Goal: Contribute content: Contribute content

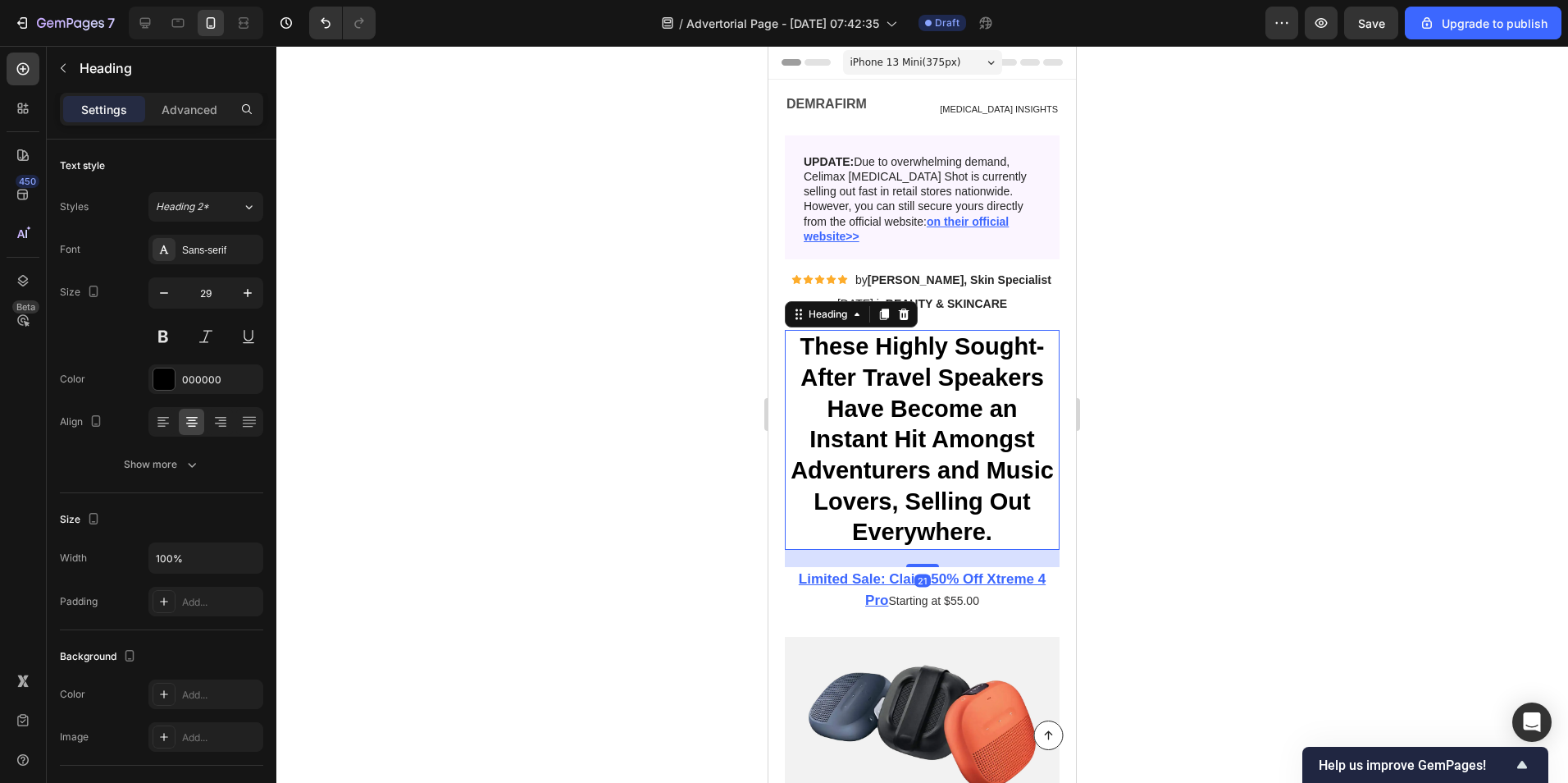
click at [928, 459] on h1 "These Highly Sought-After Travel Speakers Have Become an Instant Hit Amongst Ad…" at bounding box center [923, 440] width 275 height 220
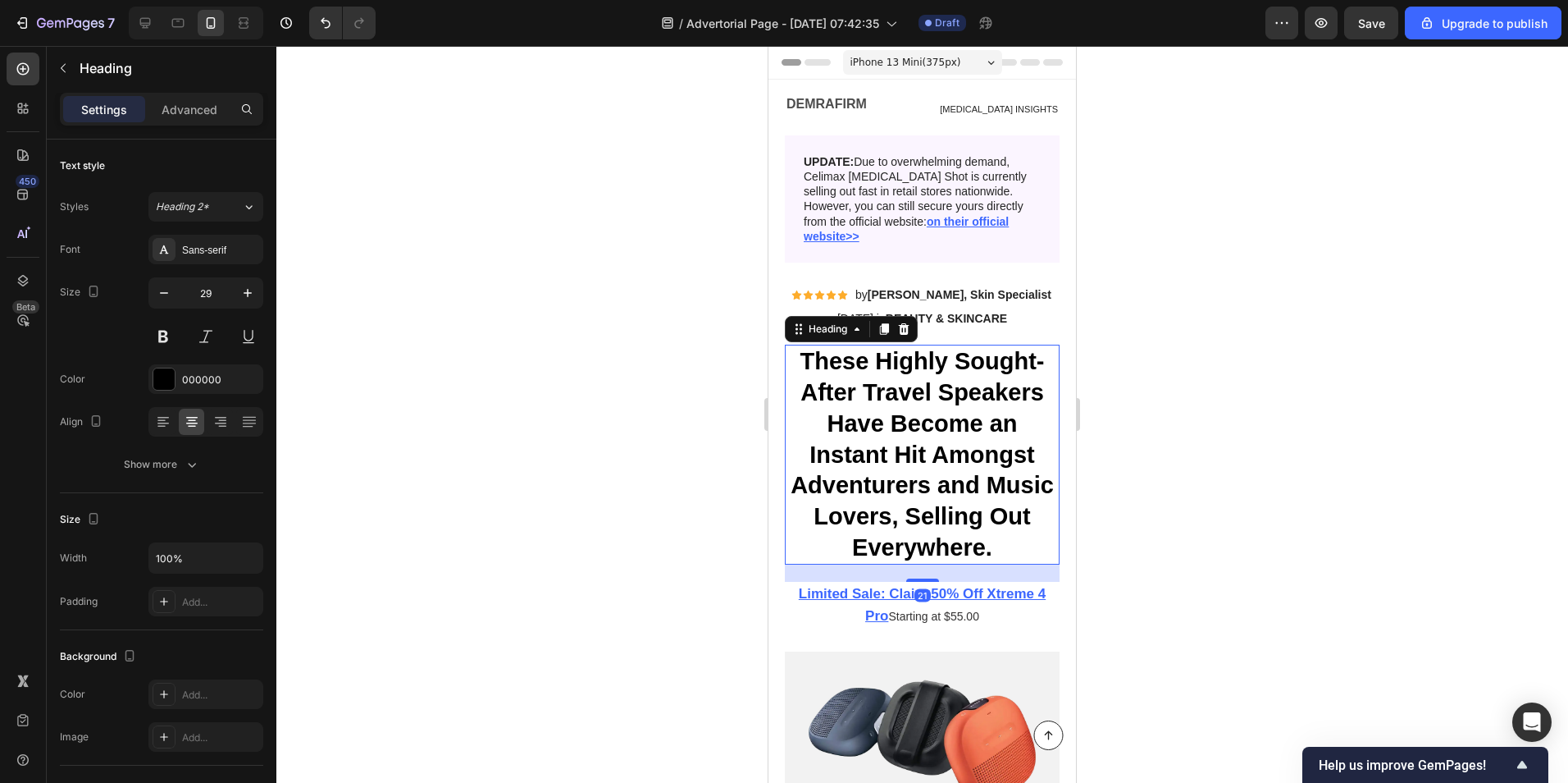
click at [584, 346] on div at bounding box center [923, 414] width 1292 height 737
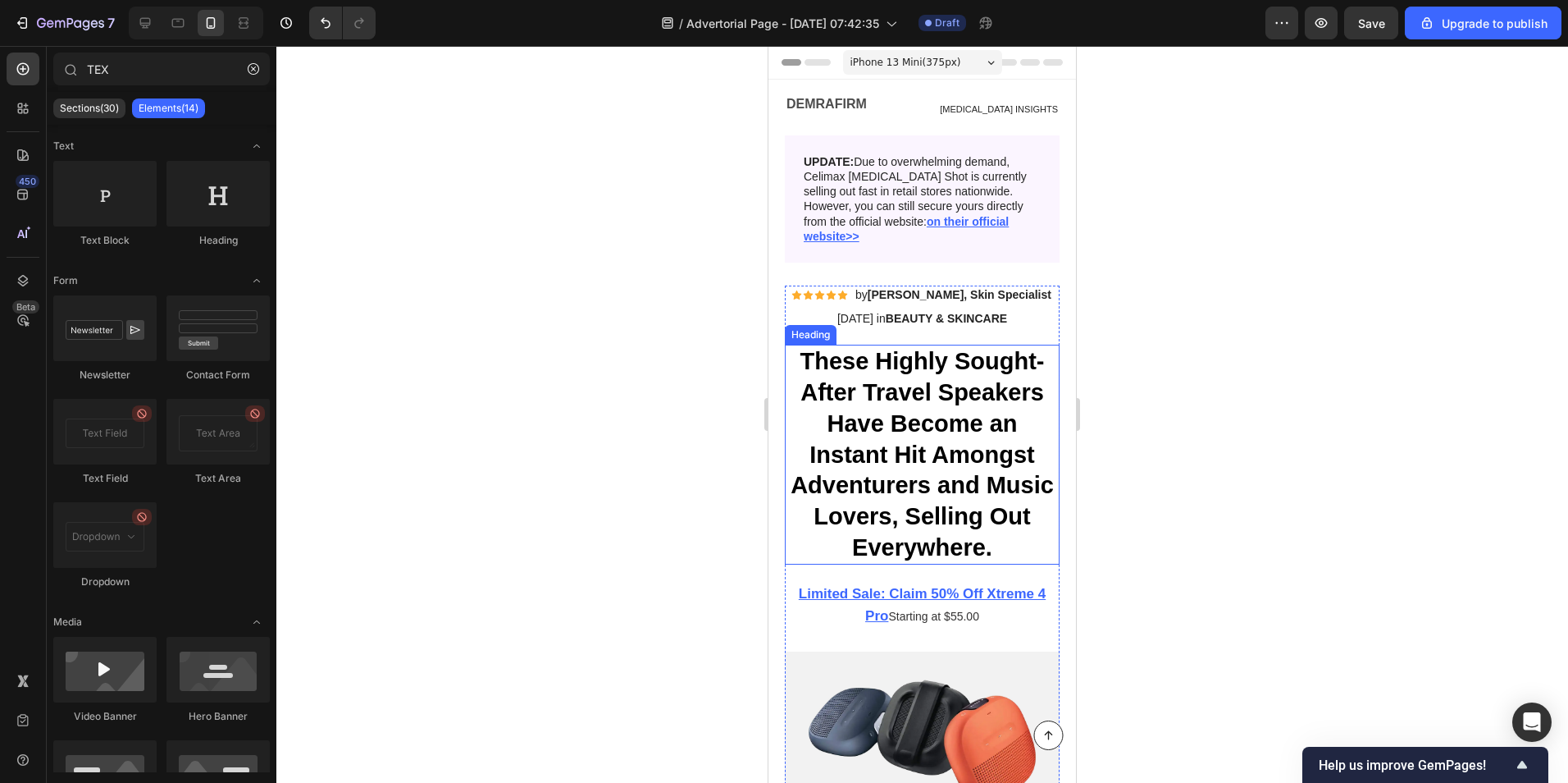
click at [898, 375] on h1 "These Highly Sought-After Travel Speakers Have Become an Instant Hit Amongst Ad…" at bounding box center [923, 454] width 275 height 220
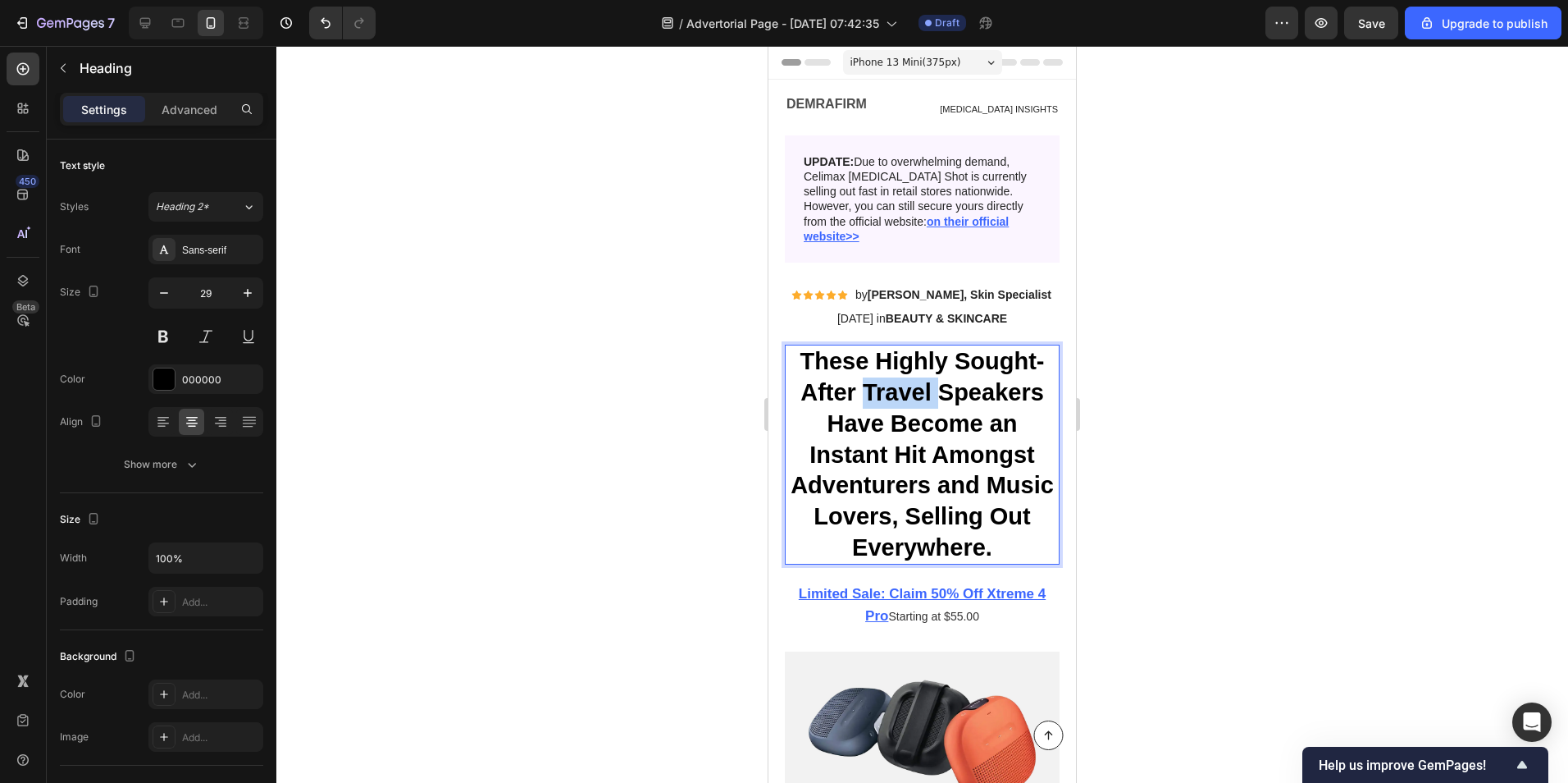
click at [898, 375] on h1 "These Highly Sought-After Travel Speakers Have Become an Instant Hit Amongst Ad…" at bounding box center [923, 454] width 275 height 220
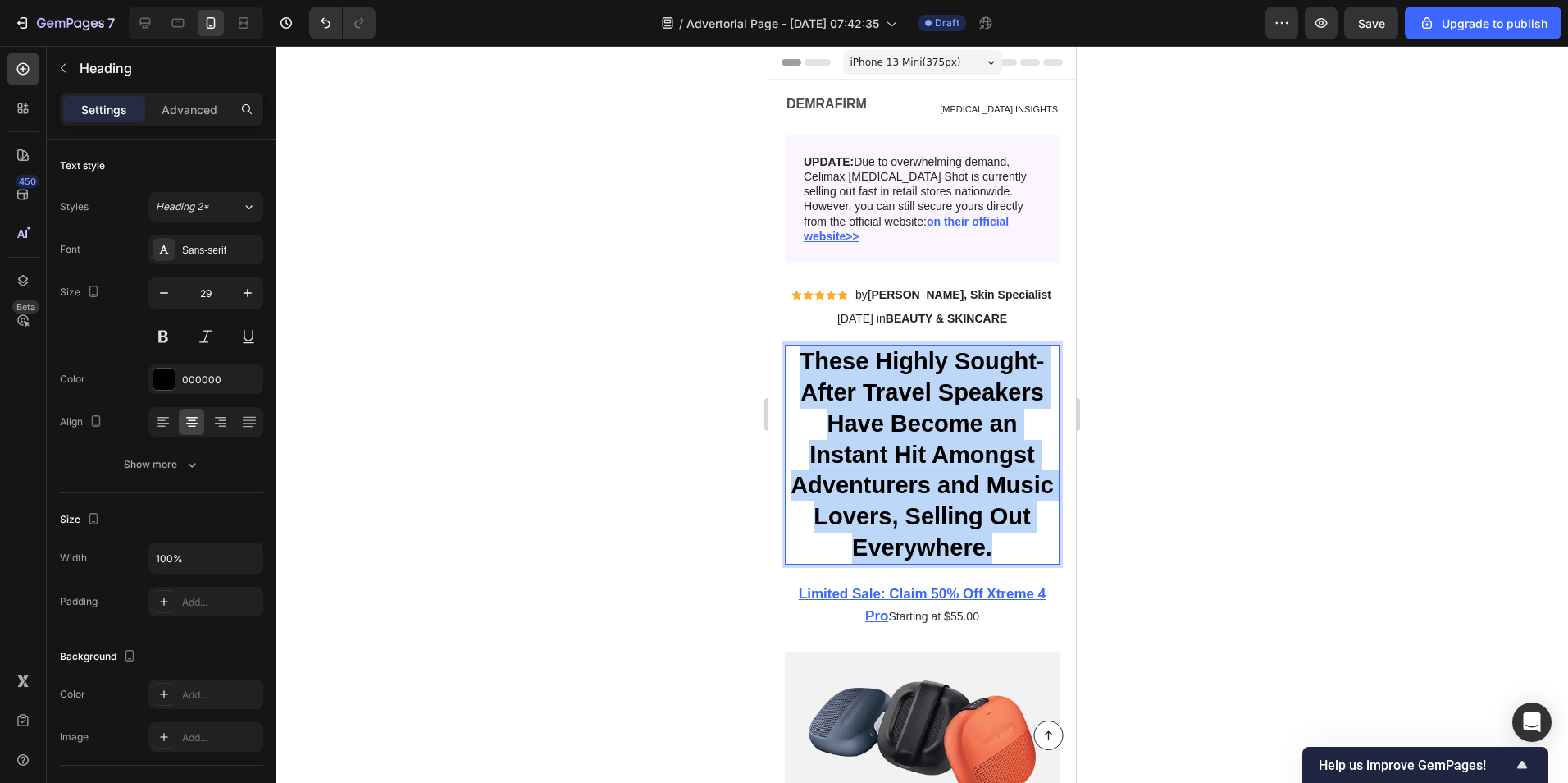
click at [898, 375] on p "These Highly Sought-After Travel Speakers Have Become an Instant Hit Amongst Ad…" at bounding box center [922, 454] width 272 height 216
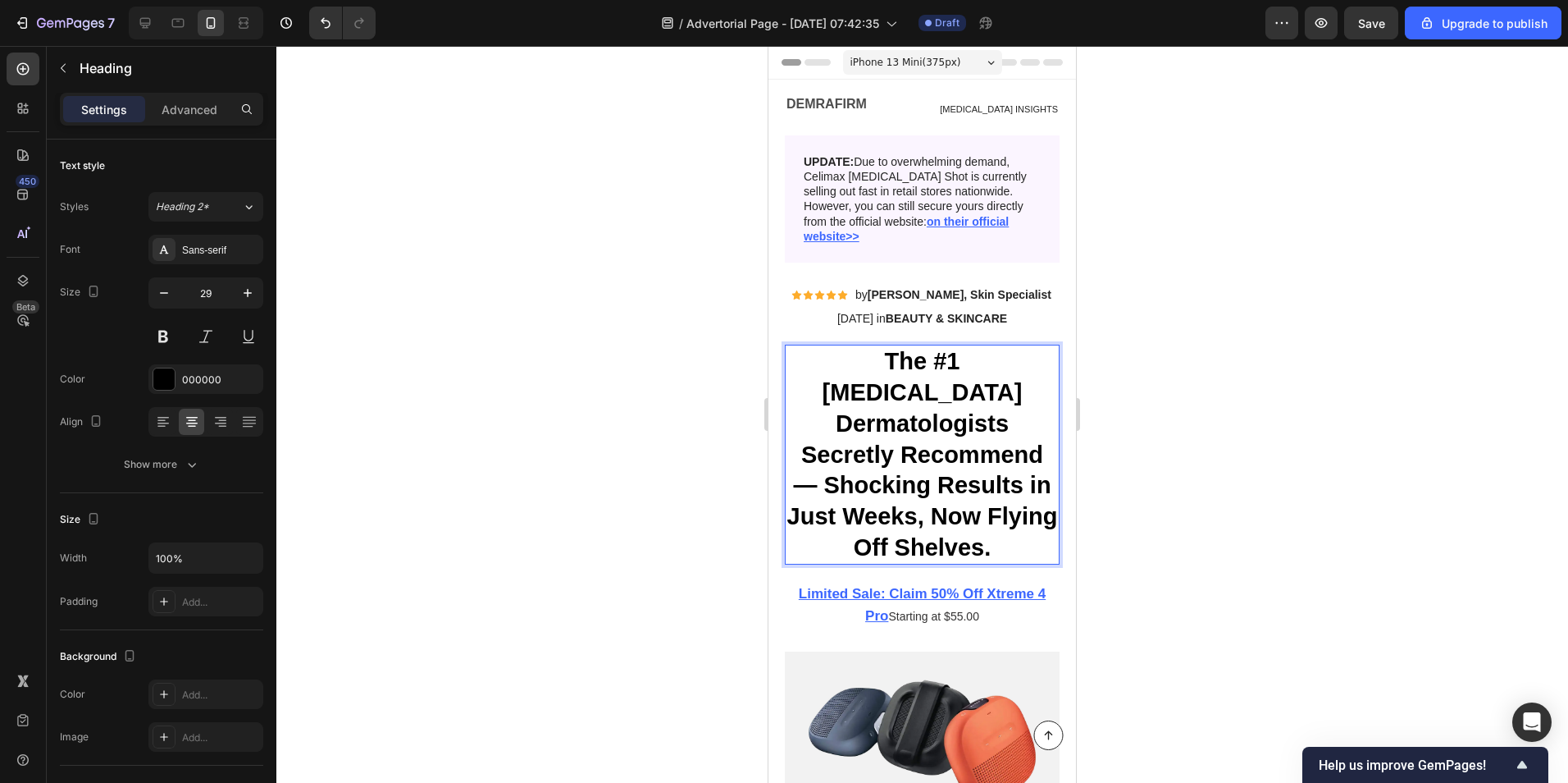
click at [875, 389] on p "The #1 [MEDICAL_DATA] Dermatologists Secretly Recommend — Shocking Results in J…" at bounding box center [922, 454] width 272 height 216
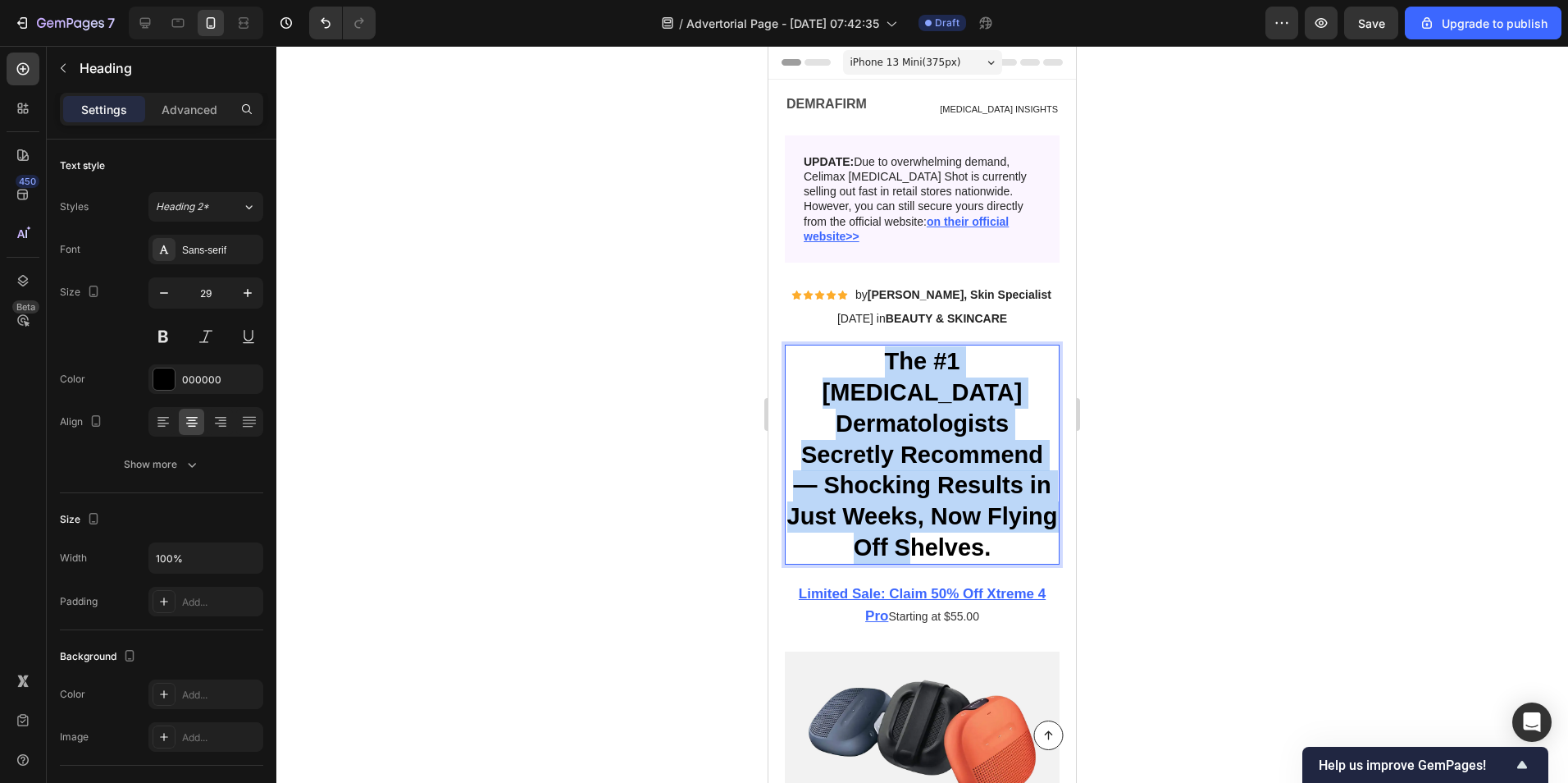
click at [875, 389] on p "The #1 [MEDICAL_DATA] Dermatologists Secretly Recommend — Shocking Results in J…" at bounding box center [922, 454] width 272 height 216
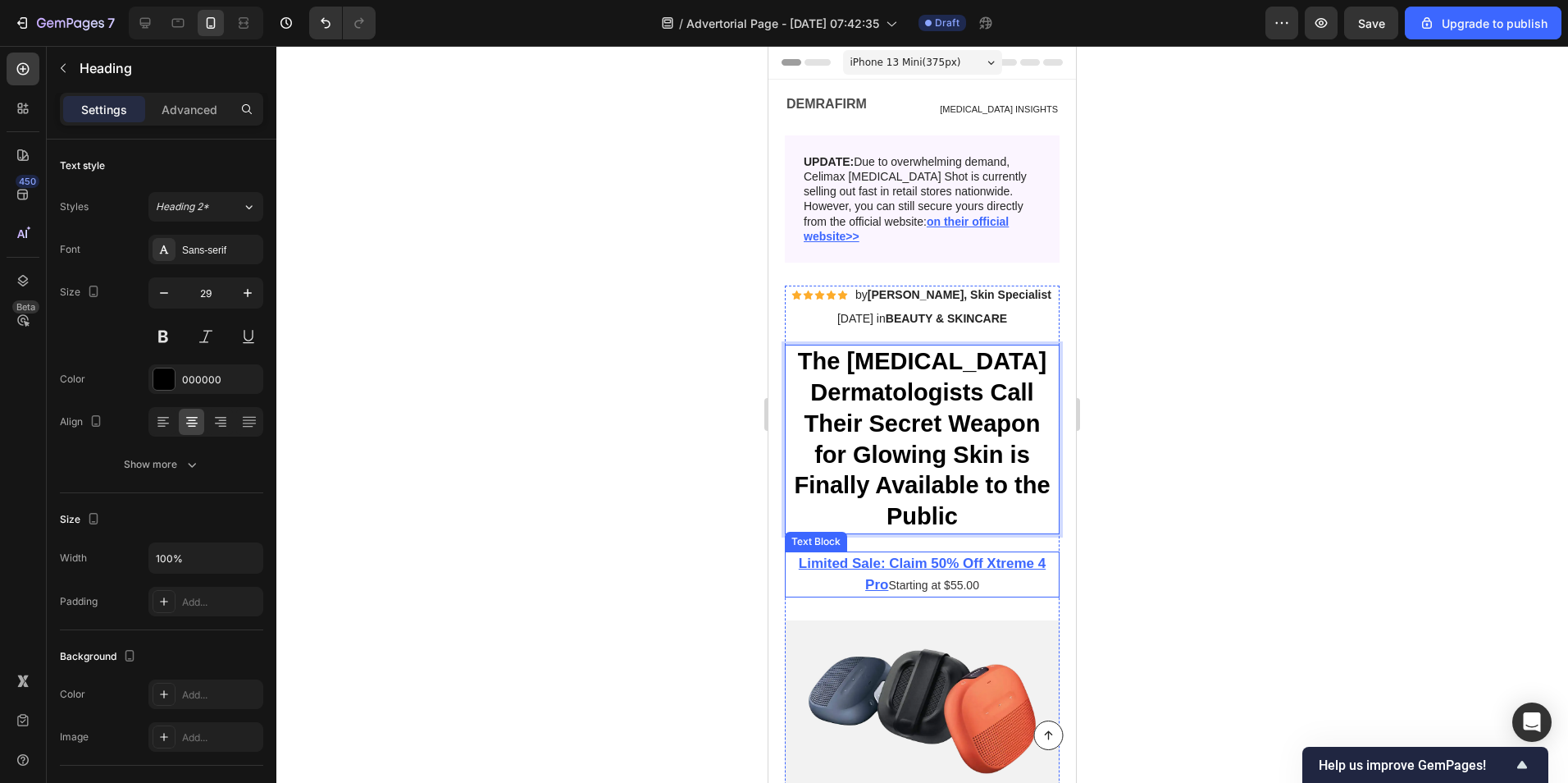
click at [811, 555] on u "Limited Sale: Claim 50% Off Xtreme 4 Pro" at bounding box center [922, 574] width 246 height 37
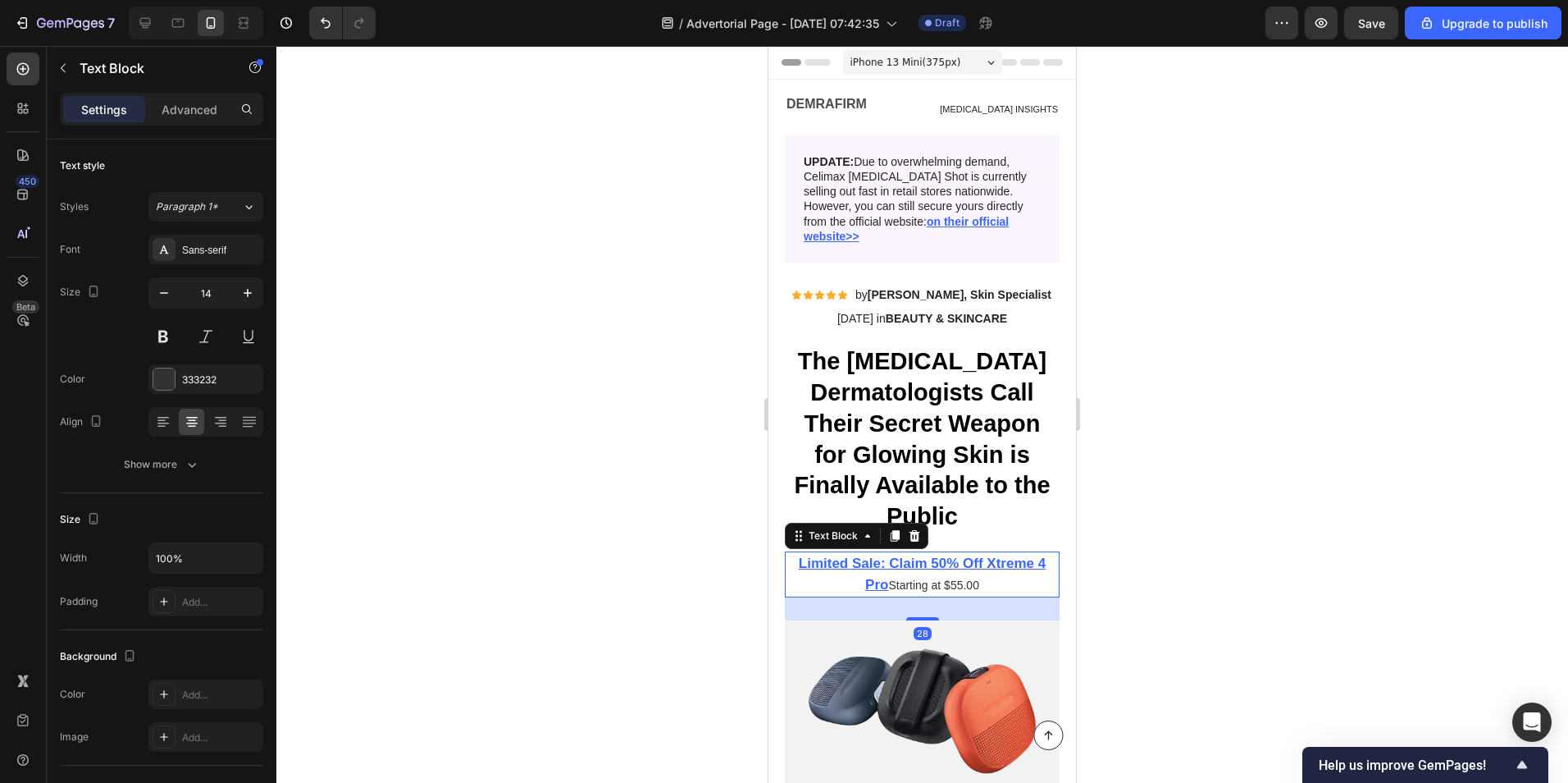
click at [809, 555] on u "Limited Sale: Claim 50% Off Xtreme 4 Pro" at bounding box center [922, 574] width 246 height 37
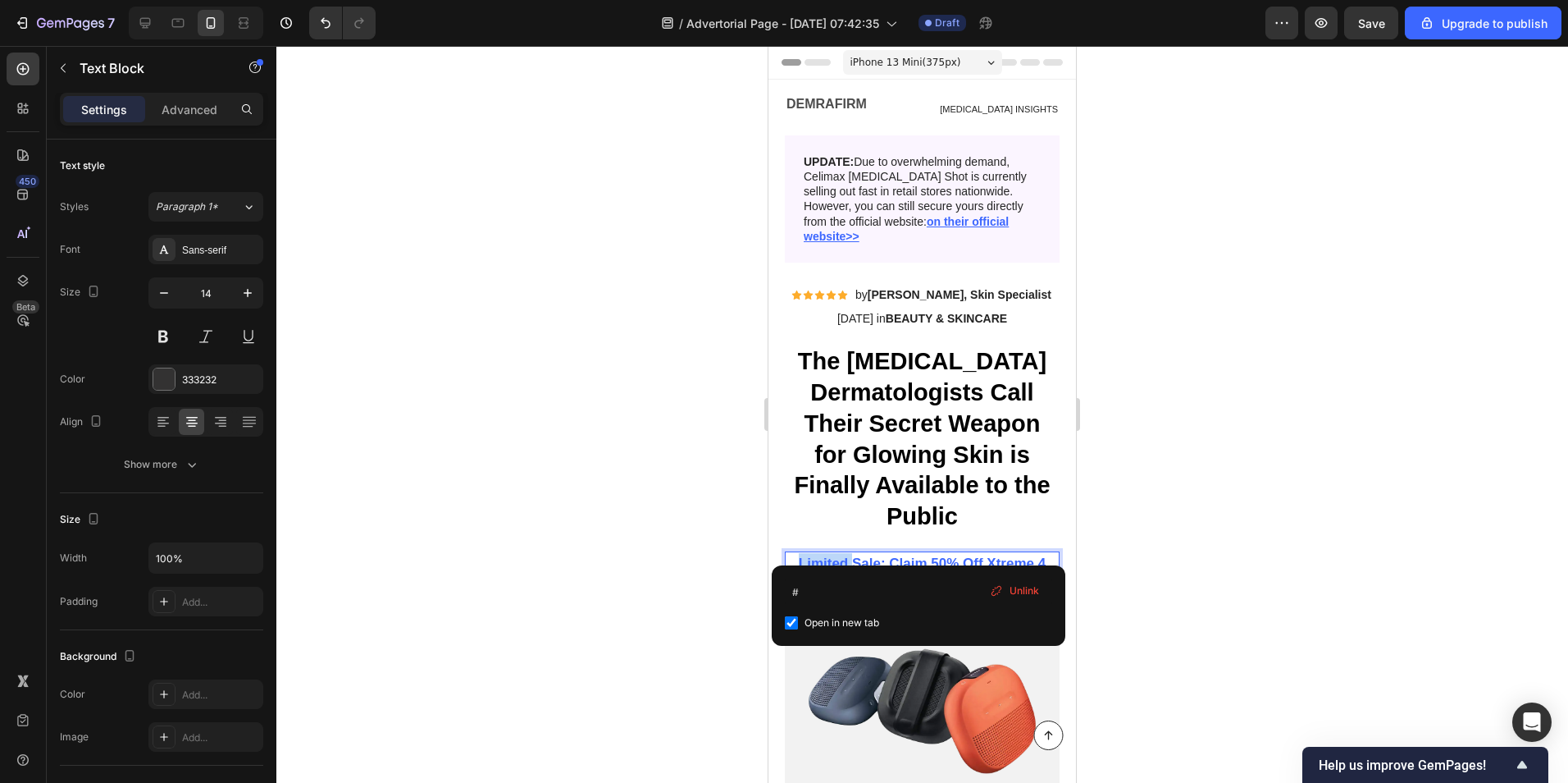
click at [809, 555] on u "Limited Sale: Claim 50% Off Xtreme 4 Pro" at bounding box center [922, 574] width 246 height 37
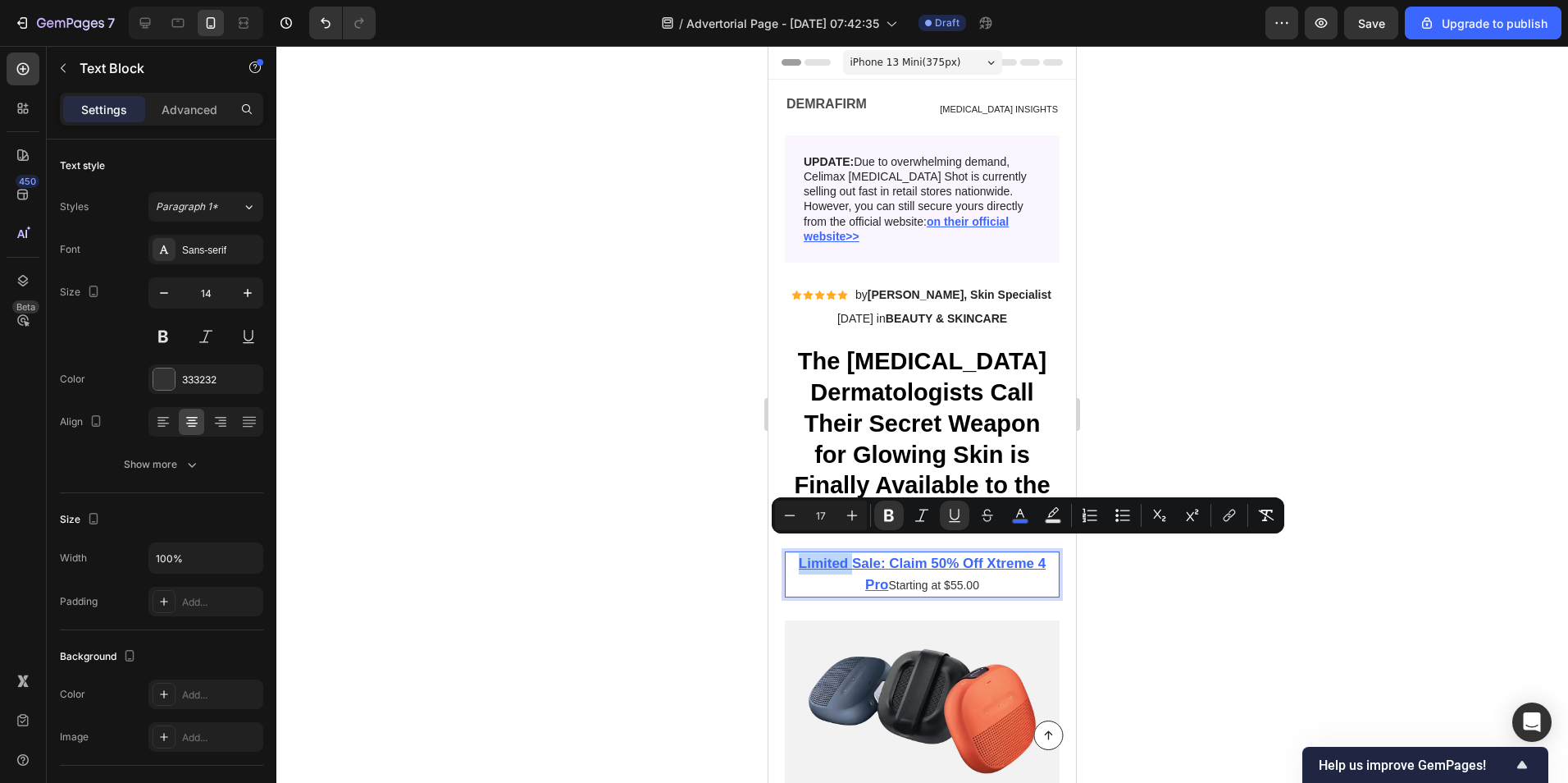
click at [799, 555] on u "Limited Sale: Claim 50% Off Xtreme 4 Pro" at bounding box center [922, 574] width 246 height 37
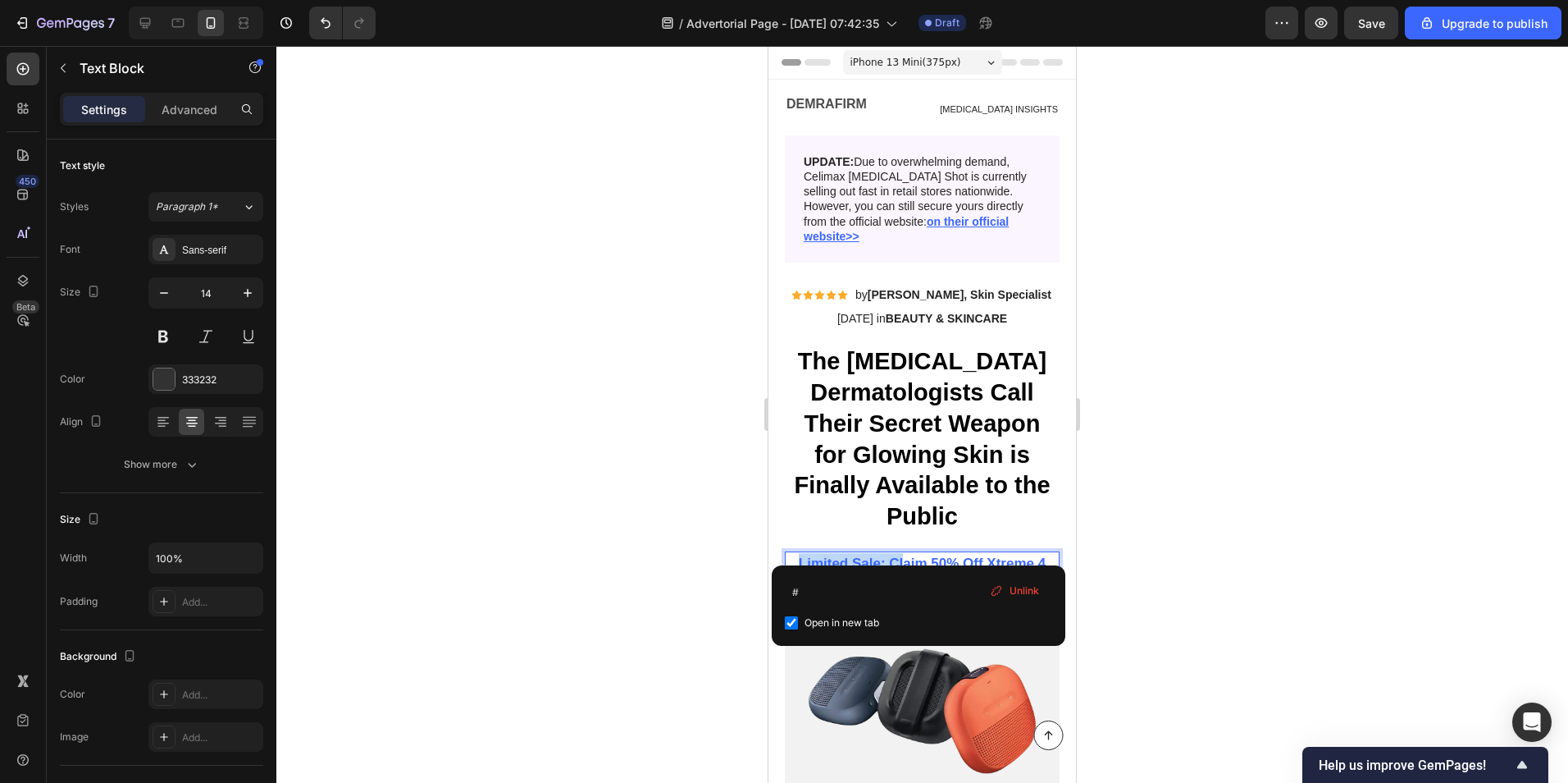
drag, startPoint x: 791, startPoint y: 548, endPoint x: 896, endPoint y: 544, distance: 105.1
click at [896, 553] on p "Limited Sale: Claim 50% Off Xtreme 4 Pro Starting at $55.00" at bounding box center [923, 574] width 275 height 42
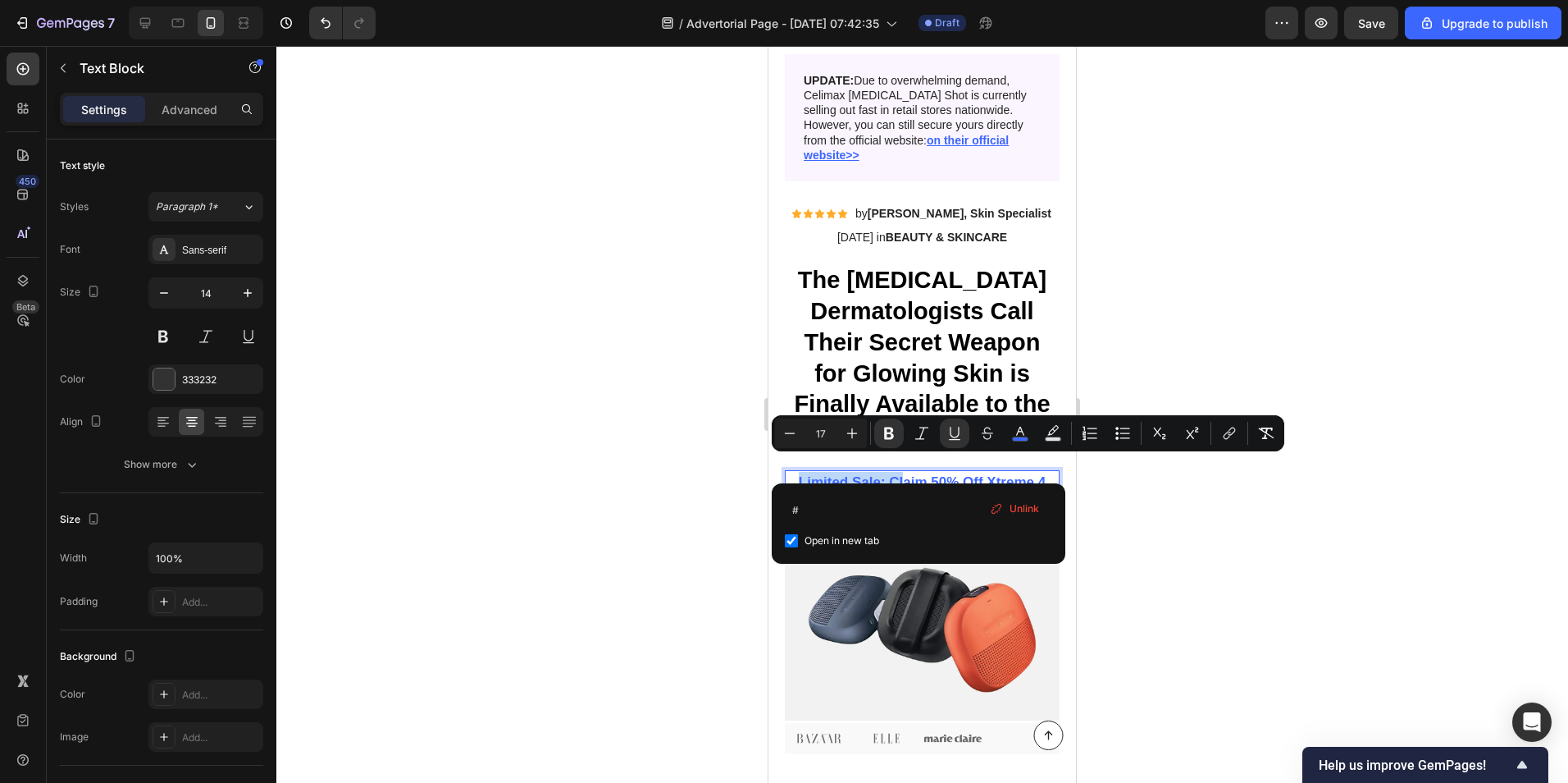
scroll to position [82, 0]
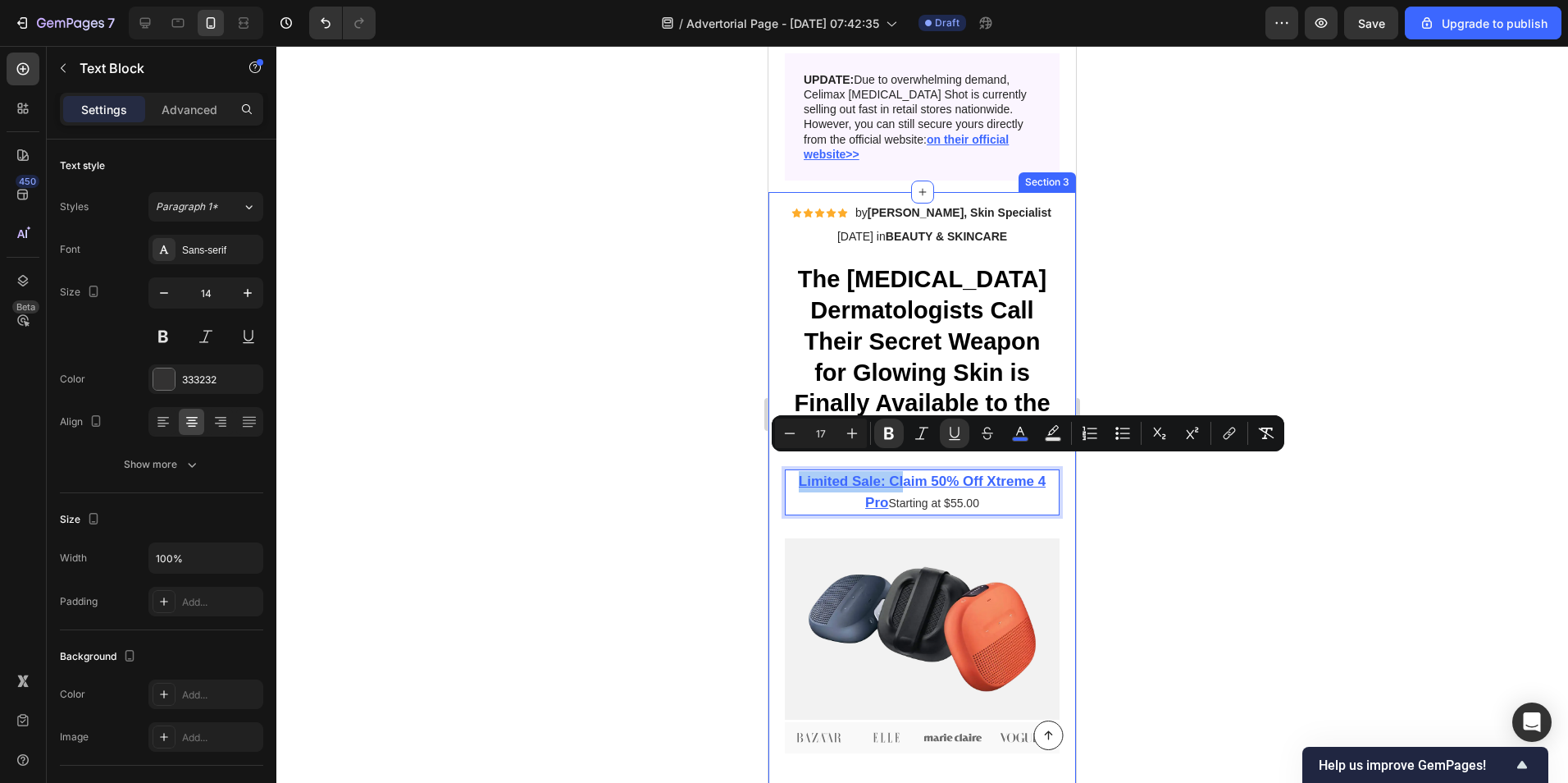
click at [1261, 461] on div at bounding box center [923, 414] width 1292 height 737
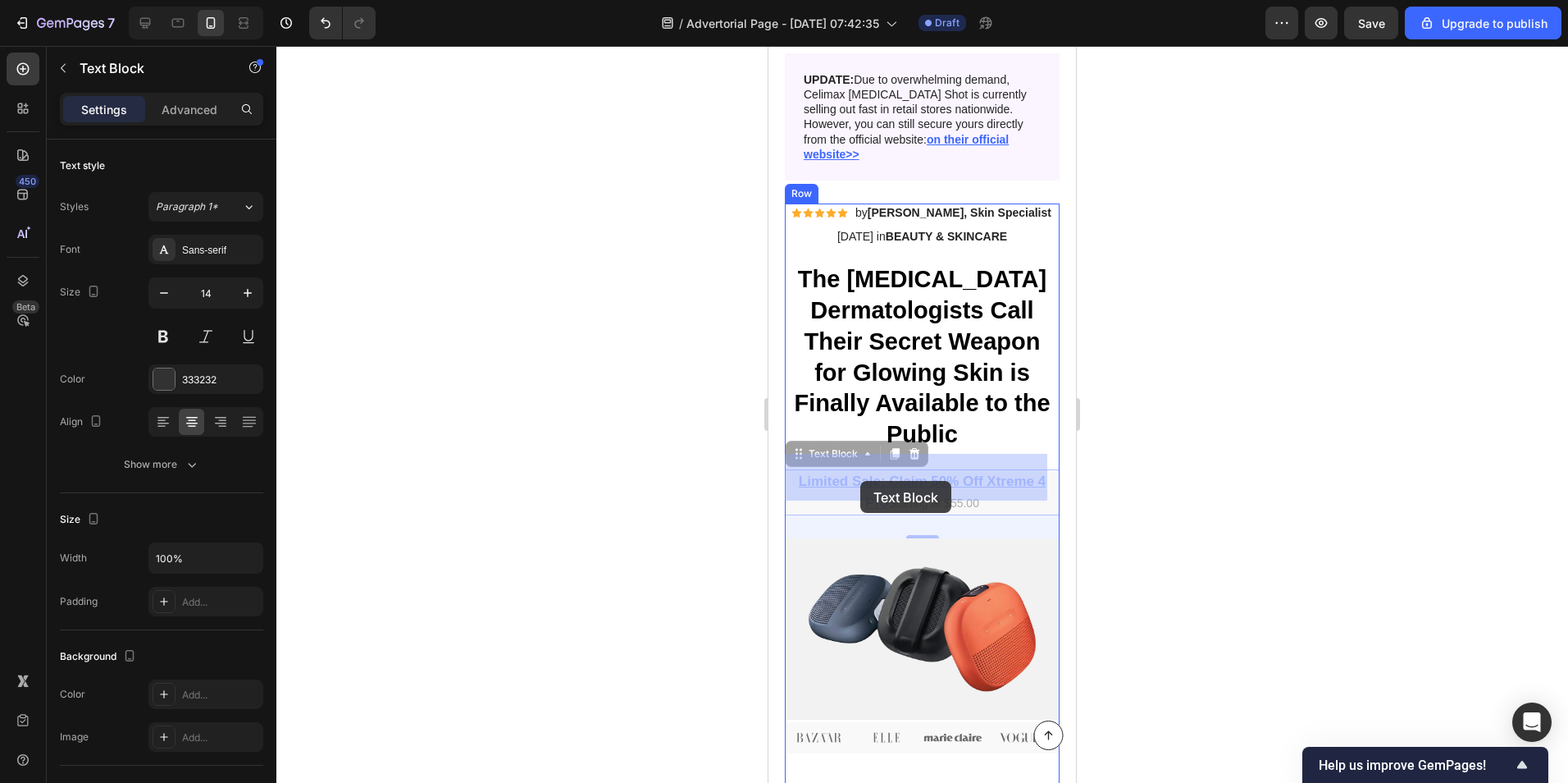
drag, startPoint x: 880, startPoint y: 485, endPoint x: 2102, endPoint y: 525, distance: 1222.7
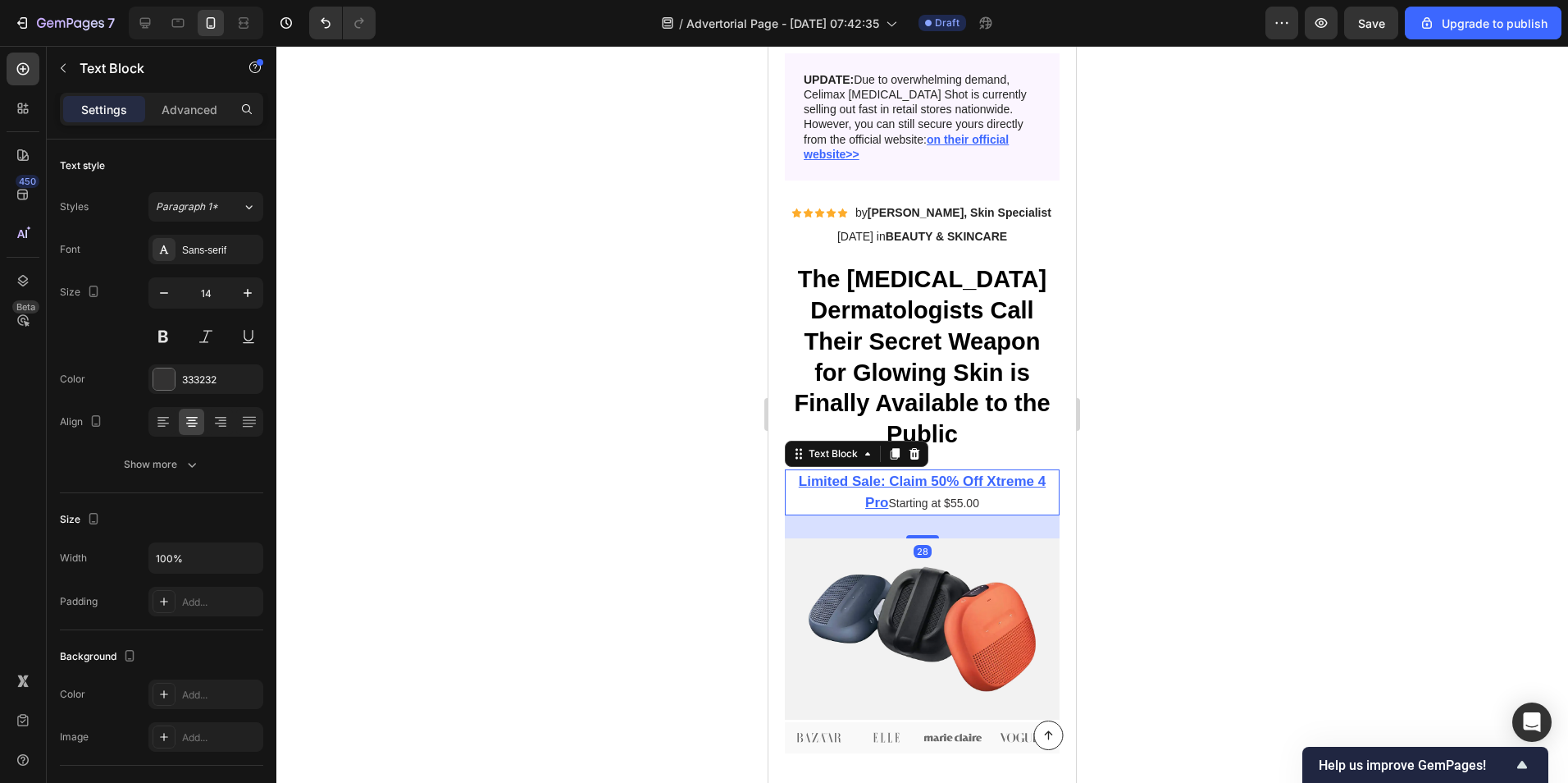
drag, startPoint x: 1340, startPoint y: 479, endPoint x: 1098, endPoint y: 479, distance: 242.0
click at [1327, 479] on div at bounding box center [923, 414] width 1292 height 737
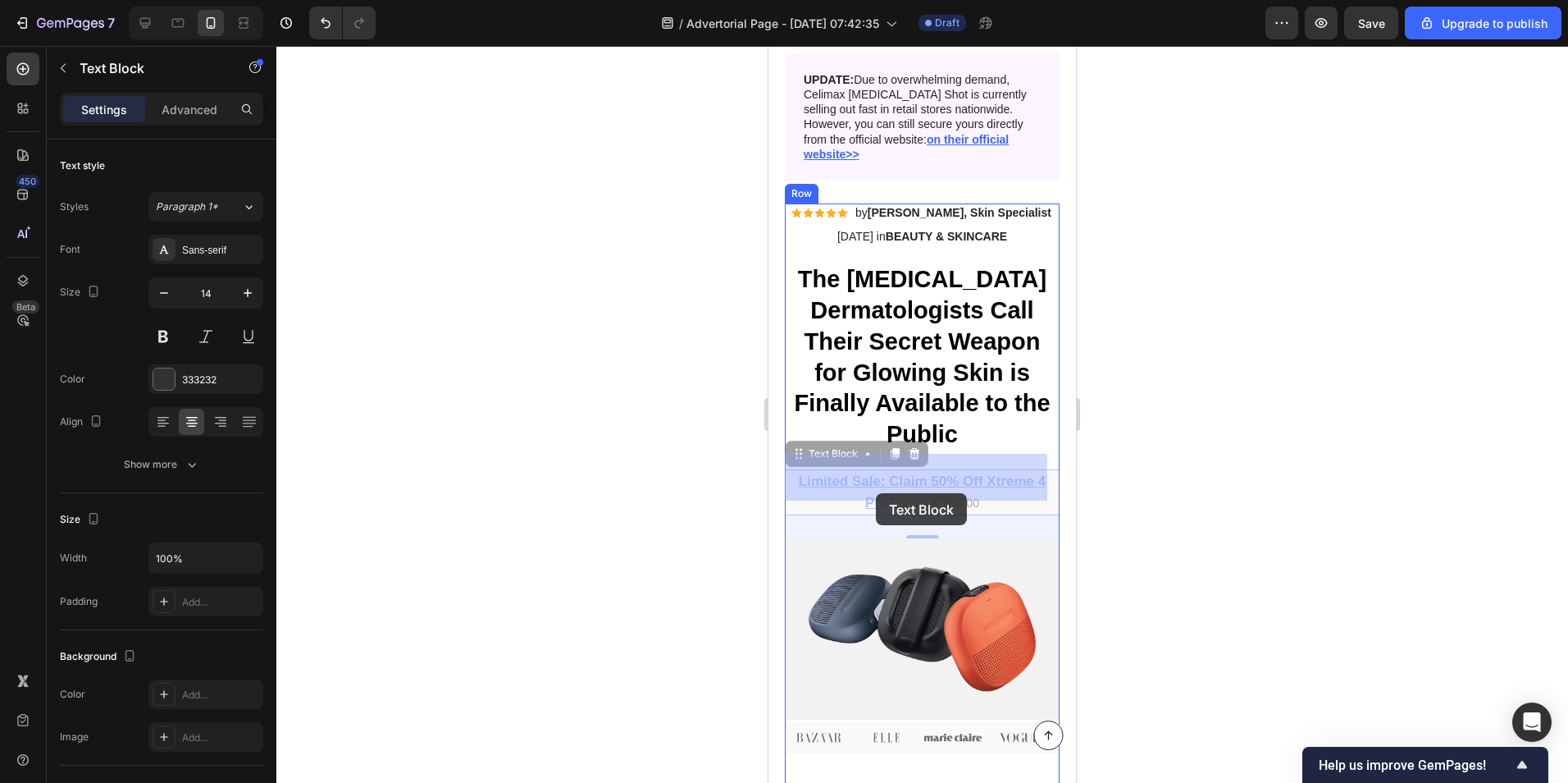
drag, startPoint x: 794, startPoint y: 465, endPoint x: 881, endPoint y: 491, distance: 90.8
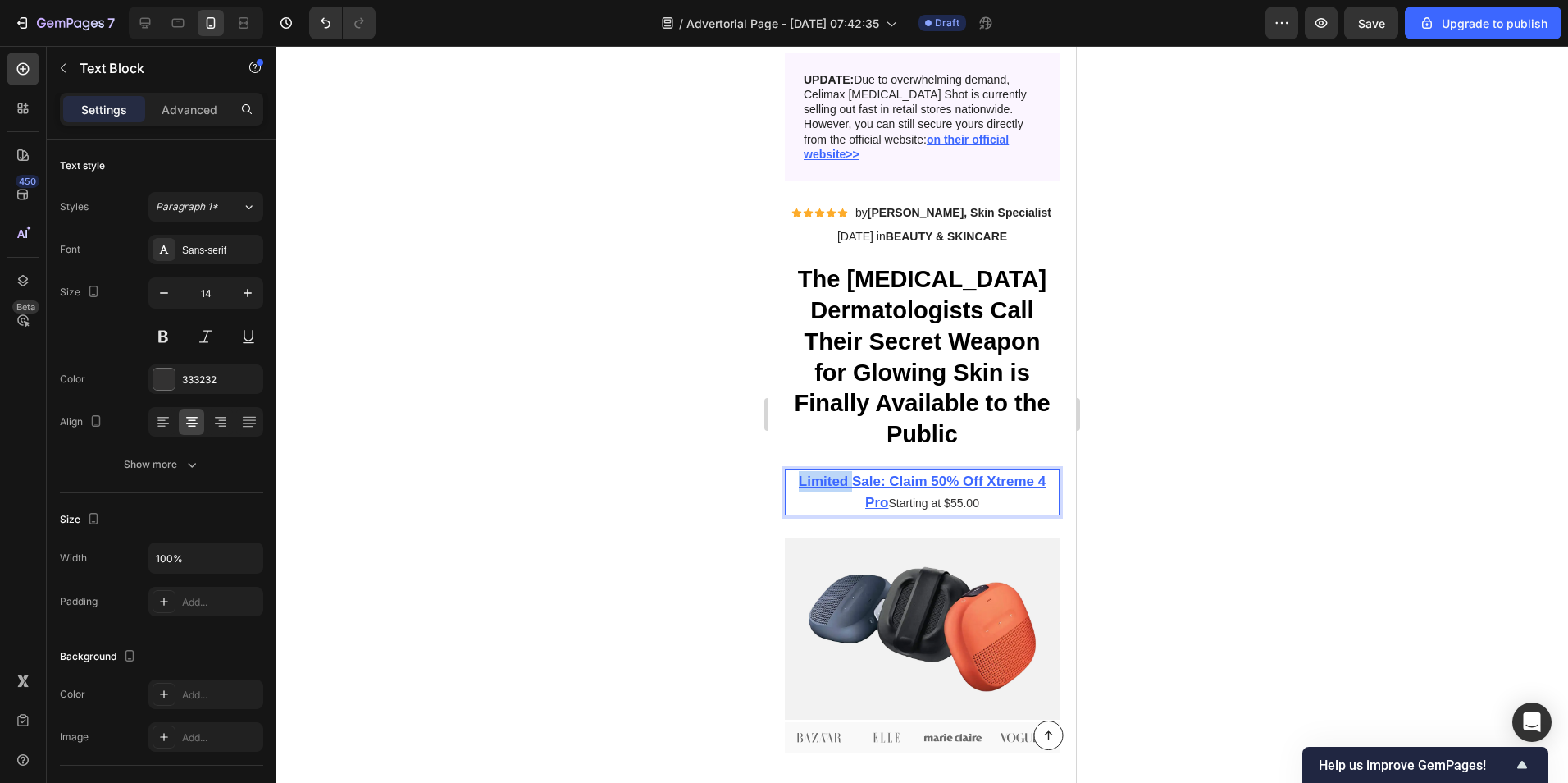
click at [836, 473] on u "Limited Sale: Claim 50% Off Xtreme 4 Pro" at bounding box center [922, 491] width 246 height 37
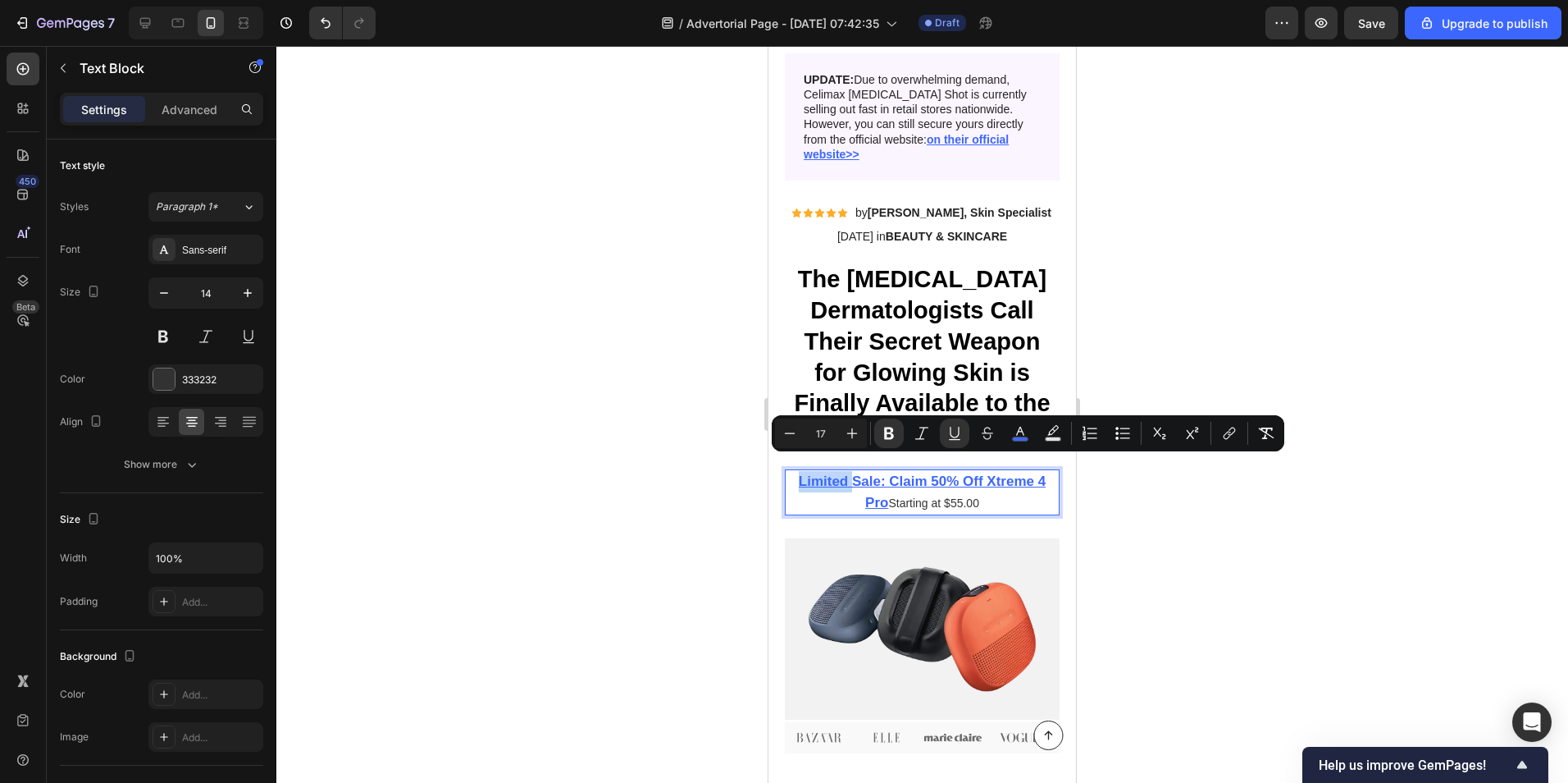
click at [812, 473] on u "Limited Sale: Claim 50% Off Xtreme 4 Pro" at bounding box center [922, 491] width 246 height 37
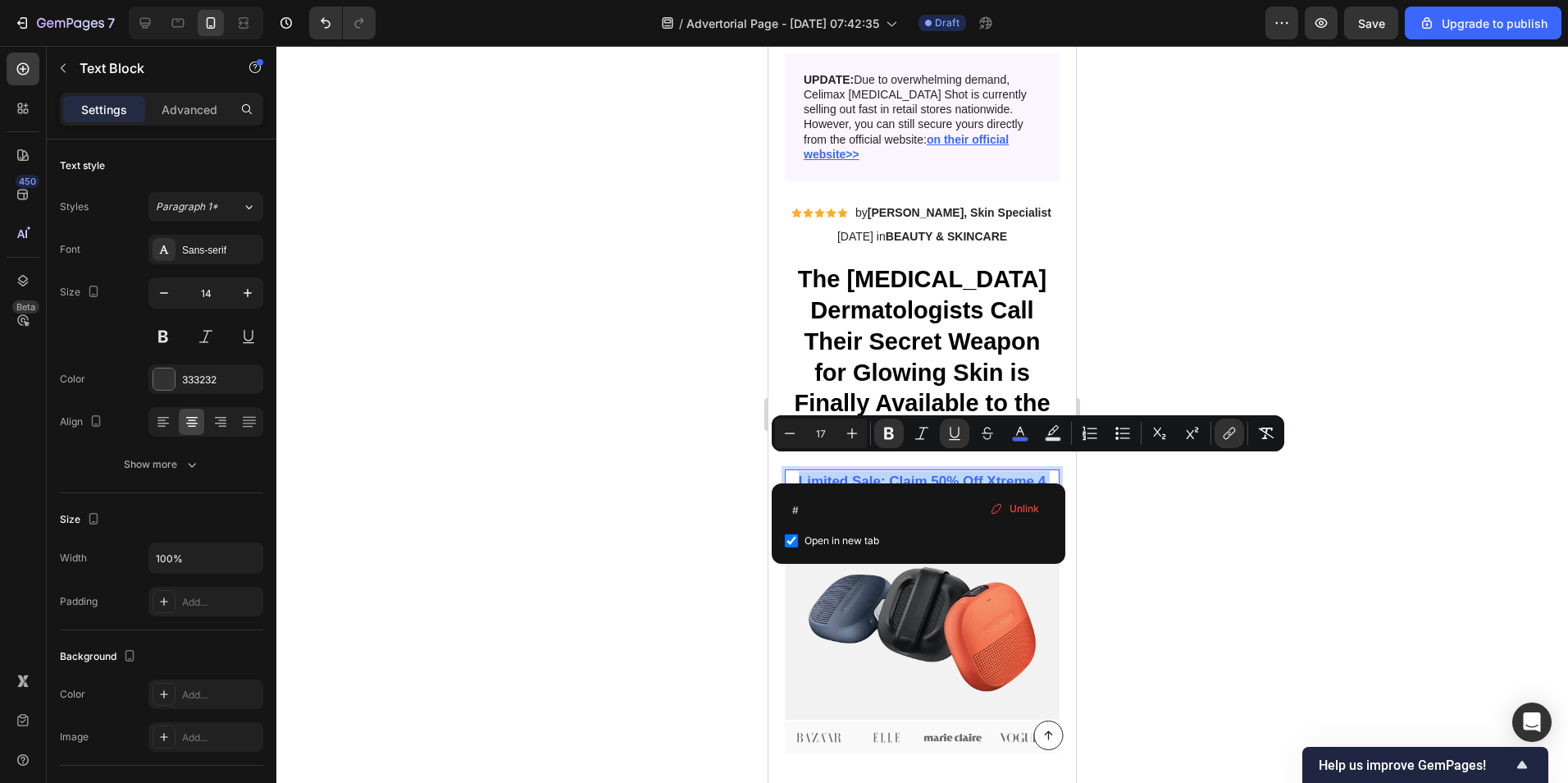
drag, startPoint x: 792, startPoint y: 465, endPoint x: 882, endPoint y: 497, distance: 95.5
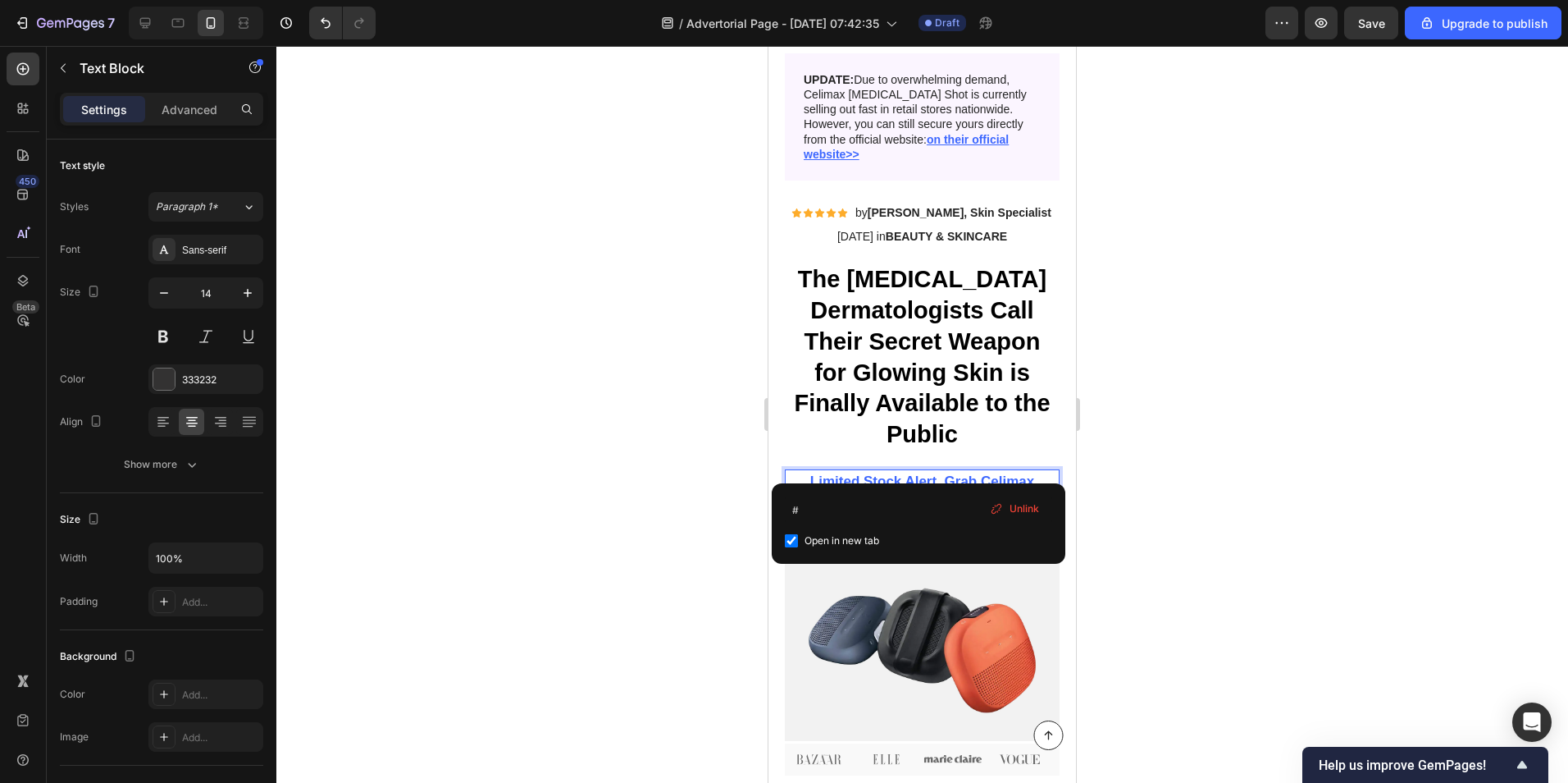
click at [1371, 490] on div at bounding box center [923, 414] width 1292 height 737
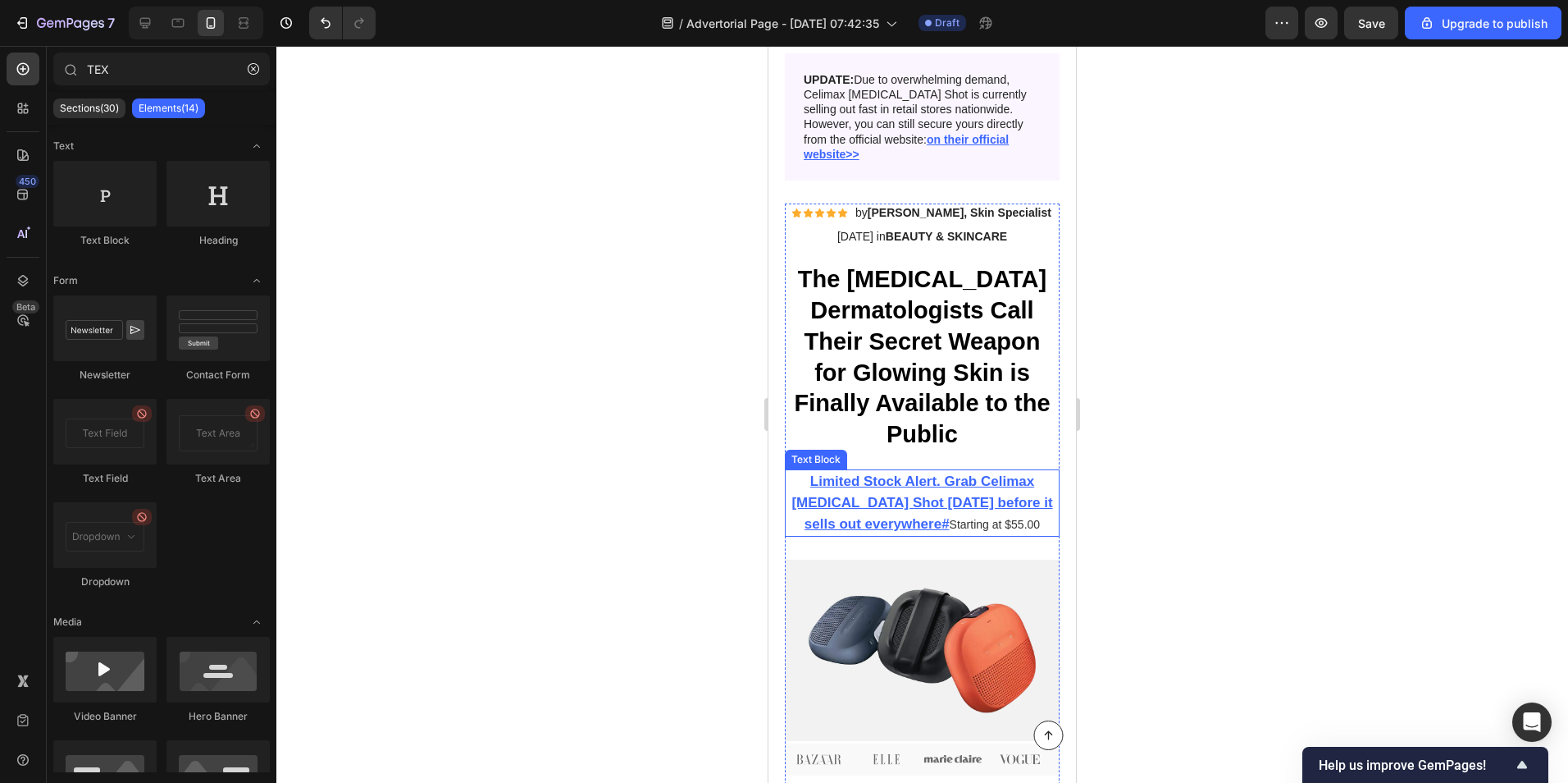
click at [912, 504] on p "Limited Stock Alert. Grab Celimax [MEDICAL_DATA] Shot [DATE] before it sells ou…" at bounding box center [923, 503] width 275 height 65
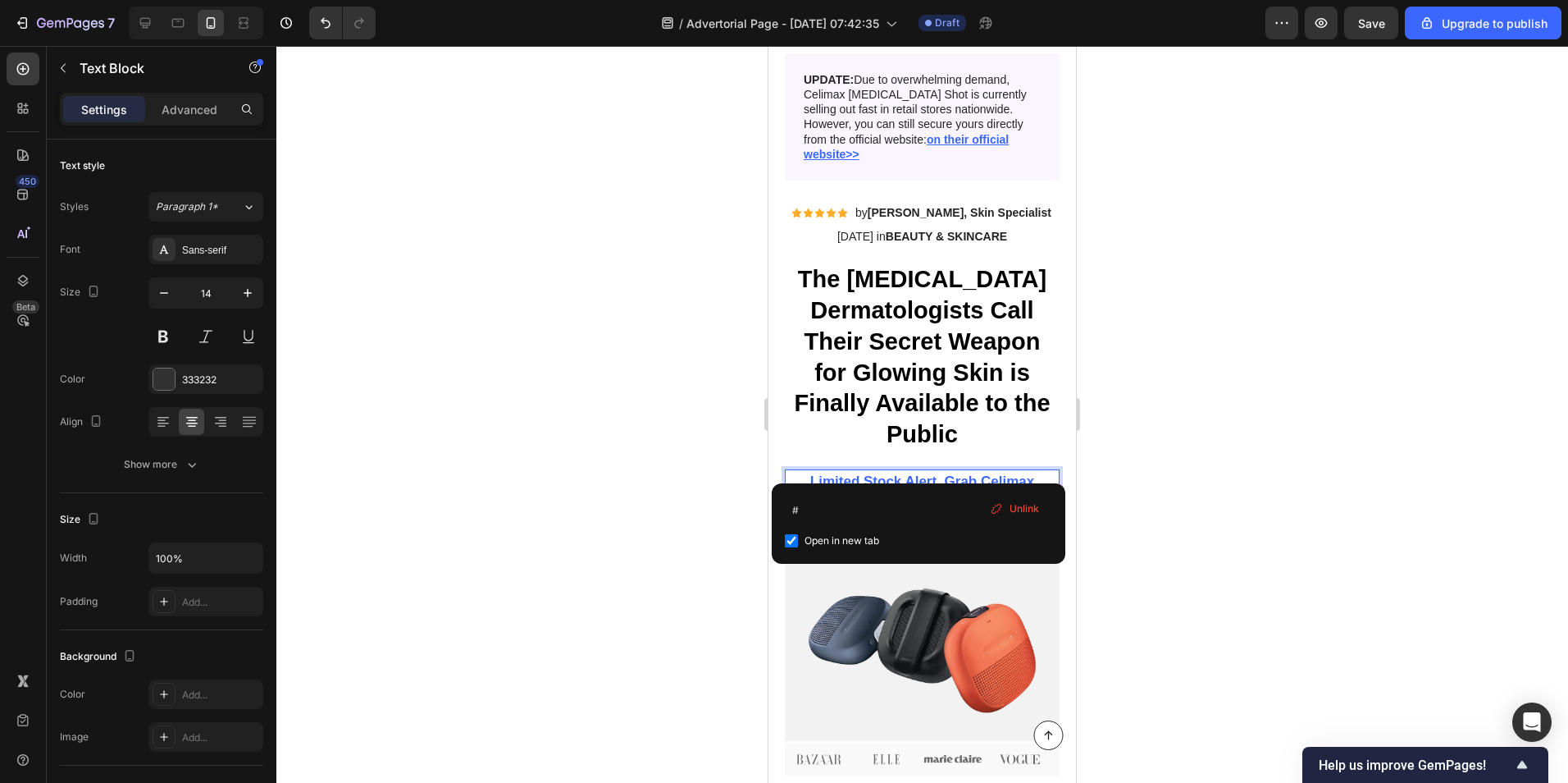
click at [912, 508] on p "Limited Stock Alert. Grab Celimax [MEDICAL_DATA] Shot [DATE] before it sells ou…" at bounding box center [923, 503] width 275 height 65
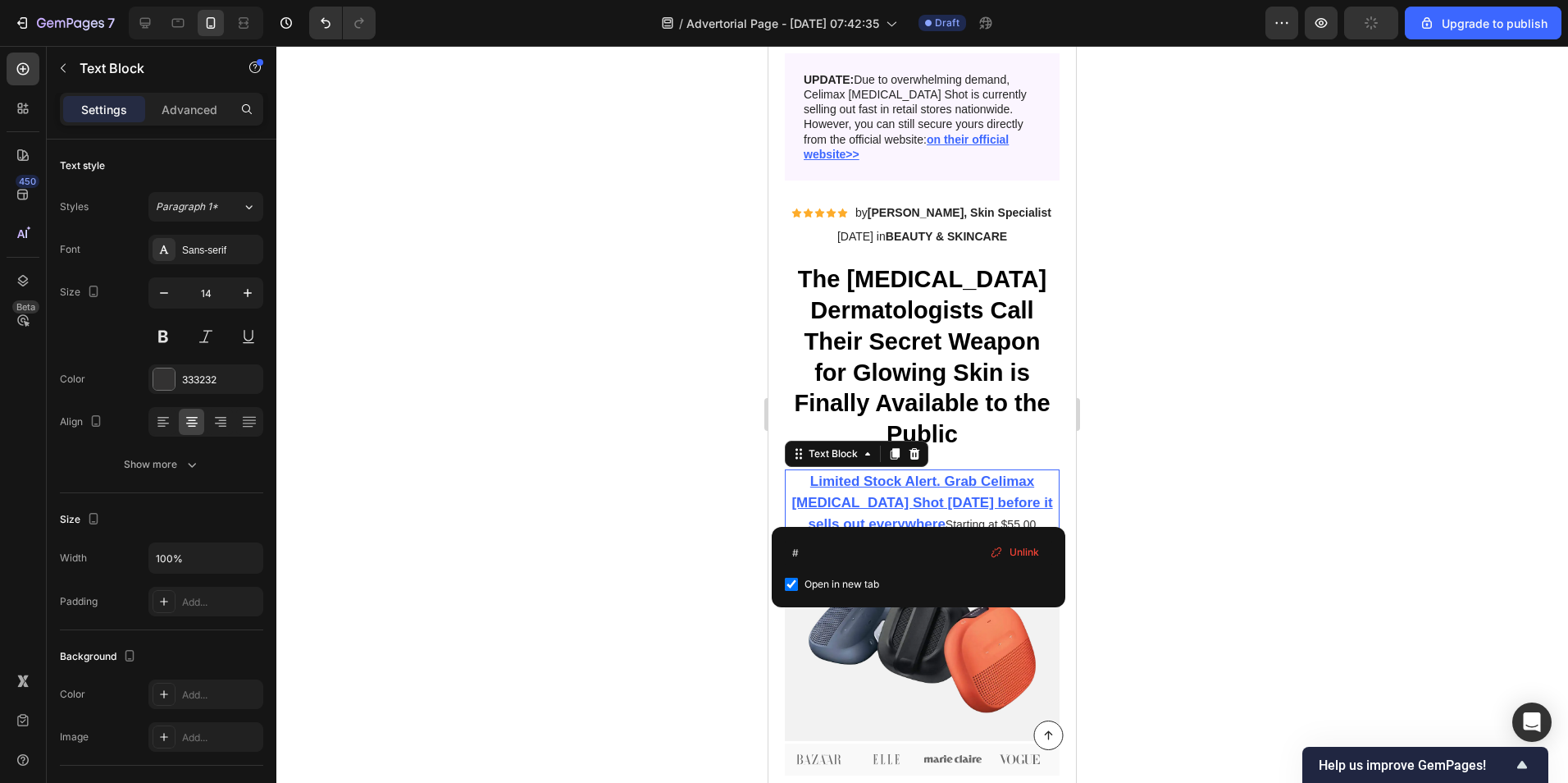
click at [1029, 549] on span "Unlink" at bounding box center [1024, 552] width 29 height 15
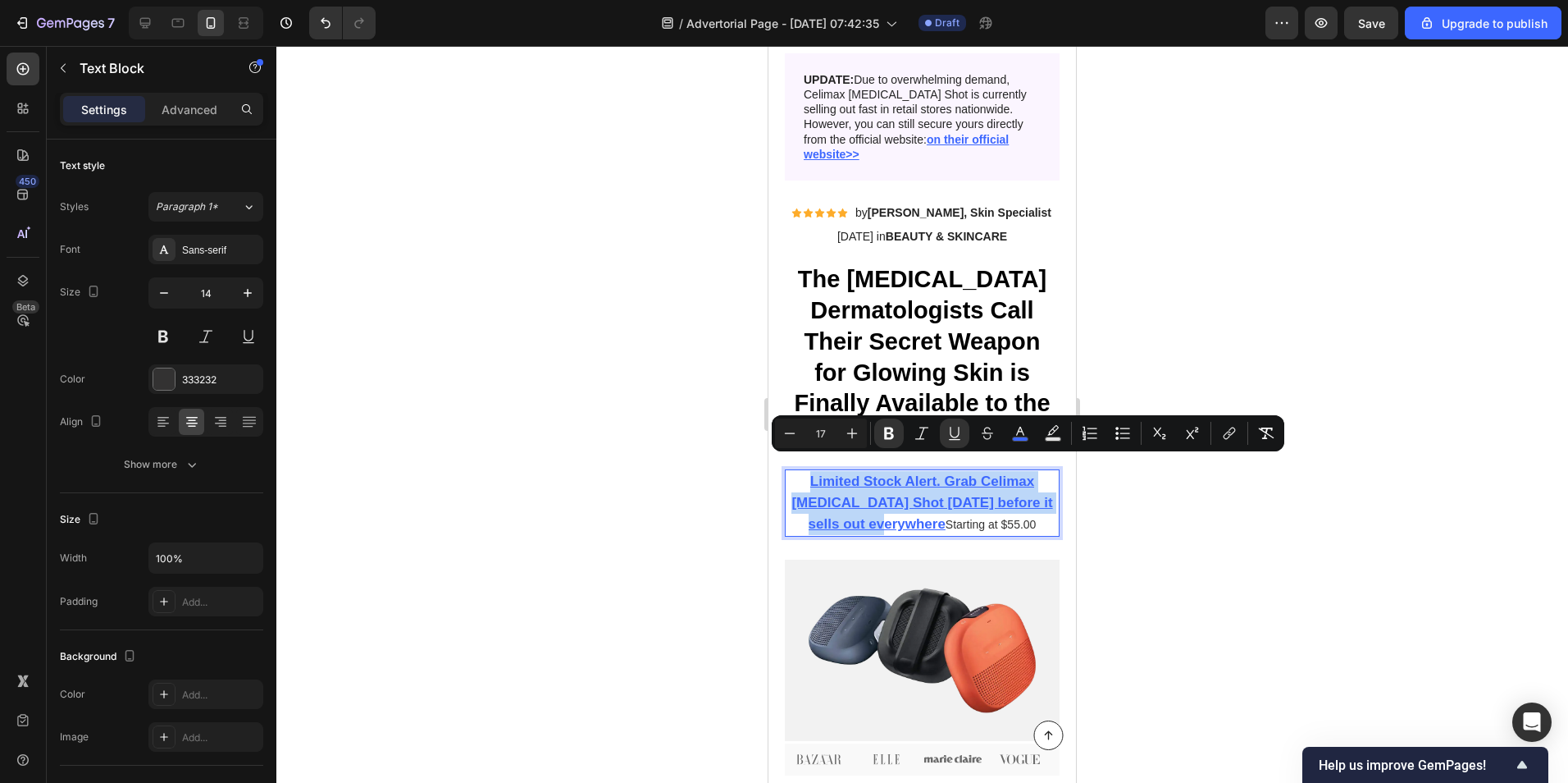
drag, startPoint x: 803, startPoint y: 465, endPoint x: 909, endPoint y: 512, distance: 116.0
click at [1223, 443] on button "link" at bounding box center [1230, 433] width 29 height 29
drag, startPoint x: 73, startPoint y: 445, endPoint x: 1239, endPoint y: 440, distance: 1166.0
click at [1239, 440] on button "link" at bounding box center [1230, 433] width 29 height 29
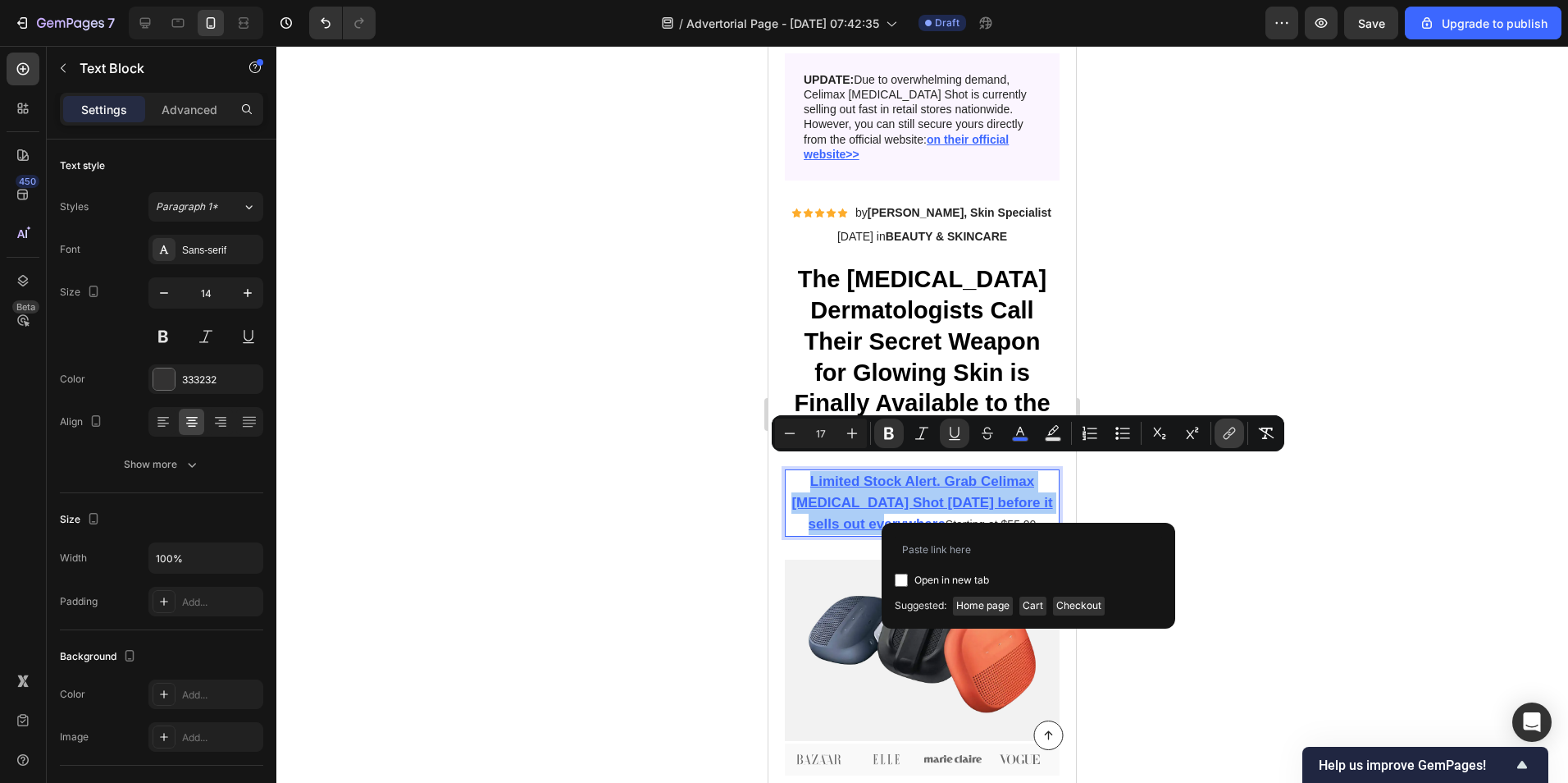
click at [1239, 440] on button "link" at bounding box center [1230, 433] width 29 height 29
type input "[URL][DOMAIN_NAME]"
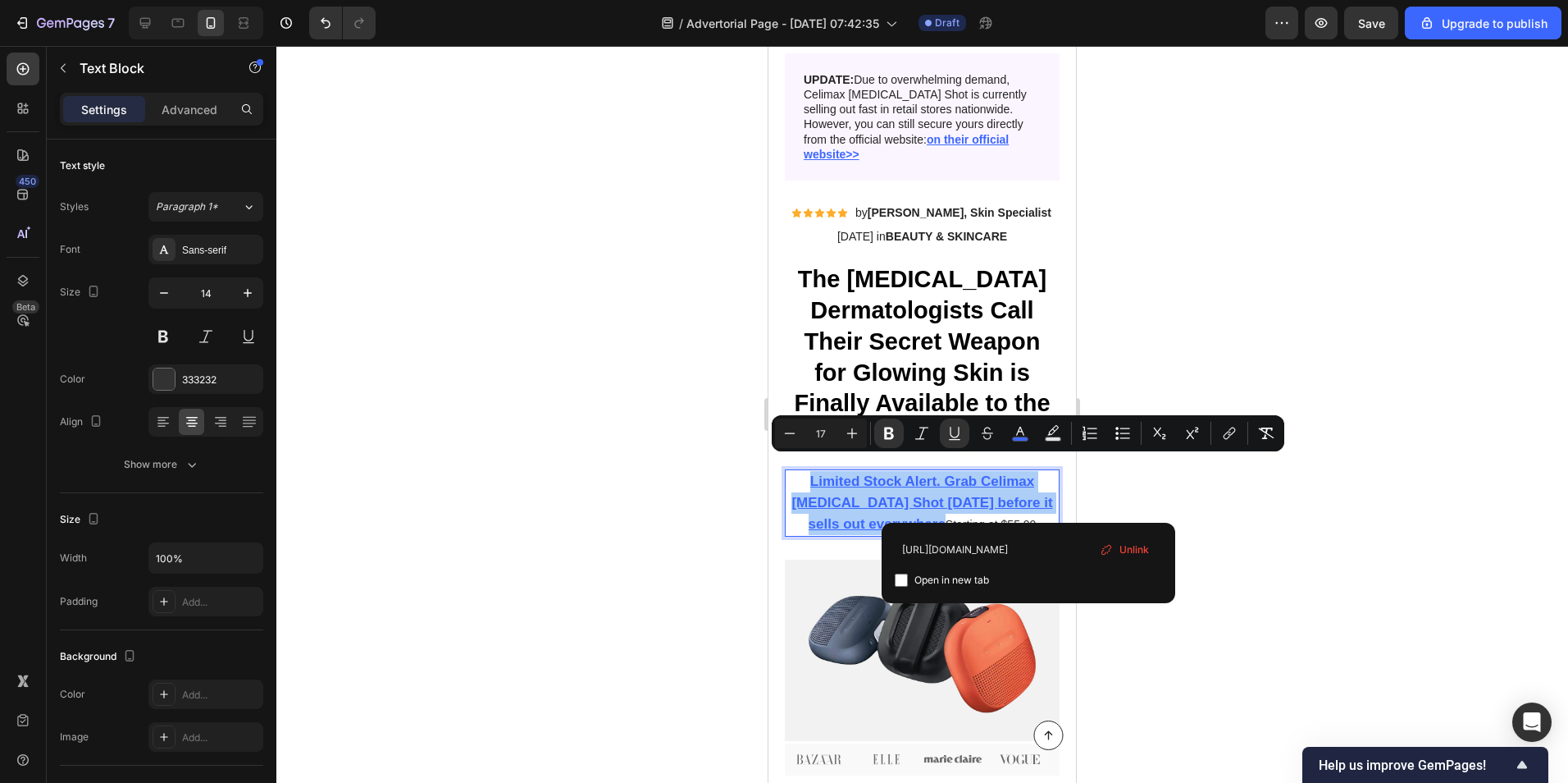
click at [1246, 535] on div at bounding box center [923, 414] width 1292 height 737
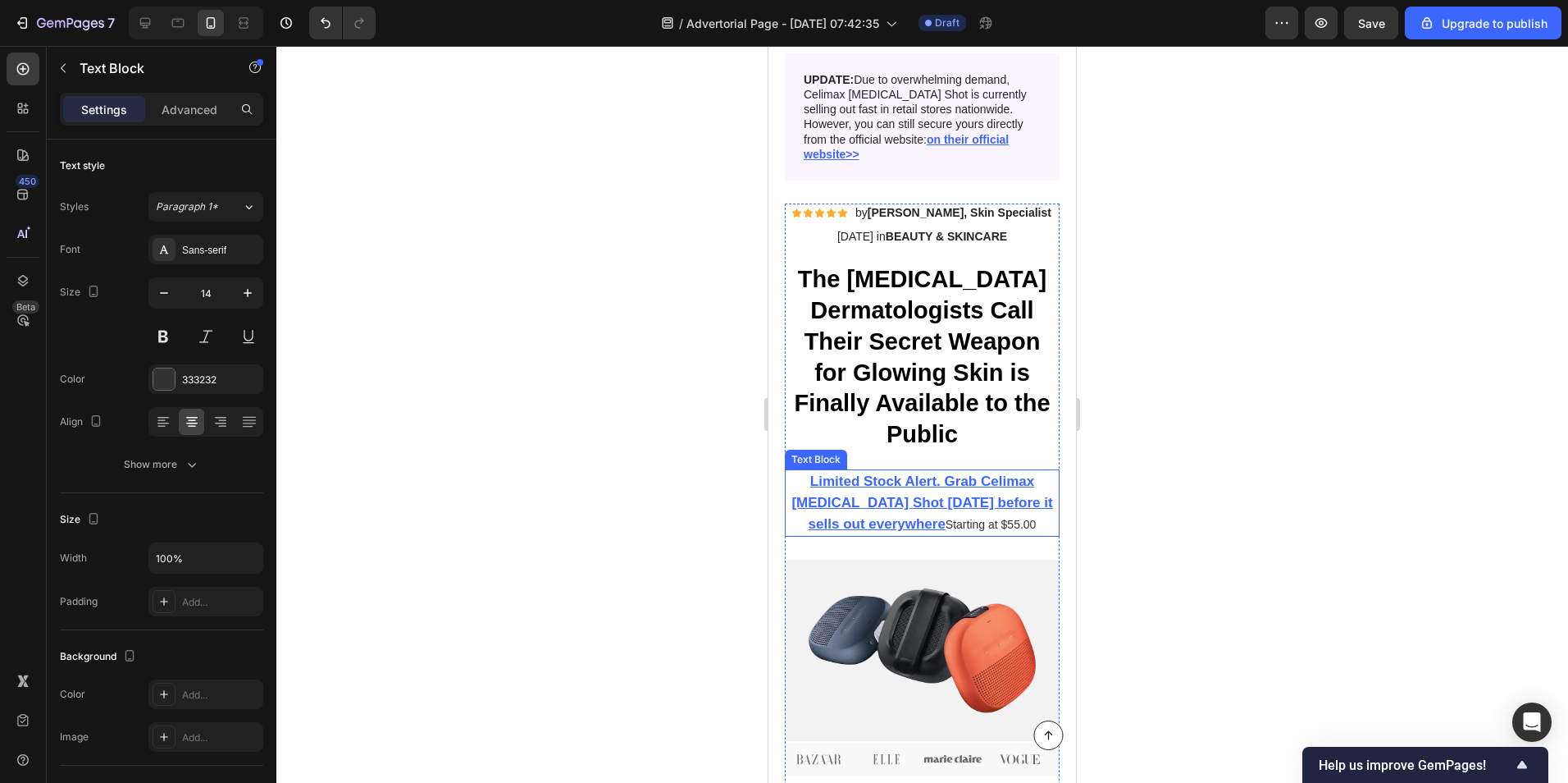
click at [972, 504] on p "Limited Stock Alert. Grab Celimax [MEDICAL_DATA] Shot [DATE] before it sells ou…" at bounding box center [923, 503] width 275 height 65
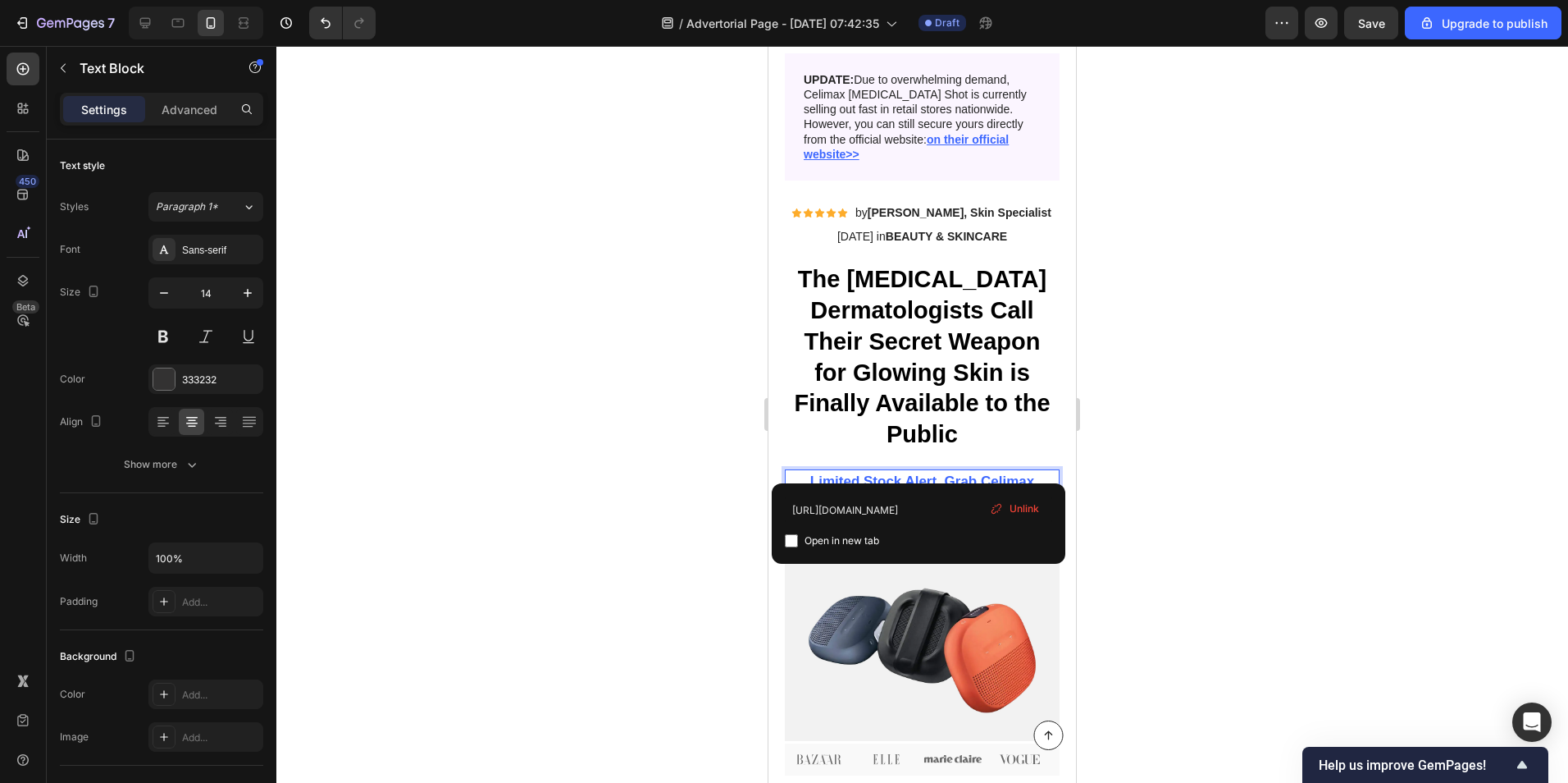
click at [1211, 456] on div at bounding box center [923, 414] width 1292 height 737
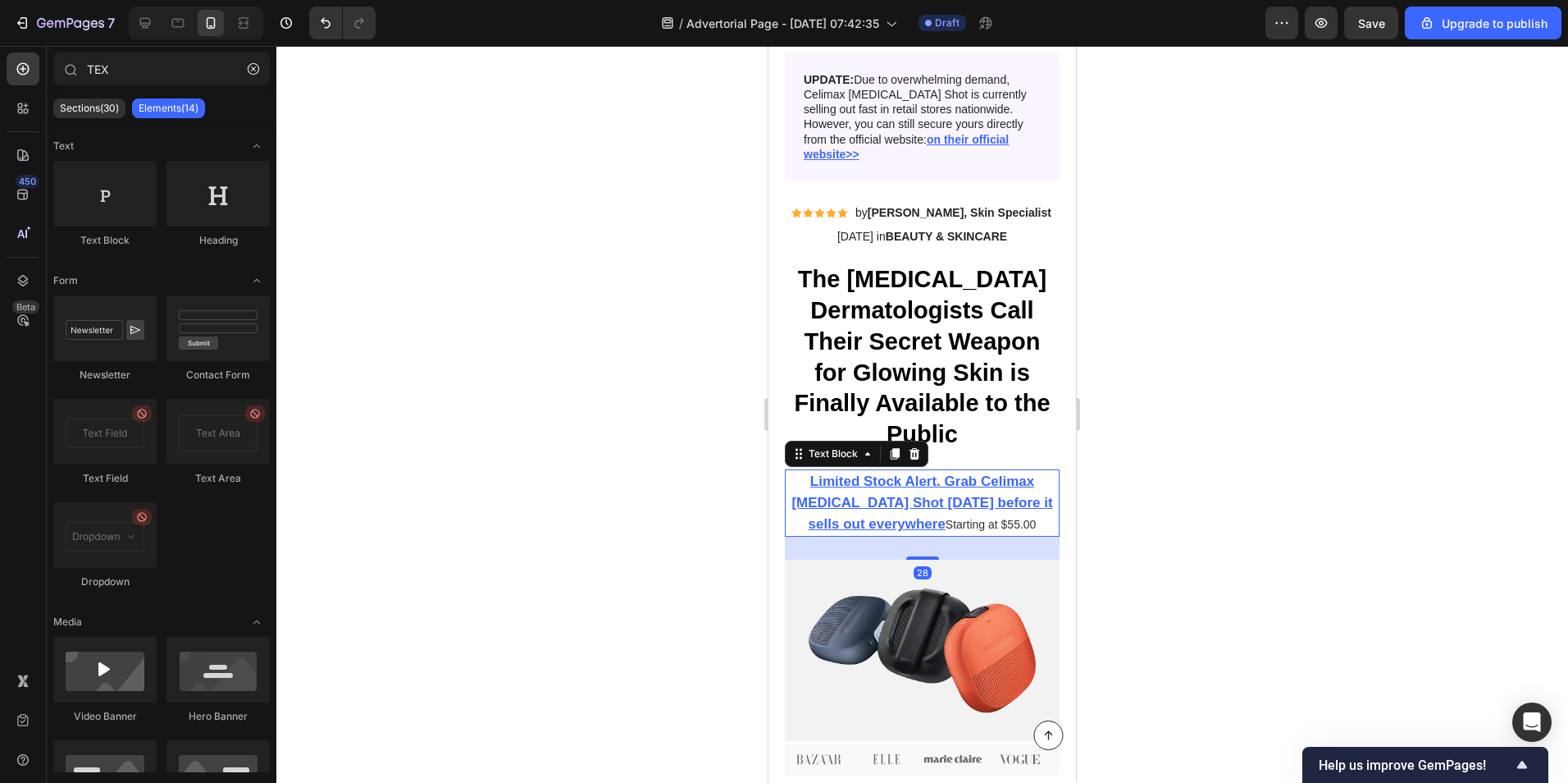
click at [1000, 510] on p "Limited Stock Alert. Grab Celimax [MEDICAL_DATA] Shot [DATE] before it sells ou…" at bounding box center [923, 503] width 275 height 65
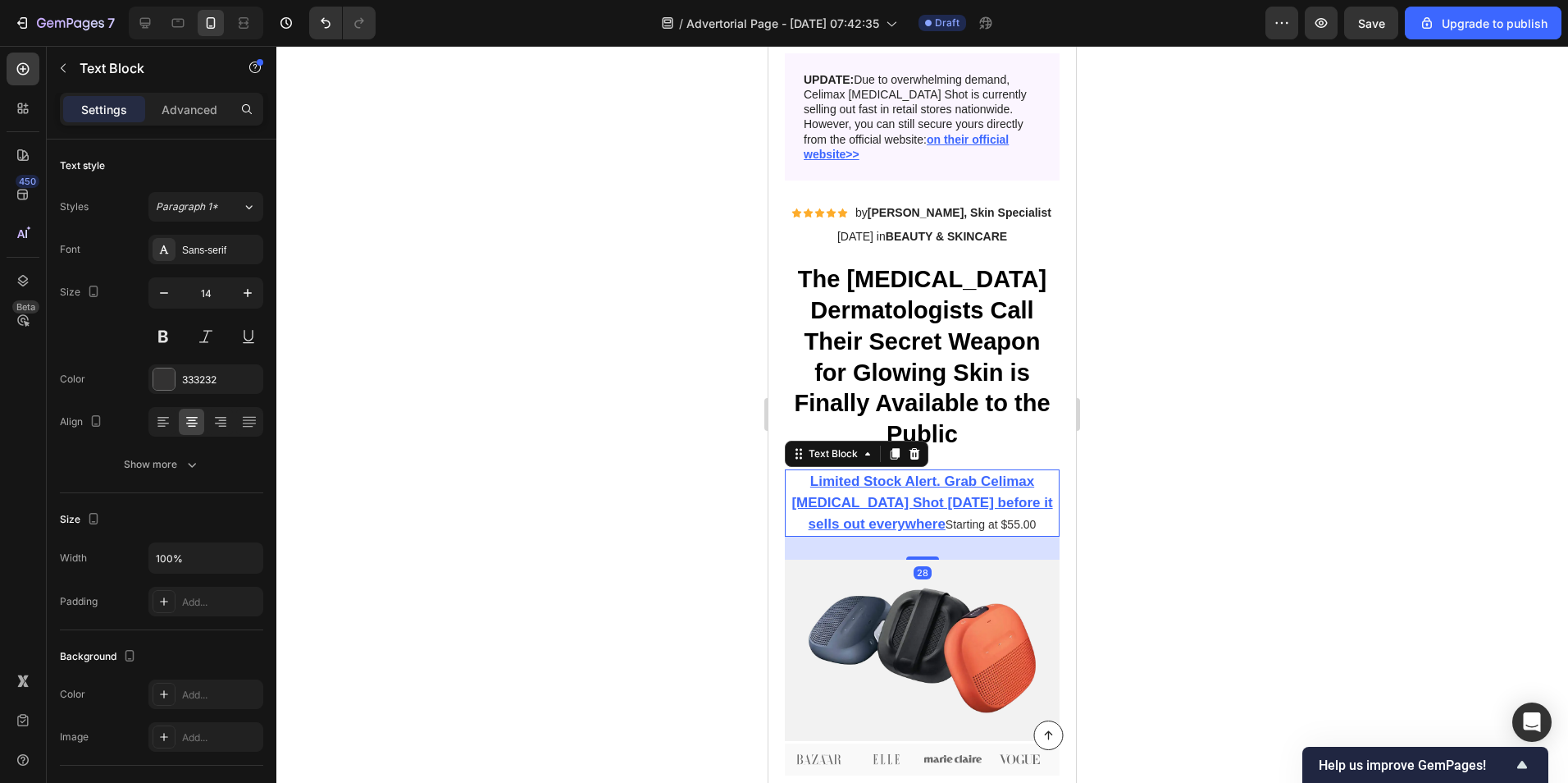
drag, startPoint x: 394, startPoint y: 433, endPoint x: 740, endPoint y: 536, distance: 361.0
click at [397, 433] on div at bounding box center [923, 414] width 1292 height 737
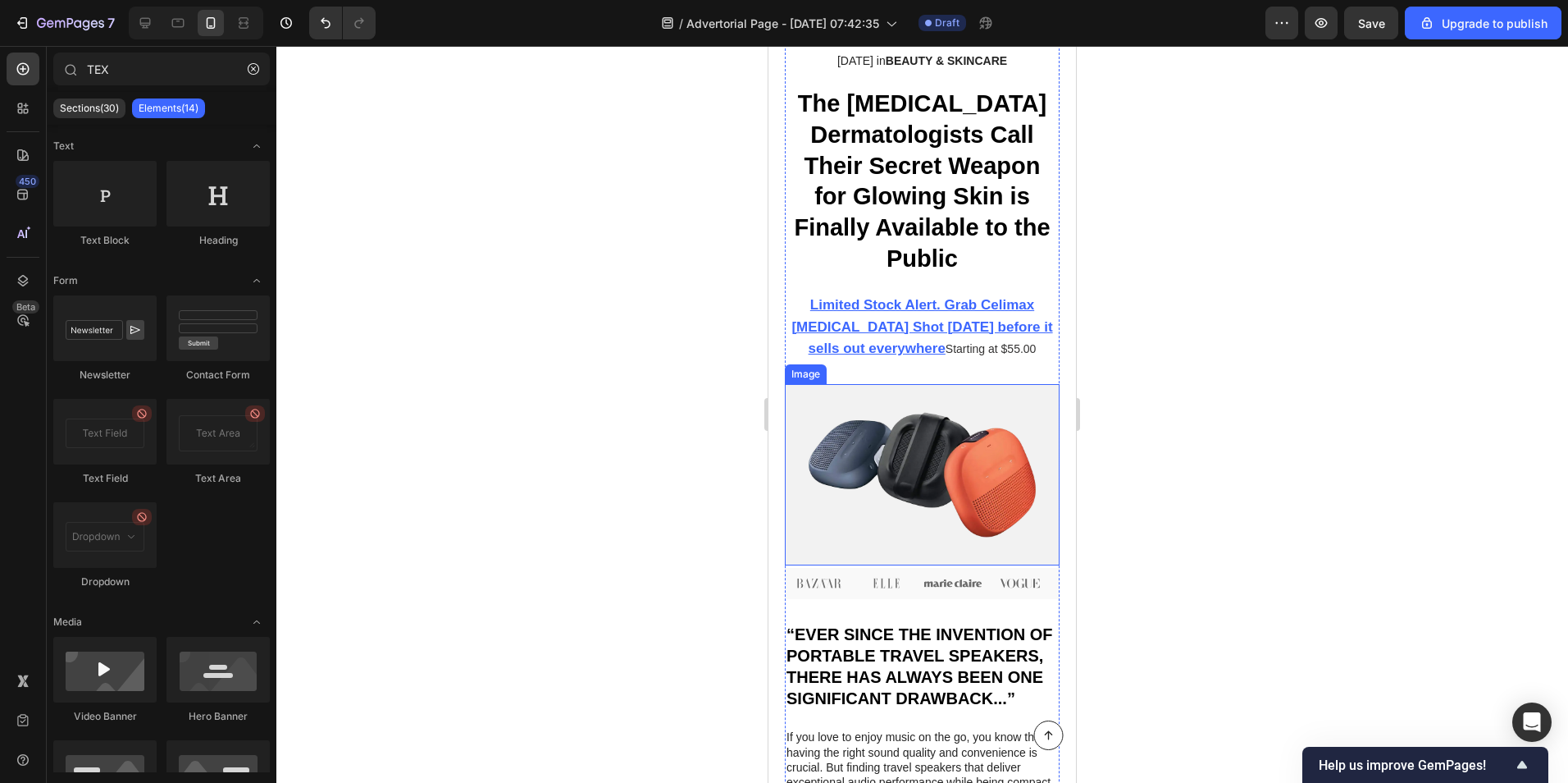
scroll to position [492, 0]
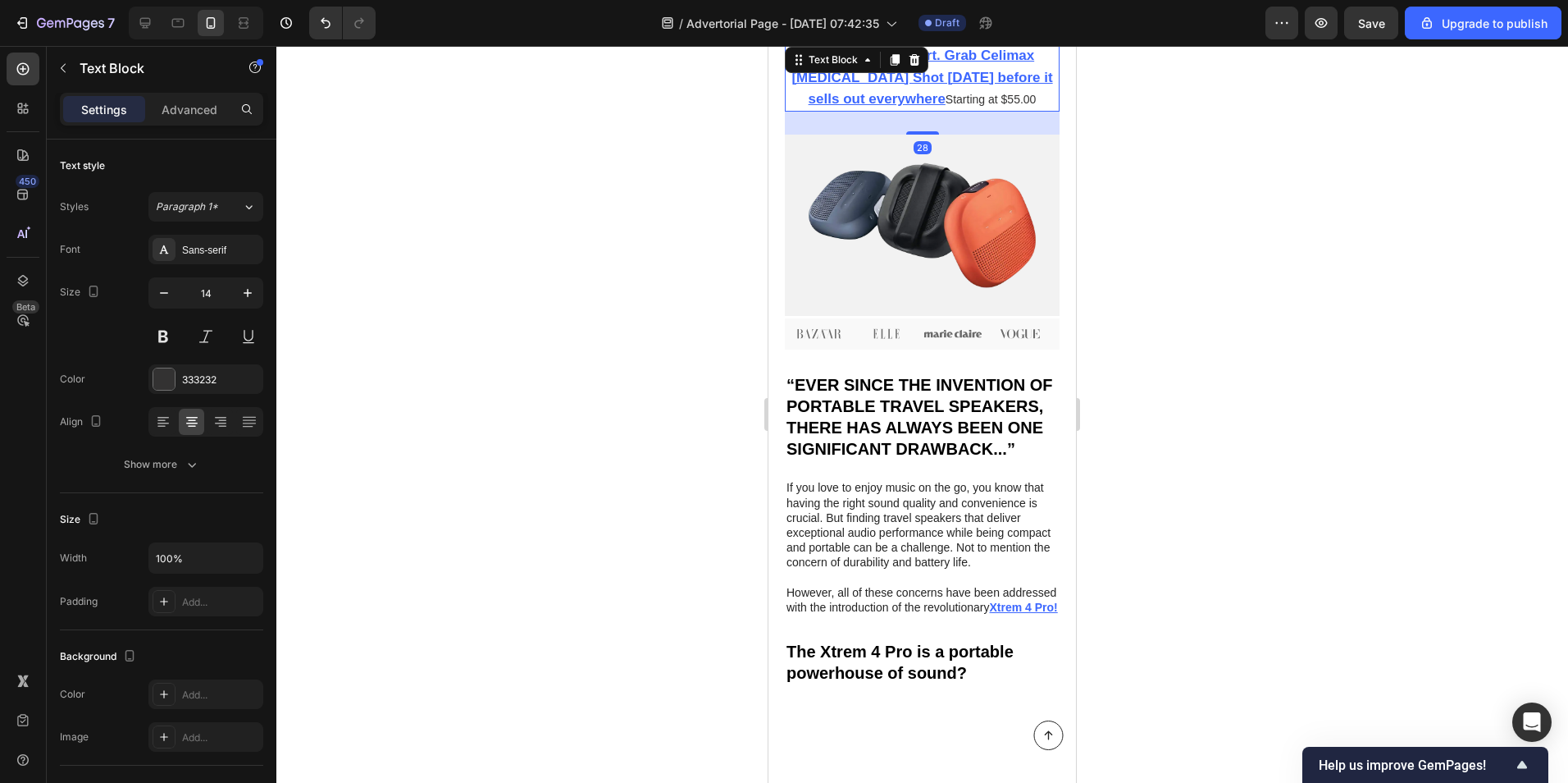
click at [995, 103] on p "Limited Stock Alert. Grab Celimax [MEDICAL_DATA] Shot [DATE] before it sells ou…" at bounding box center [923, 77] width 275 height 65
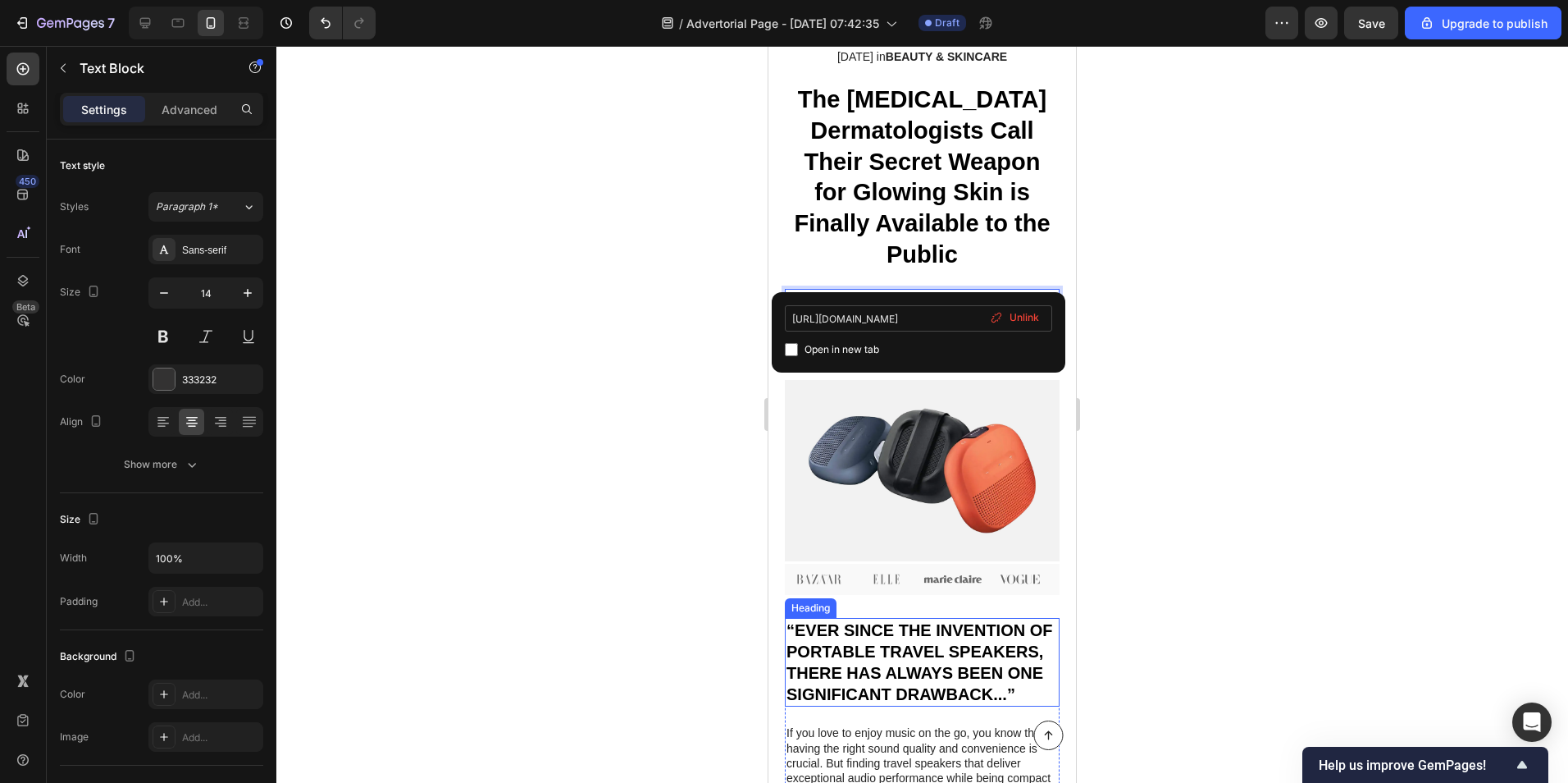
scroll to position [247, 0]
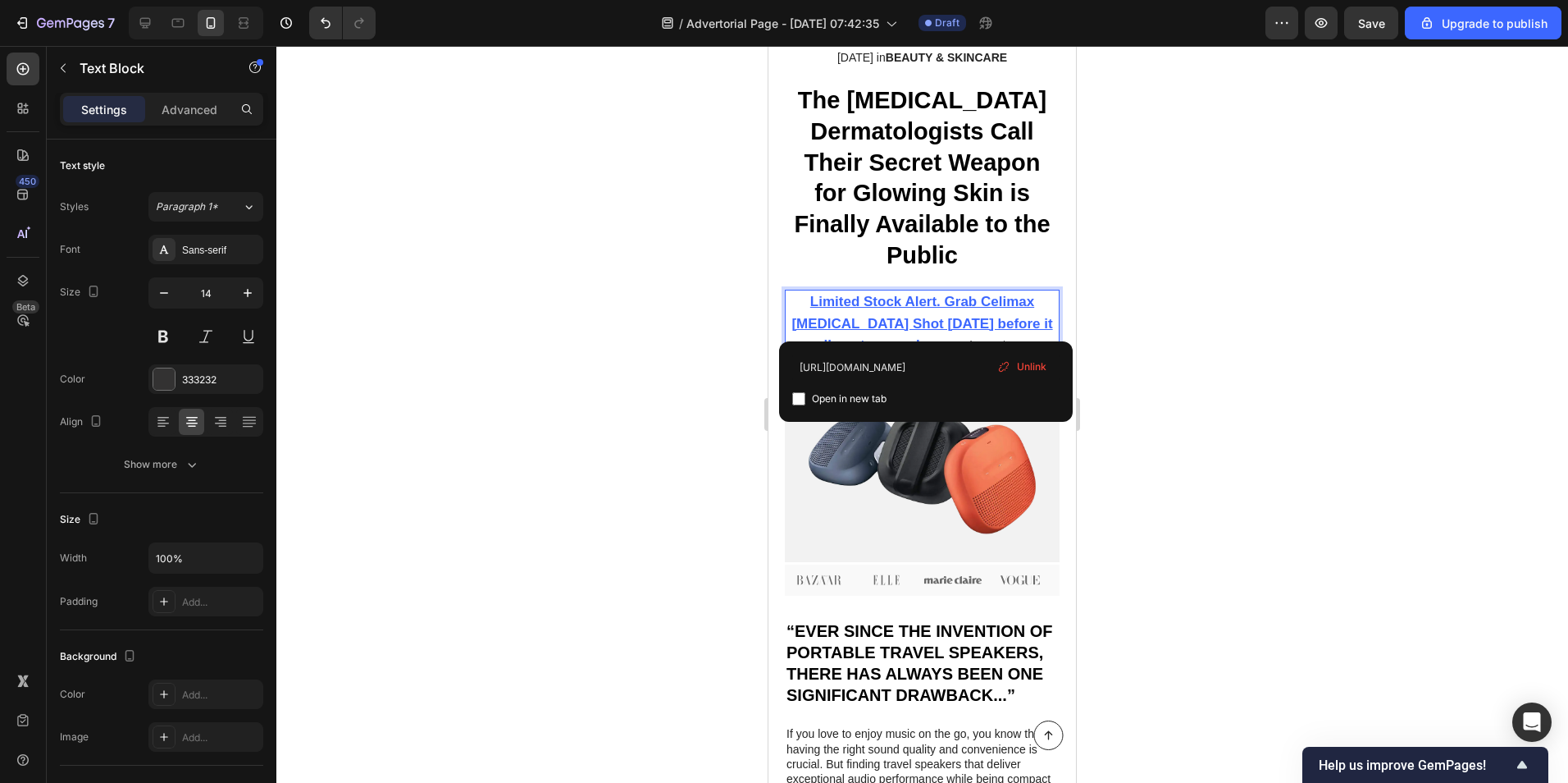
click at [962, 317] on u "Limited Stock Alert. Grab Celimax [MEDICAL_DATA] Shot [DATE] before it sells ou…" at bounding box center [922, 323] width 261 height 58
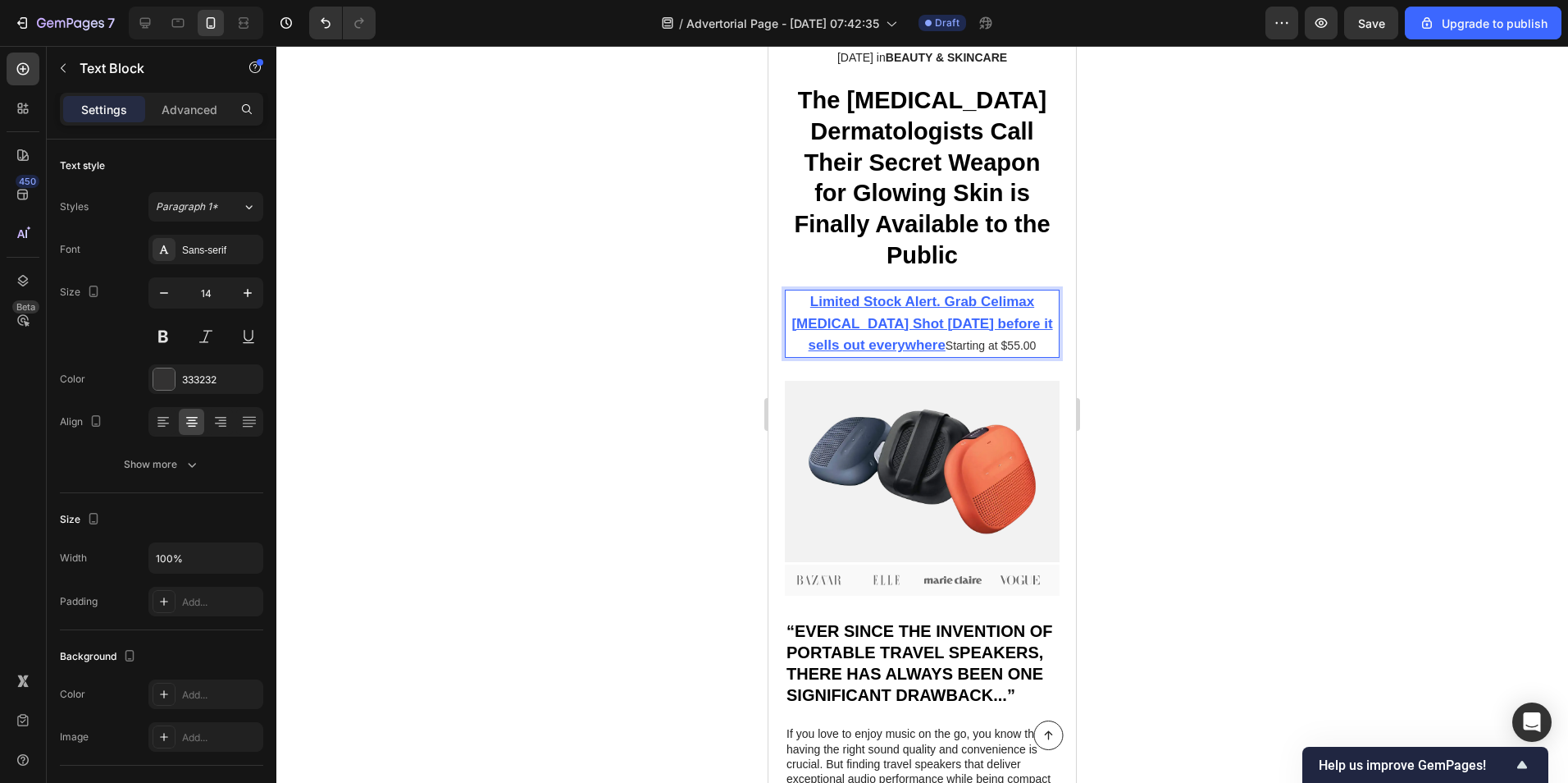
click at [1115, 300] on div at bounding box center [923, 414] width 1292 height 737
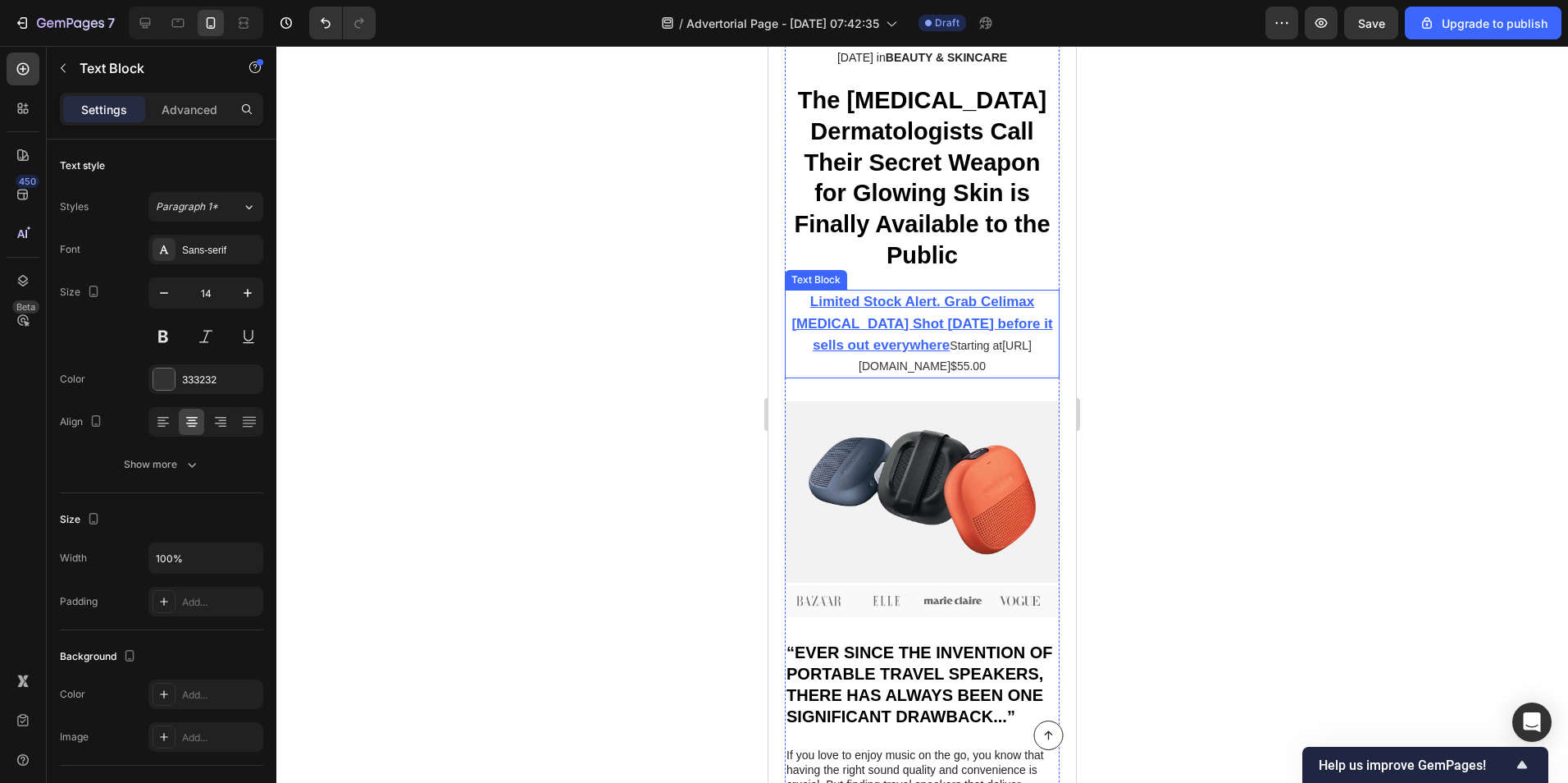
click at [993, 350] on link "[URL][DOMAIN_NAME]" at bounding box center [945, 356] width 173 height 34
click at [937, 376] on p "⁠⁠⁠⁠⁠⁠⁠ Limited Stock Alert. Grab Celimax [MEDICAL_DATA] Shot [DATE] before it …" at bounding box center [923, 334] width 275 height 86
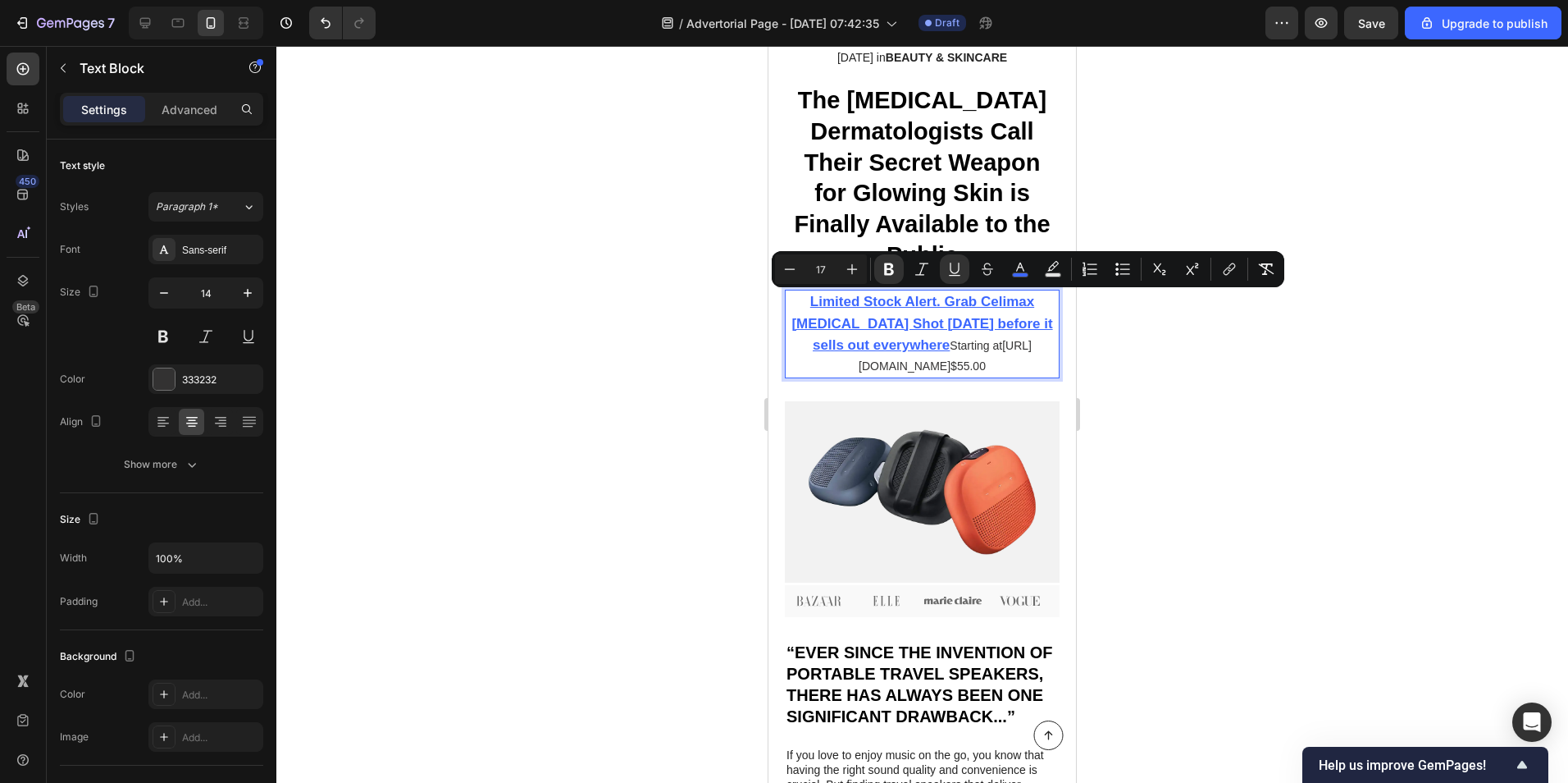
drag, startPoint x: 937, startPoint y: 408, endPoint x: 931, endPoint y: 382, distance: 26.7
click at [931, 376] on p "Limited Stock Alert. Grab Celimax [MEDICAL_DATA] Shot [DATE] before it sells ou…" at bounding box center [923, 334] width 275 height 86
click at [941, 376] on p "Limited Stock Alert. Grab Celimax [MEDICAL_DATA] Shot [DATE] before it sells ou…" at bounding box center [923, 334] width 275 height 86
type input "14"
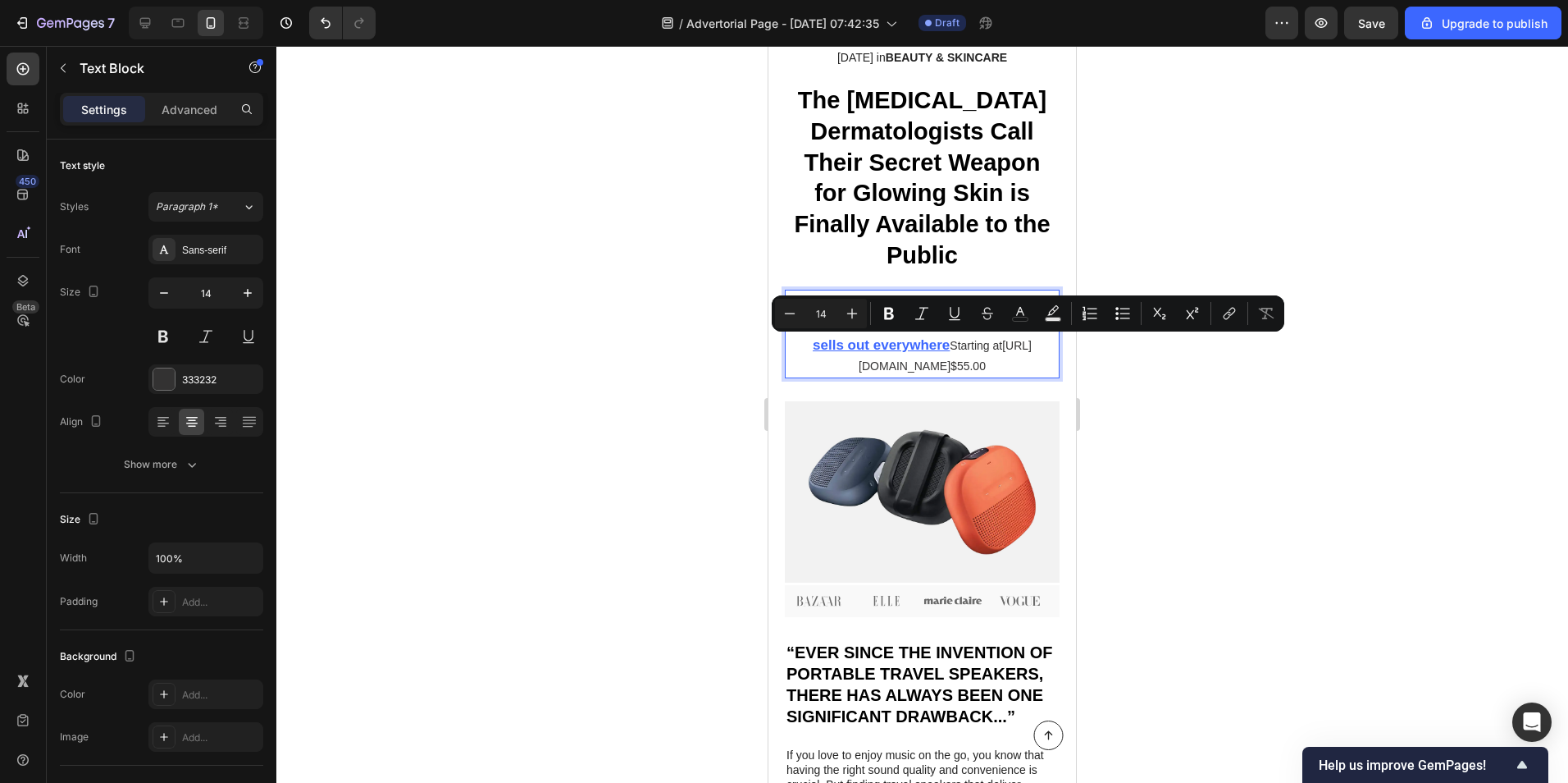
drag, startPoint x: 941, startPoint y: 407, endPoint x: 945, endPoint y: 350, distance: 57.1
click at [945, 350] on p "Limited Stock Alert. Grab Celimax [MEDICAL_DATA] Shot [DATE] before it sells ou…" at bounding box center [923, 334] width 275 height 86
click at [945, 376] on p "Limited Stock Alert. Grab Celimax [MEDICAL_DATA] Shot [DATE] before it sells ou…" at bounding box center [923, 334] width 275 height 86
drag, startPoint x: 945, startPoint y: 408, endPoint x: 946, endPoint y: 355, distance: 53.0
click at [946, 355] on p "Limited Stock Alert. Grab Celimax [MEDICAL_DATA] Shot [DATE] before it sells ou…" at bounding box center [923, 334] width 275 height 86
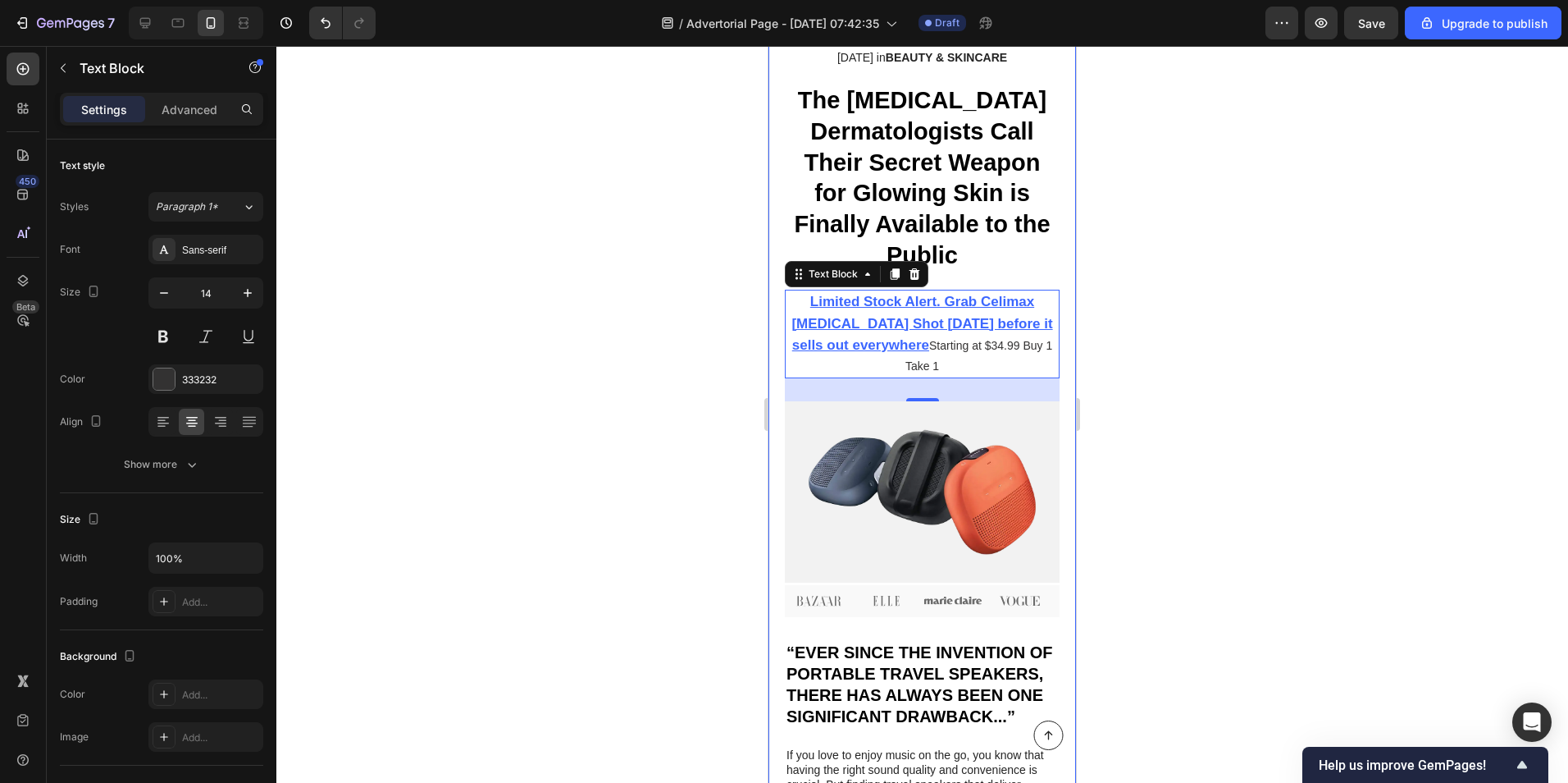
click at [1205, 387] on div at bounding box center [923, 414] width 1292 height 737
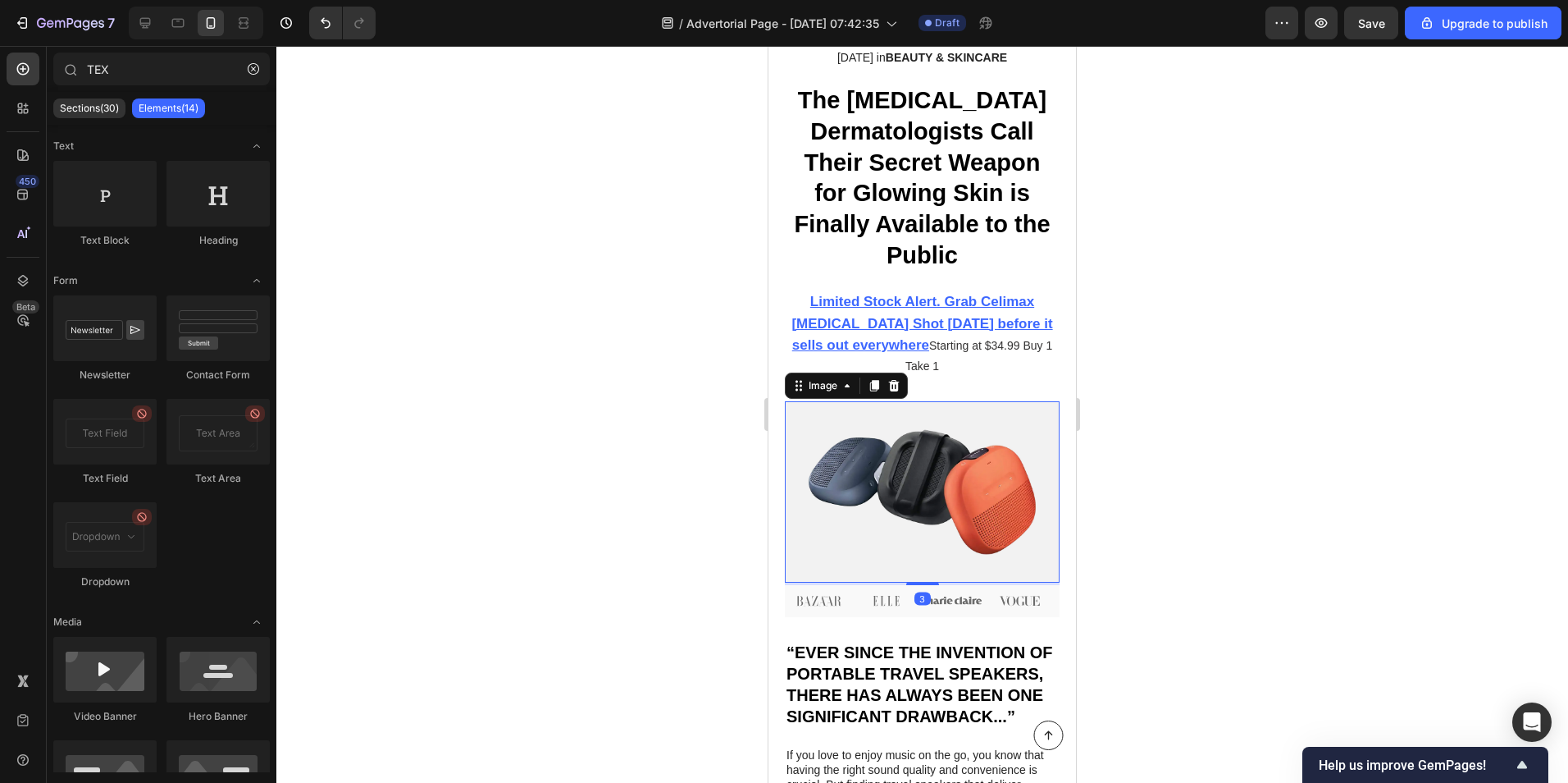
click at [970, 463] on img at bounding box center [923, 492] width 275 height 182
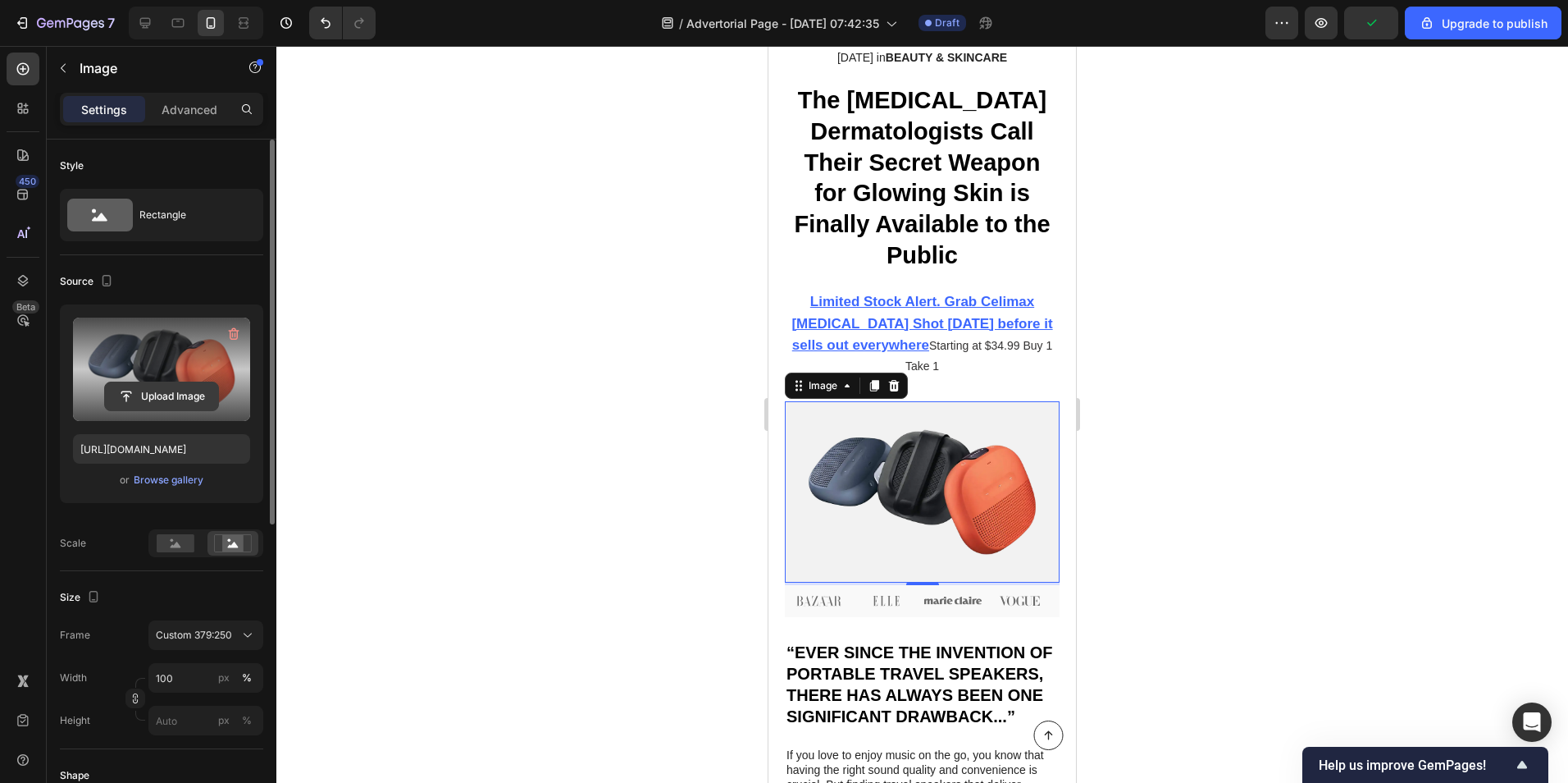
click at [142, 392] on input "file" at bounding box center [161, 396] width 113 height 28
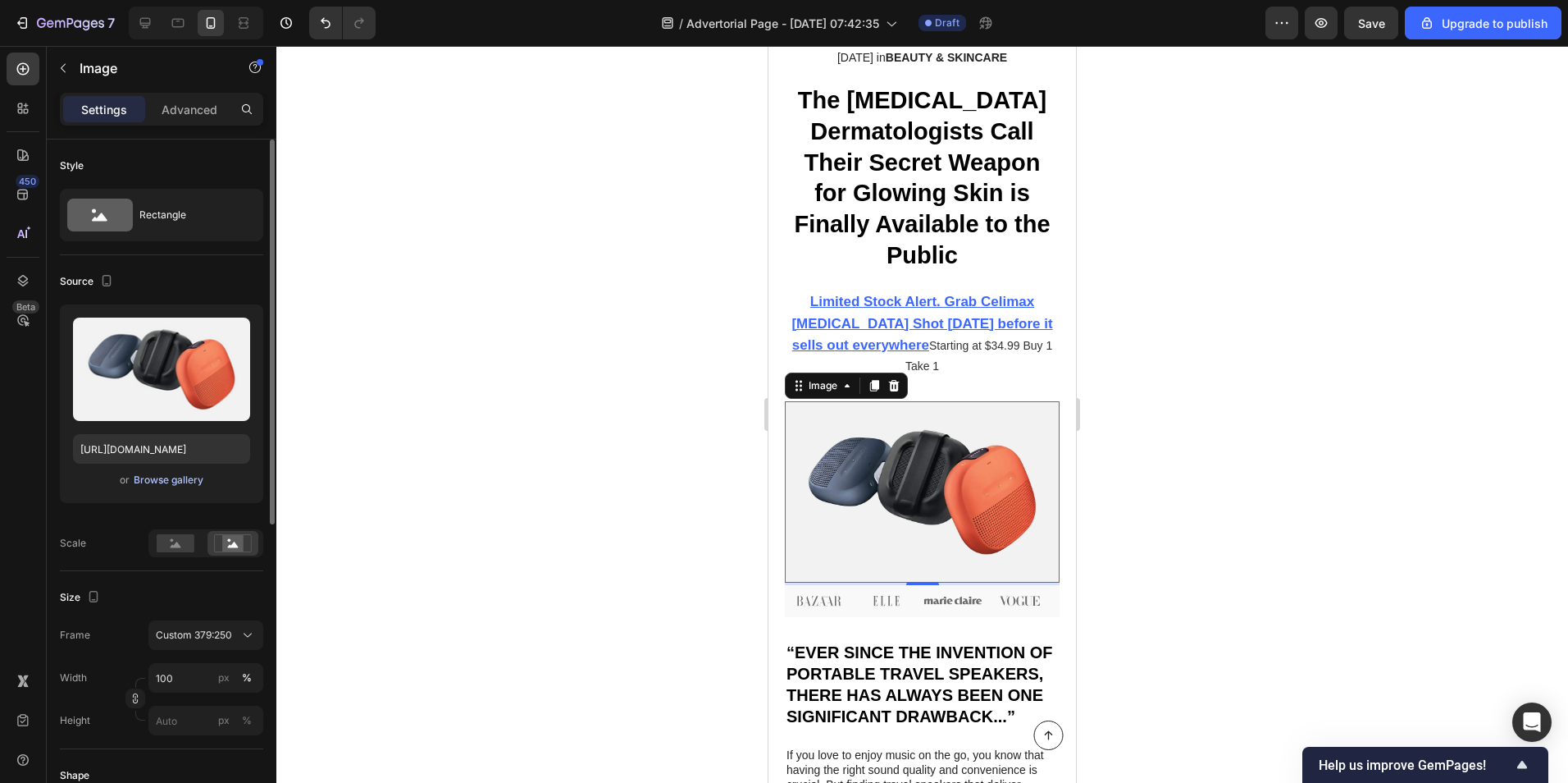
click at [154, 476] on div "Browse gallery" at bounding box center [169, 479] width 70 height 15
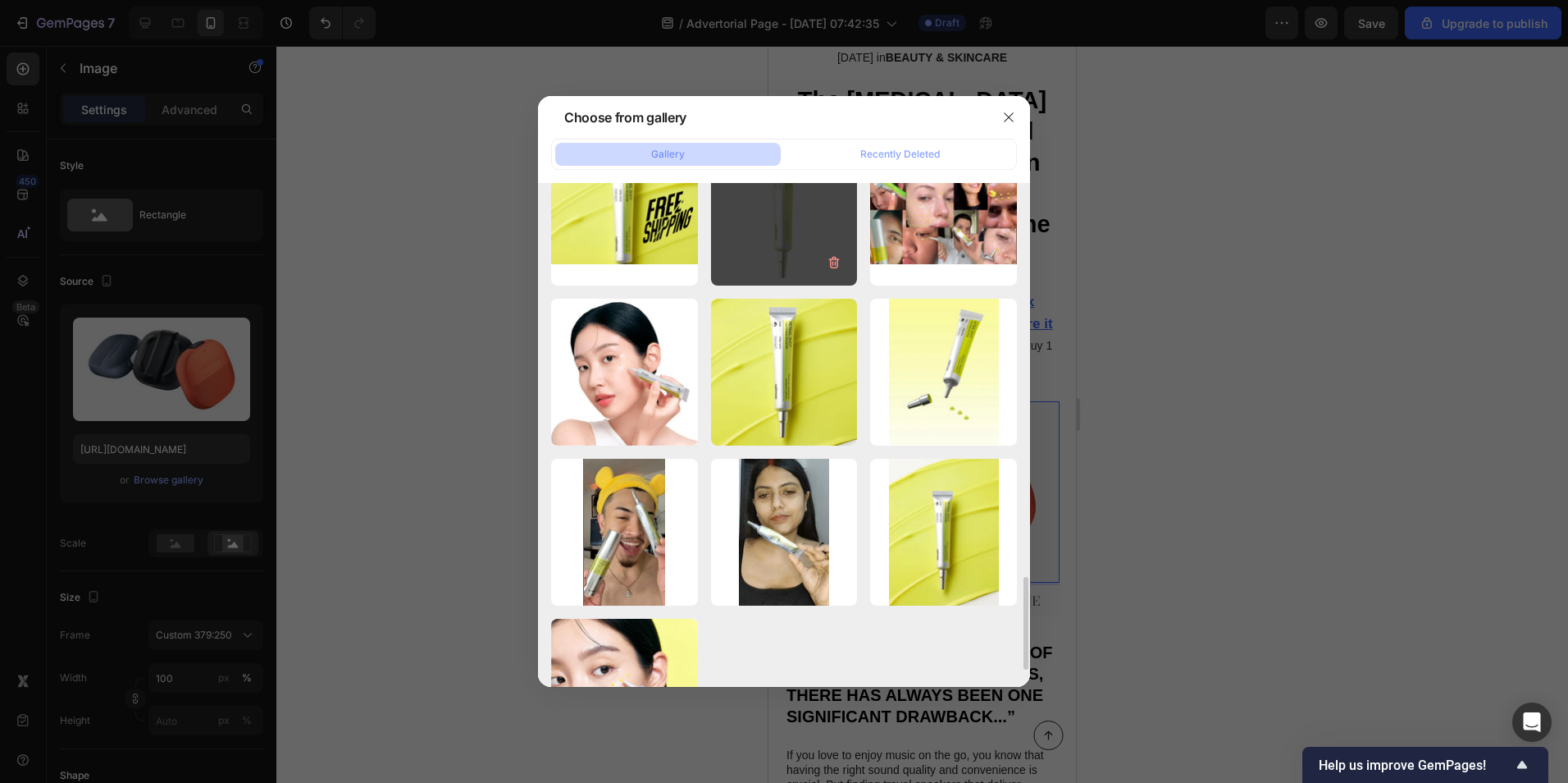
scroll to position [2216, 0]
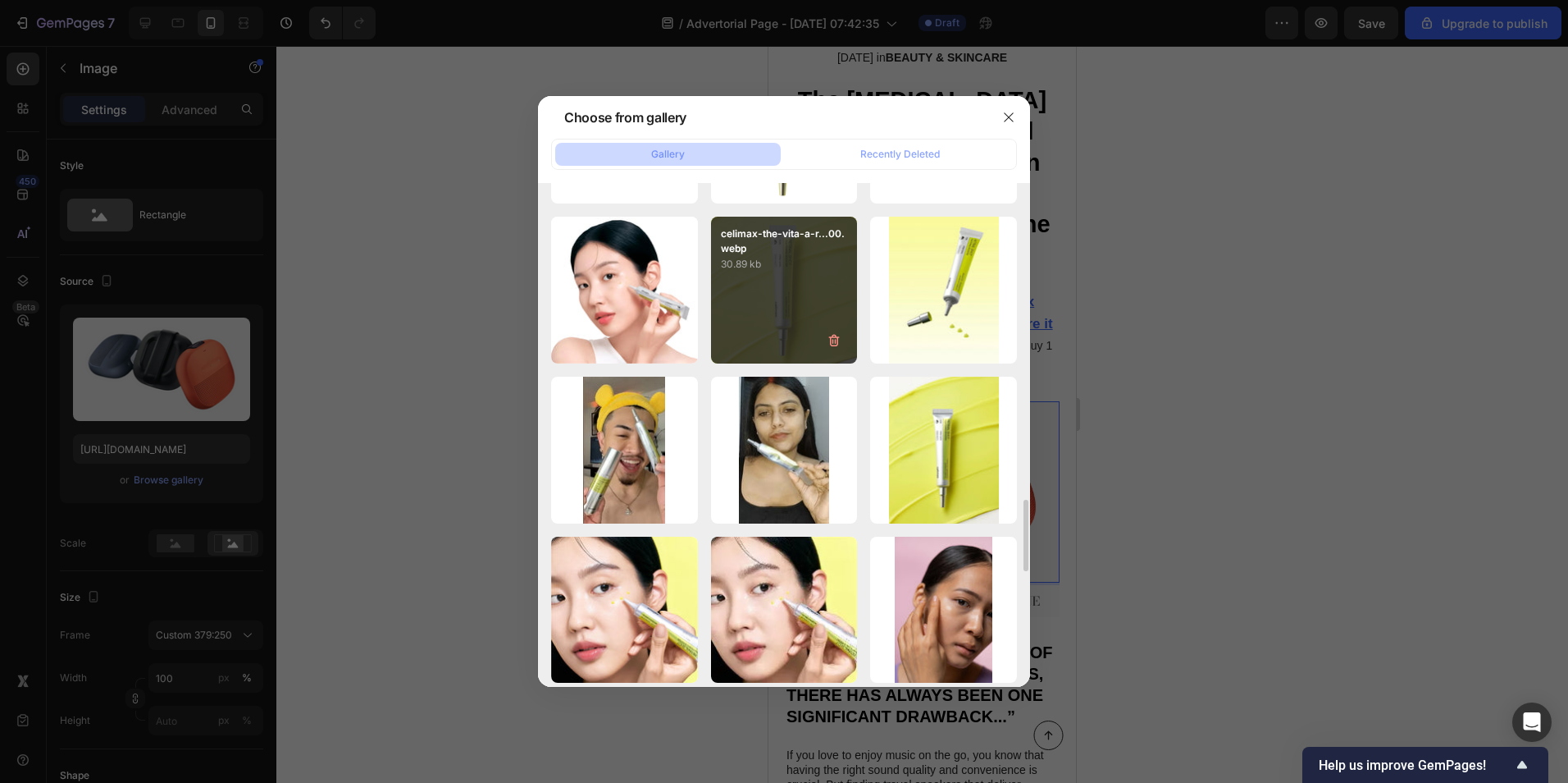
click at [824, 276] on div "celimax-the-vita-a-r...00.webp 30.89 kb" at bounding box center [784, 290] width 147 height 147
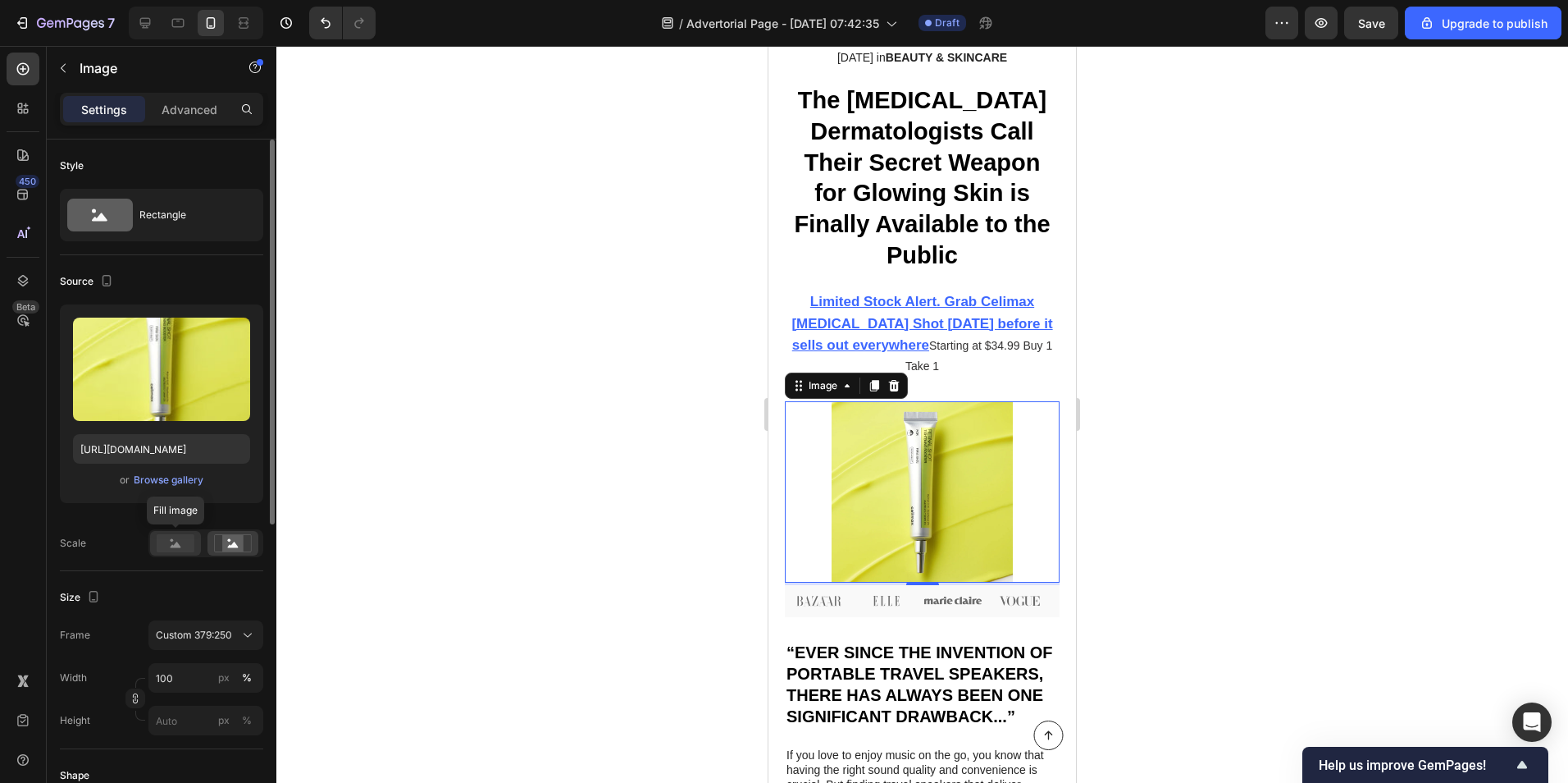
click at [189, 549] on rect at bounding box center [176, 542] width 38 height 18
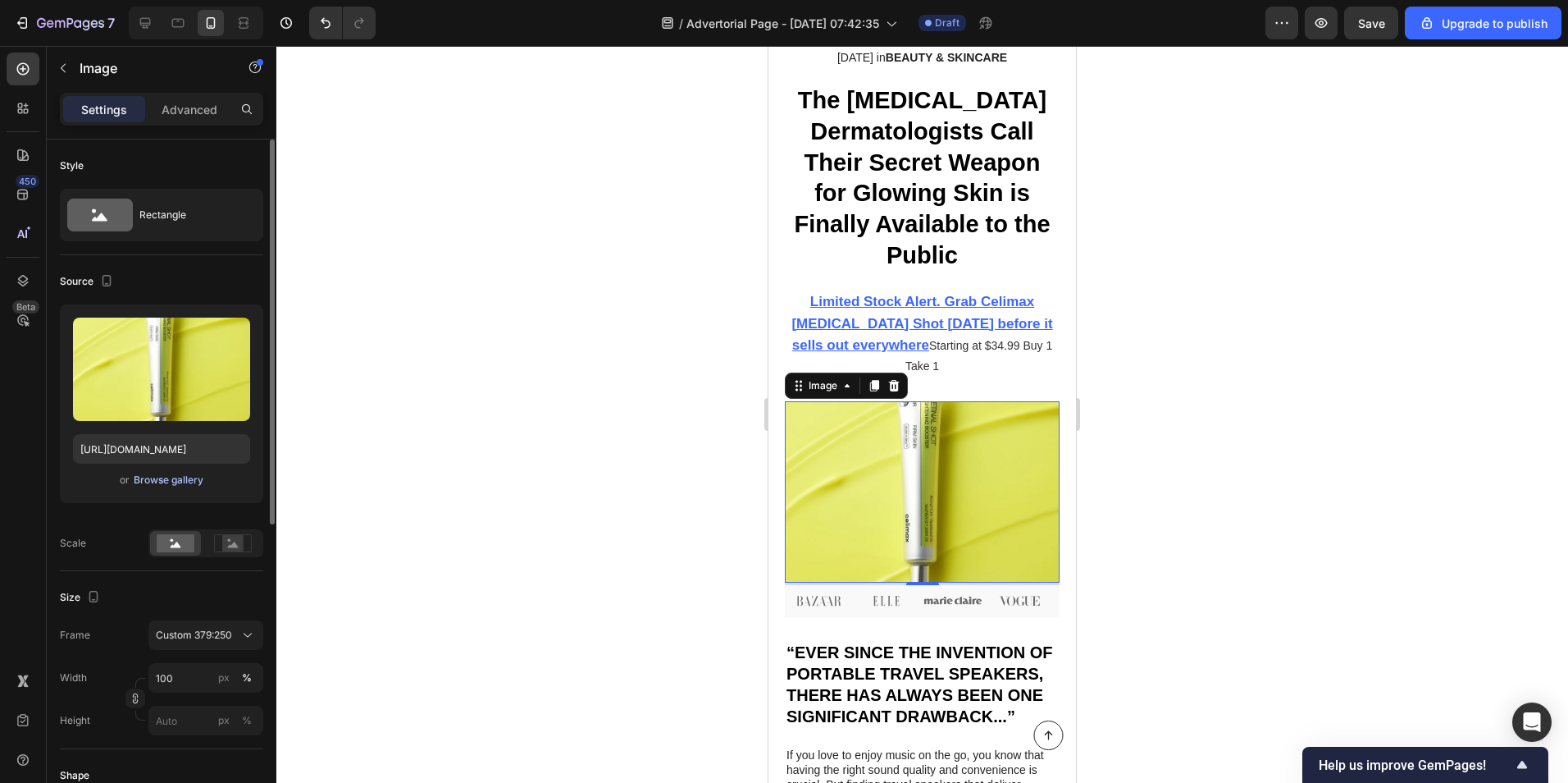
click at [173, 485] on div "Browse gallery" at bounding box center [169, 479] width 70 height 15
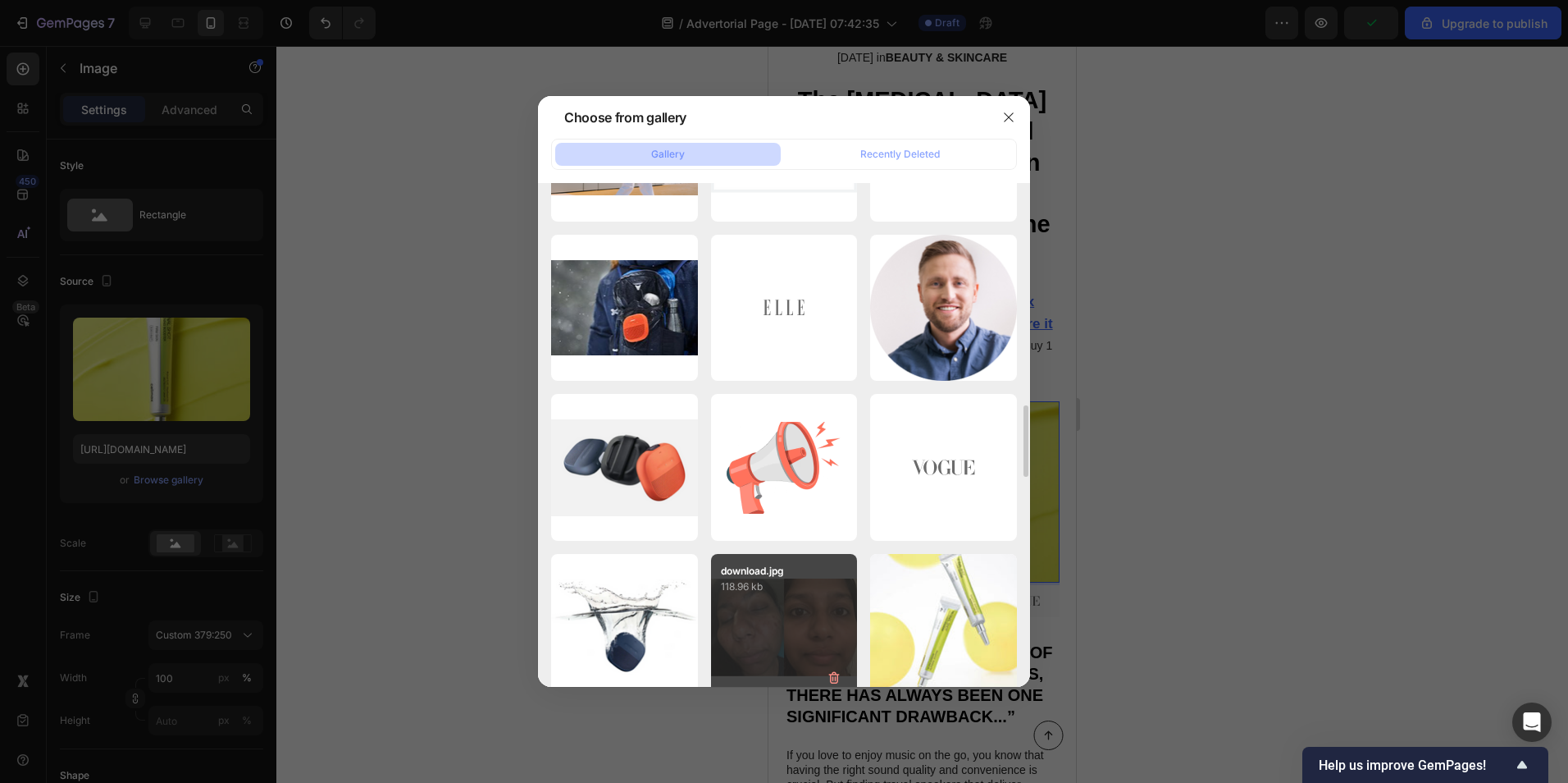
scroll to position [2051, 0]
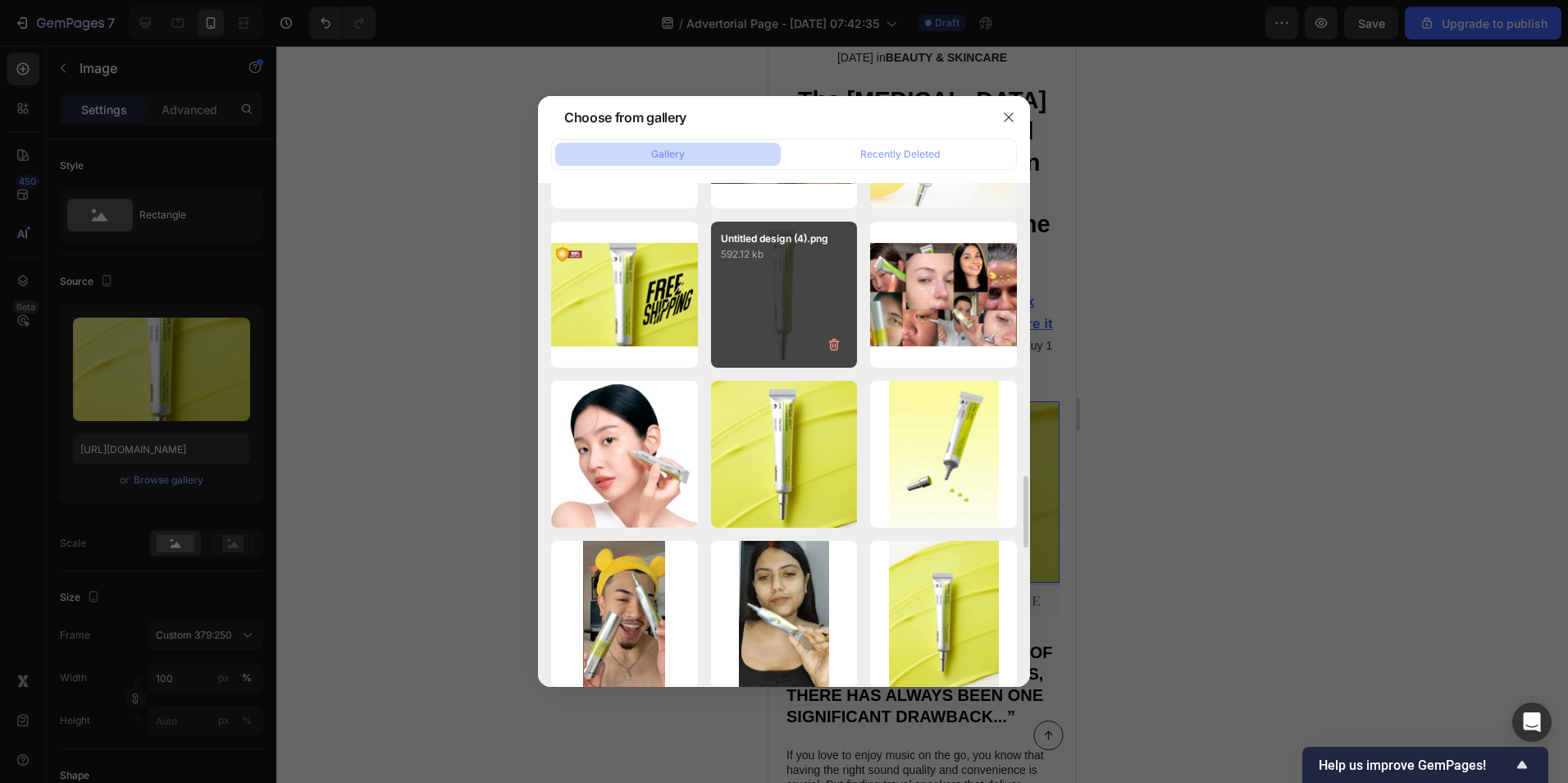
click at [790, 309] on div "Untitled design (4).png 592.12 kb" at bounding box center [784, 295] width 147 height 147
type input "[URL][DOMAIN_NAME]"
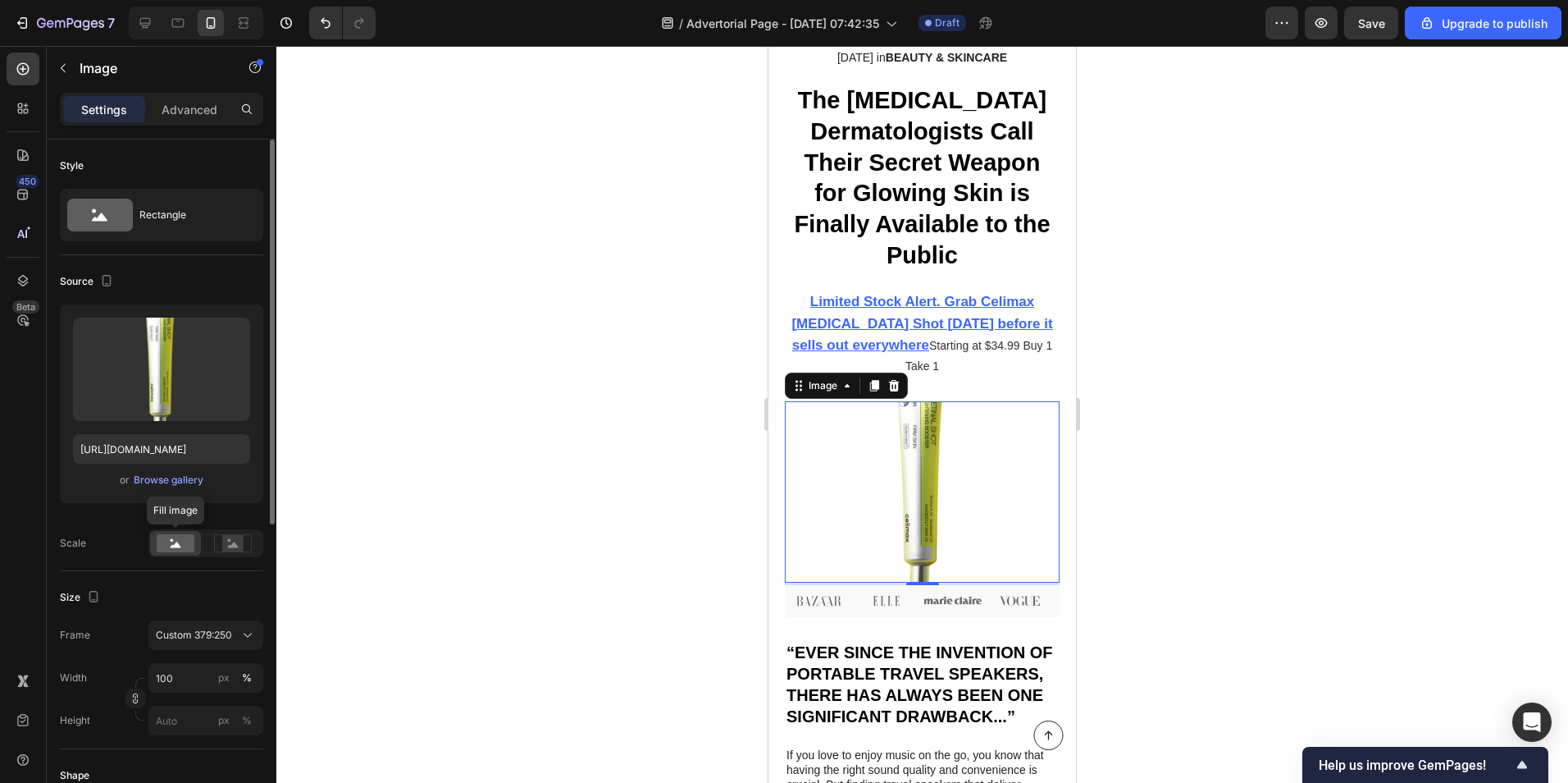
click at [194, 548] on rect at bounding box center [176, 542] width 38 height 18
click at [218, 544] on icon at bounding box center [234, 542] width 38 height 18
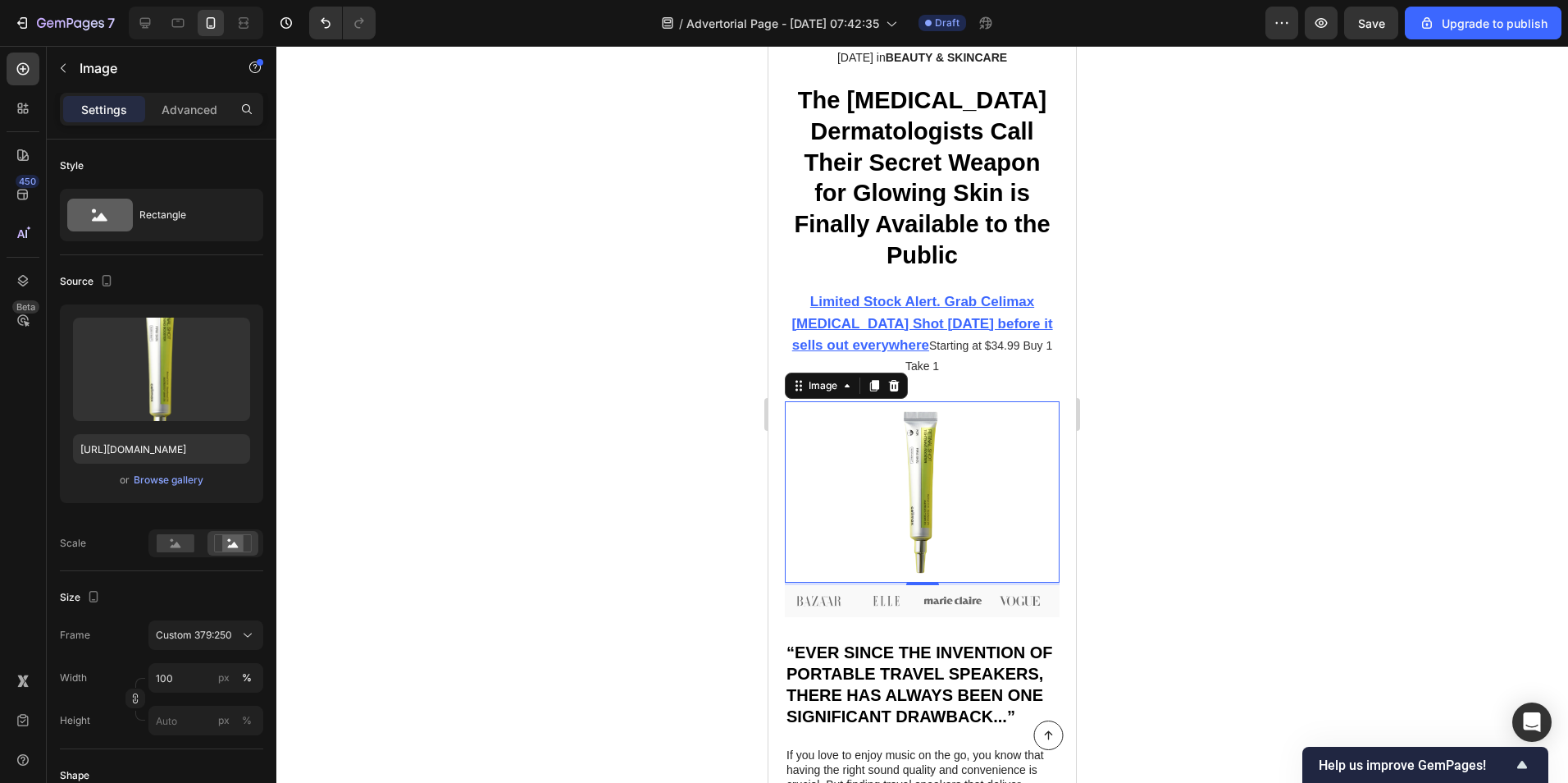
click at [502, 459] on div at bounding box center [923, 414] width 1292 height 737
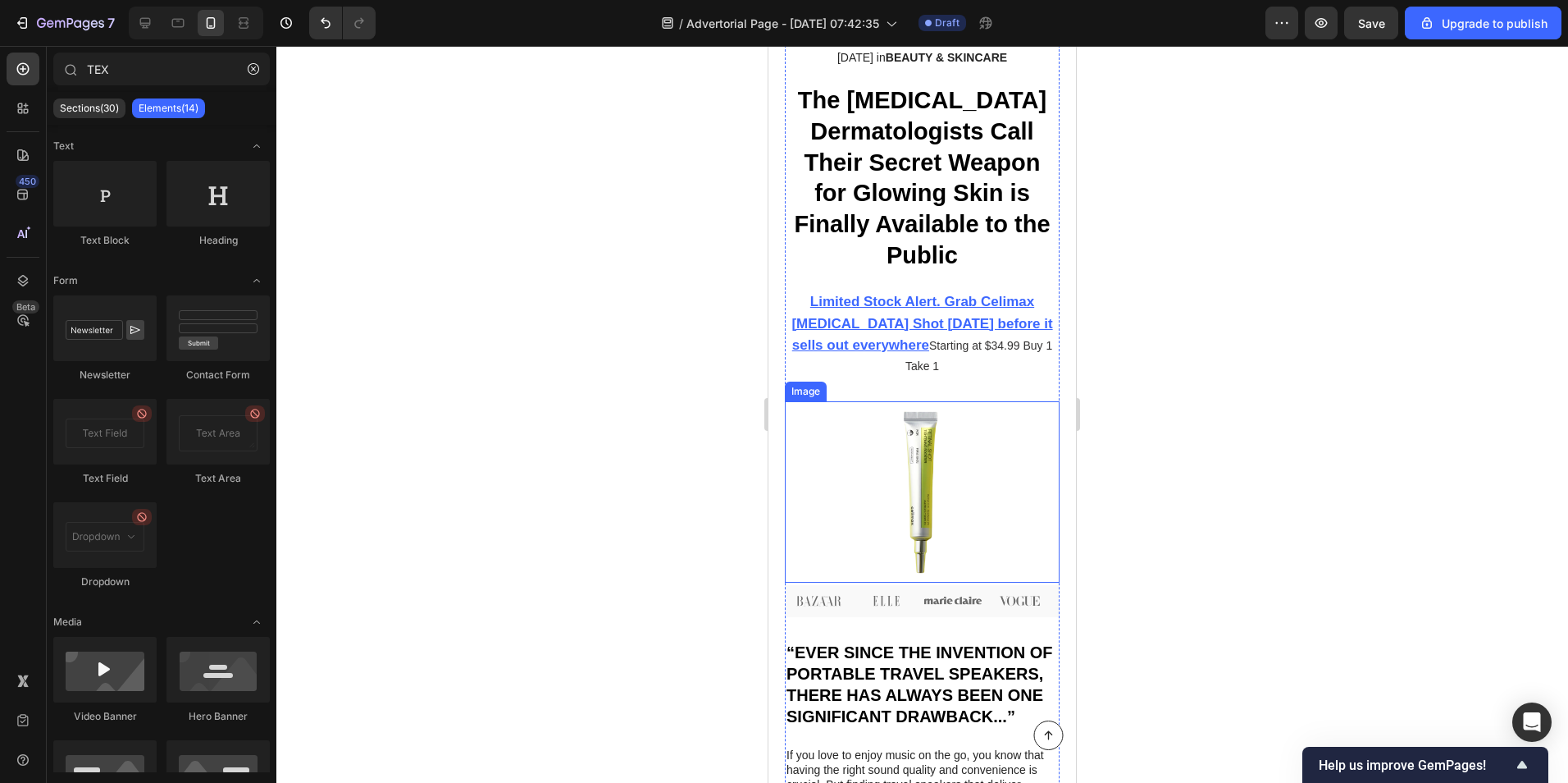
click at [900, 453] on img at bounding box center [923, 492] width 275 height 182
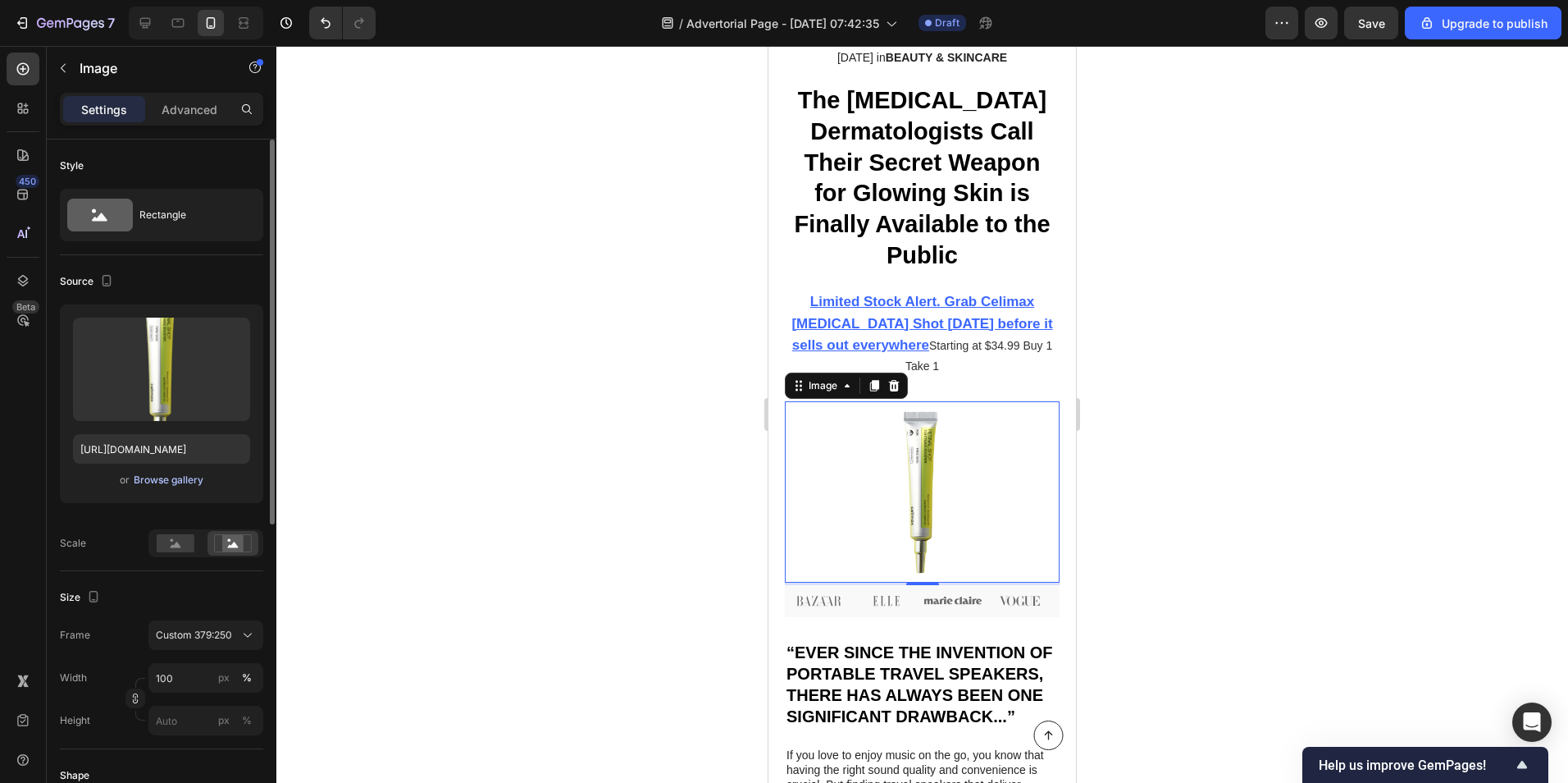
click at [164, 478] on div "Browse gallery" at bounding box center [169, 479] width 70 height 15
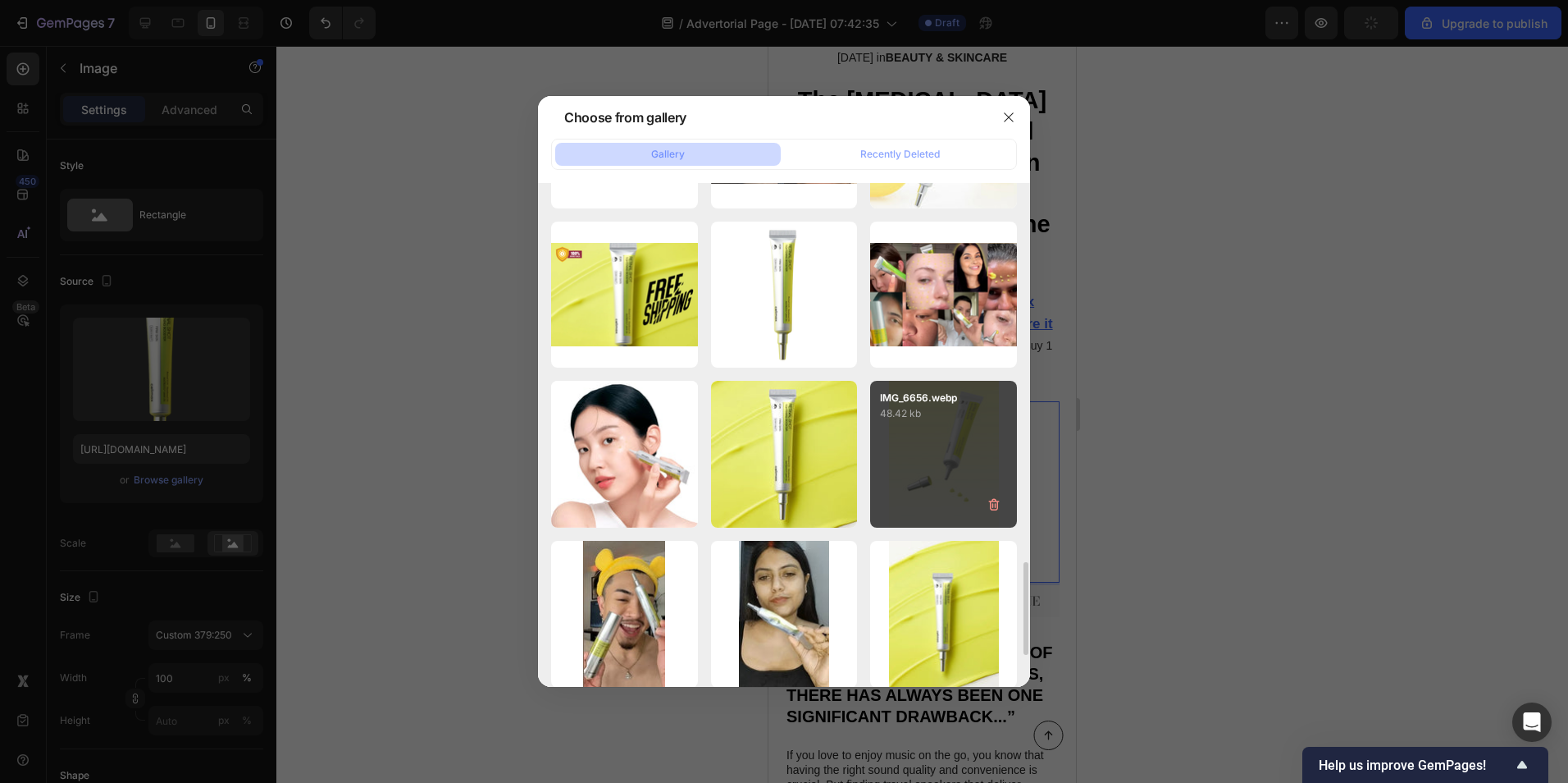
click at [894, 391] on p "IMG_6656.webp" at bounding box center [944, 397] width 127 height 15
type input "[URL][DOMAIN_NAME]"
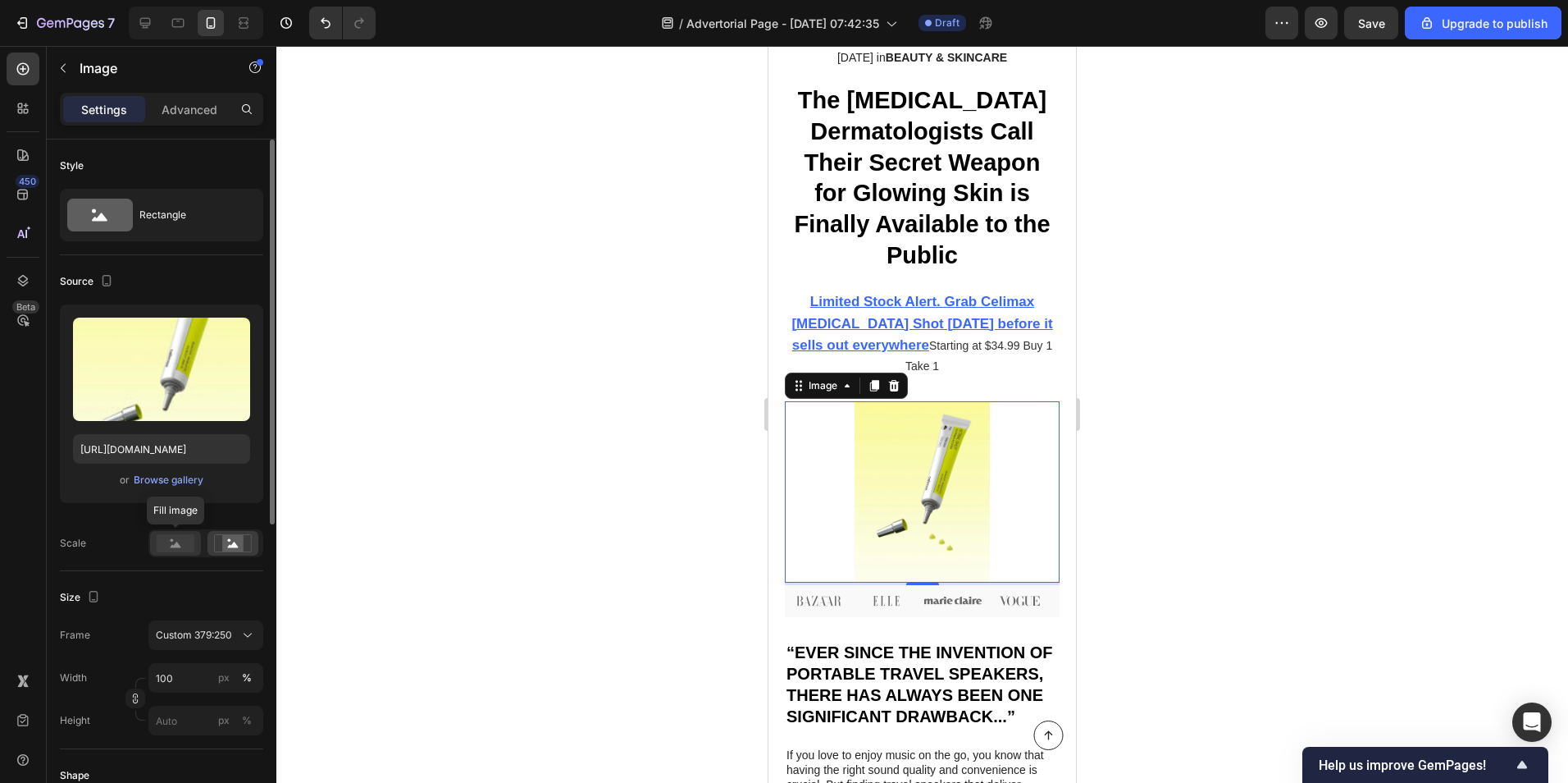
click at [159, 549] on rect at bounding box center [176, 542] width 38 height 18
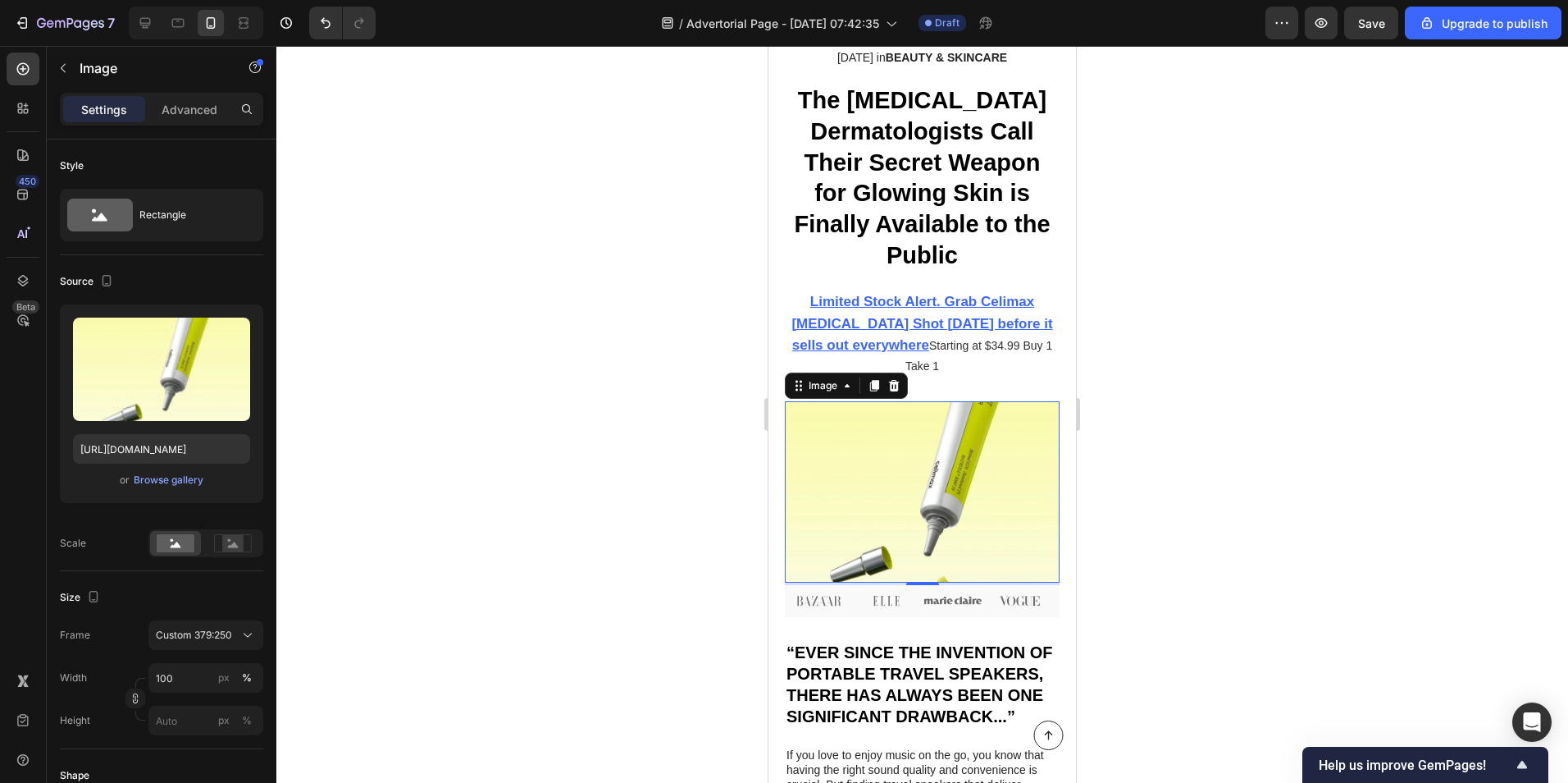
click at [584, 429] on div at bounding box center [923, 414] width 1292 height 737
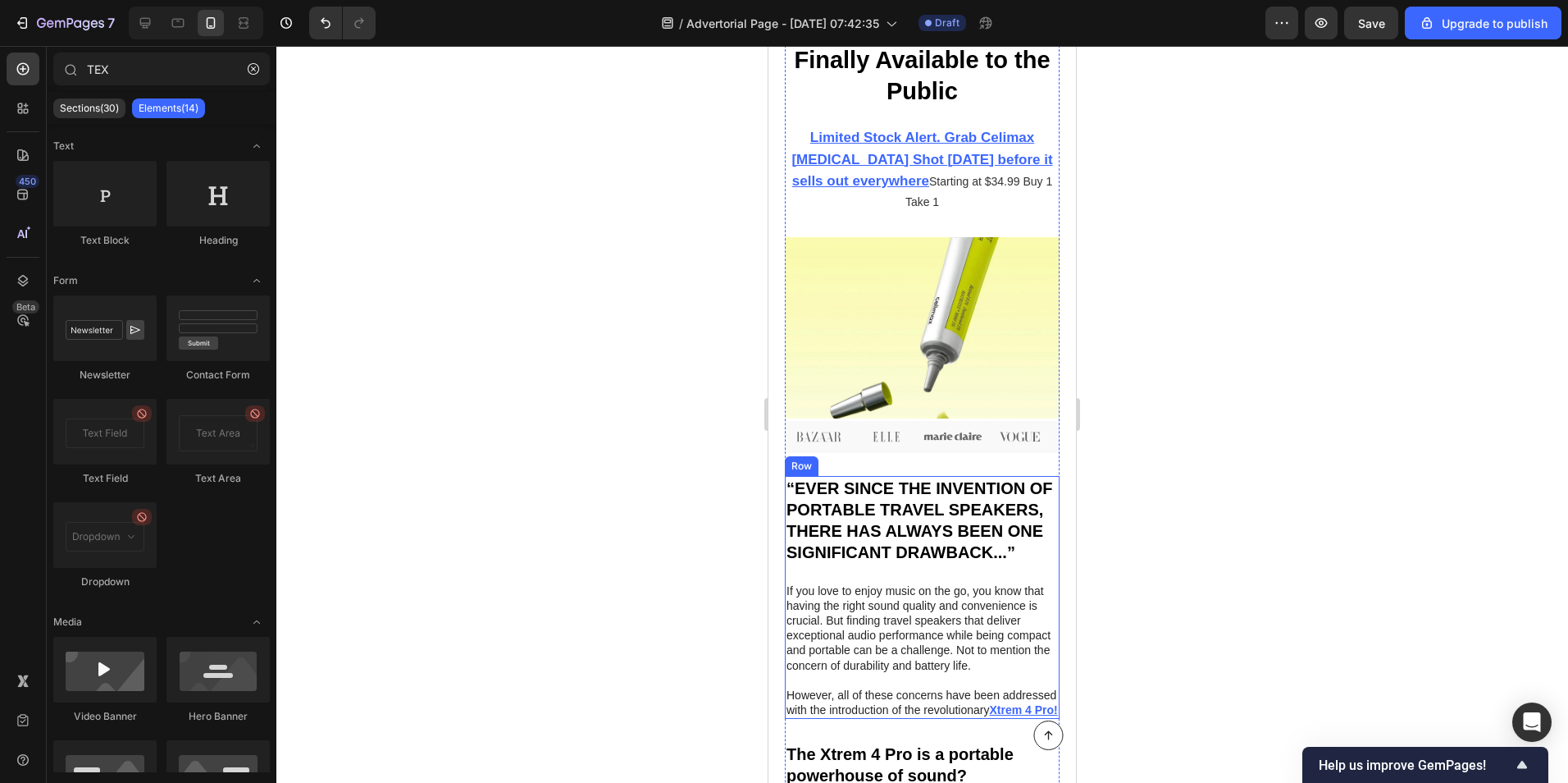
scroll to position [492, 0]
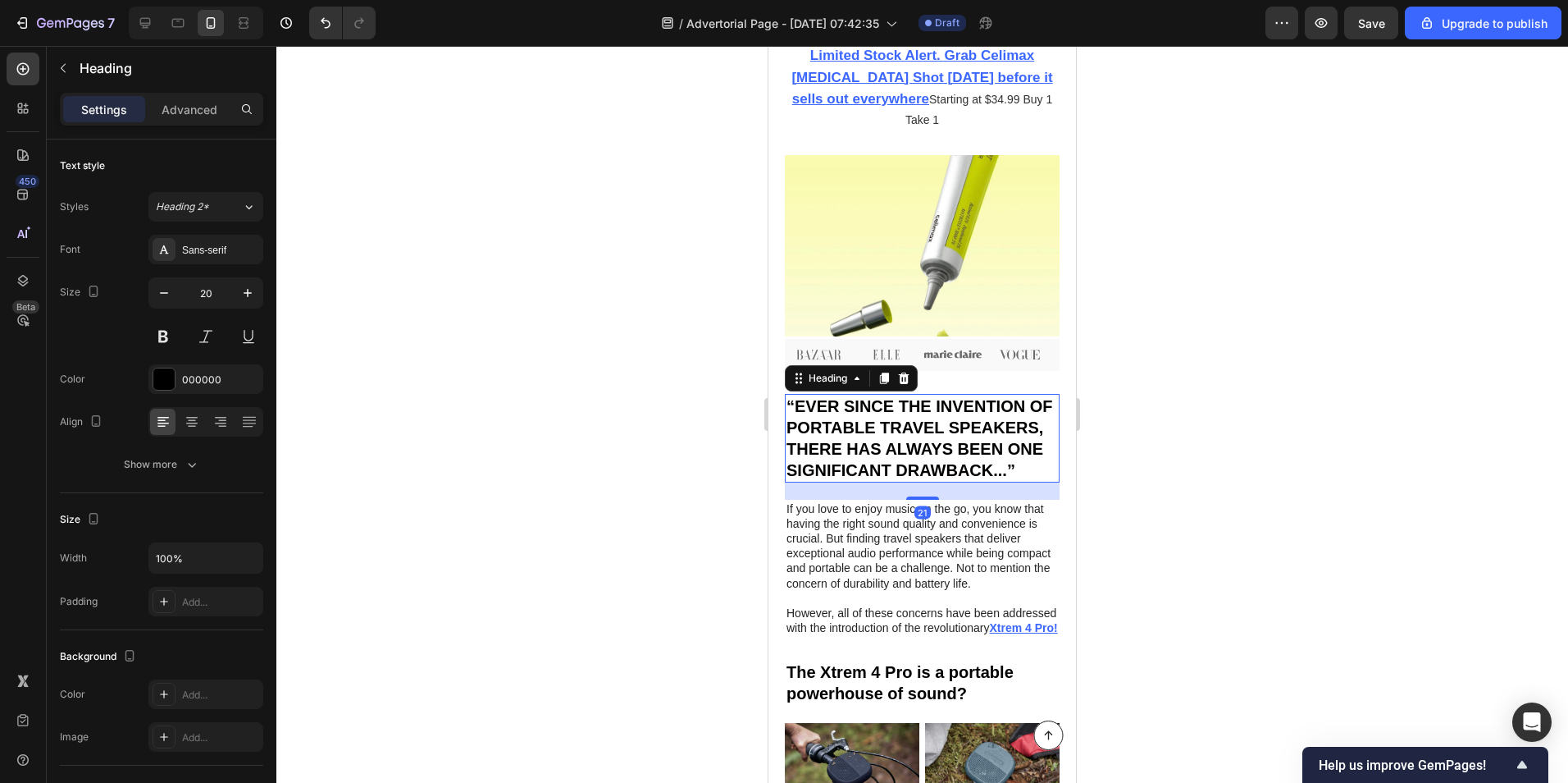
click at [880, 394] on h2 "“EVER SINCE THE INVENTION OF PORTABLE TRAVEL SPEAKERS, THERE HAS ALWAYS BEEN ON…" at bounding box center [923, 438] width 275 height 88
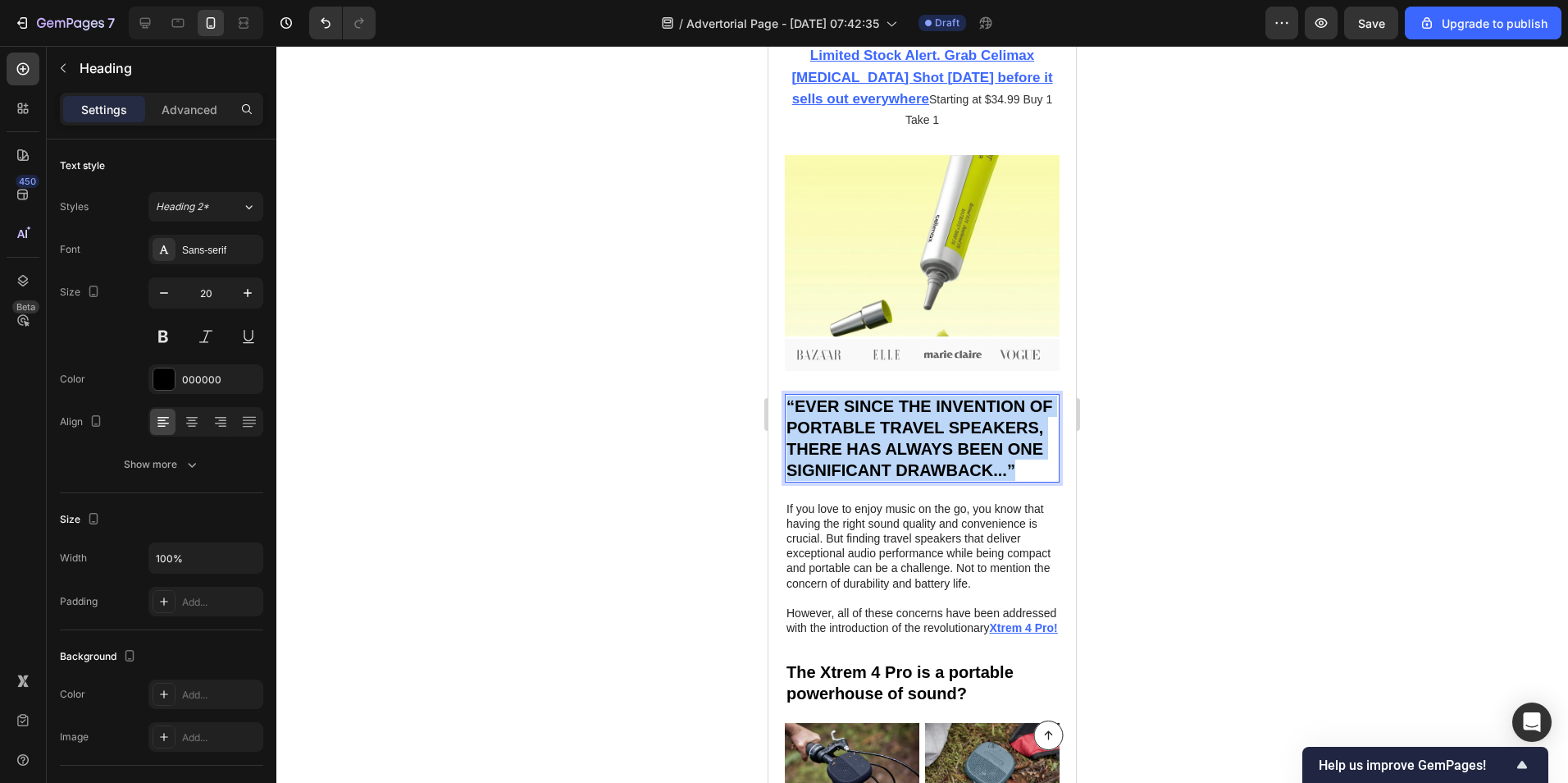
click at [880, 395] on p "“EVER SINCE THE INVENTION OF PORTABLE TRAVEL SPEAKERS, THERE HAS ALWAYS BEEN ON…" at bounding box center [922, 438] width 272 height 86
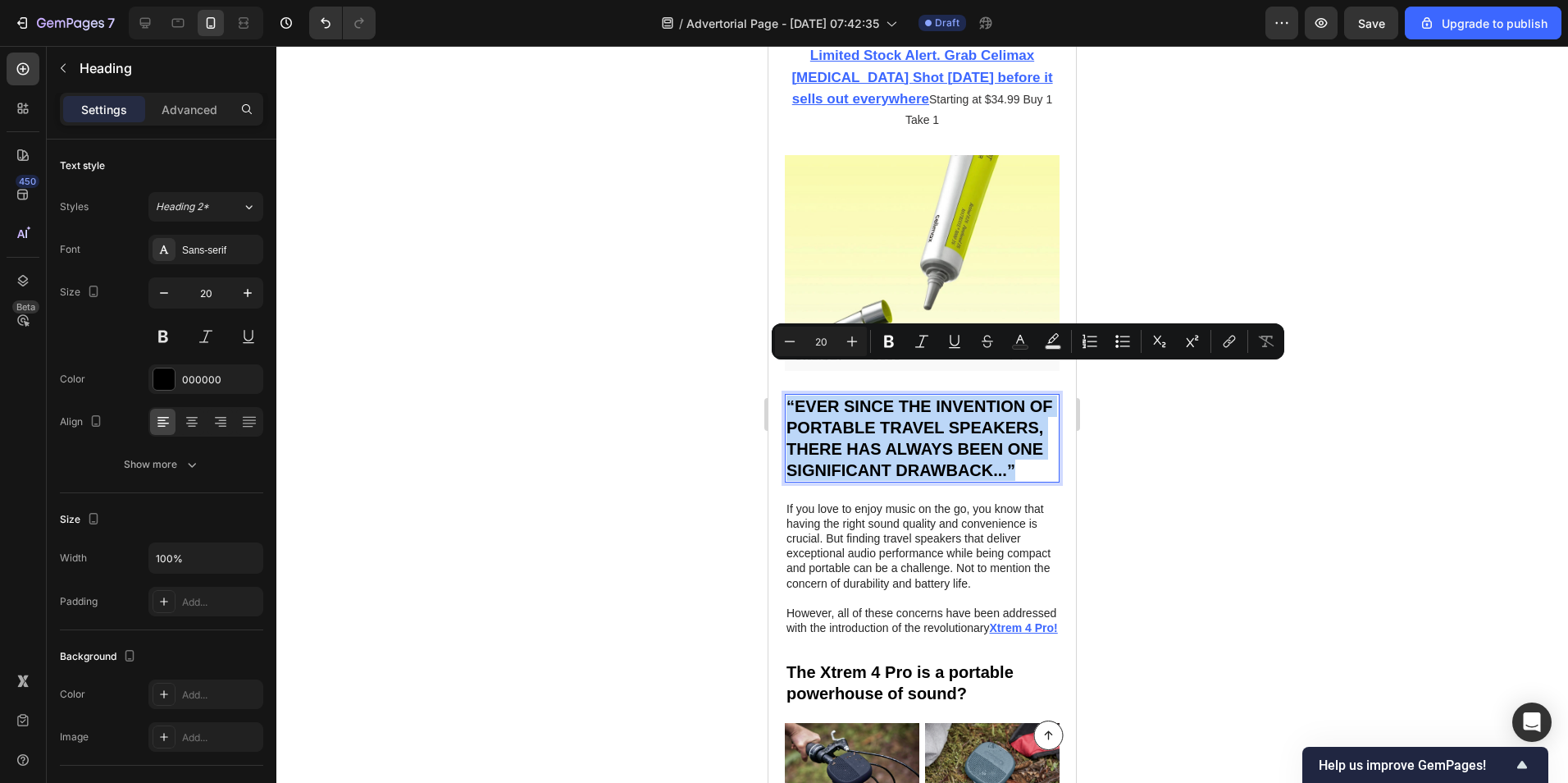
click at [798, 395] on p "“EVER SINCE THE INVENTION OF PORTABLE TRAVEL SPEAKERS, THERE HAS ALWAYS BEEN ON…" at bounding box center [922, 438] width 272 height 86
drag, startPoint x: 798, startPoint y: 375, endPoint x: 1004, endPoint y: 470, distance: 226.9
click at [1004, 470] on p "“EVER SINCE THE INVENTION OF PORTABLE TRAVEL SPEAKERS, THERE HAS ALWAYS BEEN ON…" at bounding box center [922, 438] width 272 height 86
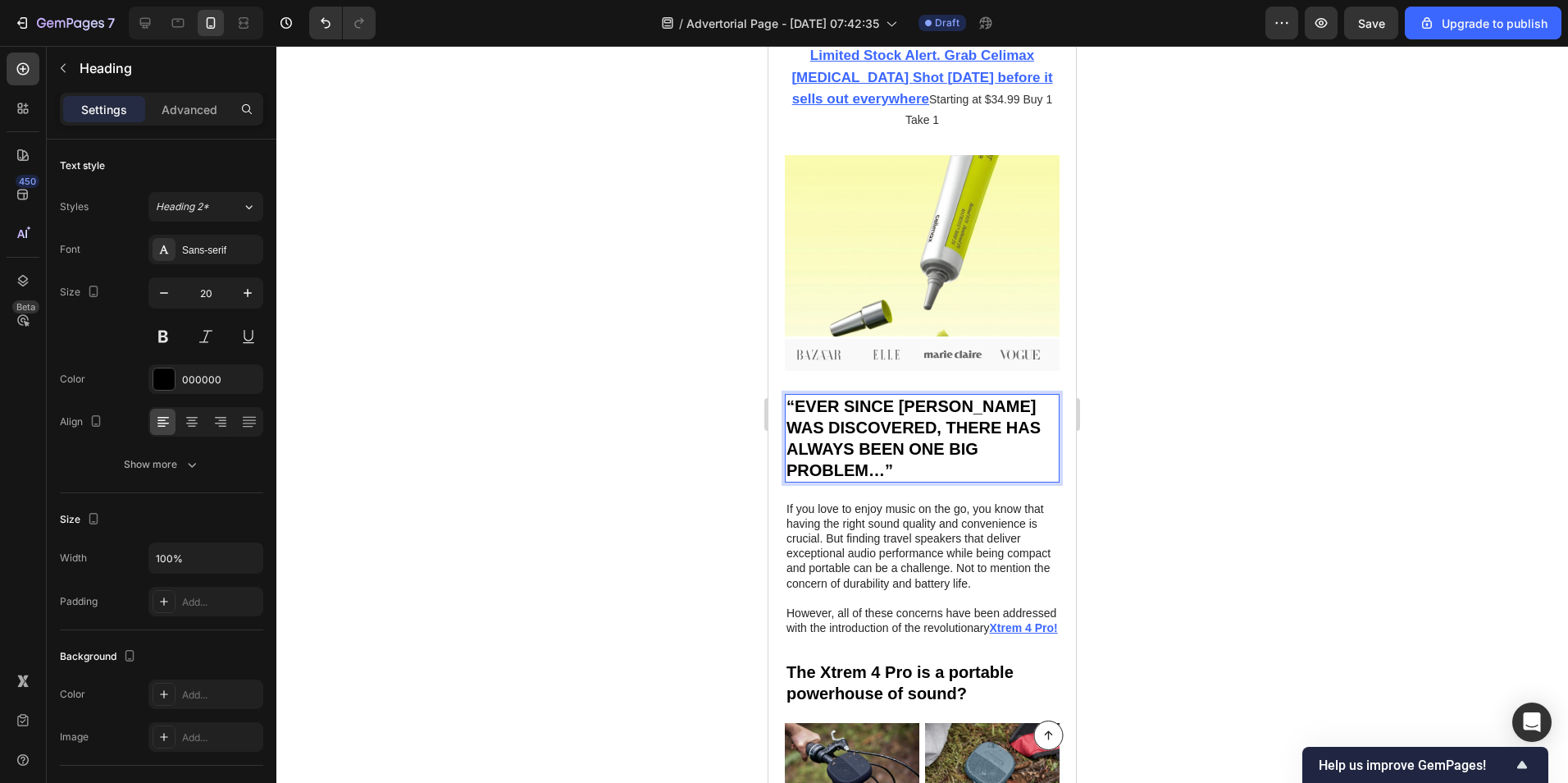
click at [1173, 440] on div at bounding box center [923, 414] width 1292 height 737
click at [800, 527] on p "If you love to enjoy music on the go, you know that having the right sound qual…" at bounding box center [922, 545] width 272 height 89
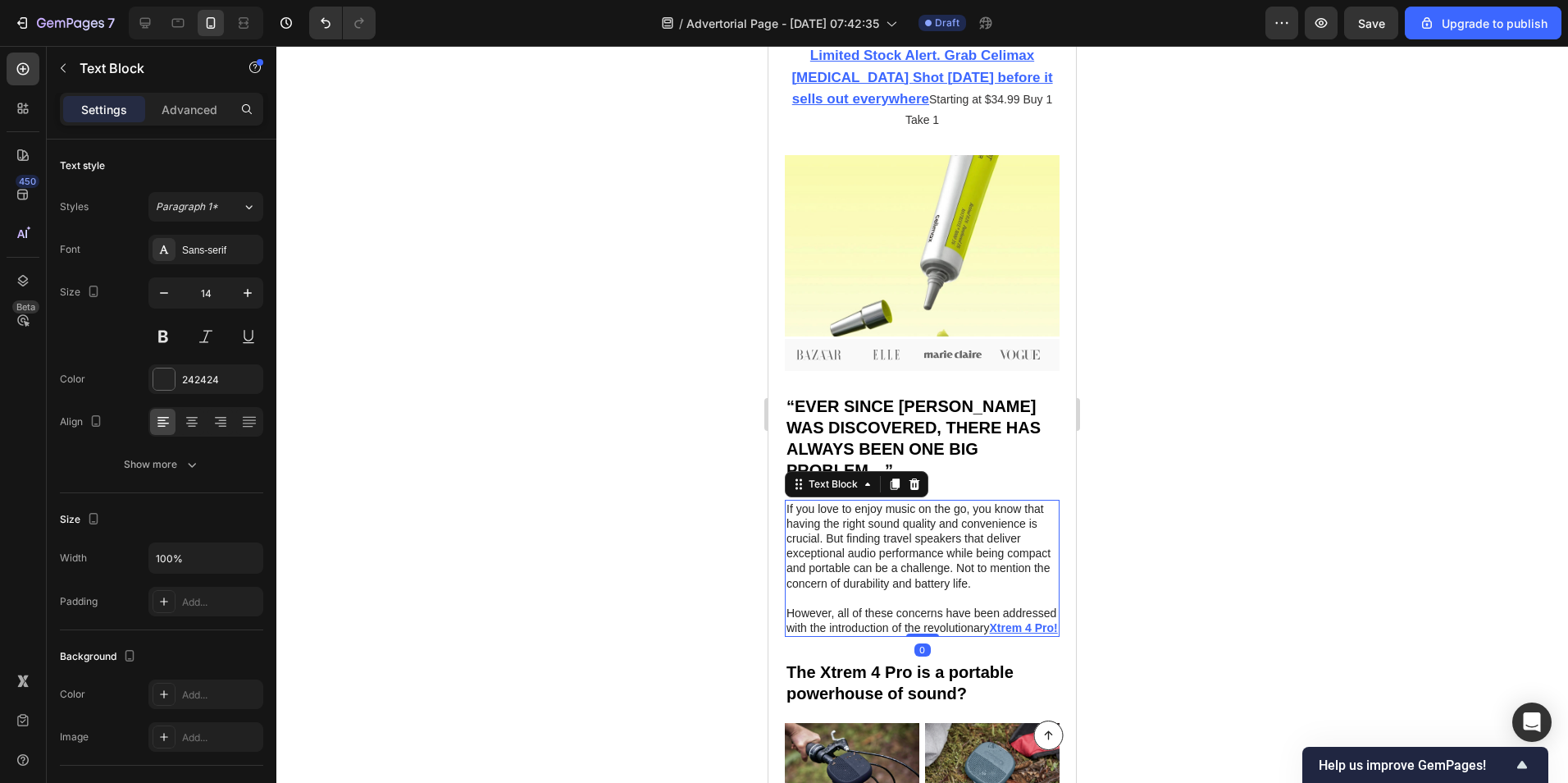
click at [800, 526] on p "If you love to enjoy music on the go, you know that having the right sound qual…" at bounding box center [922, 545] width 272 height 89
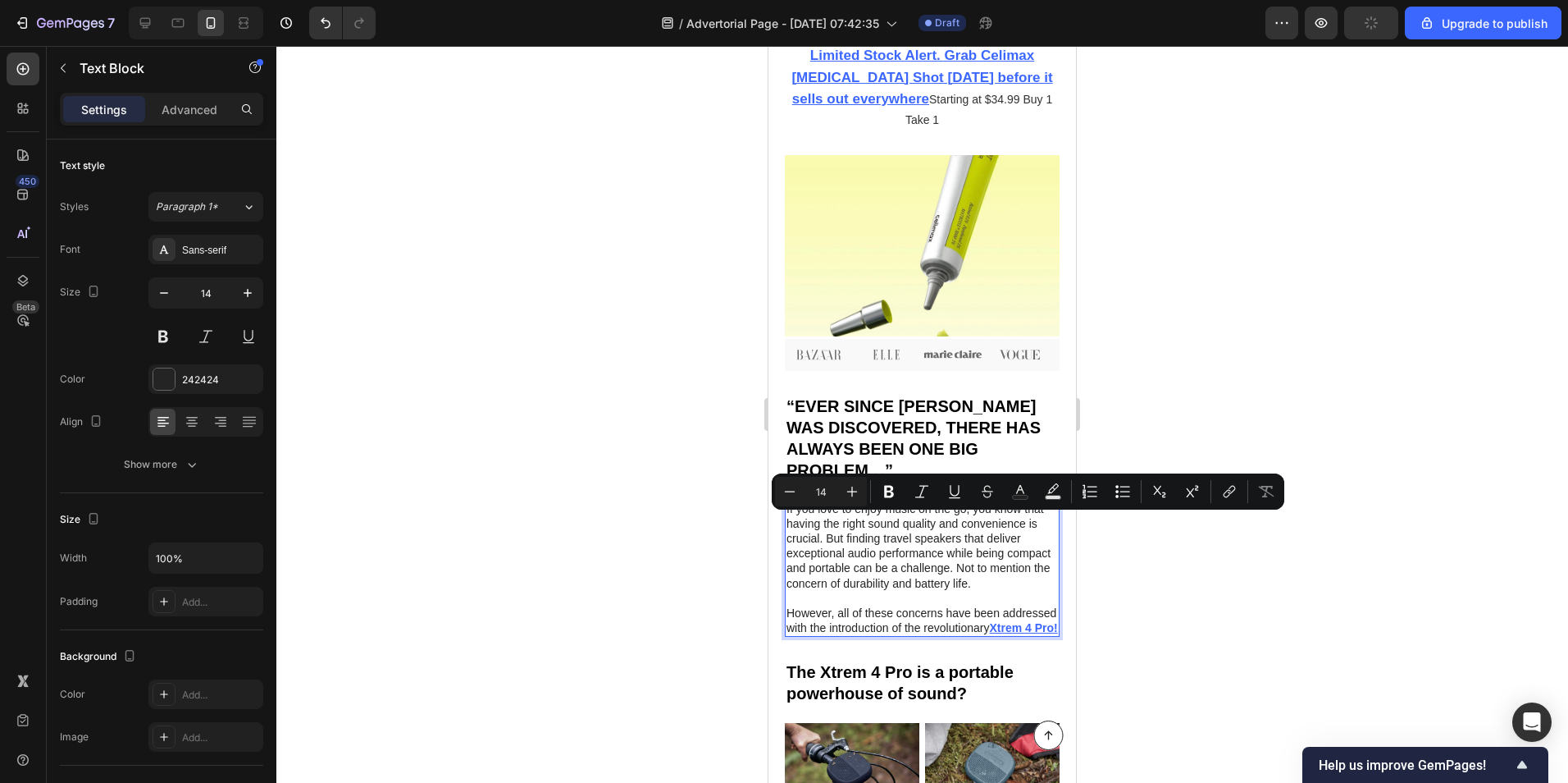
click at [861, 533] on p "If you love to enjoy music on the go, you know that having the right sound qual…" at bounding box center [922, 545] width 272 height 89
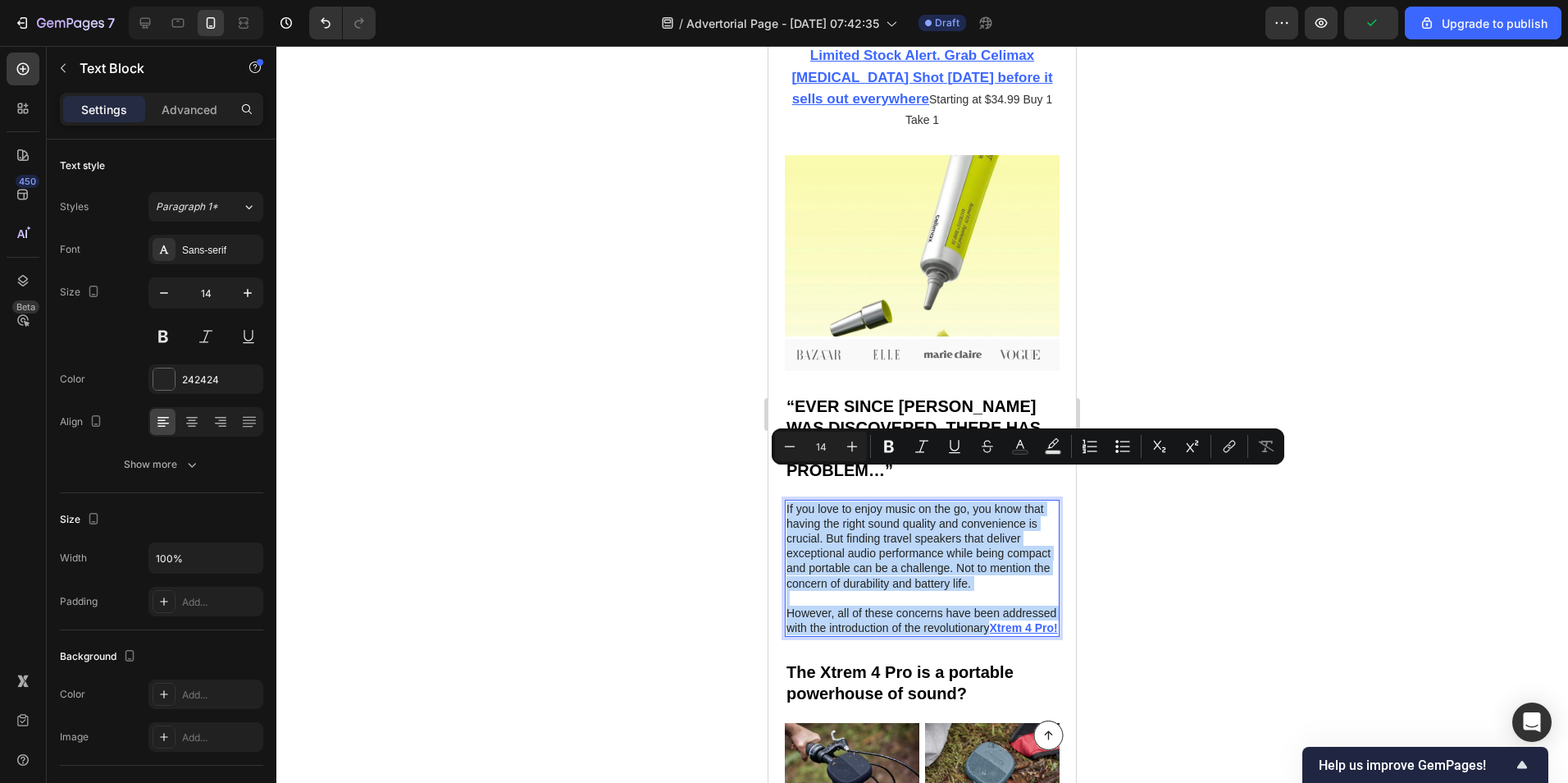
drag, startPoint x: 787, startPoint y: 476, endPoint x: 850, endPoint y: 611, distance: 149.0
click at [850, 611] on div "If you love to enjoy music on the go, you know that having the right sound qual…" at bounding box center [923, 568] width 275 height 138
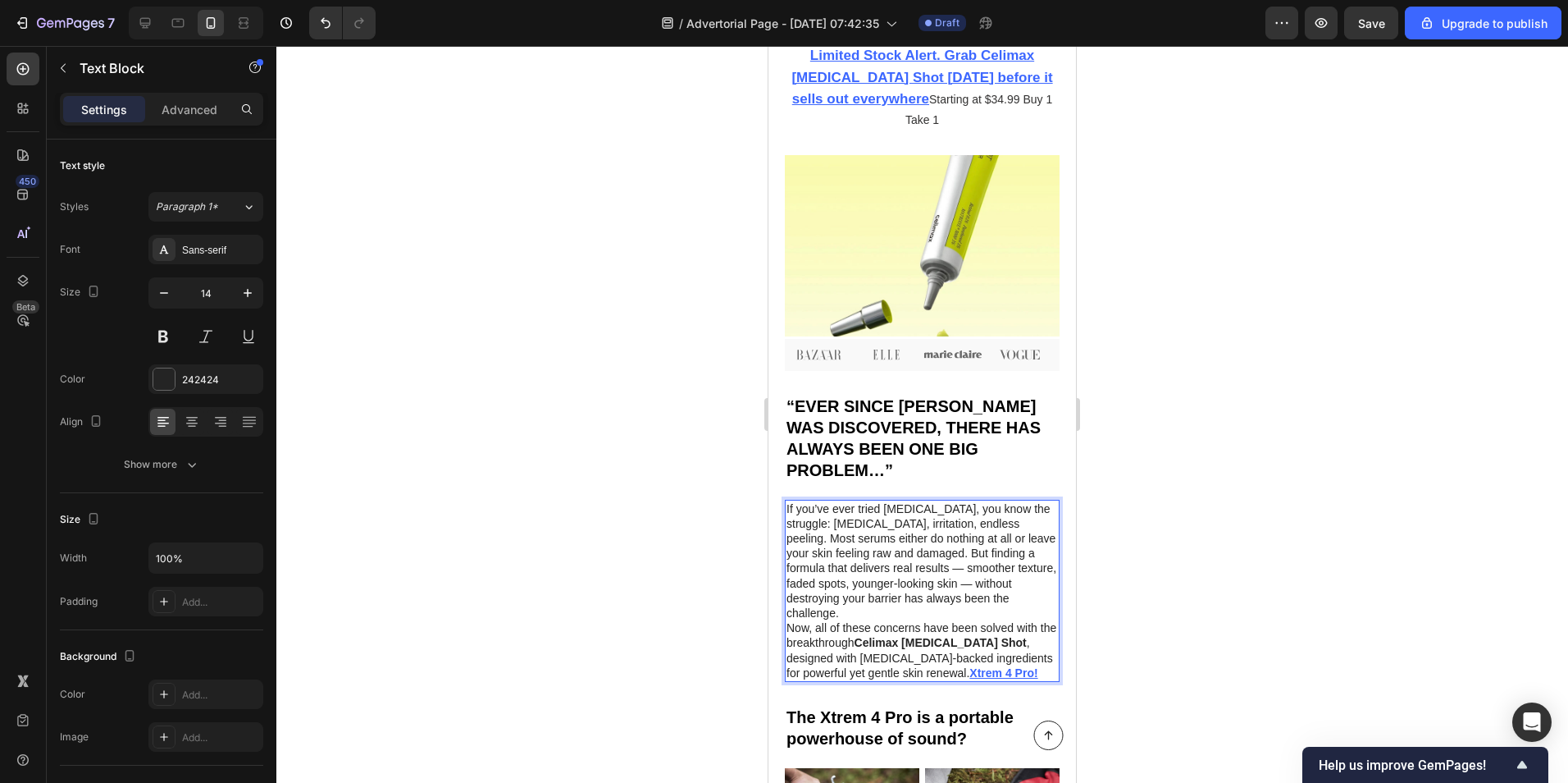
click at [1027, 567] on p "If you’ve ever tried [MEDICAL_DATA], you know the struggle: [MEDICAL_DATA], irr…" at bounding box center [922, 561] width 272 height 119
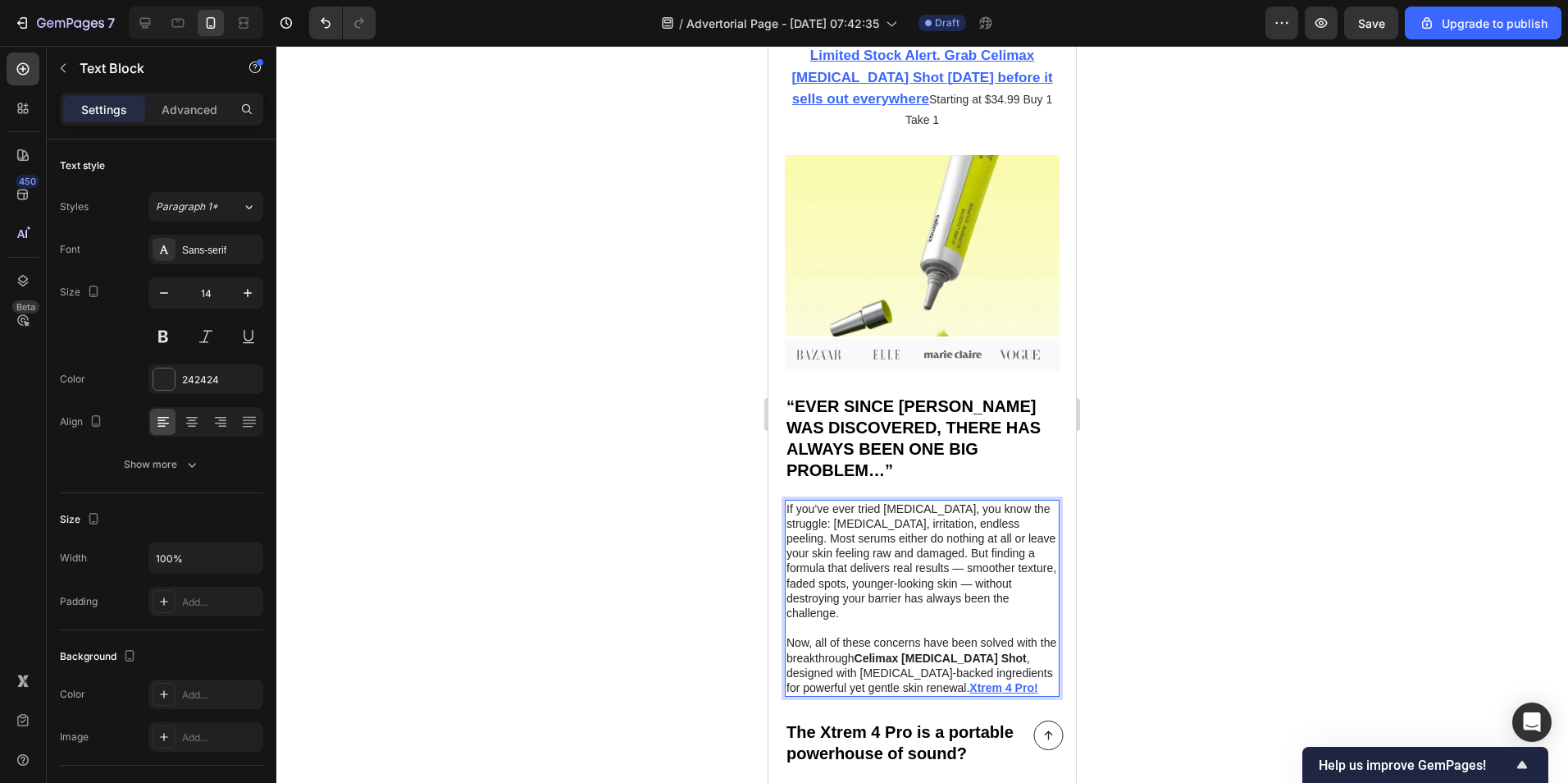
click at [790, 635] on p "Now, all of these concerns have been solved with the breakthrough [PERSON_NAME]…" at bounding box center [922, 664] width 272 height 60
click at [788, 501] on p "If you’ve ever tried [MEDICAL_DATA], you know the struggle: [MEDICAL_DATA], irr…" at bounding box center [922, 561] width 272 height 119
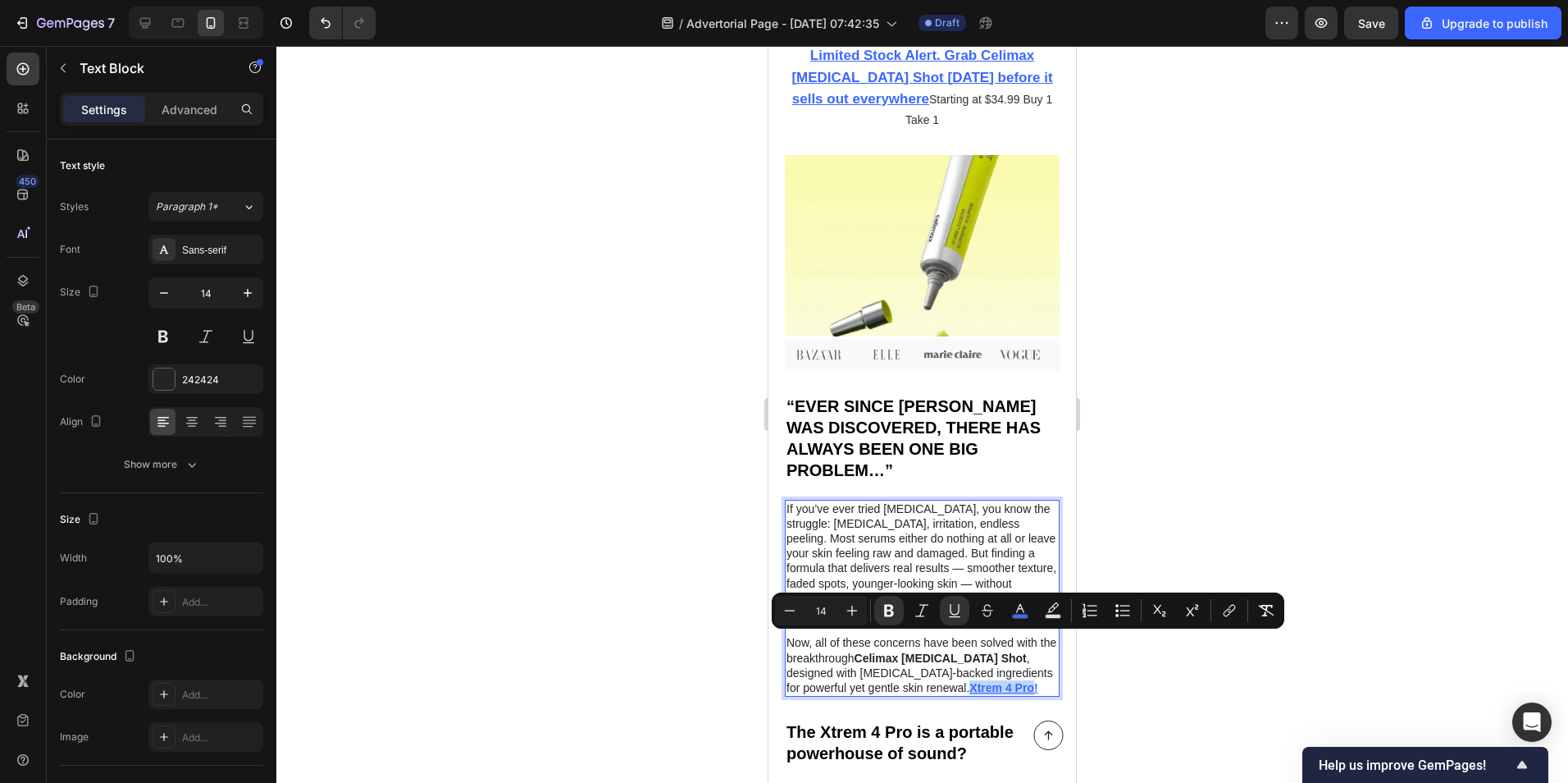
drag, startPoint x: 912, startPoint y: 643, endPoint x: 971, endPoint y: 641, distance: 59.0
click at [971, 681] on u "Xtrem 4 Pro!" at bounding box center [1003, 687] width 68 height 13
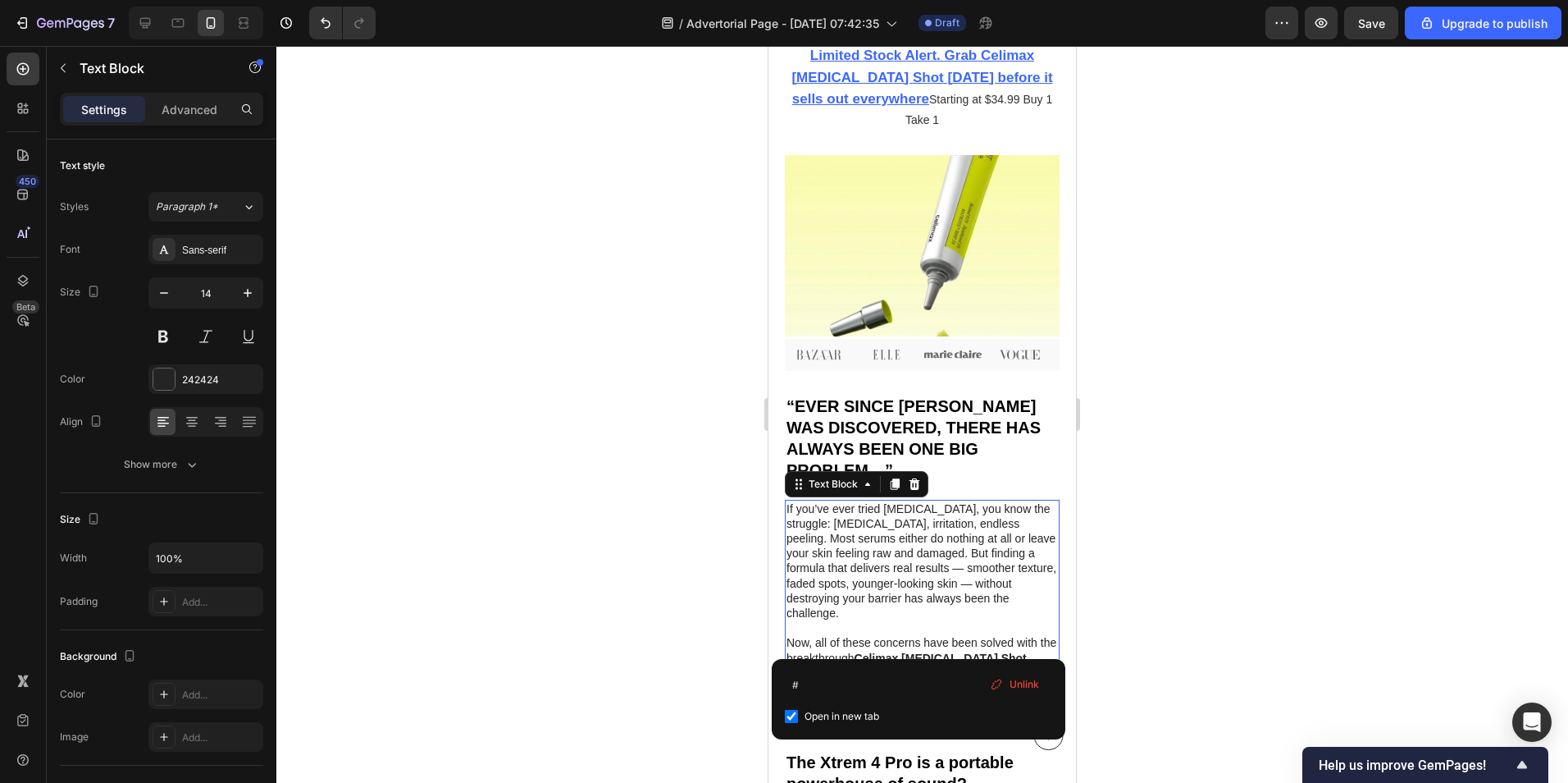
click at [1213, 484] on div at bounding box center [923, 414] width 1292 height 737
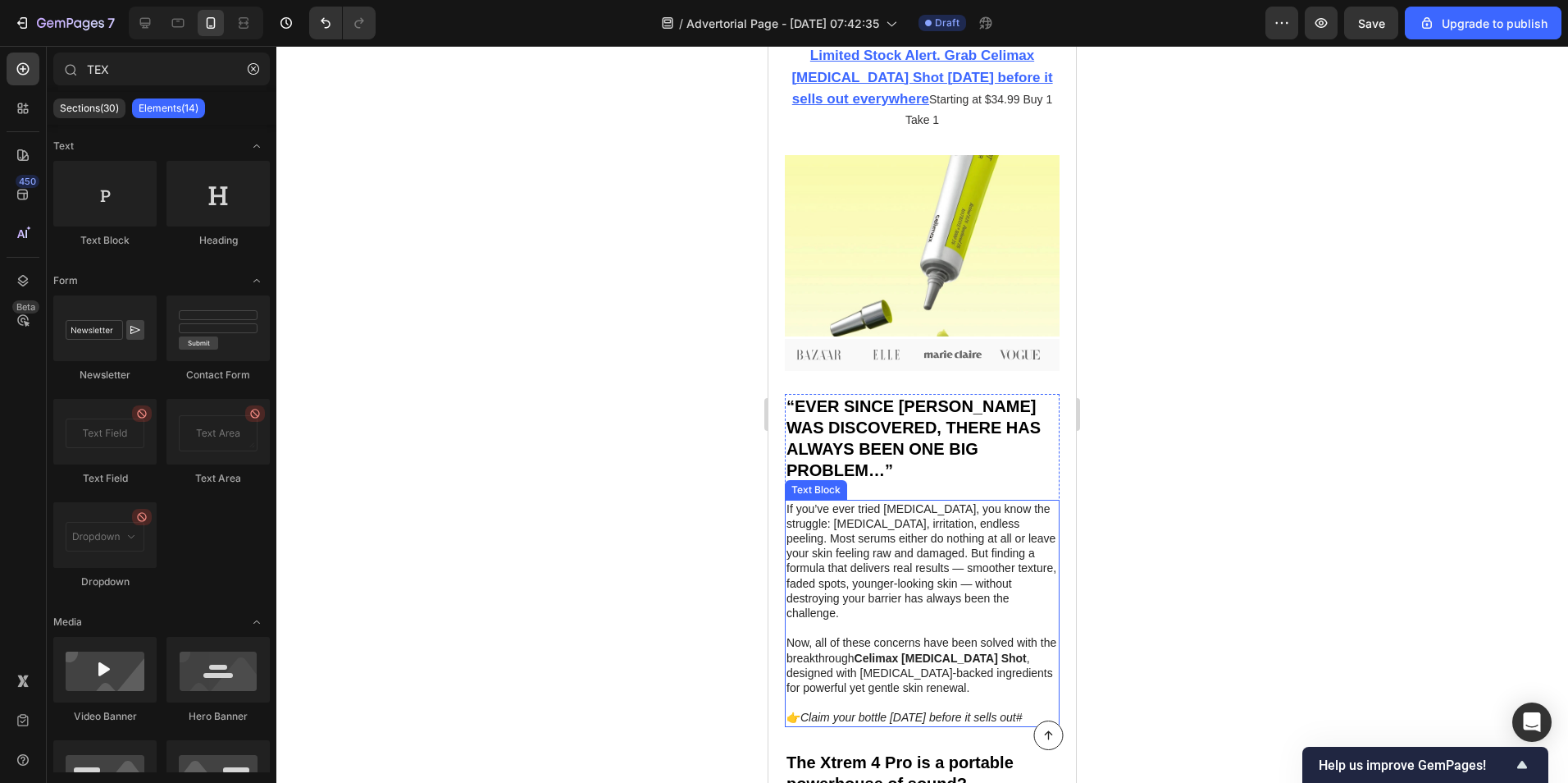
click at [1018, 710] on icon "#" at bounding box center [1020, 716] width 7 height 13
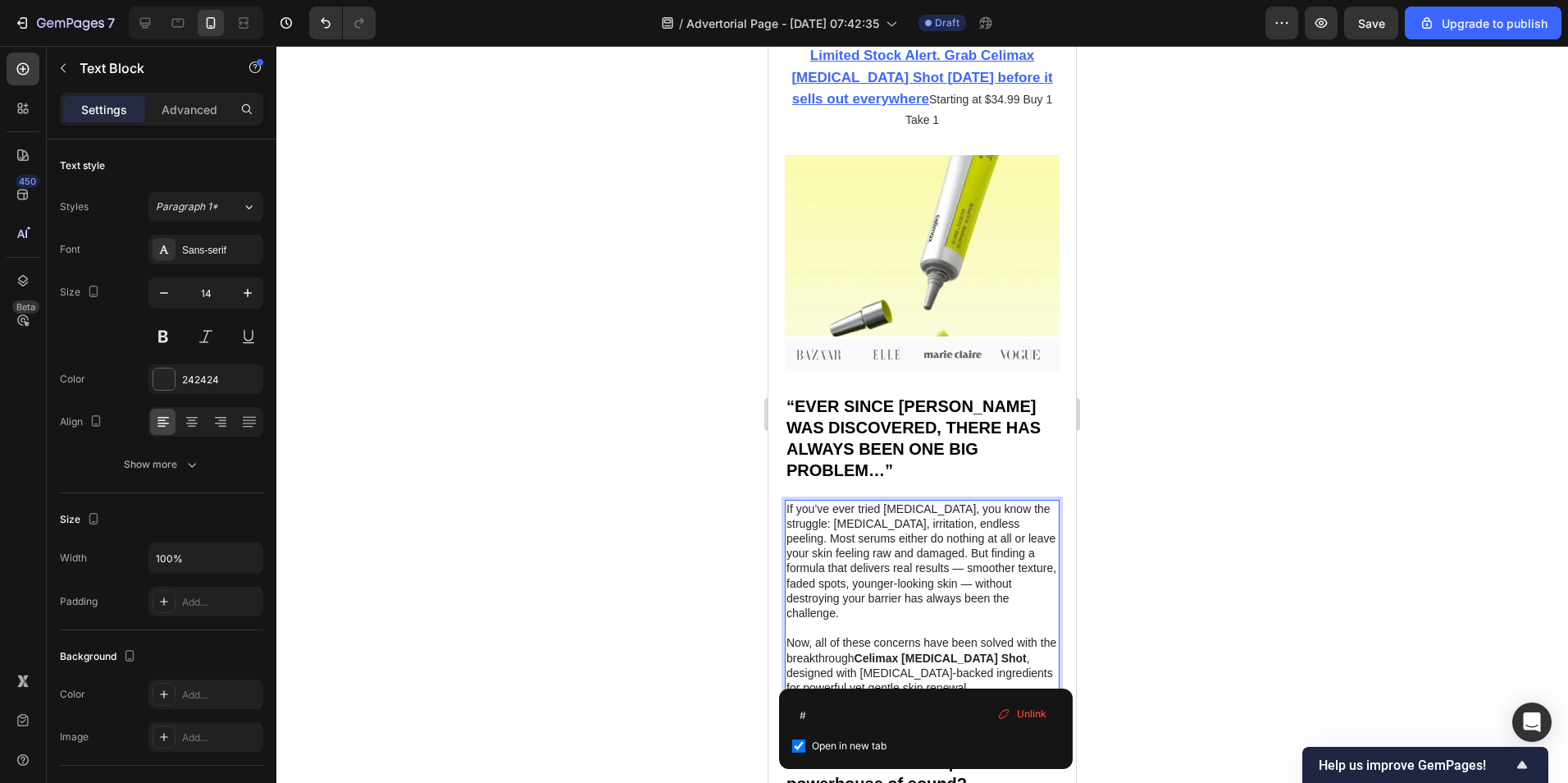
click at [1024, 668] on p "Now, all of these concerns have been solved with the breakthrough [PERSON_NAME]…" at bounding box center [922, 679] width 272 height 89
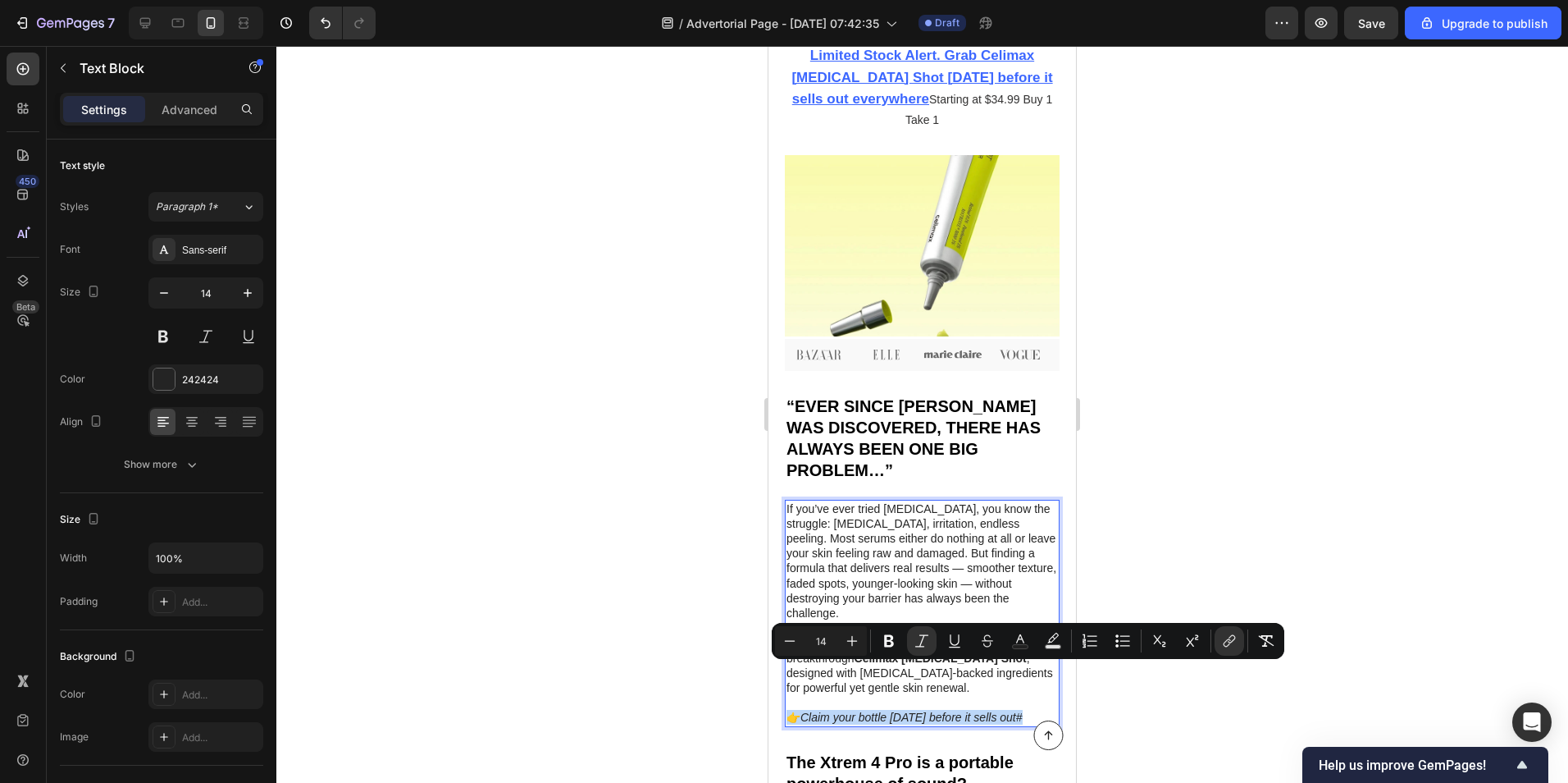
click at [1024, 668] on p "Now, all of these concerns have been solved with the breakthrough [PERSON_NAME]…" at bounding box center [922, 679] width 272 height 89
click at [1021, 669] on p "Now, all of these concerns have been solved with the breakthrough [PERSON_NAME]…" at bounding box center [922, 679] width 272 height 89
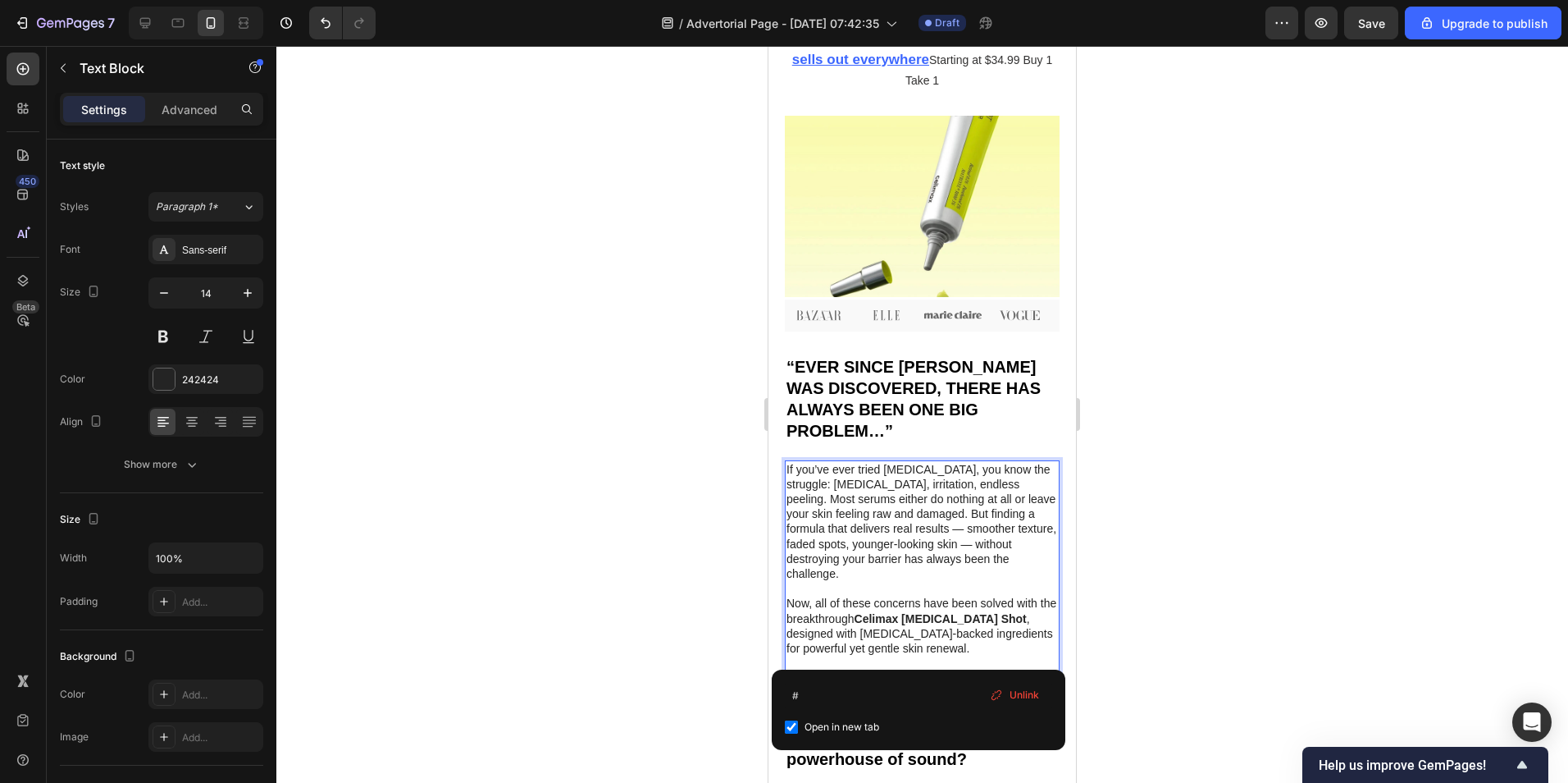
scroll to position [574, 0]
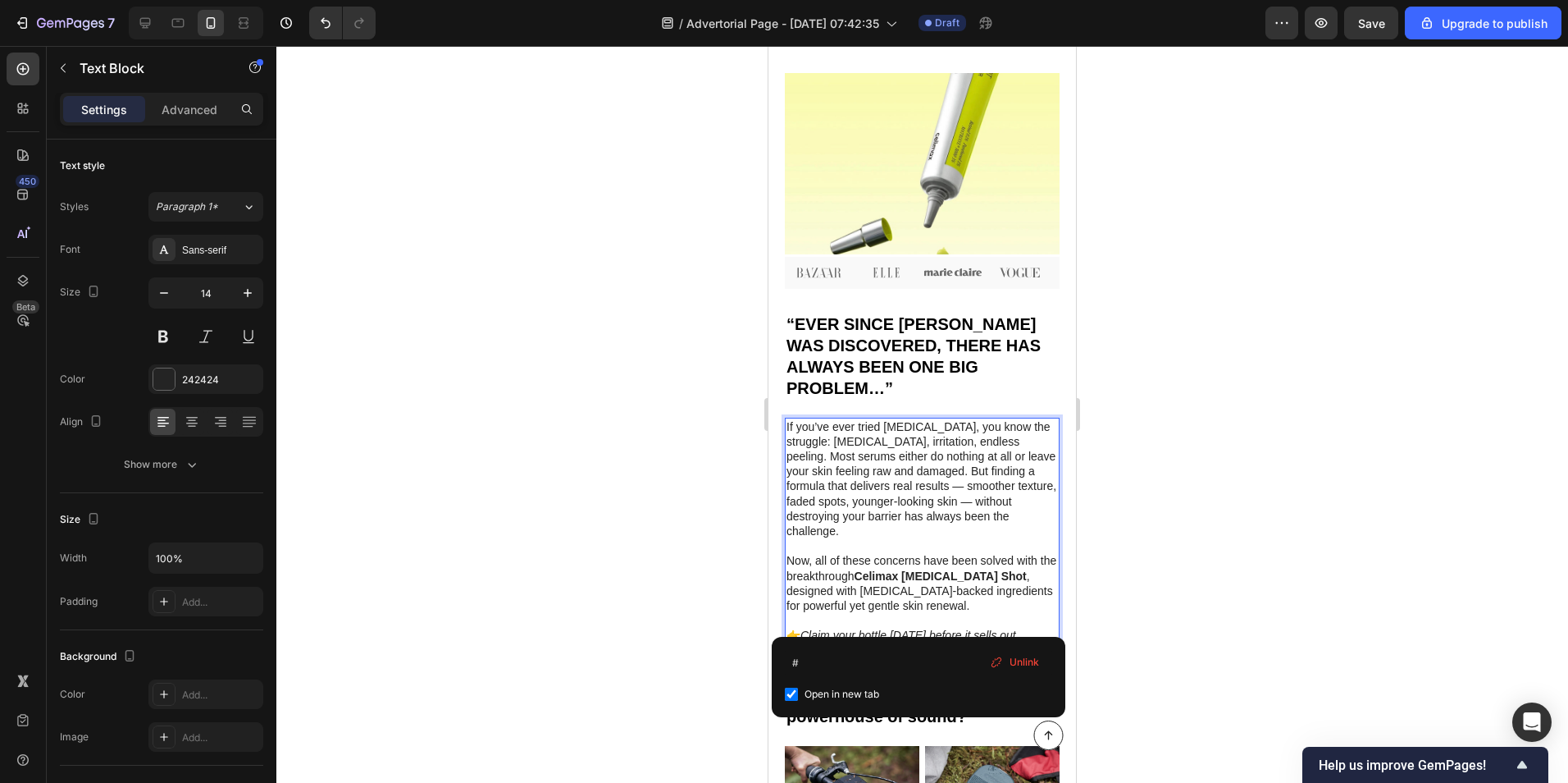
drag, startPoint x: 845, startPoint y: 619, endPoint x: 826, endPoint y: 619, distance: 19.0
type input "[URL][DOMAIN_NAME]"
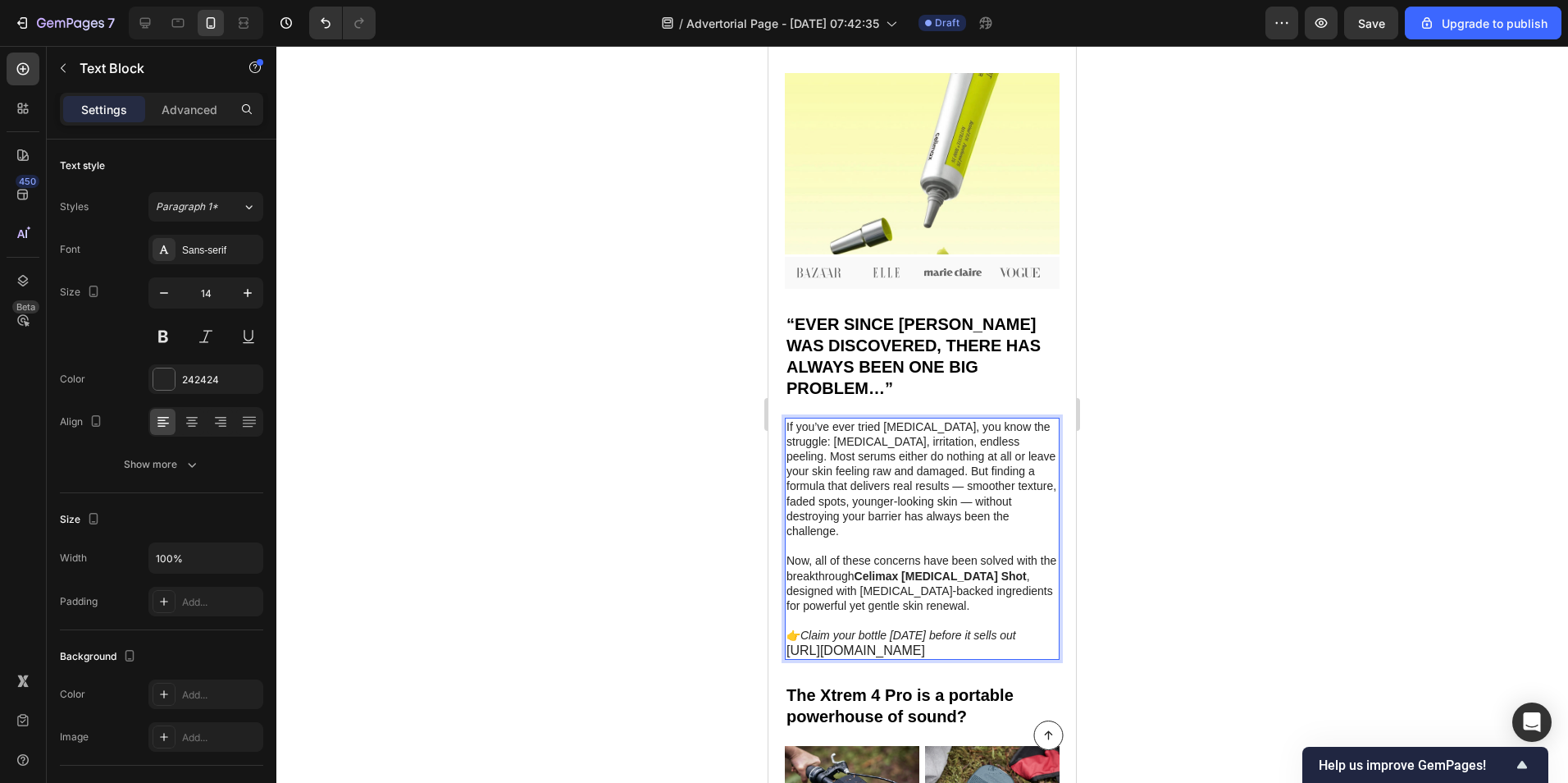
drag, startPoint x: 822, startPoint y: 619, endPoint x: 789, endPoint y: 603, distance: 36.7
click at [789, 603] on p "Now, all of these concerns have been solved with the breakthrough [PERSON_NAME]…" at bounding box center [922, 605] width 272 height 104
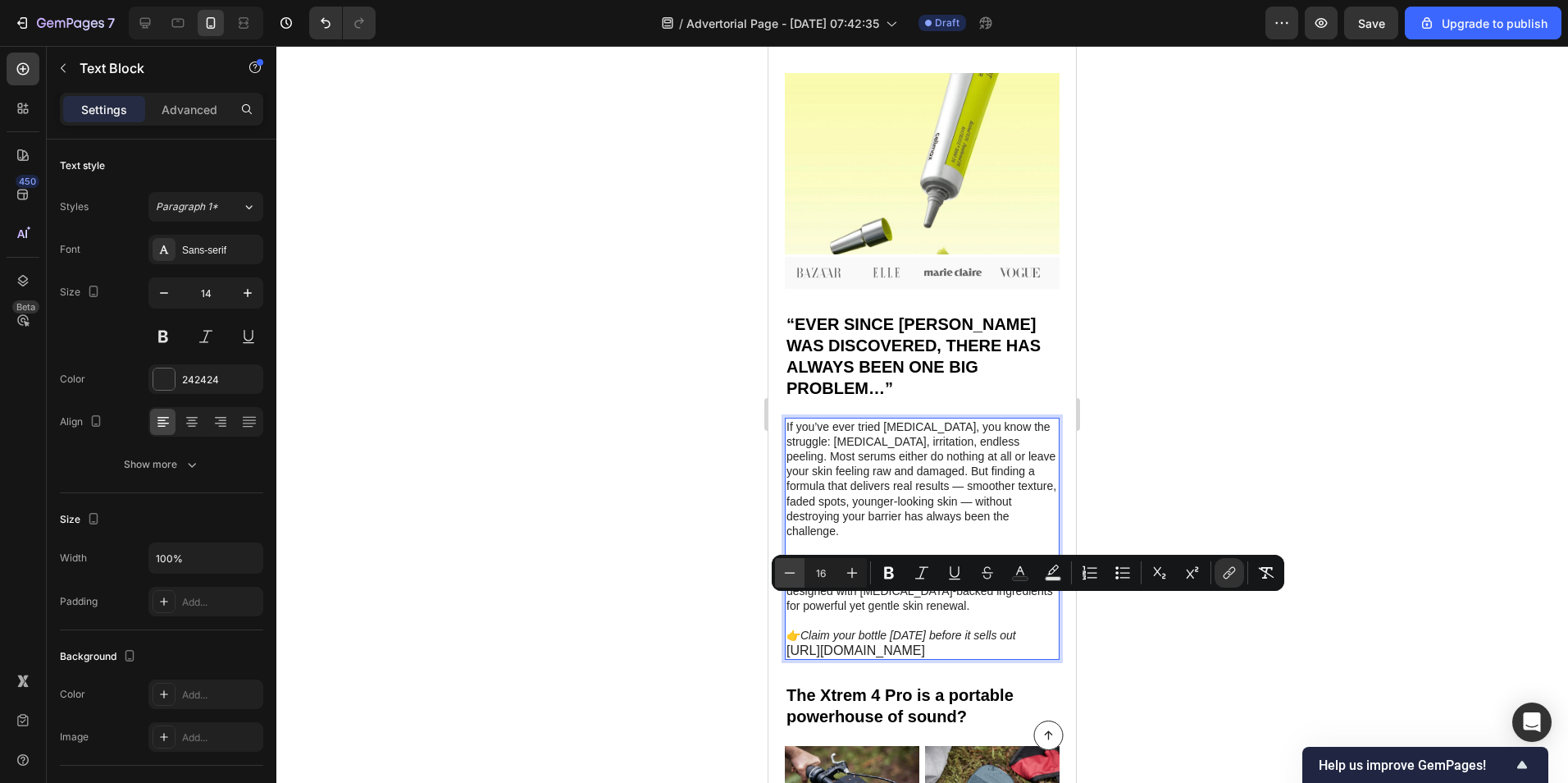
click at [784, 576] on icon "Editor contextual toolbar" at bounding box center [790, 572] width 16 height 16
type input "15"
click at [1031, 572] on button "Text Color" at bounding box center [1021, 573] width 29 height 29
type input "242424"
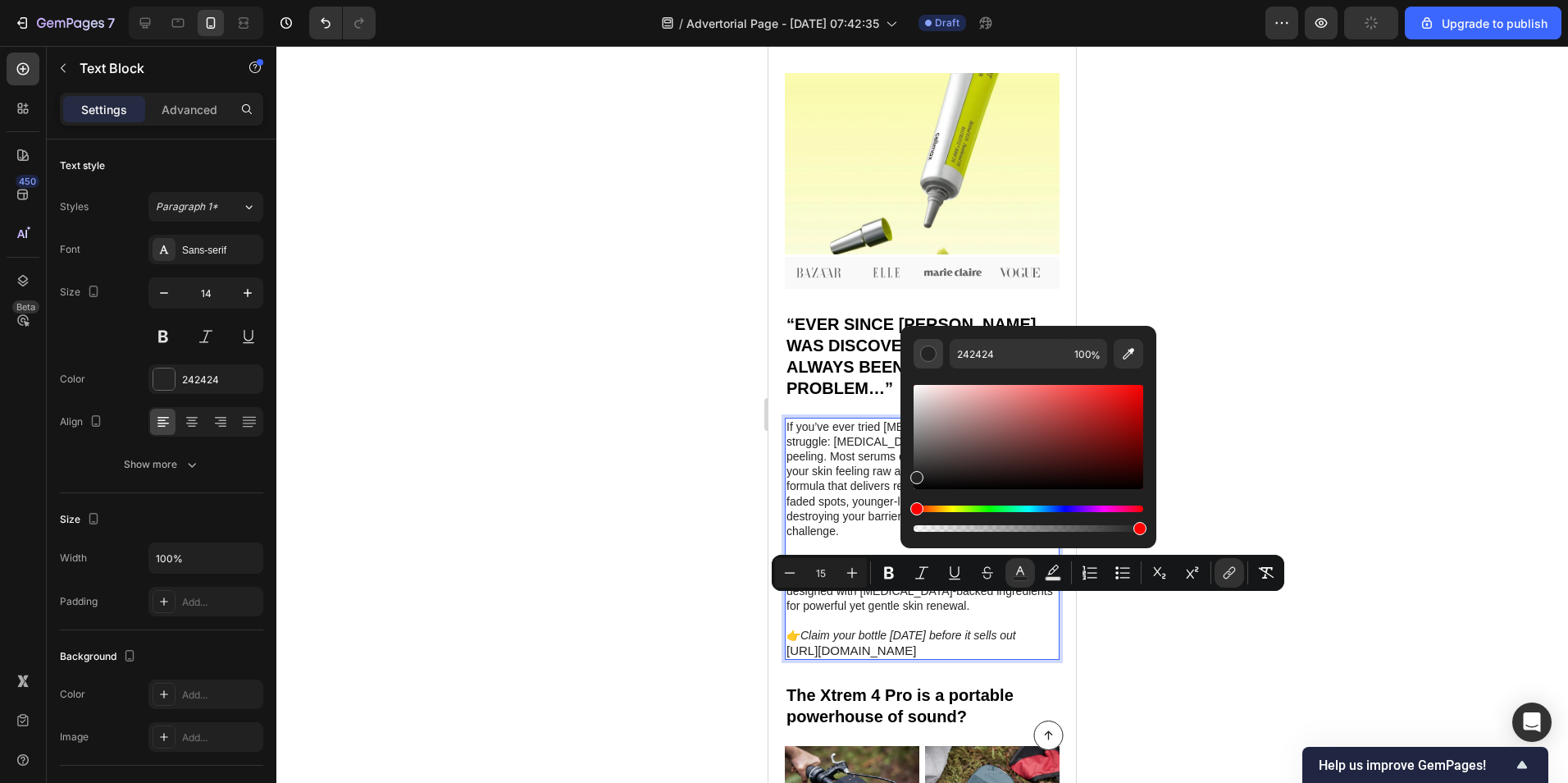
click at [924, 357] on div "Editor contextual toolbar" at bounding box center [928, 353] width 16 height 16
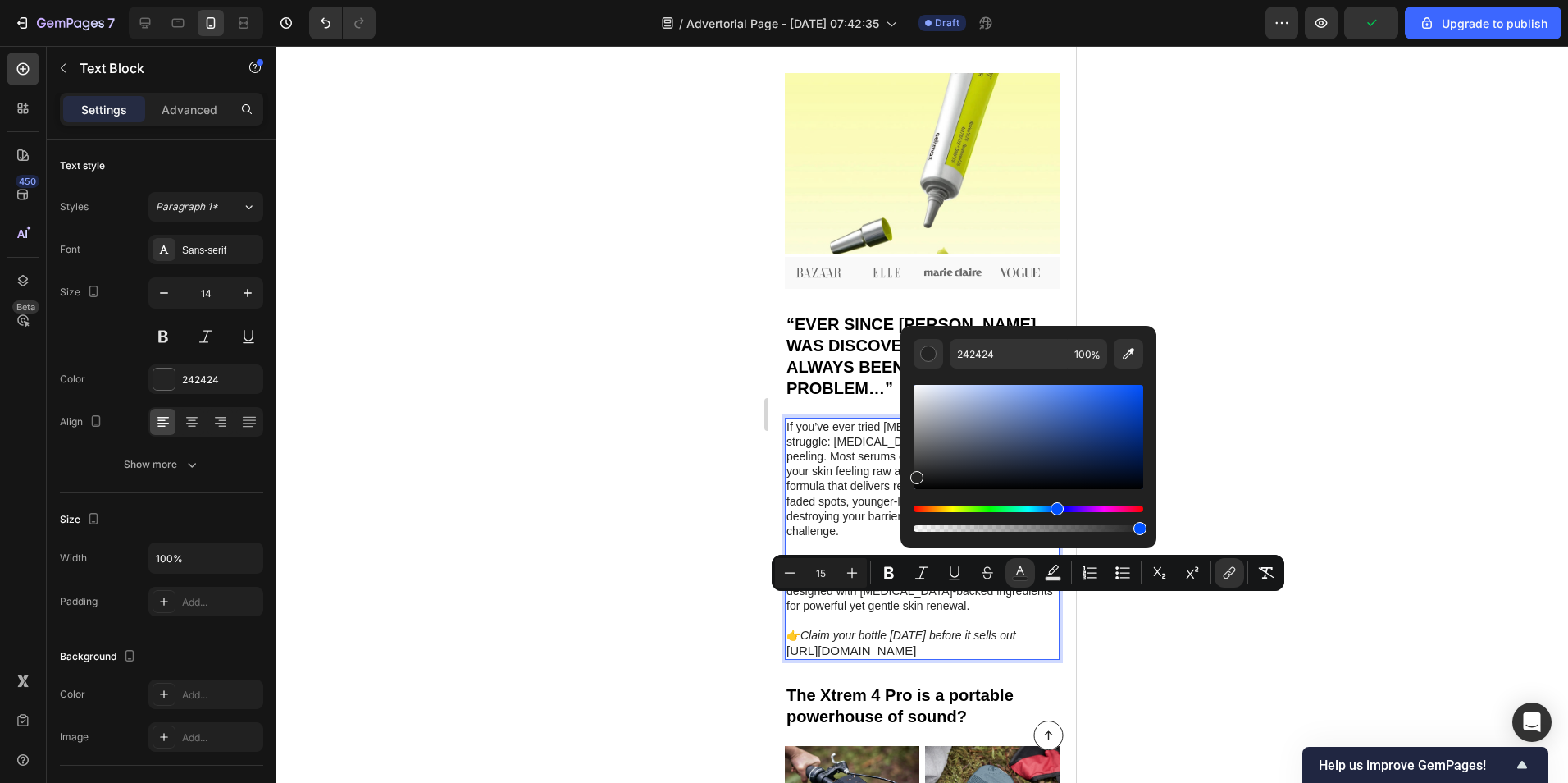
click at [1055, 508] on div "Hue" at bounding box center [1028, 509] width 230 height 7
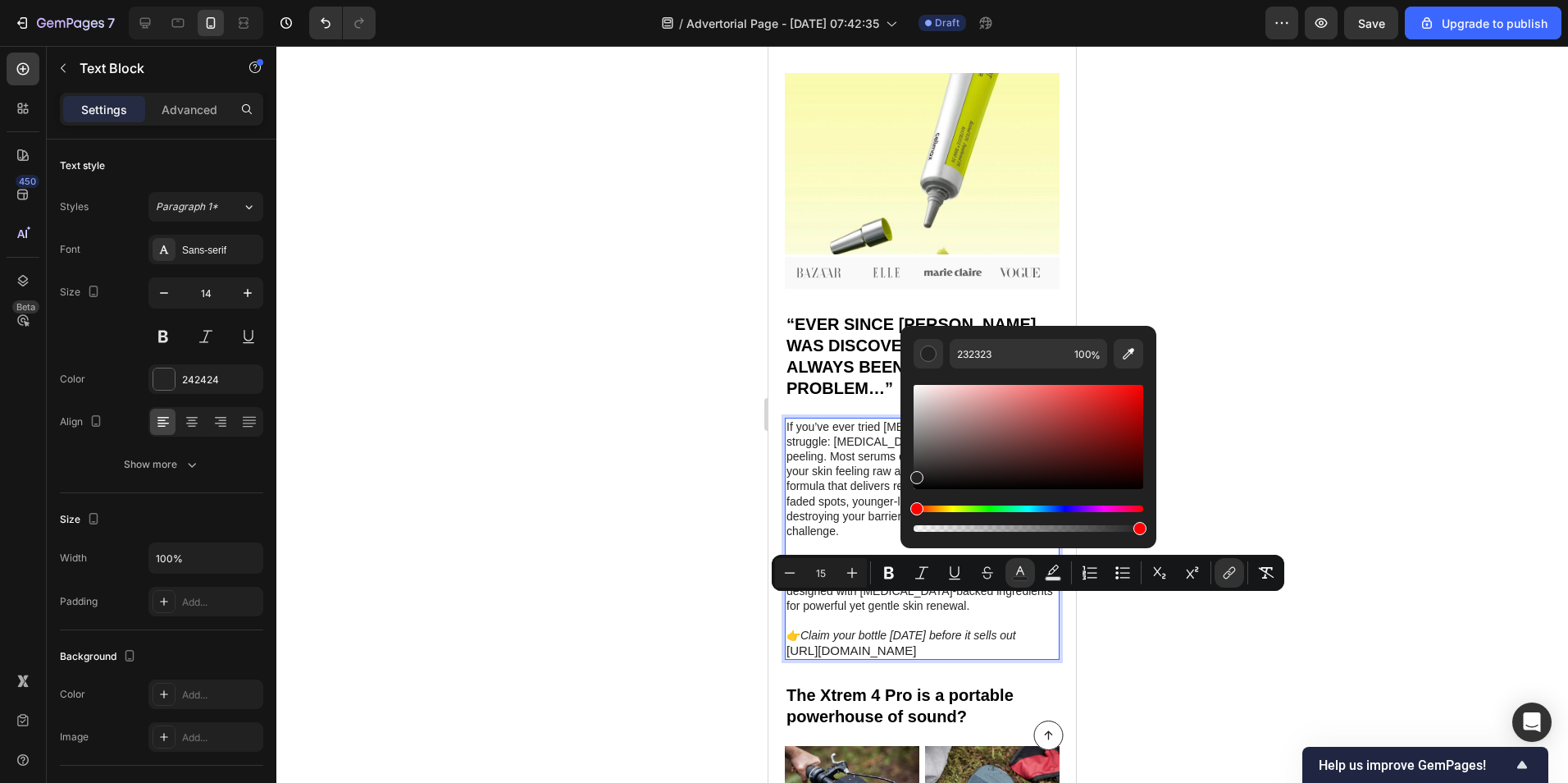
click at [1057, 509] on div "Hue" at bounding box center [1028, 509] width 230 height 7
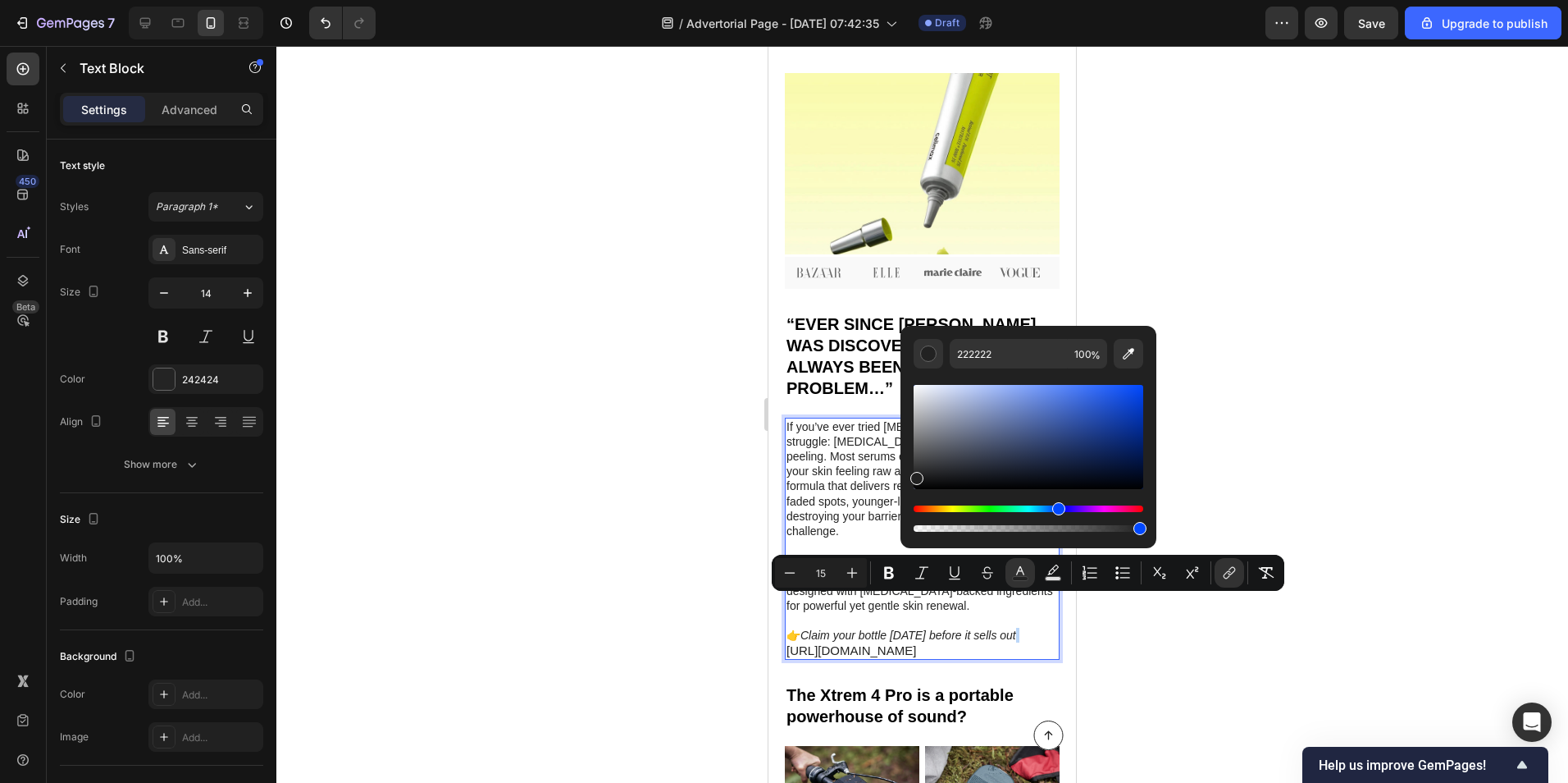
type input "212121"
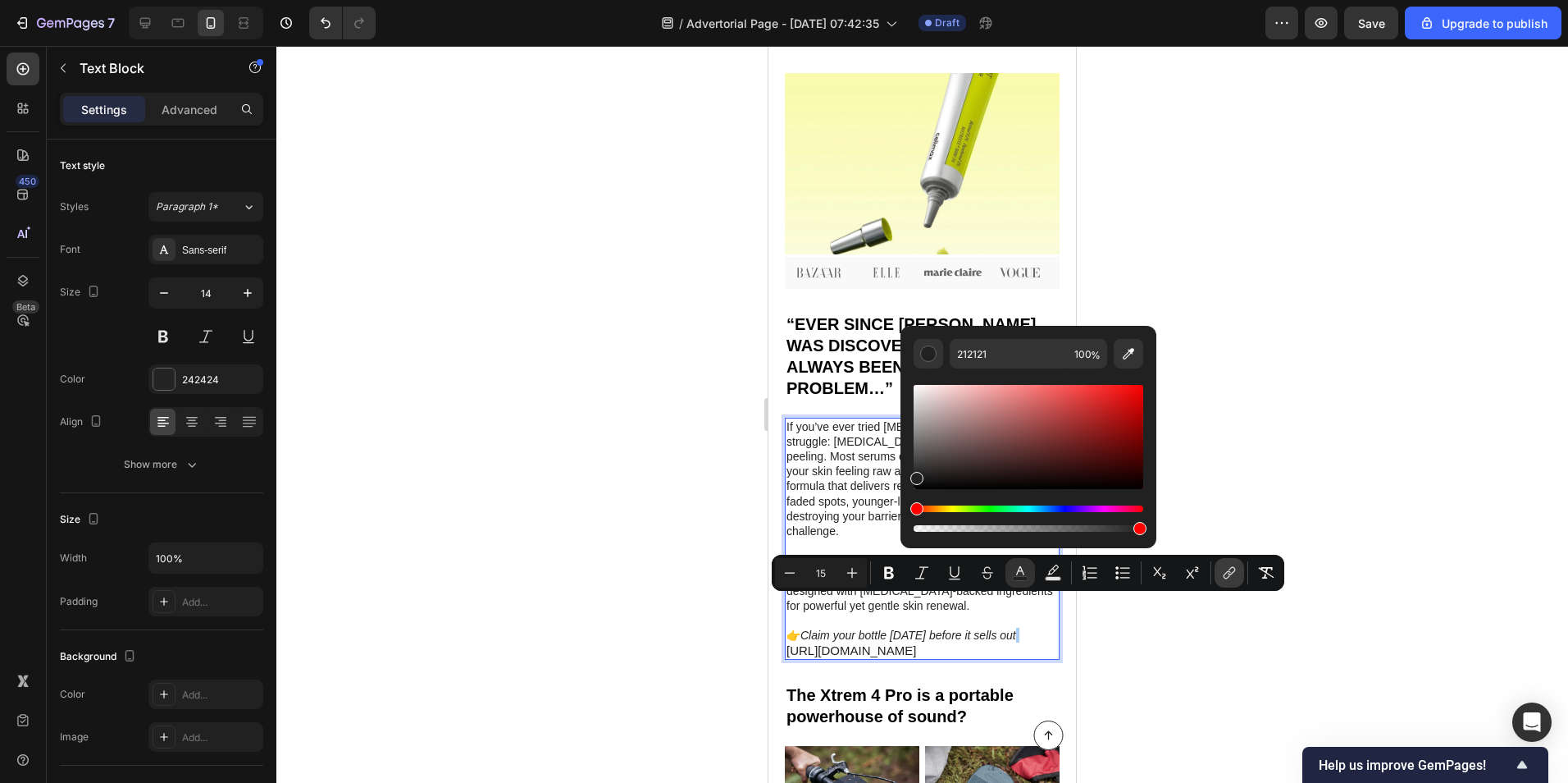
click at [1220, 574] on button "link" at bounding box center [1230, 573] width 29 height 29
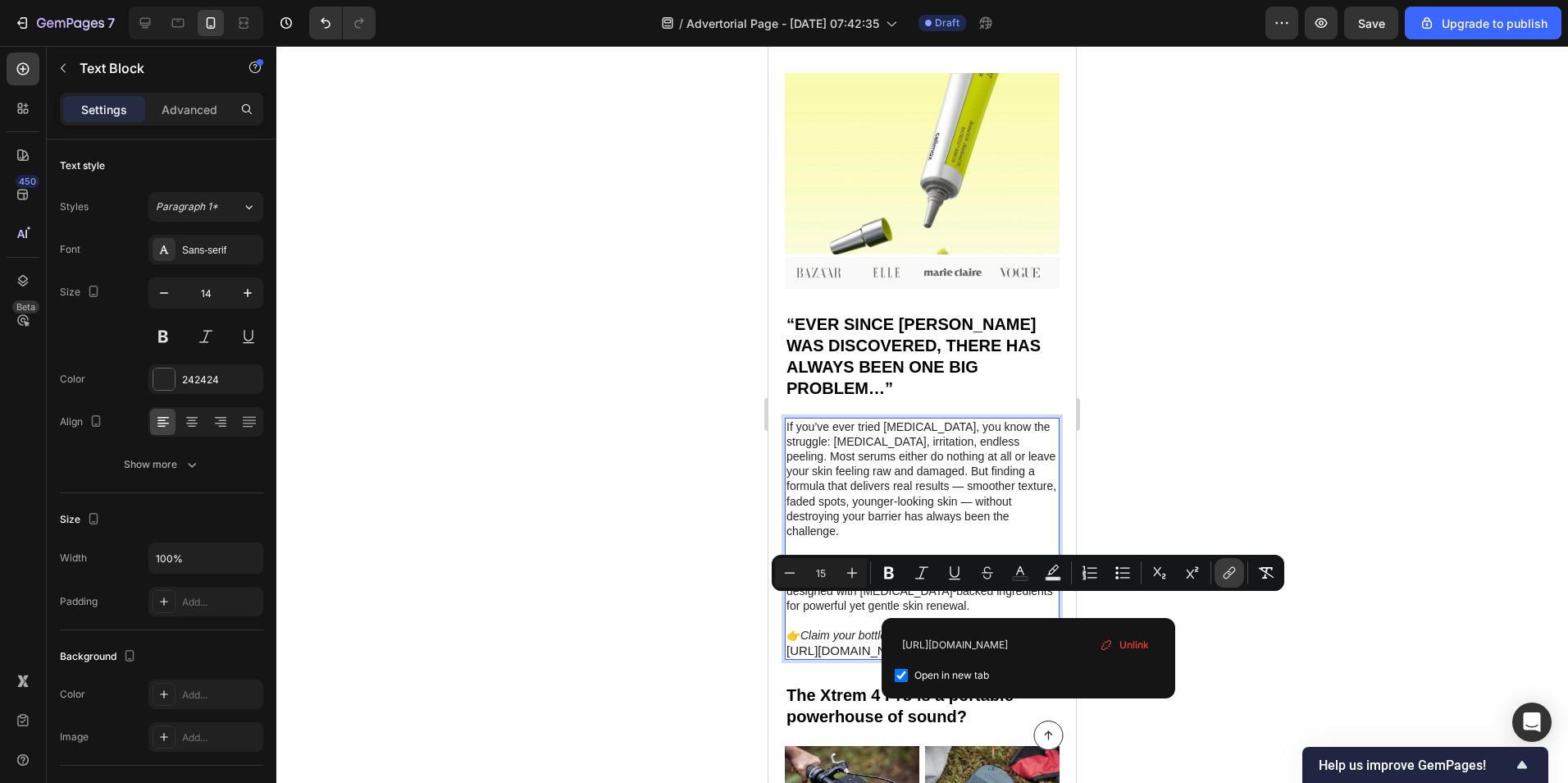
scroll to position [0, 35]
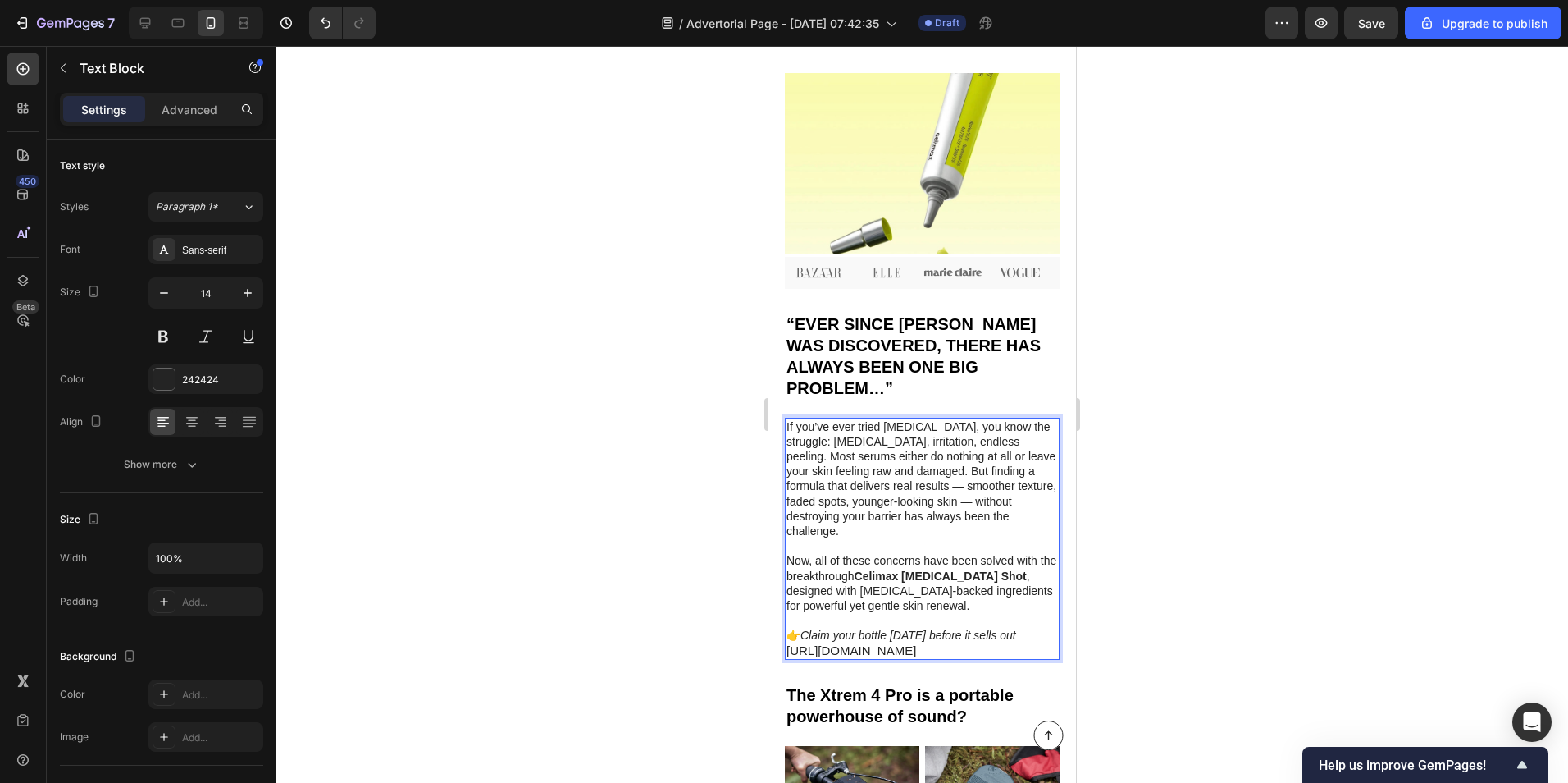
click at [1226, 639] on div at bounding box center [923, 414] width 1292 height 737
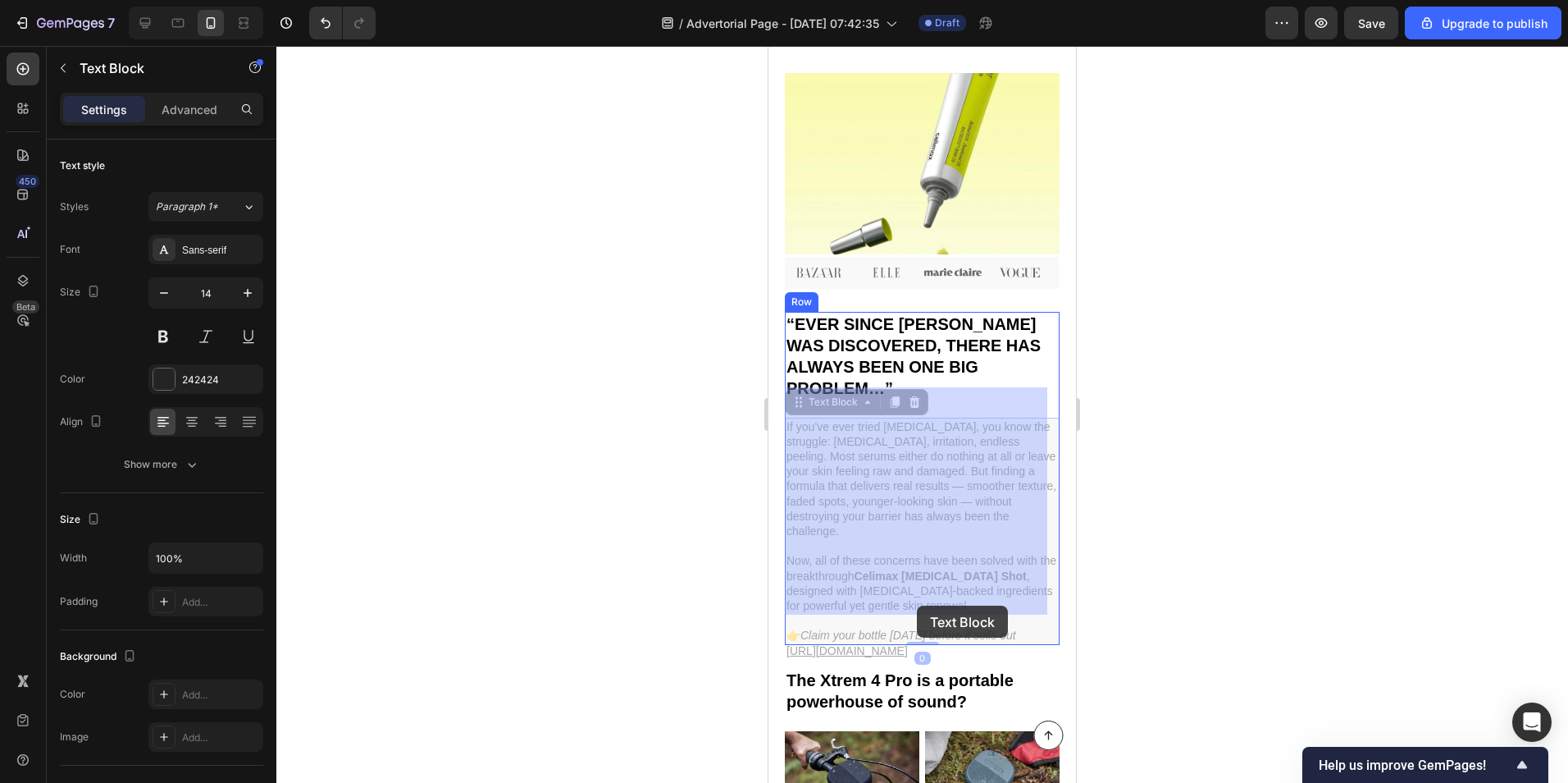
drag, startPoint x: 1023, startPoint y: 606, endPoint x: 992, endPoint y: 606, distance: 31.0
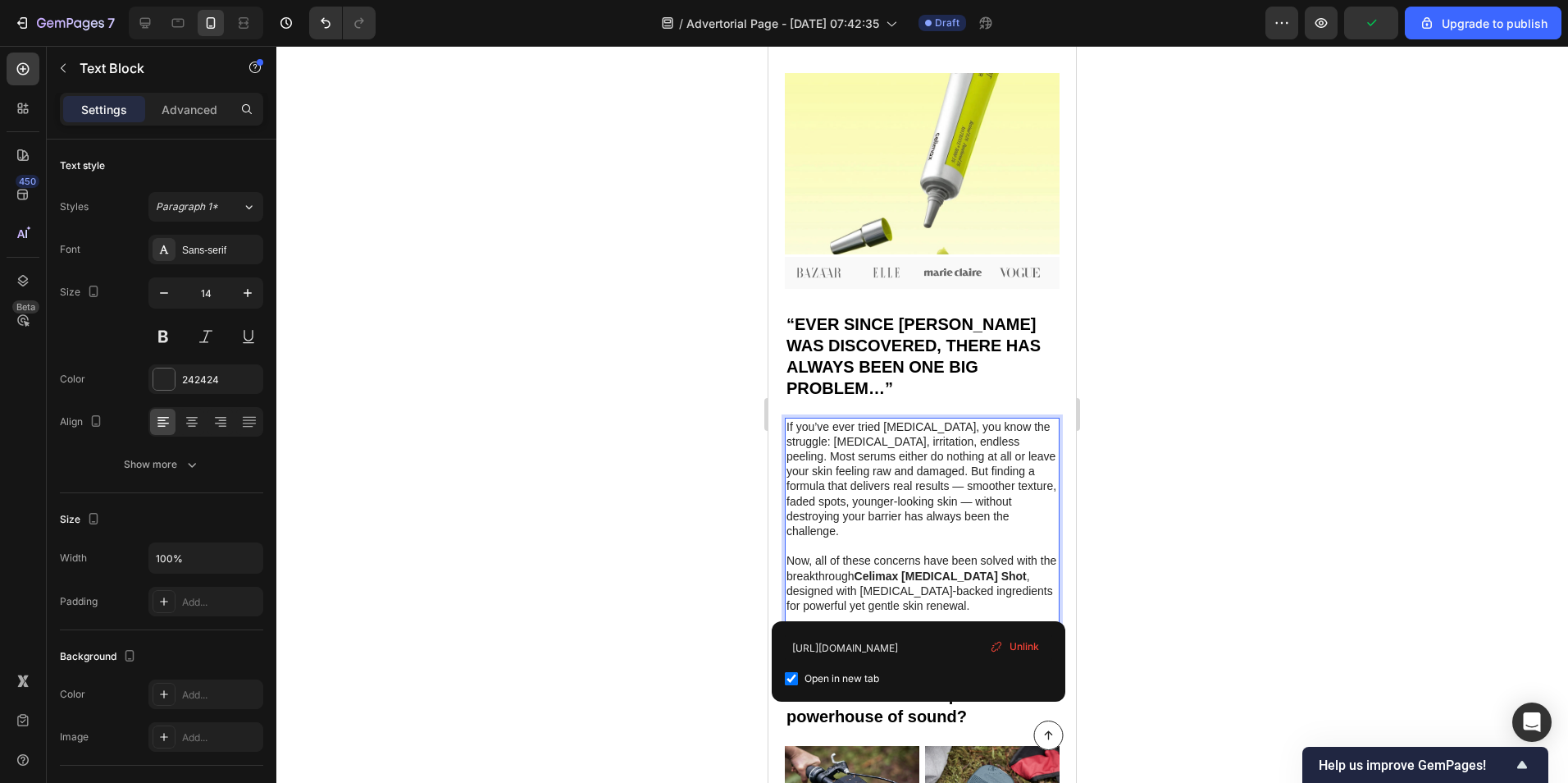
drag, startPoint x: 787, startPoint y: 605, endPoint x: 905, endPoint y: 606, distance: 118.0
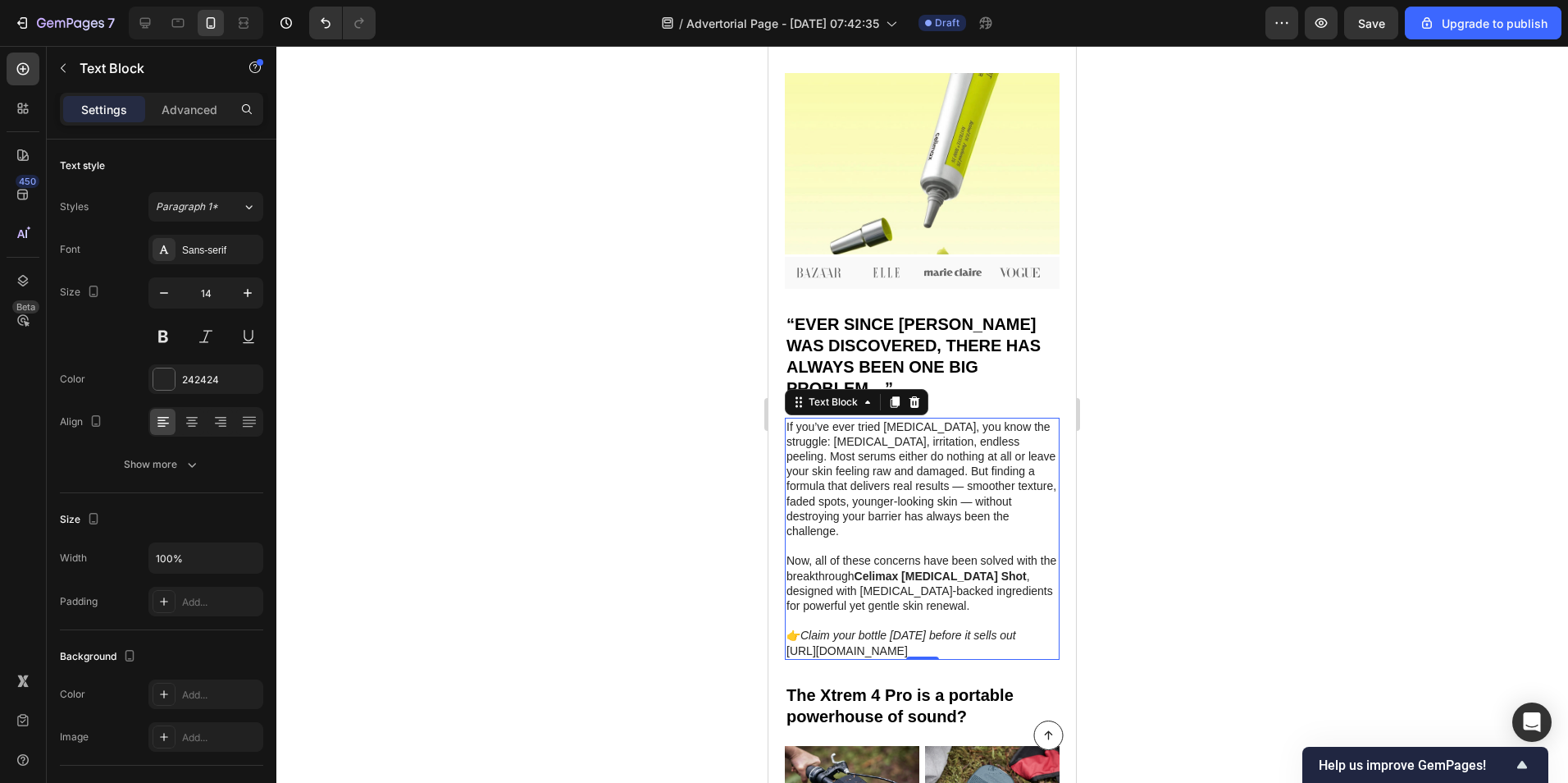
drag, startPoint x: 1017, startPoint y: 605, endPoint x: 806, endPoint y: 600, distance: 211.1
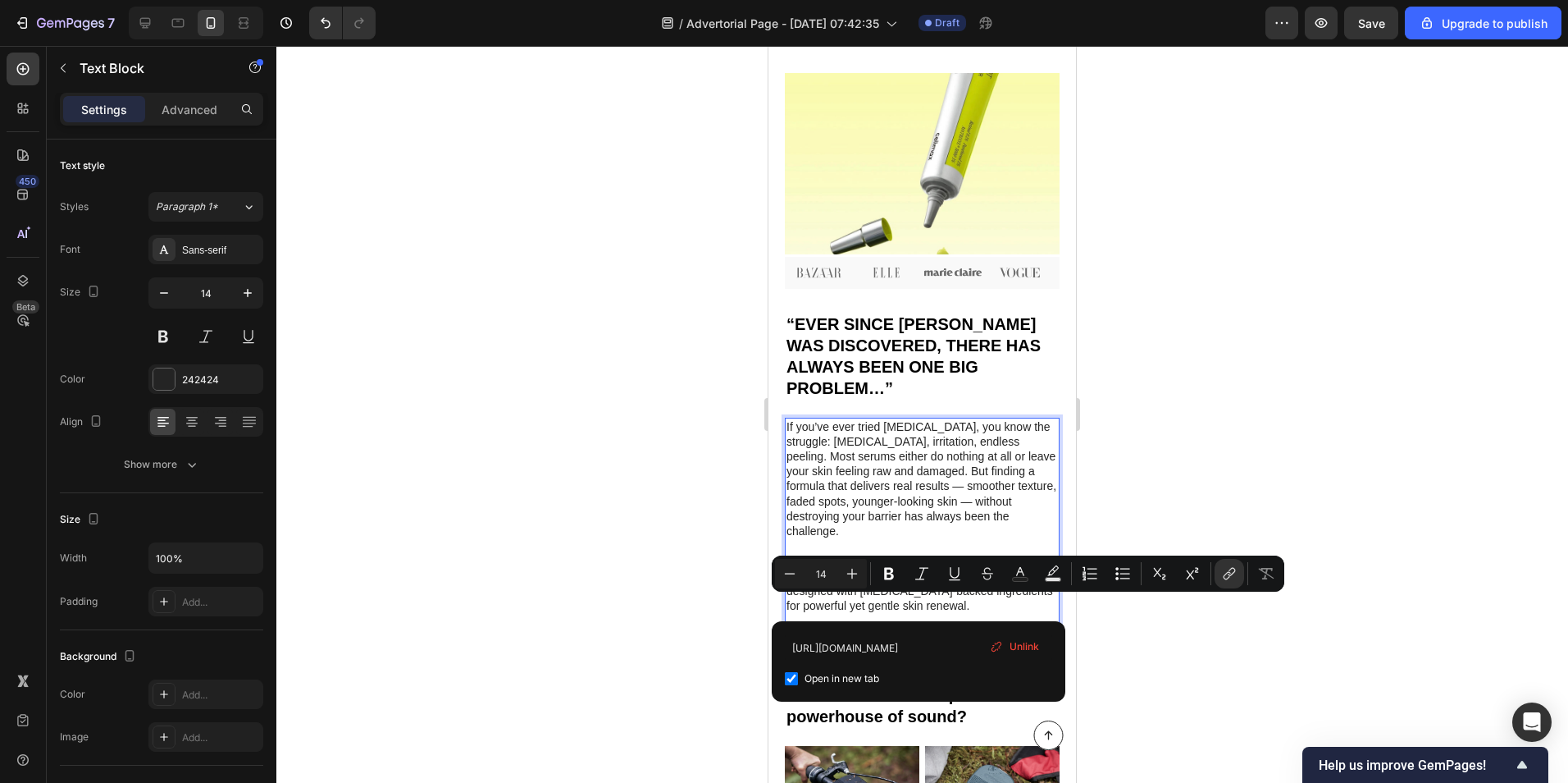
drag, startPoint x: 787, startPoint y: 605, endPoint x: 1021, endPoint y: 600, distance: 234.1
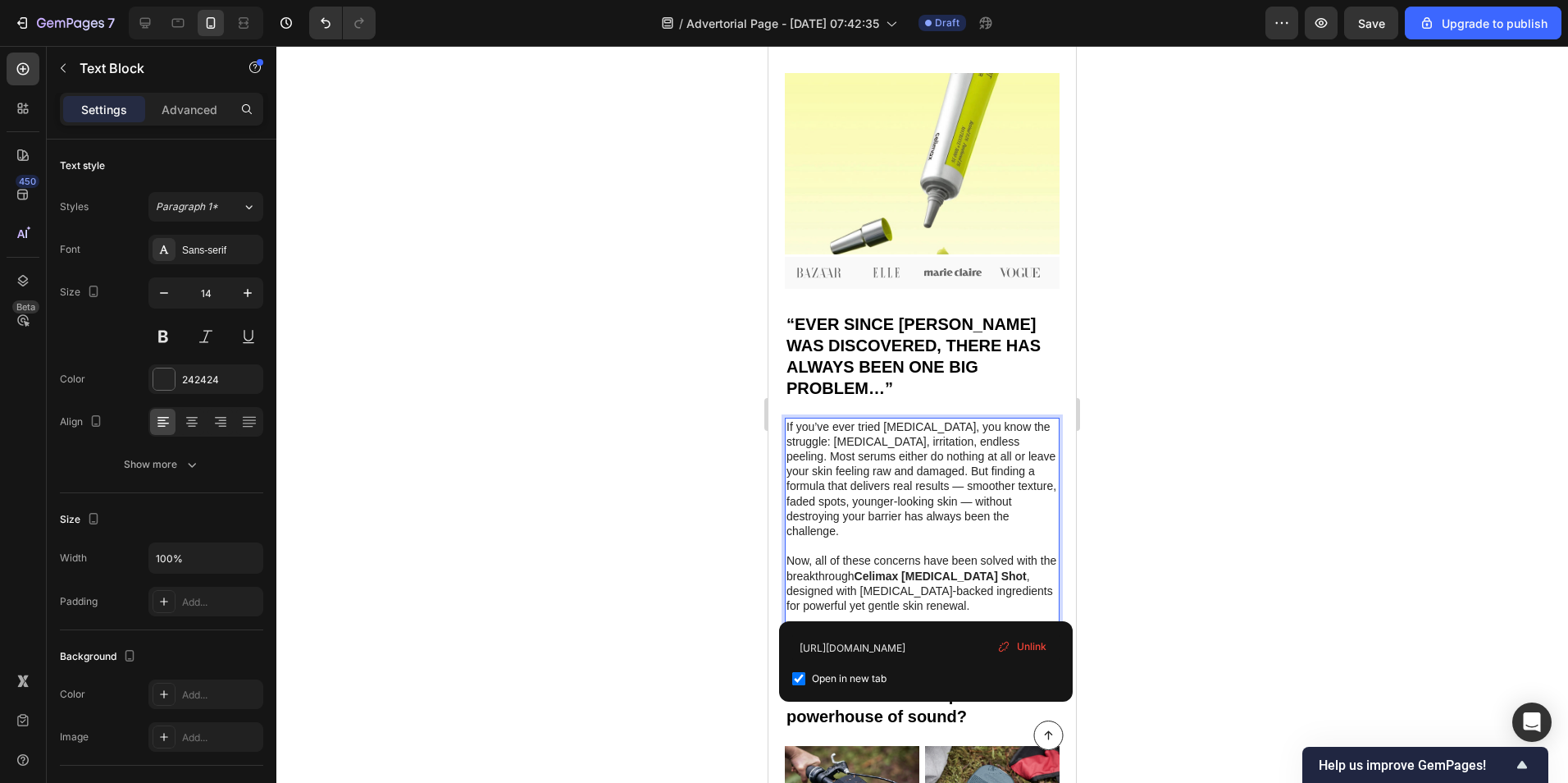
drag, startPoint x: 1017, startPoint y: 602, endPoint x: 788, endPoint y: 604, distance: 229.0
click at [788, 644] on u "[URL][DOMAIN_NAME]" at bounding box center [847, 650] width 121 height 13
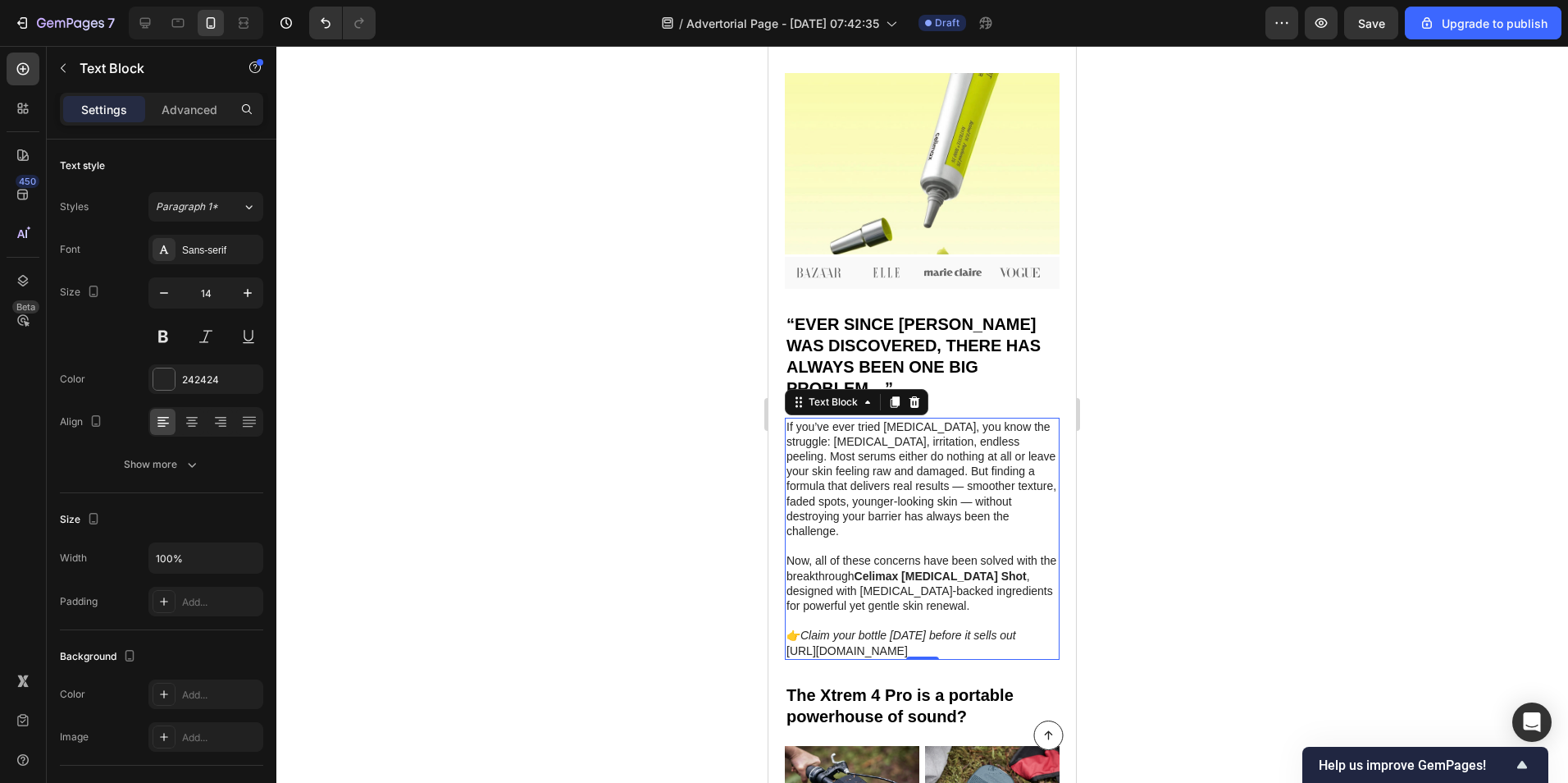
click at [1018, 607] on p "Now, all of these concerns have been solved with the breakthrough [PERSON_NAME]…" at bounding box center [922, 605] width 272 height 104
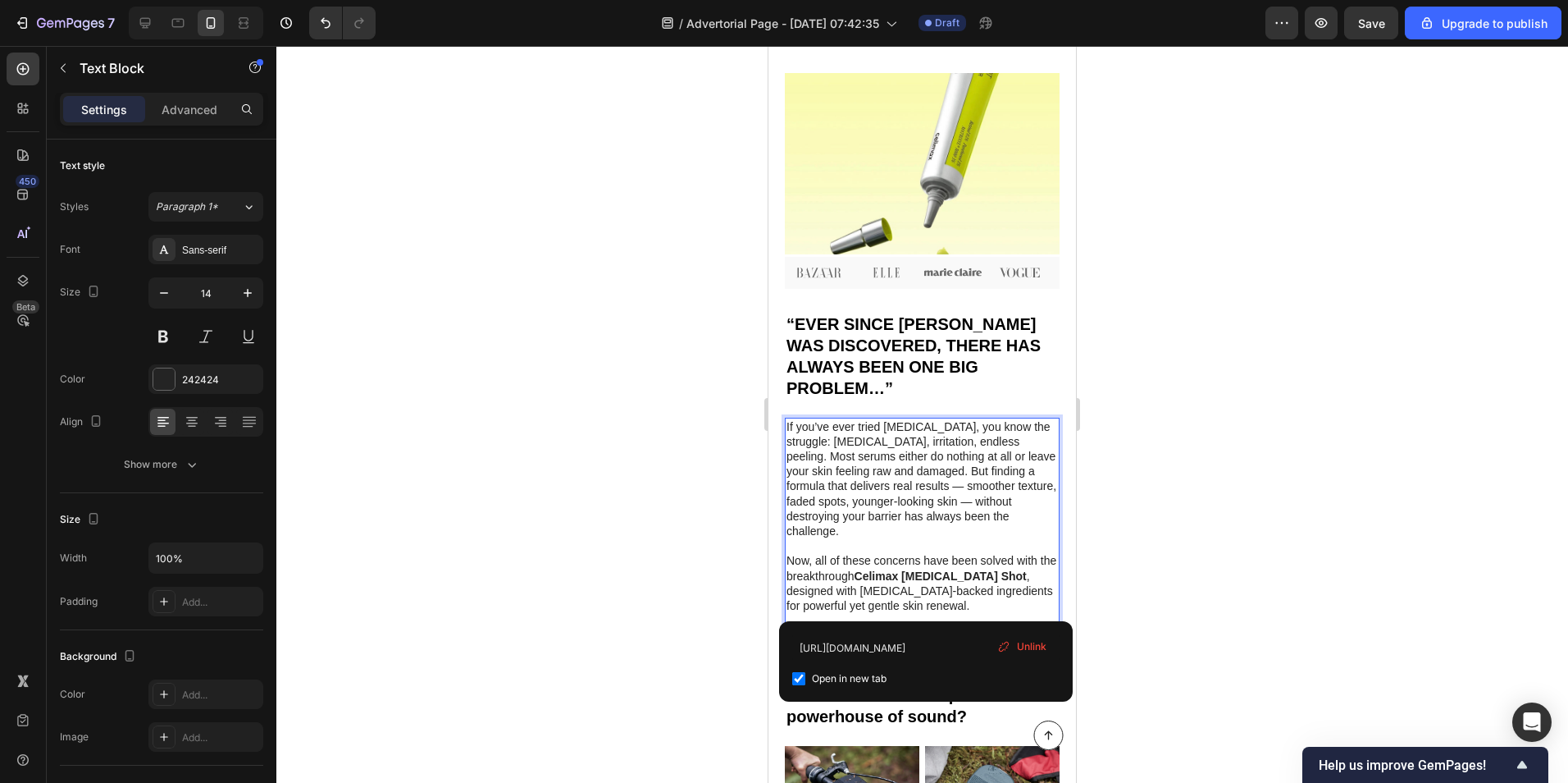
drag, startPoint x: 1018, startPoint y: 607, endPoint x: 791, endPoint y: 605, distance: 227.0
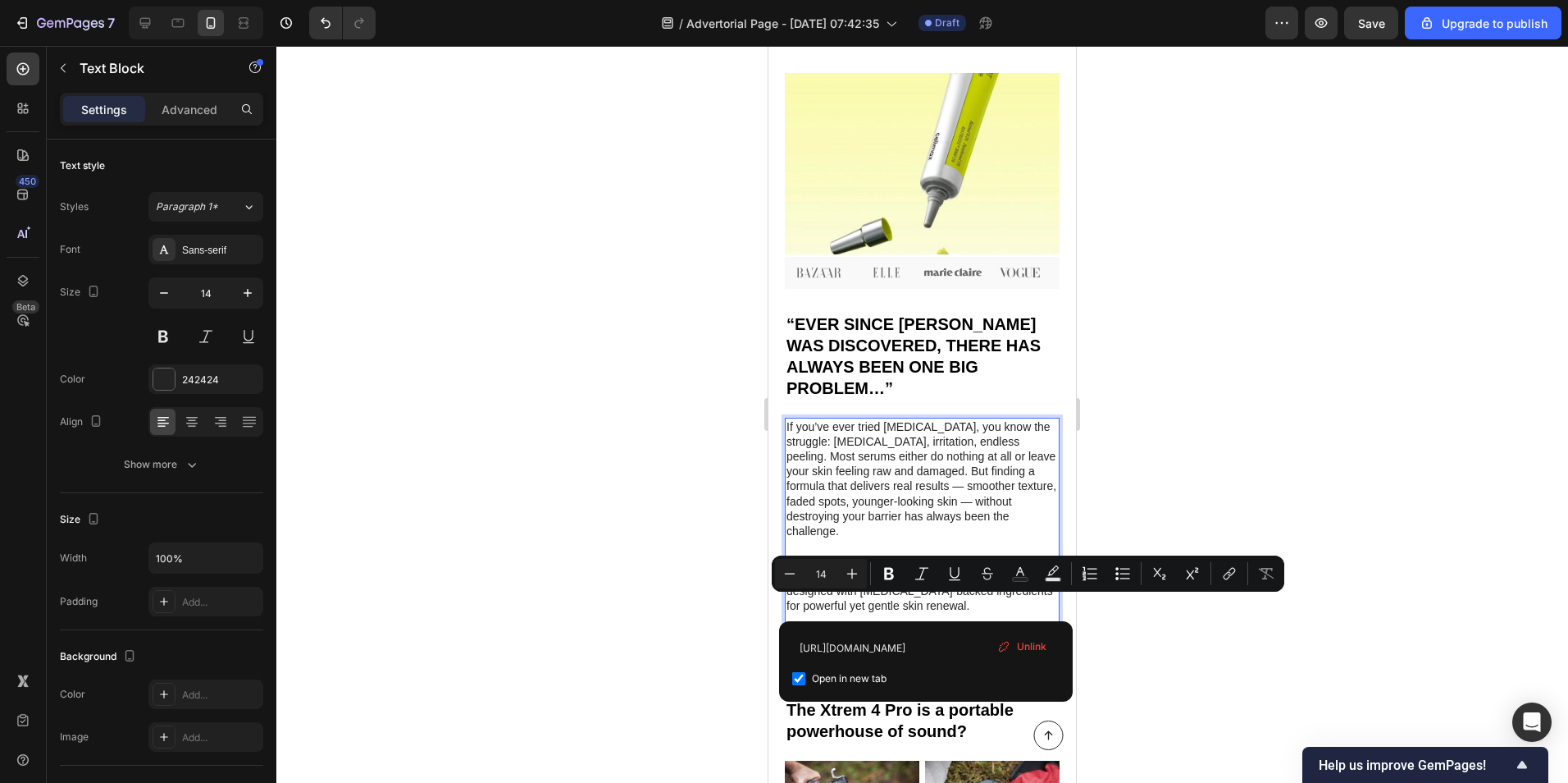
click at [1208, 651] on div at bounding box center [923, 414] width 1292 height 737
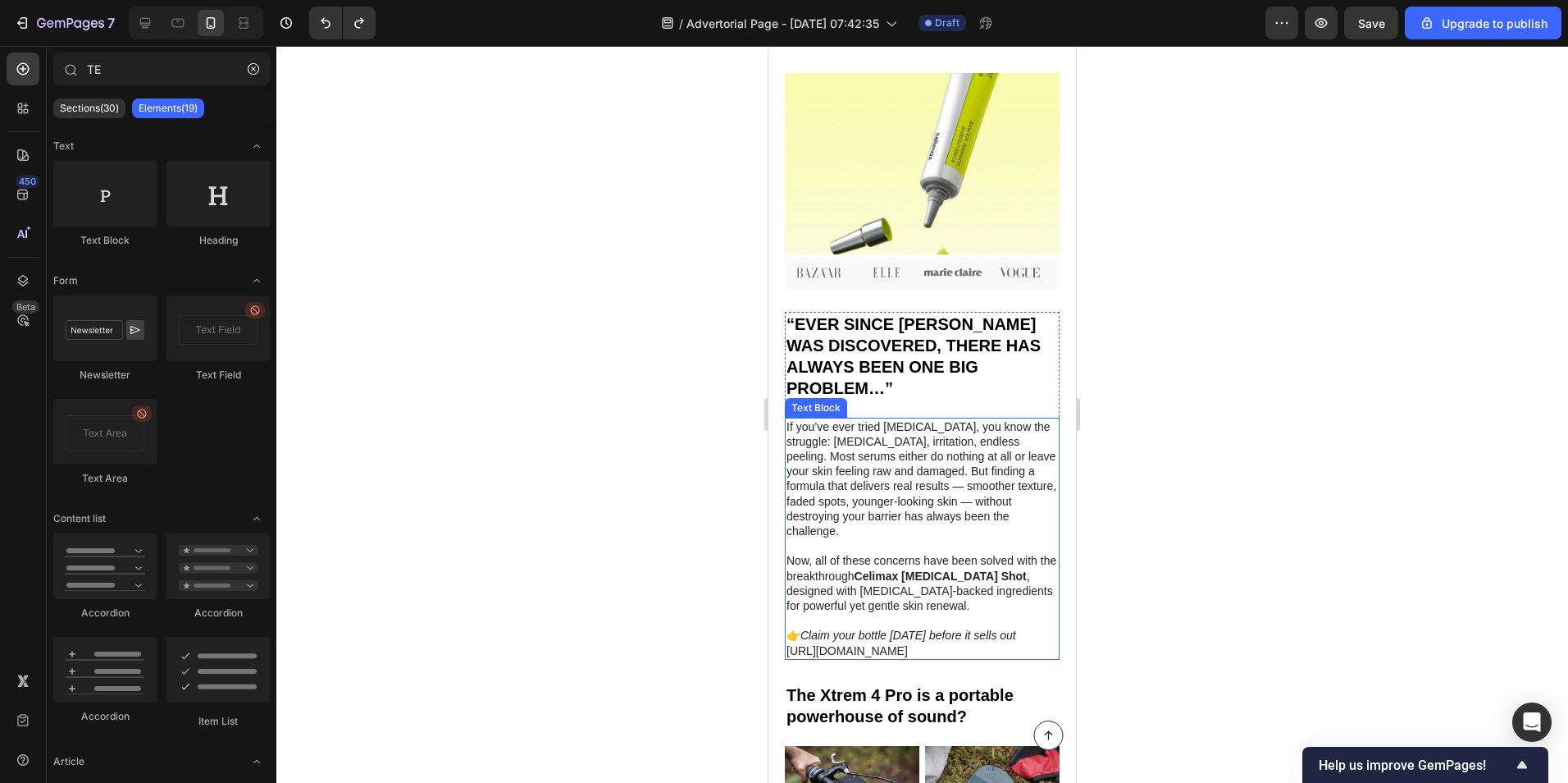
click at [908, 644] on link "[URL][DOMAIN_NAME]" at bounding box center [847, 650] width 121 height 13
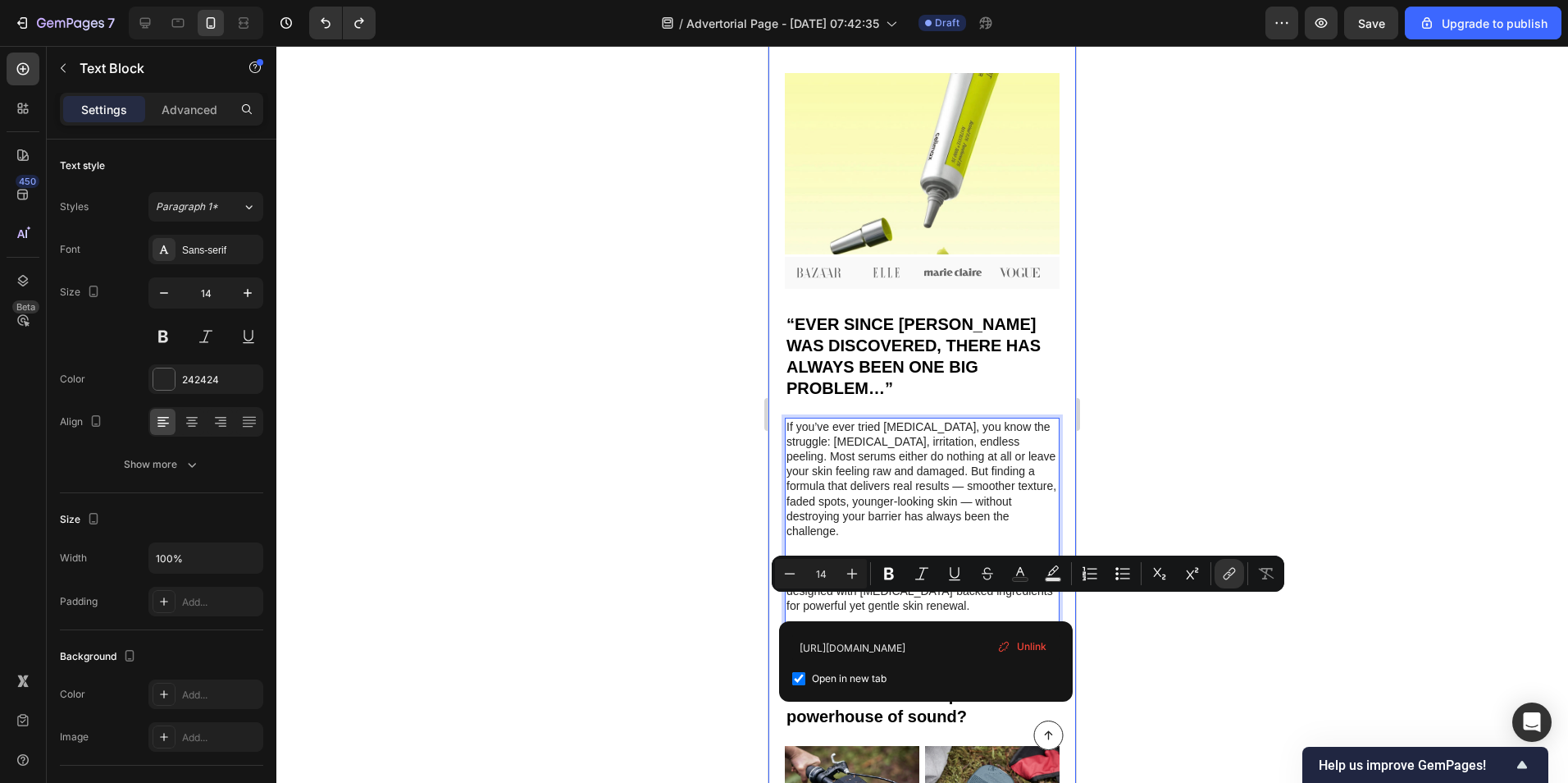
drag, startPoint x: 1024, startPoint y: 604, endPoint x: 771, endPoint y: 614, distance: 253.2
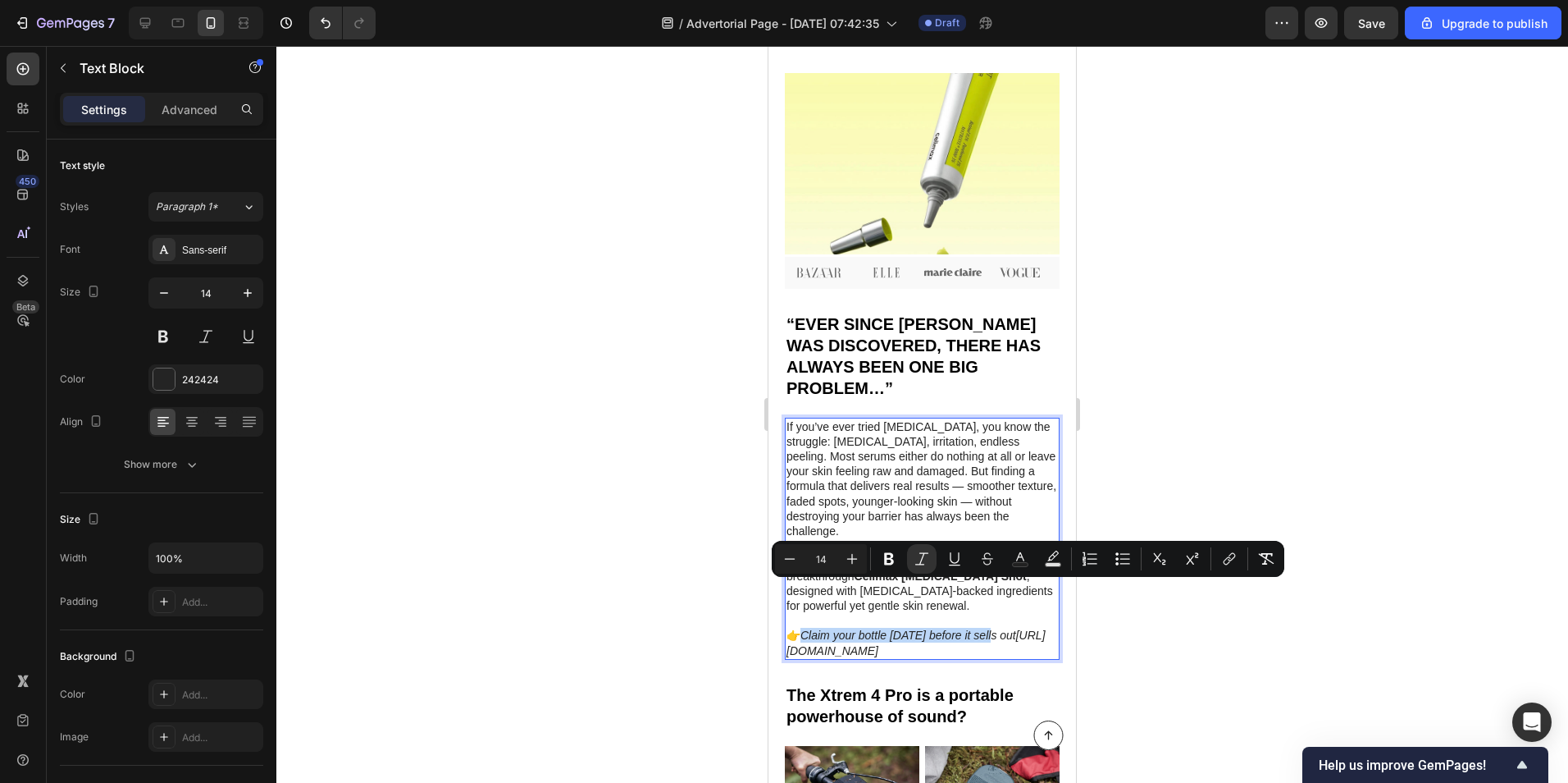
drag, startPoint x: 809, startPoint y: 589, endPoint x: 1011, endPoint y: 587, distance: 202.0
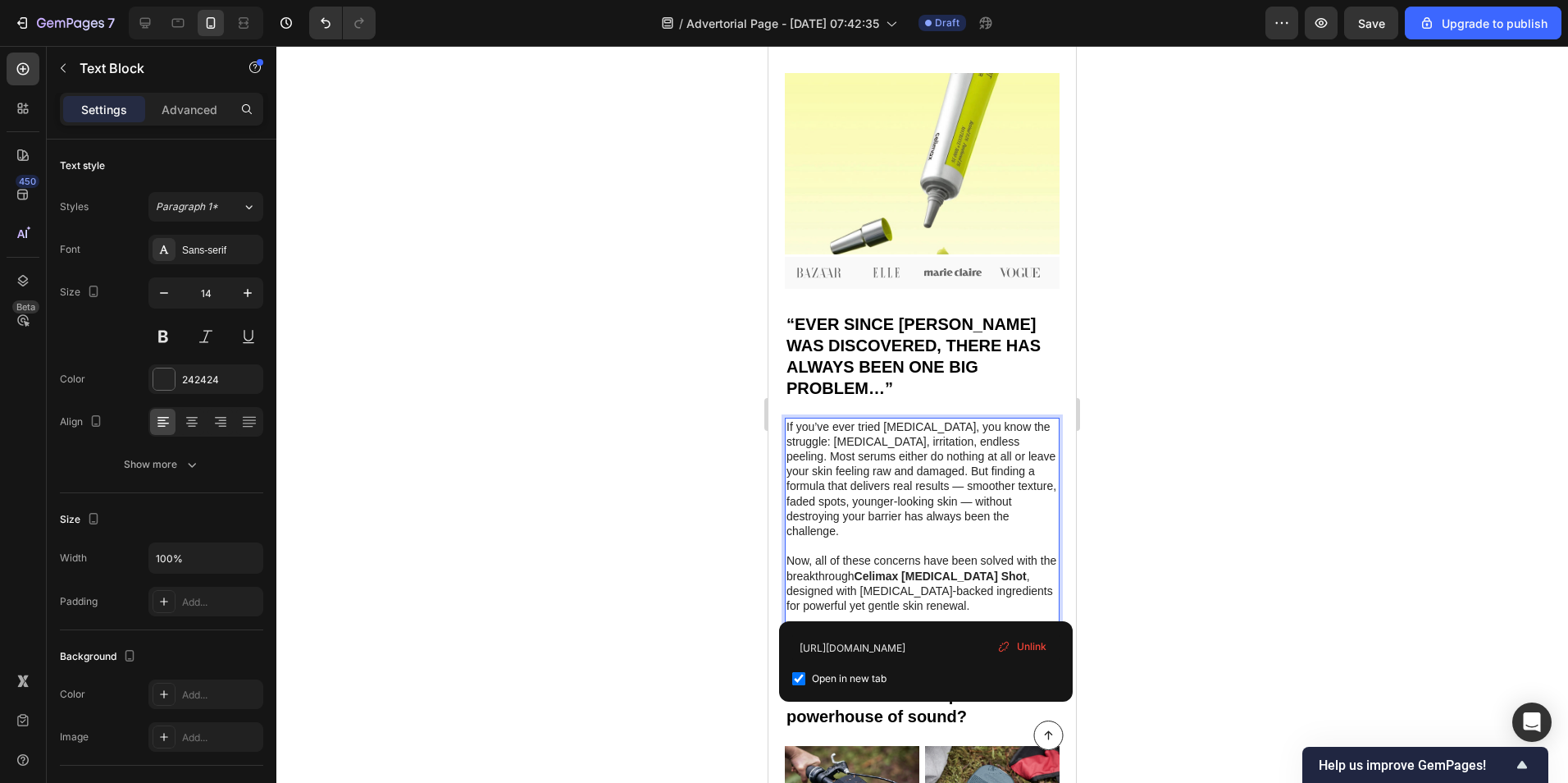
drag, startPoint x: 1034, startPoint y: 604, endPoint x: 788, endPoint y: 607, distance: 246.0
click at [788, 607] on p "Now, all of these concerns have been solved with the breakthrough [PERSON_NAME]…" at bounding box center [922, 605] width 272 height 104
click at [1258, 594] on div at bounding box center [923, 414] width 1292 height 737
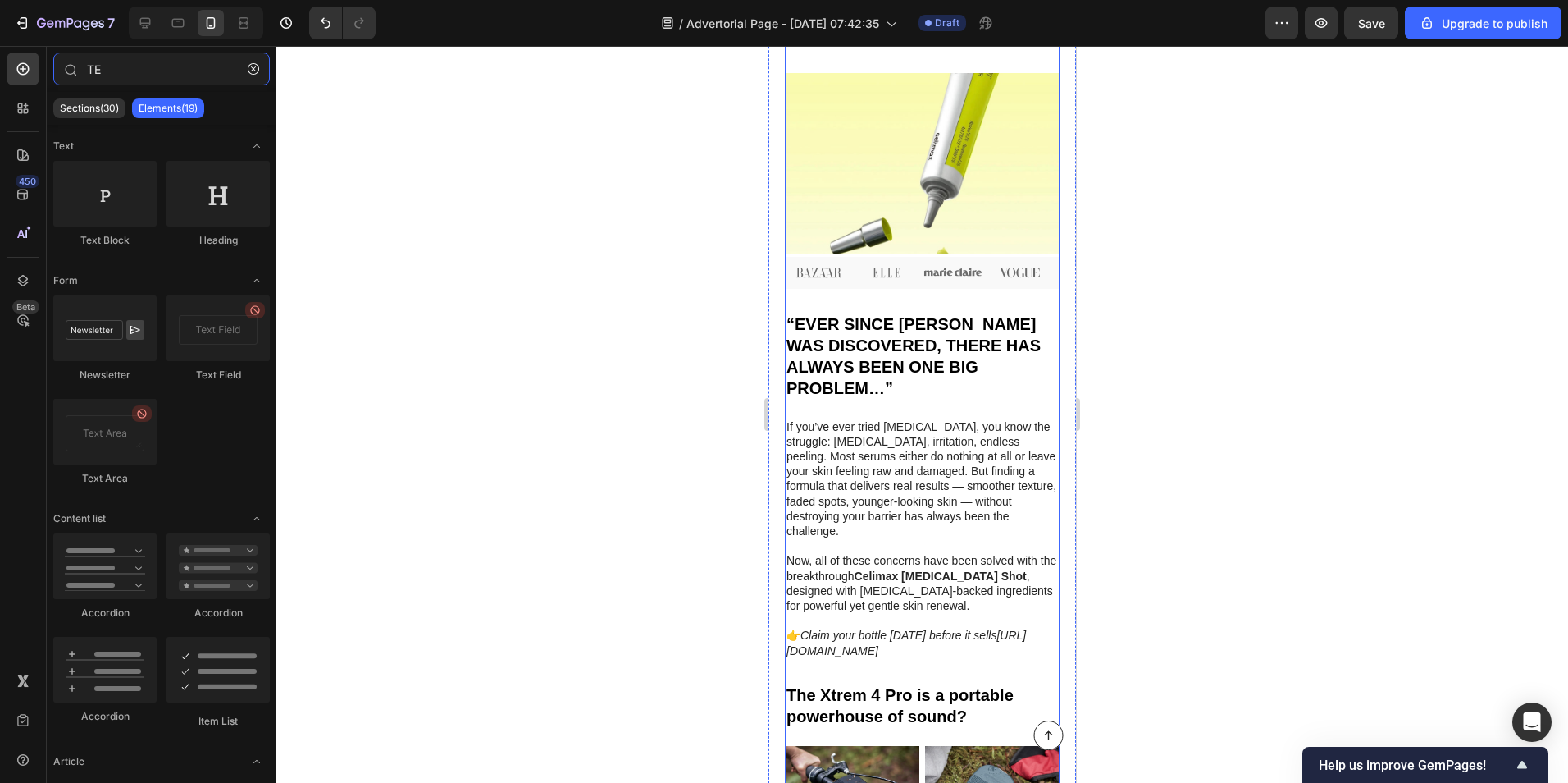
type input "T"
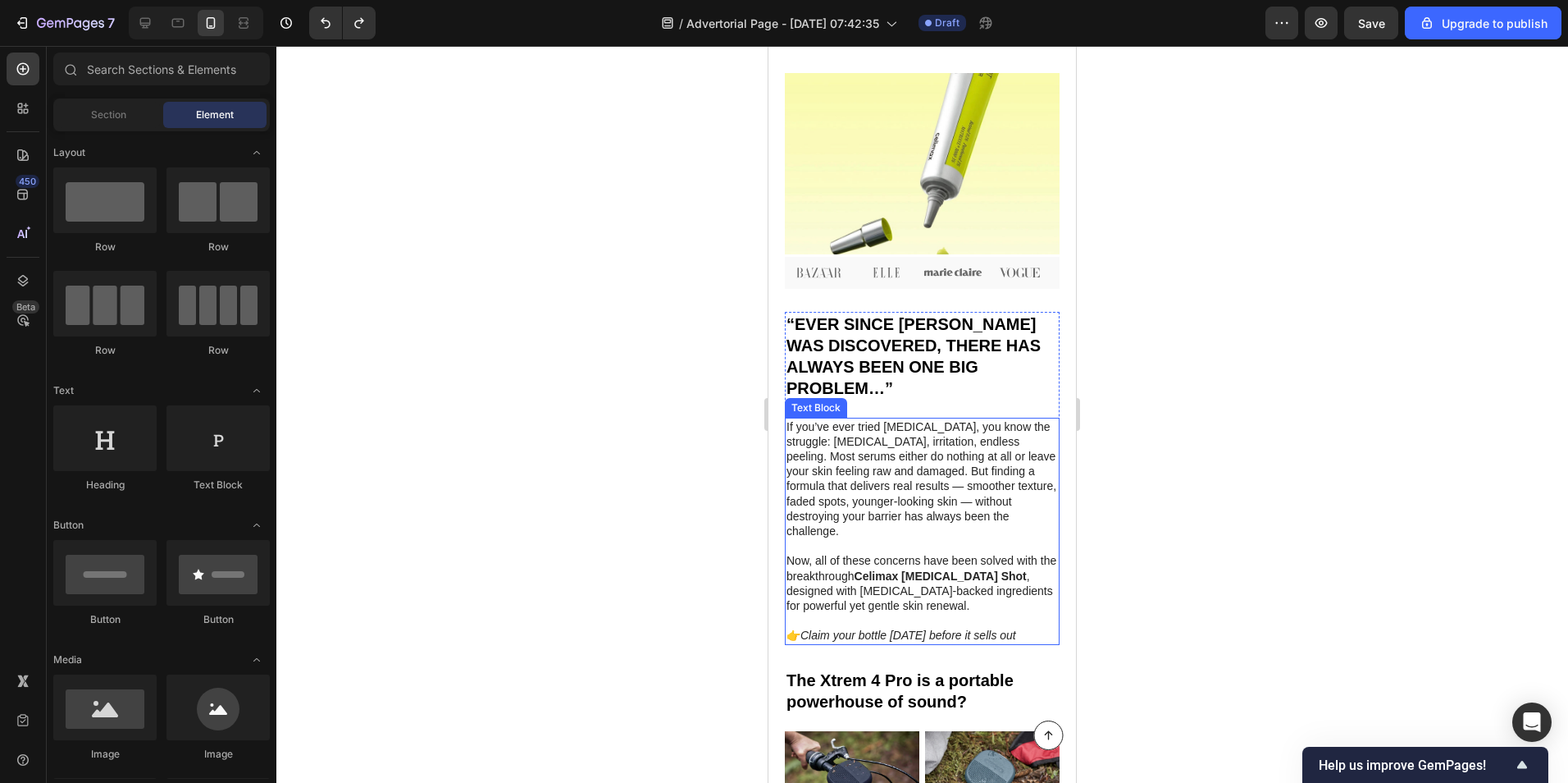
click at [1009, 628] on icon "Claim your bottle [DATE] before it sells out" at bounding box center [908, 634] width 215 height 13
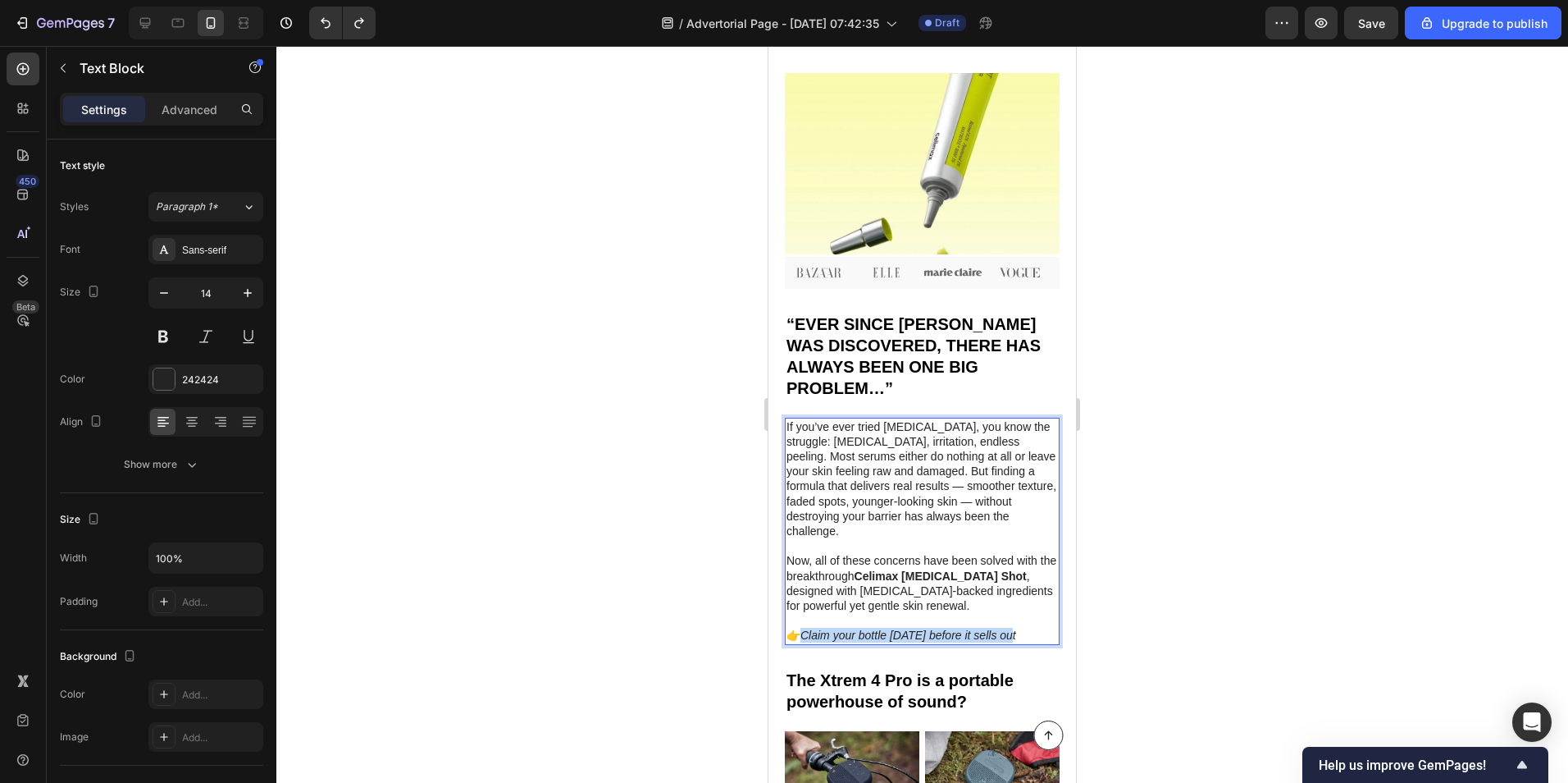
drag, startPoint x: 1020, startPoint y: 593, endPoint x: 810, endPoint y: 596, distance: 210.0
click at [810, 596] on p "Now, all of these concerns have been solved with the breakthrough [PERSON_NAME]…" at bounding box center [922, 597] width 272 height 89
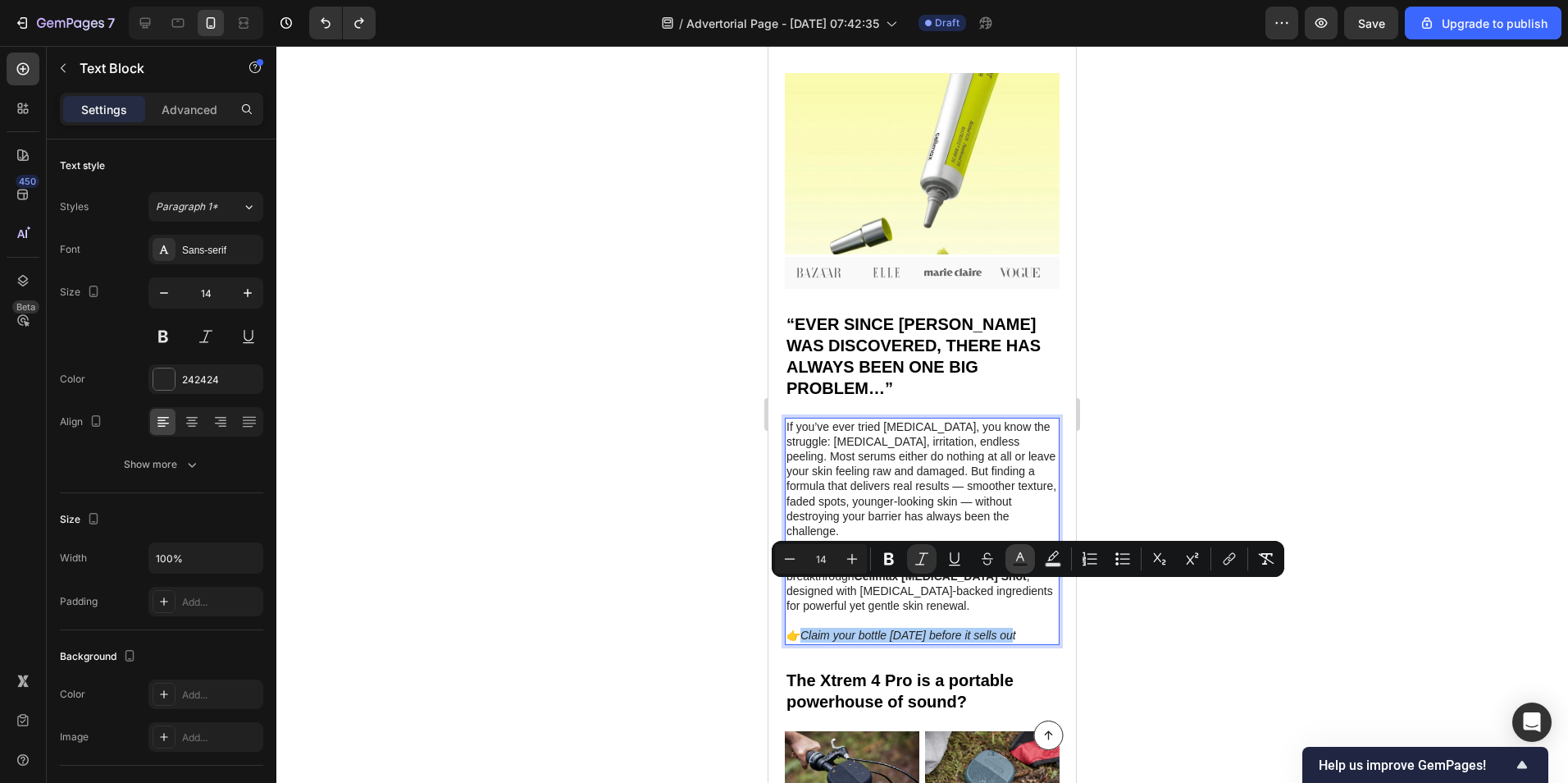
click at [1010, 558] on button "Text Color" at bounding box center [1021, 559] width 29 height 29
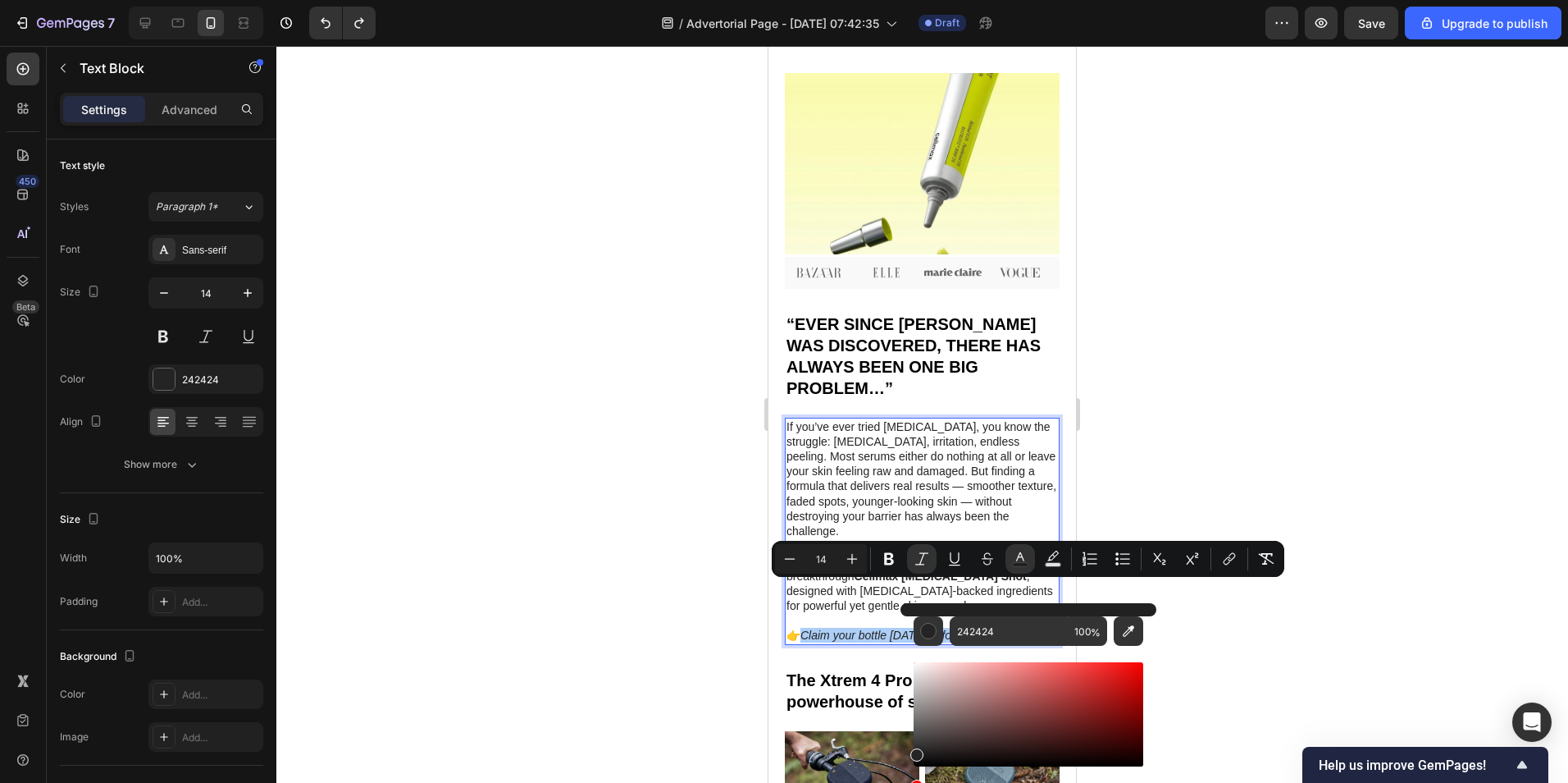
click at [1390, 367] on div at bounding box center [923, 414] width 1292 height 737
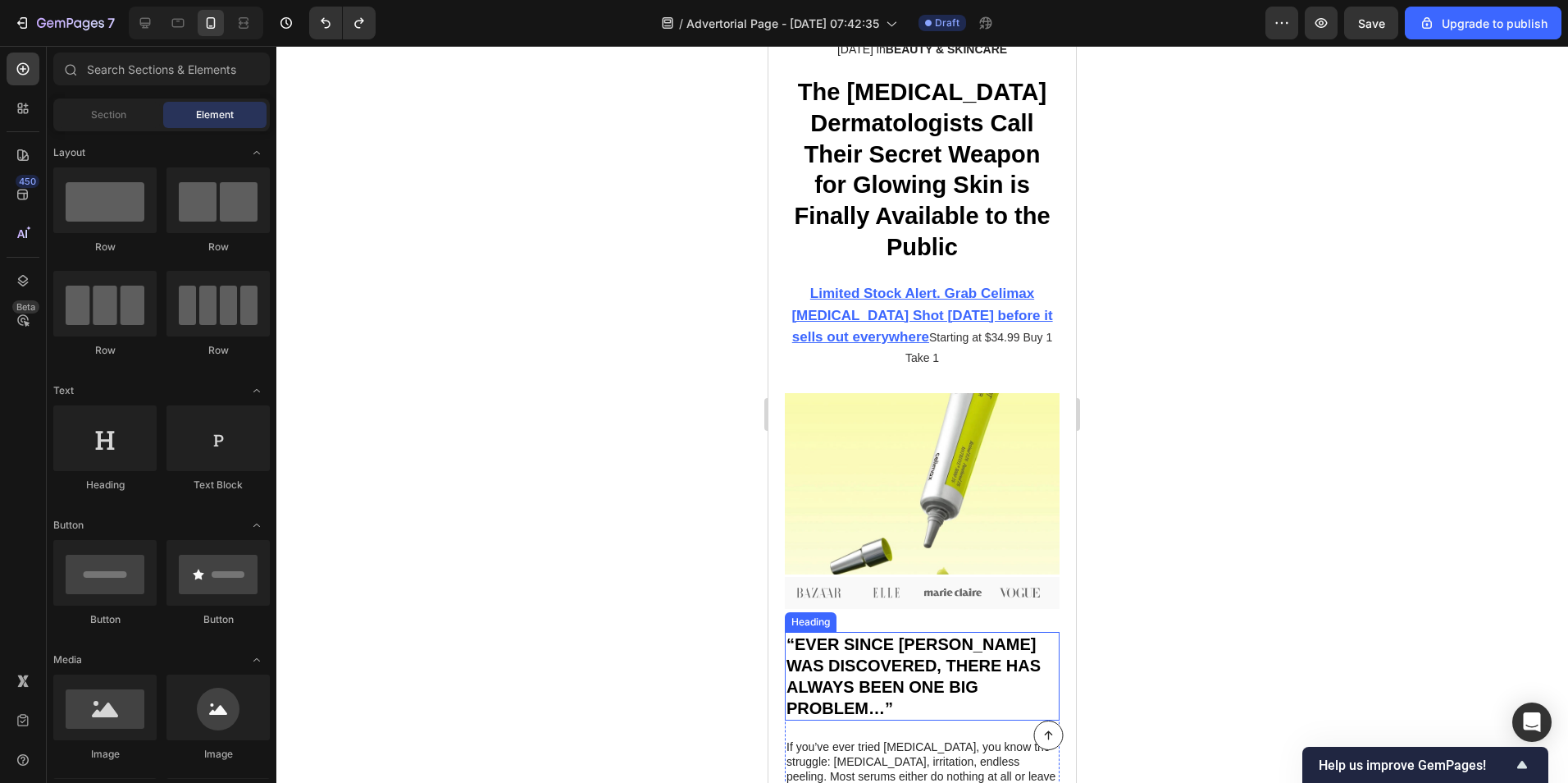
scroll to position [657, 0]
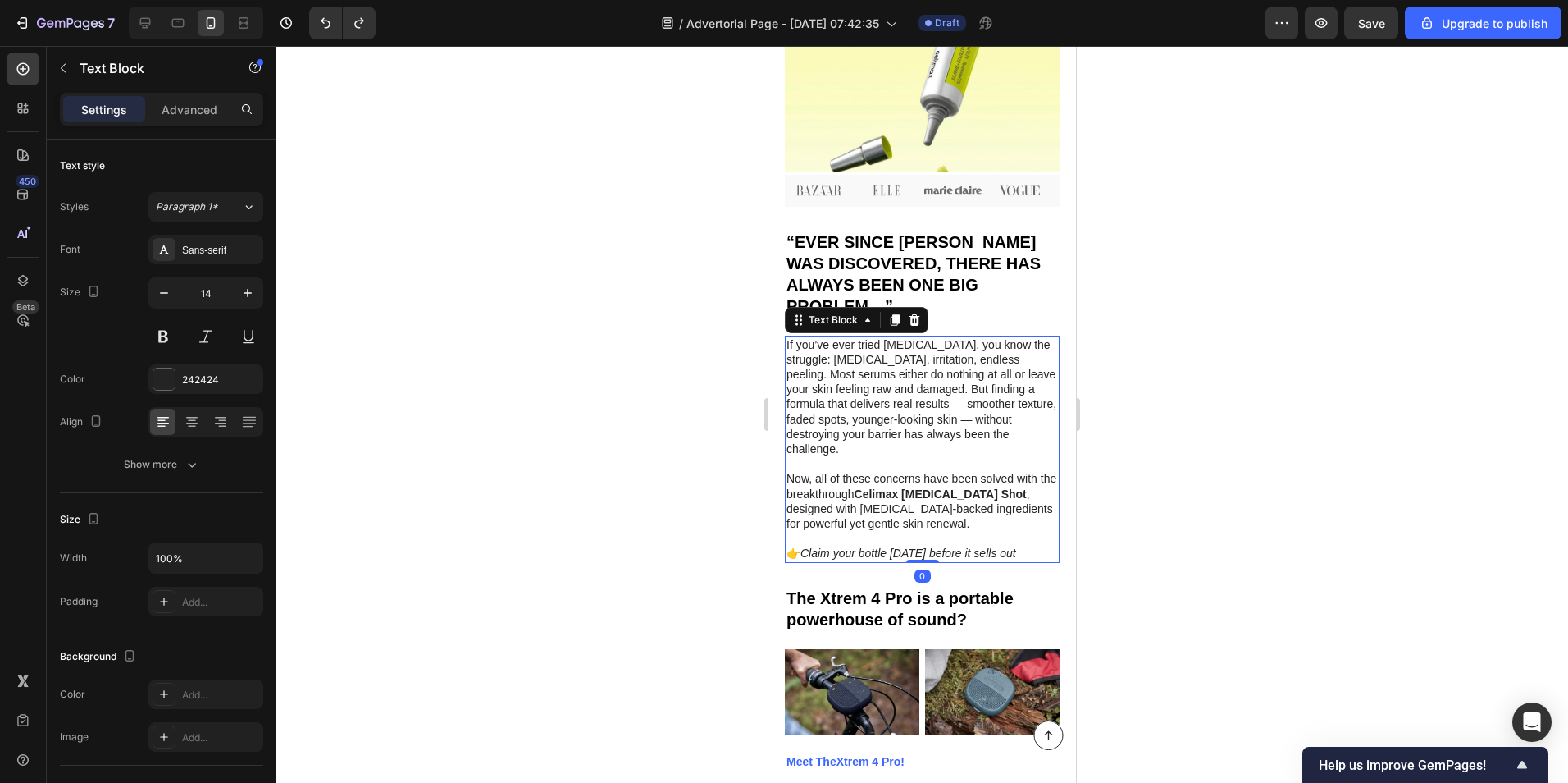
click at [902, 547] on icon "Claim your bottle [DATE] before it sells out" at bounding box center [908, 553] width 215 height 13
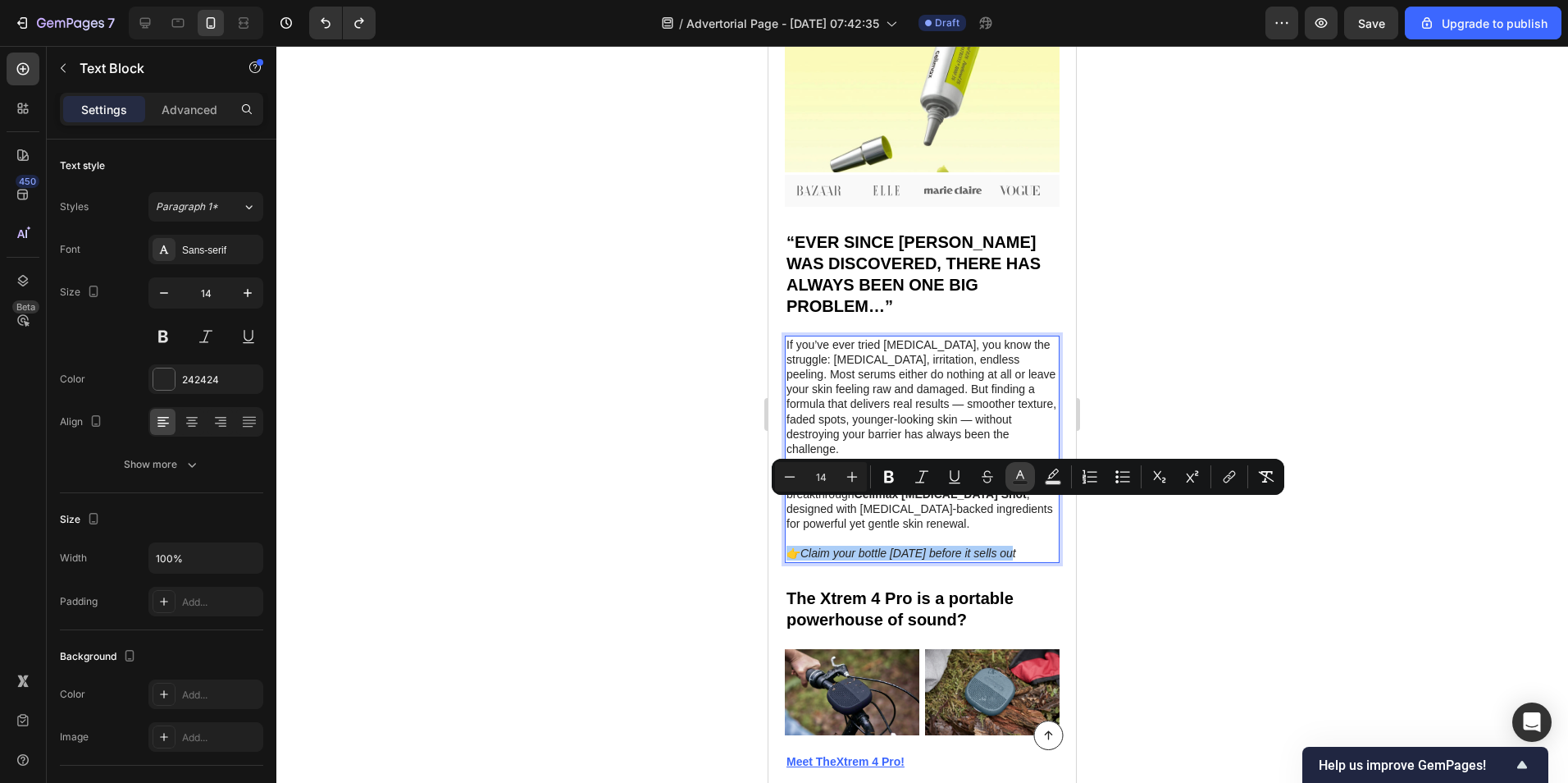
click at [1028, 483] on button "Text Color" at bounding box center [1021, 477] width 29 height 29
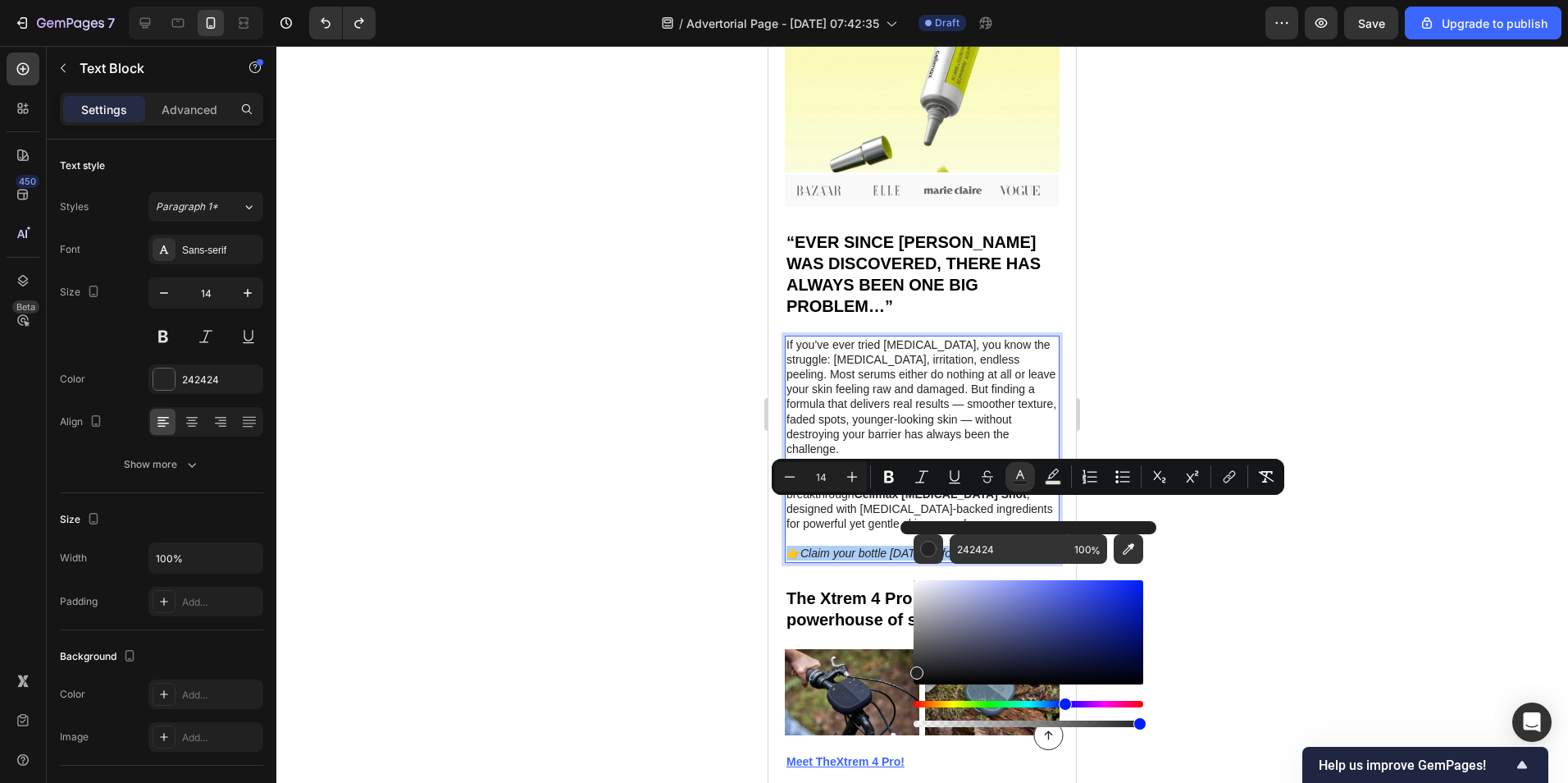
click at [1063, 701] on div "Hue" at bounding box center [1028, 704] width 230 height 7
click at [1063, 705] on div "Hue" at bounding box center [1028, 704] width 230 height 7
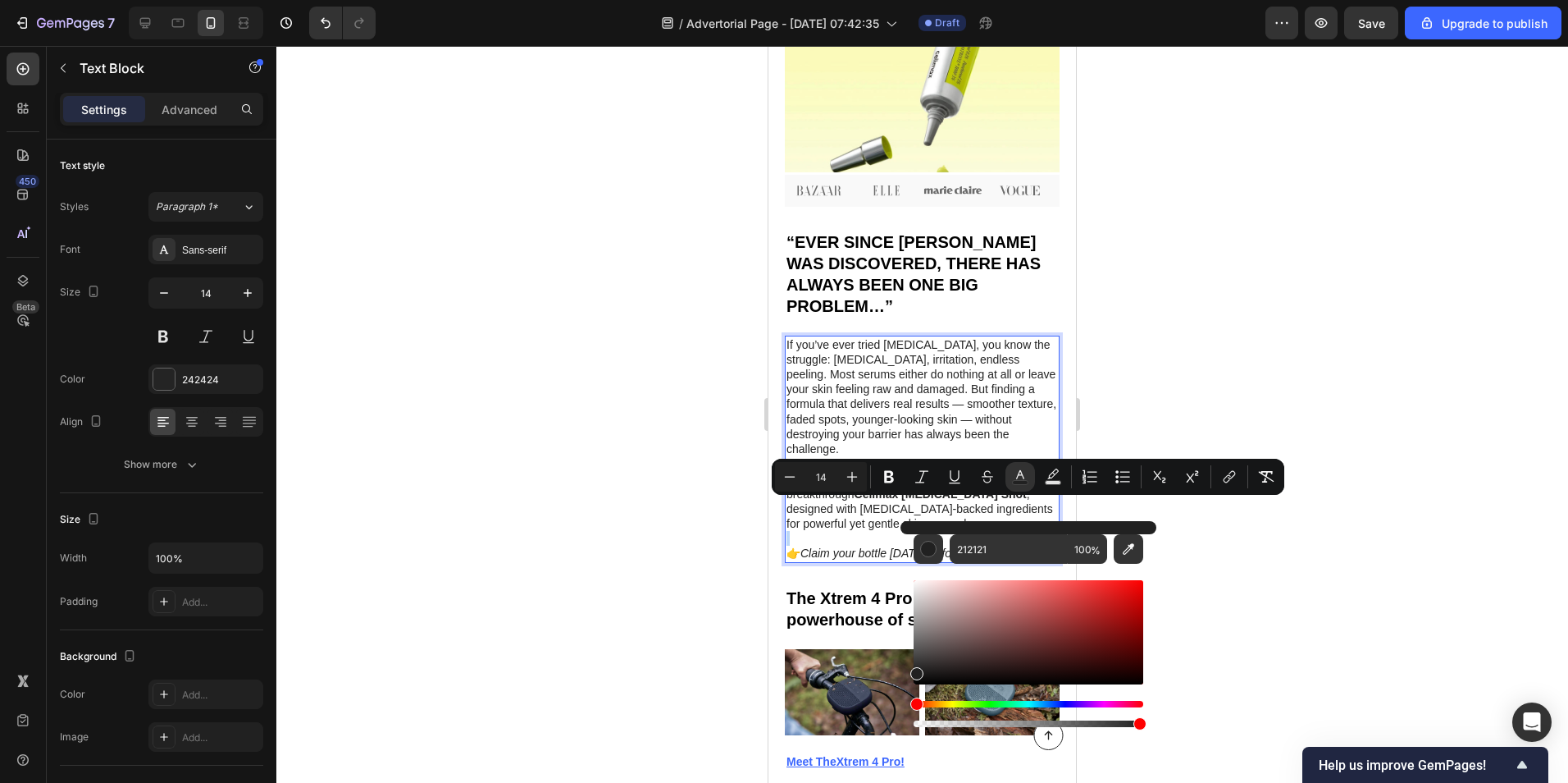
click at [1062, 704] on div "Hue" at bounding box center [1028, 704] width 230 height 7
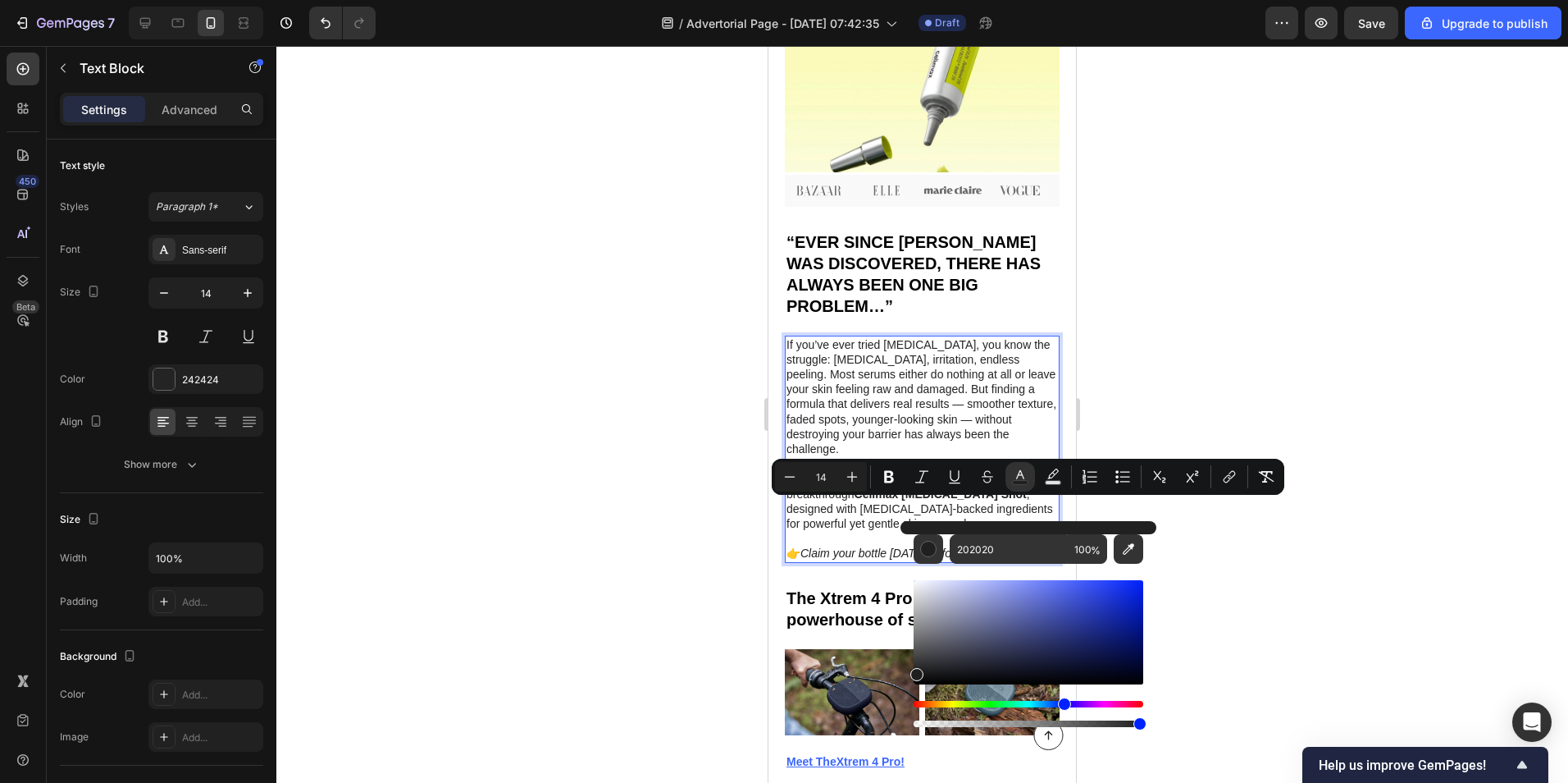
click at [1062, 704] on div "Hue" at bounding box center [1064, 703] width 13 height 13
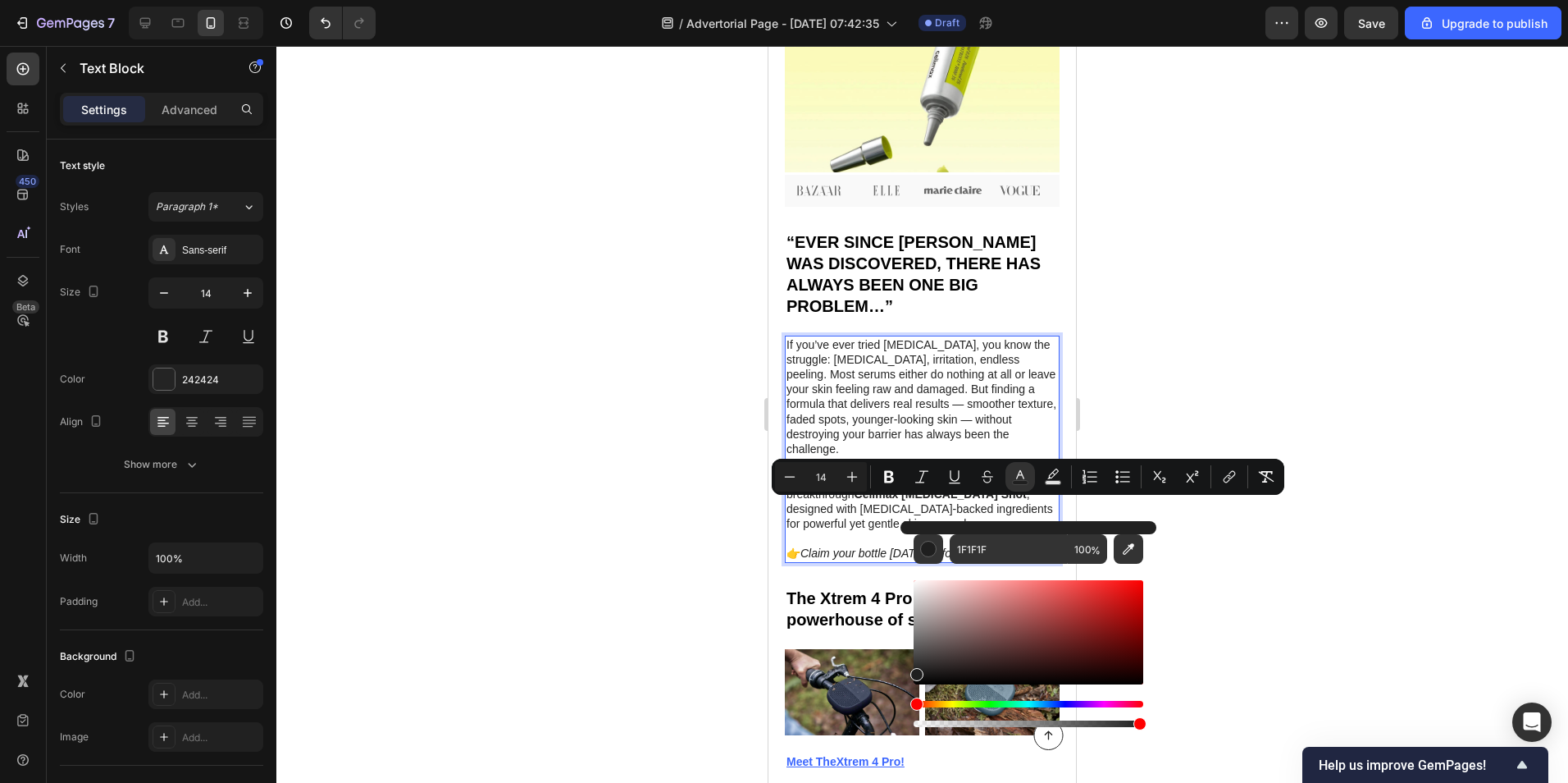
click at [1062, 704] on div "Hue" at bounding box center [1028, 704] width 230 height 7
drag, startPoint x: 916, startPoint y: 674, endPoint x: 922, endPoint y: 631, distance: 43.4
click at [945, 644] on div "Editor contextual toolbar" at bounding box center [951, 650] width 13 height 13
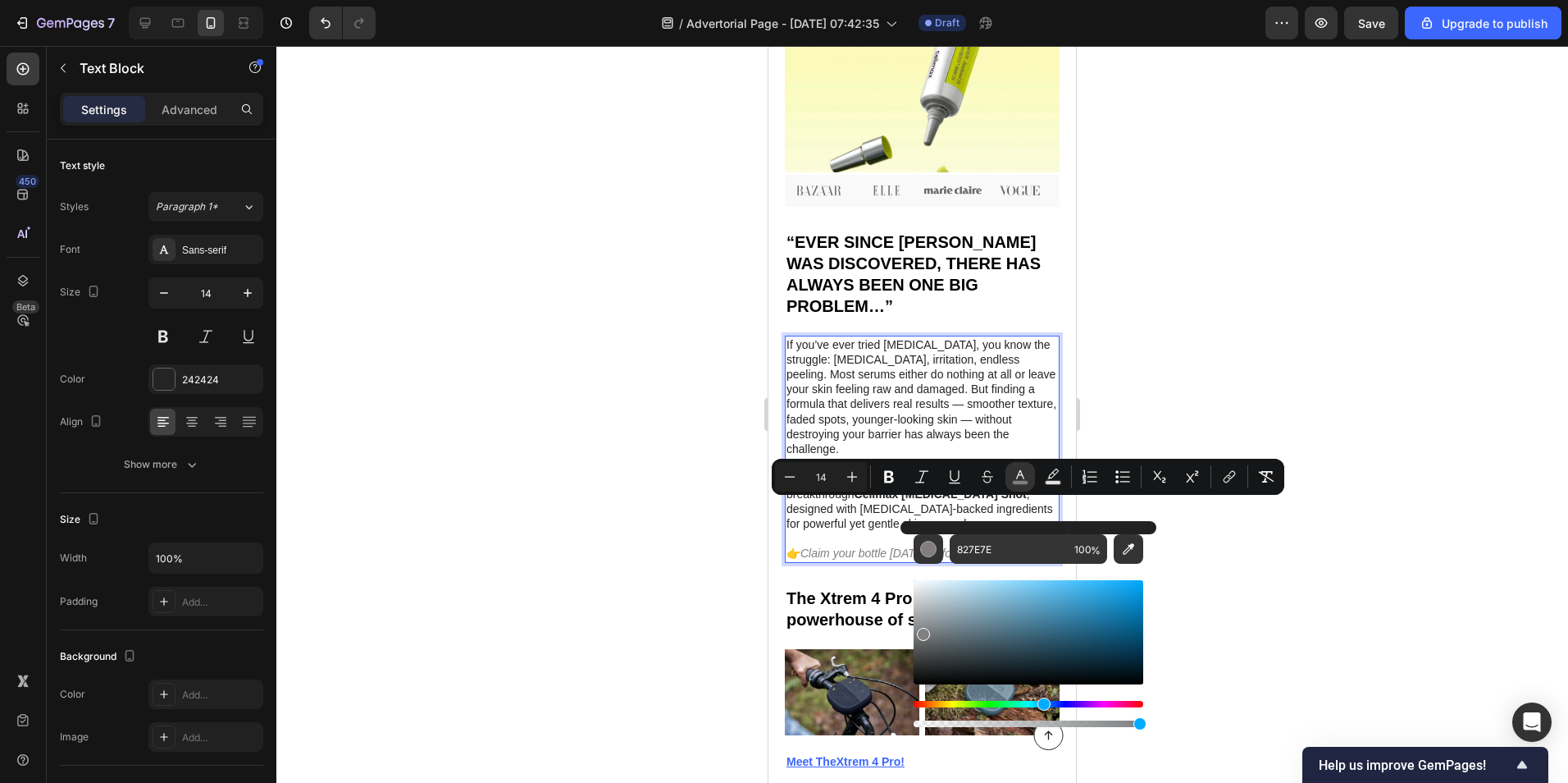
drag, startPoint x: 923, startPoint y: 703, endPoint x: 1041, endPoint y: 700, distance: 118.0
click at [1041, 700] on div "Hue" at bounding box center [1044, 703] width 13 height 13
drag, startPoint x: 927, startPoint y: 639, endPoint x: 1153, endPoint y: 592, distance: 230.8
click at [1153, 592] on div "0070E0 100 %" at bounding box center [1028, 626] width 256 height 209
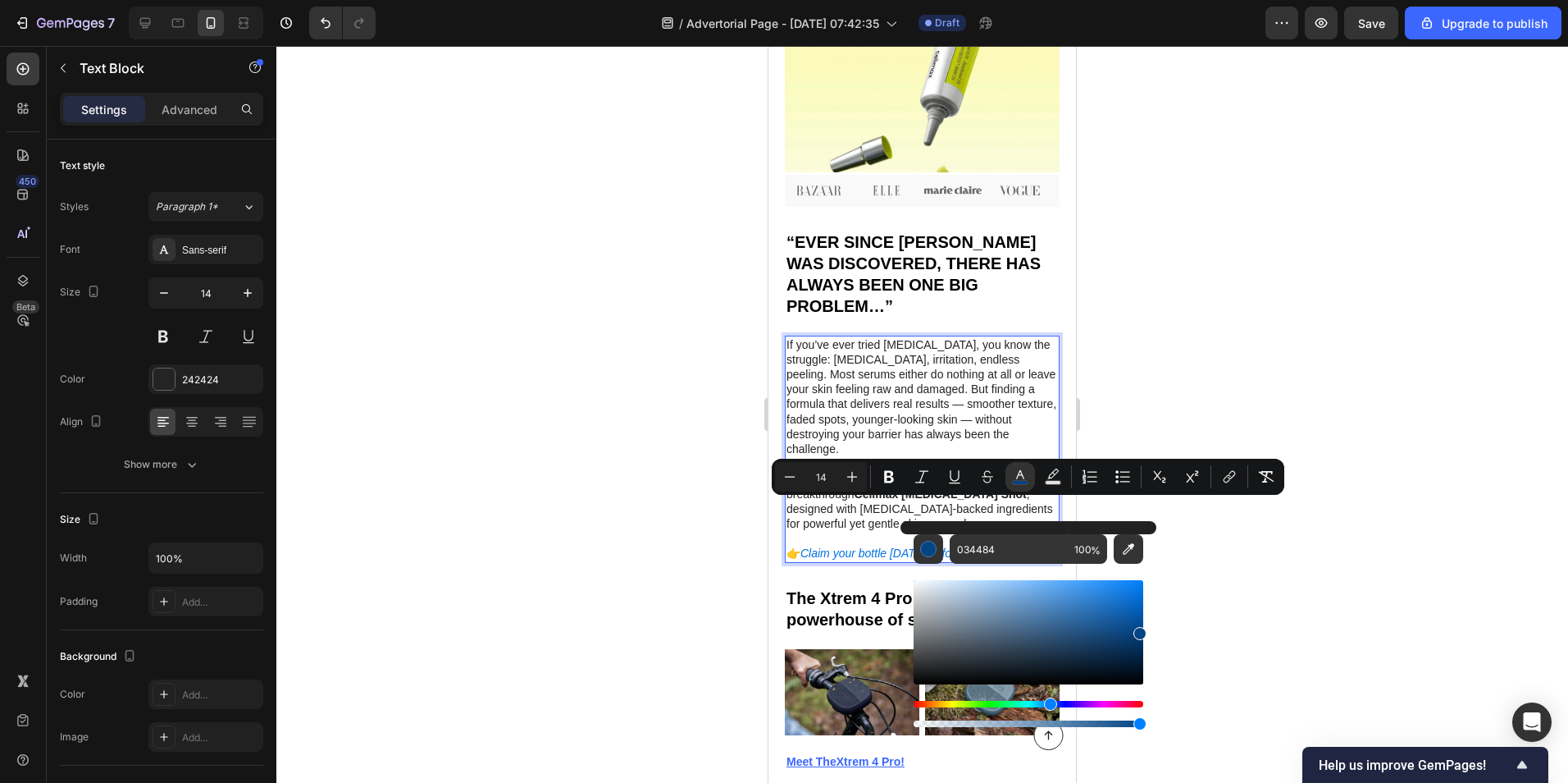
drag, startPoint x: 1138, startPoint y: 596, endPoint x: 1137, endPoint y: 629, distance: 33.0
click at [1137, 629] on div "Editor contextual toolbar" at bounding box center [1140, 633] width 13 height 13
type input "0473E2"
drag, startPoint x: 1114, startPoint y: 628, endPoint x: 1140, endPoint y: 591, distance: 45.2
click at [1140, 591] on div "Editor contextual toolbar" at bounding box center [1028, 632] width 230 height 104
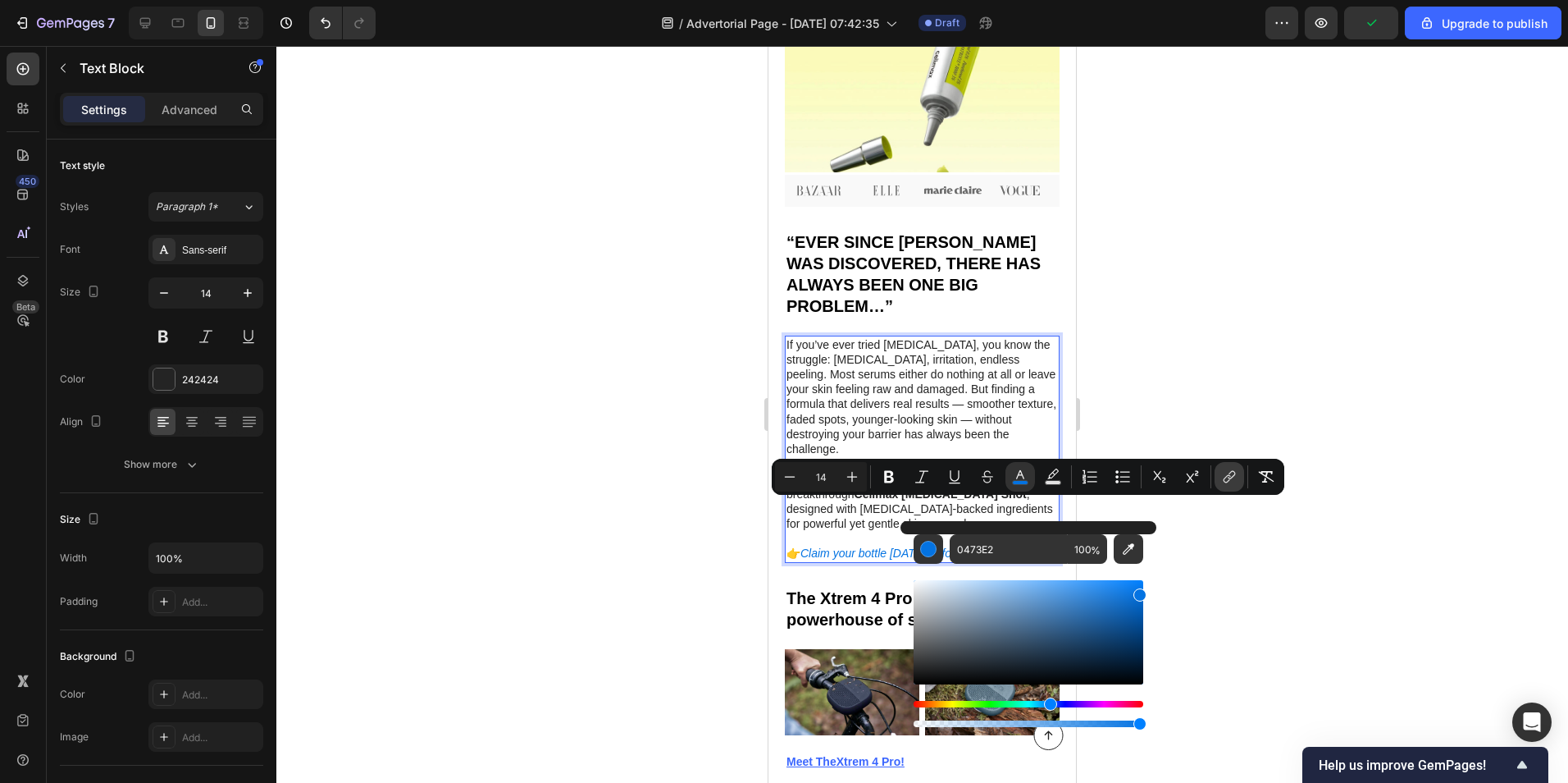
click at [1234, 473] on icon "Editor contextual toolbar" at bounding box center [1229, 477] width 16 height 16
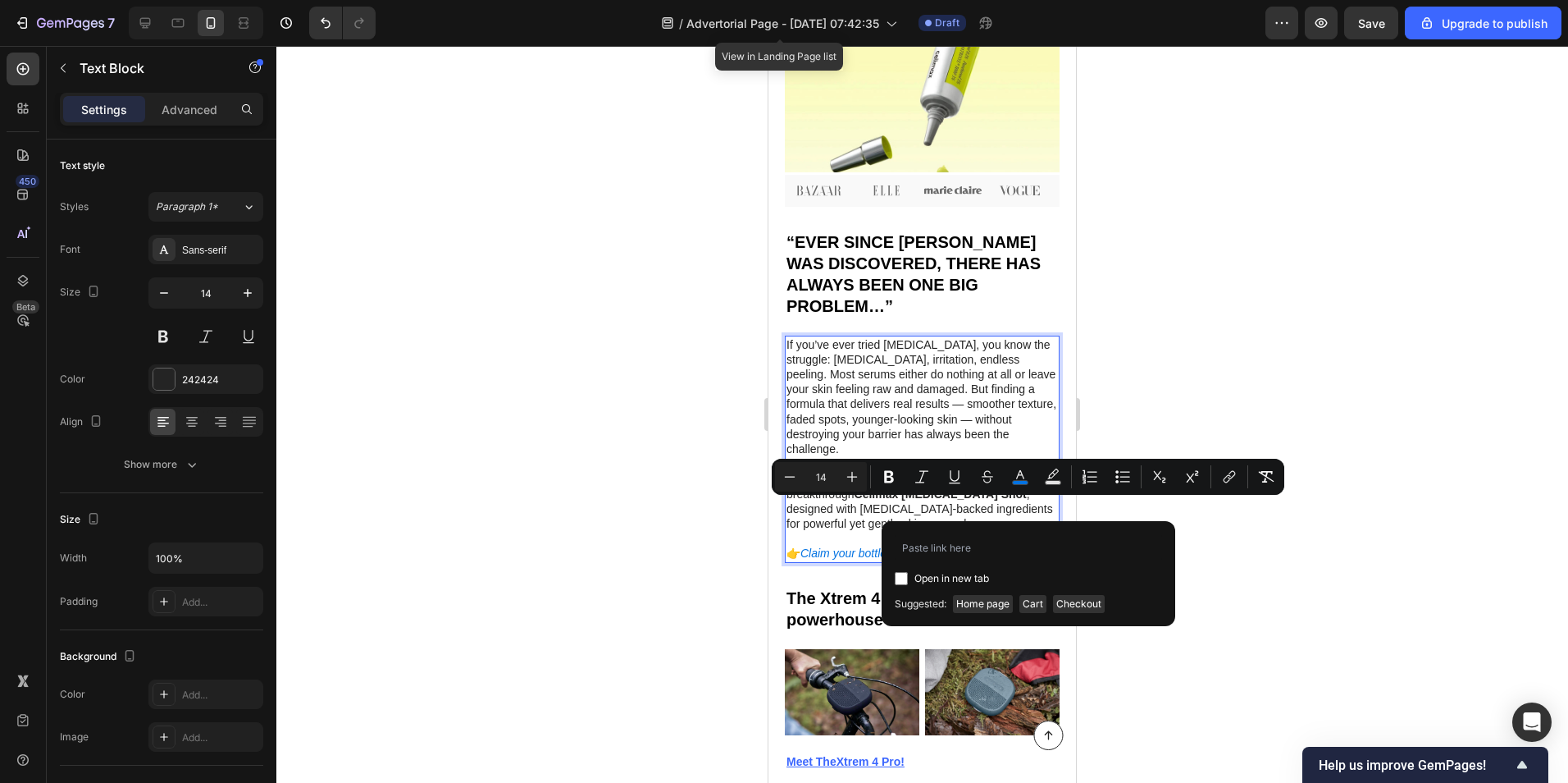
type input "[URL][DOMAIN_NAME]"
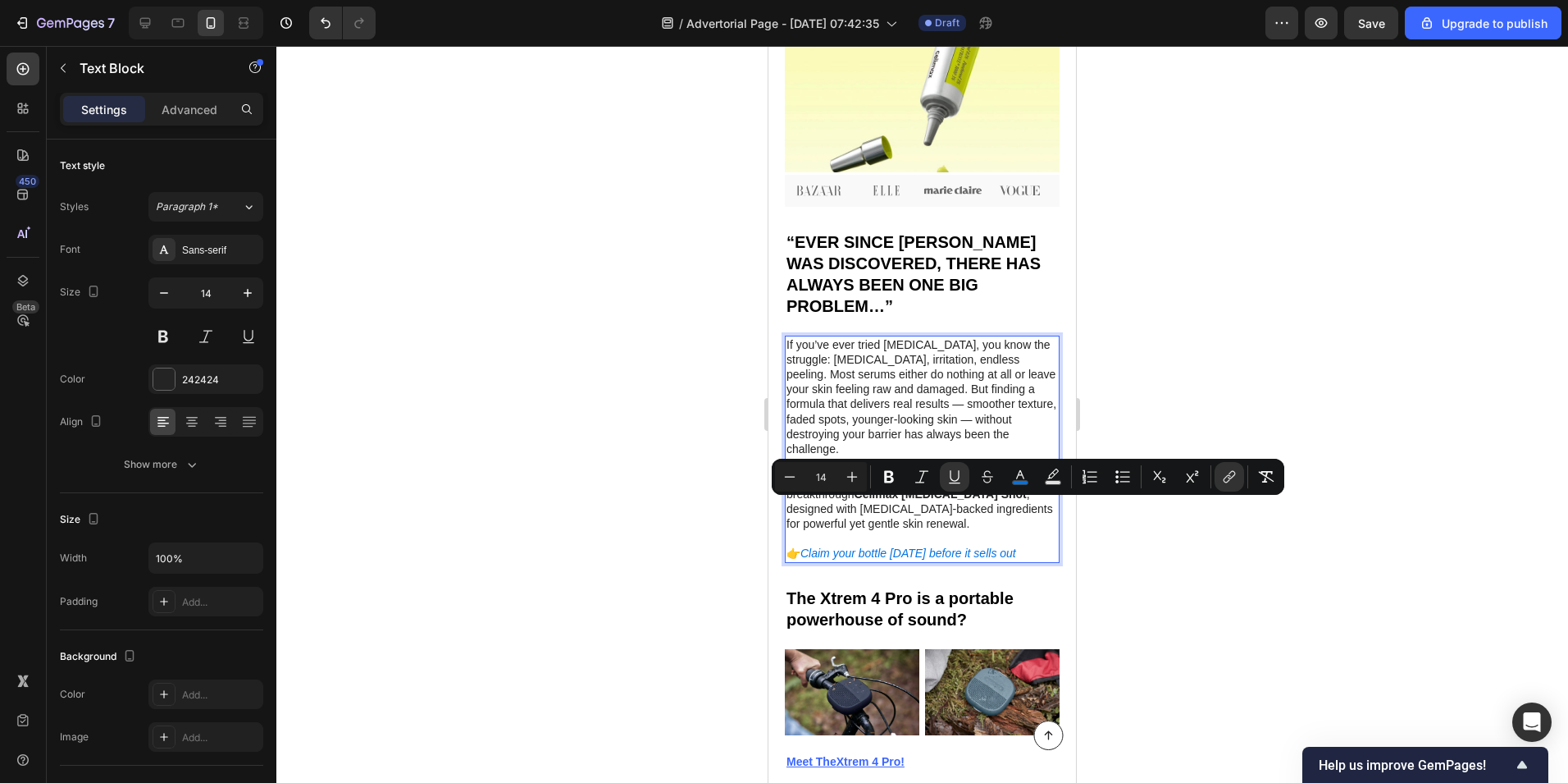
click at [1272, 232] on div at bounding box center [923, 414] width 1292 height 737
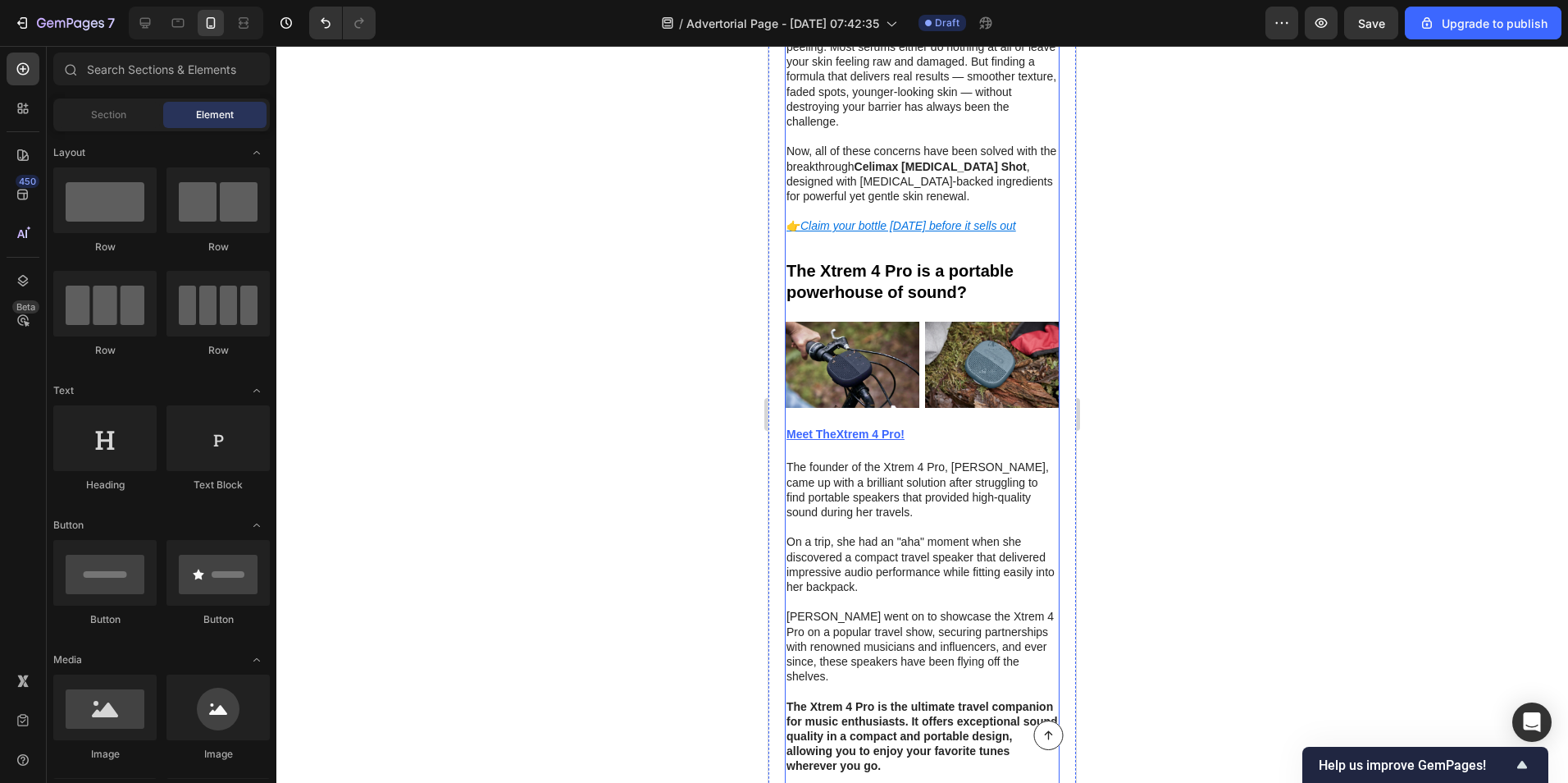
scroll to position [985, 0]
click at [608, 406] on div at bounding box center [923, 414] width 1292 height 737
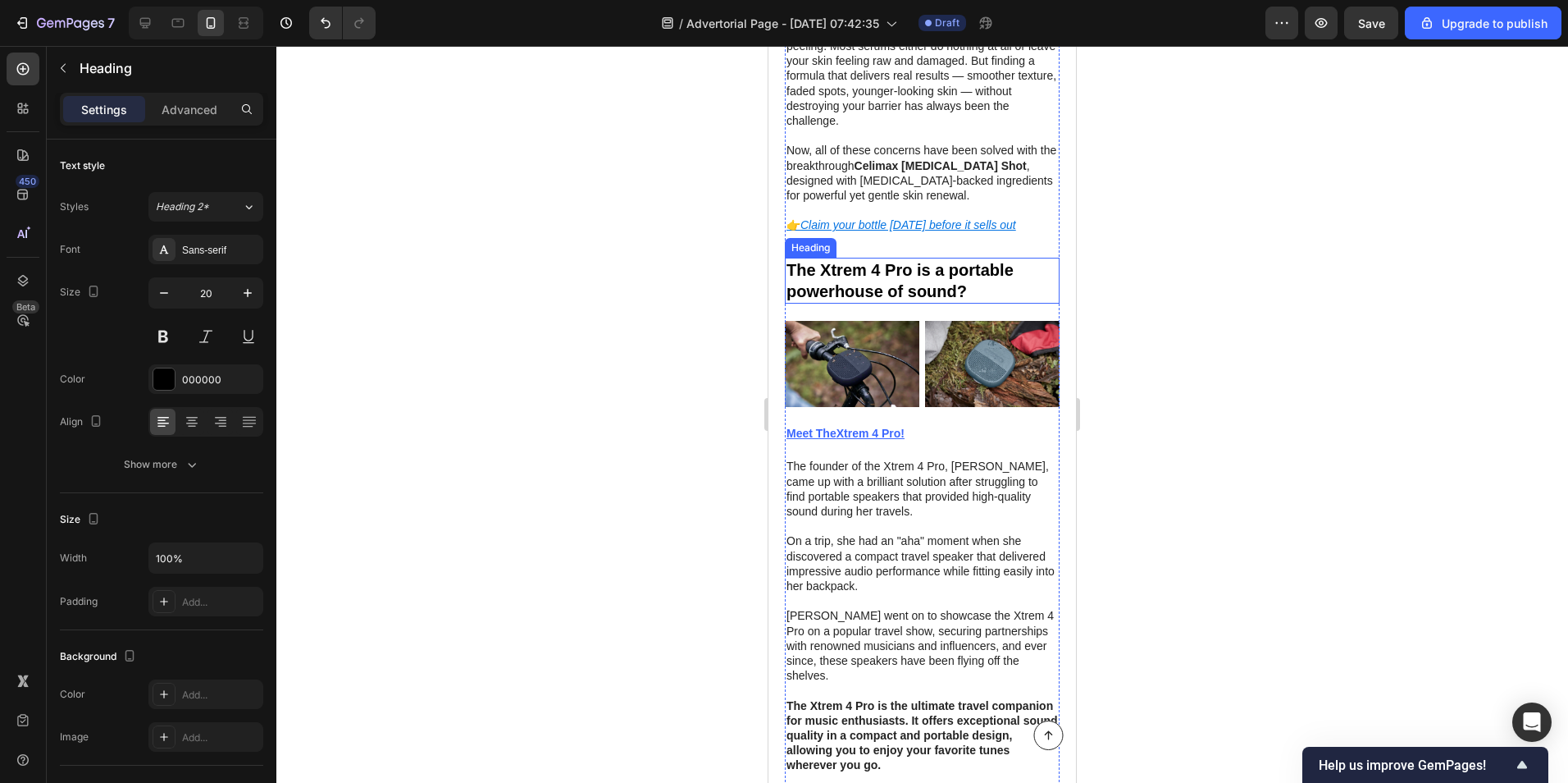
click at [947, 258] on h2 "The Xtrem 4 Pro is a portable powerhouse of sound?" at bounding box center [923, 280] width 275 height 46
click at [973, 260] on p "The Xtrem 4 Pro is a portable powerhouse of sound?" at bounding box center [922, 280] width 272 height 42
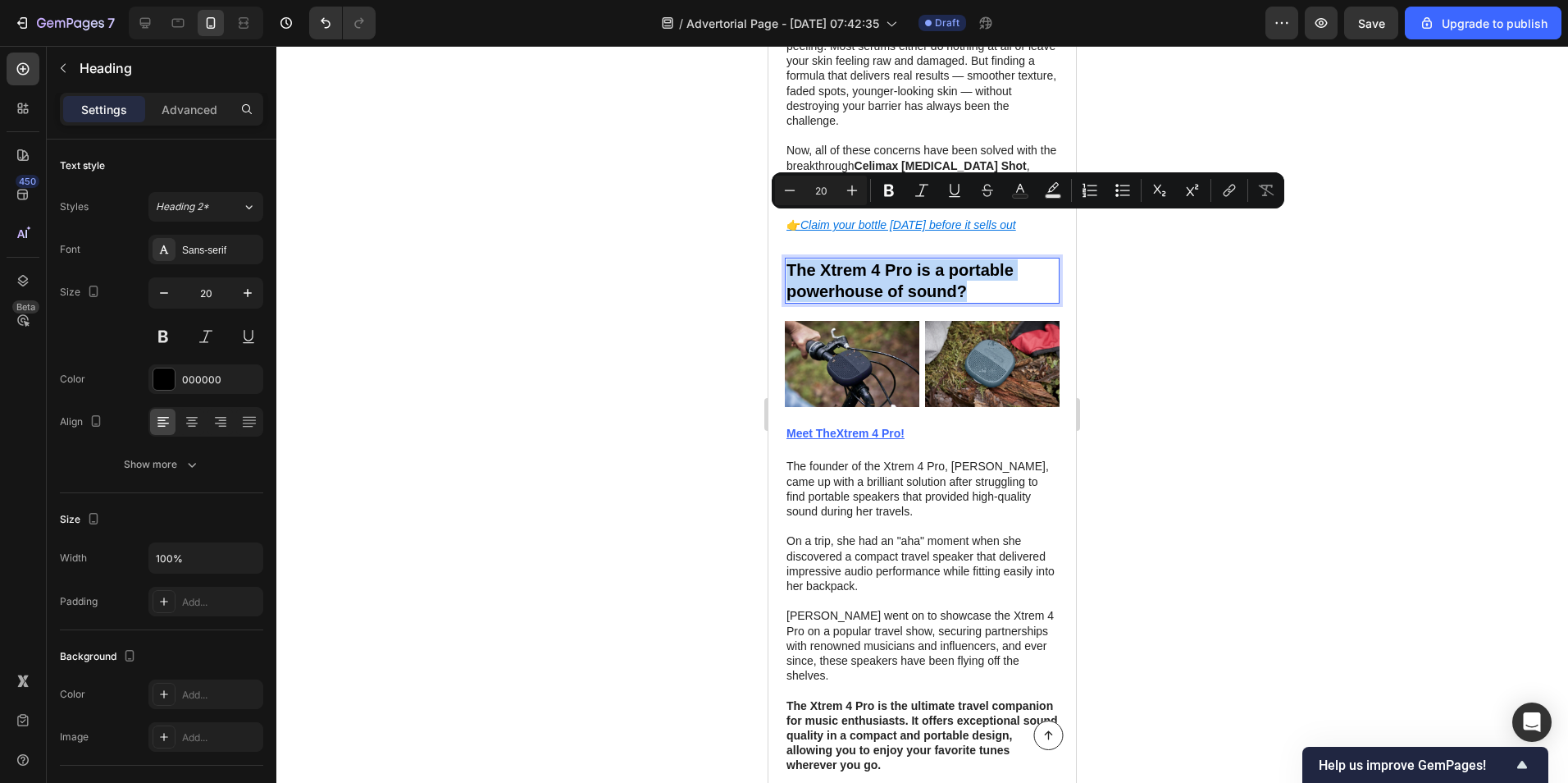
drag, startPoint x: 973, startPoint y: 245, endPoint x: 790, endPoint y: 227, distance: 183.9
click at [790, 260] on p "The Xtrem 4 Pro is a portable powerhouse of sound?" at bounding box center [922, 280] width 272 height 42
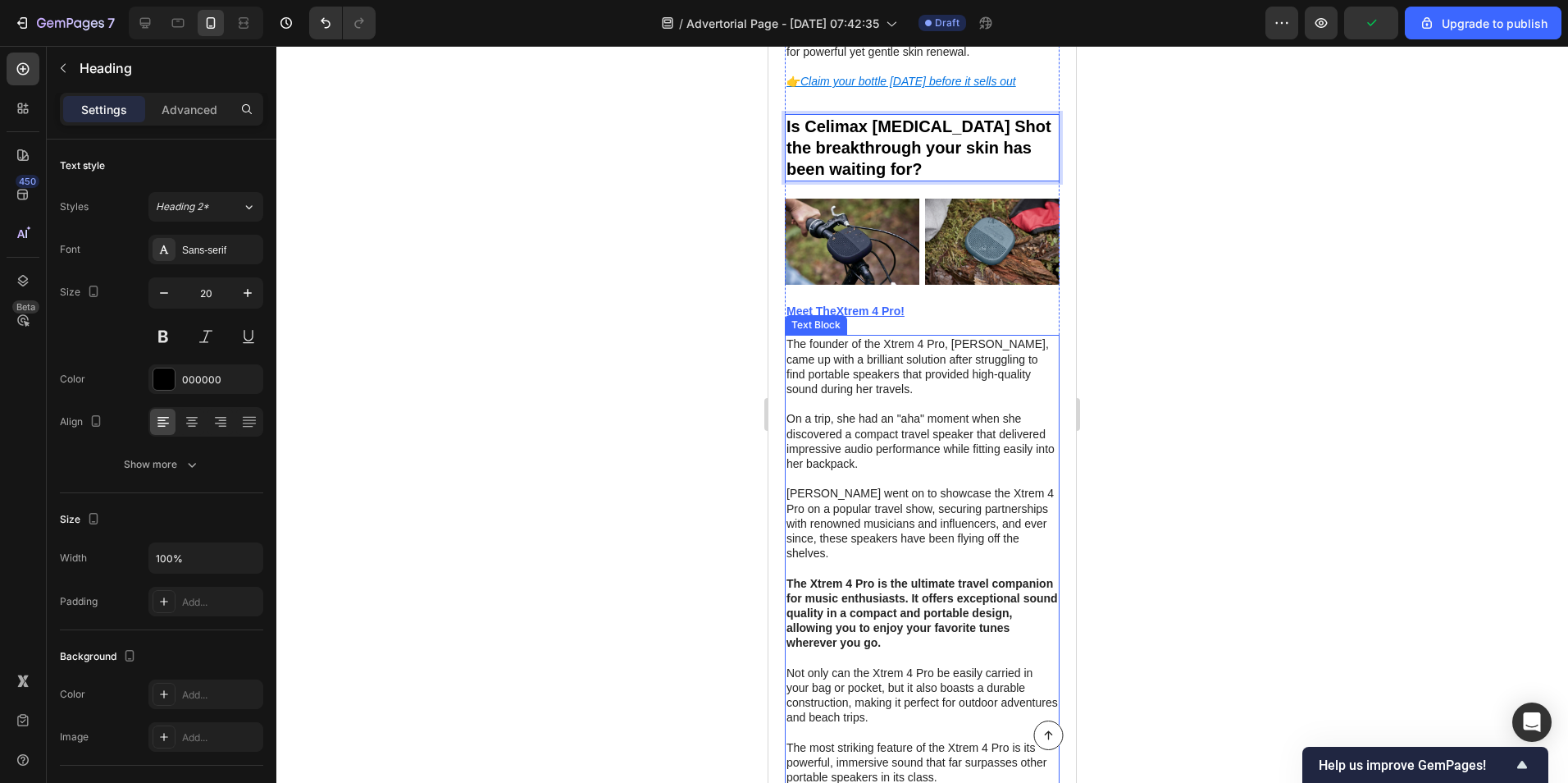
scroll to position [1149, 0]
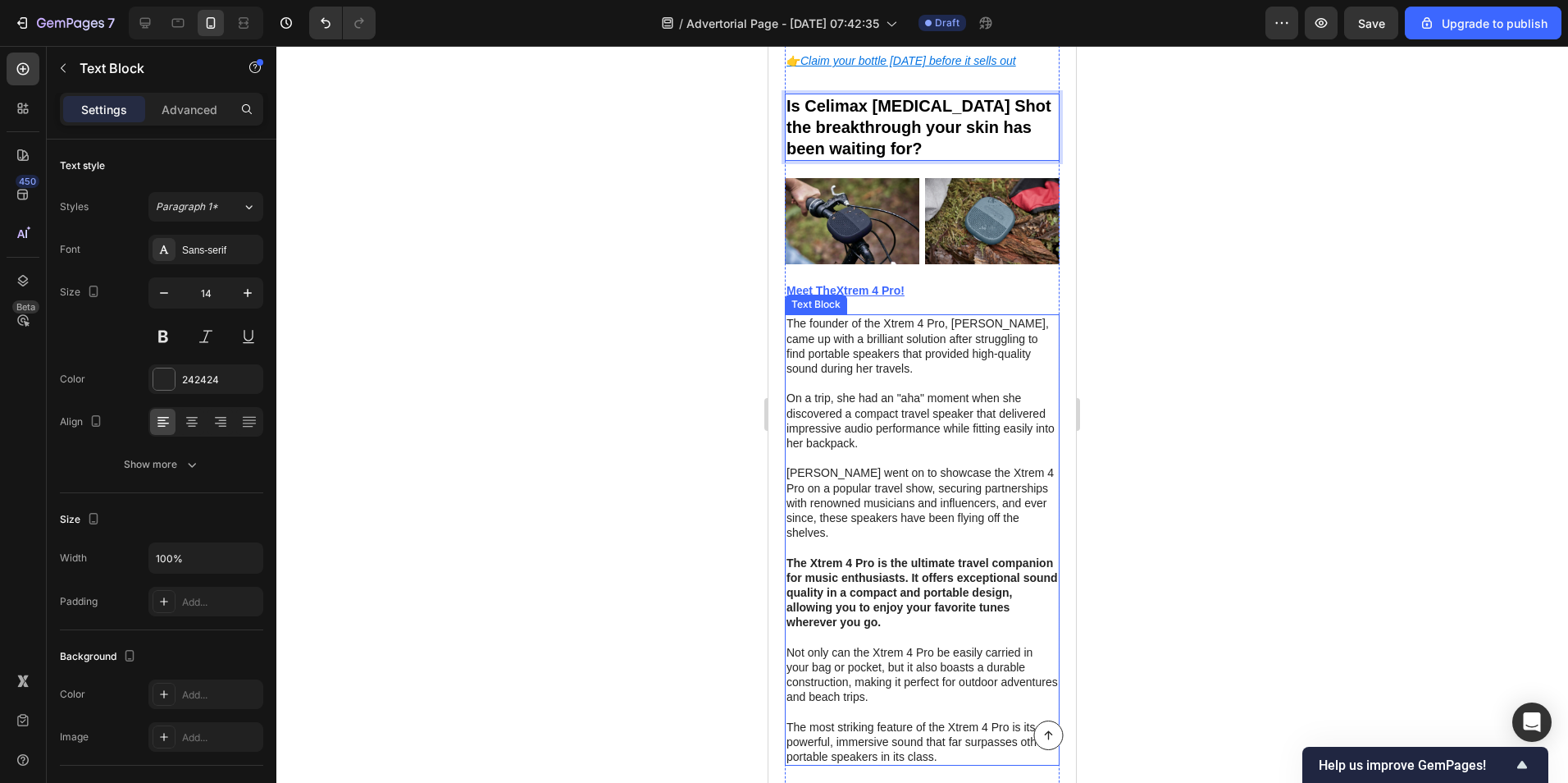
click at [790, 316] on p "The founder of the Xtrem 4 Pro, [PERSON_NAME], came up with a brilliant solutio…" at bounding box center [922, 345] width 272 height 60
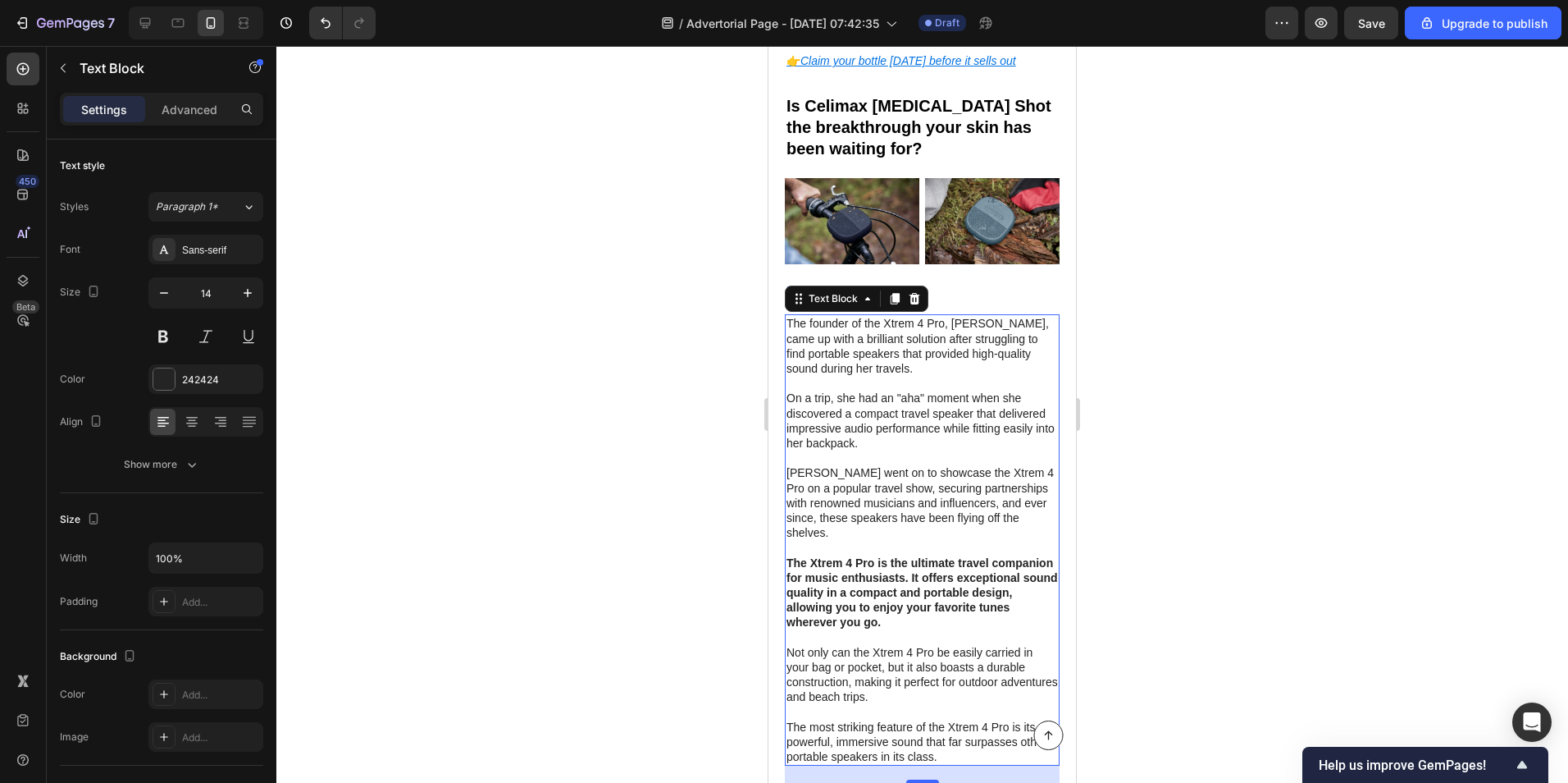
click at [790, 316] on p "The founder of the Xtrem 4 Pro, [PERSON_NAME], came up with a brilliant solutio…" at bounding box center [922, 345] width 272 height 60
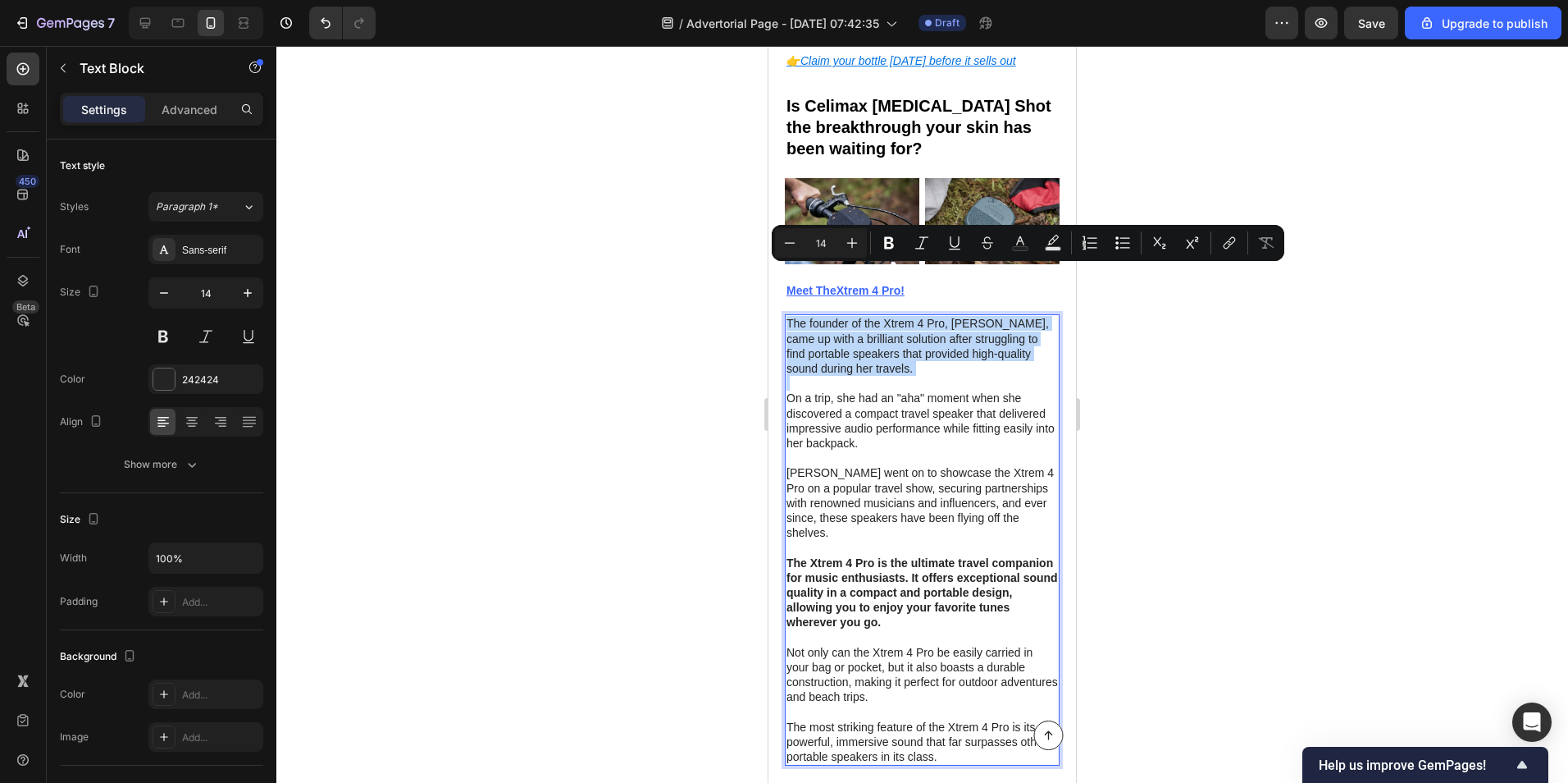
click at [790, 316] on p "The founder of the Xtrem 4 Pro, [PERSON_NAME], came up with a brilliant solutio…" at bounding box center [922, 345] width 272 height 60
drag, startPoint x: 925, startPoint y: 491, endPoint x: 913, endPoint y: 470, distance: 24.2
click at [925, 490] on div "The founder of the Xtrem 4 Pro, [PERSON_NAME], came up with a brilliant solutio…" at bounding box center [923, 540] width 275 height 452
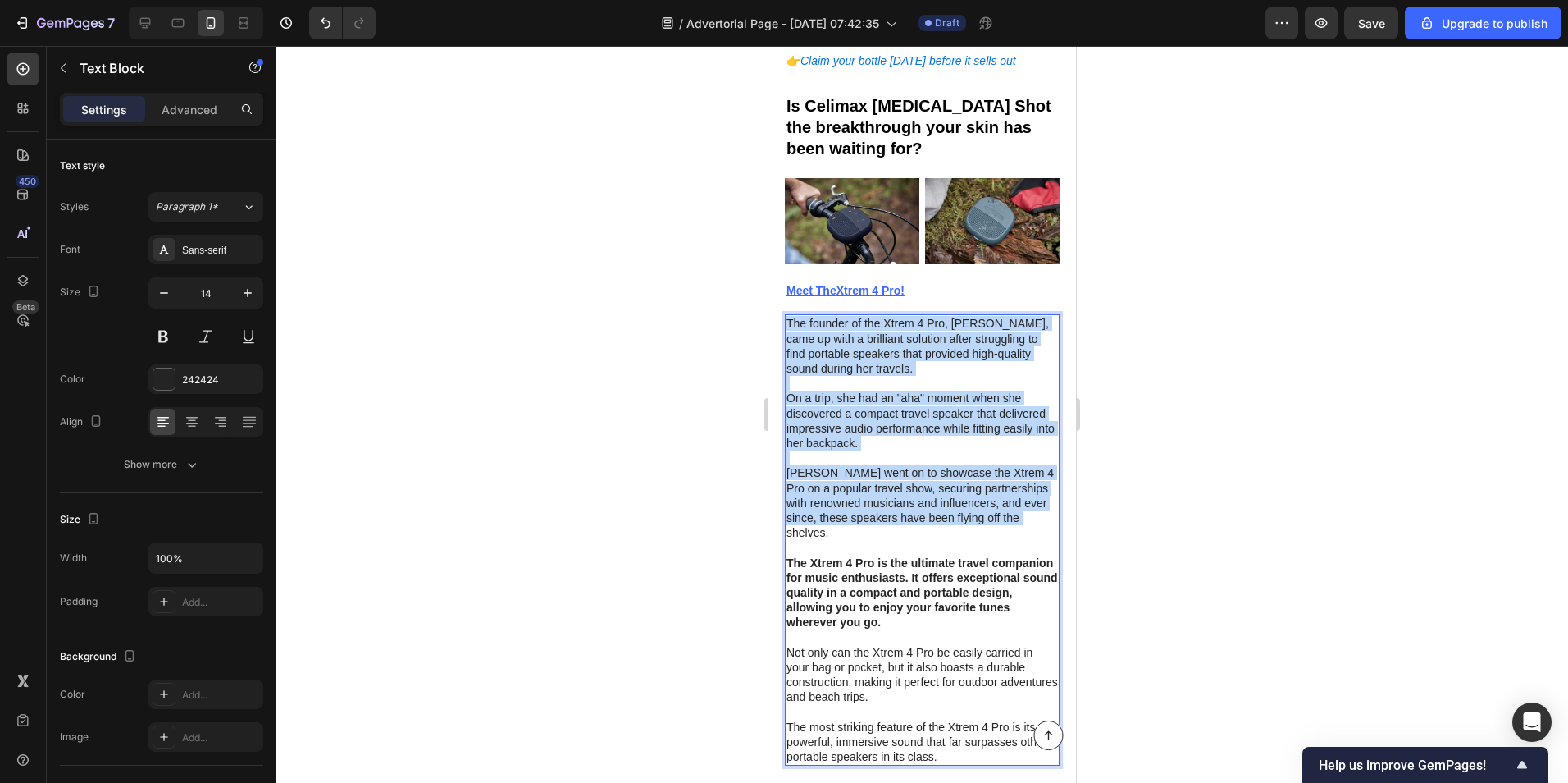
drag, startPoint x: 788, startPoint y: 273, endPoint x: 963, endPoint y: 481, distance: 271.8
click at [963, 482] on div "The founder of the Xtrem 4 Pro, [PERSON_NAME], came up with a brilliant solutio…" at bounding box center [923, 540] width 275 height 452
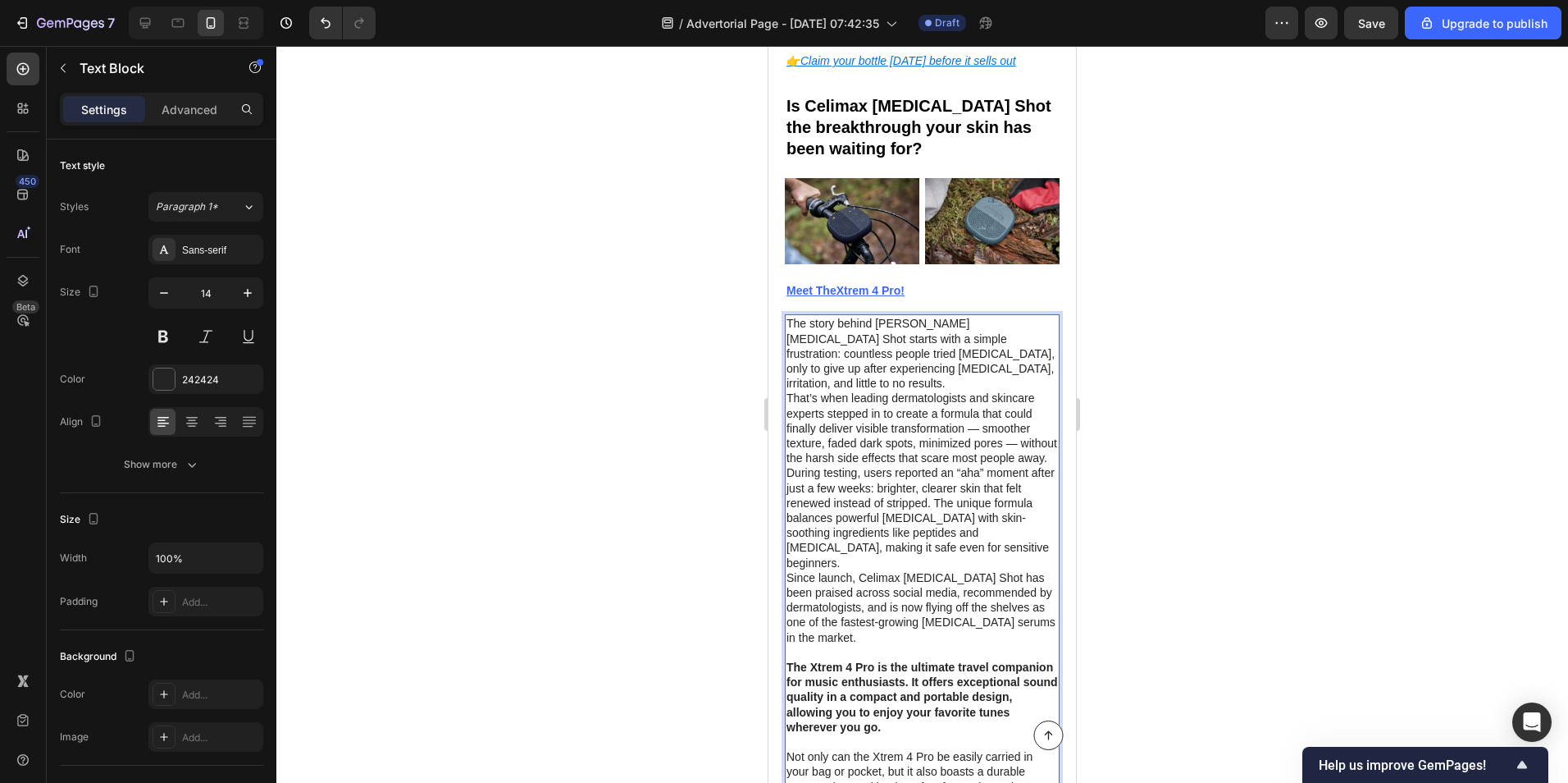
click at [893, 413] on p "That’s when leading dermatologists and skincare experts stepped in to create a …" at bounding box center [922, 427] width 272 height 74
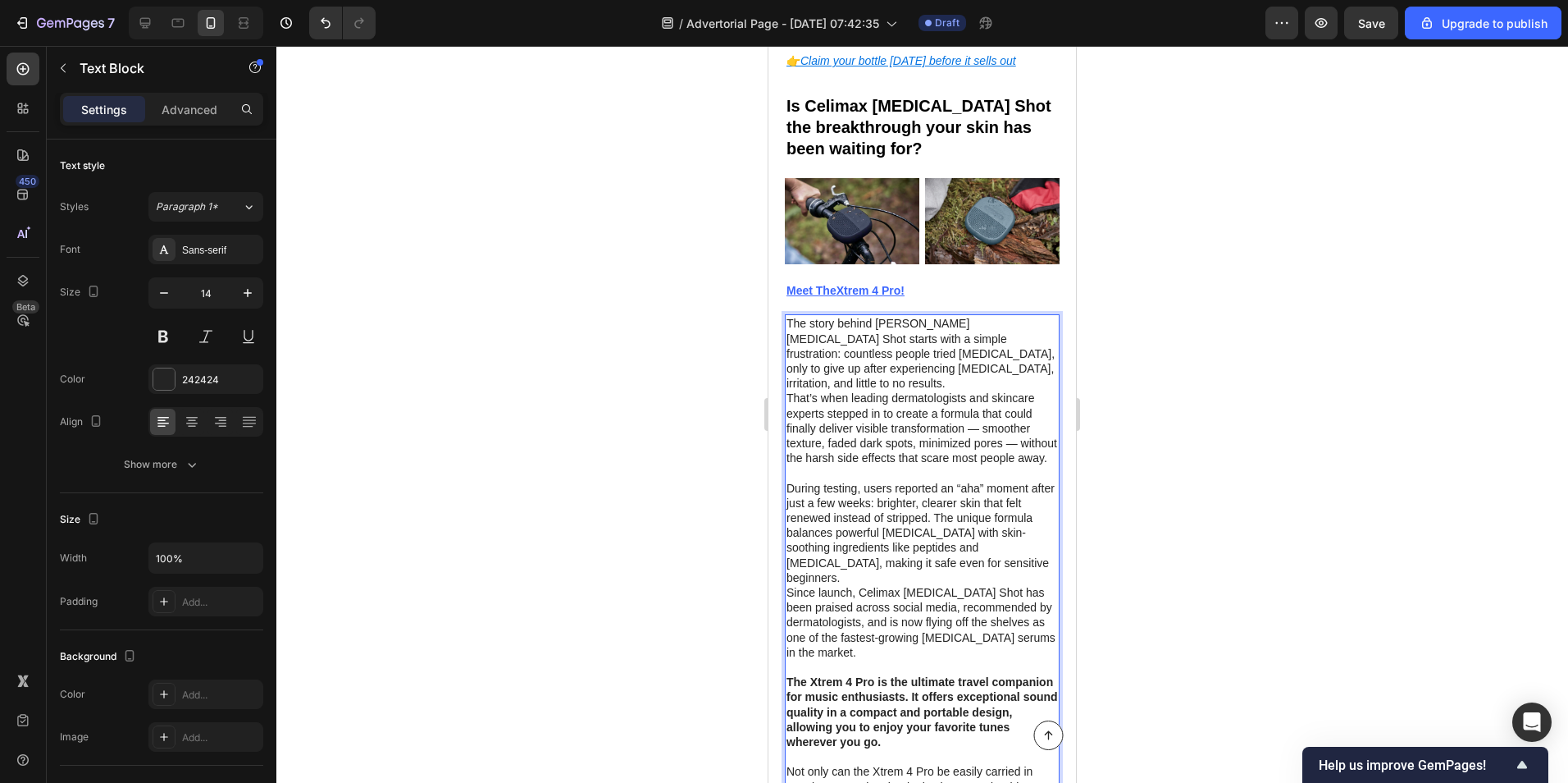
click at [1014, 516] on p "During testing, users reported an “aha” moment after just a few weeks: brighter…" at bounding box center [922, 533] width 272 height 104
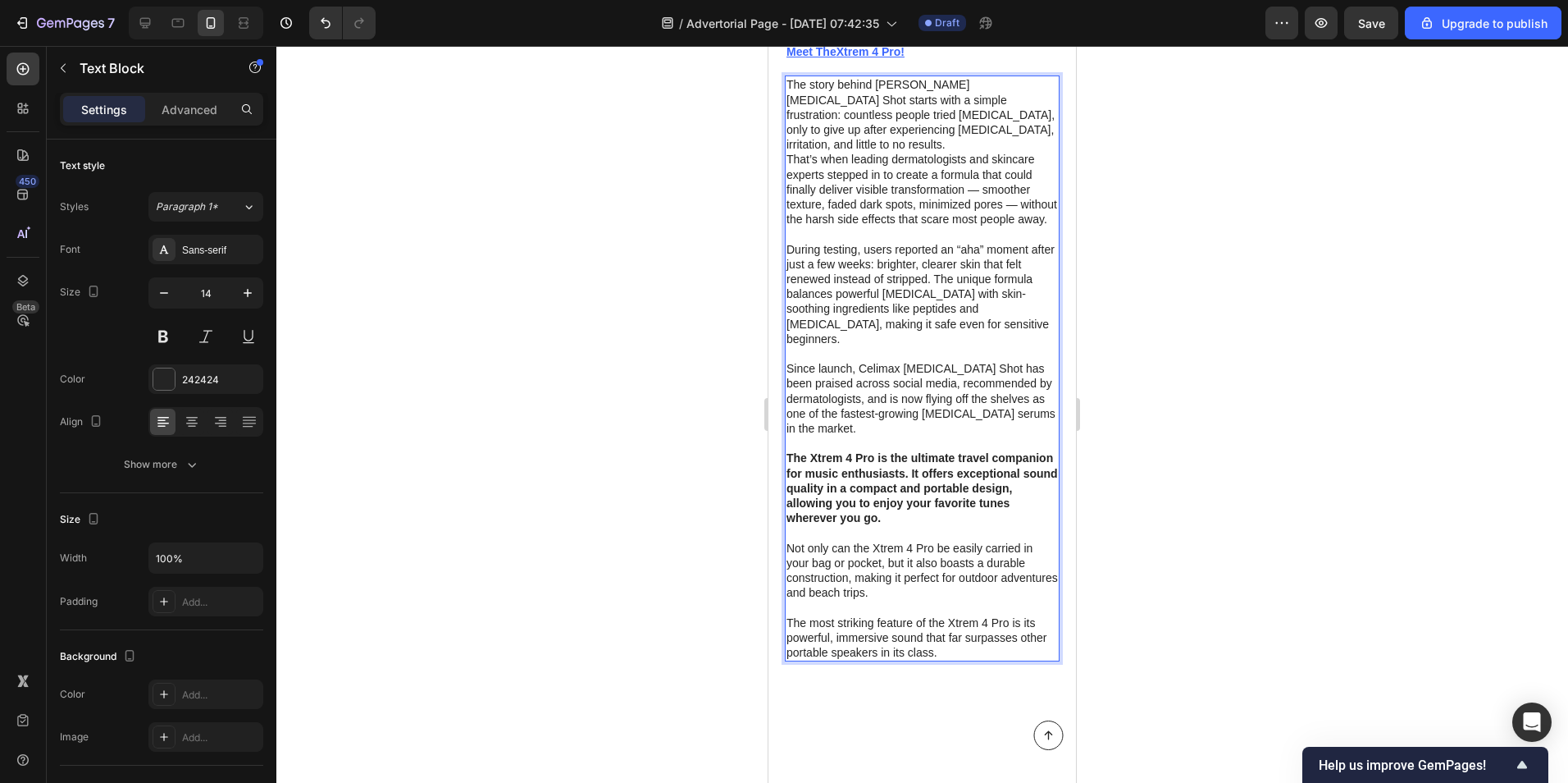
scroll to position [1395, 0]
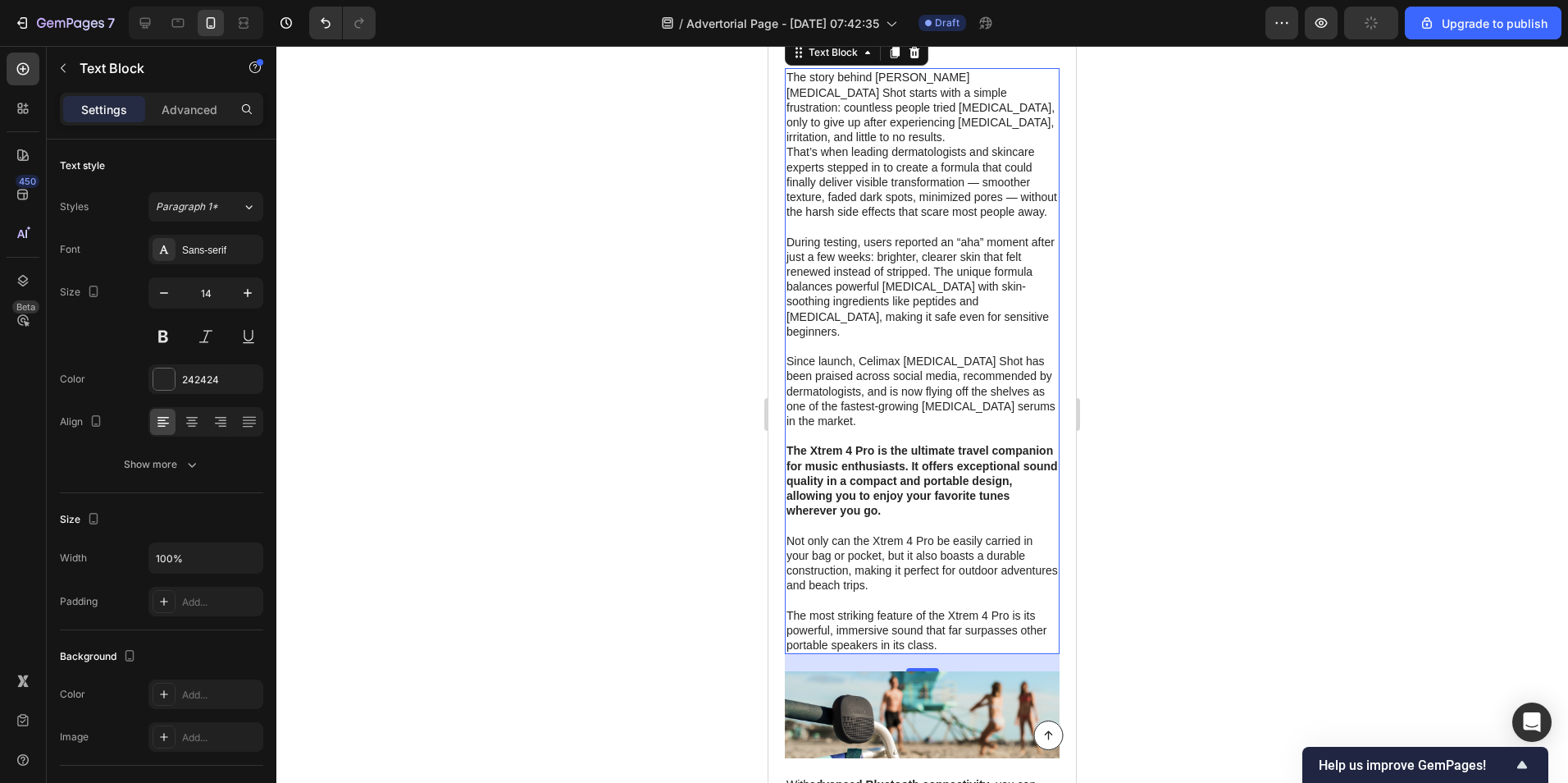
click at [596, 353] on div at bounding box center [923, 414] width 1292 height 737
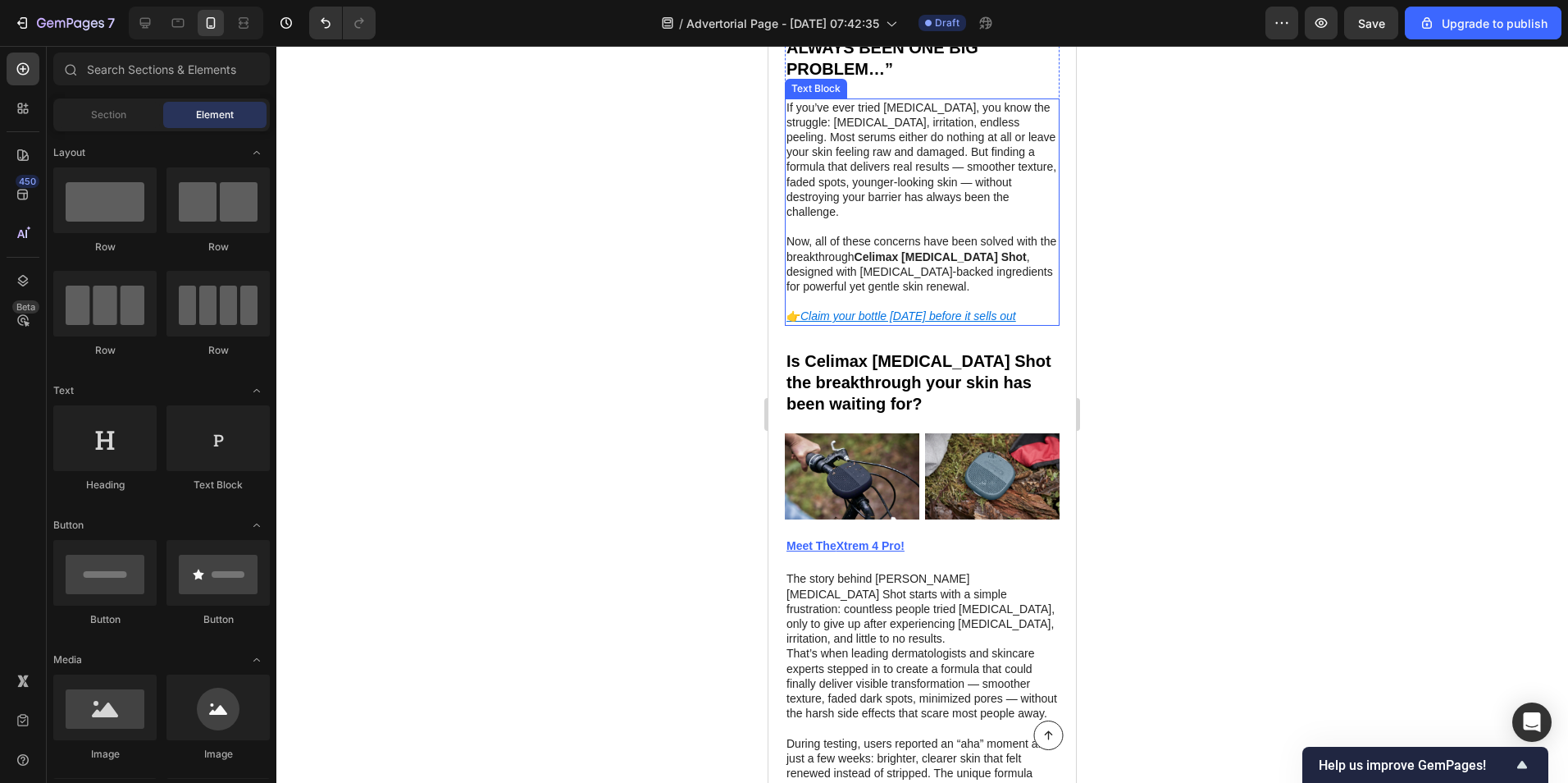
scroll to position [985, 0]
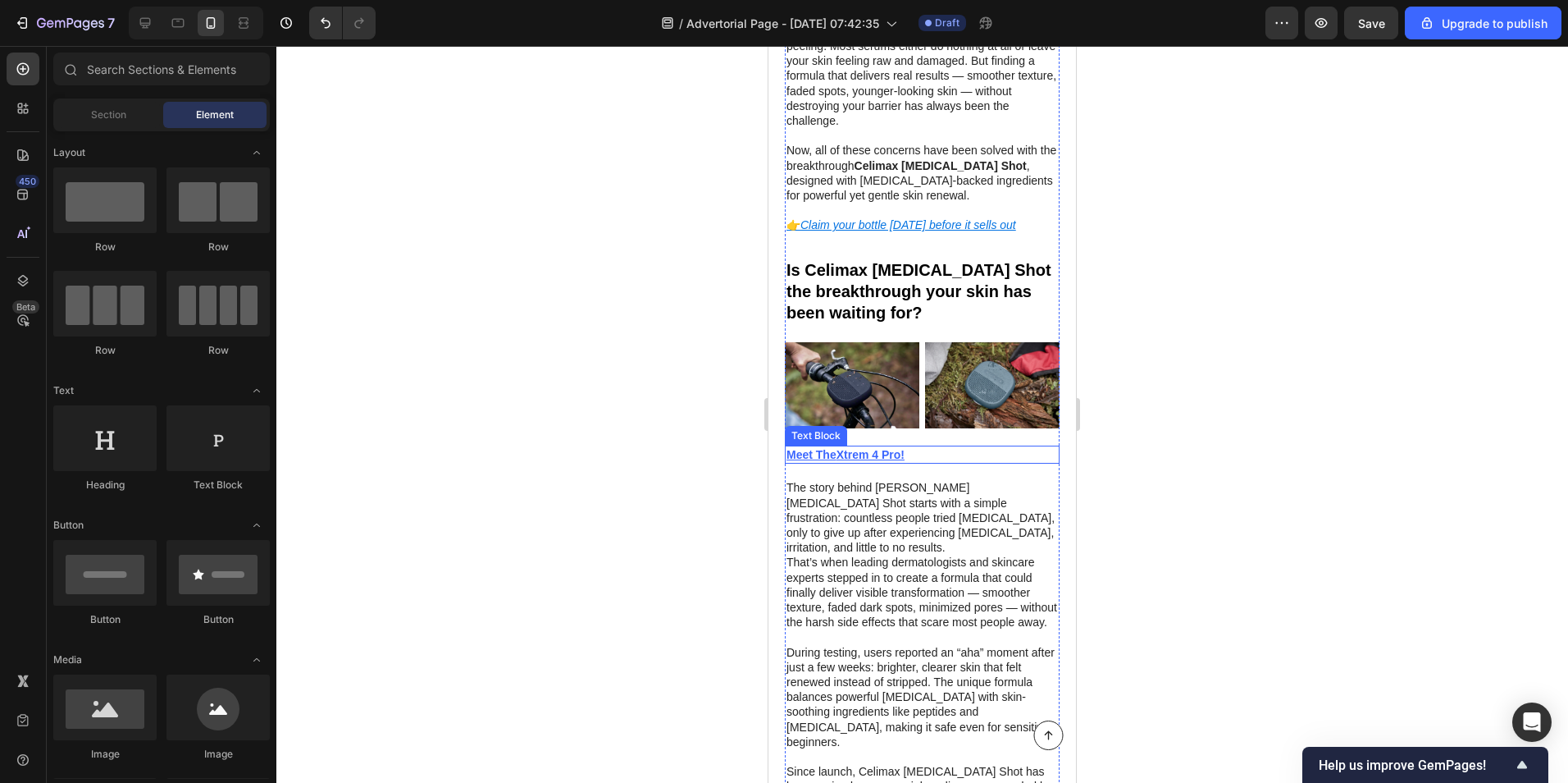
click at [927, 447] on p "Meet The Xtrem 4 Pro!" at bounding box center [922, 454] width 272 height 15
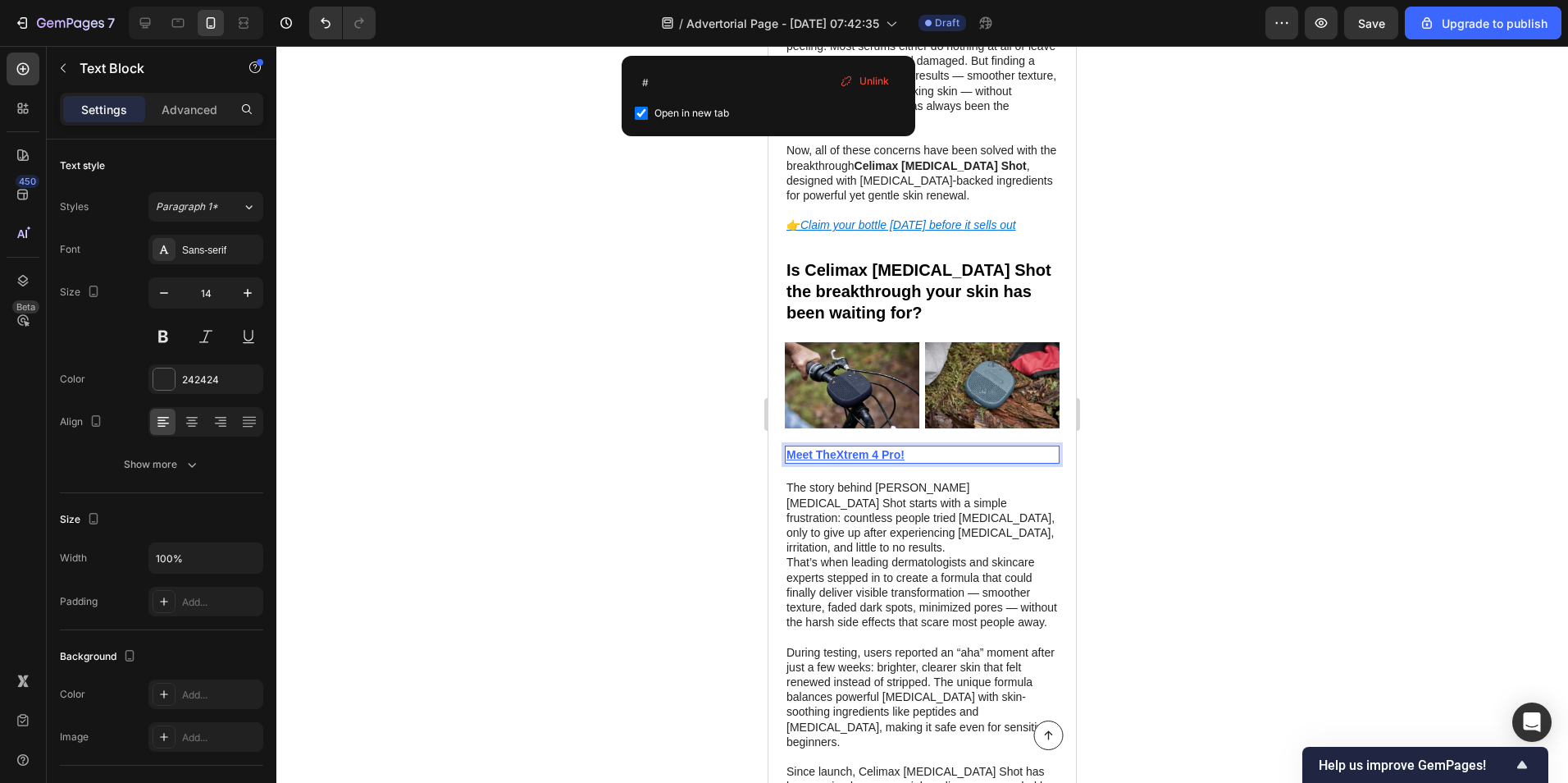
click at [924, 447] on p "Meet The Xtrem 4 Pro!" at bounding box center [922, 454] width 272 height 15
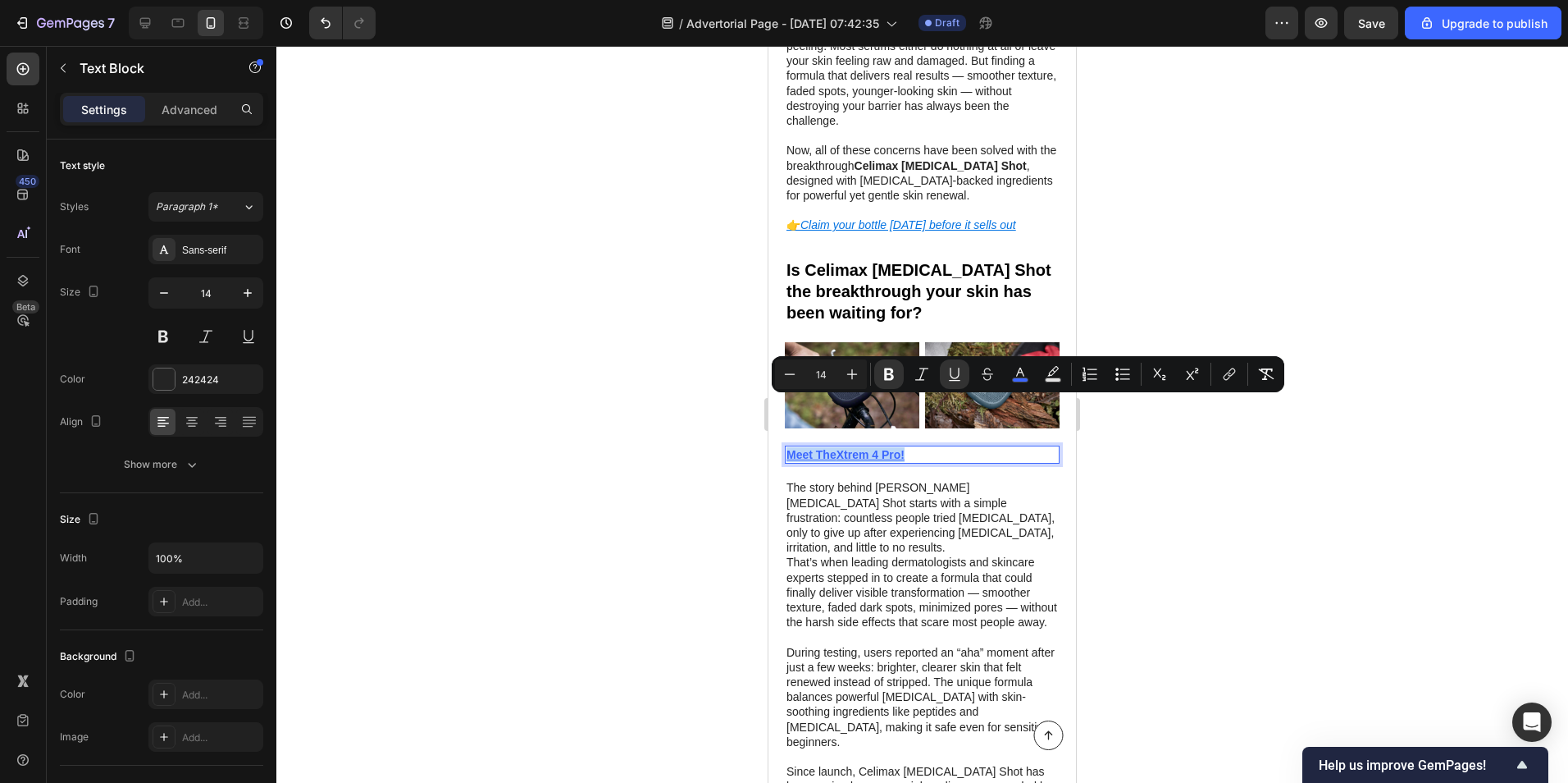
click at [922, 447] on p "Meet The Xtrem 4 Pro!" at bounding box center [922, 454] width 272 height 15
drag, startPoint x: 842, startPoint y: 404, endPoint x: 914, endPoint y: 404, distance: 72.0
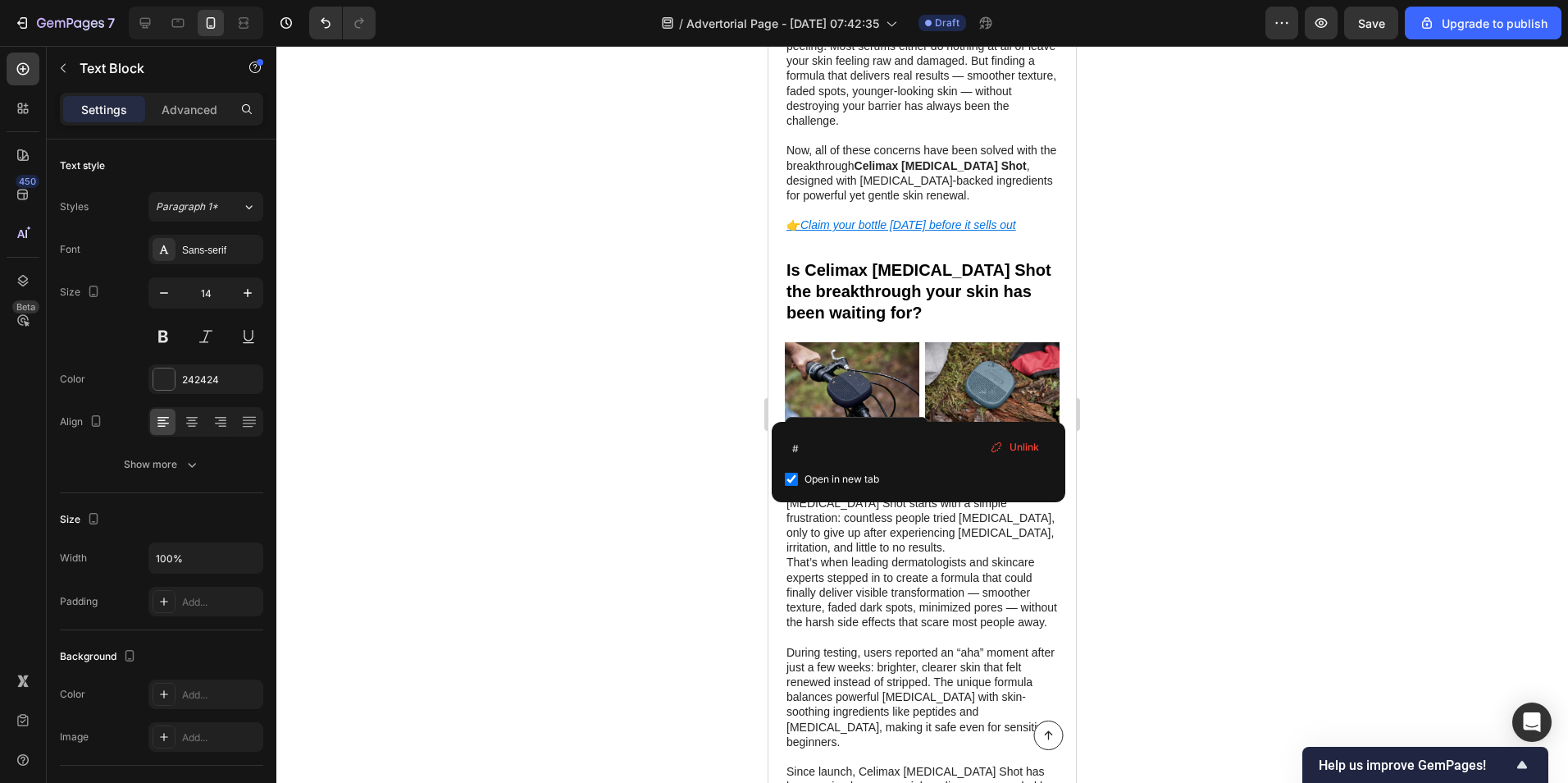
click at [1021, 437] on div "Unlink" at bounding box center [1014, 447] width 62 height 22
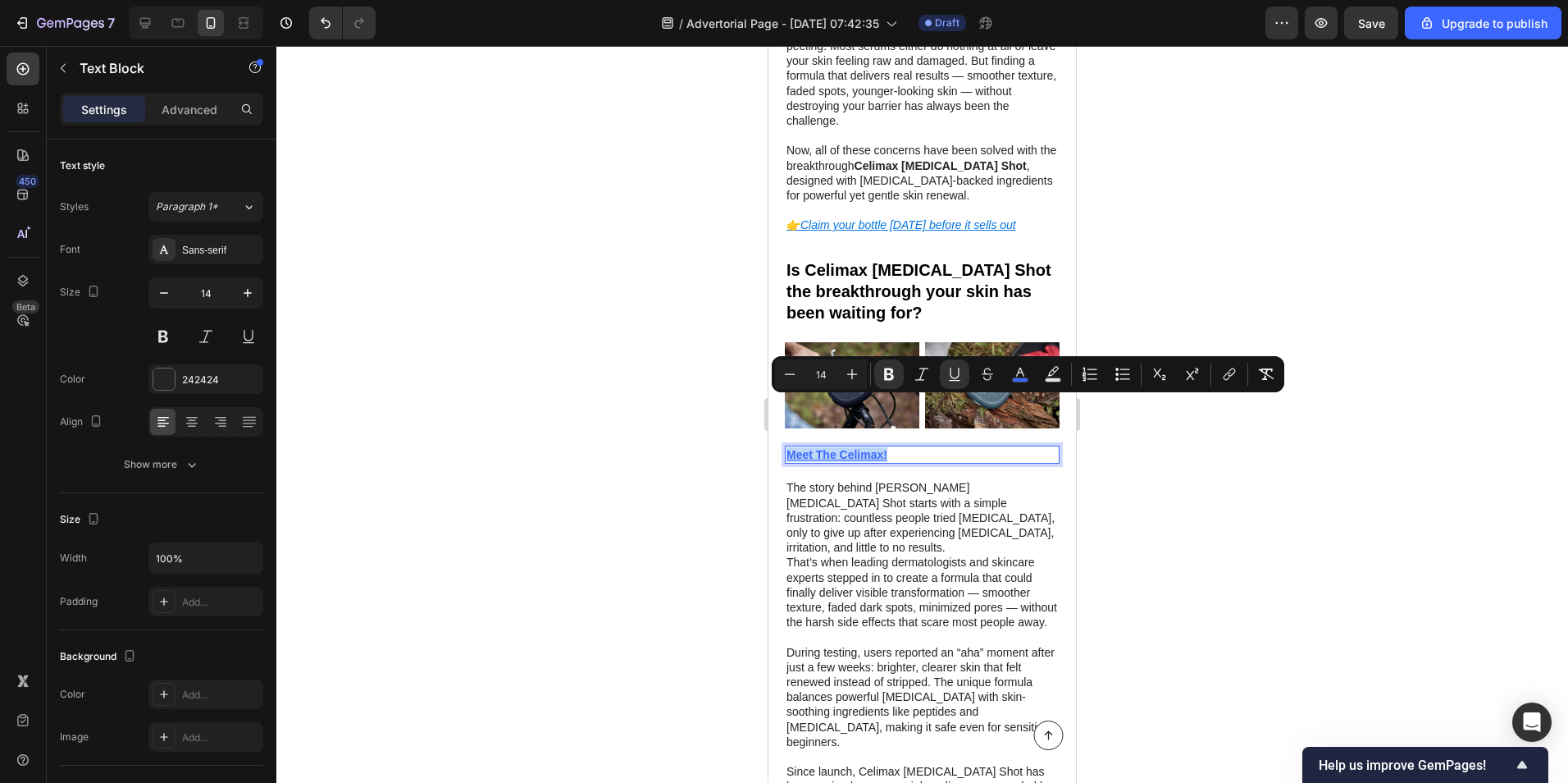
drag, startPoint x: 905, startPoint y: 406, endPoint x: 1534, endPoint y: 459, distance: 631.2
click at [1232, 381] on icon "Editor contextual toolbar" at bounding box center [1229, 374] width 16 height 16
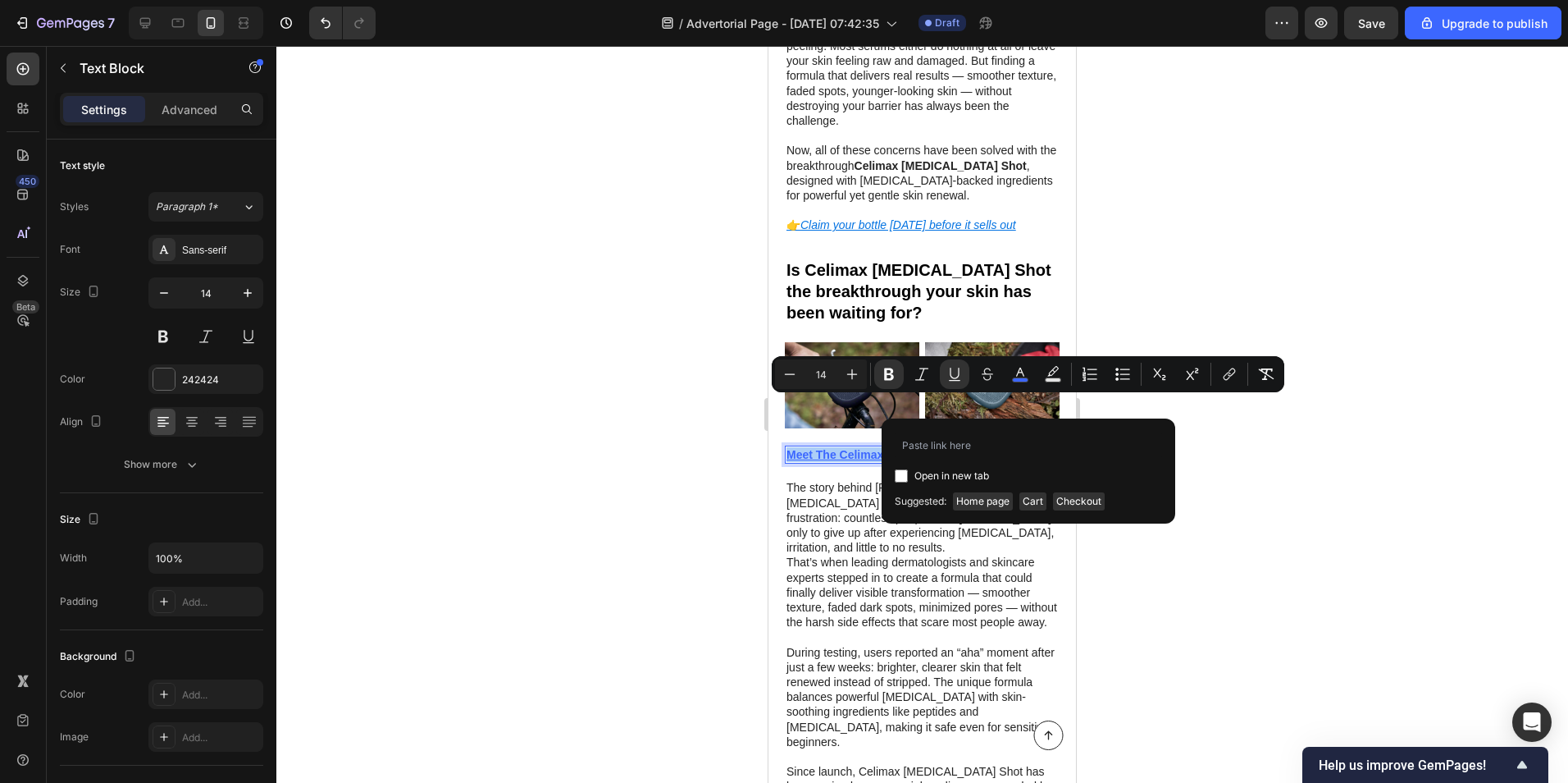
type input "[URL][DOMAIN_NAME]"
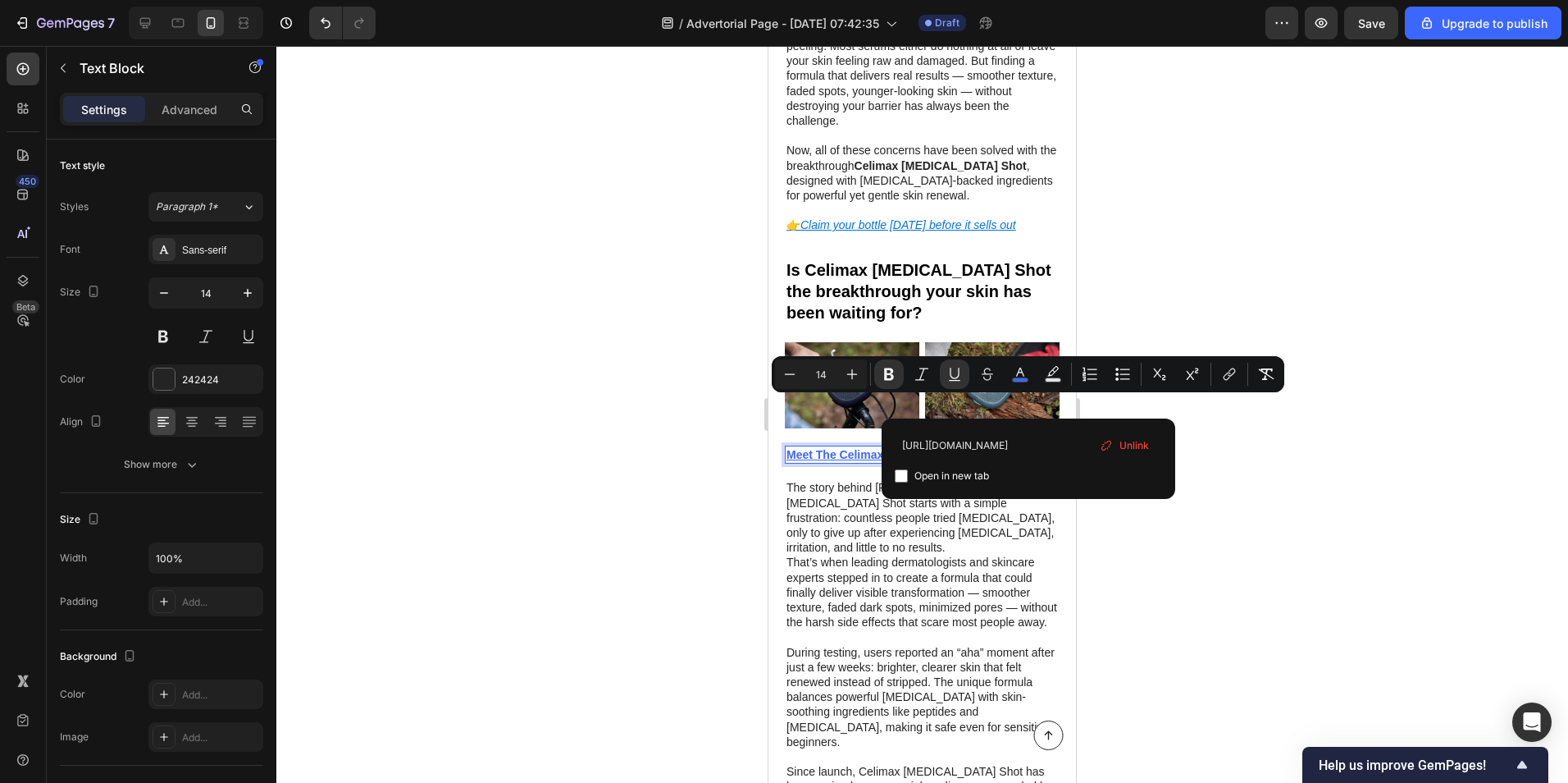
click at [1218, 489] on div at bounding box center [923, 414] width 1292 height 737
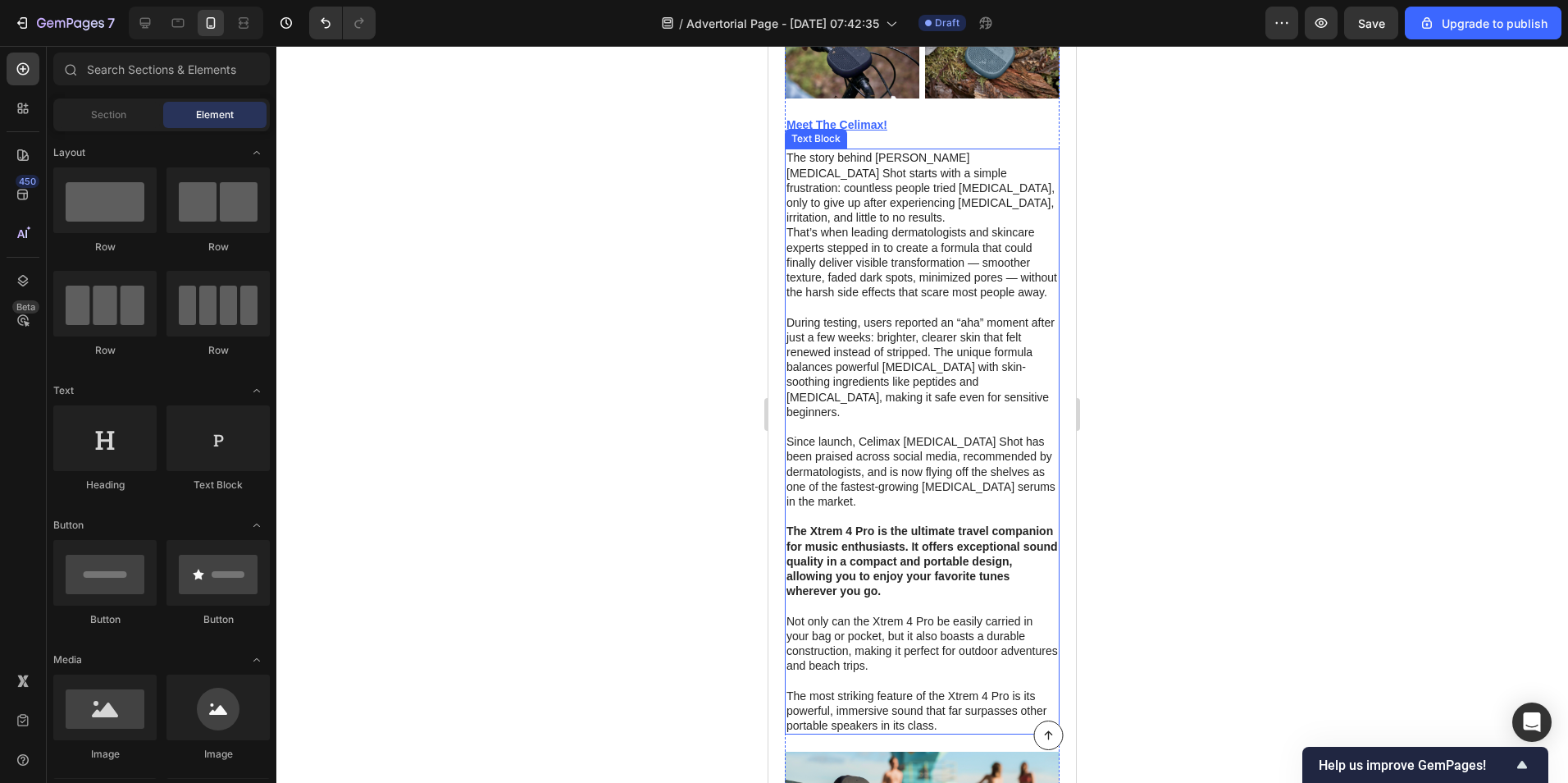
scroll to position [1312, 0]
click at [702, 421] on div at bounding box center [923, 414] width 1292 height 737
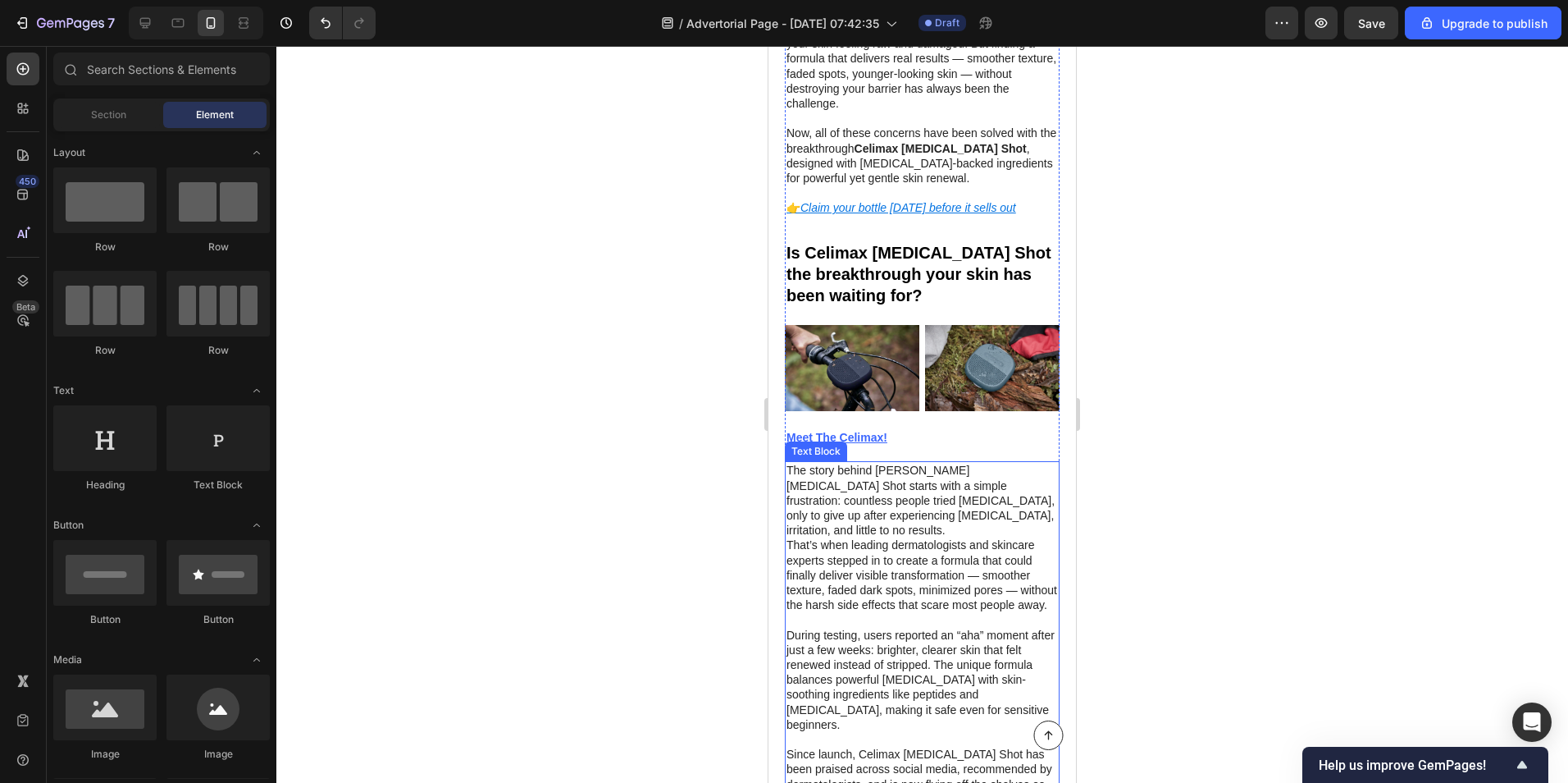
scroll to position [985, 0]
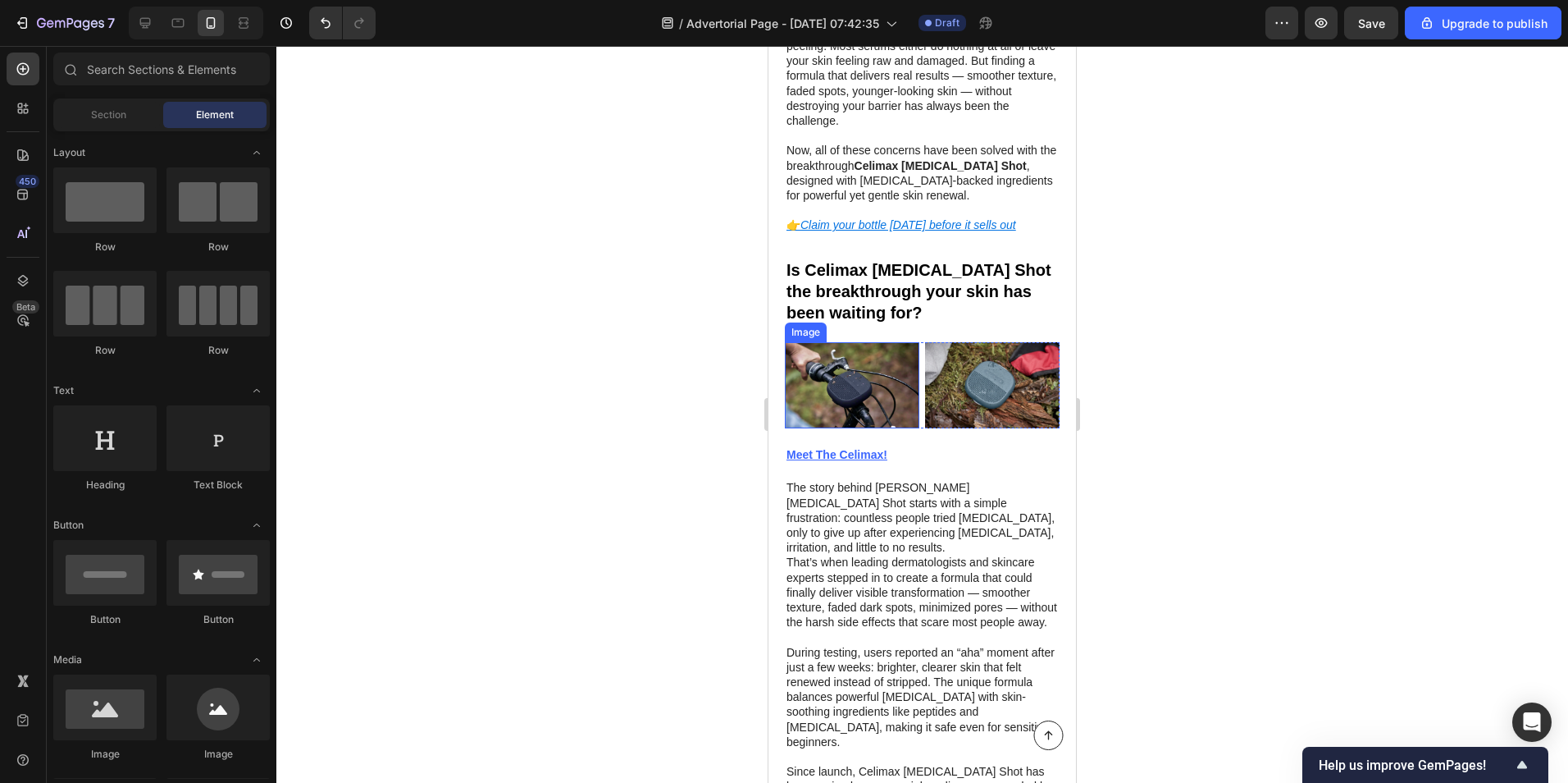
click at [890, 342] on img at bounding box center [853, 385] width 135 height 87
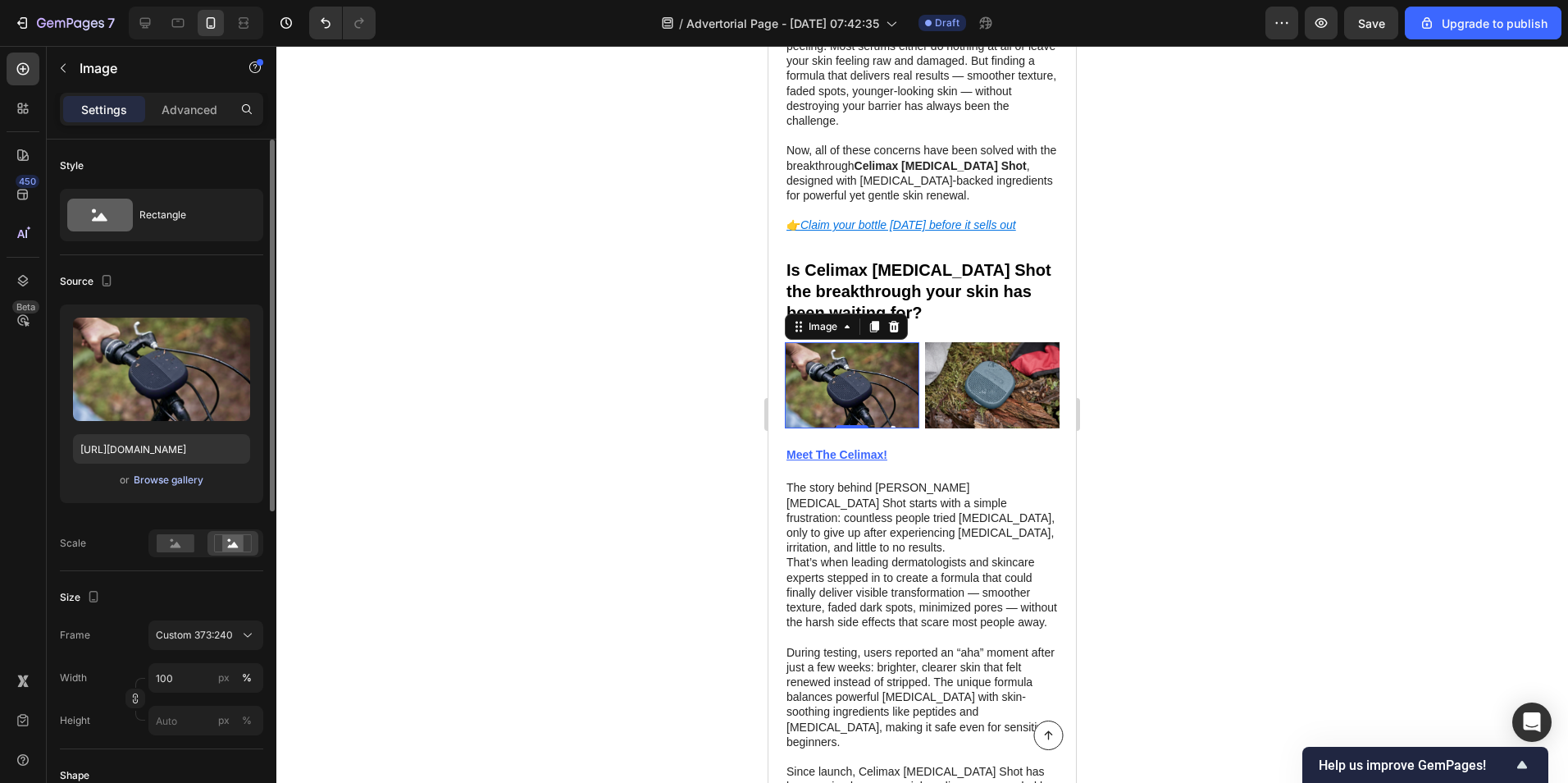
click at [154, 472] on div "Browse gallery" at bounding box center [169, 479] width 70 height 15
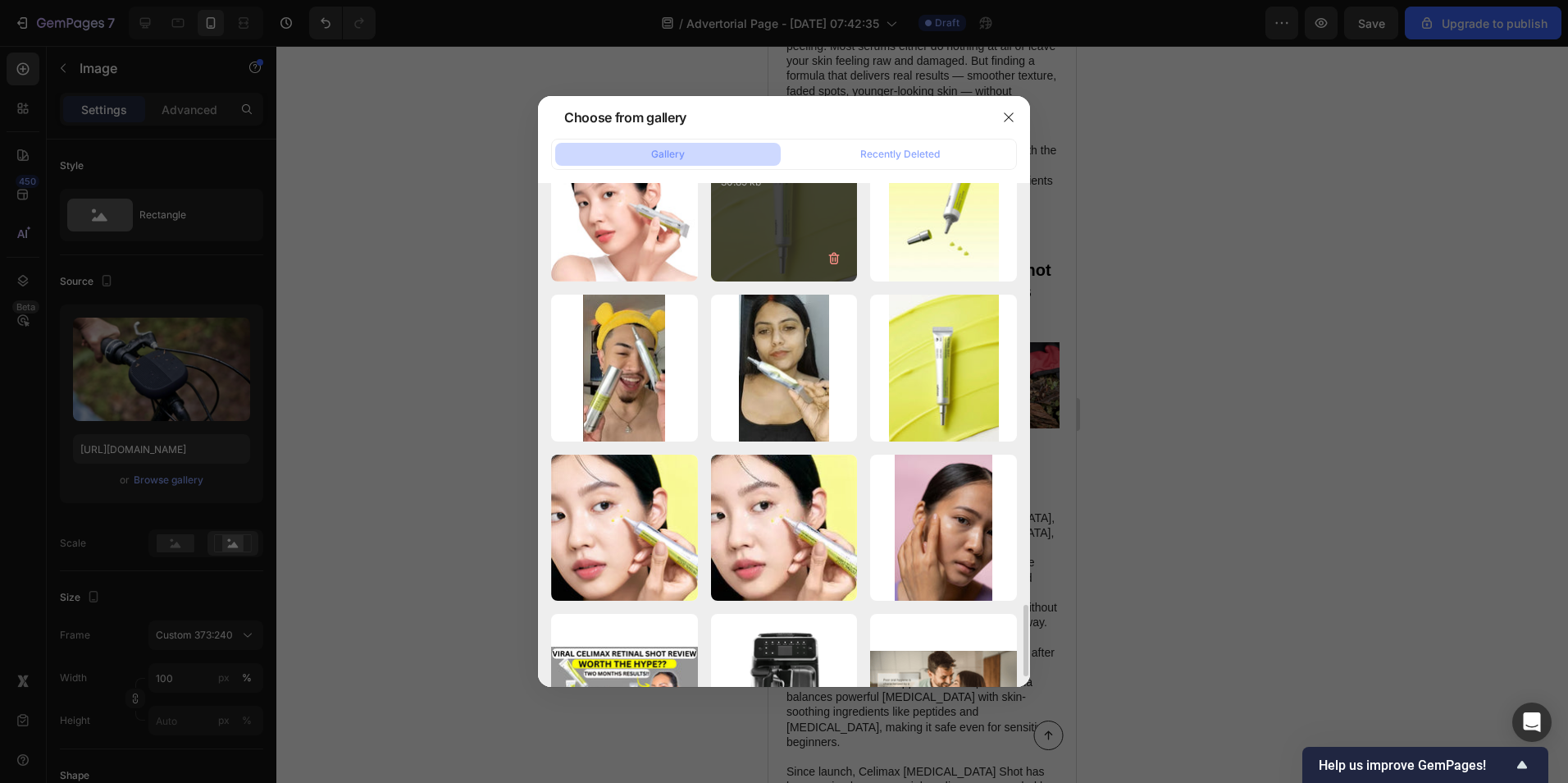
scroll to position [2379, 0]
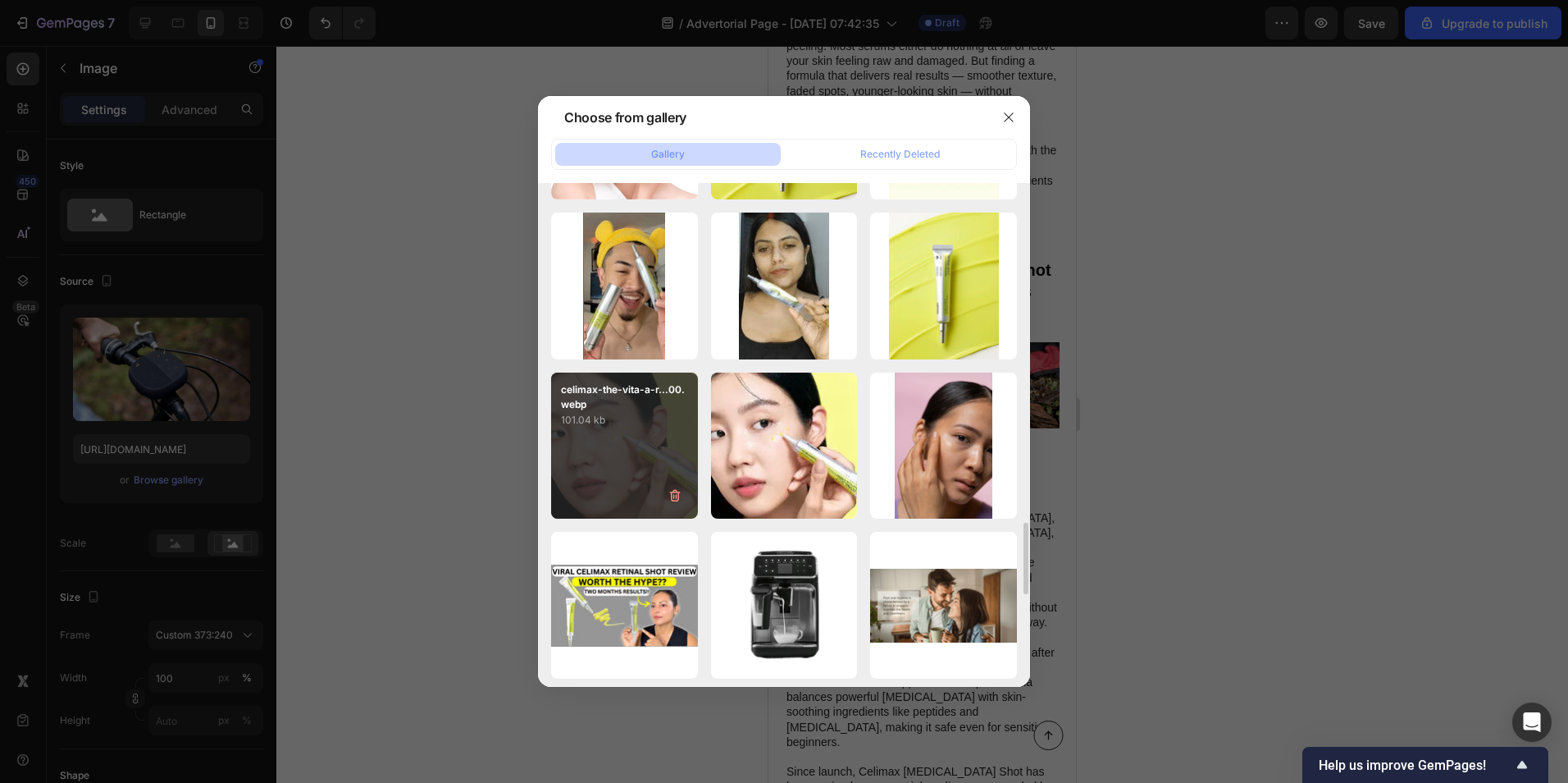
click at [689, 446] on div "celimax-the-vita-a-r...00.webp 101.04 kb" at bounding box center [624, 446] width 147 height 147
type input "[URL][DOMAIN_NAME]"
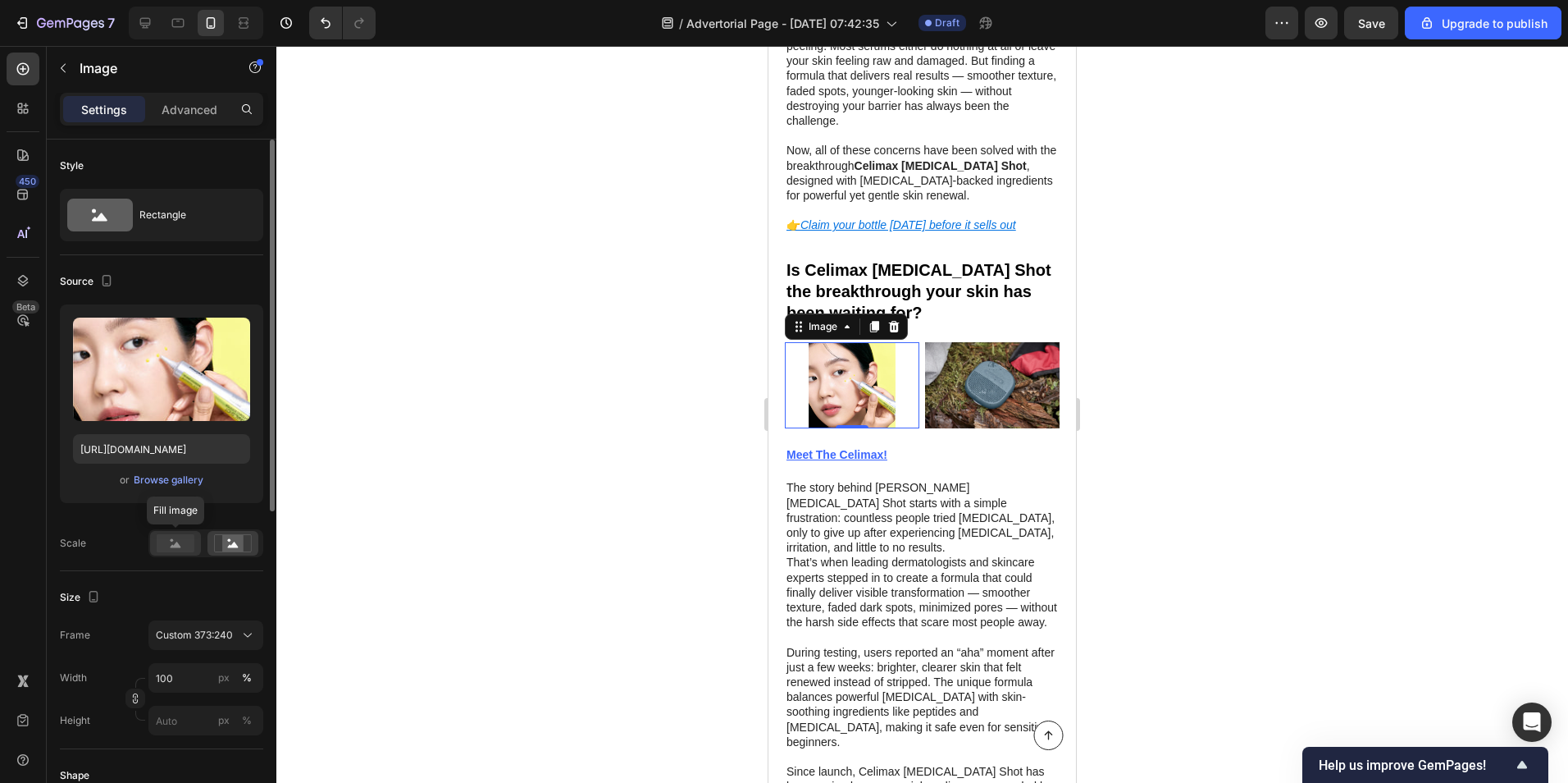
click at [181, 550] on rect at bounding box center [176, 542] width 38 height 18
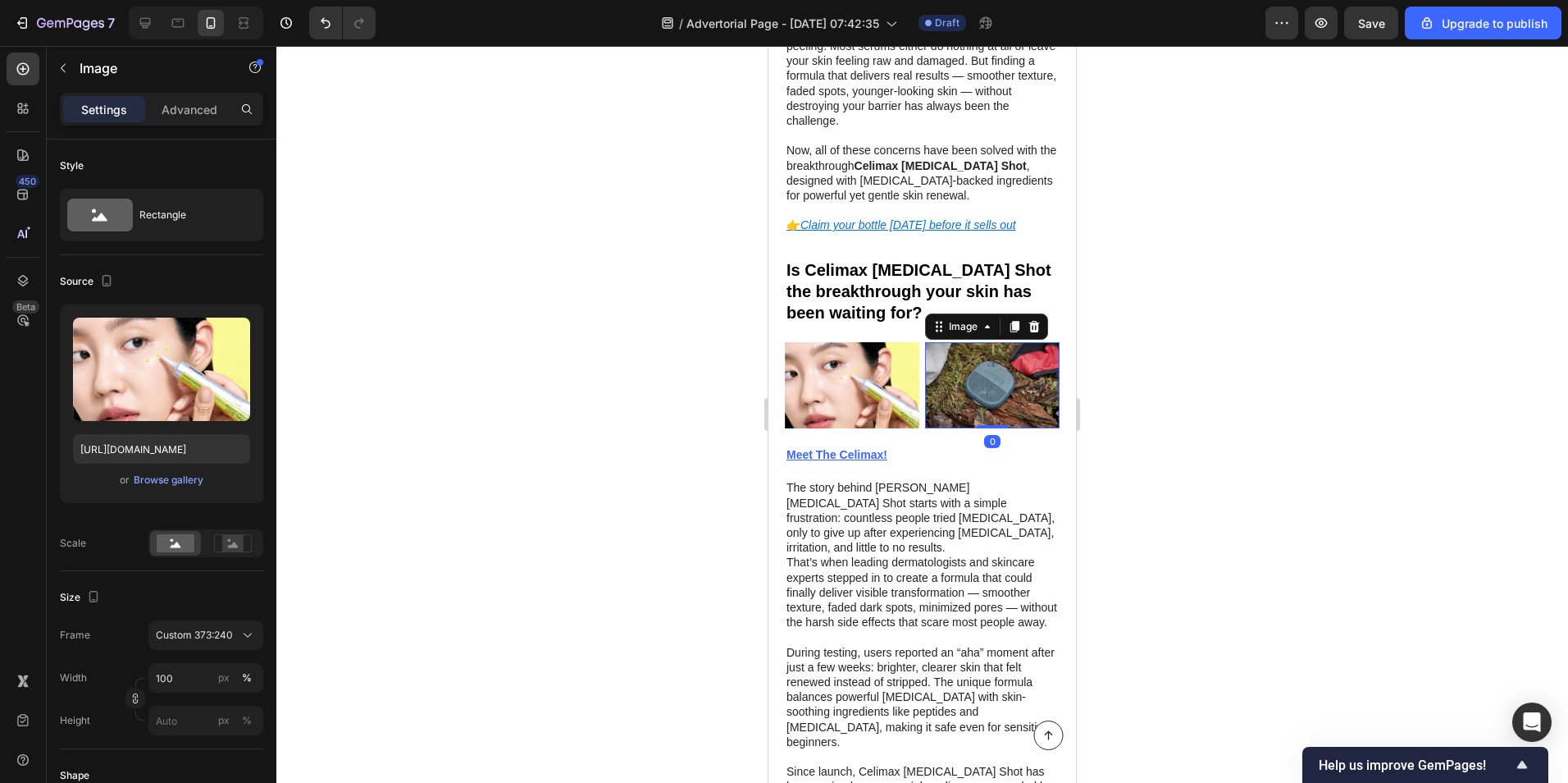
drag, startPoint x: 962, startPoint y: 310, endPoint x: 1474, endPoint y: 410, distance: 521.7
click at [962, 342] on img at bounding box center [993, 385] width 135 height 87
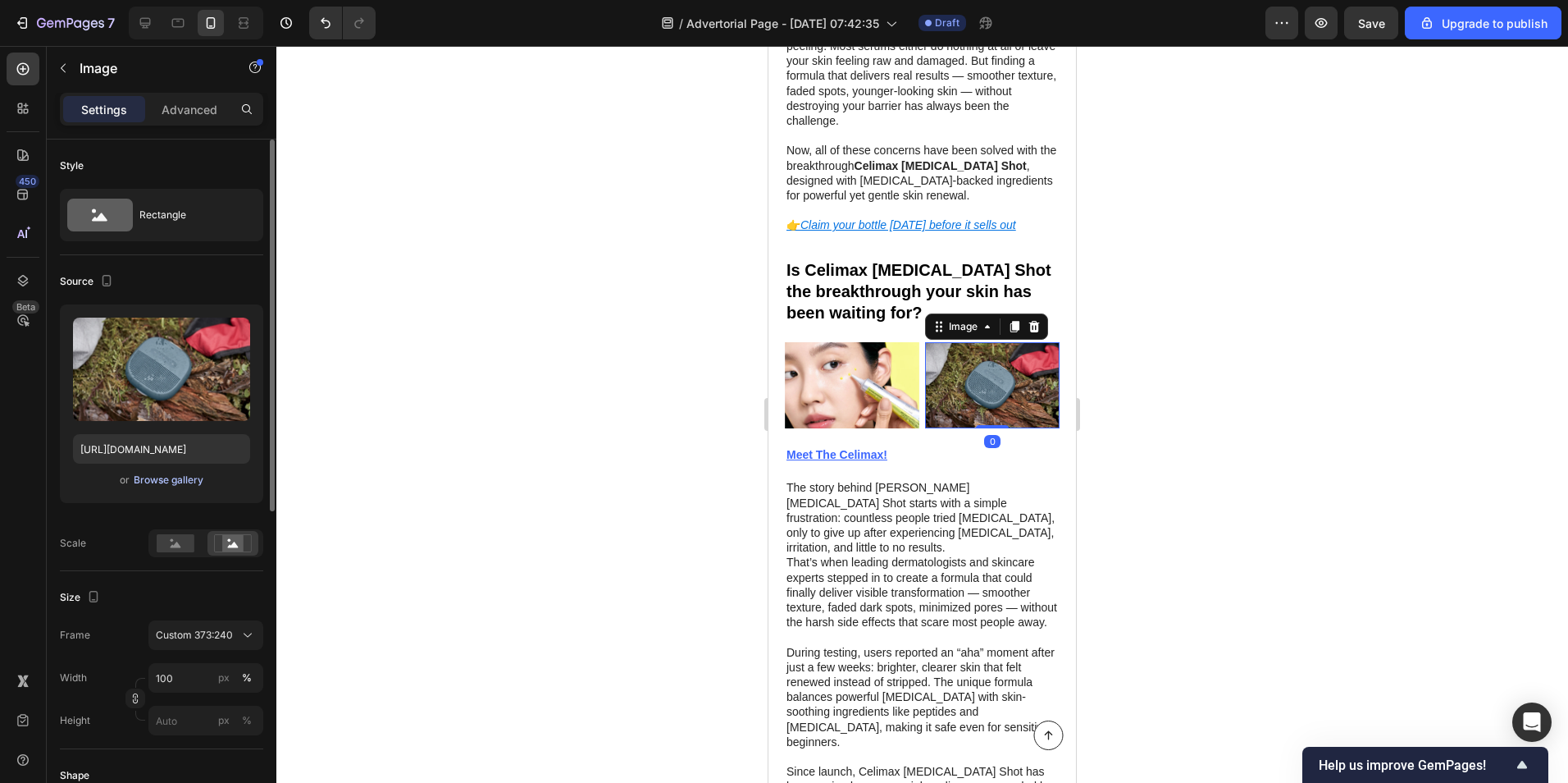
click at [167, 478] on div "Browse gallery" at bounding box center [169, 479] width 70 height 15
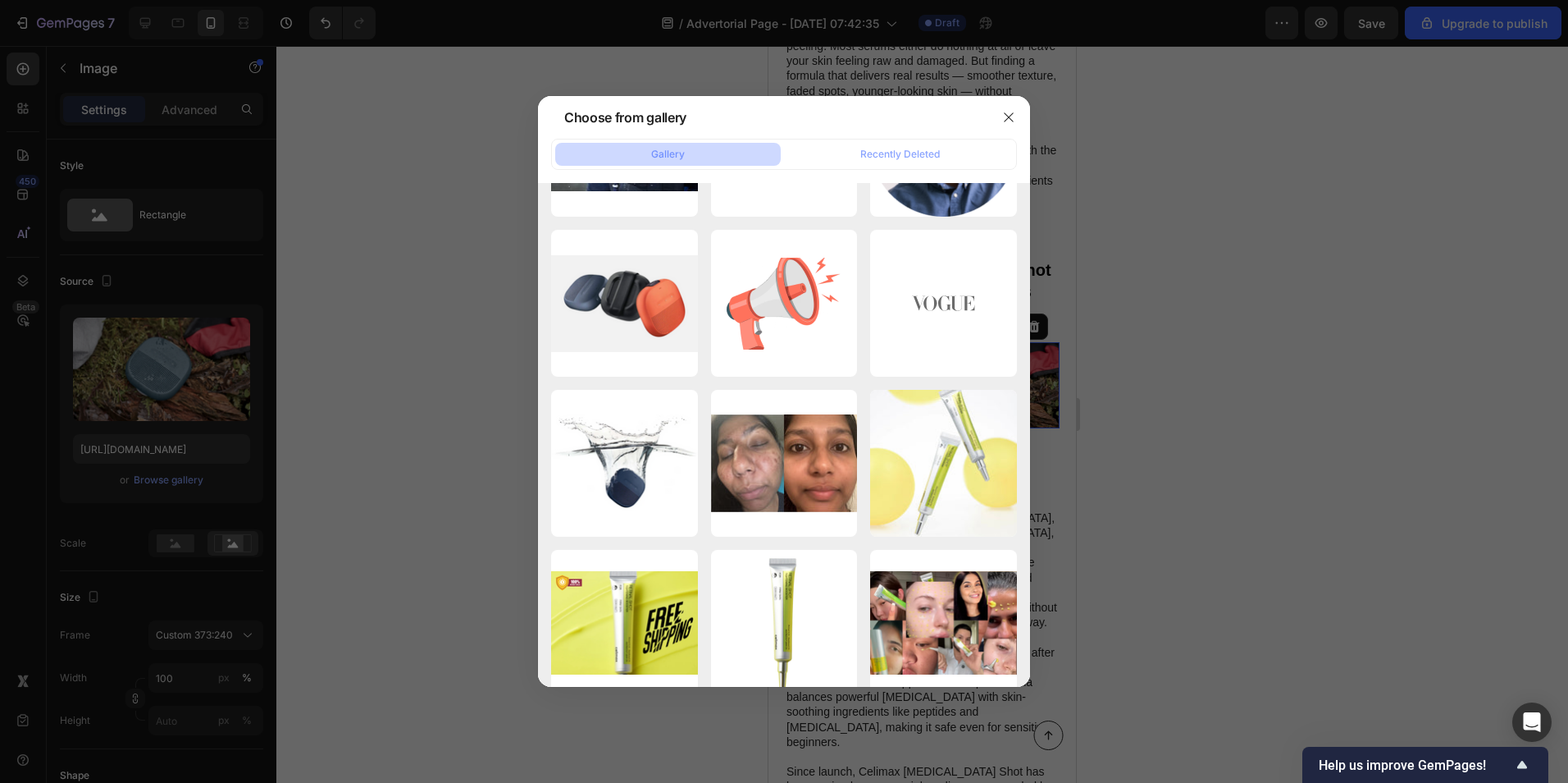
scroll to position [1969, 0]
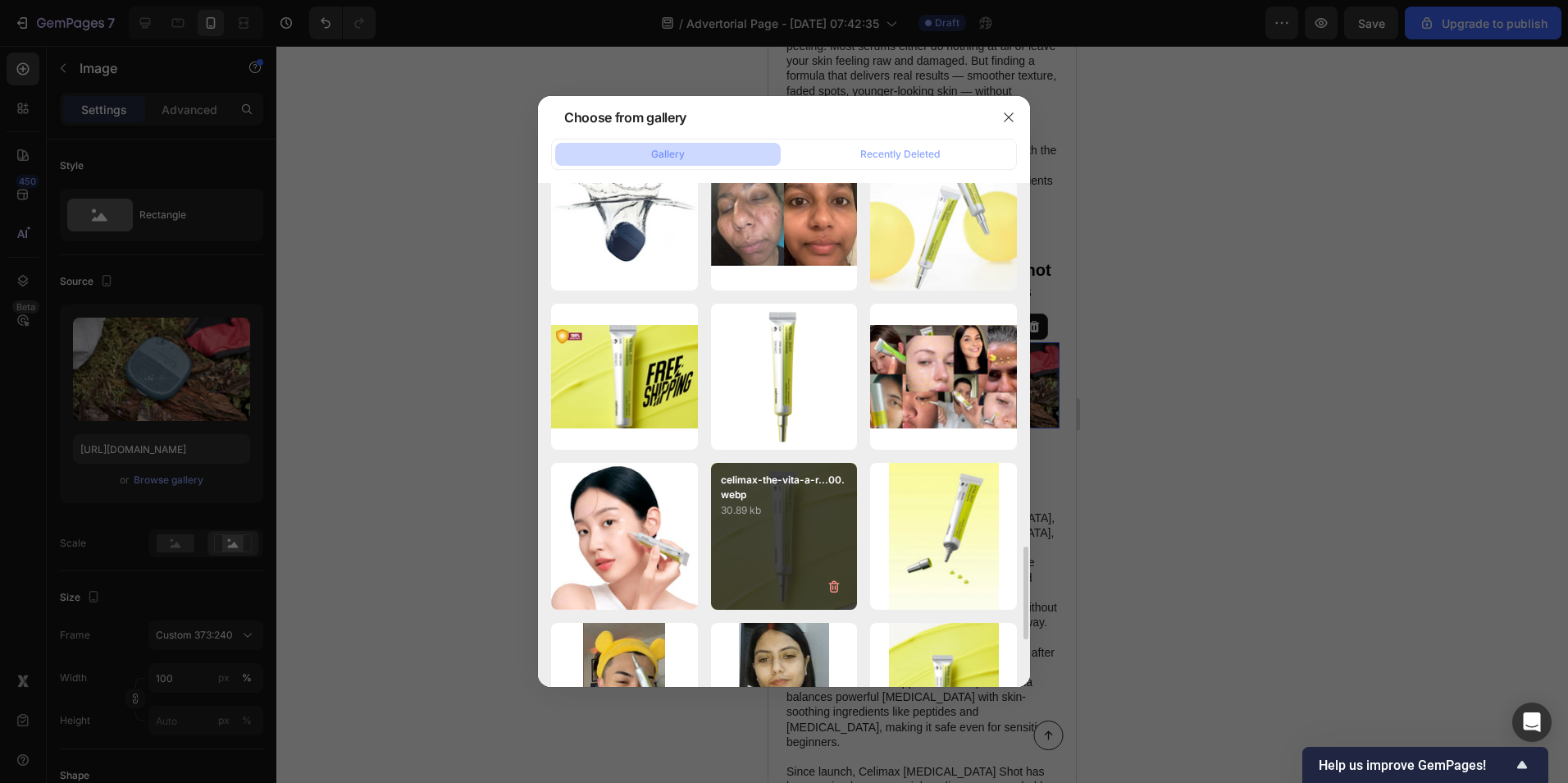
click at [731, 504] on p "30.89 kb" at bounding box center [784, 510] width 127 height 16
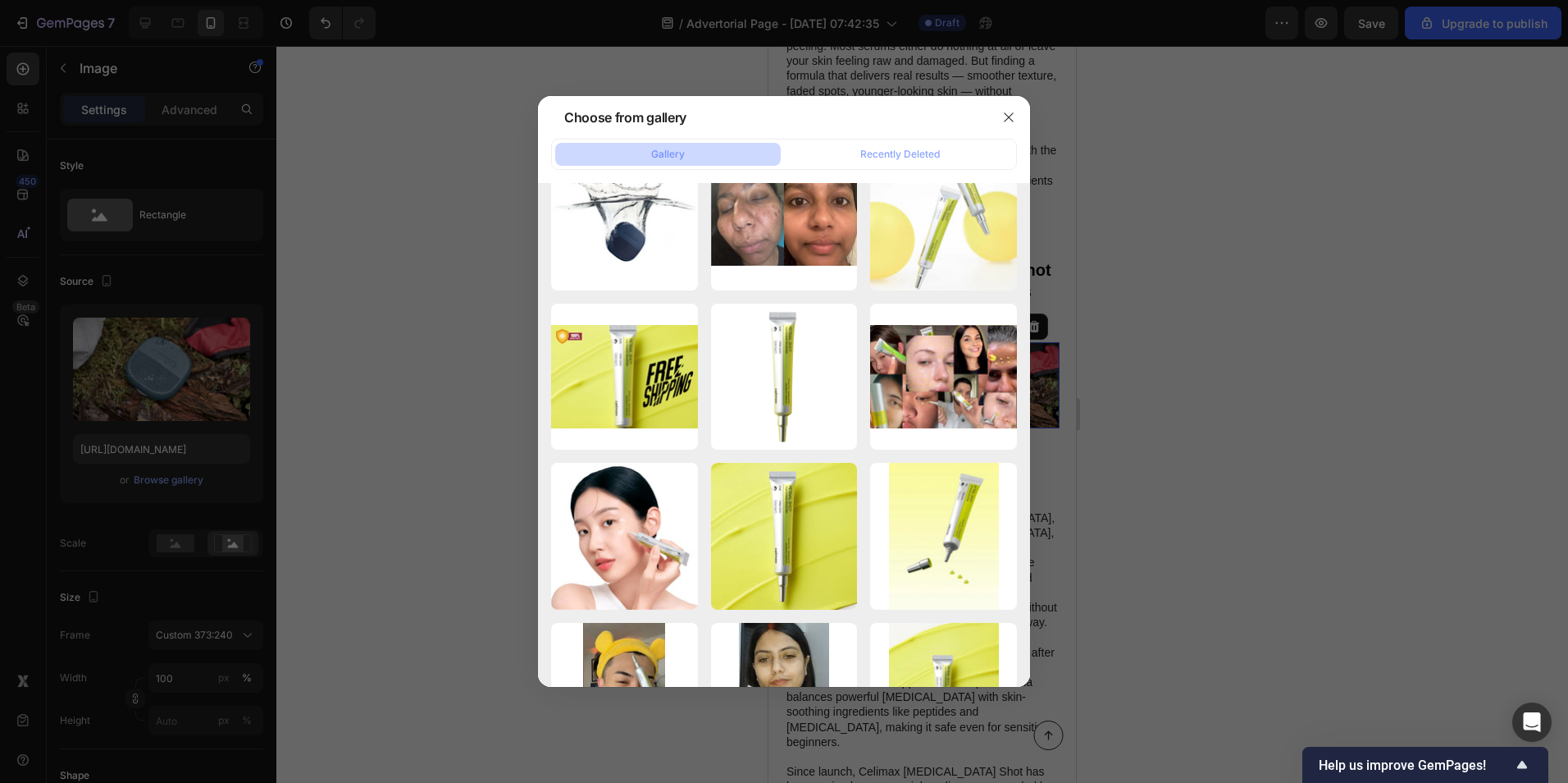
type input "[URL][DOMAIN_NAME]"
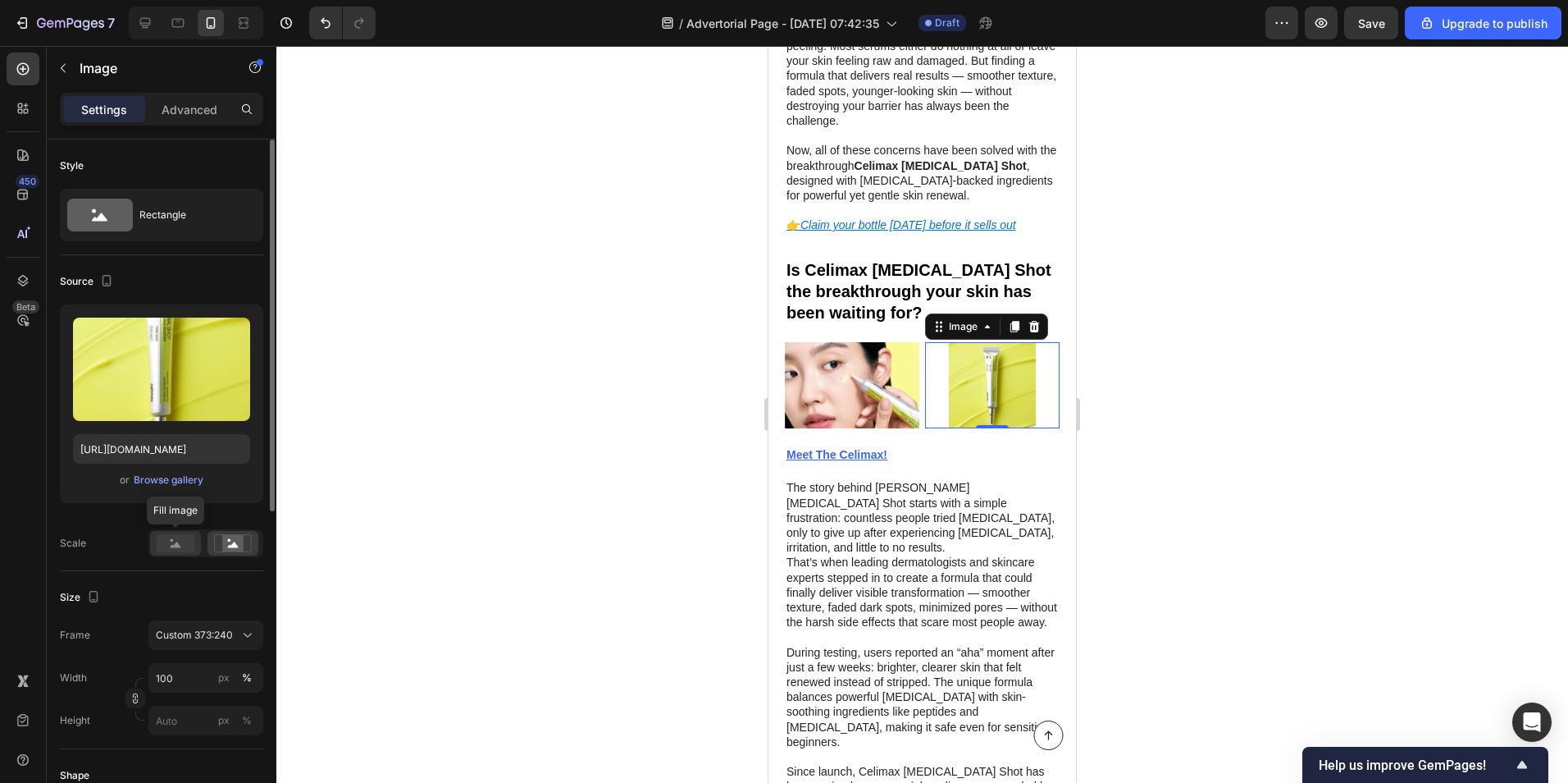
click at [183, 542] on rect at bounding box center [176, 542] width 38 height 18
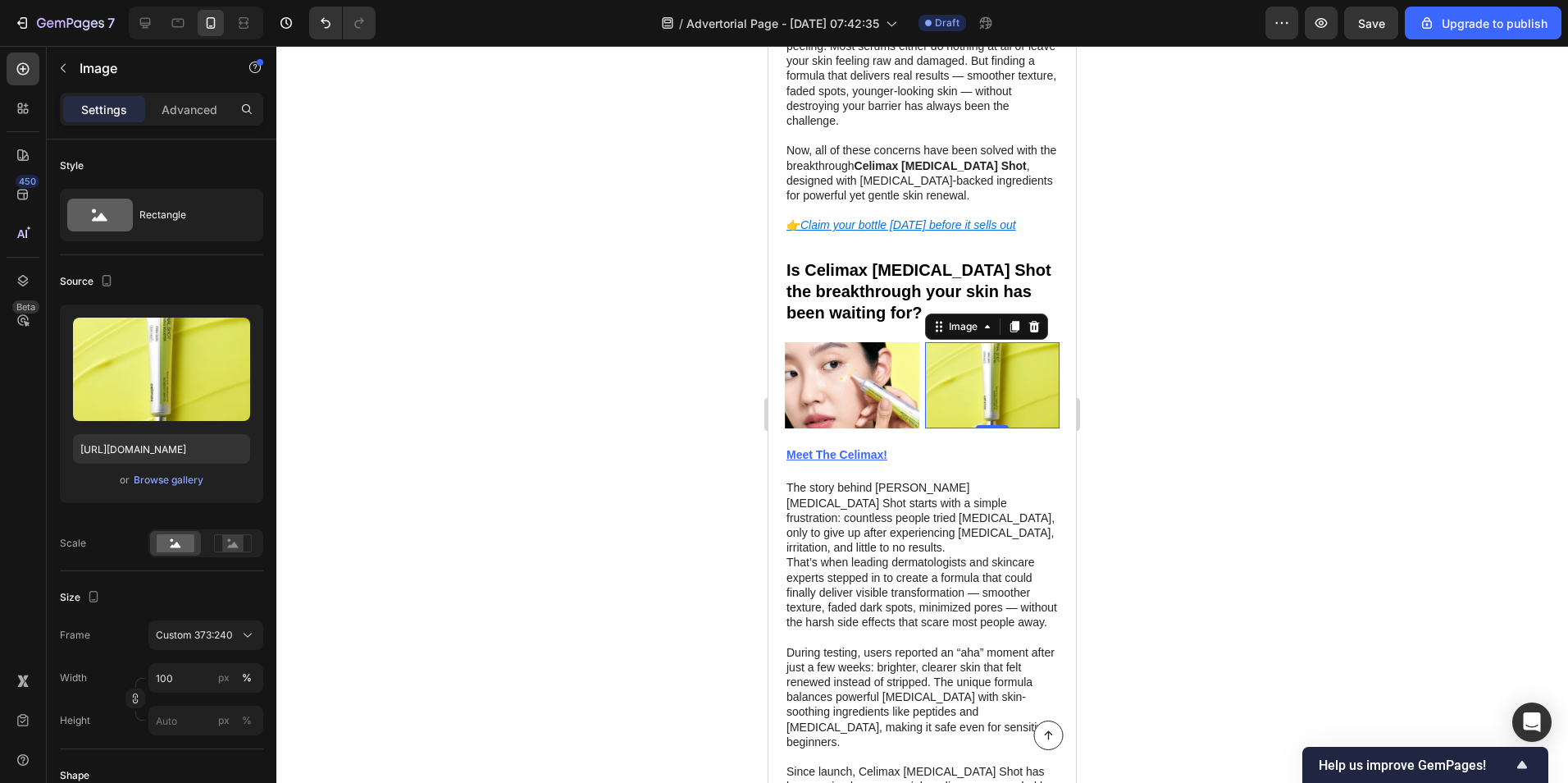
click at [643, 337] on div at bounding box center [923, 414] width 1292 height 737
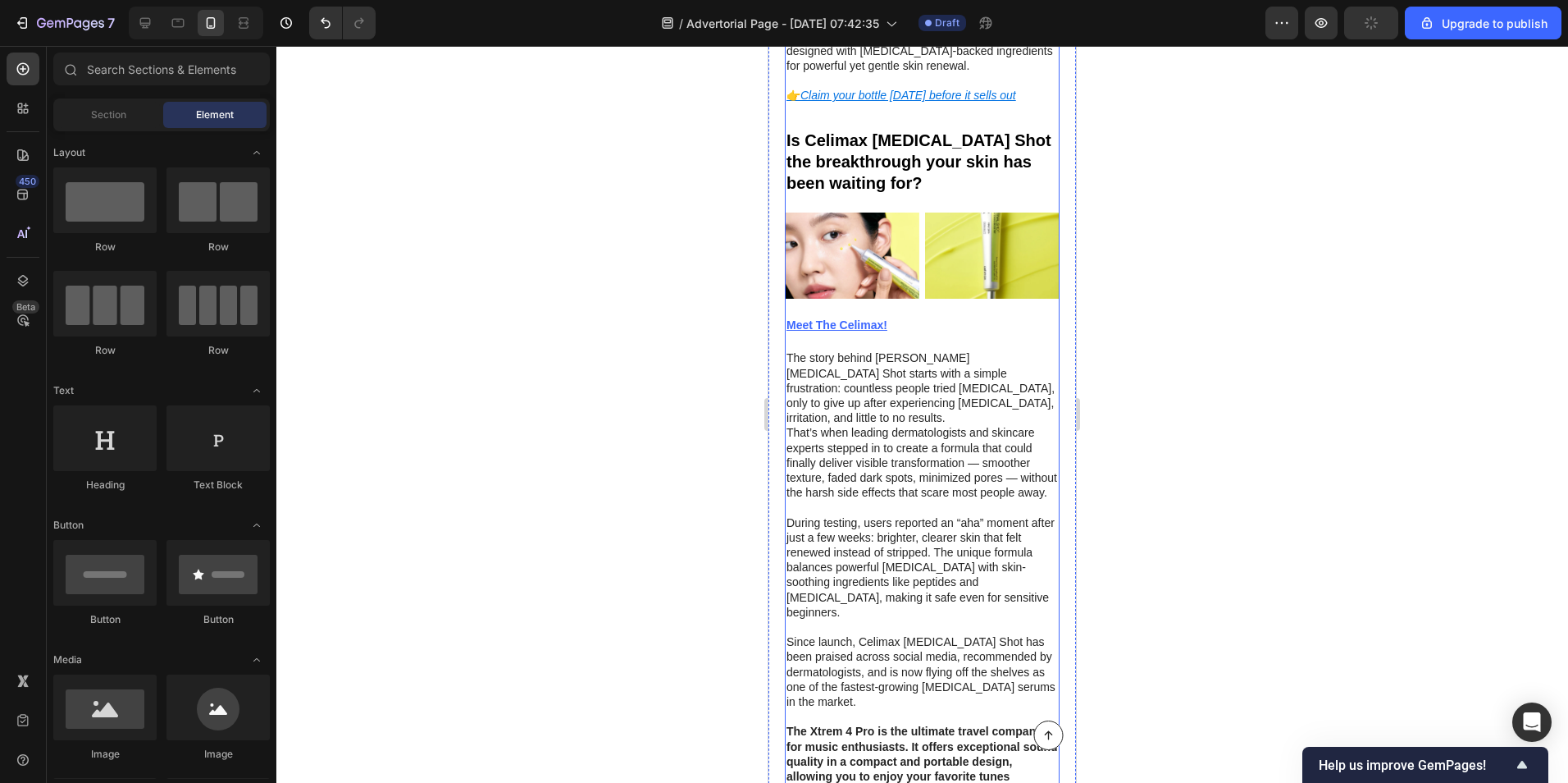
scroll to position [1231, 0]
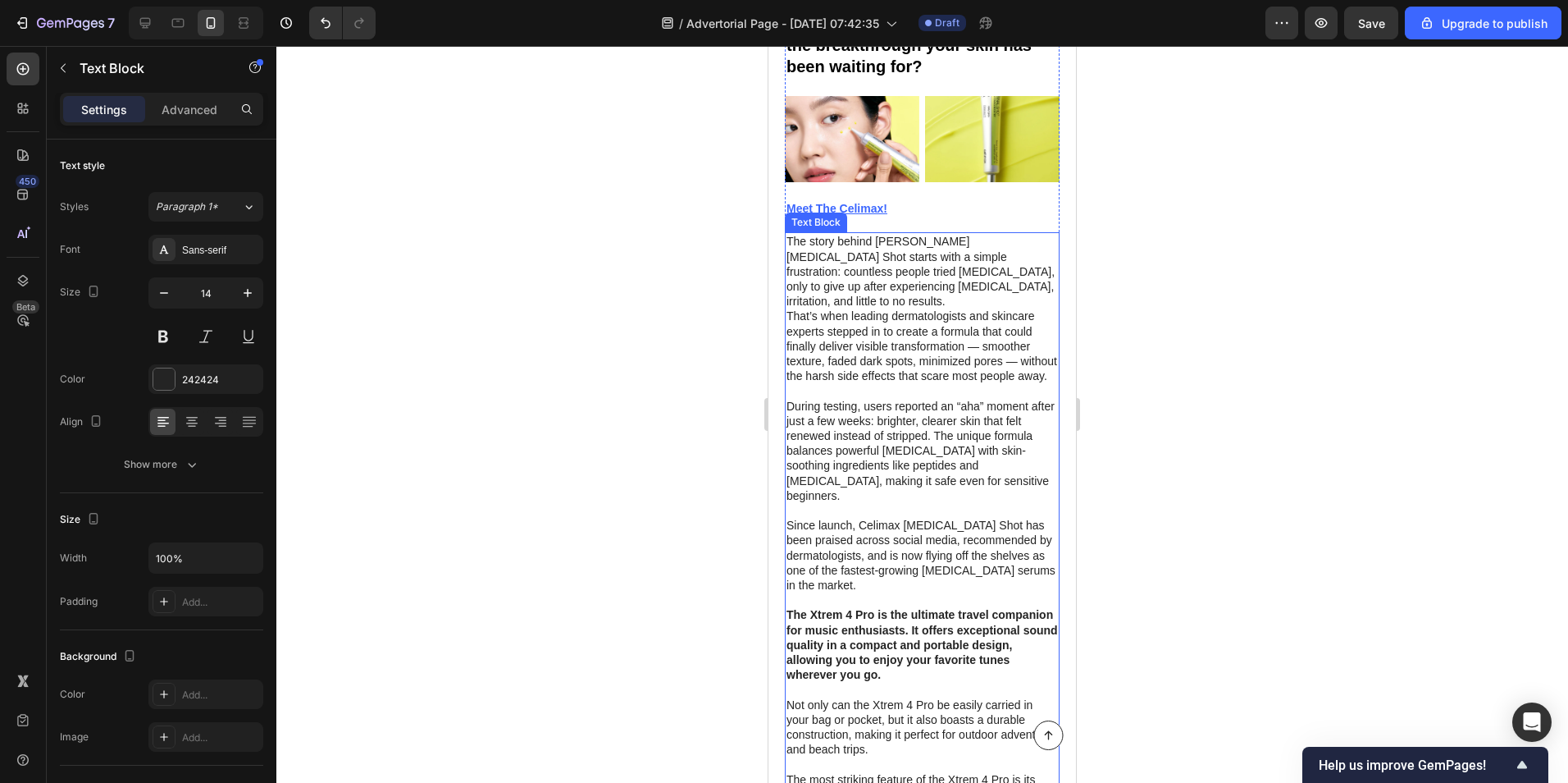
click at [874, 608] on strong "The Xtrem 4 Pro is the ultimate travel companion for music enthusiasts. It offe…" at bounding box center [922, 645] width 272 height 73
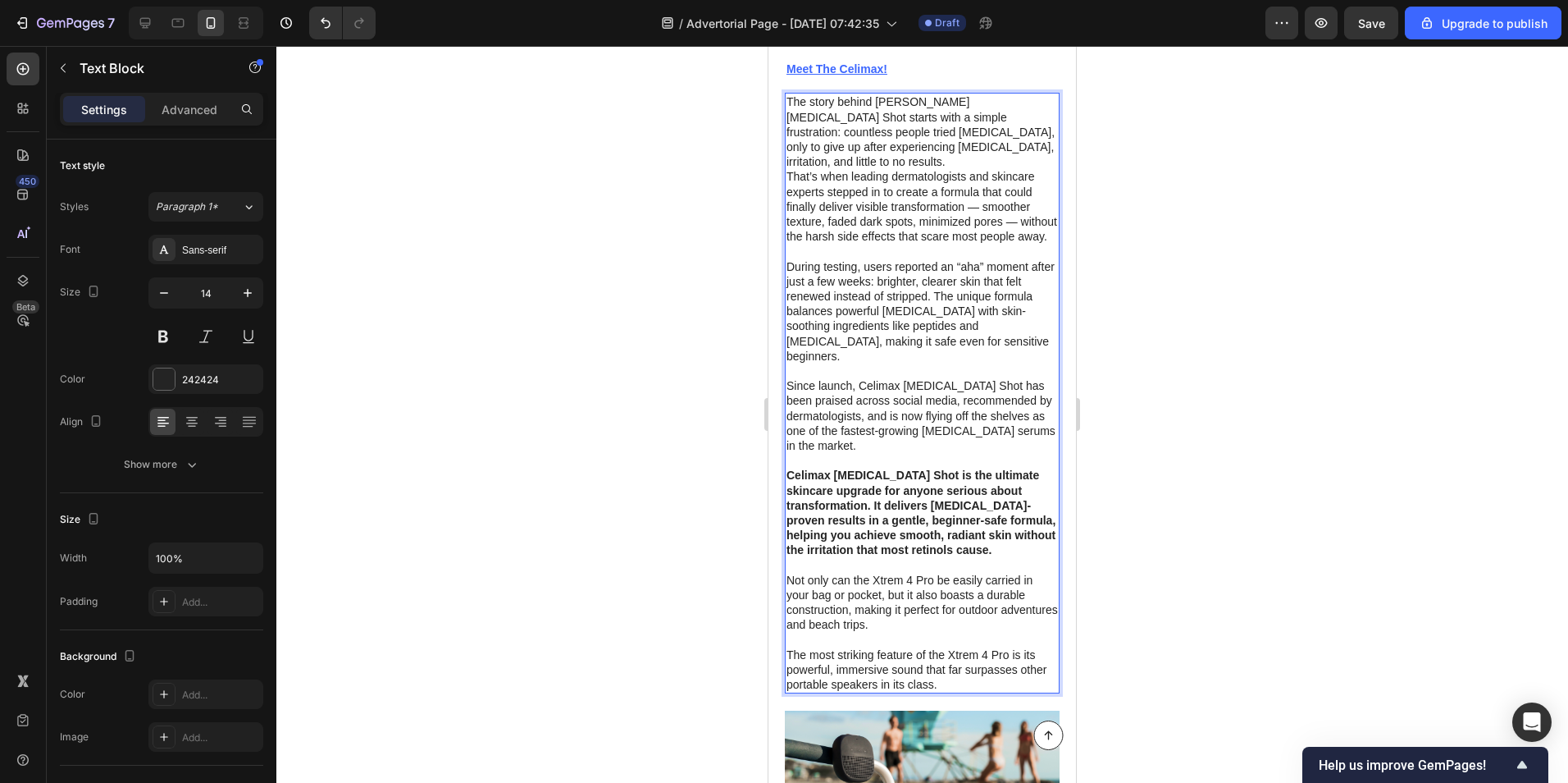
scroll to position [1395, 0]
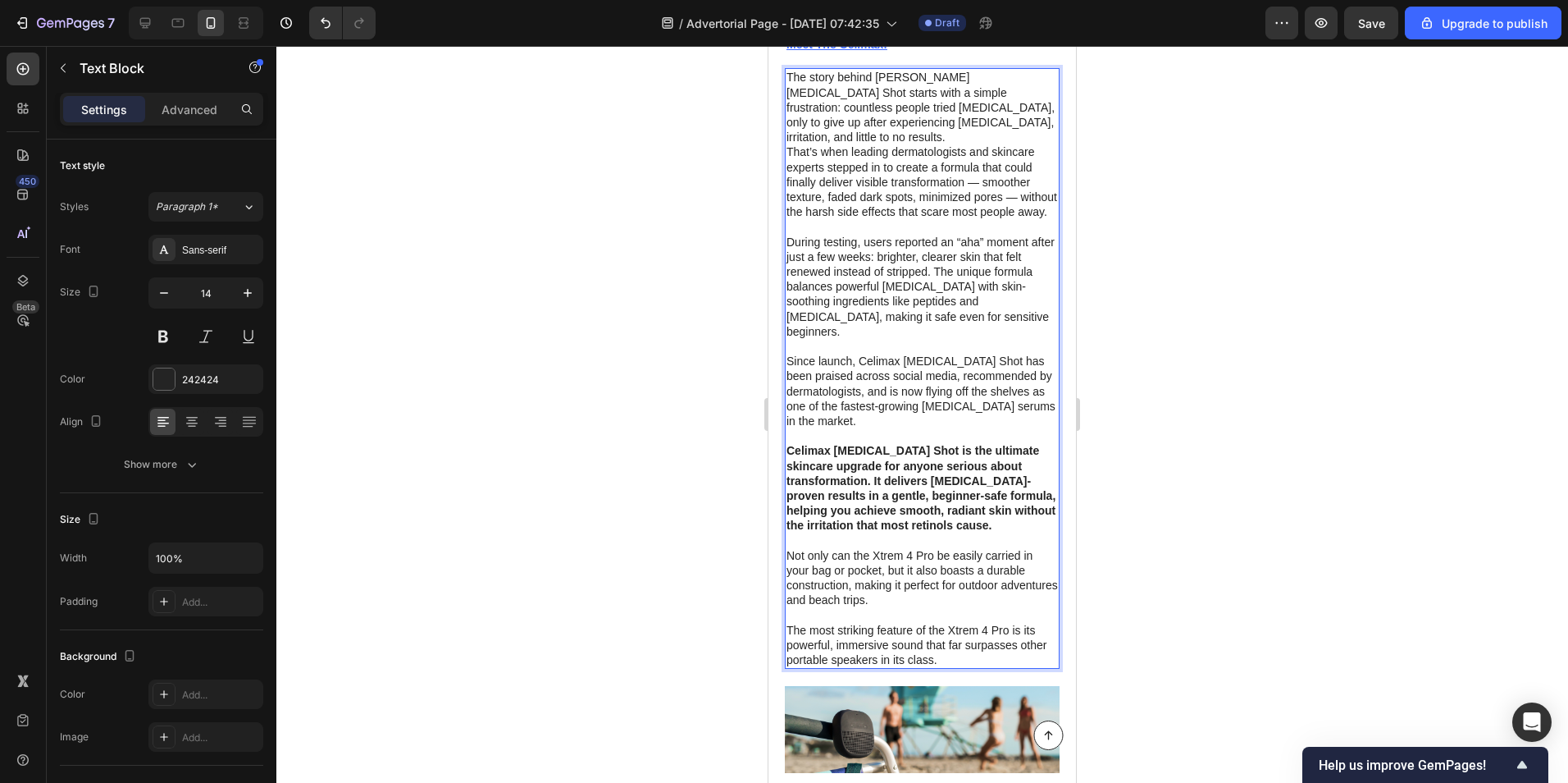
click at [786, 503] on div "The story behind [PERSON_NAME][MEDICAL_DATA] Shot starts with a simple frustrat…" at bounding box center [923, 369] width 275 height 600
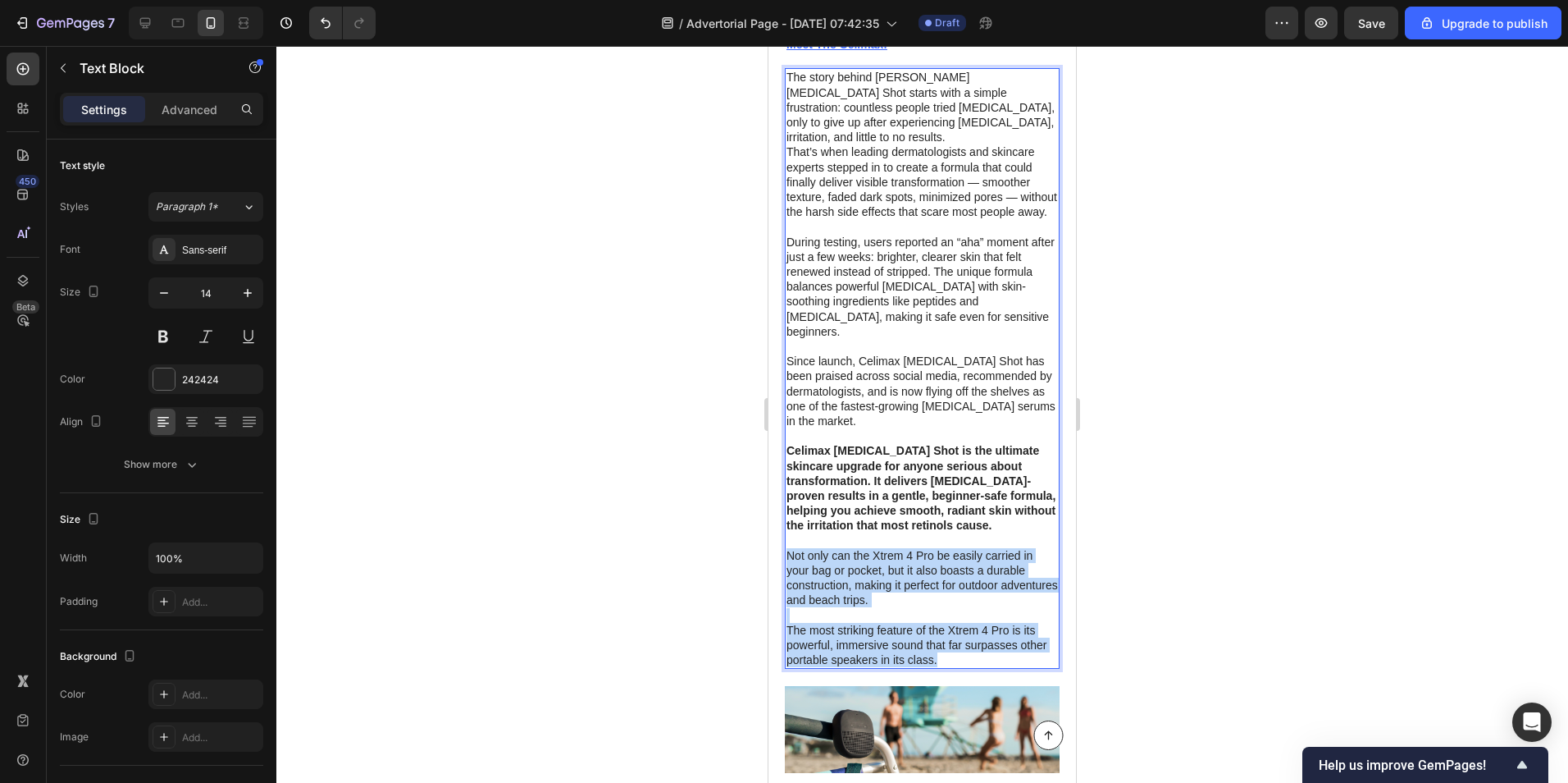
drag, startPoint x: 786, startPoint y: 503, endPoint x: 1023, endPoint y: 610, distance: 260.0
click at [1023, 610] on div "The story behind [PERSON_NAME][MEDICAL_DATA] Shot starts with a simple frustrat…" at bounding box center [923, 369] width 275 height 600
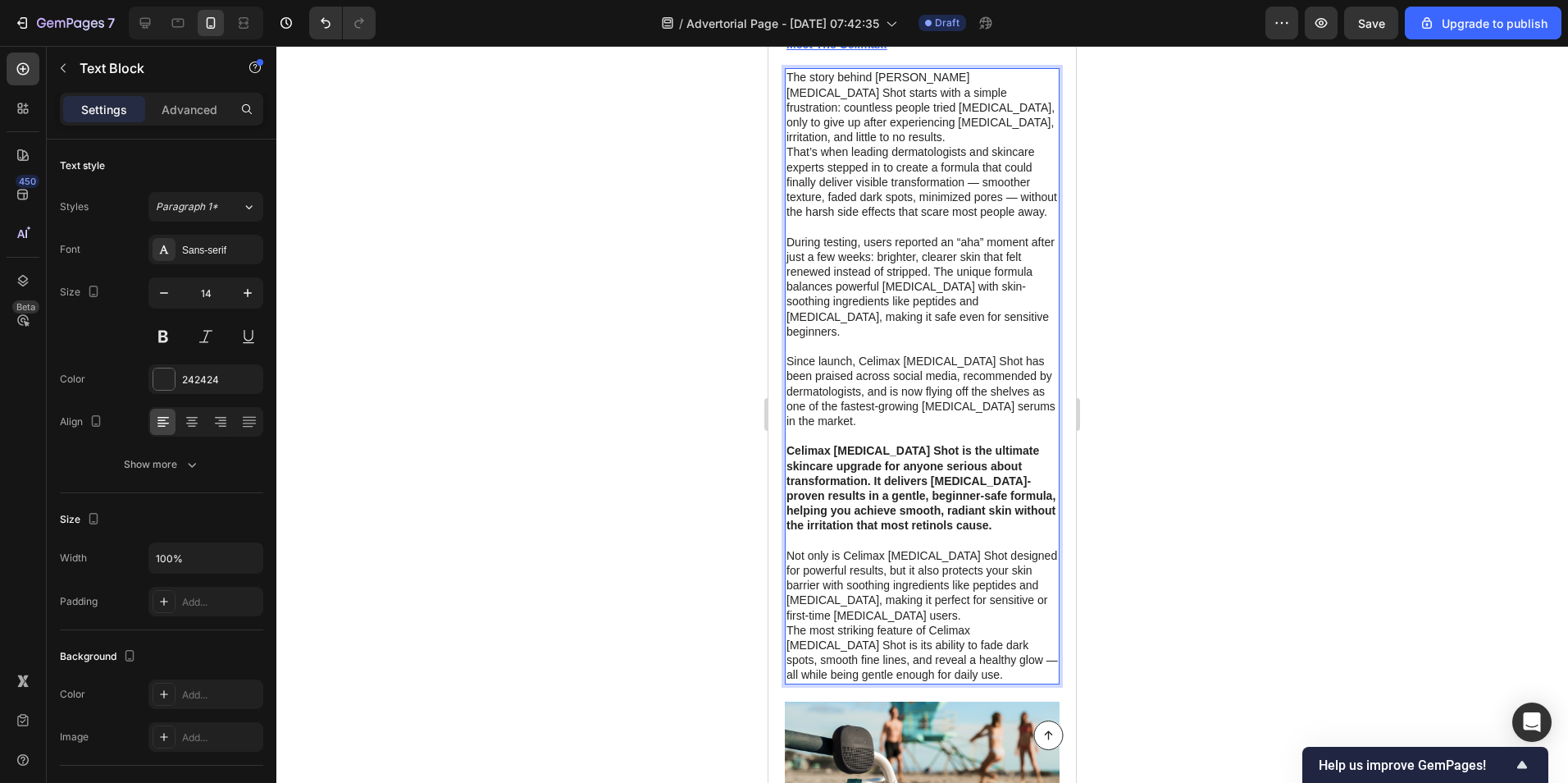
click at [900, 562] on p "Not only is Celimax [MEDICAL_DATA] Shot designed for powerful results, but it a…" at bounding box center [922, 586] width 272 height 74
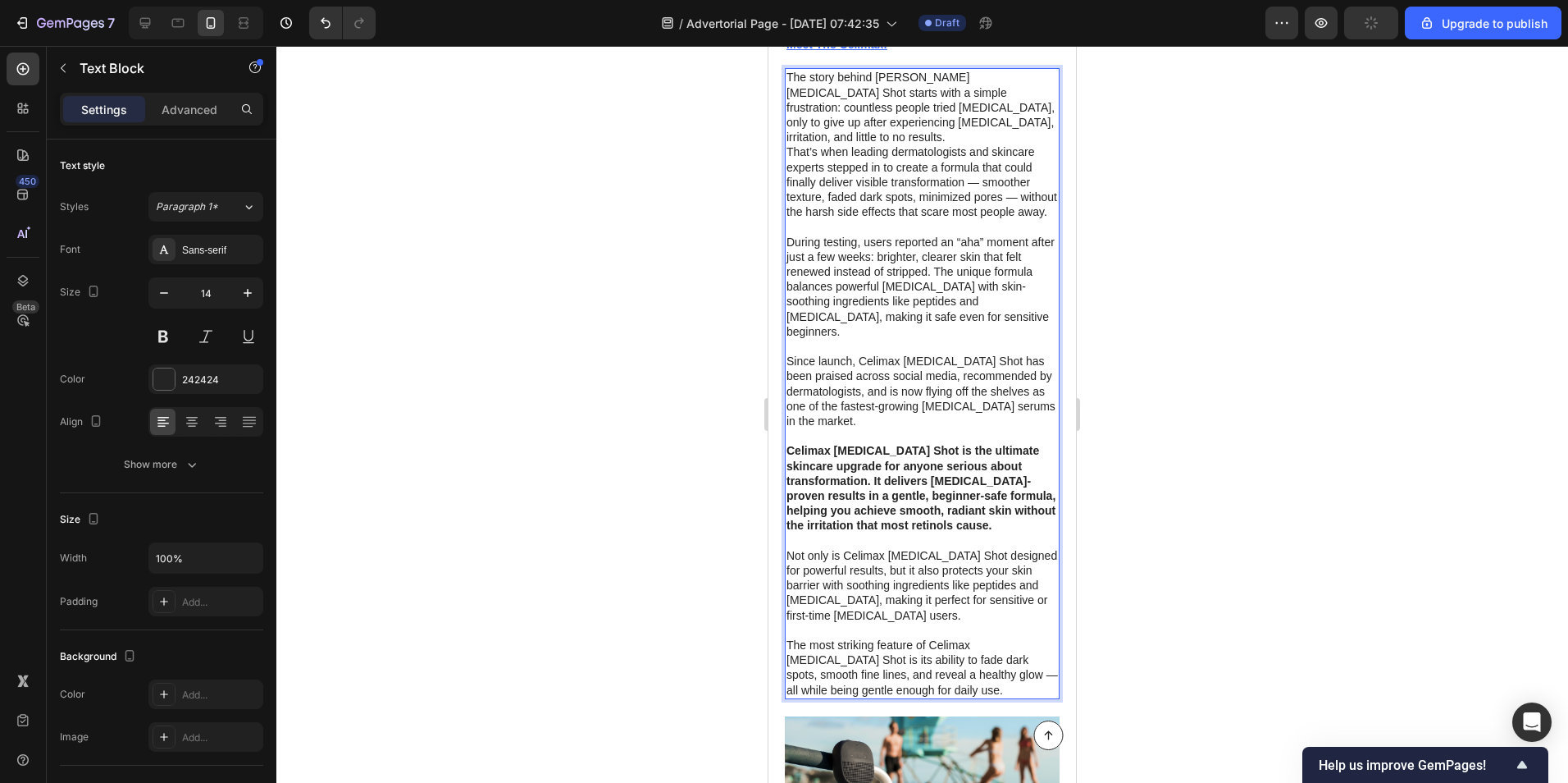
click at [1265, 459] on div at bounding box center [923, 414] width 1292 height 737
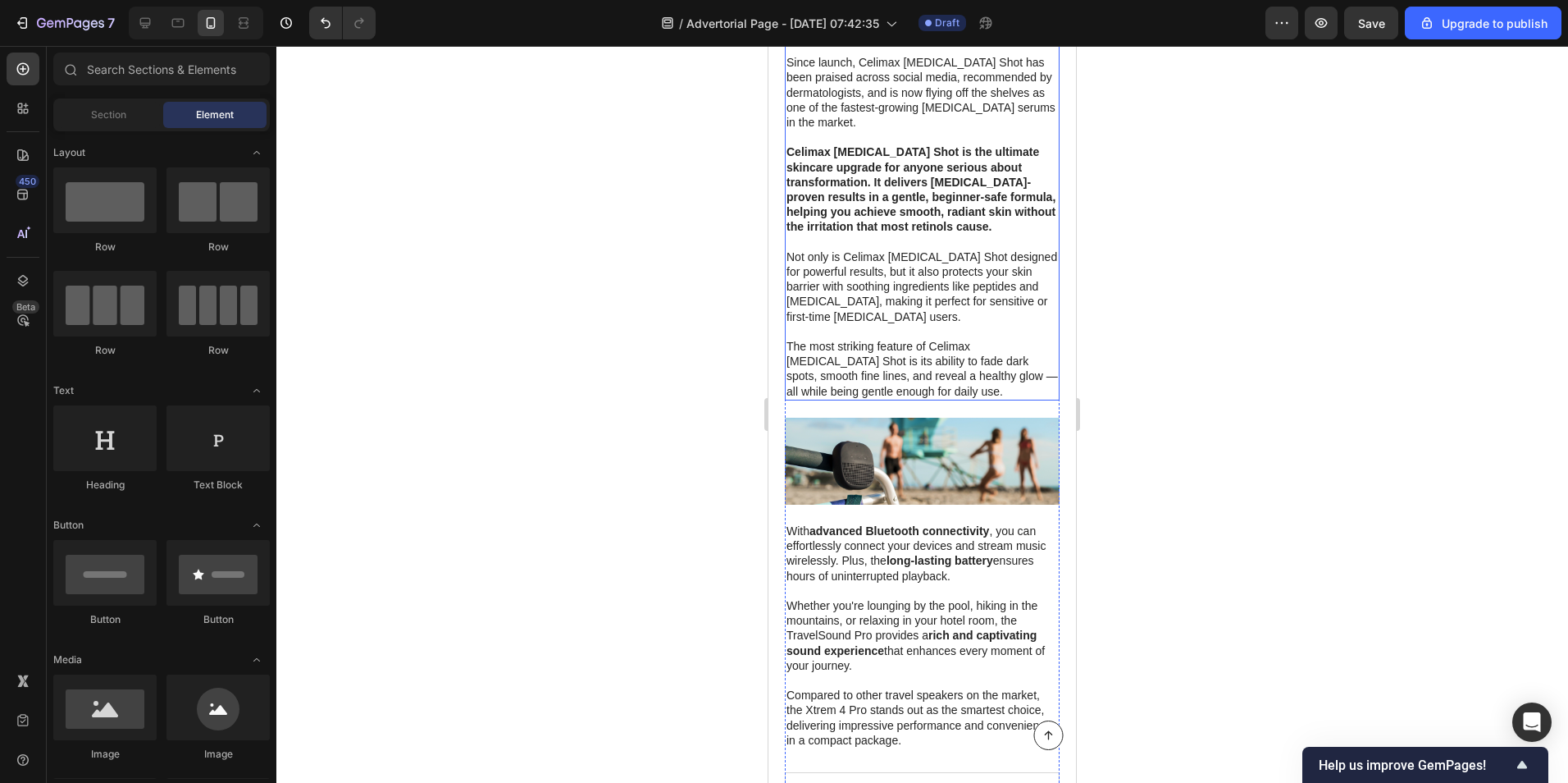
scroll to position [1723, 0]
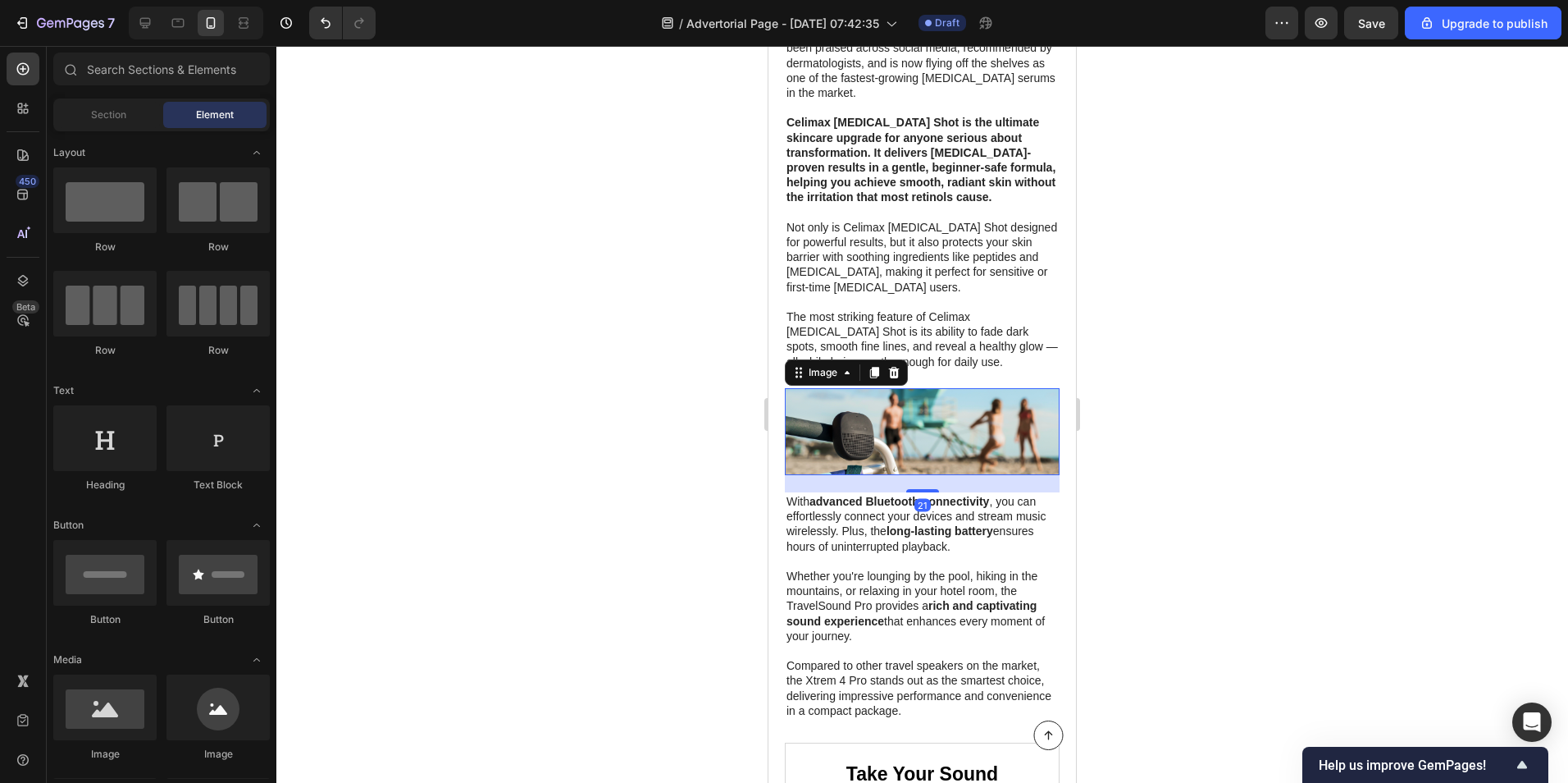
click at [950, 396] on img at bounding box center [923, 432] width 275 height 87
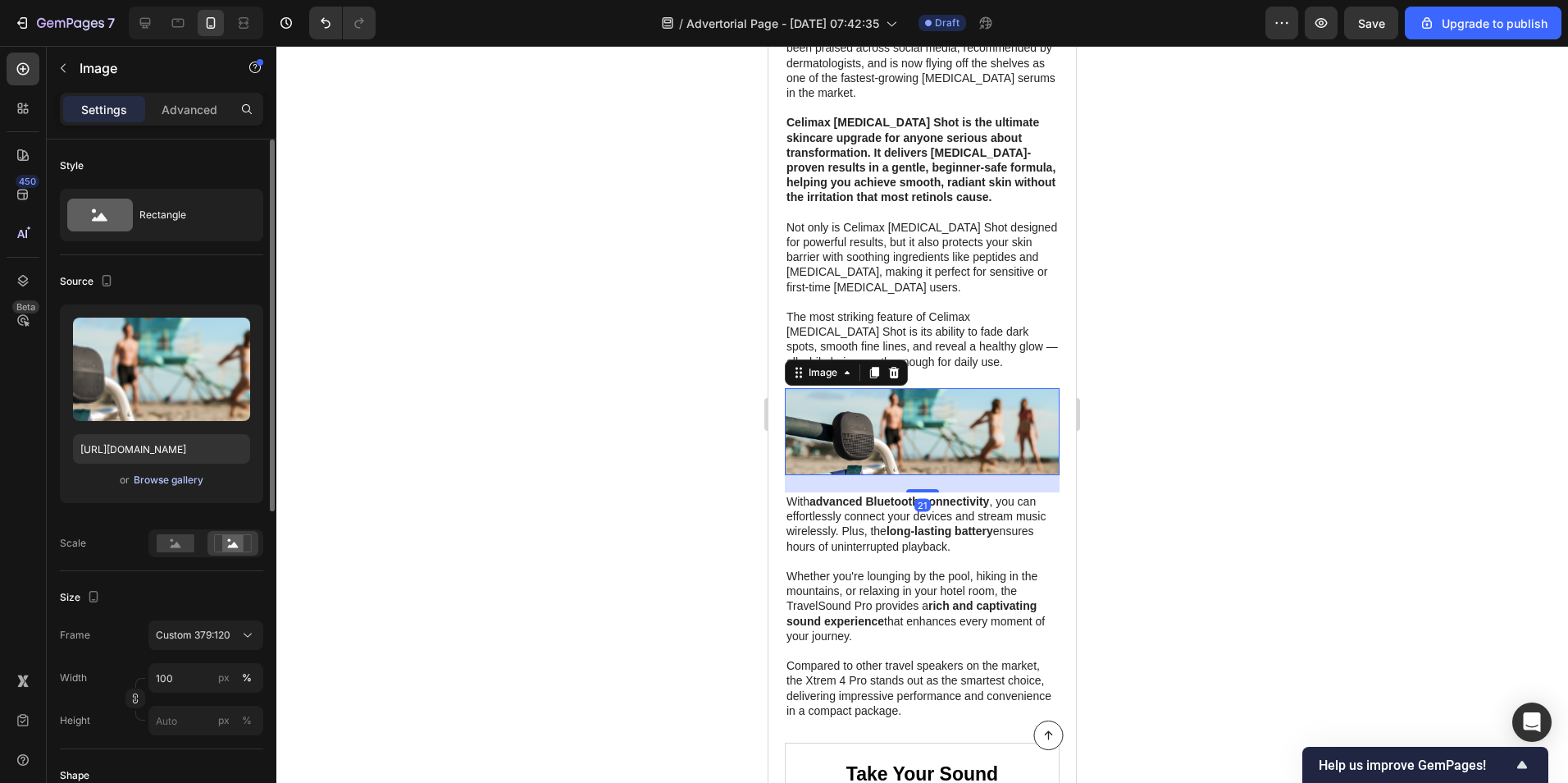
click at [138, 485] on div "Browse gallery" at bounding box center [169, 479] width 70 height 15
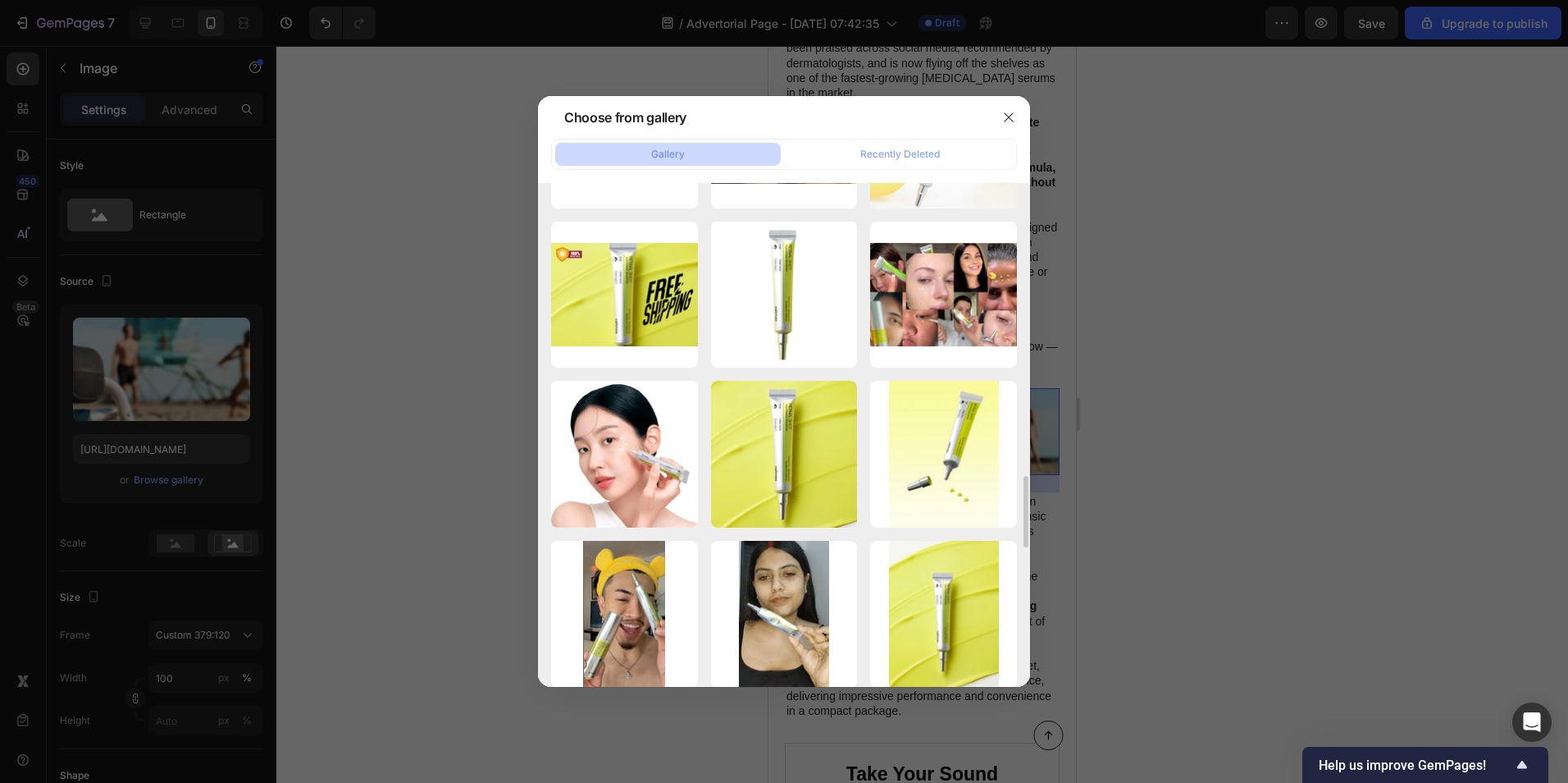
scroll to position [1805, 0]
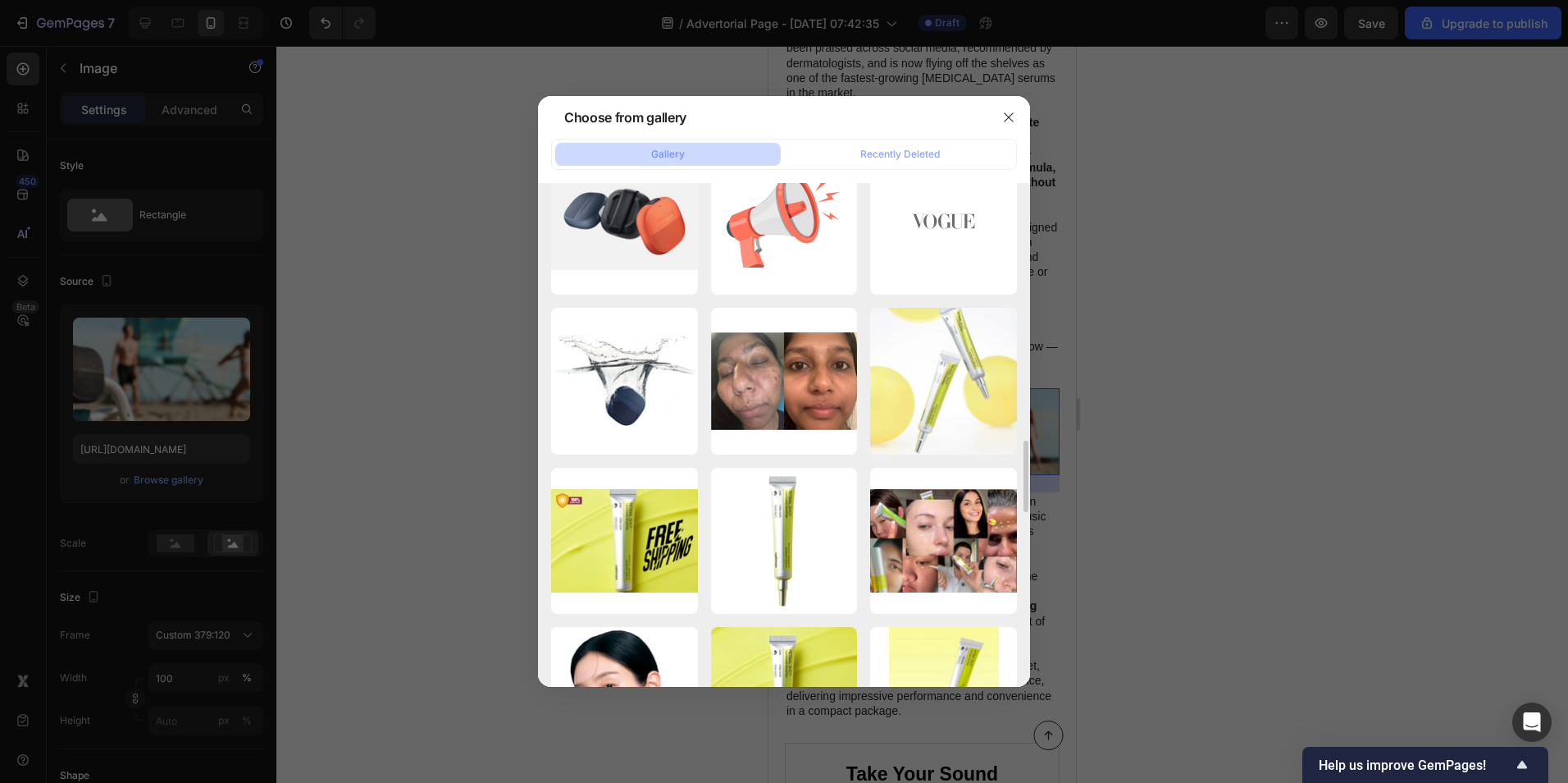
drag, startPoint x: 904, startPoint y: 413, endPoint x: 868, endPoint y: 413, distance: 36.0
click at [0, 0] on div "[CELIMAX]__The_Vita-A..._3.jpg 403.90 kb" at bounding box center [0, 0] width 0 height 0
type input "[URL][DOMAIN_NAME]"
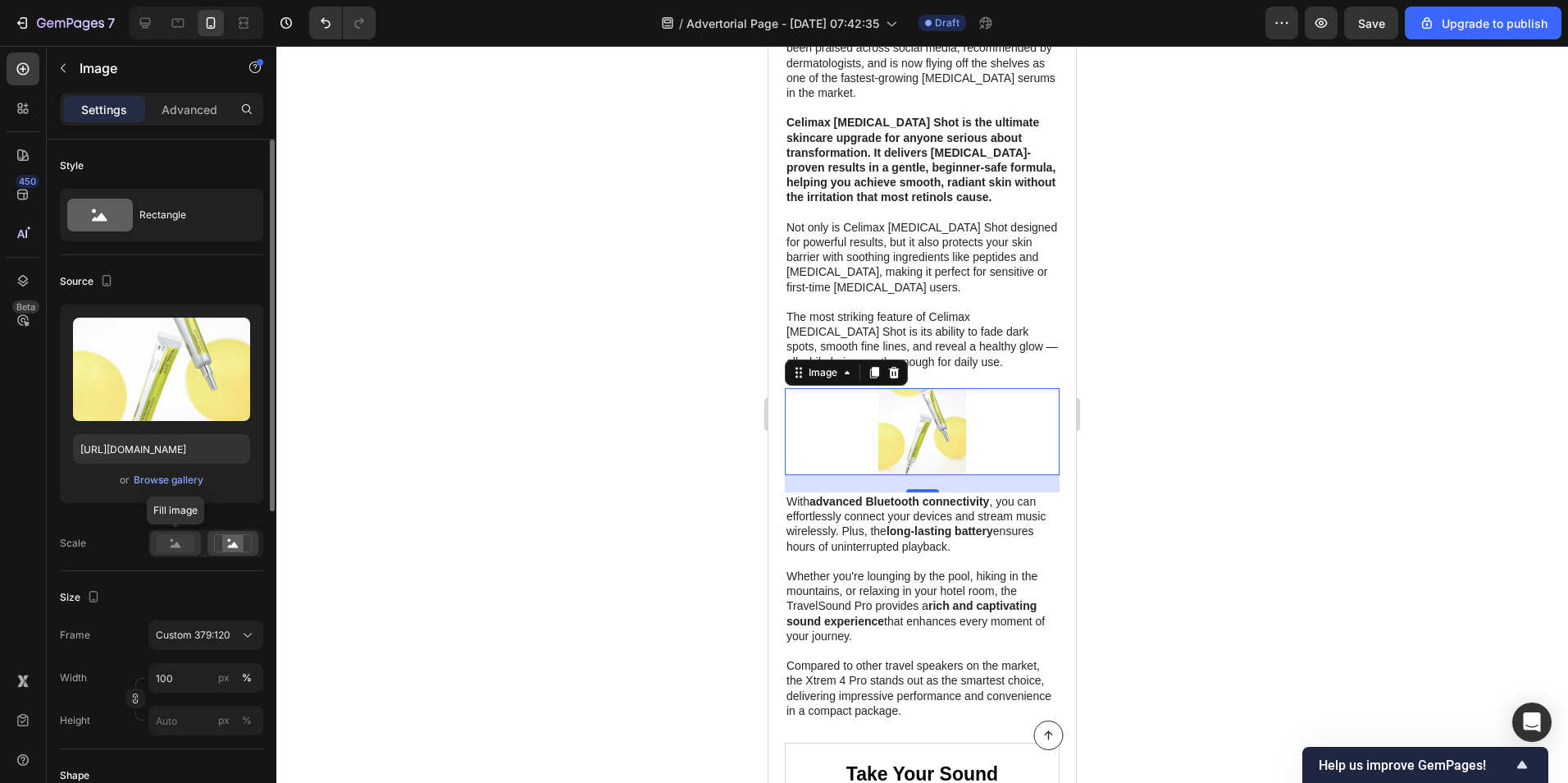
click at [186, 536] on rect at bounding box center [176, 542] width 38 height 18
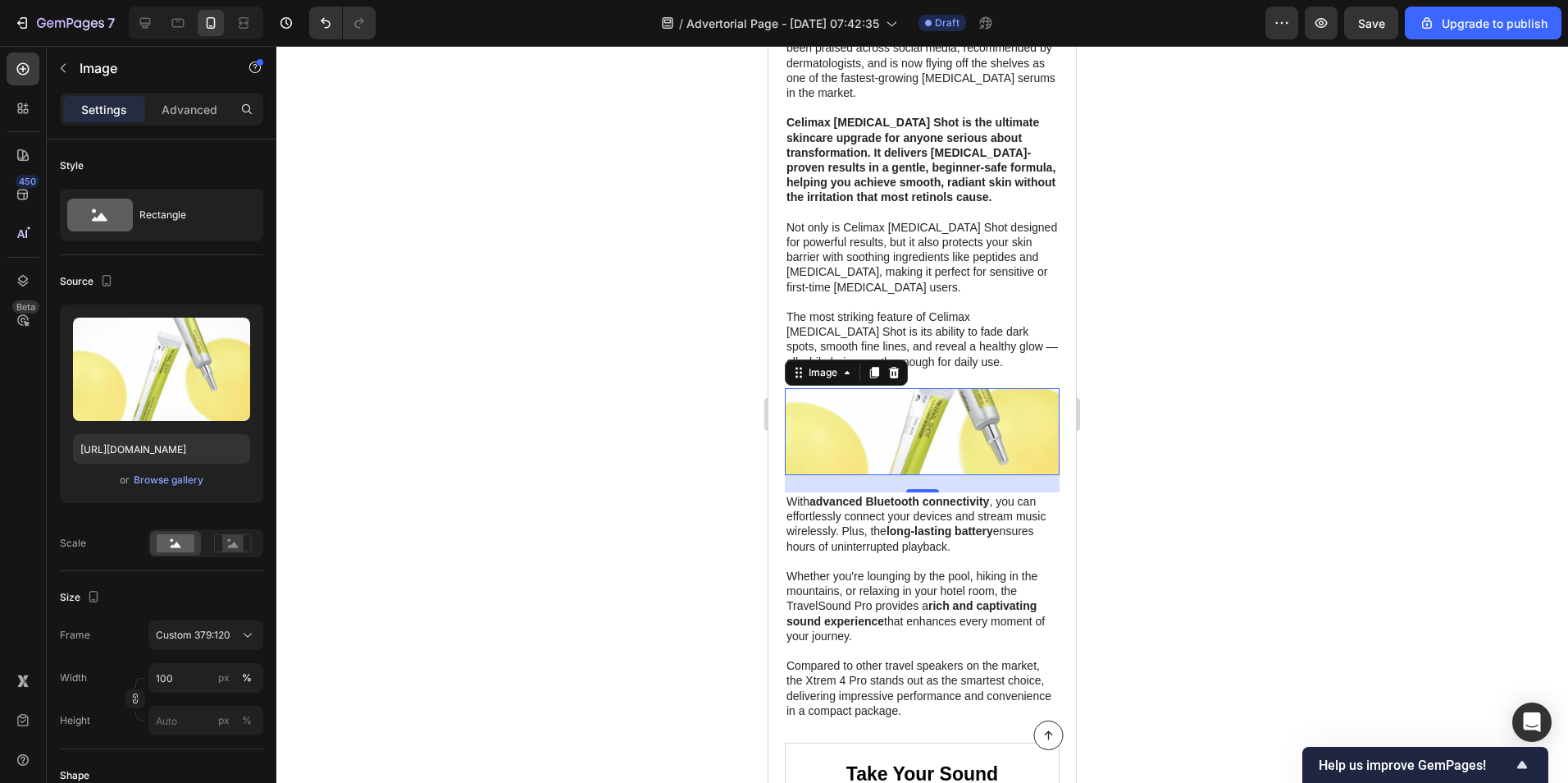
click at [451, 477] on div at bounding box center [923, 414] width 1292 height 737
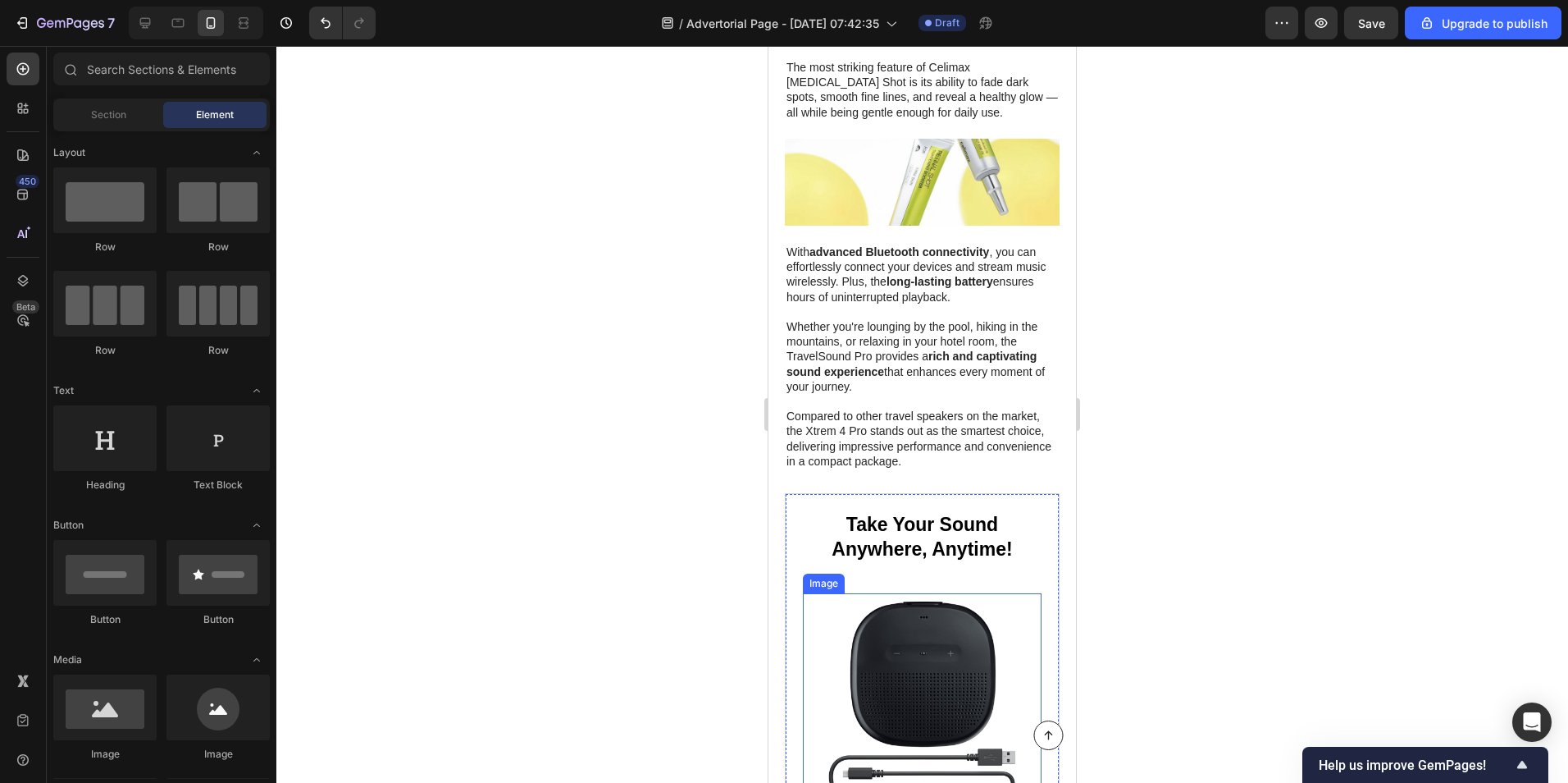
scroll to position [1969, 0]
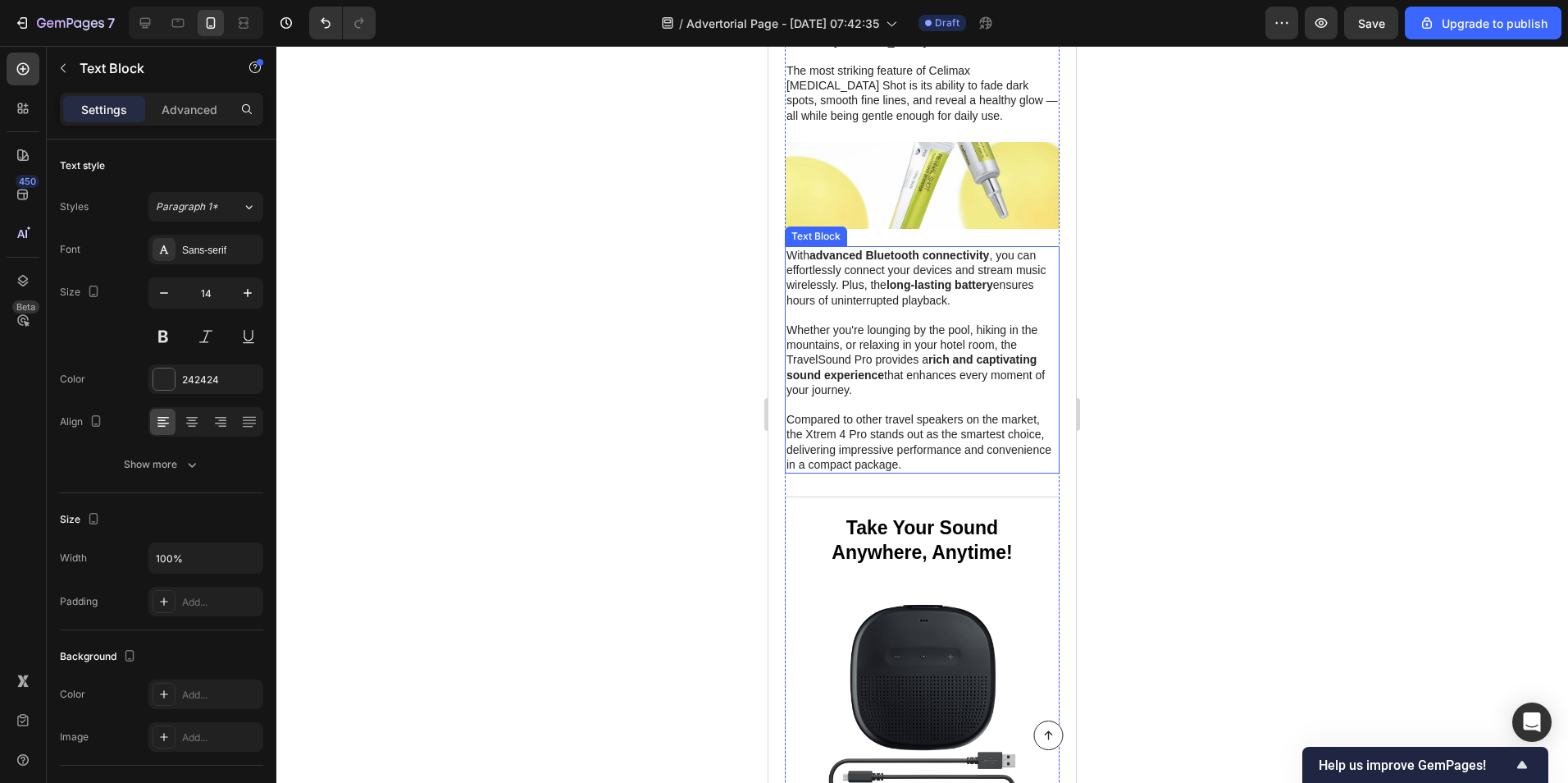
click at [933, 412] on p "Compared to other travel speakers on the market, the Xtrem 4 Pro stands out as …" at bounding box center [922, 441] width 272 height 60
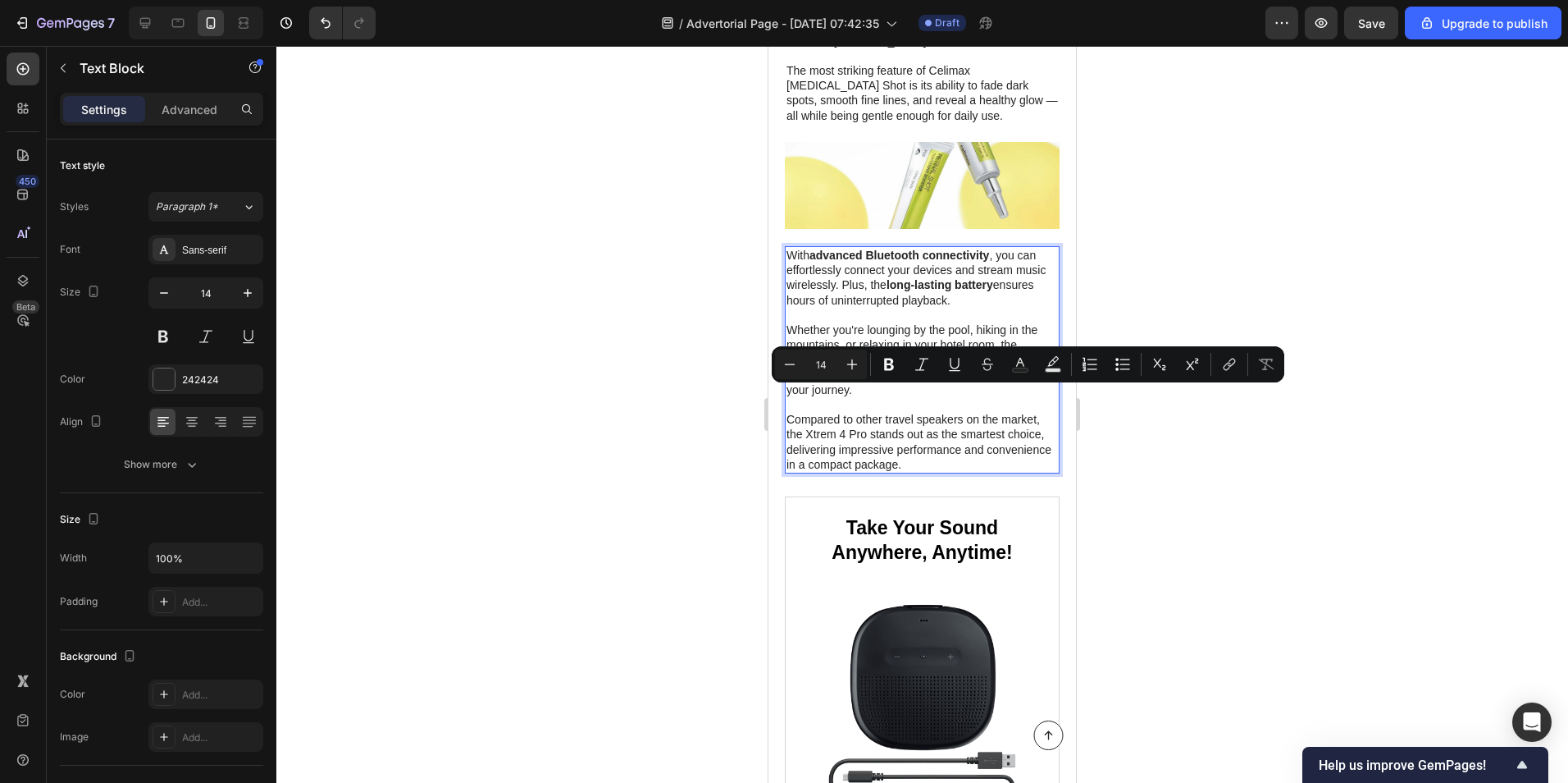
click at [971, 412] on p "Compared to other travel speakers on the market, the Xtrem 4 Pro stands out as …" at bounding box center [922, 441] width 272 height 60
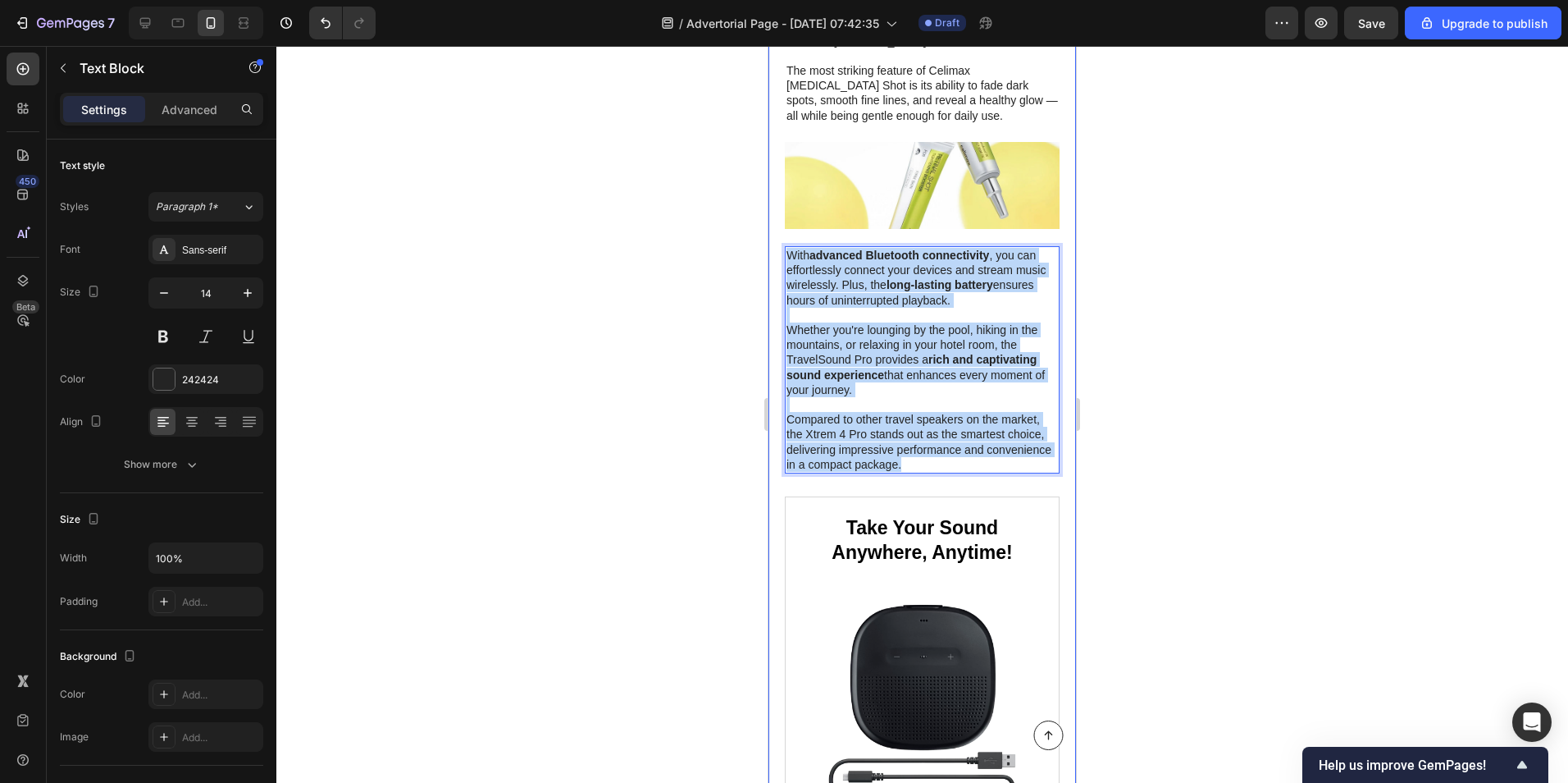
drag, startPoint x: 973, startPoint y: 411, endPoint x: 781, endPoint y: 202, distance: 283.8
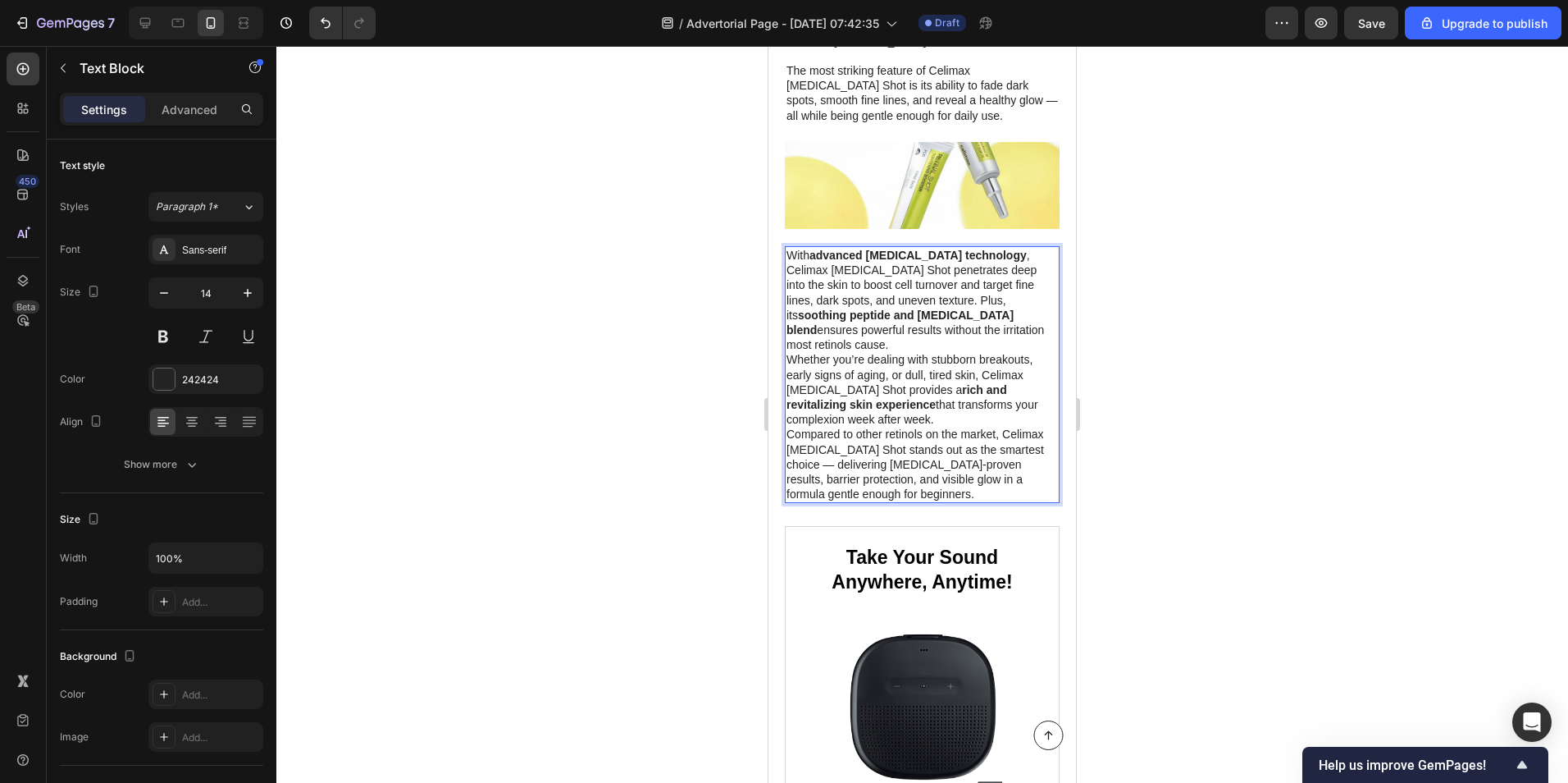
click at [960, 279] on p "With advanced [MEDICAL_DATA] technology , Celimax [MEDICAL_DATA] Shot penetrate…" at bounding box center [922, 299] width 272 height 104
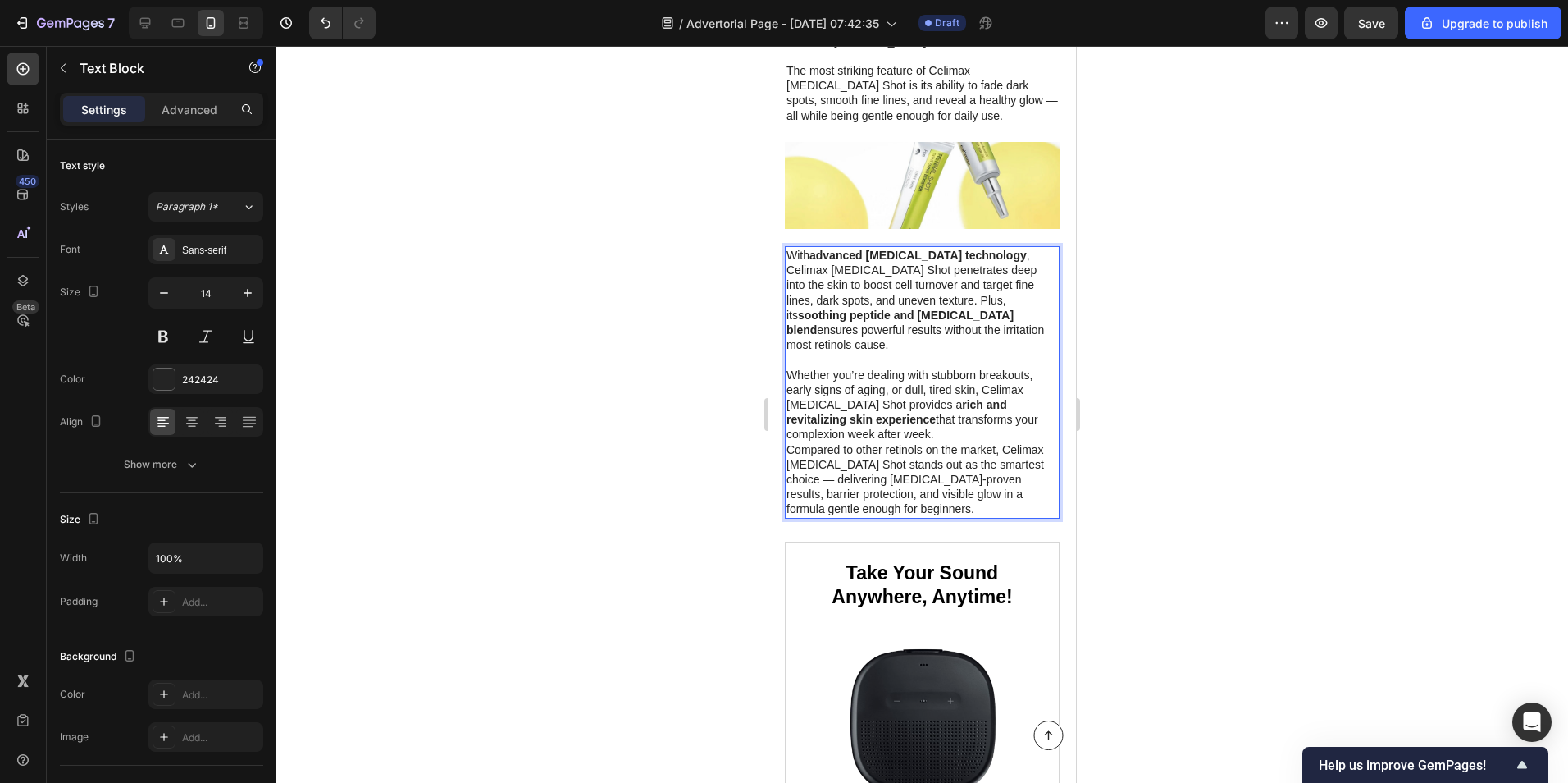
click at [882, 368] on p "Whether you’re dealing with stubborn breakouts, early signs of aging, or dull, …" at bounding box center [922, 405] width 272 height 74
click at [871, 369] on p "Whether you’re dealing with stubborn breakouts, early signs of aging, or dull, …" at bounding box center [922, 405] width 272 height 74
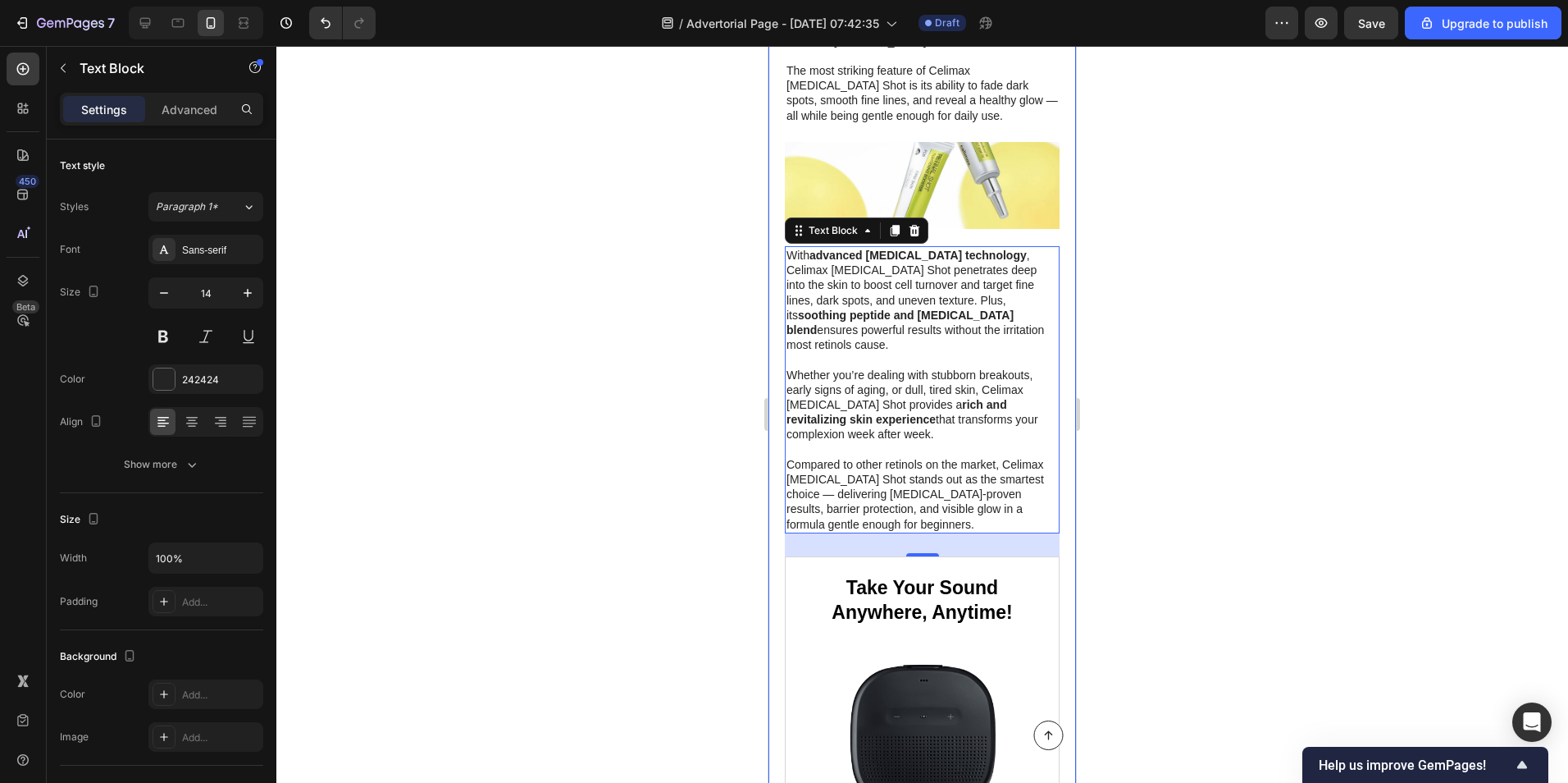
click at [681, 375] on div at bounding box center [923, 414] width 1292 height 737
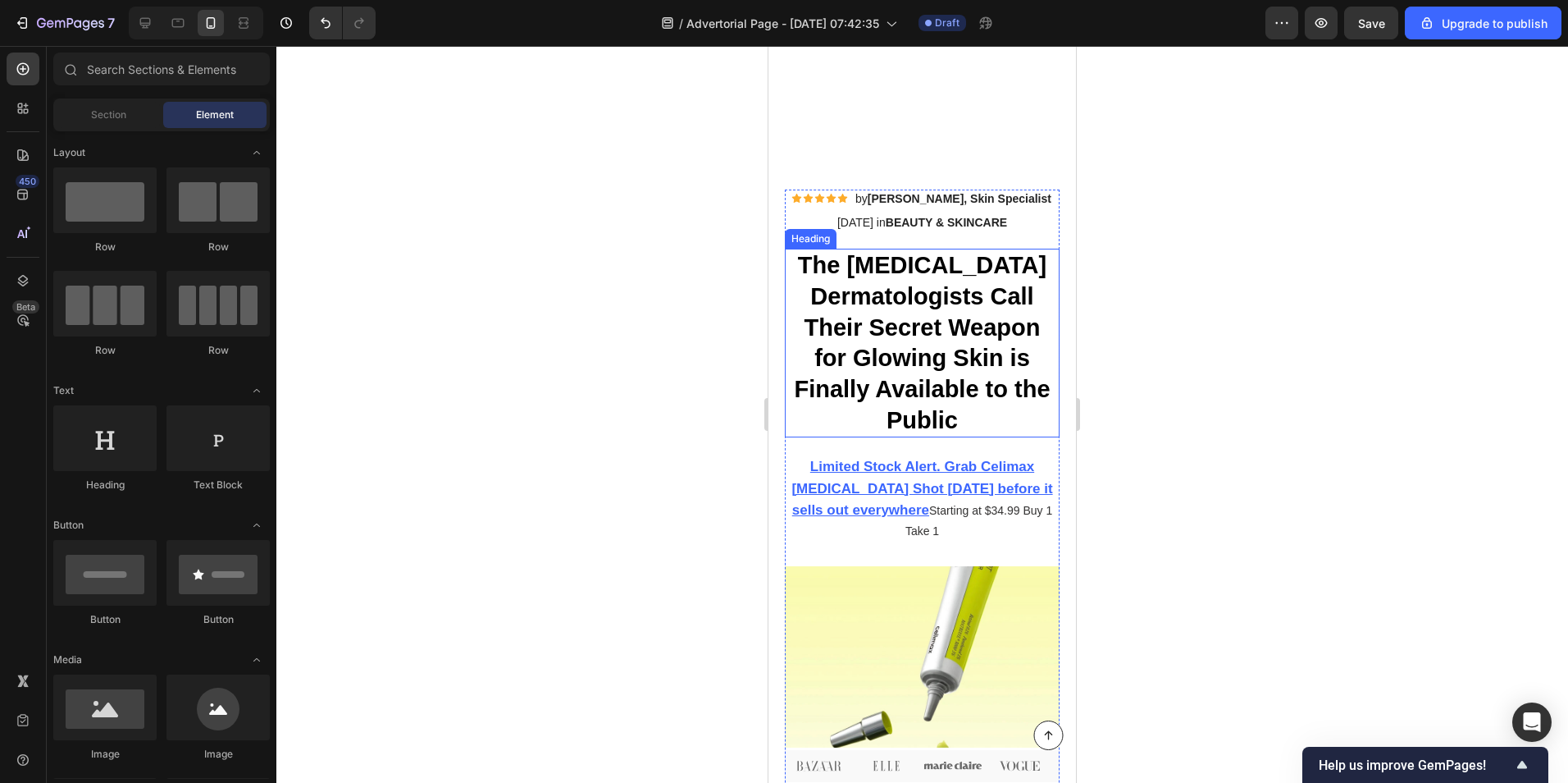
scroll to position [0, 0]
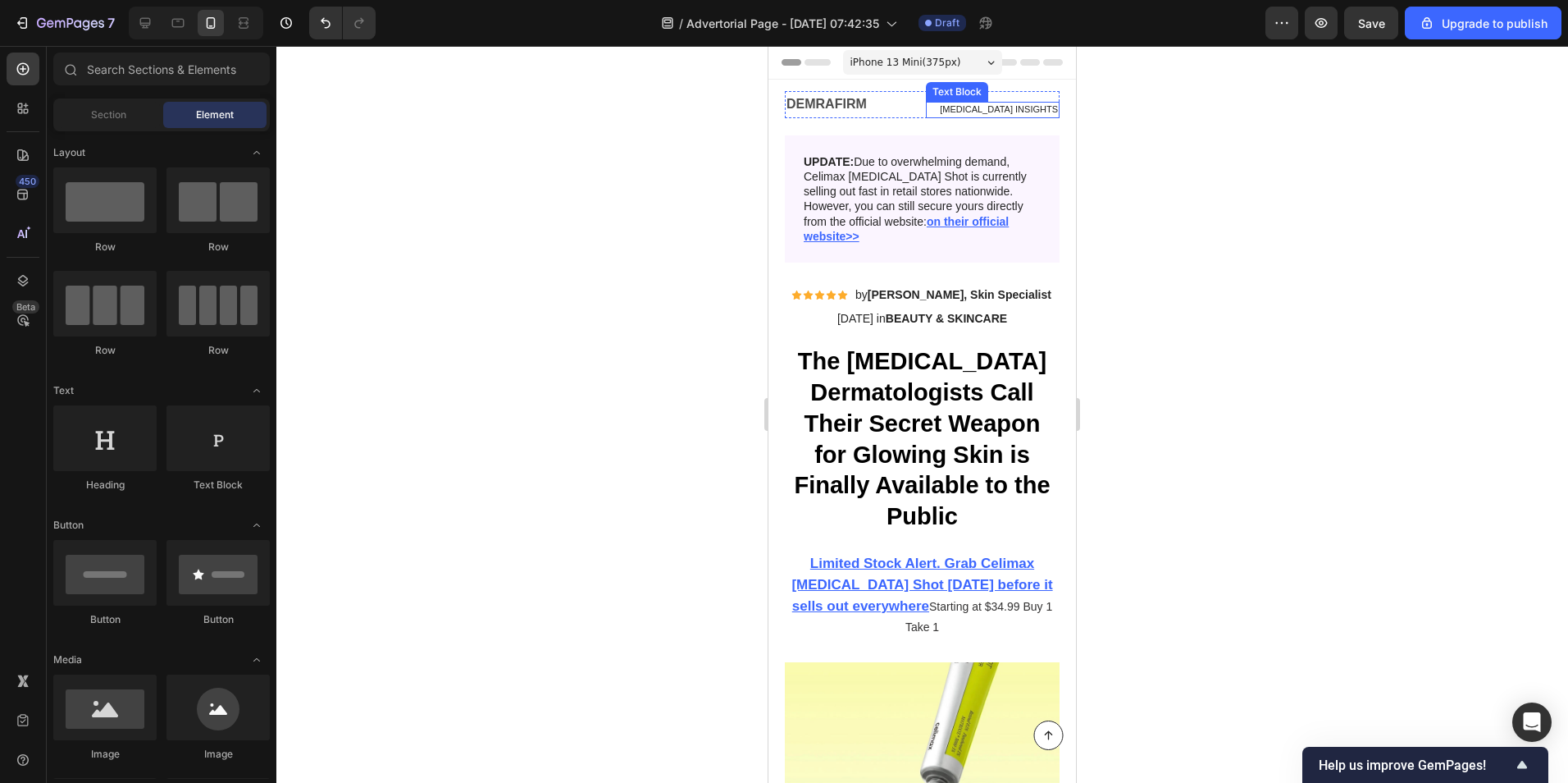
click at [945, 105] on span "[MEDICAL_DATA] INSIGHTS" at bounding box center [999, 108] width 118 height 10
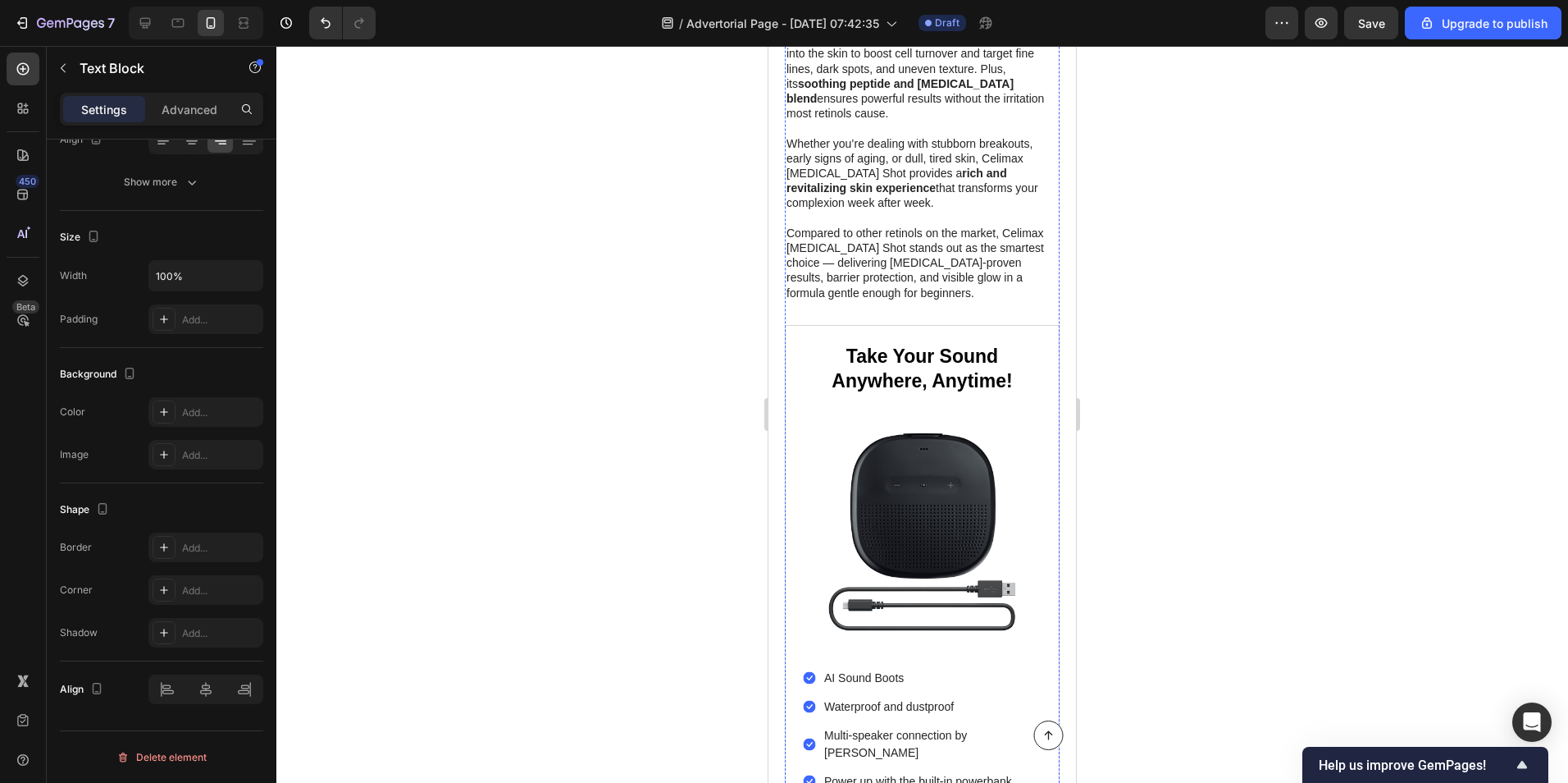
scroll to position [2216, 0]
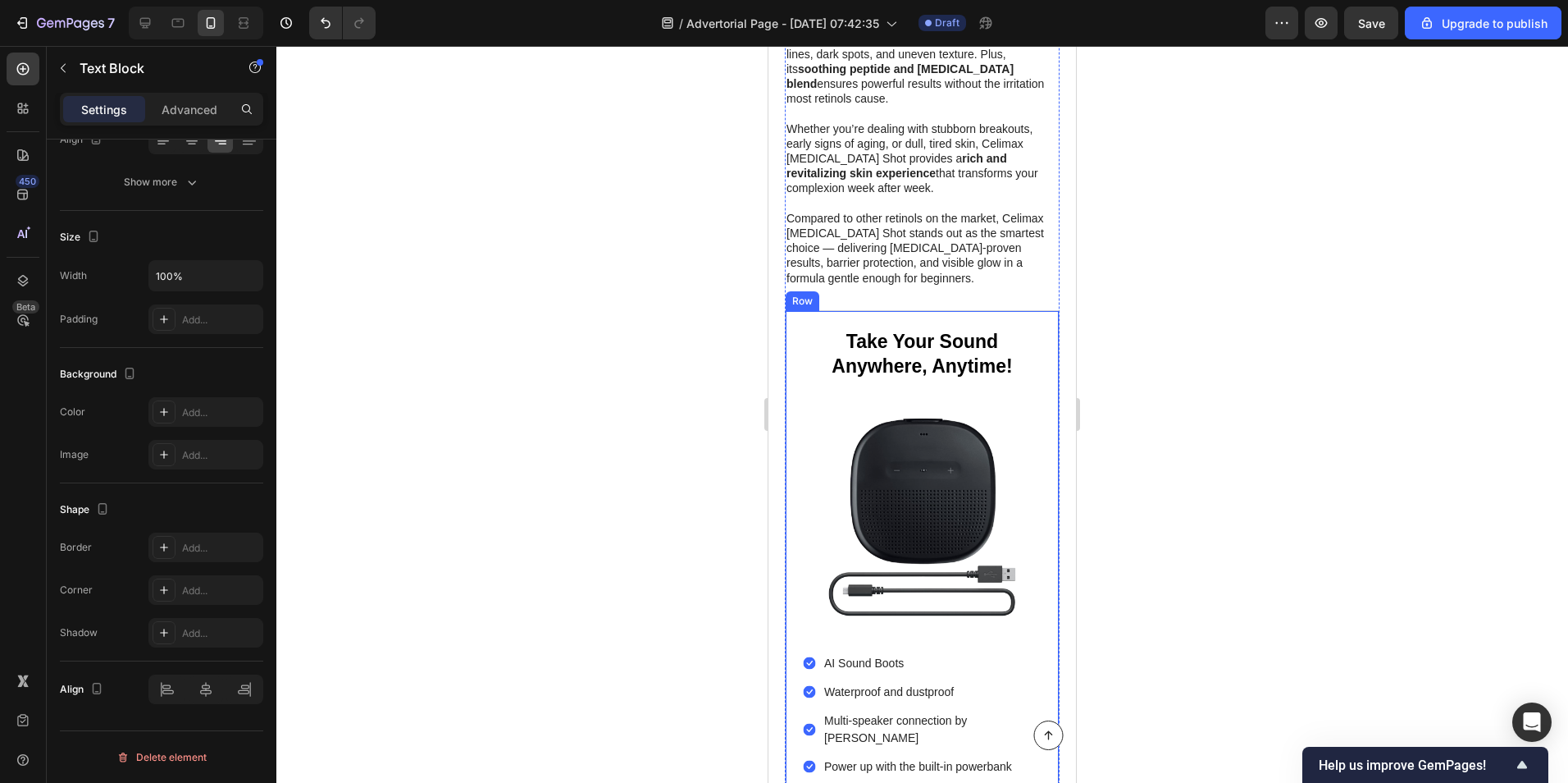
click at [484, 485] on div at bounding box center [923, 414] width 1292 height 737
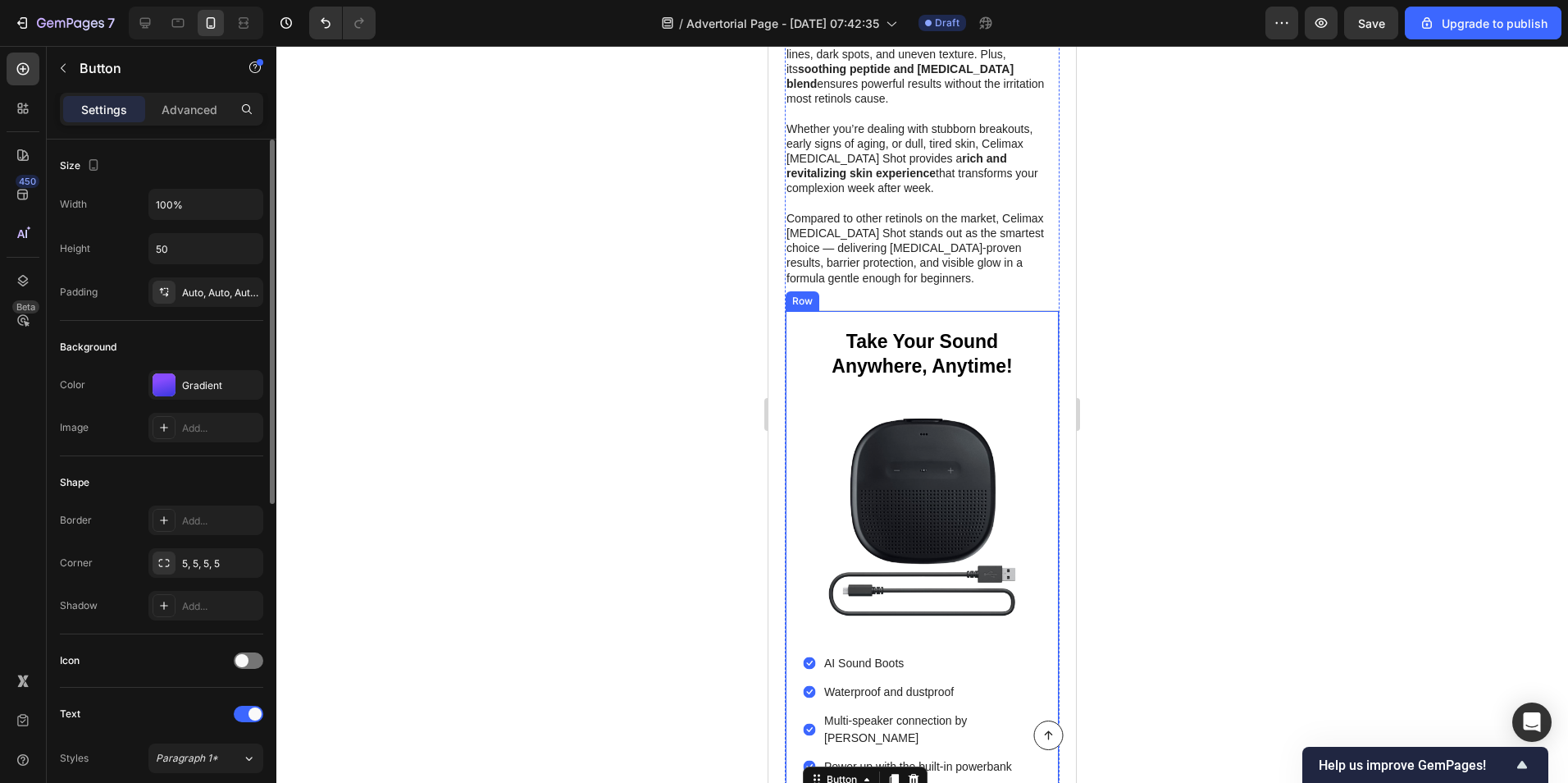
click at [212, 404] on div "Color Gradient Image Add..." at bounding box center [161, 406] width 203 height 72
click at [210, 392] on div "Gradient" at bounding box center [206, 385] width 48 height 15
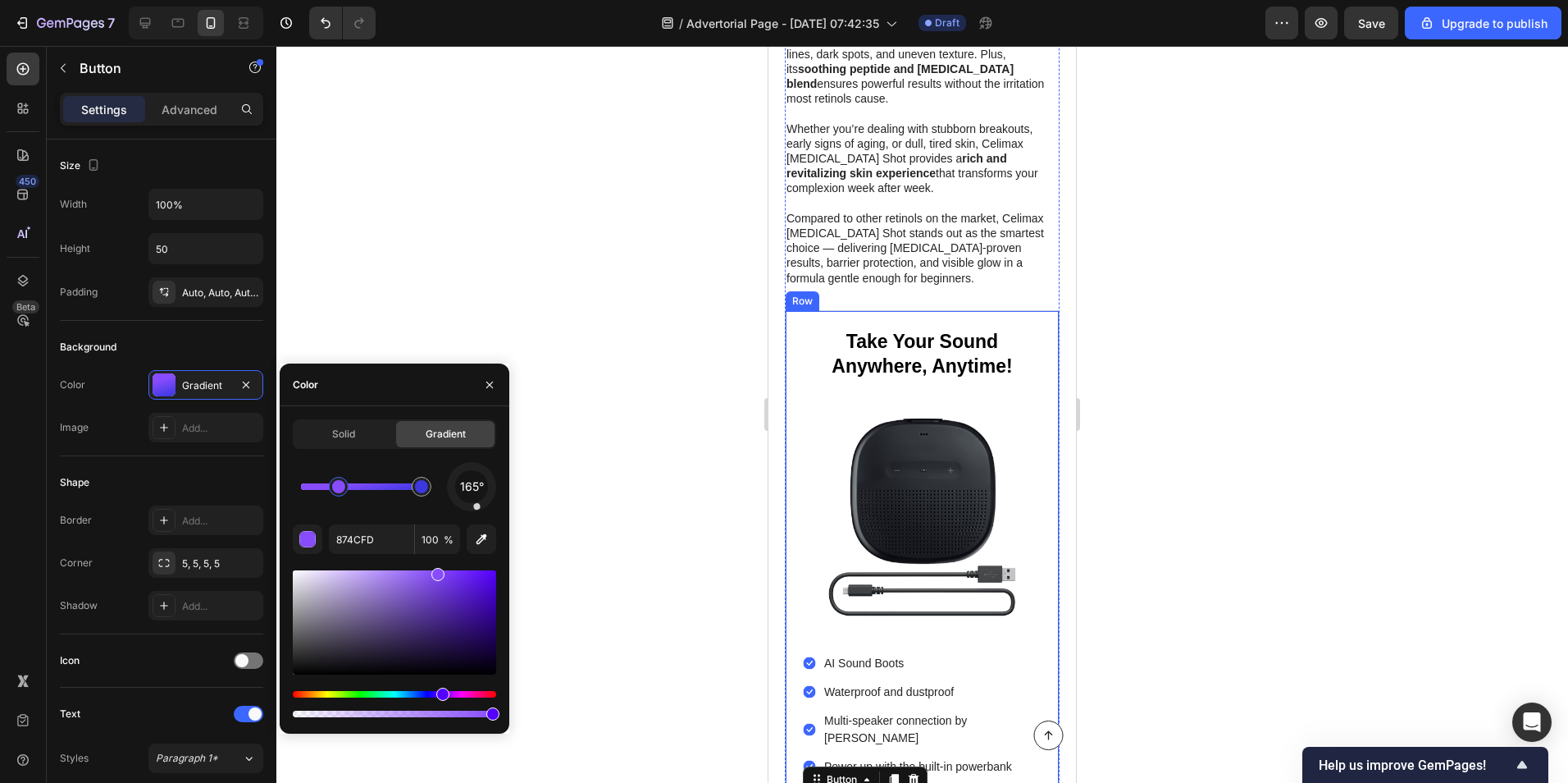
click at [362, 696] on div "Hue" at bounding box center [394, 695] width 203 height 7
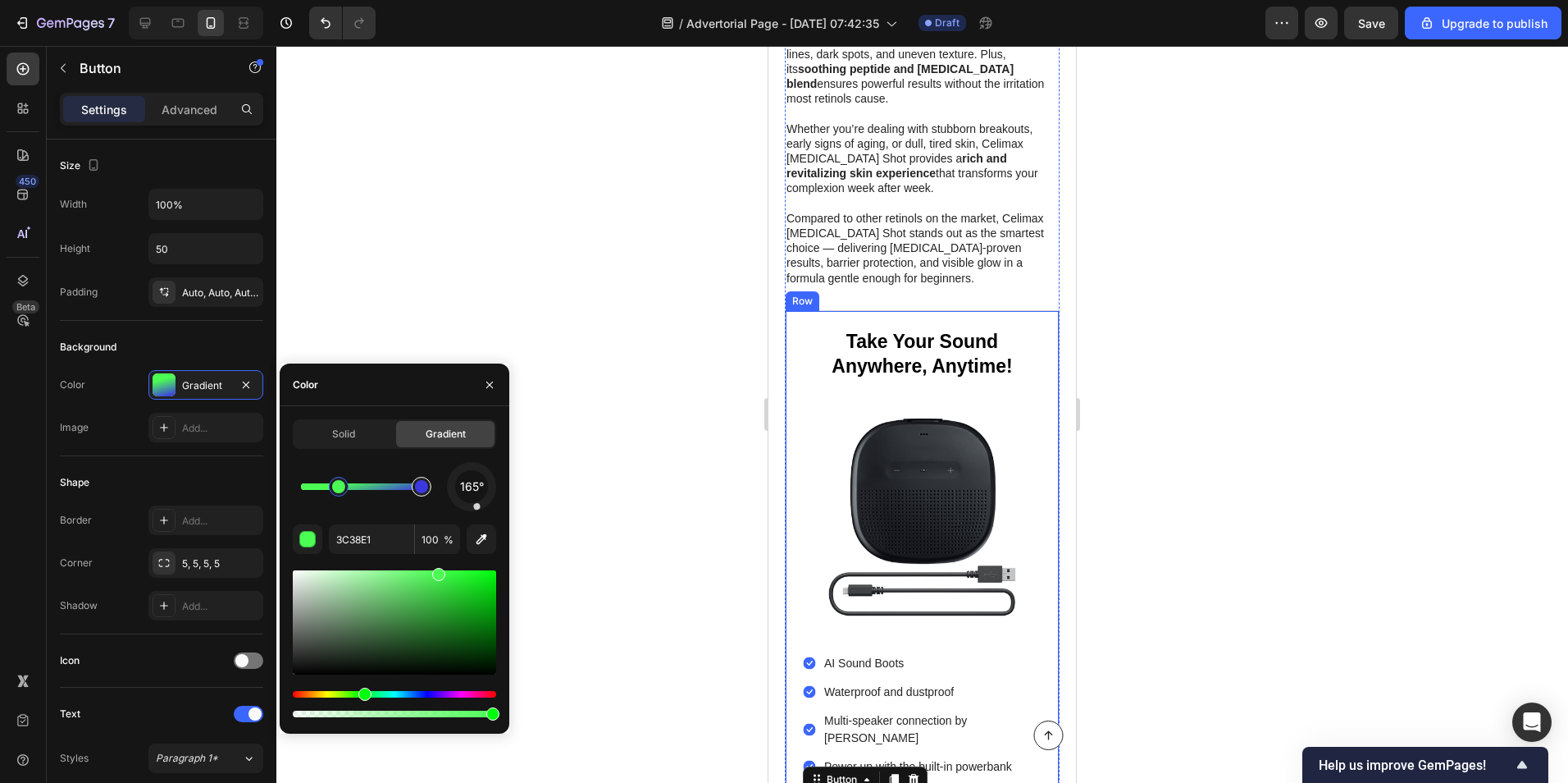
click at [418, 485] on div at bounding box center [421, 486] width 13 height 13
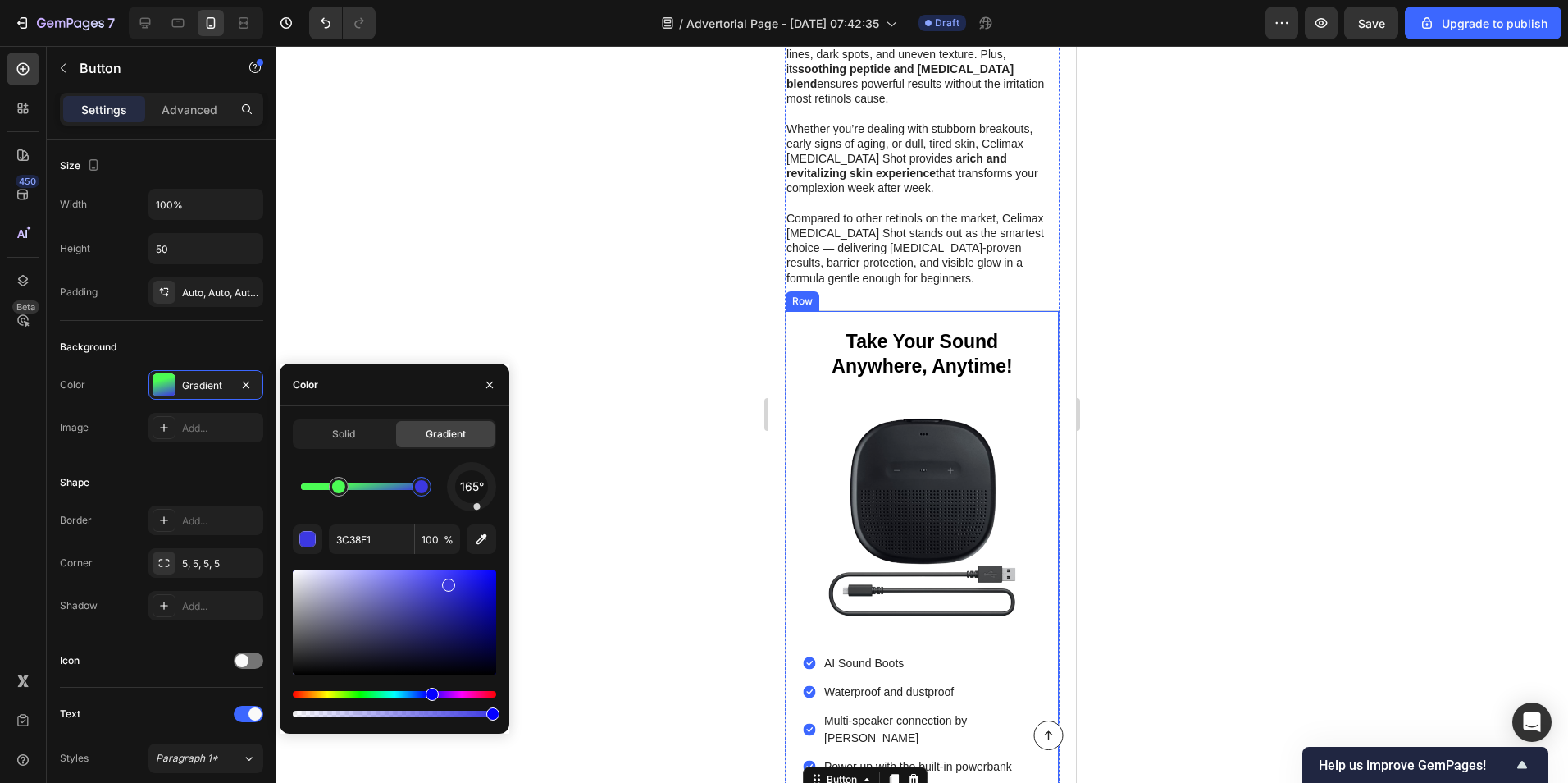
click at [361, 693] on div "Hue" at bounding box center [394, 695] width 203 height 7
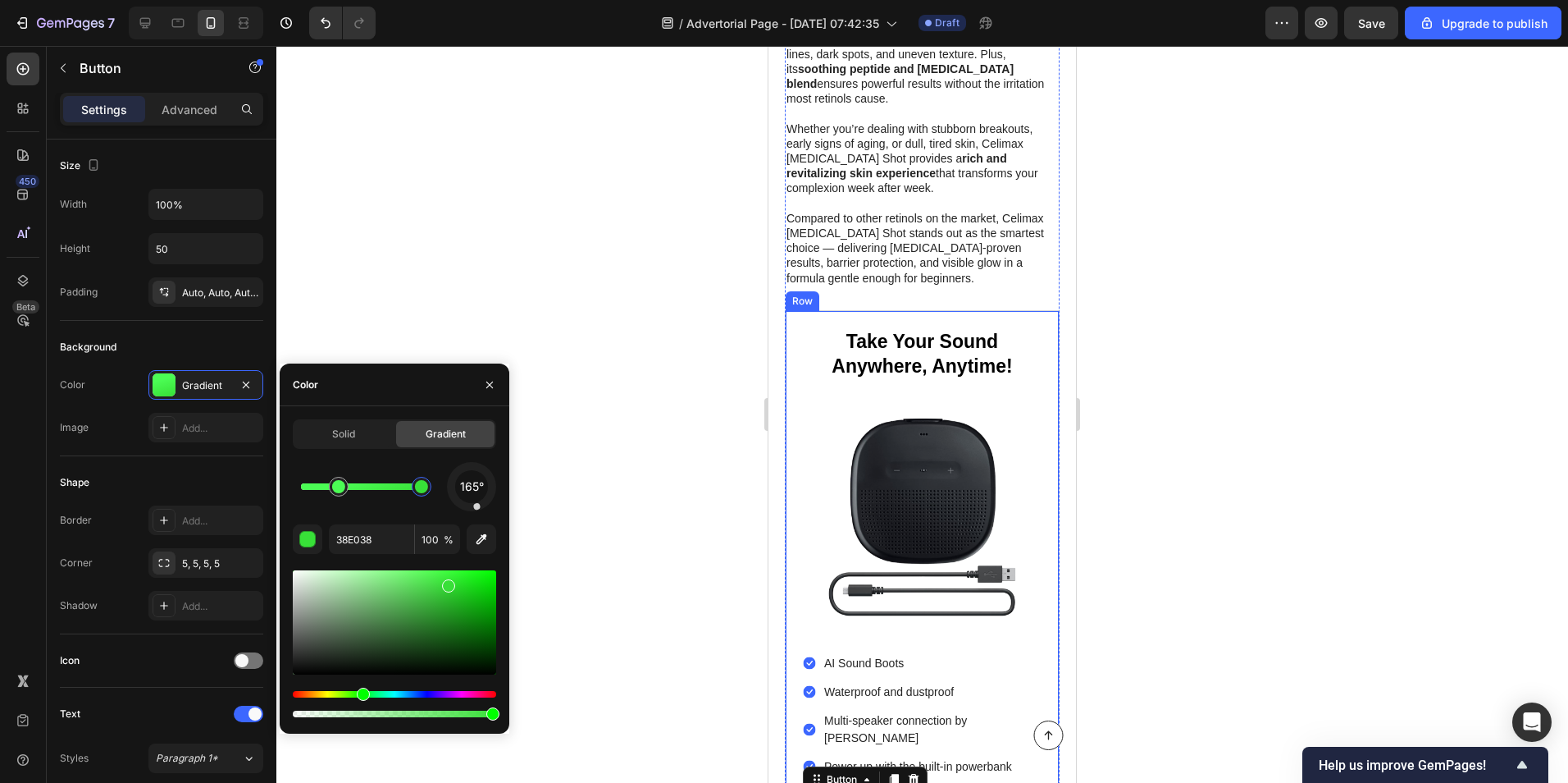
click at [302, 585] on div at bounding box center [394, 622] width 203 height 104
type input "BED8BE"
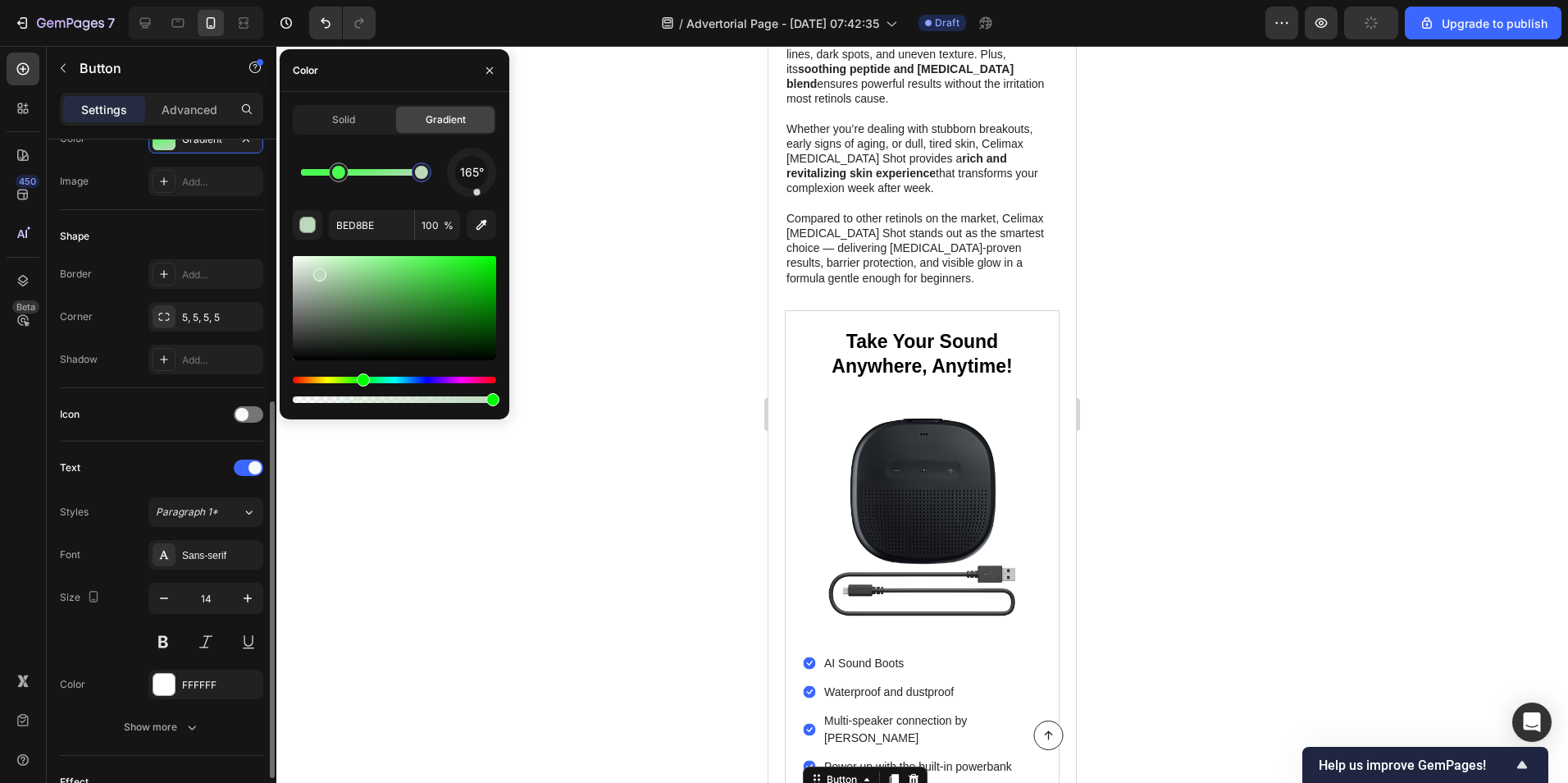
scroll to position [328, 0]
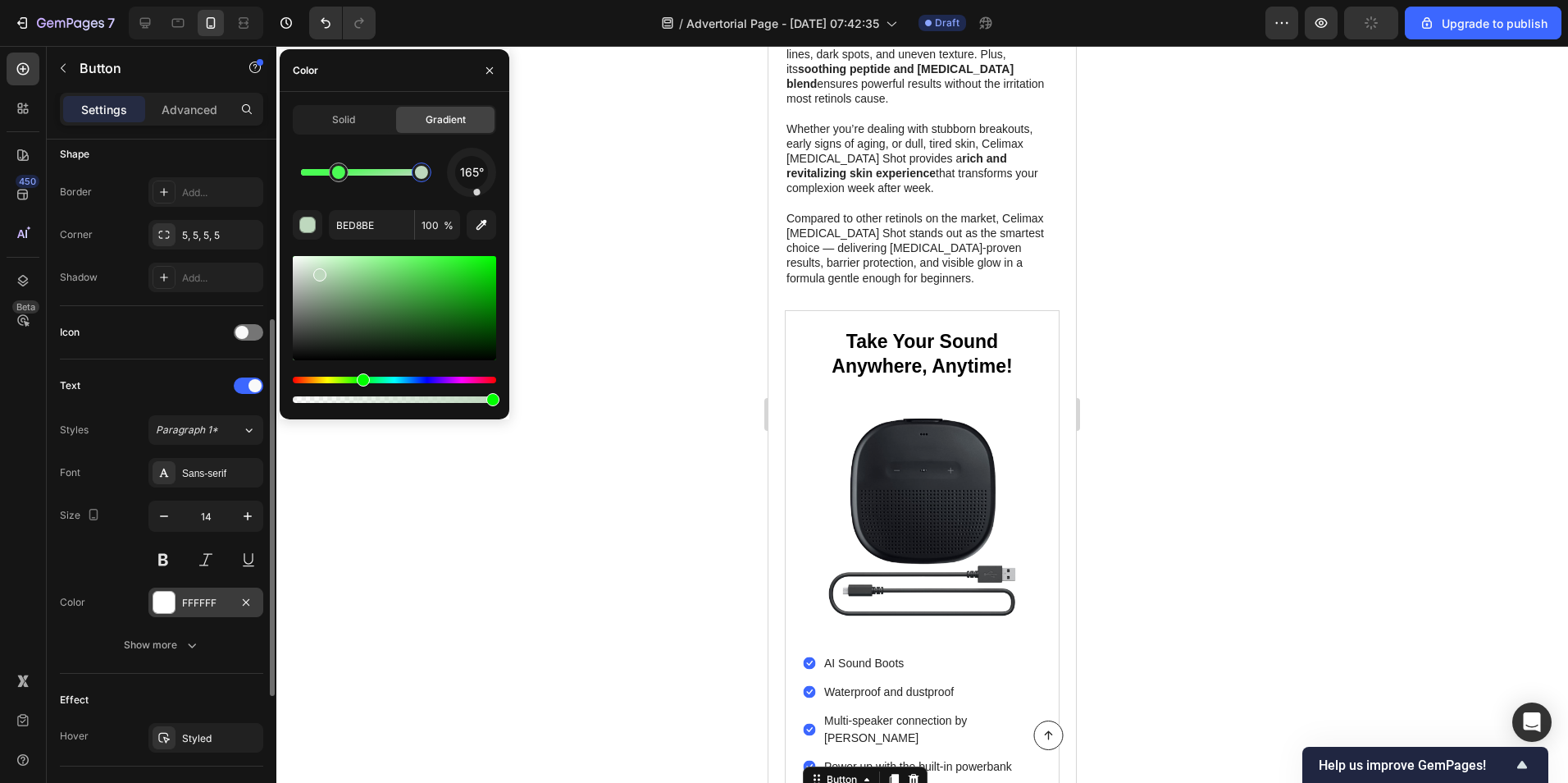
click at [158, 597] on div at bounding box center [163, 602] width 22 height 22
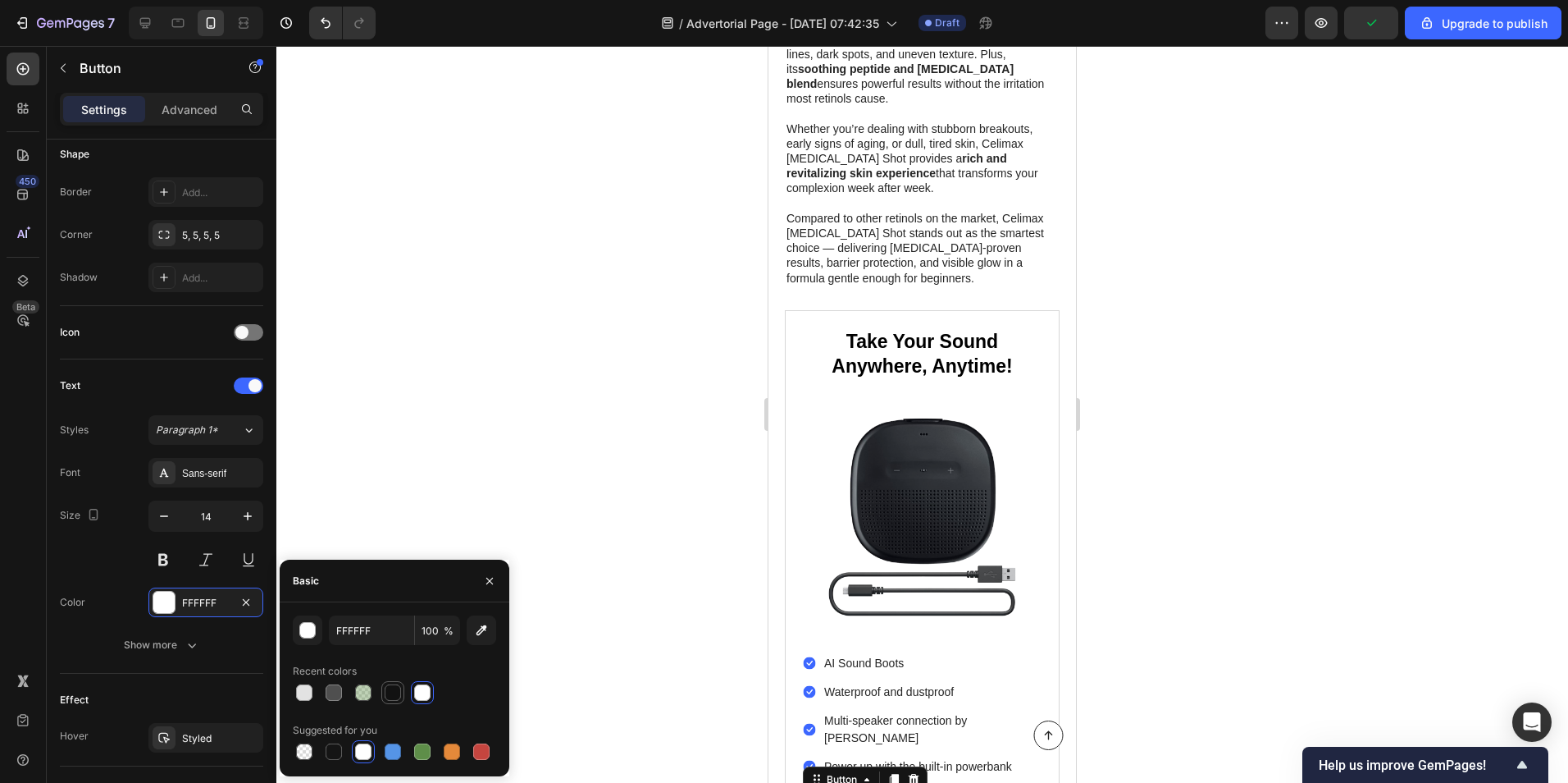
click at [389, 687] on div at bounding box center [393, 692] width 16 height 16
type input "121212"
click at [419, 447] on div at bounding box center [923, 414] width 1292 height 737
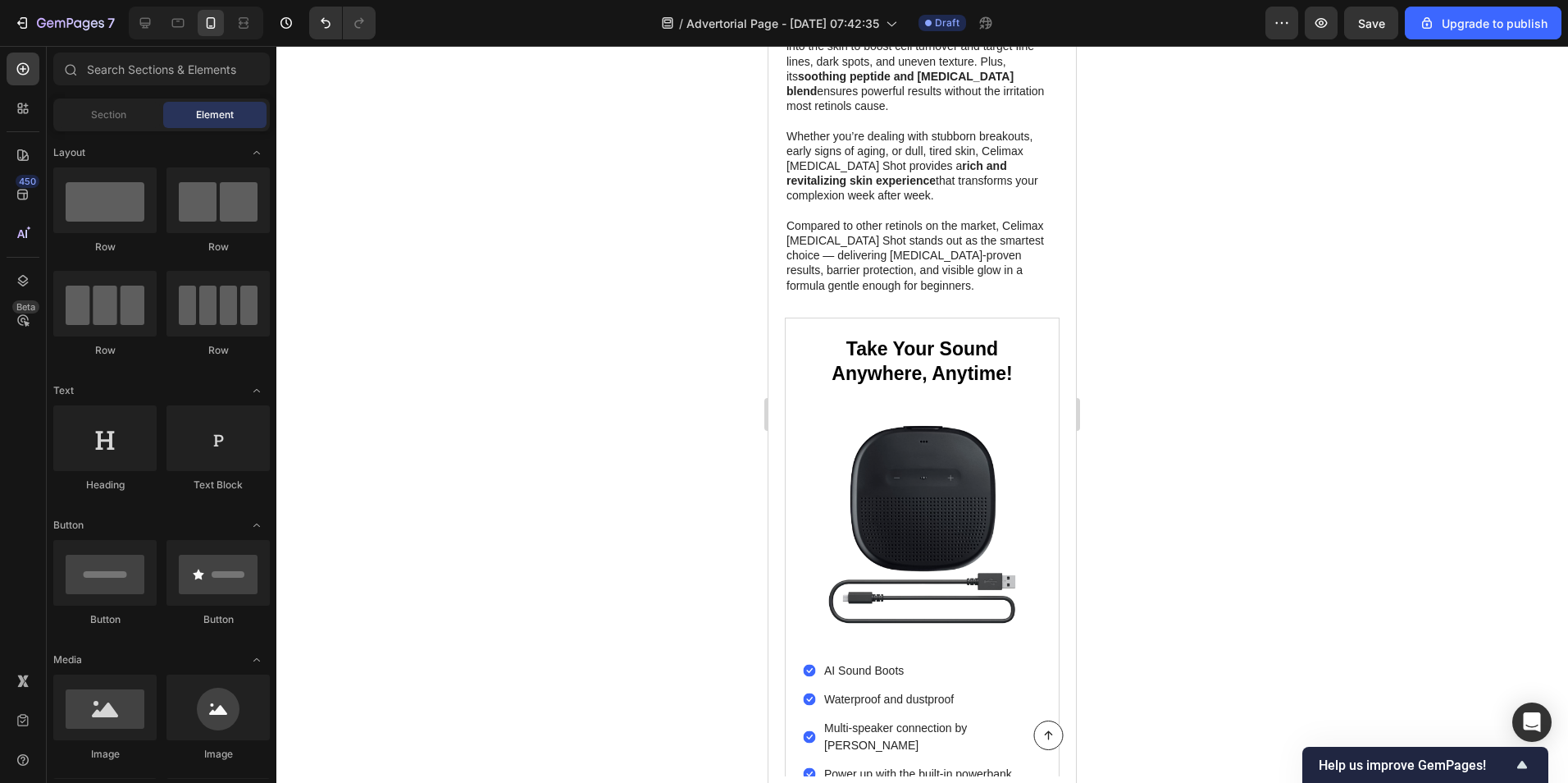
scroll to position [2216, 0]
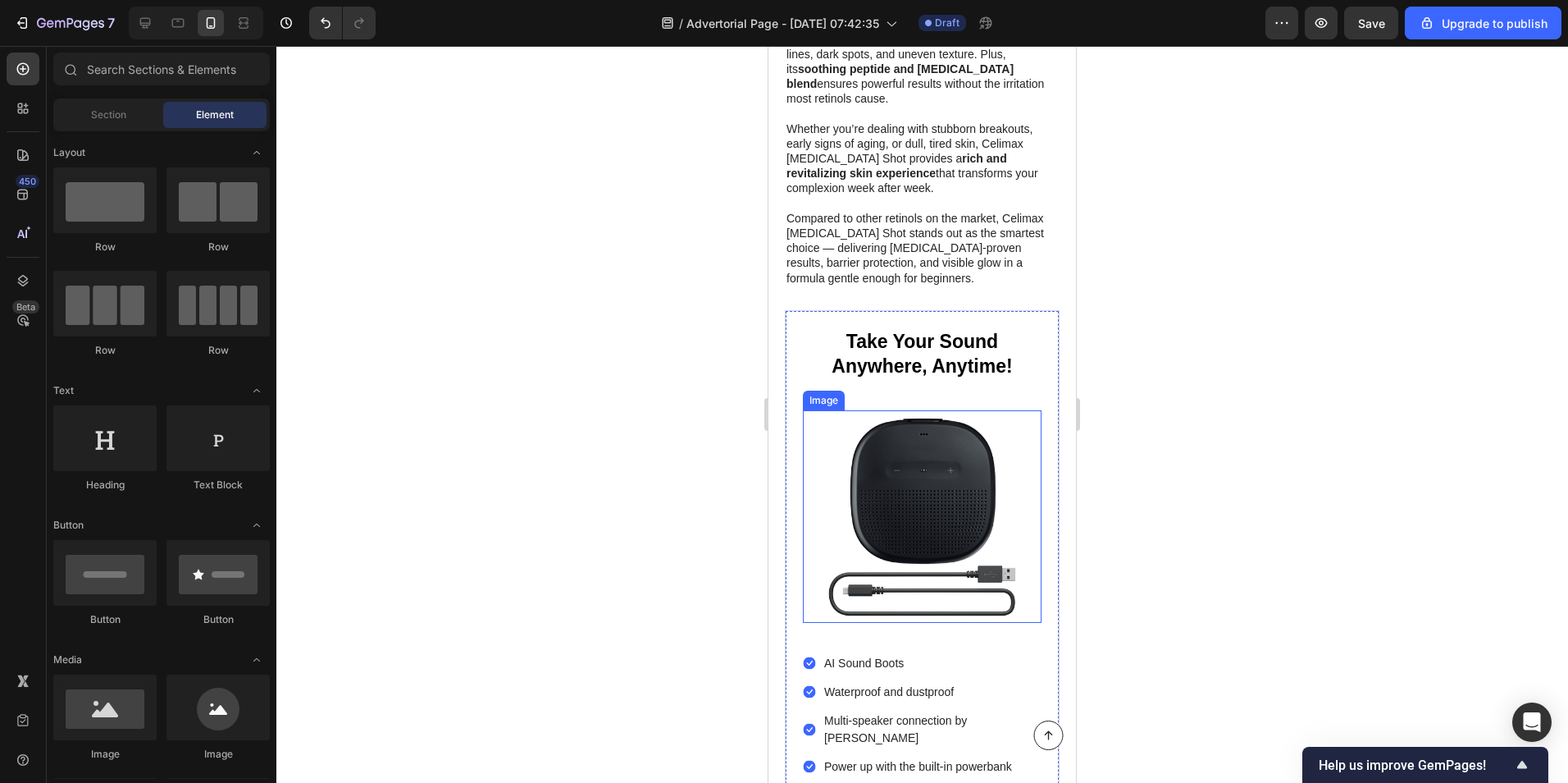
click at [904, 420] on img at bounding box center [922, 517] width 239 height 213
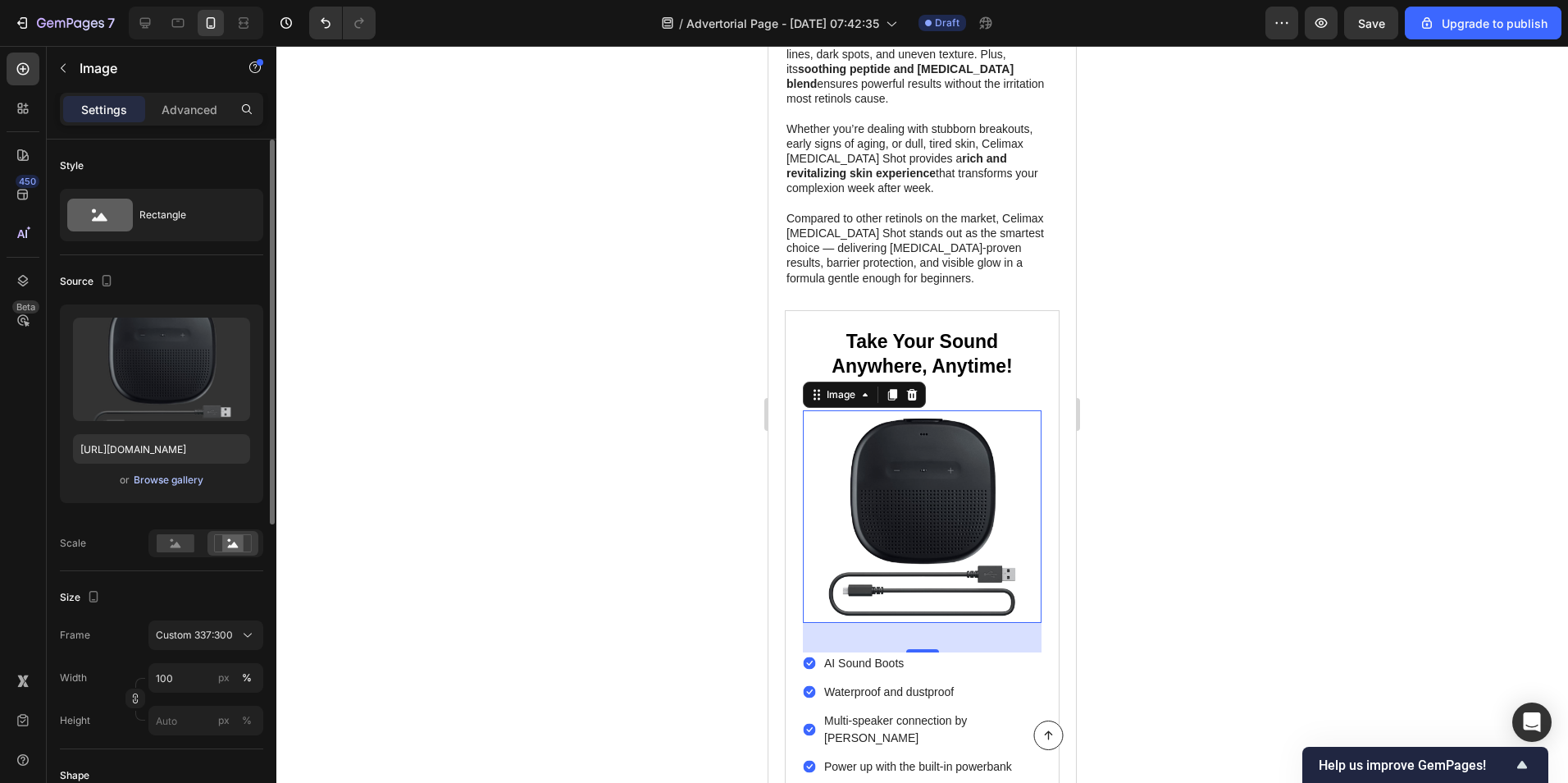
click at [158, 476] on div "Browse gallery" at bounding box center [169, 479] width 70 height 15
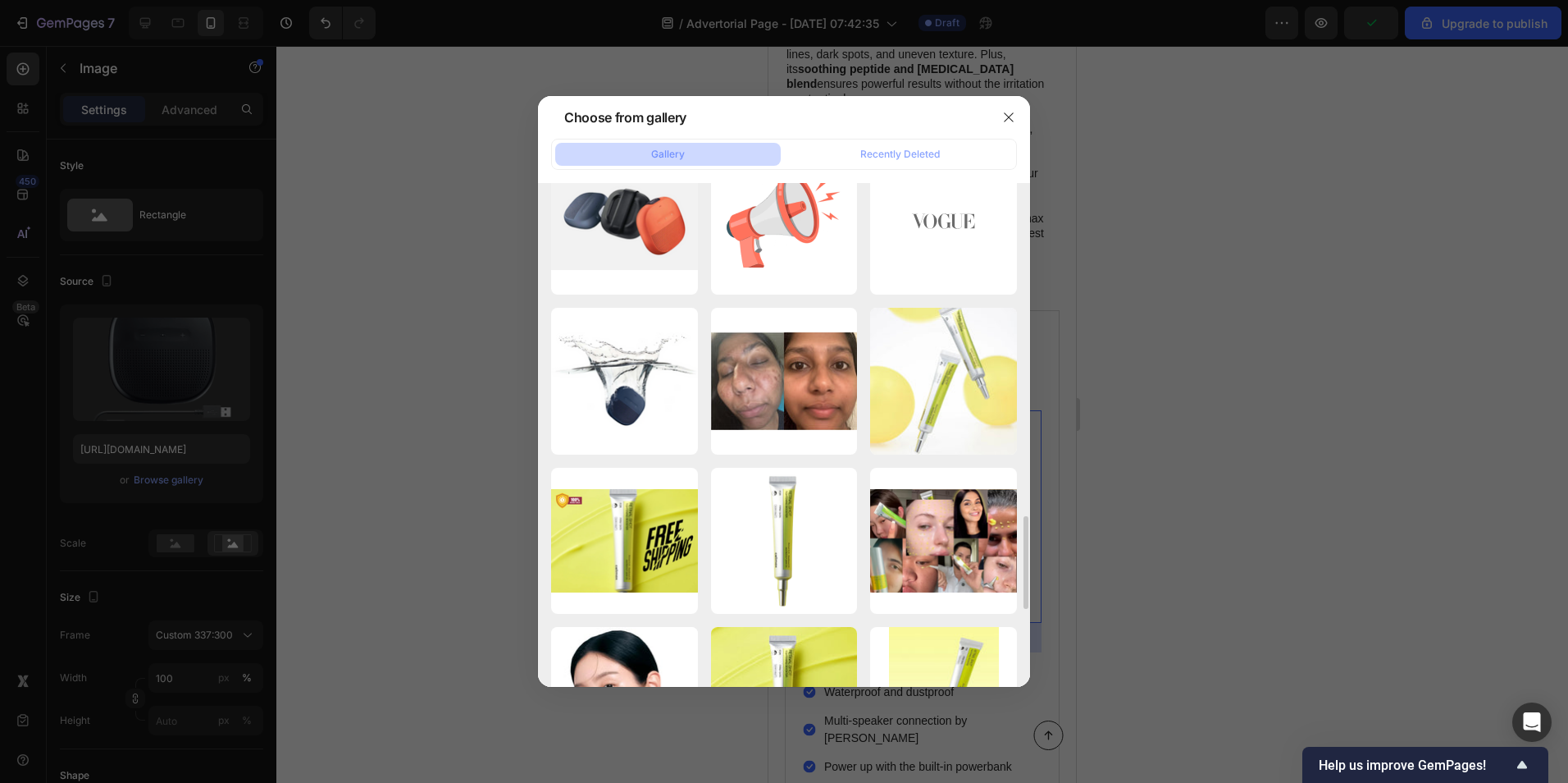
scroll to position [1969, 0]
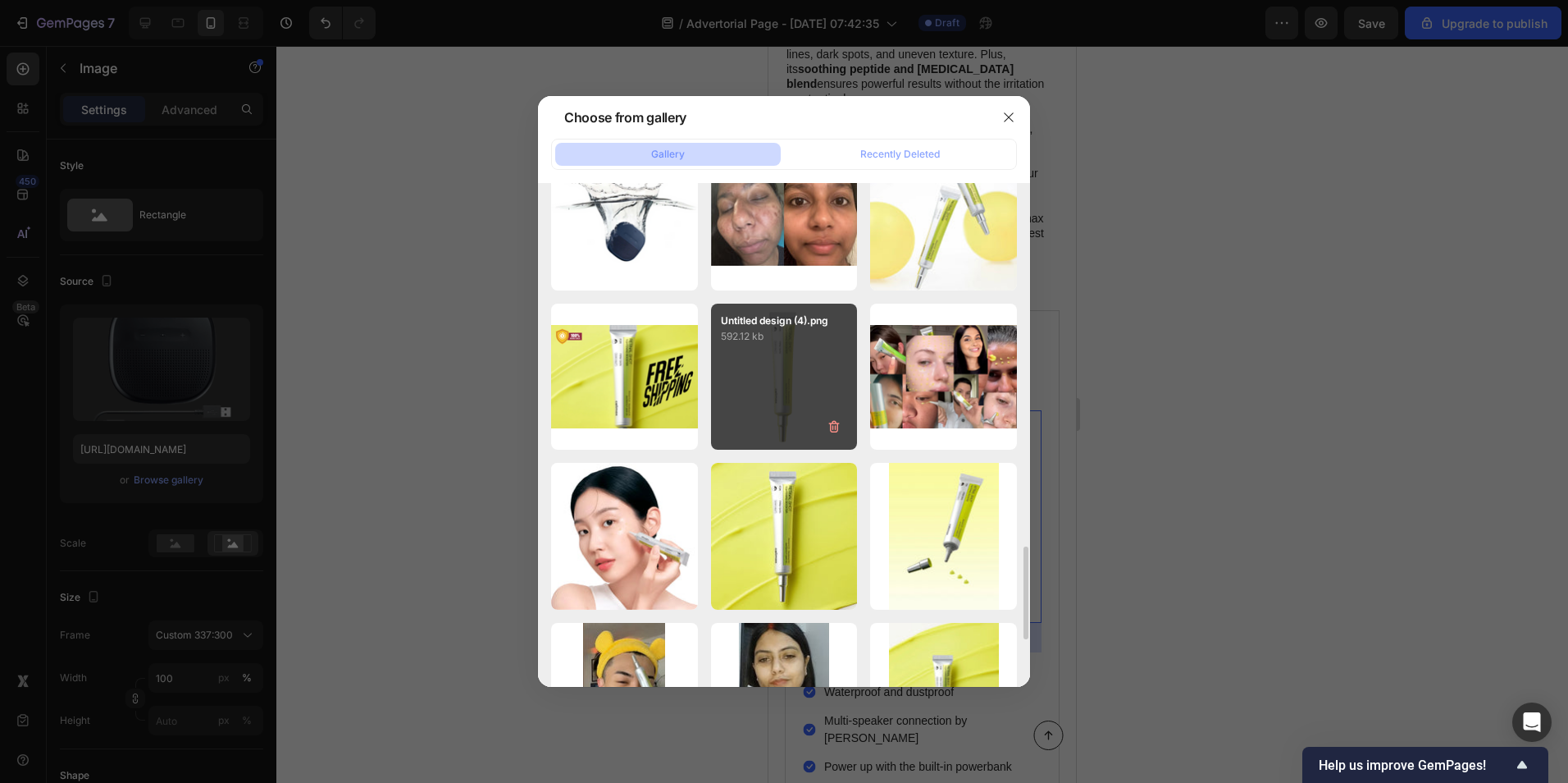
click at [785, 402] on div "Untitled design (4).png 592.12 kb" at bounding box center [784, 377] width 147 height 147
type input "[URL][DOMAIN_NAME]"
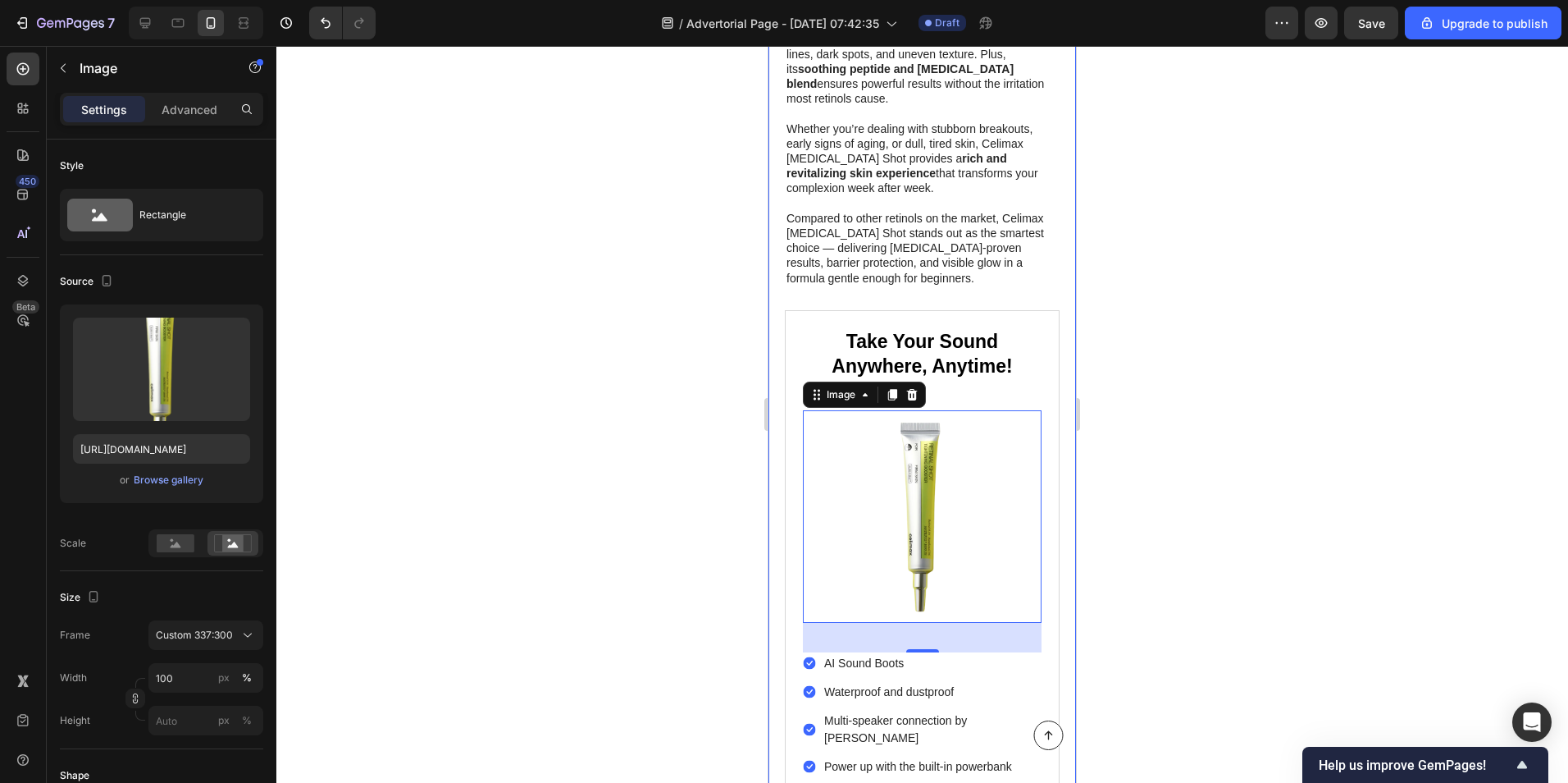
click at [624, 411] on div at bounding box center [923, 414] width 1292 height 737
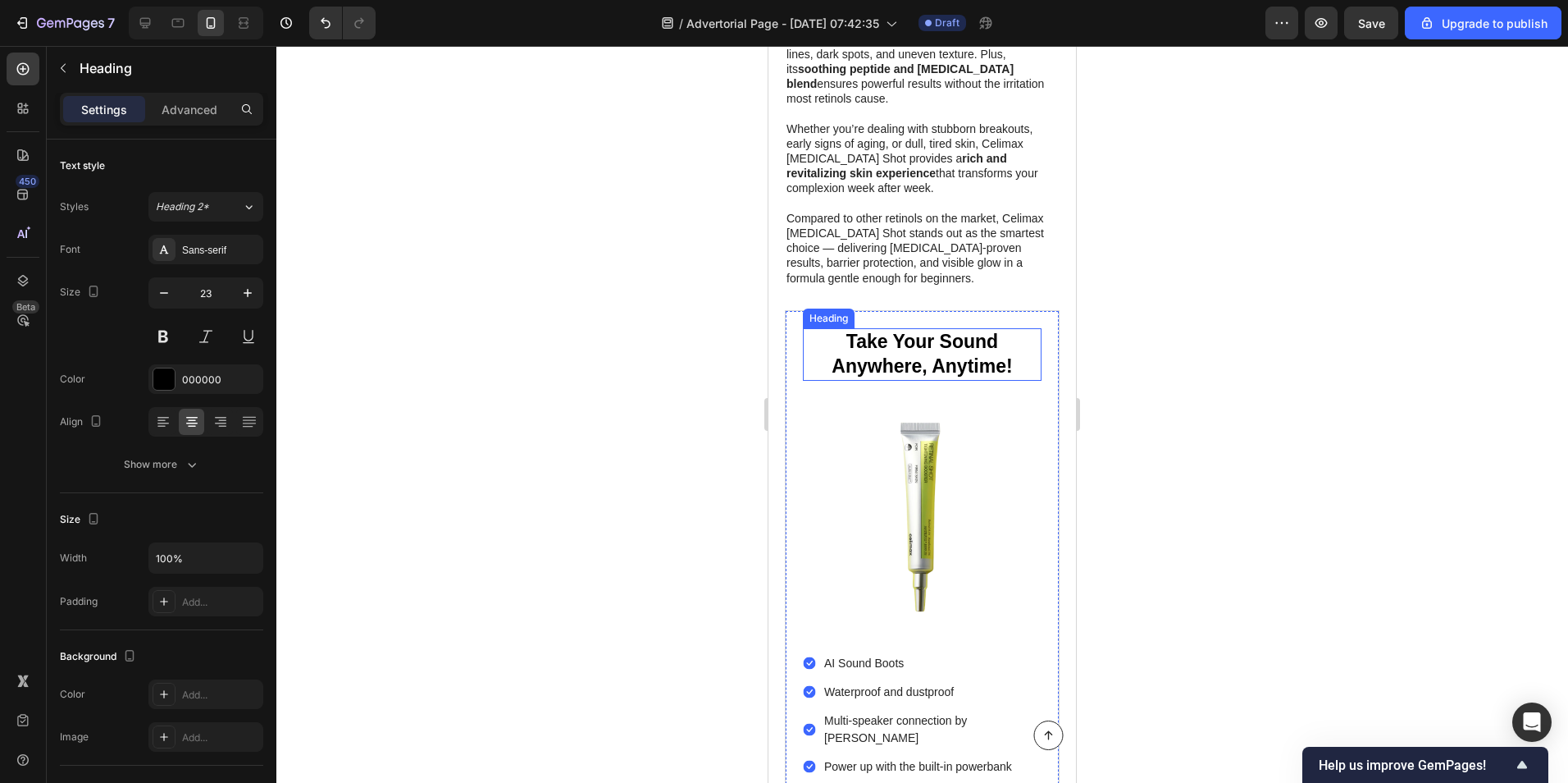
click at [912, 328] on h2 "Take Your Sound Anywhere, Anytime!" at bounding box center [922, 354] width 239 height 53
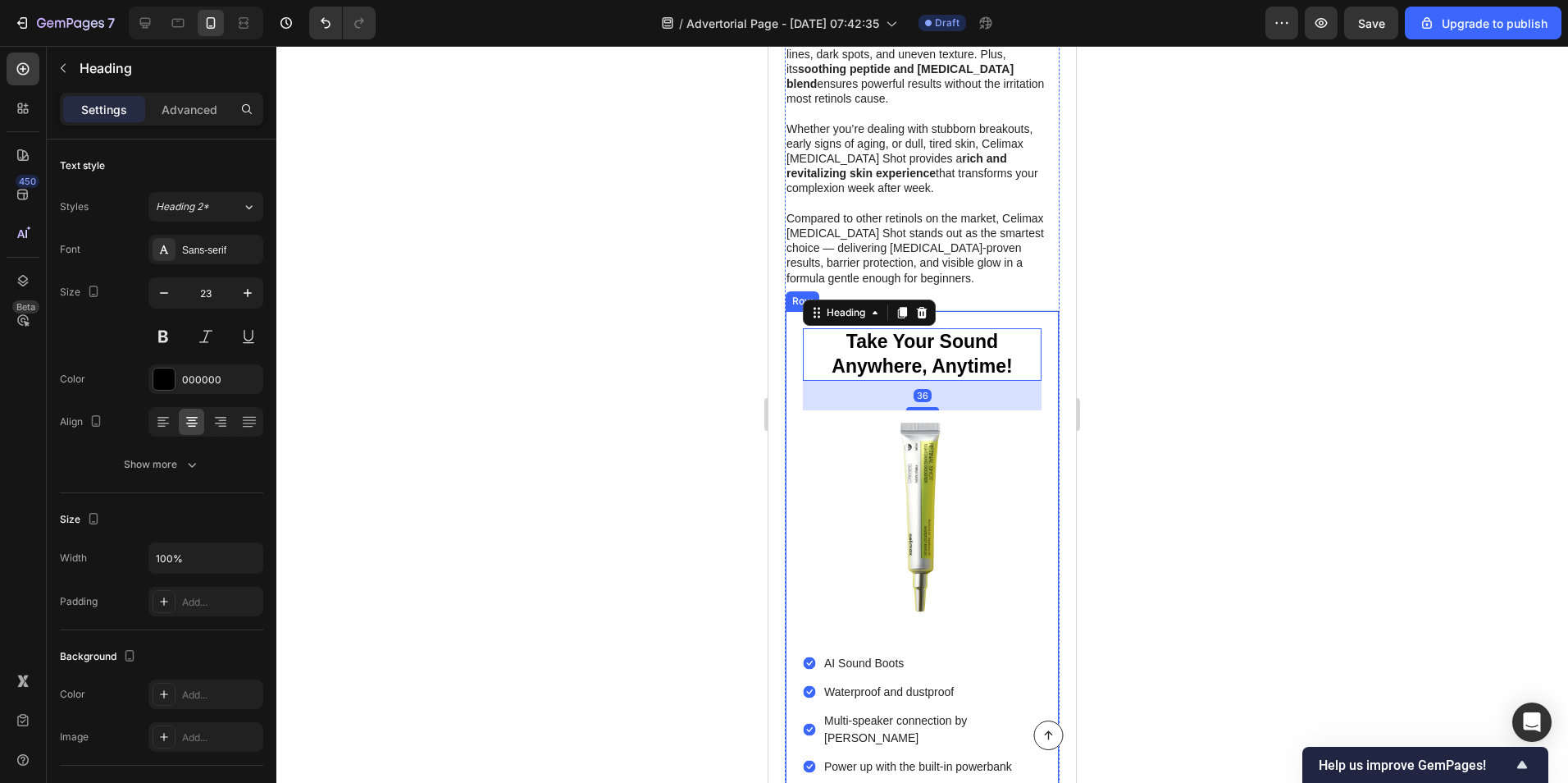
click at [665, 279] on div at bounding box center [923, 414] width 1292 height 737
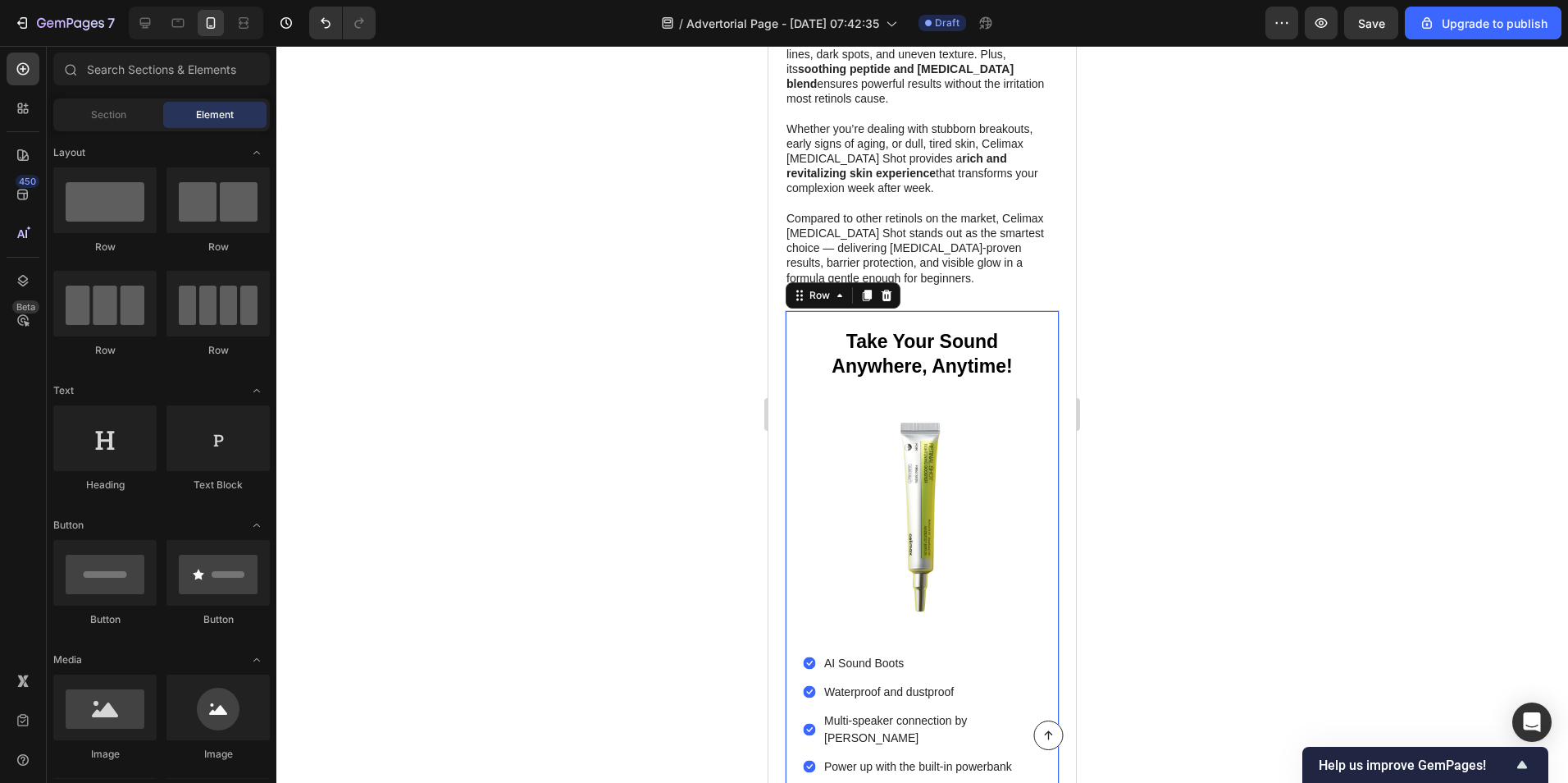
drag, startPoint x: 947, startPoint y: 319, endPoint x: 949, endPoint y: 298, distance: 21.1
click at [947, 328] on div "Take Your Sound Anywhere, Anytime! Heading Icon Icon Icon Icon Icon Icon List 2…" at bounding box center [922, 581] width 239 height 508
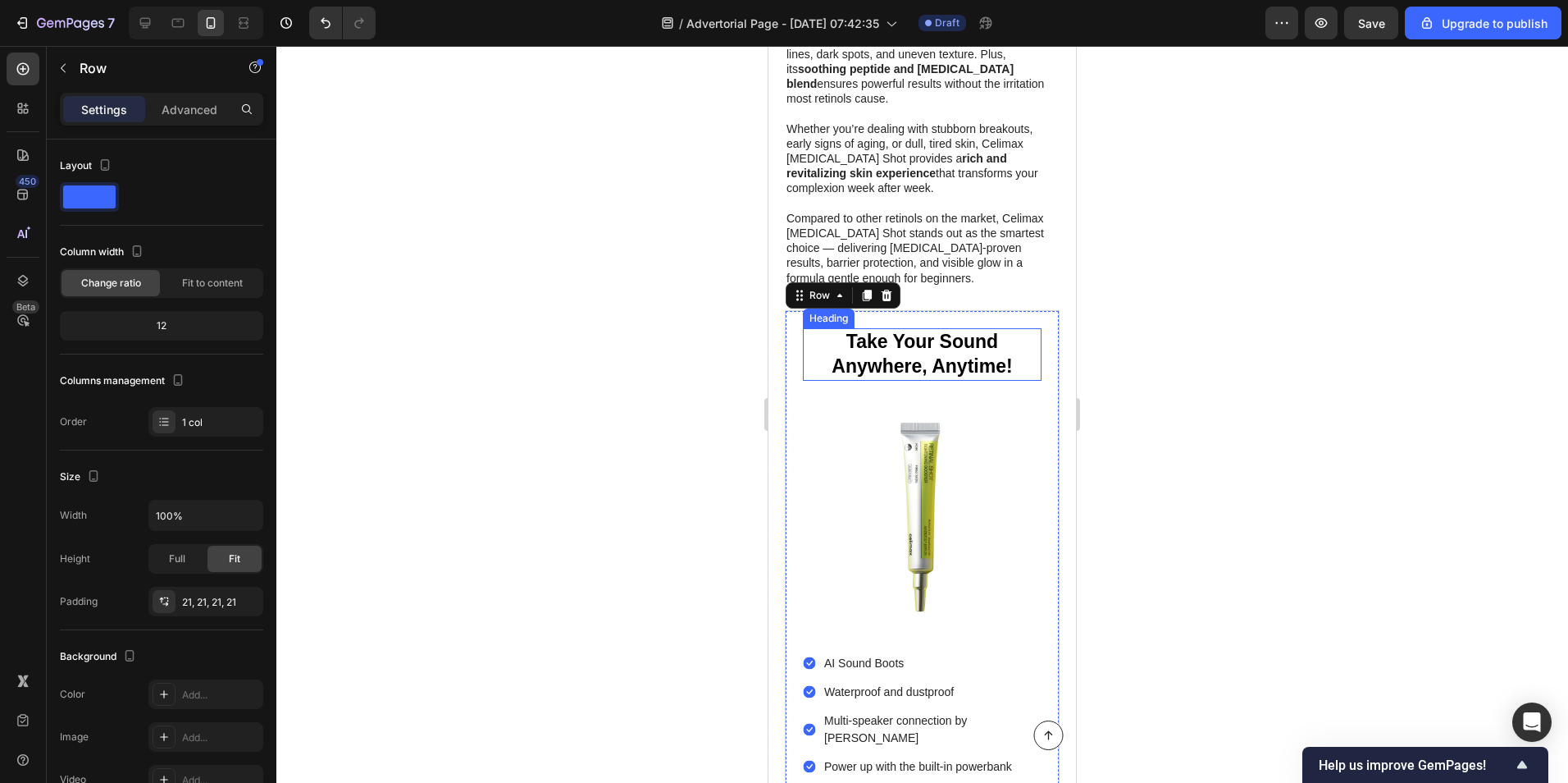
click at [949, 328] on h2 "Take Your Sound Anywhere, Anytime!" at bounding box center [922, 354] width 239 height 53
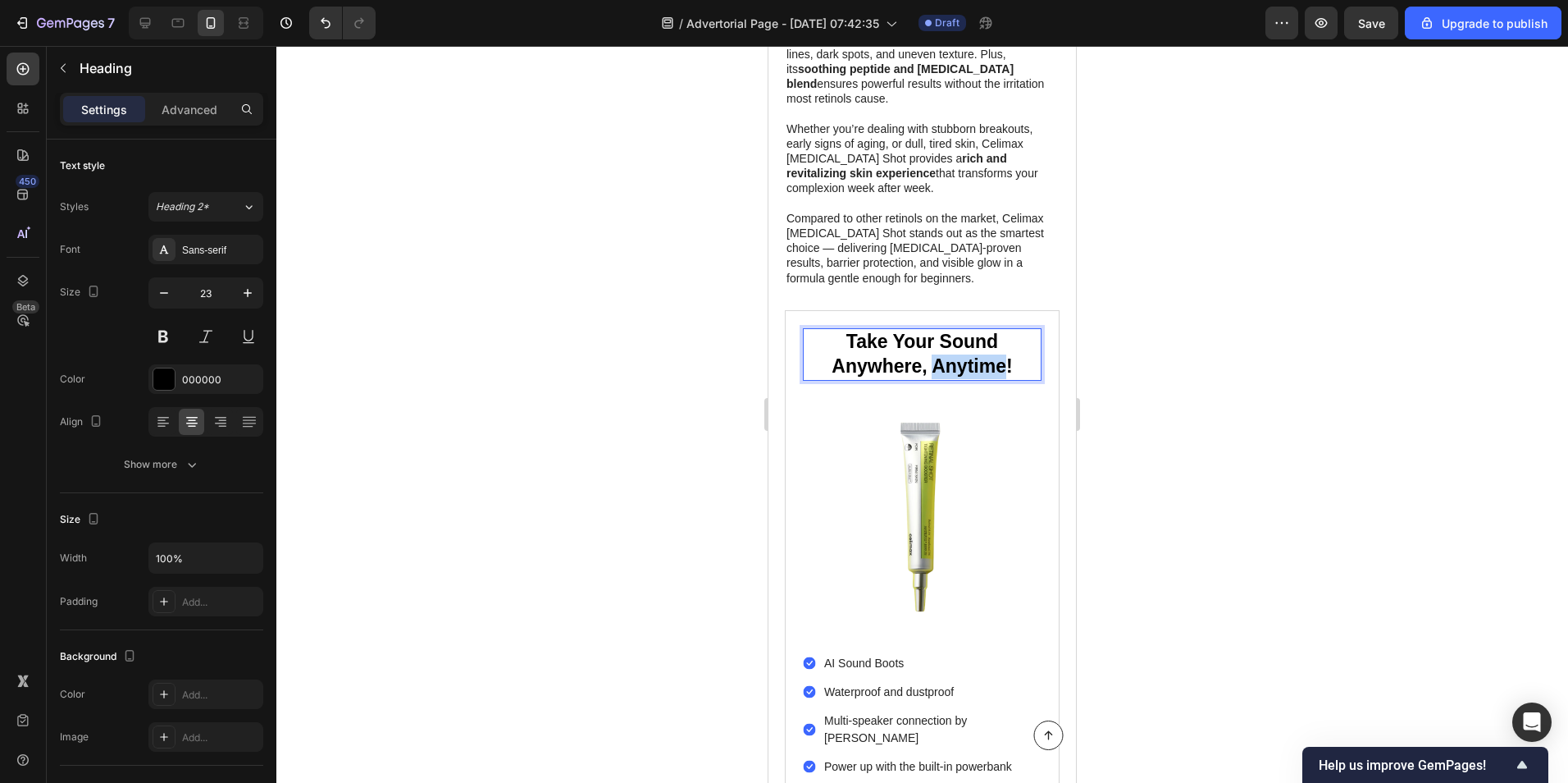
click at [949, 328] on h2 "Take Your Sound Anywhere, Anytime!" at bounding box center [922, 354] width 239 height 53
click at [1004, 330] on p "Take Your Sound Anywhere, Anytime!" at bounding box center [922, 354] width 235 height 49
drag, startPoint x: 1008, startPoint y: 297, endPoint x: 844, endPoint y: 280, distance: 164.9
click at [844, 330] on p "Take Your Sound Anywhere, Anytime!" at bounding box center [922, 354] width 235 height 49
click at [611, 311] on div at bounding box center [923, 414] width 1292 height 737
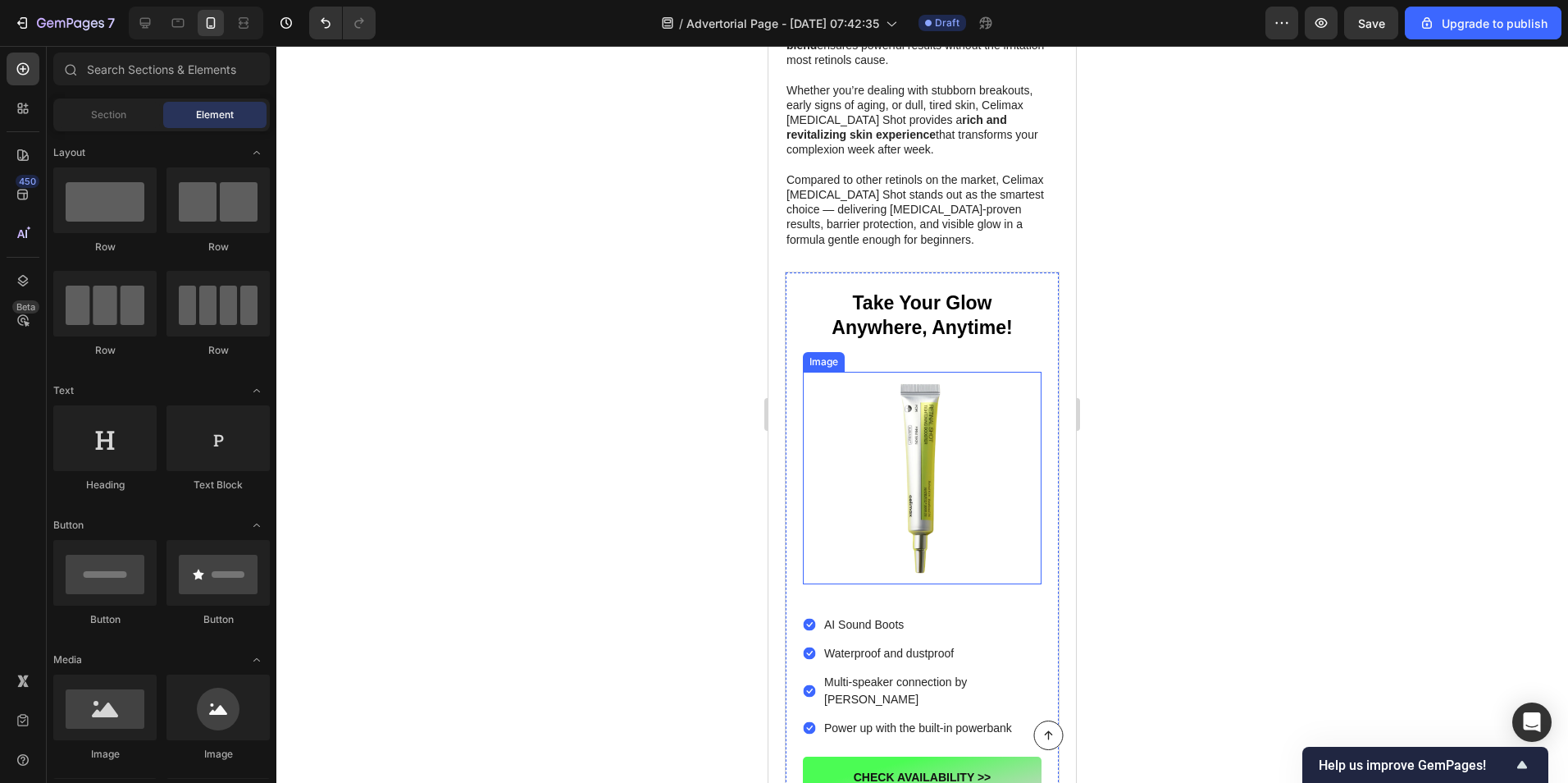
scroll to position [2297, 0]
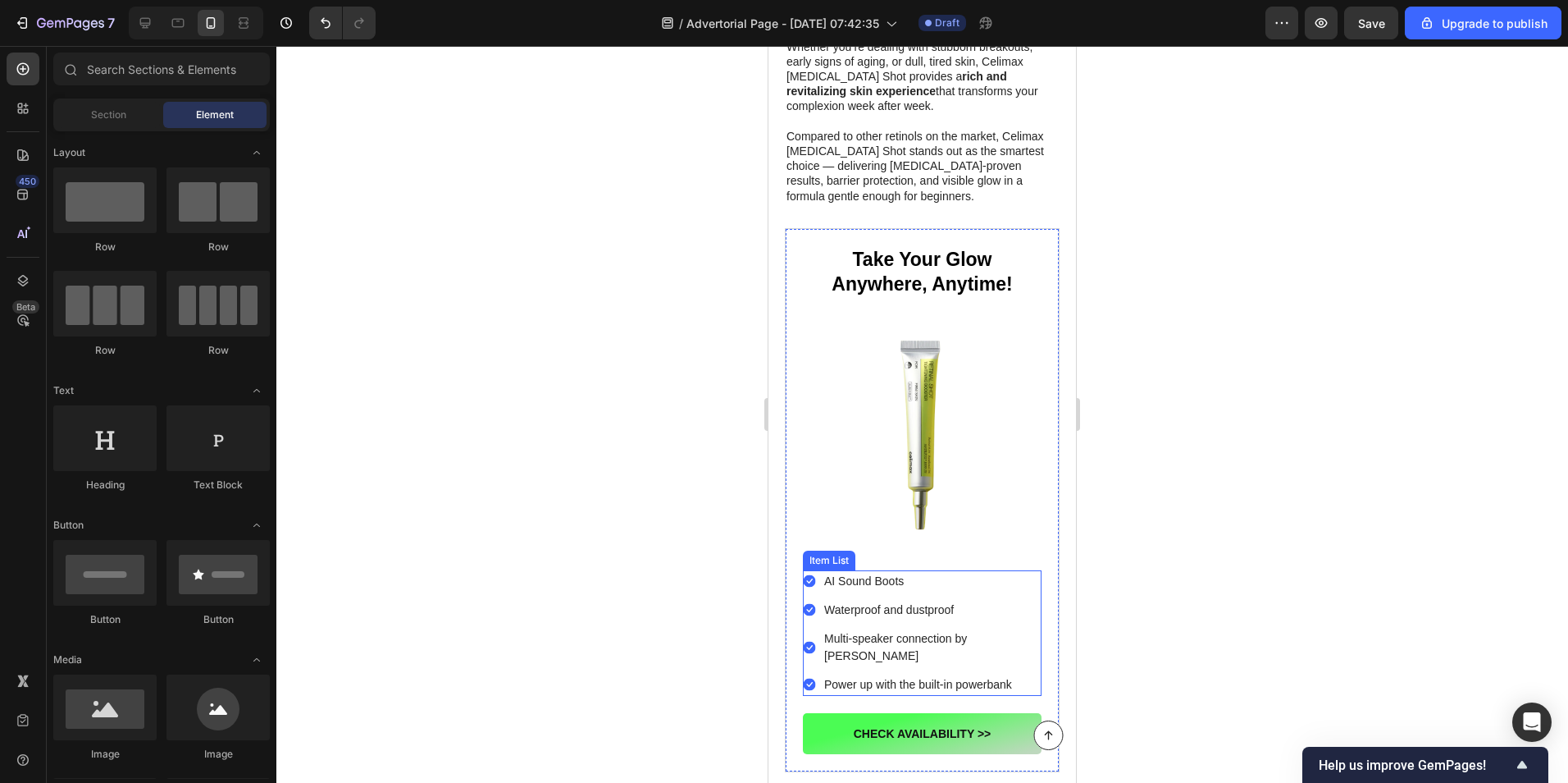
click at [865, 573] on p "AI Sound Boots" at bounding box center [931, 581] width 214 height 17
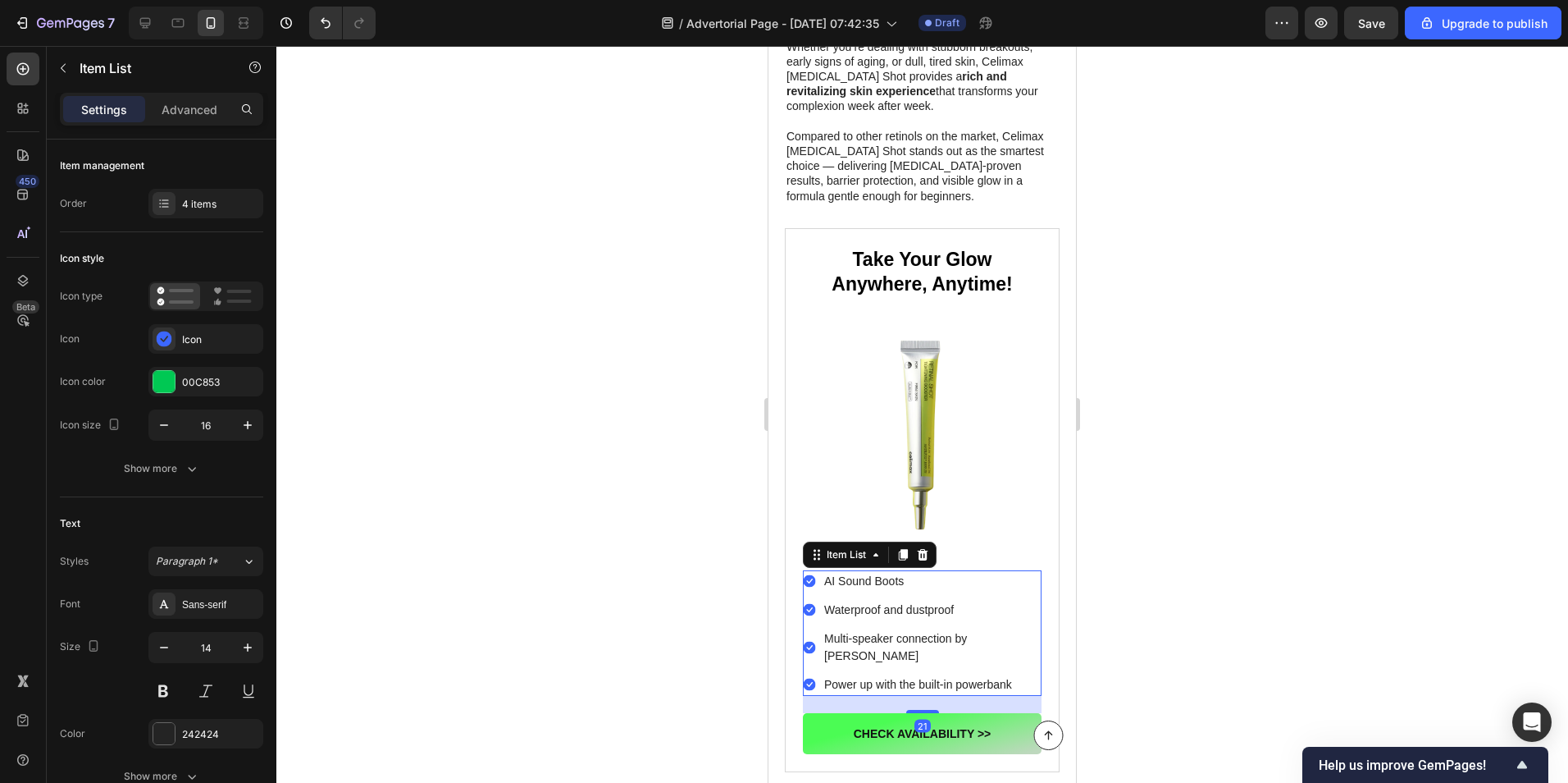
click at [865, 573] on p "AI Sound Boots" at bounding box center [931, 581] width 214 height 17
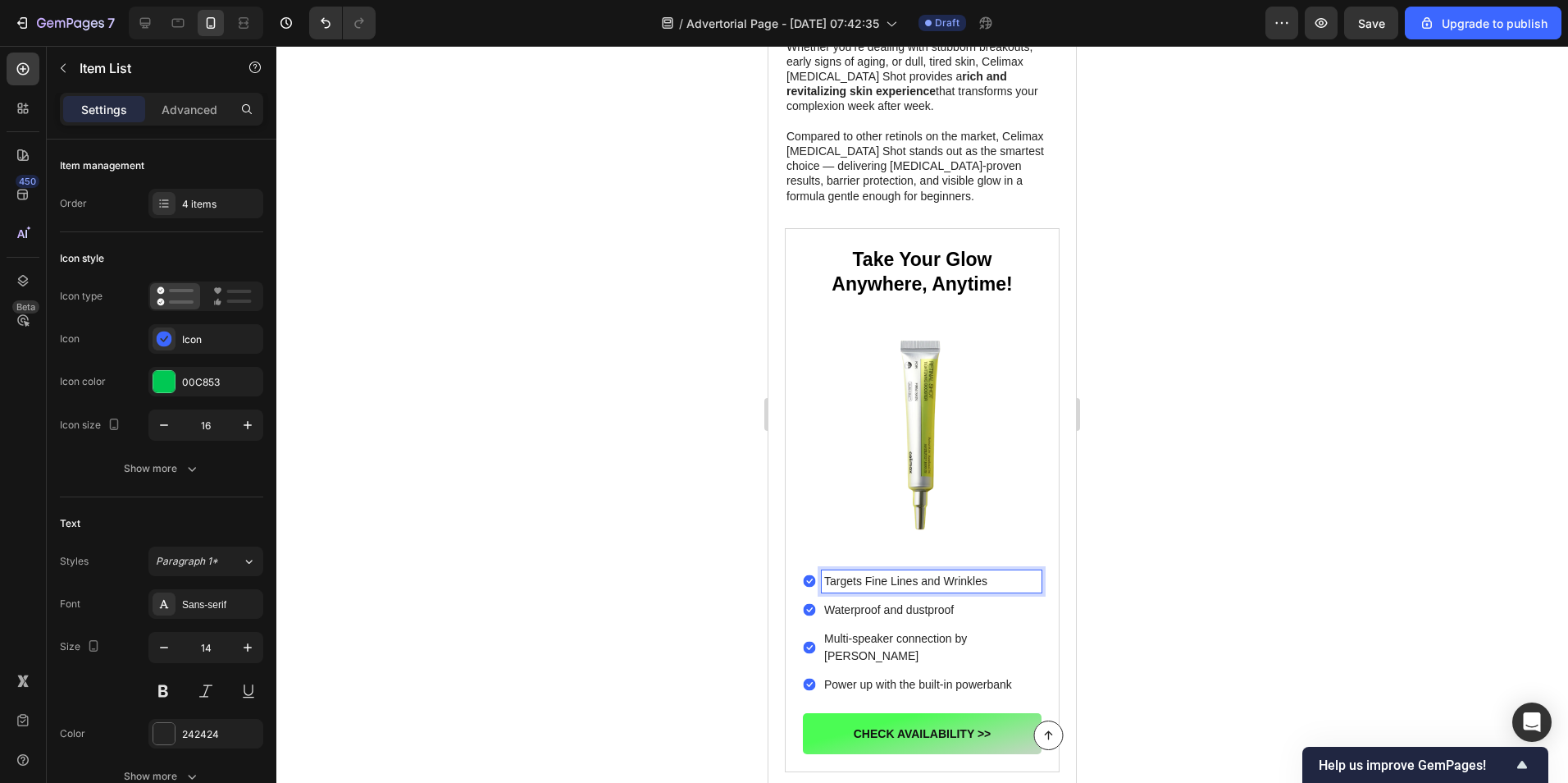
click at [882, 601] on p "Waterproof and dustproof" at bounding box center [931, 610] width 214 height 17
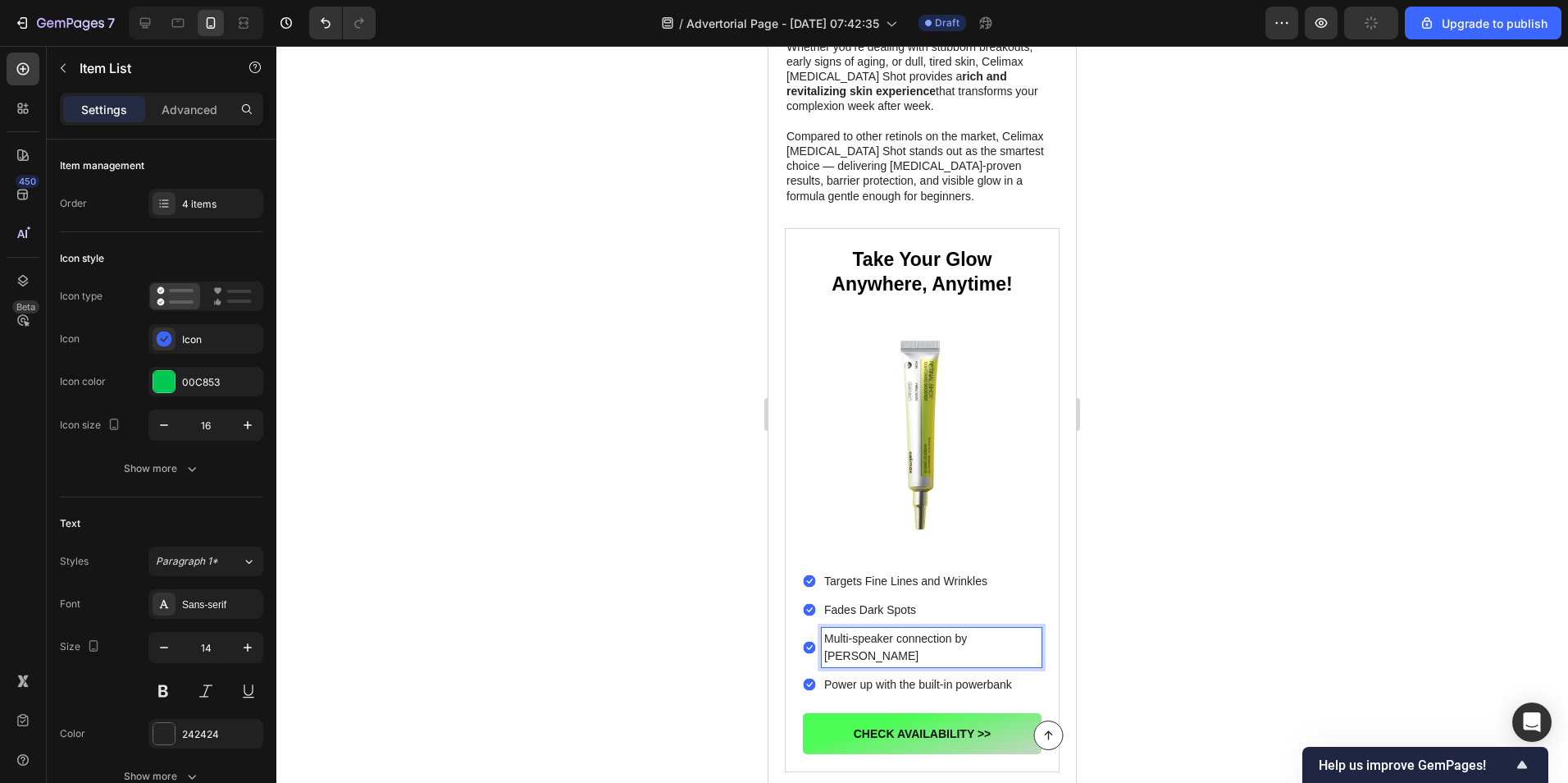
click at [849, 630] on p "Multi-speaker connection by [PERSON_NAME]" at bounding box center [931, 647] width 214 height 35
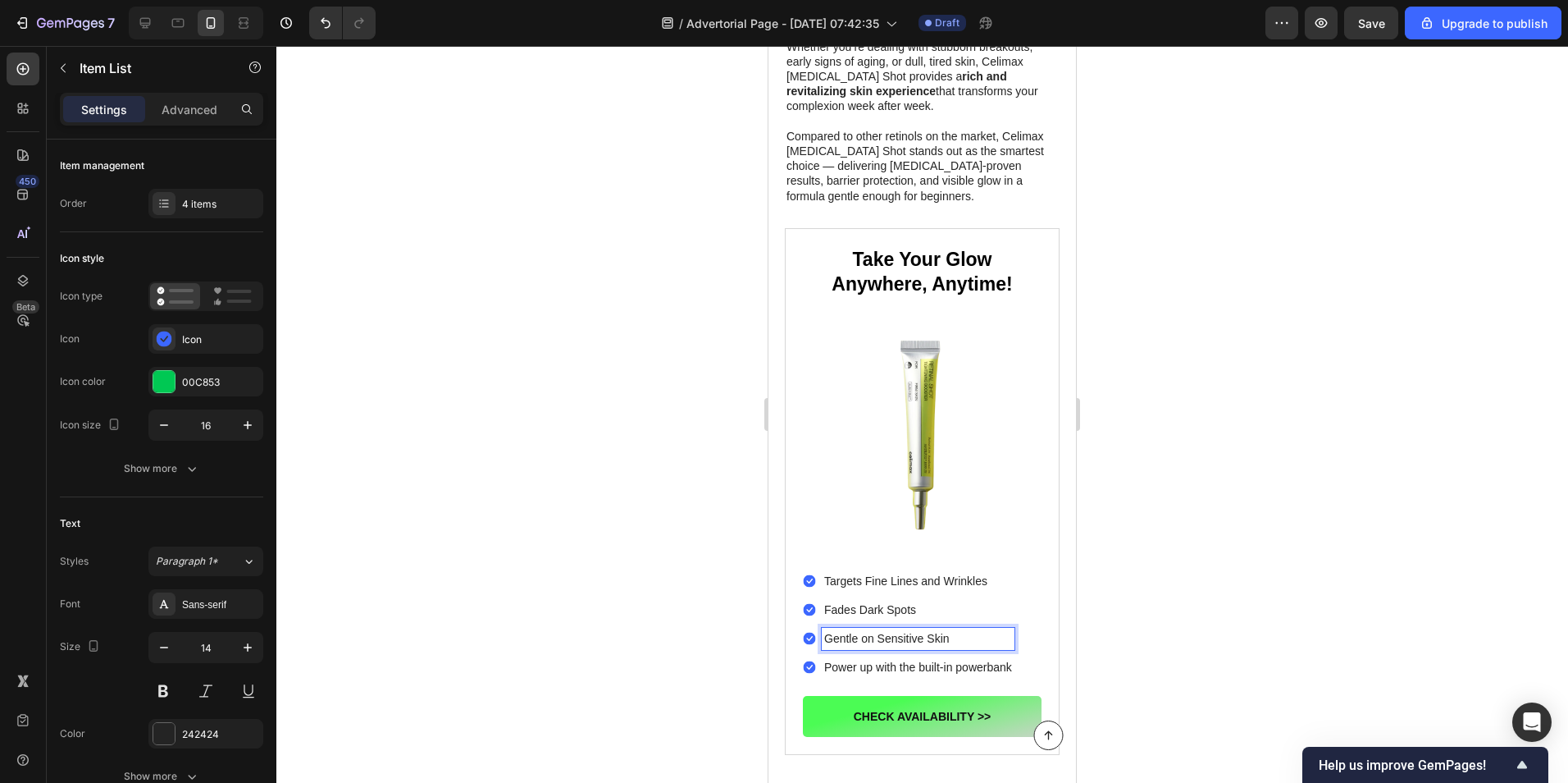
click at [855, 659] on p "Power up with the built-in powerbank" at bounding box center [918, 668] width 188 height 17
click at [1315, 484] on div at bounding box center [923, 414] width 1292 height 737
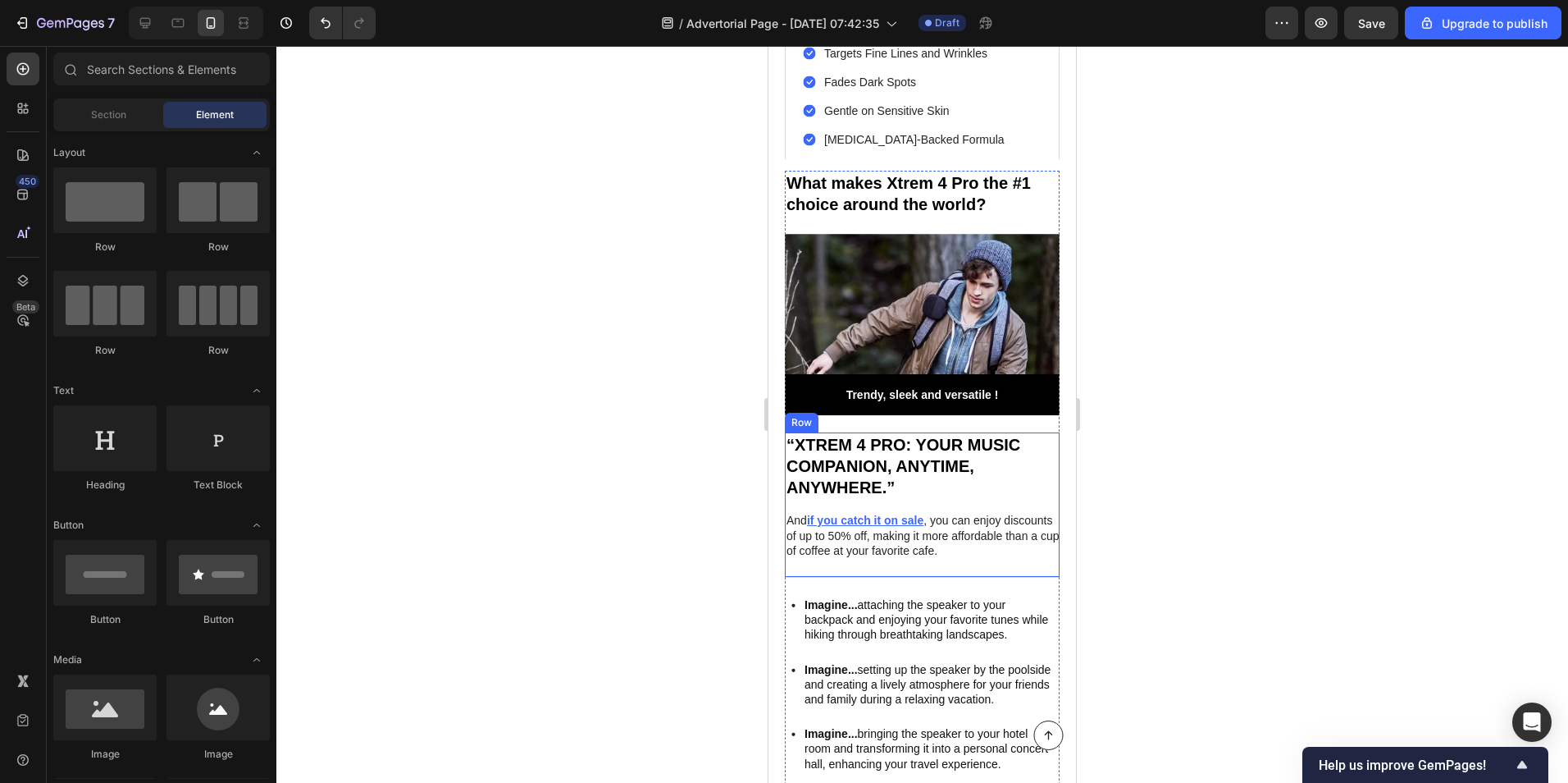
scroll to position [2789, 0]
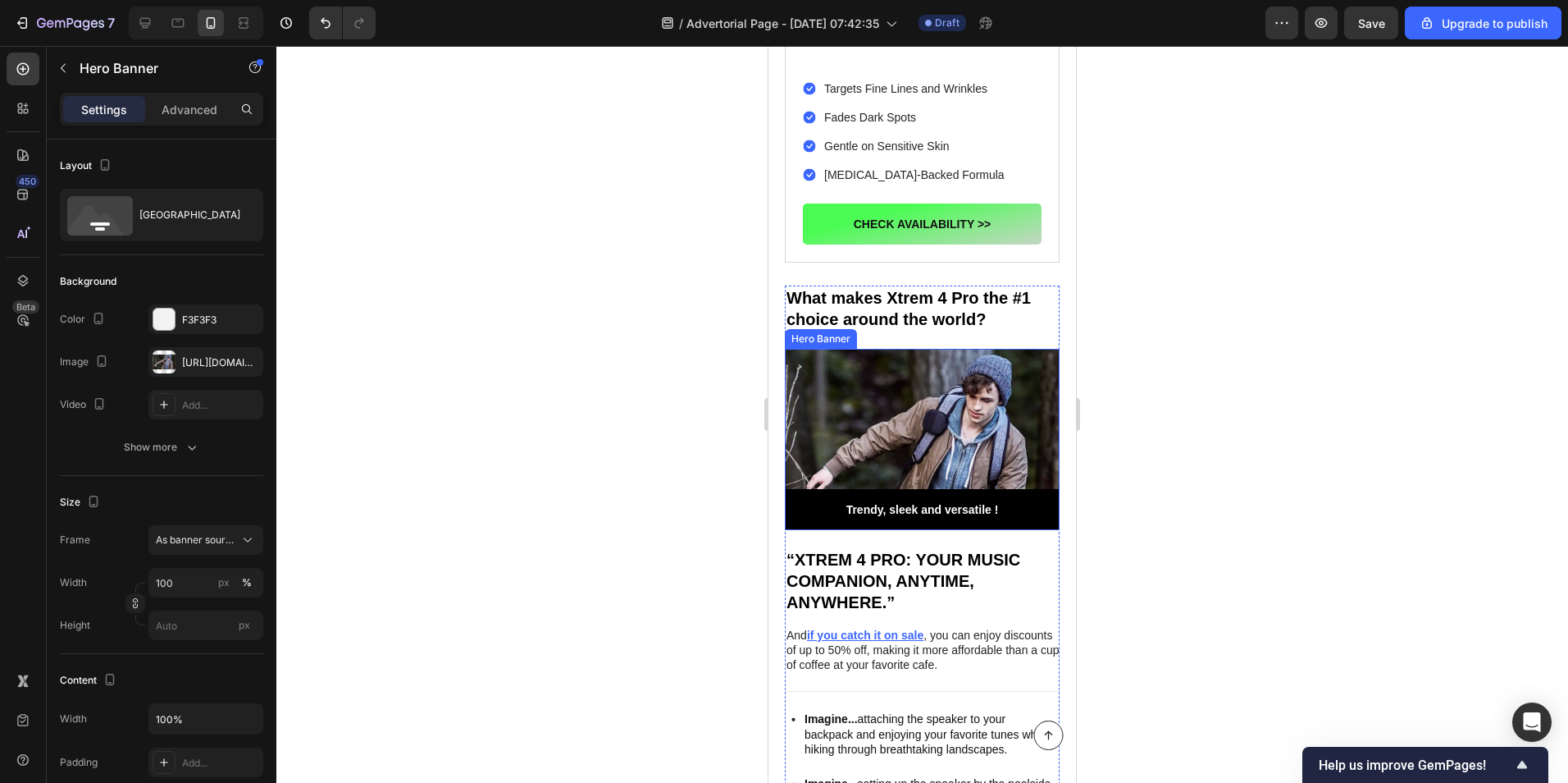
click at [947, 363] on div "Background Image" at bounding box center [923, 440] width 275 height 182
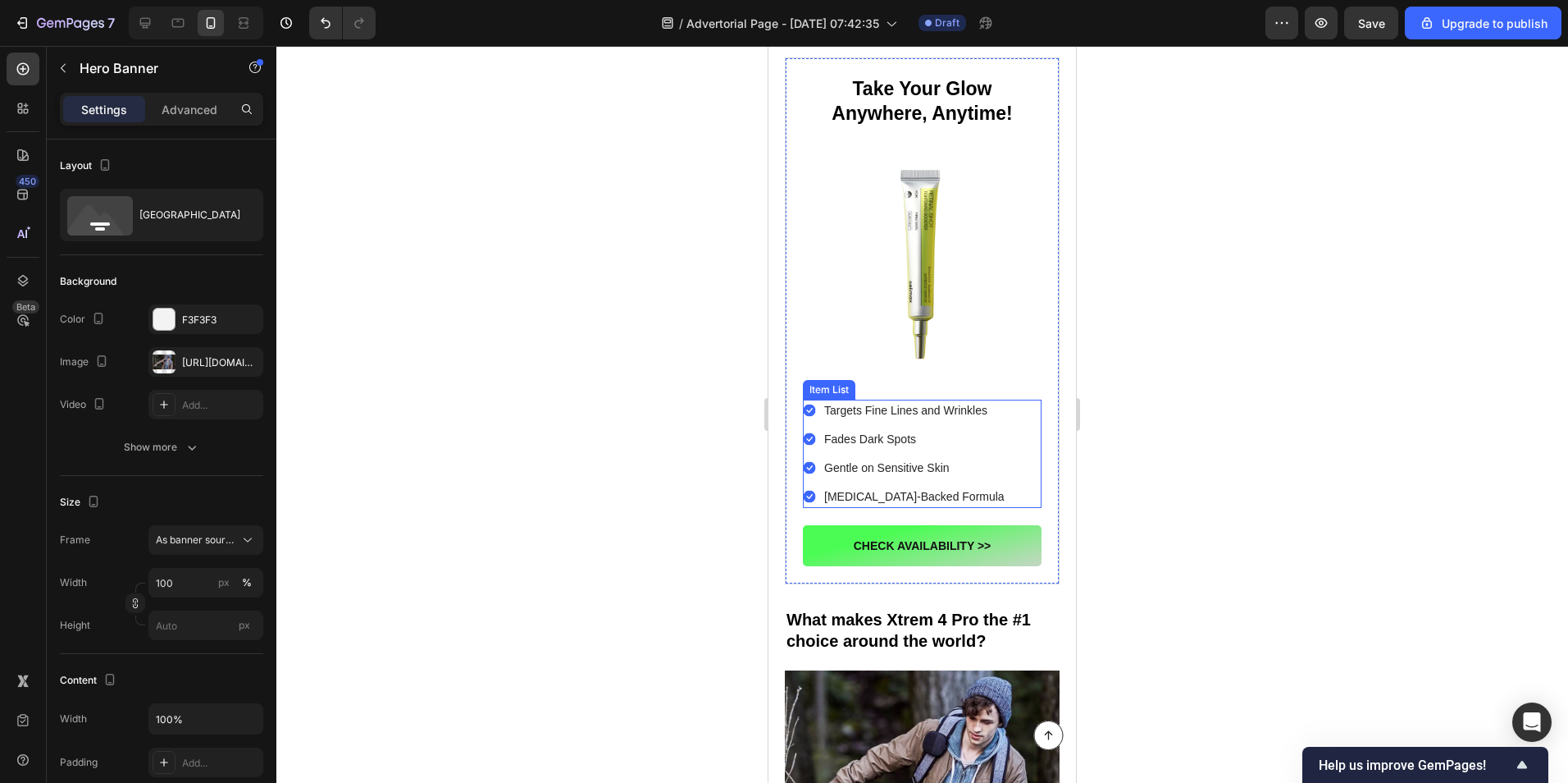
scroll to position [2461, 0]
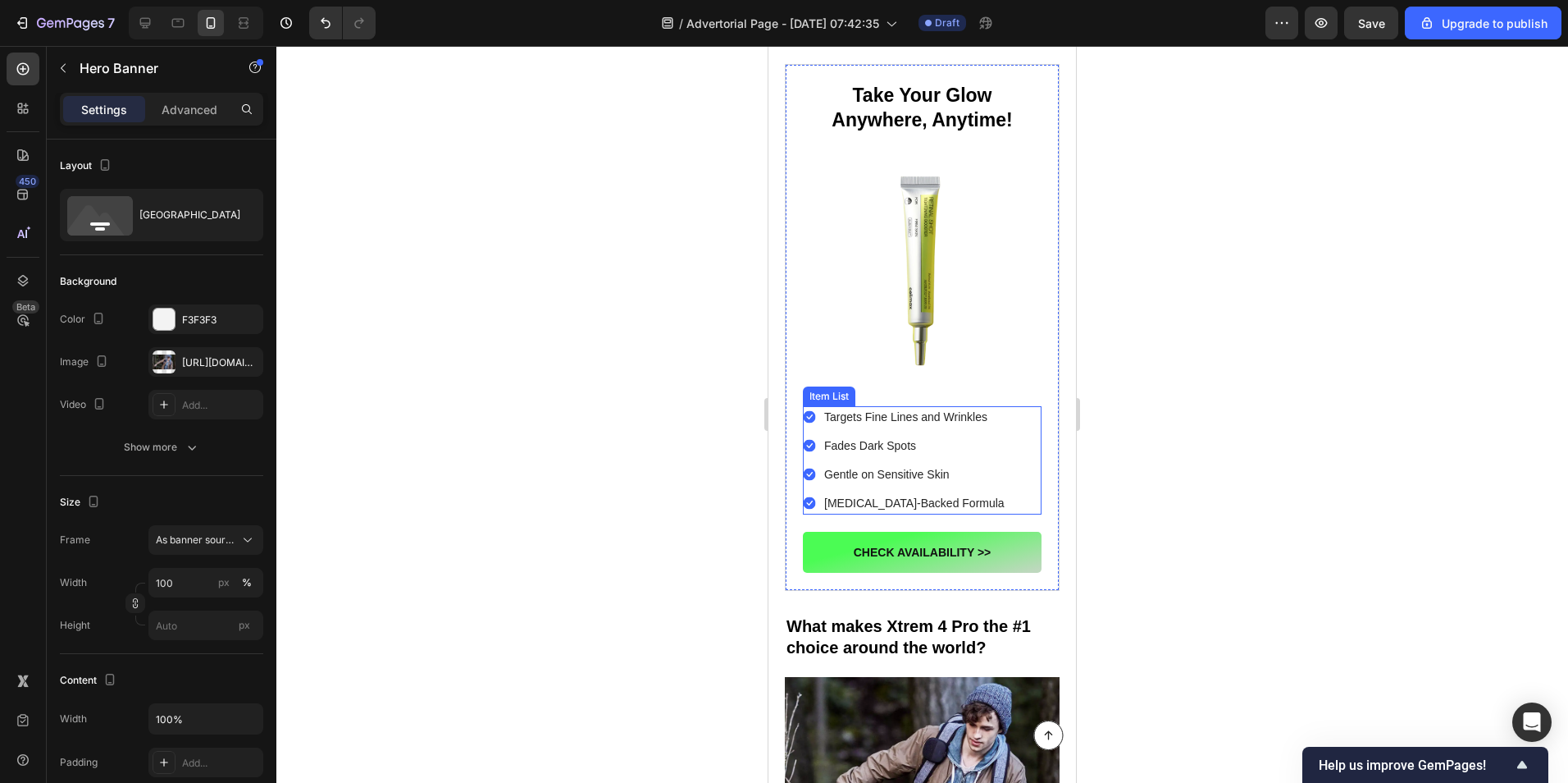
click at [807, 411] on icon at bounding box center [809, 417] width 12 height 12
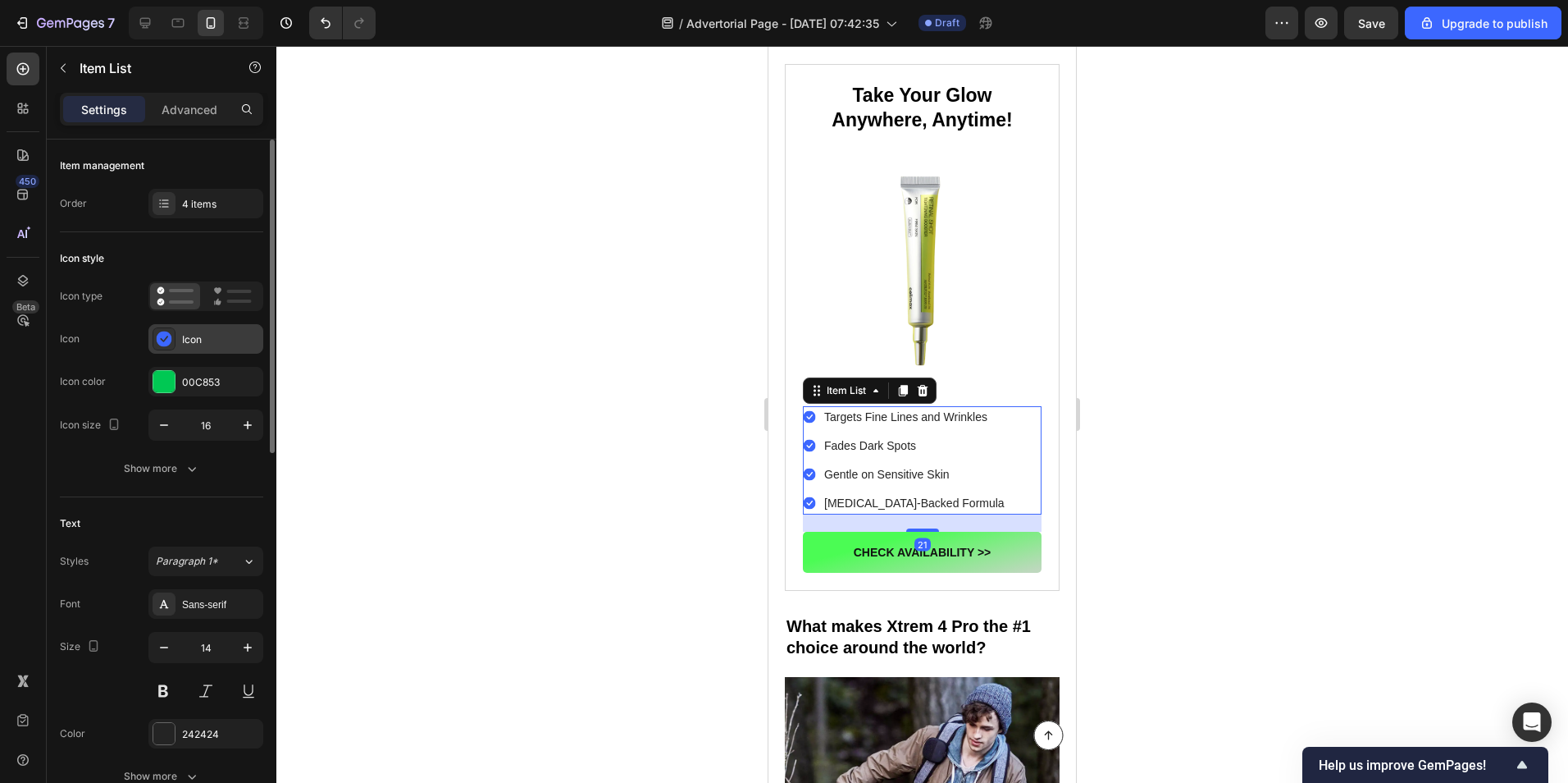
click at [227, 337] on div "Icon" at bounding box center [221, 339] width 77 height 15
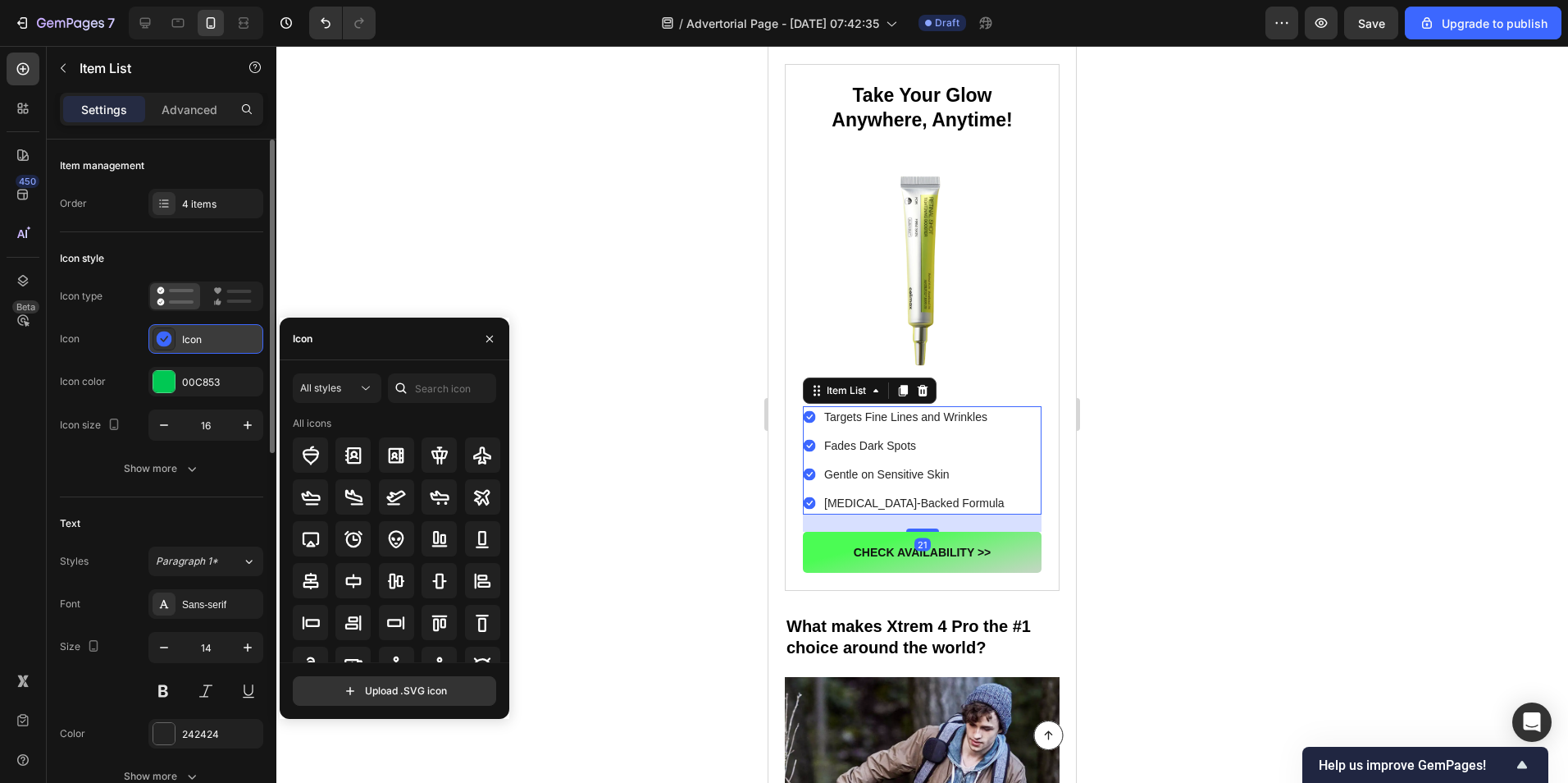
click at [227, 337] on div "Icon" at bounding box center [221, 339] width 77 height 15
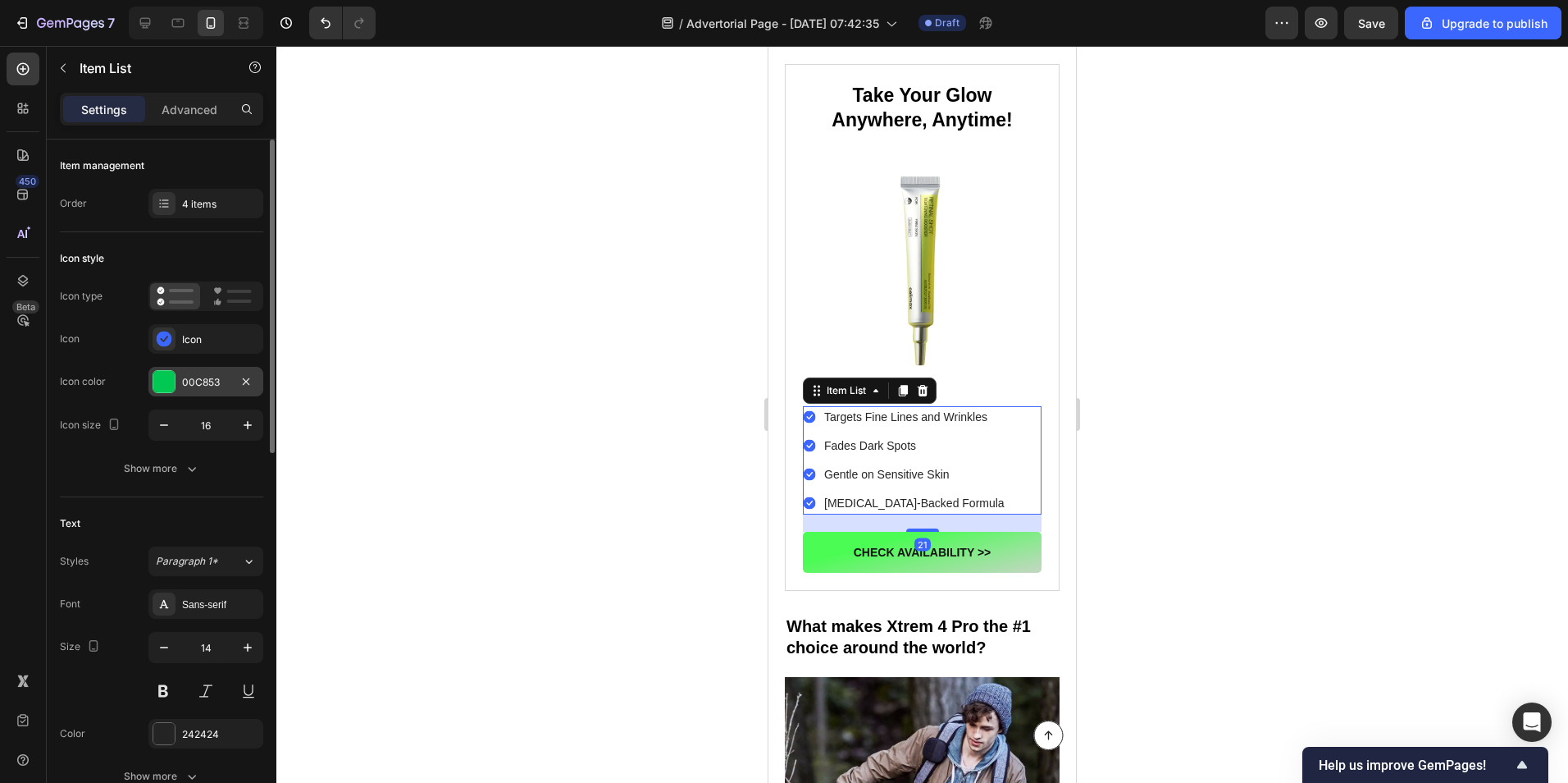
click at [192, 378] on div "00C853" at bounding box center [206, 382] width 48 height 15
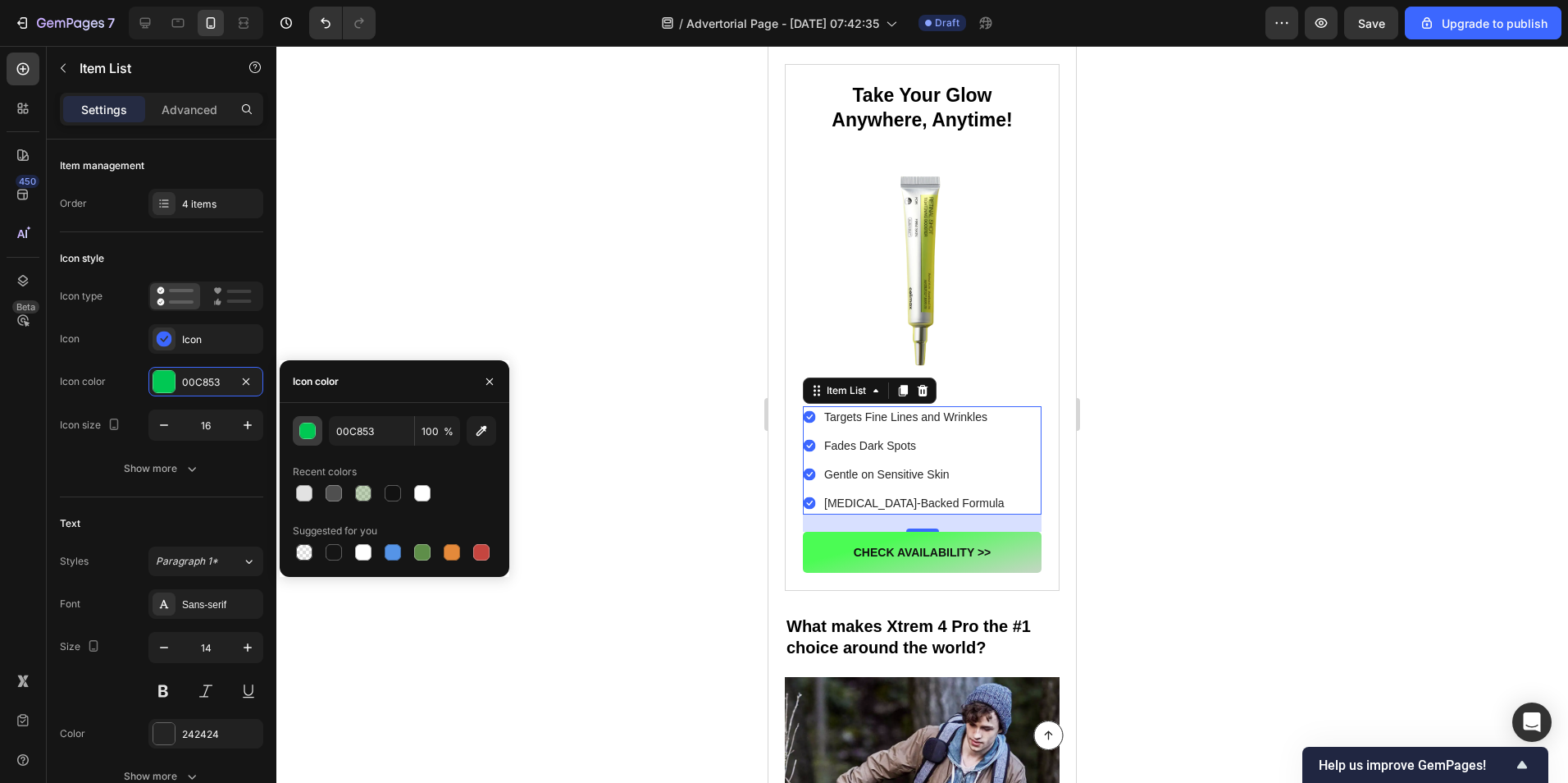
click at [298, 420] on button "button" at bounding box center [308, 431] width 29 height 29
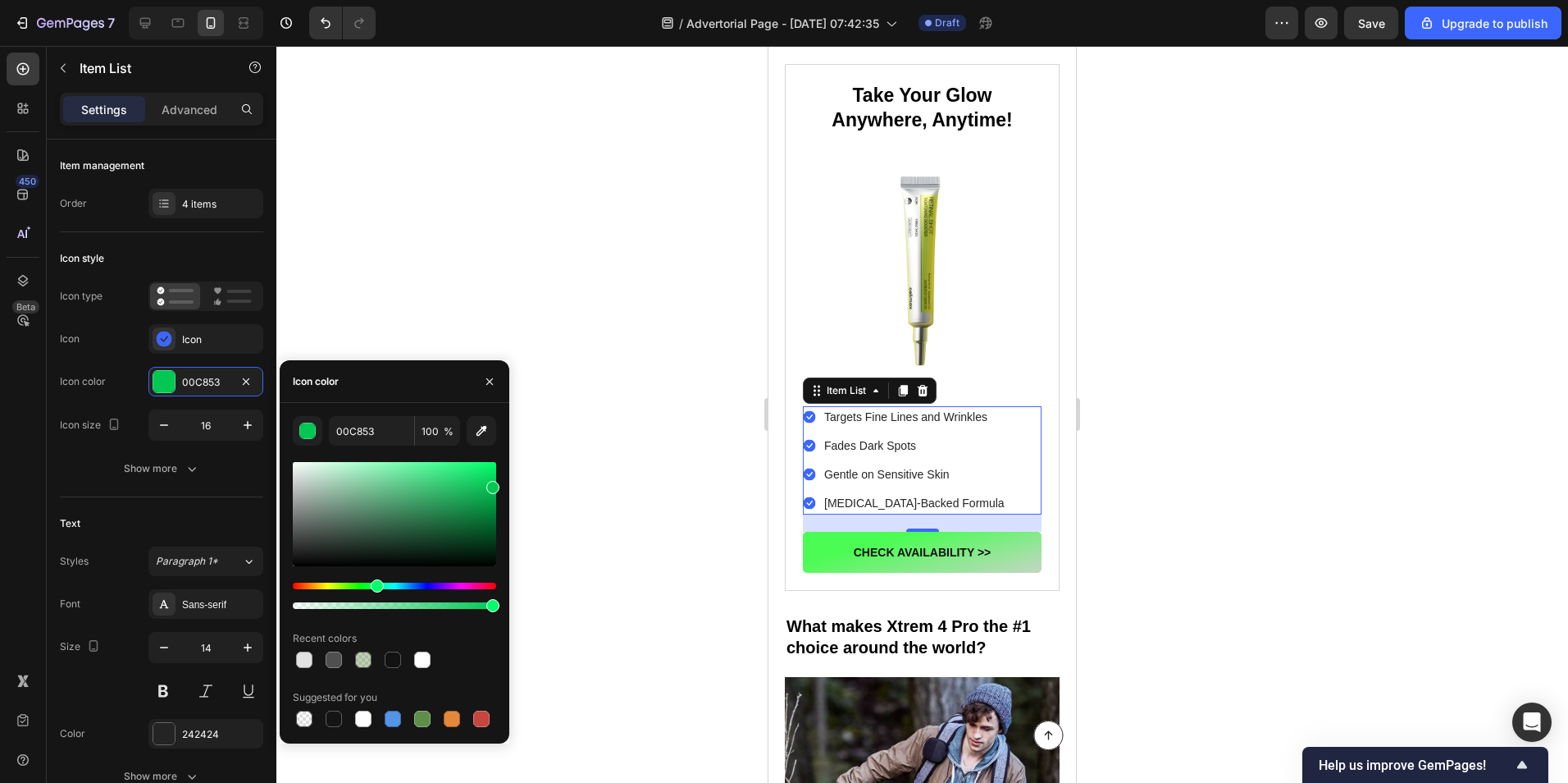
click at [470, 478] on div at bounding box center [394, 514] width 203 height 104
type input "1BD669"
click at [486, 381] on icon "button" at bounding box center [490, 381] width 13 height 13
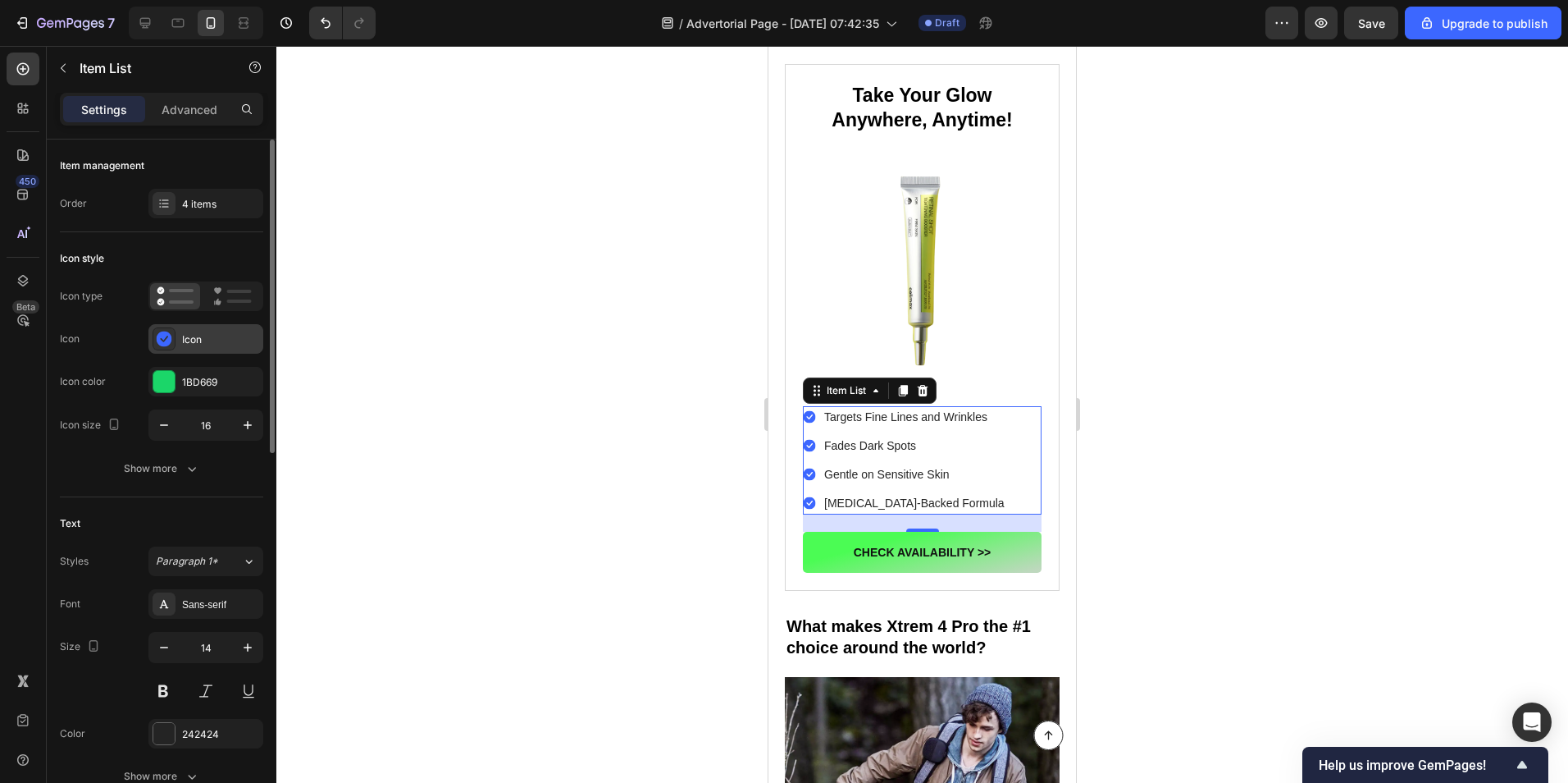
click at [199, 343] on div "Icon" at bounding box center [221, 339] width 77 height 15
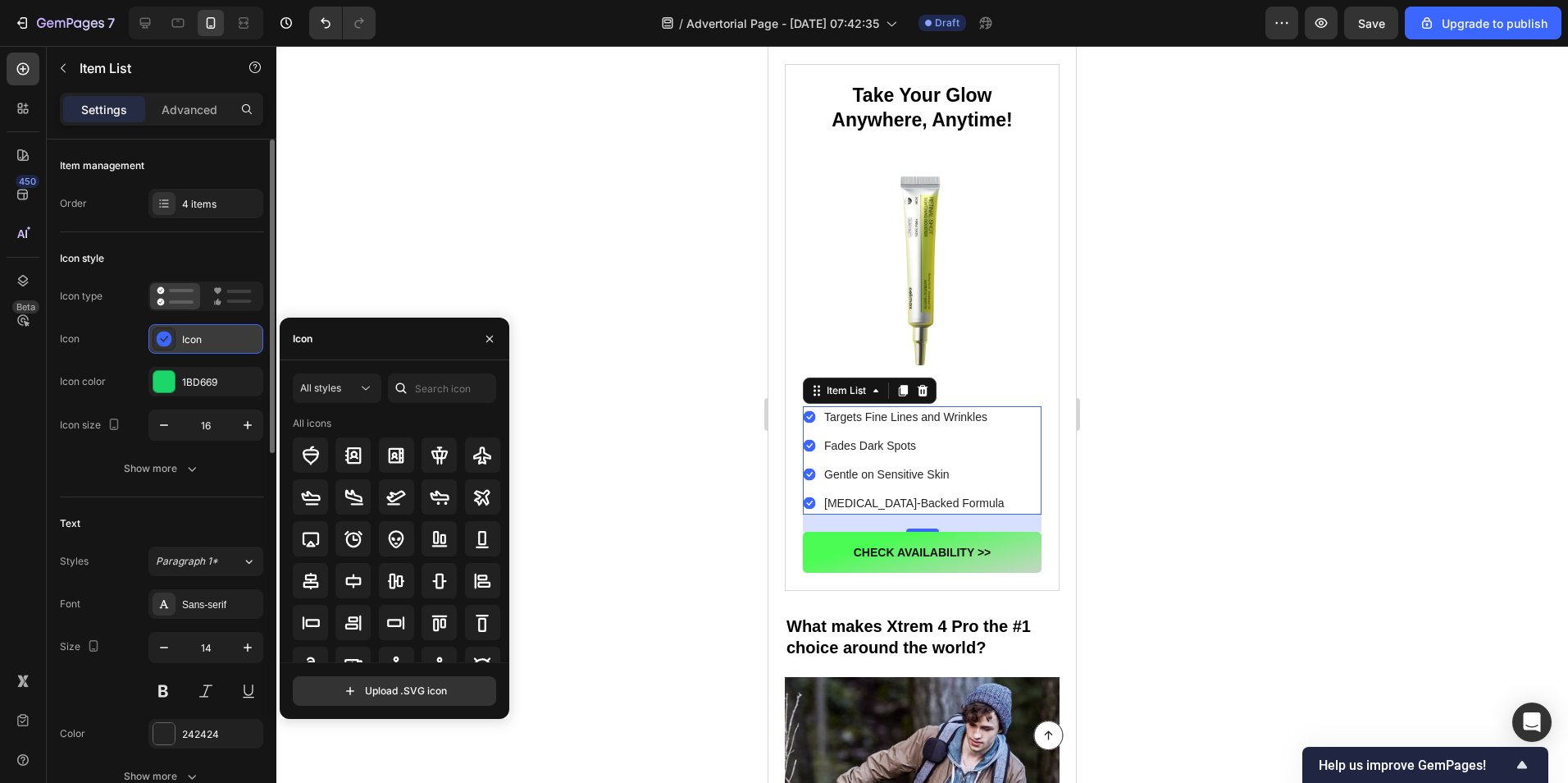
click at [163, 343] on icon at bounding box center [164, 339] width 16 height 16
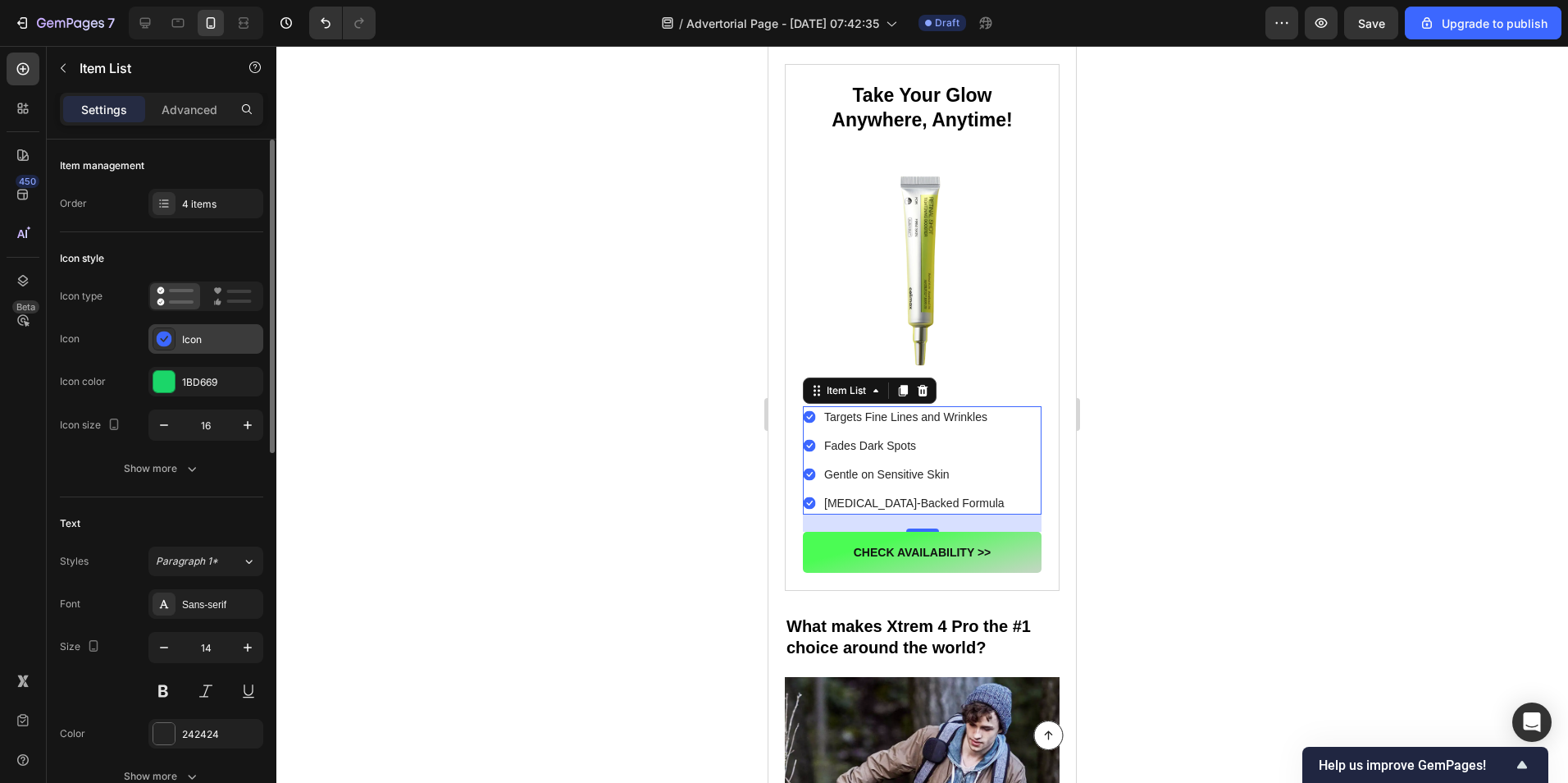
click at [163, 343] on icon at bounding box center [164, 339] width 16 height 16
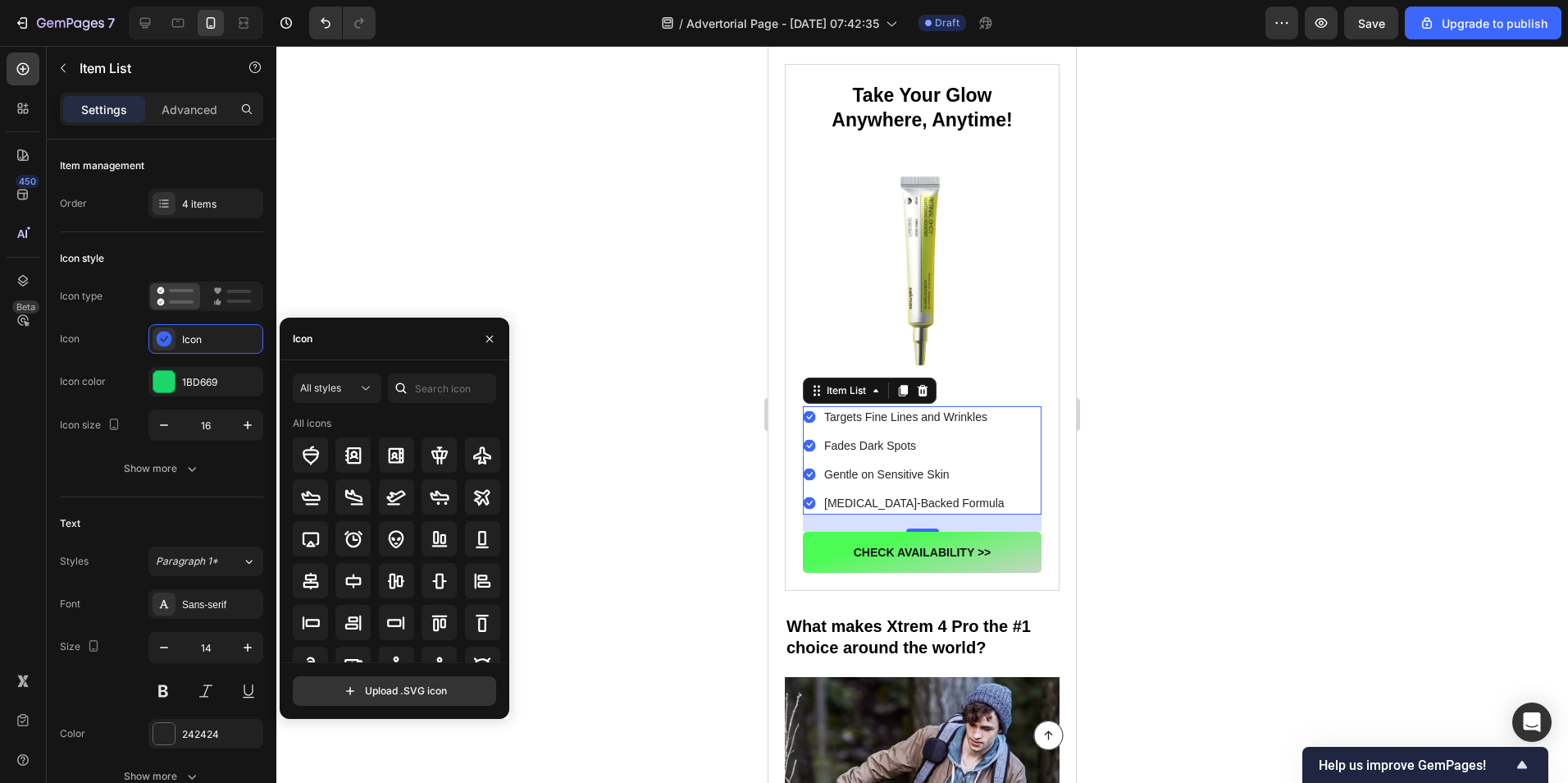
click at [397, 237] on div at bounding box center [923, 414] width 1292 height 737
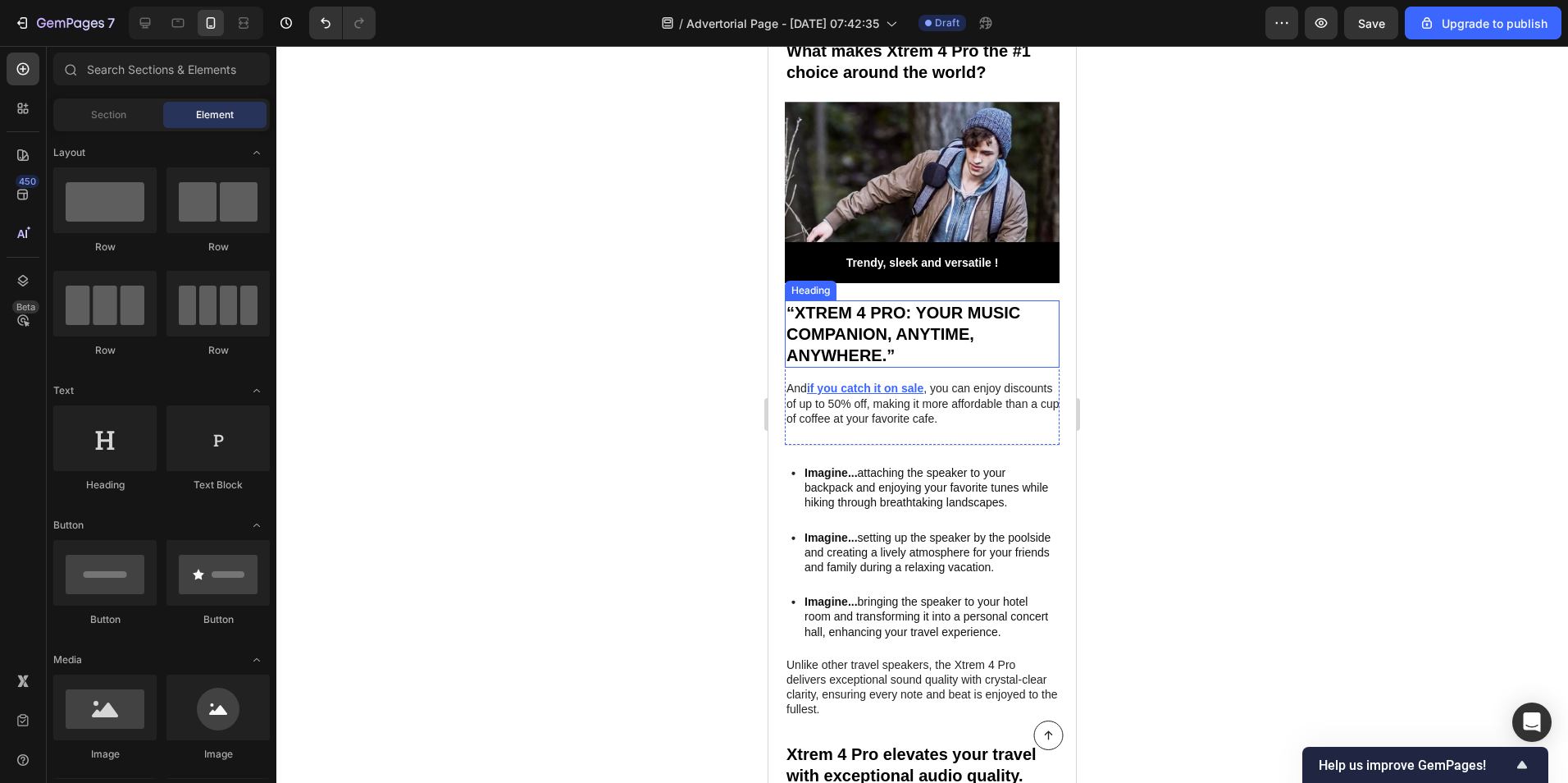
scroll to position [2954, 0]
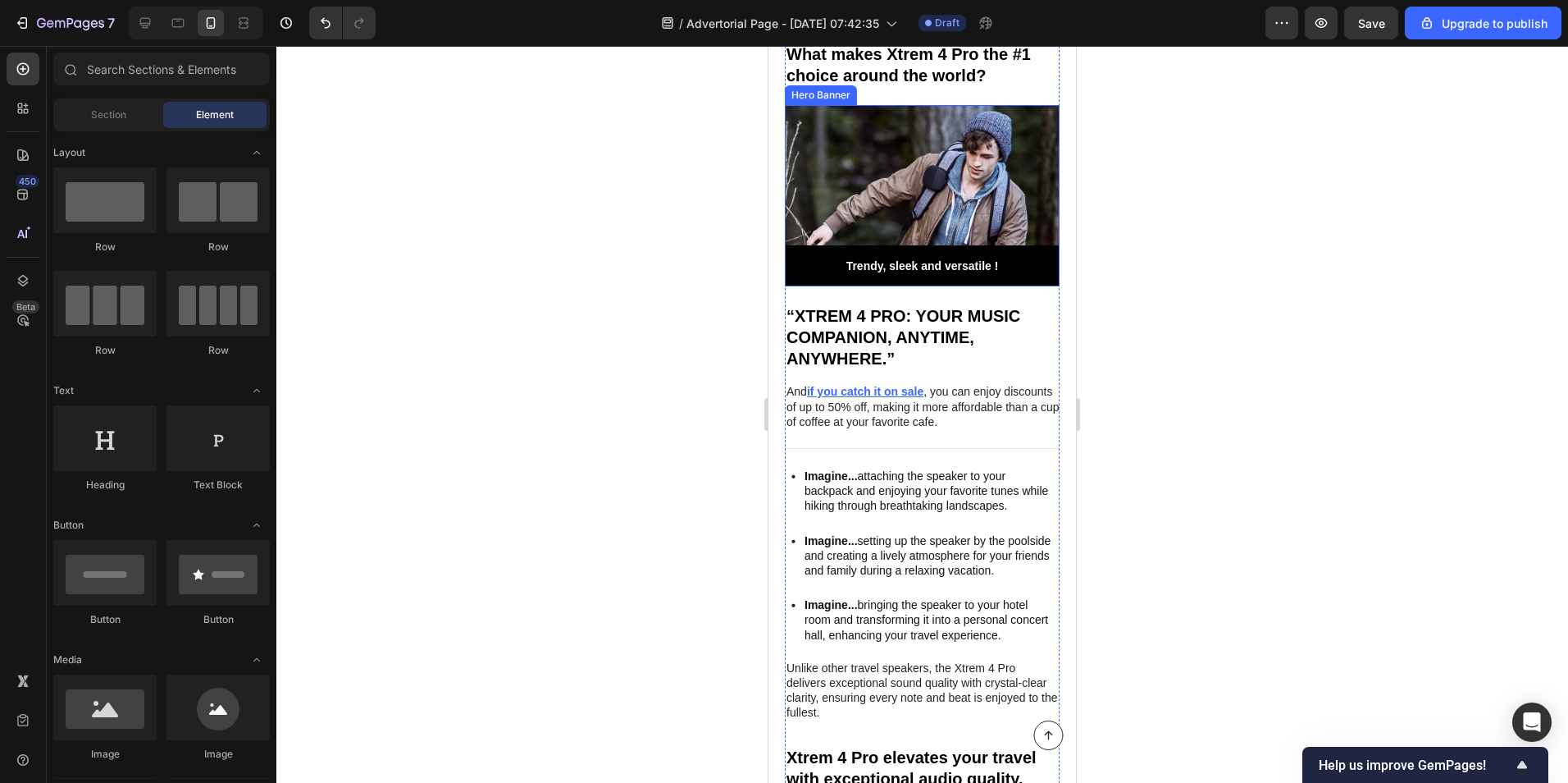
click at [839, 153] on div "Background Image" at bounding box center [923, 196] width 275 height 182
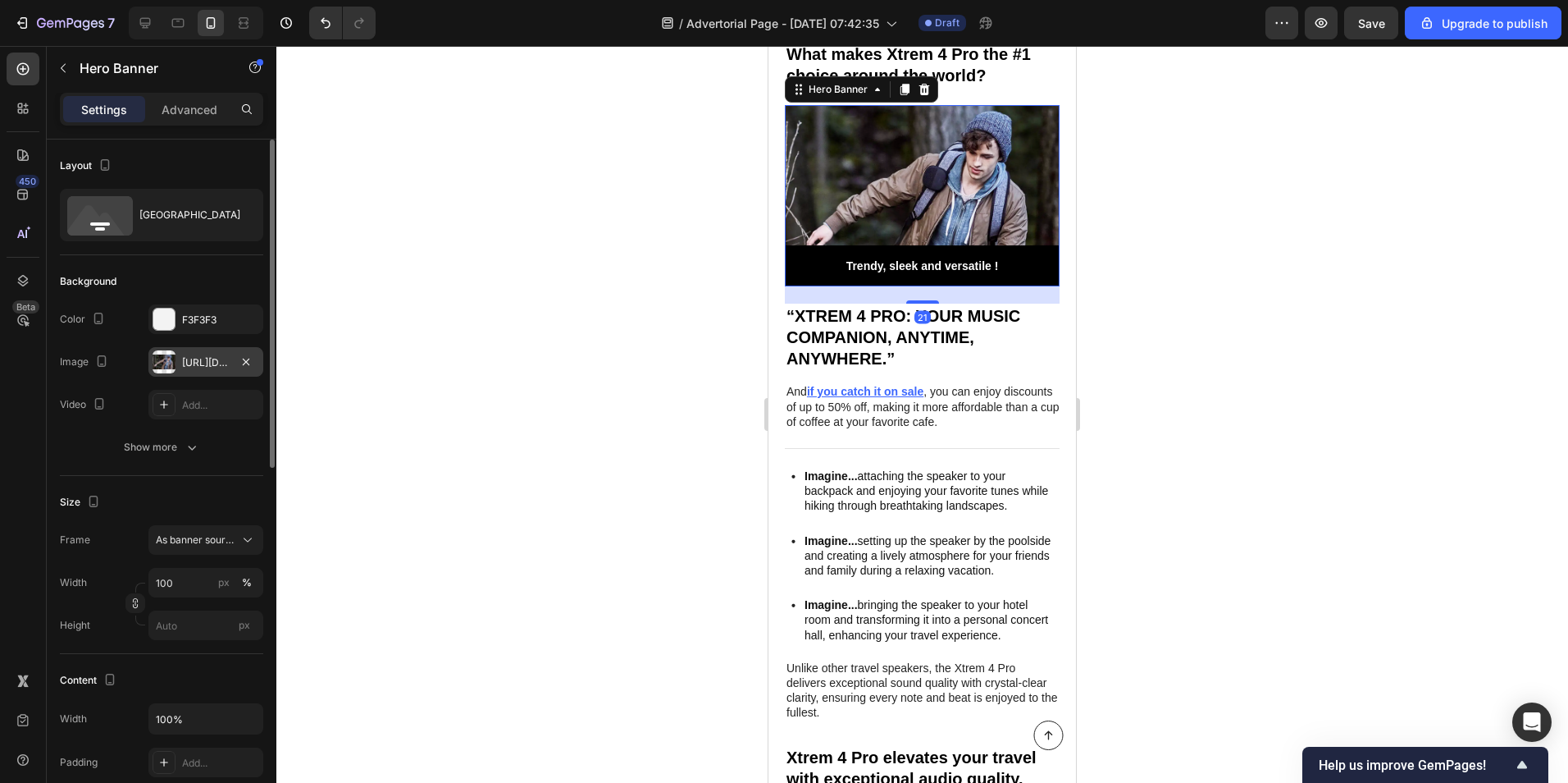
click at [182, 364] on div "[URL][DOMAIN_NAME]" at bounding box center [206, 363] width 48 height 15
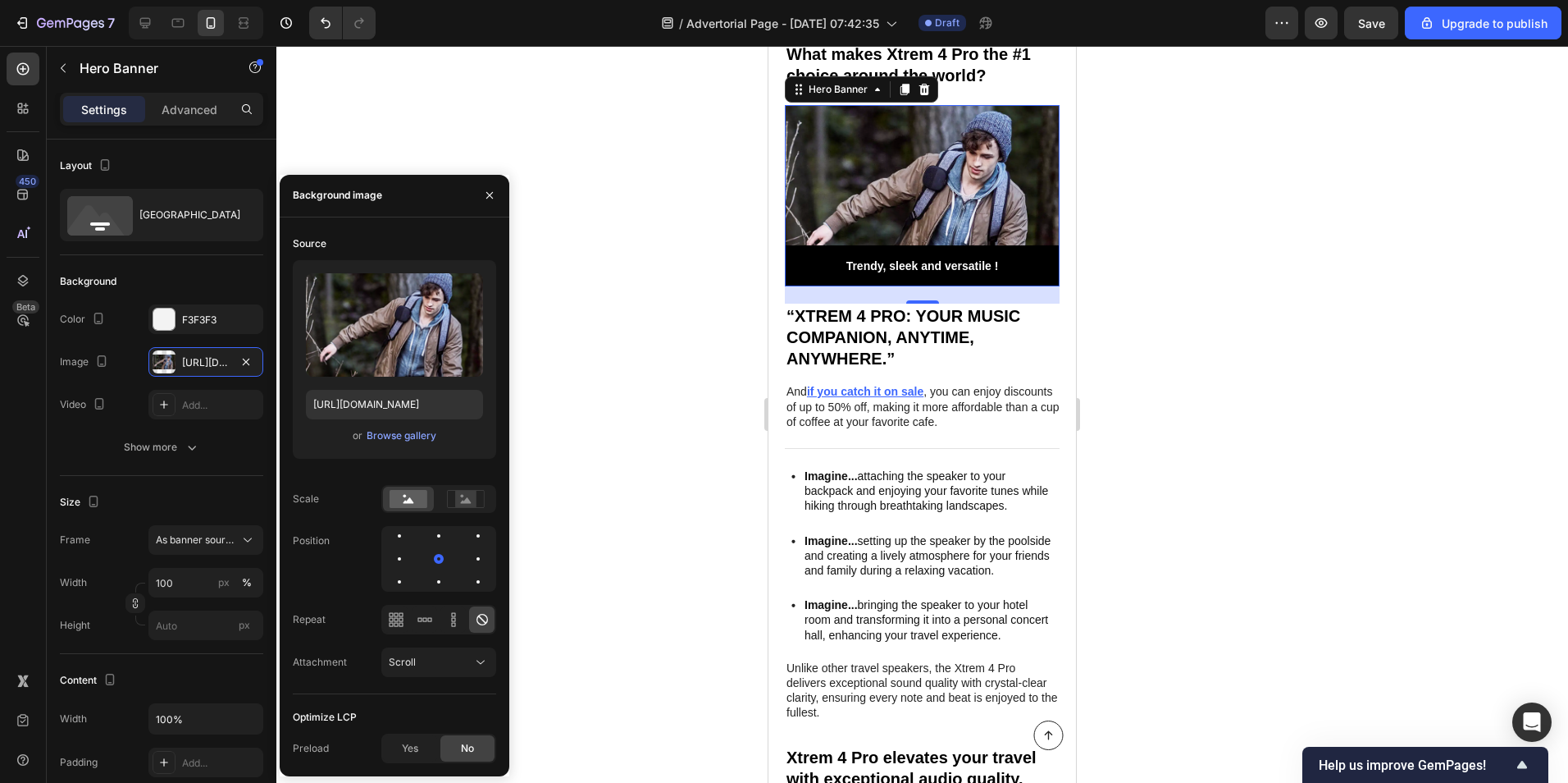
click at [849, 172] on div "Background Image" at bounding box center [923, 196] width 275 height 182
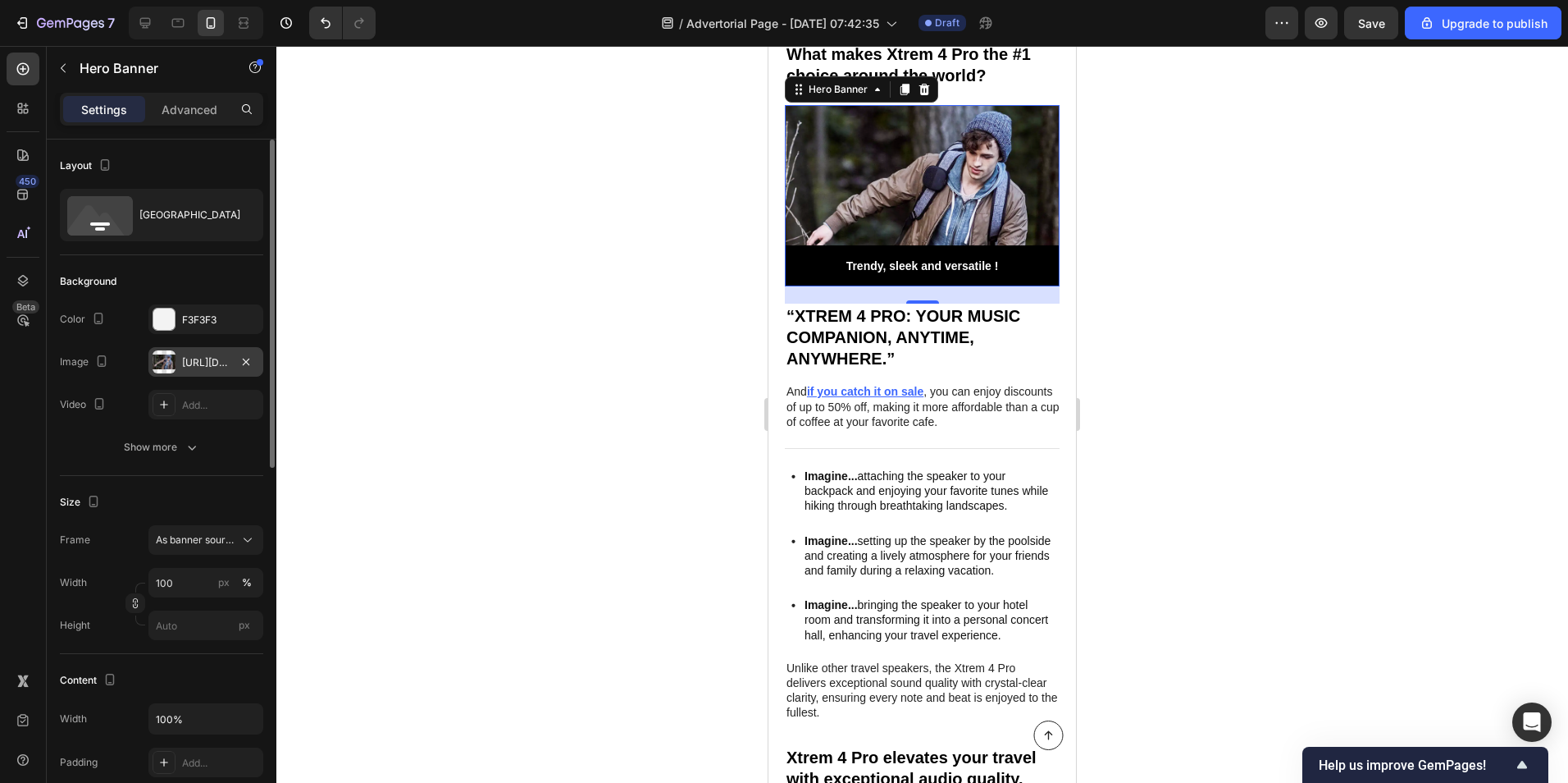
click at [172, 353] on div at bounding box center [163, 362] width 23 height 23
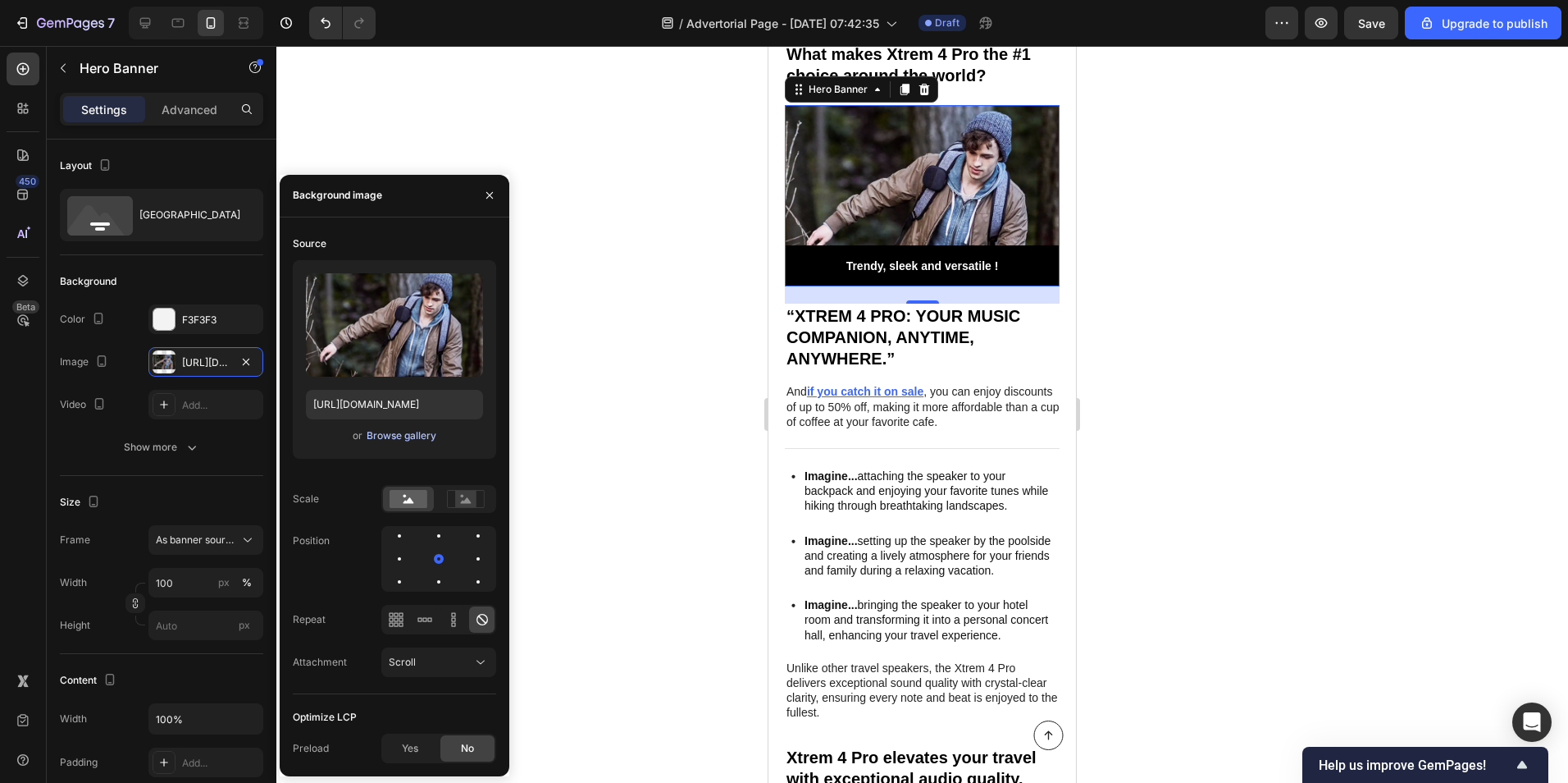
click at [379, 432] on div "Browse gallery" at bounding box center [401, 435] width 70 height 15
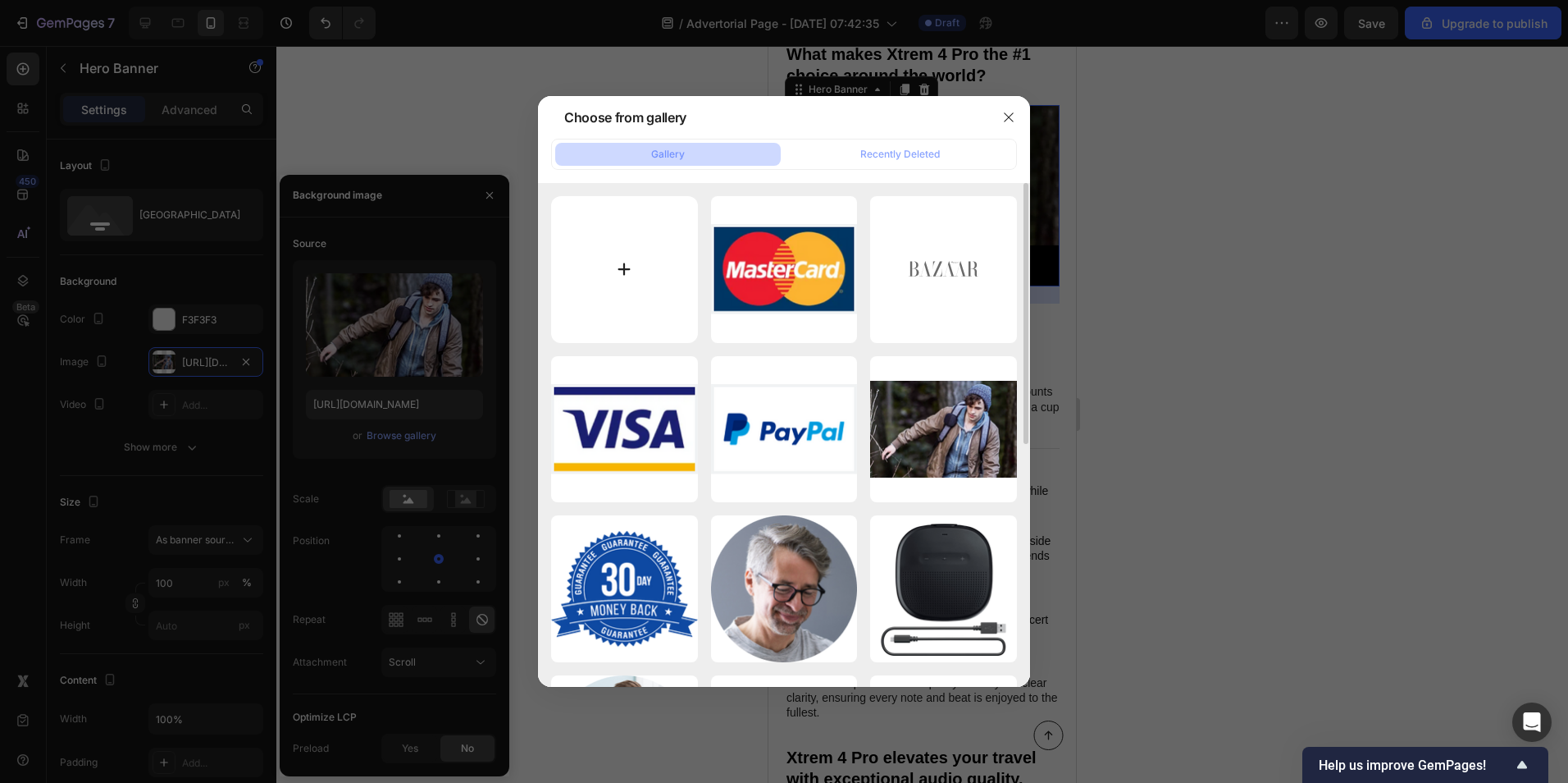
click at [635, 262] on input "file" at bounding box center [624, 270] width 147 height 147
type input "C:\fakepath\61--2Q4DgwL._UF1000,1000_QL80_.jpg"
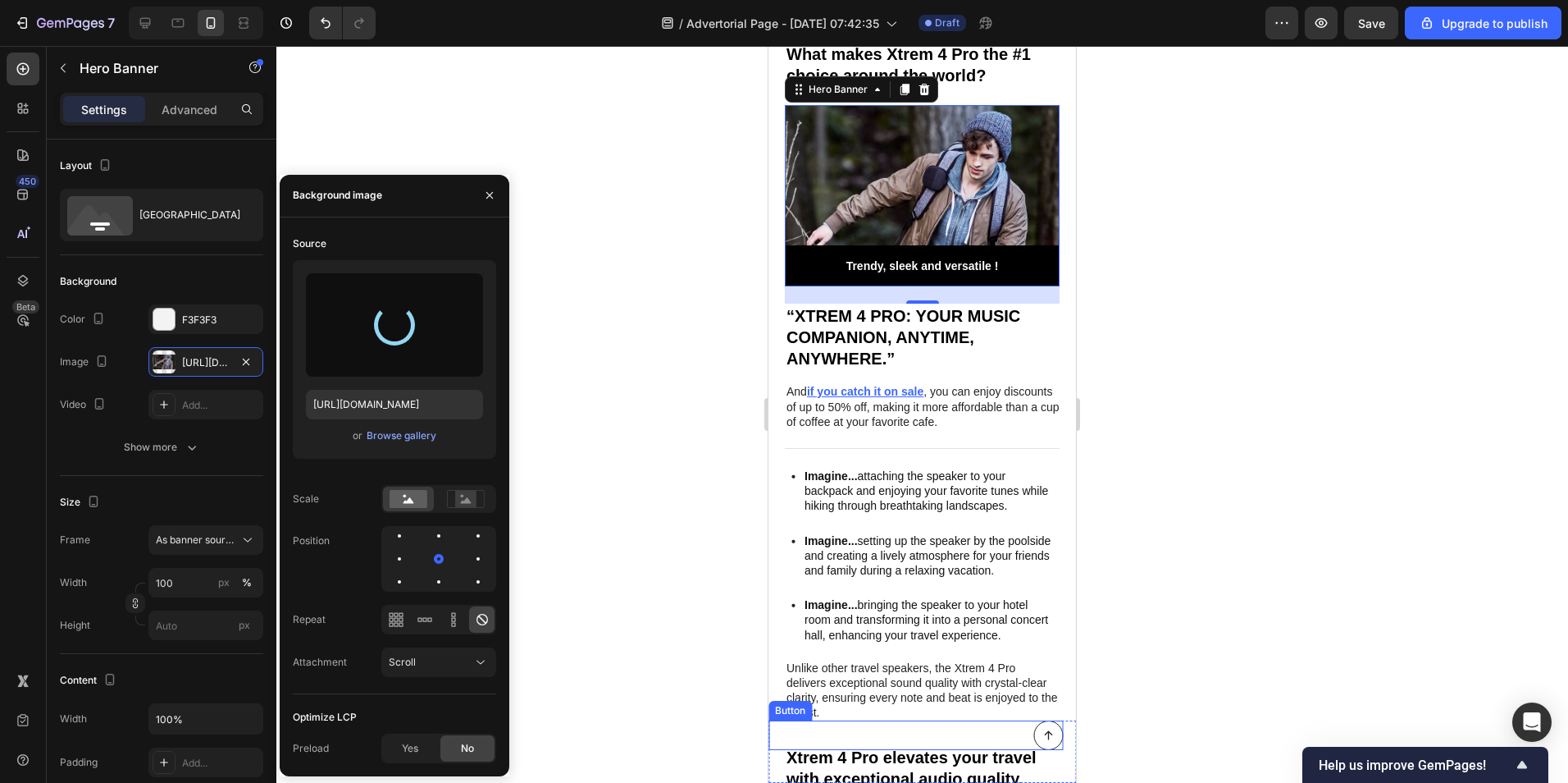
type input "[URL][DOMAIN_NAME]"
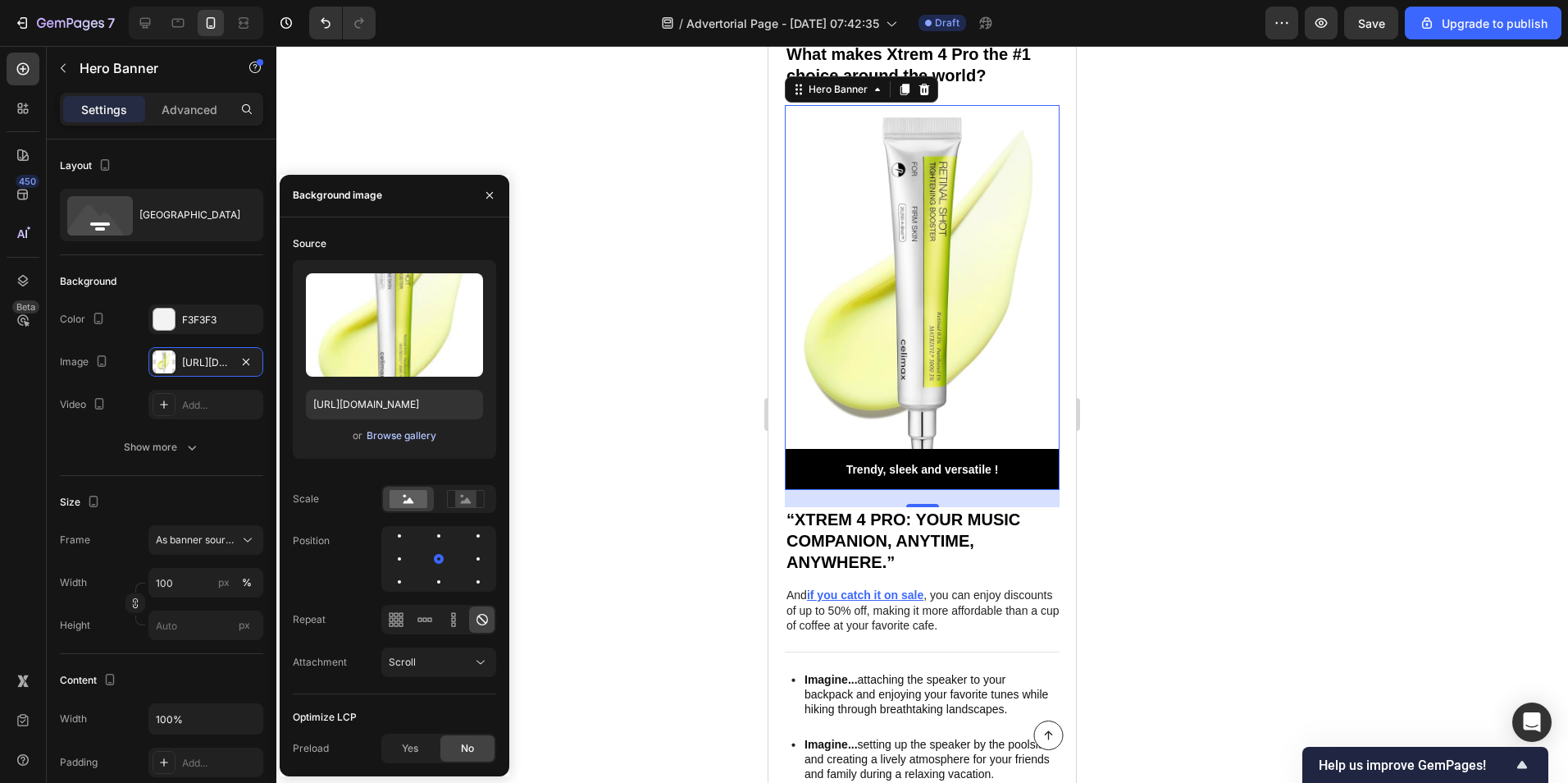
click at [415, 434] on div "Browse gallery" at bounding box center [401, 435] width 70 height 15
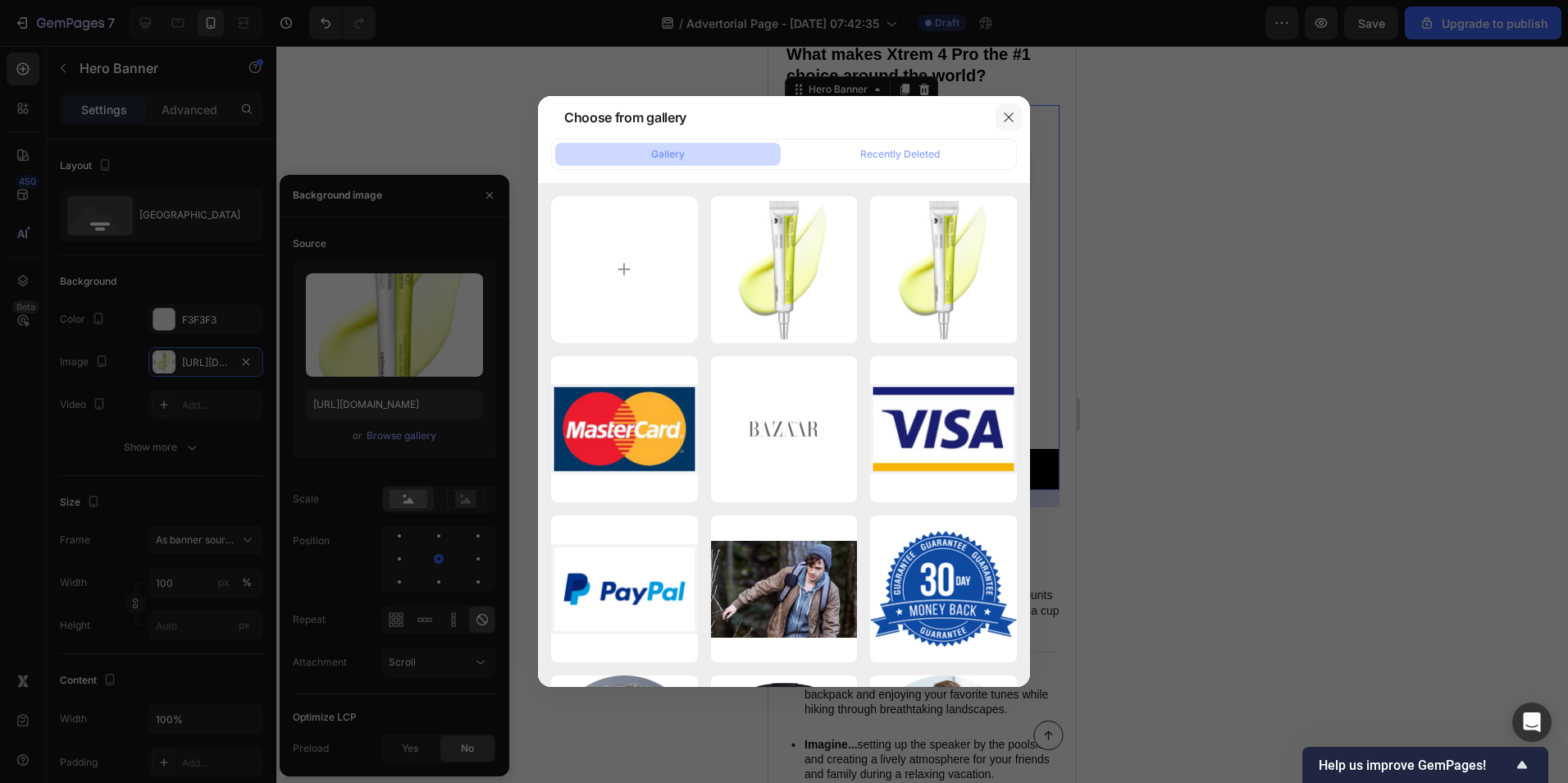
click at [997, 108] on button "button" at bounding box center [1008, 117] width 26 height 26
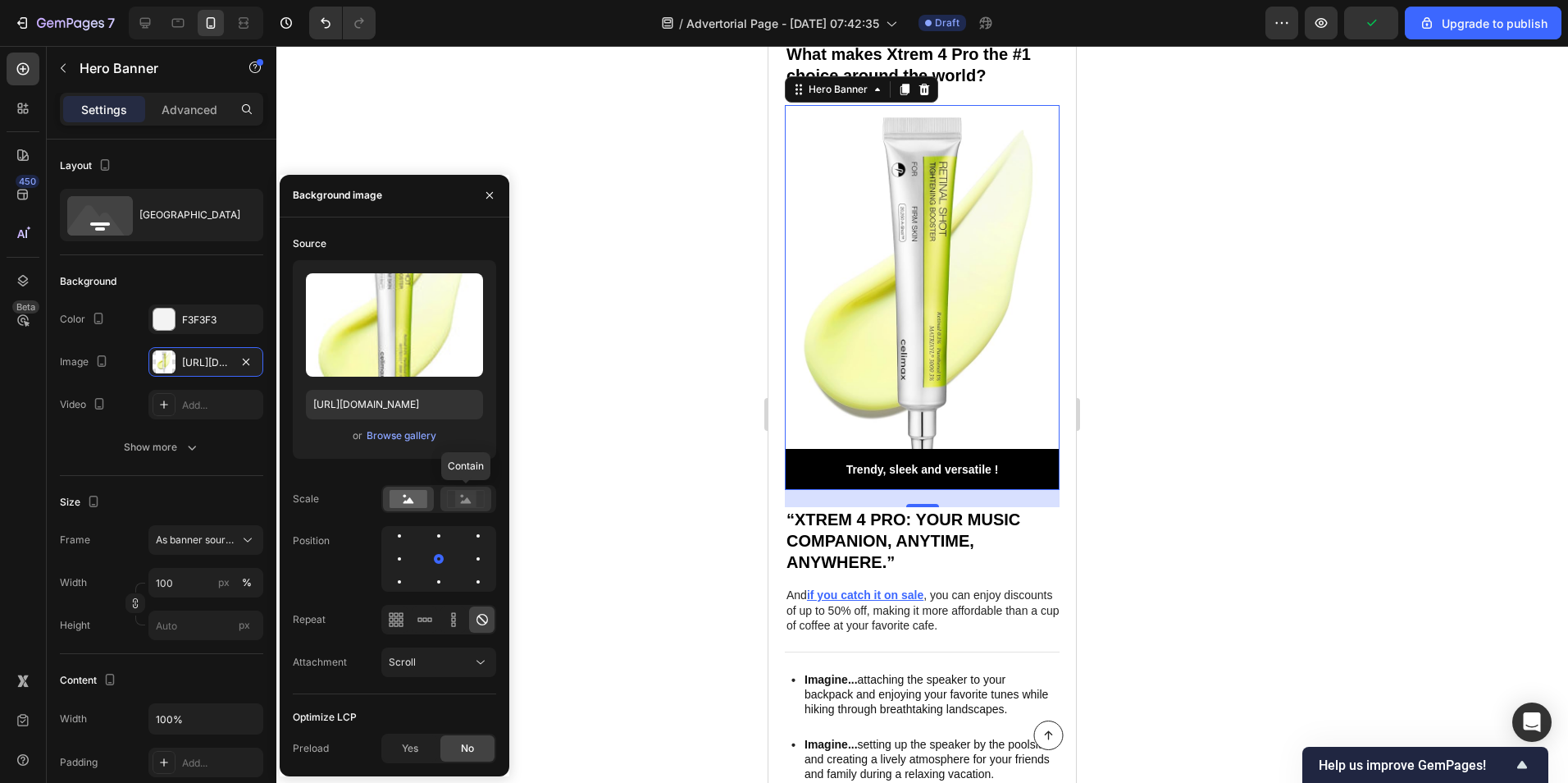
click at [447, 502] on icon at bounding box center [466, 498] width 38 height 18
click at [427, 503] on div at bounding box center [408, 498] width 51 height 24
click at [590, 407] on div at bounding box center [923, 414] width 1292 height 737
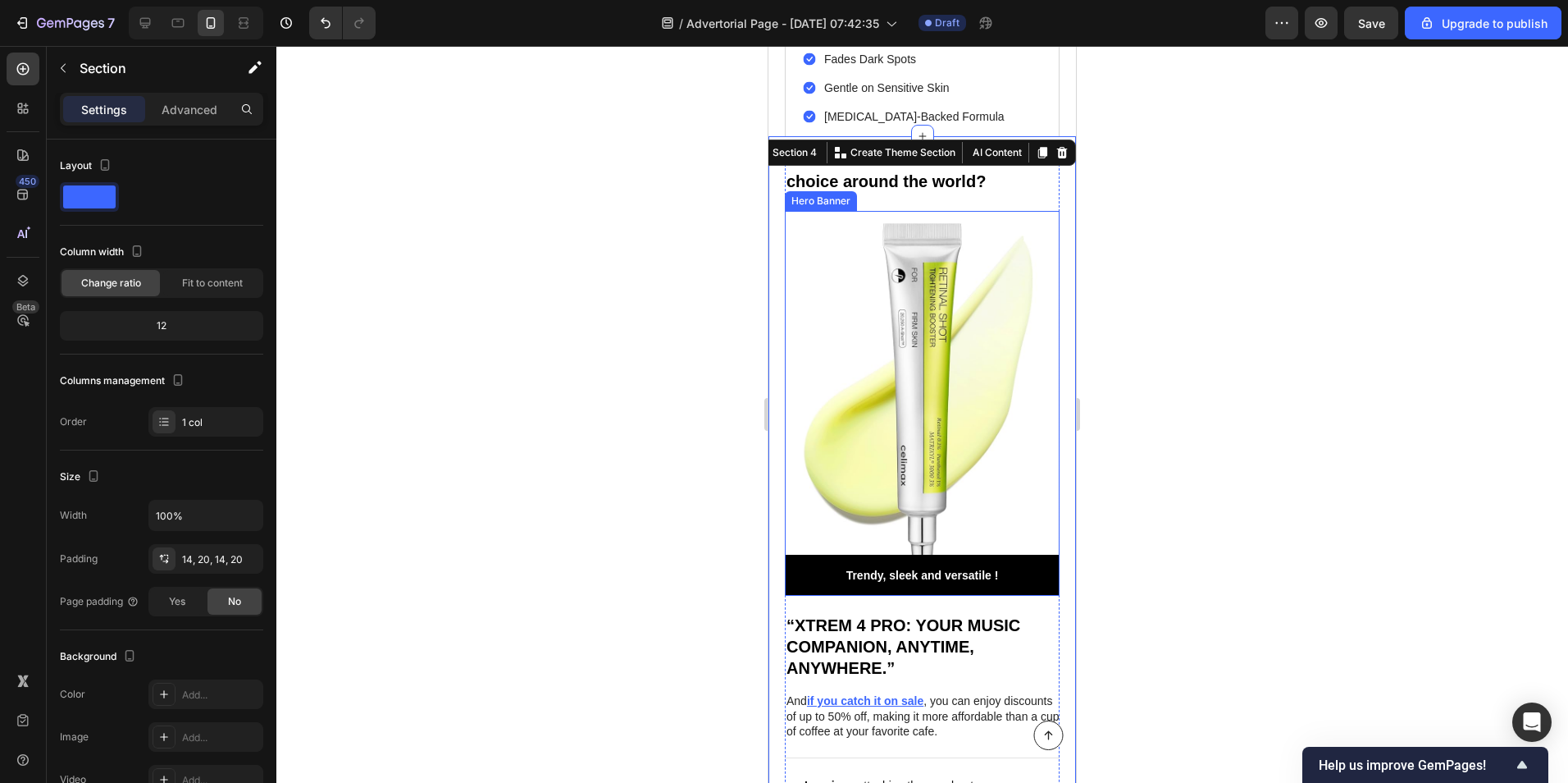
scroll to position [2789, 0]
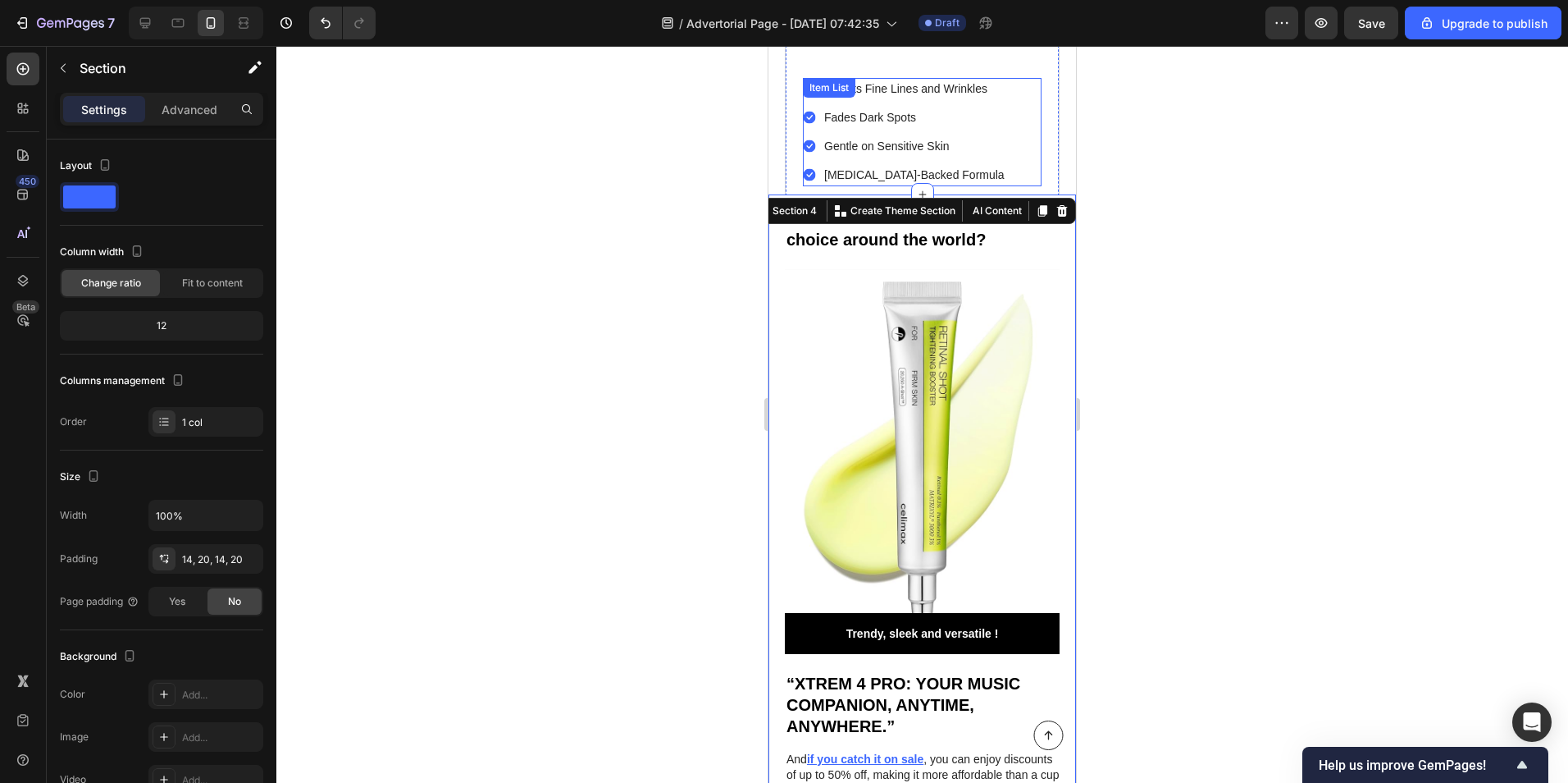
click at [997, 78] on div "Targets Fine Lines and Wrinkles Fades Dark Spots Gentle on [MEDICAL_DATA] [MEDI…" at bounding box center [922, 132] width 239 height 108
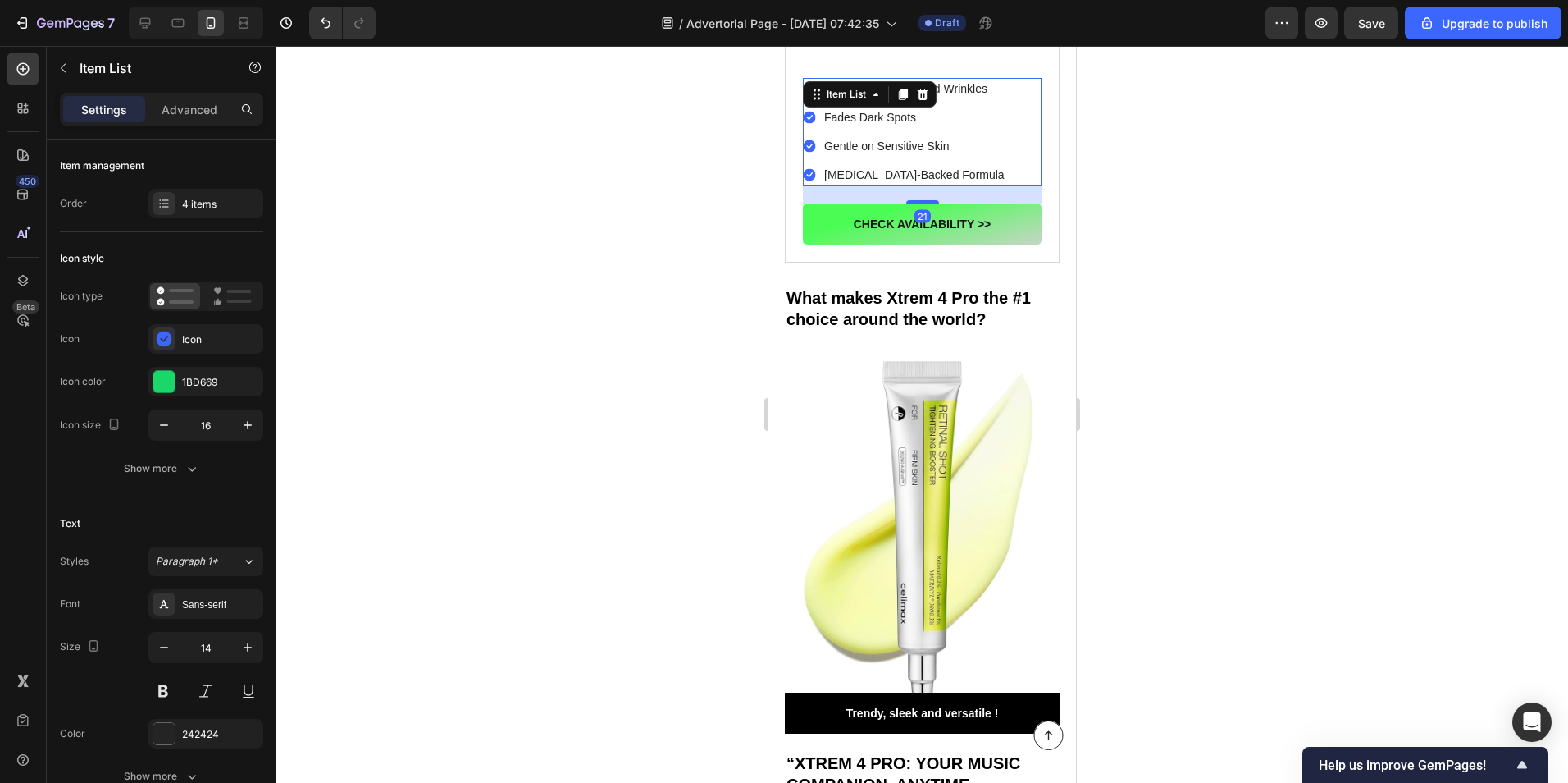
click at [719, 142] on div at bounding box center [923, 414] width 1292 height 737
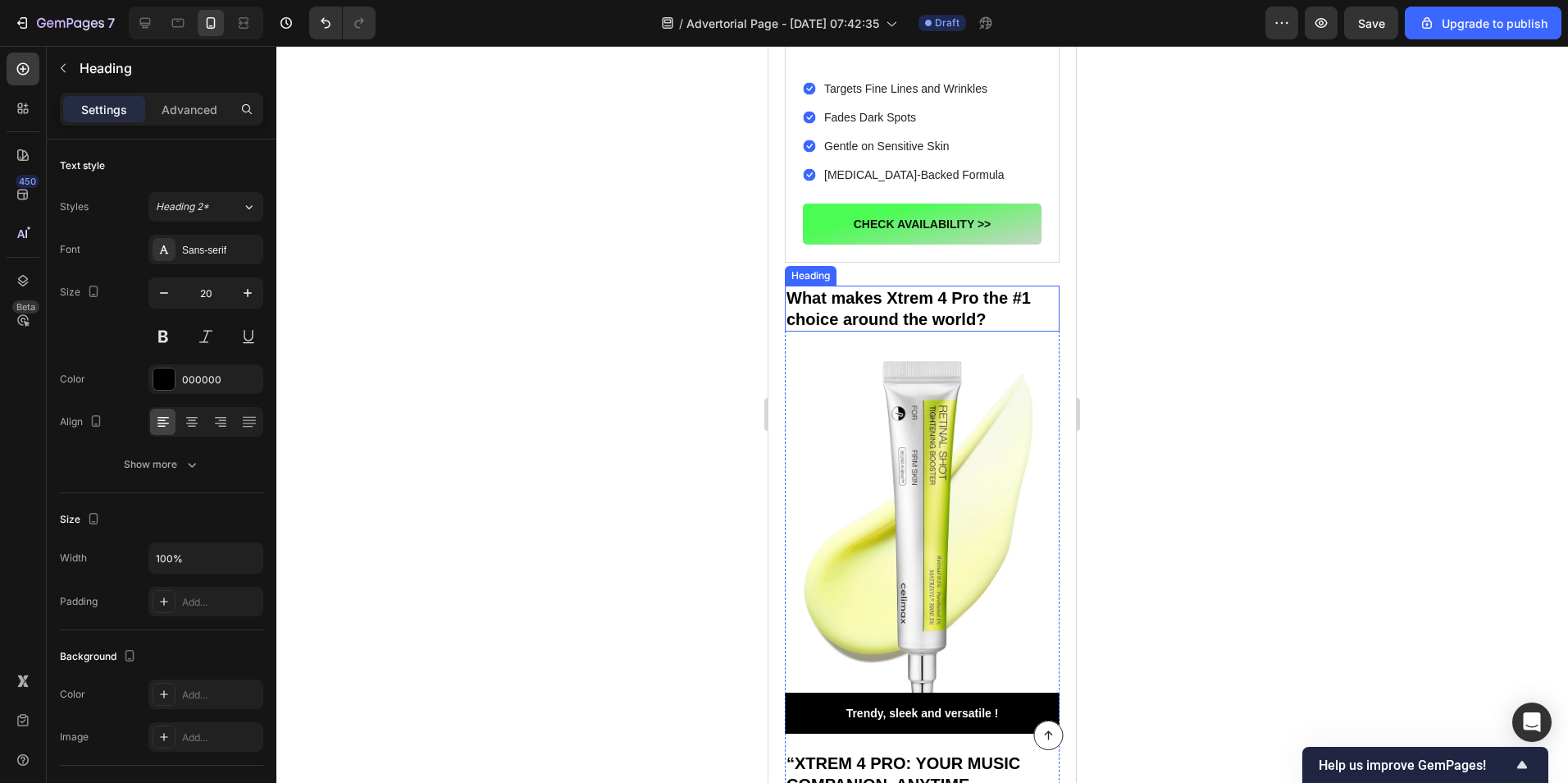
click at [854, 286] on h2 "What makes Xtrem 4 Pro the #1 choice around the world?" at bounding box center [923, 308] width 275 height 46
click at [854, 287] on p "What makes Xtrem 4 Pro the #1 choice around the world?" at bounding box center [922, 308] width 272 height 42
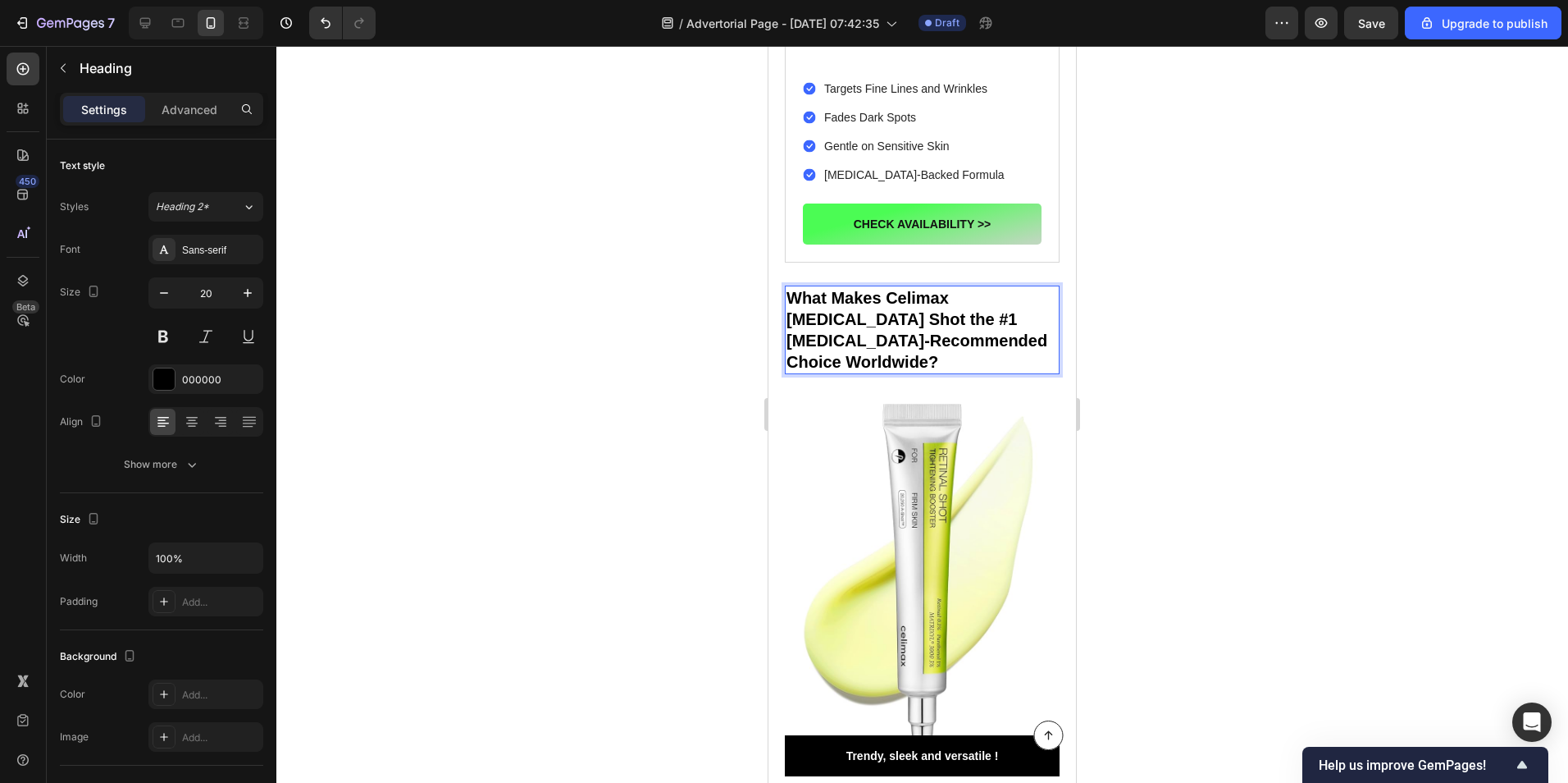
click at [936, 287] on p "What Makes Celimax [MEDICAL_DATA] Shot the #1 [MEDICAL_DATA]-Recommended Choice…" at bounding box center [922, 330] width 272 height 86
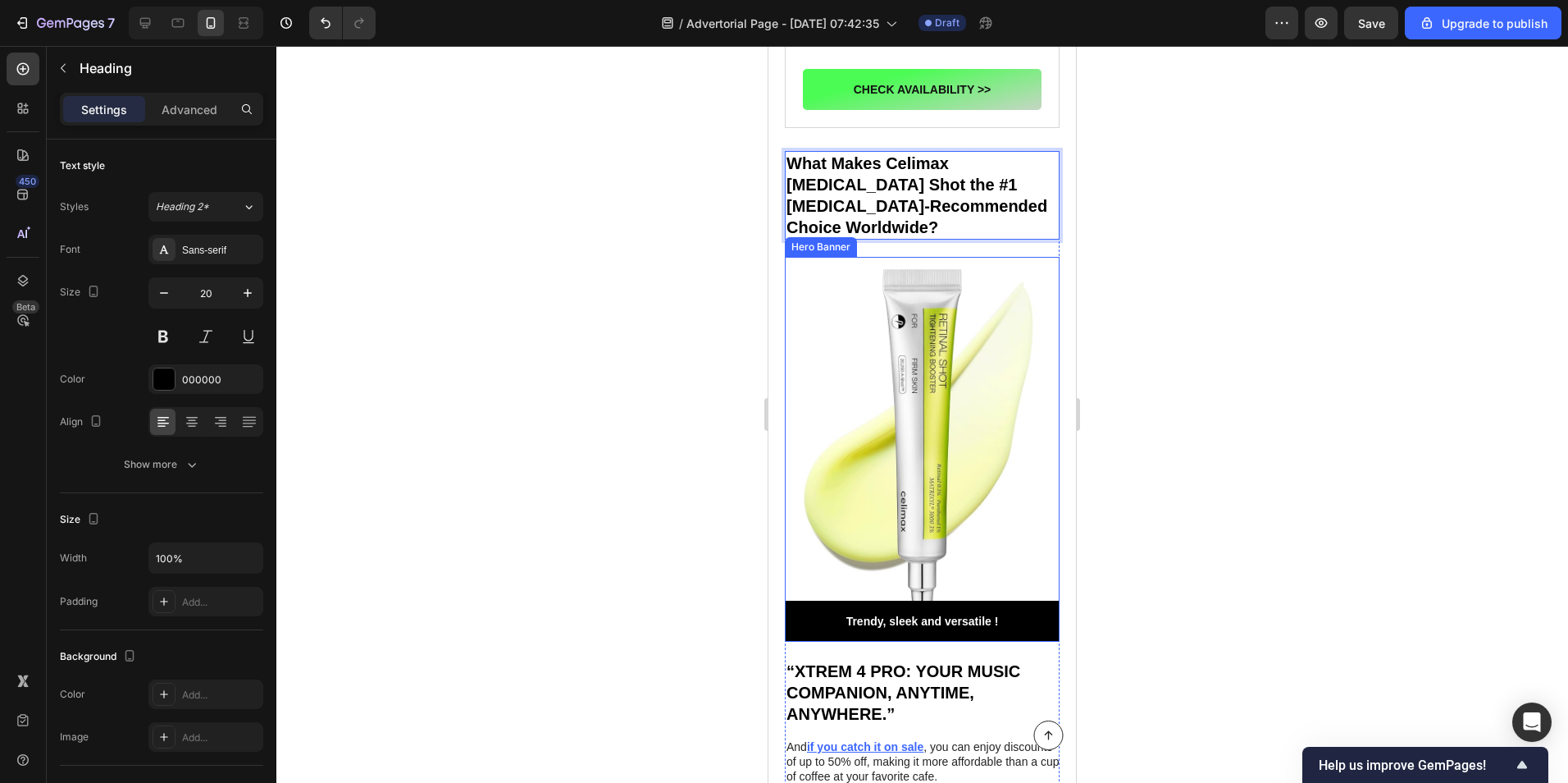
scroll to position [2954, 0]
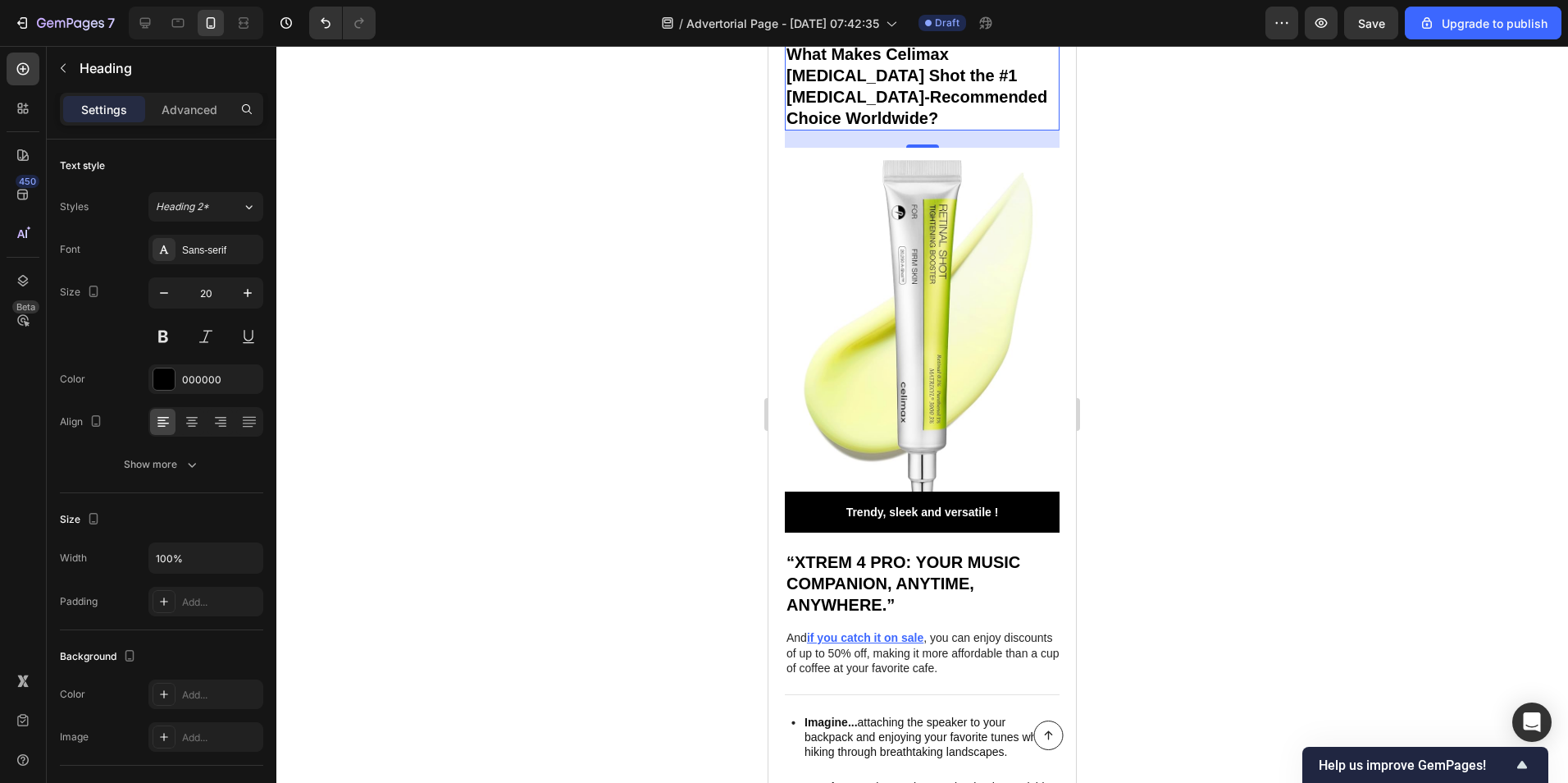
click at [633, 396] on div at bounding box center [923, 414] width 1292 height 737
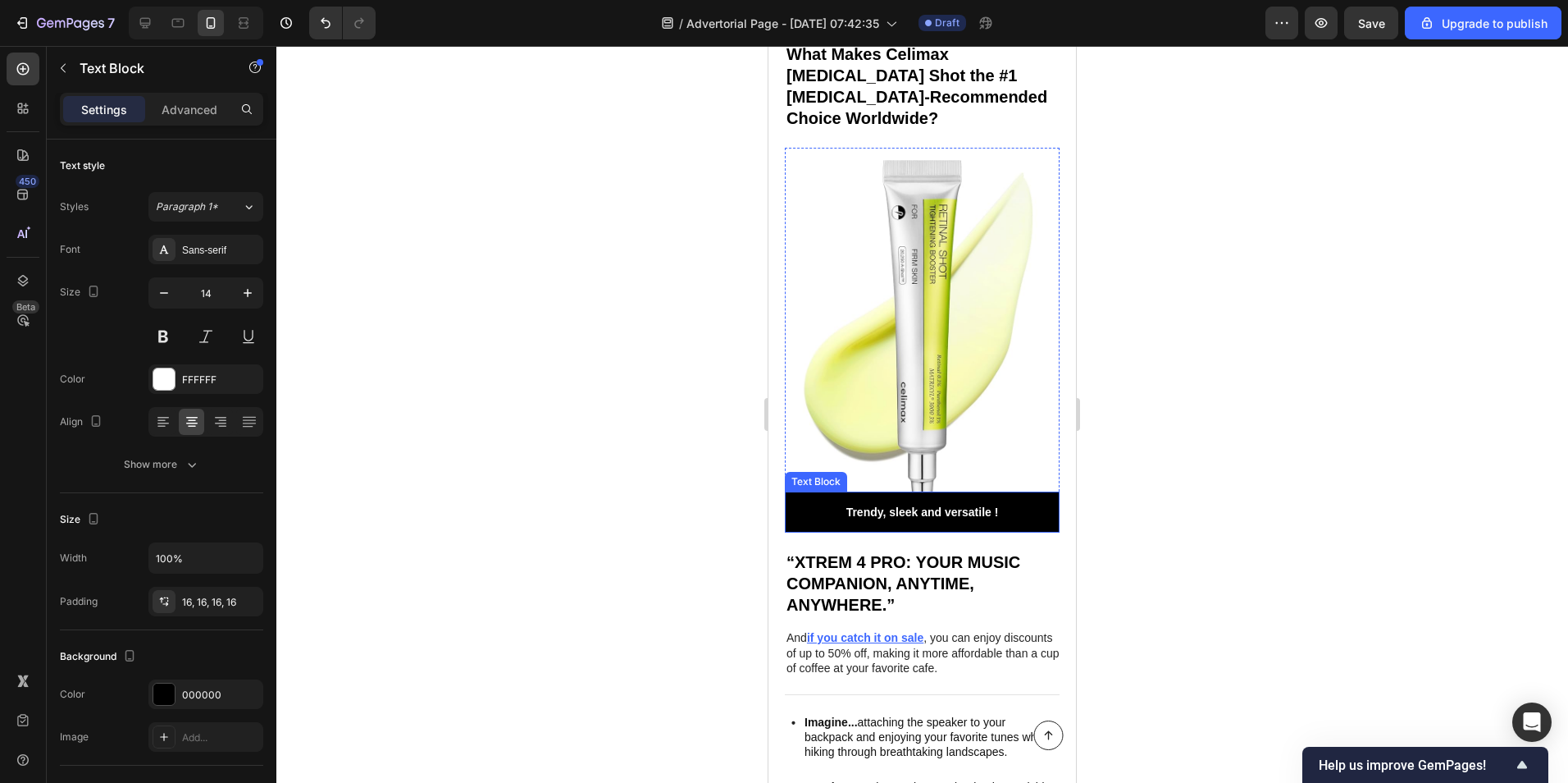
click at [887, 504] on p "Trendy, sleek and versatile !" at bounding box center [922, 511] width 248 height 15
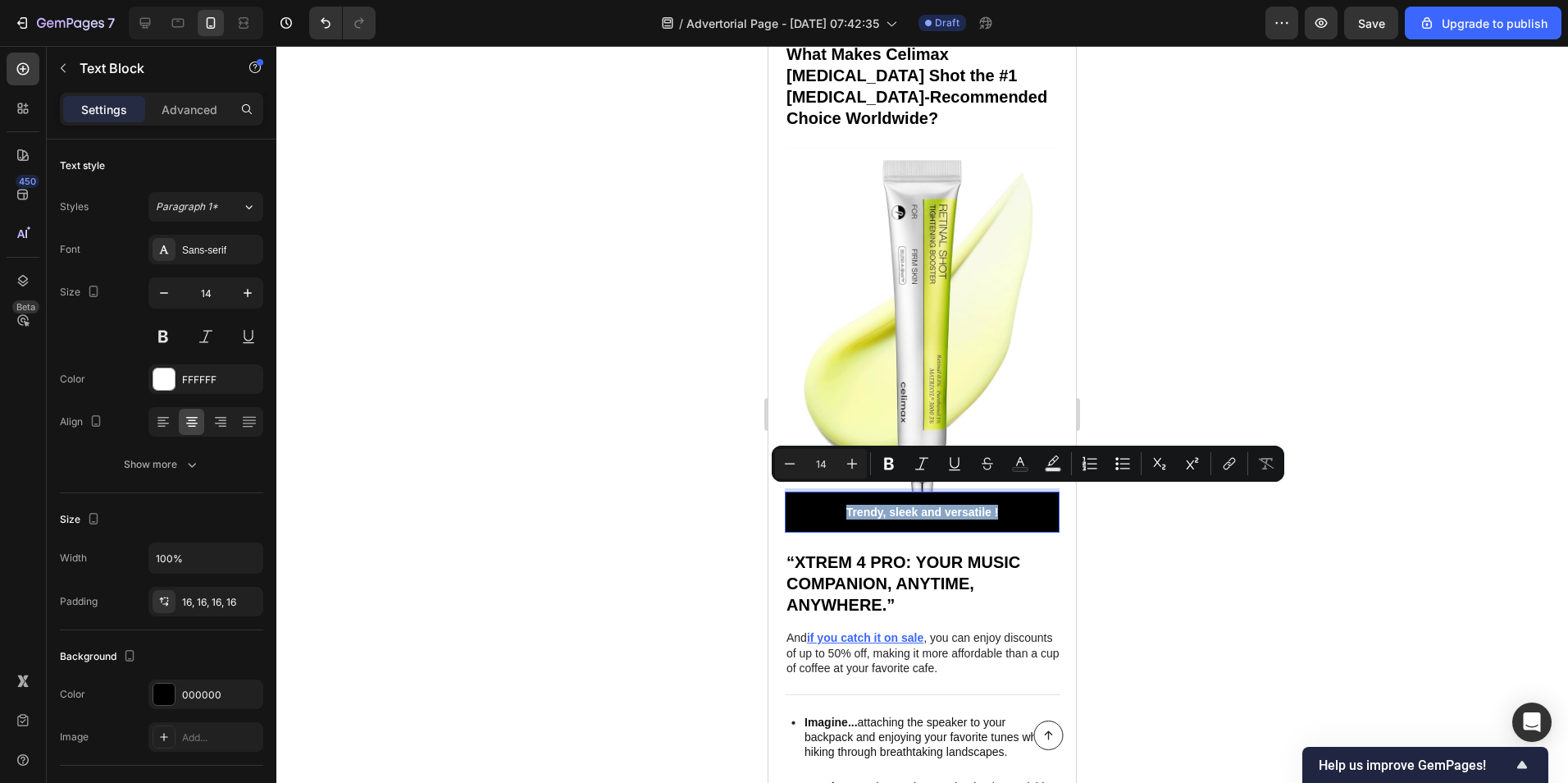
scroll to position [2939, 0]
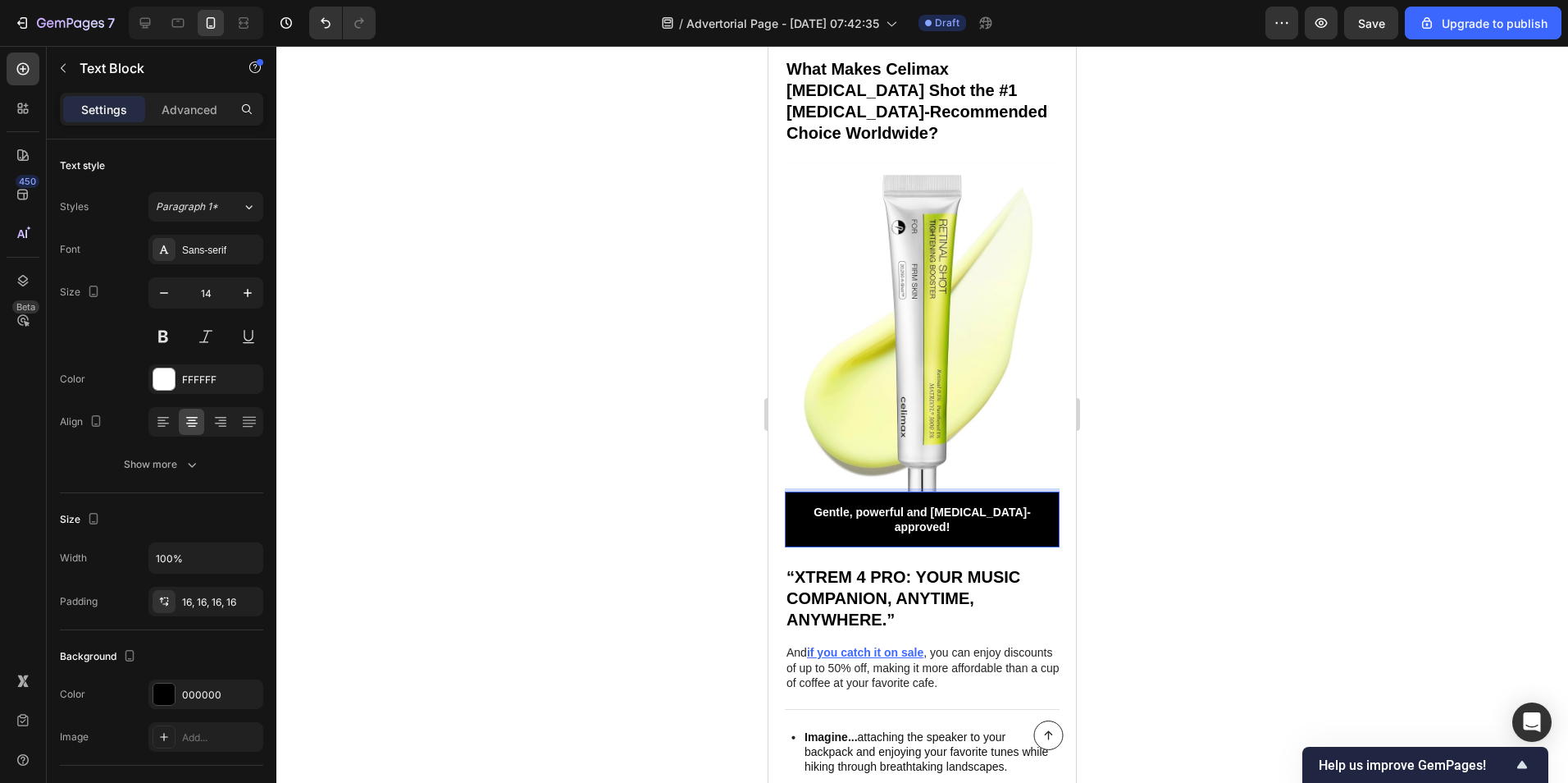
click at [1188, 482] on div at bounding box center [923, 414] width 1292 height 737
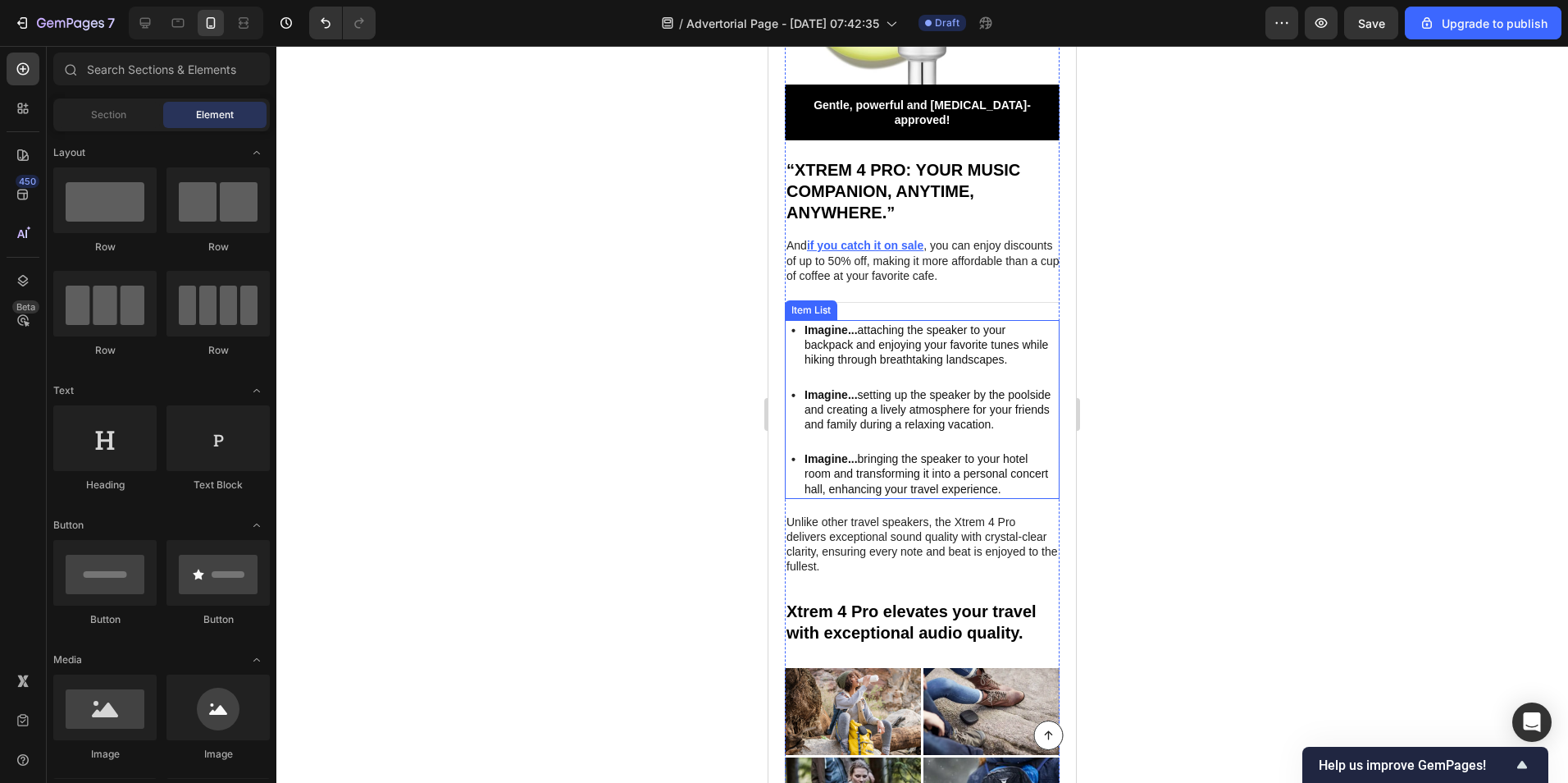
scroll to position [3349, 0]
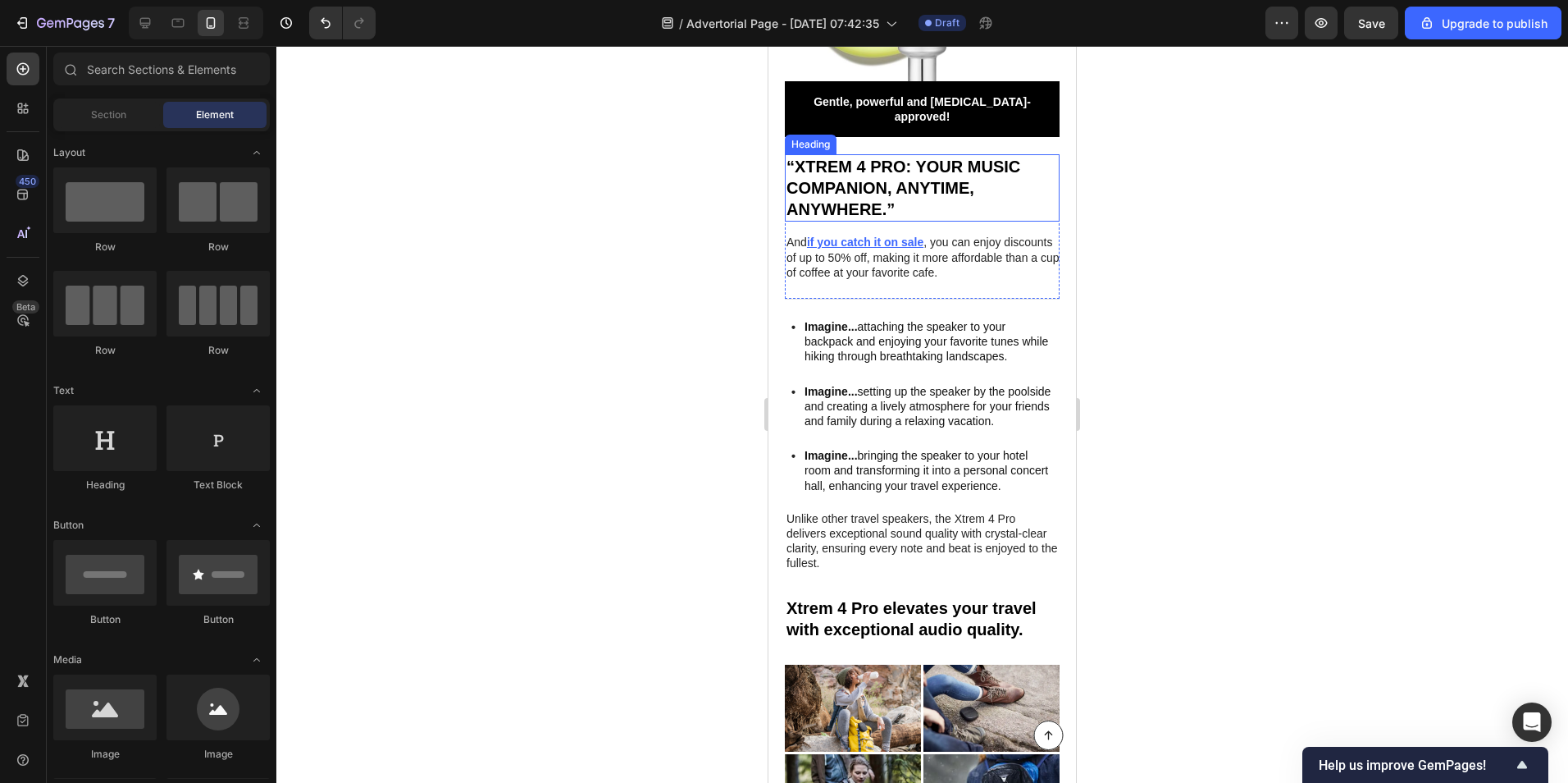
click at [892, 163] on h2 "“Xtrem 4 Pro: Your music companion, anytime, anywhere.”" at bounding box center [923, 188] width 275 height 67
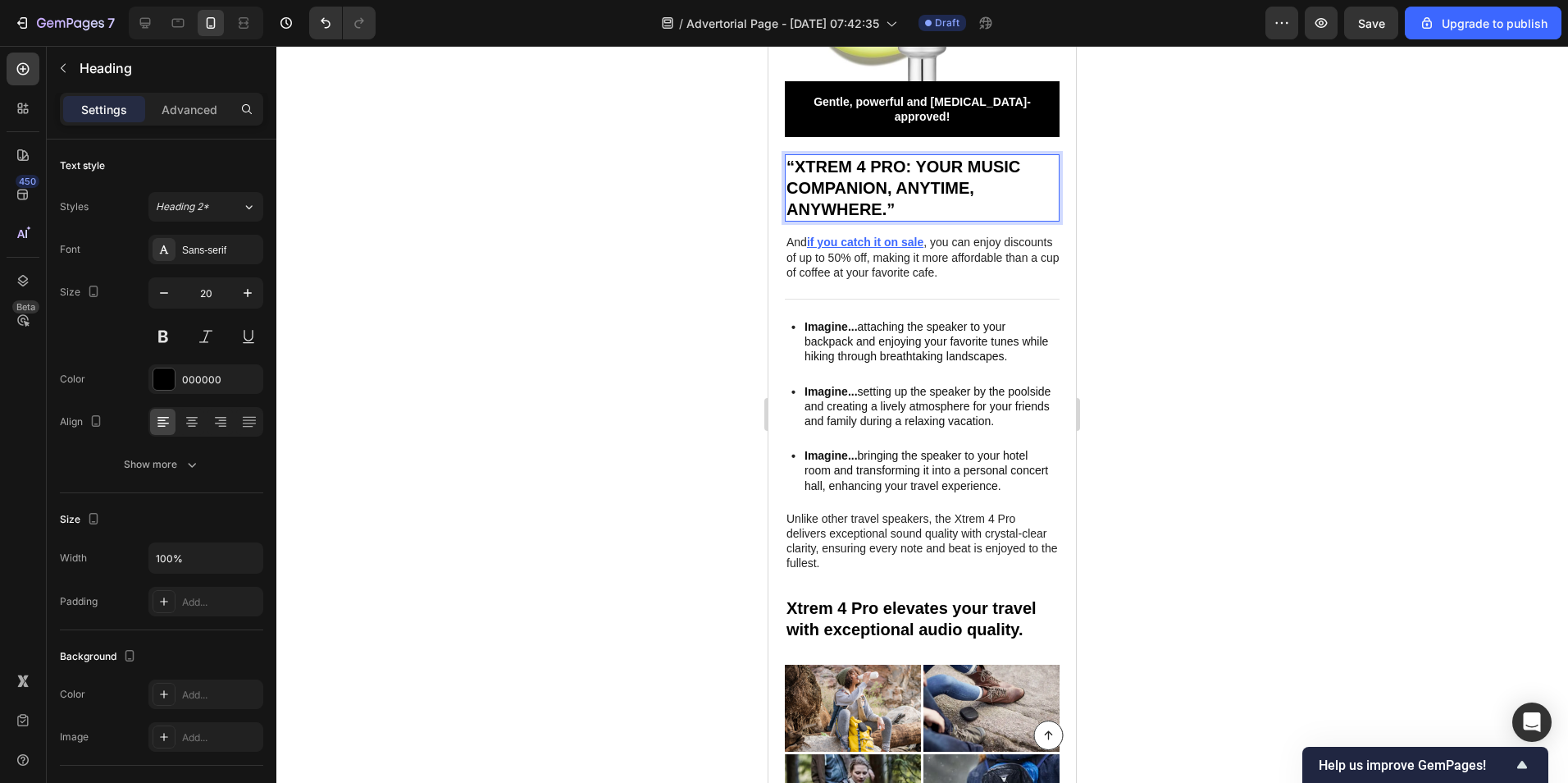
click at [892, 163] on h2 "“Xtrem 4 Pro: Your music companion, anytime, anywhere.”" at bounding box center [923, 188] width 275 height 67
click at [892, 163] on p "“Xtrem 4 Pro: Your music companion, anytime, anywhere.”" at bounding box center [922, 188] width 272 height 64
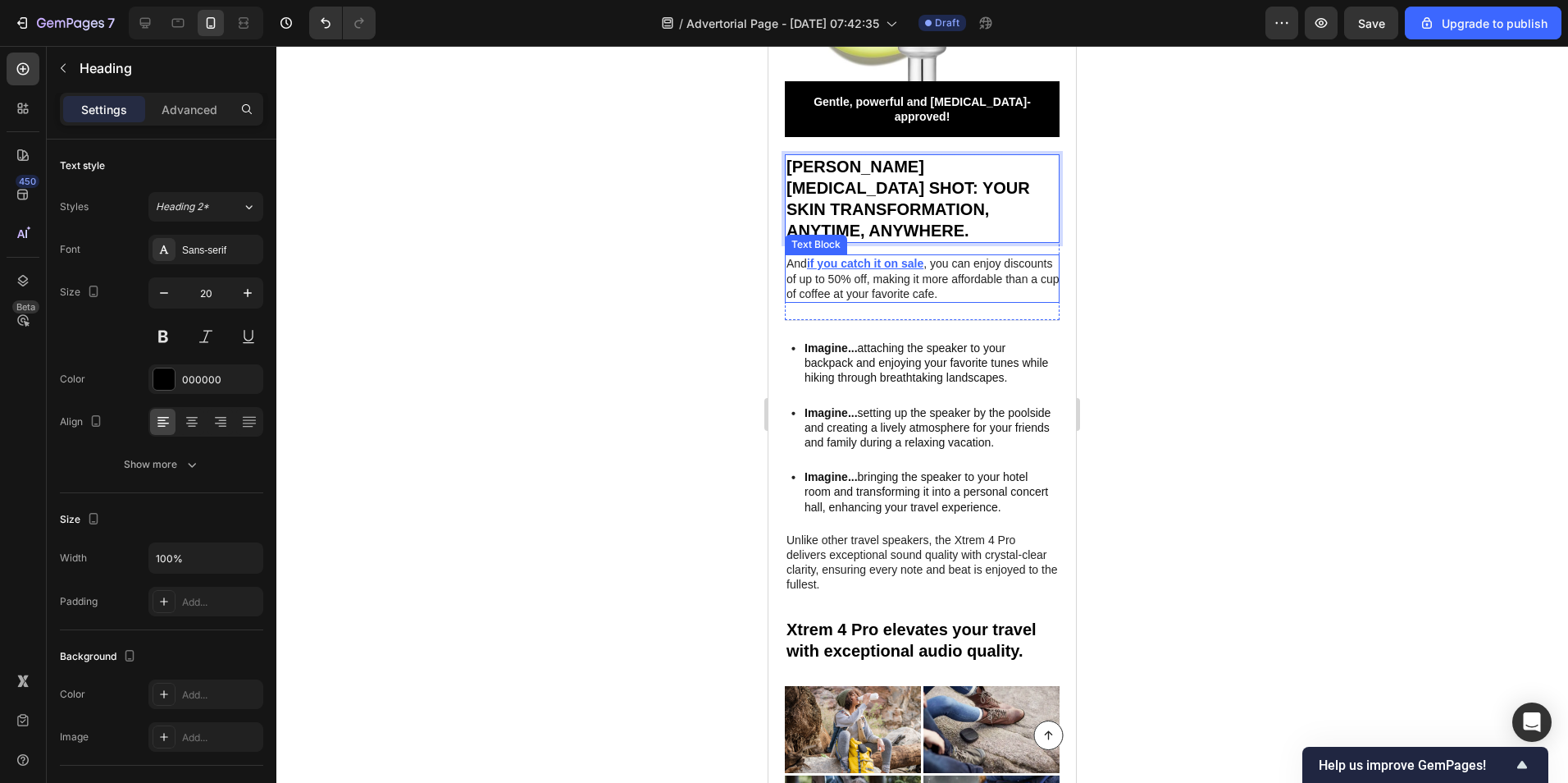
click at [810, 256] on p "And if you catch it on sale , you can enjoy discounts of up to 50% off, making …" at bounding box center [923, 279] width 273 height 45
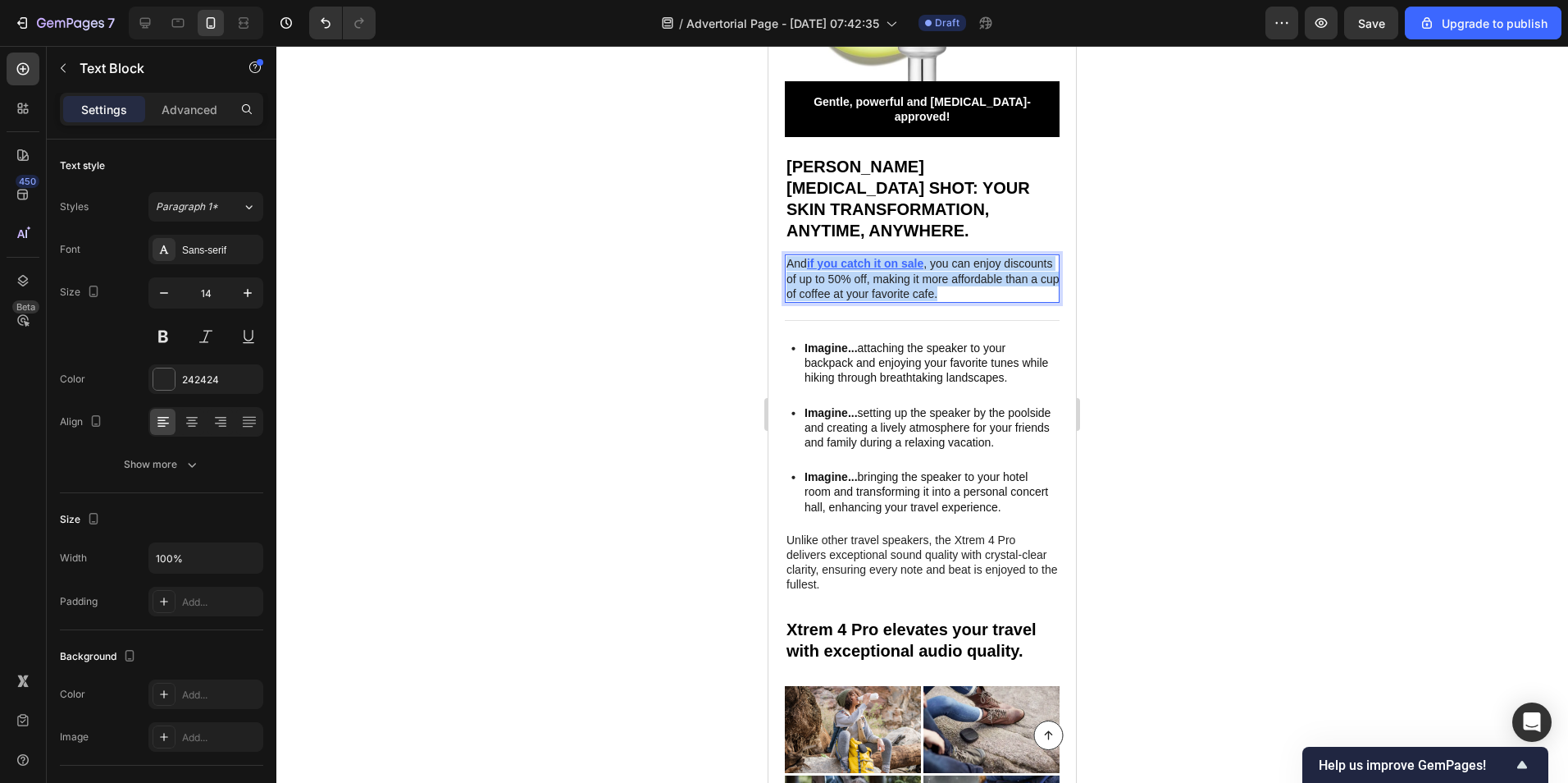
click at [810, 256] on p "And if you catch it on sale , you can enjoy discounts of up to 50% off, making …" at bounding box center [923, 279] width 273 height 45
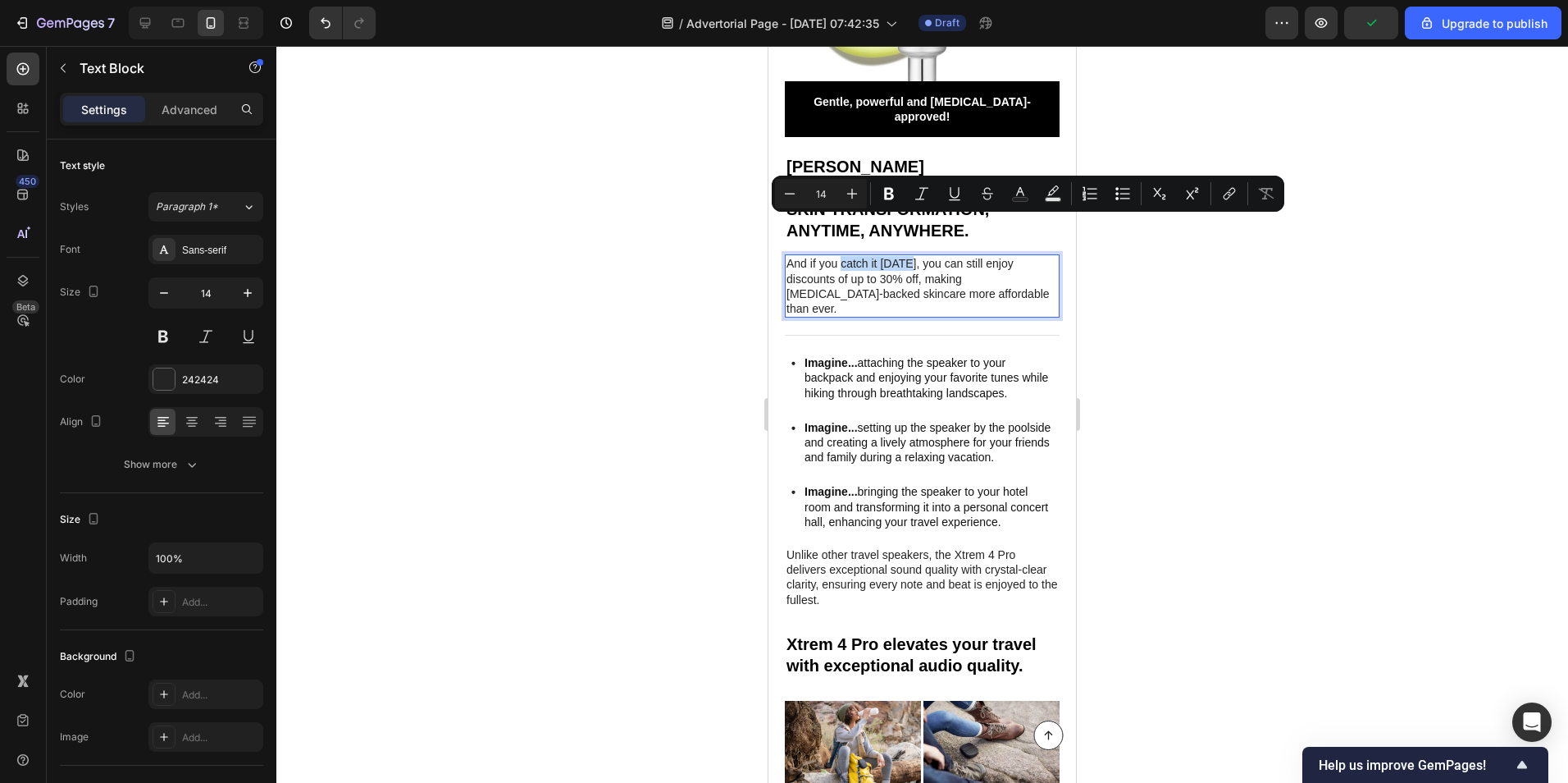
drag, startPoint x: 842, startPoint y: 227, endPoint x: 906, endPoint y: 227, distance: 64.0
click at [906, 256] on p "And if you catch it [DATE], you can still enjoy discounts of up to 30% off, mak…" at bounding box center [923, 286] width 273 height 60
click at [948, 189] on icon "Editor contextual toolbar" at bounding box center [954, 193] width 16 height 16
click at [1017, 194] on icon "Editor contextual toolbar" at bounding box center [1020, 191] width 8 height 9
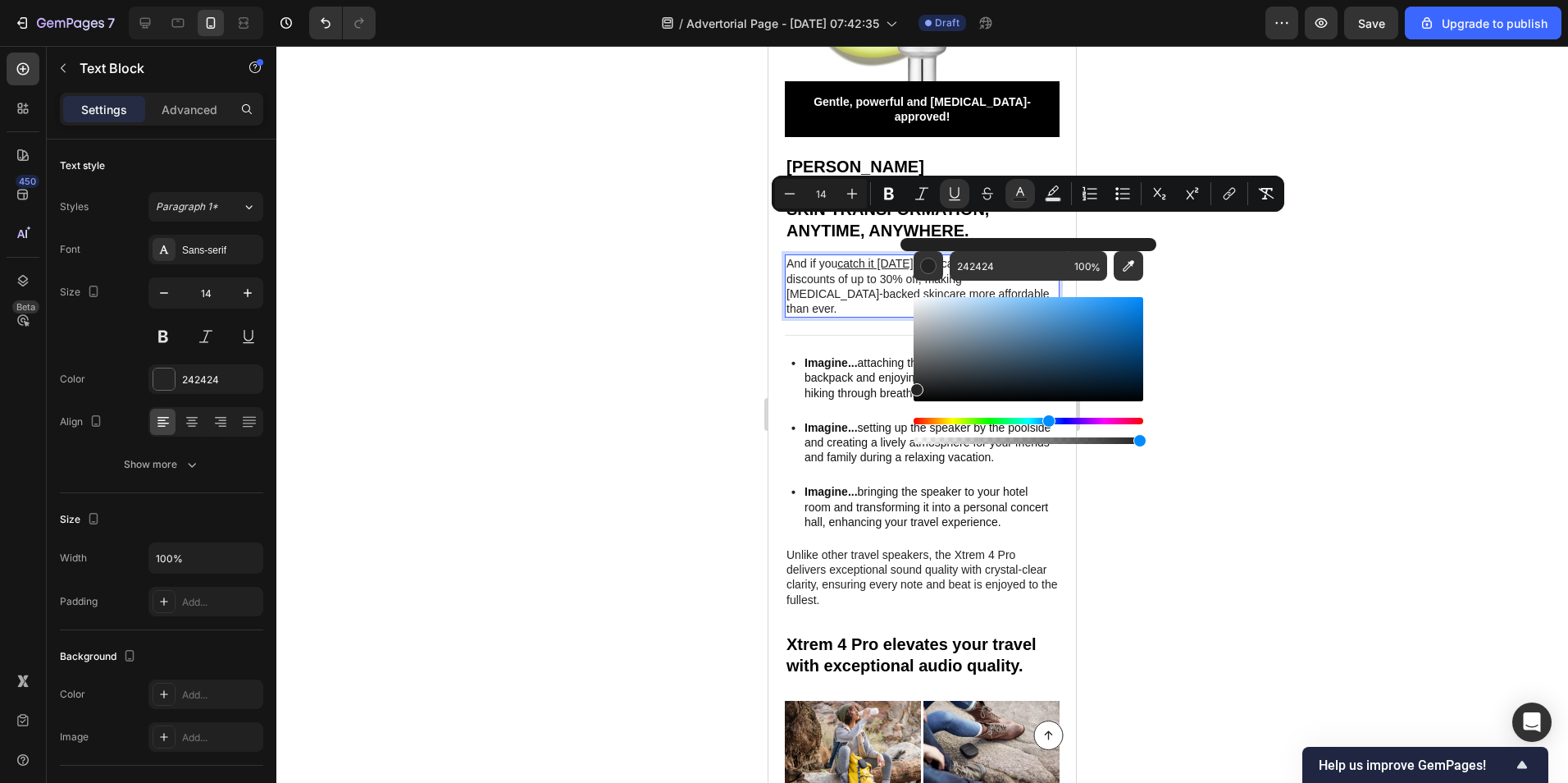
click at [1046, 422] on div "Hue" at bounding box center [1028, 421] width 230 height 7
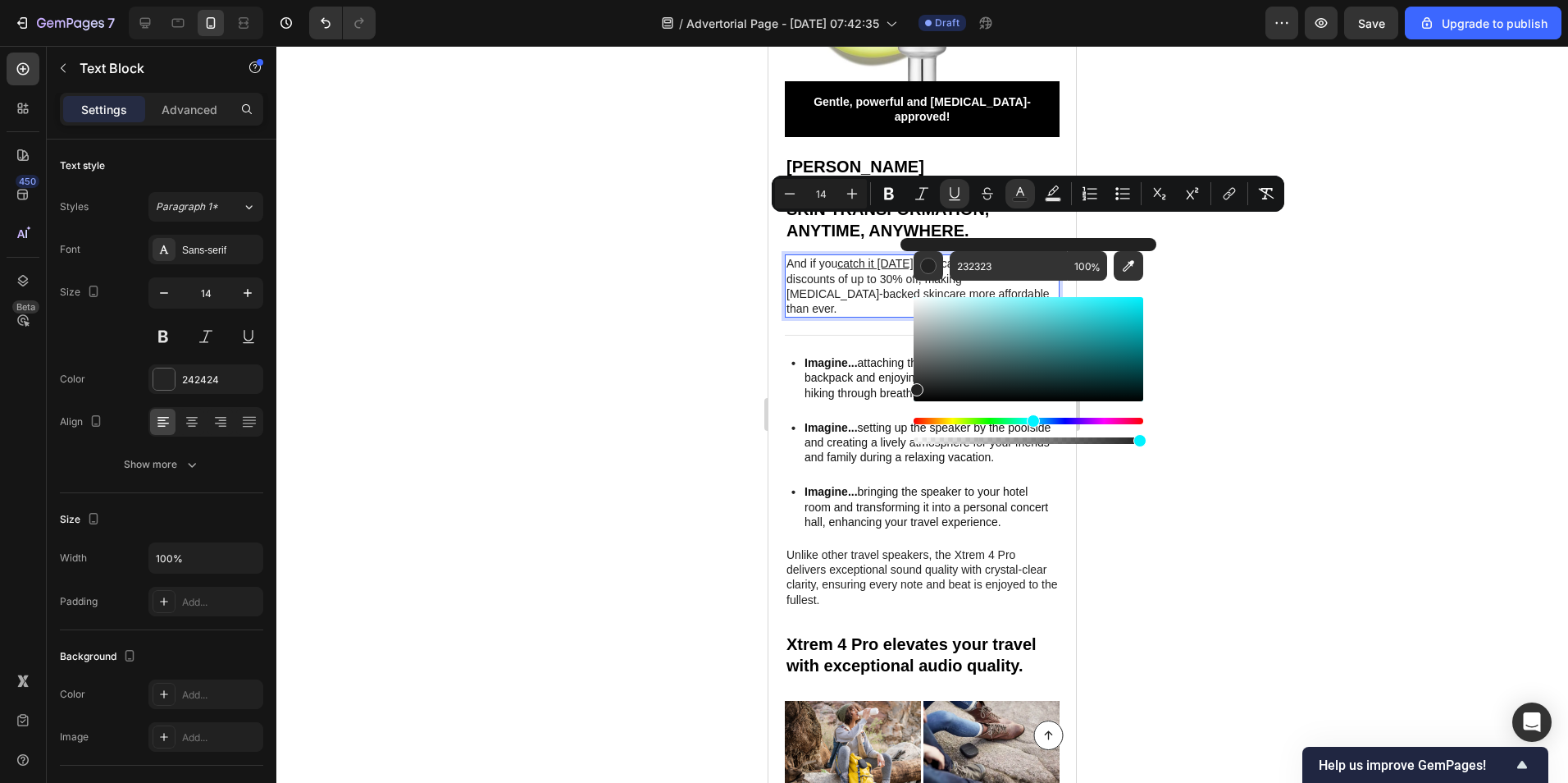
drag, startPoint x: 918, startPoint y: 417, endPoint x: 1031, endPoint y: 426, distance: 113.4
click at [1031, 426] on div "Hue" at bounding box center [1033, 420] width 13 height 13
drag, startPoint x: 920, startPoint y: 415, endPoint x: 1039, endPoint y: 416, distance: 119.0
click at [1039, 416] on div "Editor contextual toolbar" at bounding box center [1028, 370] width 230 height 153
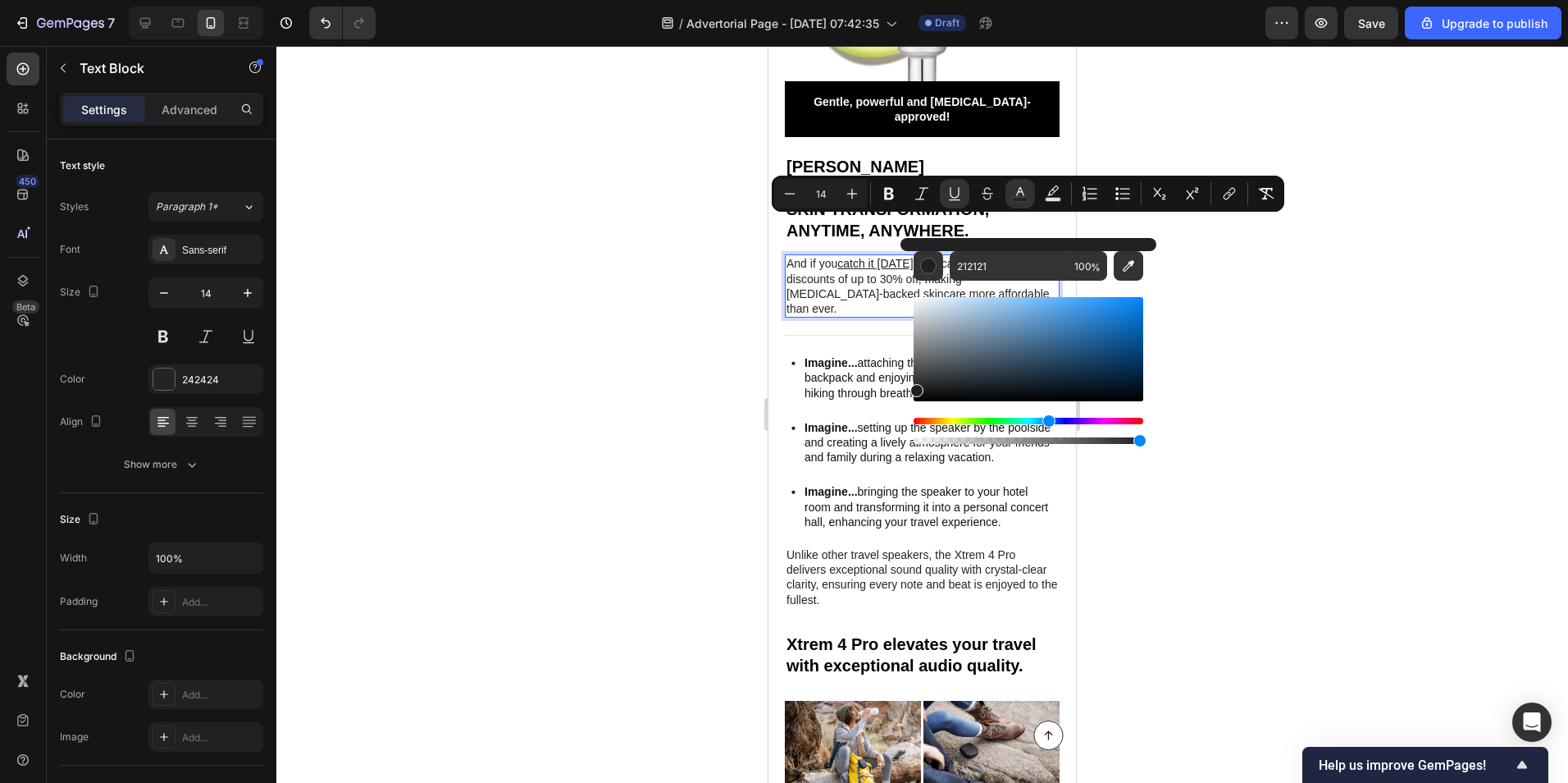
click at [1046, 421] on div "Hue" at bounding box center [1028, 421] width 230 height 7
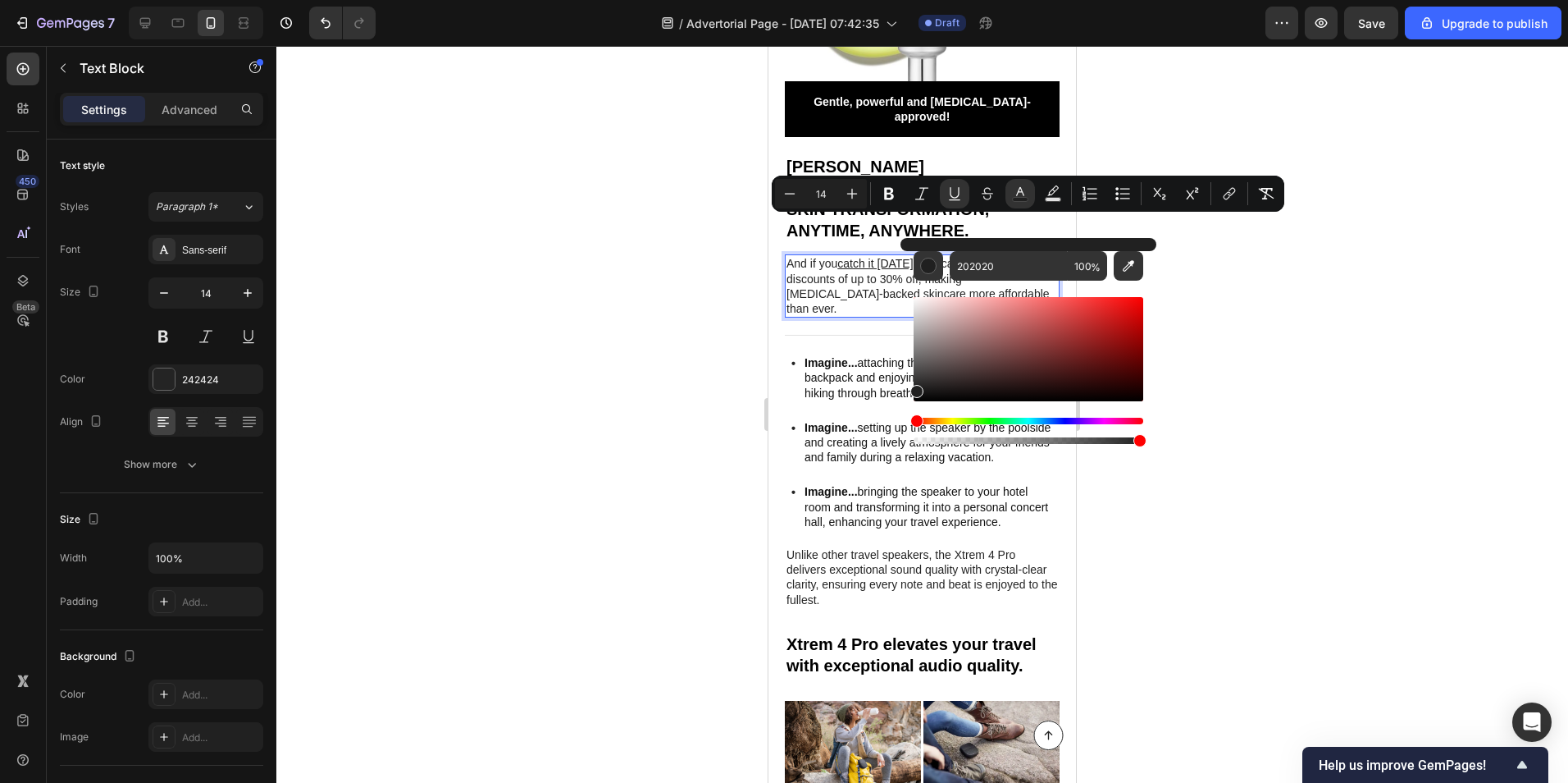
click at [1046, 421] on div "Hue" at bounding box center [1028, 421] width 230 height 7
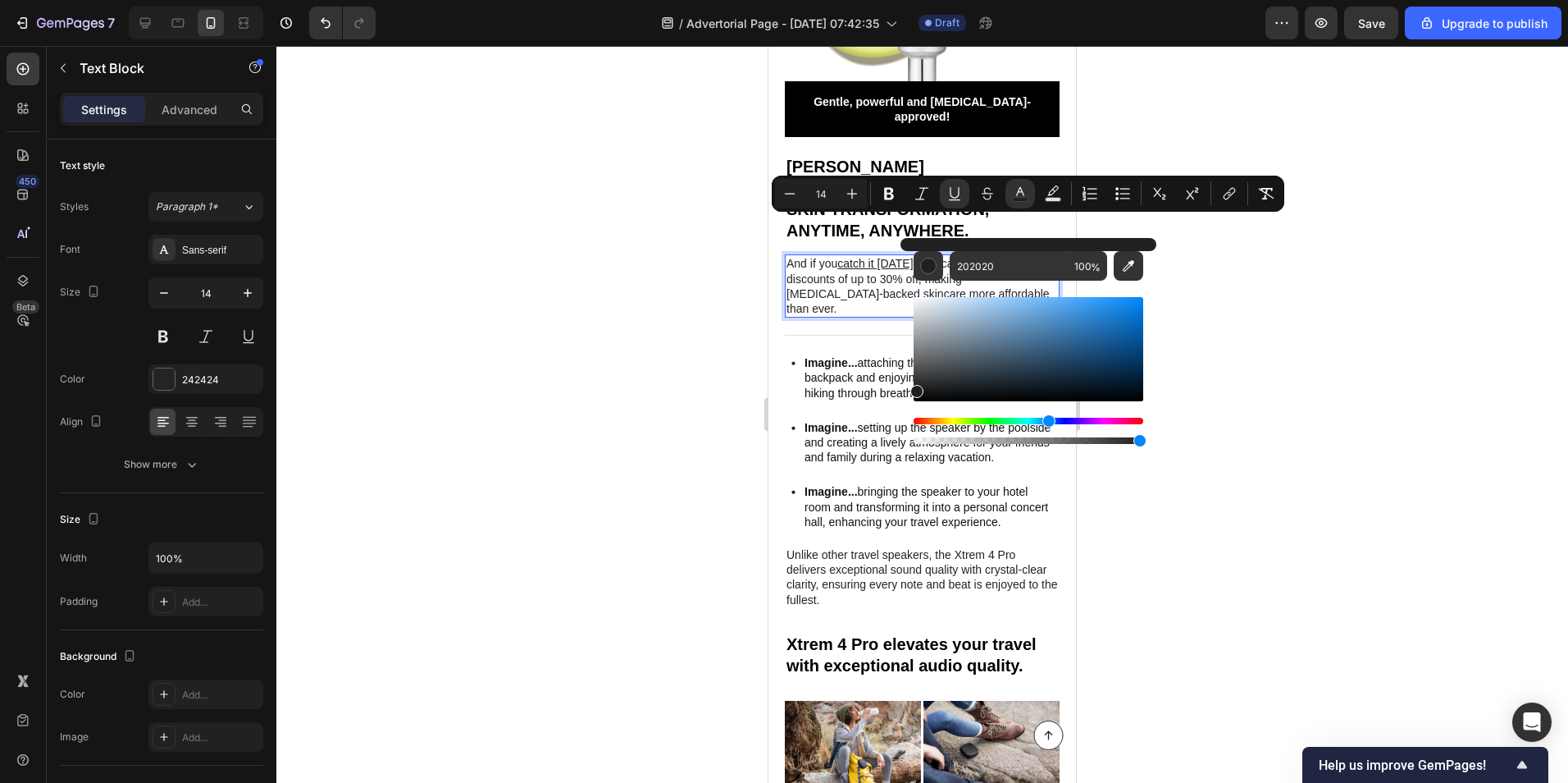
click at [1046, 421] on div "Hue" at bounding box center [1048, 420] width 13 height 13
type input "1F1F1F"
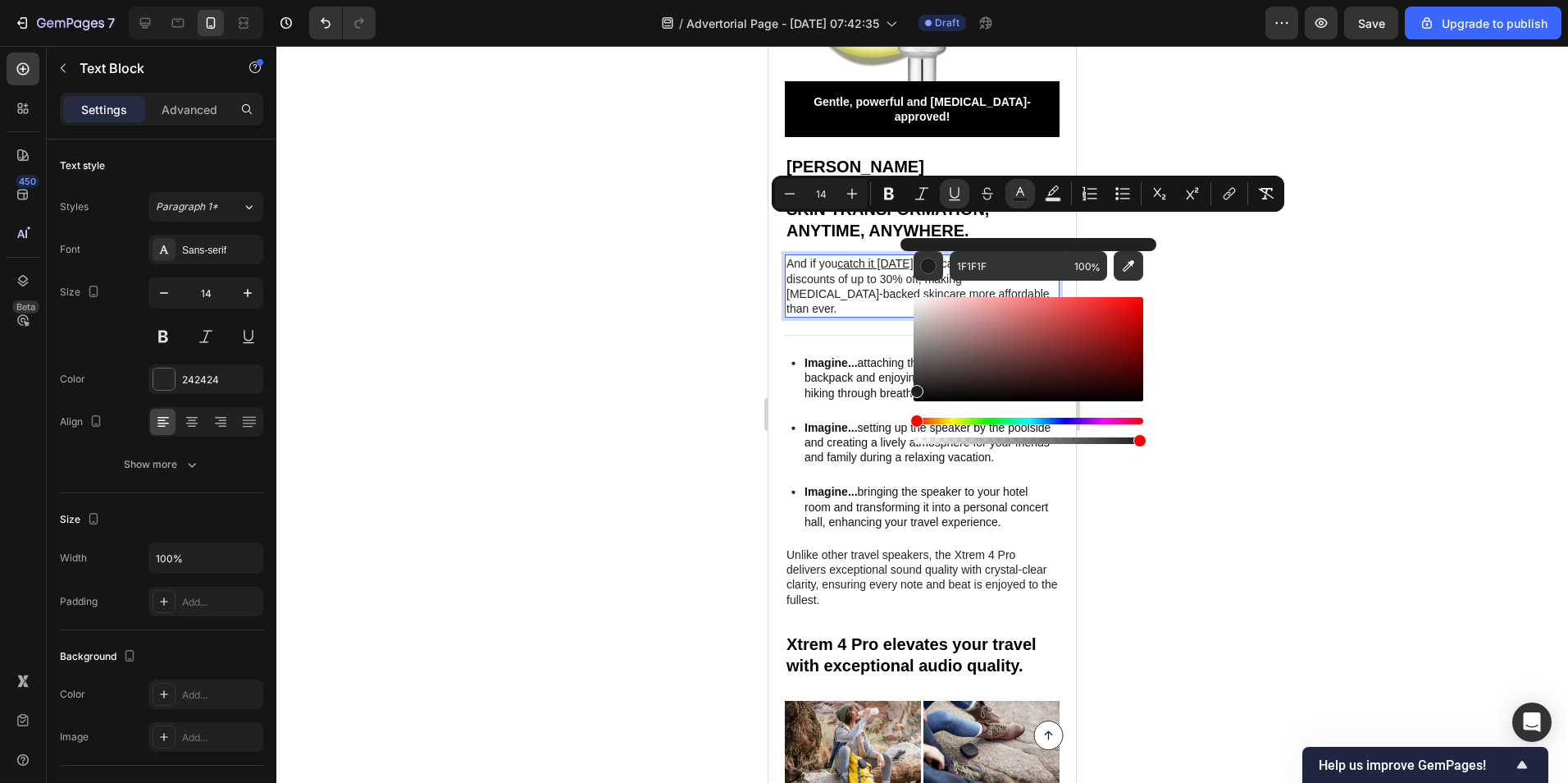
click at [1431, 297] on div at bounding box center [923, 414] width 1292 height 737
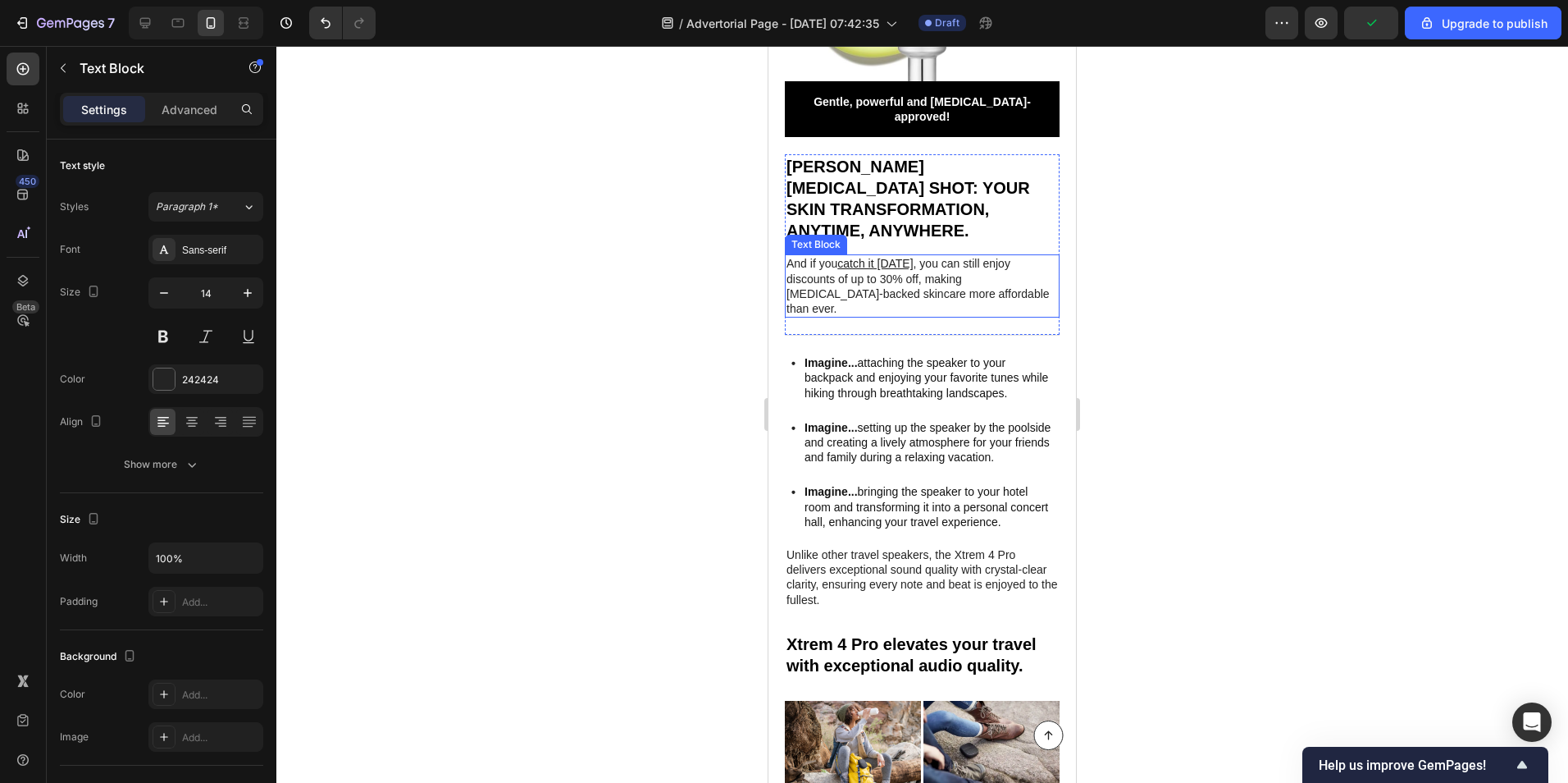
click at [851, 257] on u "catch it [DATE]" at bounding box center [874, 263] width 75 height 13
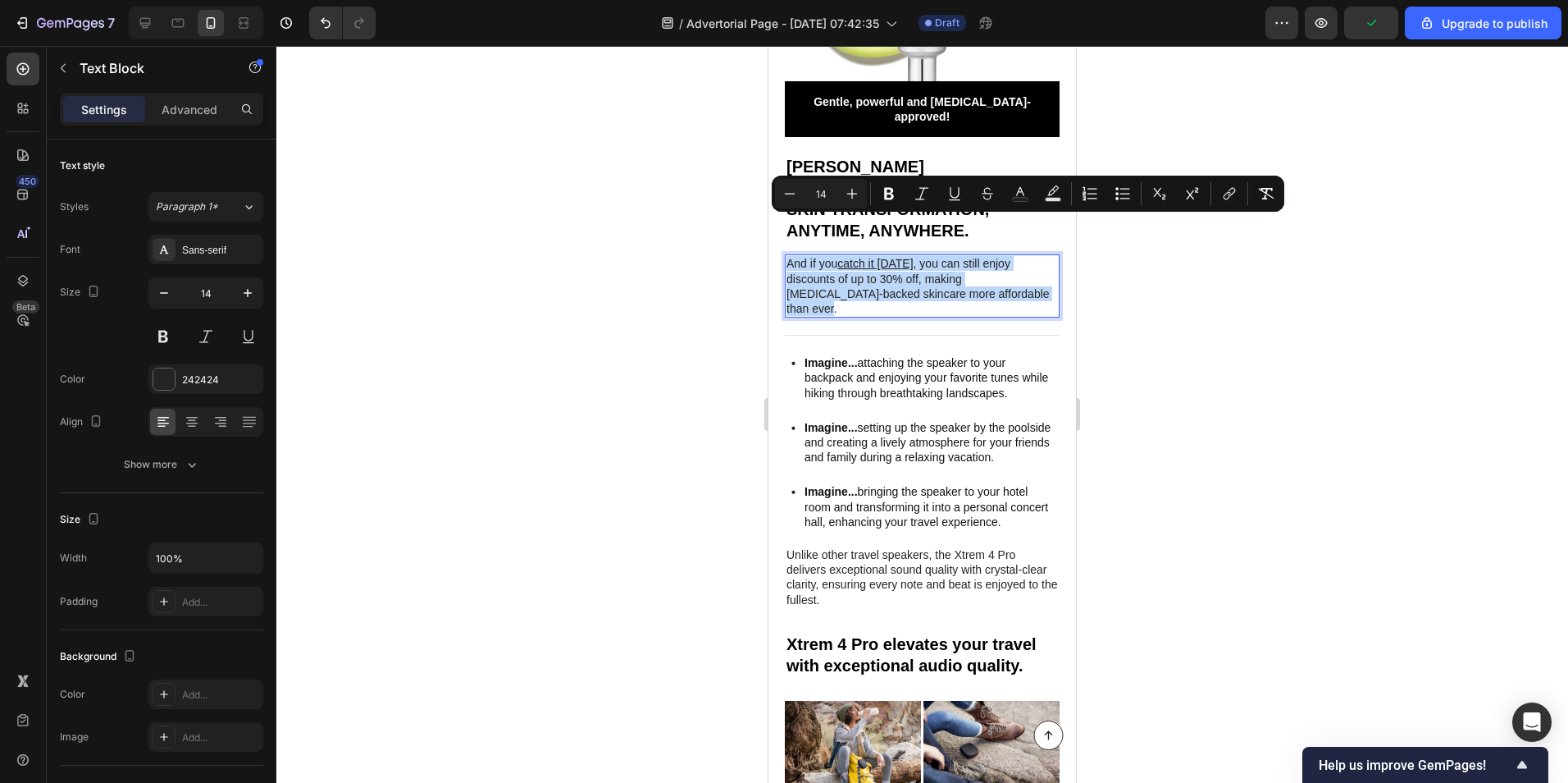
click at [850, 257] on u "catch it [DATE]" at bounding box center [874, 263] width 75 height 13
click at [840, 256] on p "And if you catch it [DATE] , you can still enjoy discounts of up to 30% off, ma…" at bounding box center [923, 286] width 273 height 60
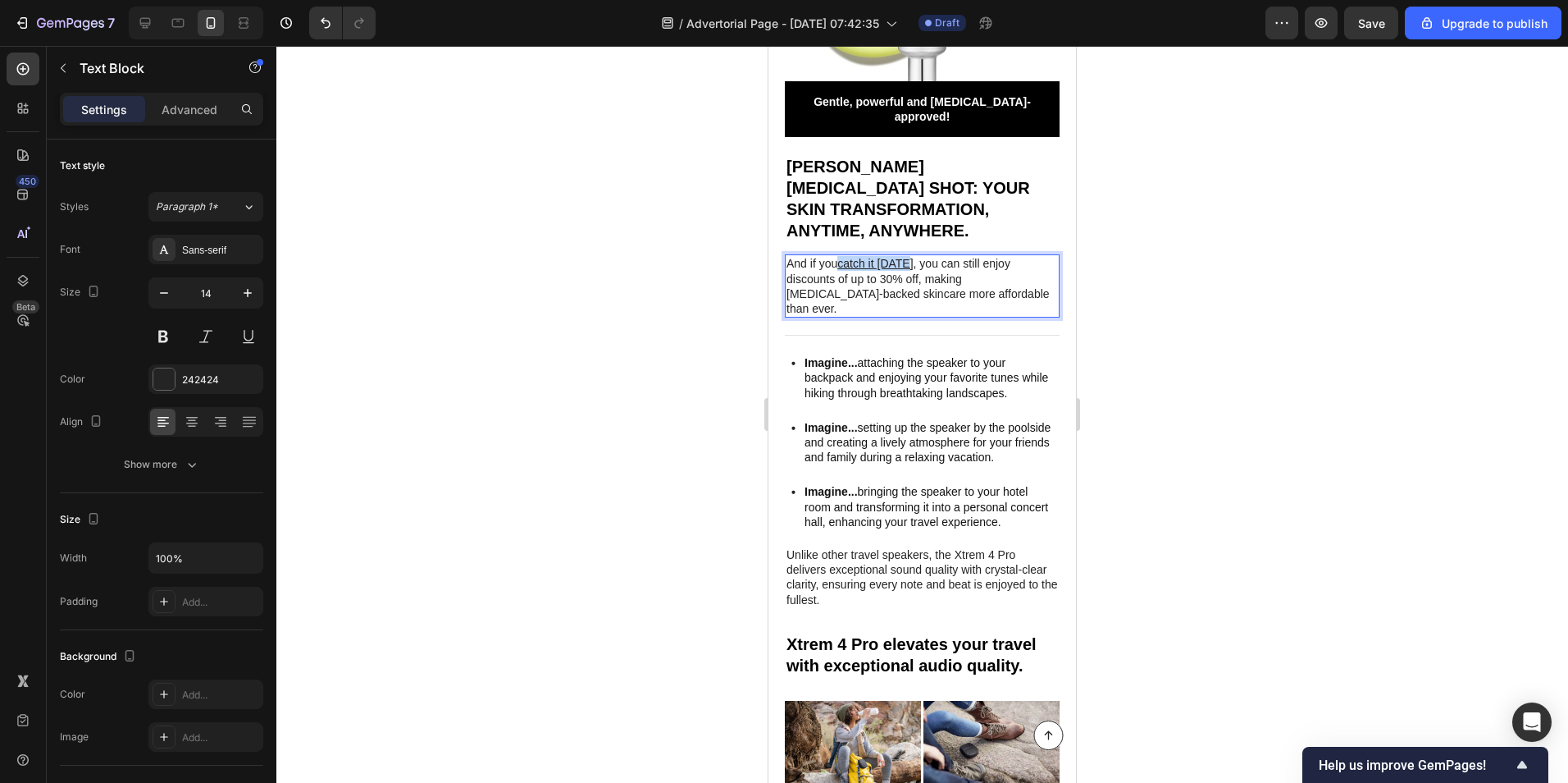
drag, startPoint x: 843, startPoint y: 225, endPoint x: 908, endPoint y: 230, distance: 65.2
click at [908, 256] on p "And if you catch it [DATE] , you can still enjoy discounts of up to 30% off, ma…" at bounding box center [923, 286] width 273 height 60
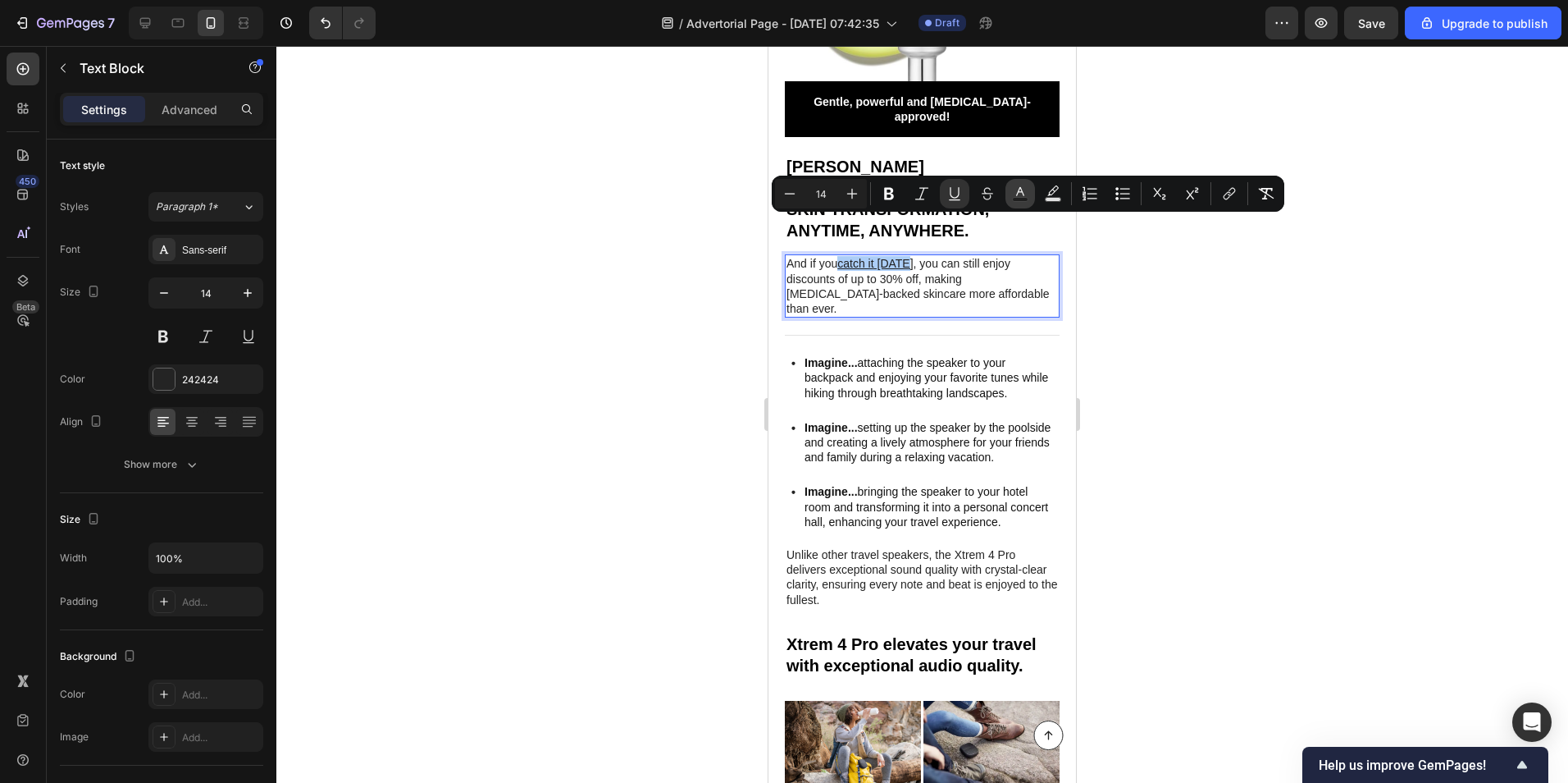
click at [1031, 199] on button "color" at bounding box center [1021, 194] width 29 height 29
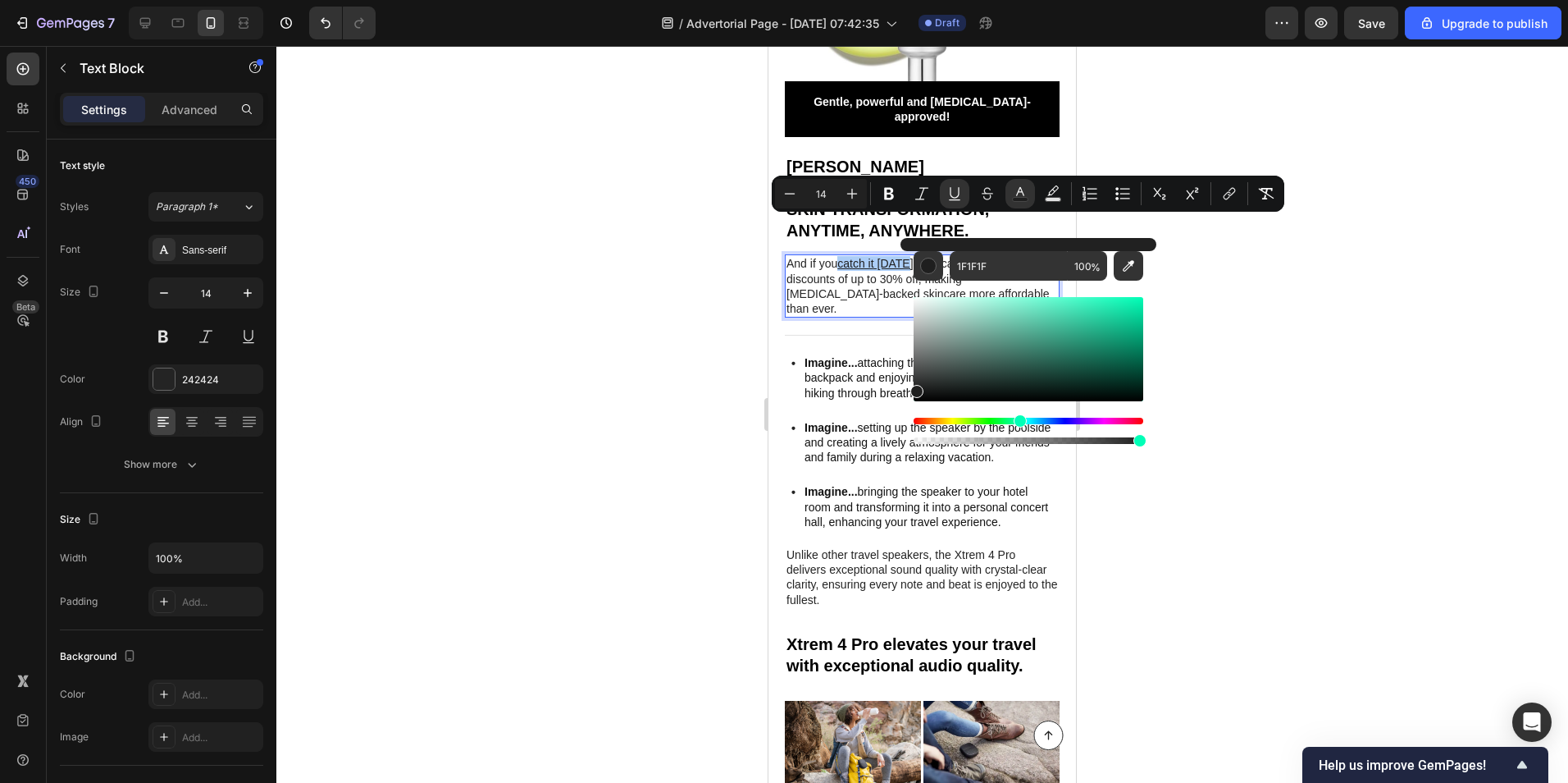
click at [1018, 420] on div "Hue" at bounding box center [1028, 421] width 230 height 7
click at [1036, 420] on div "Hue" at bounding box center [1028, 421] width 230 height 7
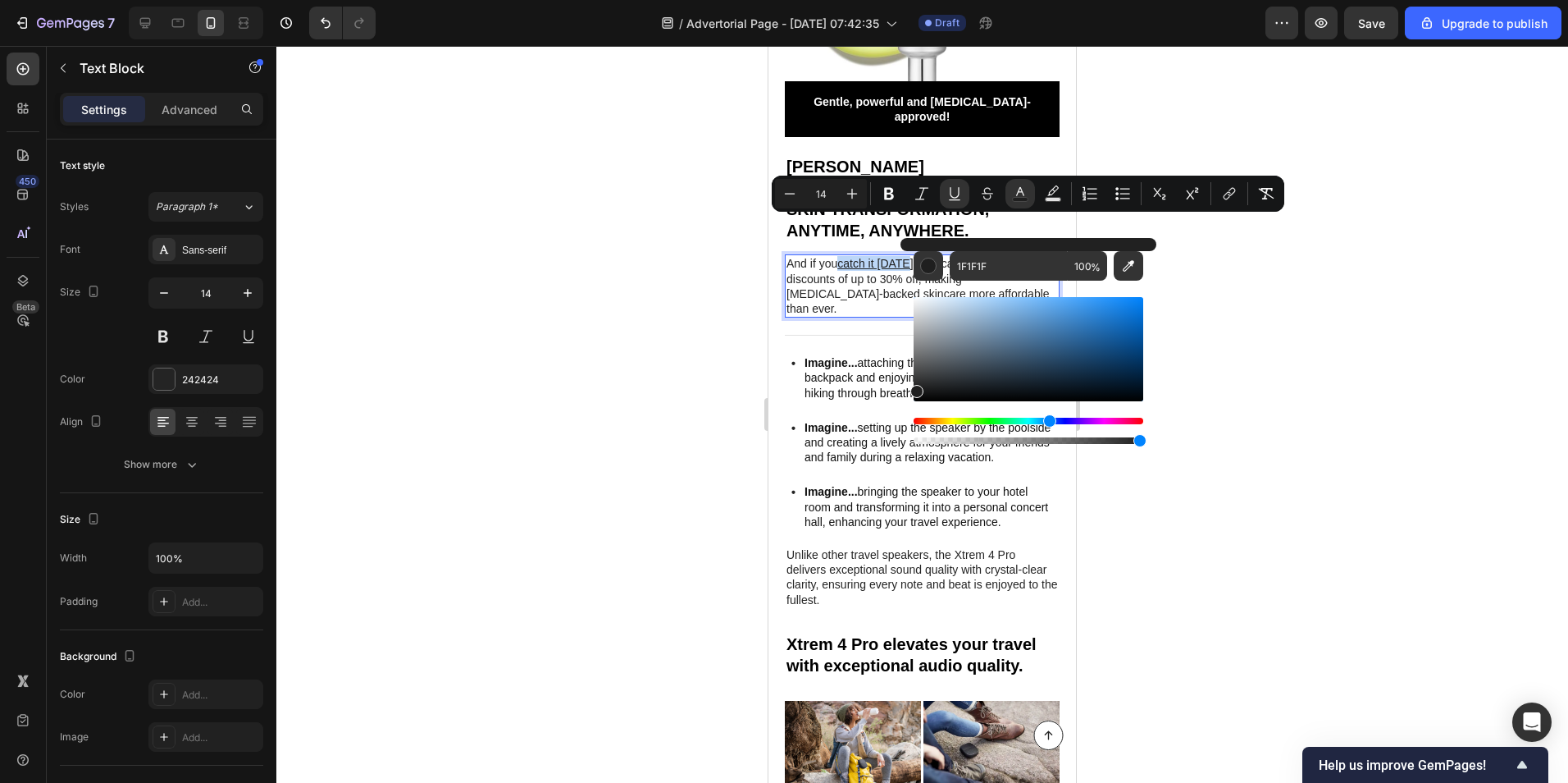
click at [1047, 420] on div "Hue" at bounding box center [1028, 421] width 230 height 7
click at [1040, 419] on div "Hue" at bounding box center [1028, 421] width 230 height 7
click at [1110, 311] on div "Editor contextual toolbar" at bounding box center [1028, 349] width 230 height 104
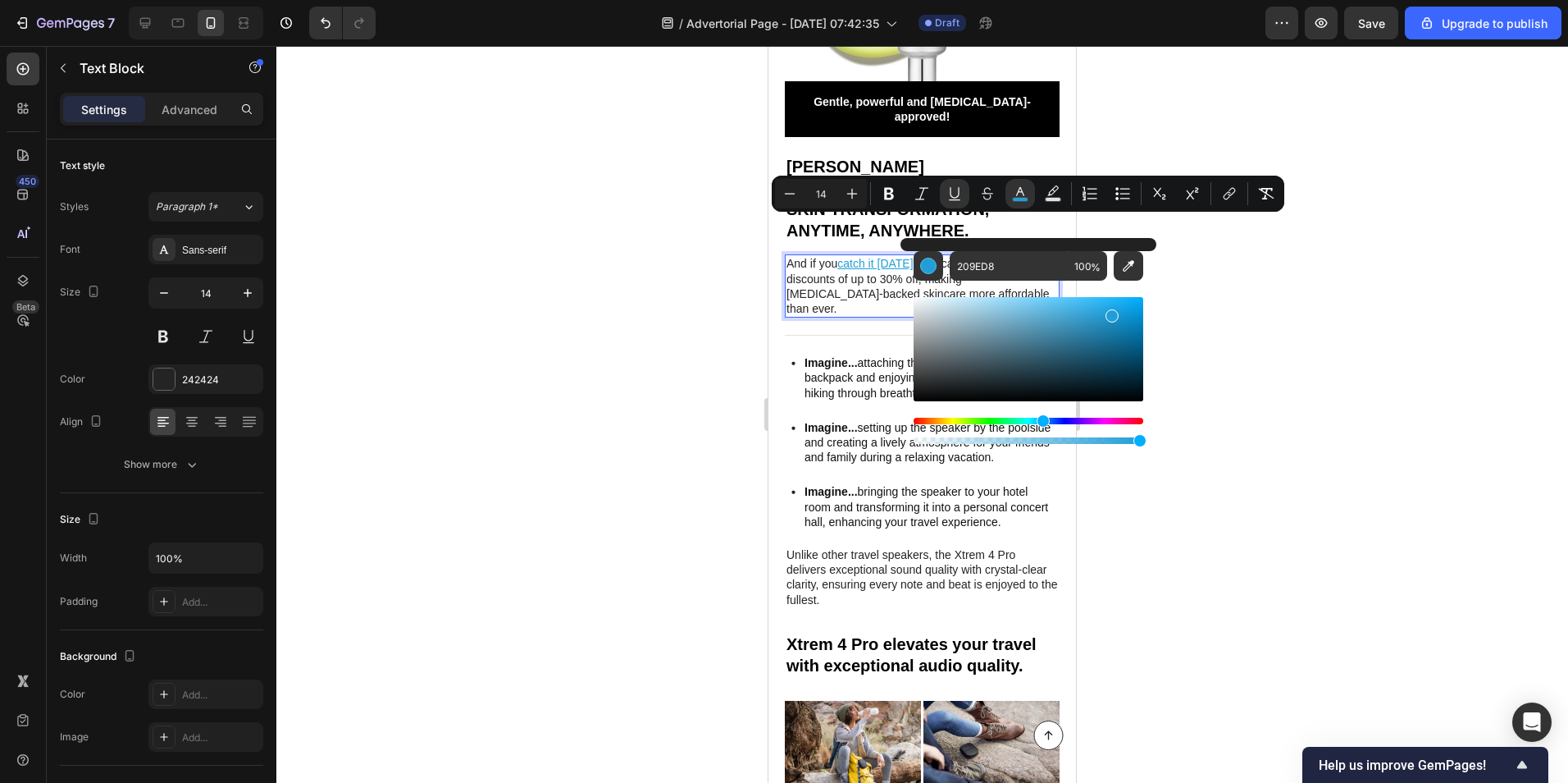
click at [1133, 311] on div "Editor contextual toolbar" at bounding box center [1028, 349] width 230 height 104
click at [1043, 420] on div "Hue" at bounding box center [1046, 420] width 13 height 13
drag, startPoint x: 1141, startPoint y: 317, endPoint x: 1104, endPoint y: 297, distance: 42.1
click at [1104, 297] on div "Editor contextual toolbar" at bounding box center [1105, 300] width 13 height 13
drag, startPoint x: 1111, startPoint y: 305, endPoint x: 1136, endPoint y: 298, distance: 26.0
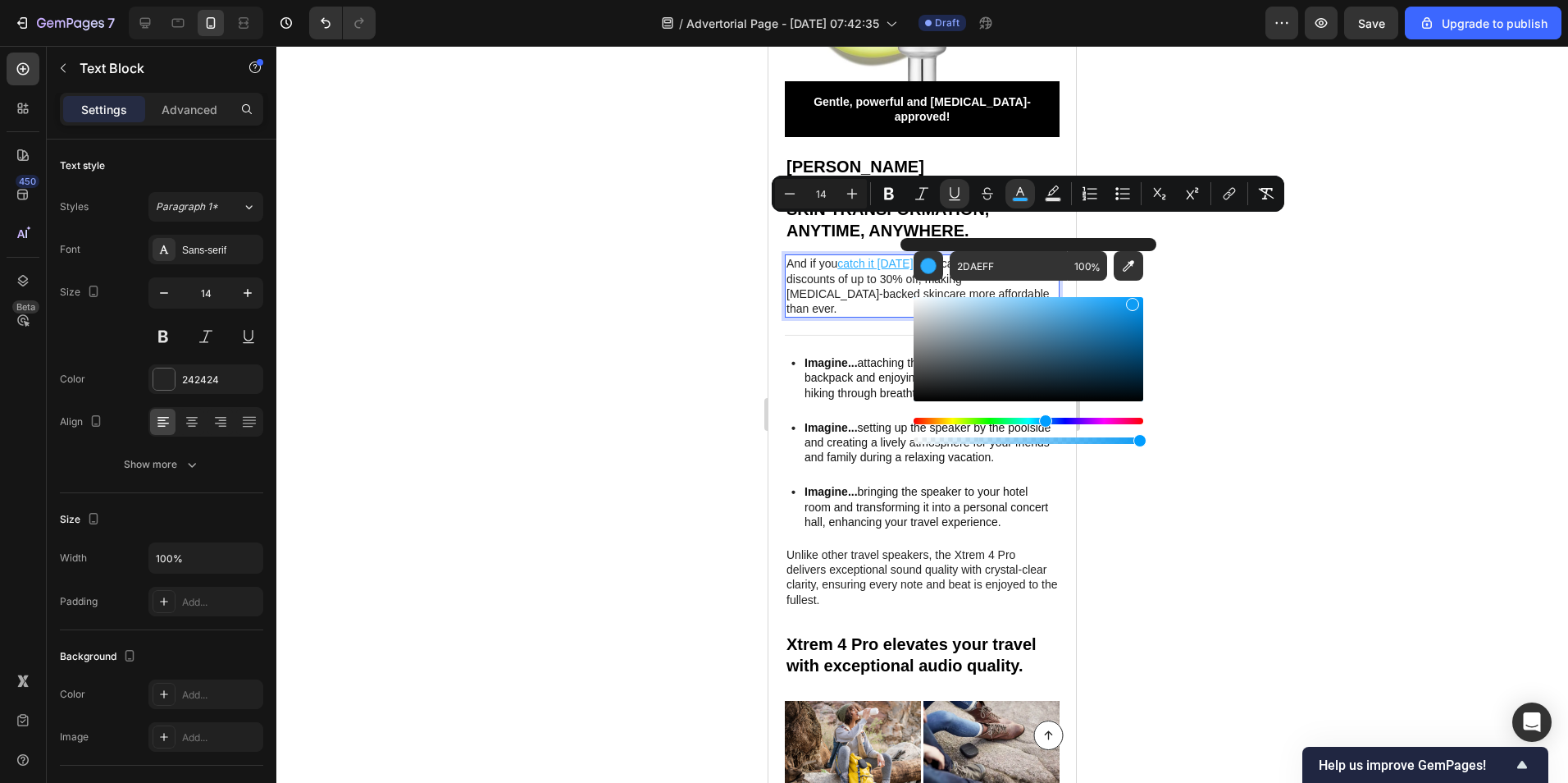
click at [1135, 298] on div "Editor contextual toolbar" at bounding box center [1028, 349] width 230 height 104
type input "0A9FFC"
click at [1240, 187] on button "link" at bounding box center [1230, 194] width 29 height 29
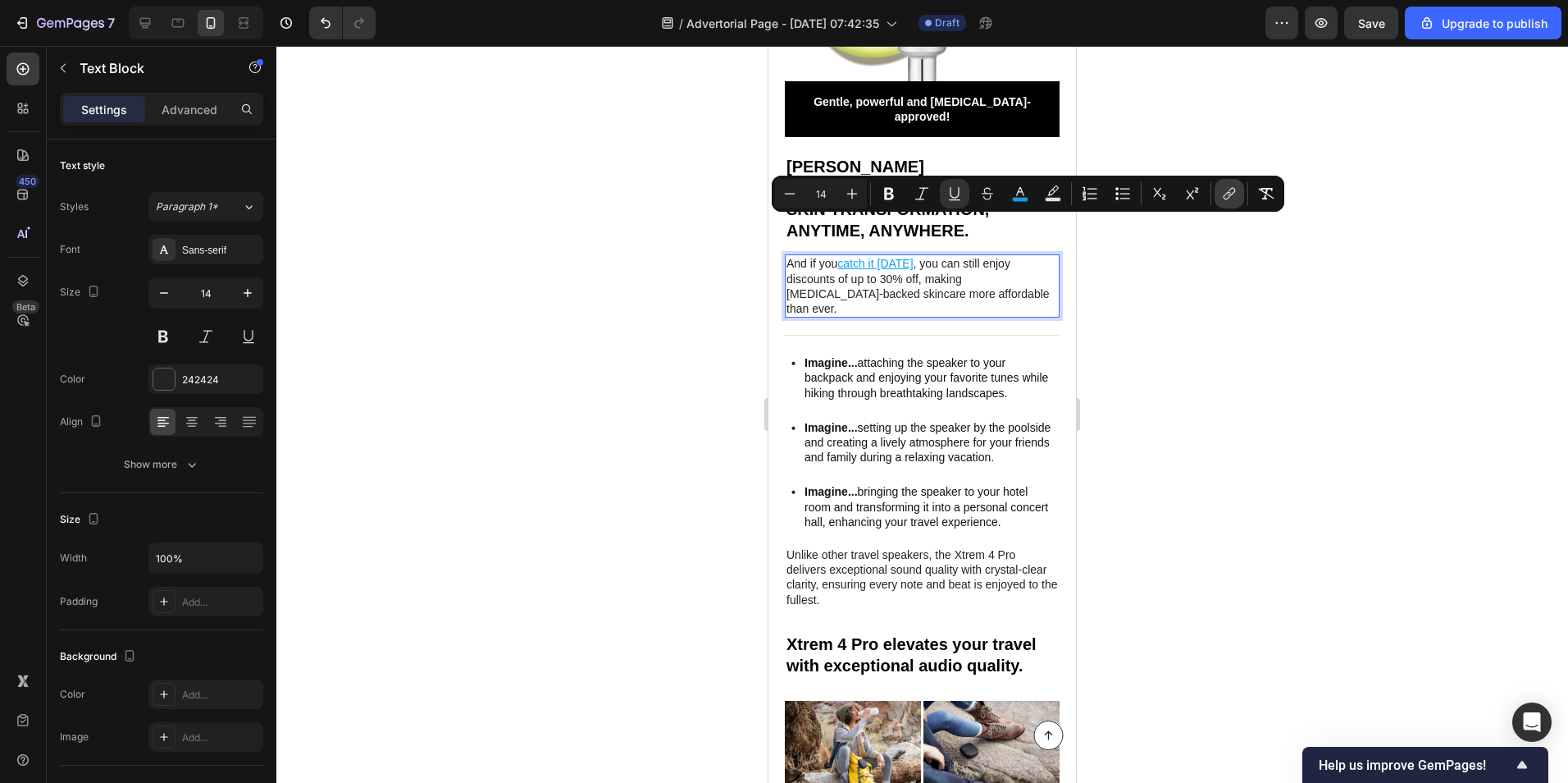
drag, startPoint x: 112, startPoint y: 177, endPoint x: 1225, endPoint y: 195, distance: 1113.1
click at [1225, 195] on icon "Editor contextual toolbar" at bounding box center [1229, 193] width 16 height 16
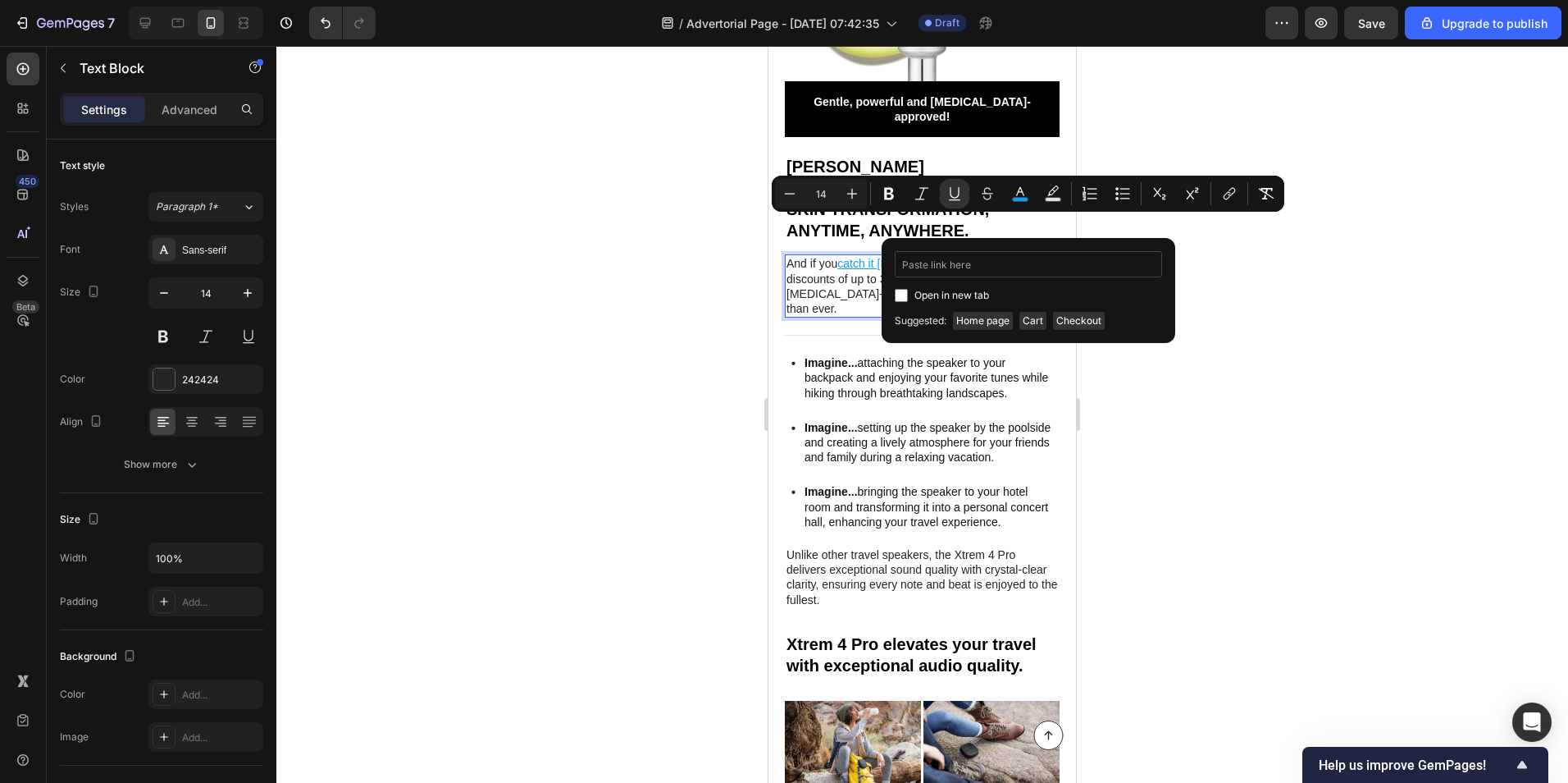
click at [1072, 262] on input "Editor contextual toolbar" at bounding box center [1028, 264] width 267 height 26
type input "[URL][DOMAIN_NAME]"
click at [914, 294] on span "Open in new tab" at bounding box center [951, 295] width 74 height 20
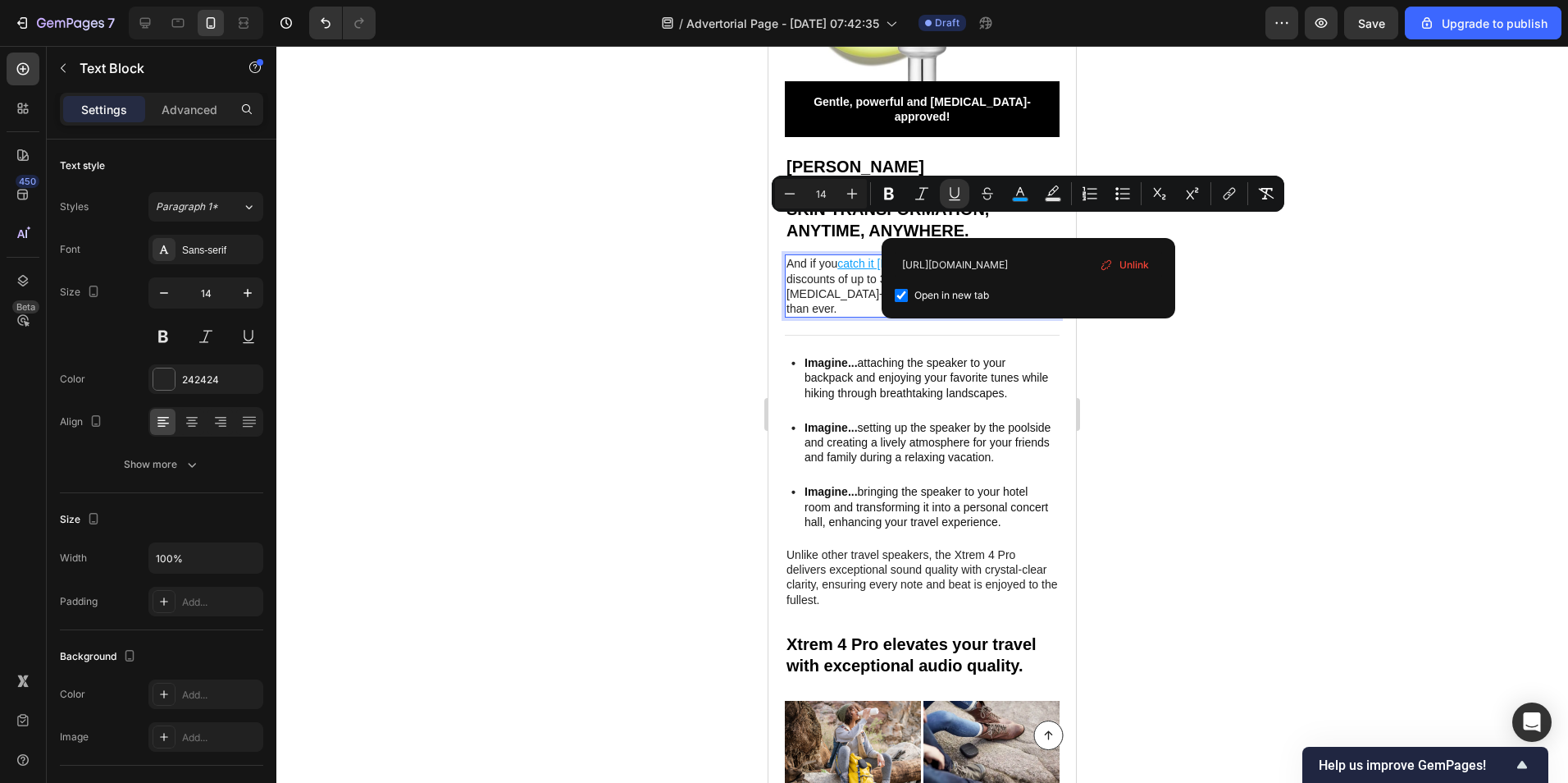
checkbox input "true"
click at [721, 294] on div at bounding box center [923, 414] width 1292 height 737
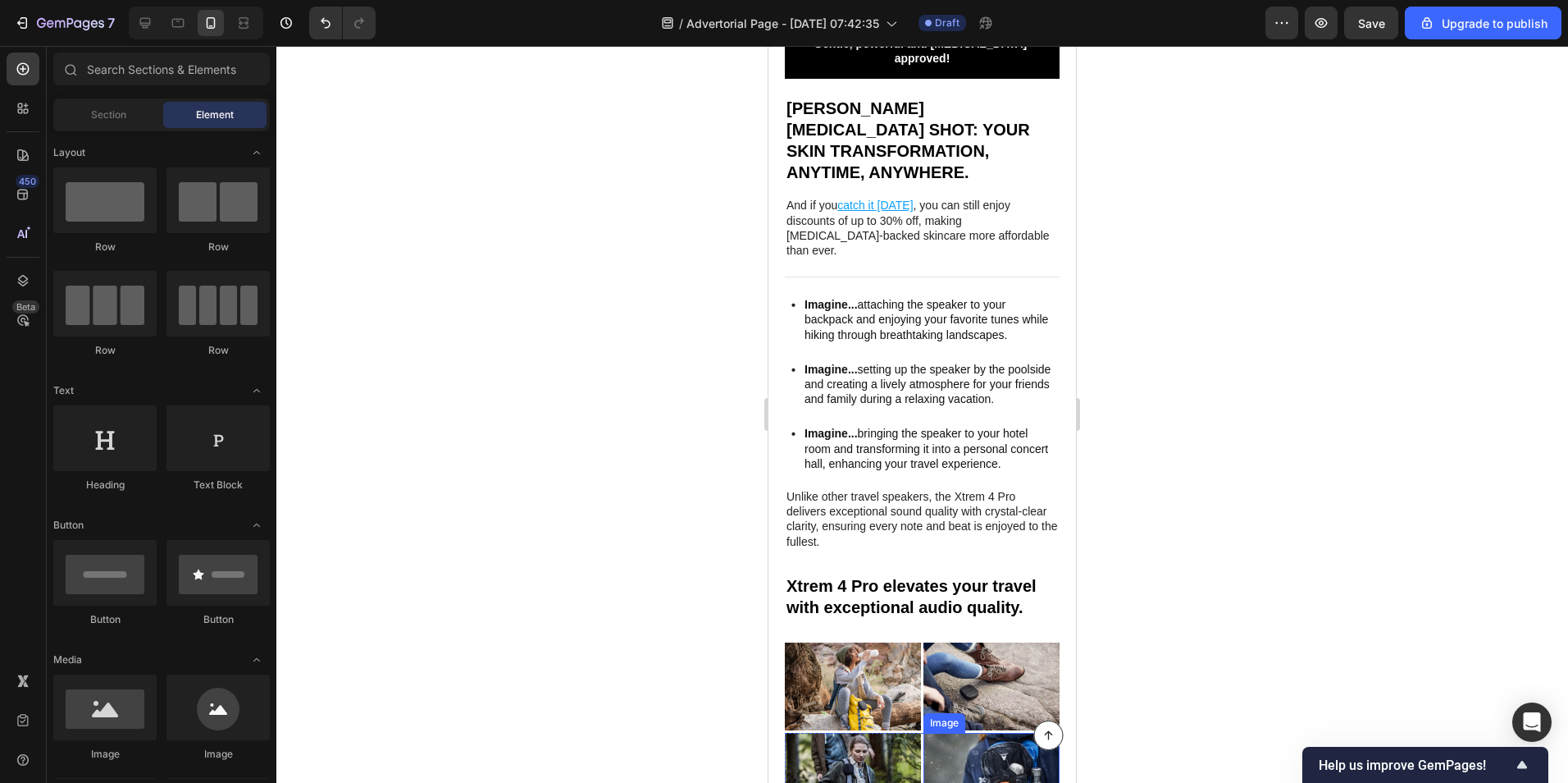
scroll to position [3349, 0]
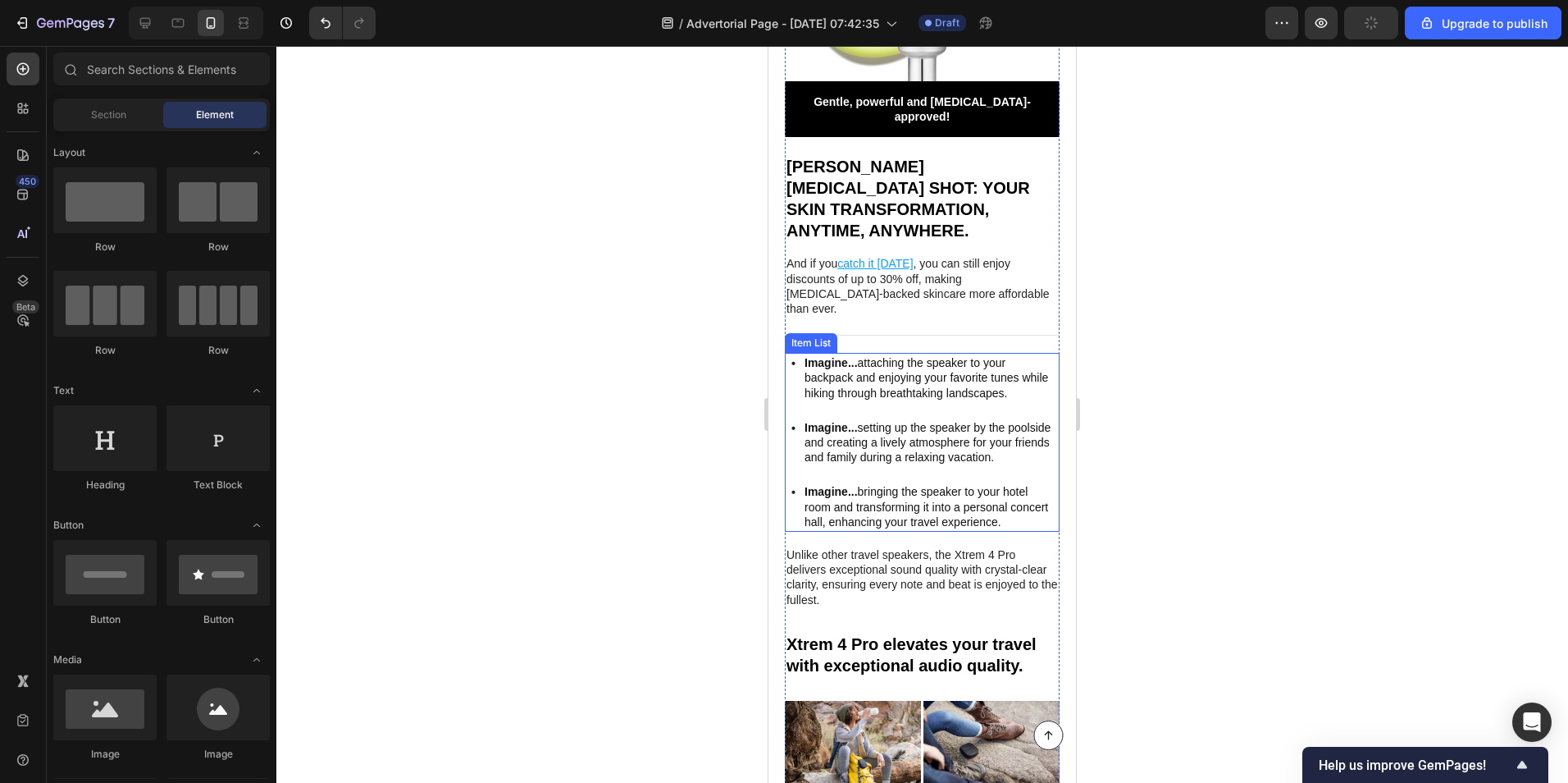
click at [828, 356] on p "Imagine... attaching the speaker to your backpack and enjoying your favorite tu…" at bounding box center [931, 378] width 253 height 45
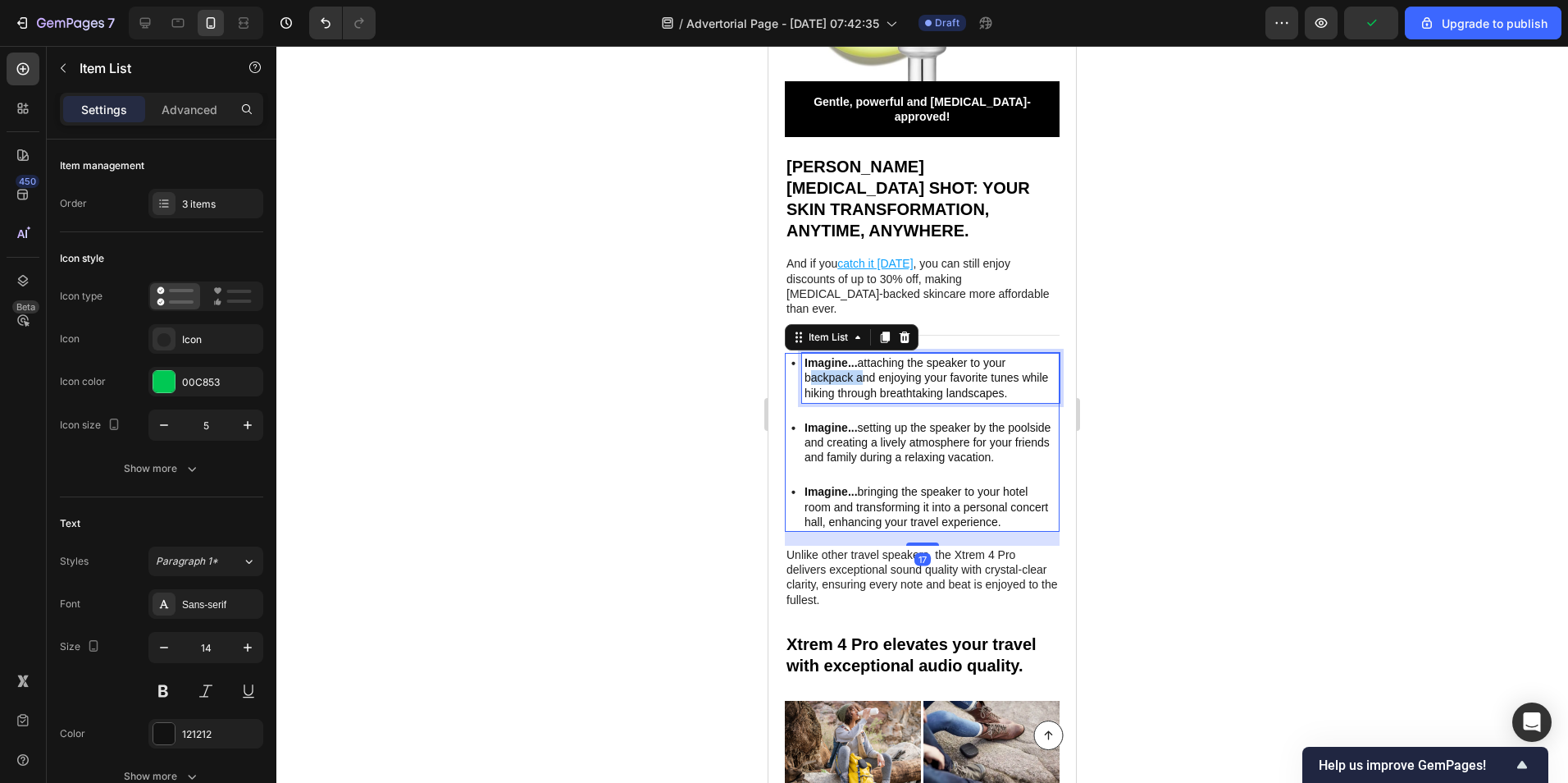
click at [828, 356] on p "Imagine... attaching the speaker to your backpack and enjoying your favorite tu…" at bounding box center [931, 378] width 253 height 45
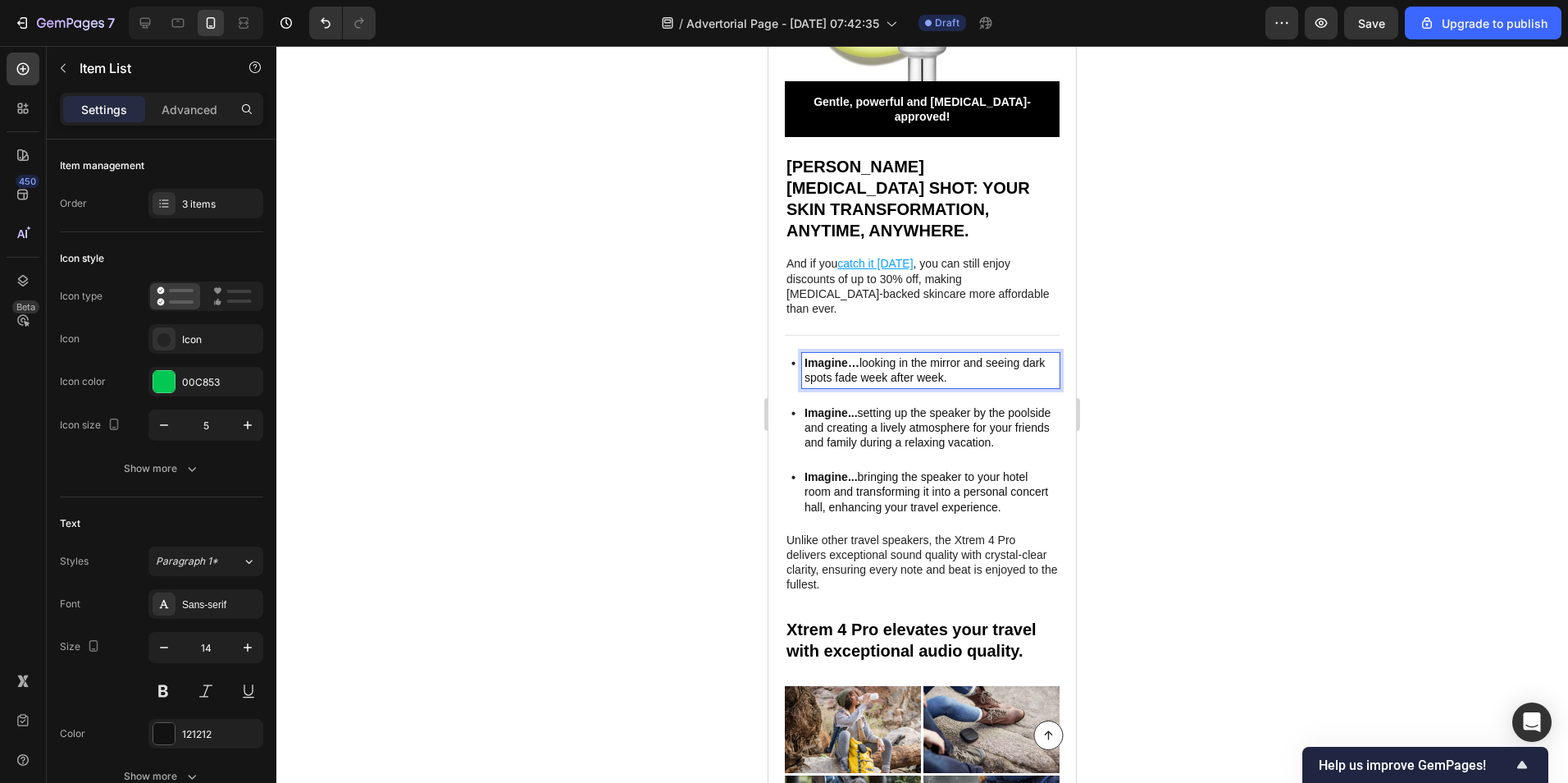
click at [829, 406] on p "Imagine... setting up the speaker by the poolside and creating a lively atmosph…" at bounding box center [931, 428] width 253 height 45
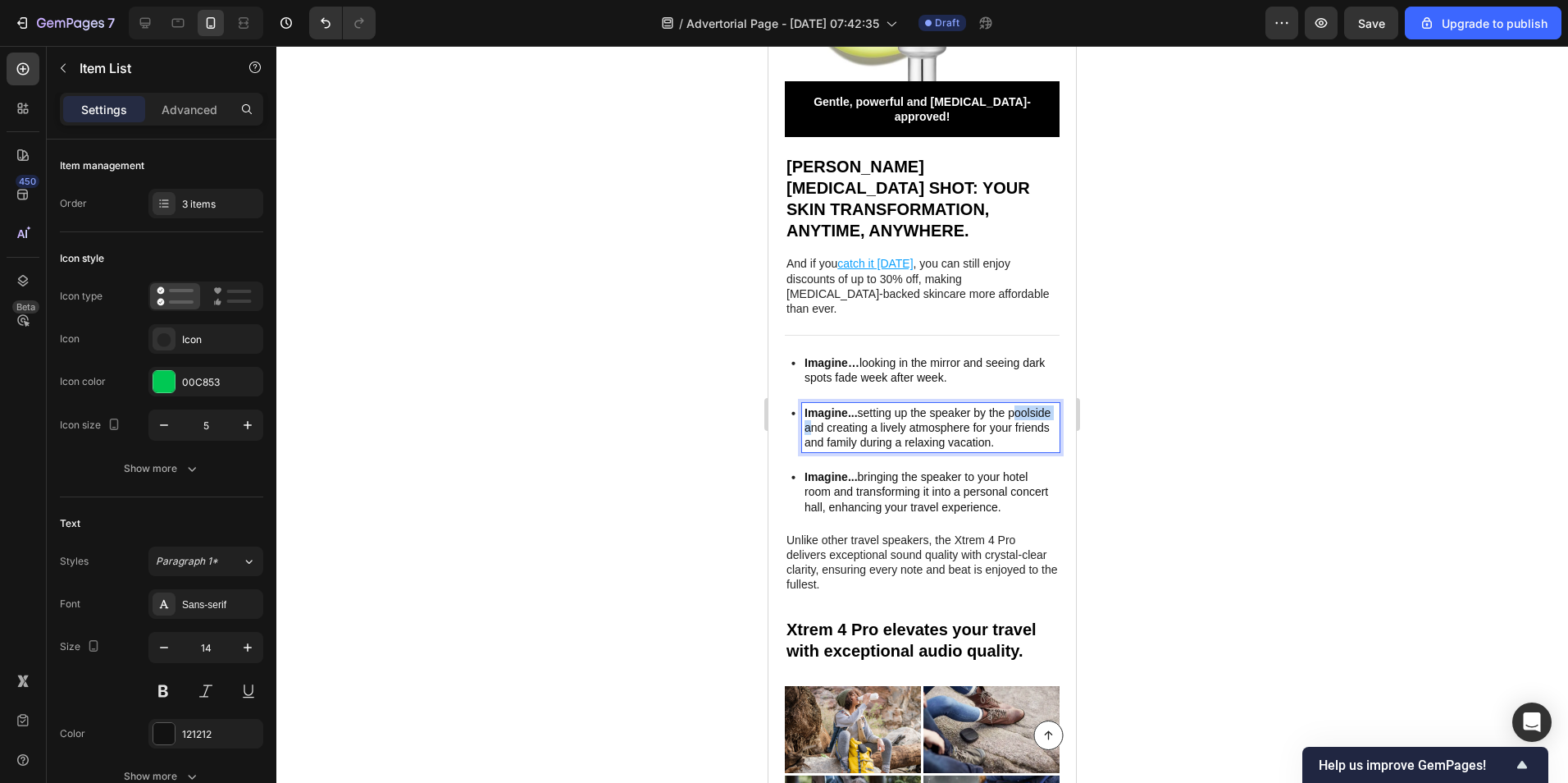
click at [829, 406] on p "Imagine... setting up the speaker by the poolside and creating a lively atmosph…" at bounding box center [931, 428] width 253 height 45
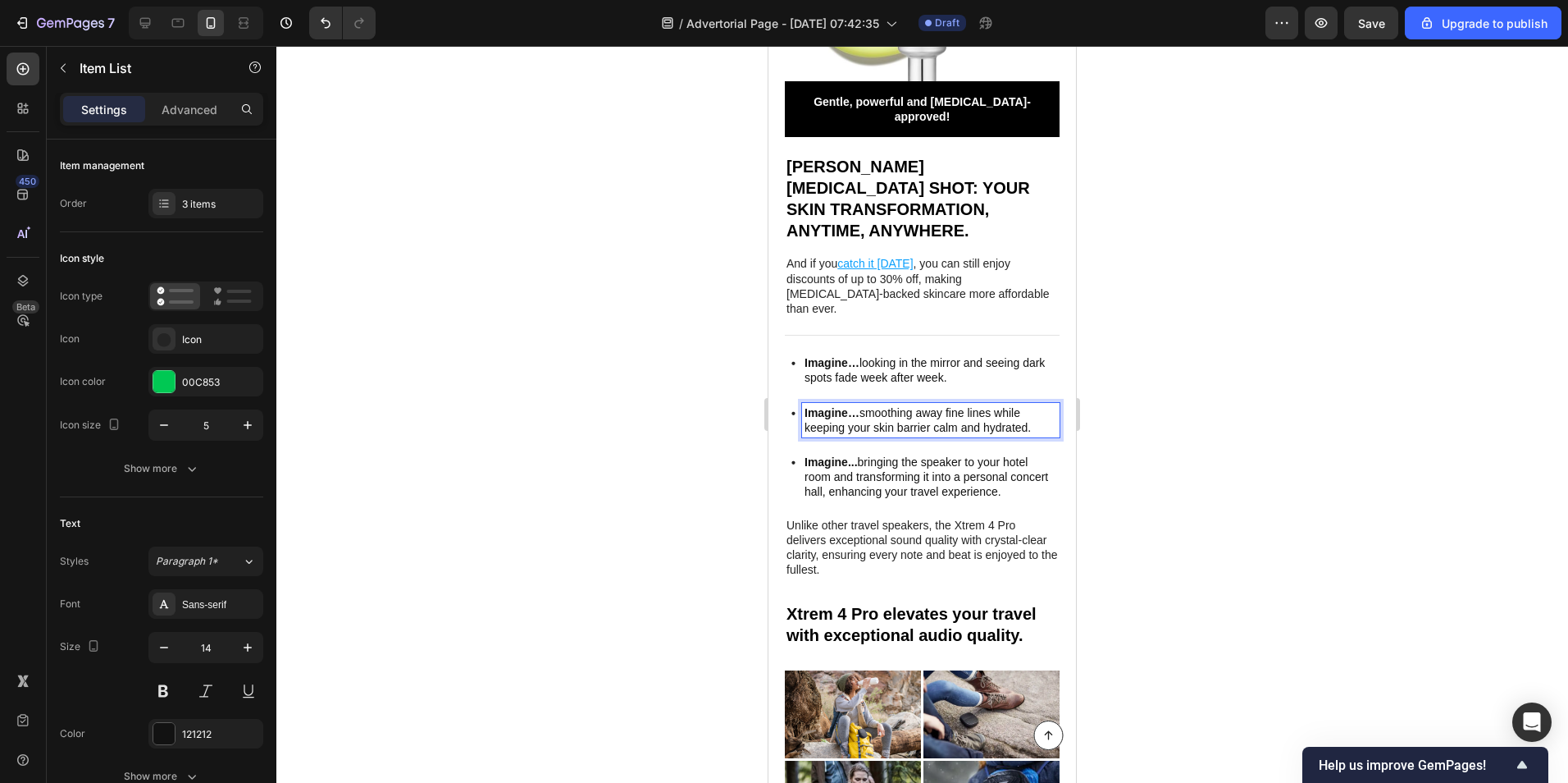
click at [823, 454] on p "Imagine... bringing the speaker to your hotel room and transforming it into a p…" at bounding box center [931, 477] width 253 height 45
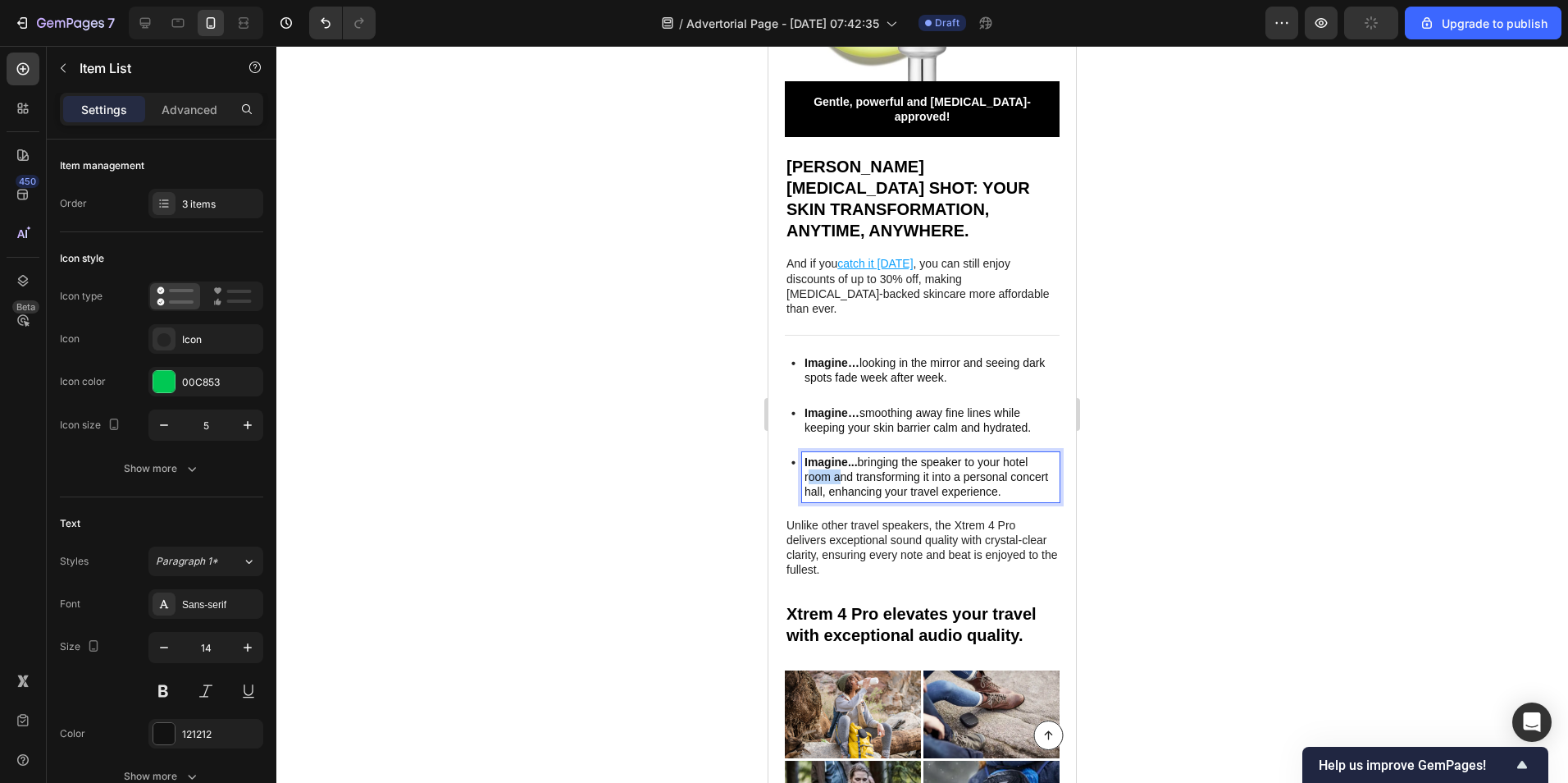
click at [823, 454] on p "Imagine... bringing the speaker to your hotel room and transforming it into a p…" at bounding box center [931, 477] width 253 height 45
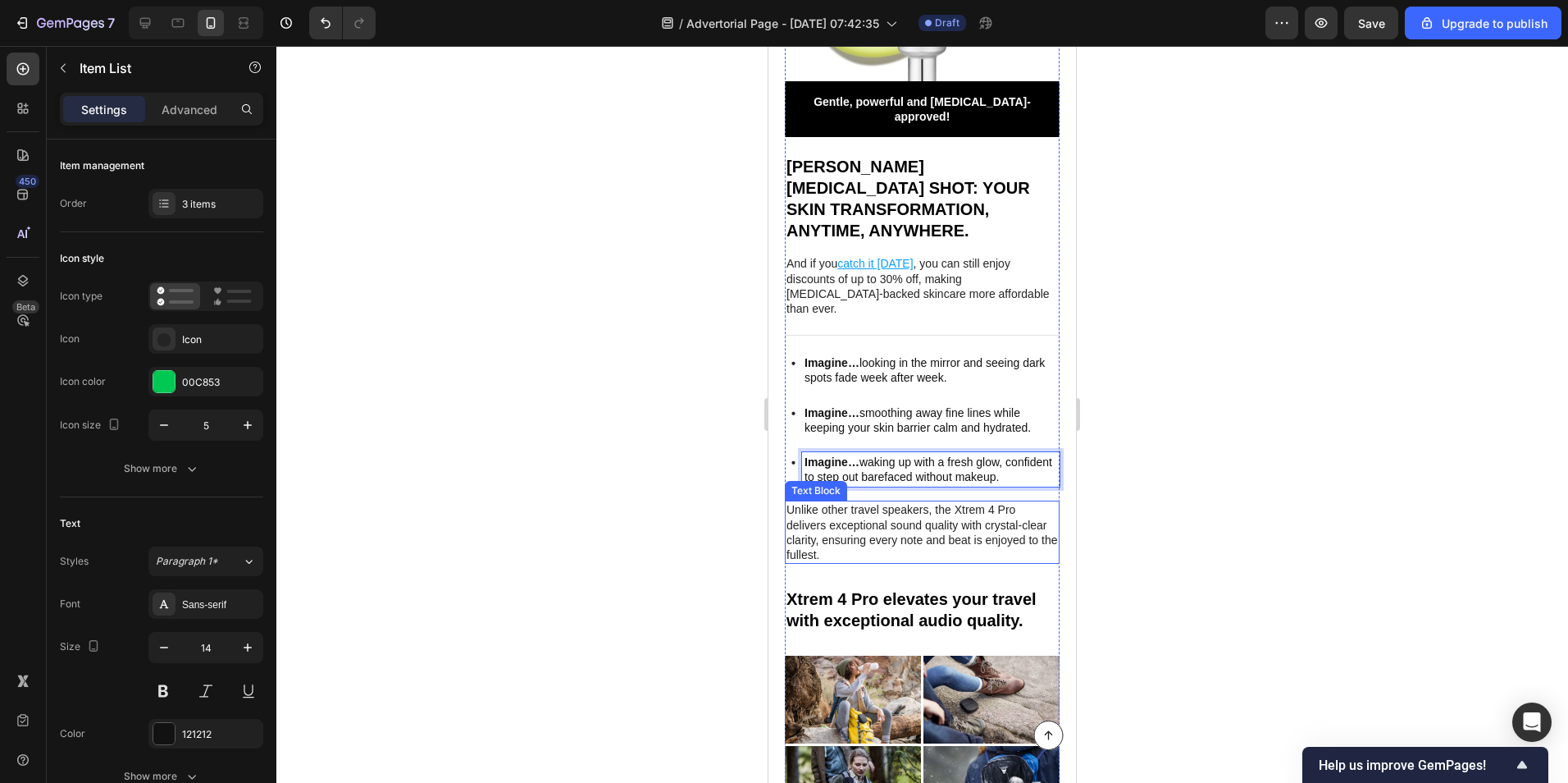
click at [916, 502] on p "Unlike other travel speakers, the Xtrem 4 Pro delivers exceptional sound qualit…" at bounding box center [922, 531] width 272 height 60
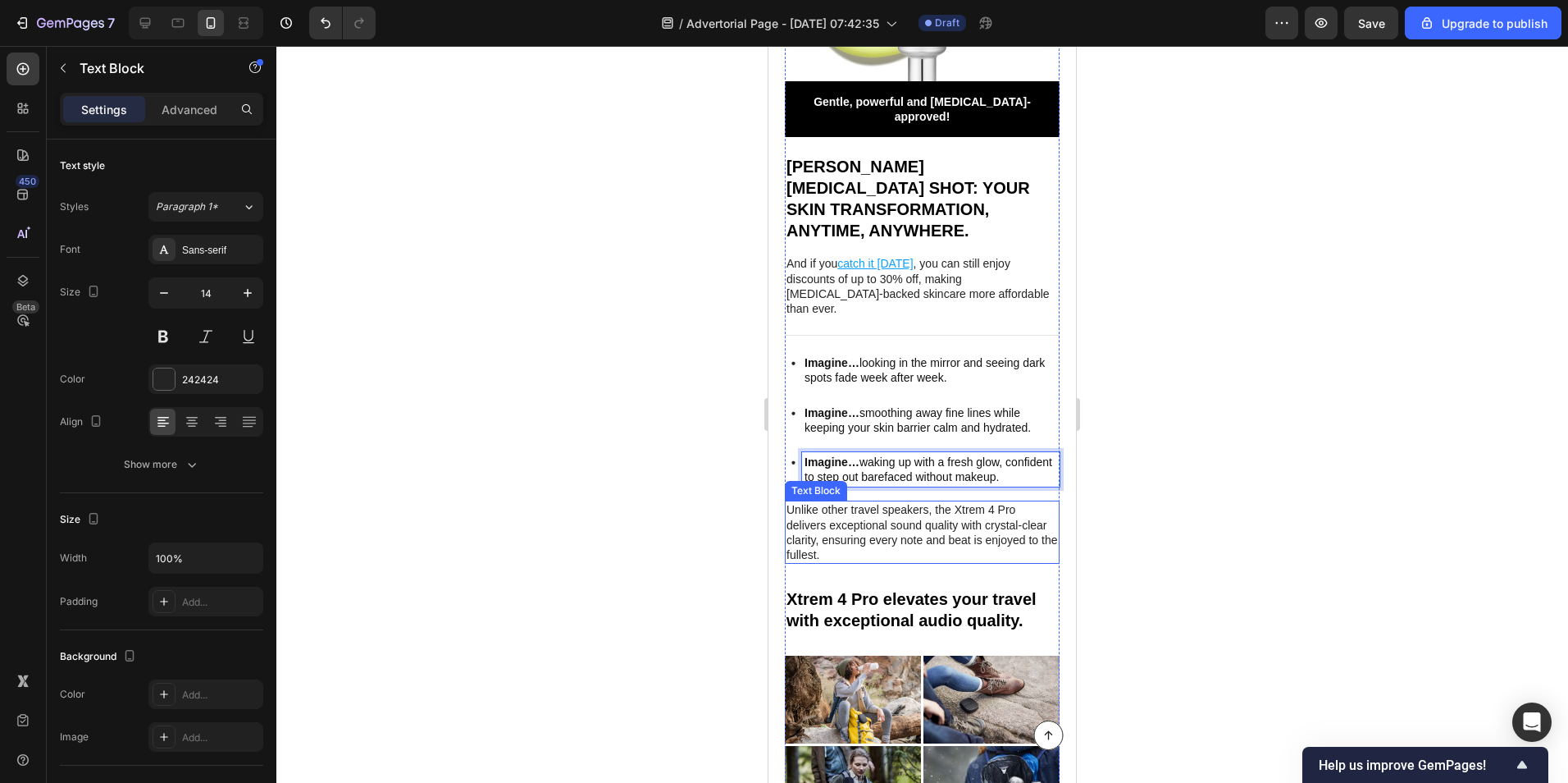
click at [916, 502] on p "Unlike other travel speakers, the Xtrem 4 Pro delivers exceptional sound qualit…" at bounding box center [922, 531] width 272 height 60
click at [919, 502] on p "Unlike other travel speakers, the Xtrem 4 Pro delivers exceptional sound qualit…" at bounding box center [922, 531] width 272 height 60
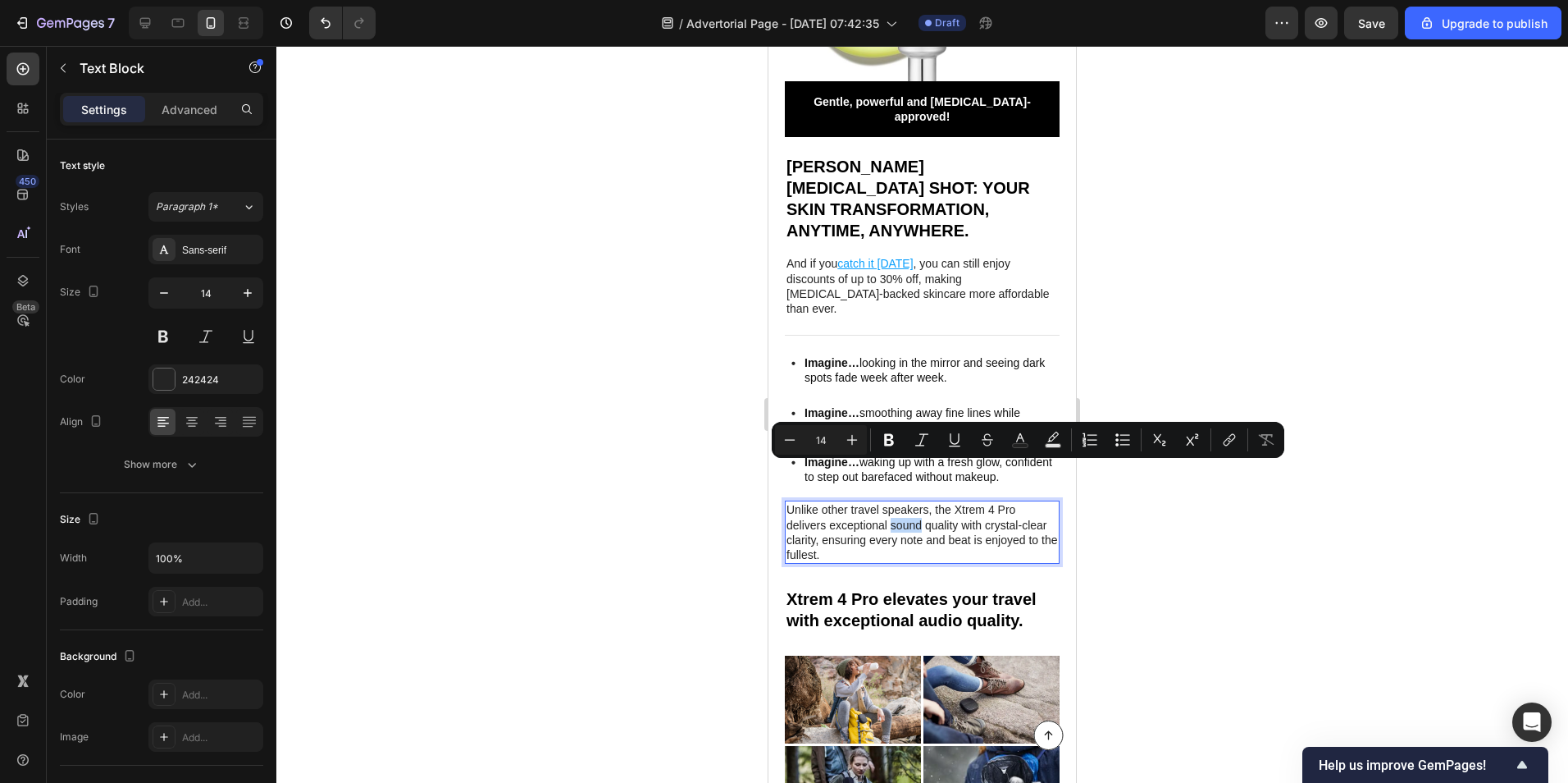
drag, startPoint x: 905, startPoint y: 517, endPoint x: 786, endPoint y: 472, distance: 127.2
click at [786, 502] on p "Unlike other travel speakers, the Xtrem 4 Pro delivers exceptional sound qualit…" at bounding box center [922, 531] width 272 height 60
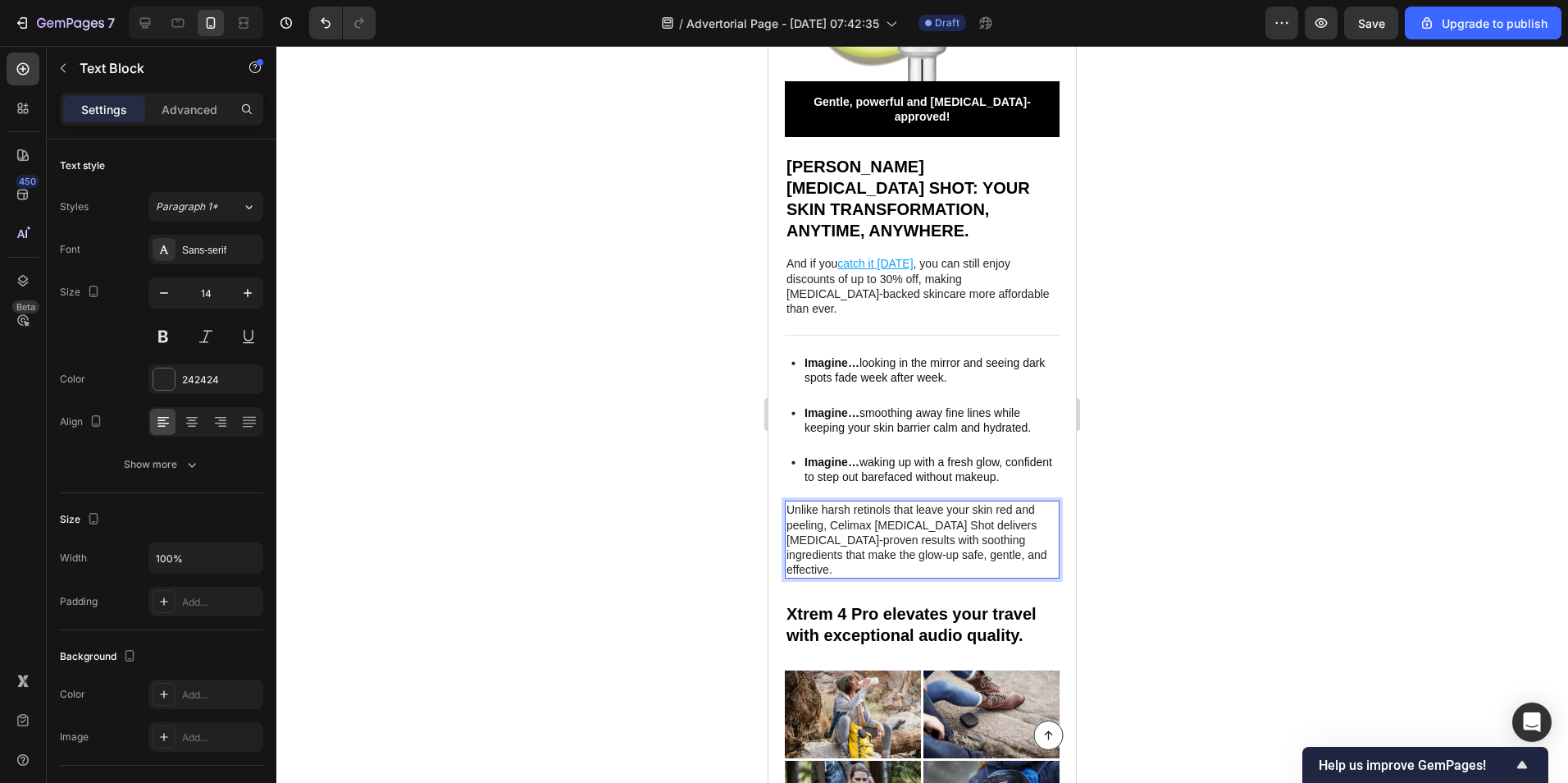
scroll to position [3431, 0]
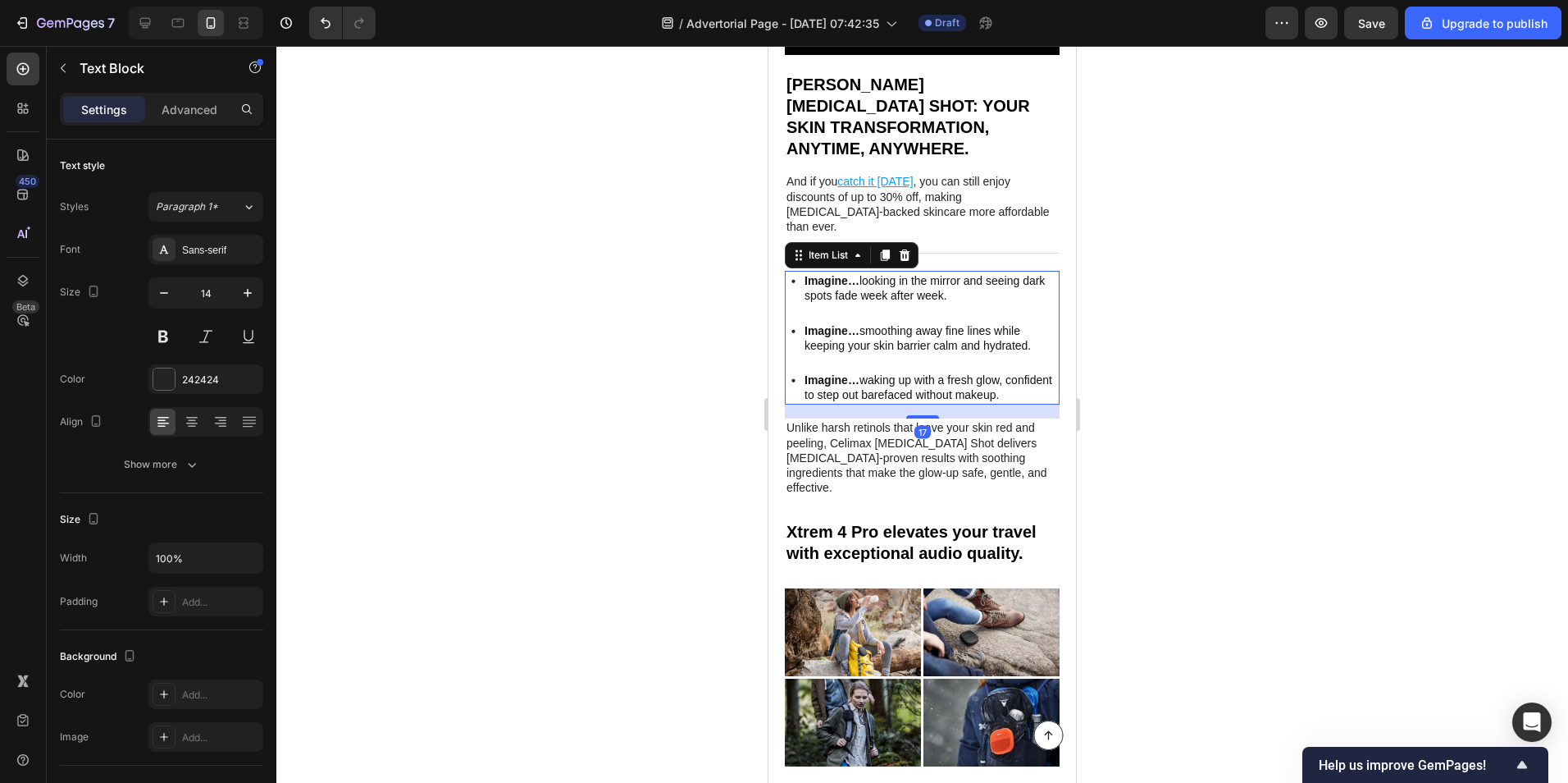
click at [866, 273] on p "Imagine… looking in the mirror and seeing dark spots fade week after week." at bounding box center [931, 288] width 253 height 29
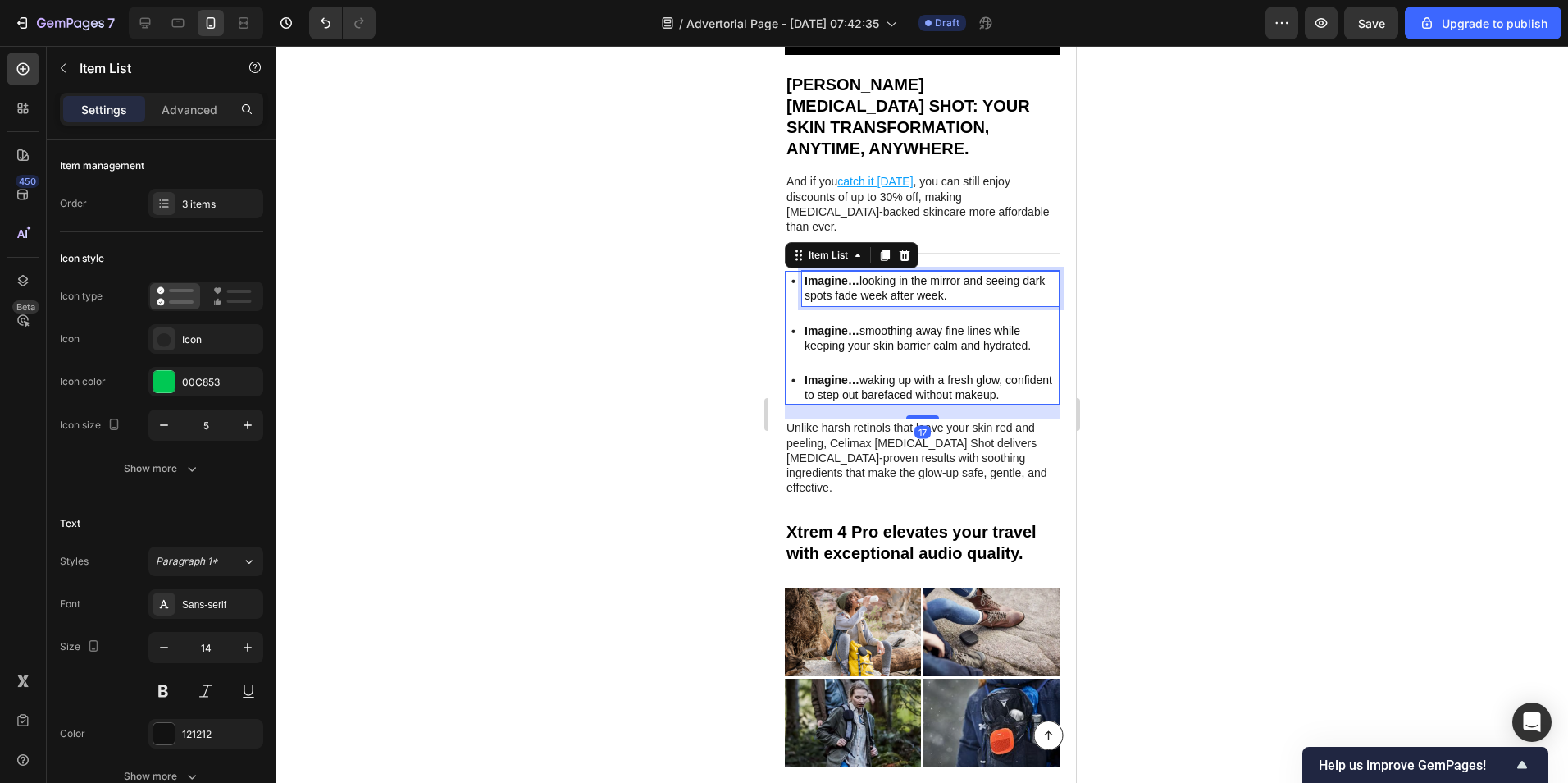
click at [866, 273] on p "Imagine… looking in the mirror and seeing dark spots fade week after week." at bounding box center [931, 288] width 253 height 29
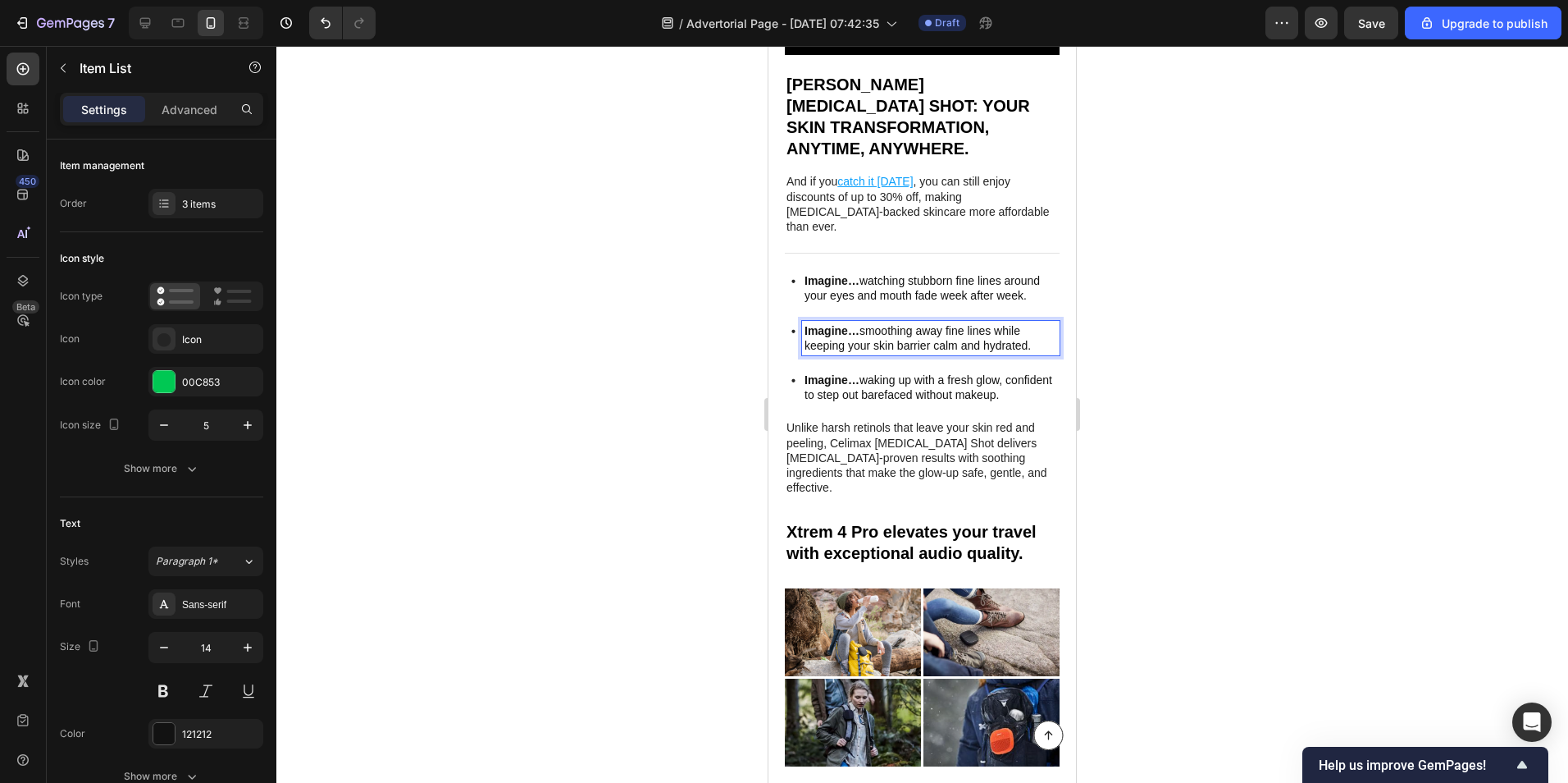
click at [925, 324] on p "Imagine… smoothing away fine lines while keeping your skin barrier calm and hyd…" at bounding box center [931, 338] width 253 height 29
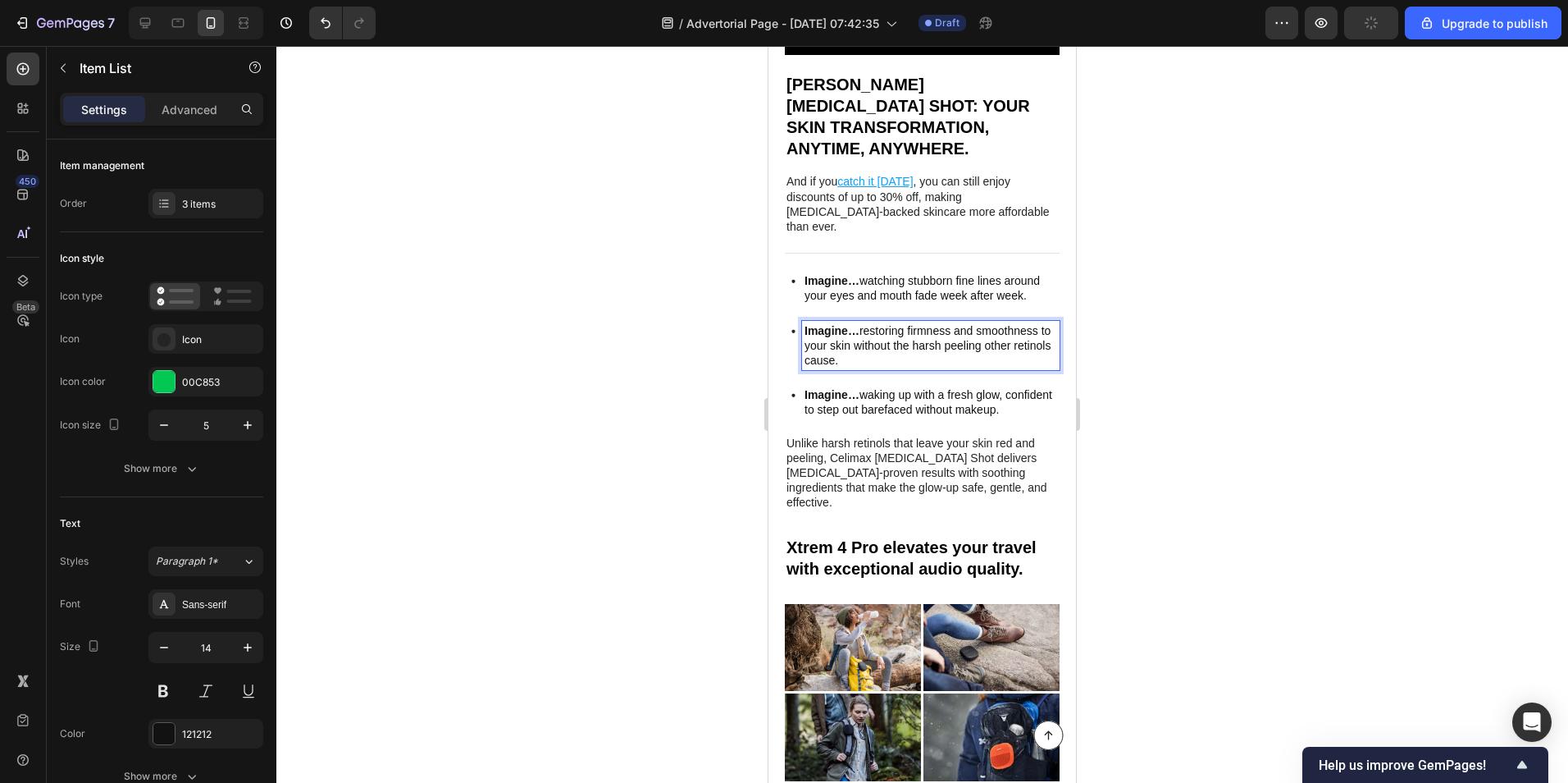
click at [898, 388] on p "Imagine… waking up with a fresh glow, confident to step out barefaced without m…" at bounding box center [931, 402] width 253 height 29
click at [652, 321] on div at bounding box center [923, 414] width 1292 height 737
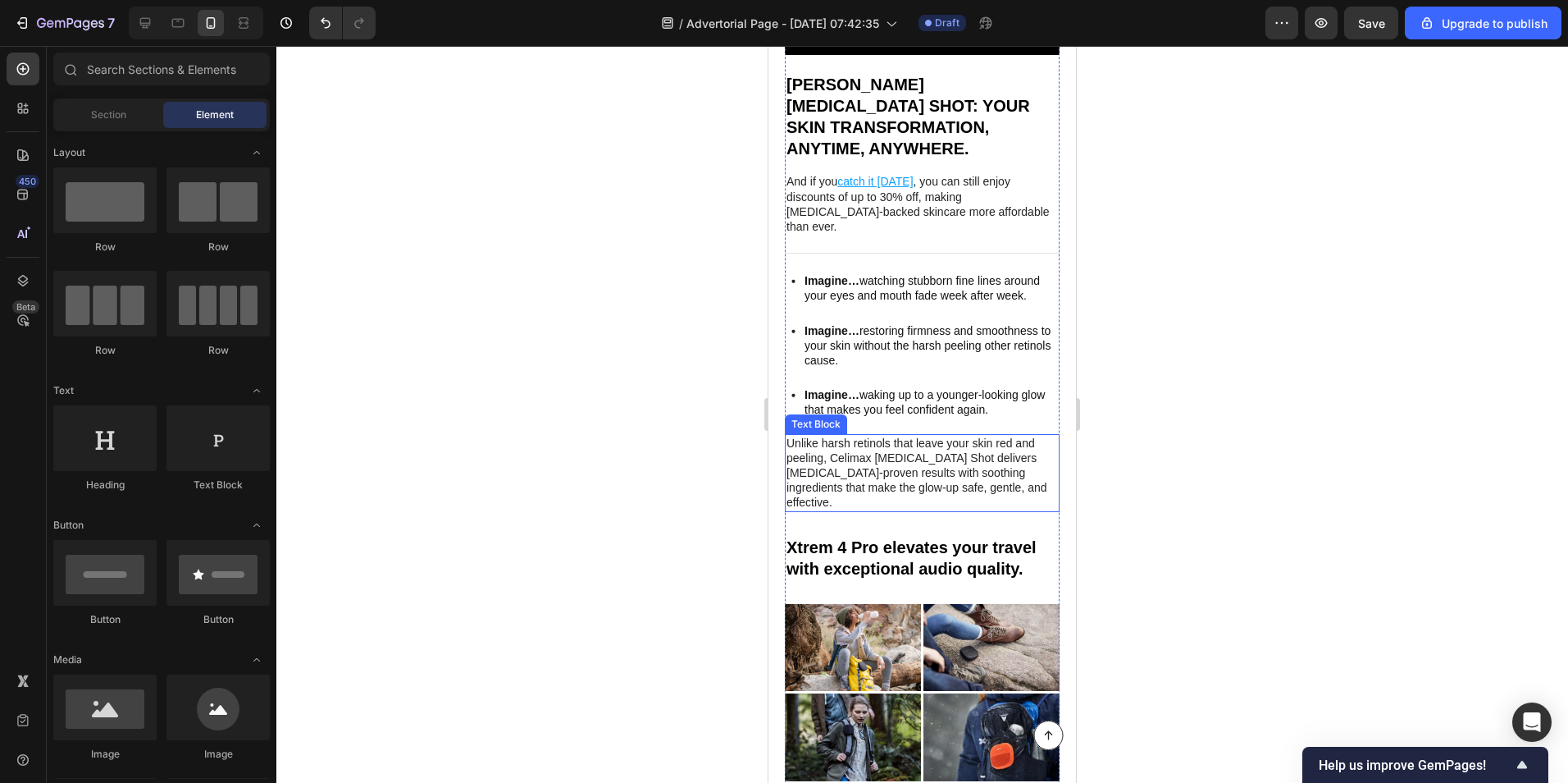
click at [835, 436] on p "Unlike harsh retinols that leave your skin red and peeling, Celimax [MEDICAL_DA…" at bounding box center [922, 473] width 272 height 74
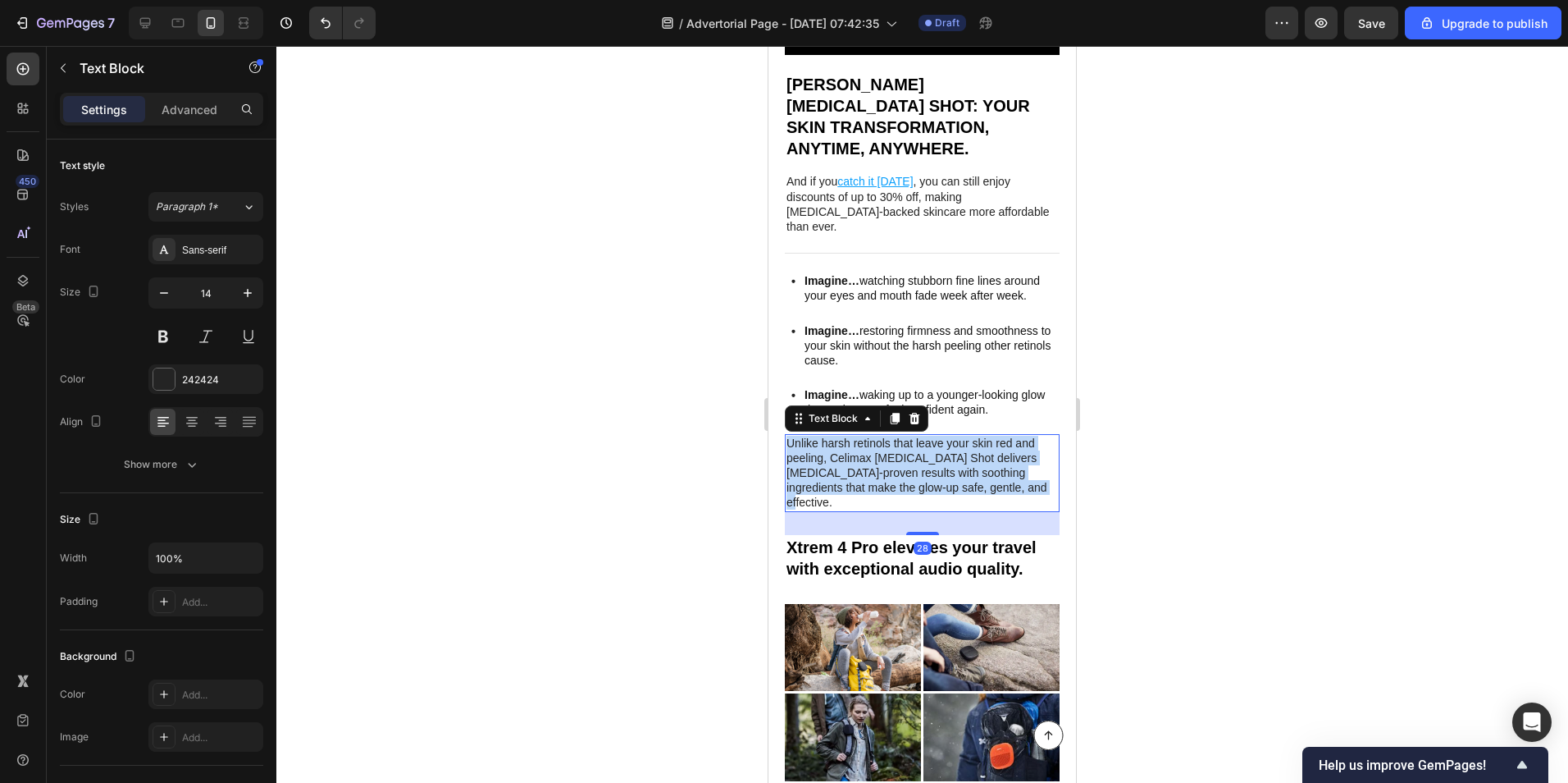
click at [835, 436] on p "Unlike harsh retinols that leave your skin red and peeling, Celimax [MEDICAL_DA…" at bounding box center [922, 473] width 272 height 74
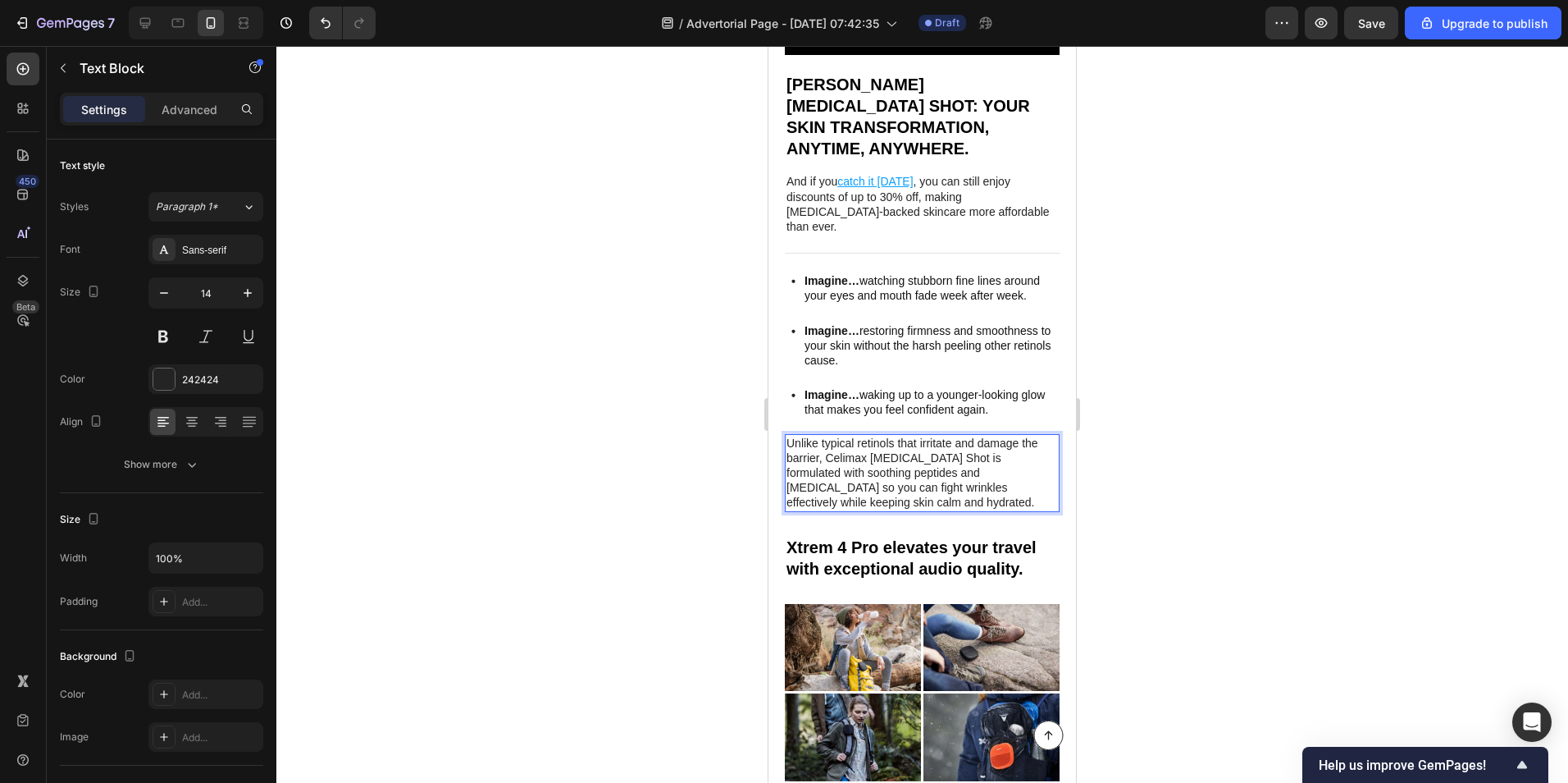
click at [703, 372] on div at bounding box center [923, 414] width 1292 height 737
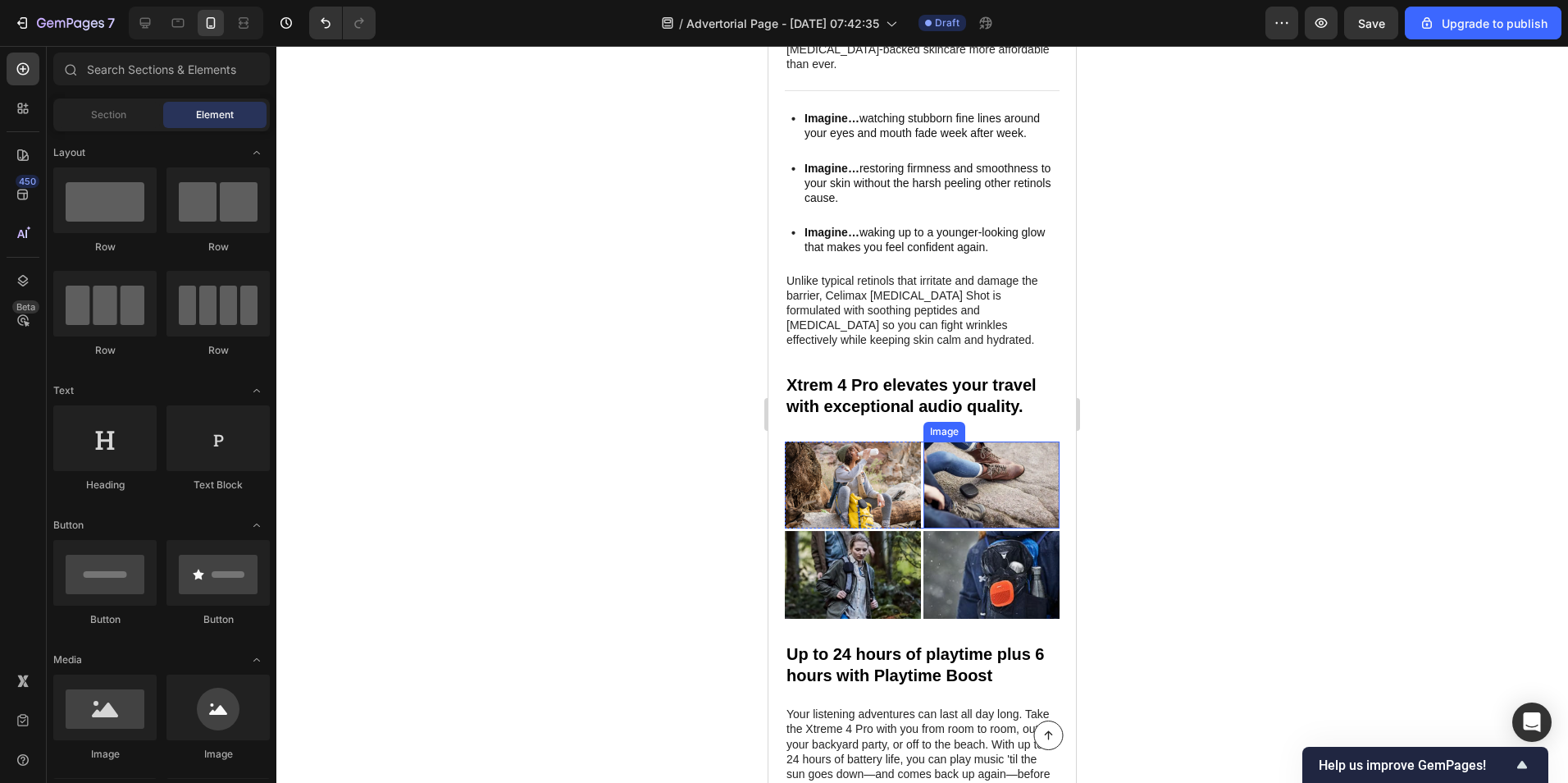
scroll to position [3596, 0]
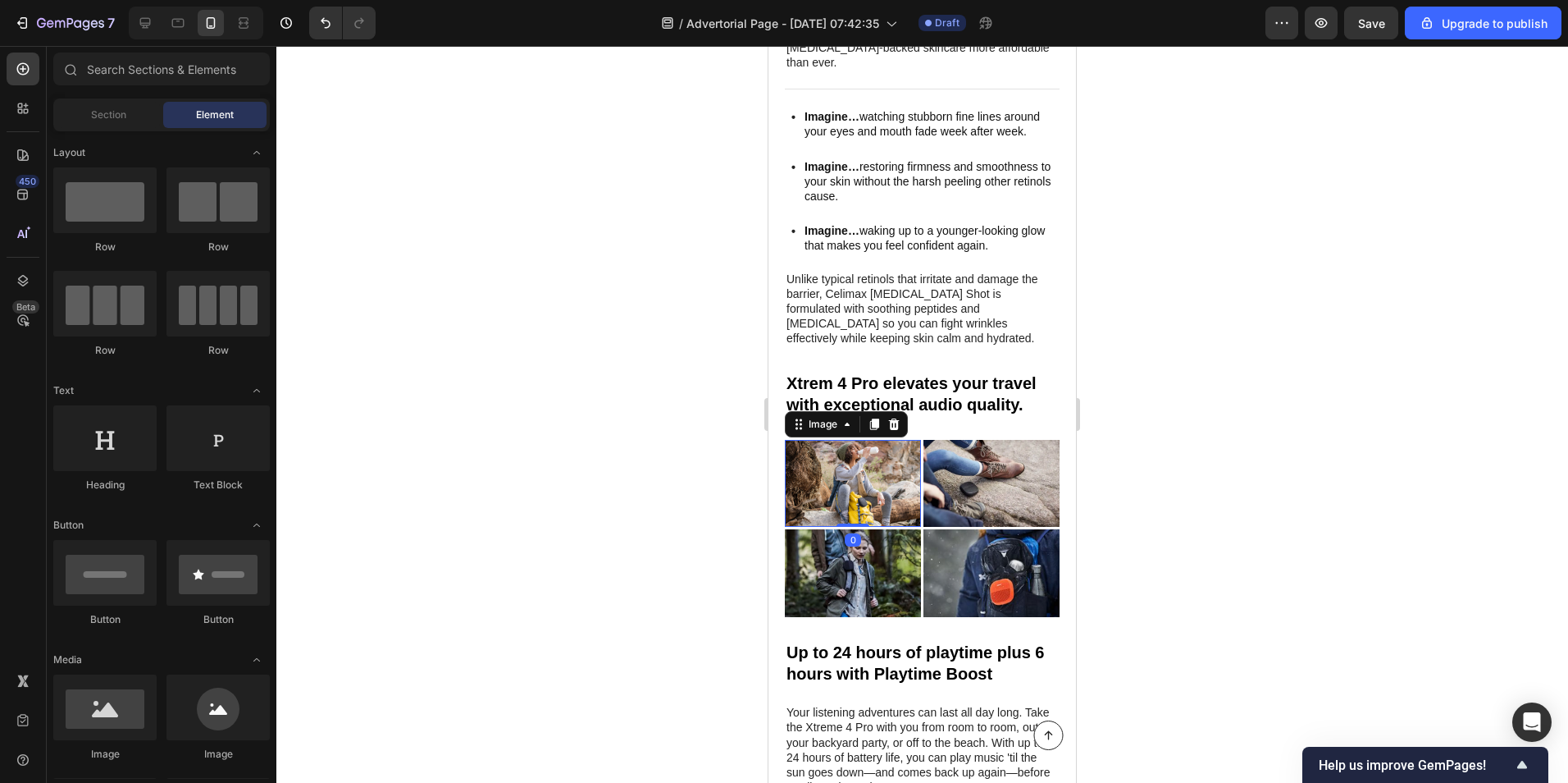
click at [835, 440] on img at bounding box center [853, 483] width 136 height 87
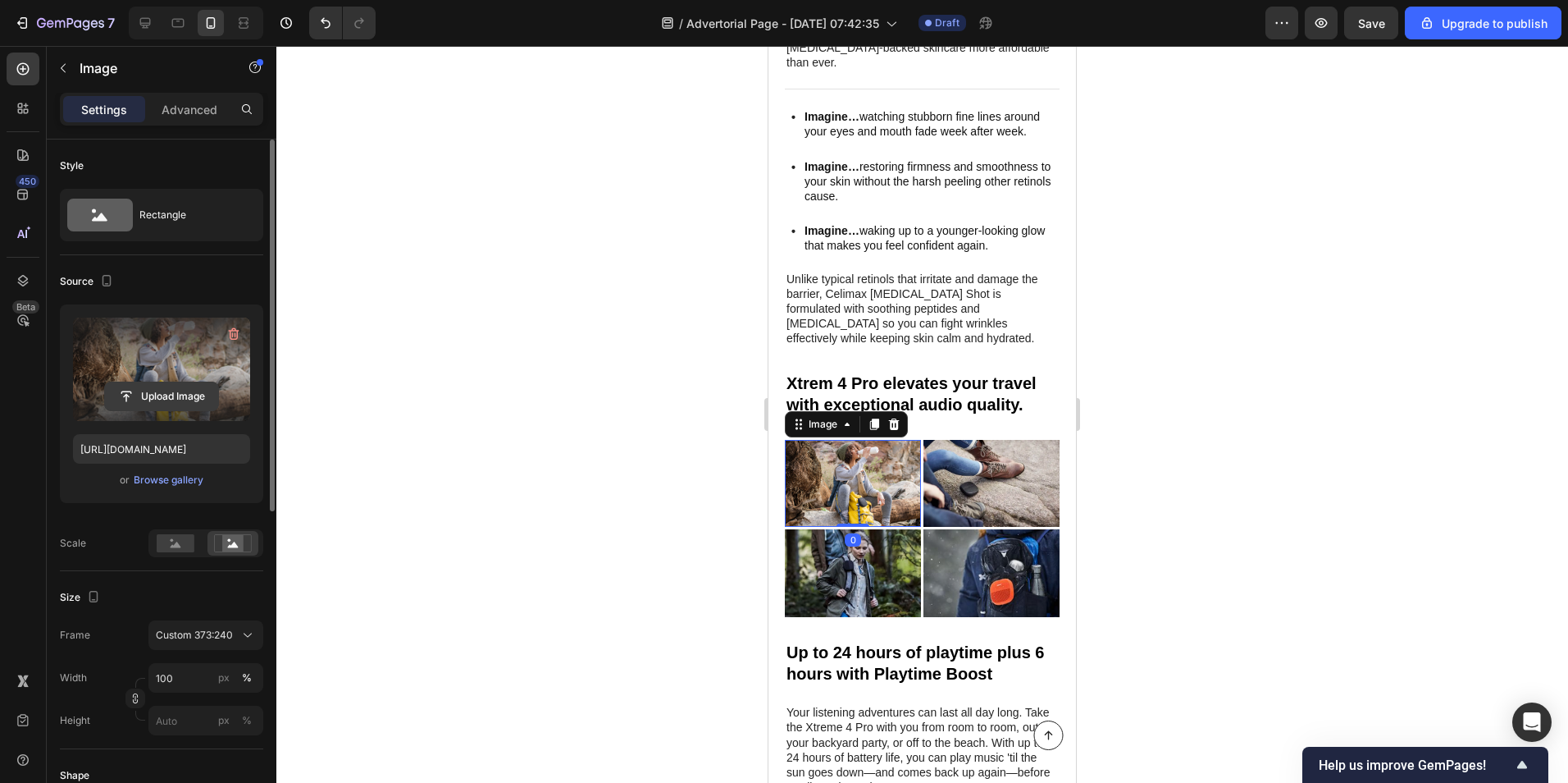
click at [175, 403] on input "file" at bounding box center [161, 396] width 113 height 28
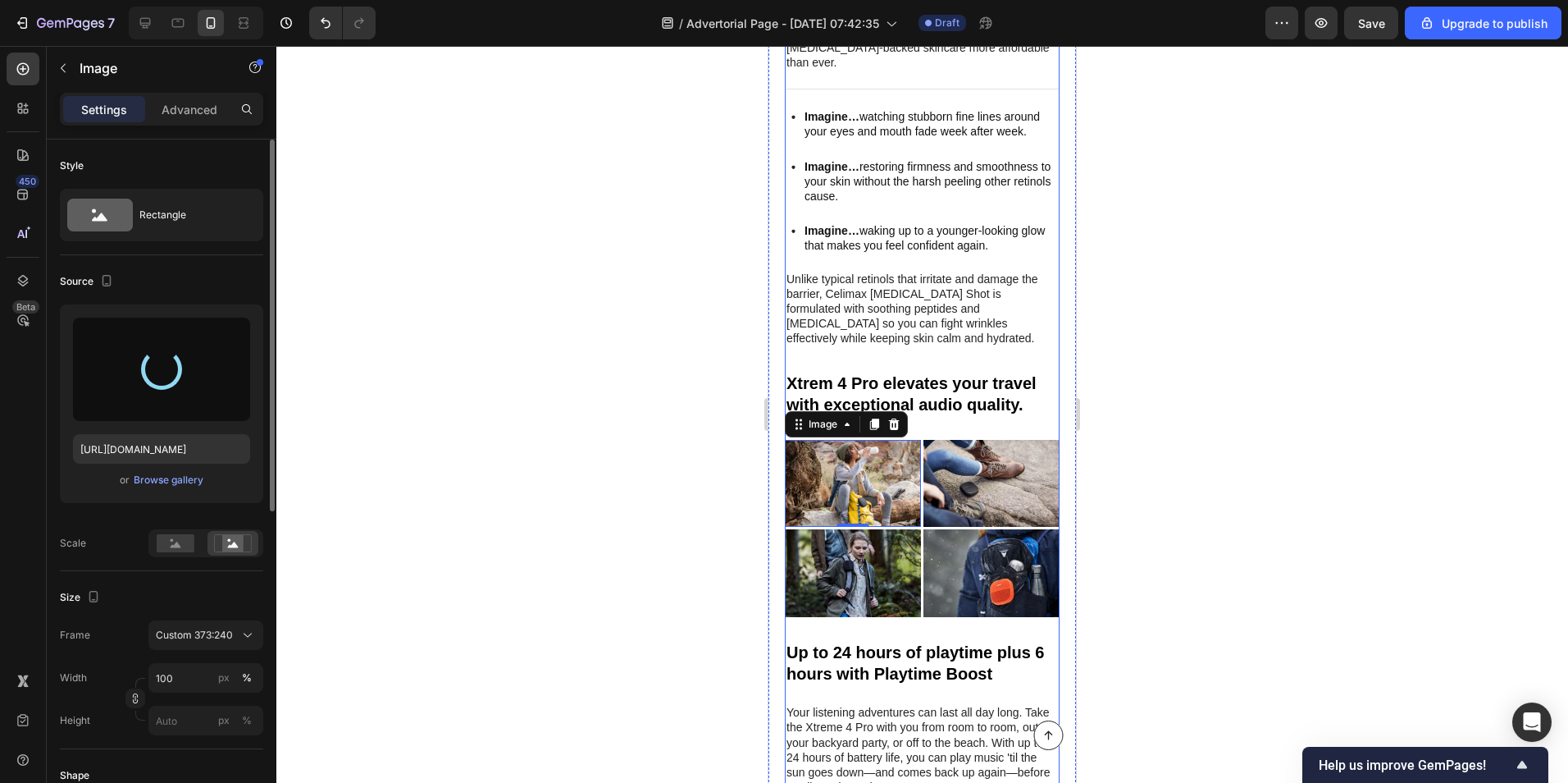
type input "[URL][DOMAIN_NAME]"
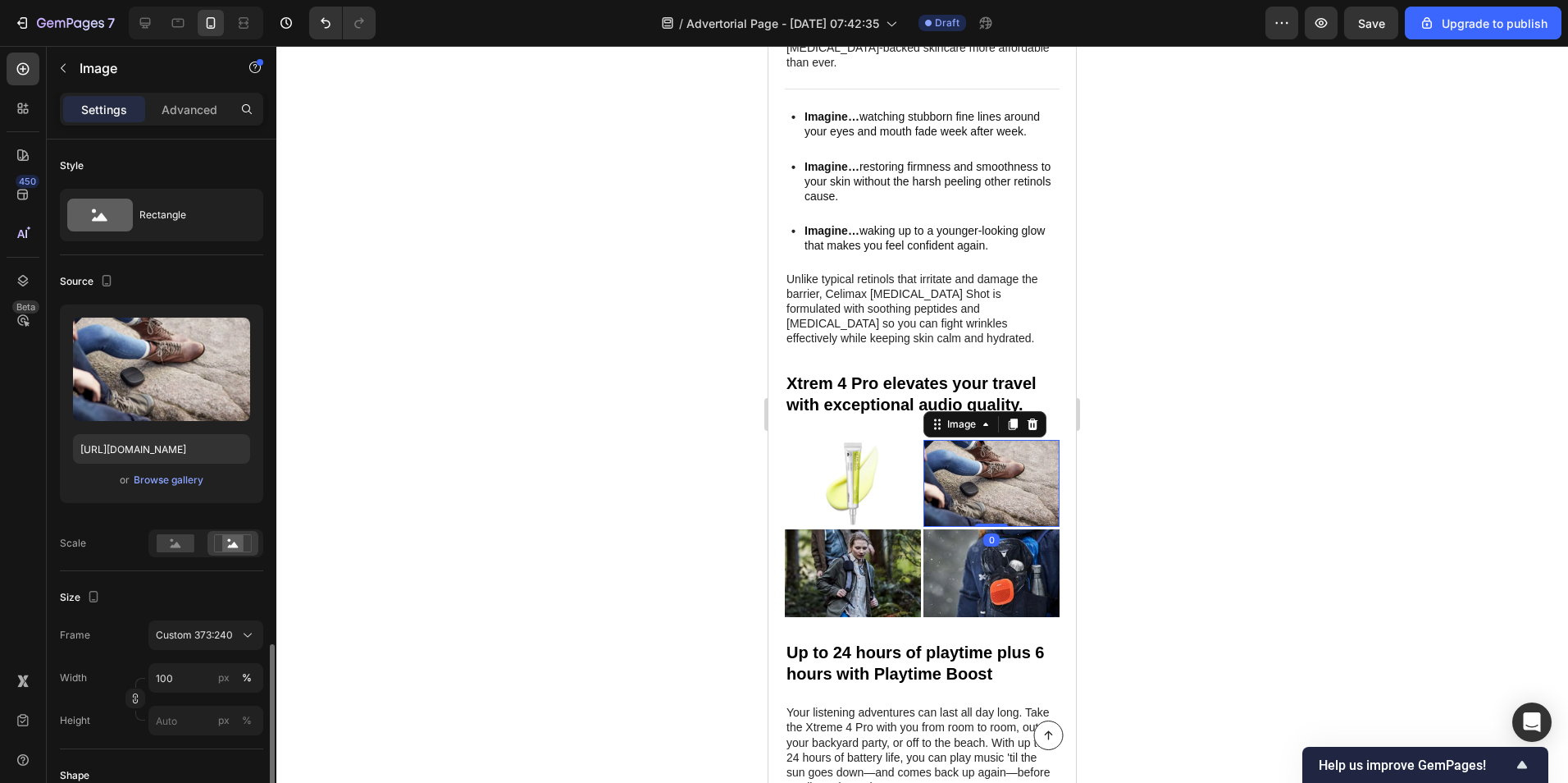
click at [968, 440] on img at bounding box center [991, 483] width 136 height 87
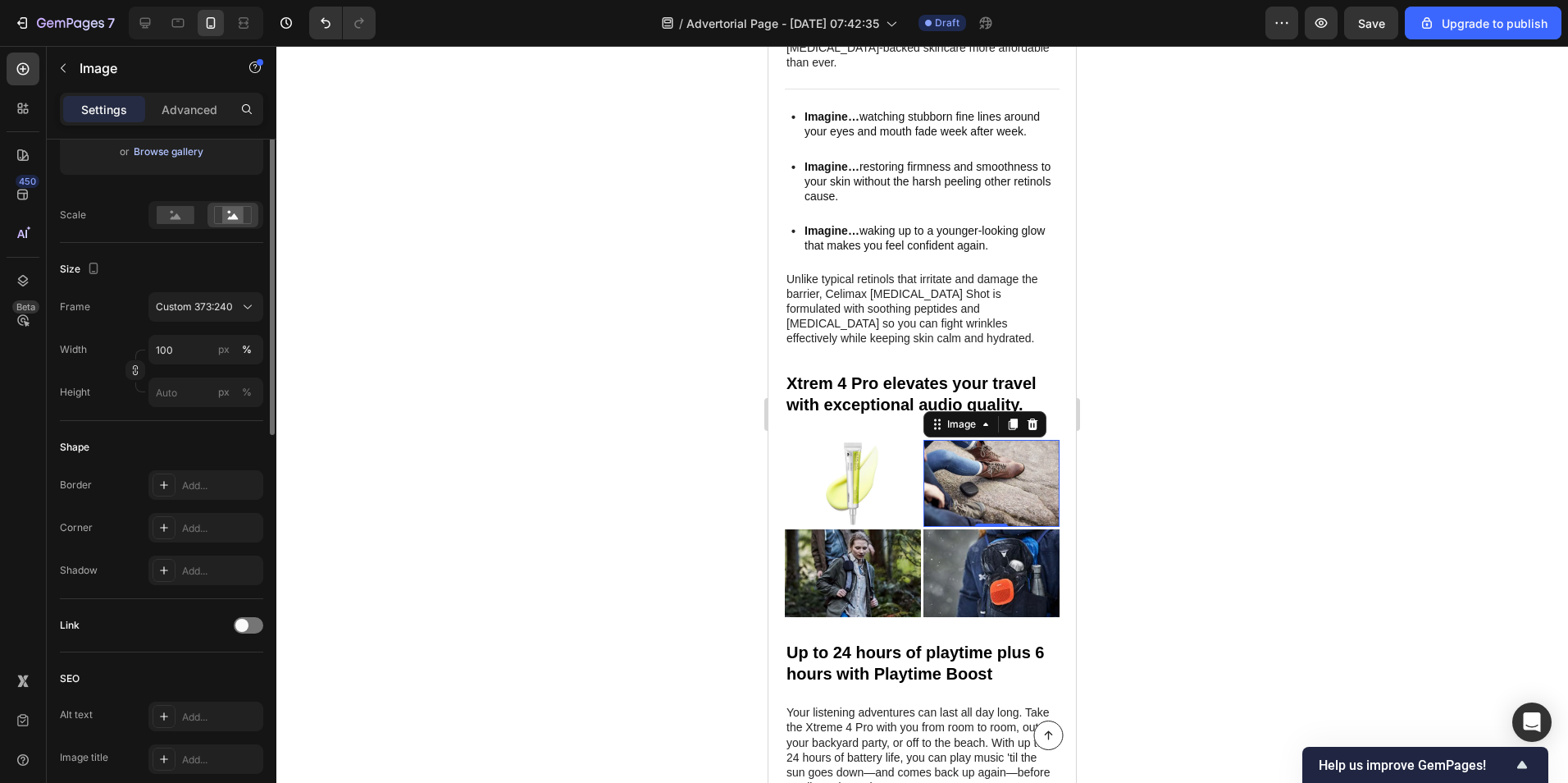
scroll to position [82, 0]
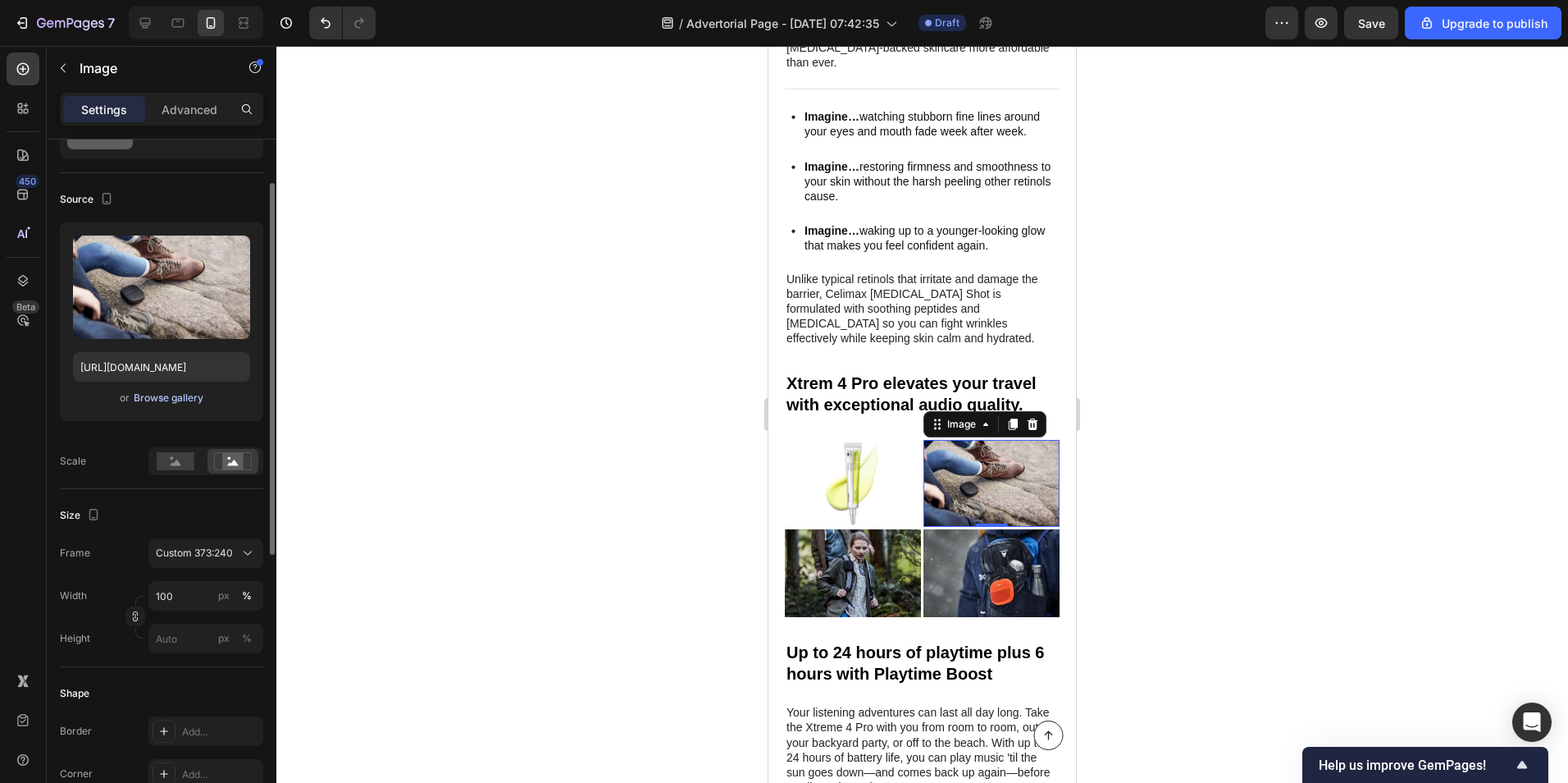
click at [148, 401] on div "Browse gallery" at bounding box center [169, 397] width 70 height 15
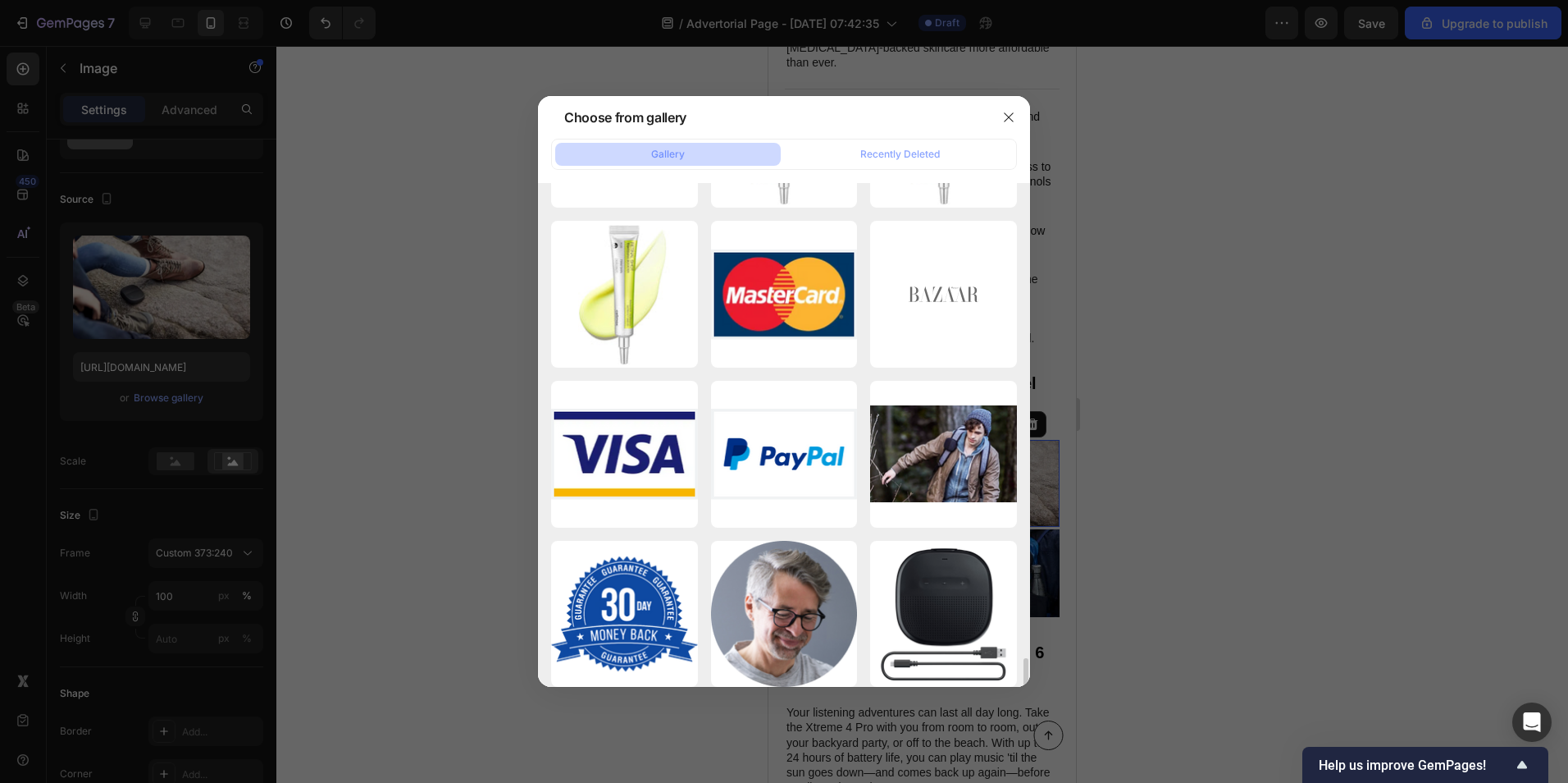
scroll to position [3662, 0]
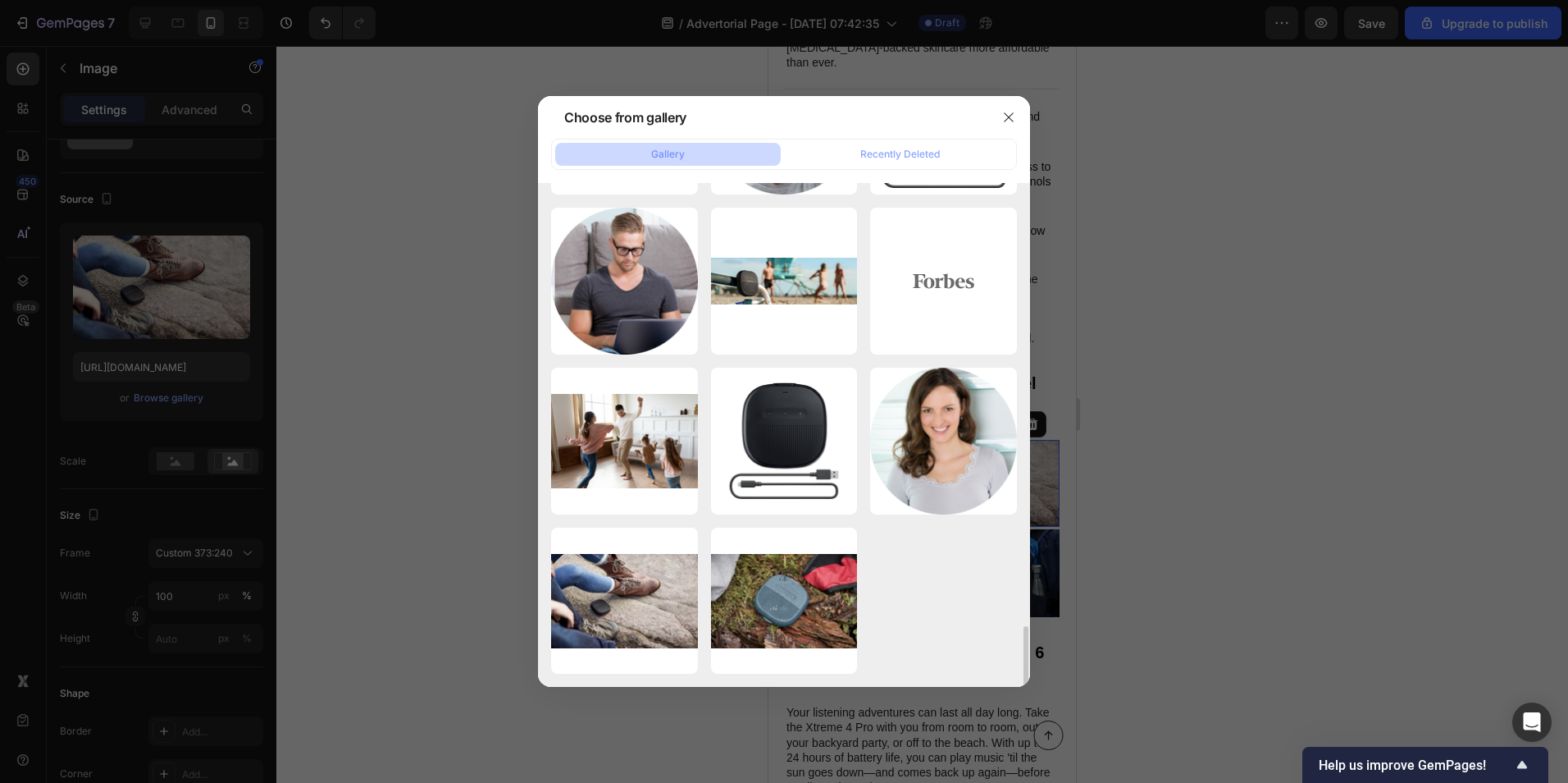
click at [477, 473] on div at bounding box center [784, 391] width 1568 height 783
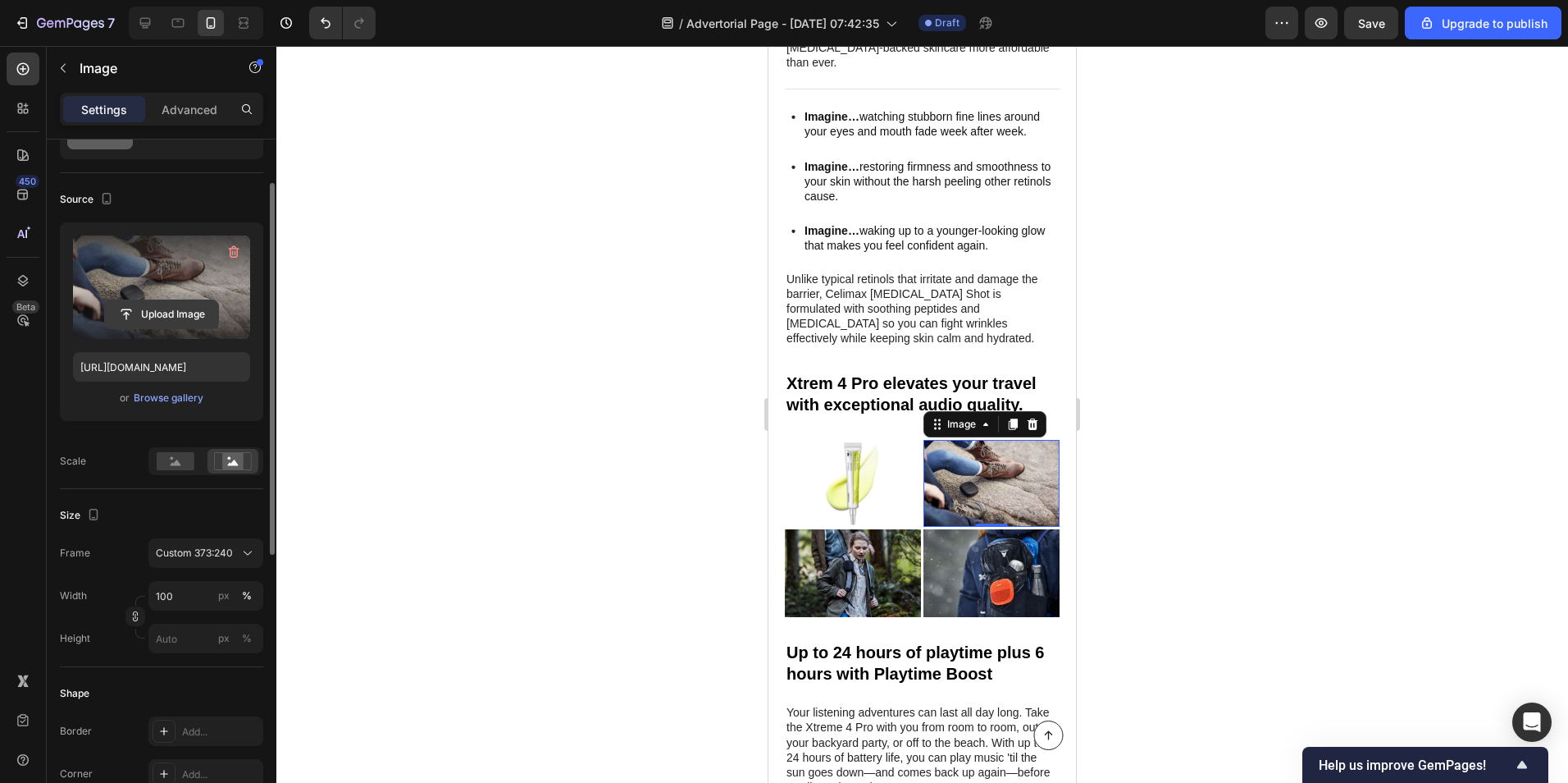
click at [174, 312] on input "file" at bounding box center [161, 314] width 113 height 28
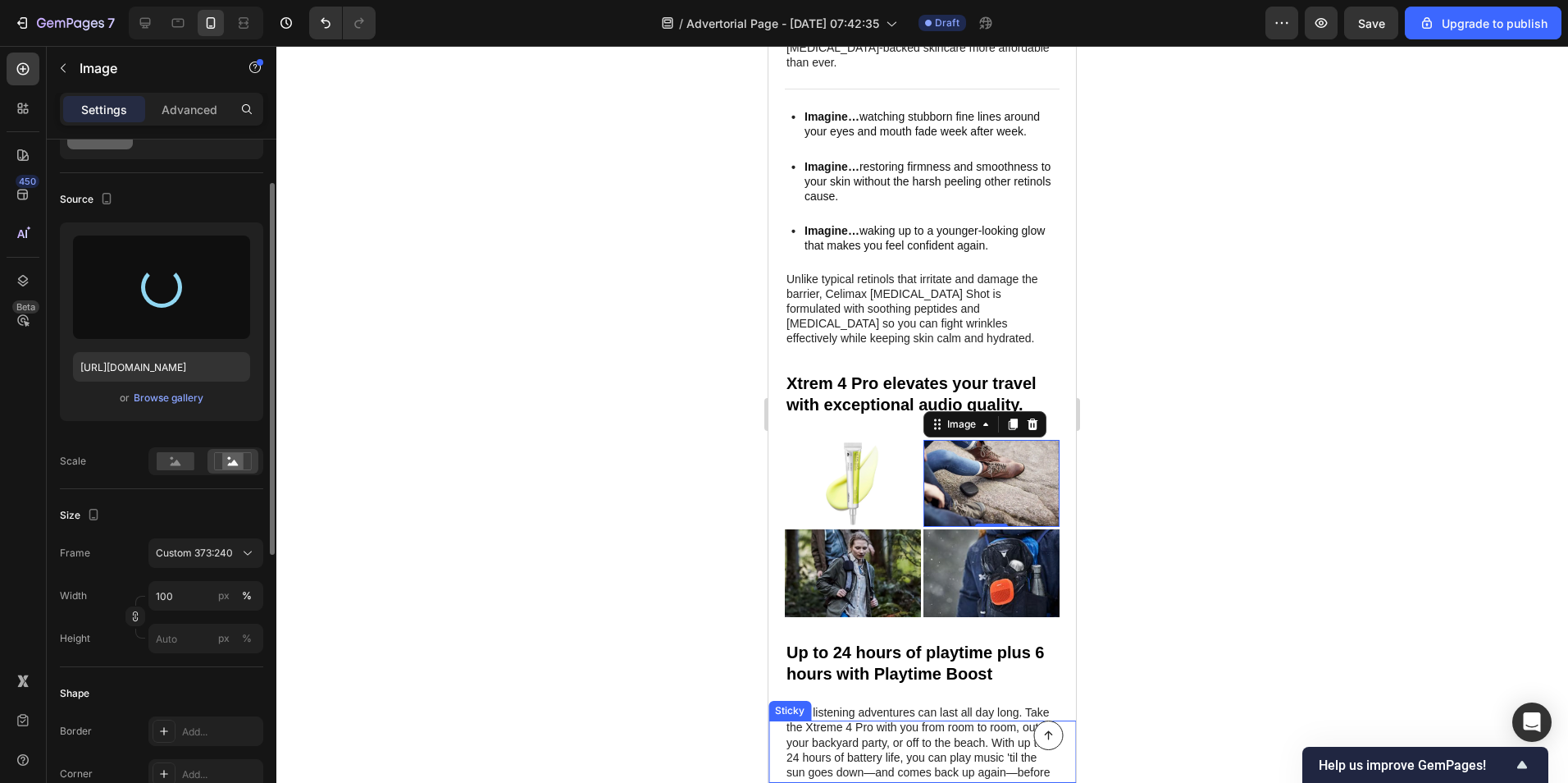
type input "[URL][DOMAIN_NAME]"
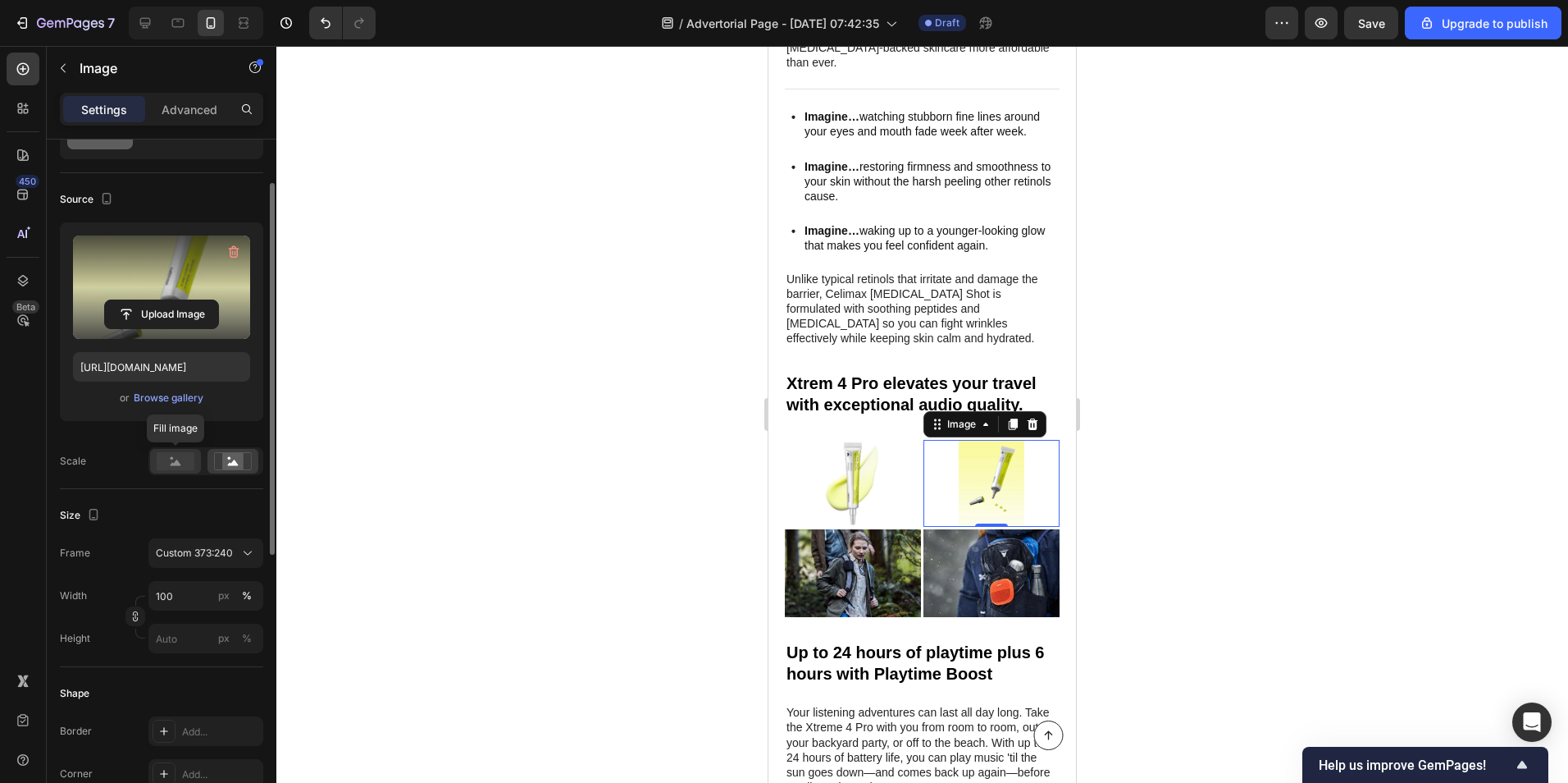
click at [178, 460] on rect at bounding box center [176, 461] width 38 height 18
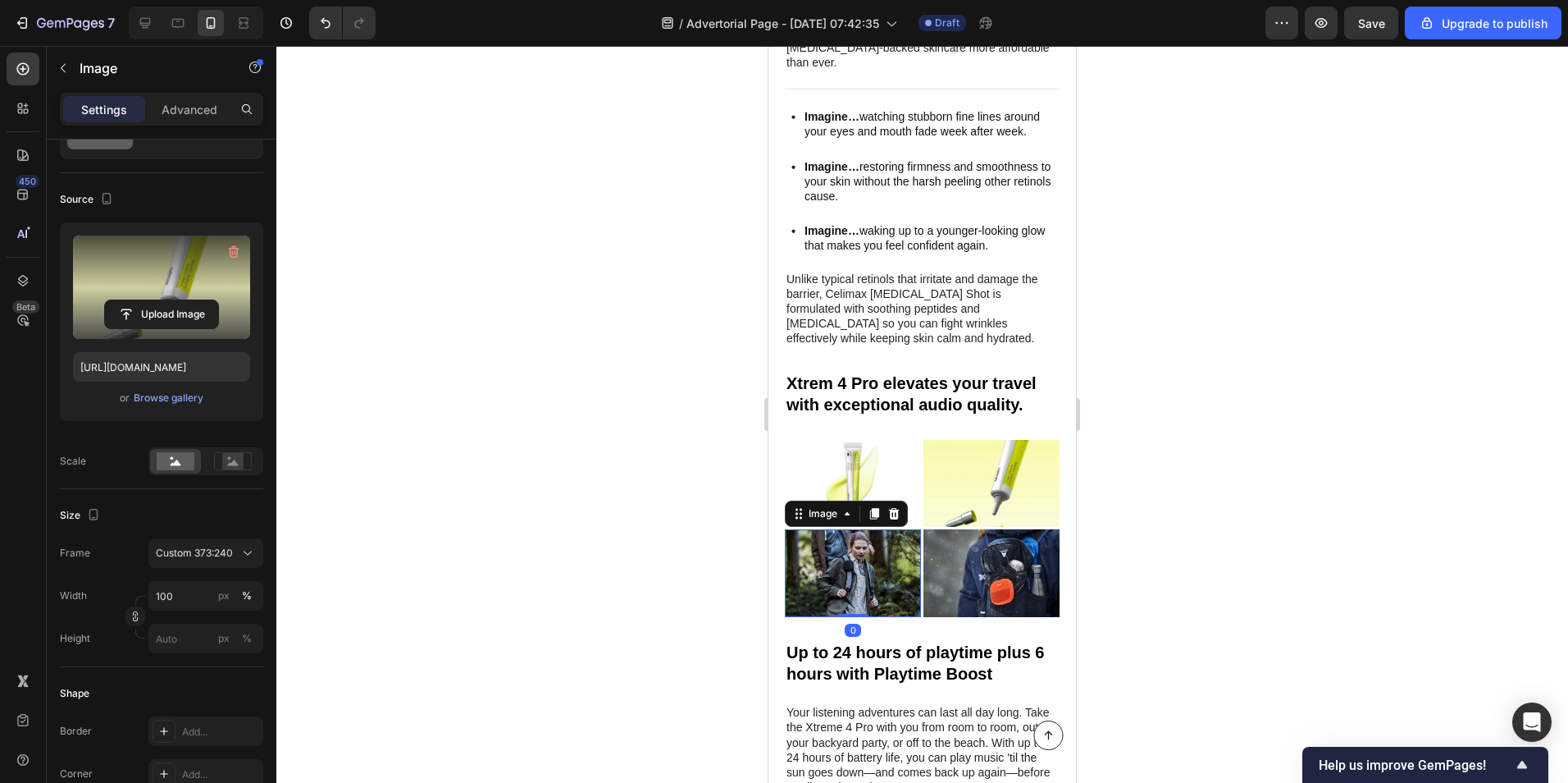
click at [839, 529] on img at bounding box center [853, 573] width 136 height 87
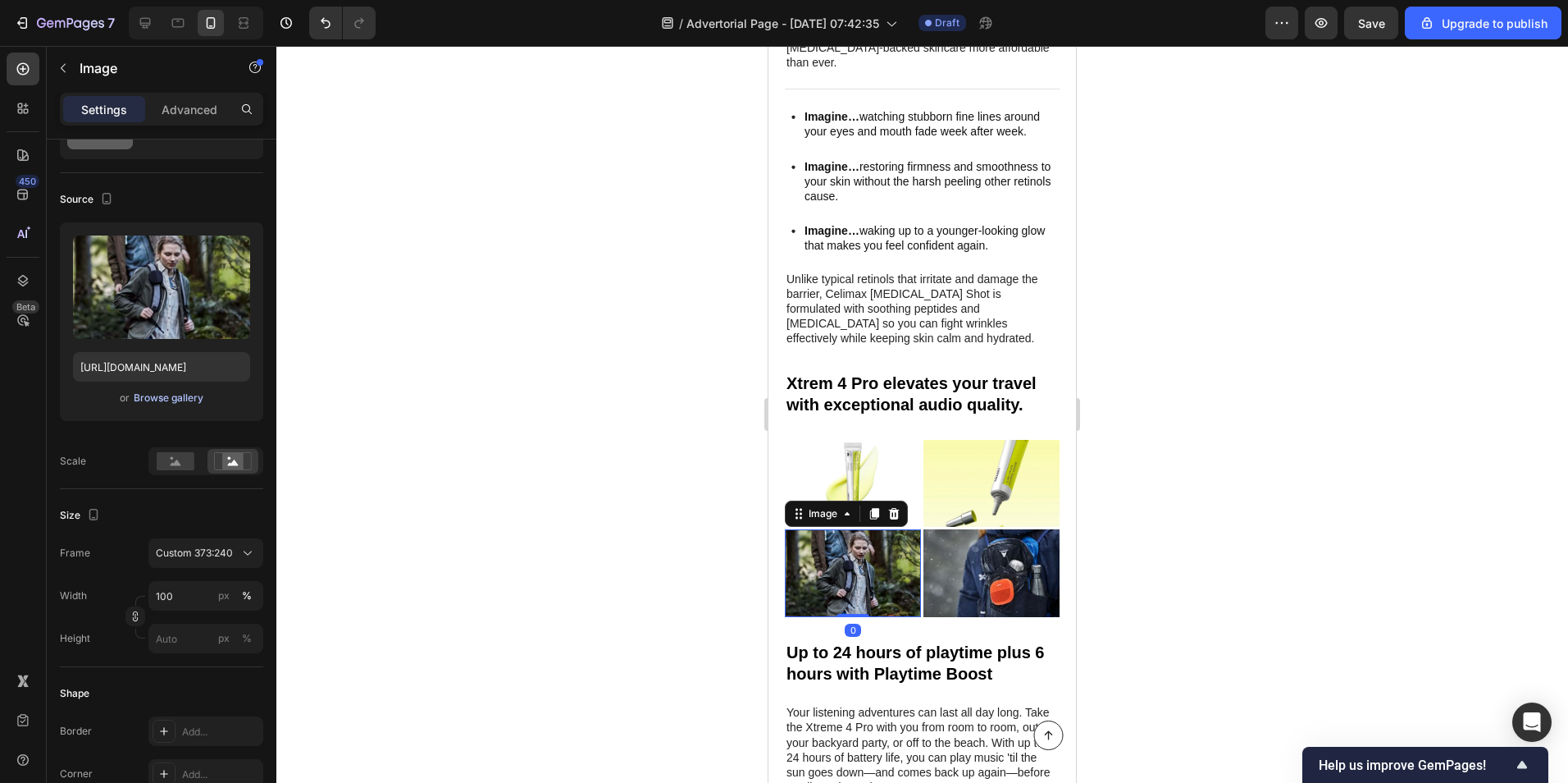
click at [158, 396] on div "Browse gallery" at bounding box center [169, 397] width 70 height 15
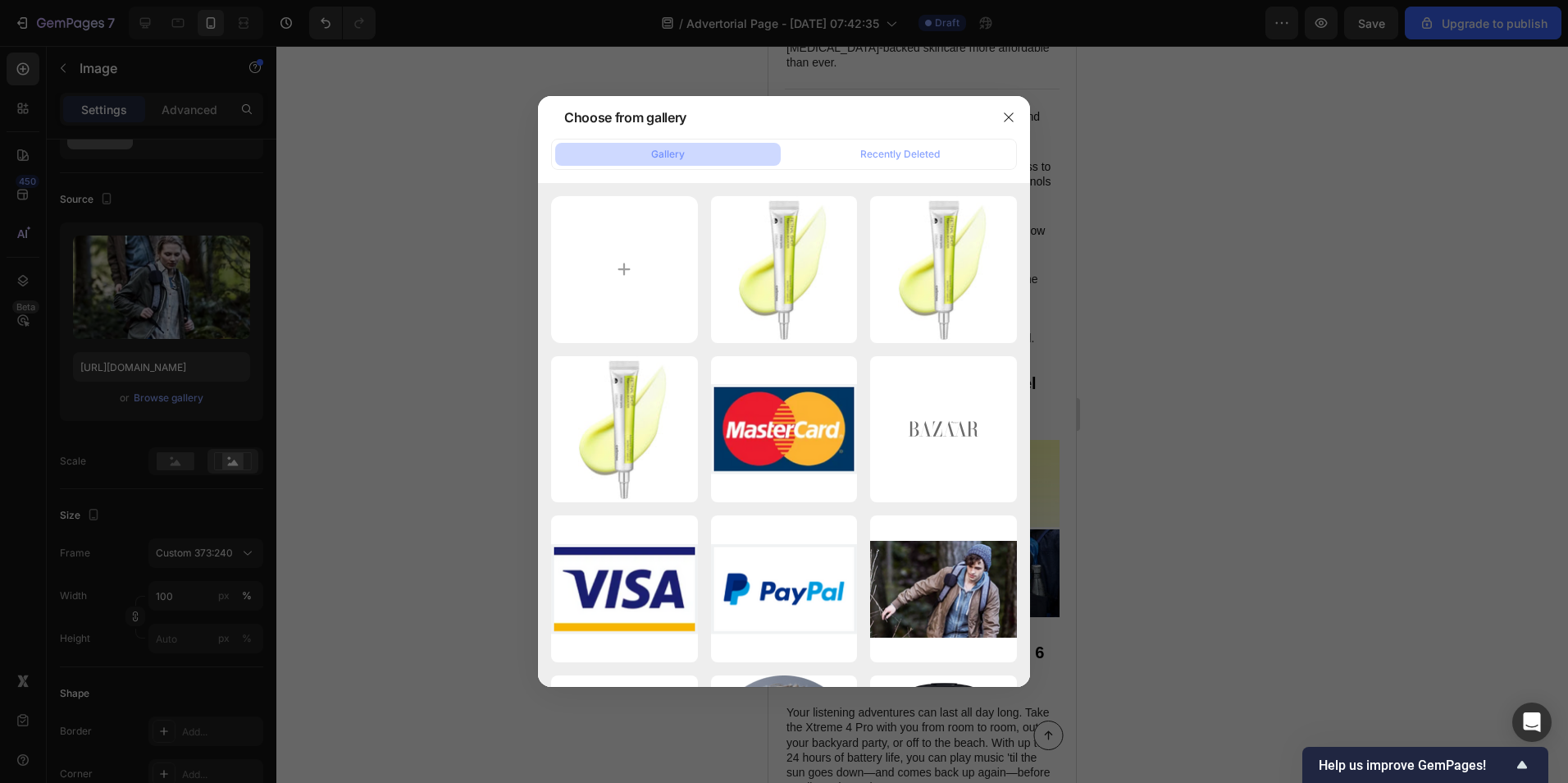
click at [530, 484] on div at bounding box center [784, 391] width 1568 height 783
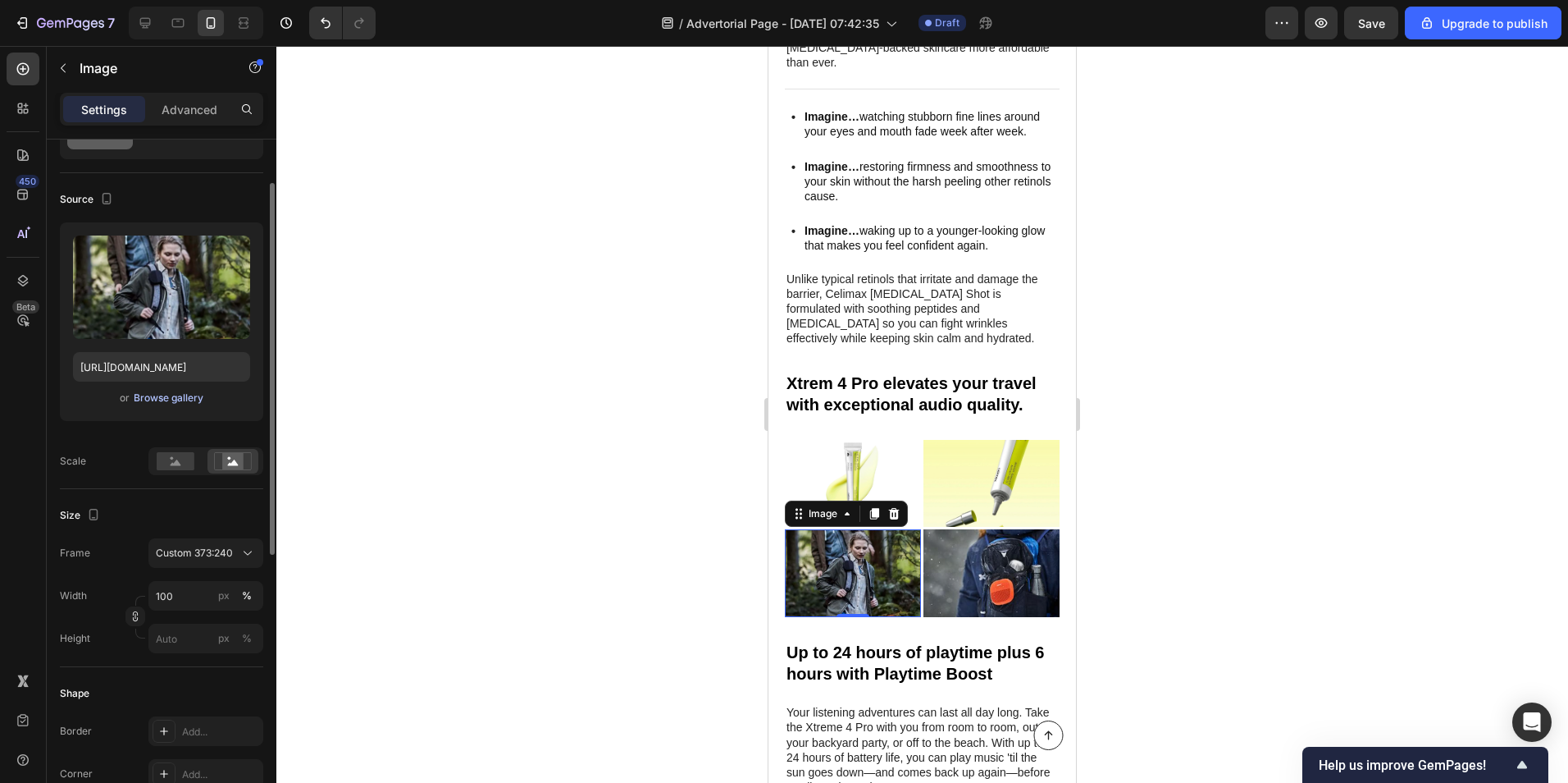
click at [172, 395] on div "Browse gallery" at bounding box center [169, 397] width 70 height 15
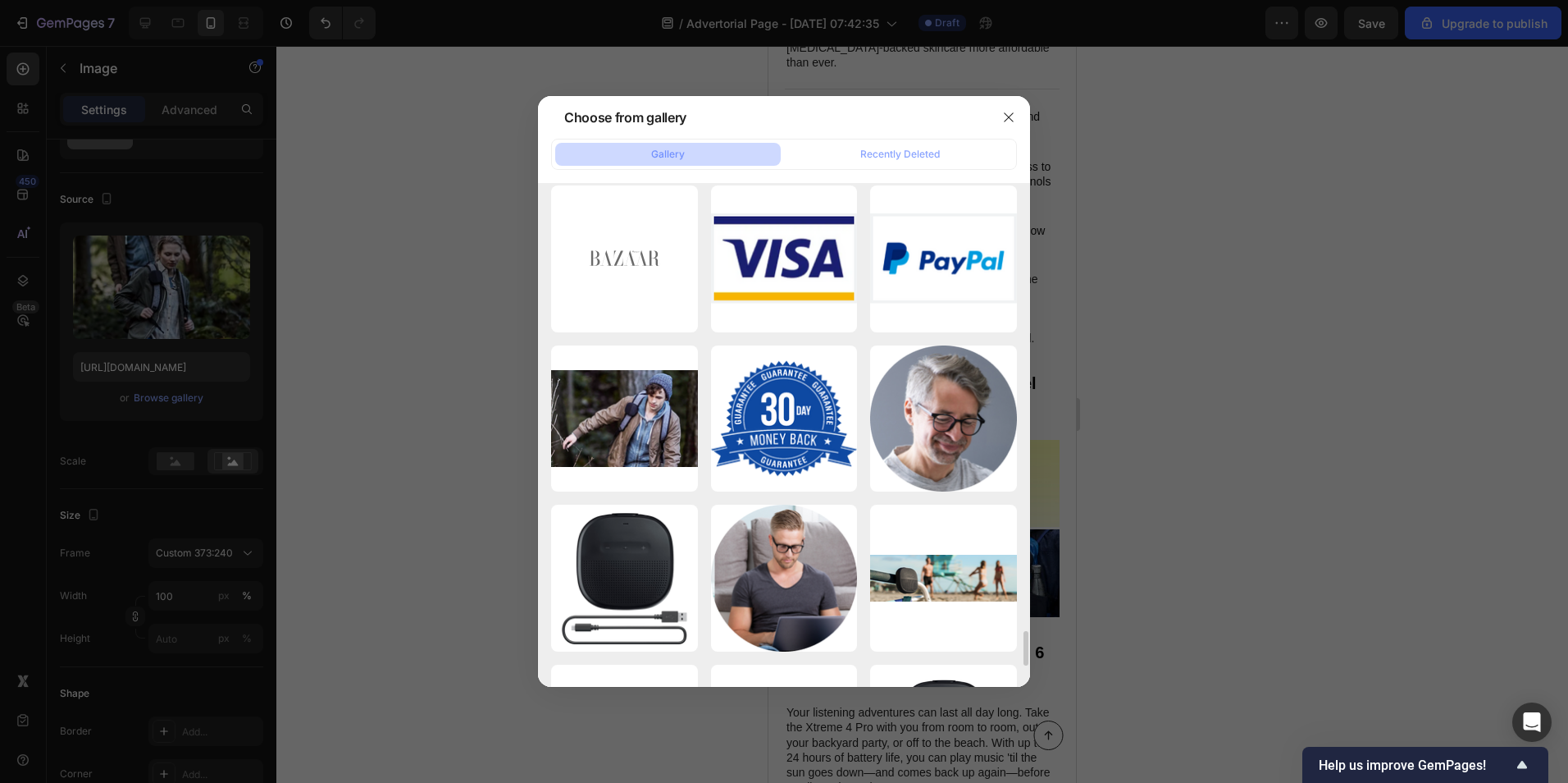
scroll to position [6697, 0]
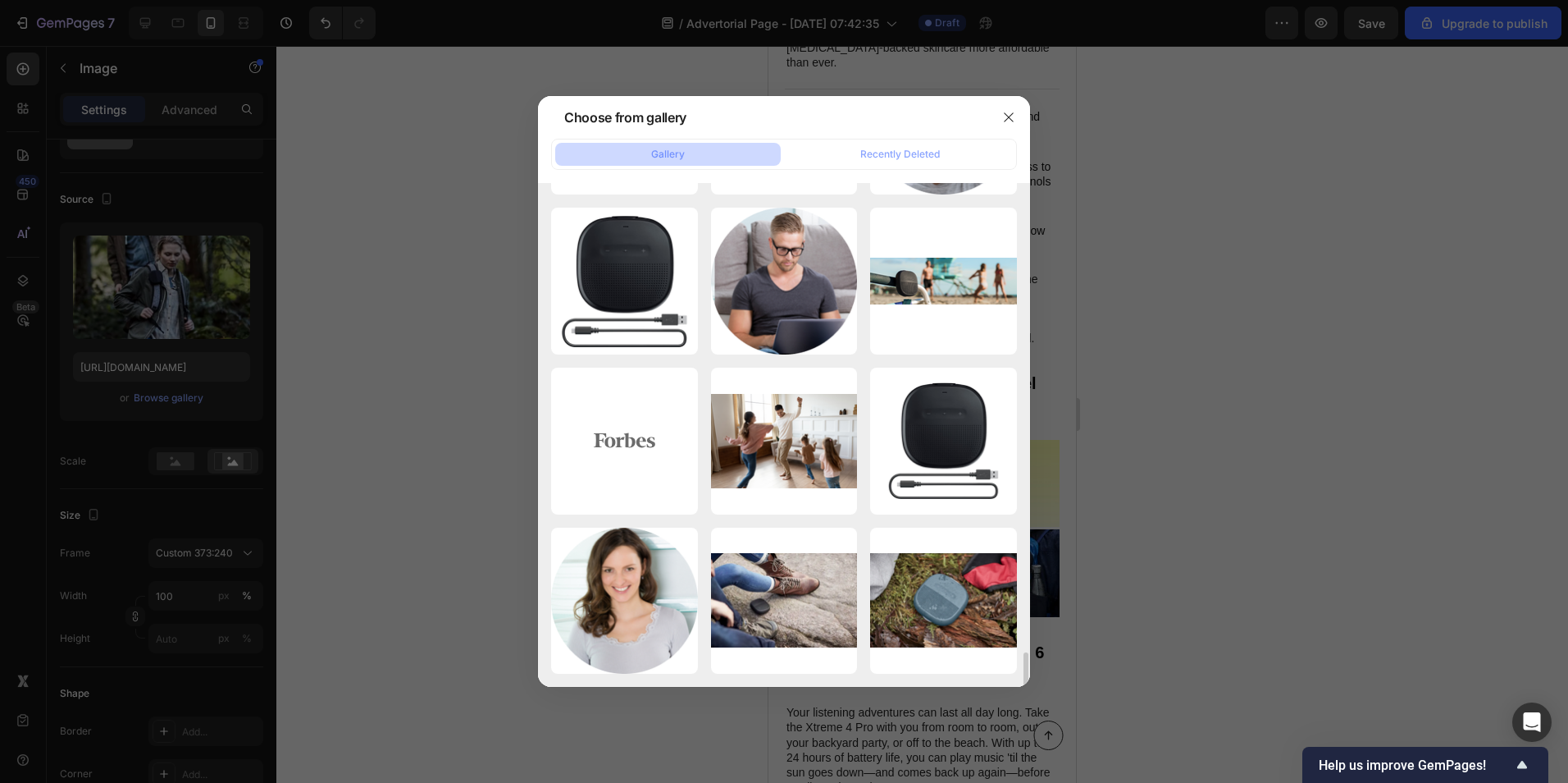
click at [384, 418] on div at bounding box center [784, 391] width 1568 height 783
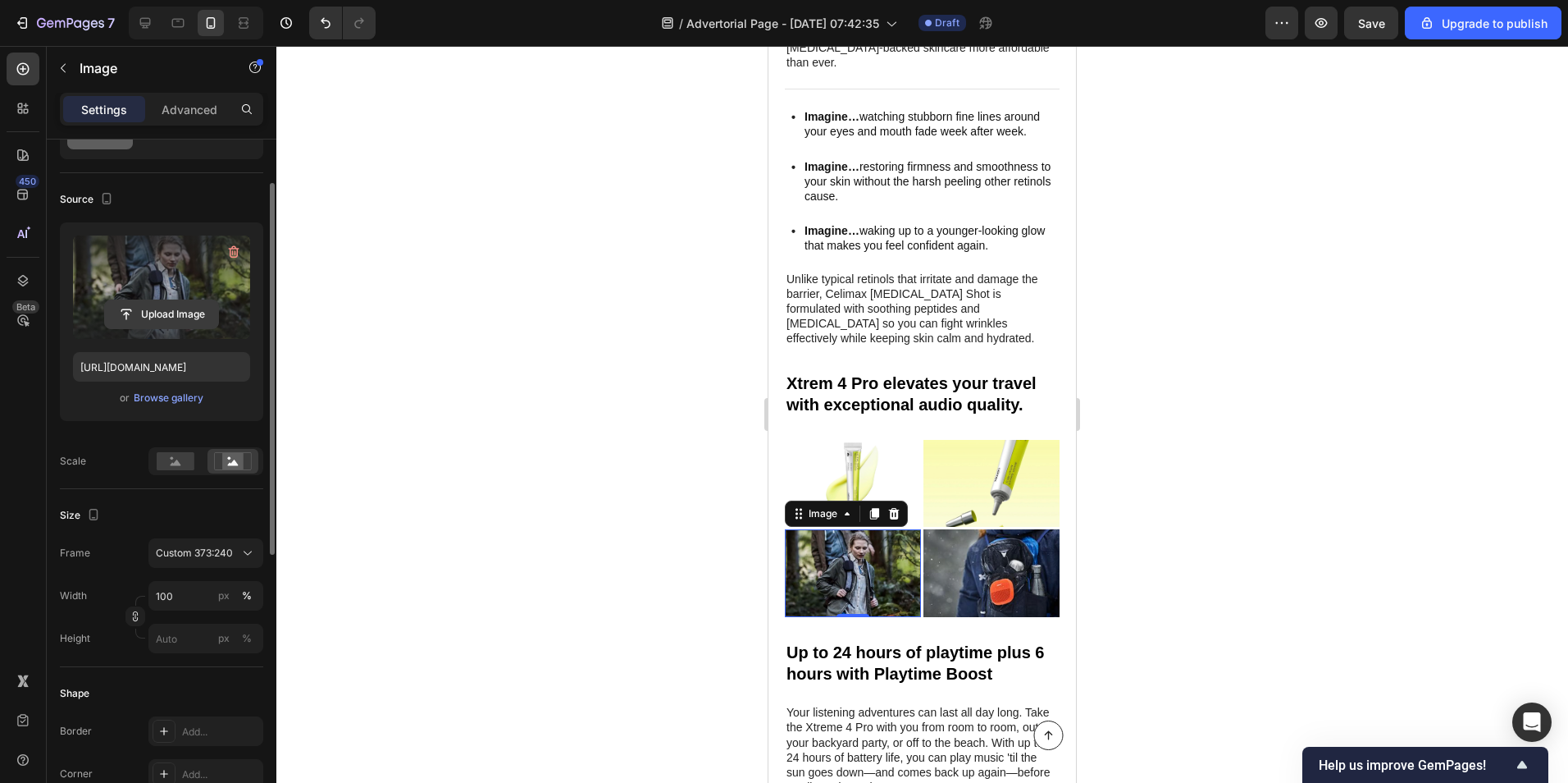
click at [169, 316] on input "file" at bounding box center [161, 314] width 113 height 28
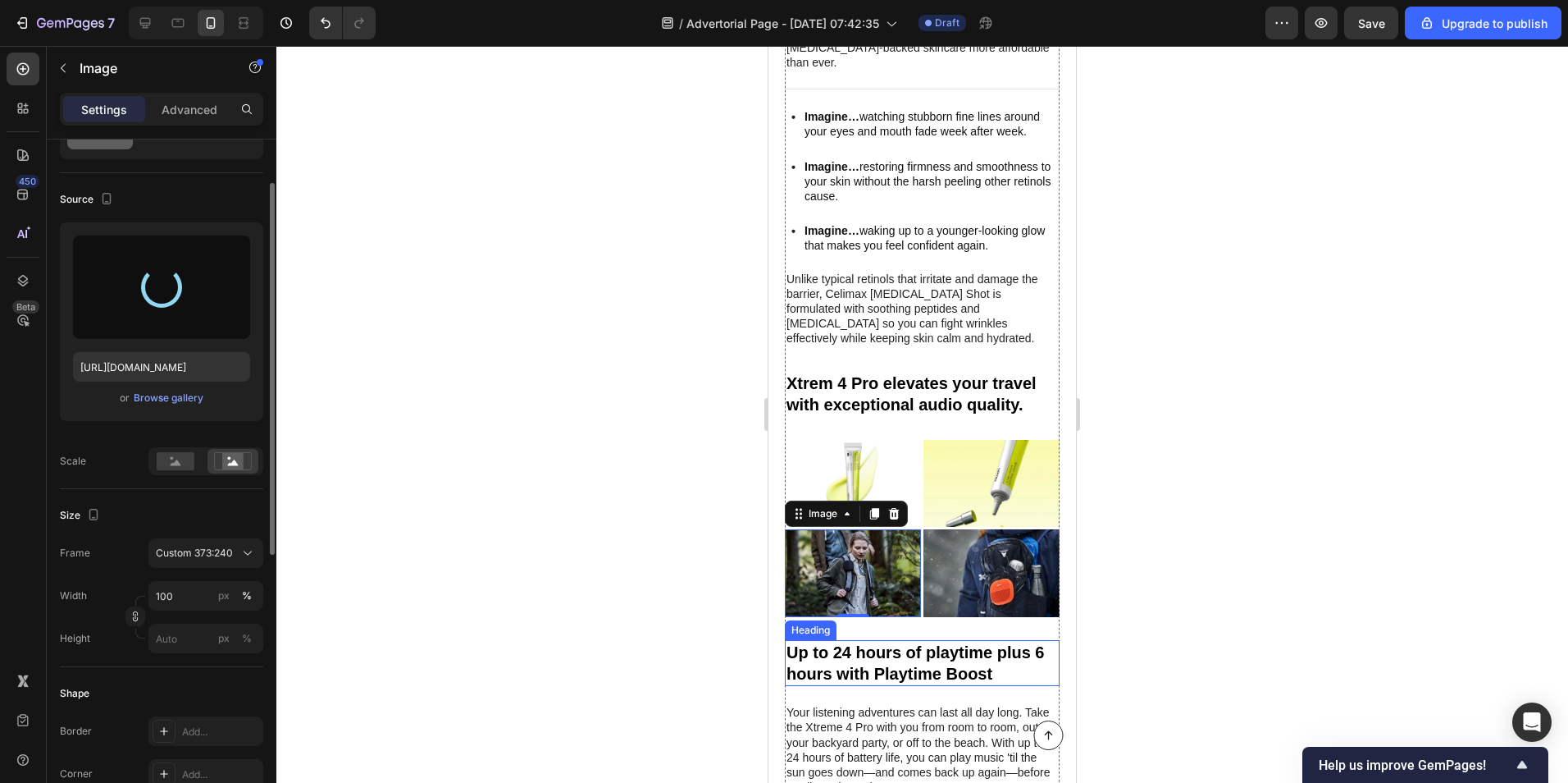
type input "[URL][DOMAIN_NAME]"
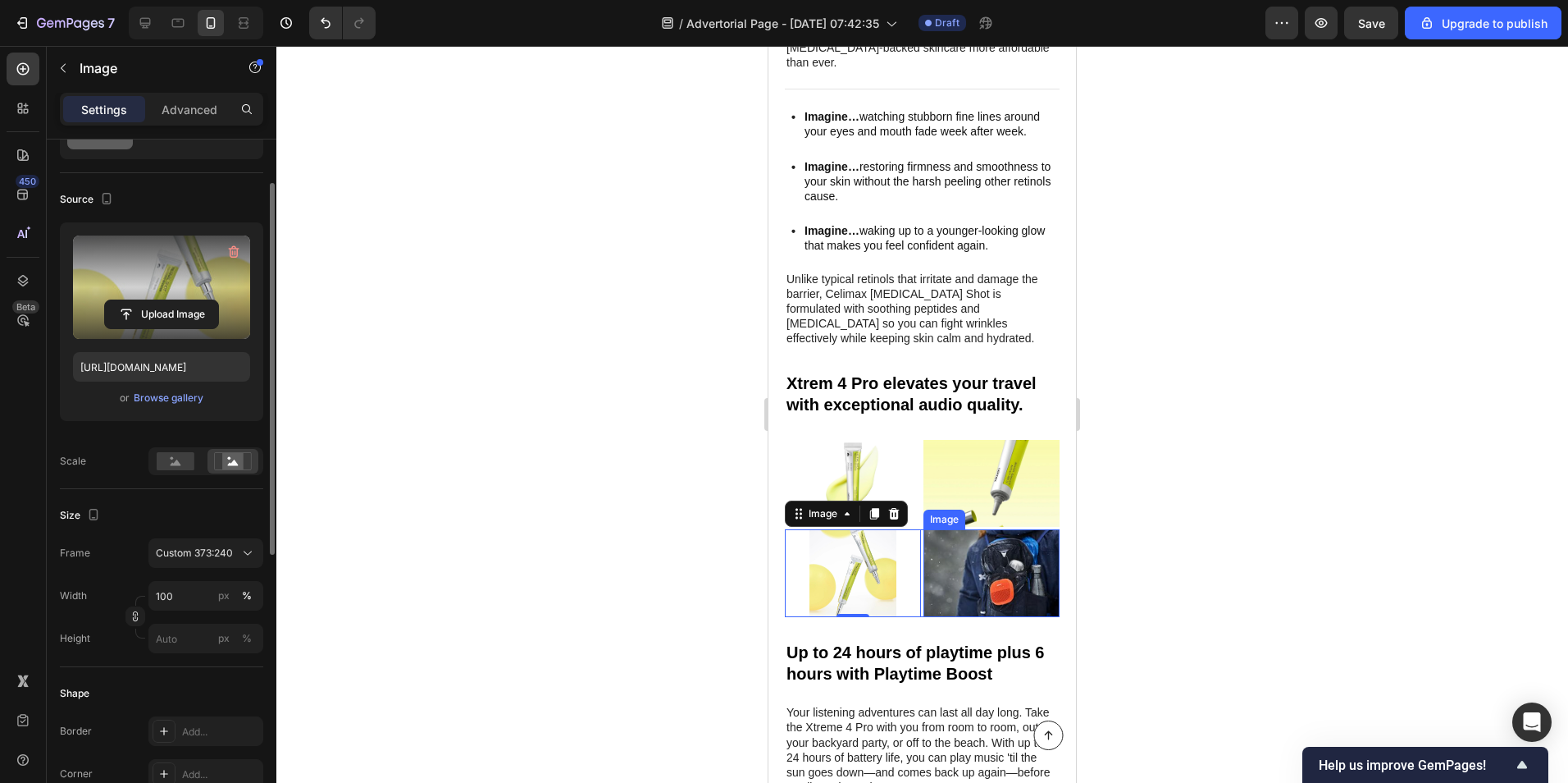
click at [982, 533] on img at bounding box center [991, 573] width 136 height 87
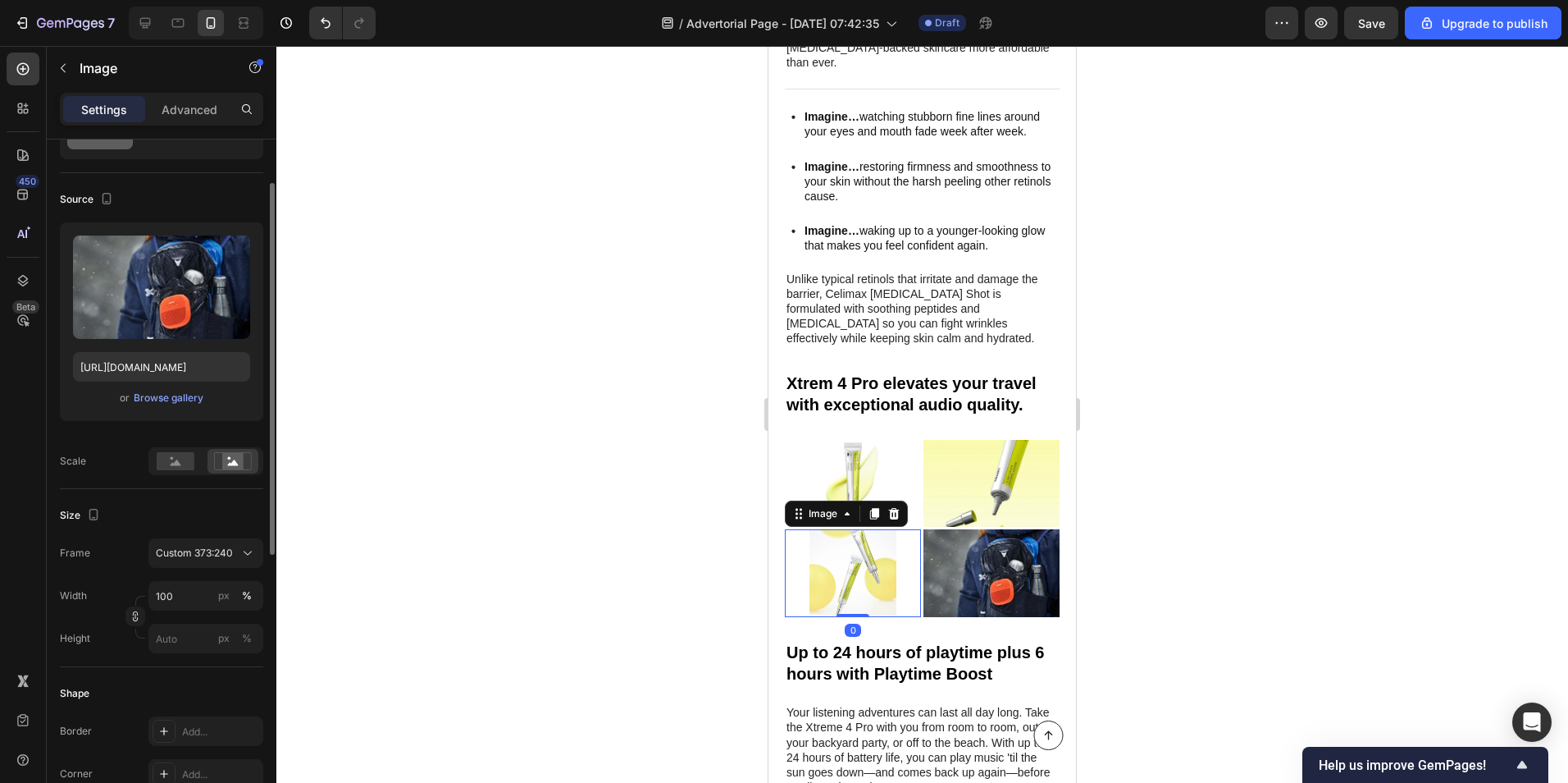
click at [840, 531] on img at bounding box center [853, 573] width 136 height 87
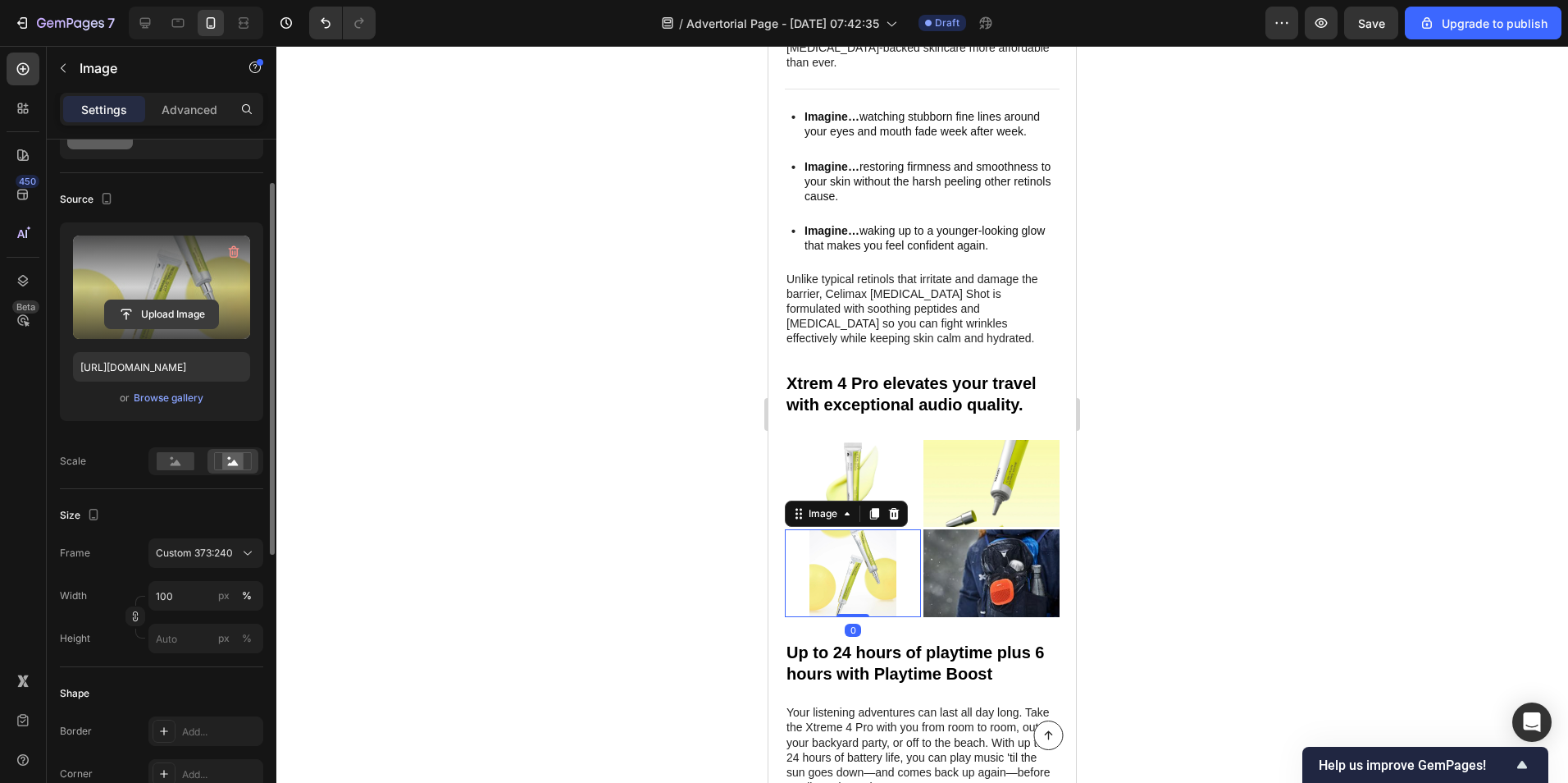
click at [182, 308] on input "file" at bounding box center [161, 314] width 113 height 28
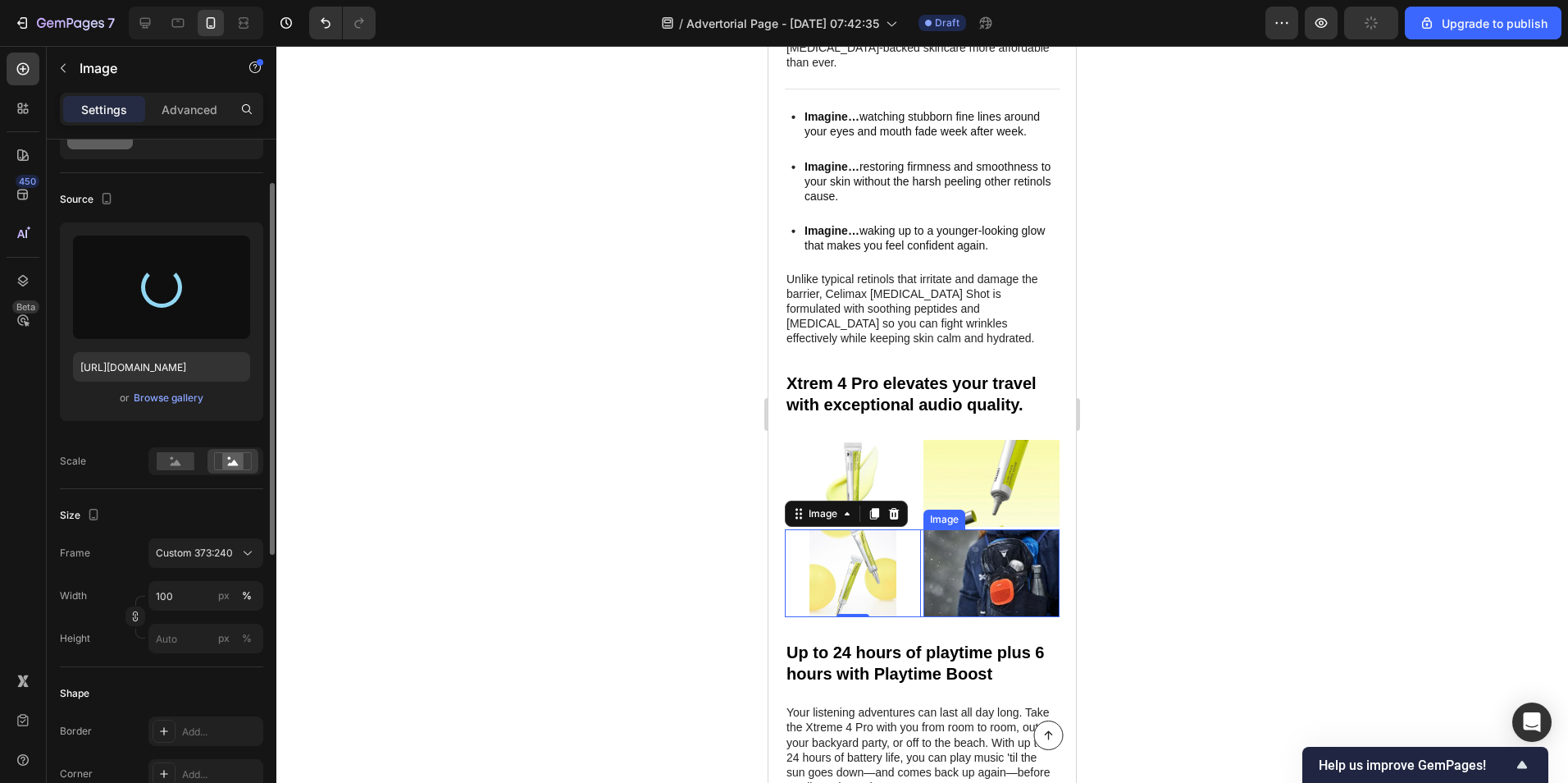
type input "[URL][DOMAIN_NAME]"
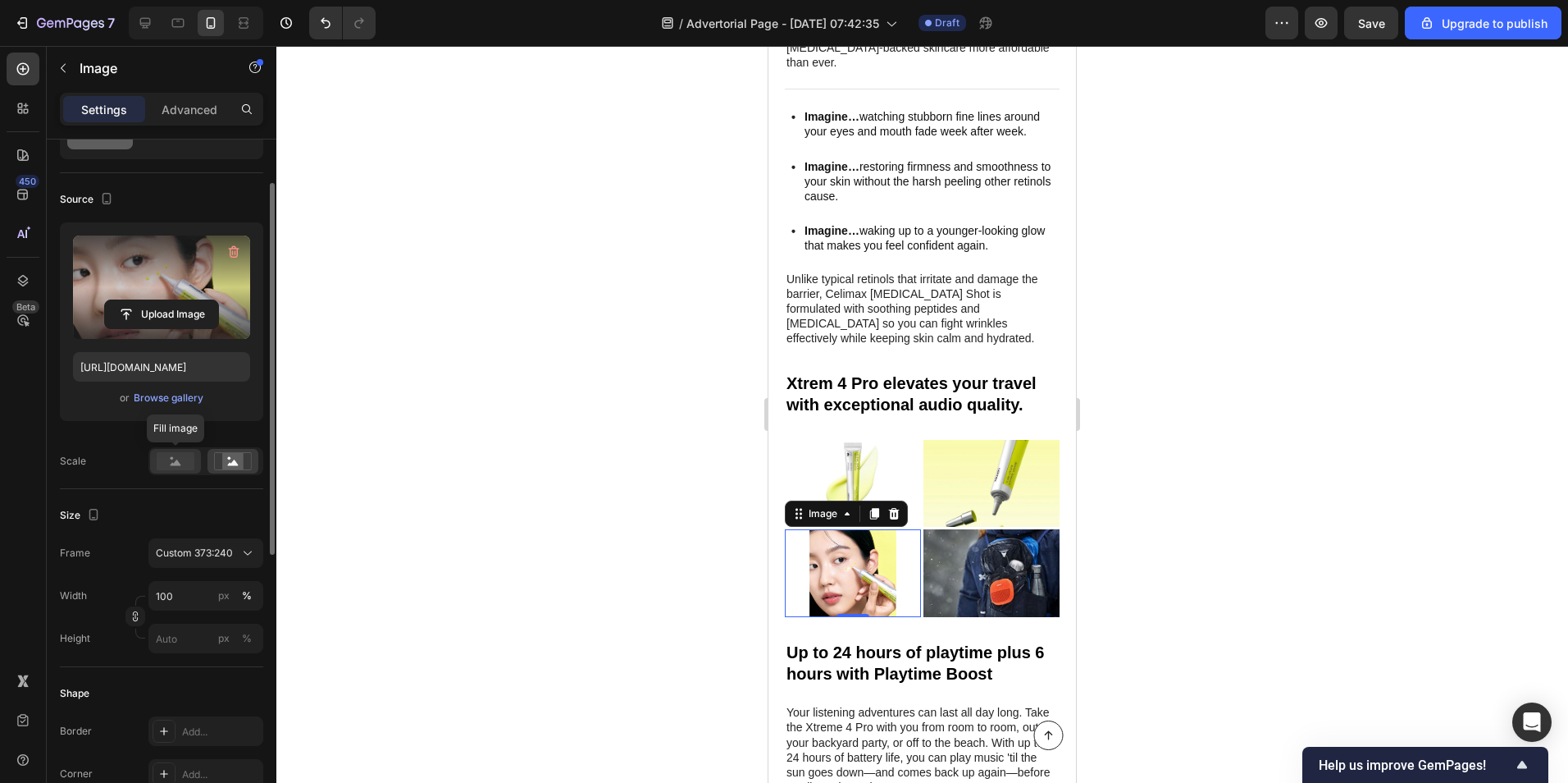
click at [189, 462] on rect at bounding box center [176, 461] width 38 height 18
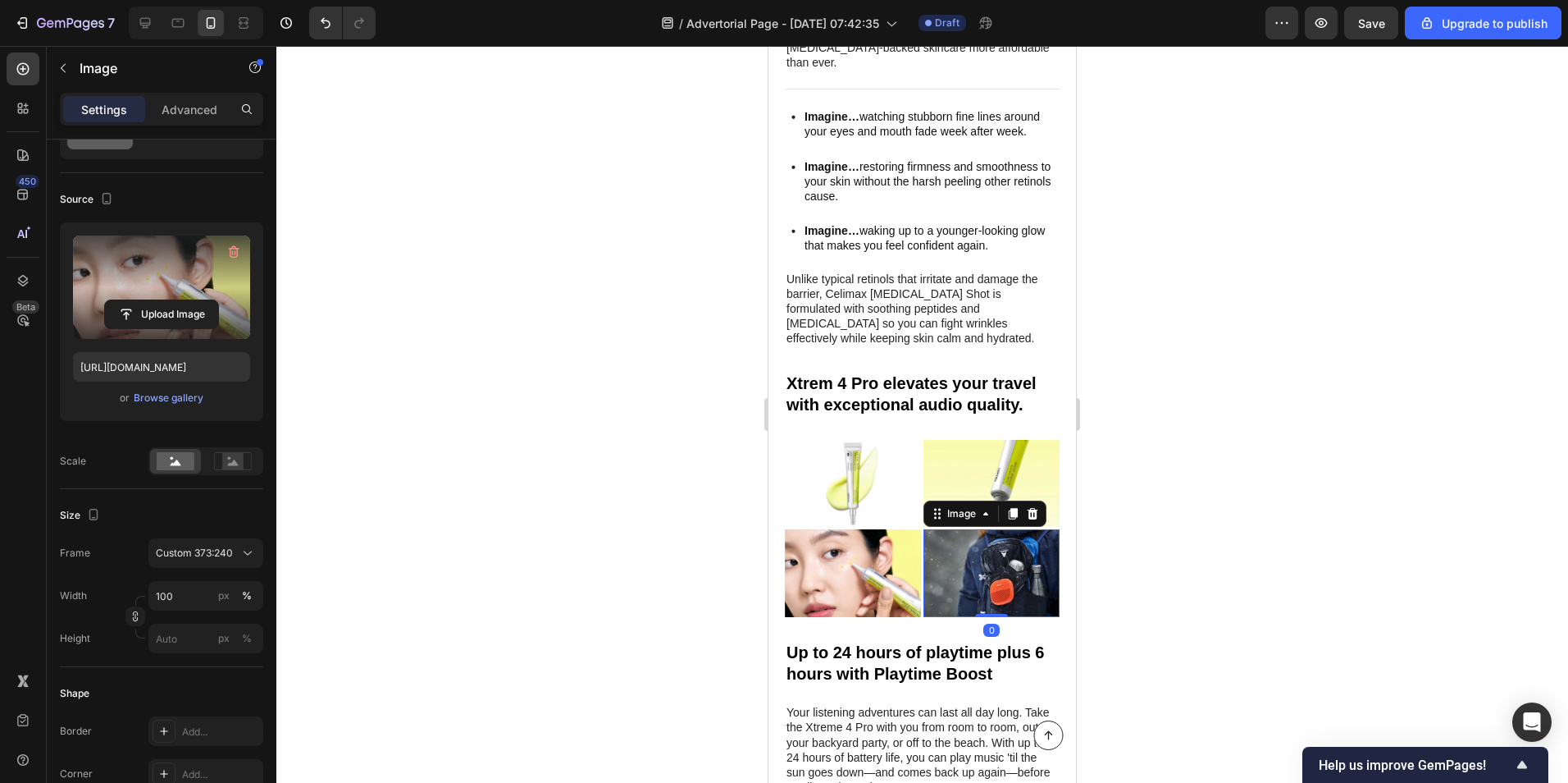
click at [1008, 529] on img at bounding box center [991, 573] width 136 height 87
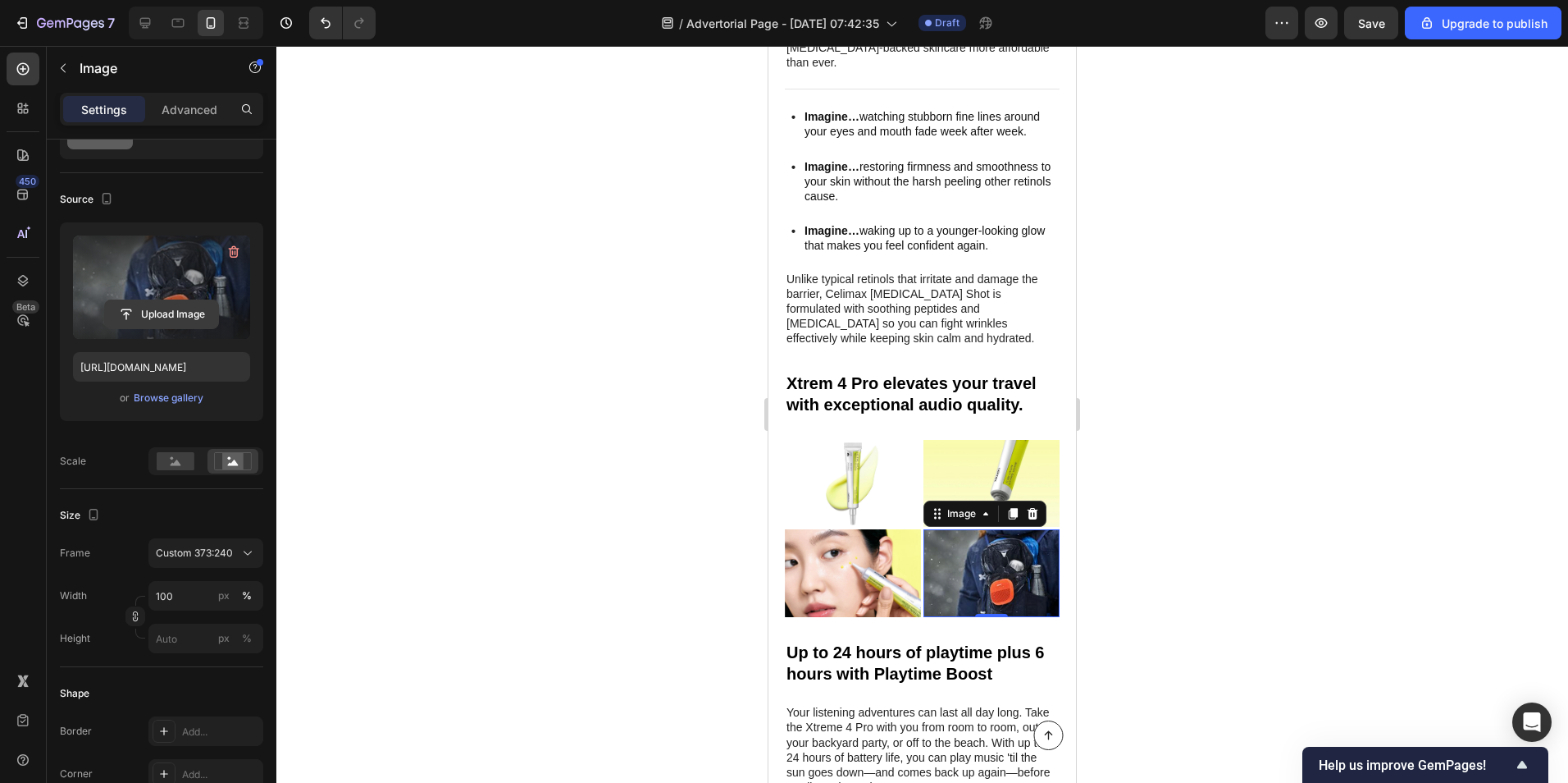
click at [168, 319] on input "file" at bounding box center [161, 314] width 113 height 28
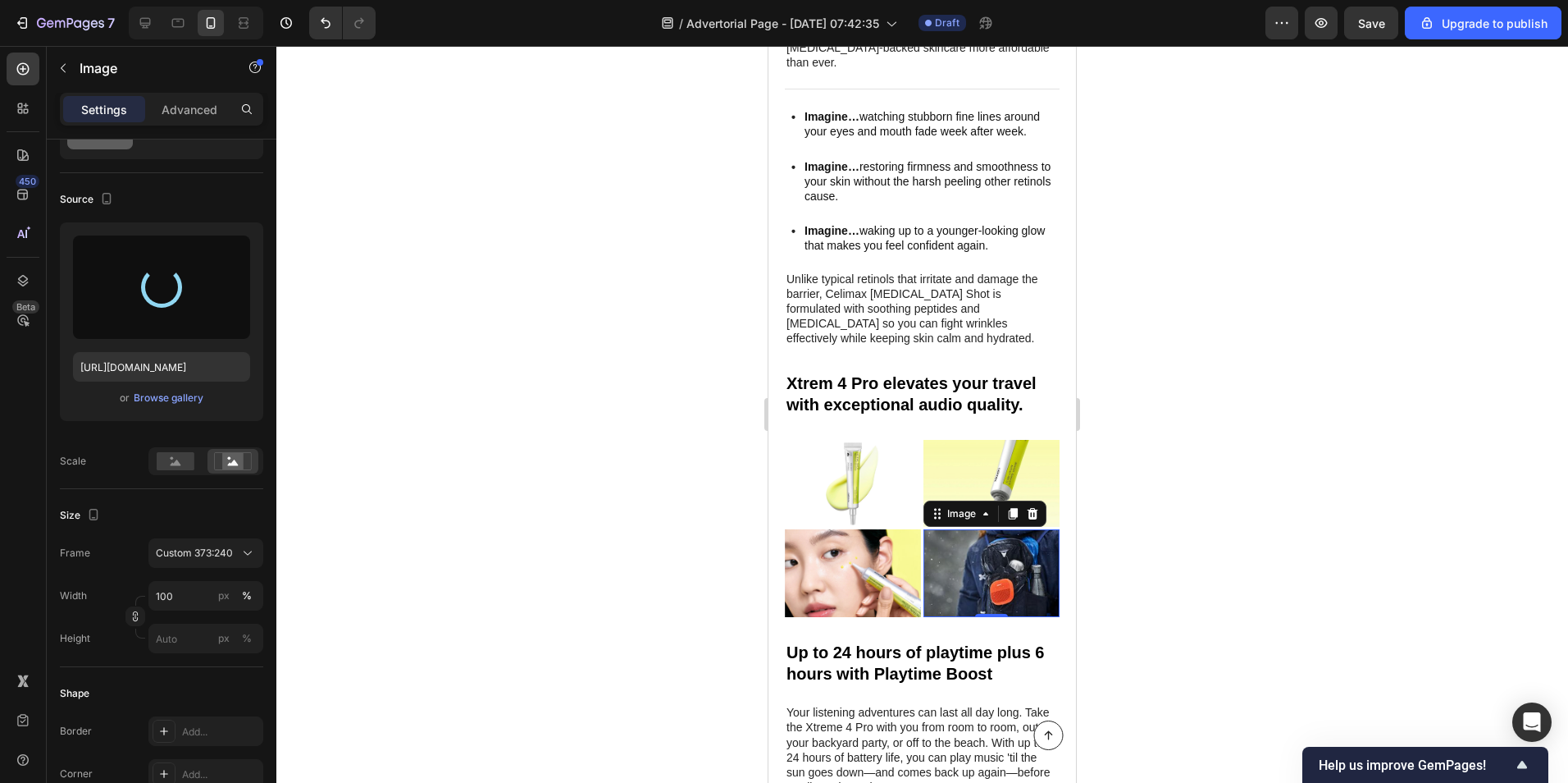
type input "[URL][DOMAIN_NAME]"
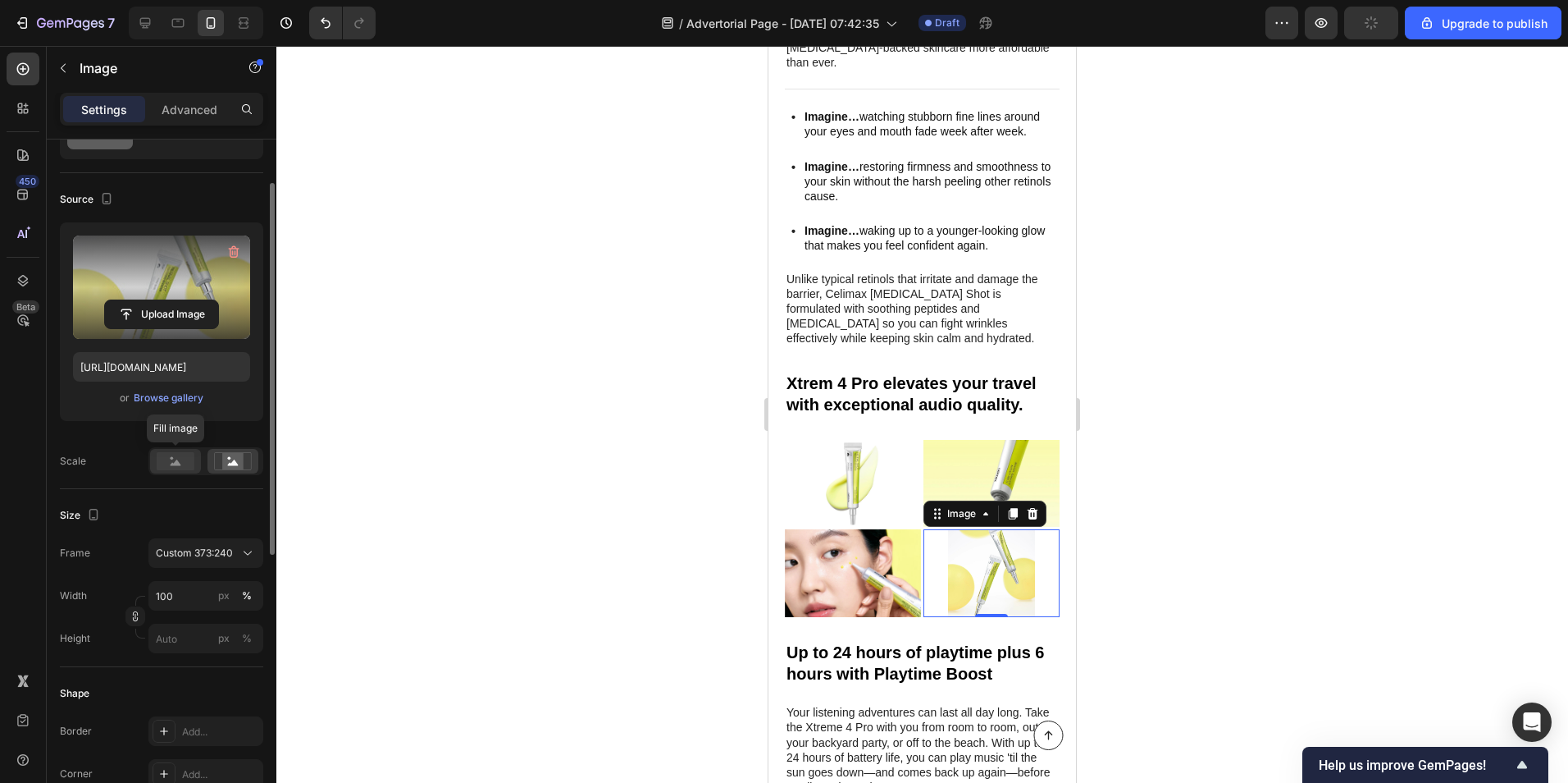
click at [175, 469] on rect at bounding box center [176, 461] width 38 height 18
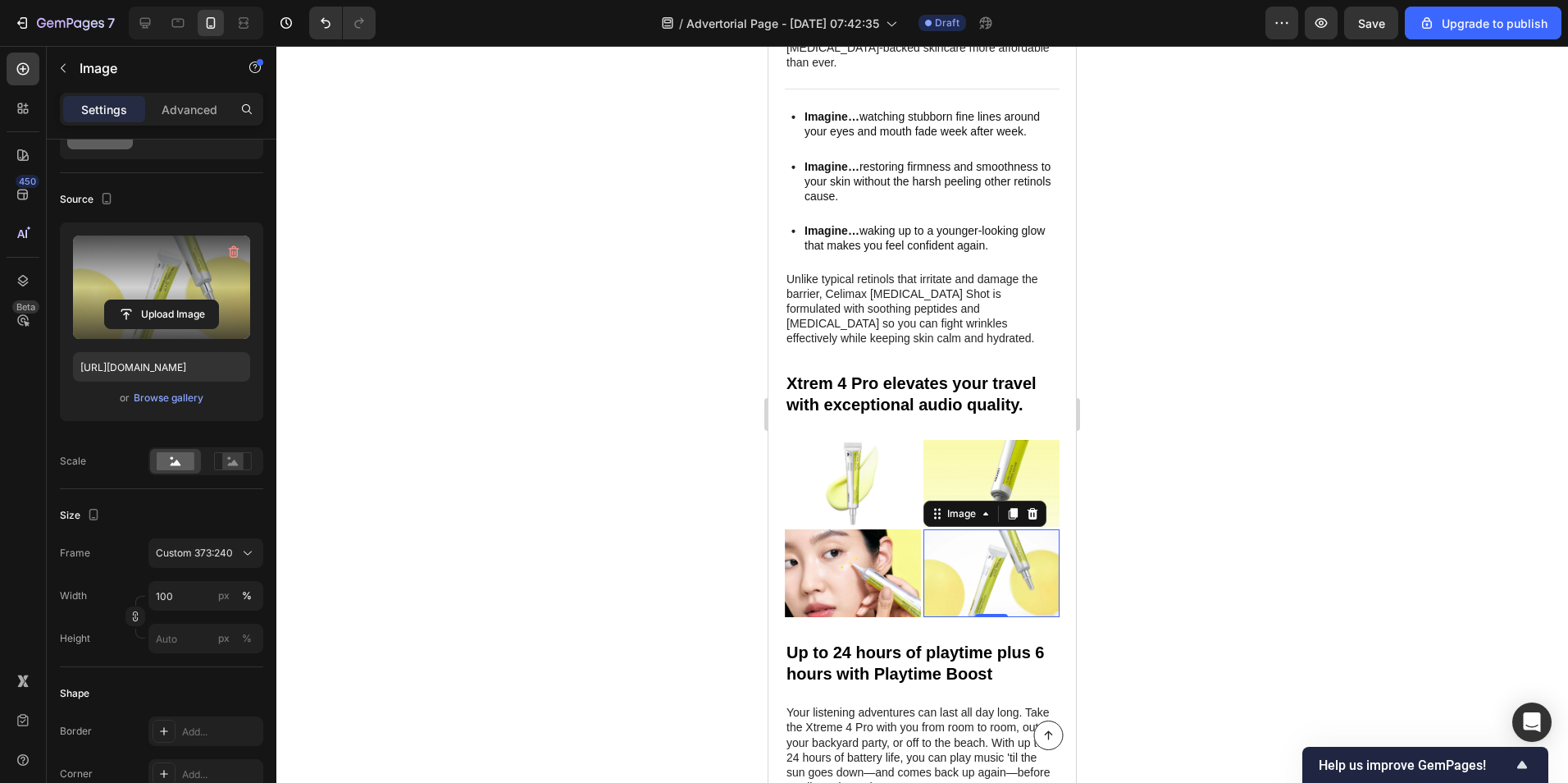
click at [427, 464] on div at bounding box center [923, 414] width 1292 height 737
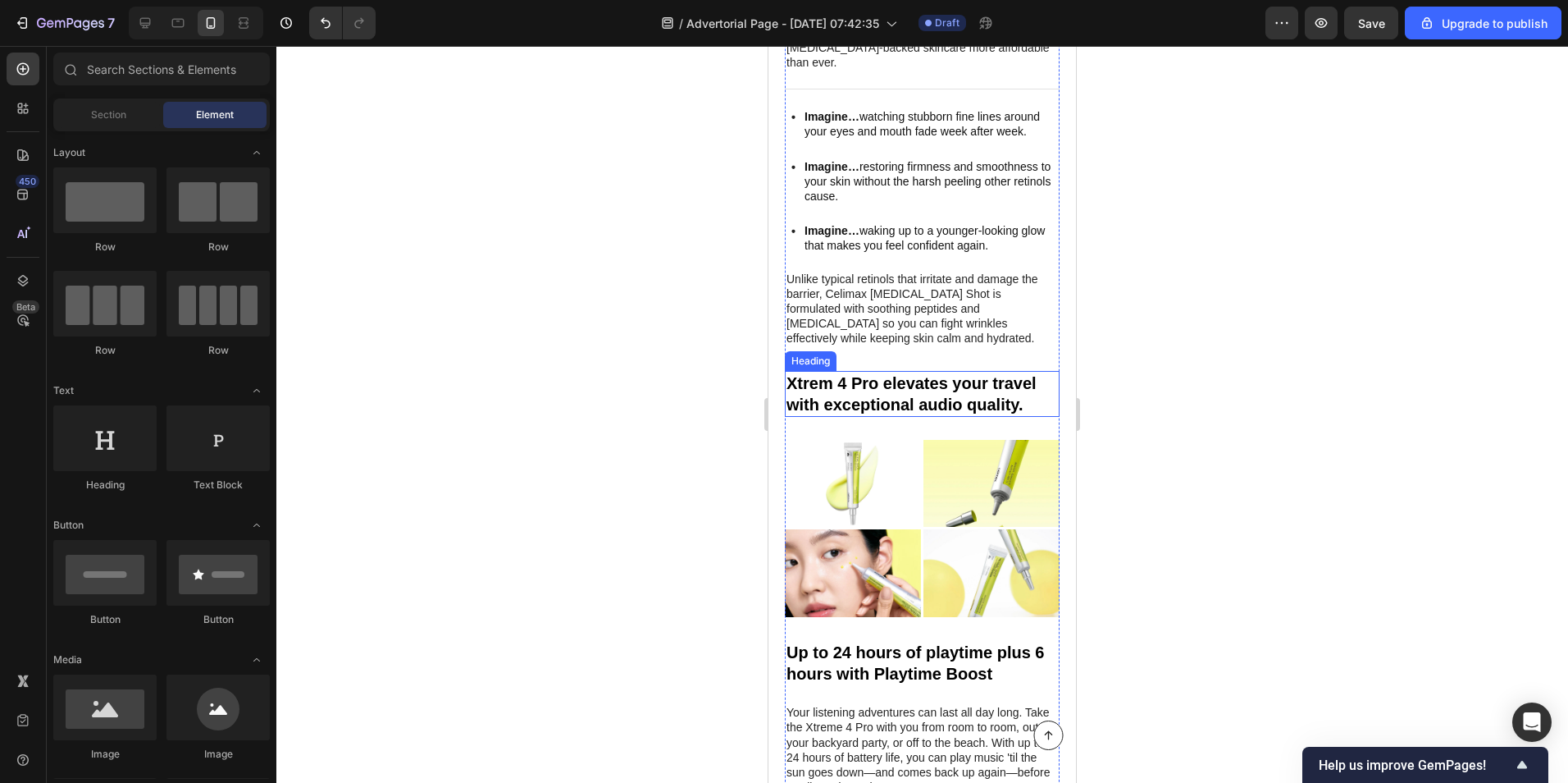
click at [888, 371] on h2 "Xtrem 4 Pro elevates your travel with exceptional audio quality." at bounding box center [923, 394] width 275 height 46
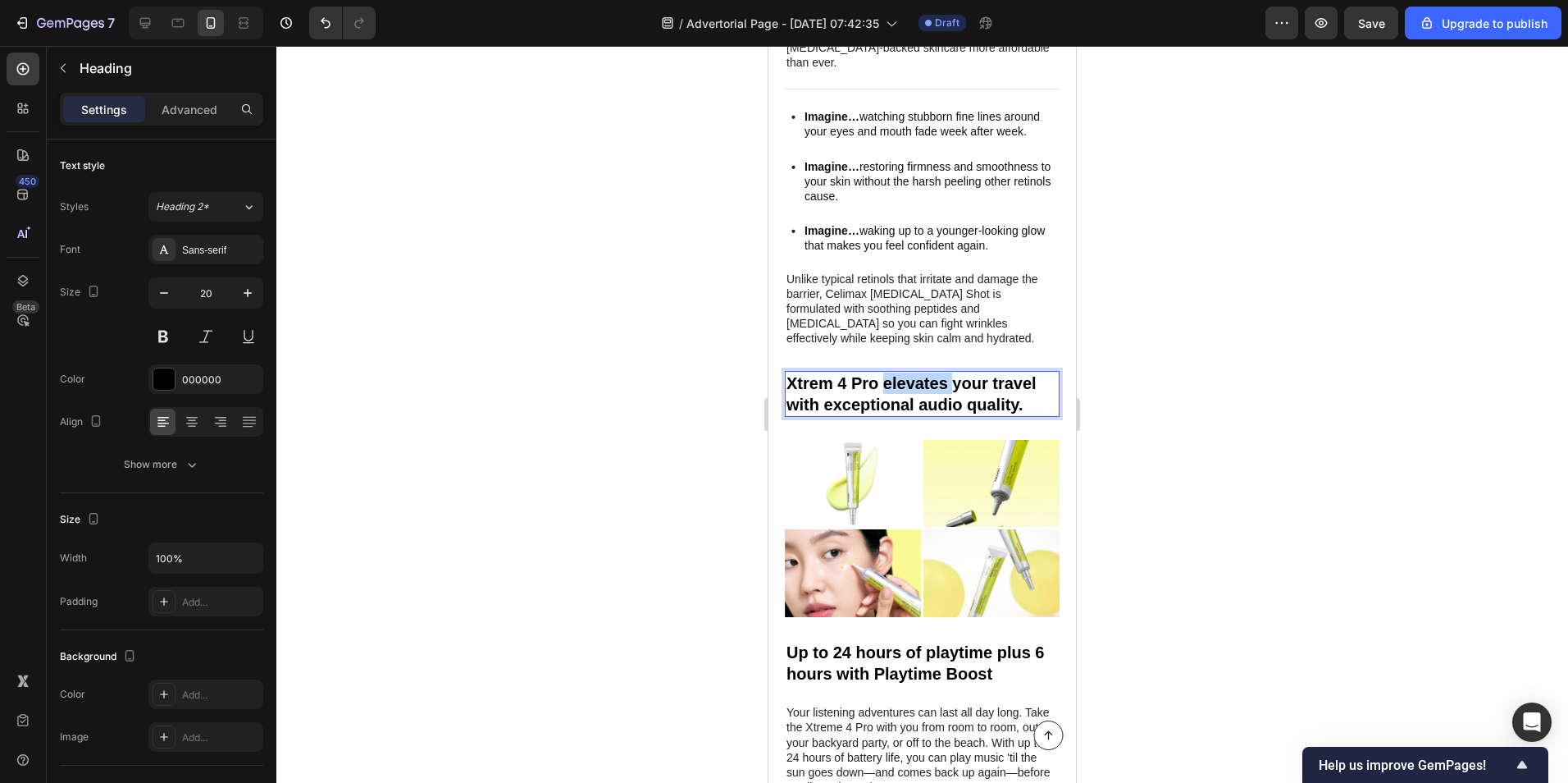
click at [888, 371] on h2 "Xtrem 4 Pro elevates your travel with exceptional audio quality." at bounding box center [923, 394] width 275 height 46
click at [888, 373] on p "Xtrem 4 Pro elevates your travel with exceptional audio quality." at bounding box center [922, 394] width 272 height 42
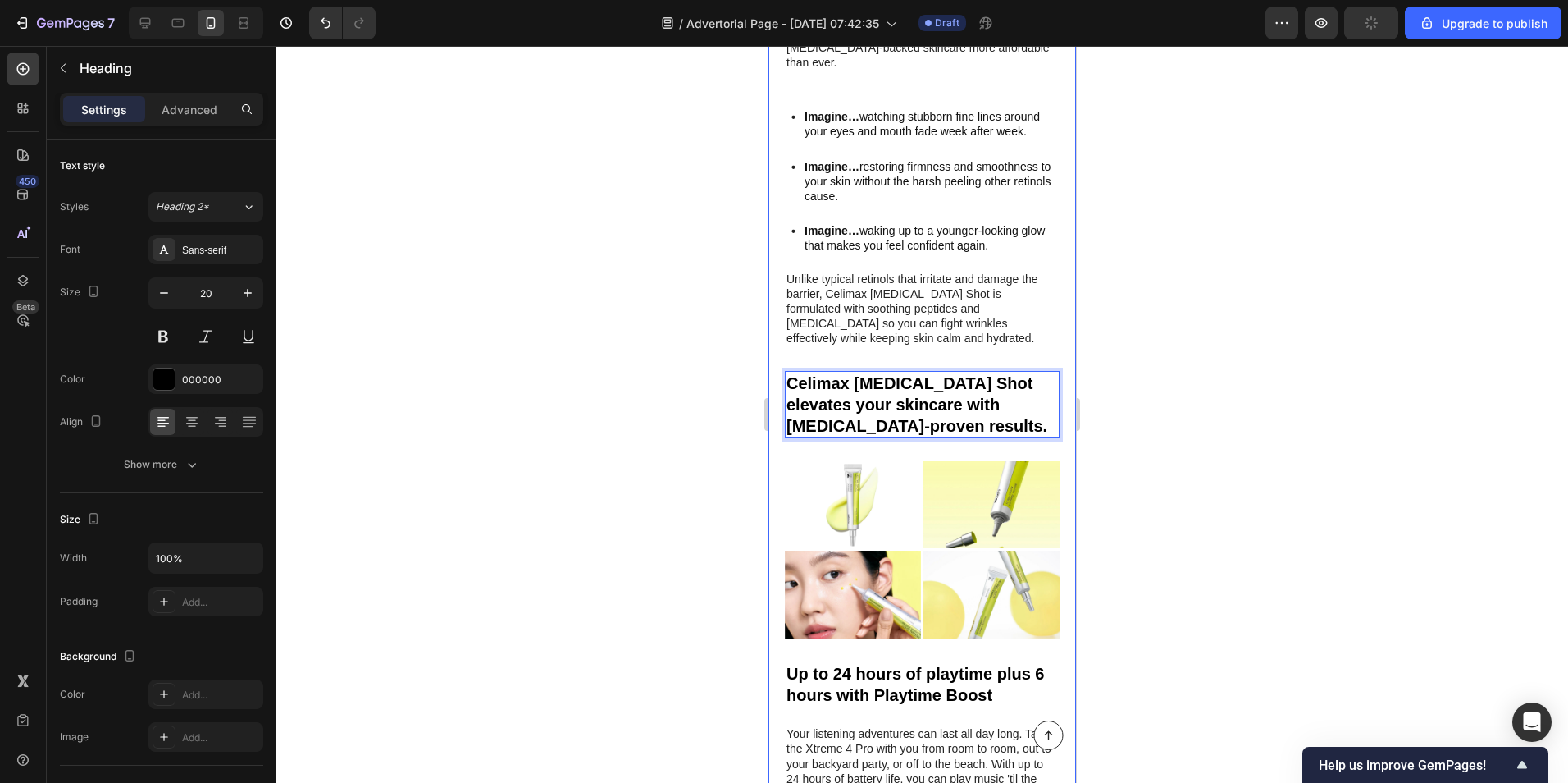
click at [586, 412] on div at bounding box center [923, 414] width 1292 height 737
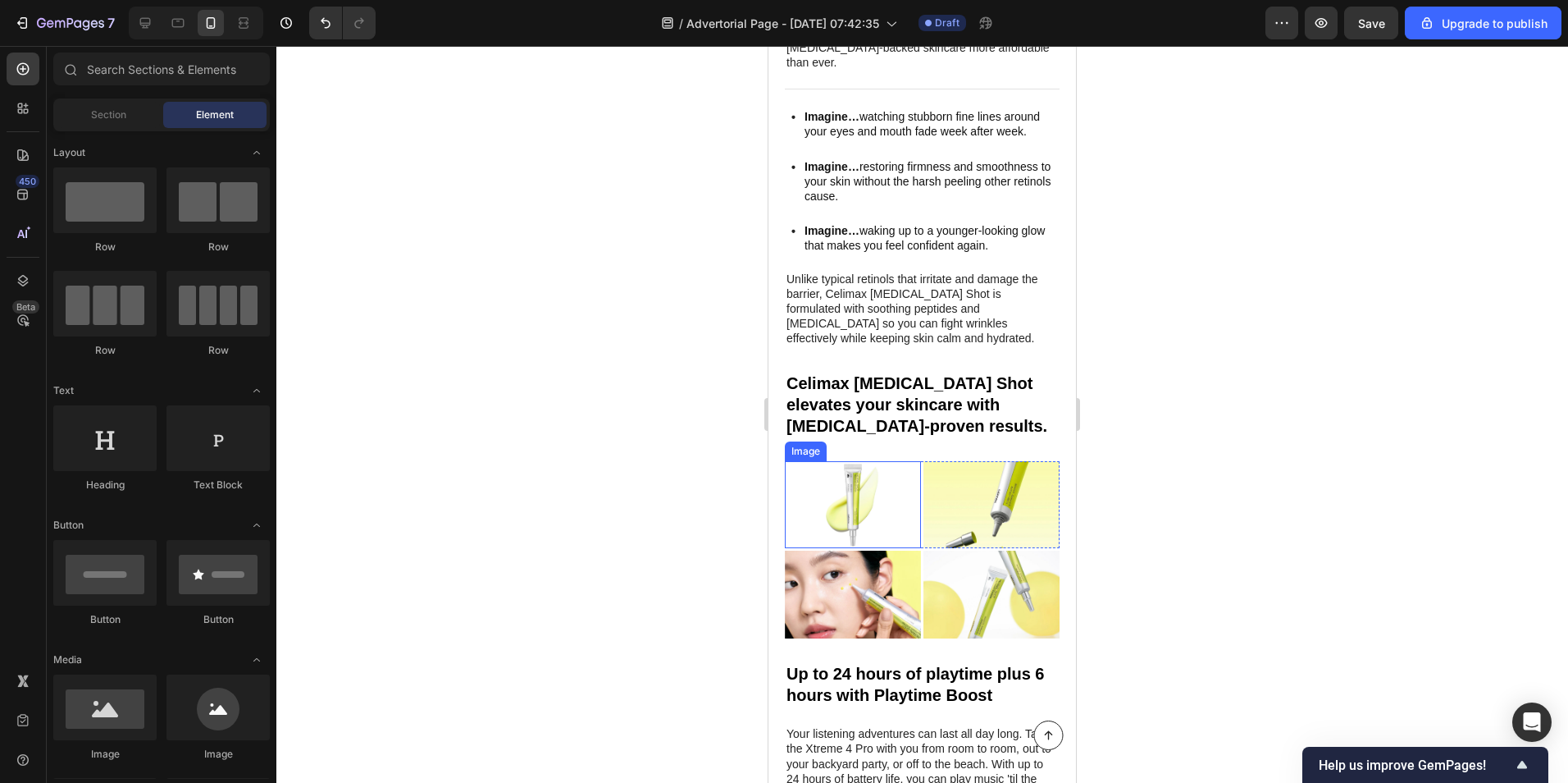
click at [886, 461] on img at bounding box center [853, 504] width 136 height 87
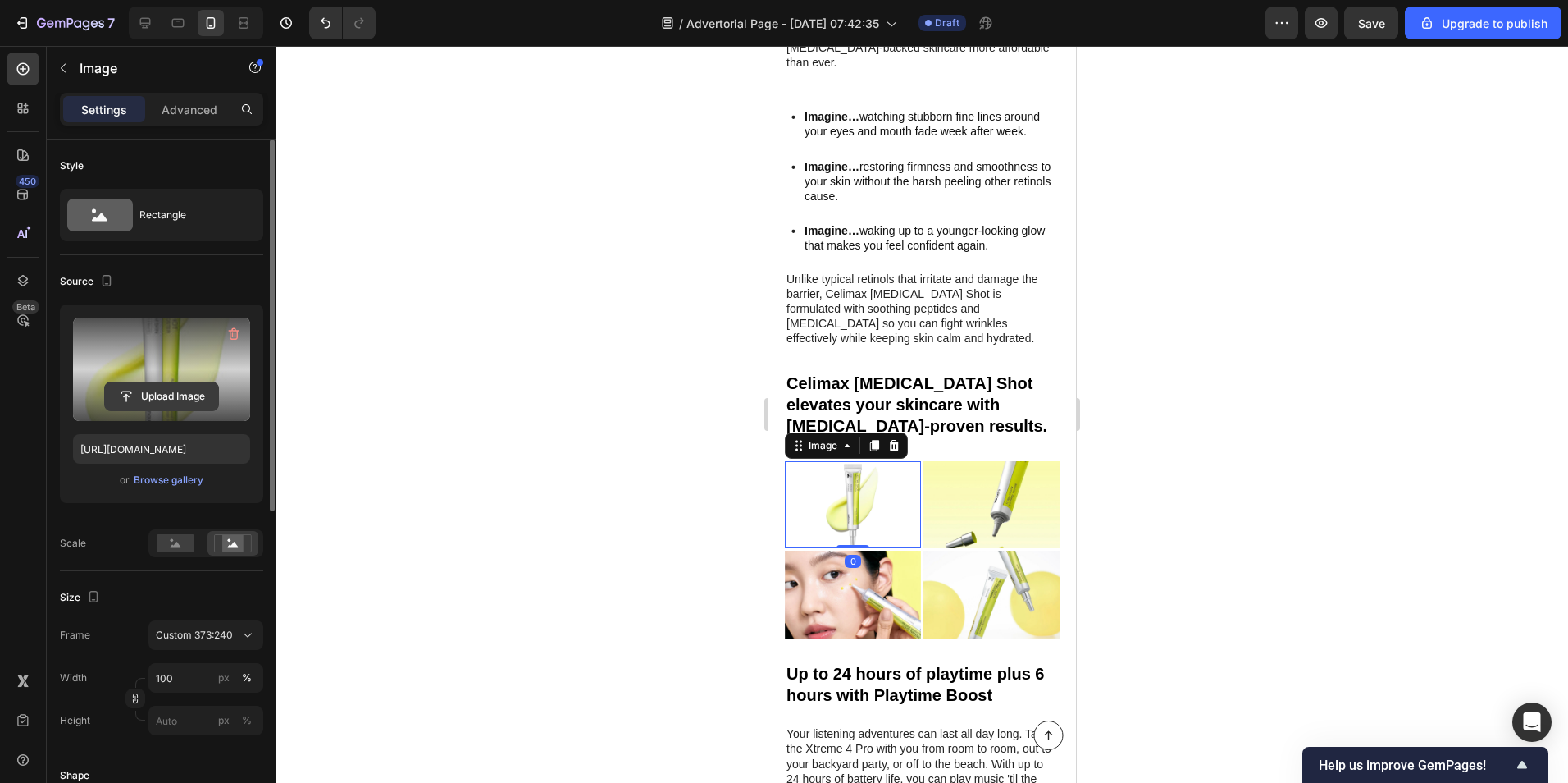
click at [136, 397] on input "file" at bounding box center [161, 396] width 113 height 28
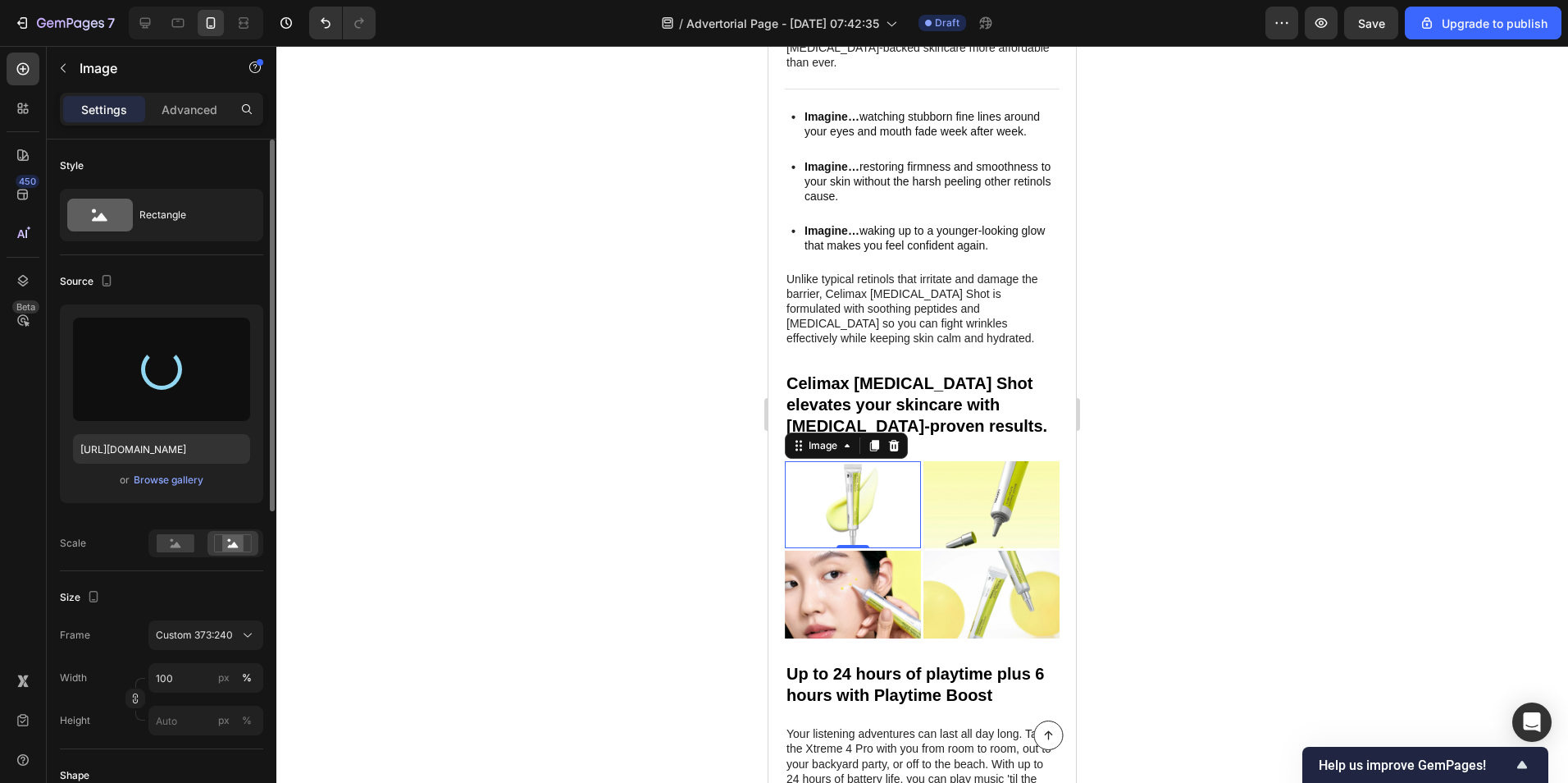
type input "[URL][DOMAIN_NAME]"
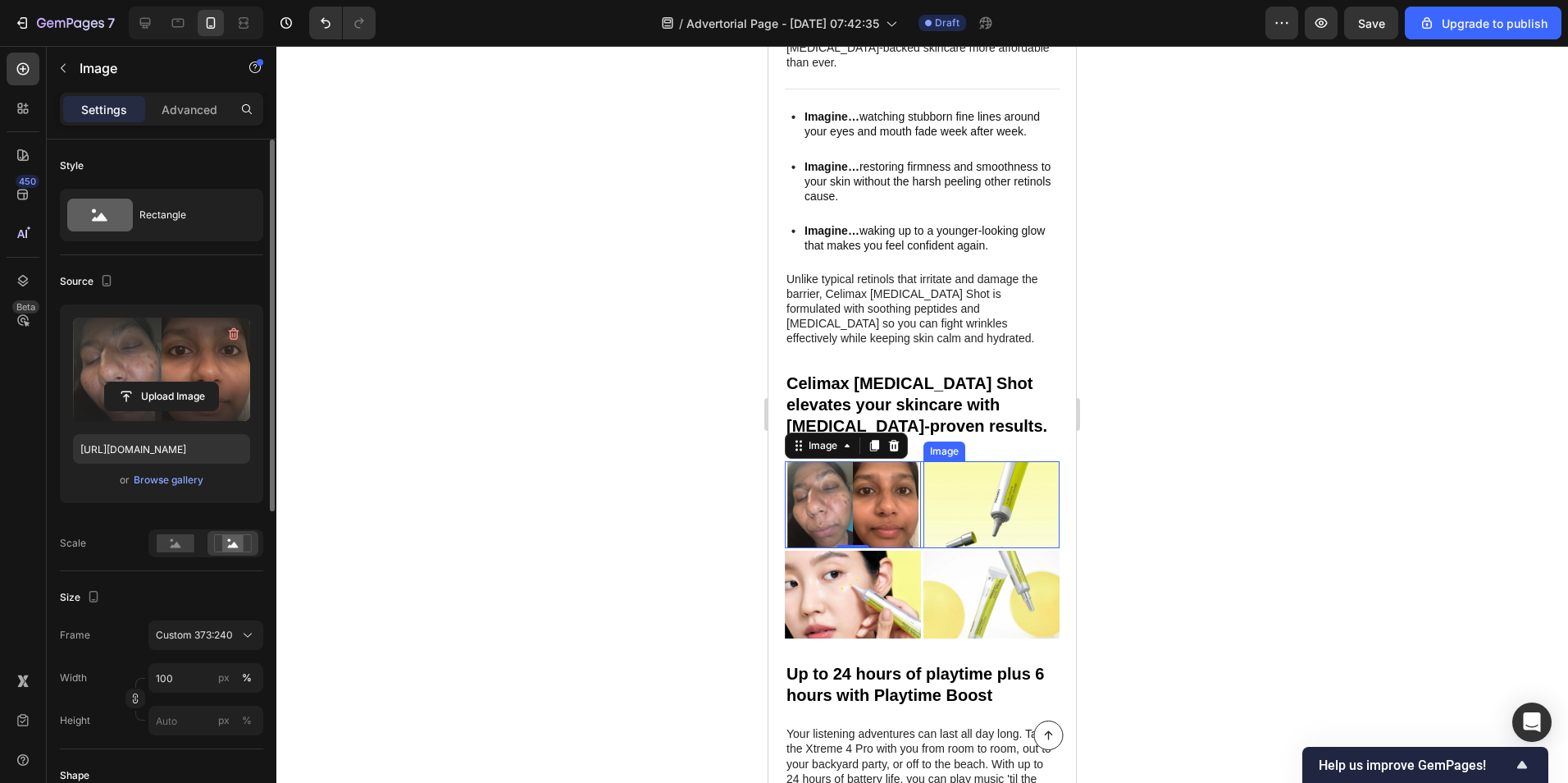
click at [1245, 427] on div at bounding box center [923, 414] width 1292 height 737
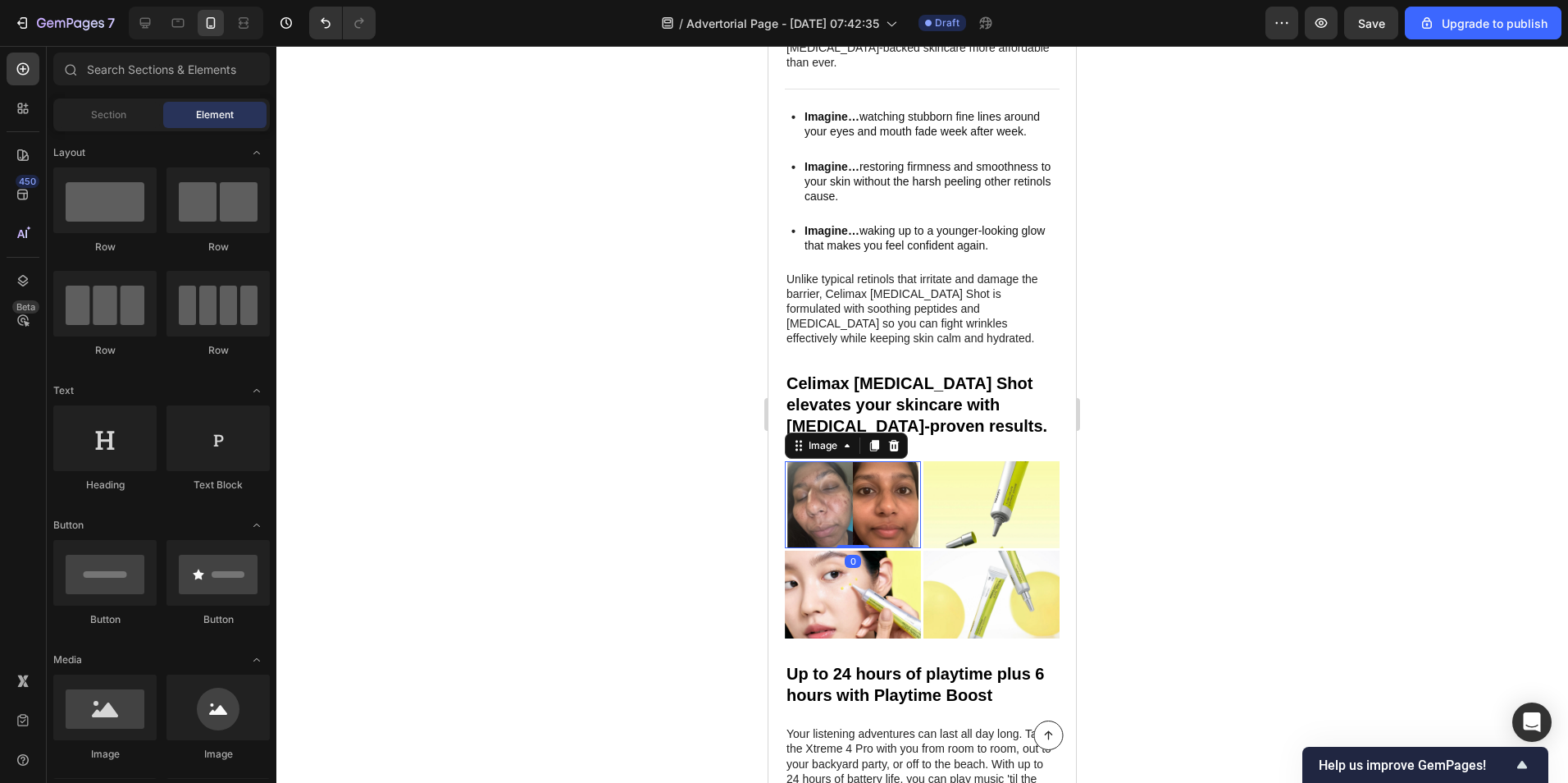
click at [855, 461] on img at bounding box center [853, 504] width 136 height 87
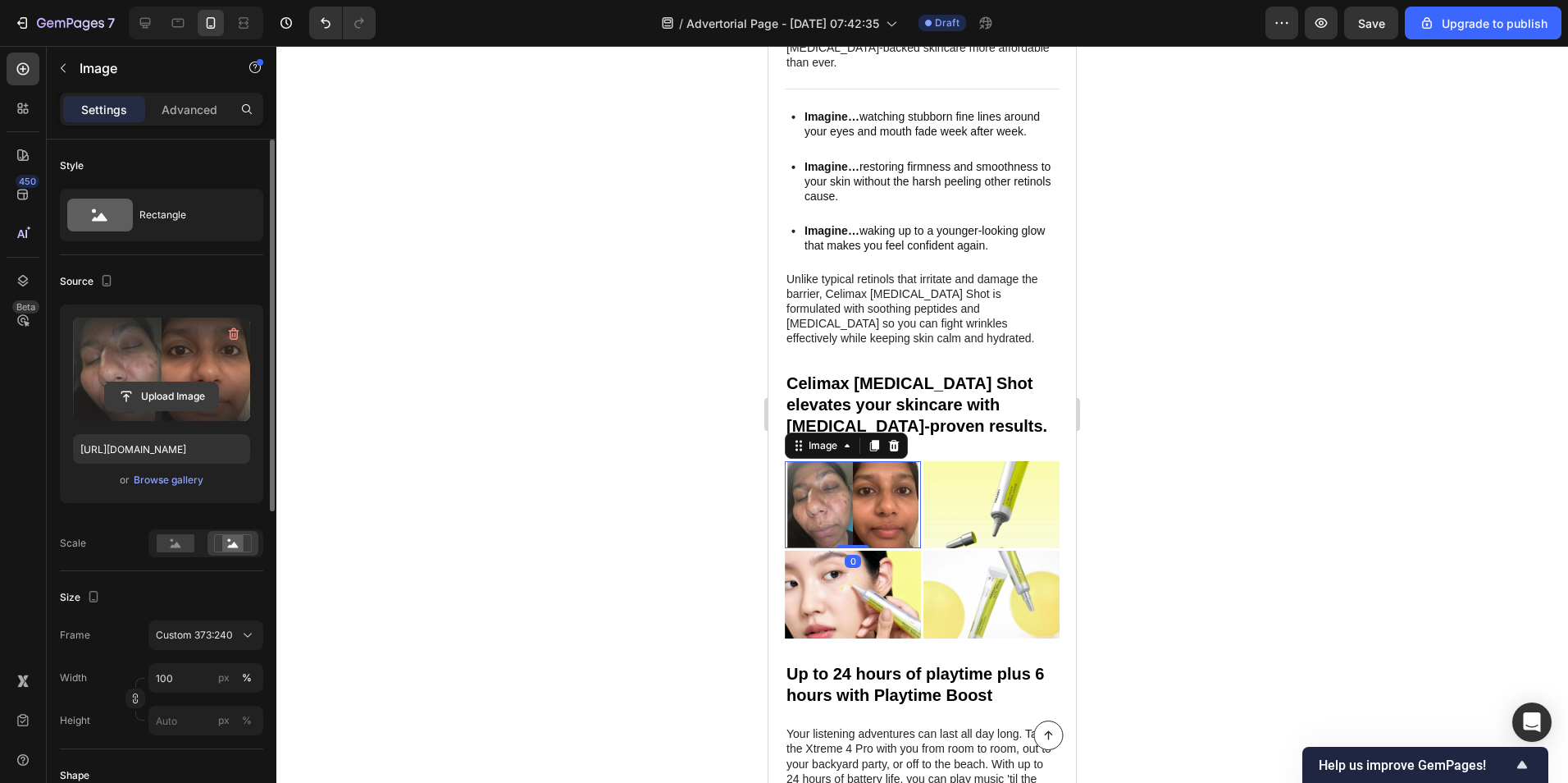
click at [168, 390] on input "file" at bounding box center [161, 396] width 113 height 28
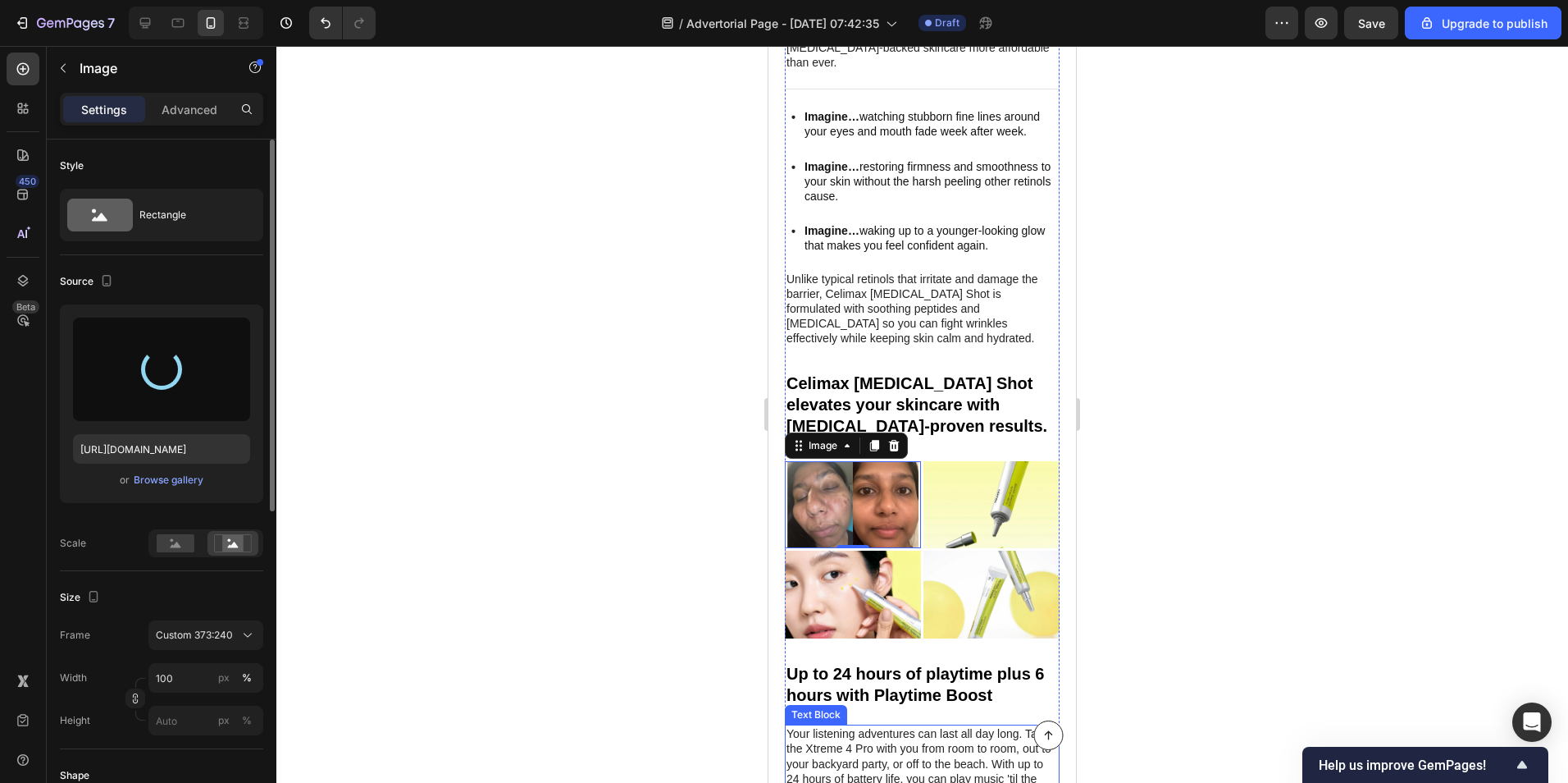
type input "[URL][DOMAIN_NAME]"
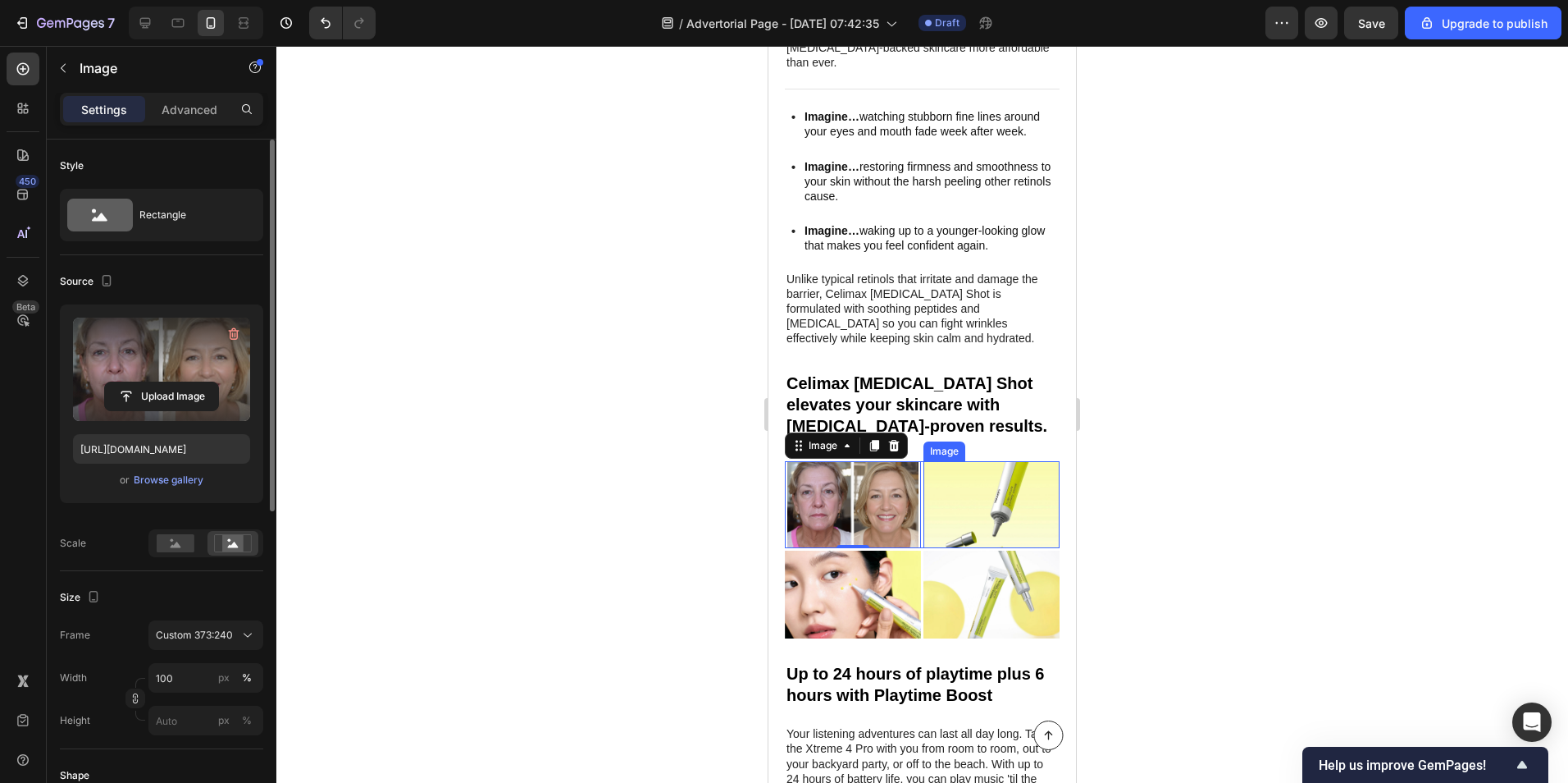
click at [1018, 461] on img at bounding box center [991, 504] width 136 height 87
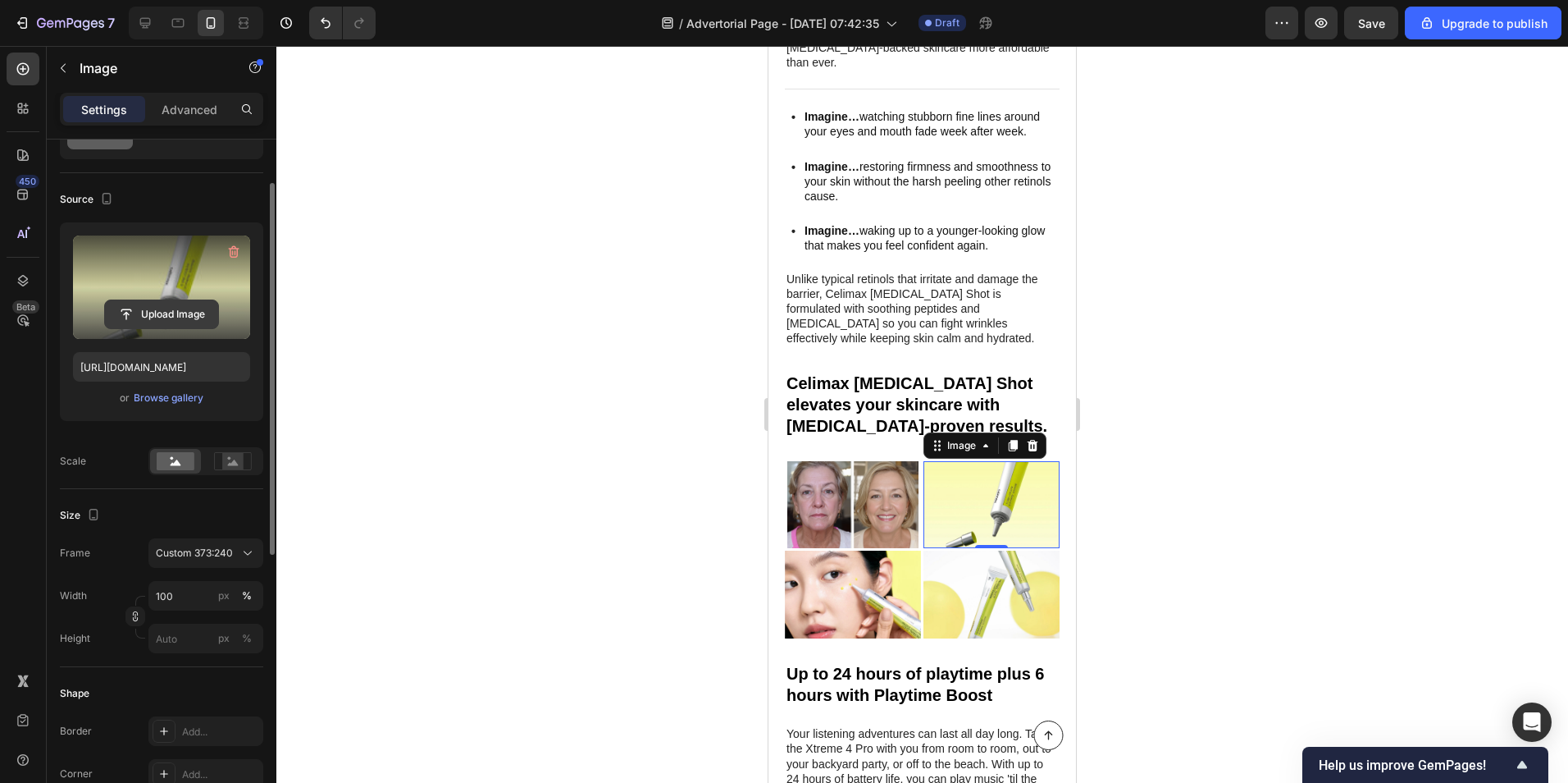
click at [157, 313] on input "file" at bounding box center [161, 314] width 113 height 28
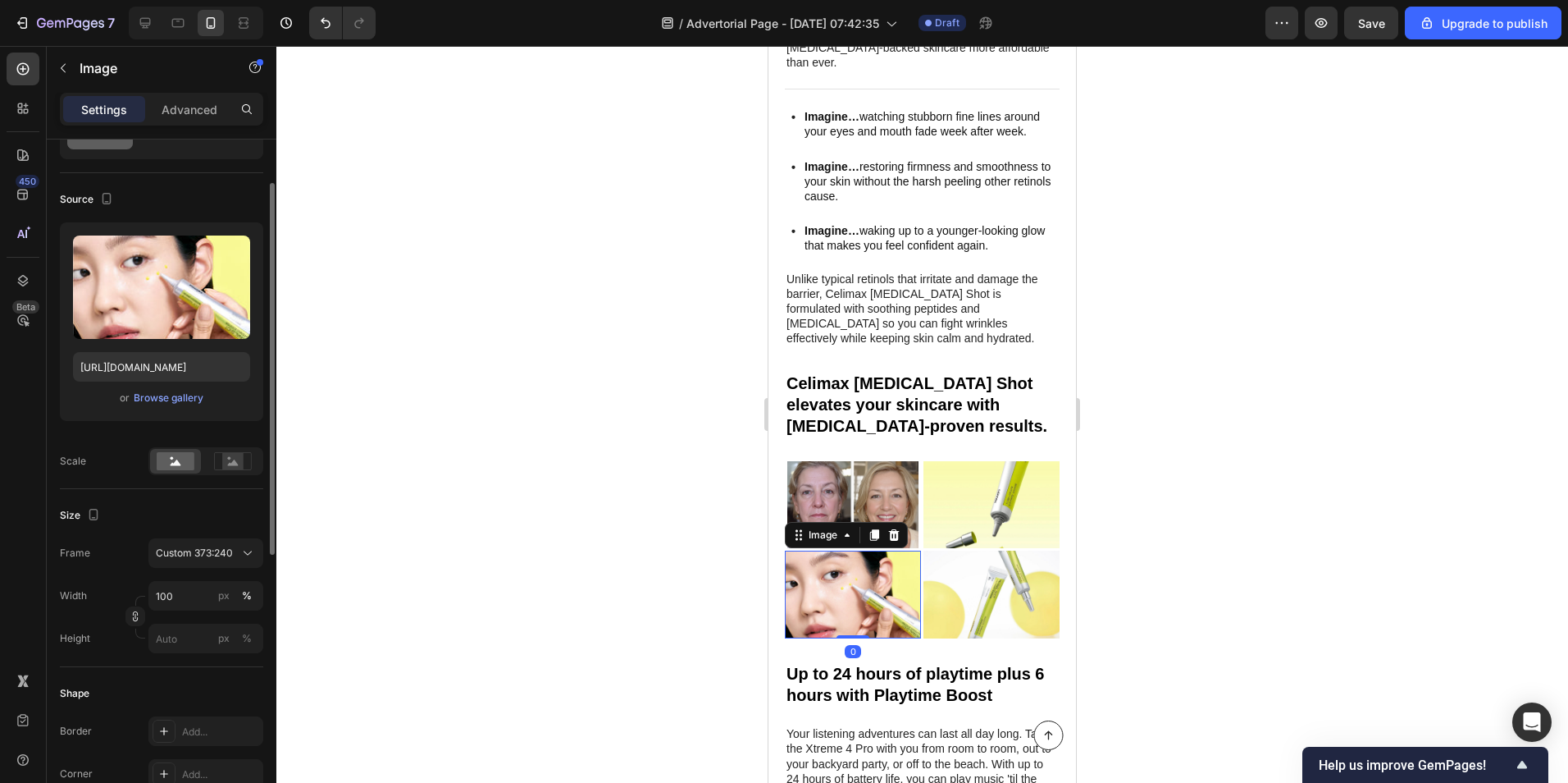
click at [876, 554] on img at bounding box center [853, 594] width 136 height 87
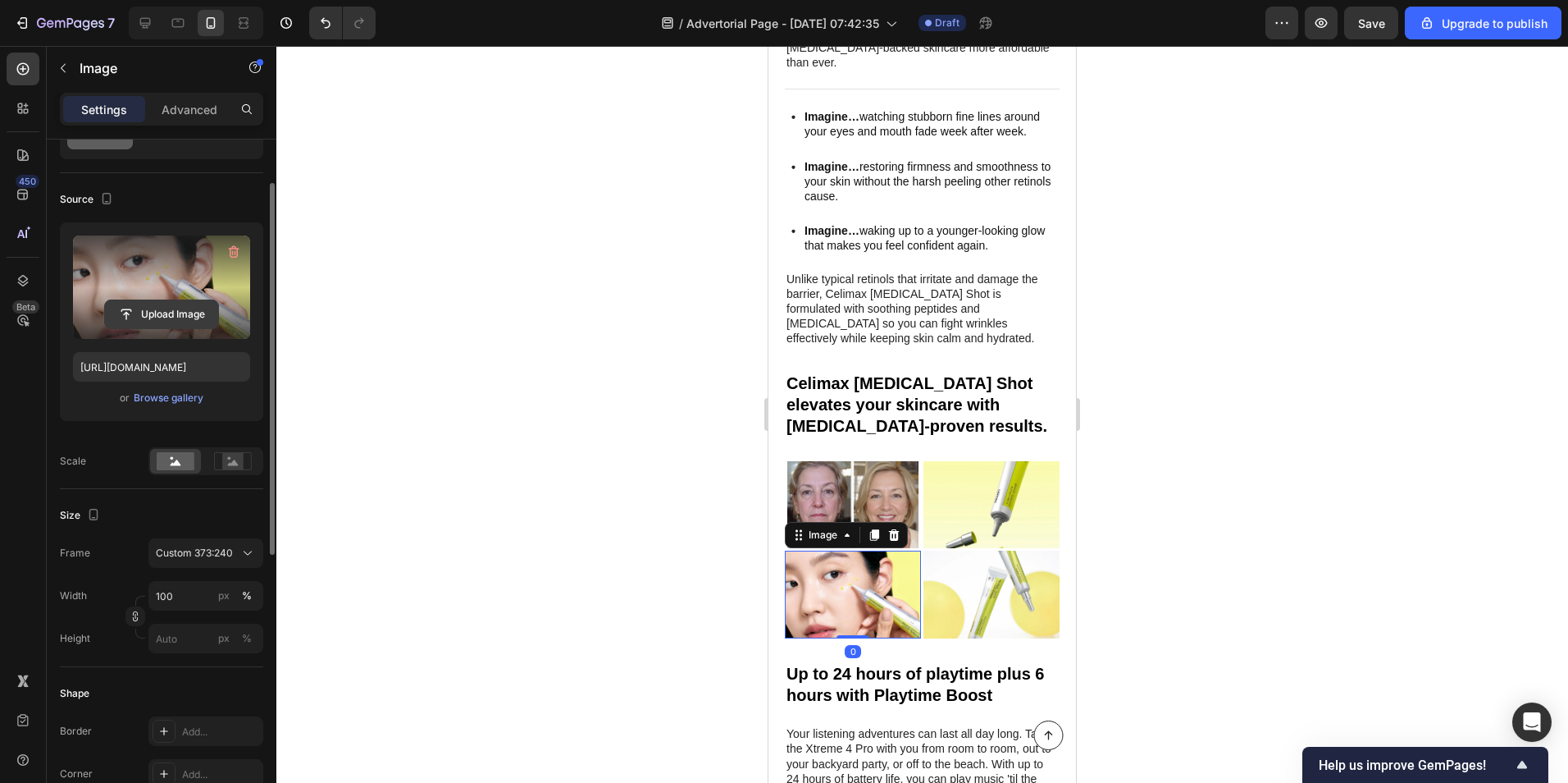
click at [160, 310] on input "file" at bounding box center [161, 314] width 113 height 28
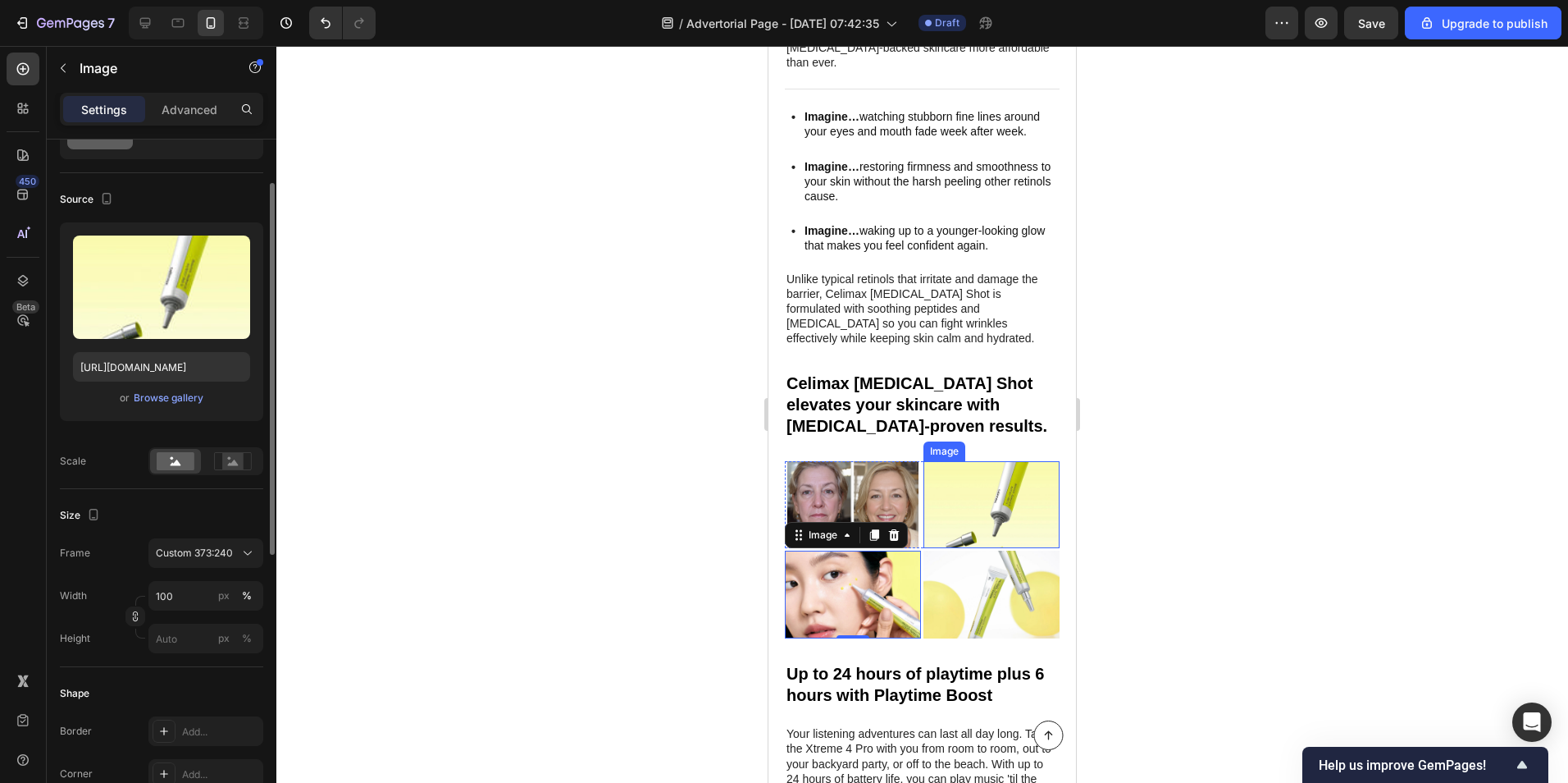
click at [987, 464] on img at bounding box center [991, 504] width 136 height 87
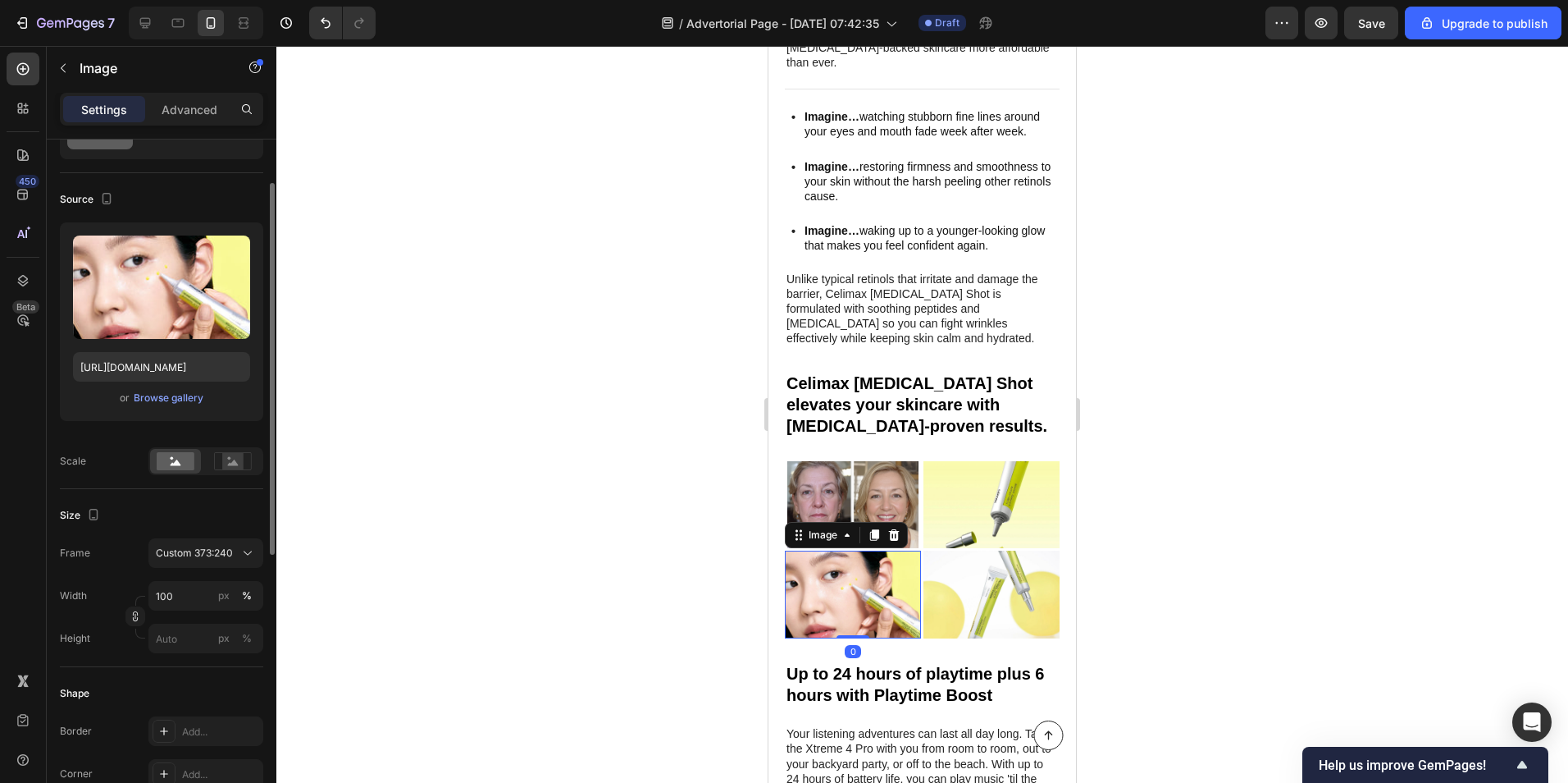
click at [861, 550] on img at bounding box center [853, 594] width 136 height 87
click at [986, 461] on img at bounding box center [991, 504] width 136 height 87
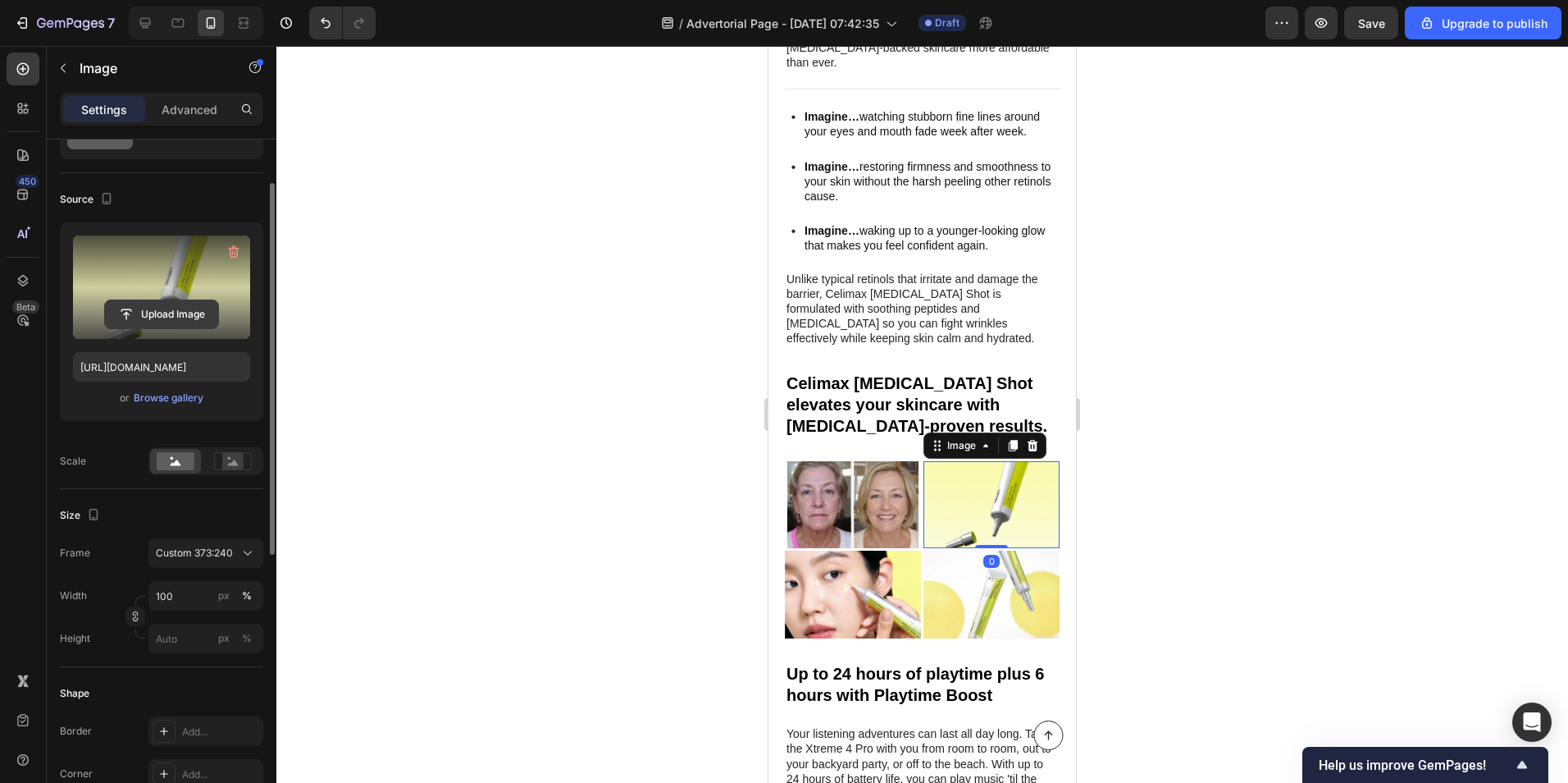
click at [169, 305] on input "file" at bounding box center [161, 314] width 113 height 28
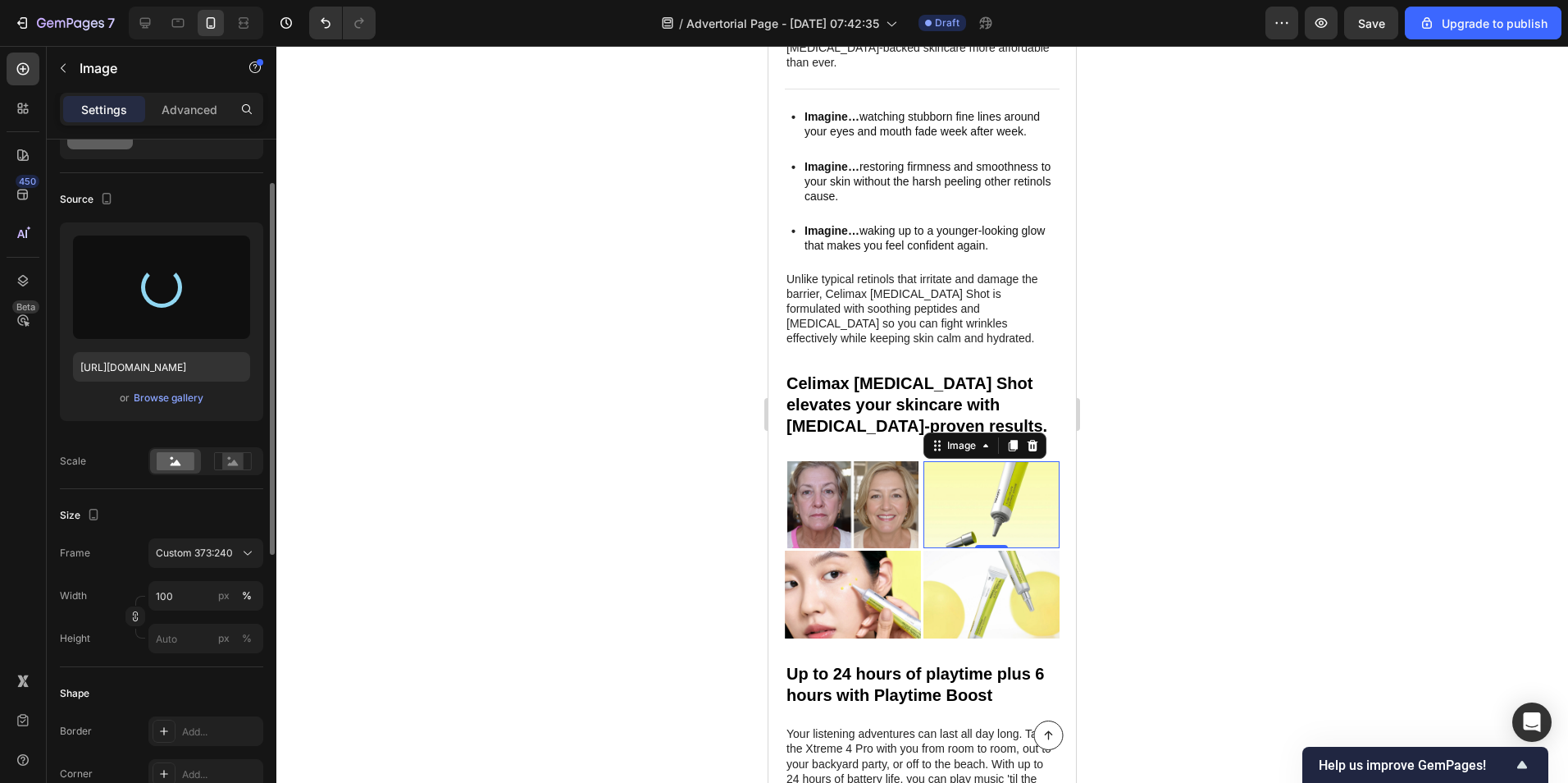
type input "[URL][DOMAIN_NAME]"
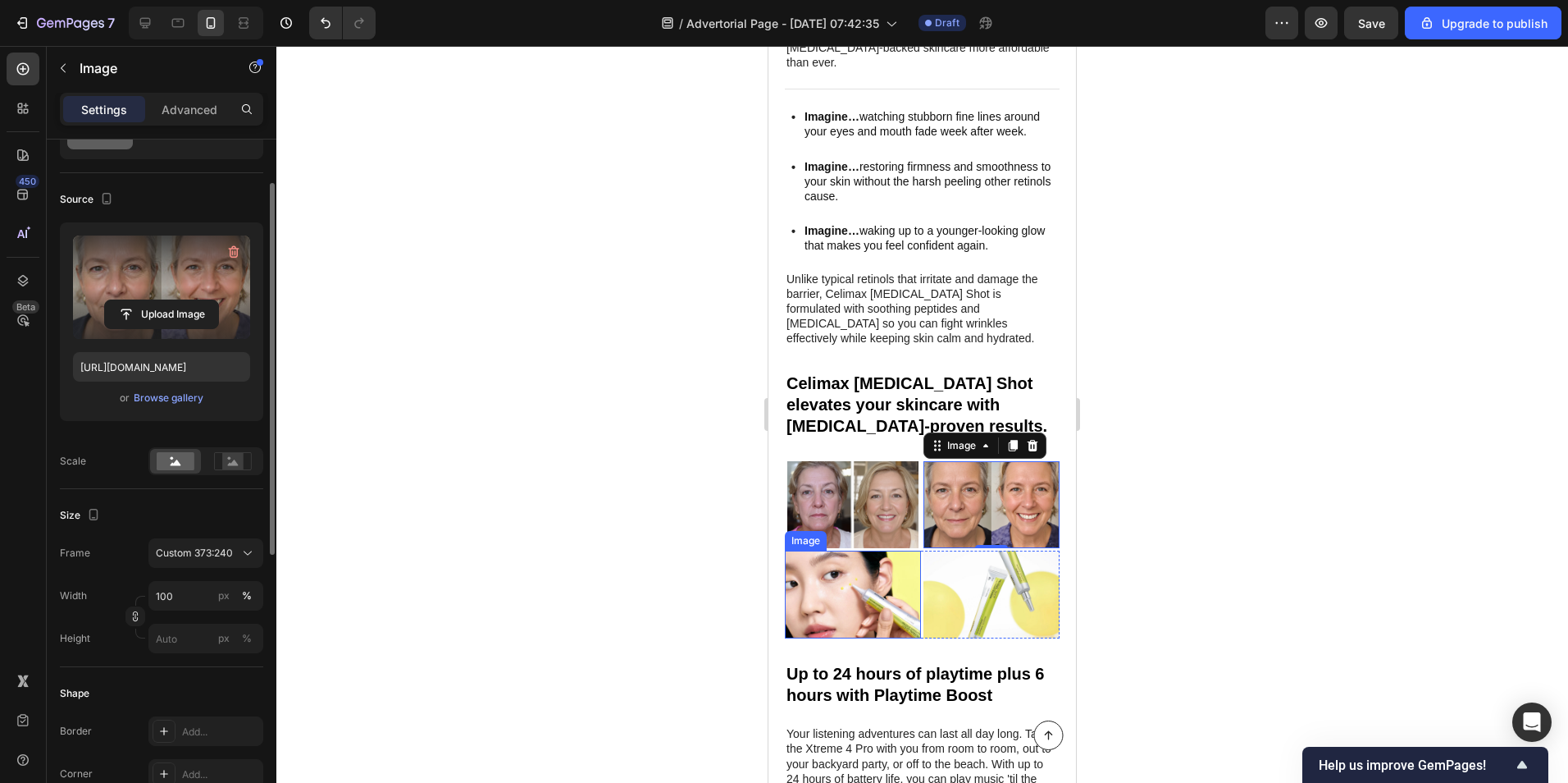
click at [835, 564] on img at bounding box center [853, 594] width 136 height 87
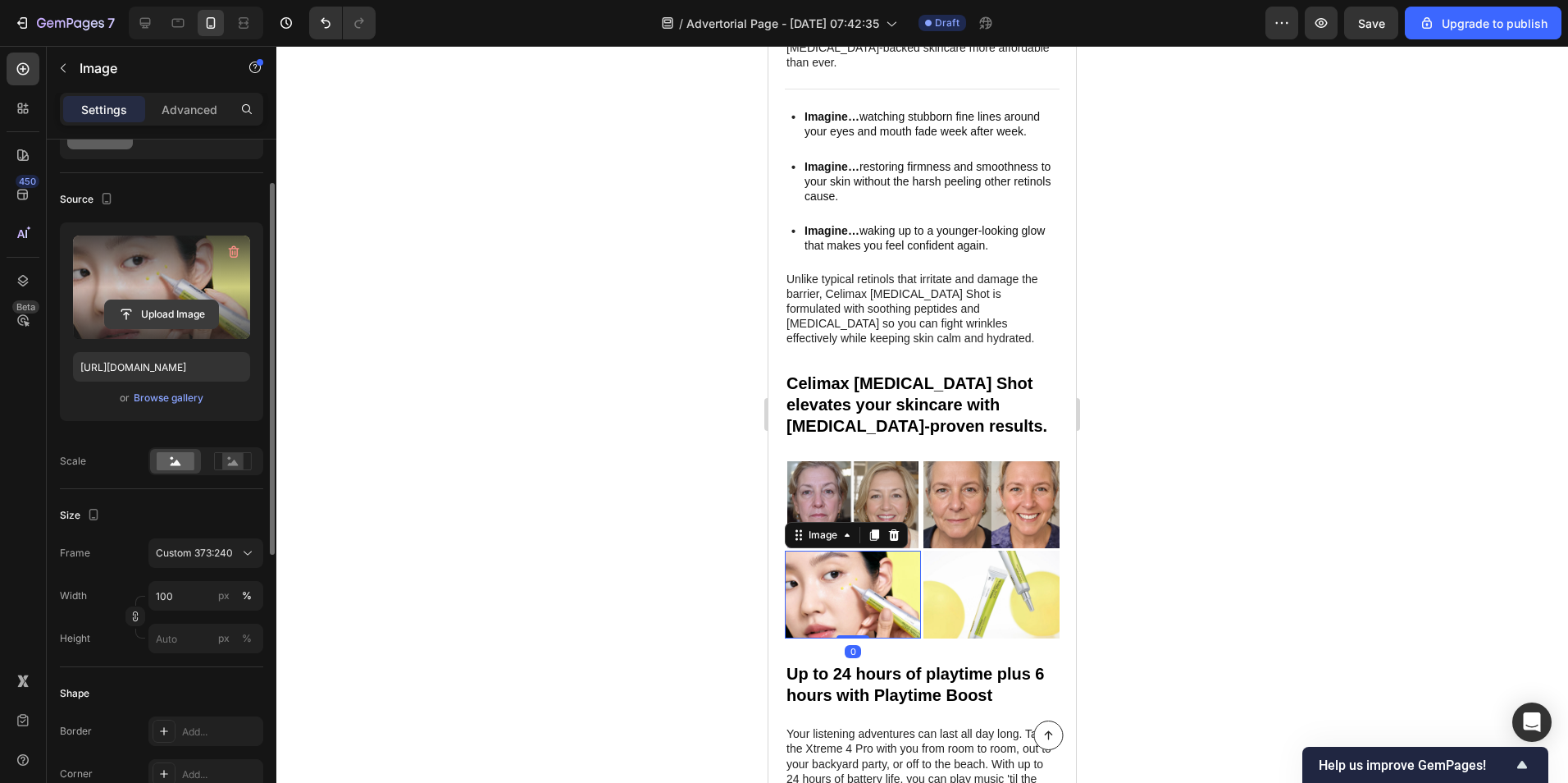
click at [164, 314] on input "file" at bounding box center [161, 314] width 113 height 28
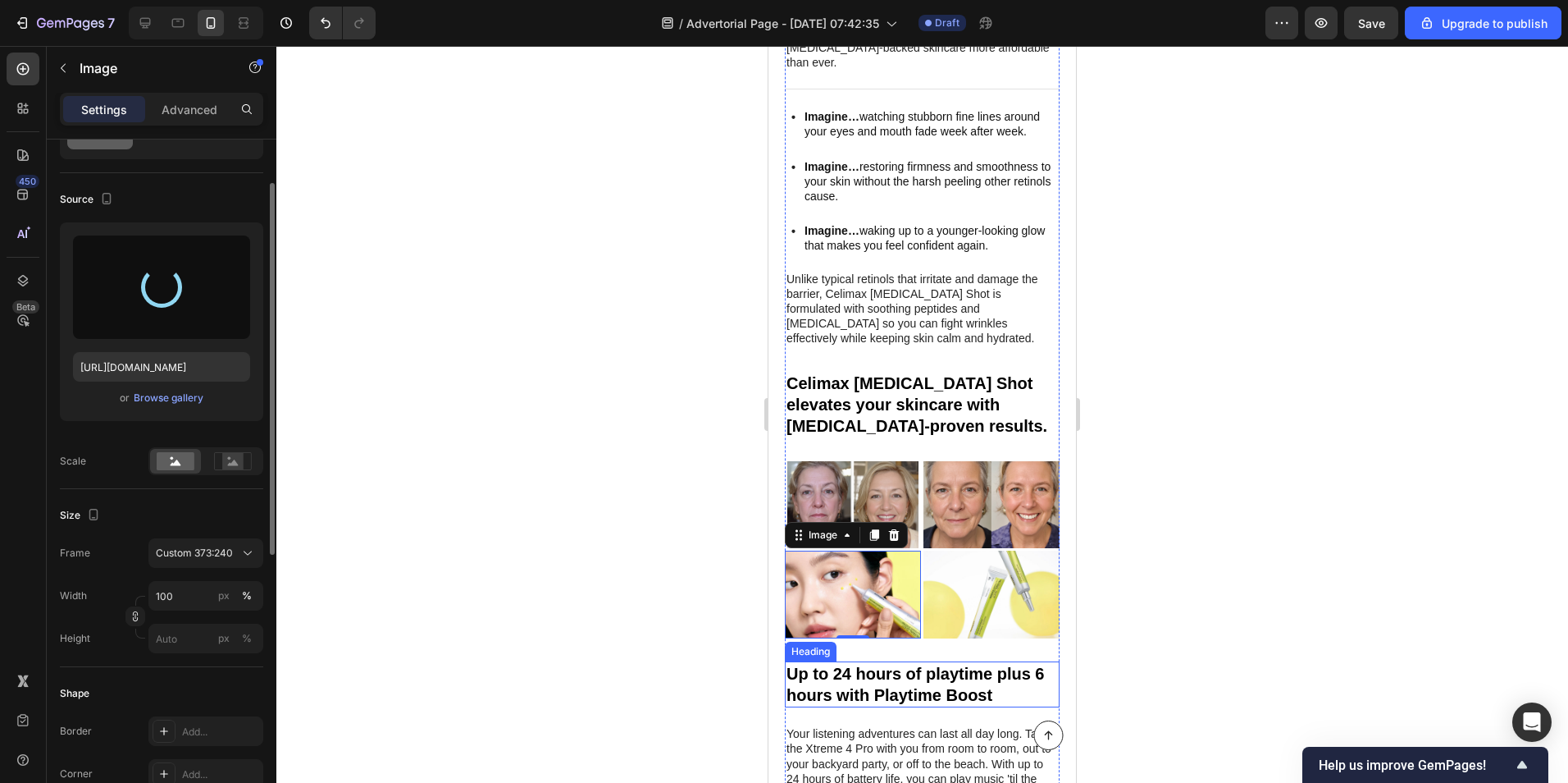
type input "[URL][DOMAIN_NAME]"
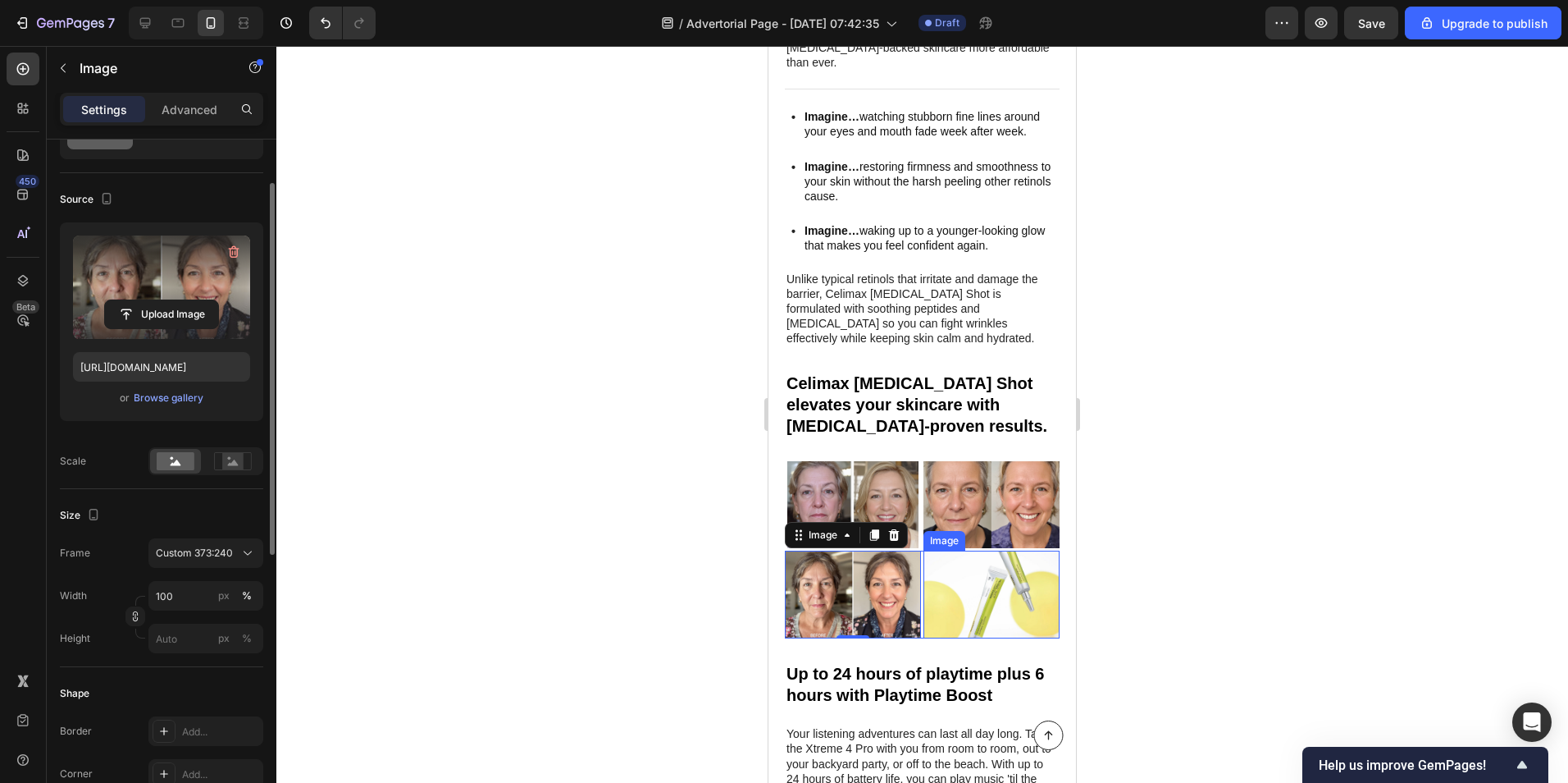
click at [957, 551] on img at bounding box center [991, 594] width 136 height 87
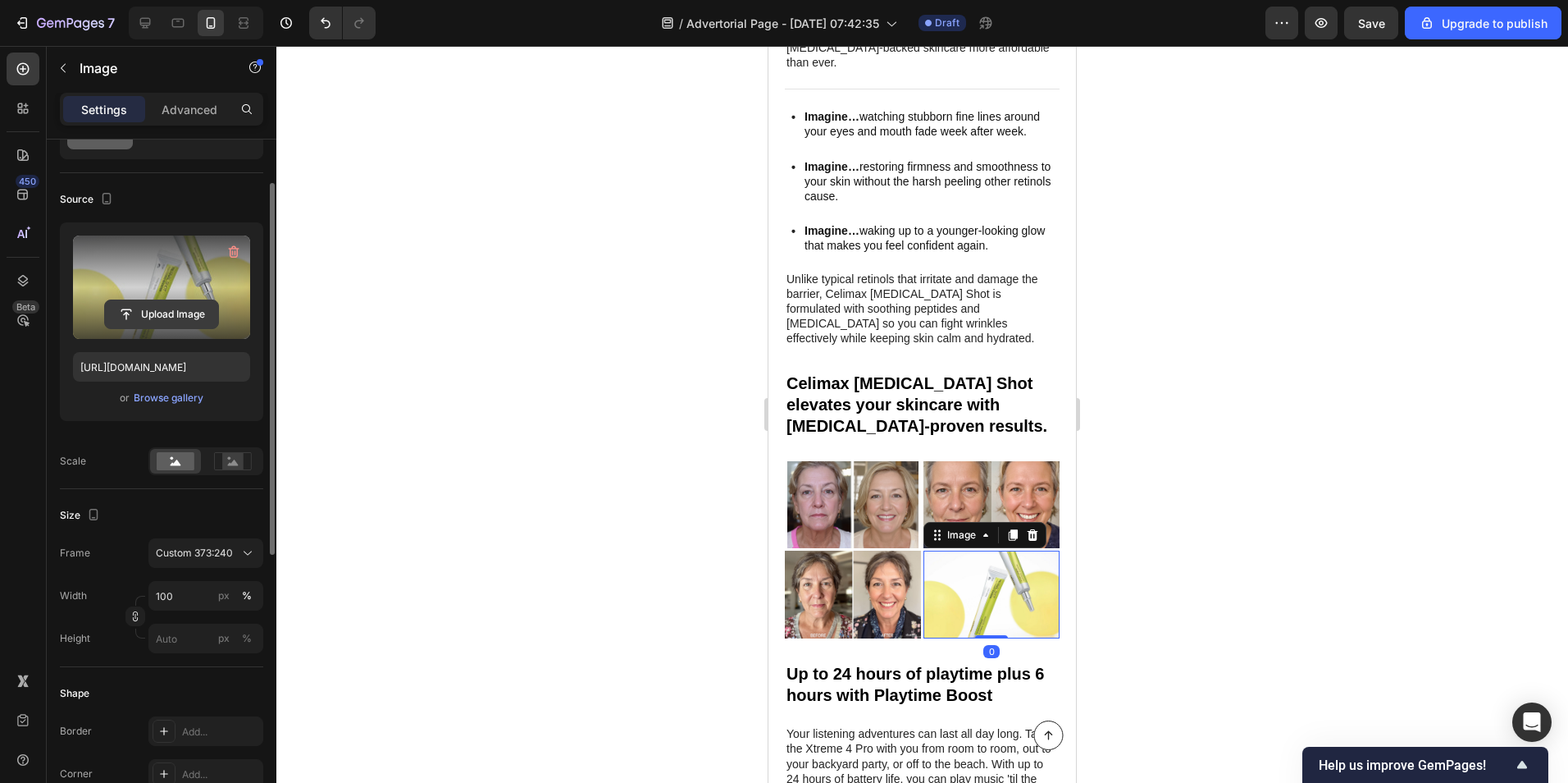
click at [151, 304] on input "file" at bounding box center [161, 314] width 113 height 28
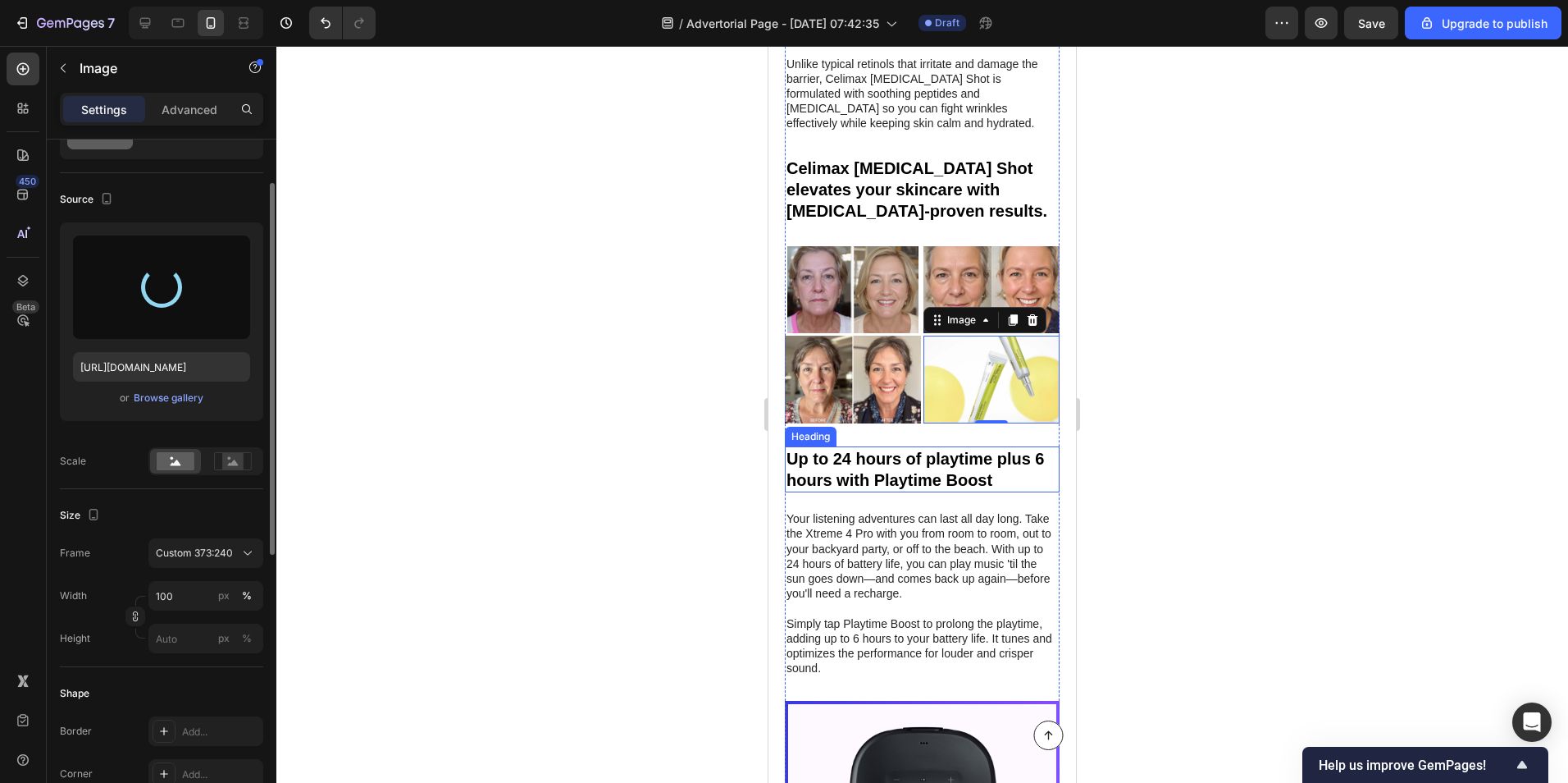
type input "[URL][DOMAIN_NAME]"
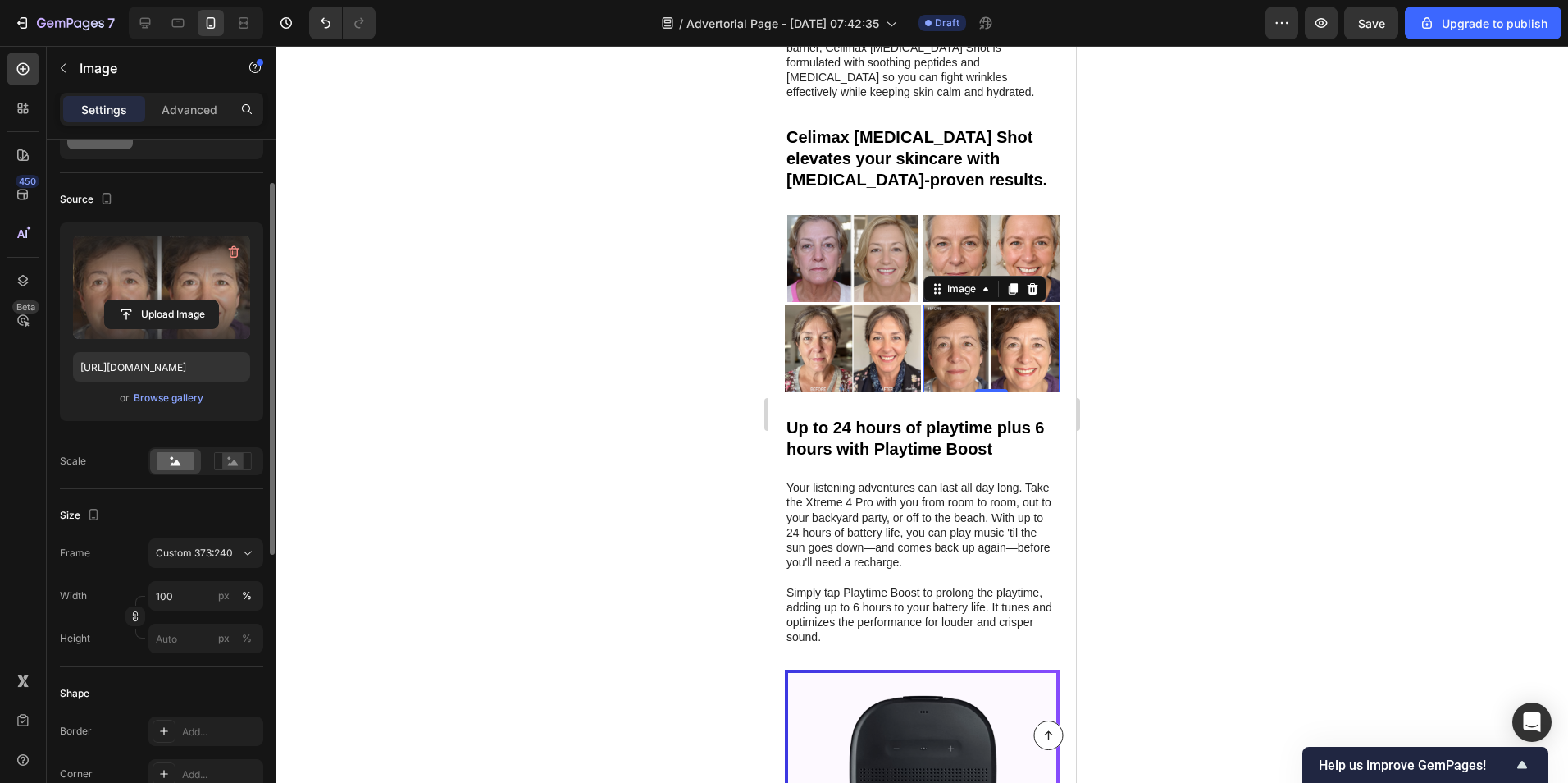
click at [1120, 414] on div at bounding box center [923, 414] width 1292 height 737
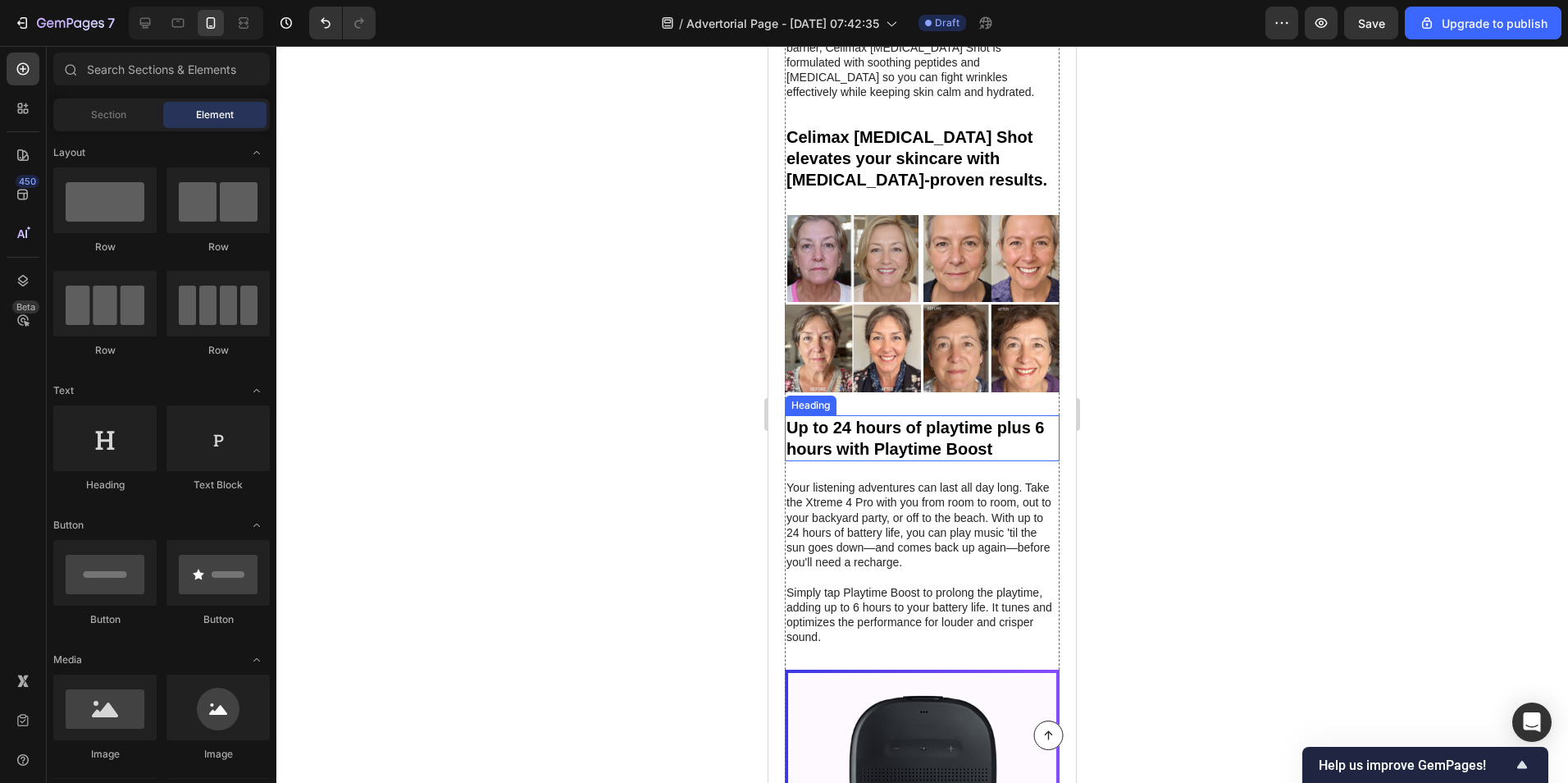
click at [874, 415] on h2 "Up to 24 hours of playtime plus 6 hours with Playtime Boost" at bounding box center [923, 438] width 275 height 46
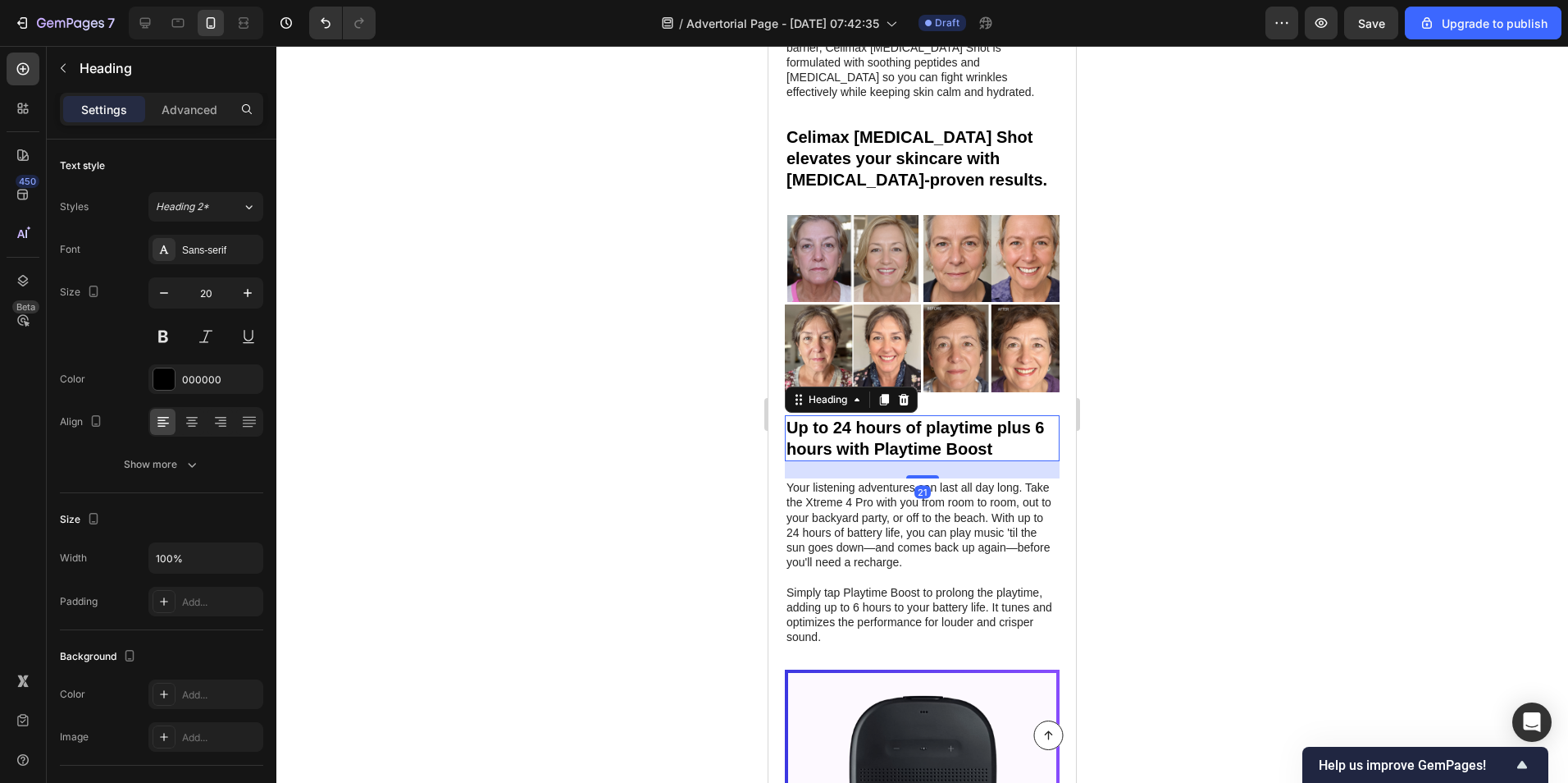
click at [874, 415] on h2 "Up to 24 hours of playtime plus 6 hours with Playtime Boost" at bounding box center [923, 438] width 275 height 46
click at [874, 417] on p "Up to 24 hours of playtime plus 6 hours with Playtime Boost" at bounding box center [922, 438] width 272 height 42
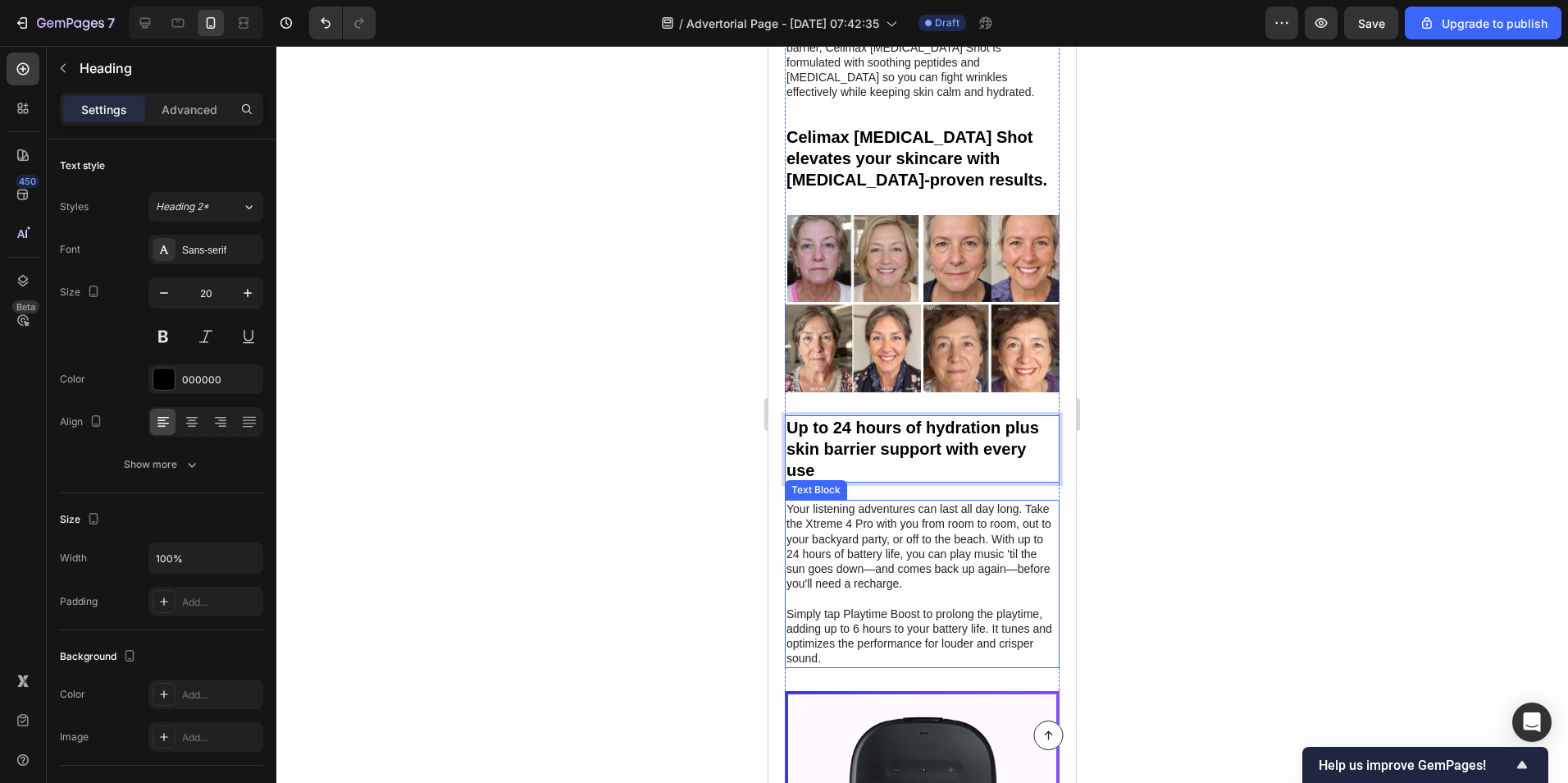
click at [856, 501] on p "Your listening adventures can last all day long. Take the Xtreme 4 Pro with you…" at bounding box center [922, 545] width 272 height 89
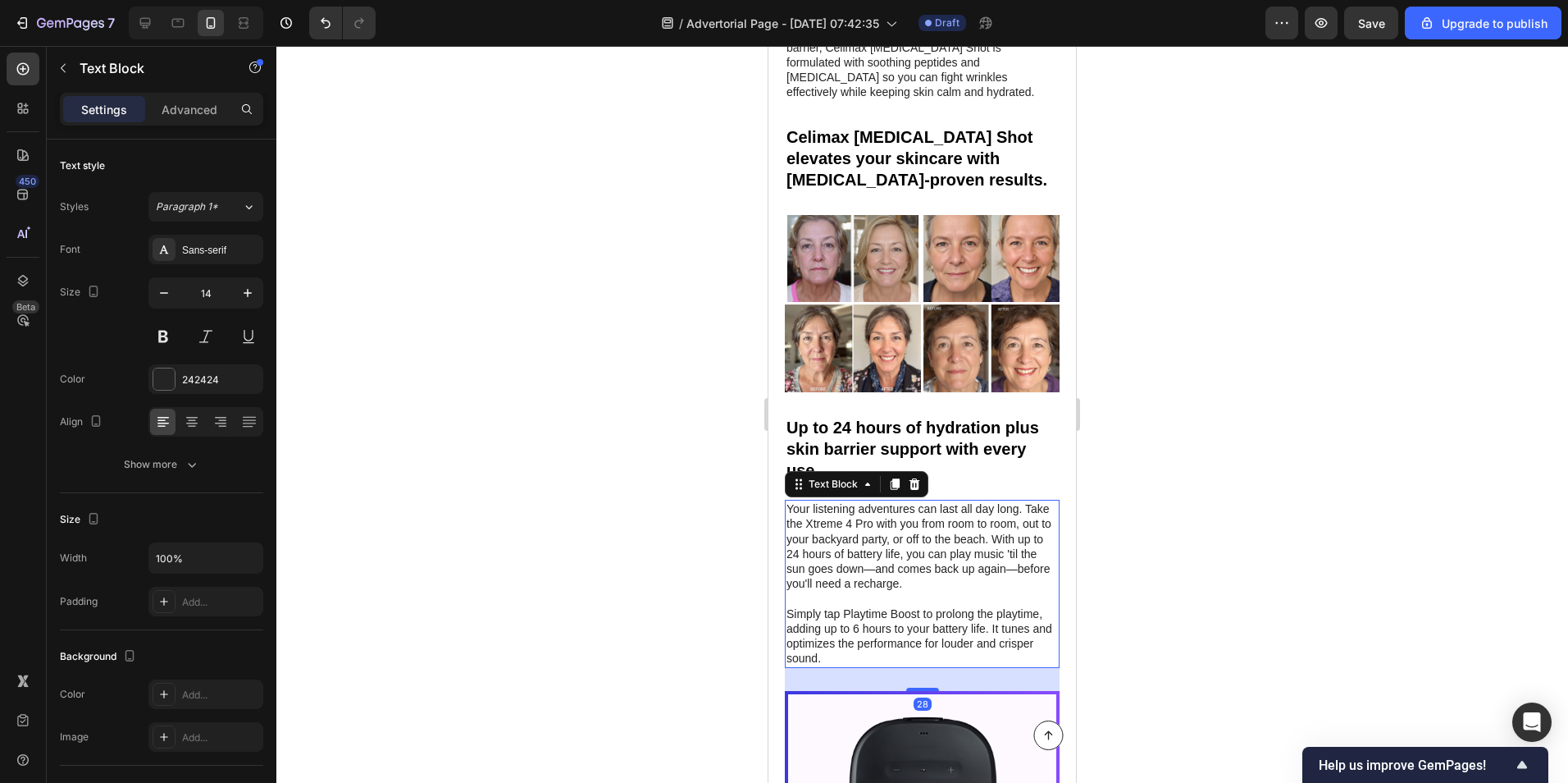
click at [856, 501] on p "Your listening adventures can last all day long. Take the Xtreme 4 Pro with you…" at bounding box center [922, 545] width 272 height 89
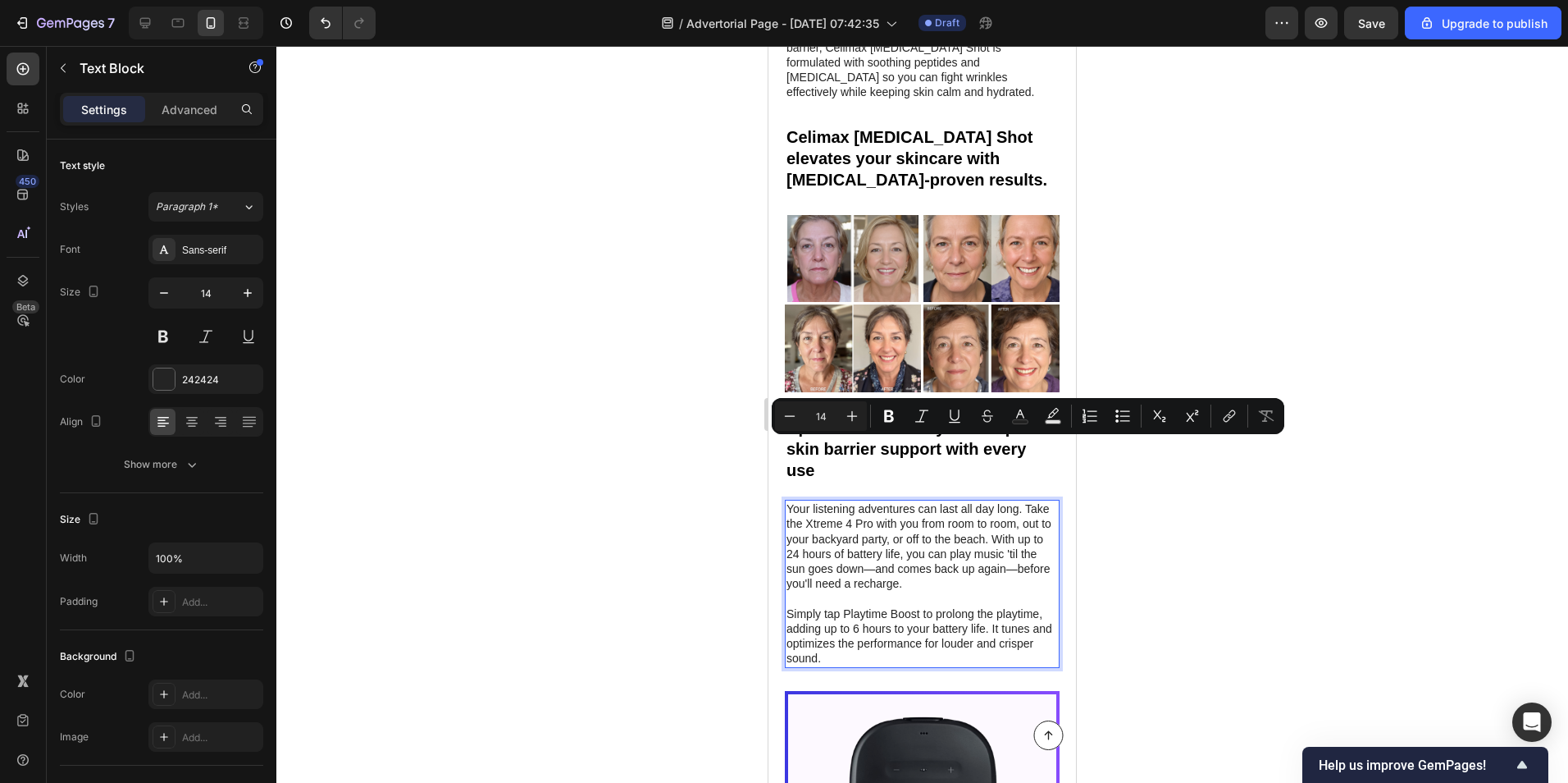
click at [878, 607] on p "Simply tap Playtime Boost to prolong the playtime, adding up to 6 hours to your…" at bounding box center [922, 636] width 272 height 60
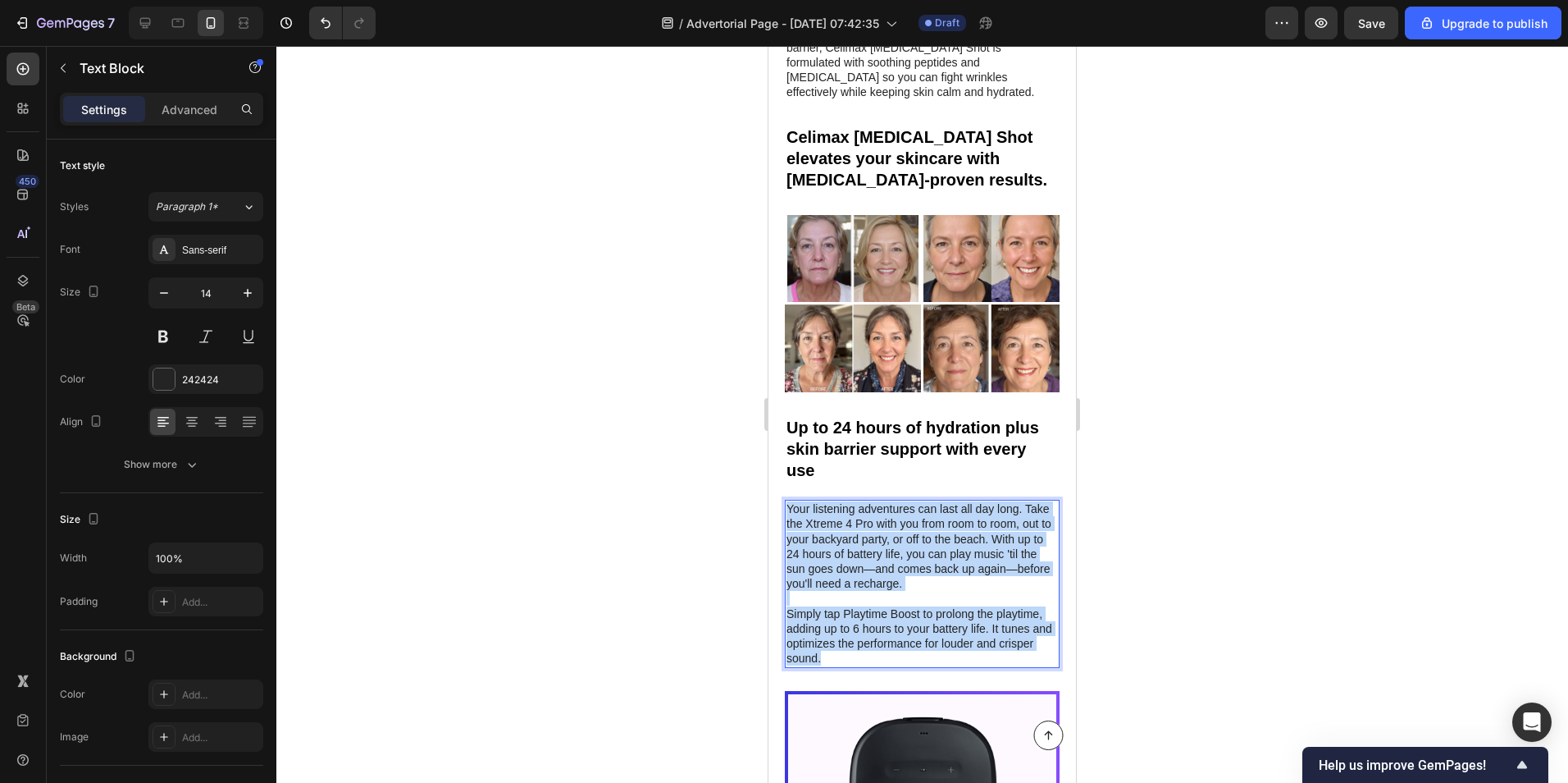
drag, startPoint x: 876, startPoint y: 593, endPoint x: 1534, endPoint y: 496, distance: 665.1
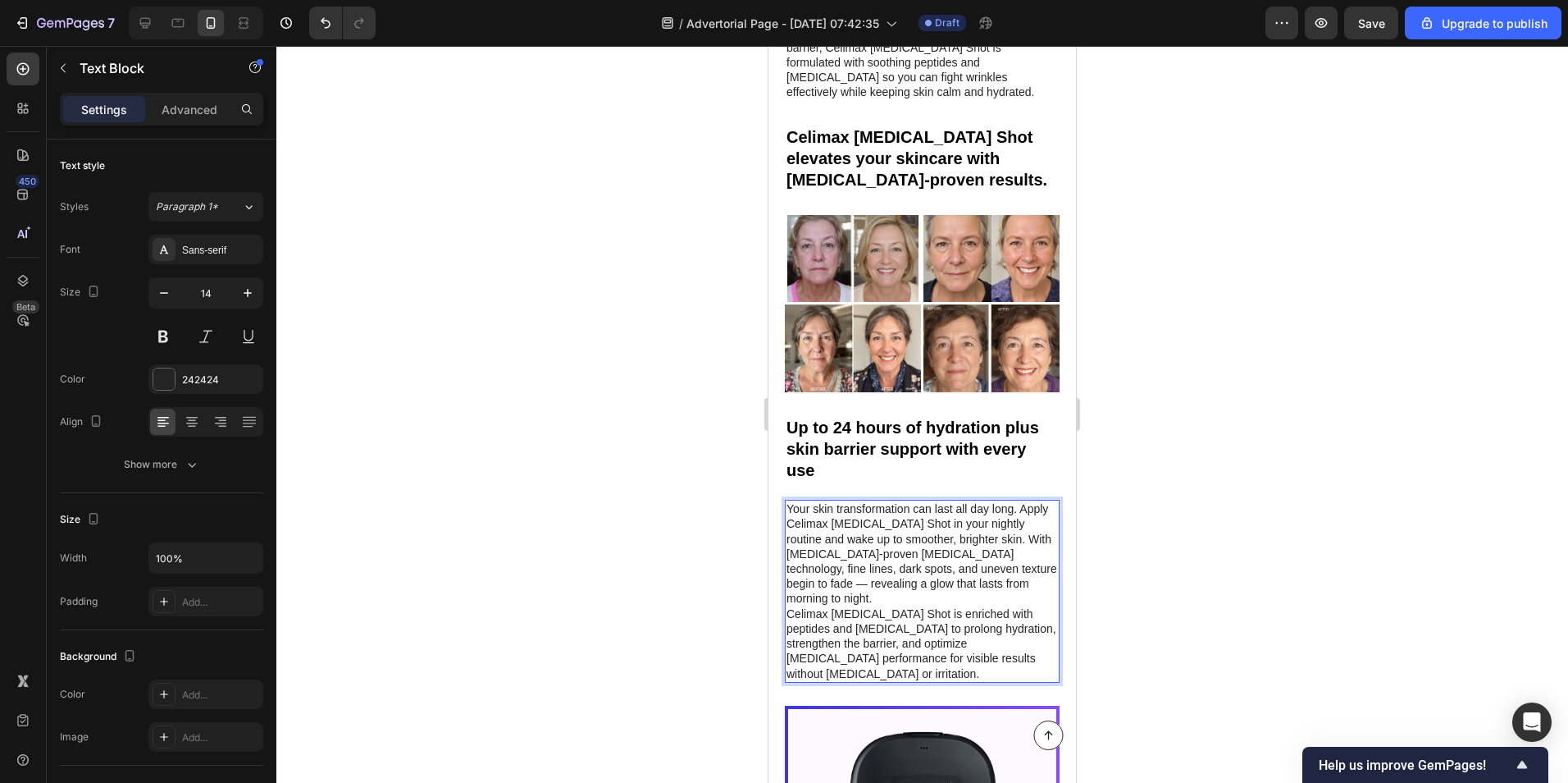
click at [1035, 523] on p "Your skin transformation can last all day long. Apply Celimax [MEDICAL_DATA] Sh…" at bounding box center [922, 553] width 272 height 104
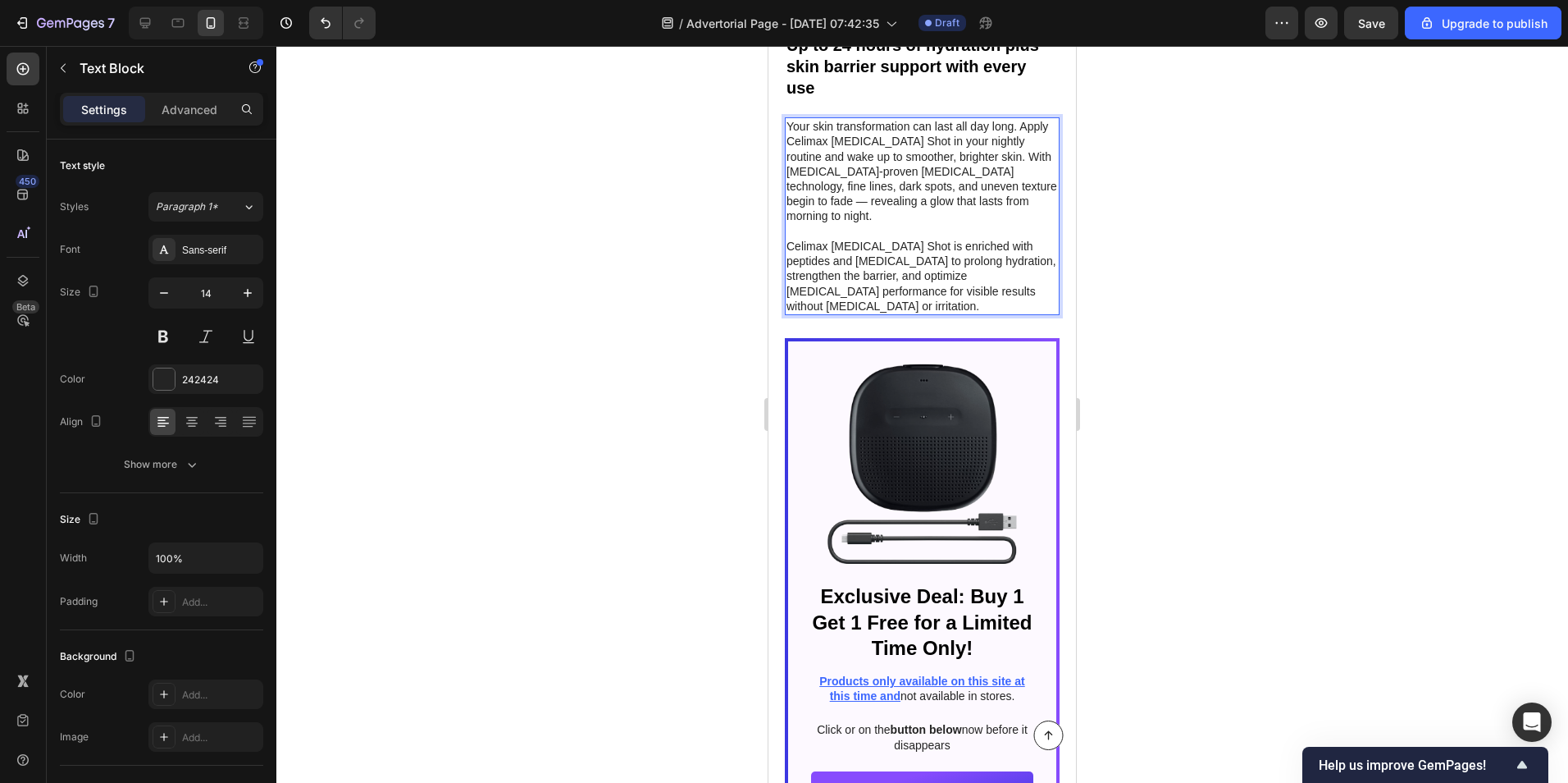
scroll to position [4252, 0]
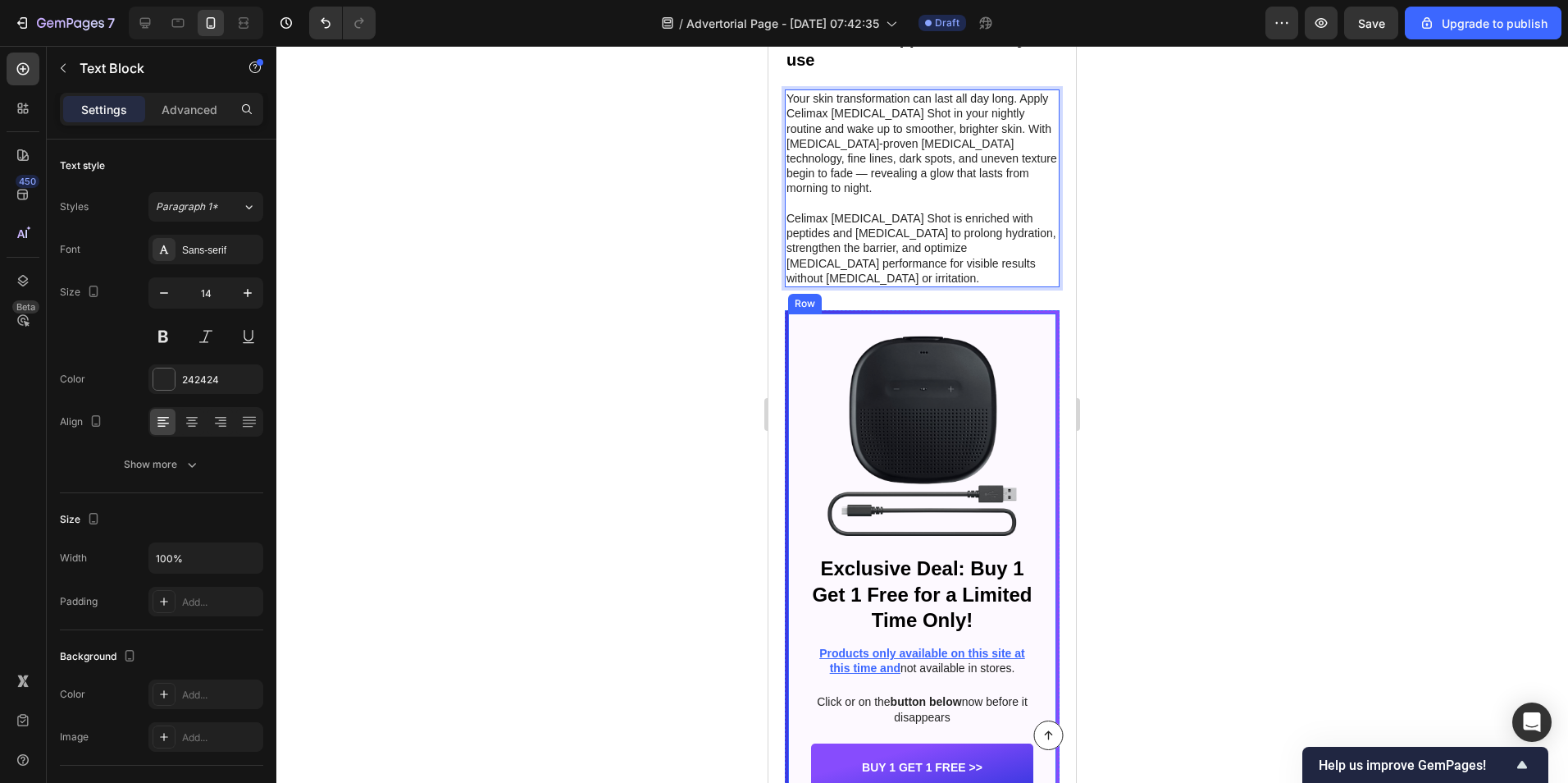
click at [792, 517] on div "Image Exclusive Deal: Buy 1 Get 1 Free for a Limited Time Only! Heading Product…" at bounding box center [922, 563] width 268 height 501
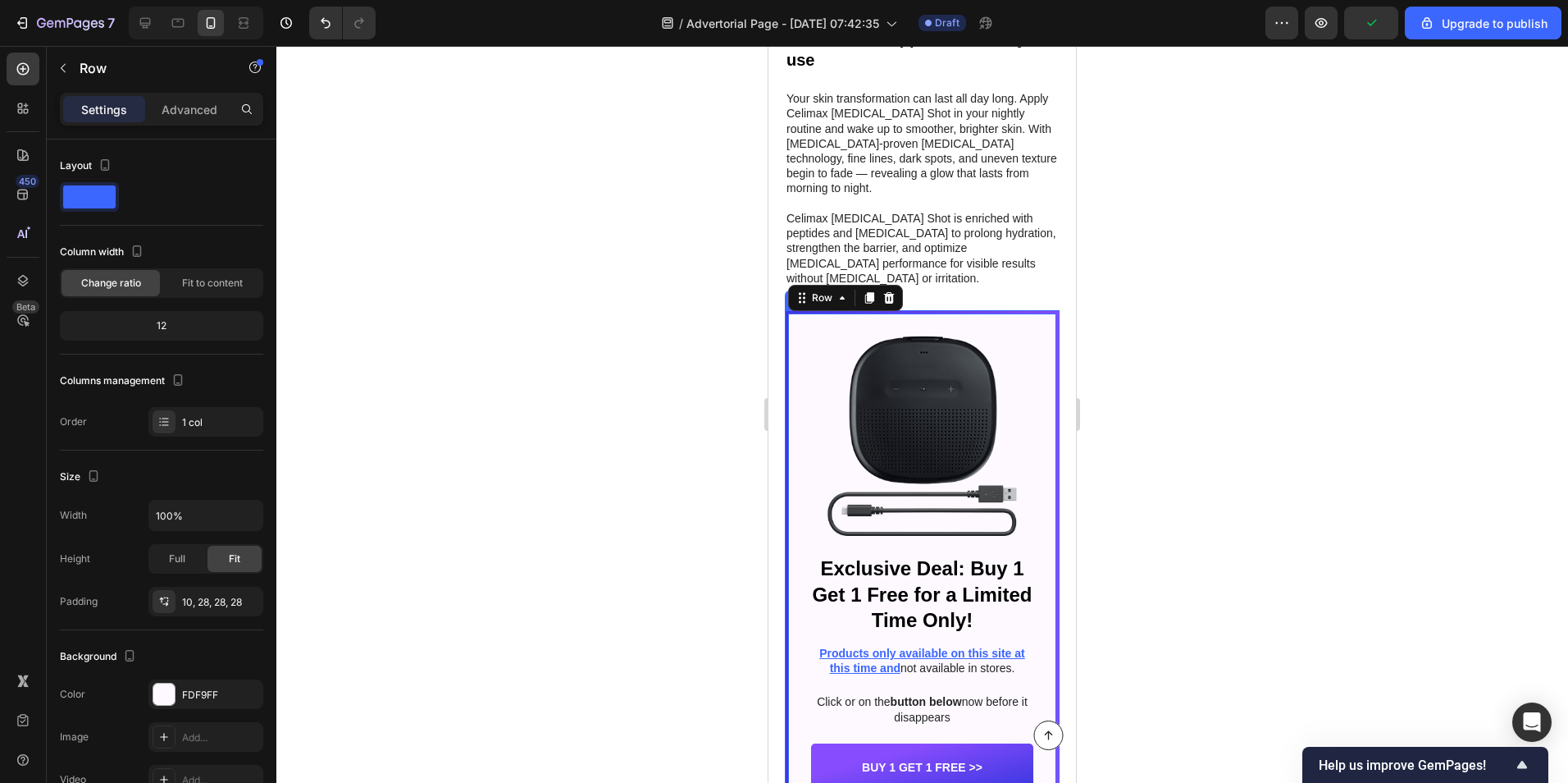
click at [786, 554] on div "Image Exclusive Deal: Buy 1 Get 1 Free for a Limited Time Only! Heading Product…" at bounding box center [923, 563] width 275 height 507
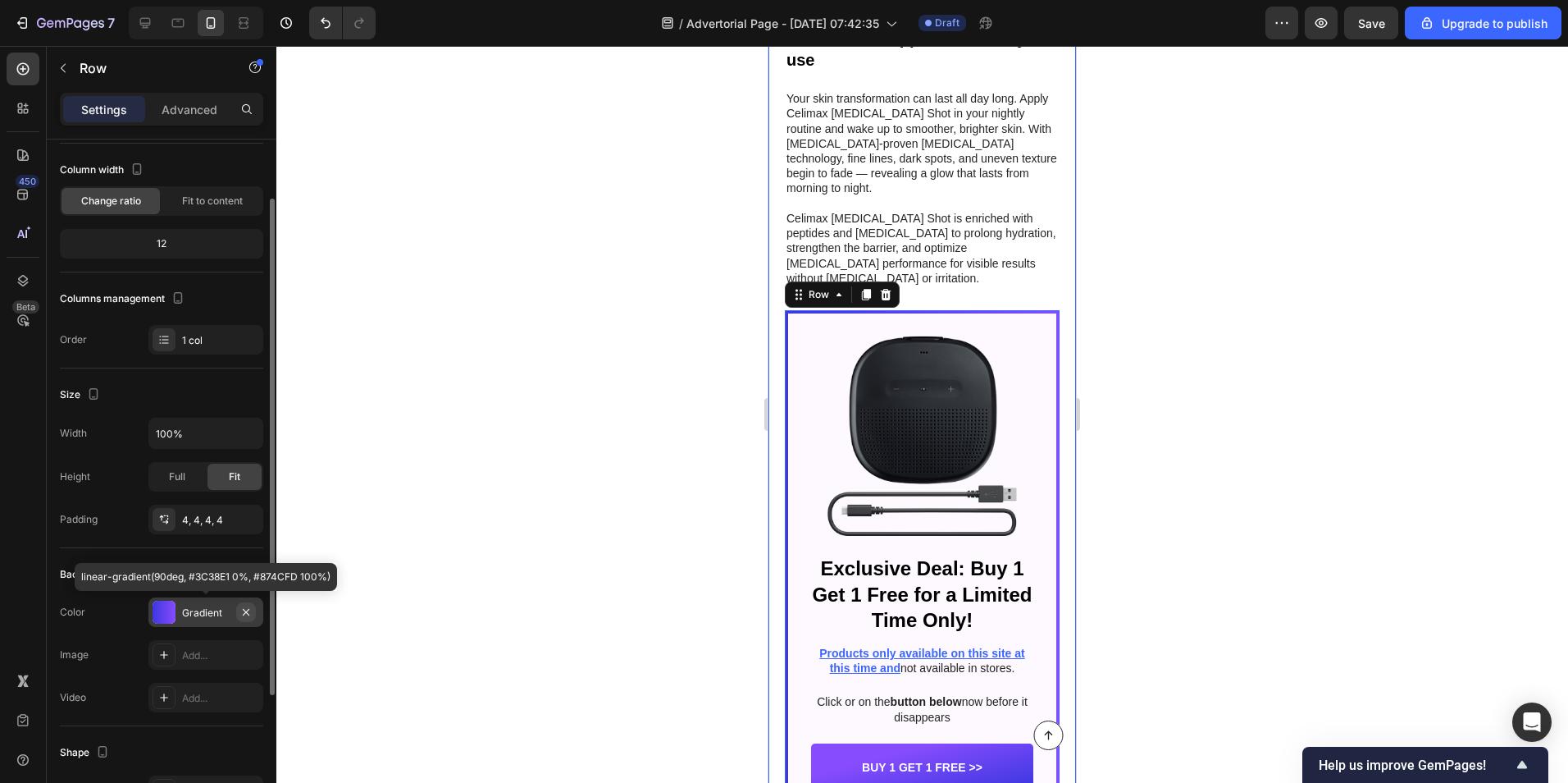
click at [238, 613] on button "button" at bounding box center [246, 612] width 20 height 20
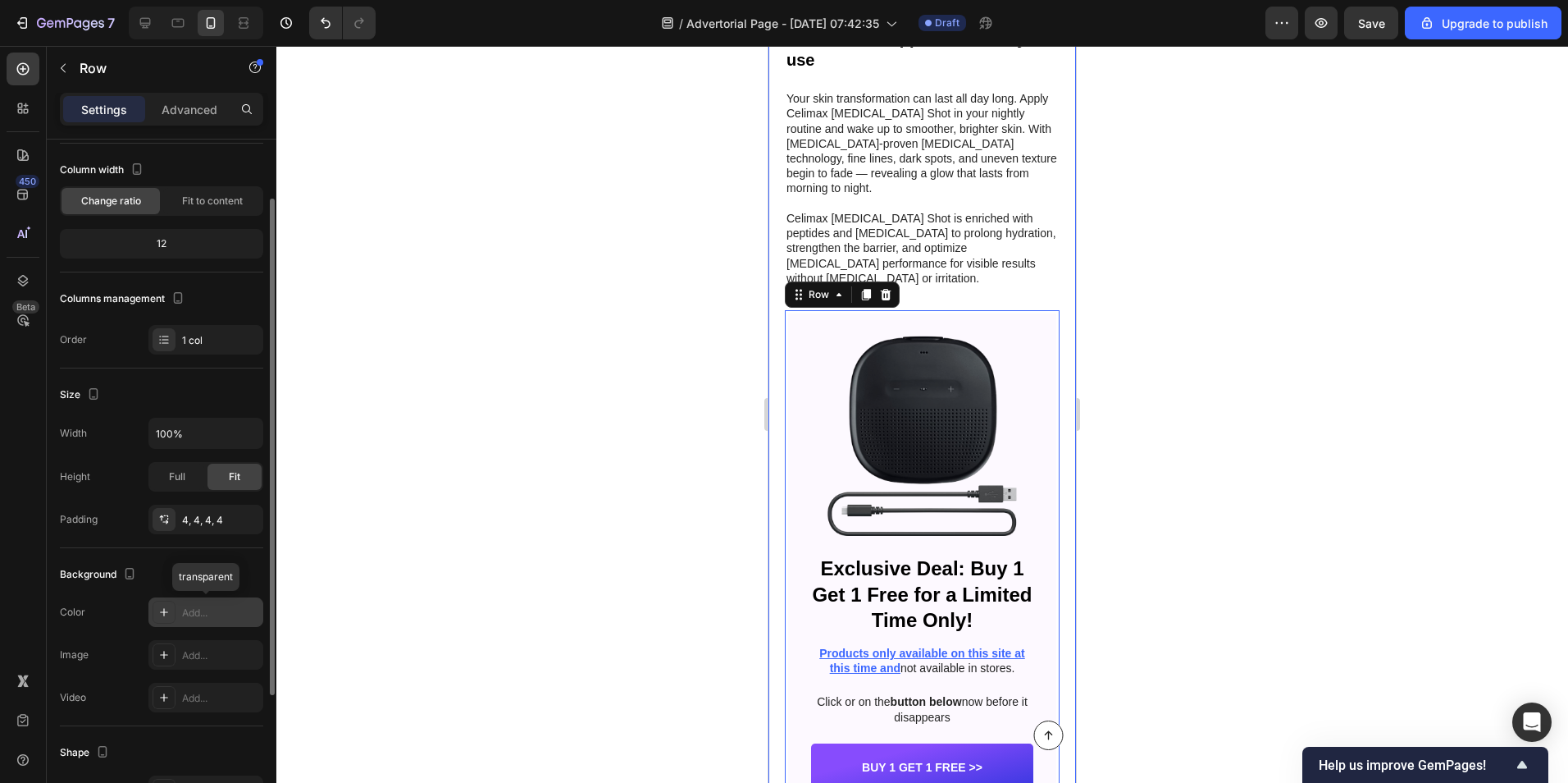
click at [238, 613] on div "Add..." at bounding box center [221, 613] width 77 height 15
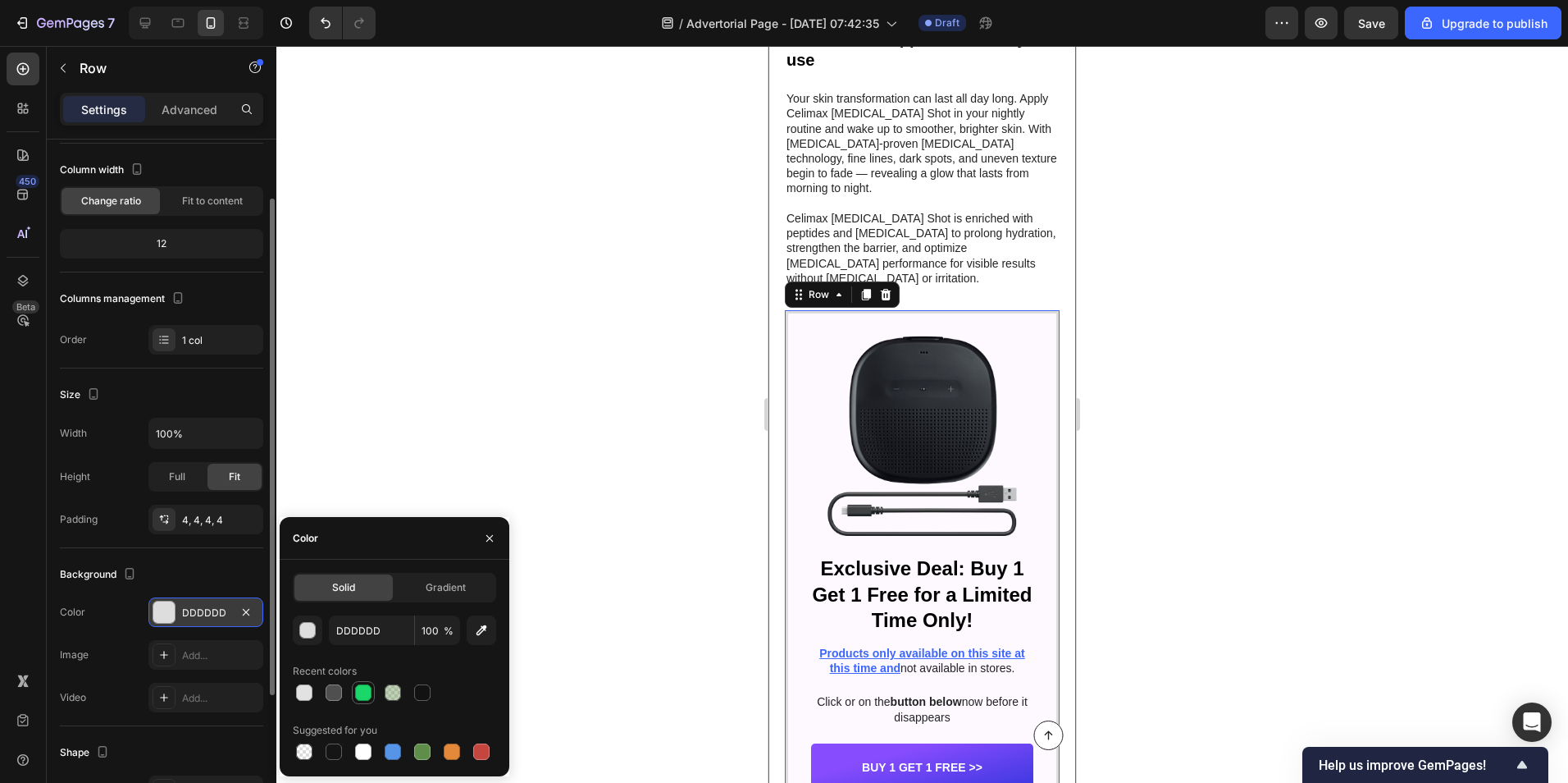
click at [368, 683] on div at bounding box center [363, 692] width 20 height 20
type input "1BD669"
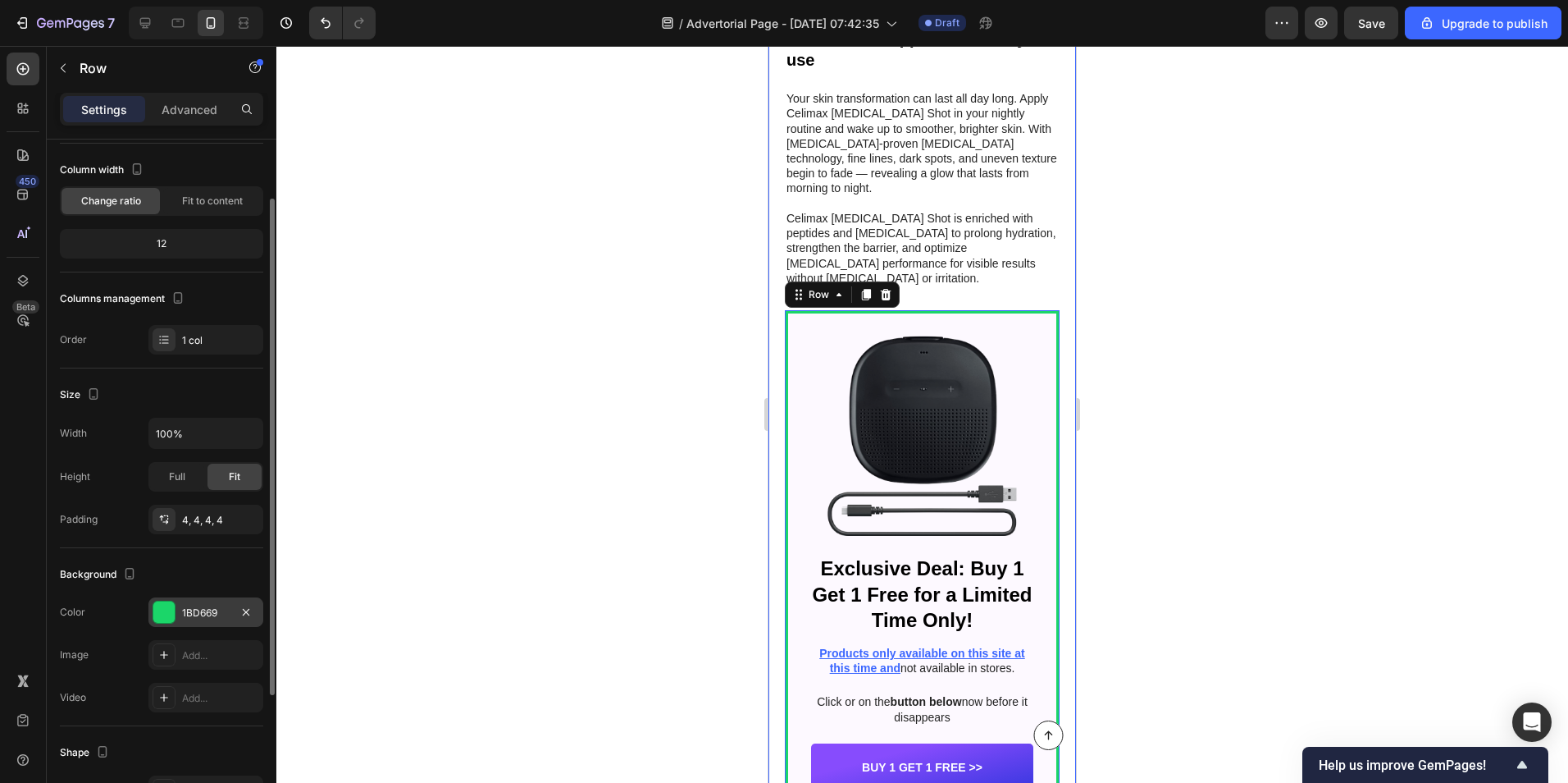
click at [1191, 609] on div at bounding box center [923, 414] width 1292 height 737
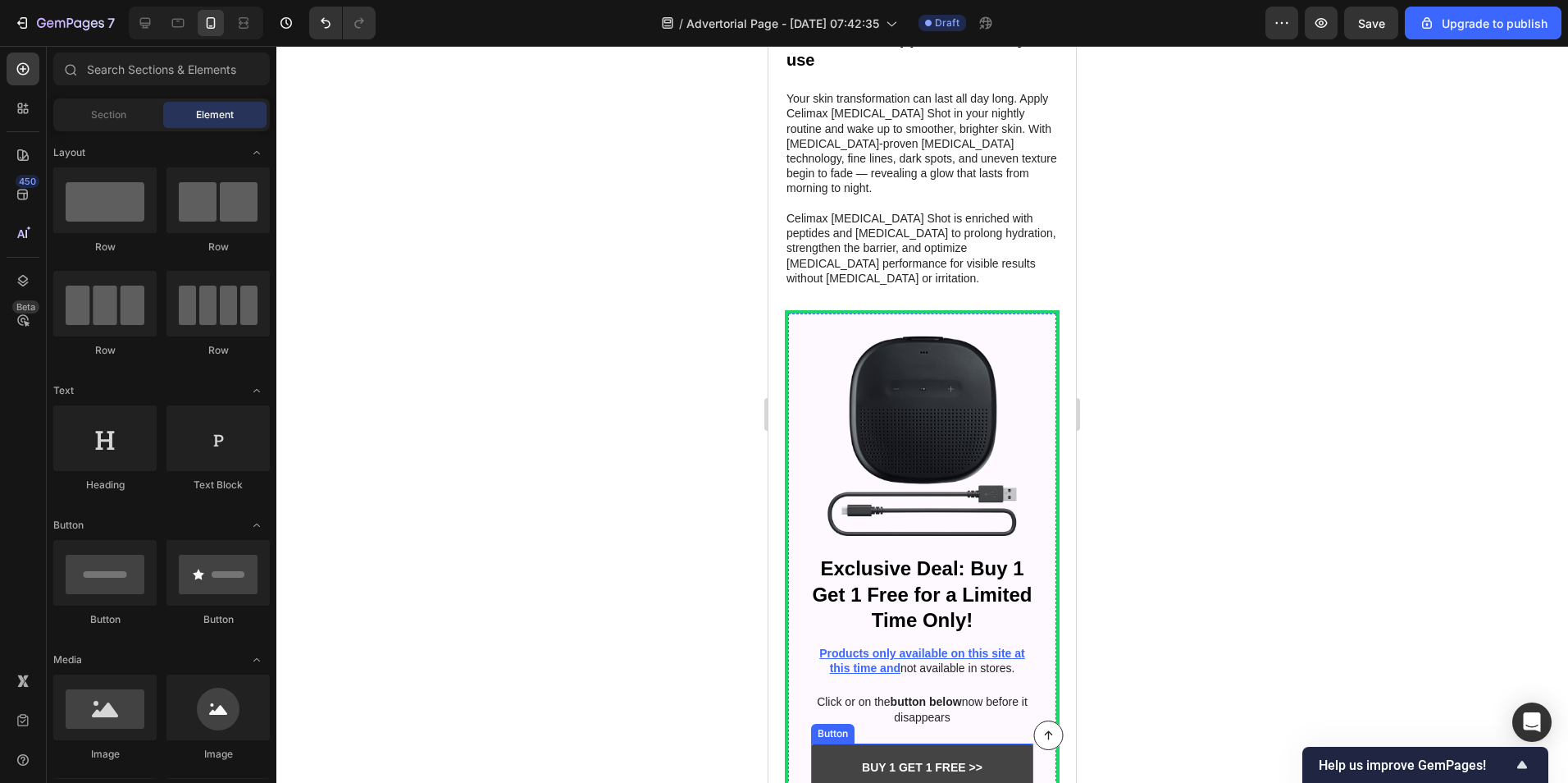
click at [844, 743] on link "Buy 1 get 1 free >>" at bounding box center [922, 767] width 222 height 48
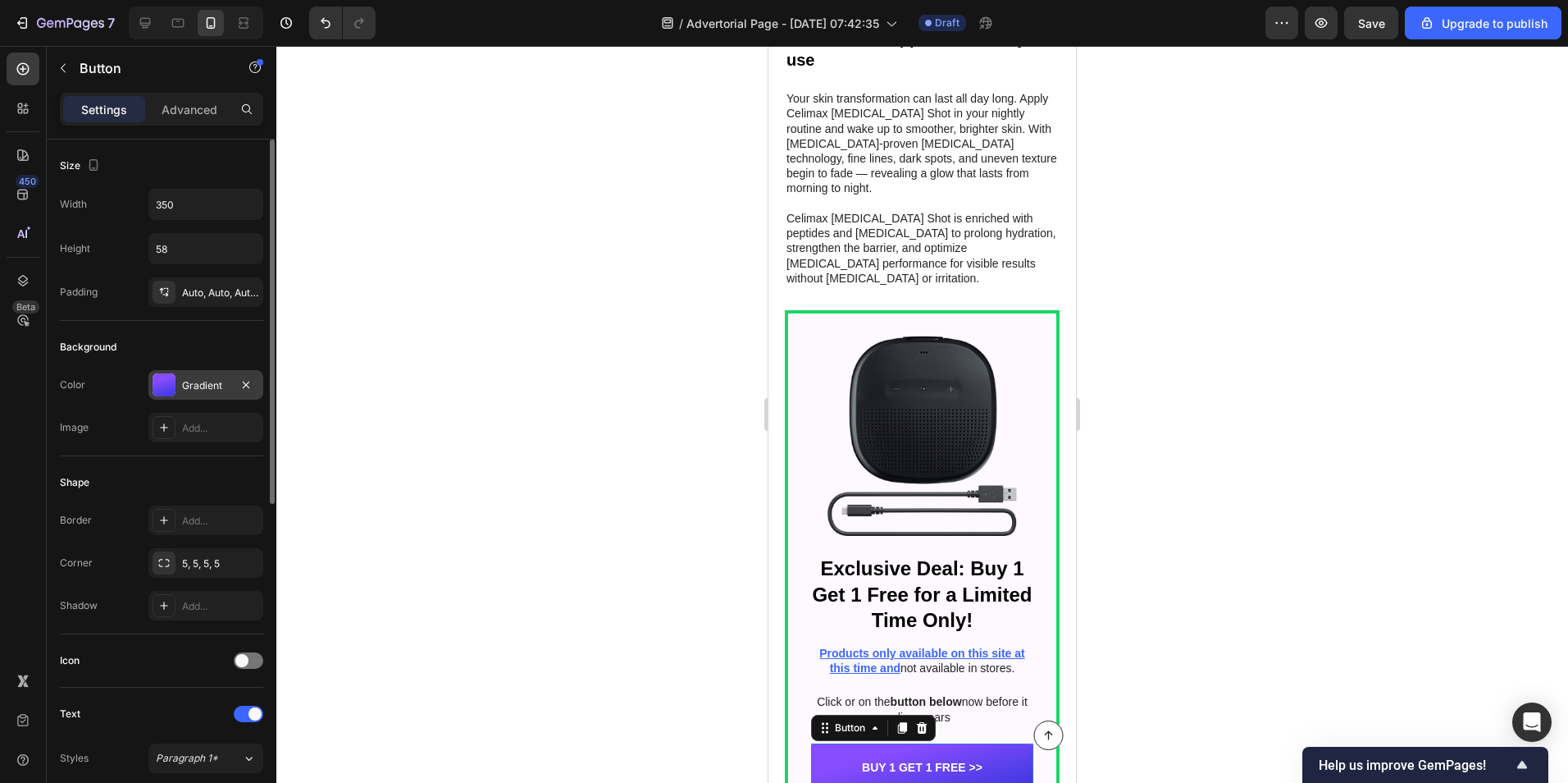
click at [183, 389] on div "Gradient" at bounding box center [206, 385] width 48 height 15
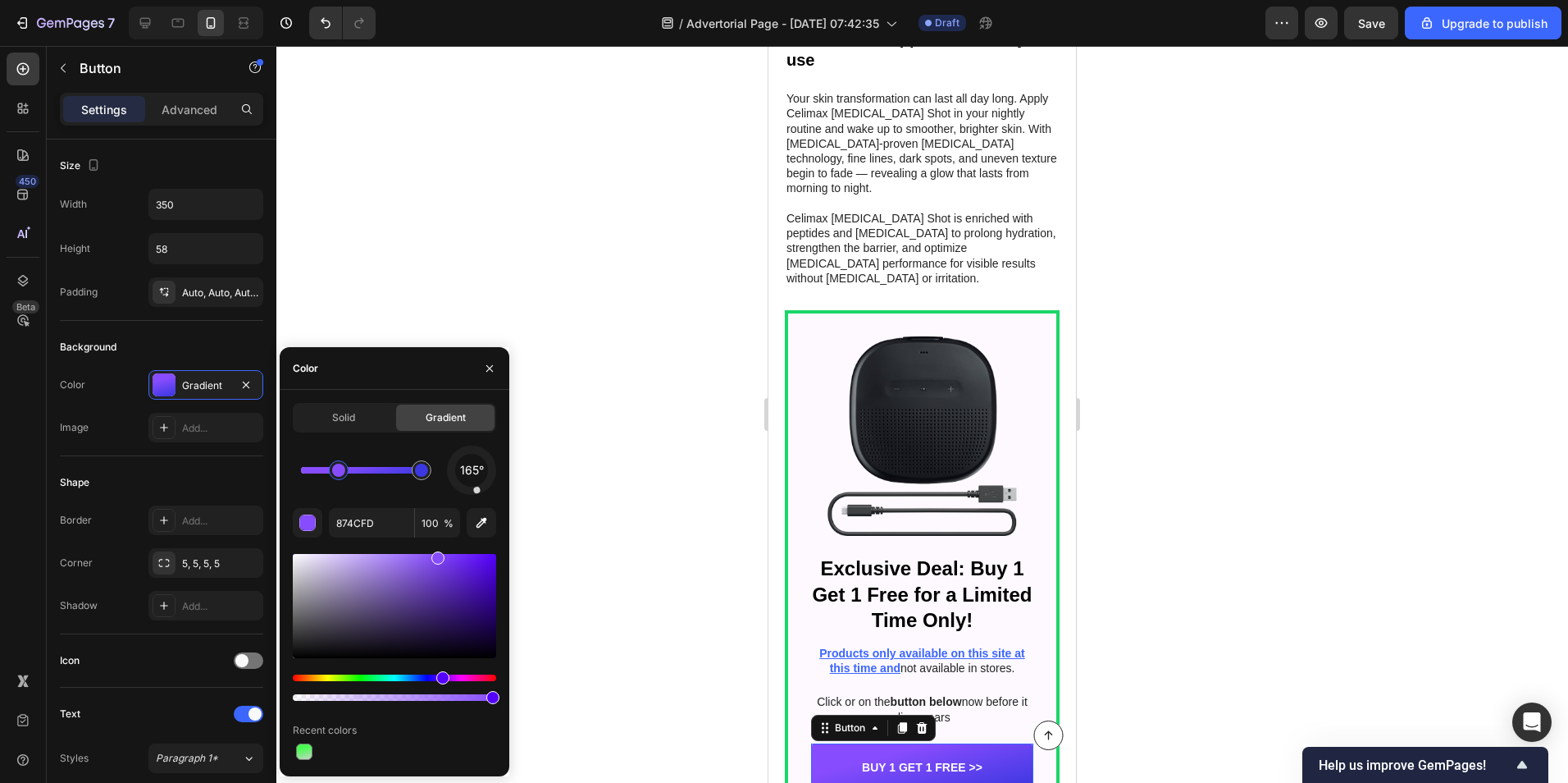
click at [342, 467] on div at bounding box center [338, 470] width 13 height 13
click at [362, 676] on div "Hue" at bounding box center [394, 678] width 203 height 7
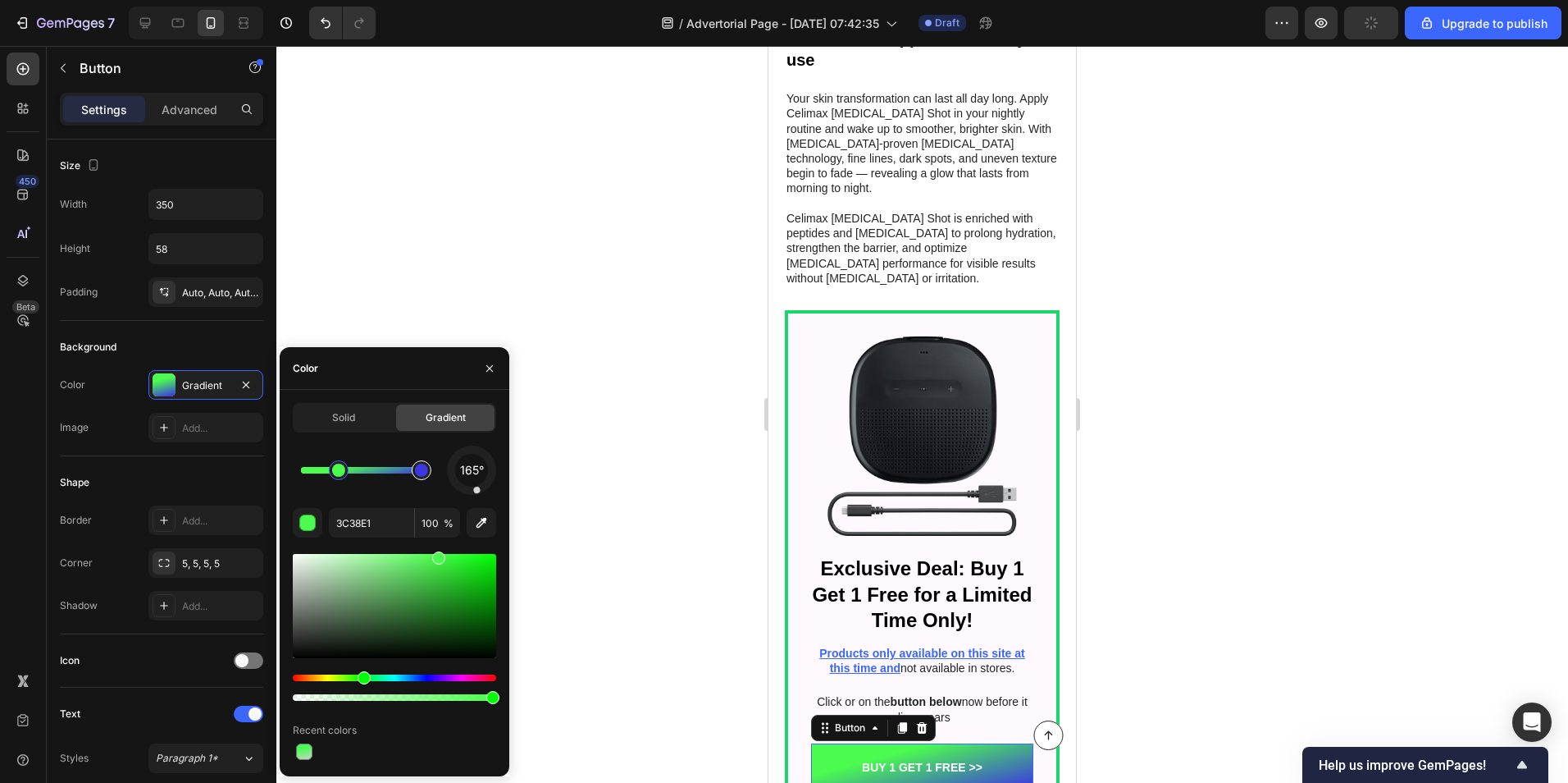
click at [426, 470] on div at bounding box center [421, 470] width 13 height 13
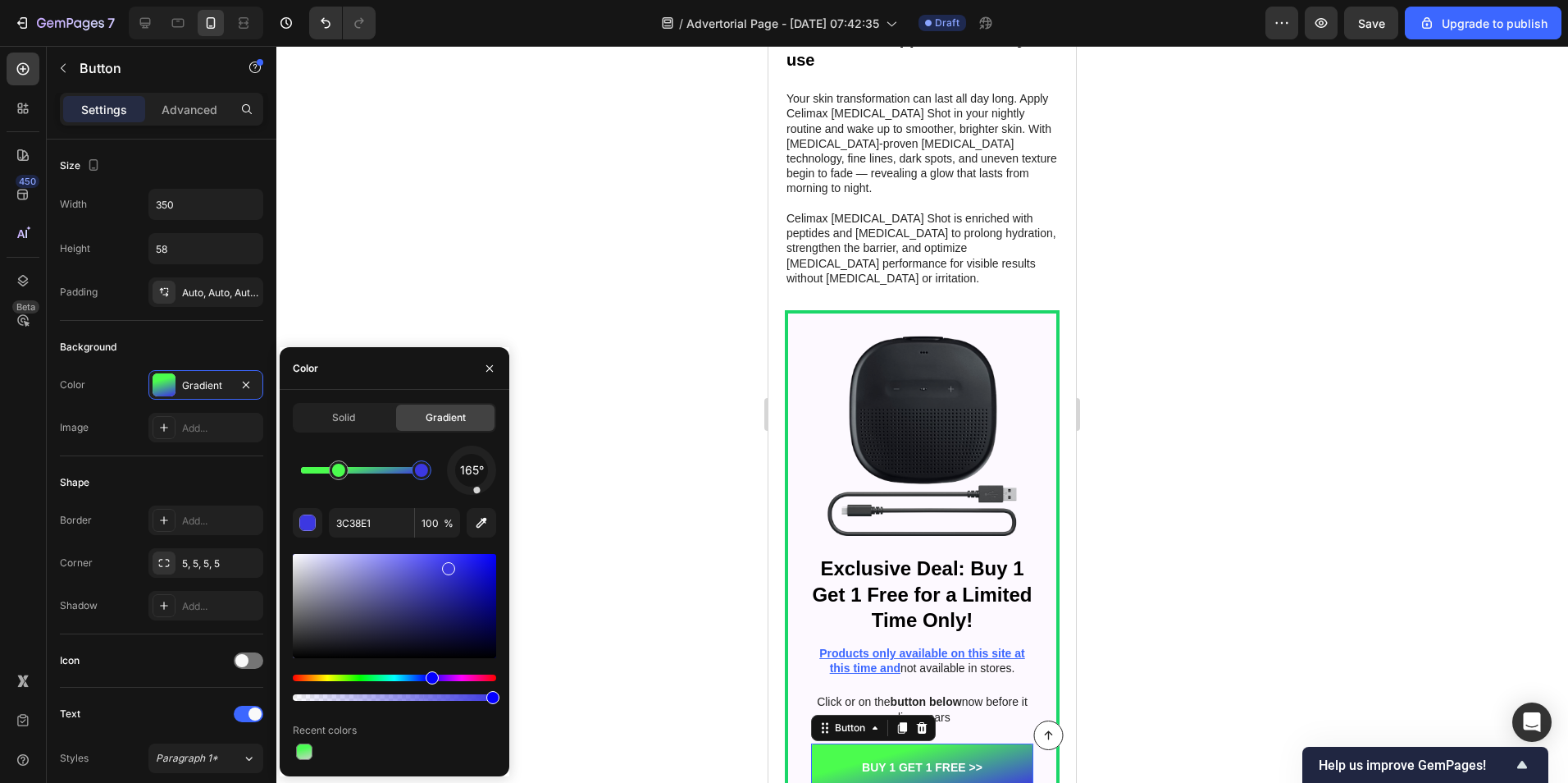
click at [362, 671] on div at bounding box center [394, 626] width 203 height 153
click at [363, 676] on div at bounding box center [394, 626] width 203 height 153
click at [369, 676] on div "Hue" at bounding box center [394, 678] width 203 height 7
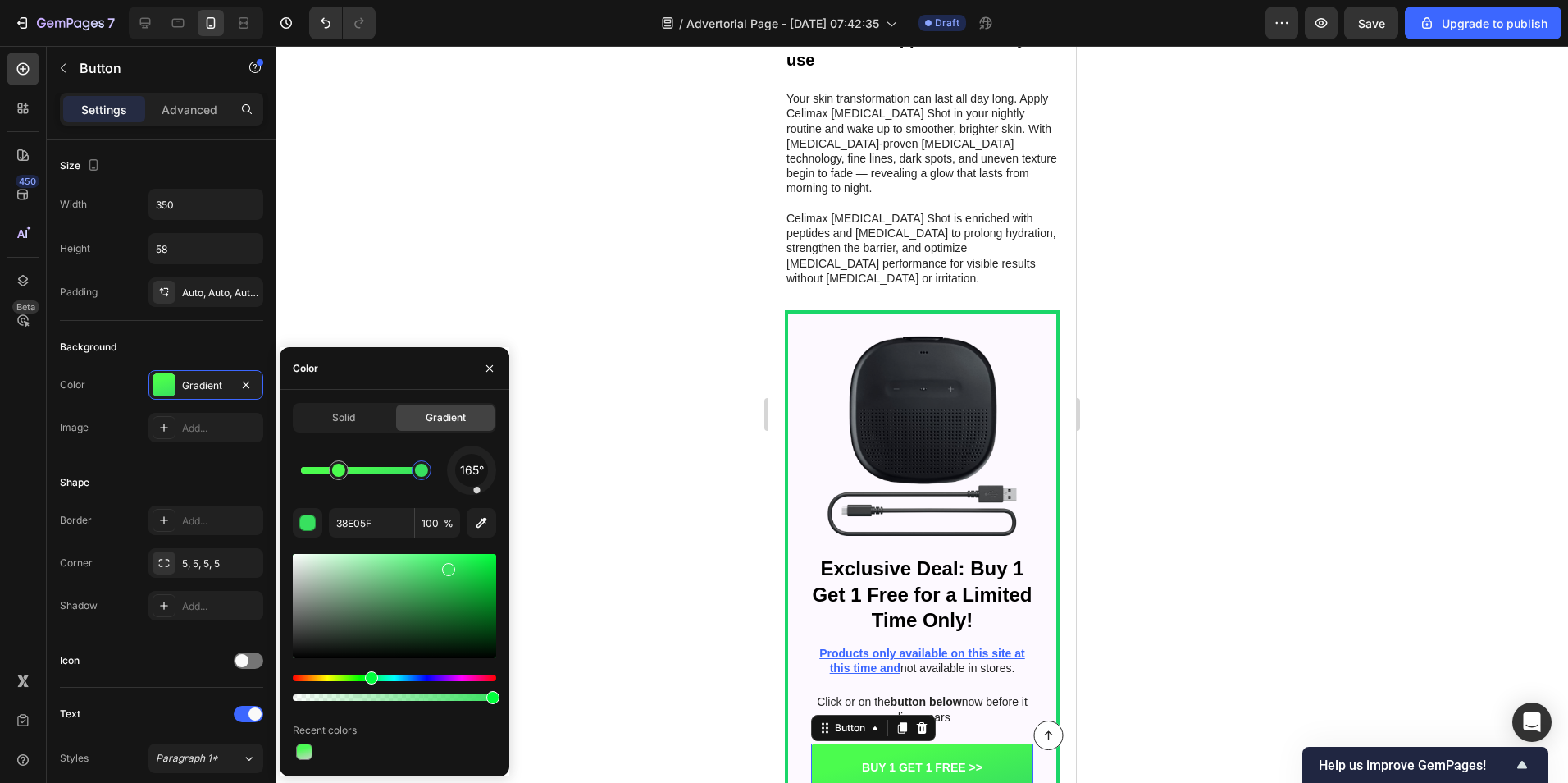
click at [330, 558] on div at bounding box center [394, 606] width 203 height 104
type input "C8F4D3"
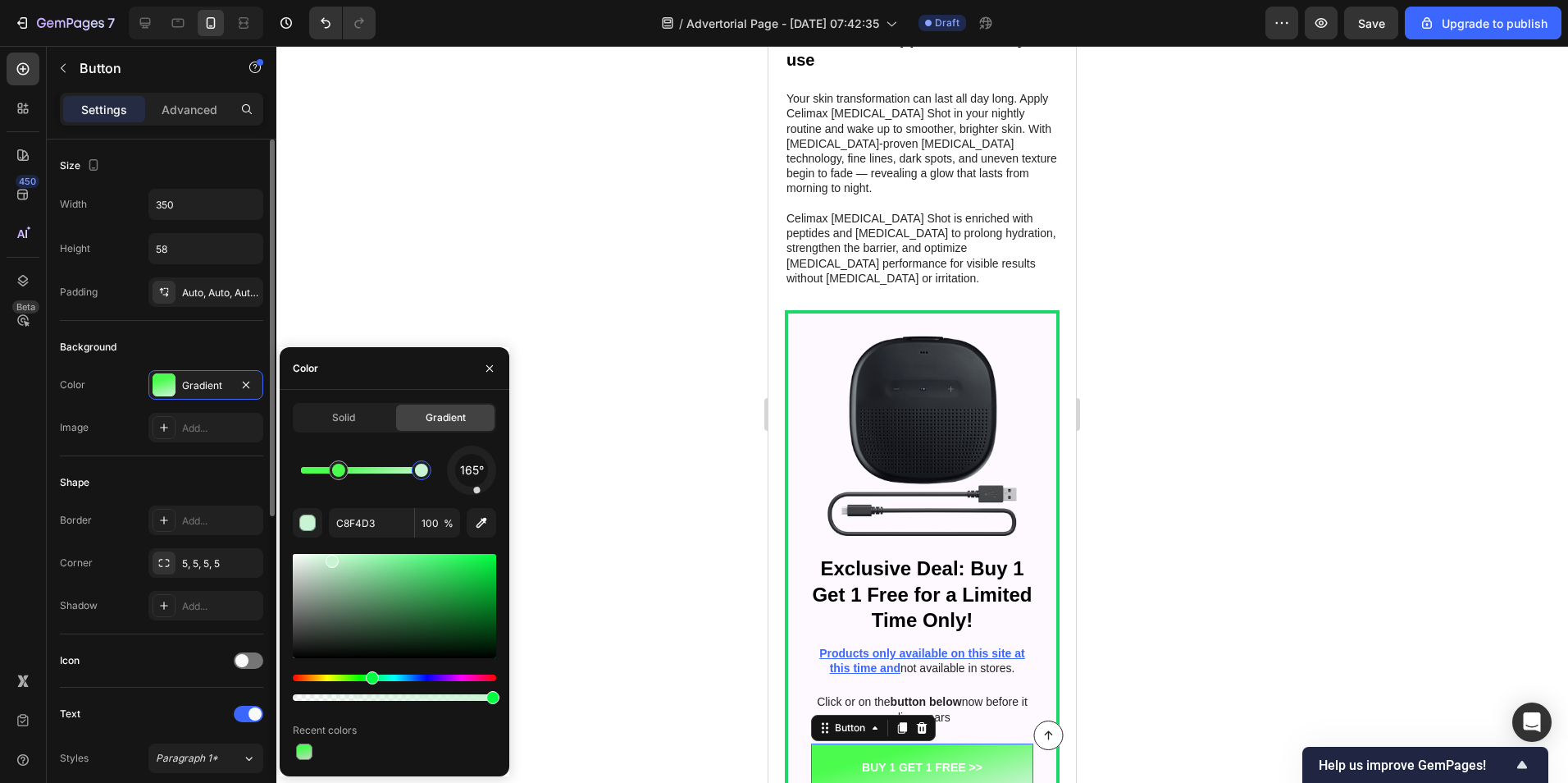
scroll to position [247, 0]
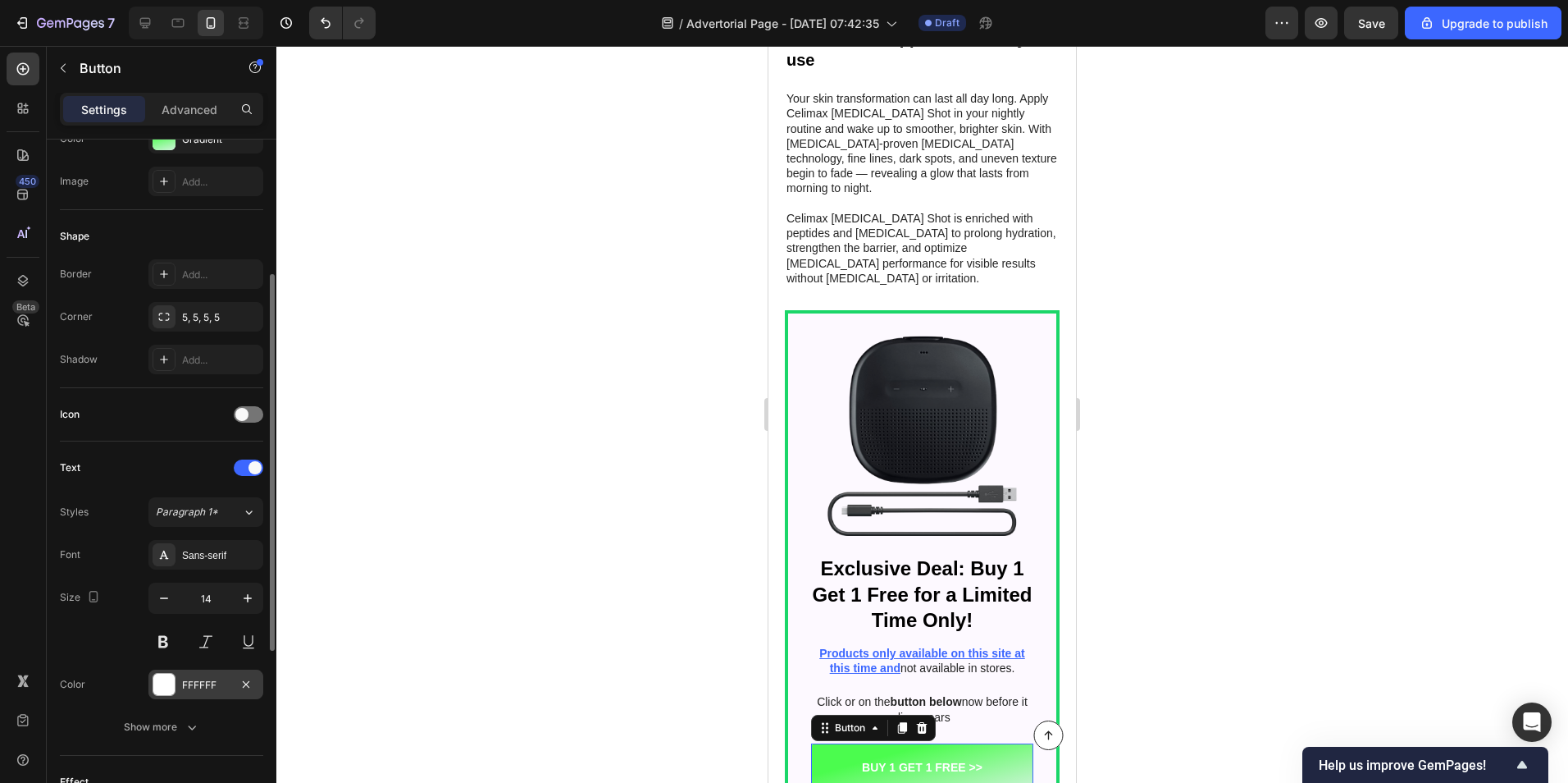
click at [177, 676] on div "FFFFFF" at bounding box center [206, 684] width 115 height 29
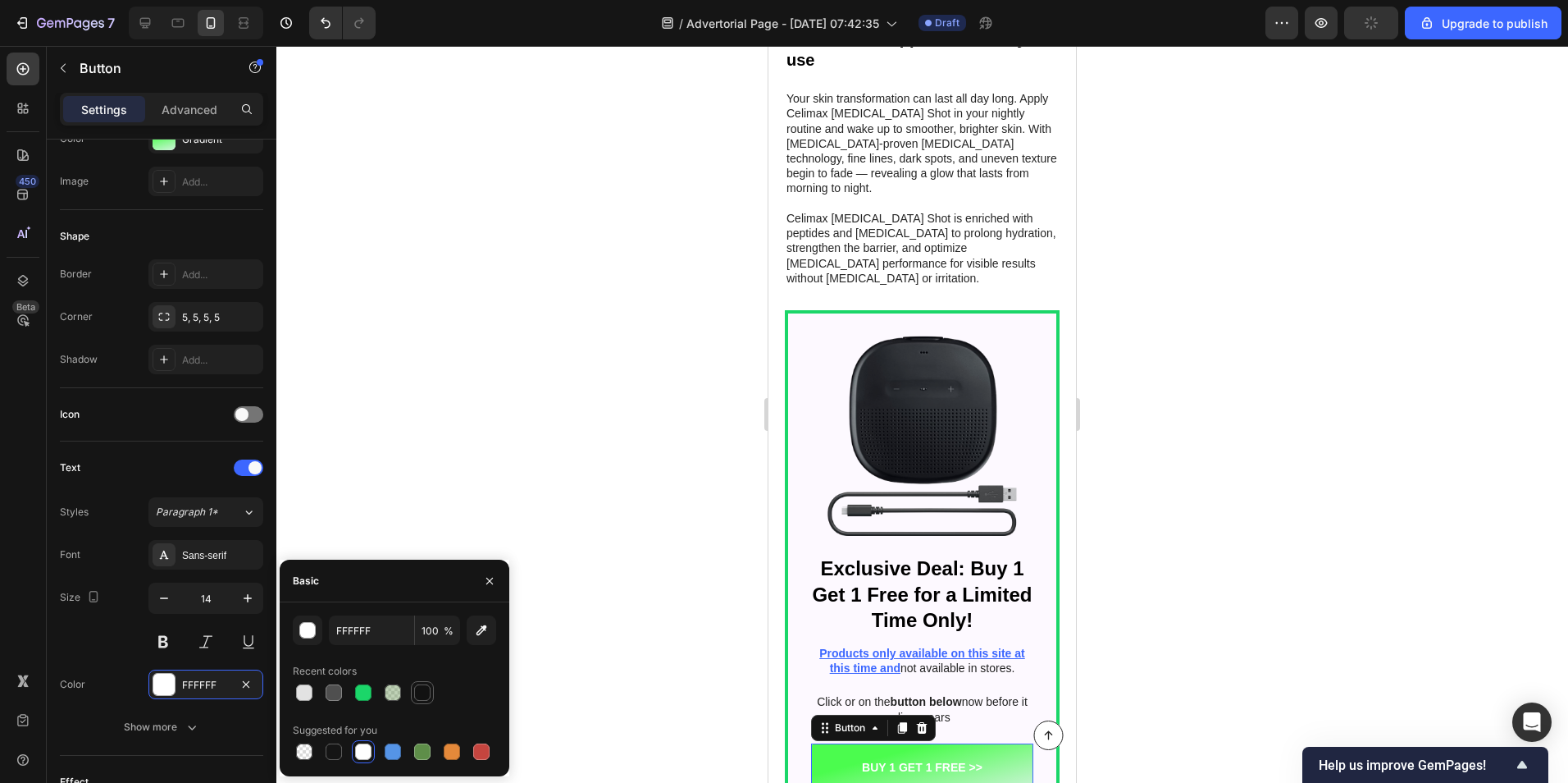
click at [419, 691] on div at bounding box center [422, 692] width 16 height 16
type input "121212"
click at [577, 421] on div at bounding box center [923, 414] width 1292 height 737
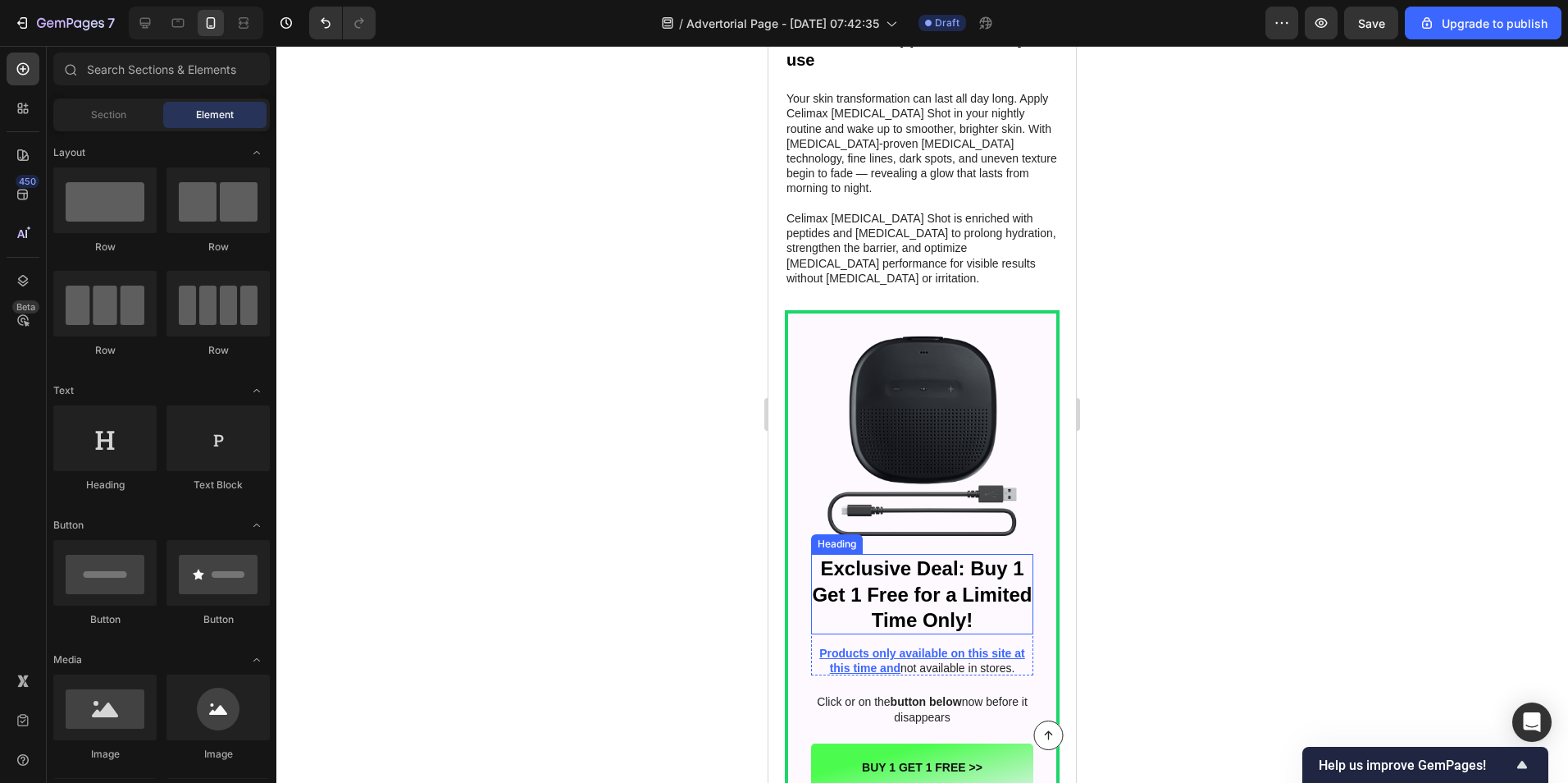
click at [928, 554] on h2 "Exclusive Deal: Buy 1 Get 1 Free for a Limited Time Only!" at bounding box center [922, 594] width 222 height 80
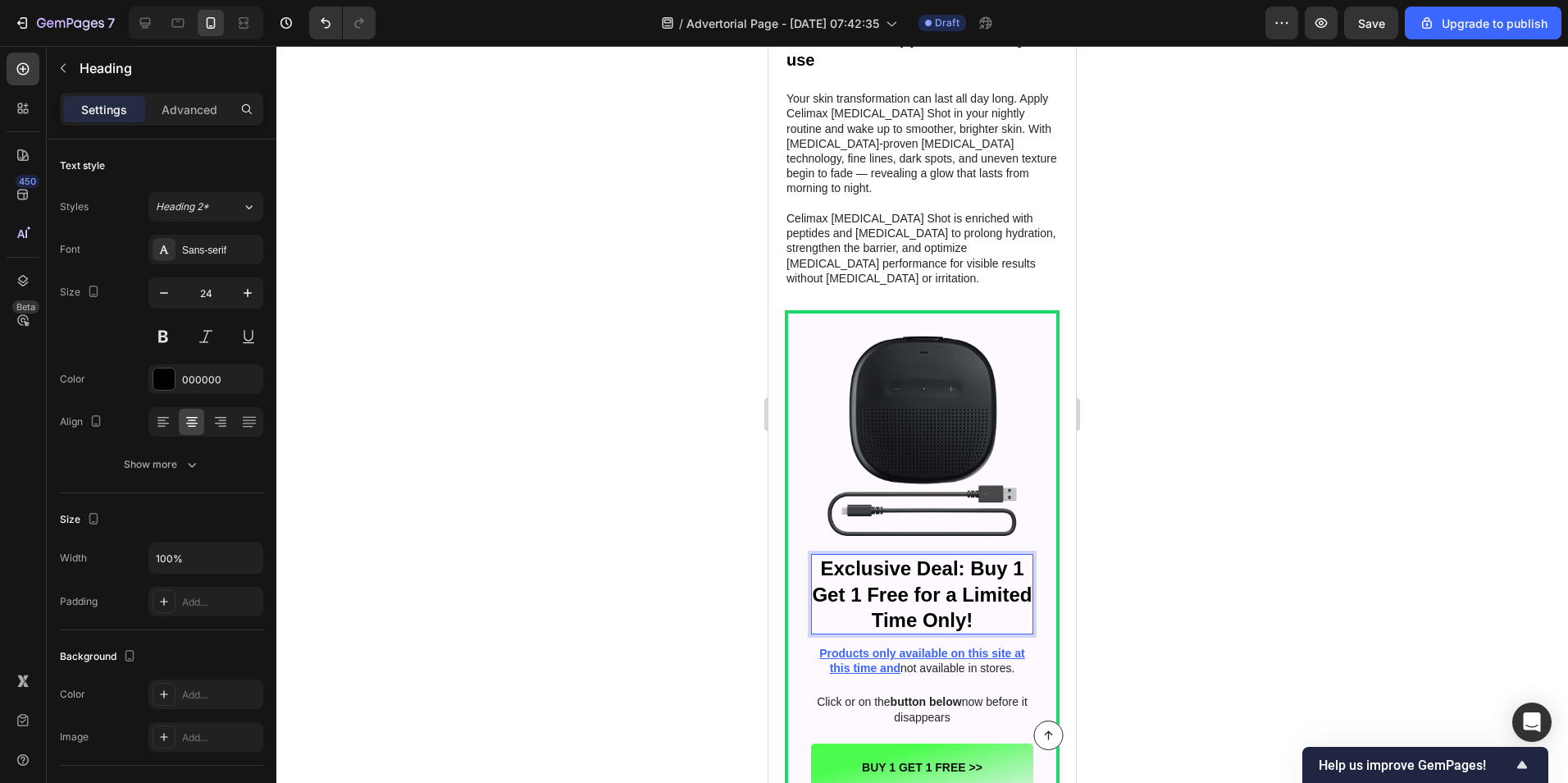
click at [928, 554] on h2 "Exclusive Deal: Buy 1 Get 1 Free for a Limited Time Only!" at bounding box center [922, 594] width 222 height 80
click at [928, 555] on p "Exclusive Deal: Buy 1 Get 1 Free for a Limited Time Only!" at bounding box center [922, 594] width 222 height 77
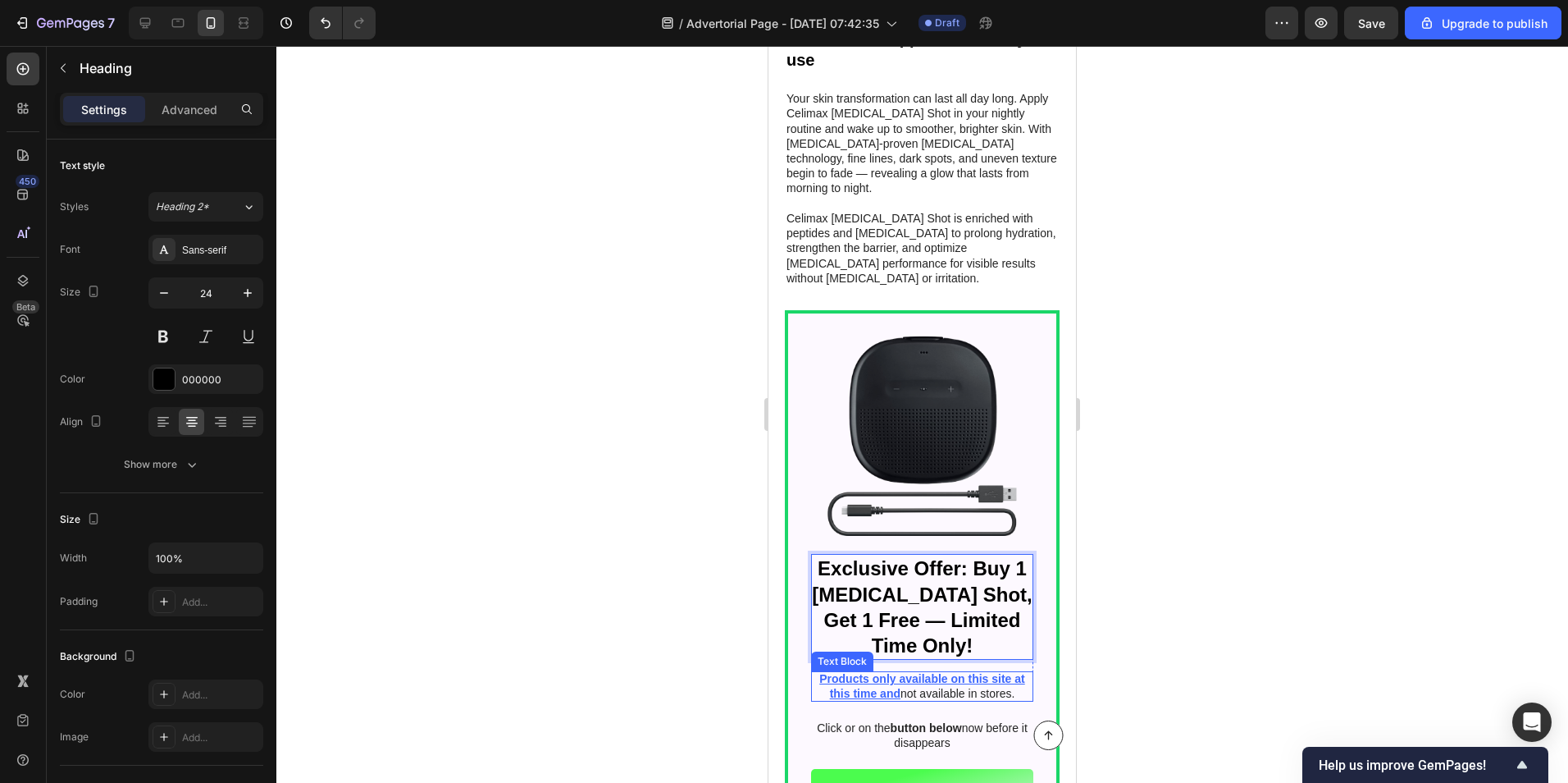
click at [826, 672] on u "Products only available on this site at this time and" at bounding box center [922, 686] width 206 height 28
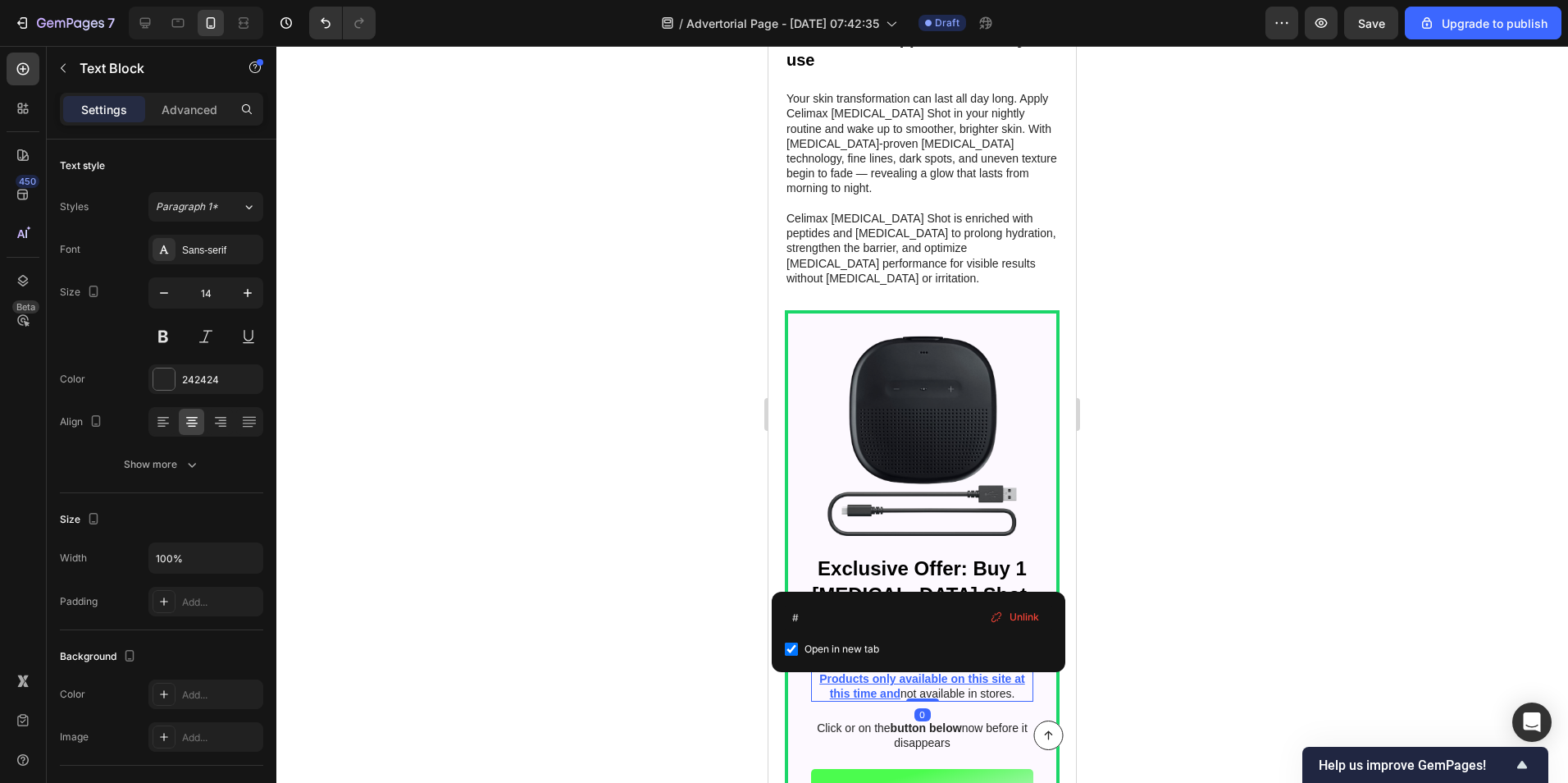
click at [874, 672] on u "Products only available on this site at this time and" at bounding box center [922, 686] width 206 height 28
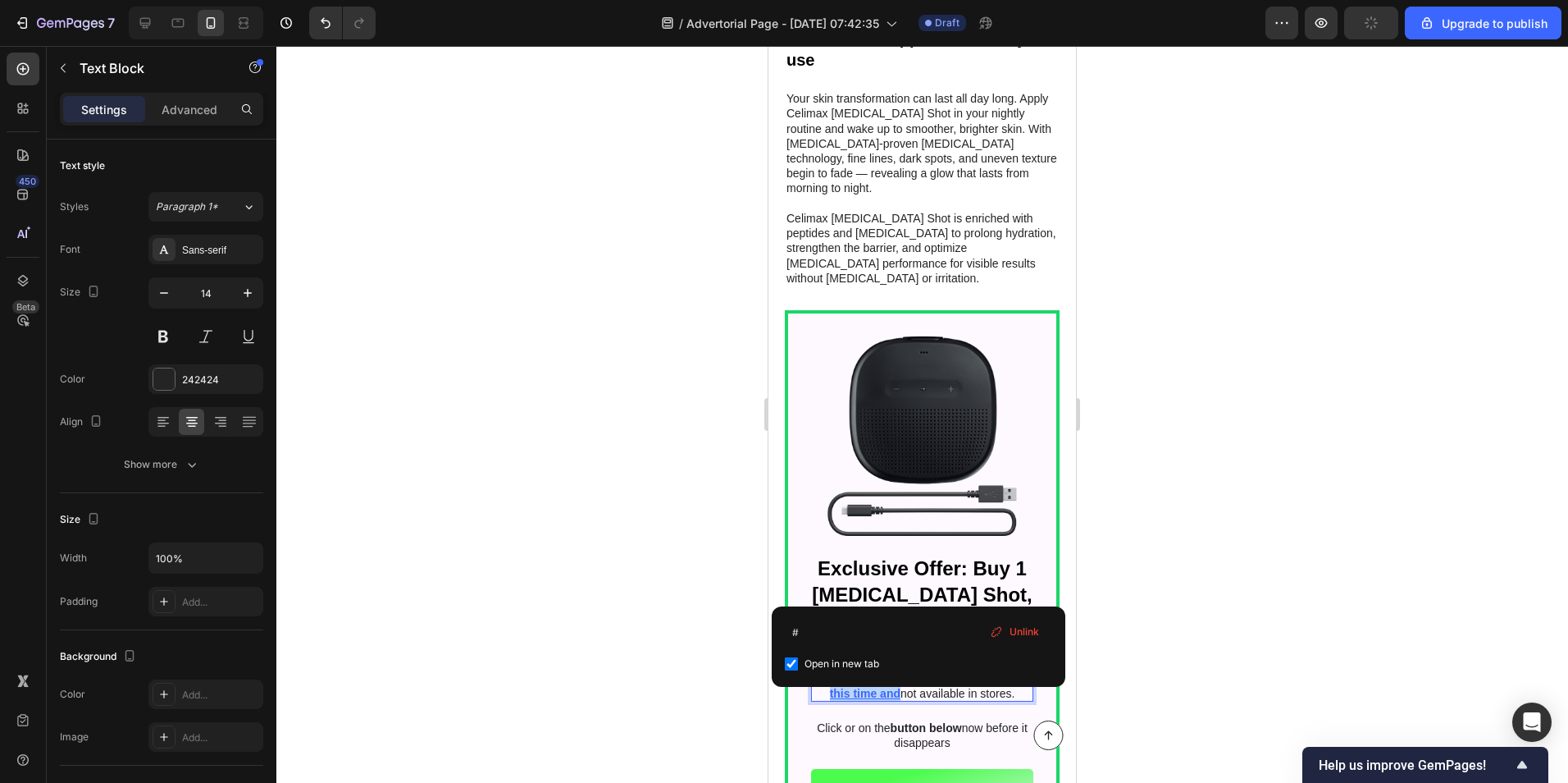
drag, startPoint x: 893, startPoint y: 587, endPoint x: 815, endPoint y: 570, distance: 79.8
click at [819, 672] on u "Products only available on this site at this time and" at bounding box center [922, 686] width 206 height 28
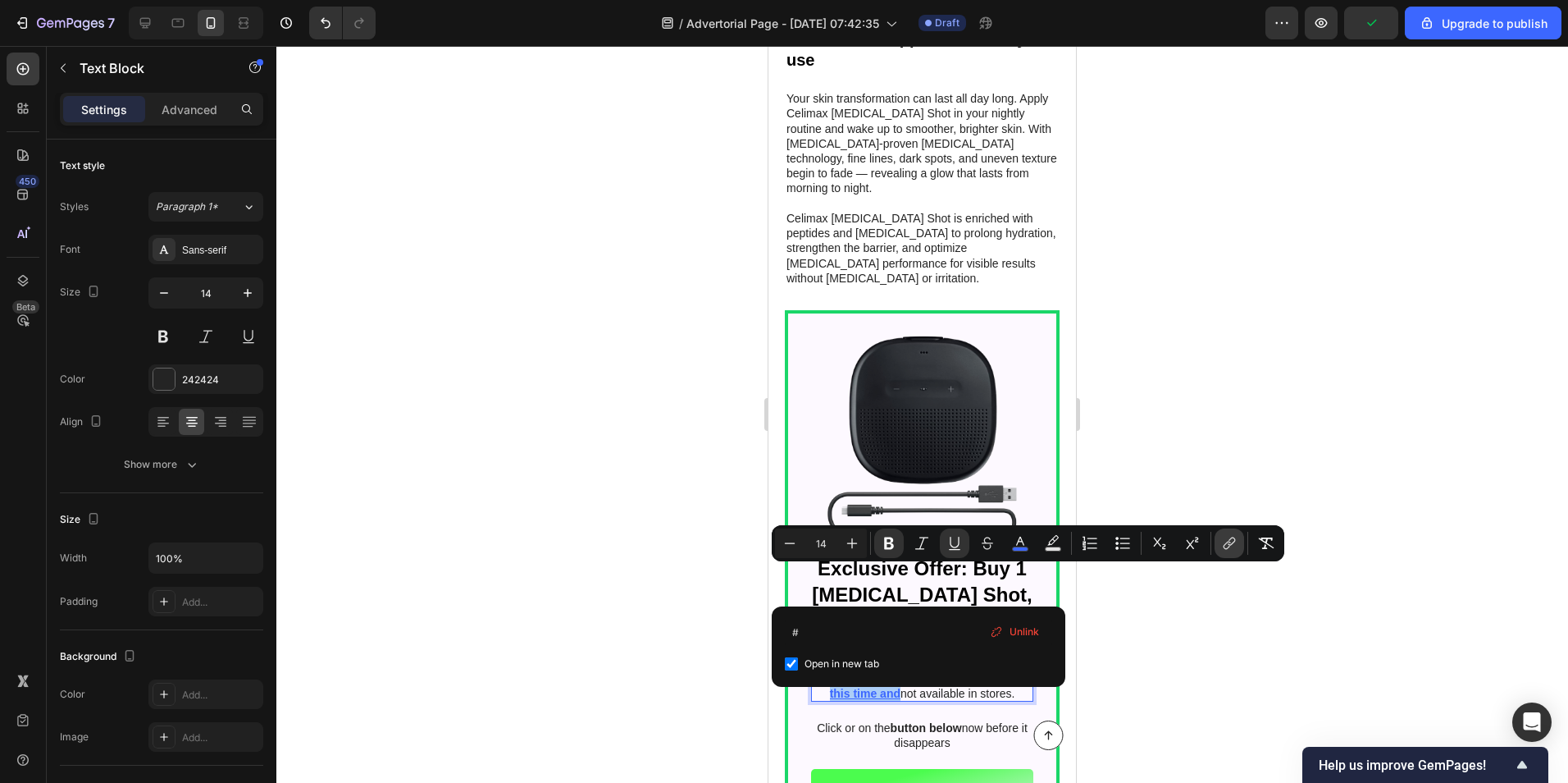
click at [1229, 539] on icon "Editor contextual toolbar" at bounding box center [1229, 542] width 16 height 16
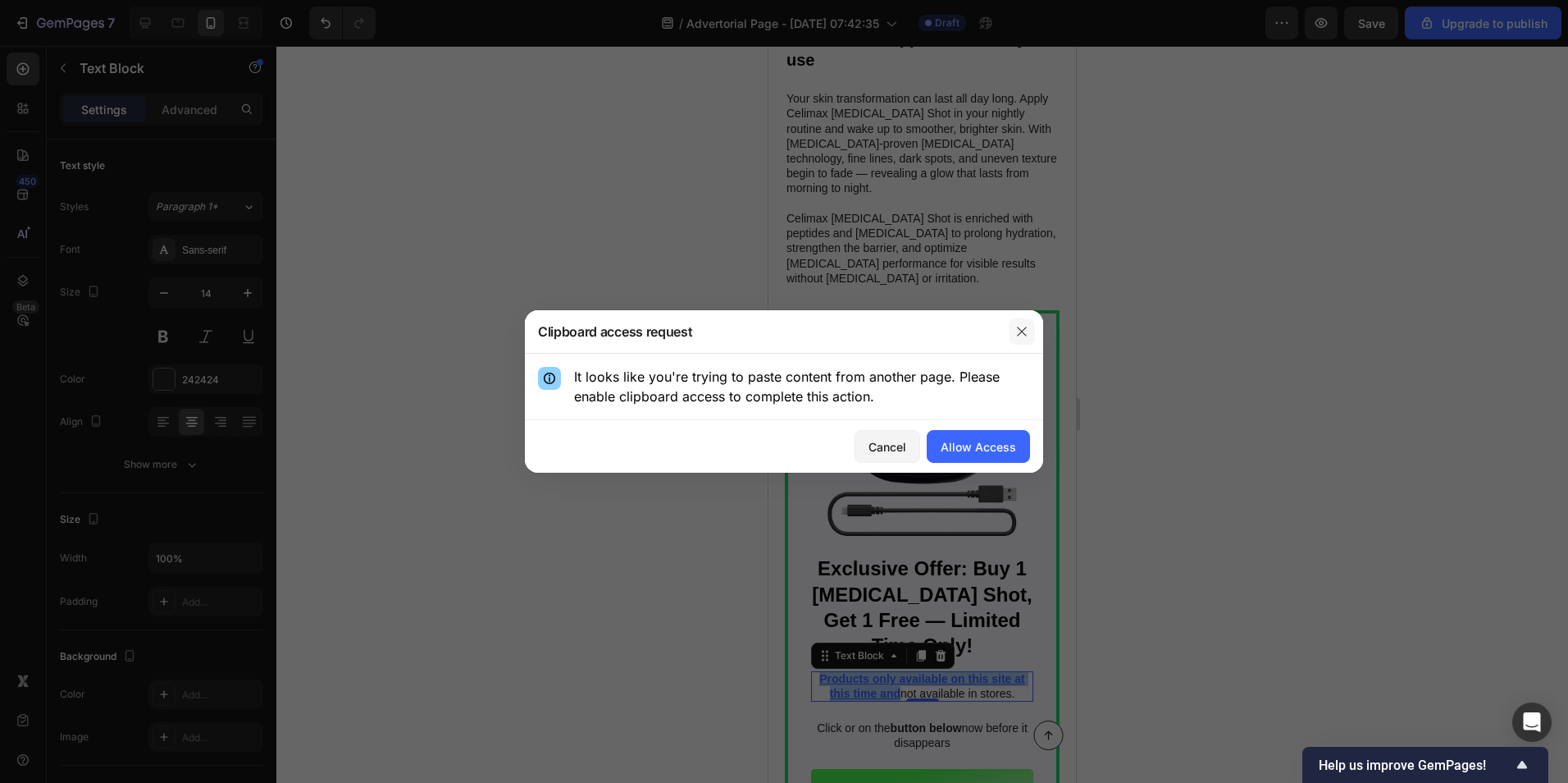
click at [1021, 333] on icon "button" at bounding box center [1021, 331] width 13 height 13
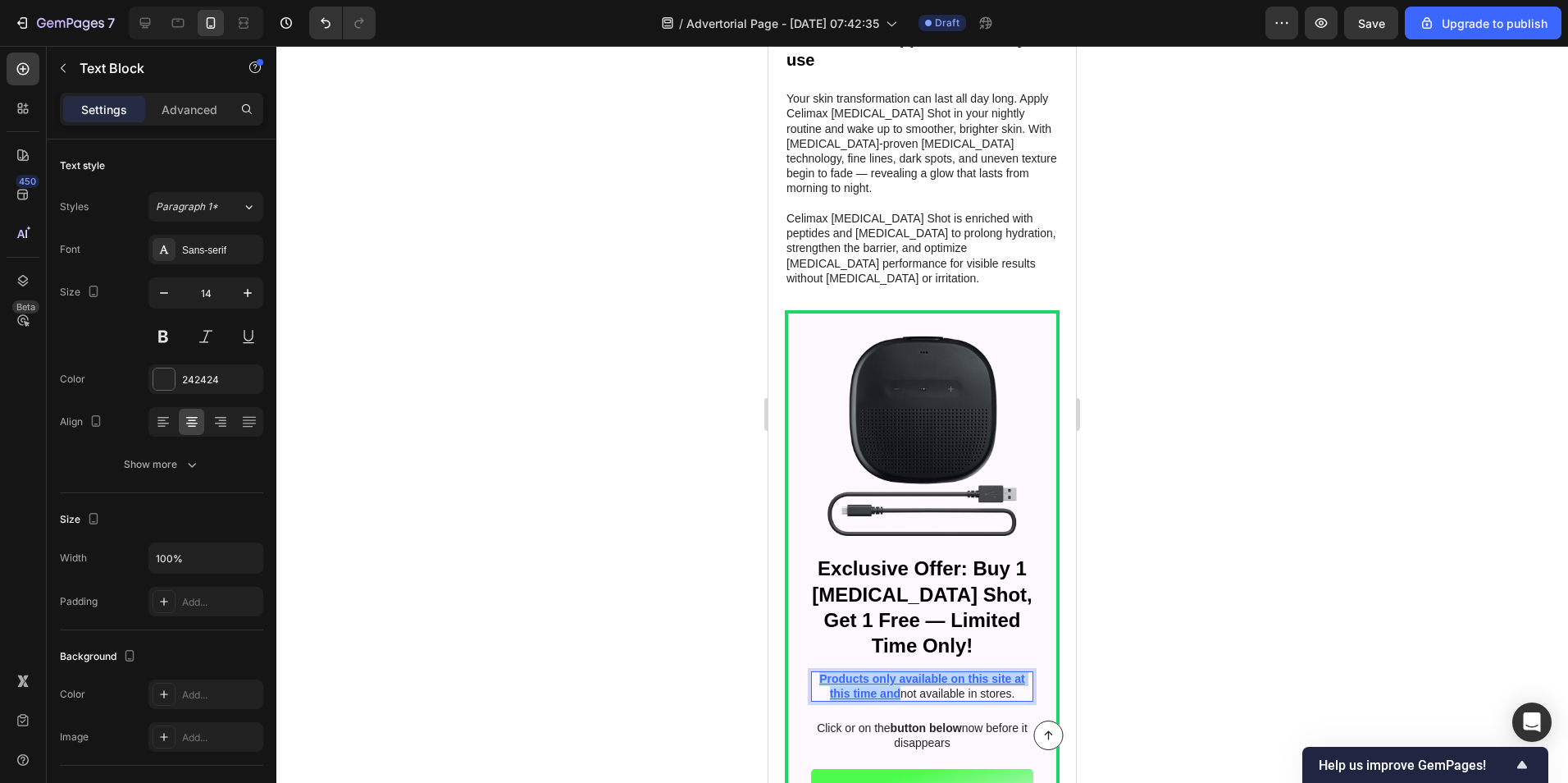
click at [872, 671] on p "Products only available on this site at this time and not available in stores." at bounding box center [922, 686] width 222 height 29
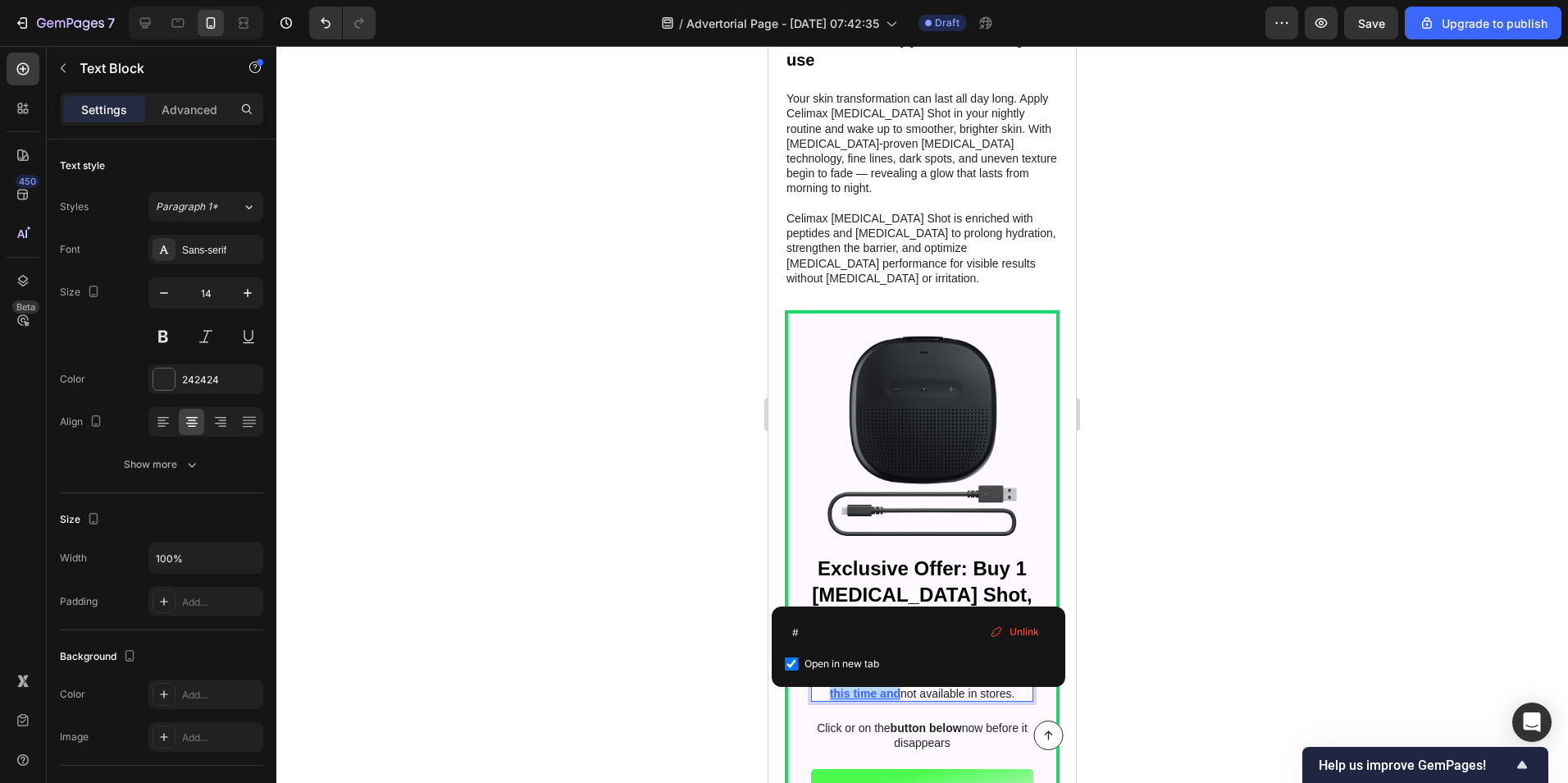
drag, startPoint x: 888, startPoint y: 584, endPoint x: 813, endPoint y: 568, distance: 76.7
click at [819, 672] on u "Products only available on this site at this time and" at bounding box center [922, 686] width 206 height 28
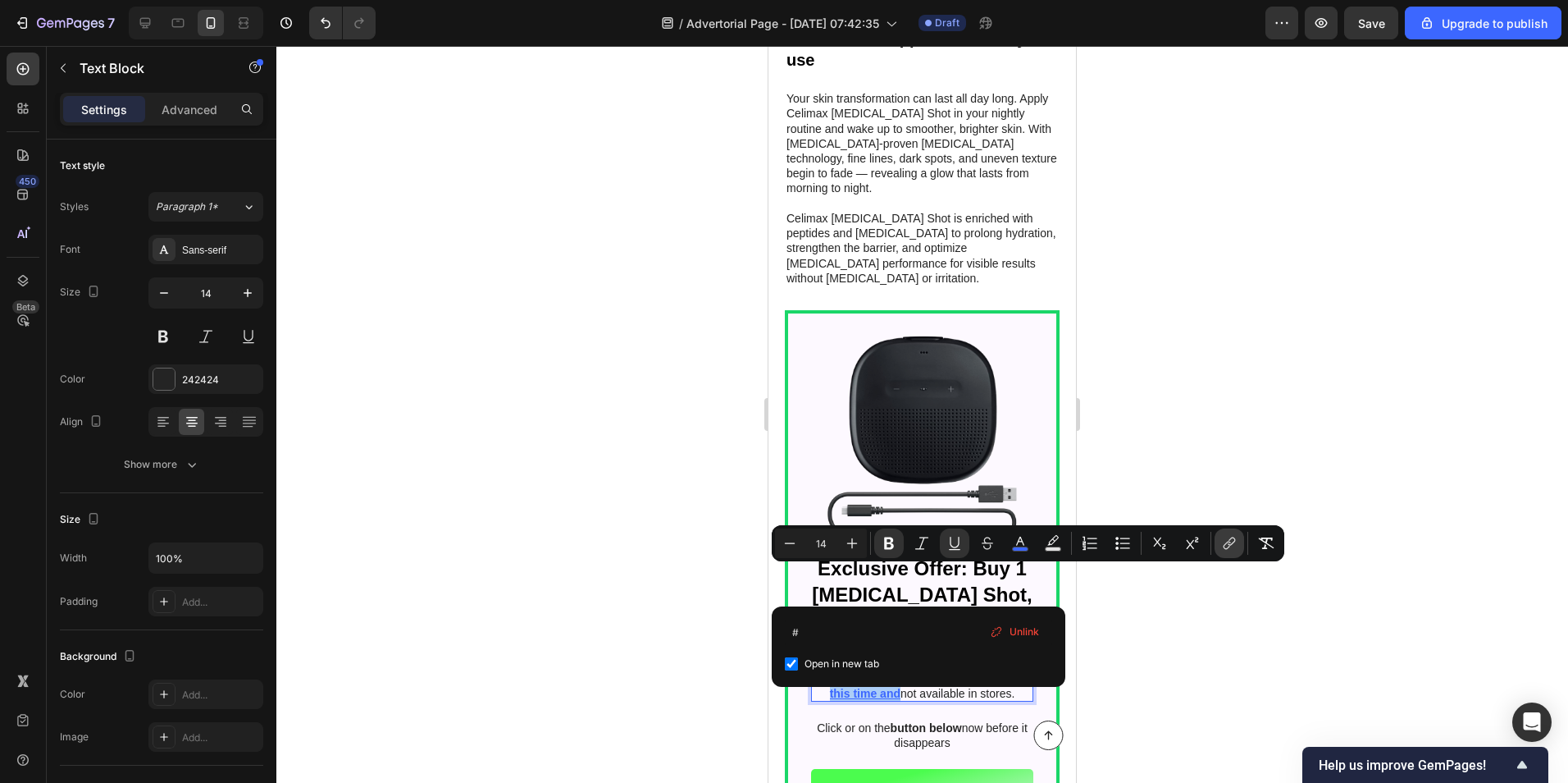
click at [1219, 542] on button "link" at bounding box center [1230, 543] width 29 height 29
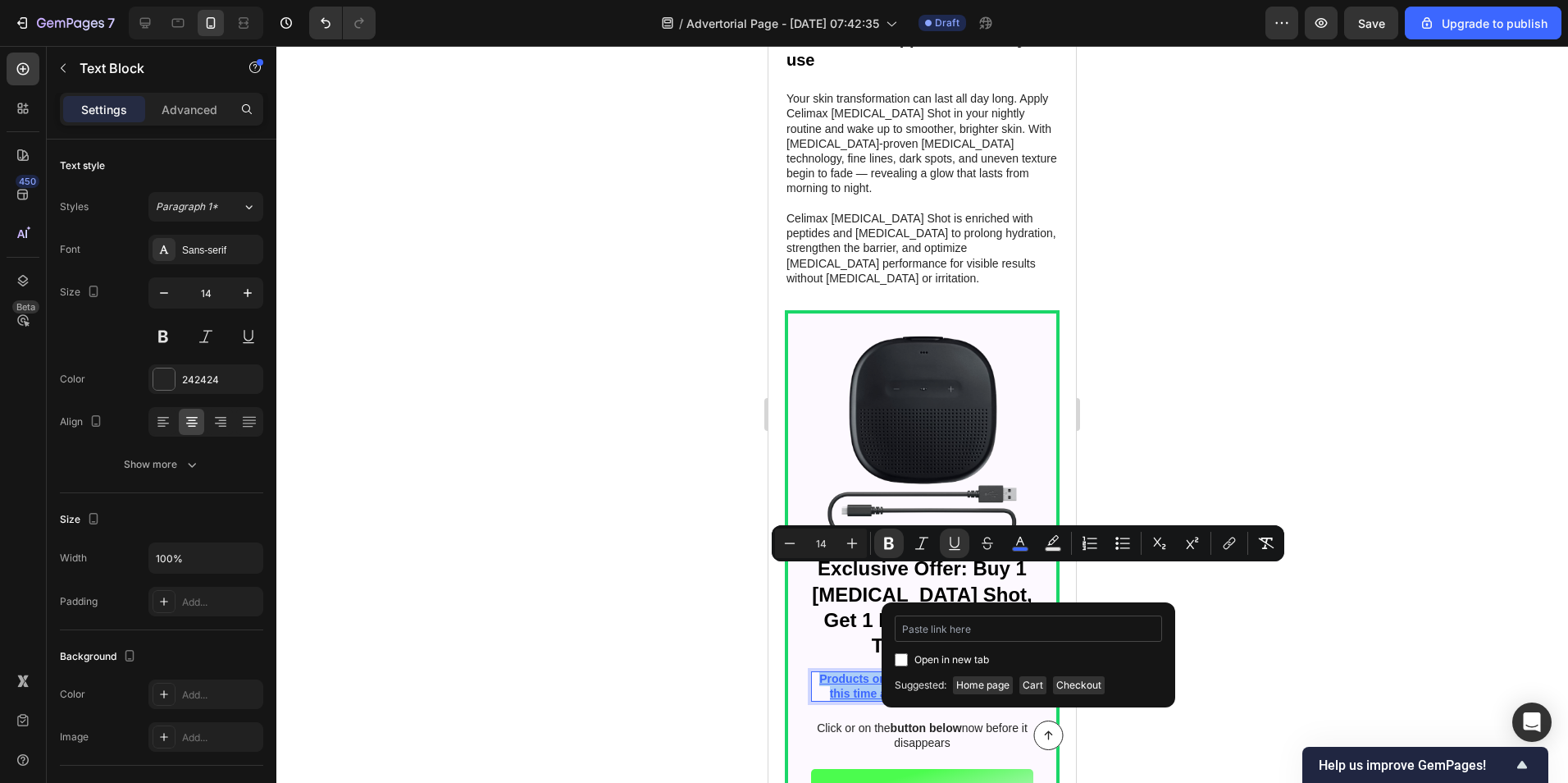
click at [947, 621] on input "Editor contextual toolbar" at bounding box center [1028, 628] width 267 height 26
type input "[URL][DOMAIN_NAME]"
click at [1273, 612] on div at bounding box center [923, 414] width 1292 height 737
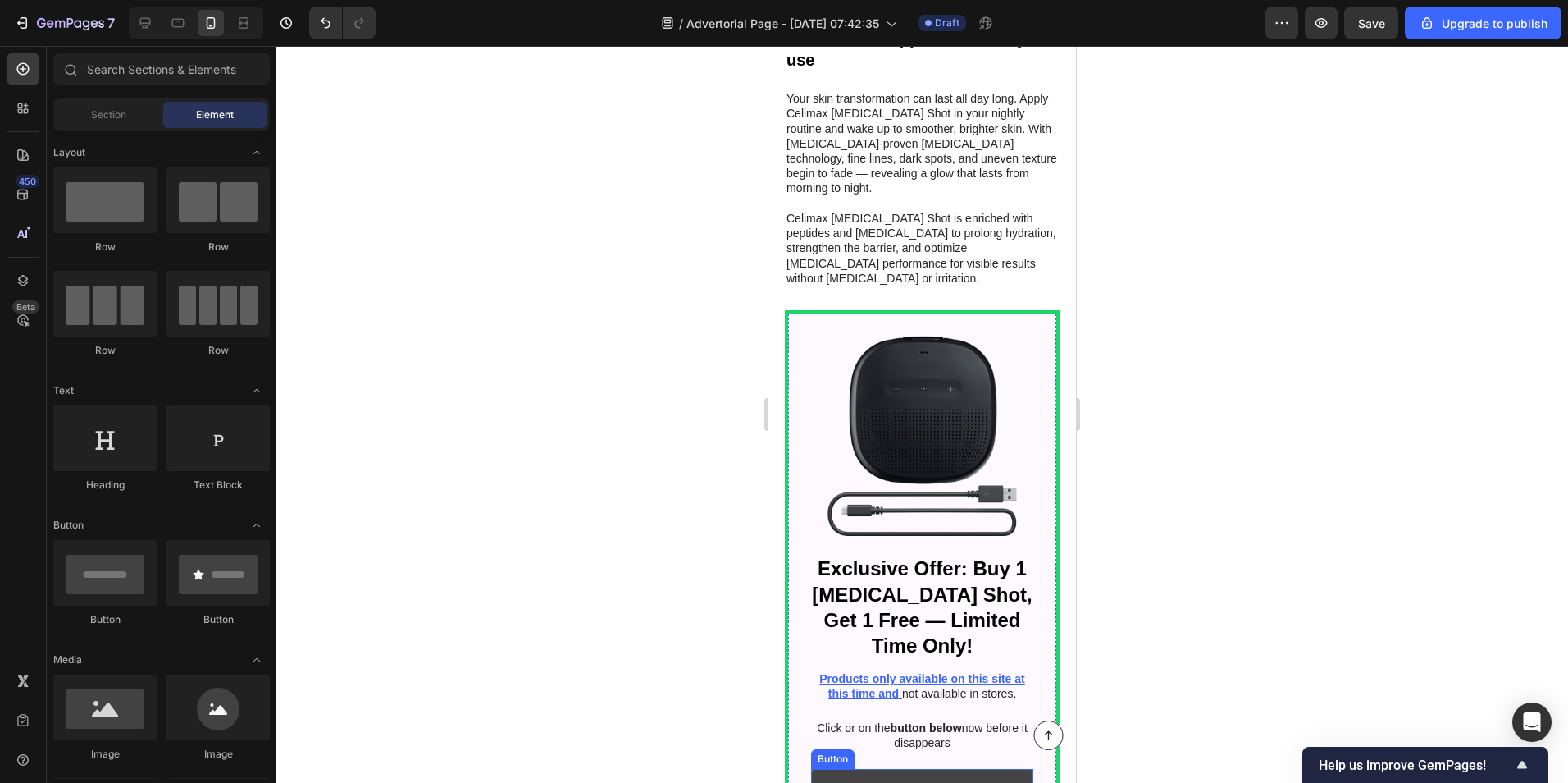
click at [1013, 769] on link "Buy 1 get 1 free >>" at bounding box center [922, 793] width 222 height 48
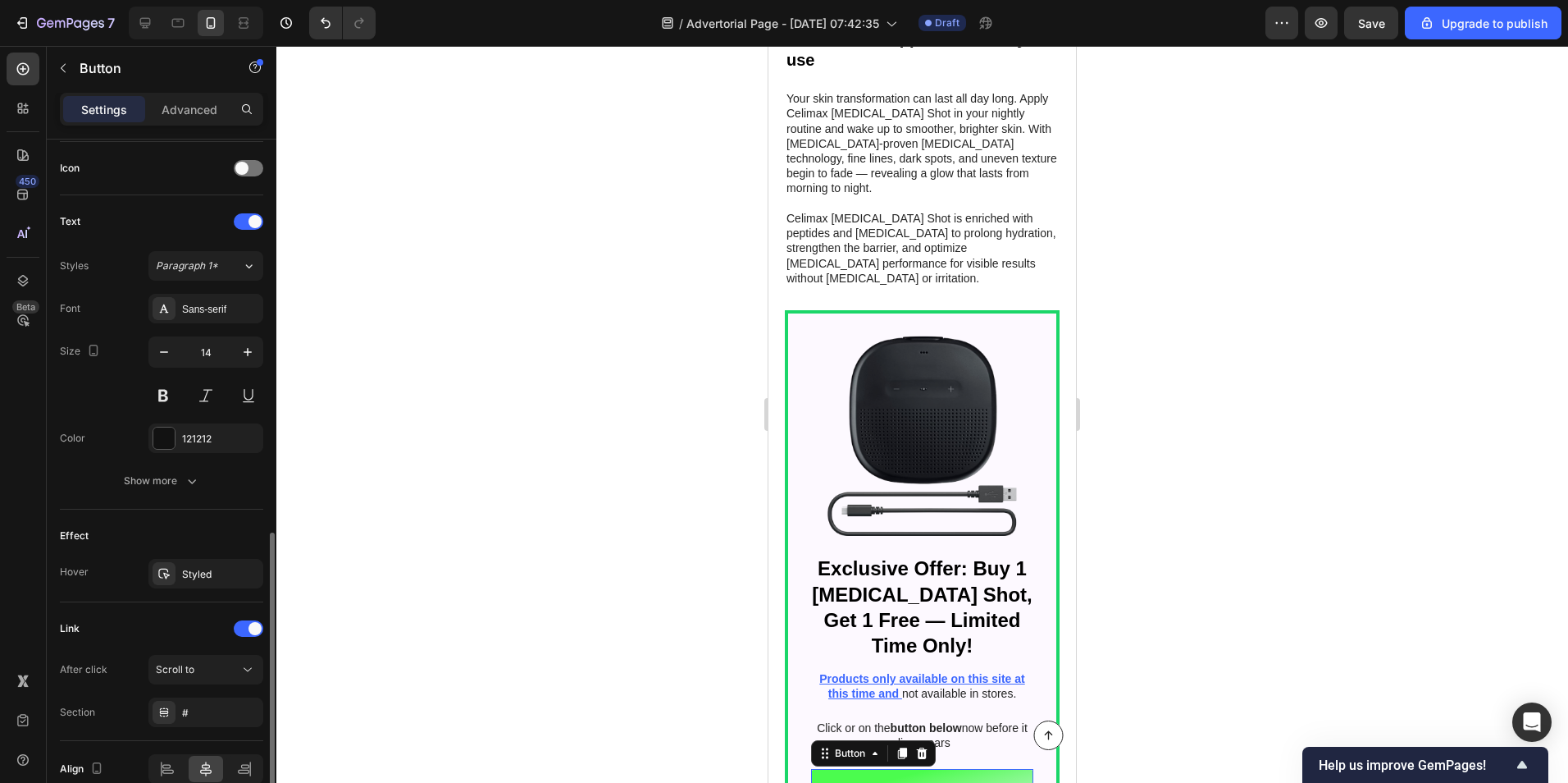
scroll to position [572, 0]
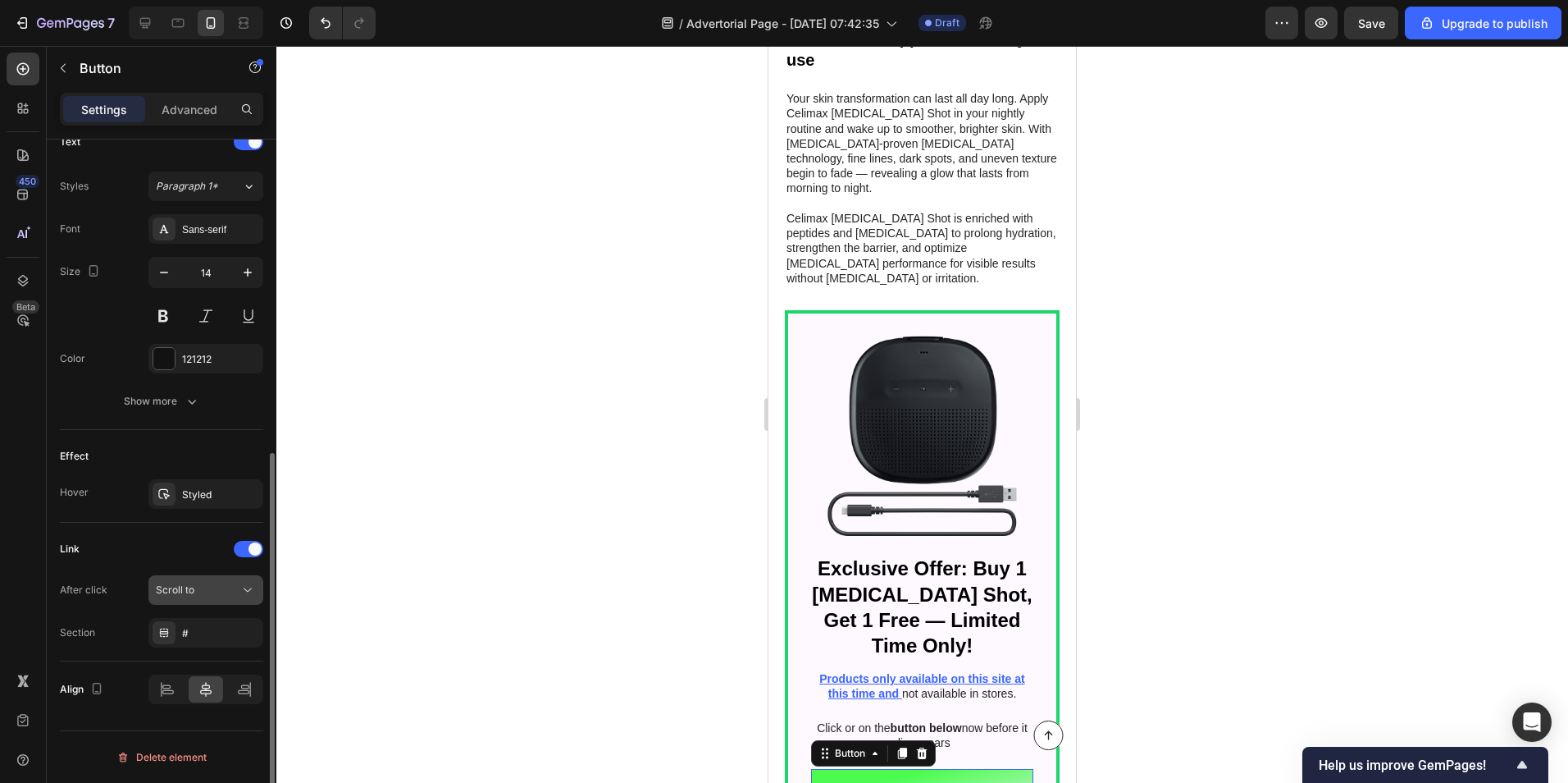
click at [216, 577] on button "Scroll to" at bounding box center [206, 590] width 115 height 29
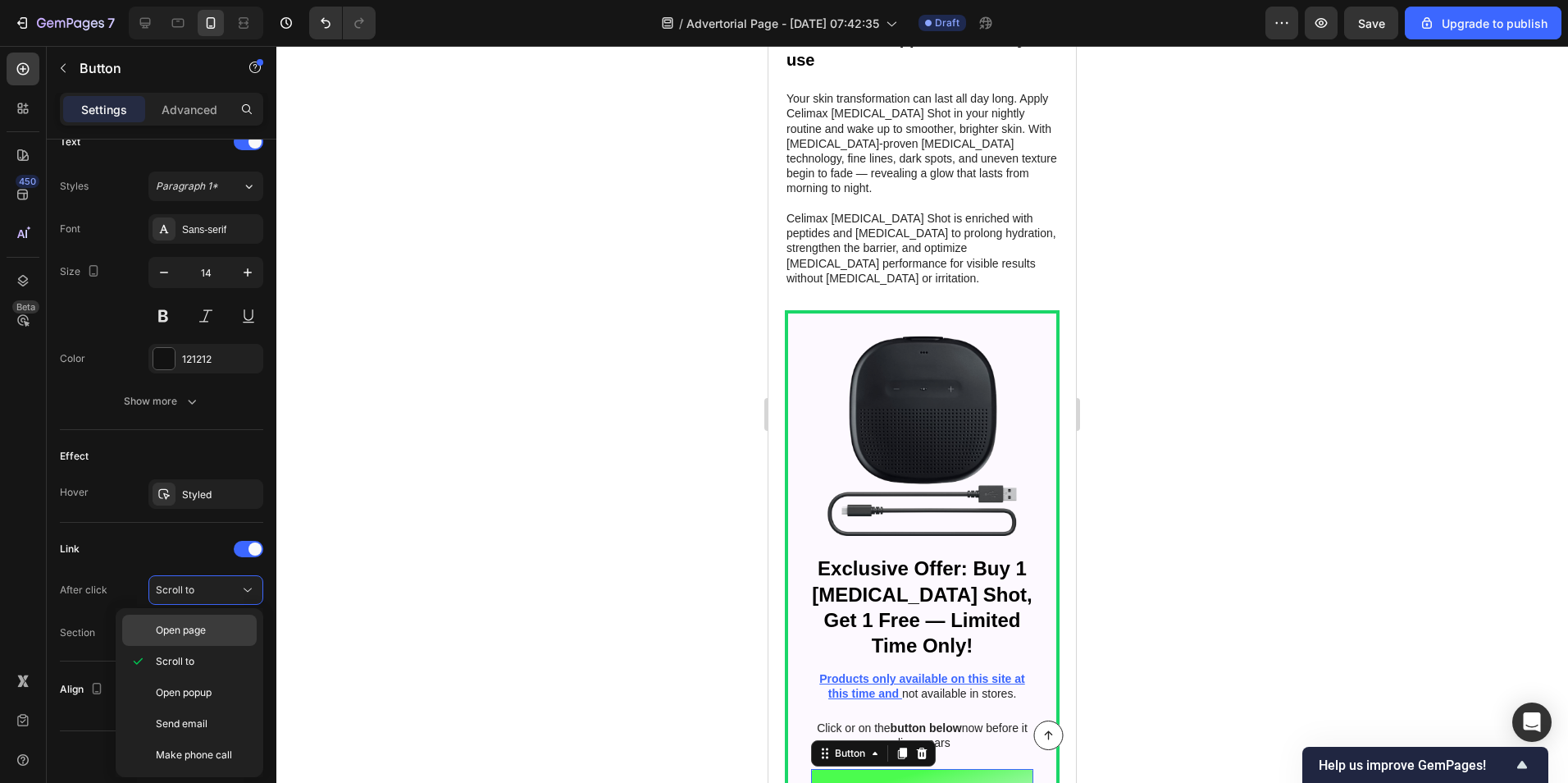
click at [195, 621] on div "Open page" at bounding box center [189, 630] width 135 height 31
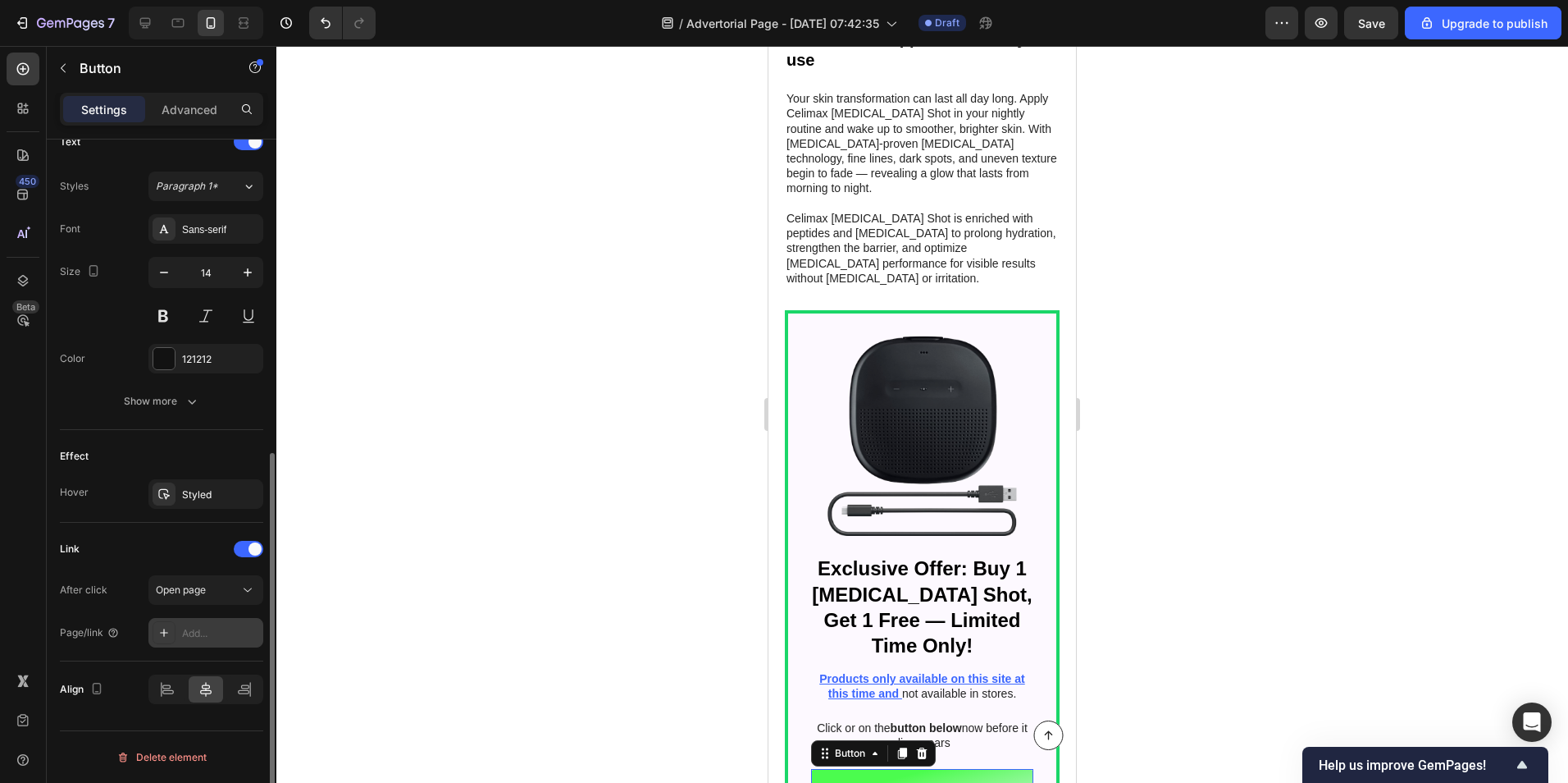
click at [195, 626] on div "Add..." at bounding box center [221, 633] width 77 height 15
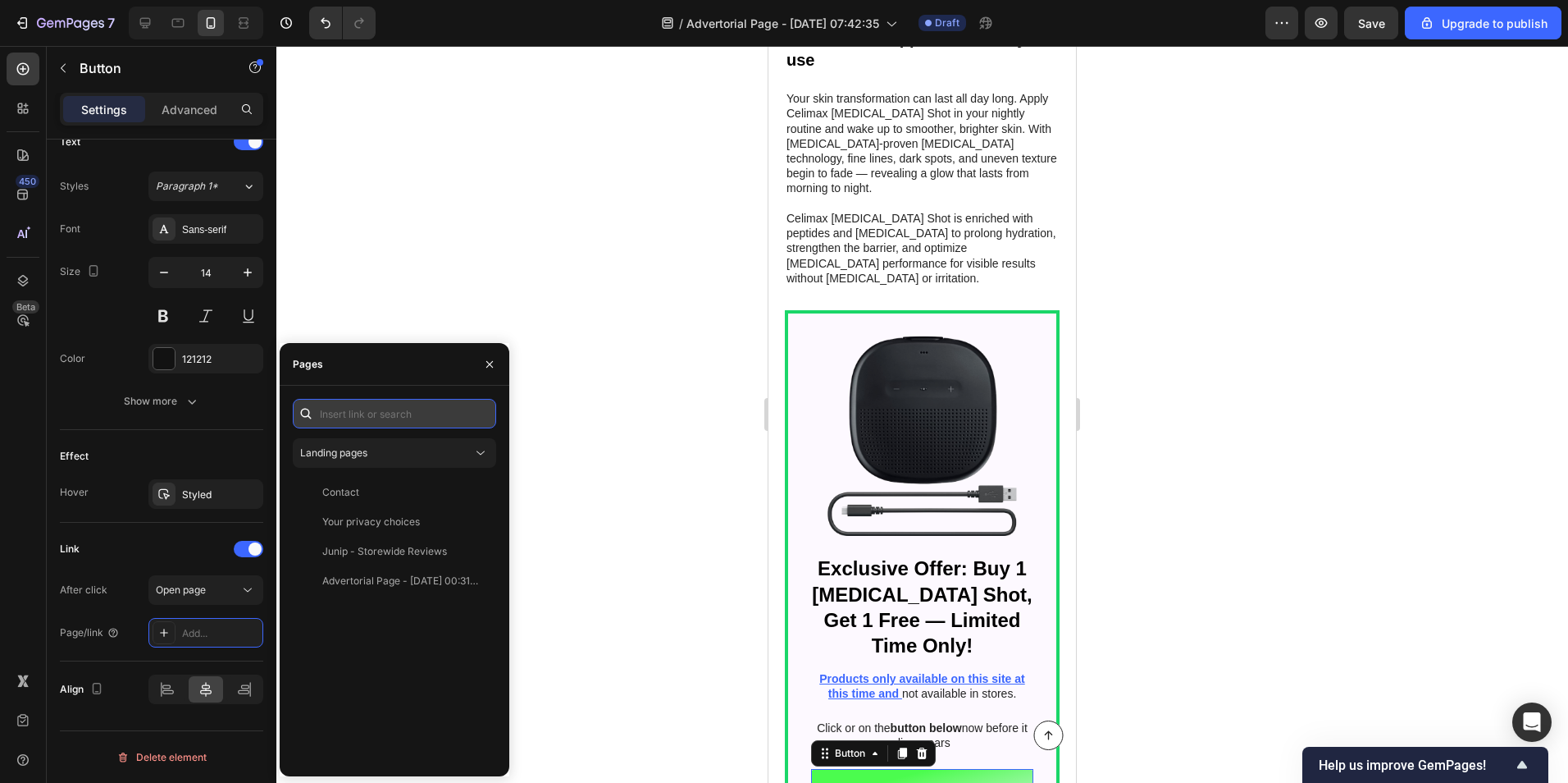
click at [392, 406] on input "text" at bounding box center [394, 414] width 203 height 29
paste input "[URL][DOMAIN_NAME]"
type input "[URL][DOMAIN_NAME]"
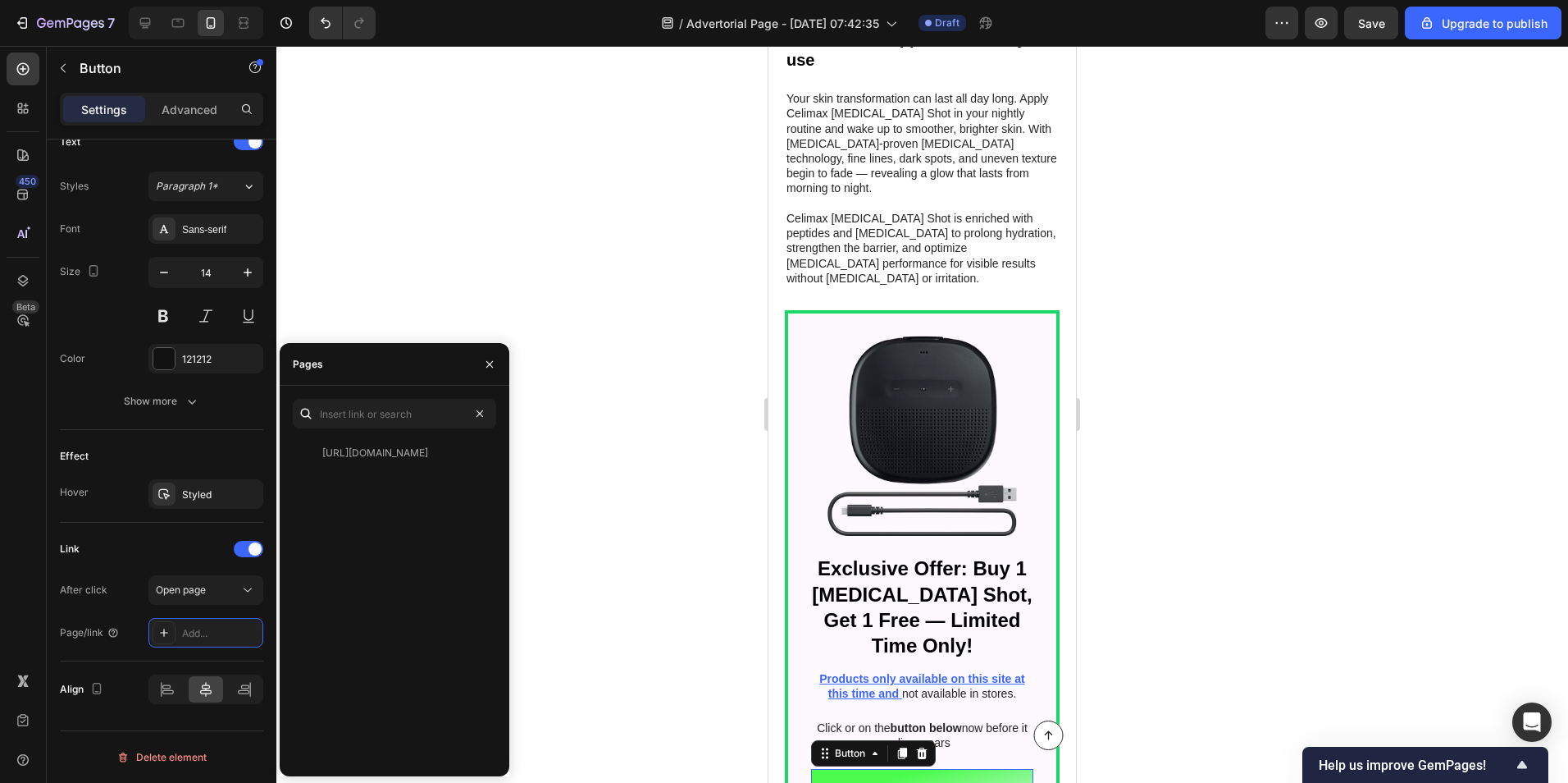
scroll to position [0, 0]
click at [609, 456] on div at bounding box center [923, 414] width 1292 height 737
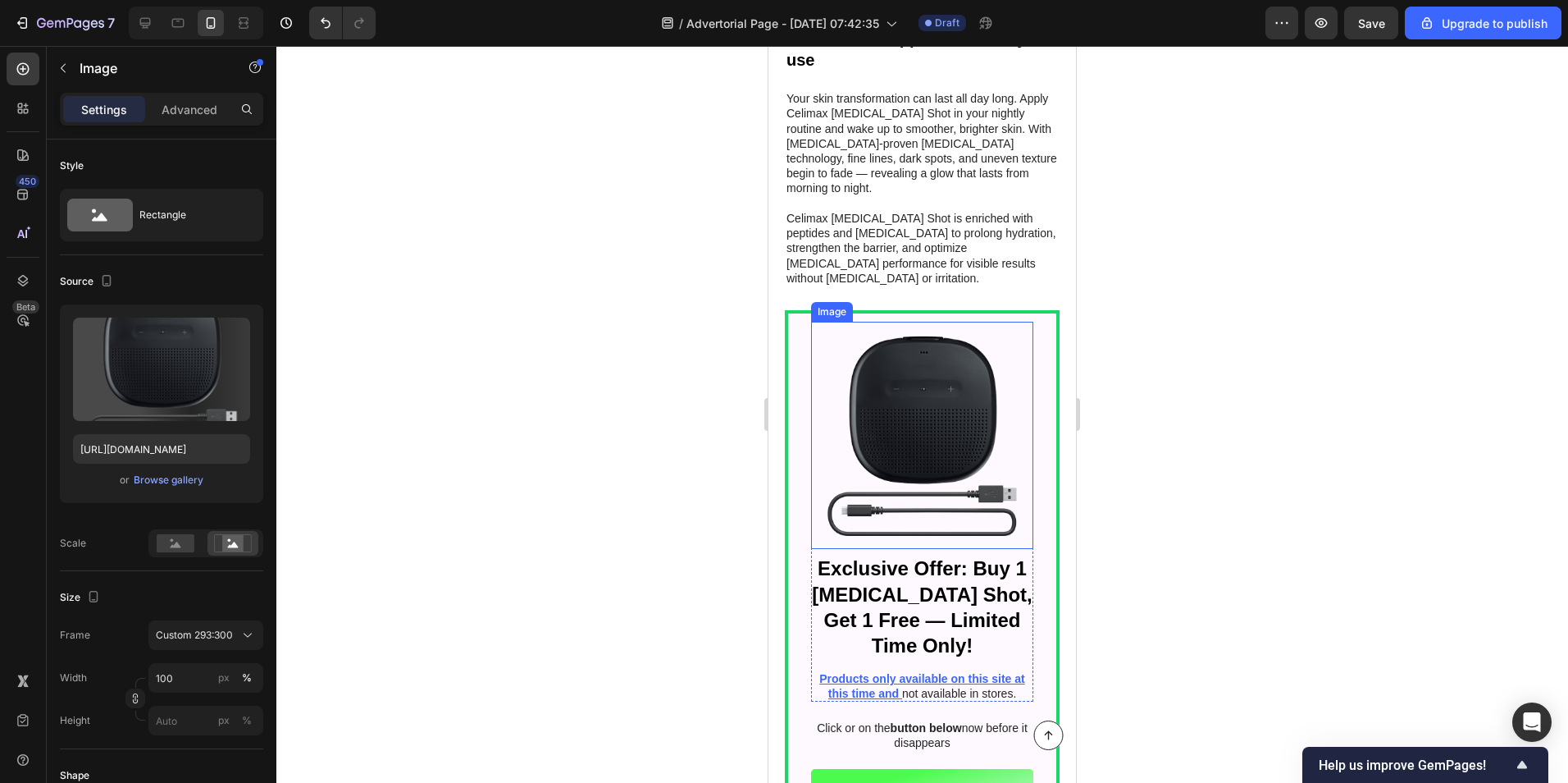
click at [916, 382] on img at bounding box center [922, 435] width 222 height 228
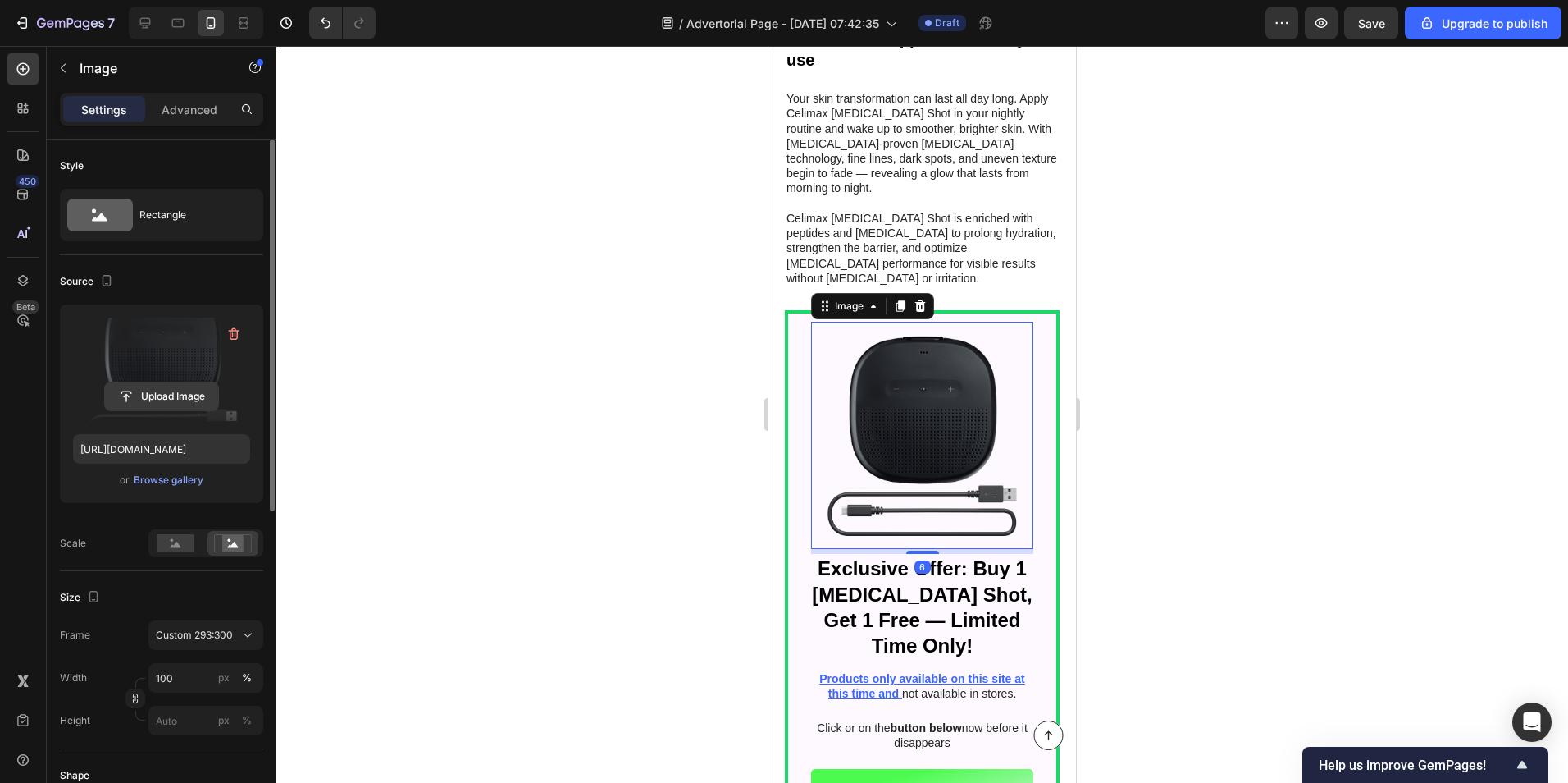
click at [174, 385] on input "file" at bounding box center [161, 396] width 113 height 28
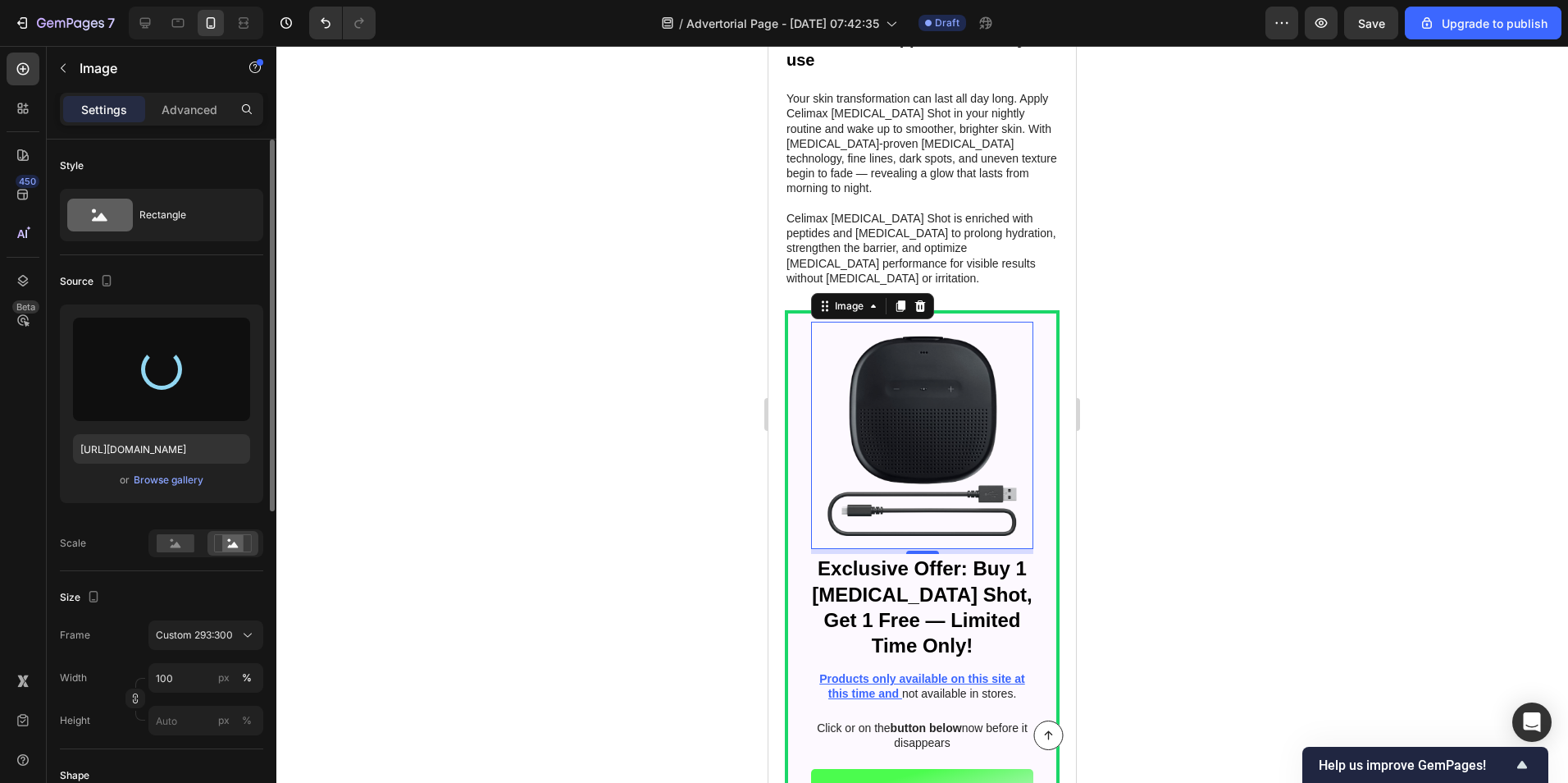
type input "[URL][DOMAIN_NAME]"
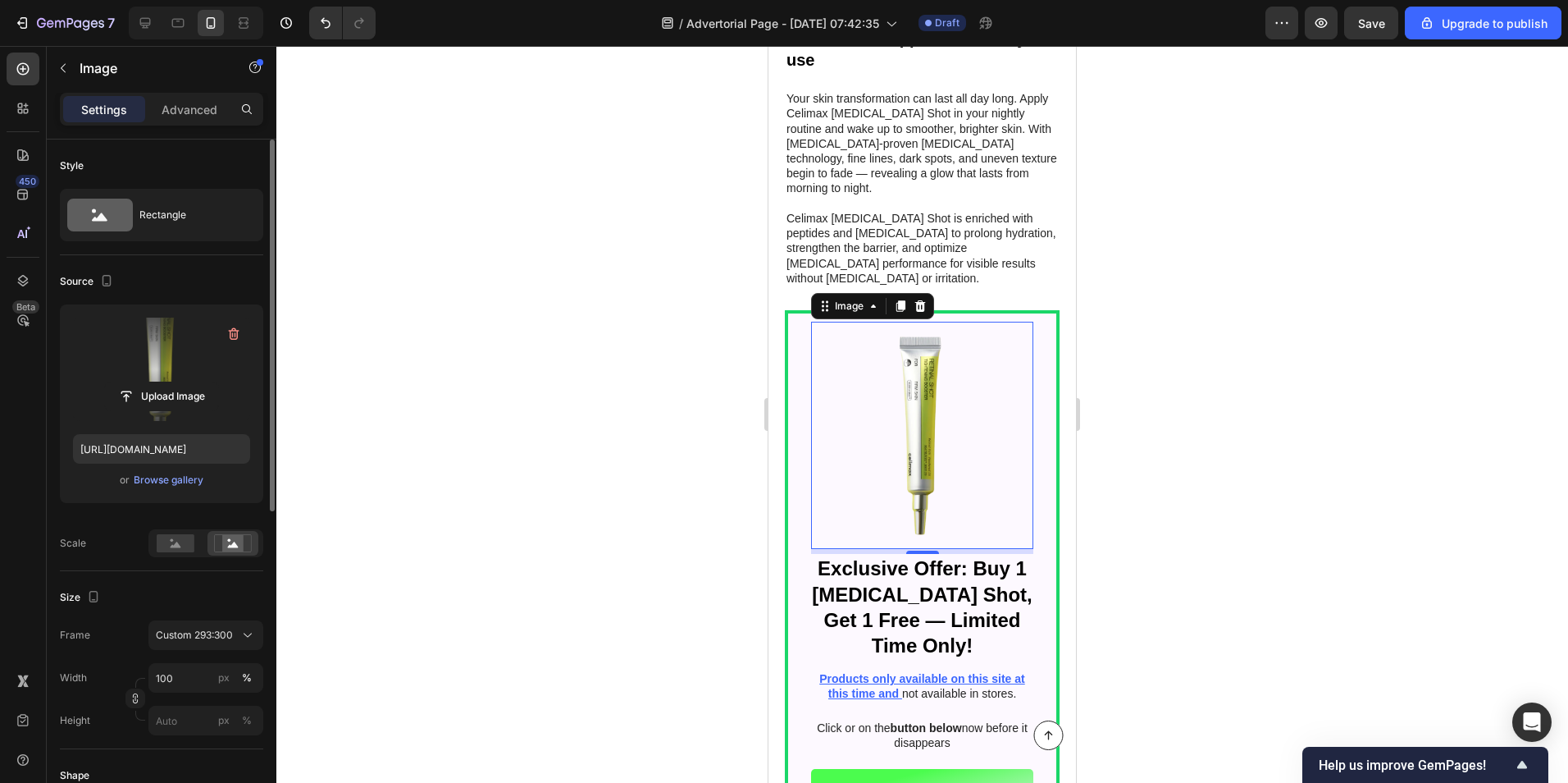
click at [1277, 446] on div at bounding box center [923, 414] width 1292 height 737
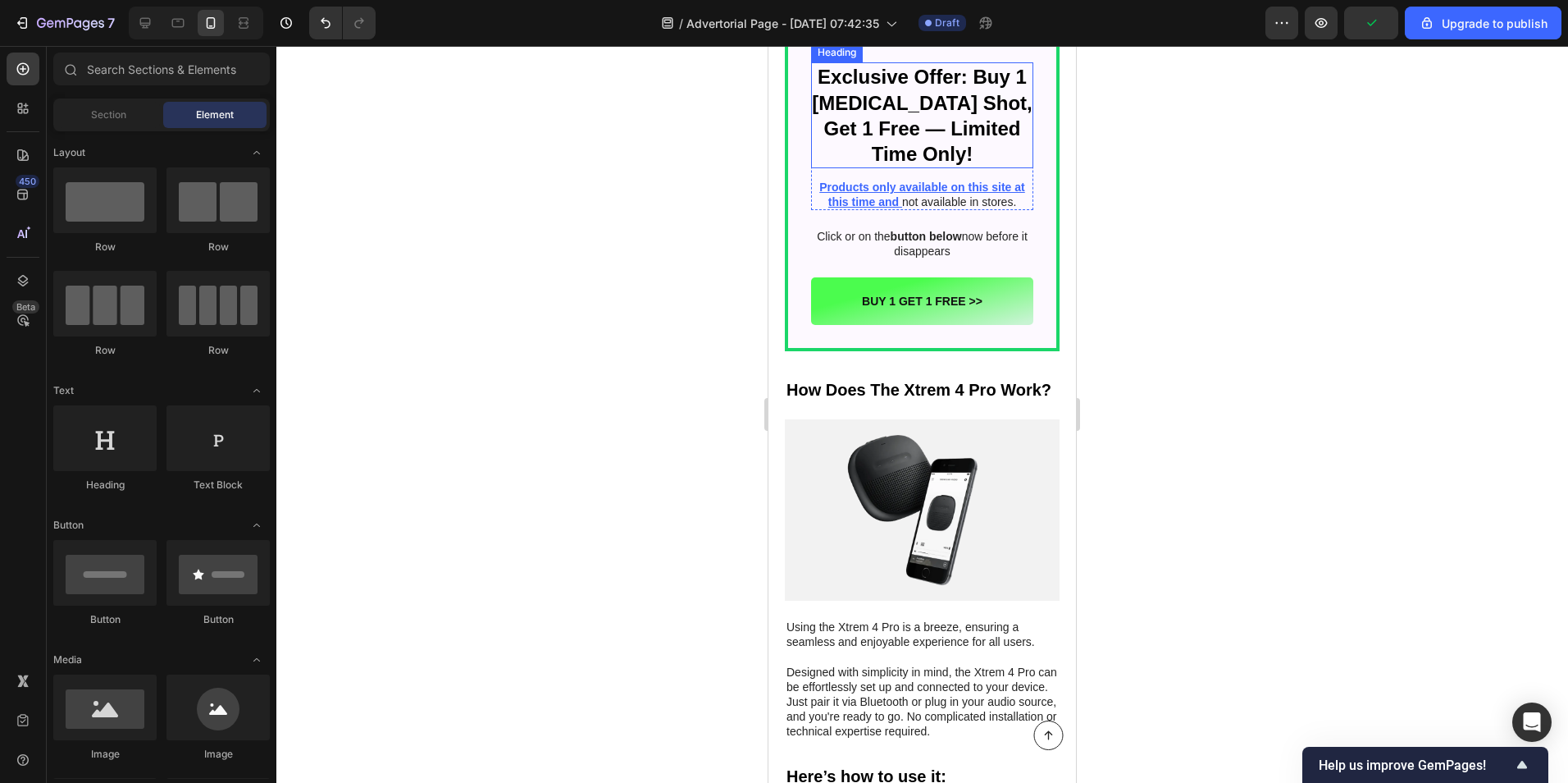
scroll to position [4745, 0]
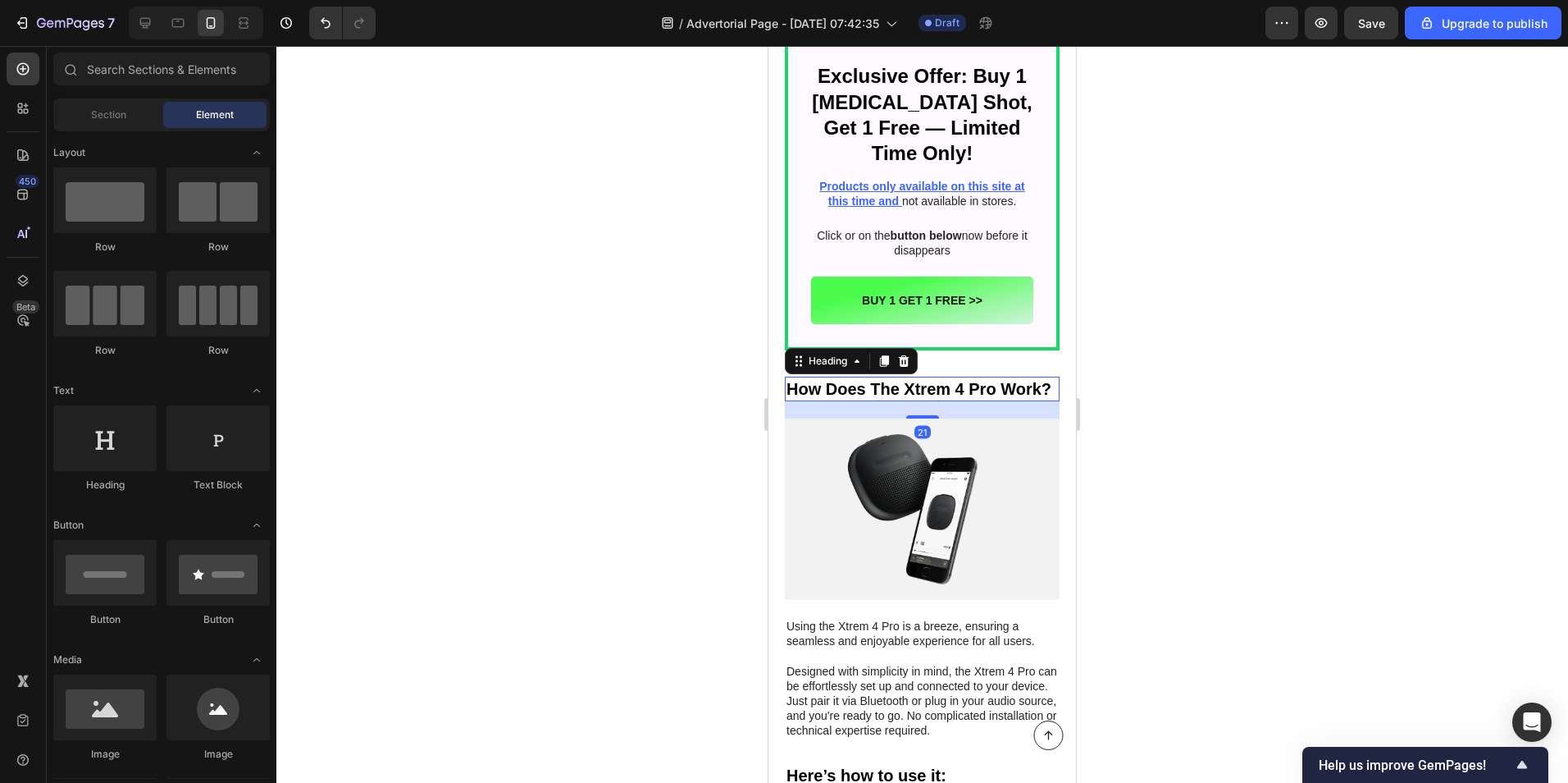
click at [850, 376] on h2 "How Does The Xtrem 4 Pro Work?" at bounding box center [923, 388] width 275 height 24
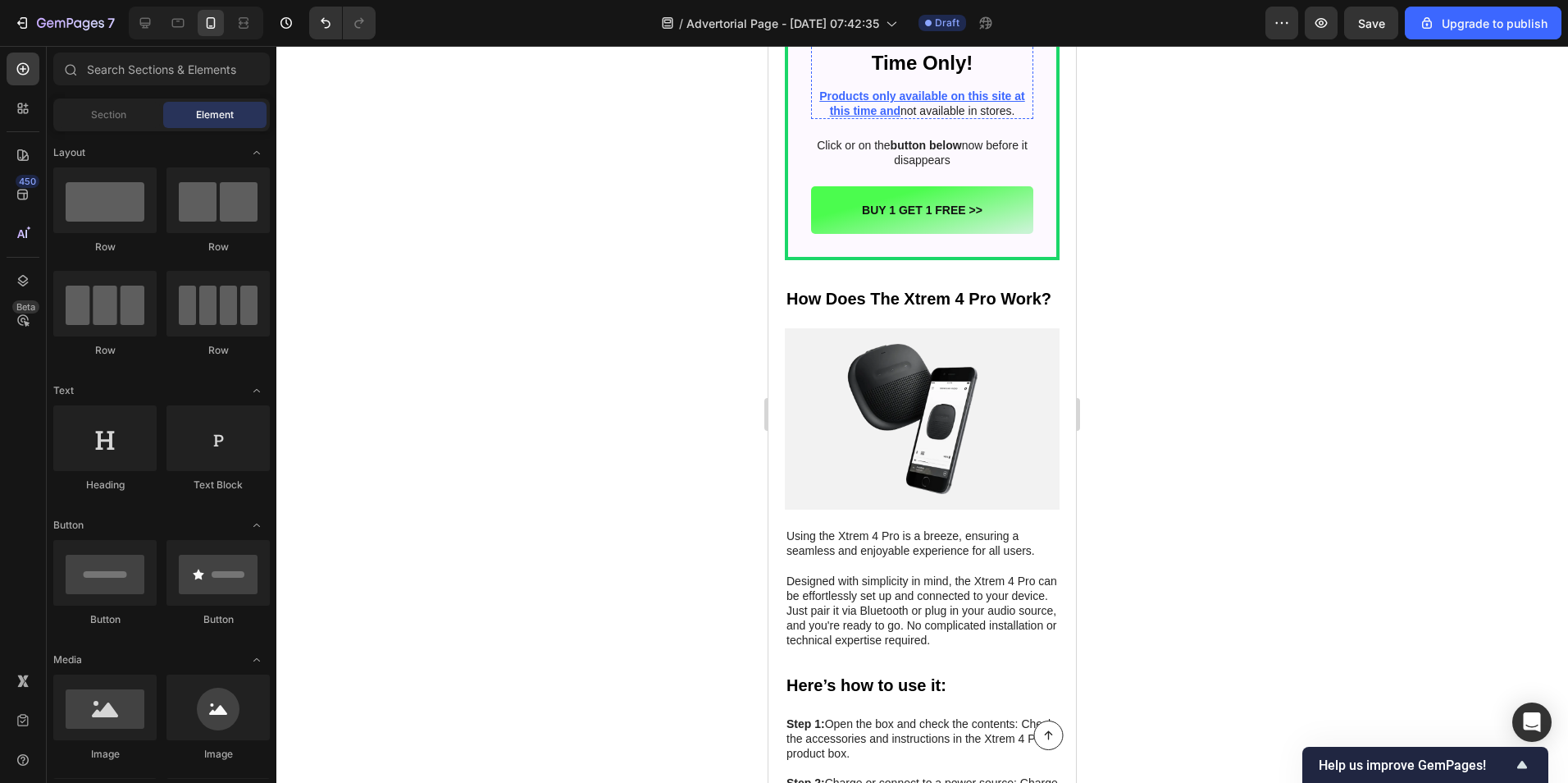
scroll to position [4841, 0]
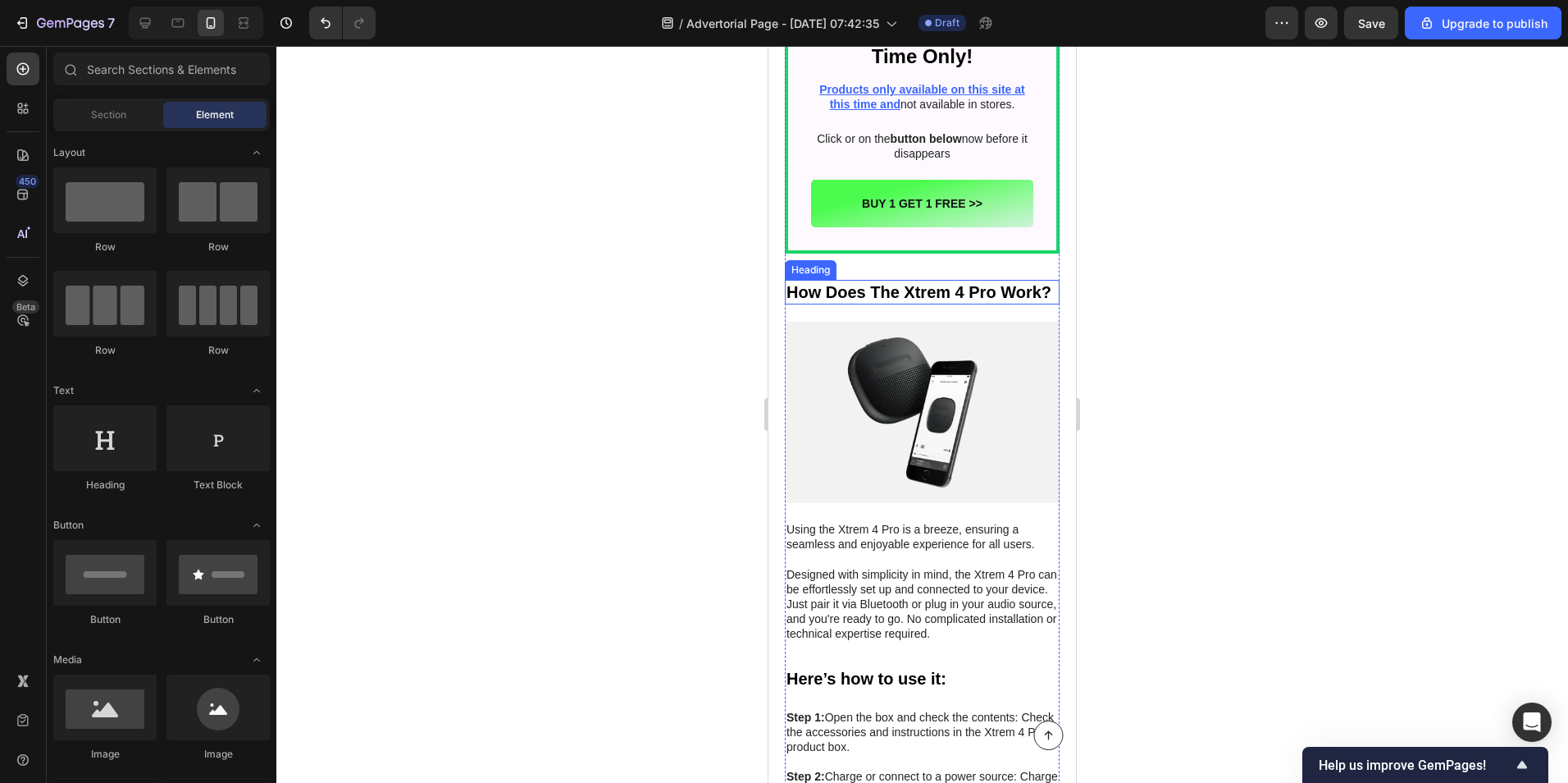
click at [805, 279] on h2 "How Does The Xtrem 4 Pro Work?" at bounding box center [923, 292] width 275 height 24
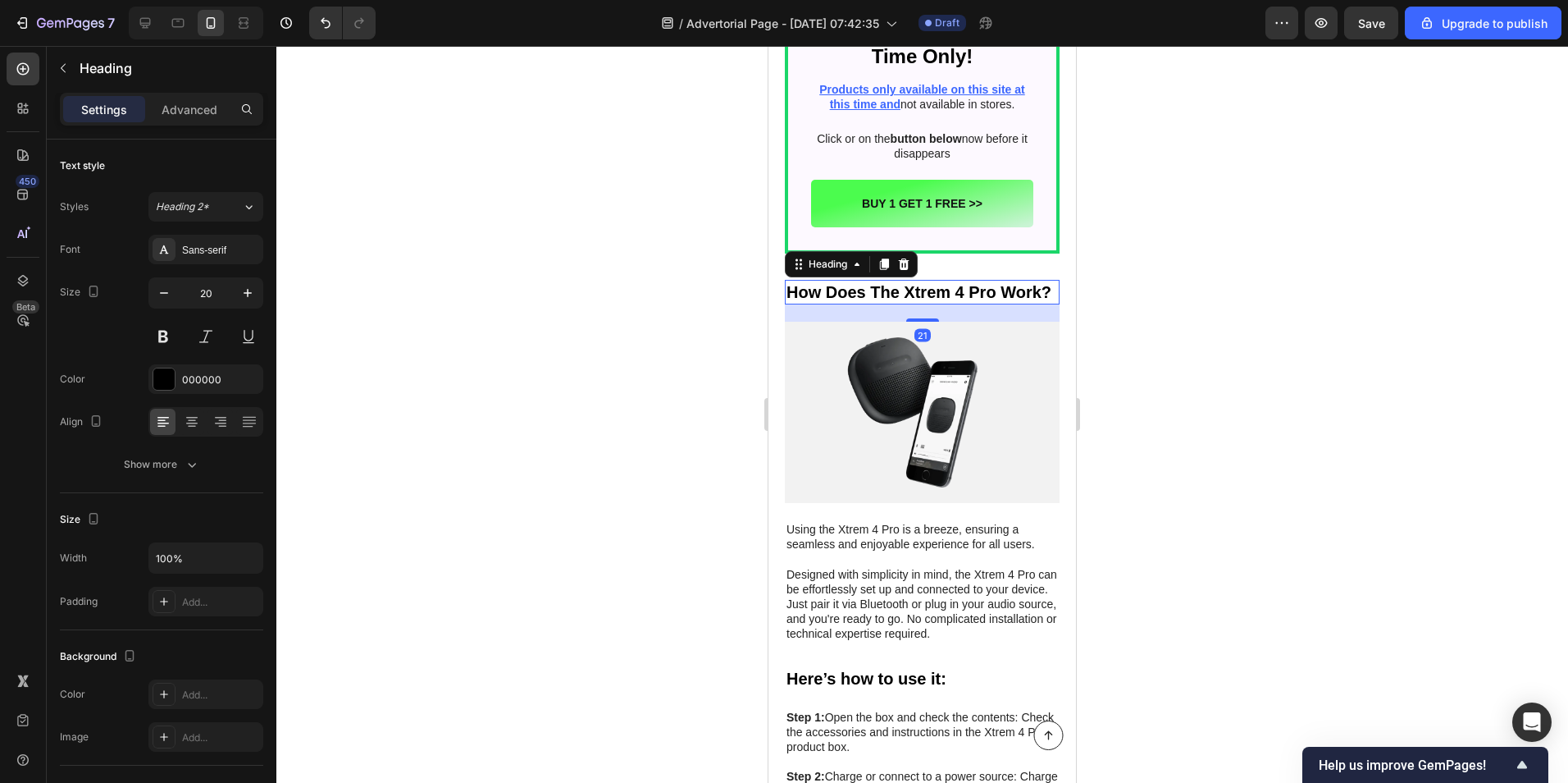
click at [599, 234] on div at bounding box center [923, 414] width 1292 height 737
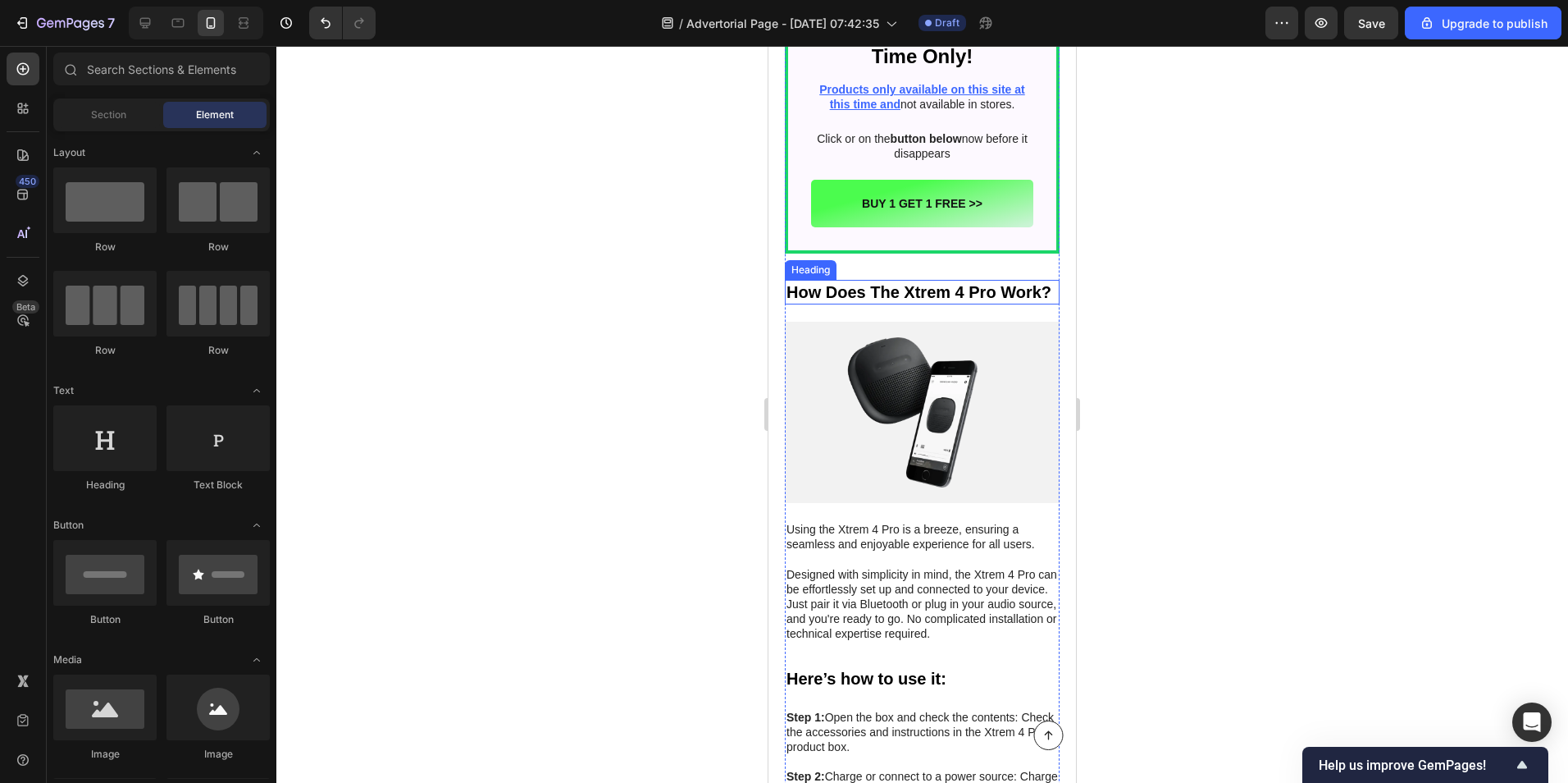
click at [976, 279] on h2 "How Does The Xtrem 4 Pro Work?" at bounding box center [923, 292] width 275 height 24
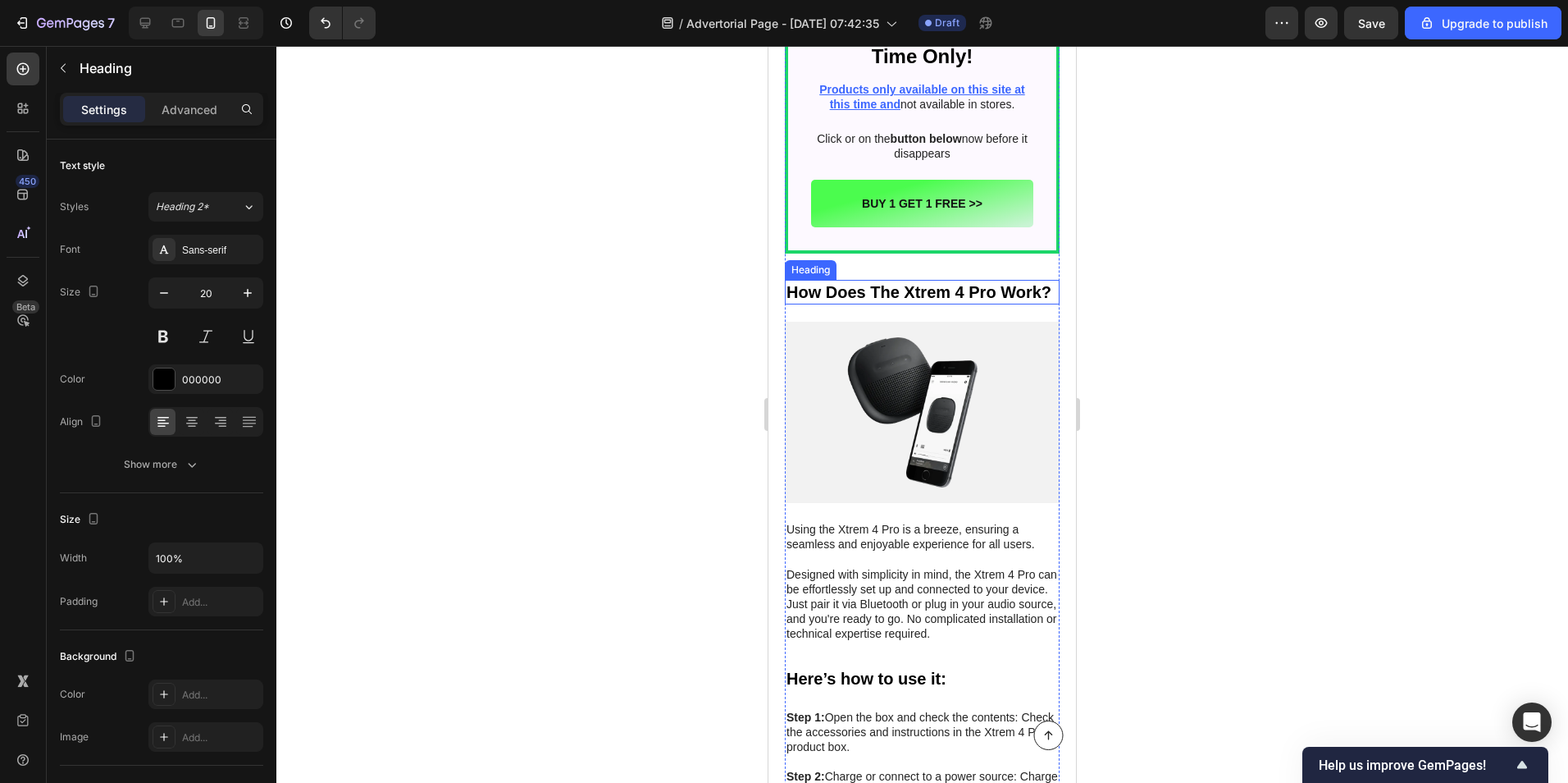
click at [976, 279] on h2 "How Does The Xtrem 4 Pro Work?" at bounding box center [923, 292] width 275 height 24
click at [976, 281] on p "How Does The Xtrem 4 Pro Work?" at bounding box center [922, 292] width 272 height 22
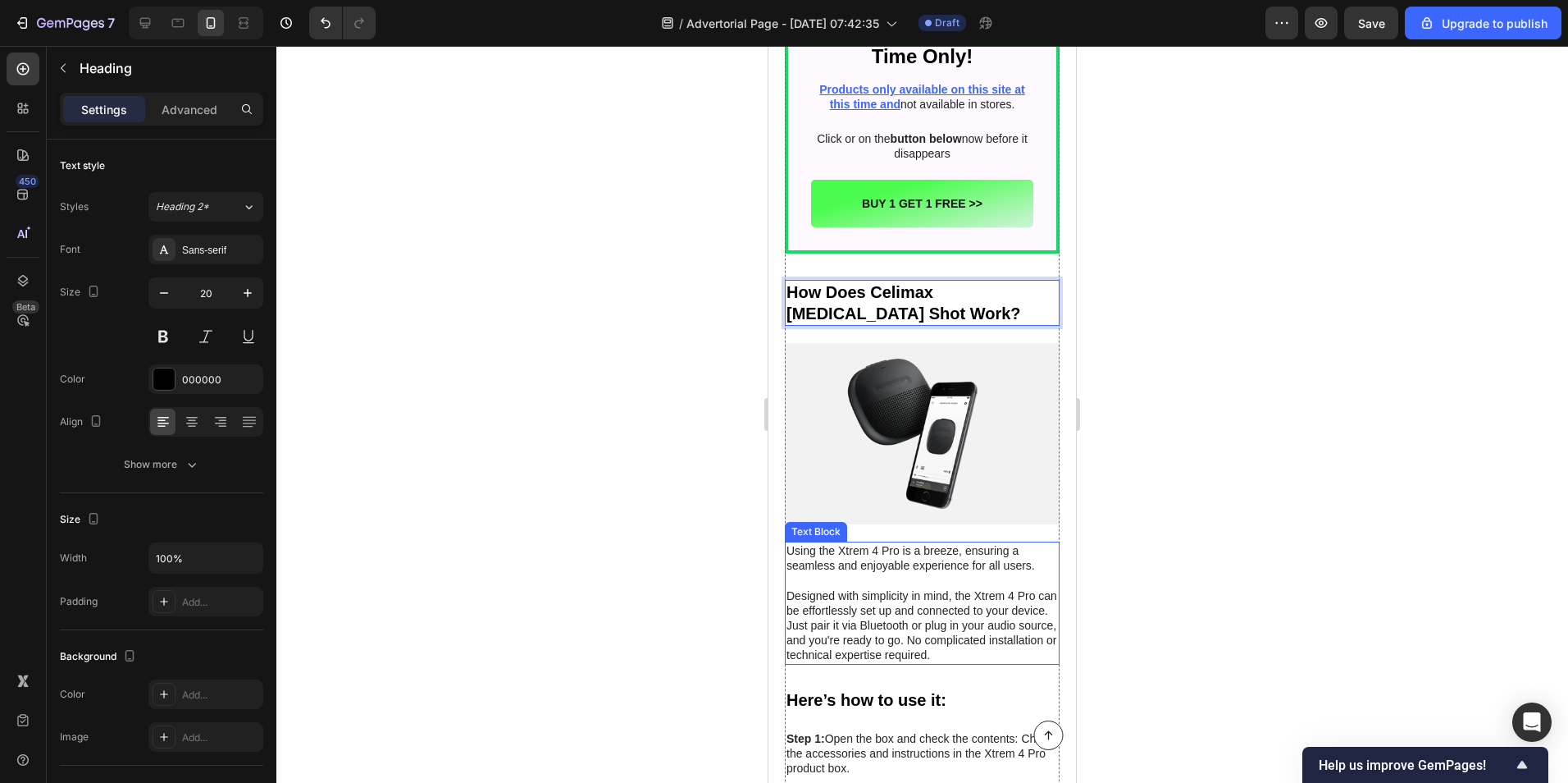
click at [951, 588] on p "Designed with simplicity in mind, the Xtrem 4 Pro can be effortlessly set up an…" at bounding box center [922, 626] width 272 height 74
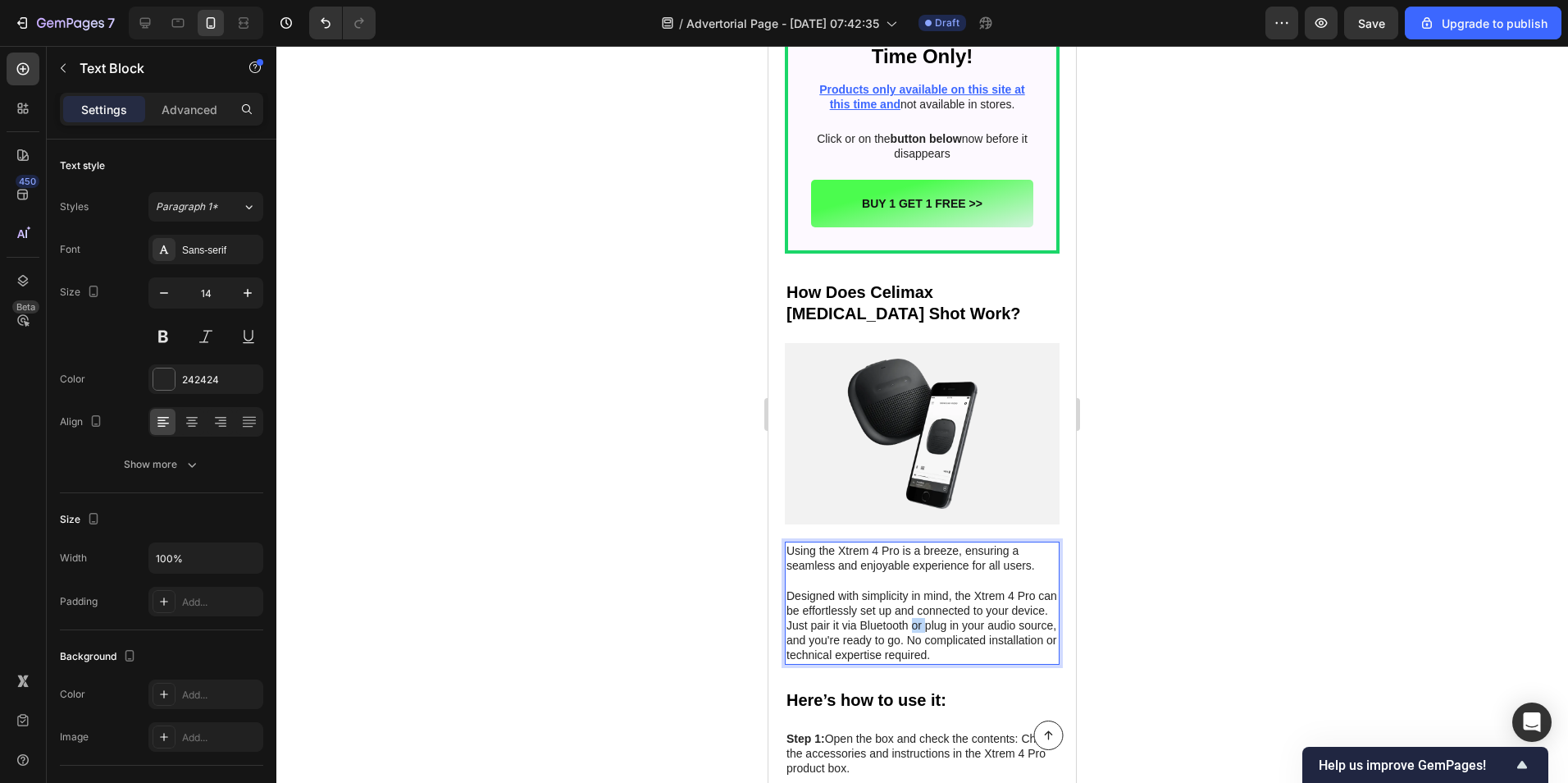
click at [951, 588] on p "Designed with simplicity in mind, the Xtrem 4 Pro can be effortlessly set up an…" at bounding box center [922, 626] width 272 height 74
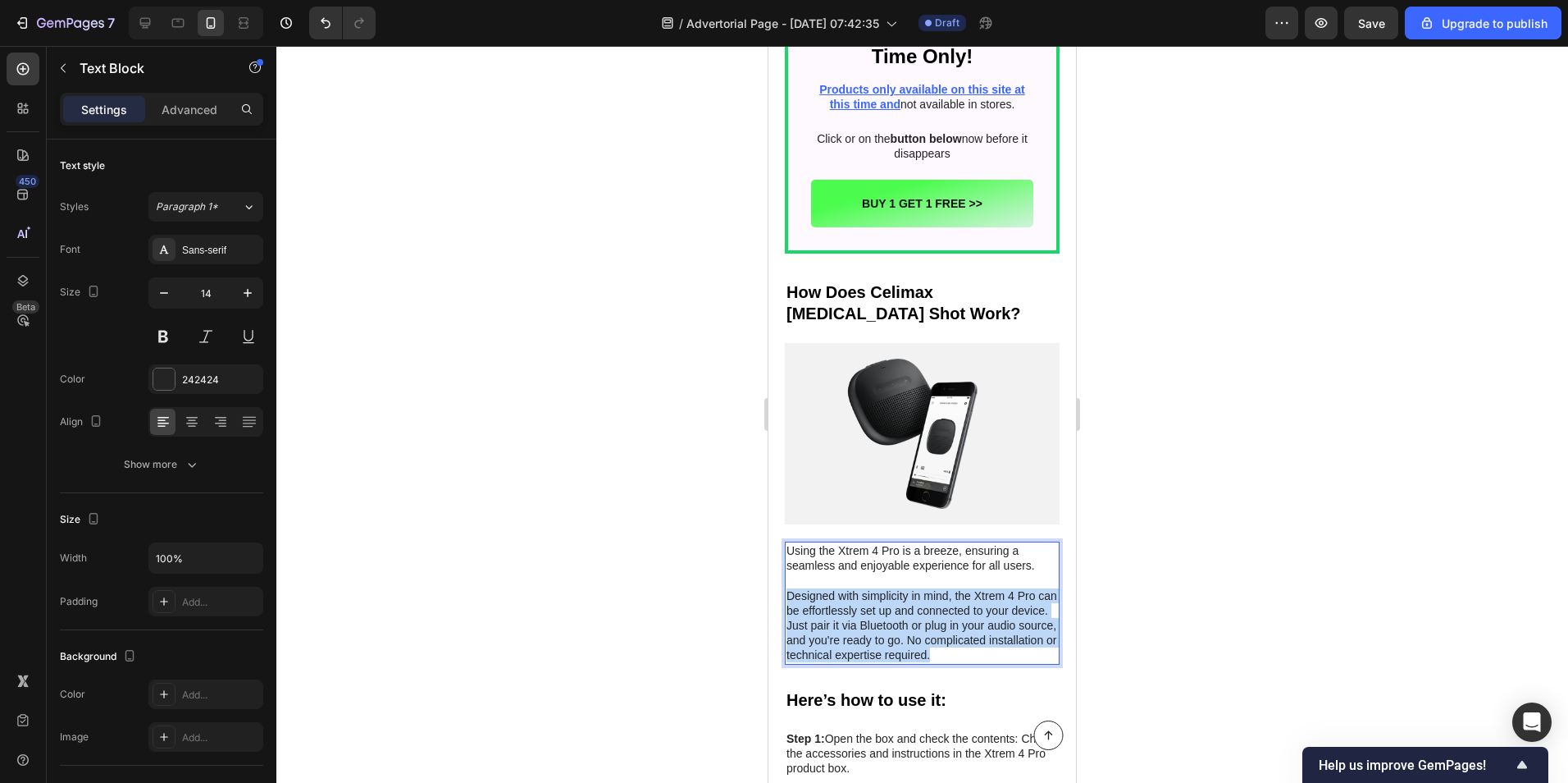
click at [951, 588] on p "Designed with simplicity in mind, the Xtrem 4 Pro can be effortlessly set up an…" at bounding box center [922, 626] width 272 height 74
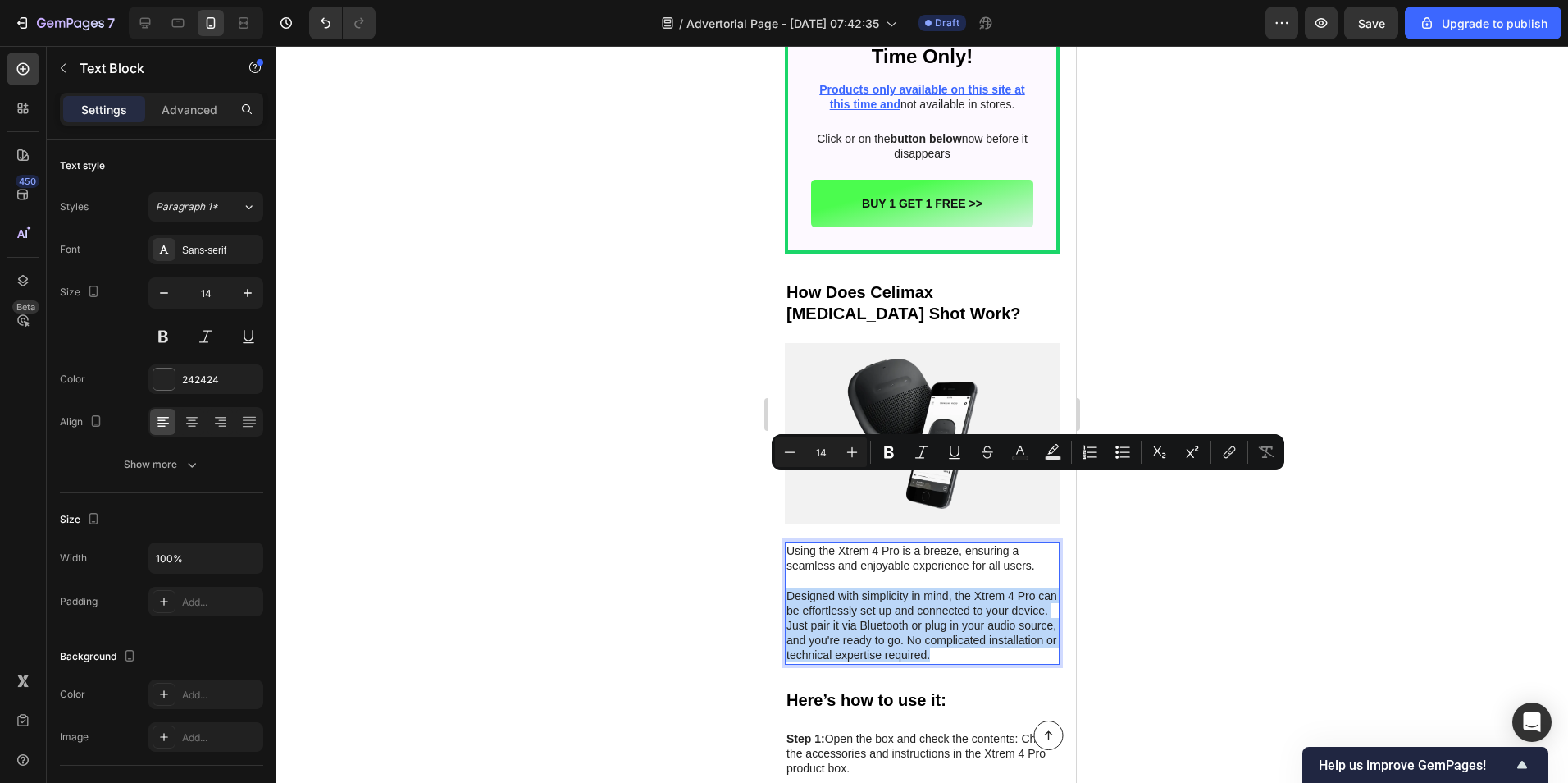
click at [858, 588] on p "Designed with simplicity in mind, the Xtrem 4 Pro can be effortlessly set up an…" at bounding box center [922, 626] width 272 height 74
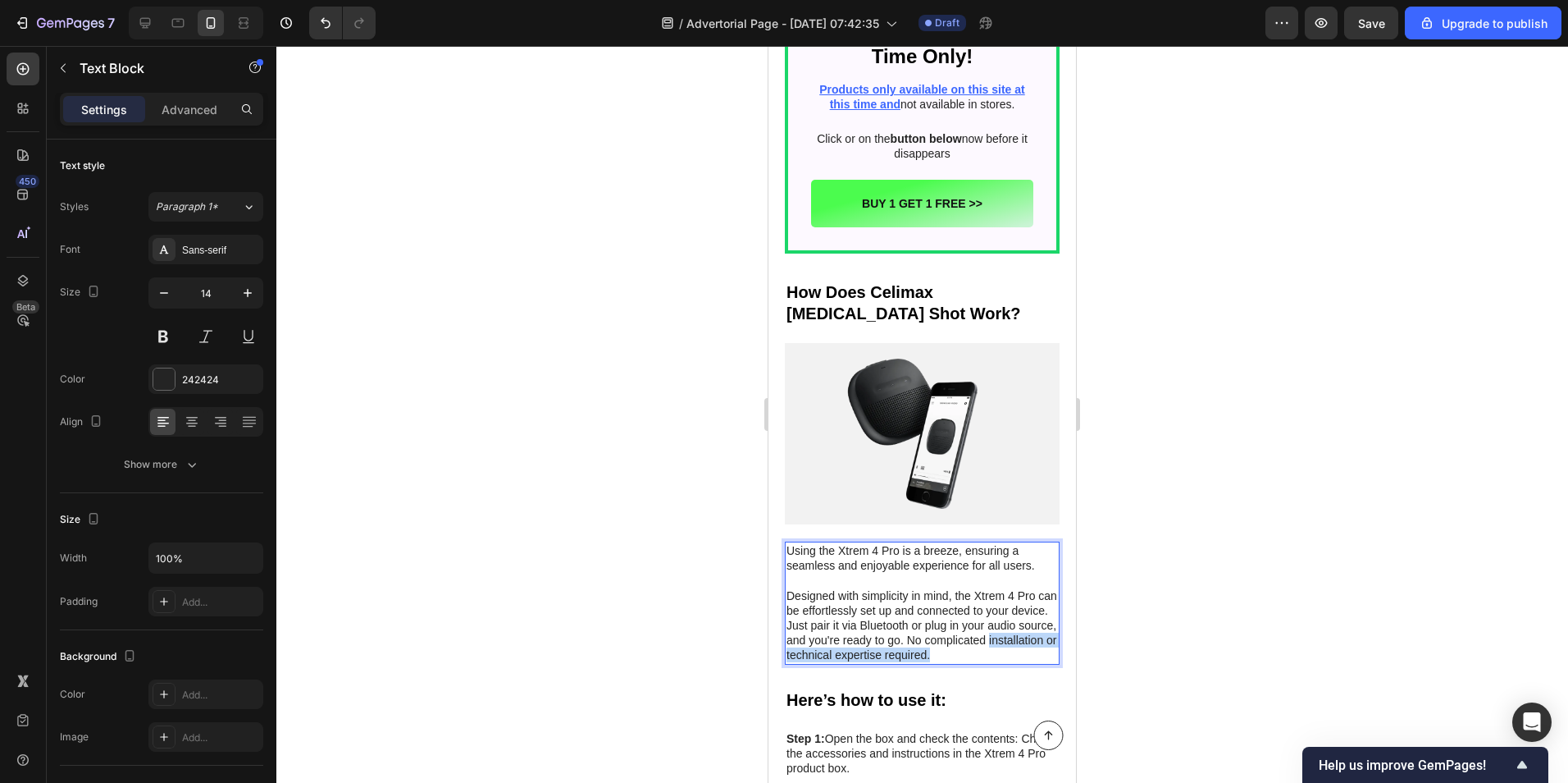
click at [854, 588] on p "Designed with simplicity in mind, the Xtrem 4 Pro can be effortlessly set up an…" at bounding box center [922, 626] width 272 height 74
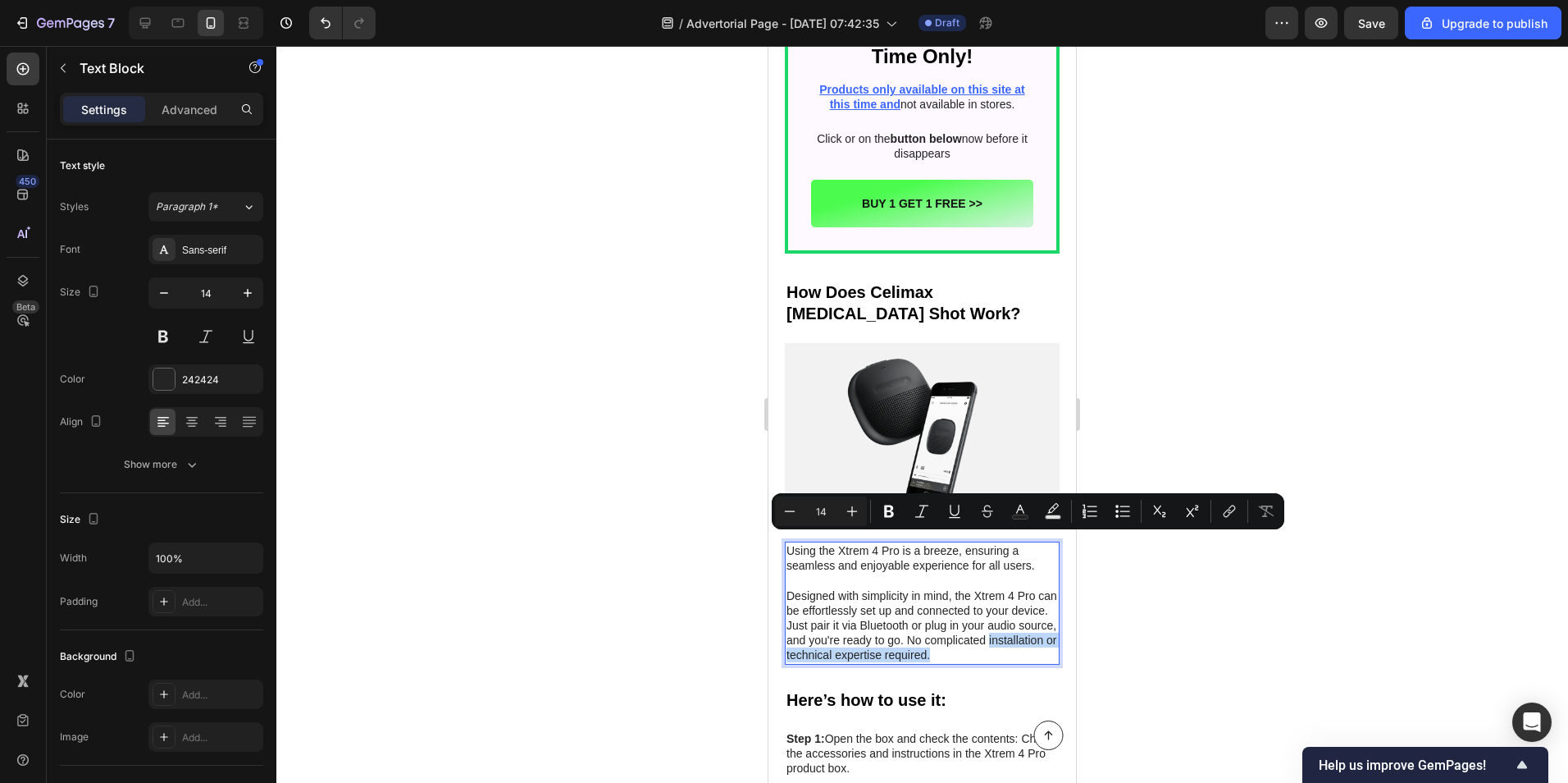
click at [852, 588] on p "Designed with simplicity in mind, the Xtrem 4 Pro can be effortlessly set up an…" at bounding box center [922, 626] width 272 height 74
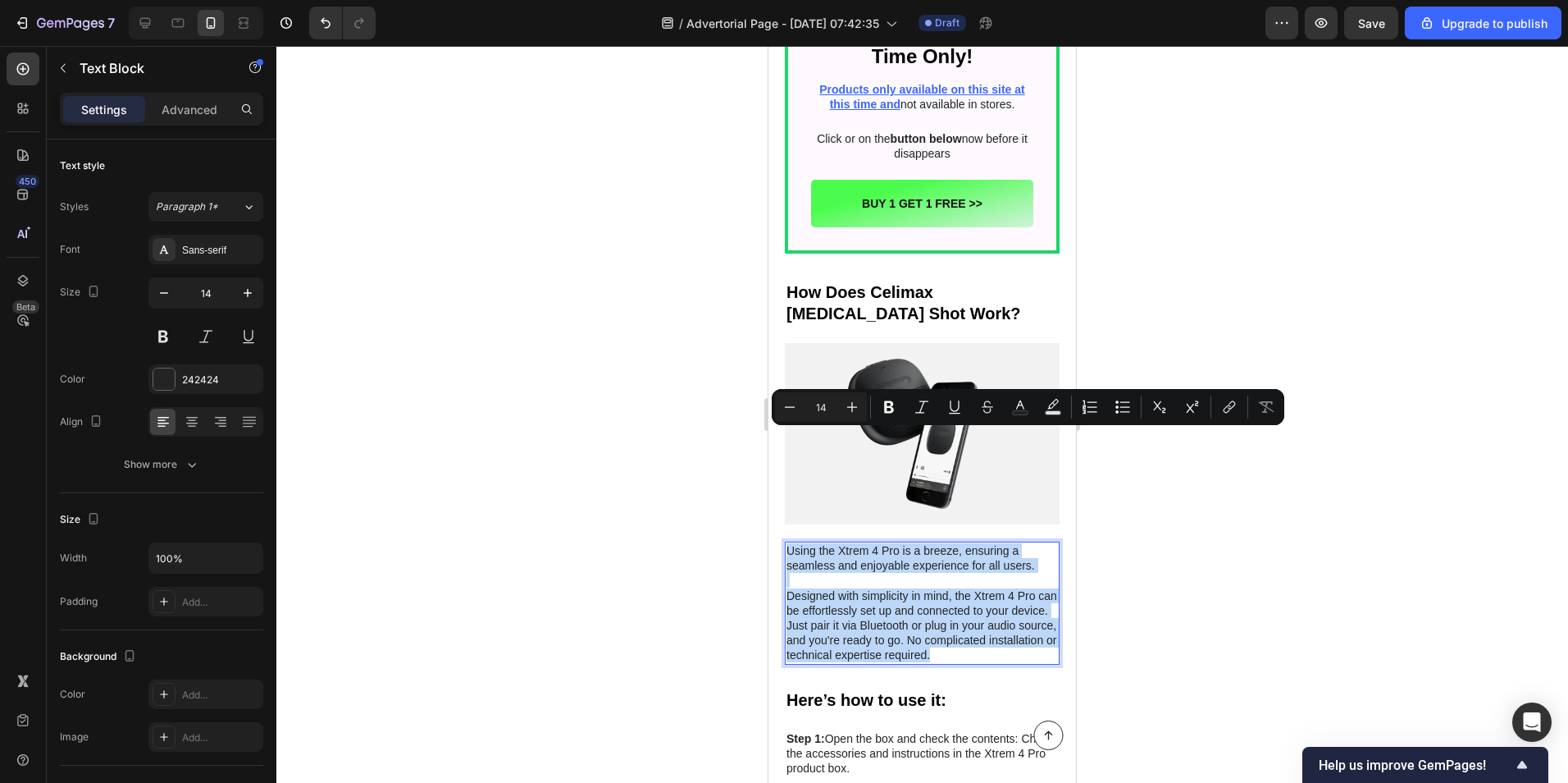
drag, startPoint x: 848, startPoint y: 555, endPoint x: 786, endPoint y: 439, distance: 131.5
click at [786, 542] on div "Using the Xtrem 4 Pro is a breeze, ensuring a seamless and enjoyable experience…" at bounding box center [923, 603] width 275 height 123
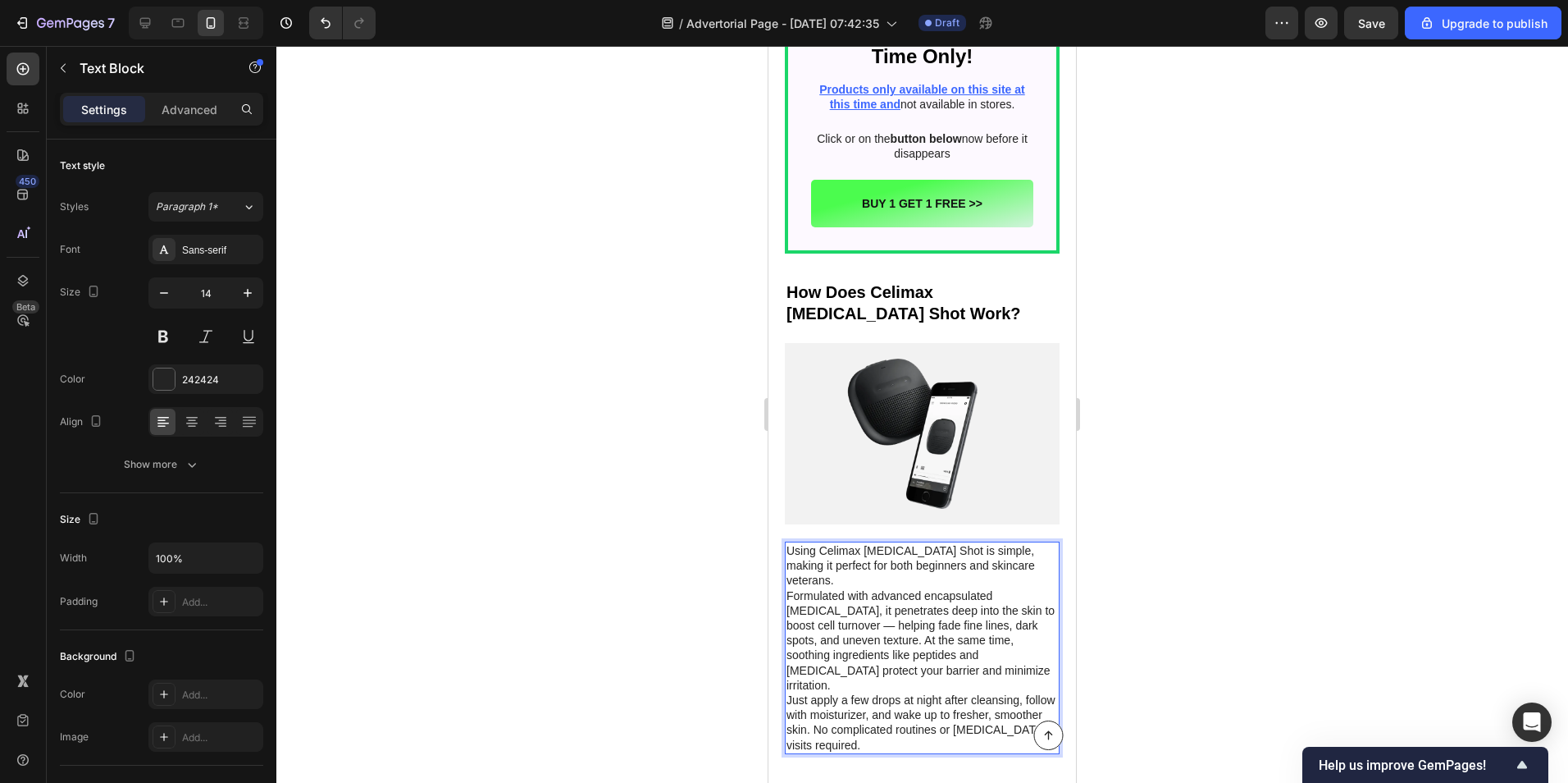
click at [1037, 543] on p "Using Celimax [MEDICAL_DATA] Shot is simple, making it perfect for both beginne…" at bounding box center [922, 566] width 272 height 45
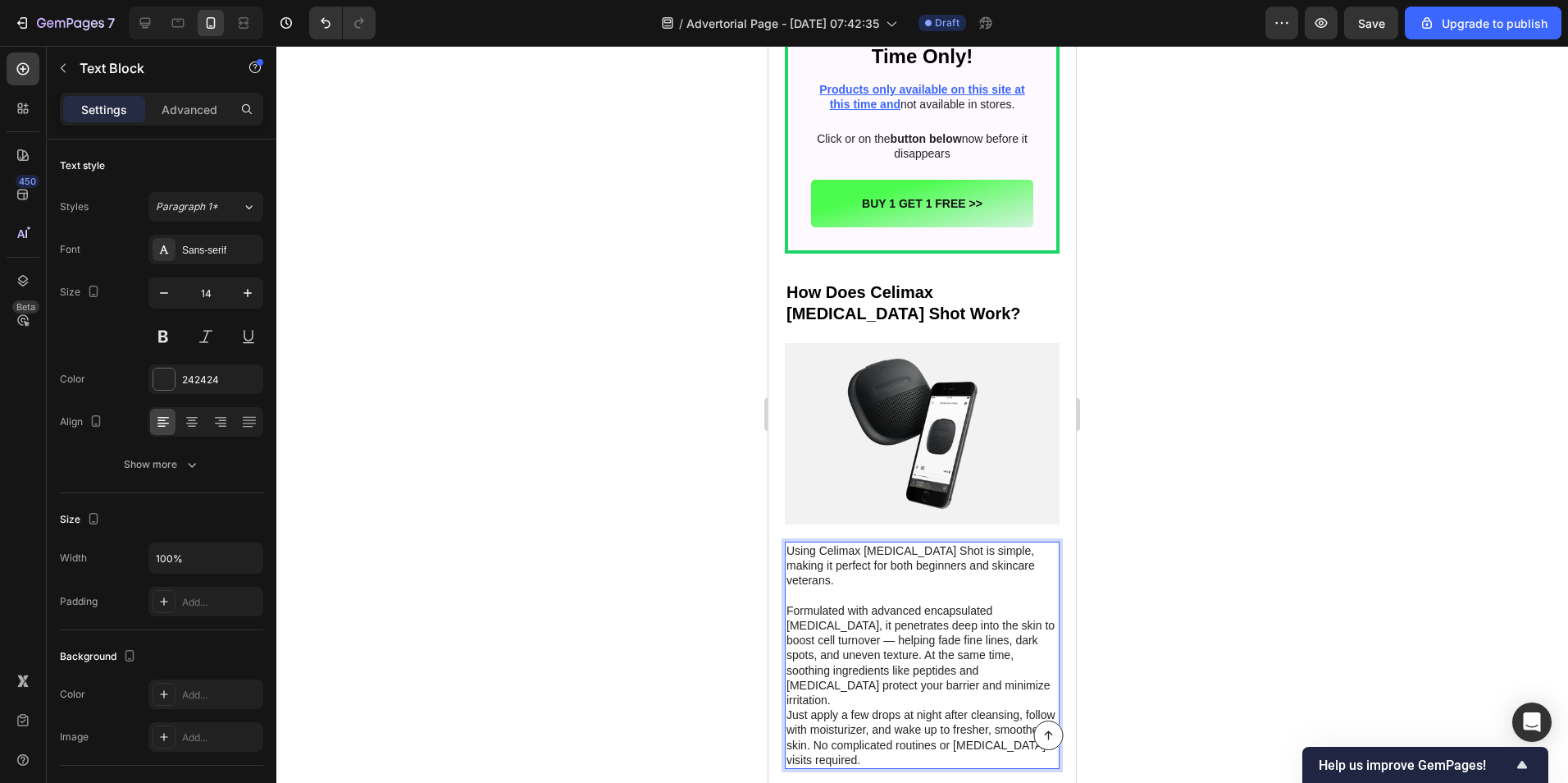
click at [913, 603] on p "Formulated with advanced encapsulated [MEDICAL_DATA], it penetrates deep into t…" at bounding box center [922, 655] width 272 height 104
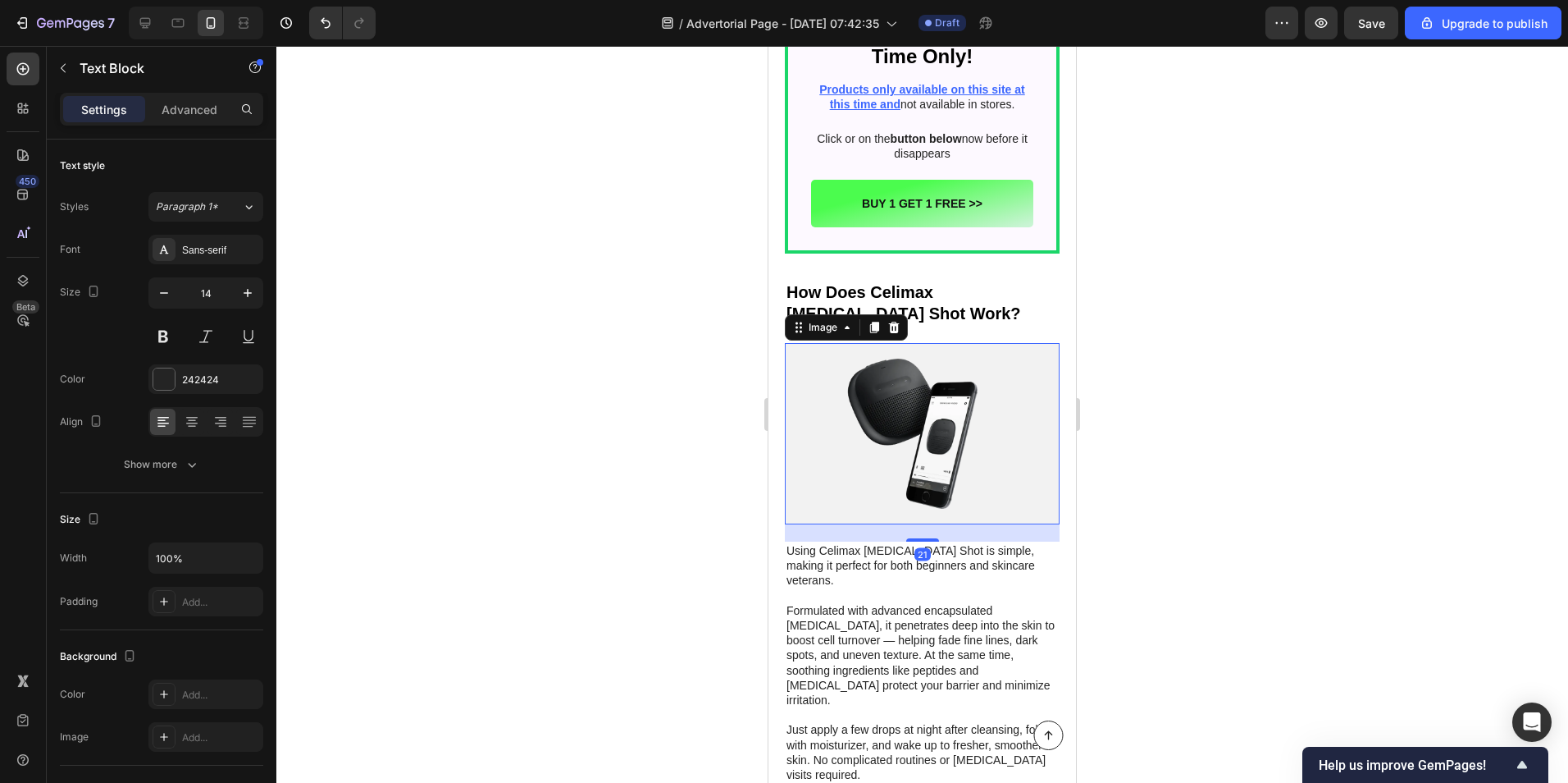
click at [861, 343] on img at bounding box center [923, 433] width 275 height 182
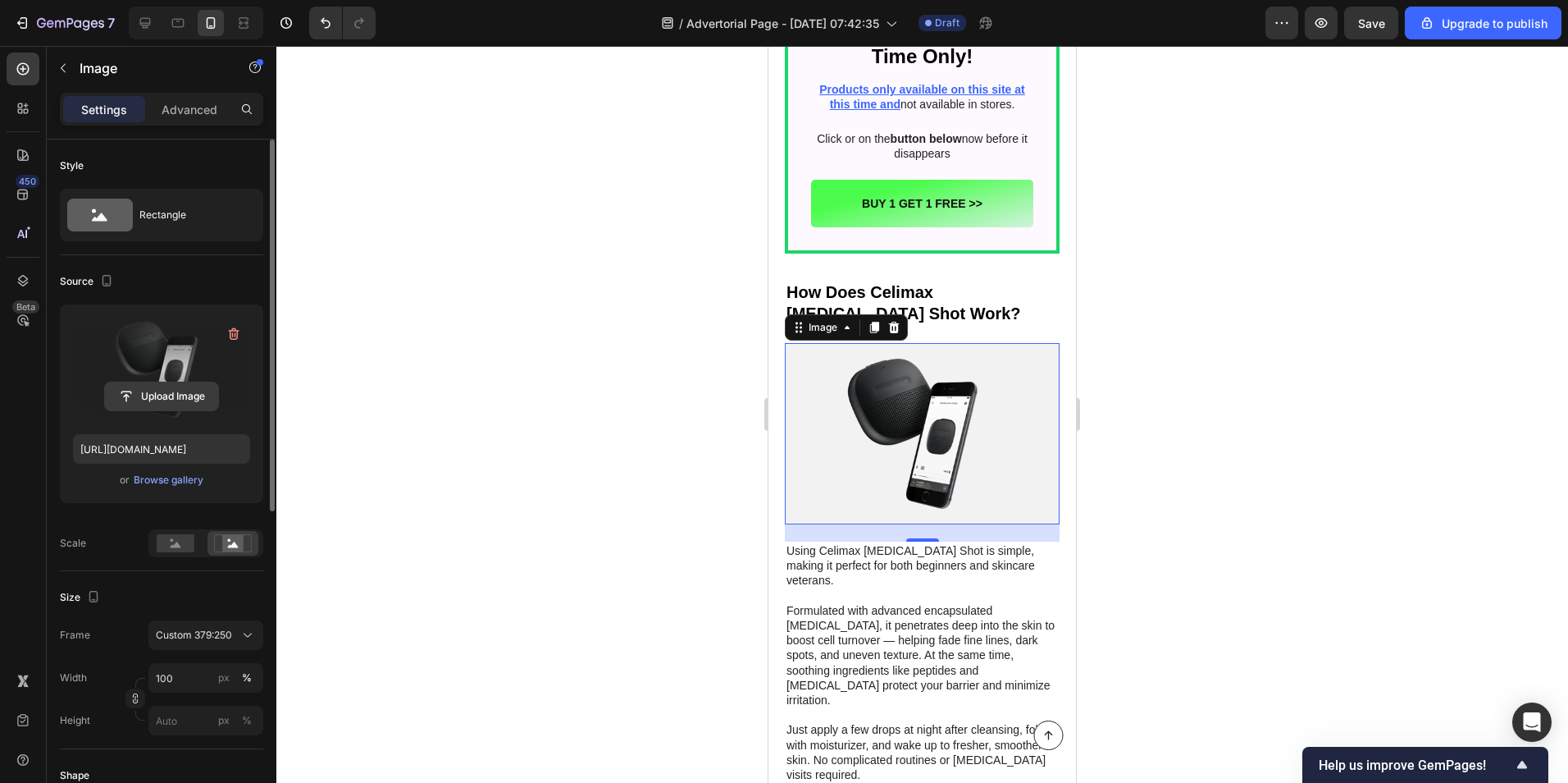
click at [168, 395] on input "file" at bounding box center [161, 396] width 113 height 28
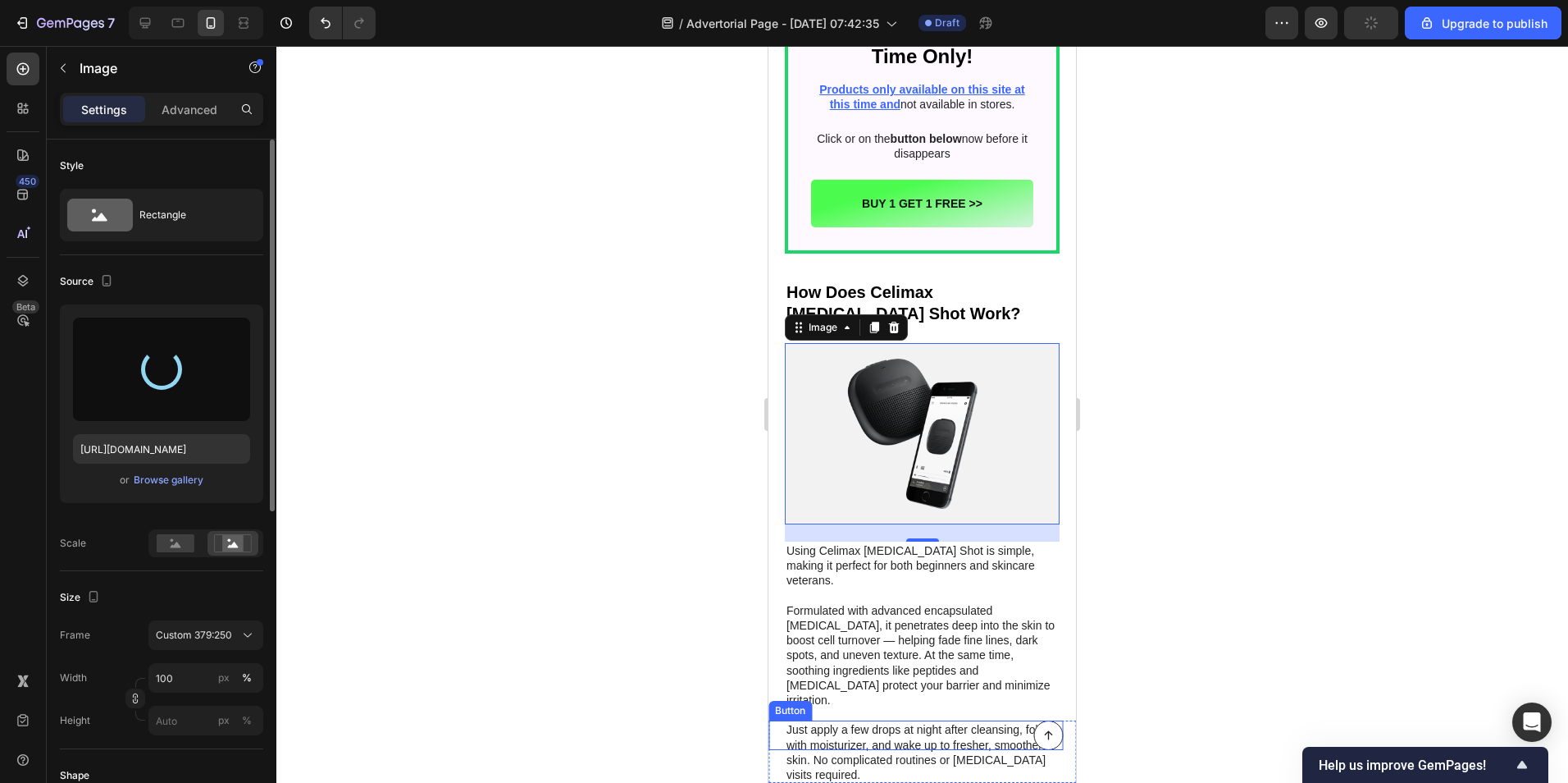
type input "[URL][DOMAIN_NAME]"
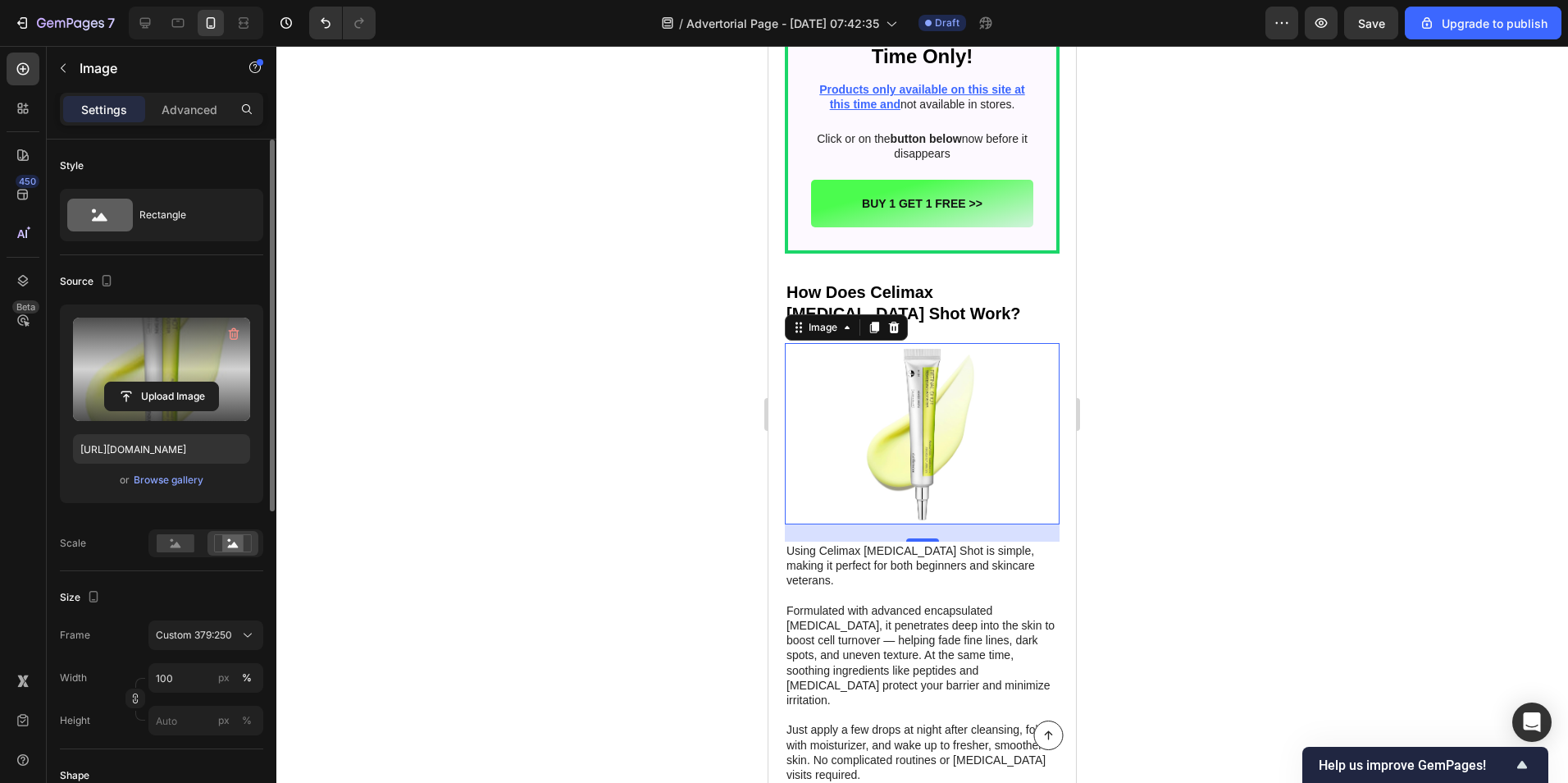
click at [722, 359] on div at bounding box center [923, 414] width 1292 height 737
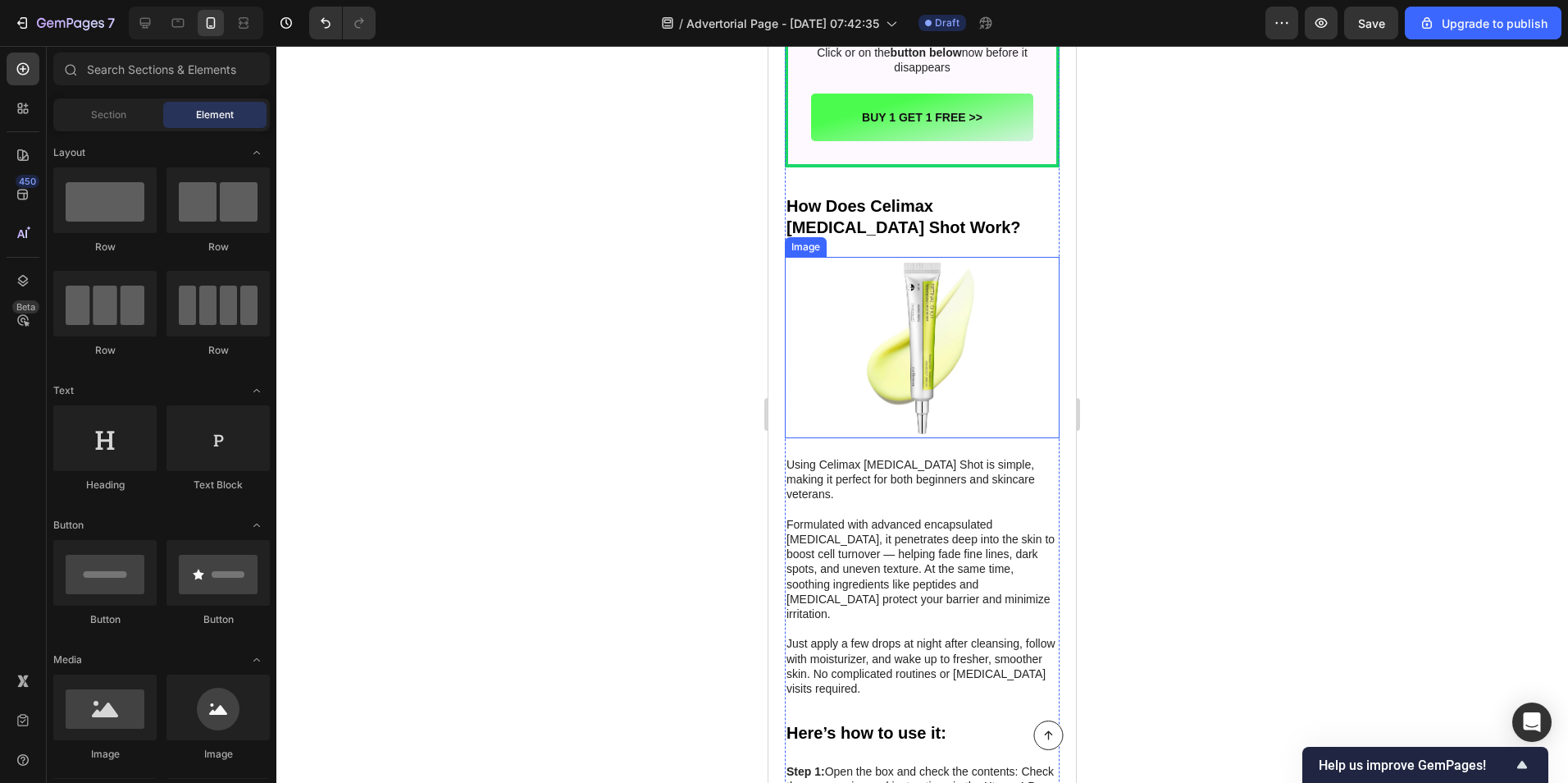
scroll to position [4923, 0]
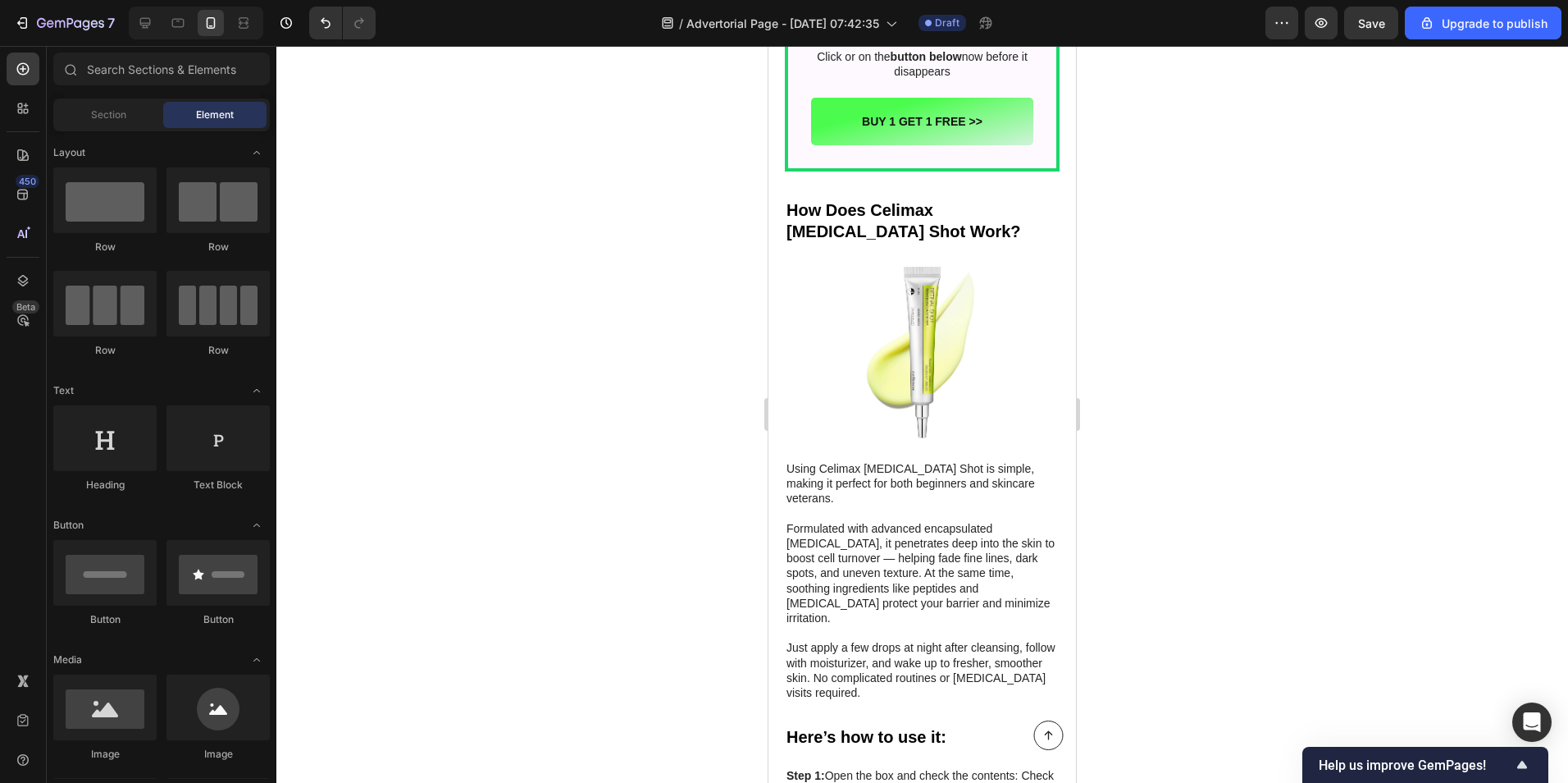
click at [1275, 308] on div at bounding box center [923, 414] width 1292 height 737
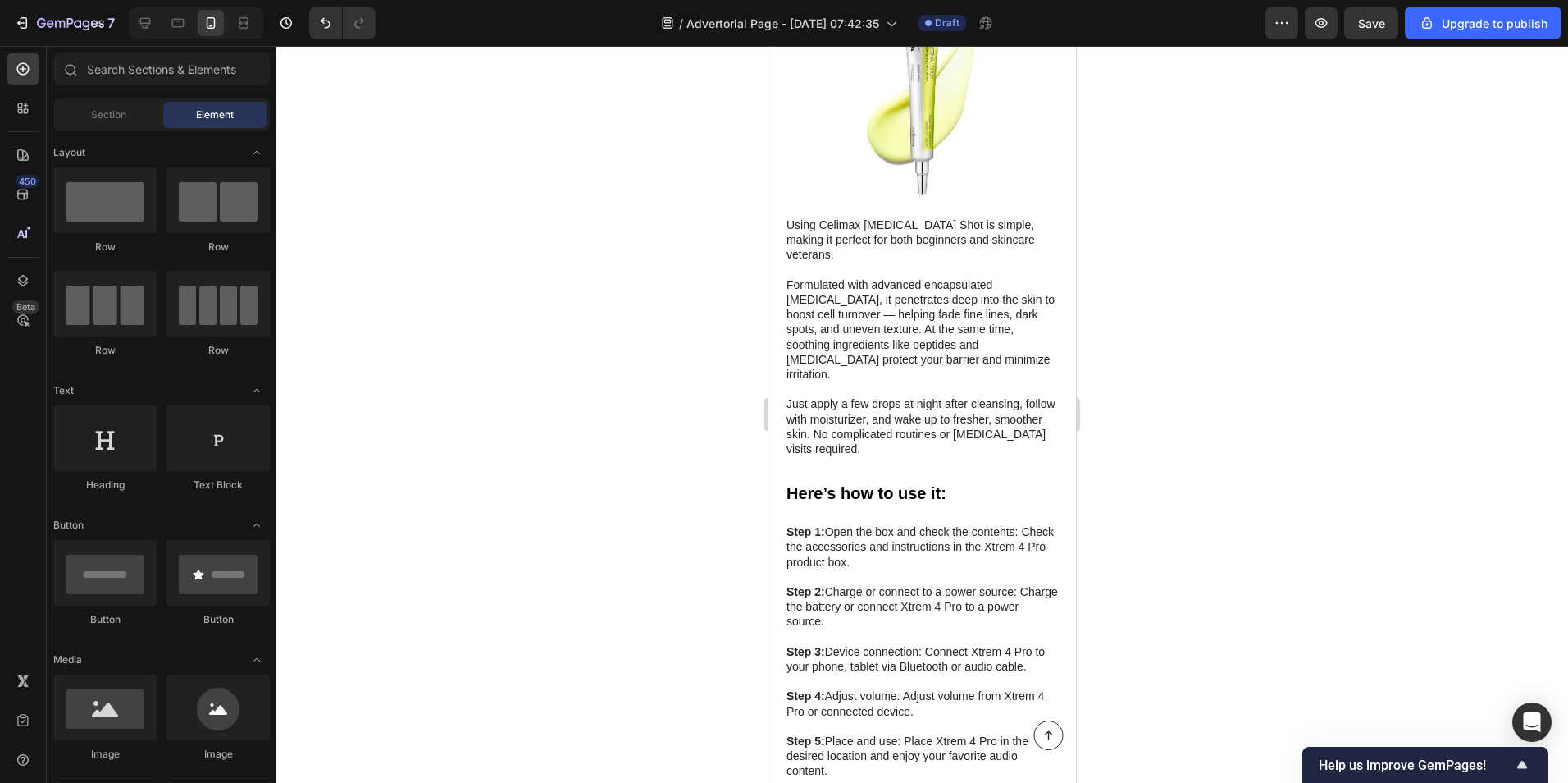
scroll to position [5278, 0]
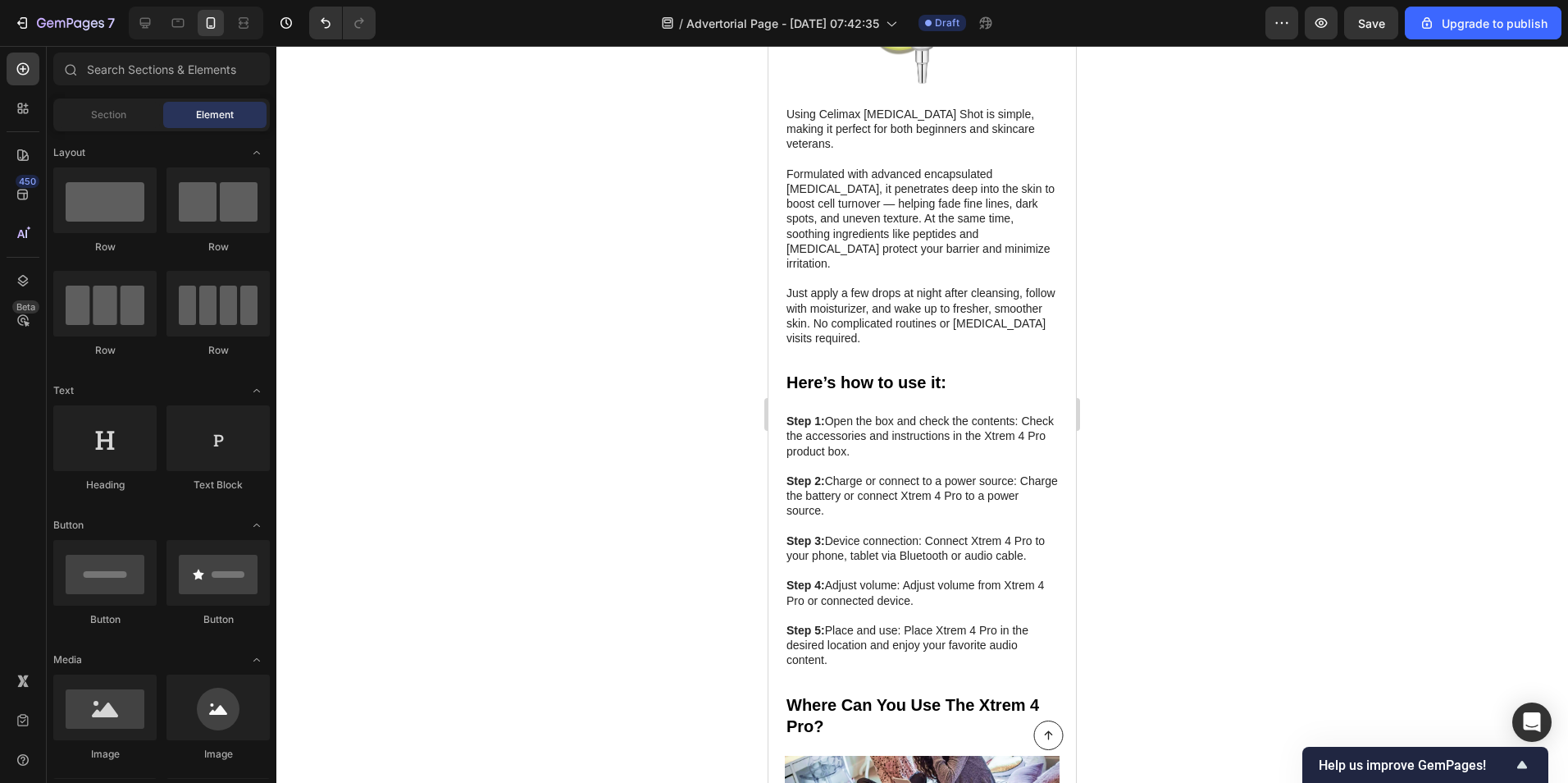
click at [1159, 448] on div at bounding box center [923, 414] width 1292 height 737
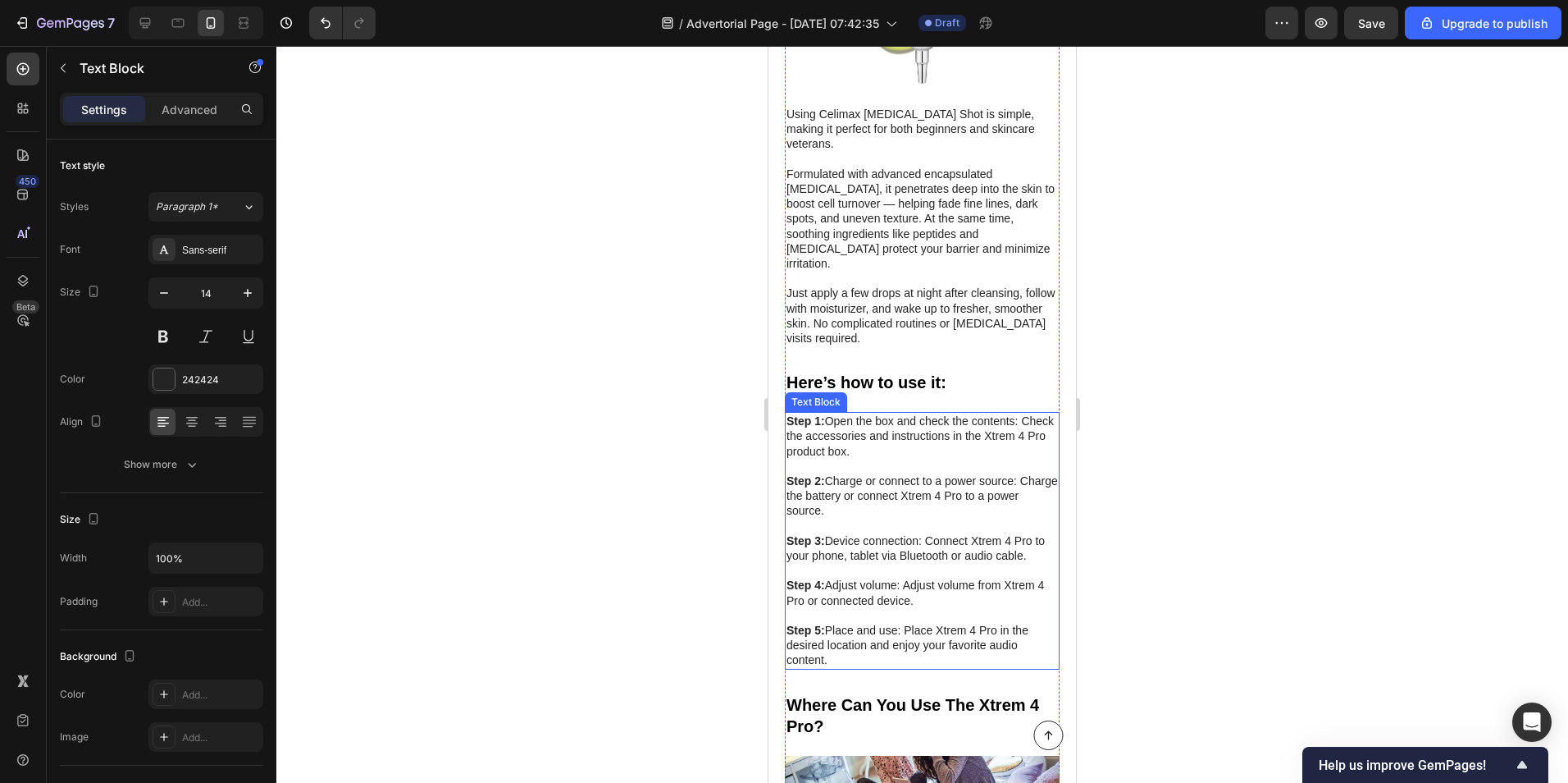
click at [867, 414] on p "Step 1: Open the box and check the contents: Check the accessories and instruct…" at bounding box center [923, 436] width 273 height 45
drag, startPoint x: 946, startPoint y: 309, endPoint x: 785, endPoint y: 275, distance: 164.6
click at [785, 412] on div "Step 1: Open the box and check the contents: Check the accessories and instruct…" at bounding box center [923, 540] width 275 height 257
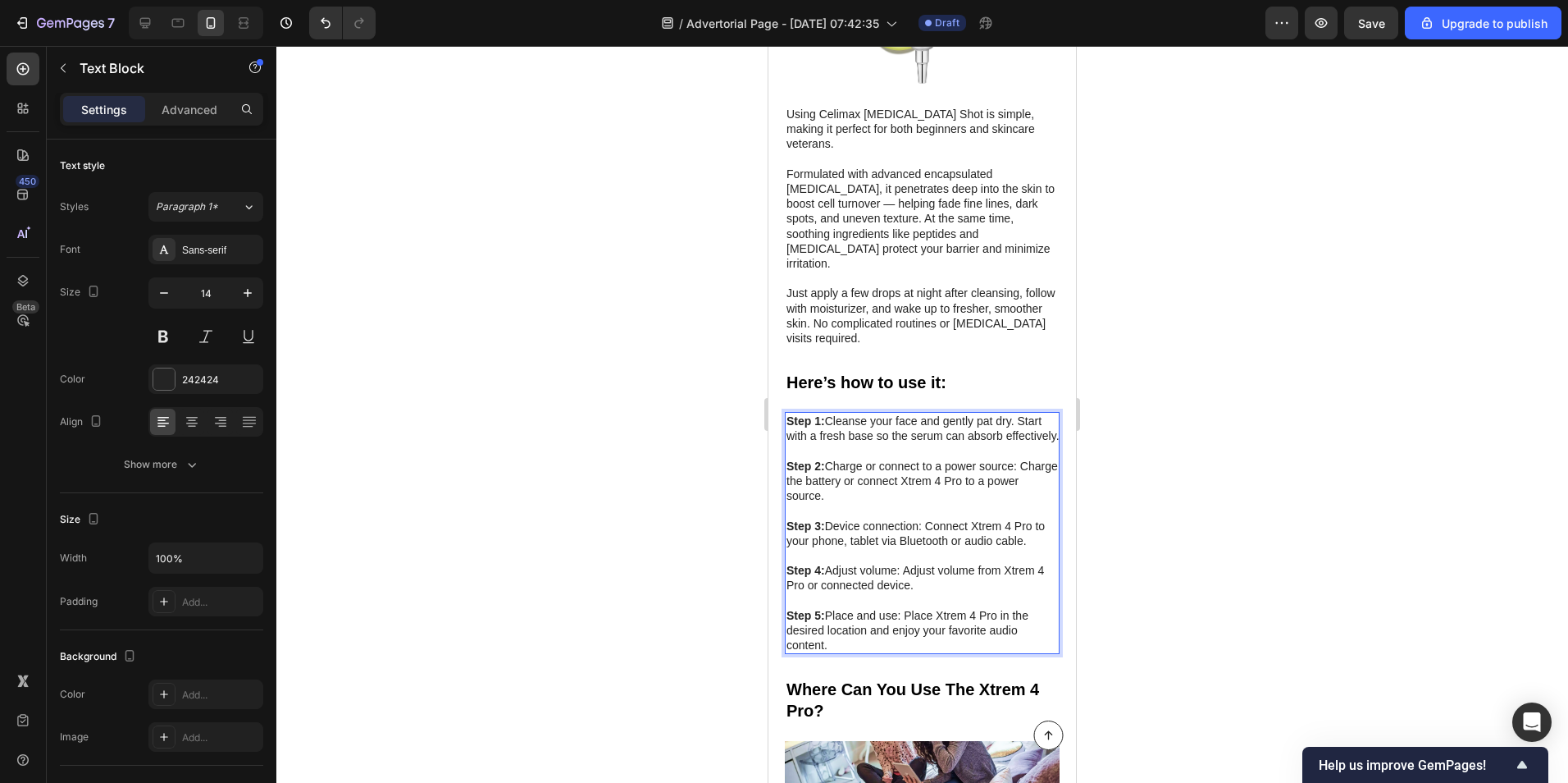
click at [863, 459] on p "Step 2: Charge or connect to a power source: Charge the battery or connect Xtre…" at bounding box center [923, 481] width 273 height 45
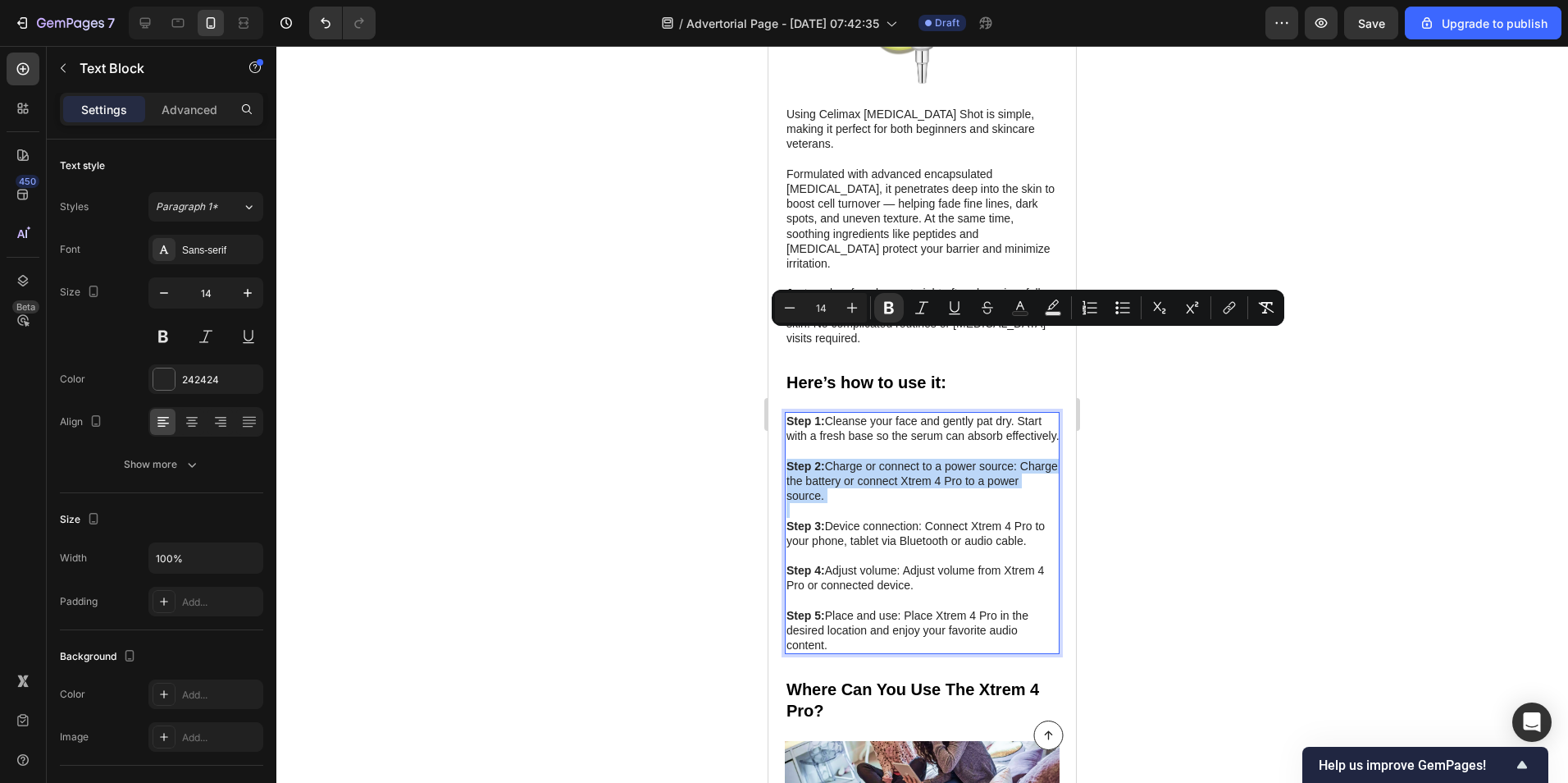
drag, startPoint x: 863, startPoint y: 364, endPoint x: 790, endPoint y: 342, distance: 76.2
click at [790, 459] on p "Step 2: Charge or connect to a power source: Charge the battery or connect Xtre…" at bounding box center [923, 481] width 273 height 45
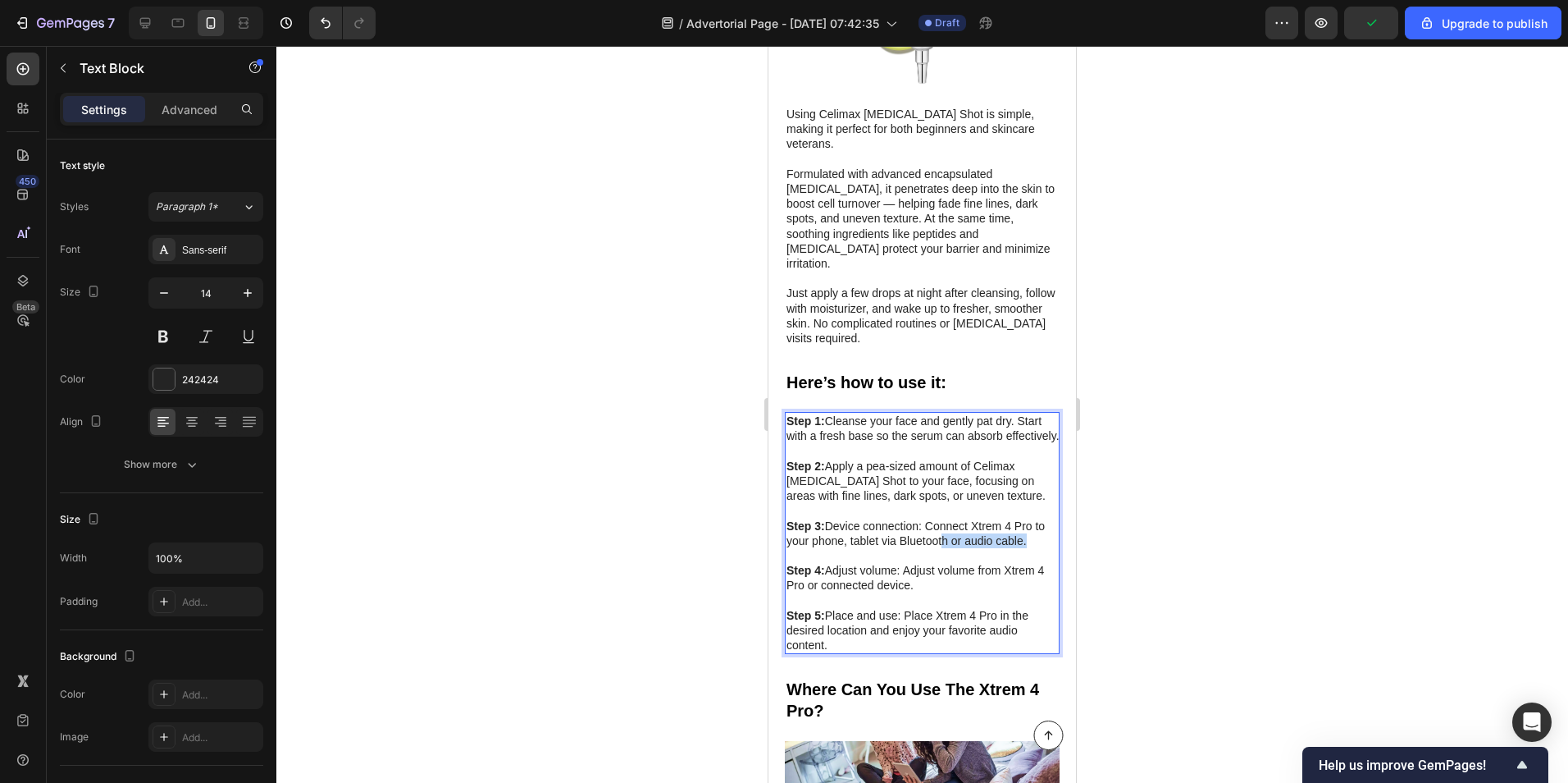
drag, startPoint x: 1038, startPoint y: 414, endPoint x: 951, endPoint y: 408, distance: 87.2
click at [951, 518] on p "Step 3: Device connection: Connect Xtrem 4 Pro to your phone, tablet via Blueto…" at bounding box center [923, 533] width 273 height 29
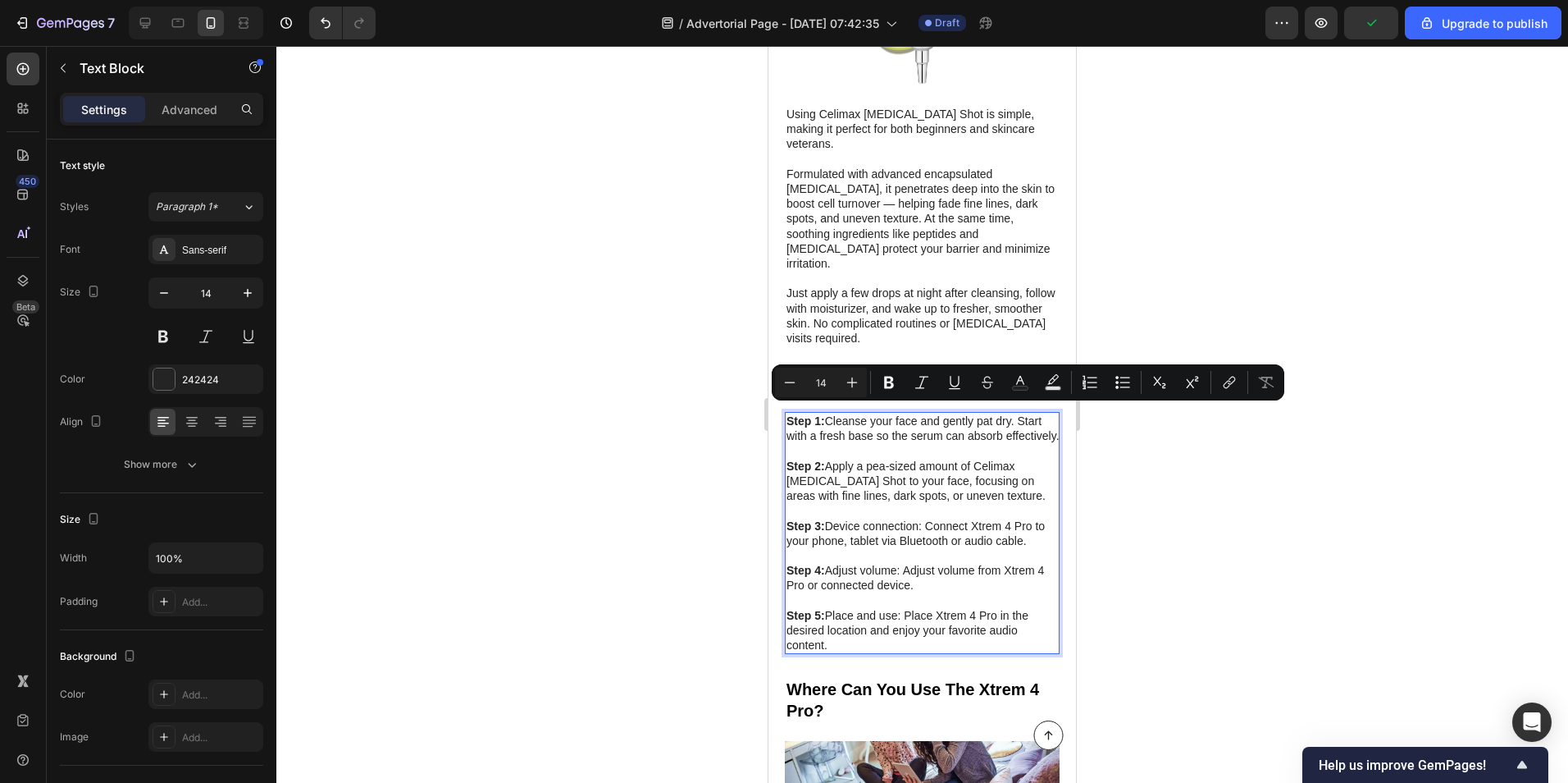
click at [1040, 518] on p "Step 3: Device connection: Connect Xtrem 4 Pro to your phone, tablet via Blueto…" at bounding box center [923, 533] width 273 height 29
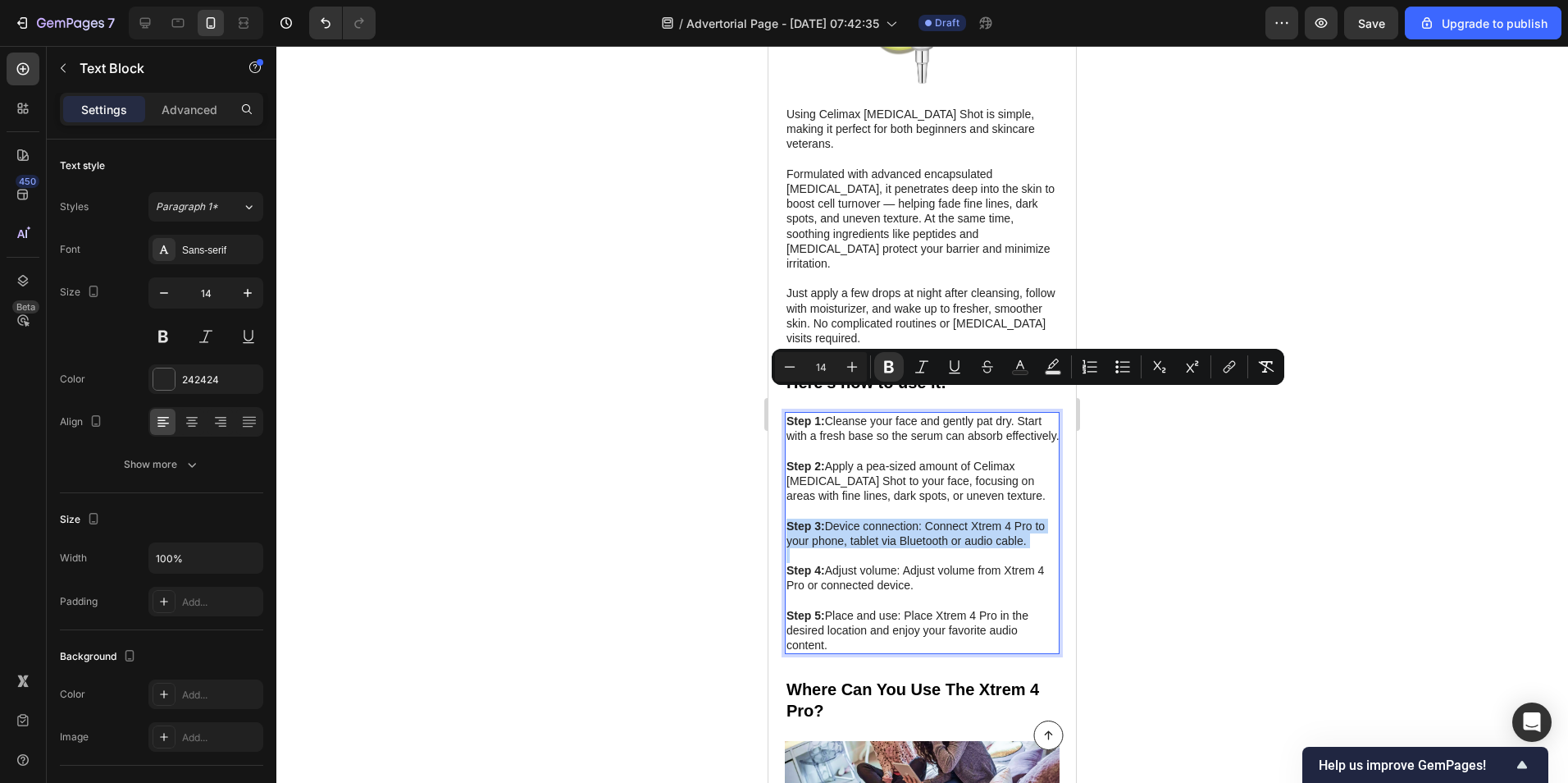
drag, startPoint x: 1040, startPoint y: 414, endPoint x: 793, endPoint y: 403, distance: 247.2
click at [793, 518] on p "Step 3: Device connection: Connect Xtrem 4 Pro to your phone, tablet via Blueto…" at bounding box center [923, 533] width 273 height 29
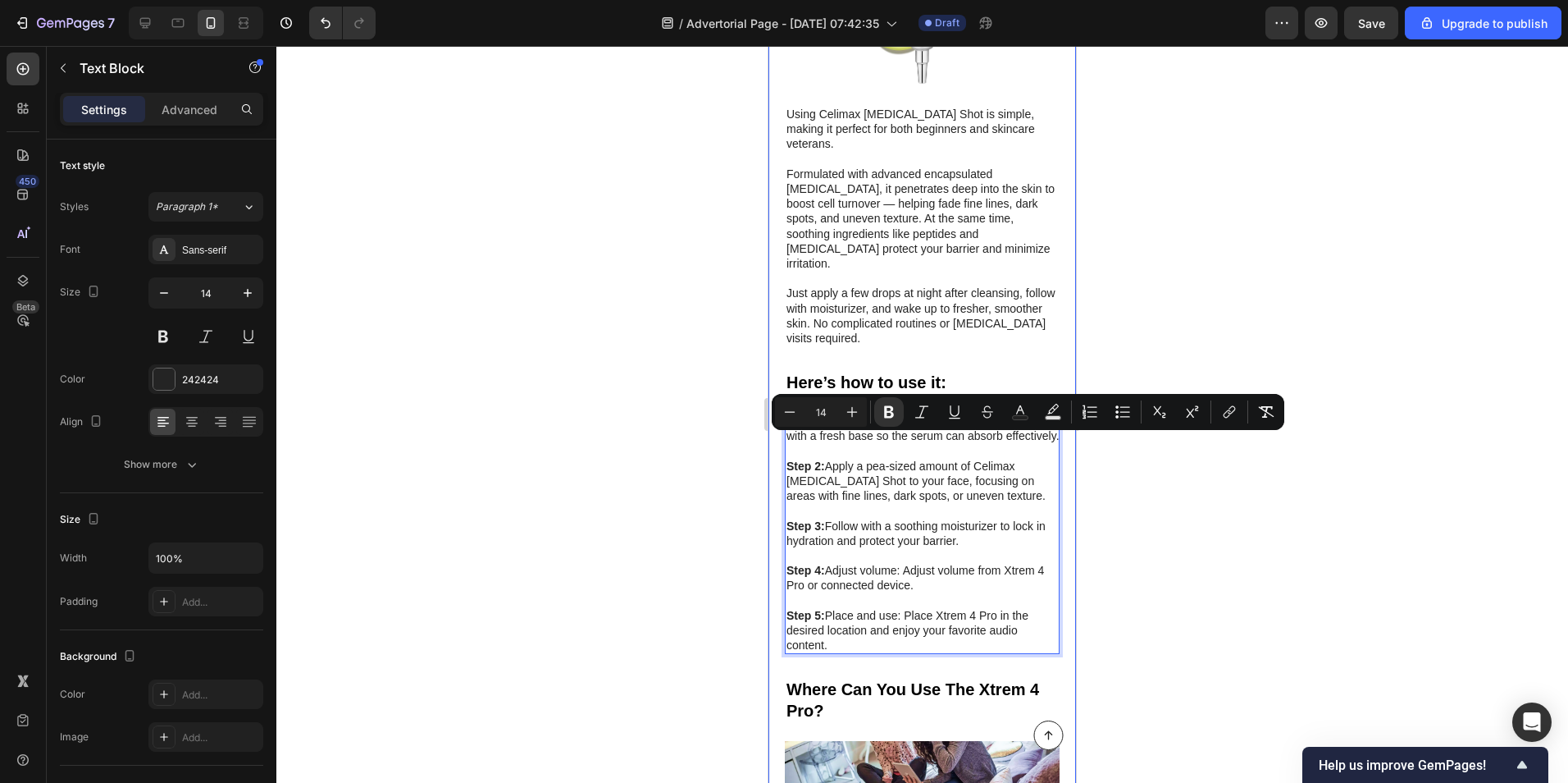
drag, startPoint x: 916, startPoint y: 459, endPoint x: 784, endPoint y: 446, distance: 132.6
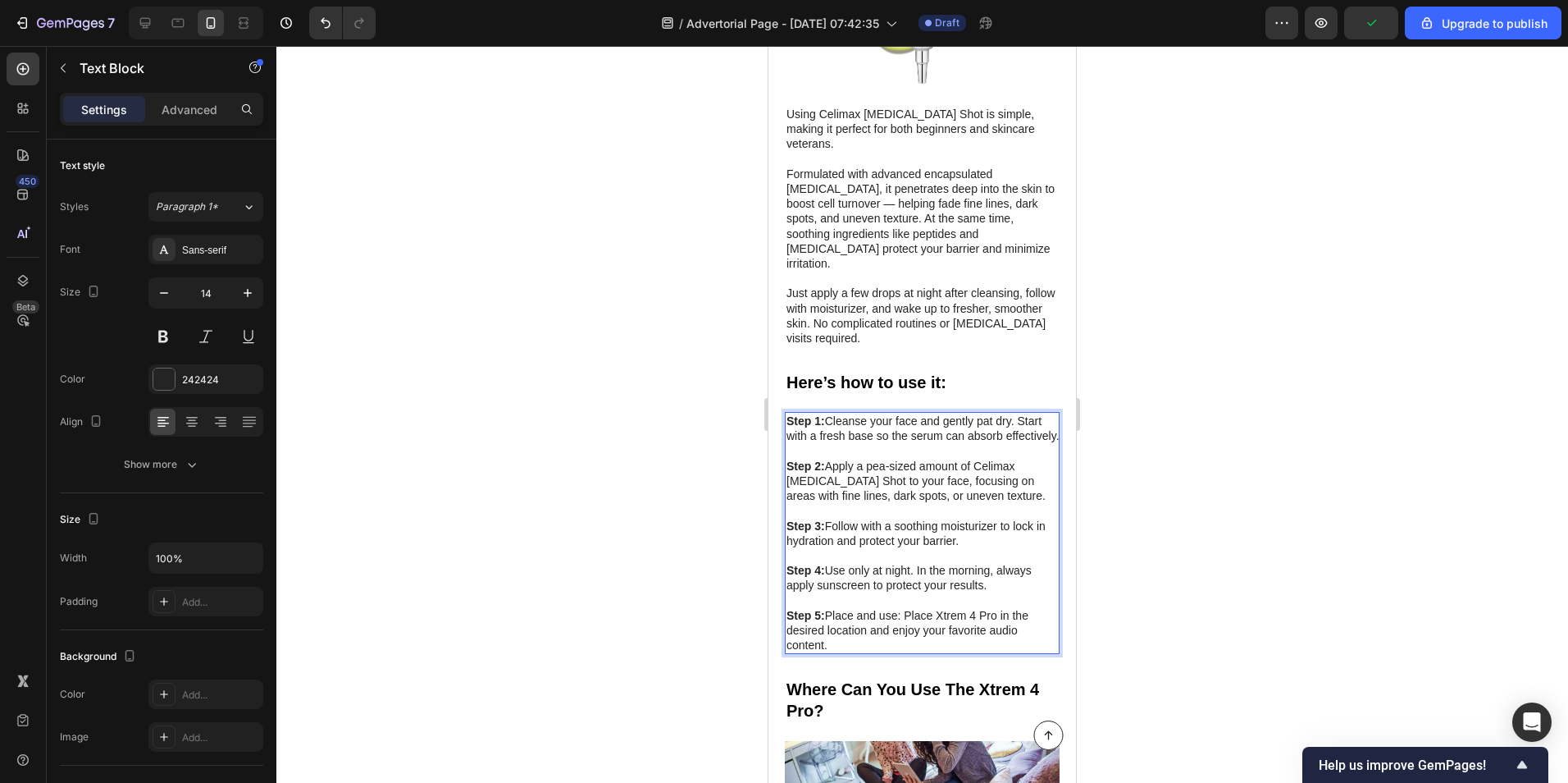
drag, startPoint x: 844, startPoint y: 519, endPoint x: 787, endPoint y: 488, distance: 64.9
click at [787, 608] on p "Step 5: Place and use: Place Xtrem 4 Pro in the desired location and enjoy your…" at bounding box center [923, 631] width 273 height 45
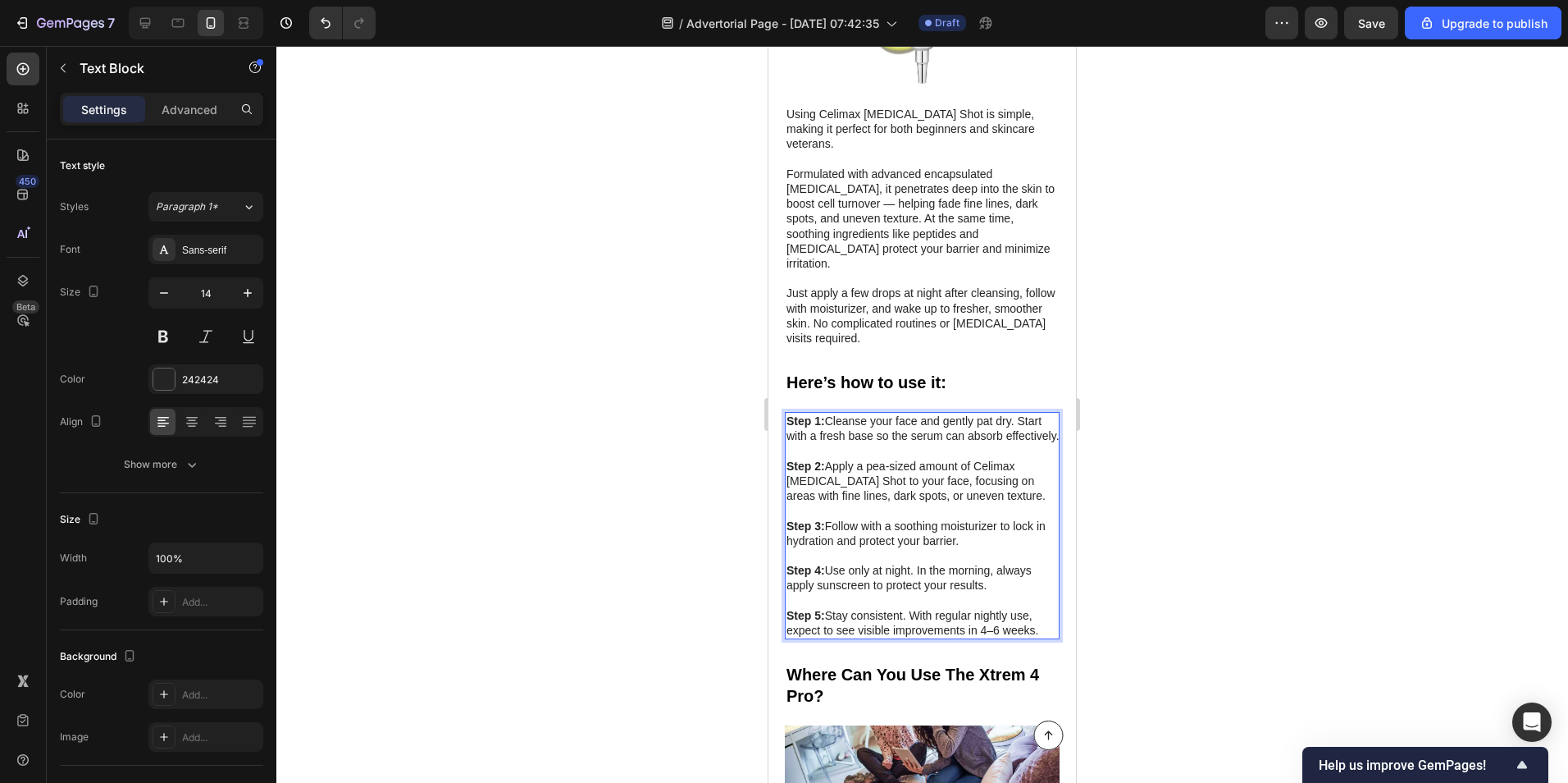
click at [707, 485] on div at bounding box center [923, 414] width 1292 height 737
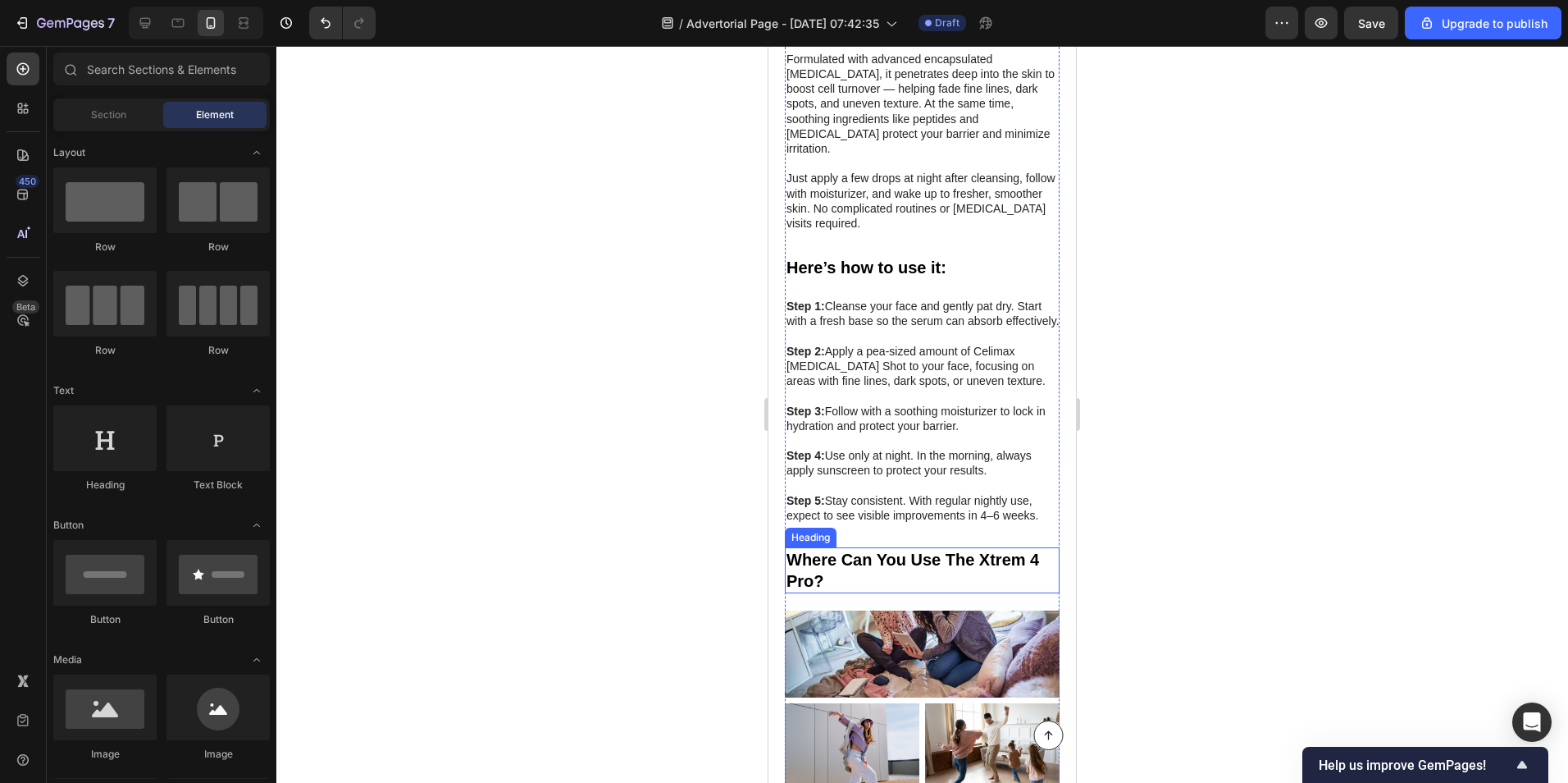
scroll to position [5606, 0]
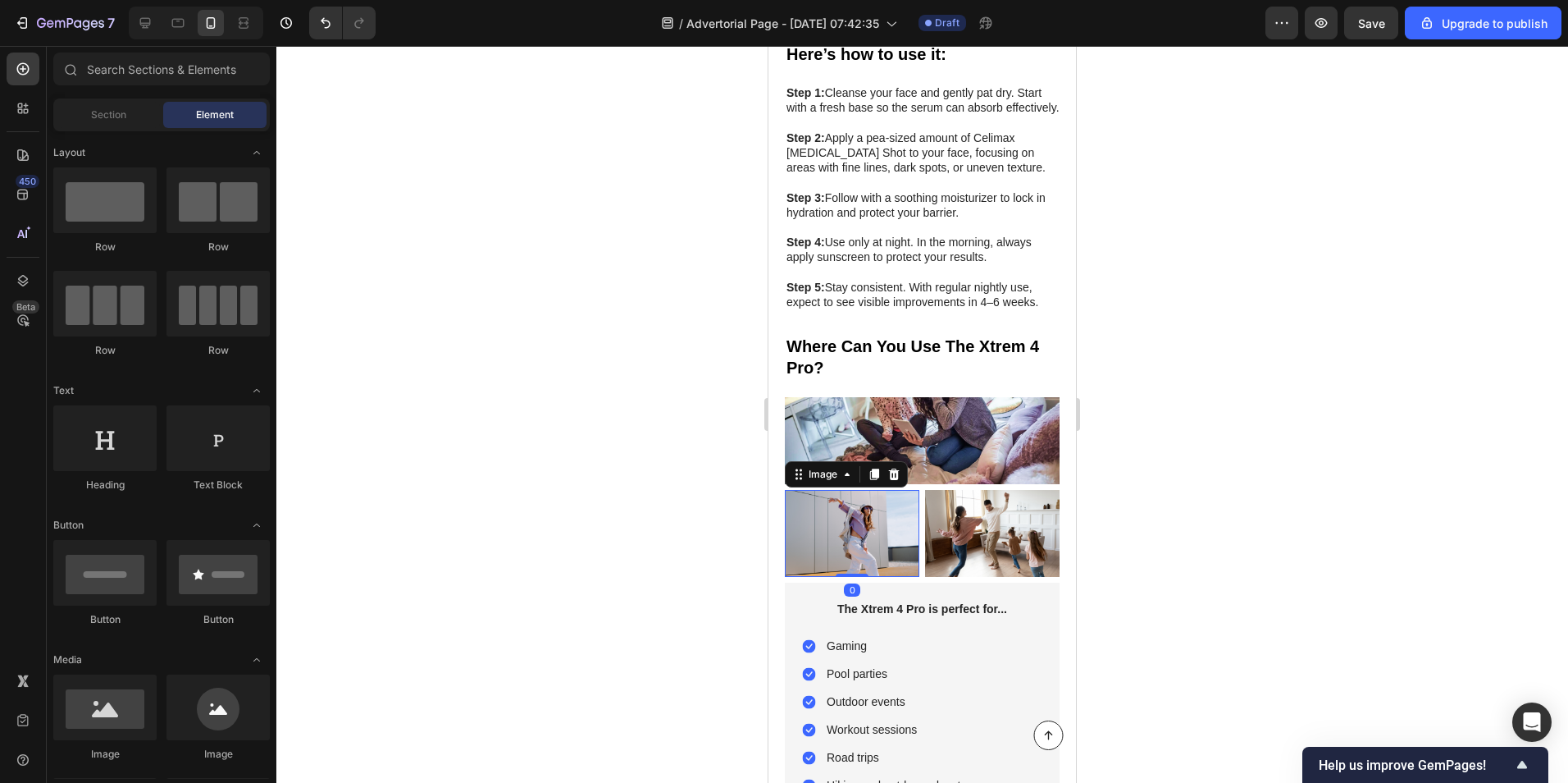
click at [874, 490] on img at bounding box center [853, 533] width 135 height 87
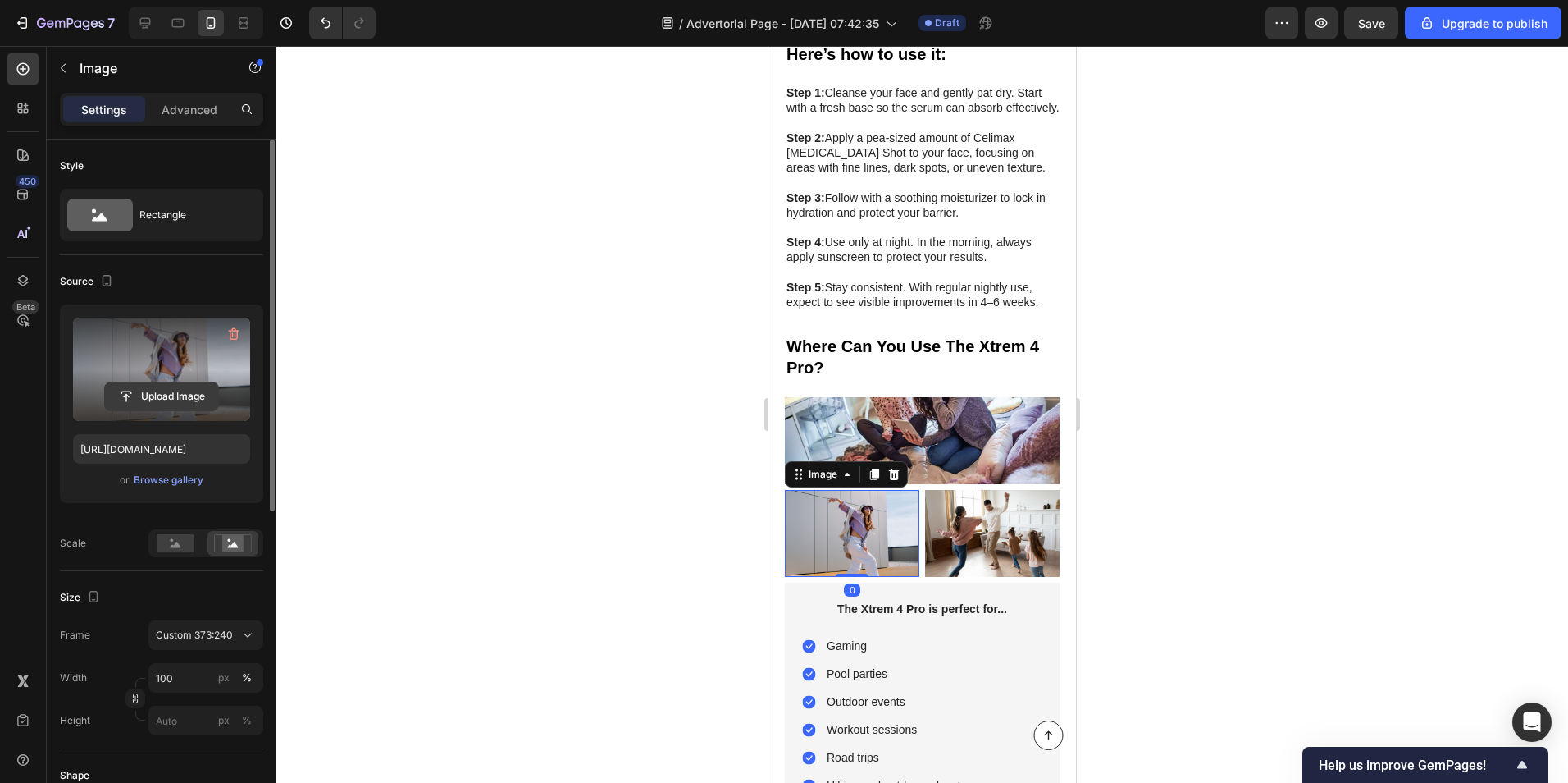
click at [161, 396] on input "file" at bounding box center [161, 396] width 113 height 28
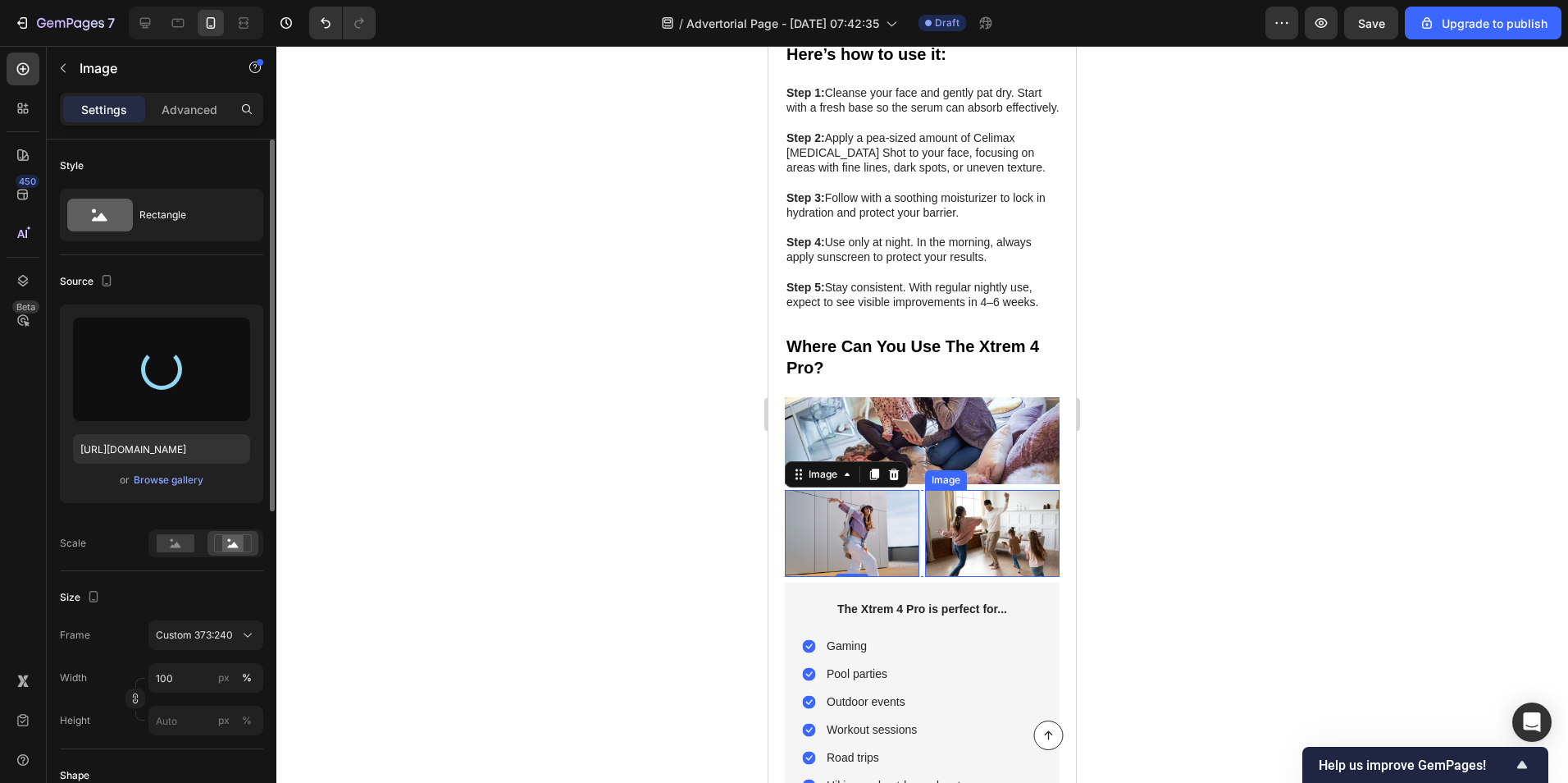
click at [1021, 490] on img at bounding box center [993, 533] width 135 height 87
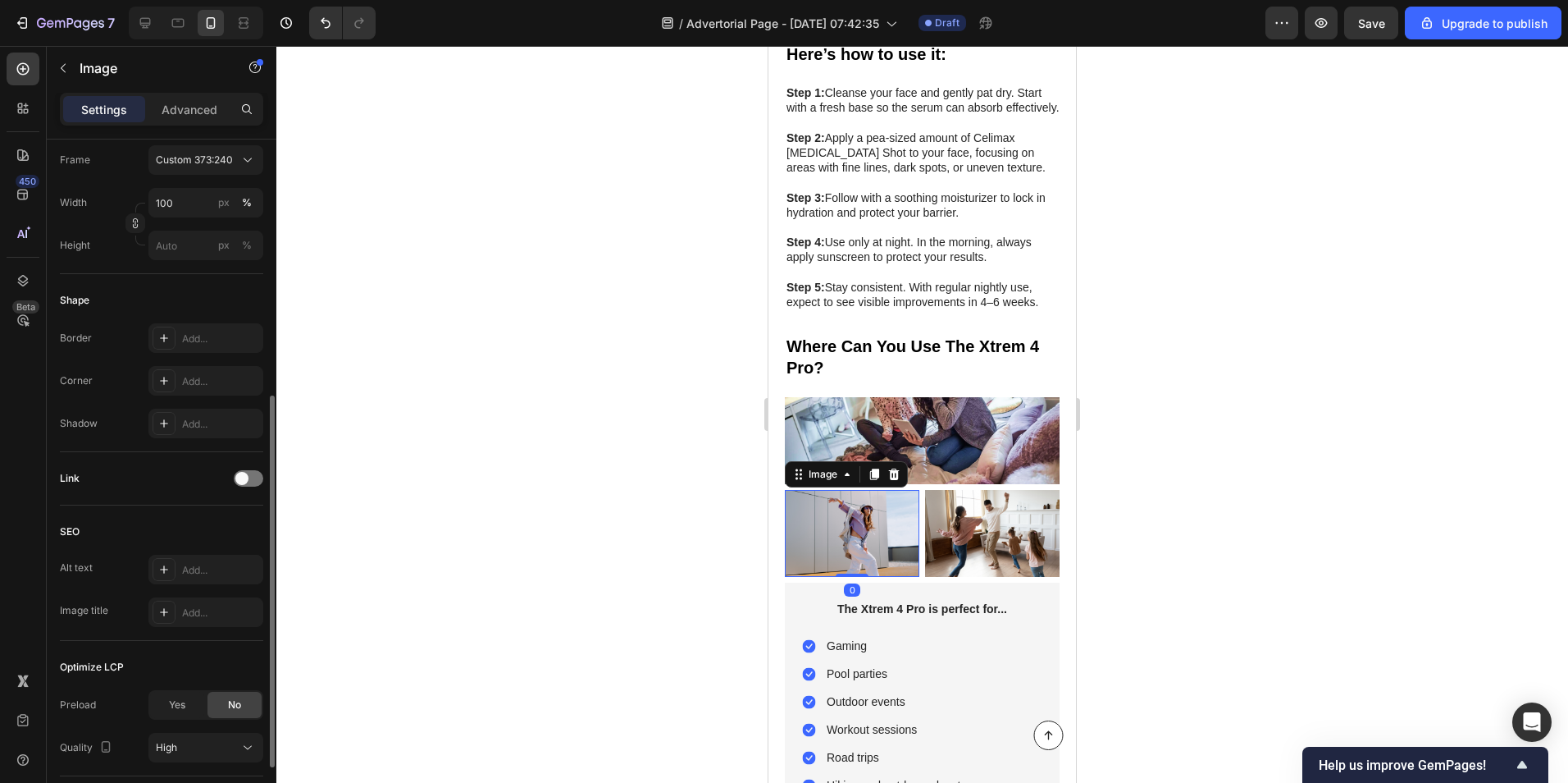
click at [840, 490] on img at bounding box center [853, 533] width 135 height 87
click at [858, 490] on img at bounding box center [853, 533] width 135 height 87
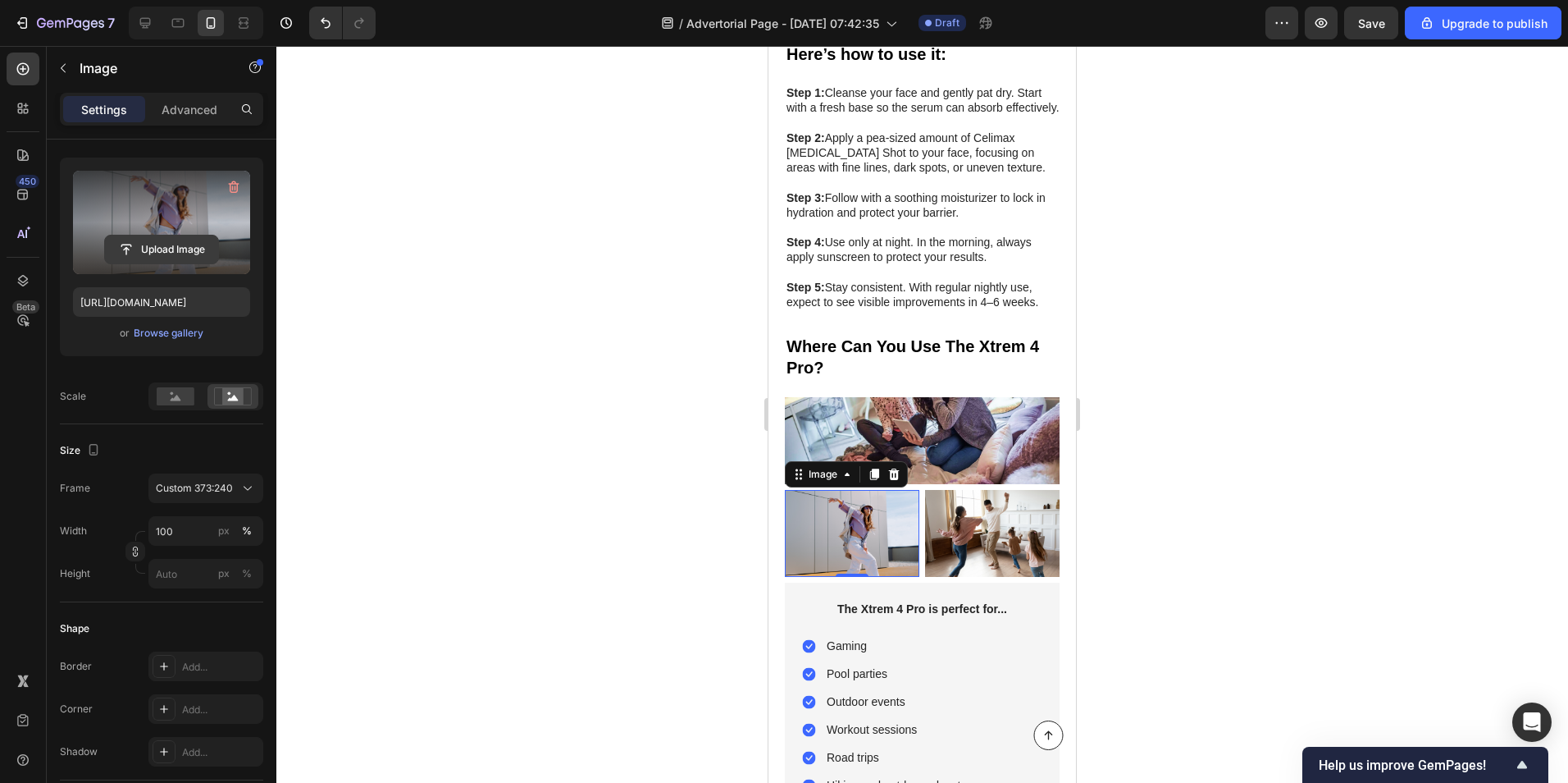
click at [163, 254] on input "file" at bounding box center [161, 249] width 113 height 28
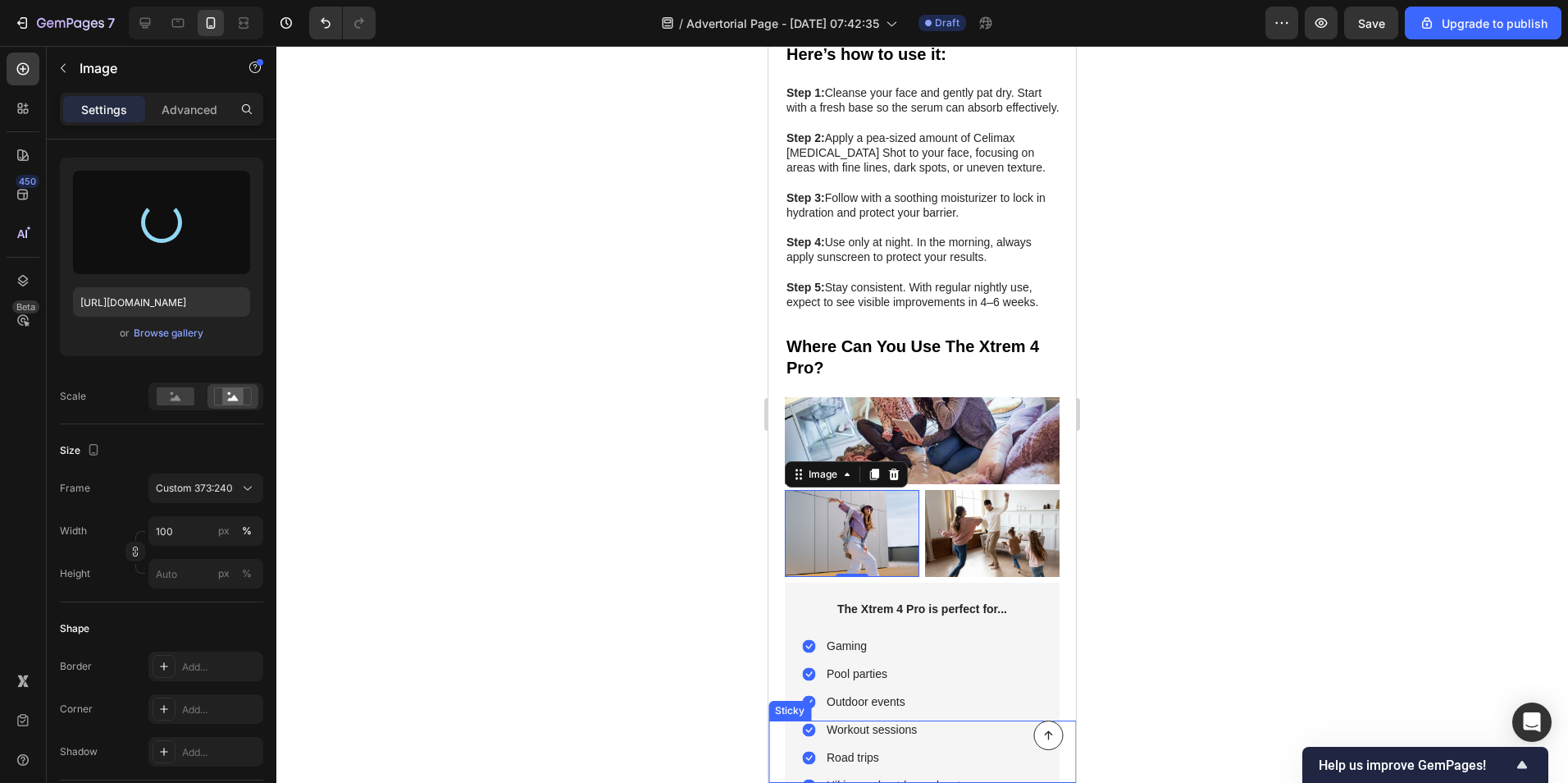
type input "[URL][DOMAIN_NAME]"
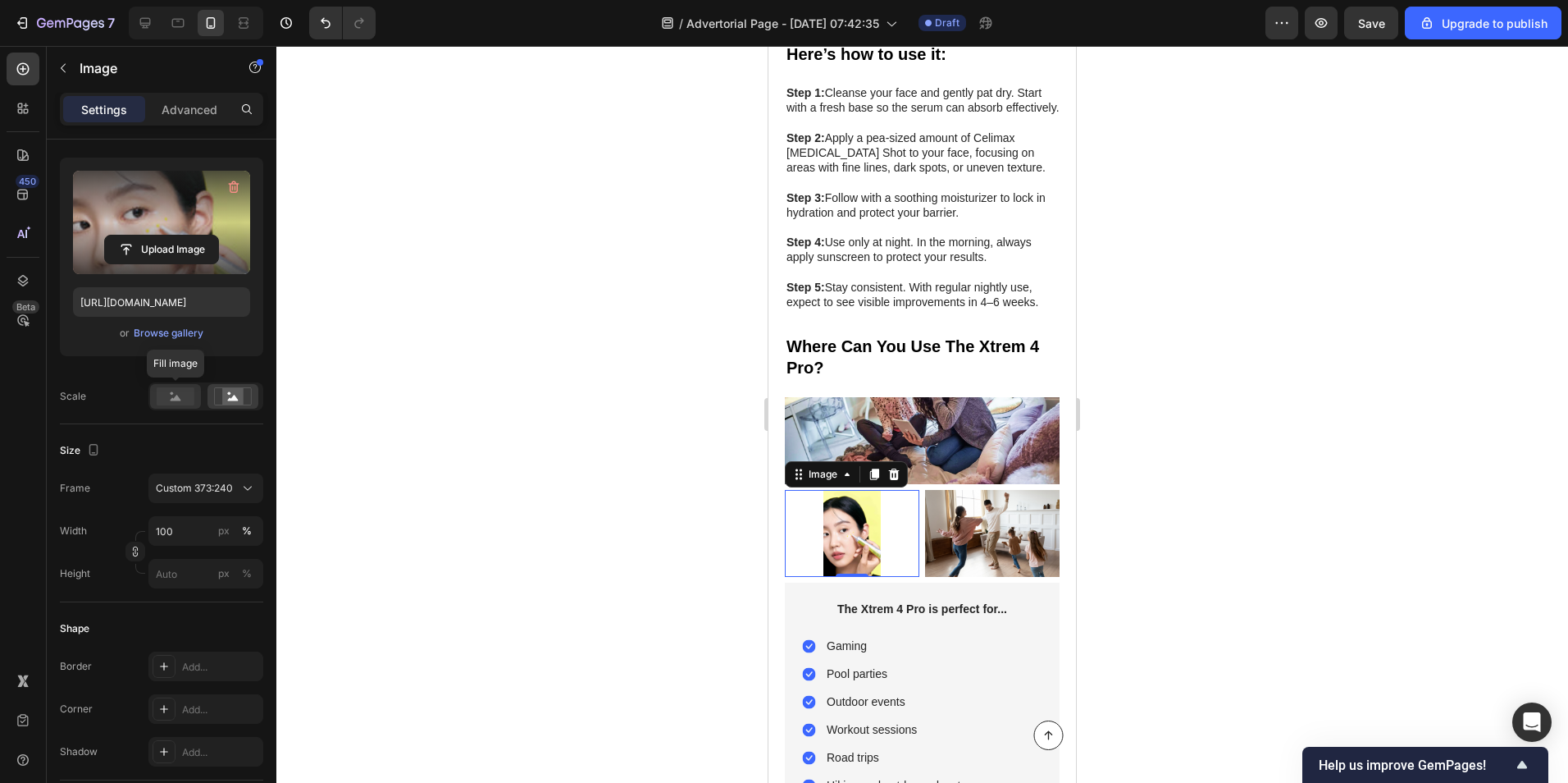
click at [192, 399] on rect at bounding box center [176, 396] width 38 height 18
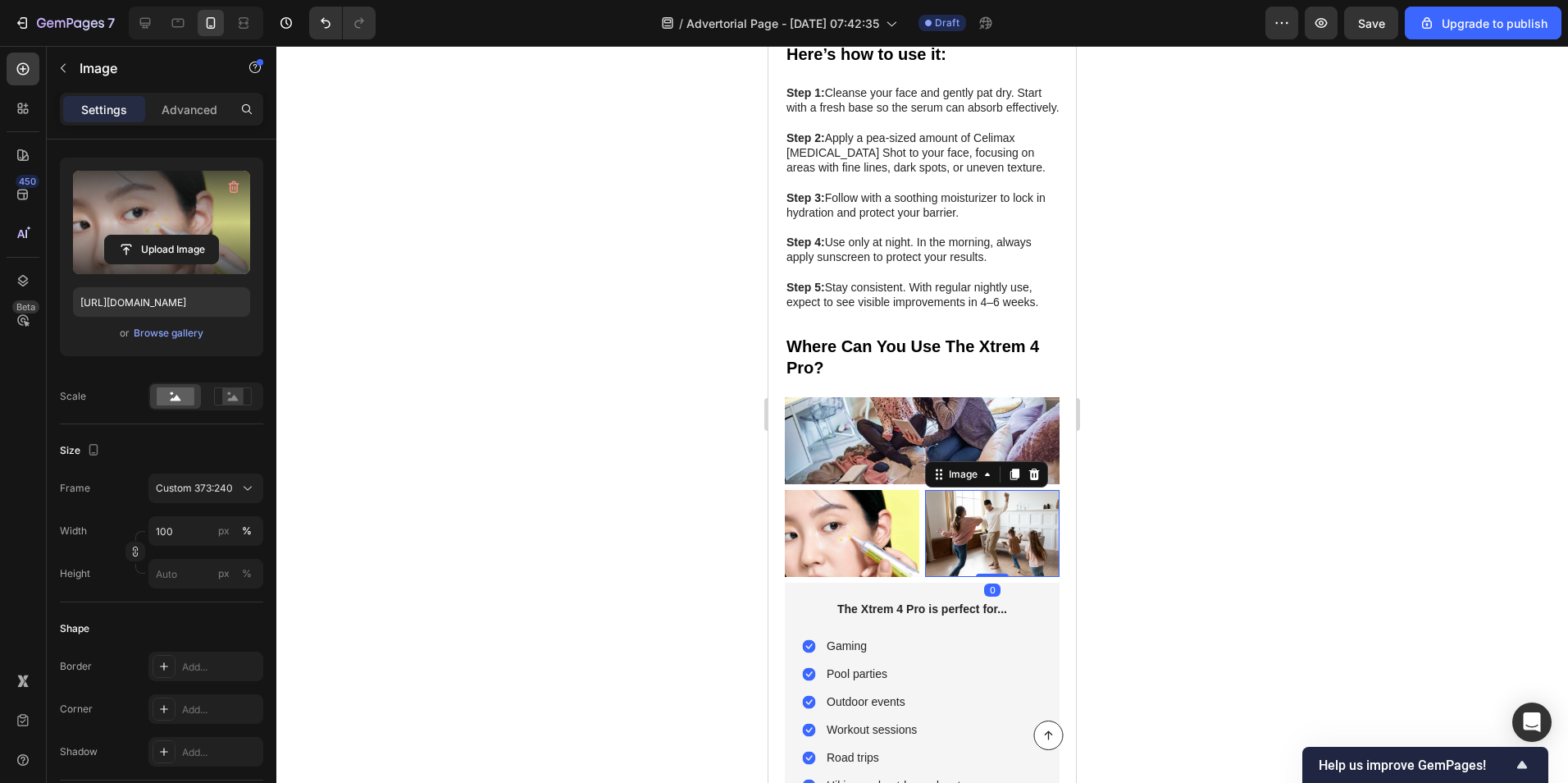
click at [970, 490] on img at bounding box center [993, 533] width 135 height 87
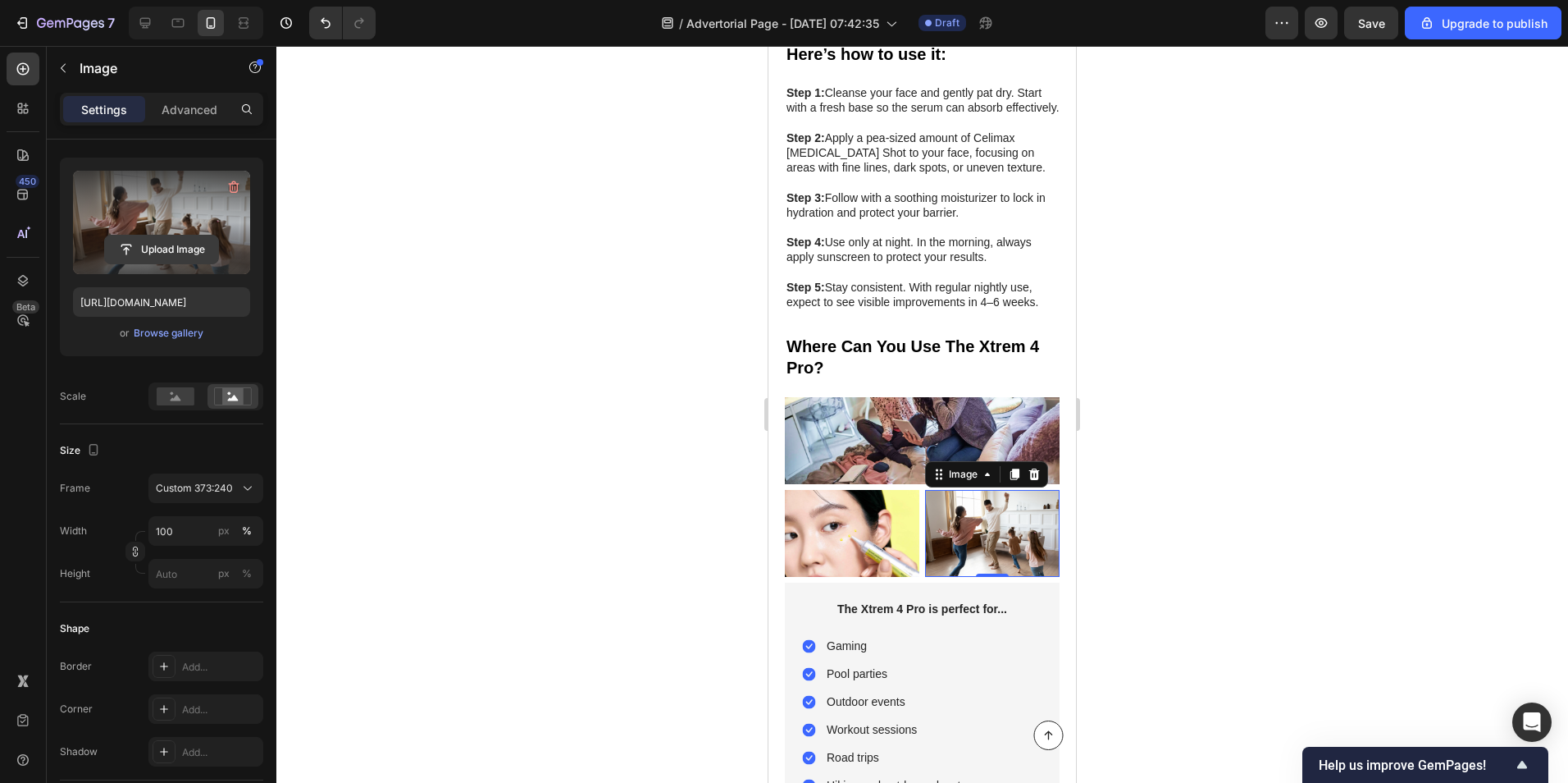
click at [143, 242] on input "file" at bounding box center [161, 249] width 113 height 28
type input "C:\fakepath\3_86559ef1-d7f1-4f1c-a221-d1c39793497c_300x300.avif"
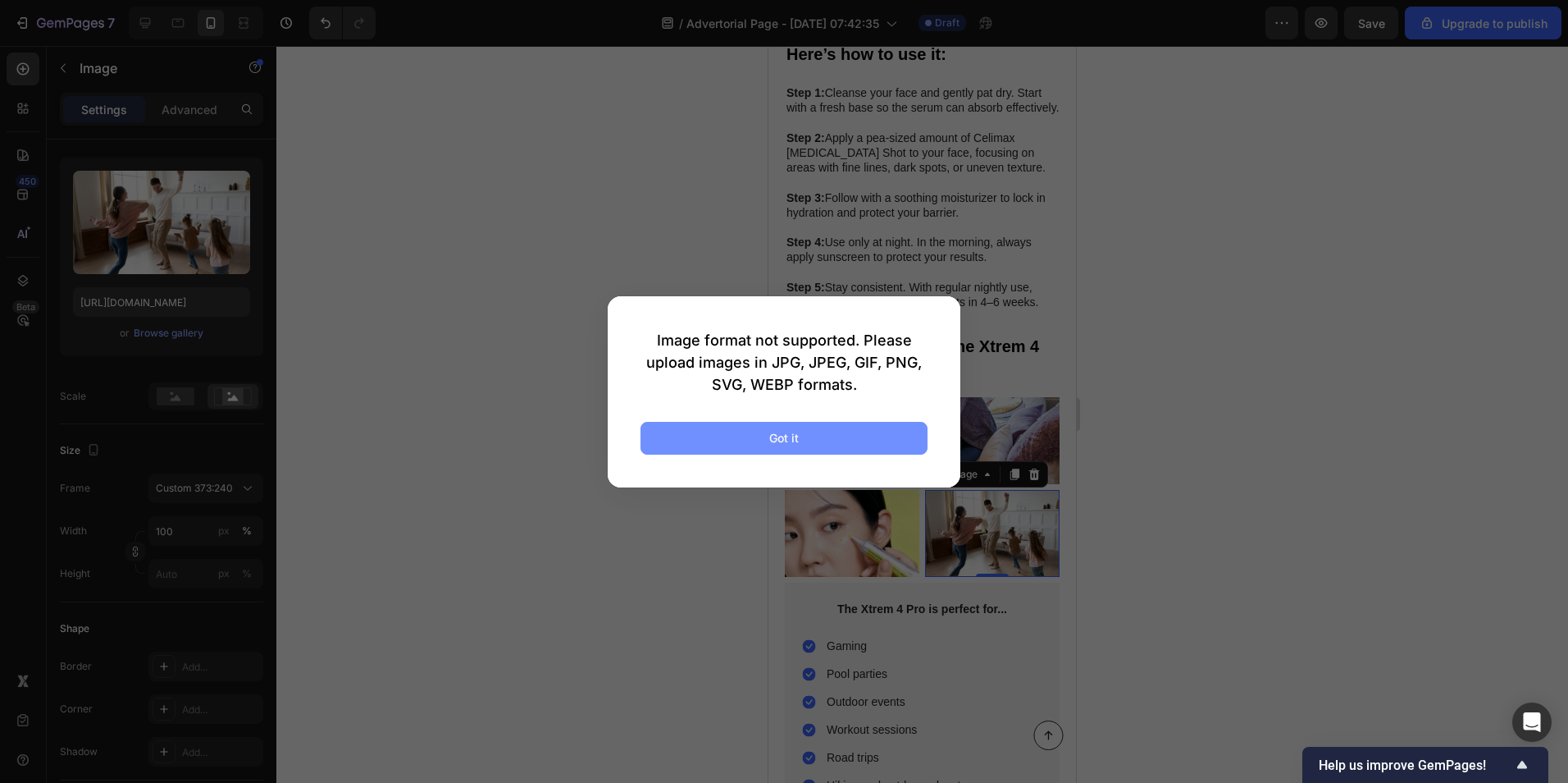
click at [758, 440] on button "Got it" at bounding box center [784, 438] width 287 height 33
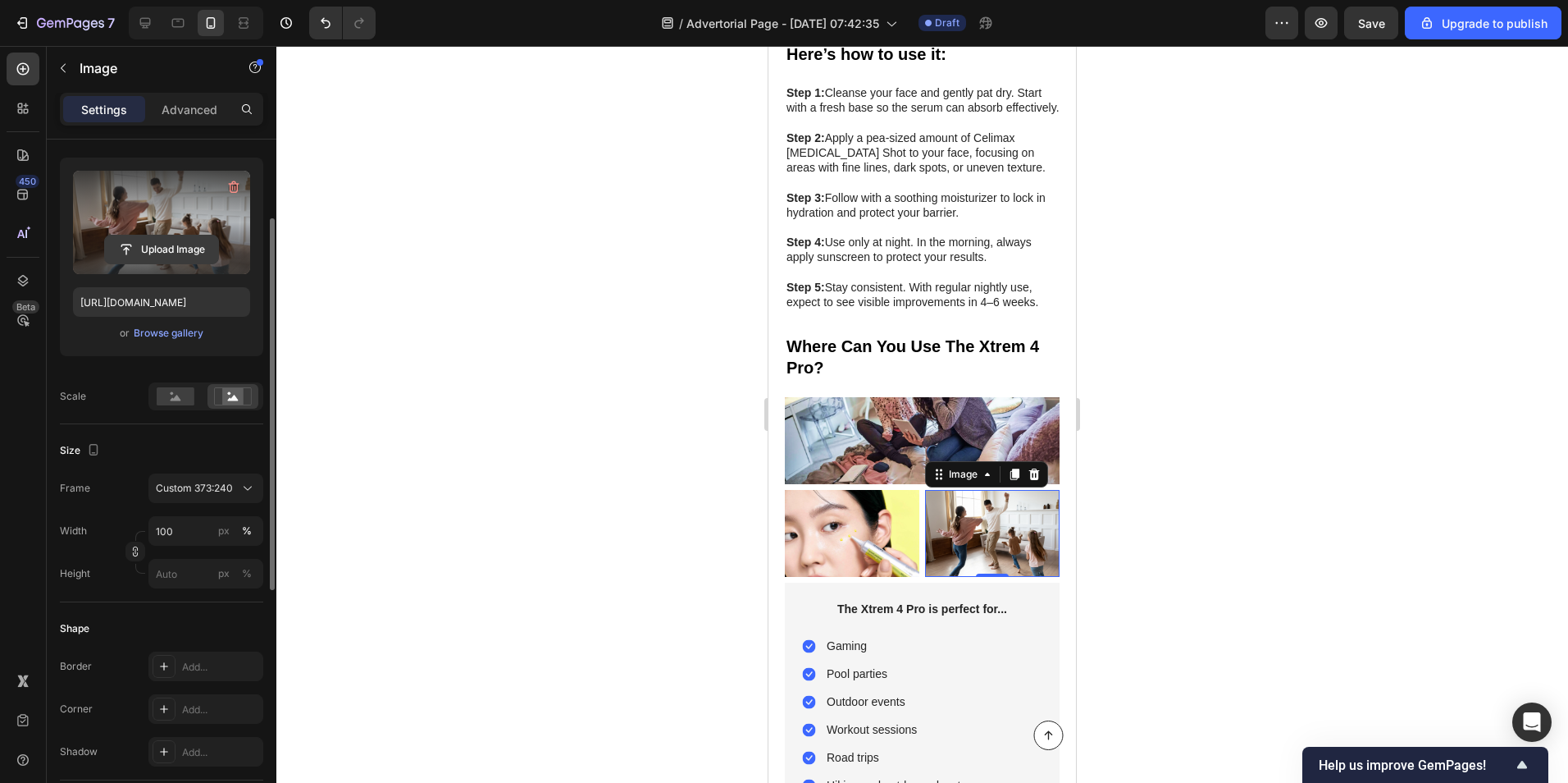
click at [189, 247] on input "file" at bounding box center [161, 249] width 113 height 28
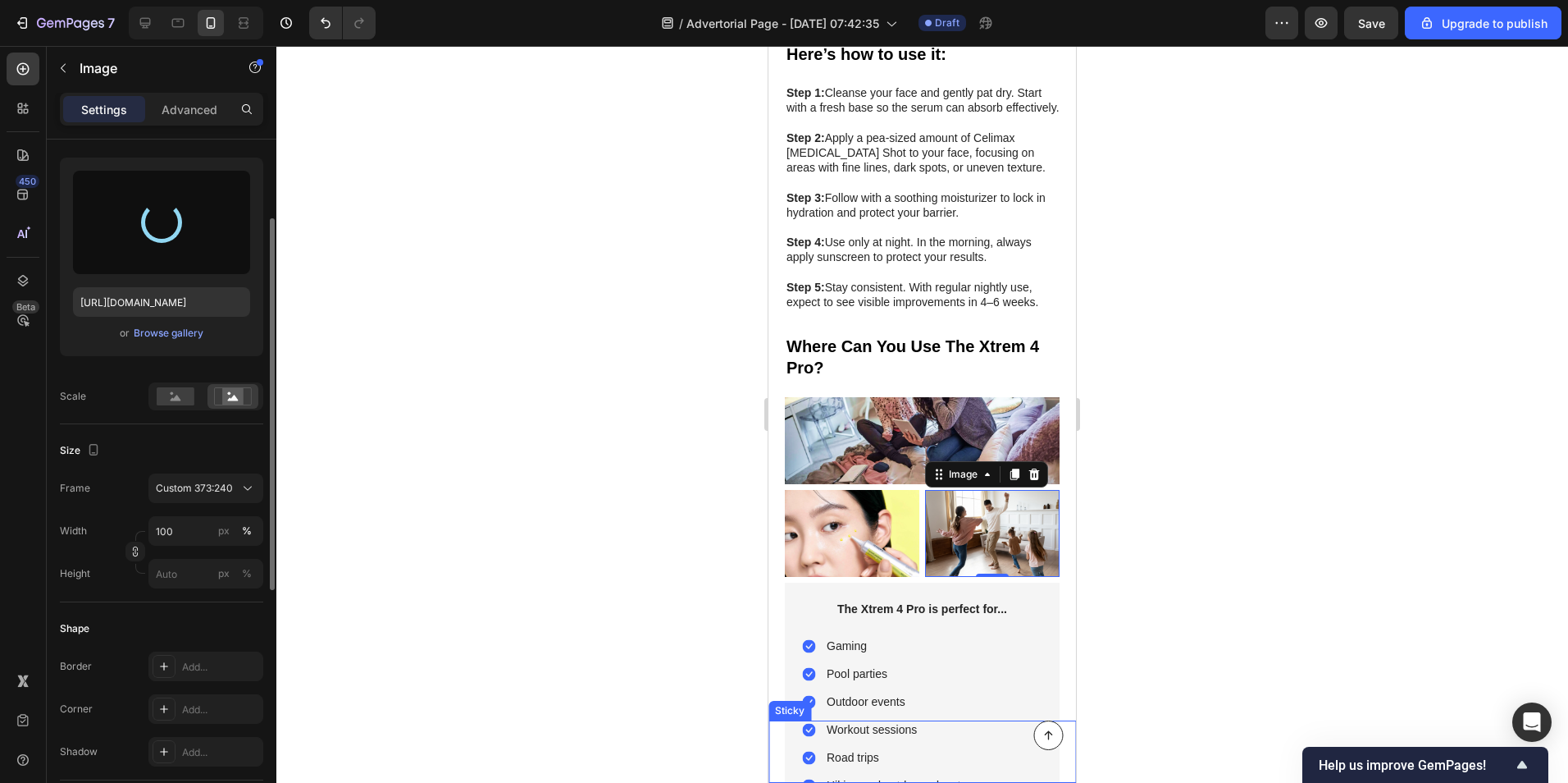
type input "[URL][DOMAIN_NAME]"
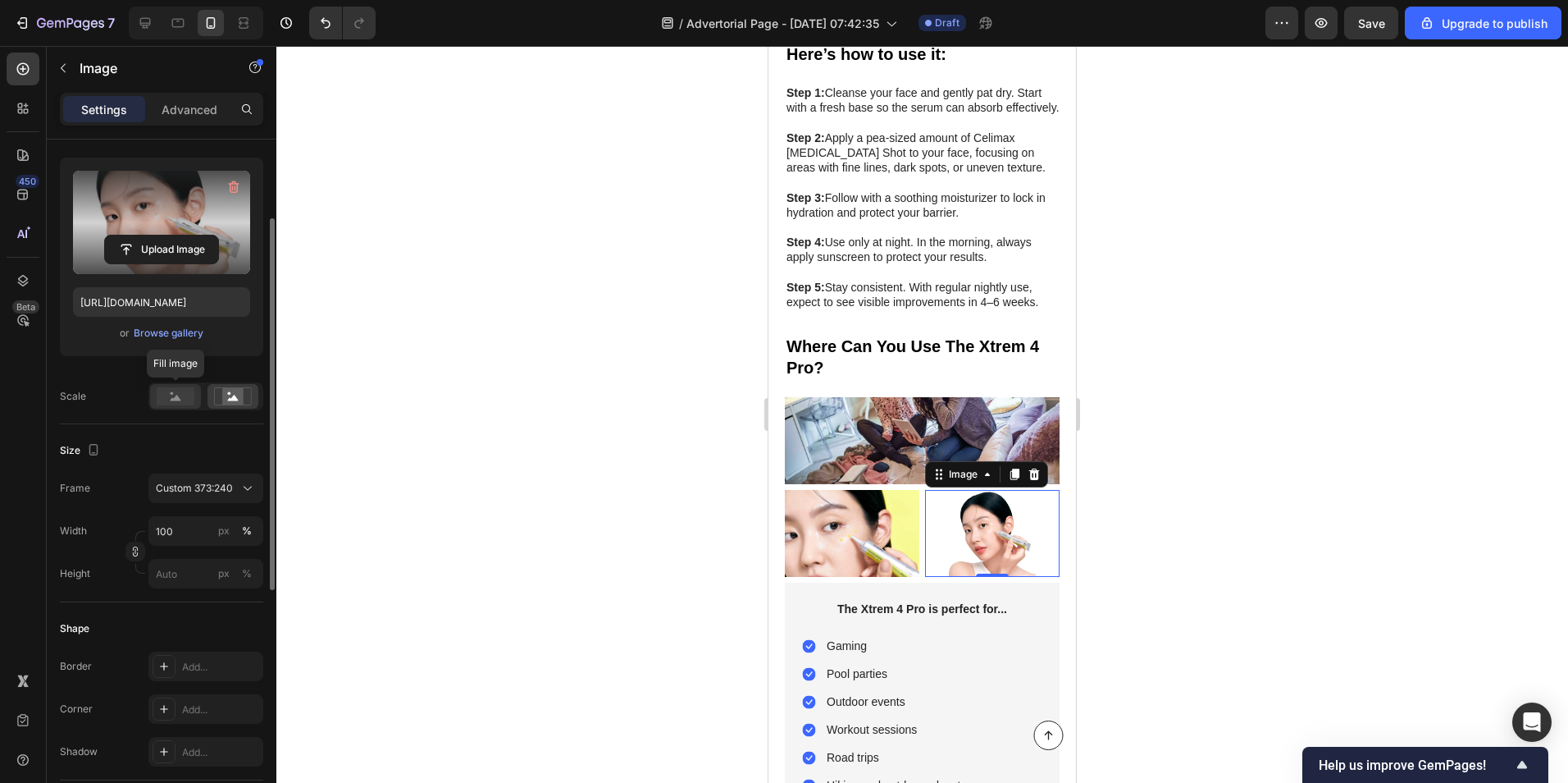
click at [176, 391] on rect at bounding box center [176, 396] width 38 height 18
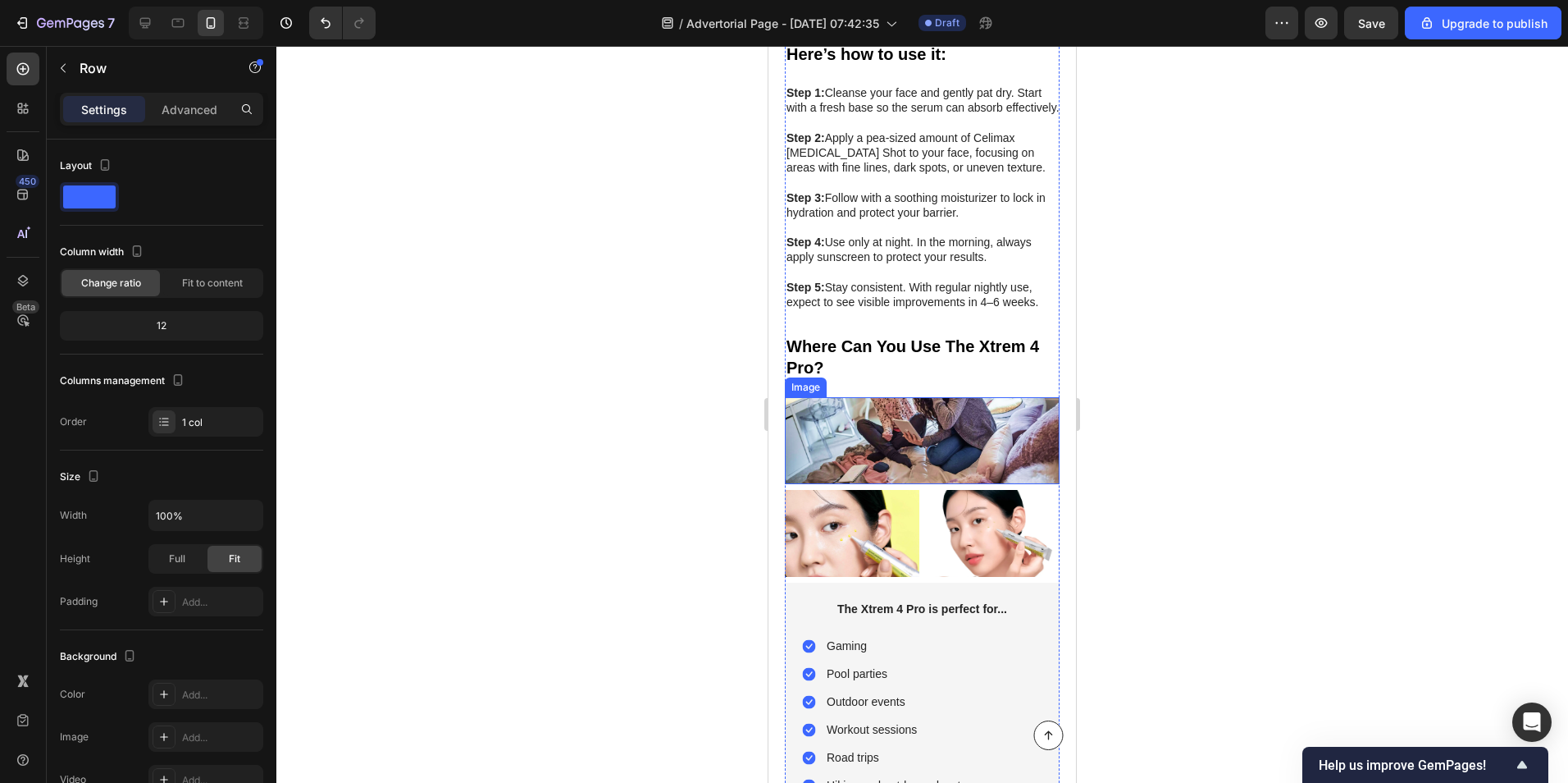
click at [898, 397] on img at bounding box center [923, 440] width 275 height 87
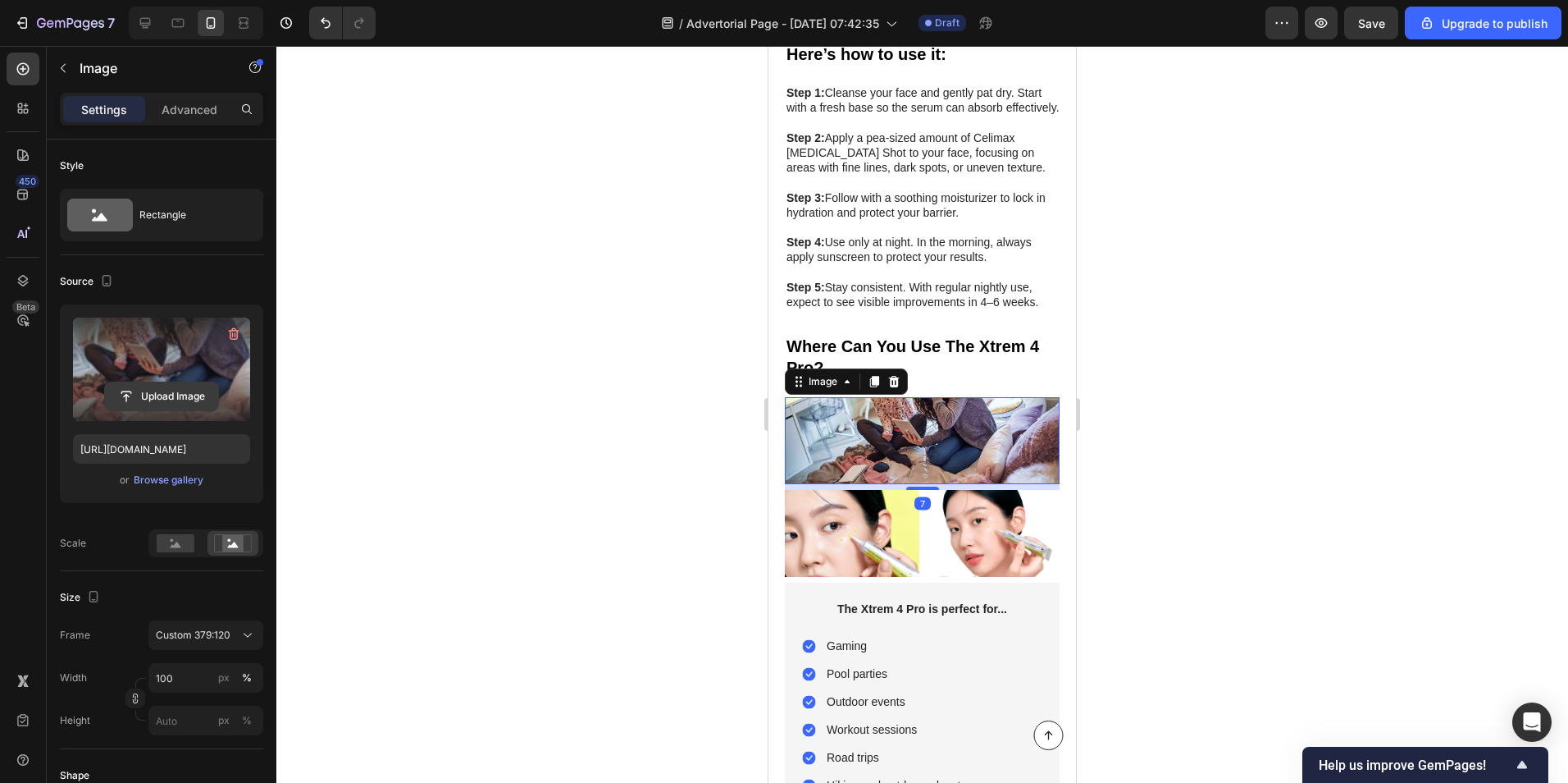
click at [192, 401] on input "file" at bounding box center [161, 396] width 113 height 28
click at [123, 405] on input "file" at bounding box center [161, 396] width 113 height 28
click at [174, 391] on input "file" at bounding box center [161, 396] width 113 height 28
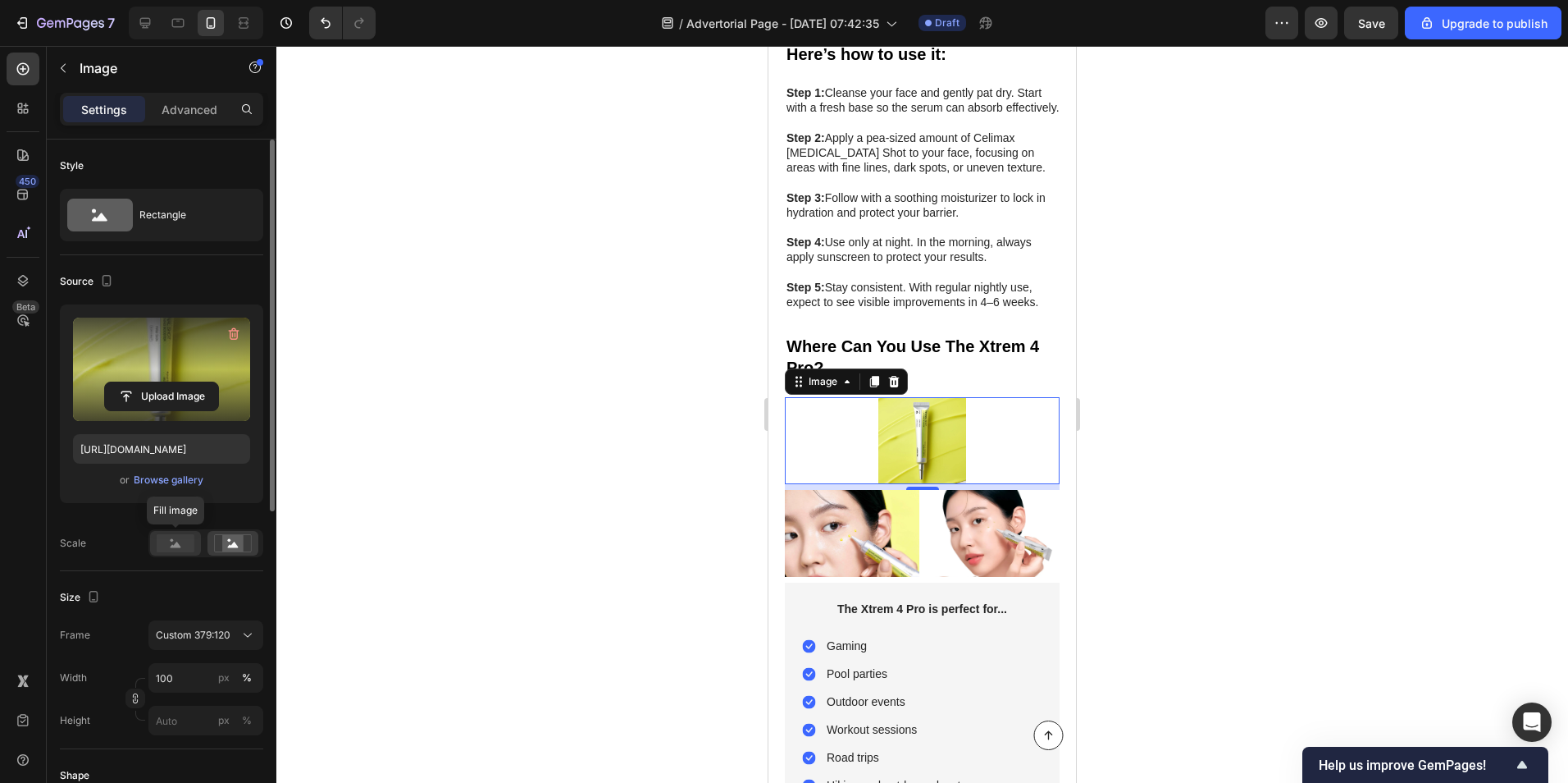
click at [195, 533] on div at bounding box center [176, 543] width 51 height 24
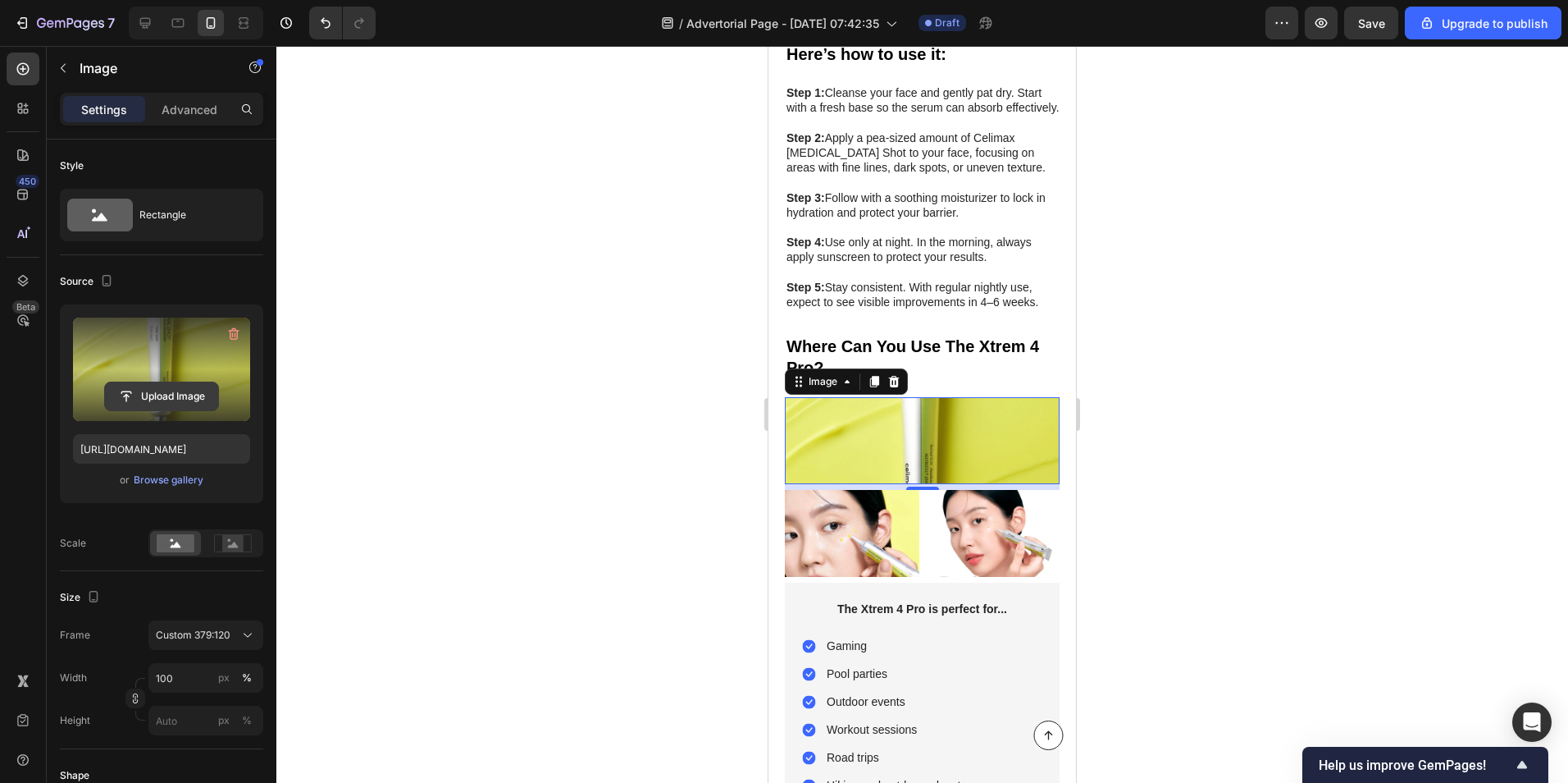
click at [195, 389] on input "file" at bounding box center [161, 396] width 113 height 28
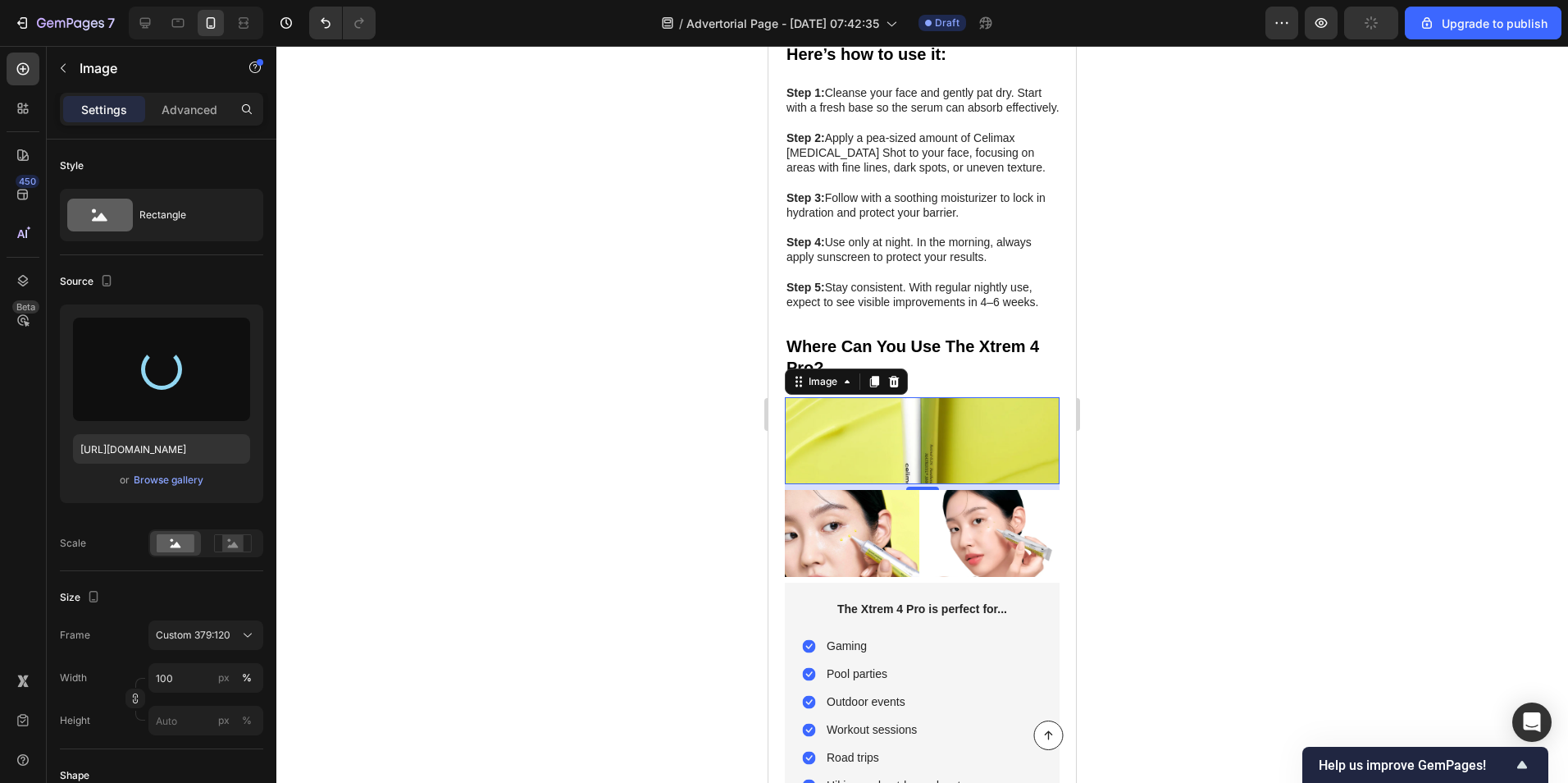
type input "[URL][DOMAIN_NAME]"
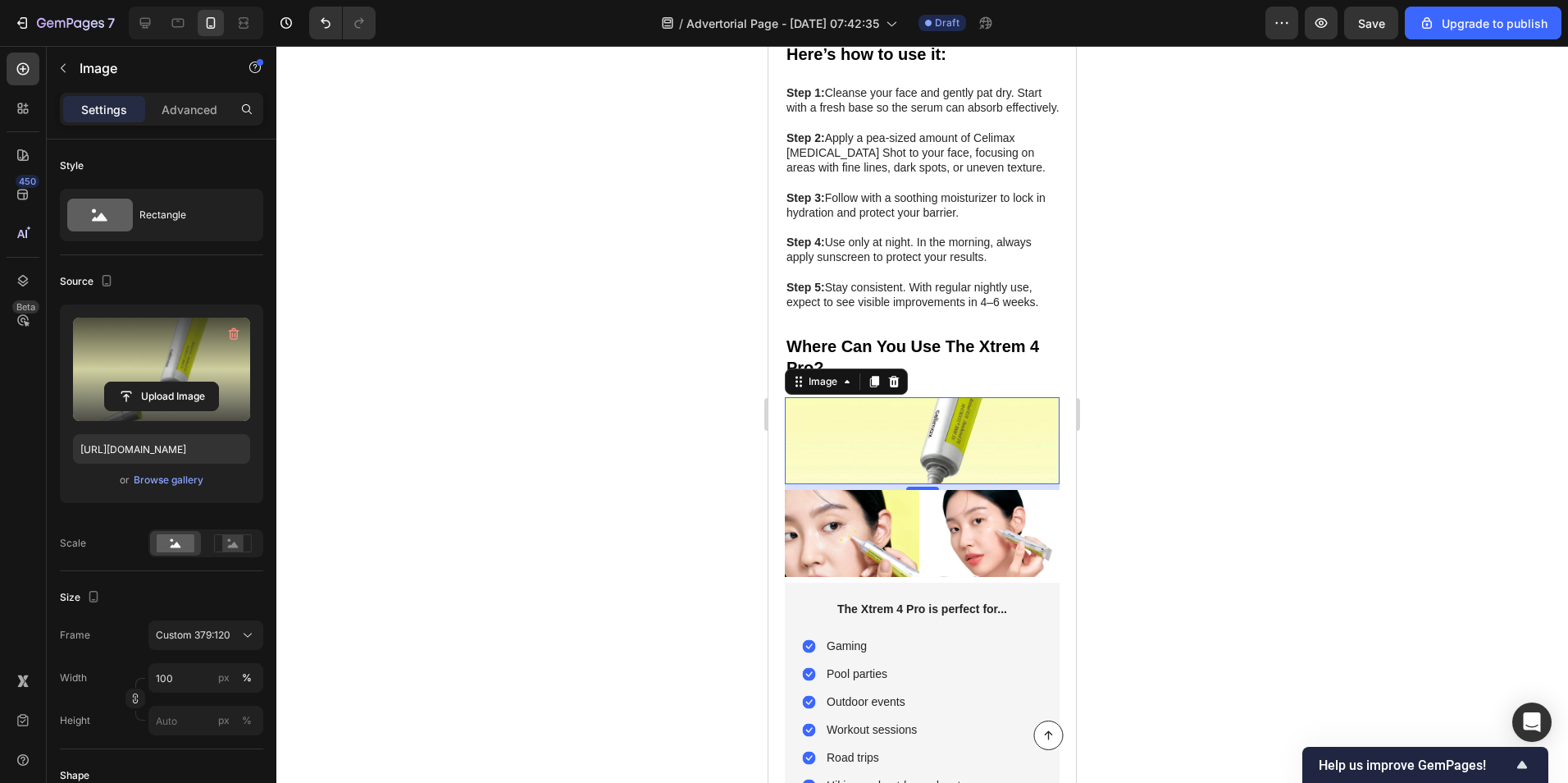
click at [596, 433] on div at bounding box center [923, 414] width 1292 height 737
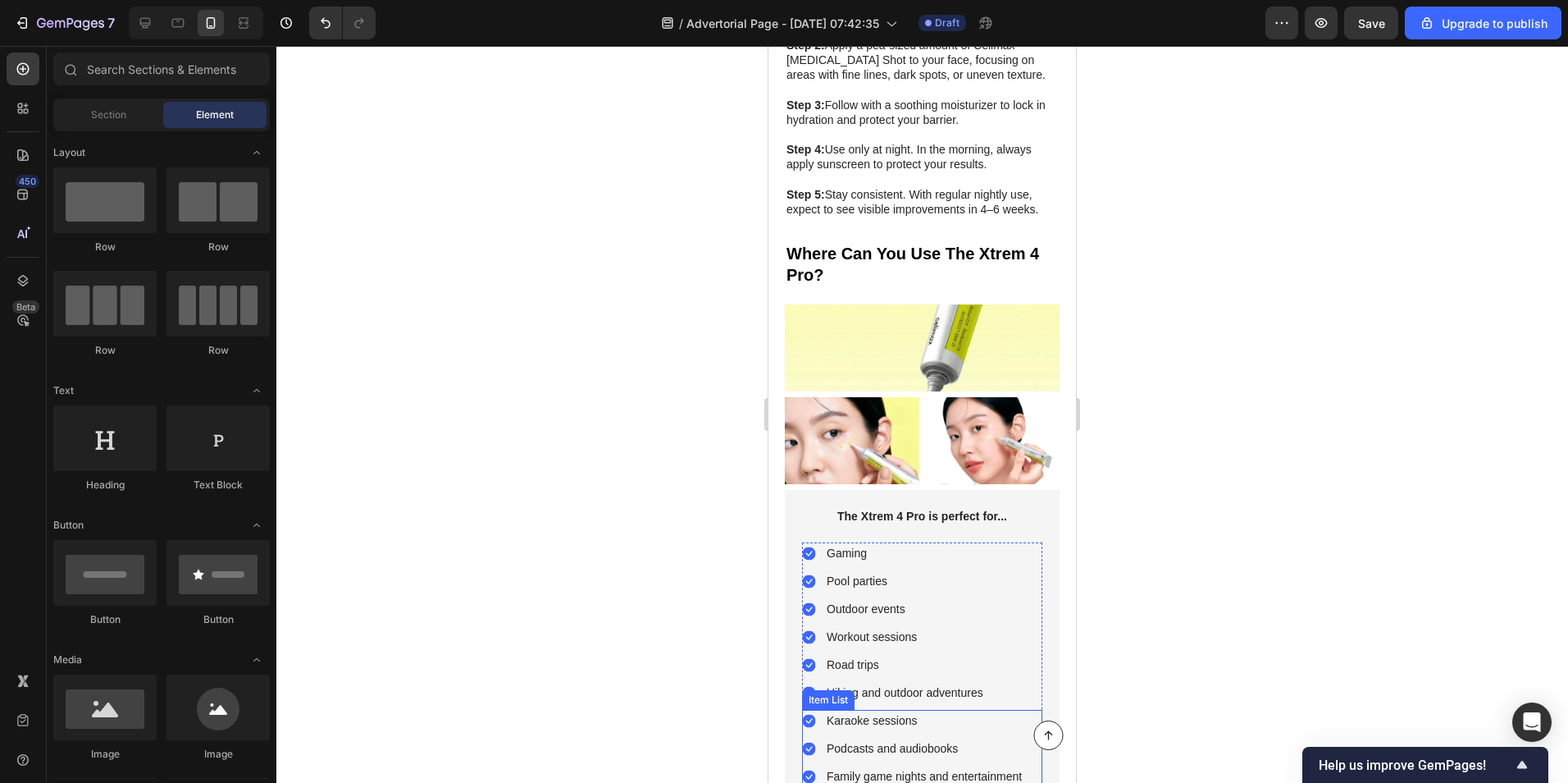
scroll to position [5688, 0]
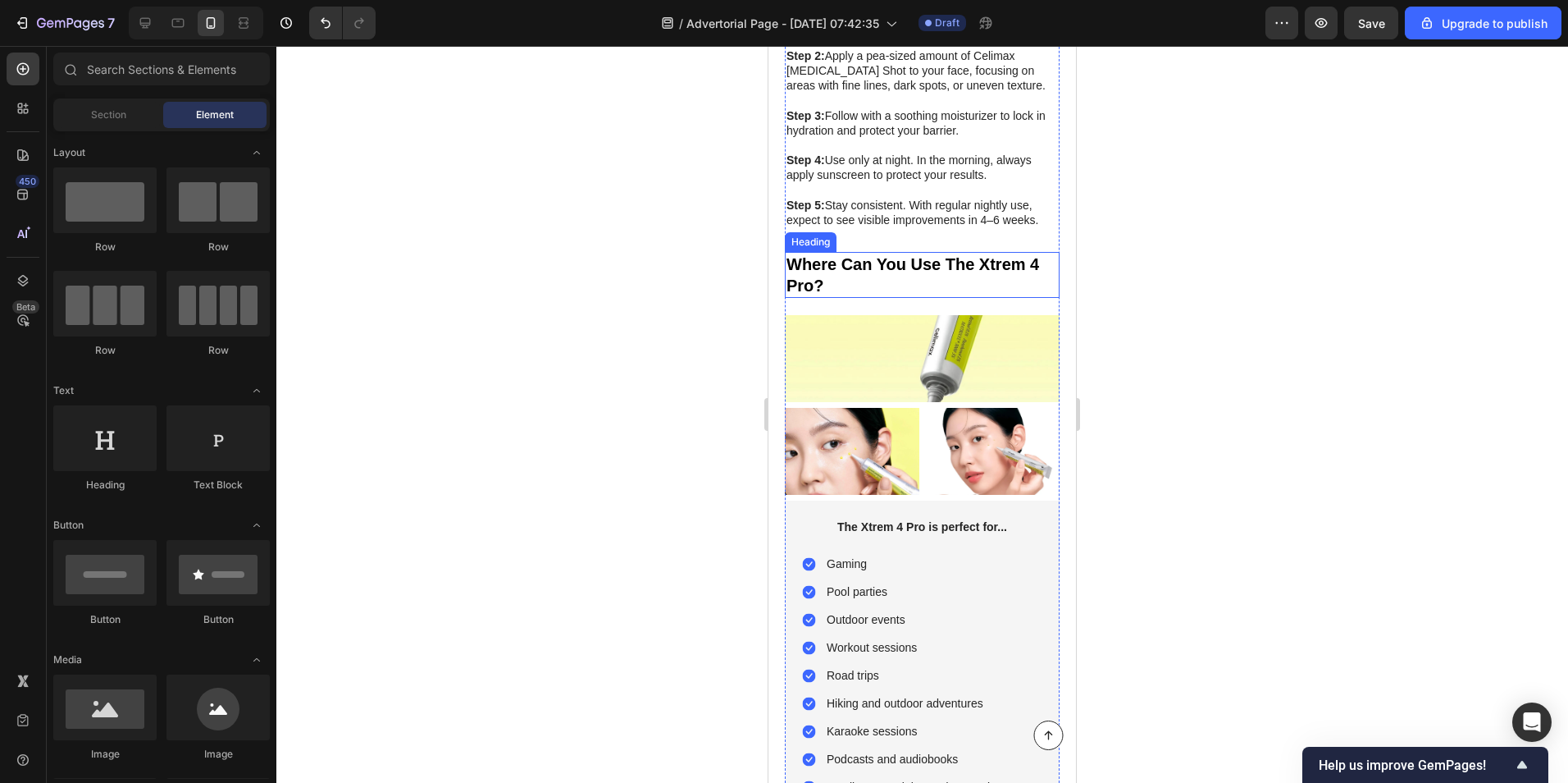
click at [828, 252] on h2 "Where Can You Use The Xtrem 4 Pro?" at bounding box center [923, 274] width 275 height 46
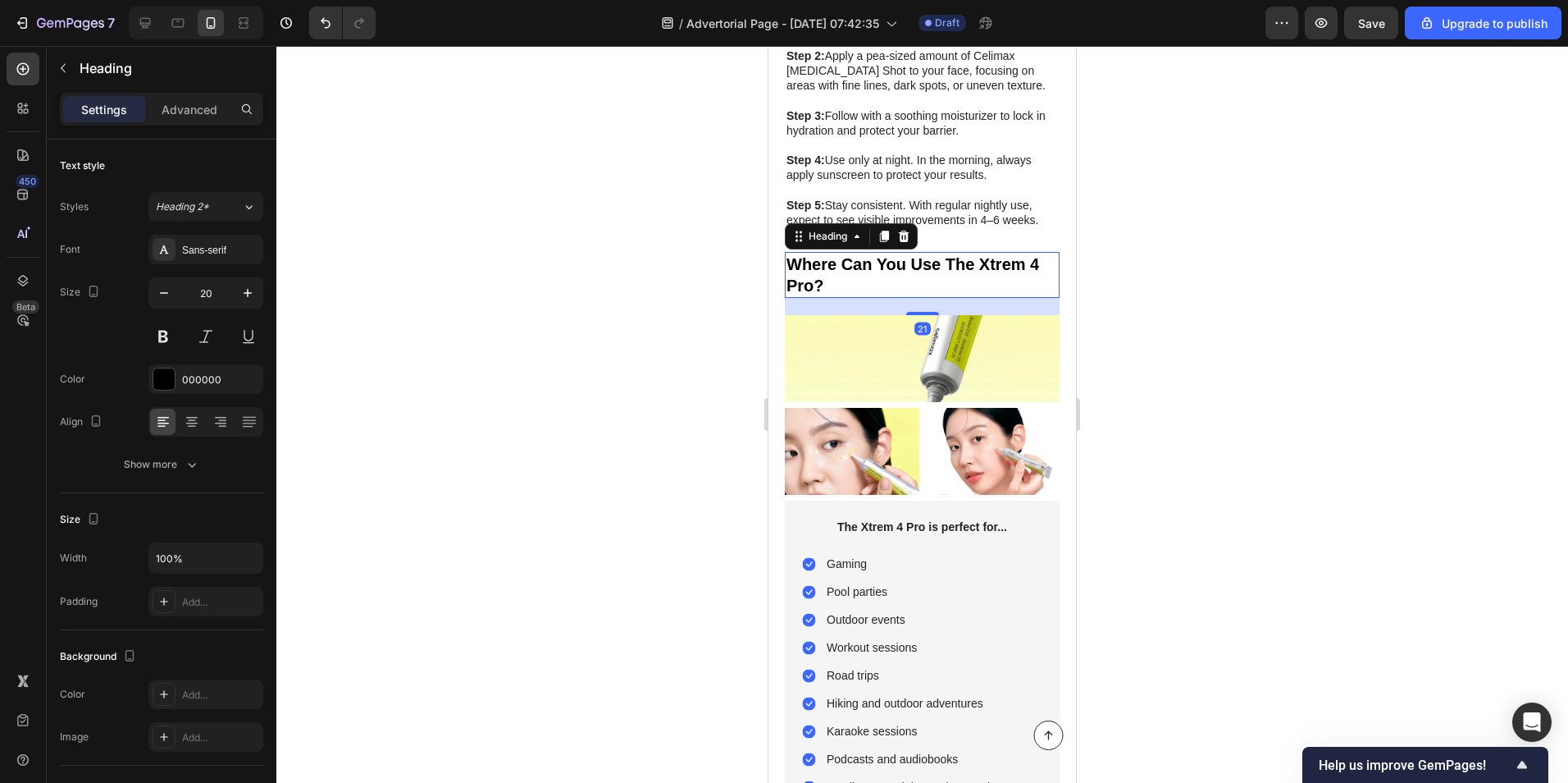
click at [828, 252] on h2 "Where Can You Use The Xtrem 4 Pro?" at bounding box center [923, 274] width 275 height 46
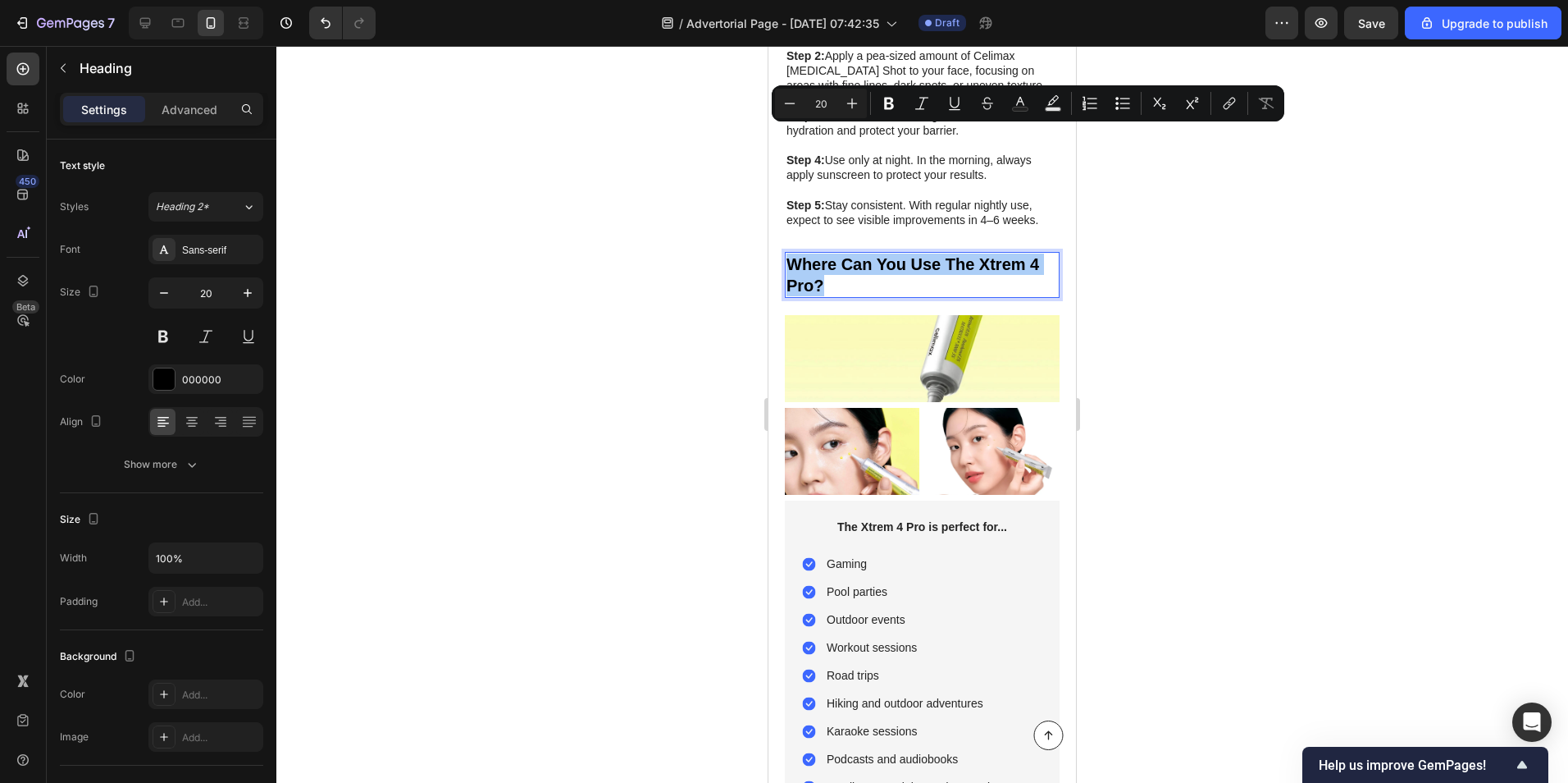
click at [664, 124] on div at bounding box center [923, 414] width 1292 height 737
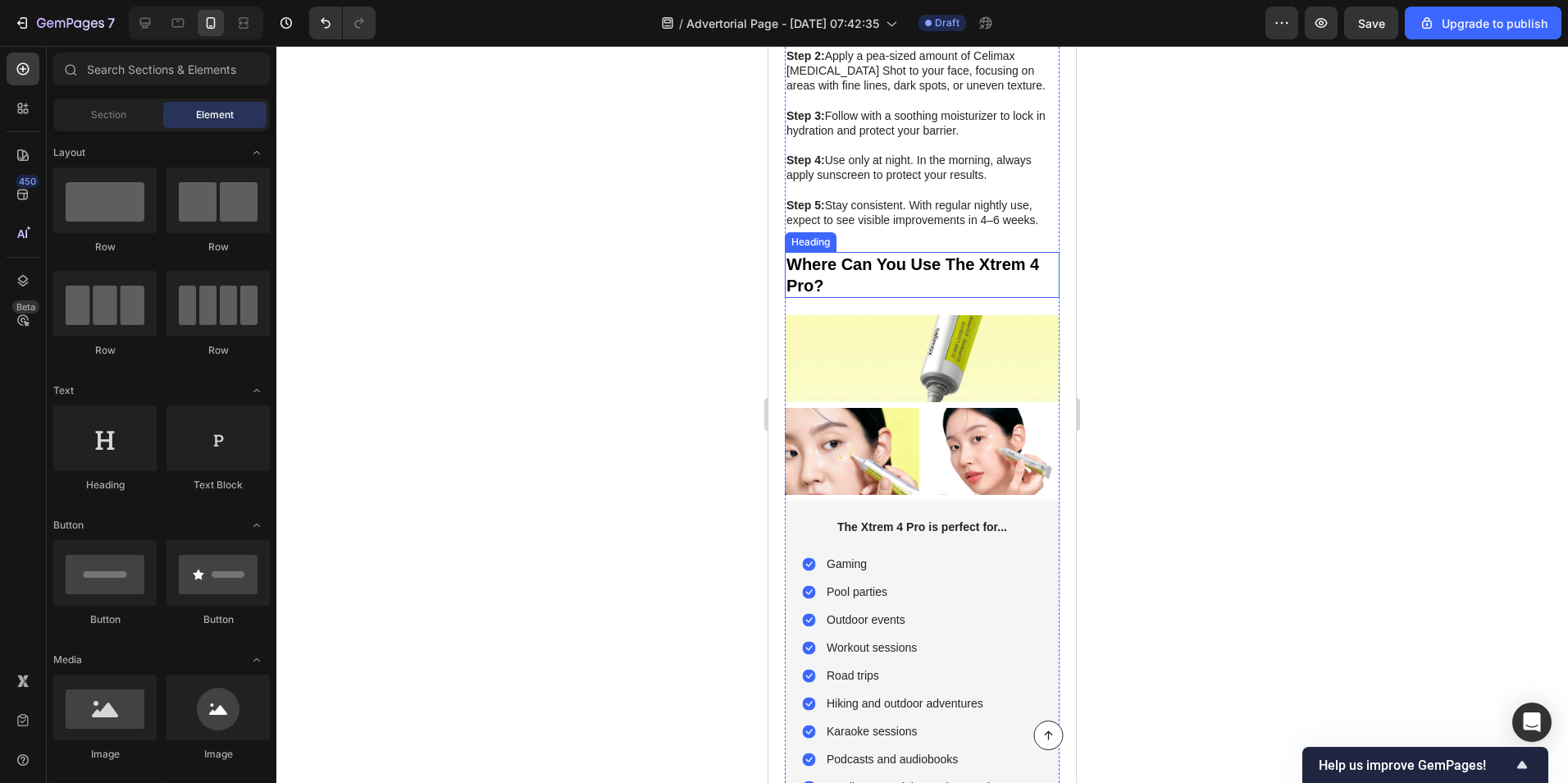
click at [987, 254] on p "Where Can You Use The Xtrem 4 Pro?" at bounding box center [922, 274] width 272 height 42
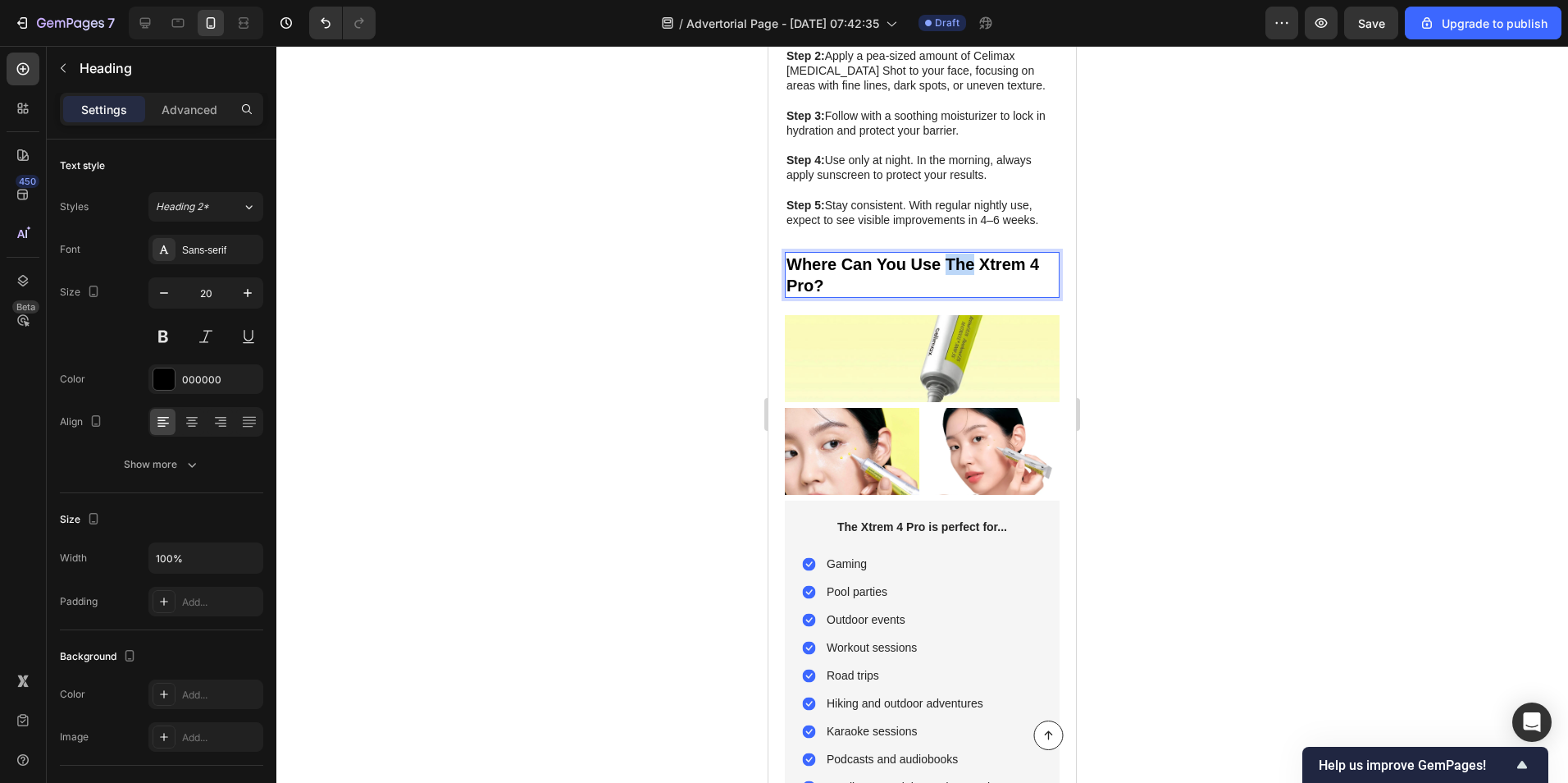
click at [969, 254] on p "Where Can You Use The Xtrem 4 Pro?" at bounding box center [922, 274] width 272 height 42
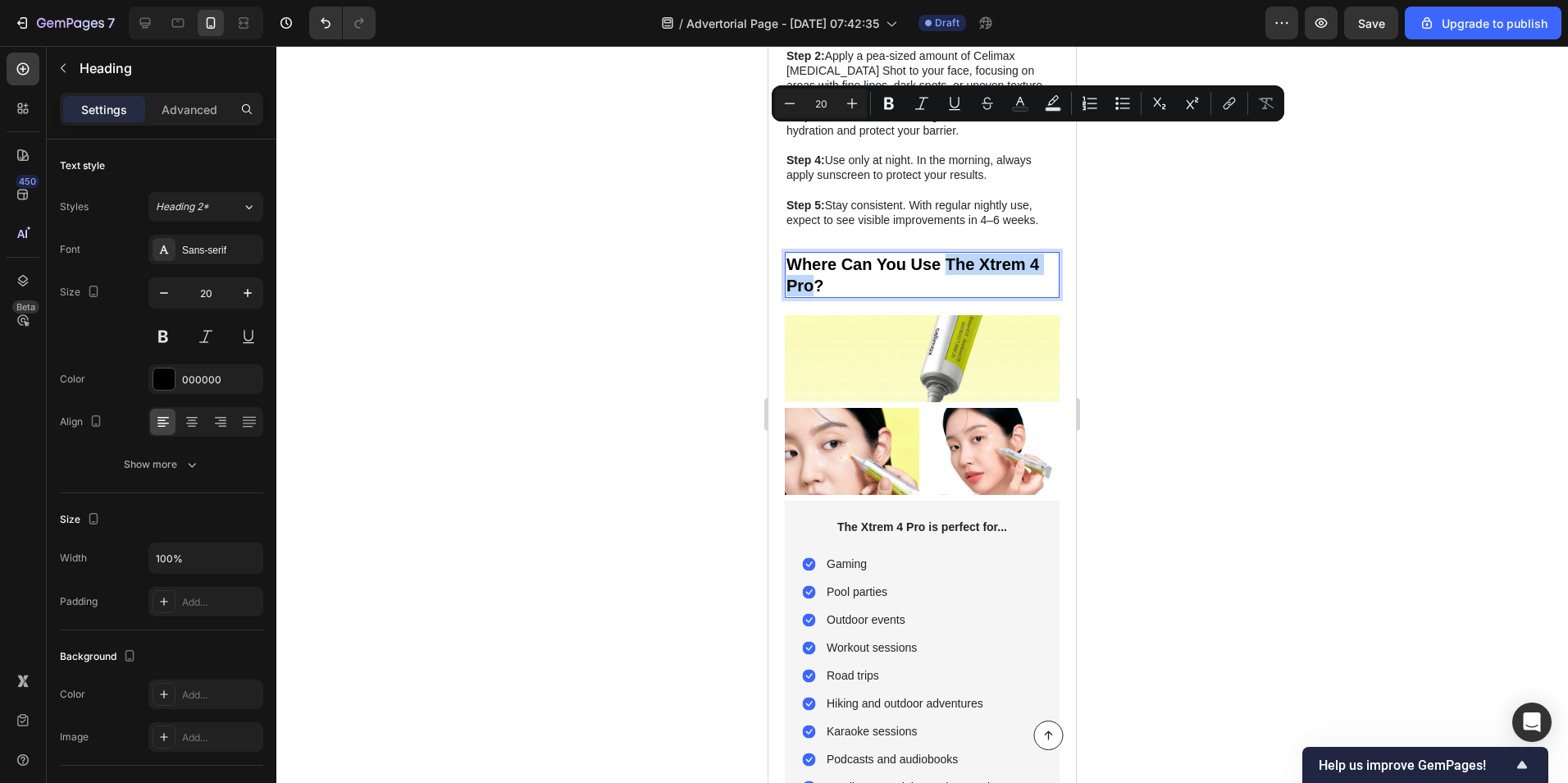
drag, startPoint x: 948, startPoint y: 136, endPoint x: 818, endPoint y: 162, distance: 132.6
click at [818, 254] on p "Where Can You Use The Xtrem 4 Pro?" at bounding box center [922, 274] width 272 height 42
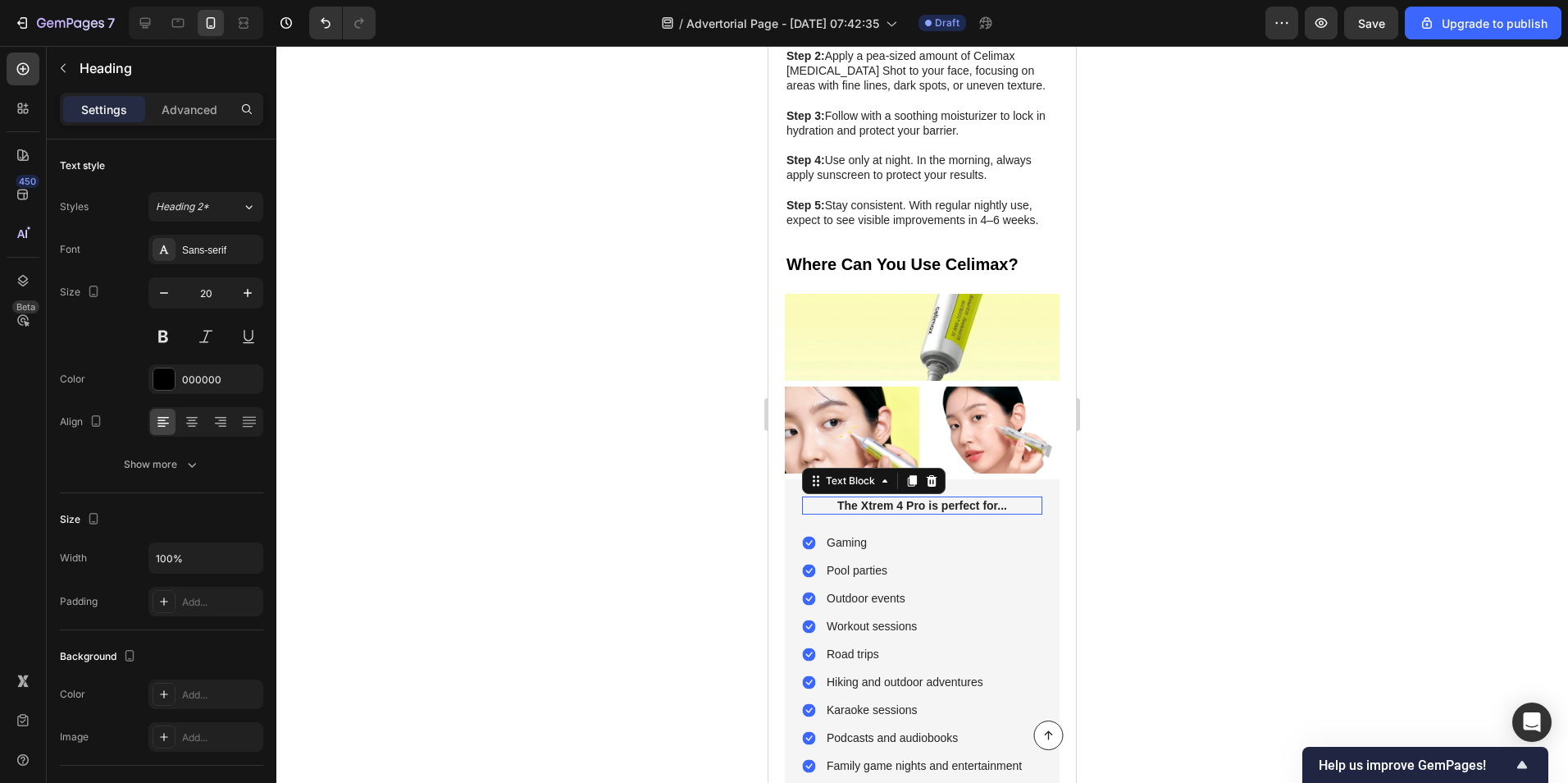
click at [886, 498] on p "The Xtrem 4 Pro is perfect for..." at bounding box center [922, 505] width 237 height 15
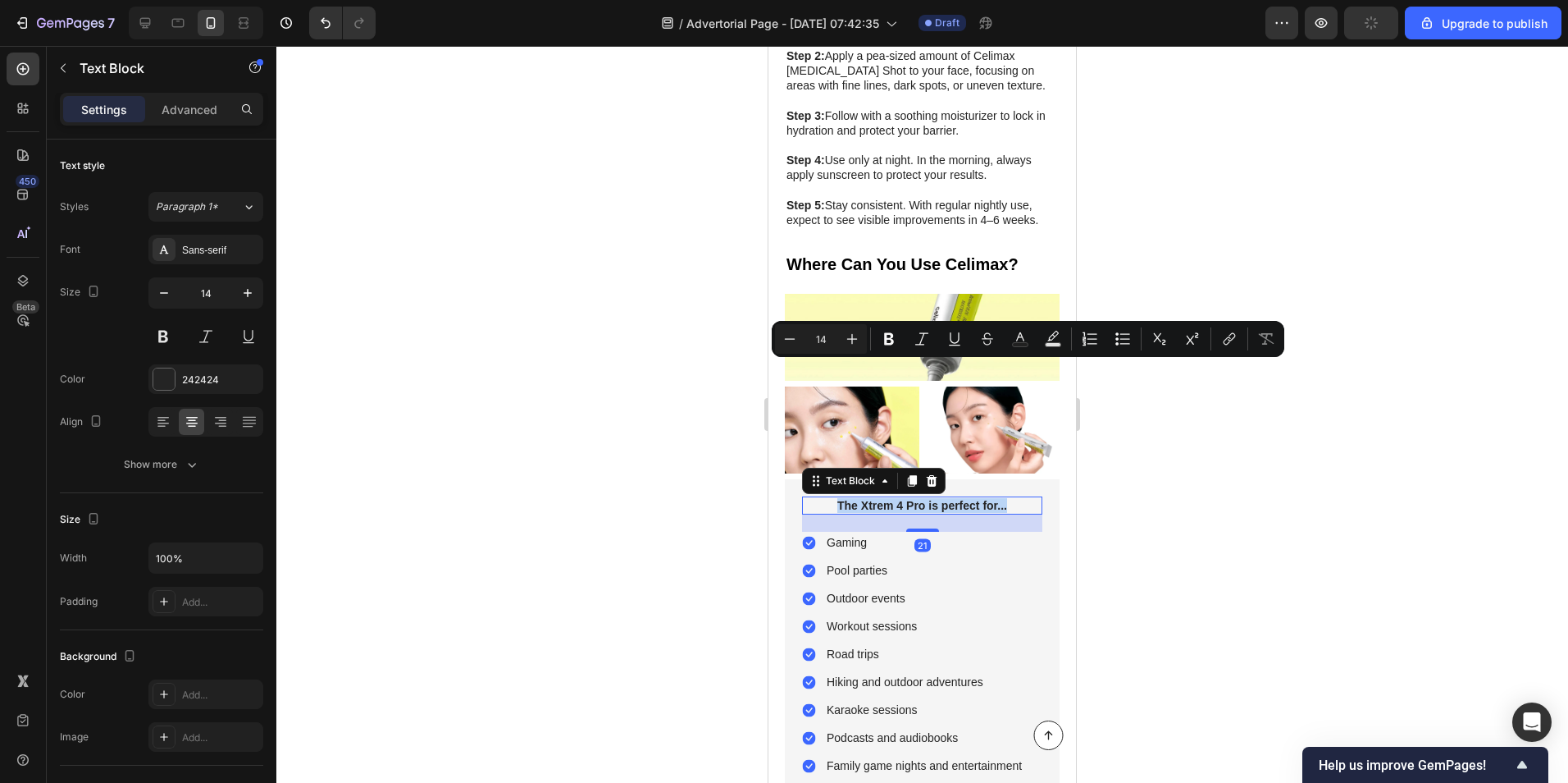
click at [981, 498] on p "The Xtrem 4 Pro is perfect for..." at bounding box center [922, 505] width 237 height 15
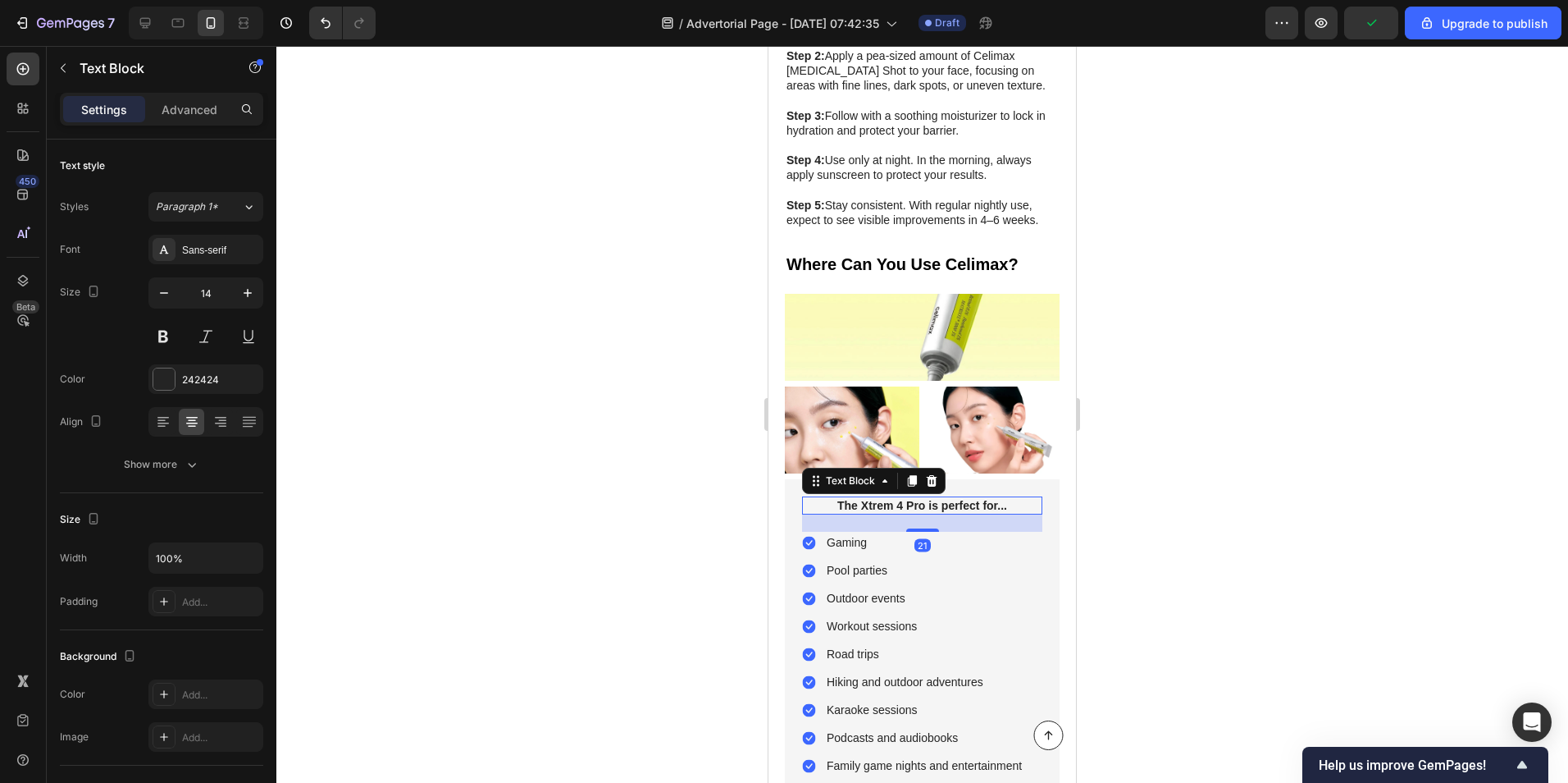
click at [1002, 498] on p "The Xtrem 4 Pro is perfect for..." at bounding box center [922, 505] width 237 height 15
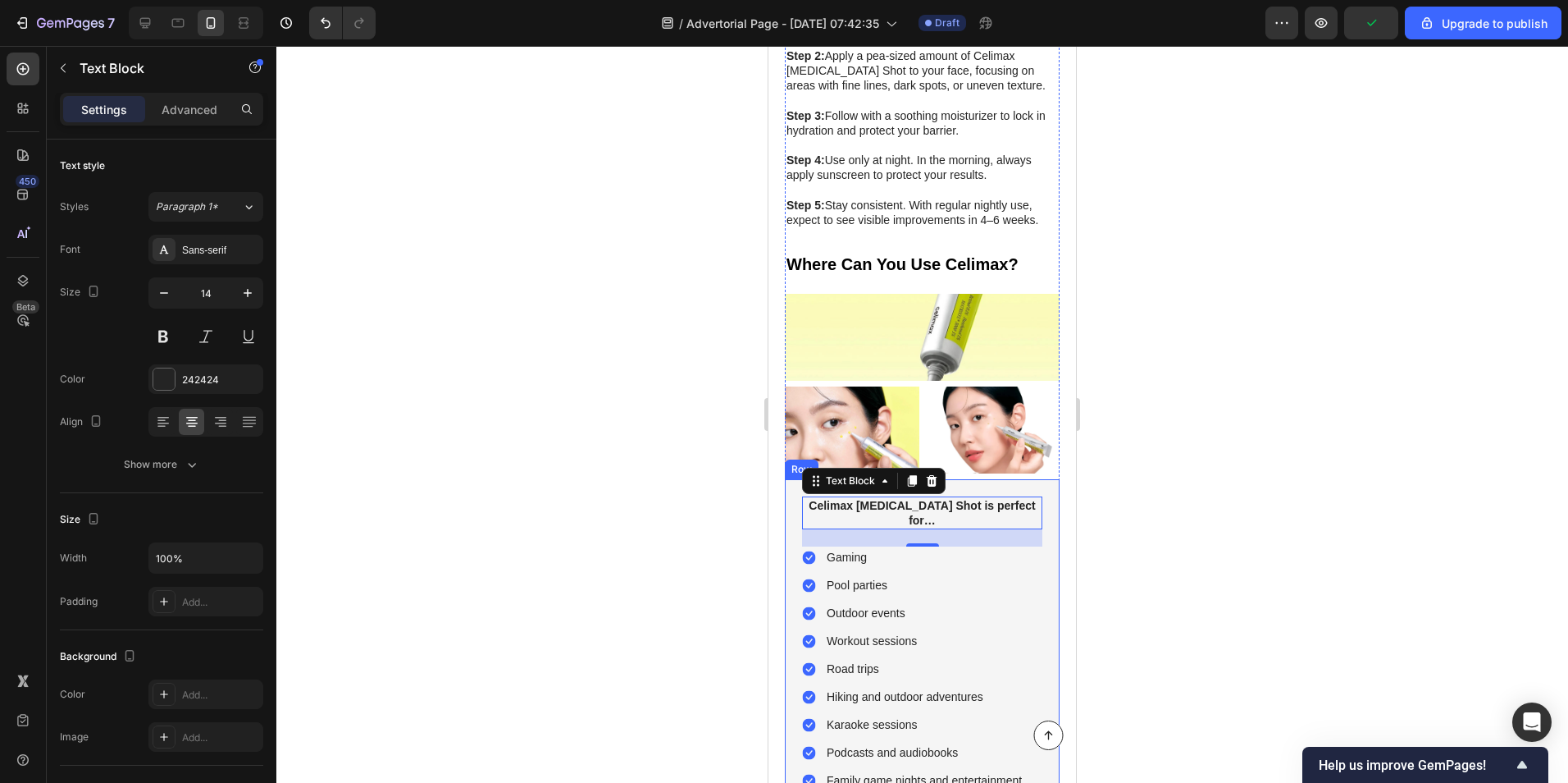
click at [1197, 302] on div at bounding box center [923, 414] width 1292 height 737
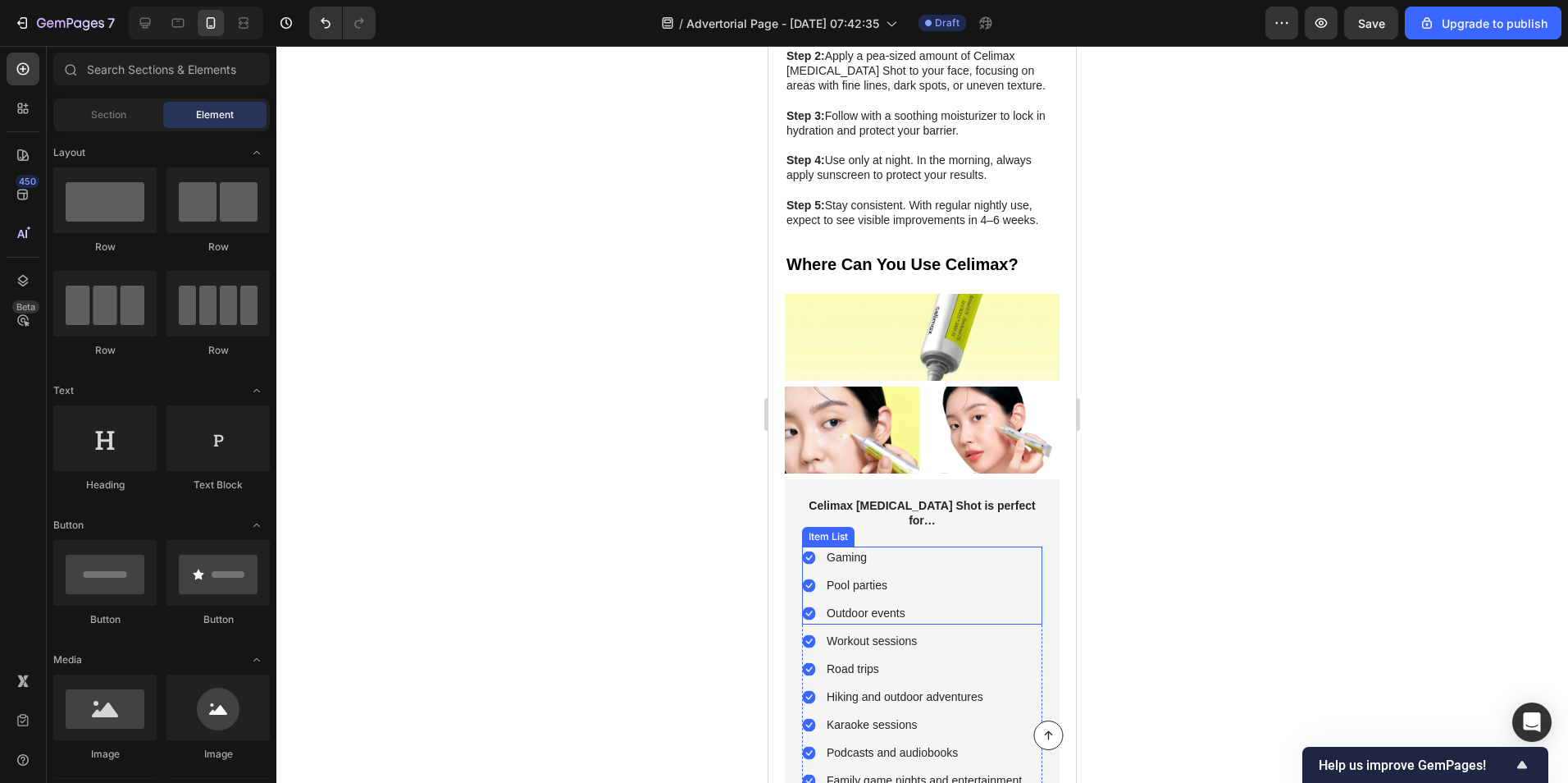
click at [854, 549] on p "Gaming" at bounding box center [866, 557] width 79 height 17
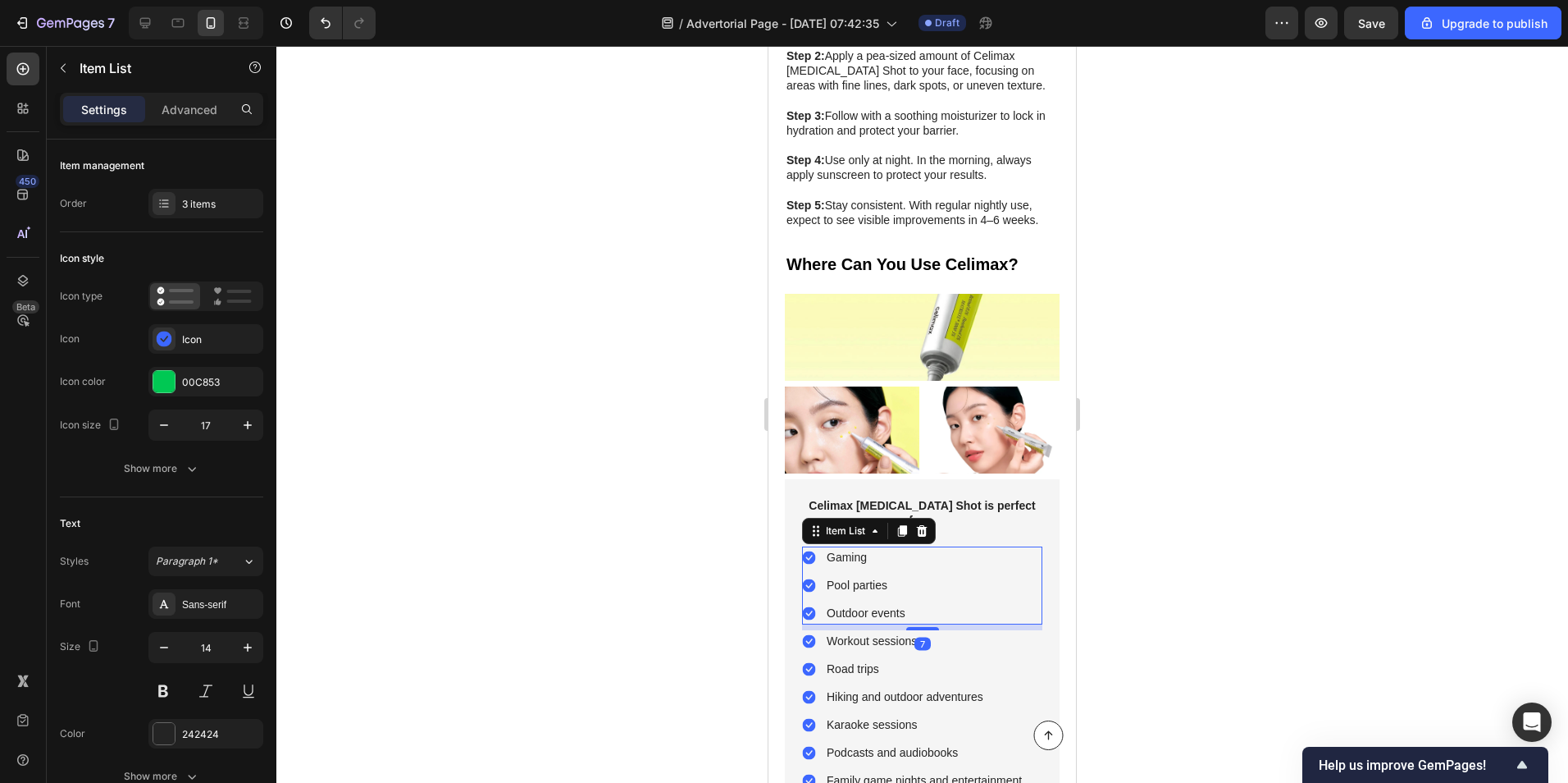
click at [854, 549] on p "Gaming" at bounding box center [866, 557] width 79 height 17
click at [851, 577] on p "Pool parties" at bounding box center [902, 586] width 151 height 17
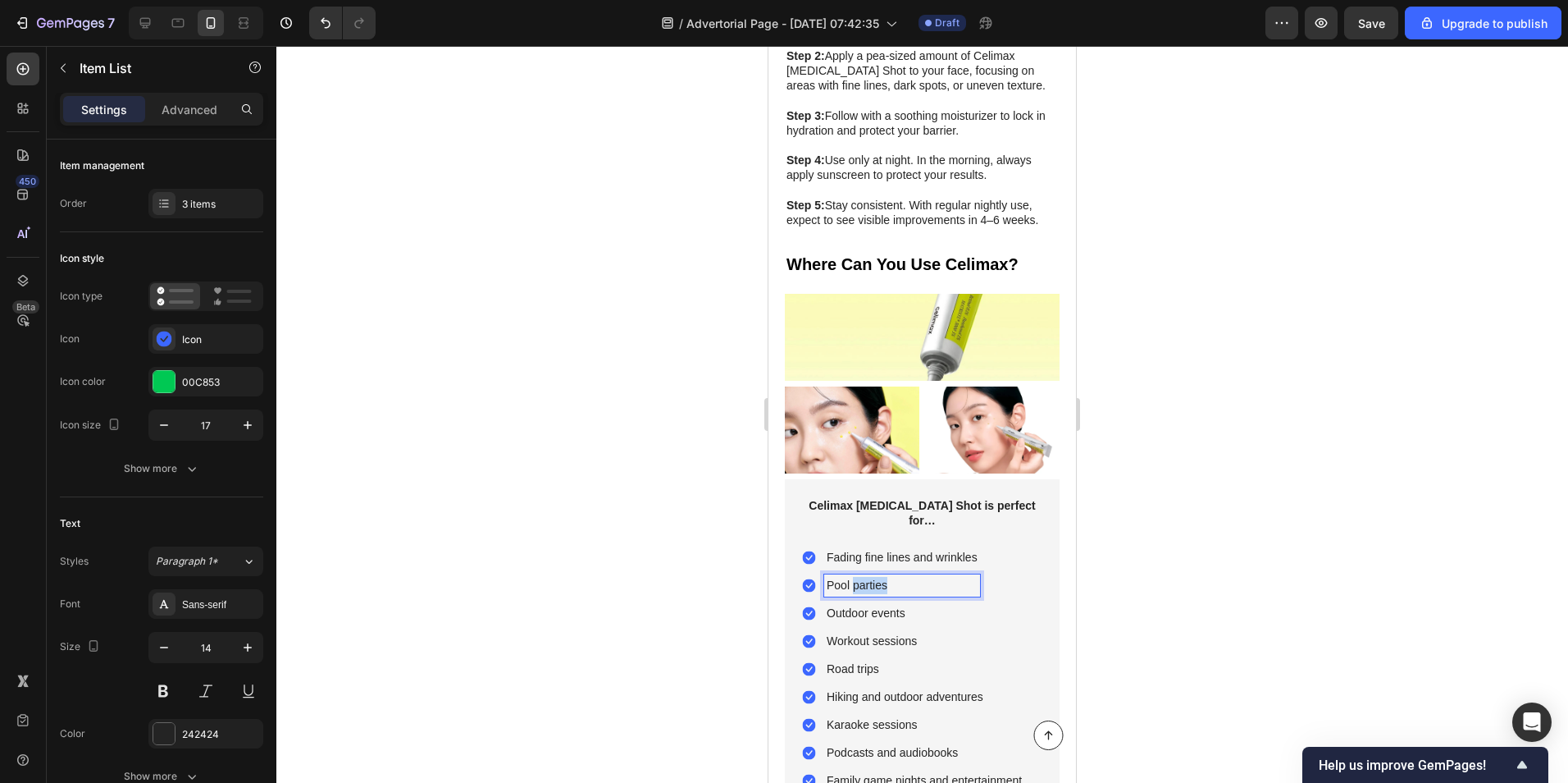
click at [851, 577] on p "Pool parties" at bounding box center [902, 586] width 151 height 17
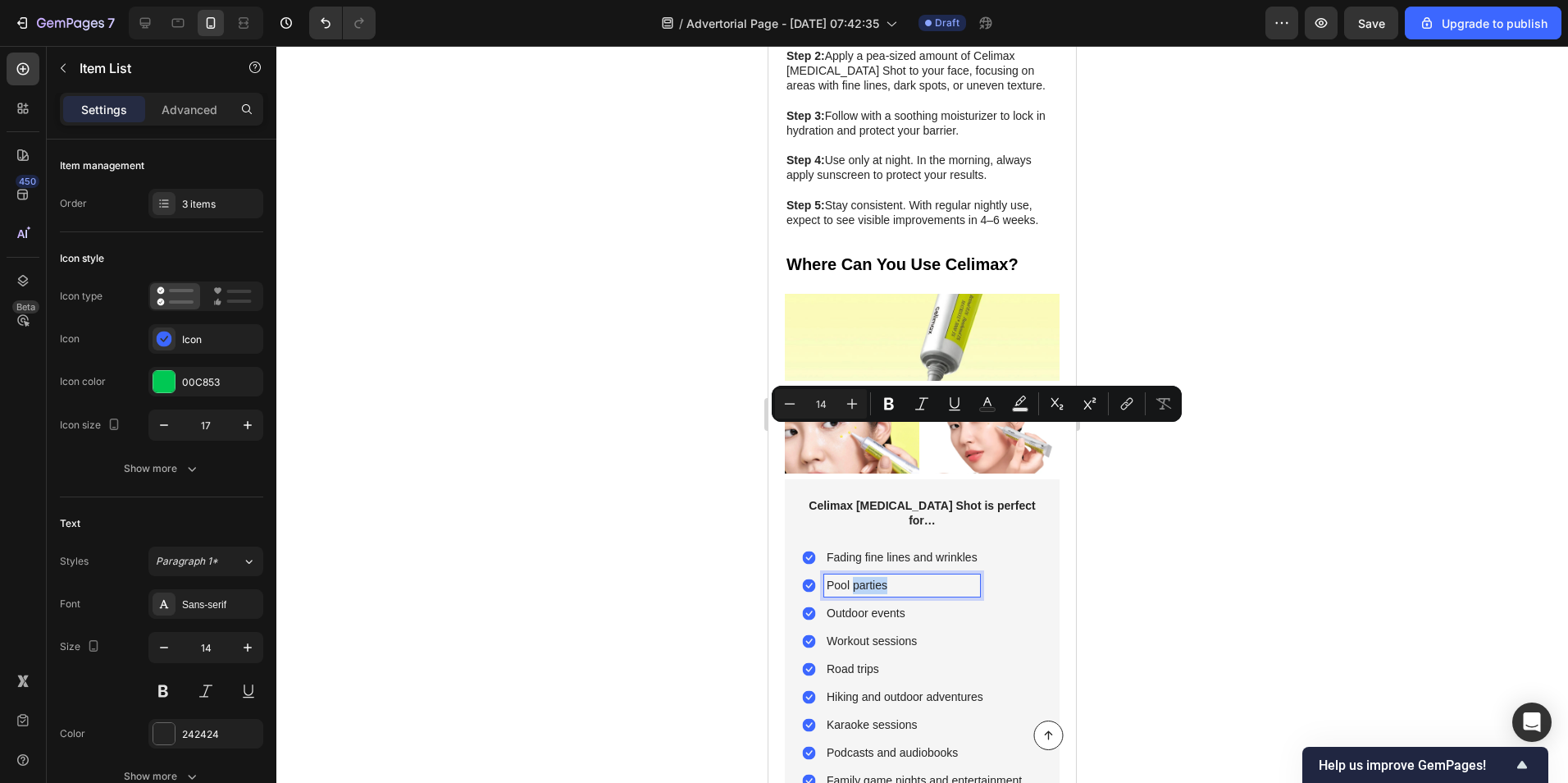
click at [887, 577] on p "Pool parties" at bounding box center [902, 586] width 151 height 17
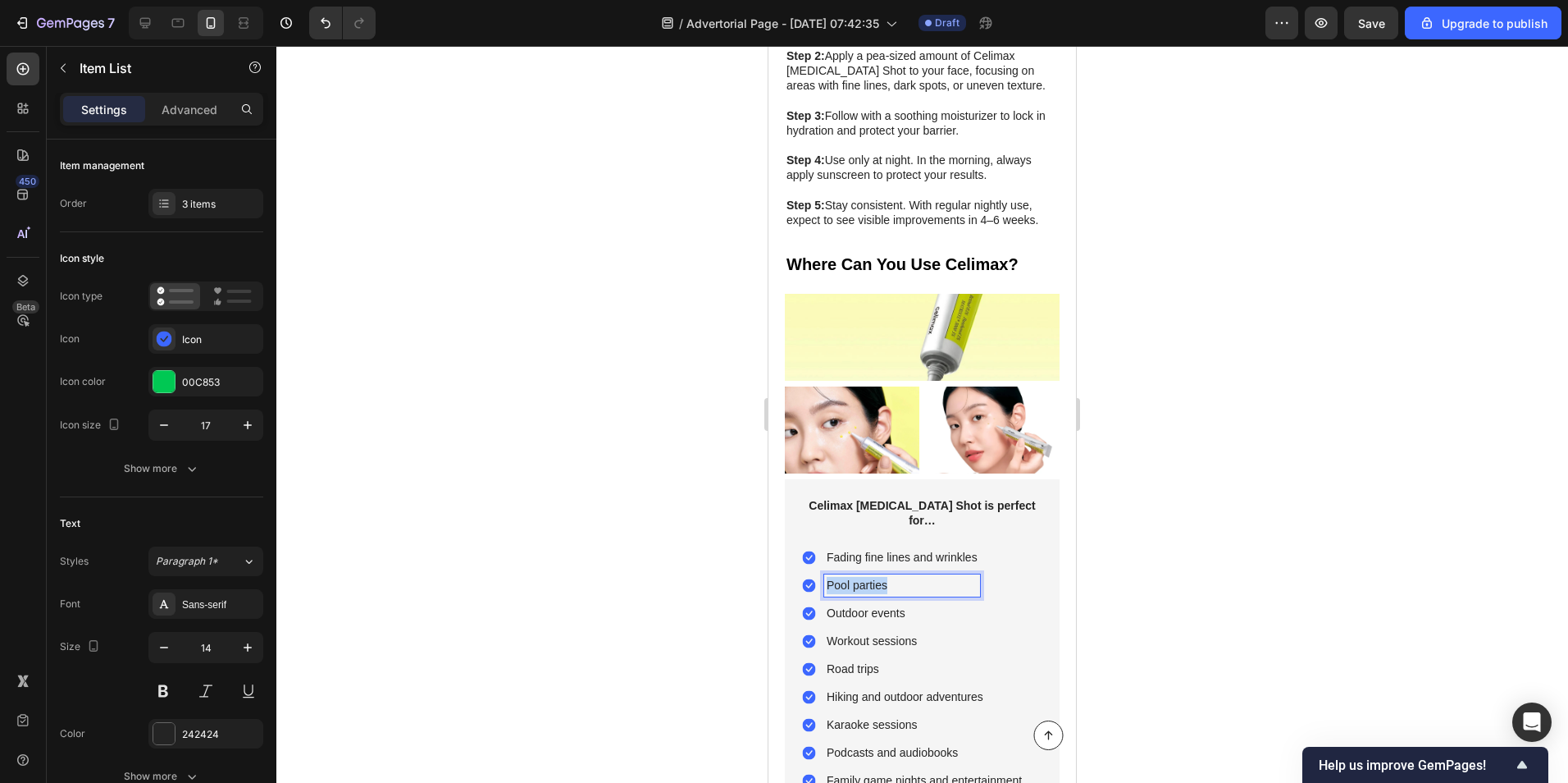
drag, startPoint x: 890, startPoint y: 433, endPoint x: 830, endPoint y: 433, distance: 60.0
click at [830, 577] on p "Pool parties" at bounding box center [902, 586] width 151 height 17
click at [865, 605] on p "Outdoor events" at bounding box center [928, 613] width 203 height 17
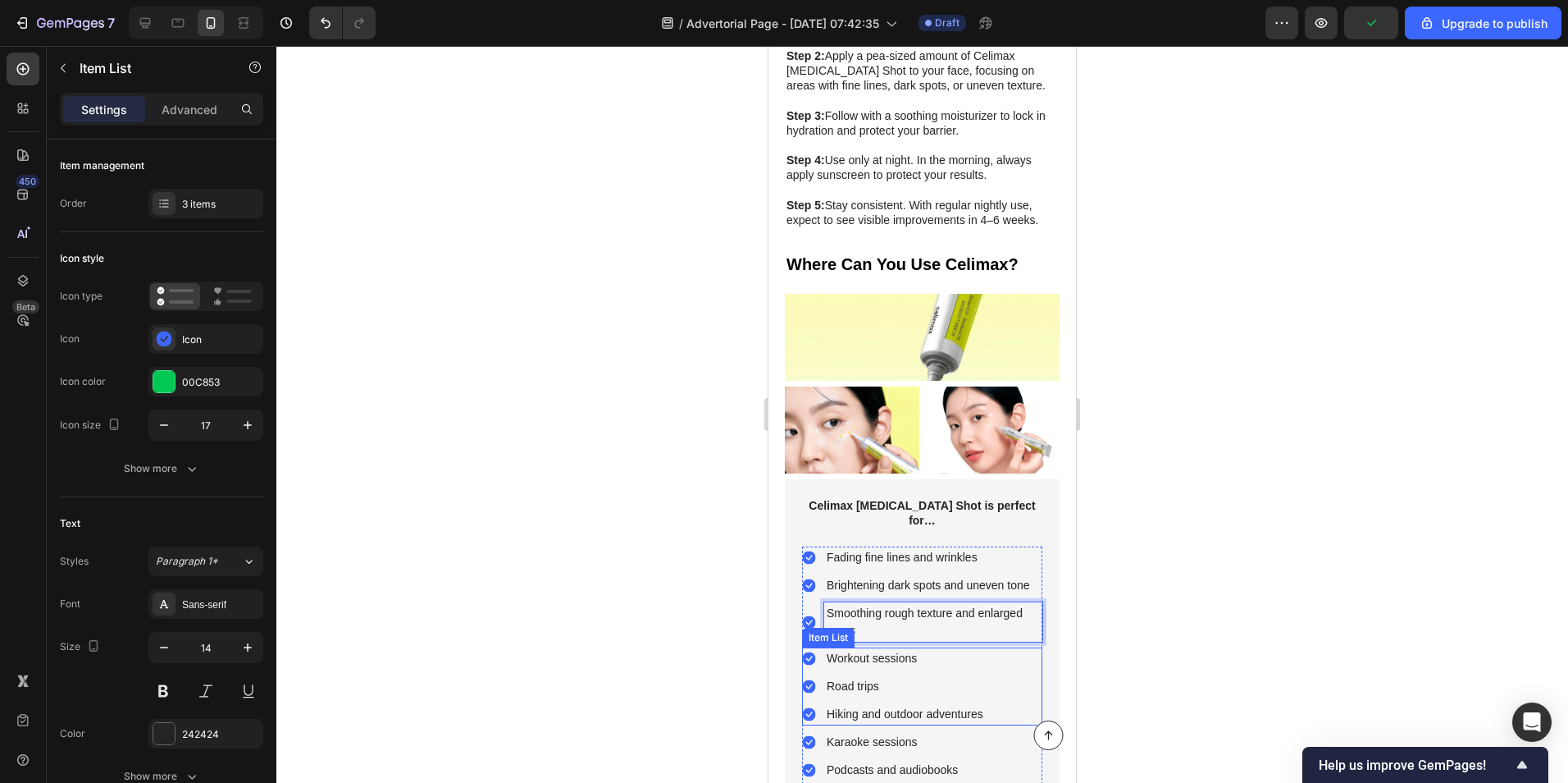
click at [835, 650] on p "Workout sessions" at bounding box center [905, 658] width 157 height 17
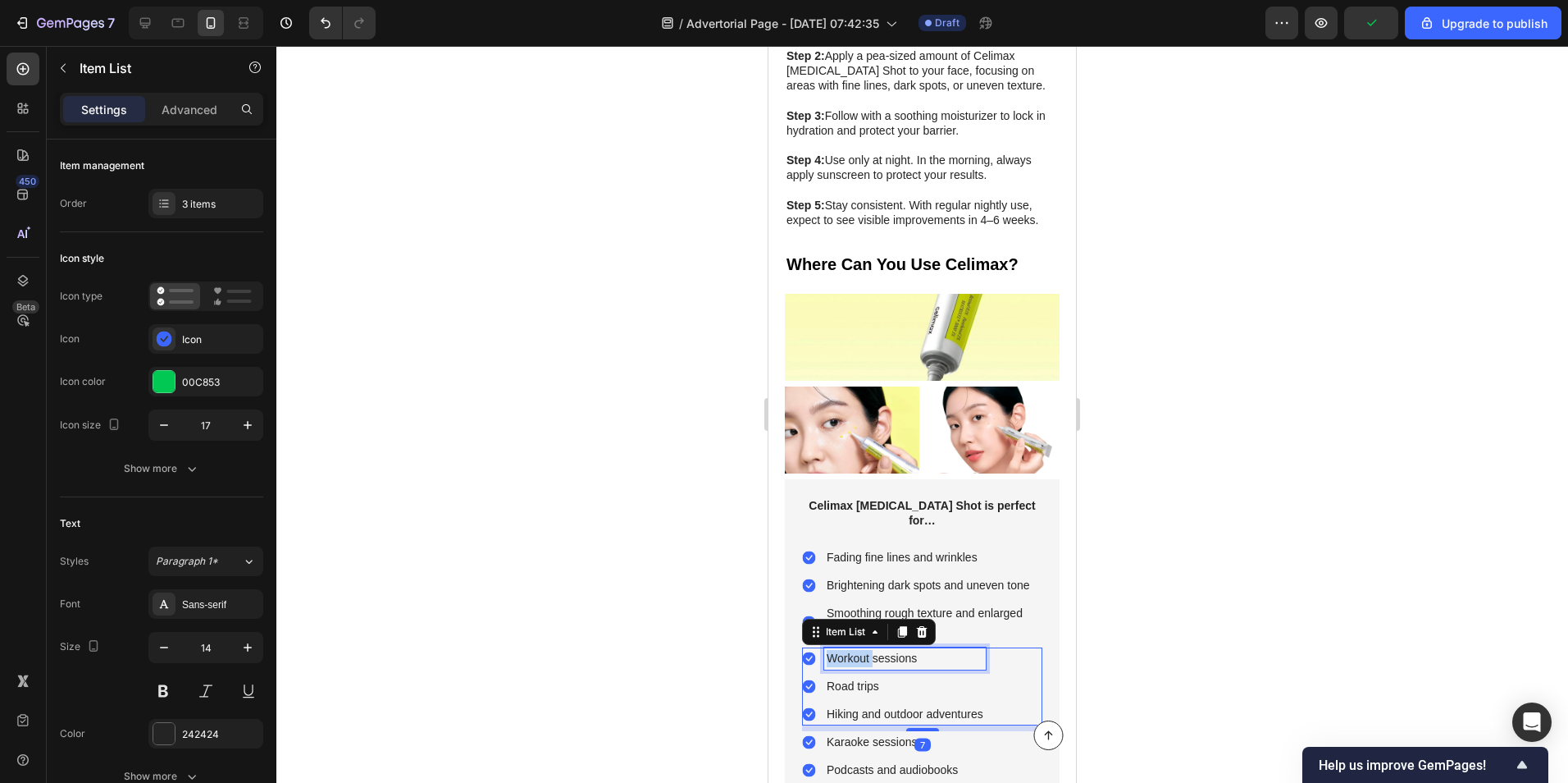
click at [835, 650] on p "Workout sessions" at bounding box center [905, 658] width 157 height 17
click at [953, 650] on p "Workout sessions" at bounding box center [905, 658] width 157 height 17
drag, startPoint x: 944, startPoint y: 526, endPoint x: 786, endPoint y: 529, distance: 158.0
click at [786, 529] on div "Celimax [MEDICAL_DATA] Shot is perfect for… Text Block Fading fine lines and wr…" at bounding box center [923, 652] width 275 height 347
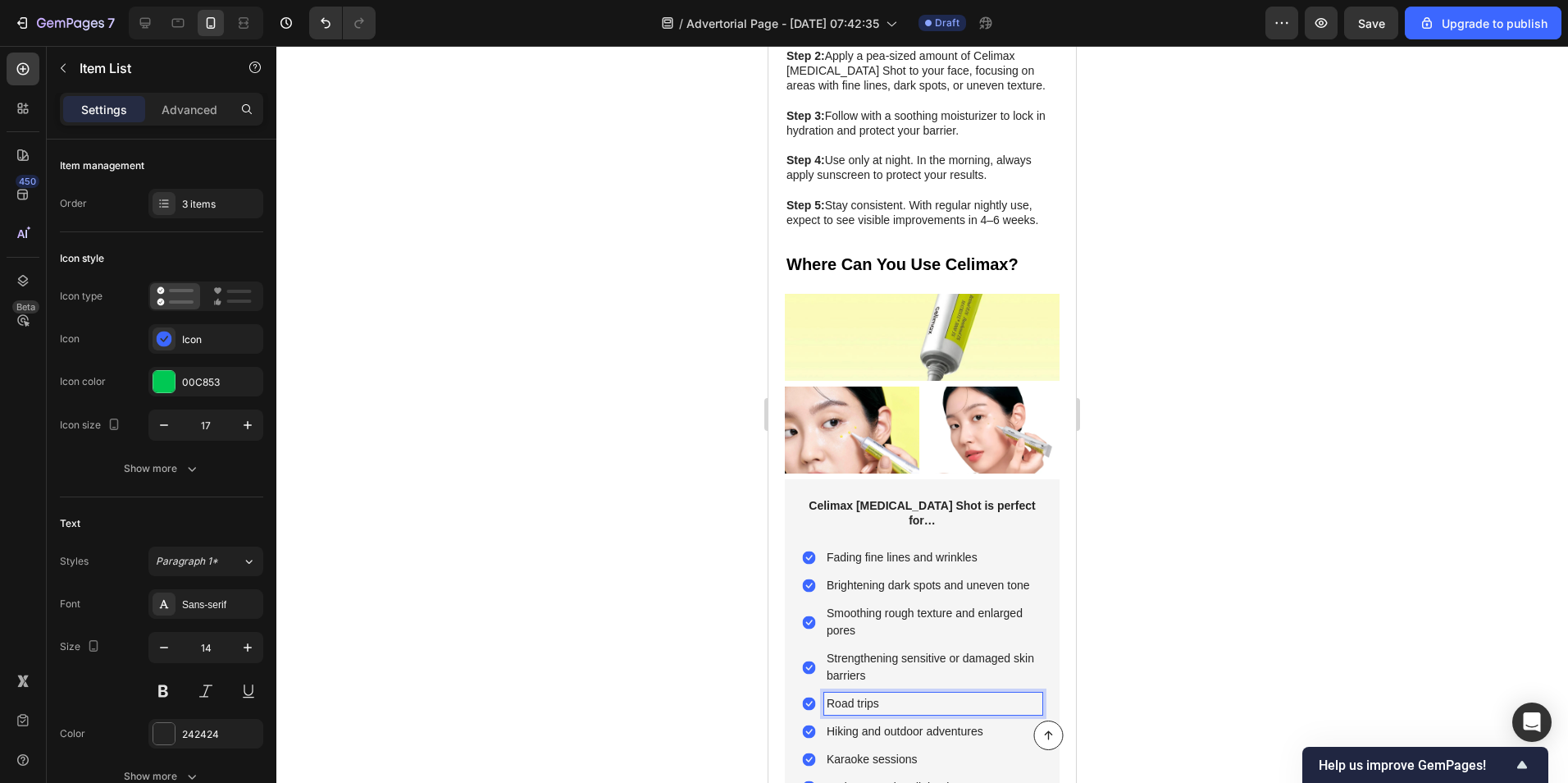
click at [861, 695] on p "Road trips" at bounding box center [933, 703] width 214 height 17
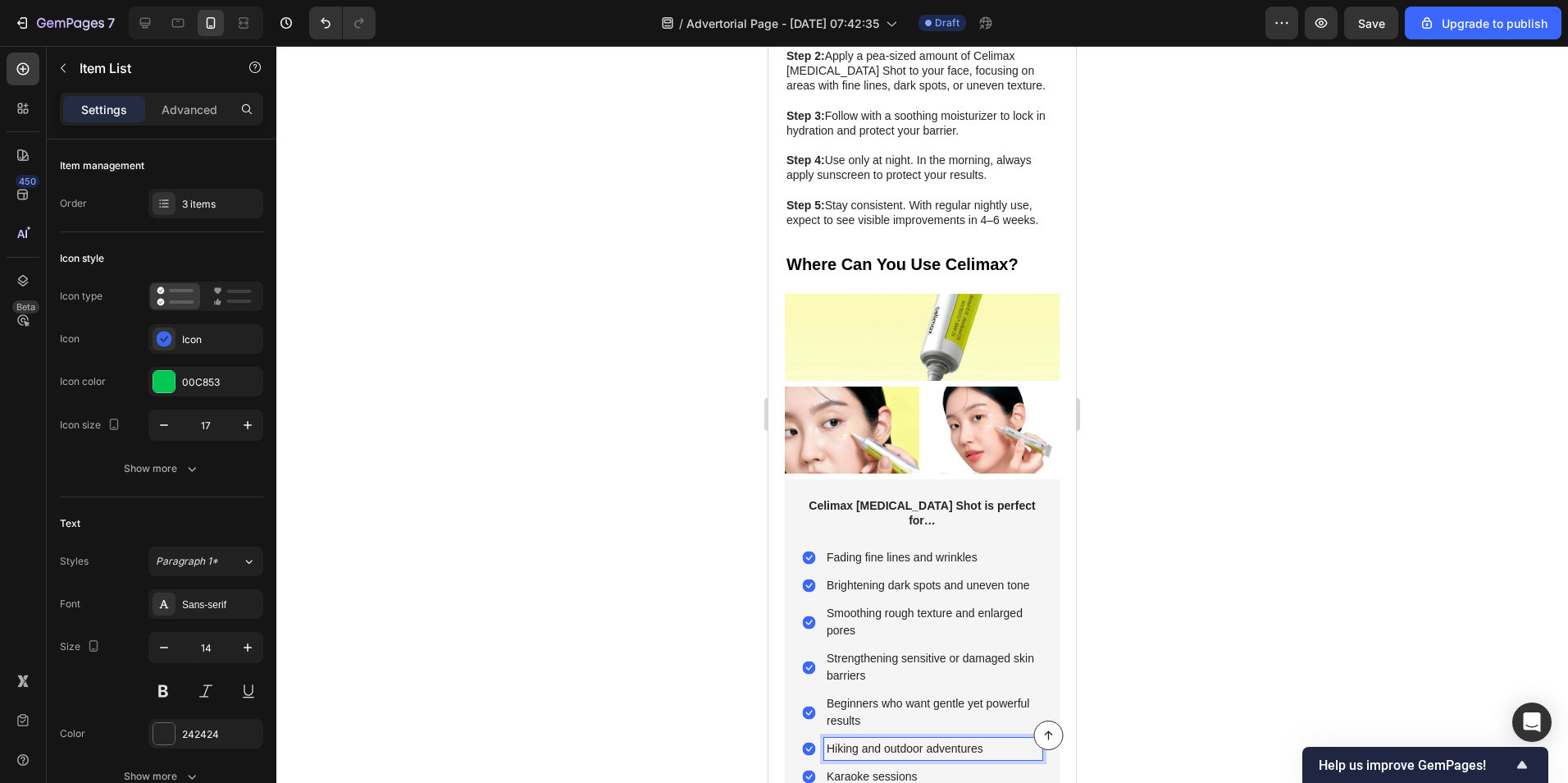
click at [882, 740] on p "Hiking and outdoor adventures" at bounding box center [933, 748] width 214 height 17
click at [862, 782] on p "Karaoke sessions" at bounding box center [925, 794] width 195 height 17
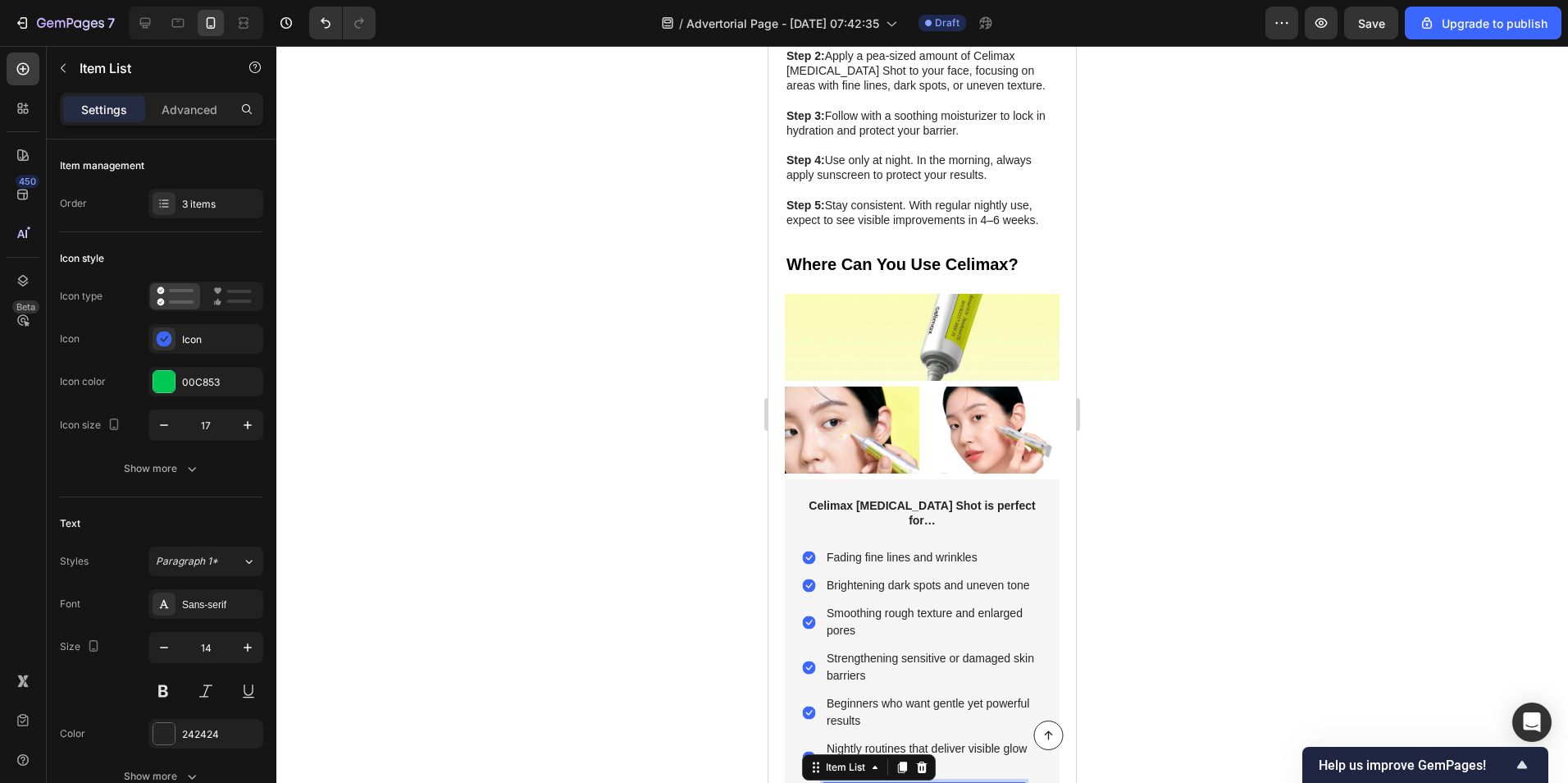
click at [862, 782] on p "Karaoke sessions" at bounding box center [925, 794] width 195 height 17
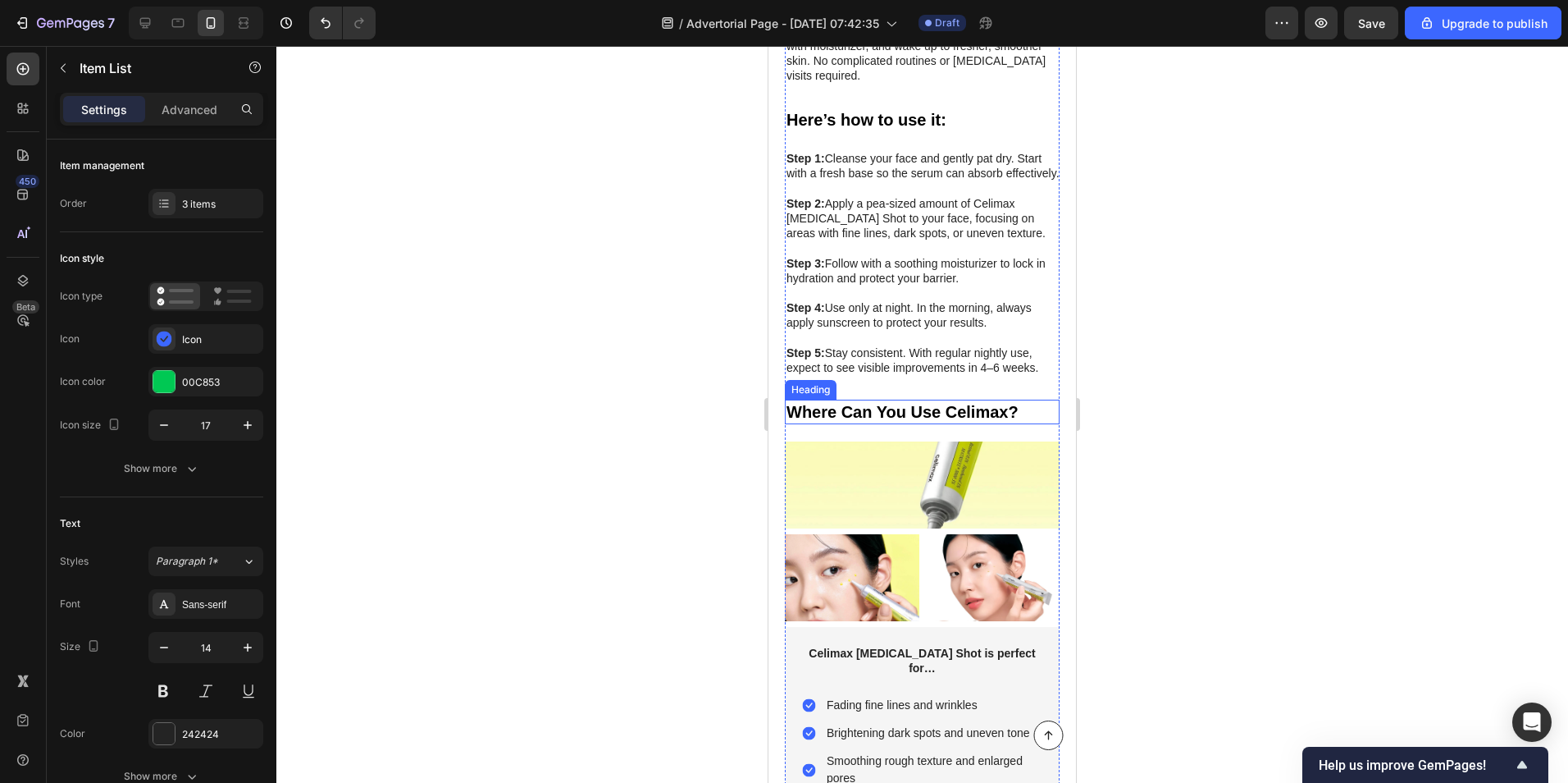
scroll to position [5852, 0]
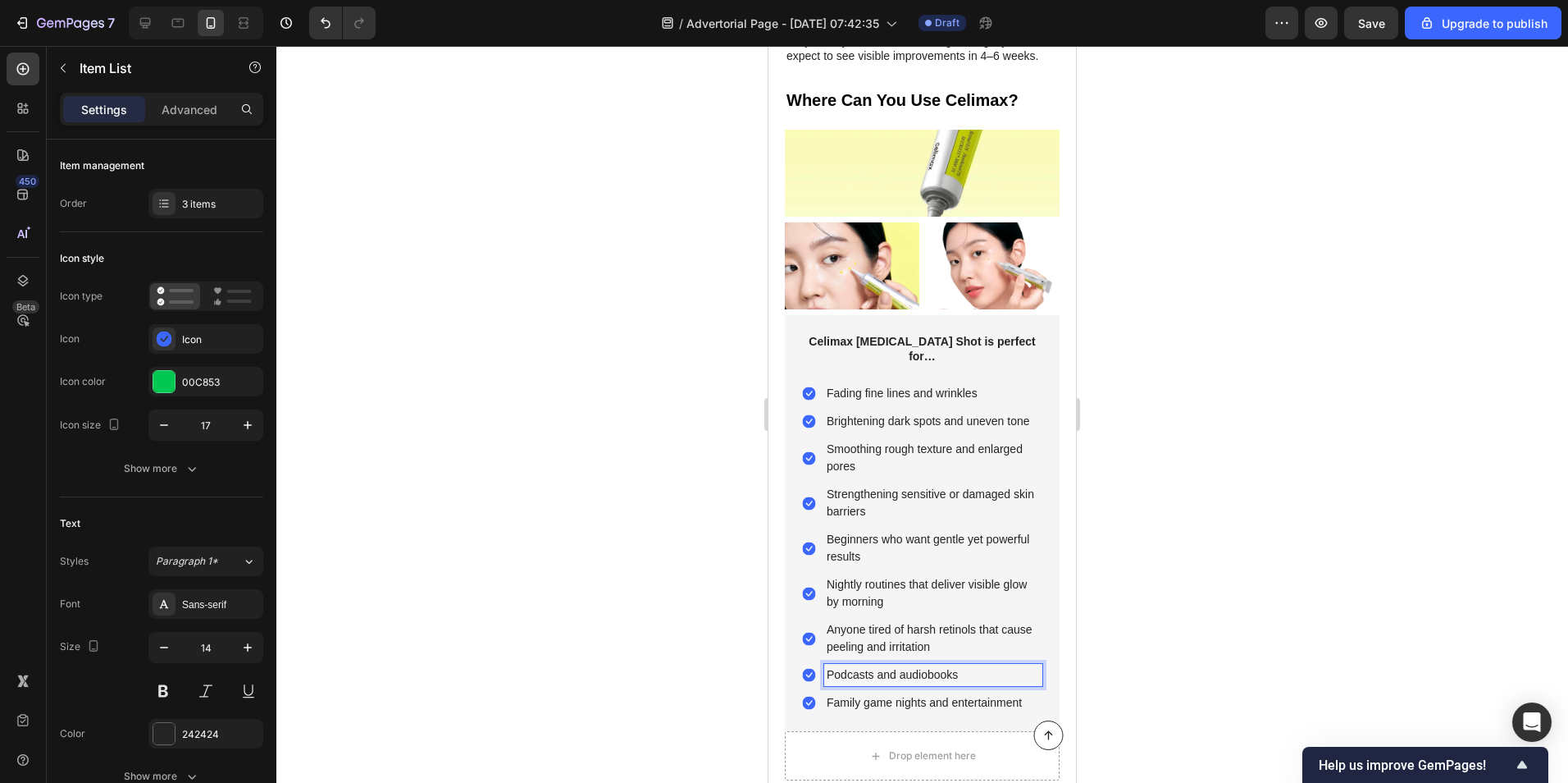
click at [935, 666] on p "Podcasts and audiobooks" at bounding box center [933, 675] width 214 height 17
click at [869, 711] on p "Family game nights and entertainment" at bounding box center [933, 720] width 214 height 17
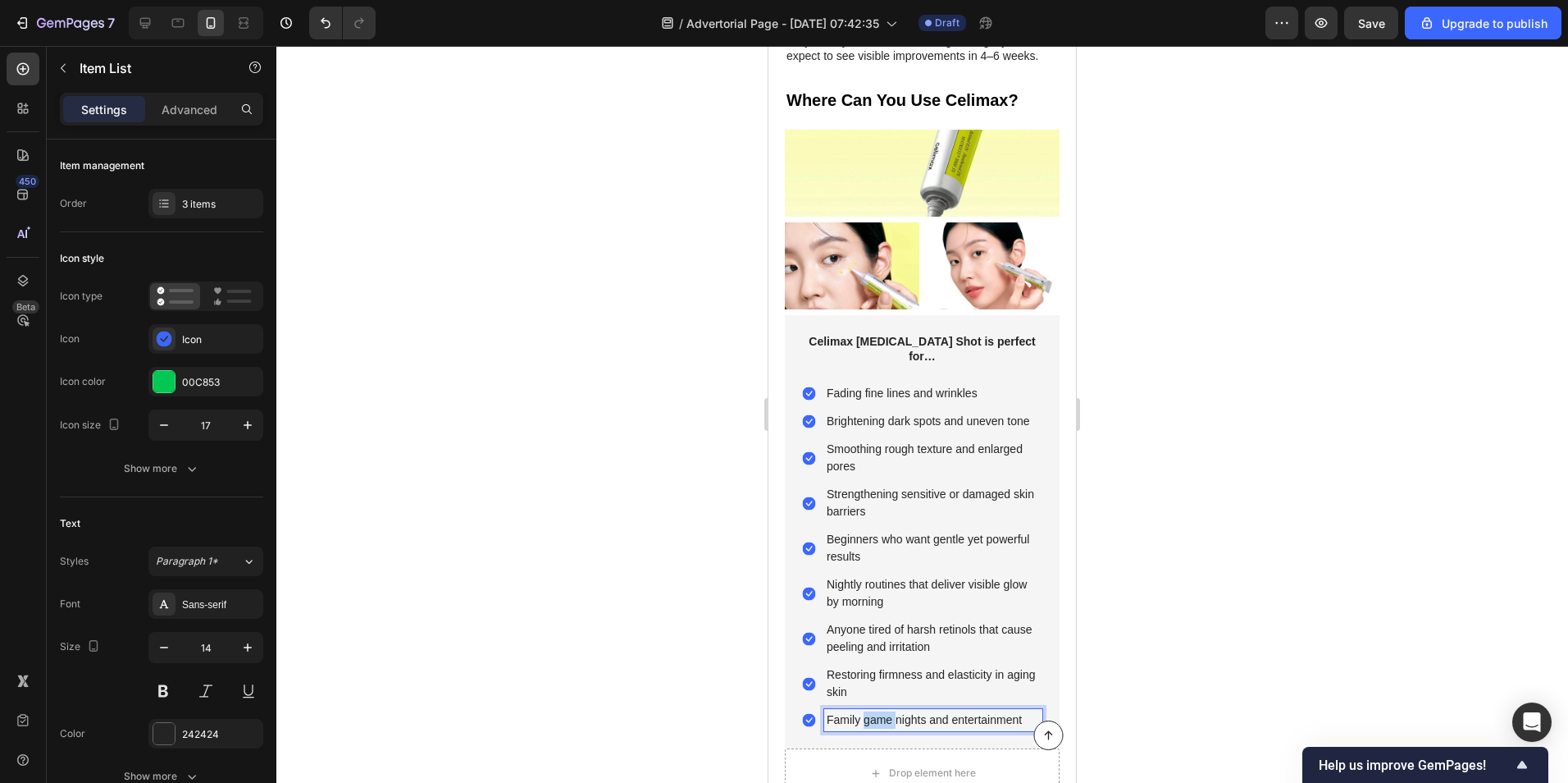
click at [869, 711] on p "Family game nights and entertainment" at bounding box center [933, 720] width 214 height 17
click at [655, 569] on div at bounding box center [923, 414] width 1292 height 737
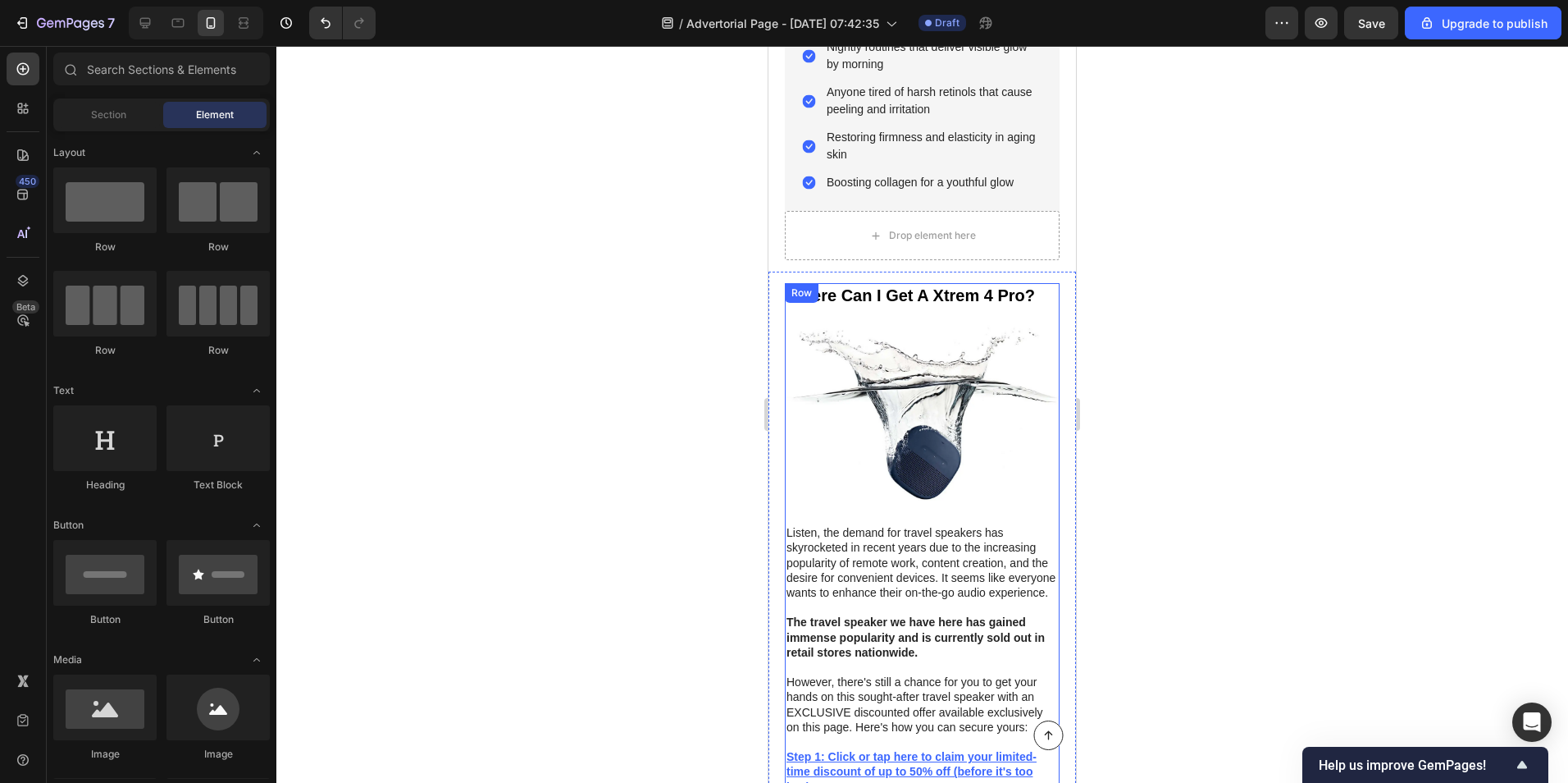
scroll to position [6389, 0]
click at [998, 326] on img at bounding box center [923, 417] width 275 height 182
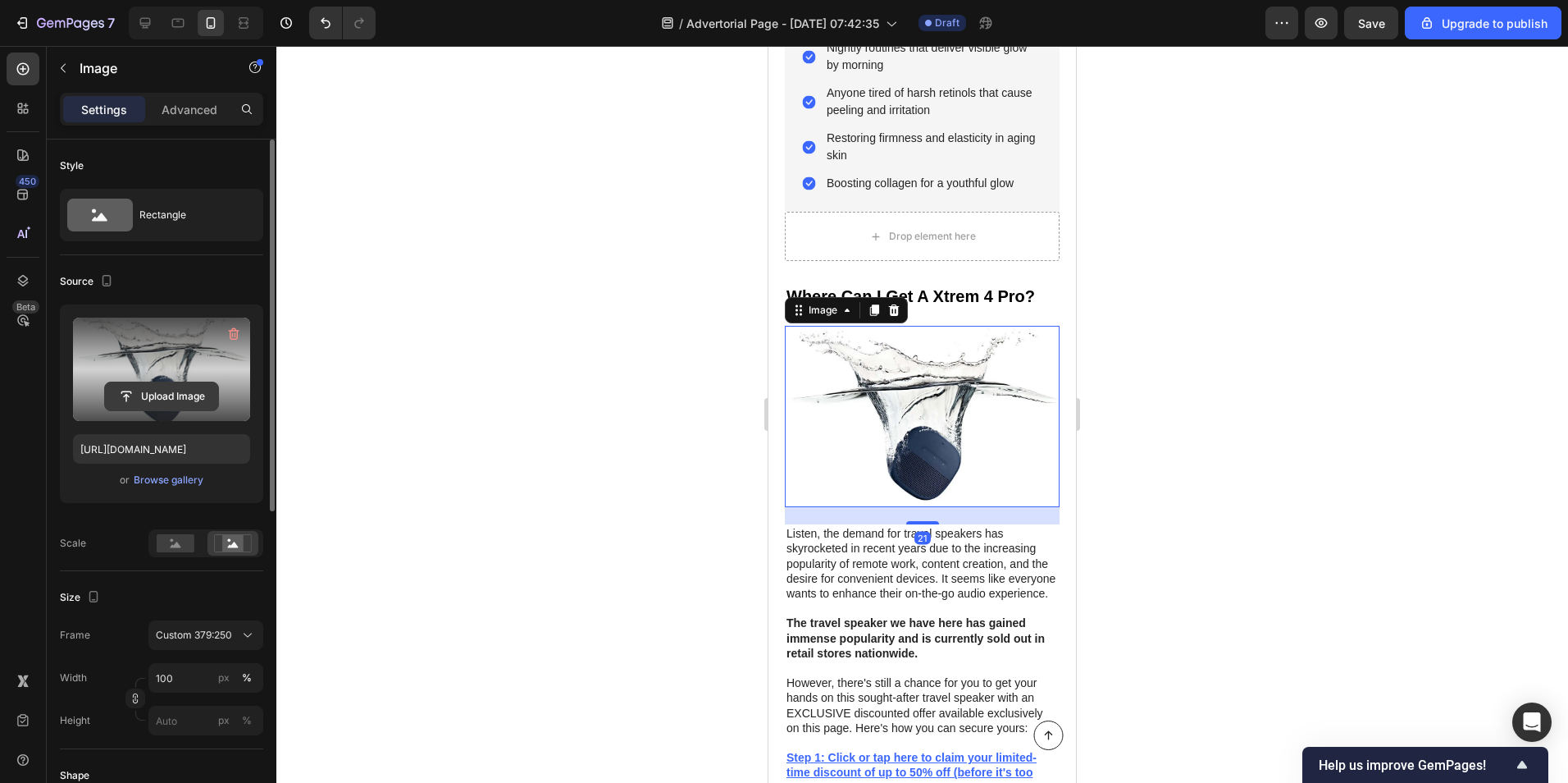
click at [149, 400] on input "file" at bounding box center [161, 396] width 113 height 28
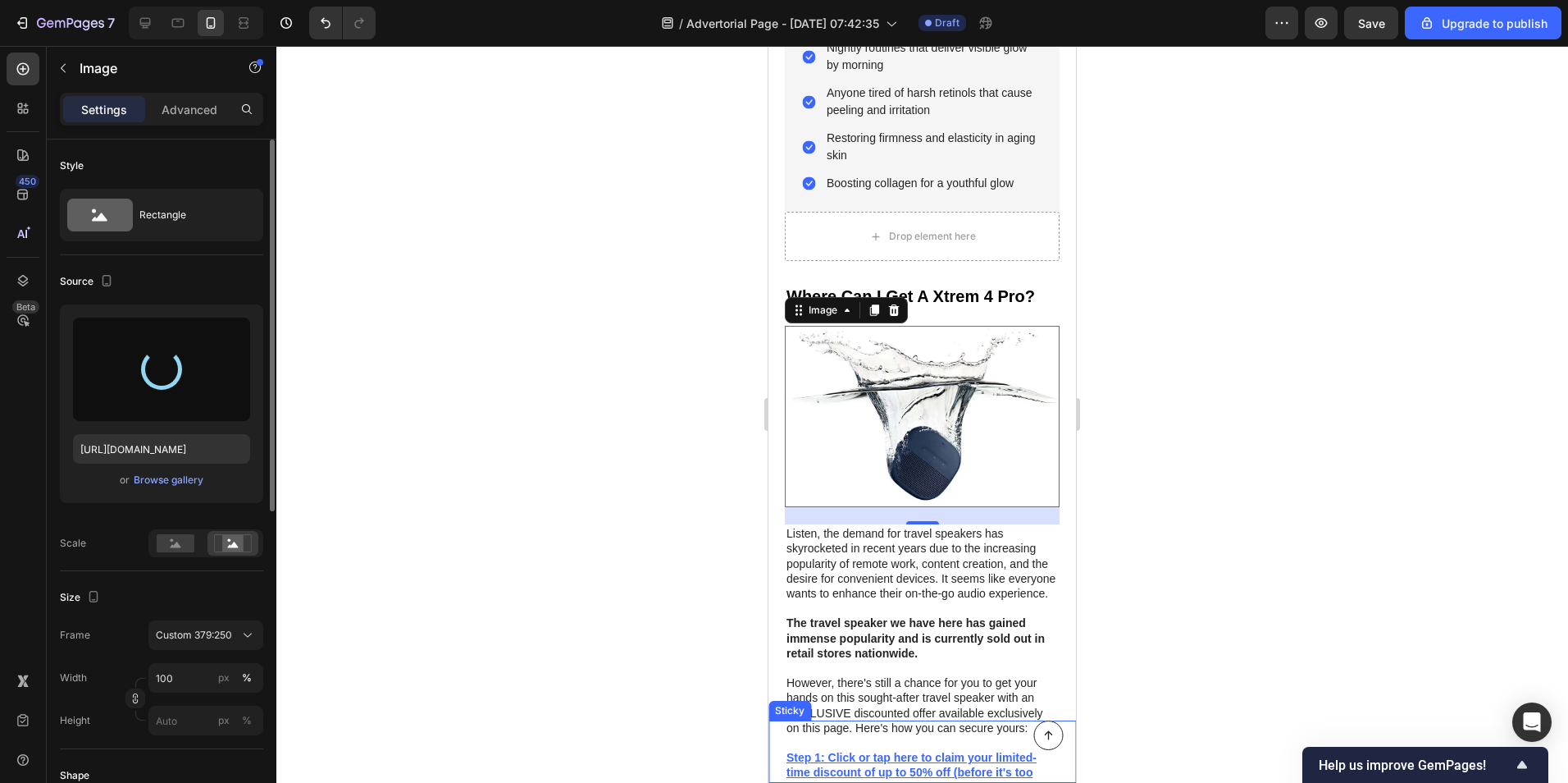
type input "[URL][DOMAIN_NAME]"
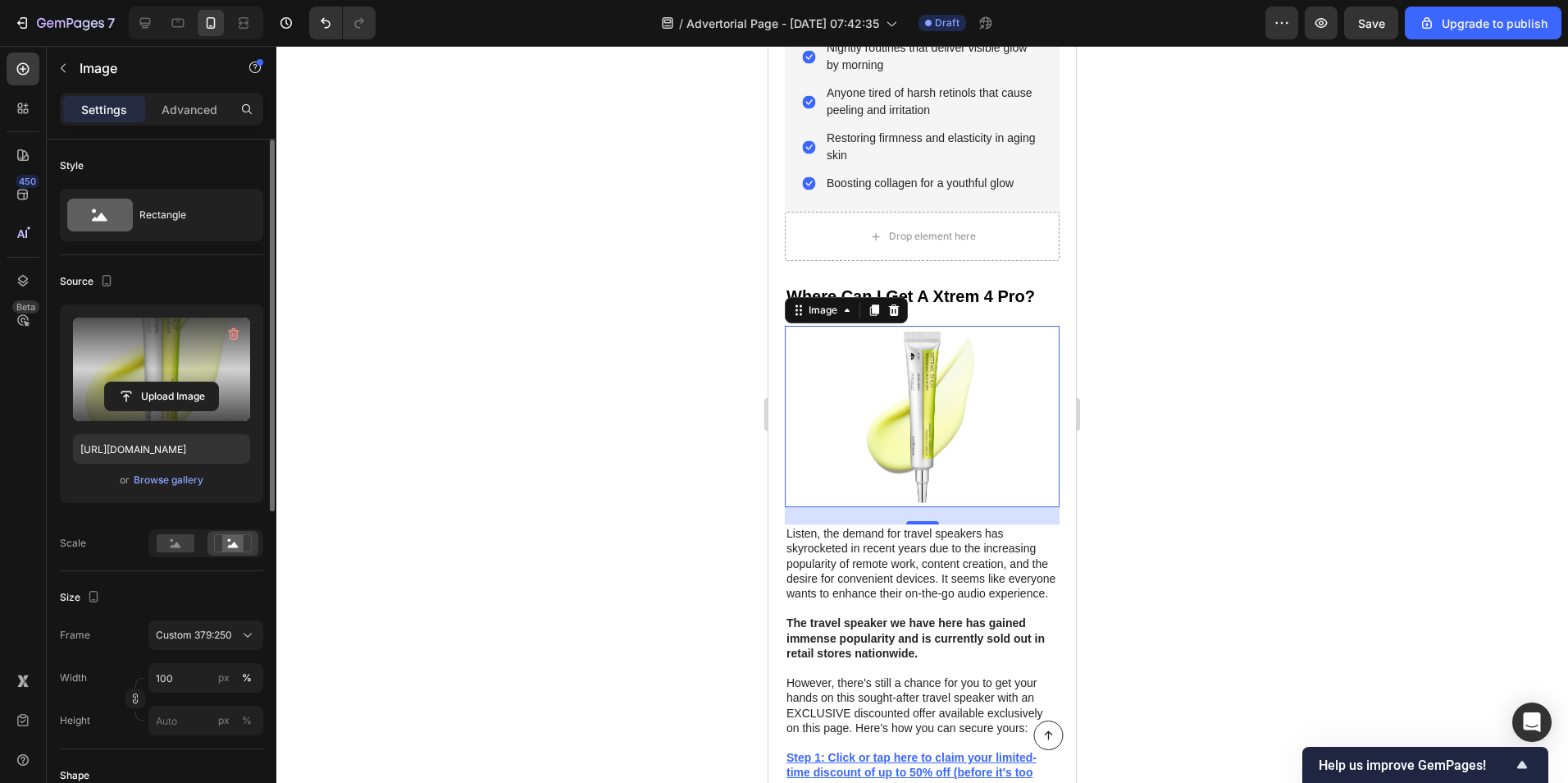
click at [1362, 420] on div at bounding box center [923, 414] width 1292 height 737
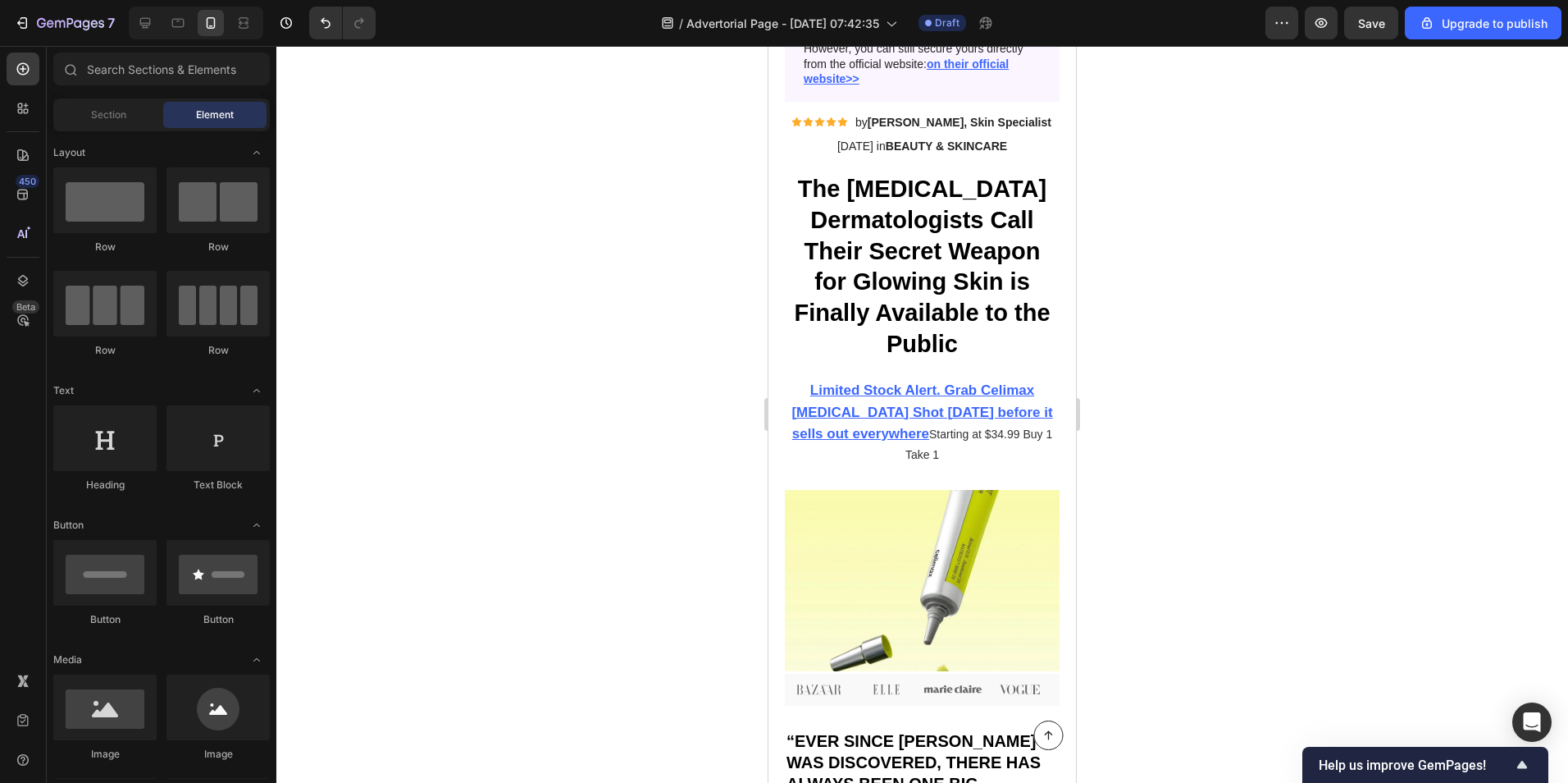
scroll to position [0, 0]
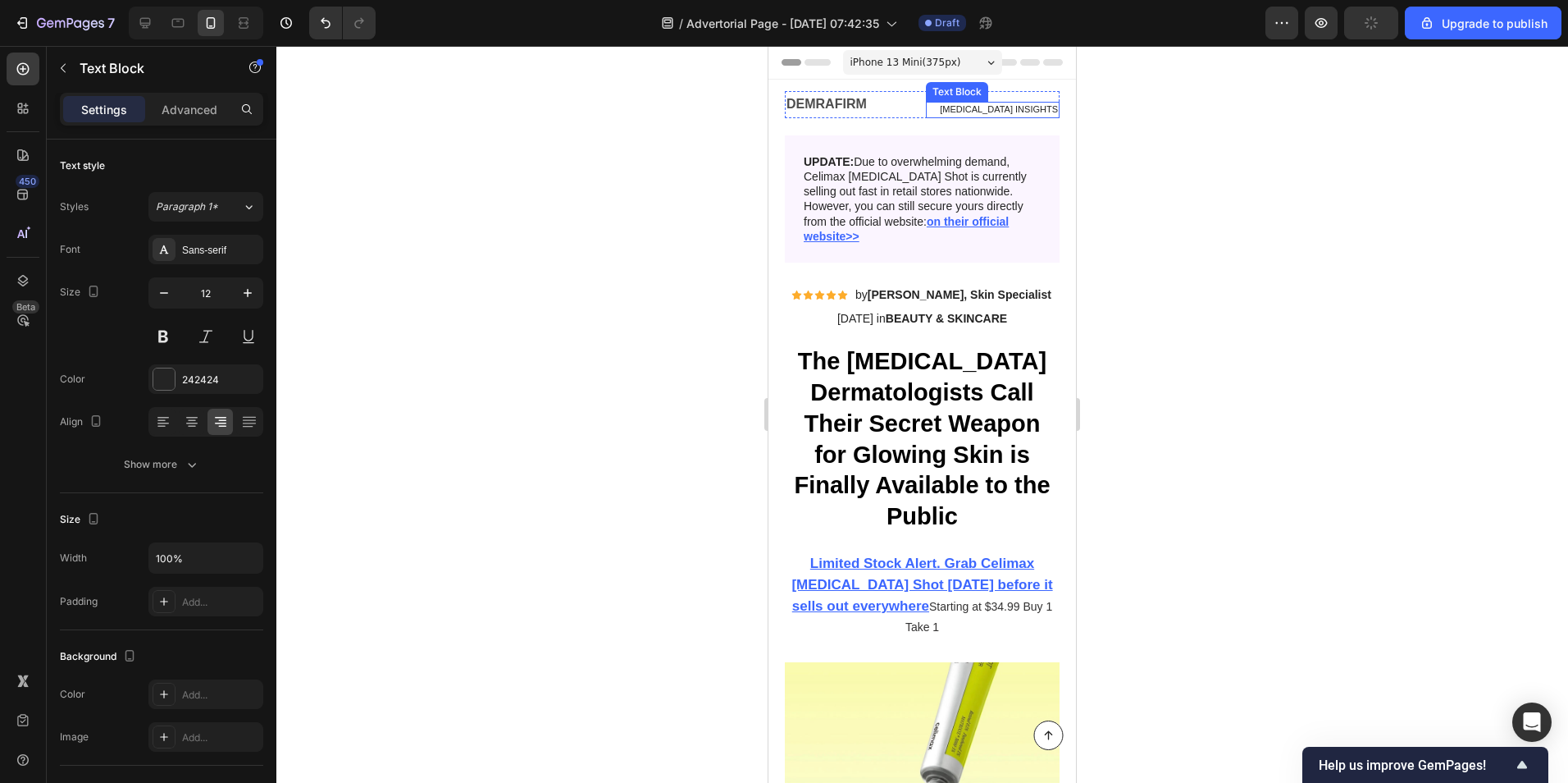
click at [965, 112] on span "[MEDICAL_DATA] INSIGHTS" at bounding box center [999, 108] width 118 height 10
click at [906, 101] on p "DEMRAFIRM" at bounding box center [852, 105] width 131 height 24
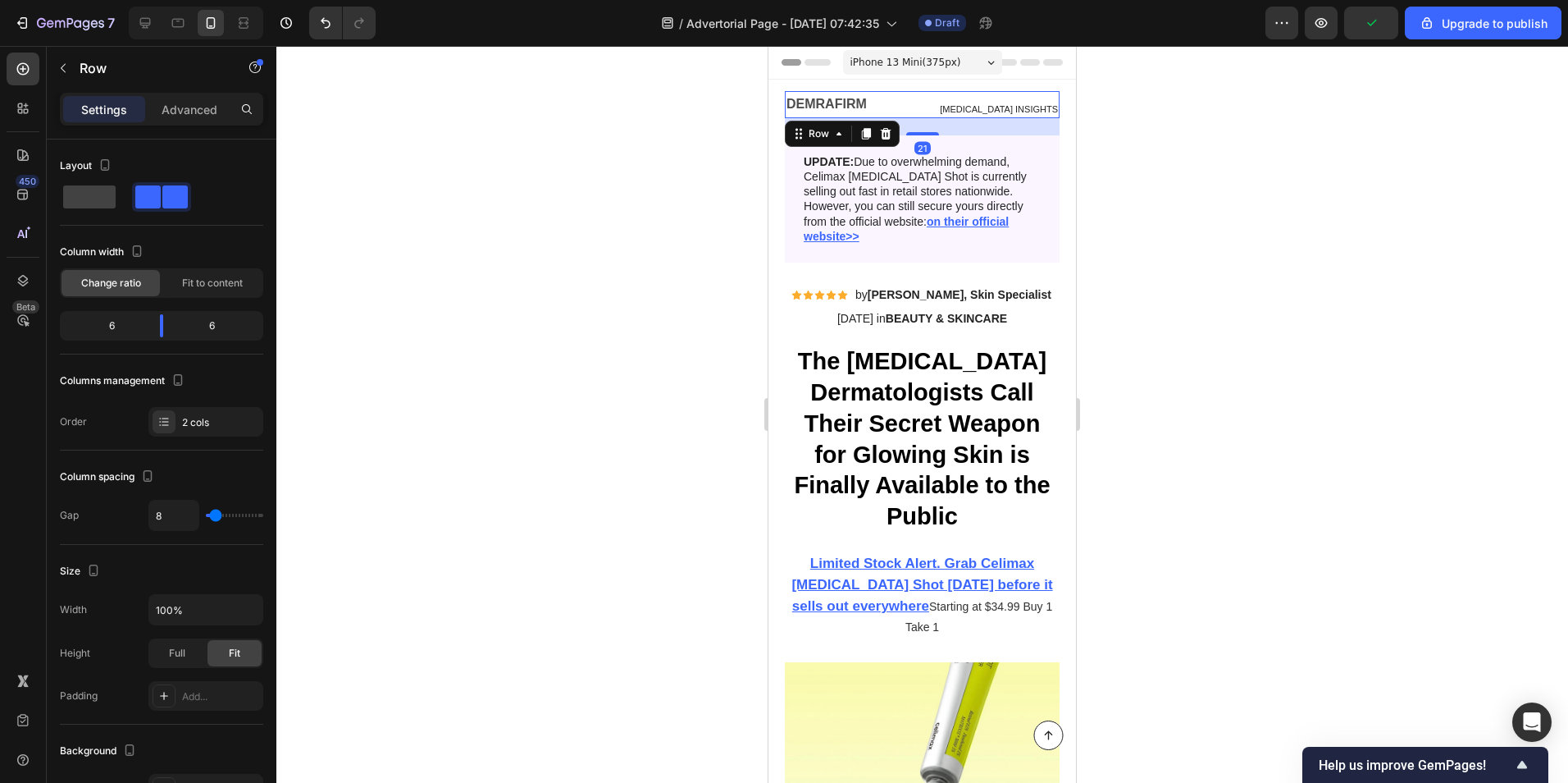
click at [932, 101] on div "[MEDICAL_DATA] INSIGHTS Text Block" at bounding box center [994, 104] width 135 height 27
click at [943, 115] on p "[MEDICAL_DATA] INSIGHTS" at bounding box center [994, 109] width 131 height 13
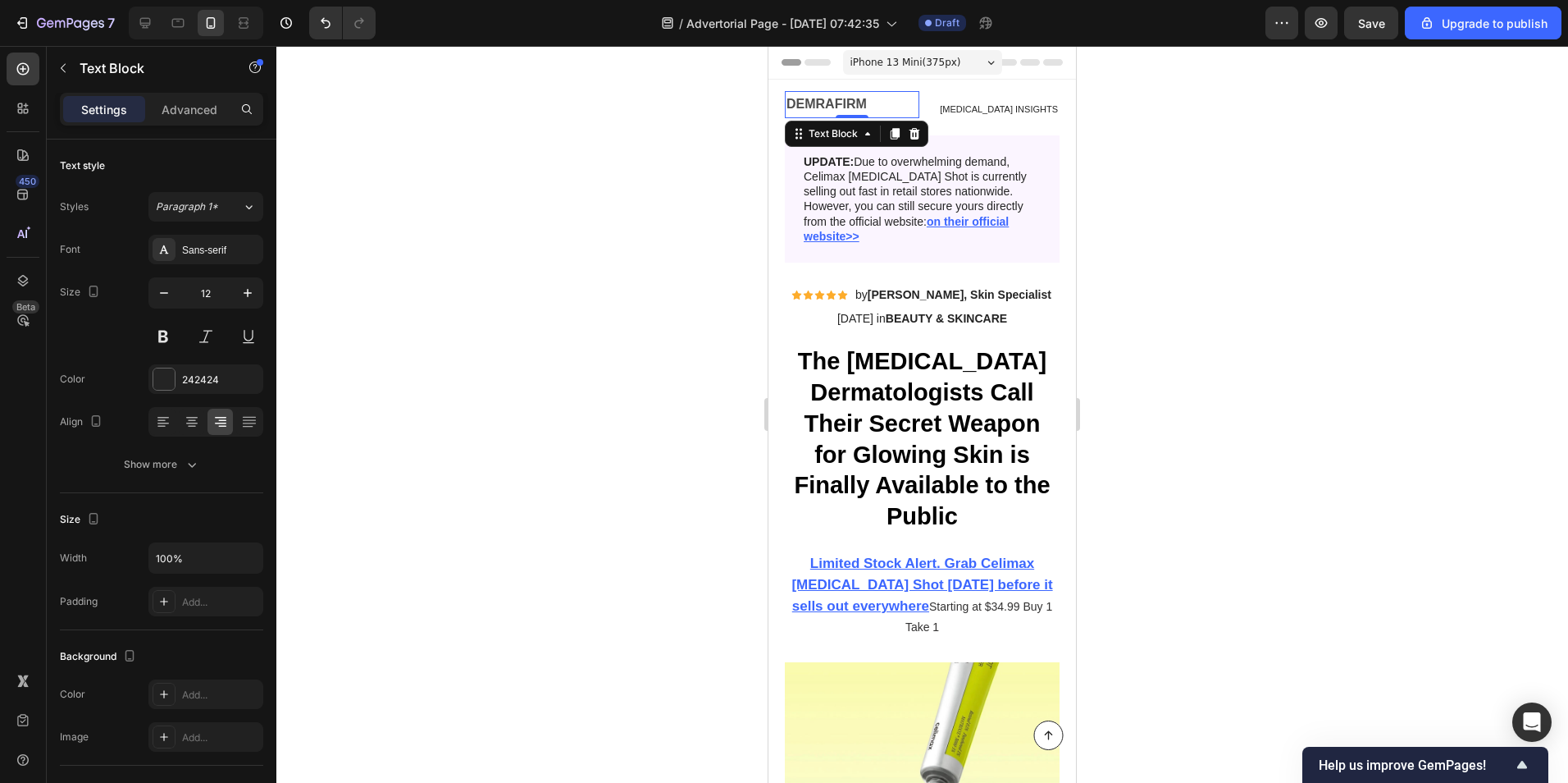
click at [907, 107] on p "DEMRAFIRM" at bounding box center [852, 105] width 131 height 24
click at [930, 89] on div "DEMRAFIRM Text Block 0 [MEDICAL_DATA] INSIGHTS Text Block Row Image UPDATE: Due…" at bounding box center [923, 176] width 308 height 195
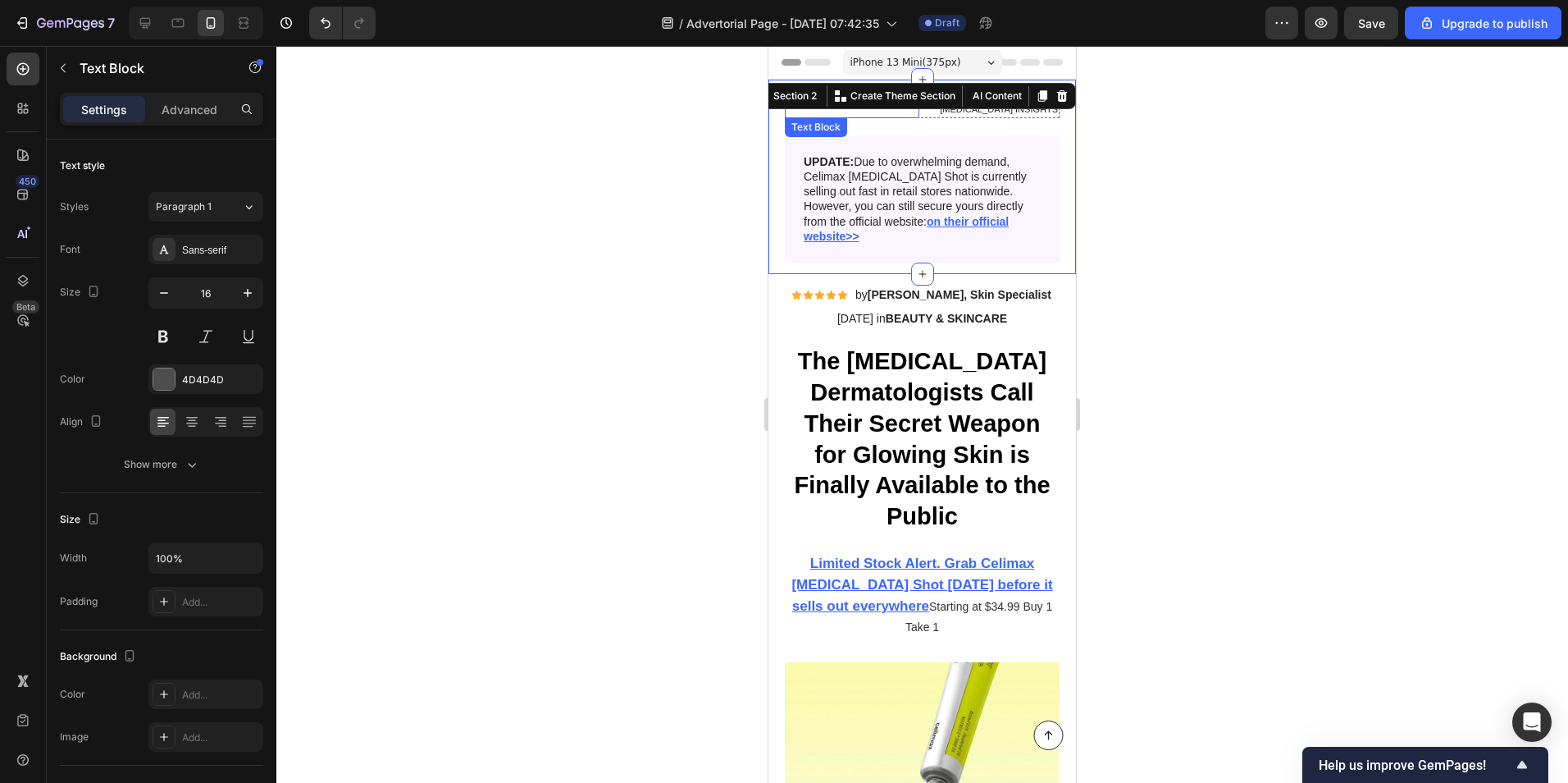
click at [910, 117] on div "DEMRAFIRM" at bounding box center [853, 104] width 135 height 27
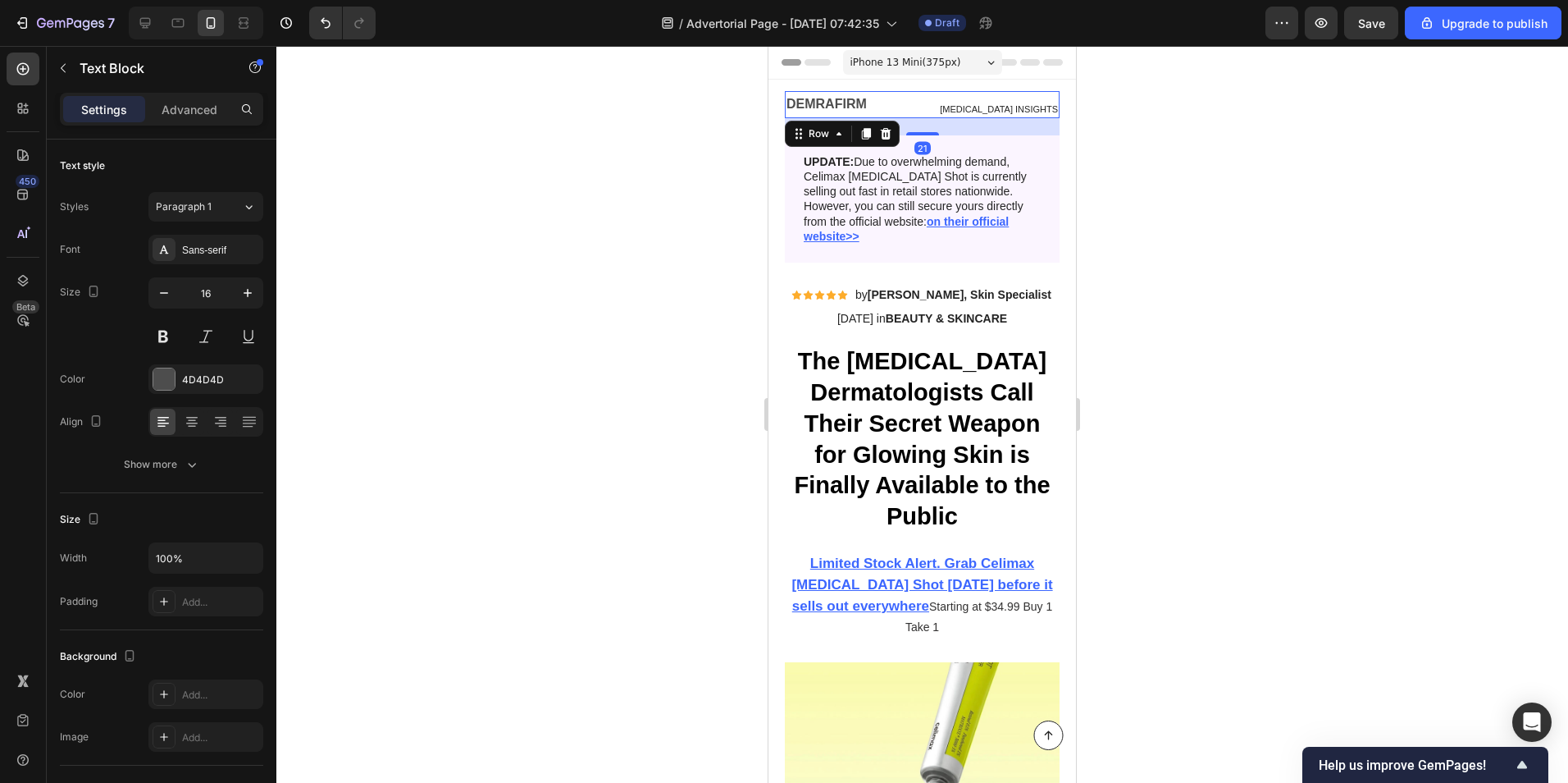
click at [950, 94] on div "[MEDICAL_DATA] INSIGHTS Text Block" at bounding box center [994, 104] width 135 height 27
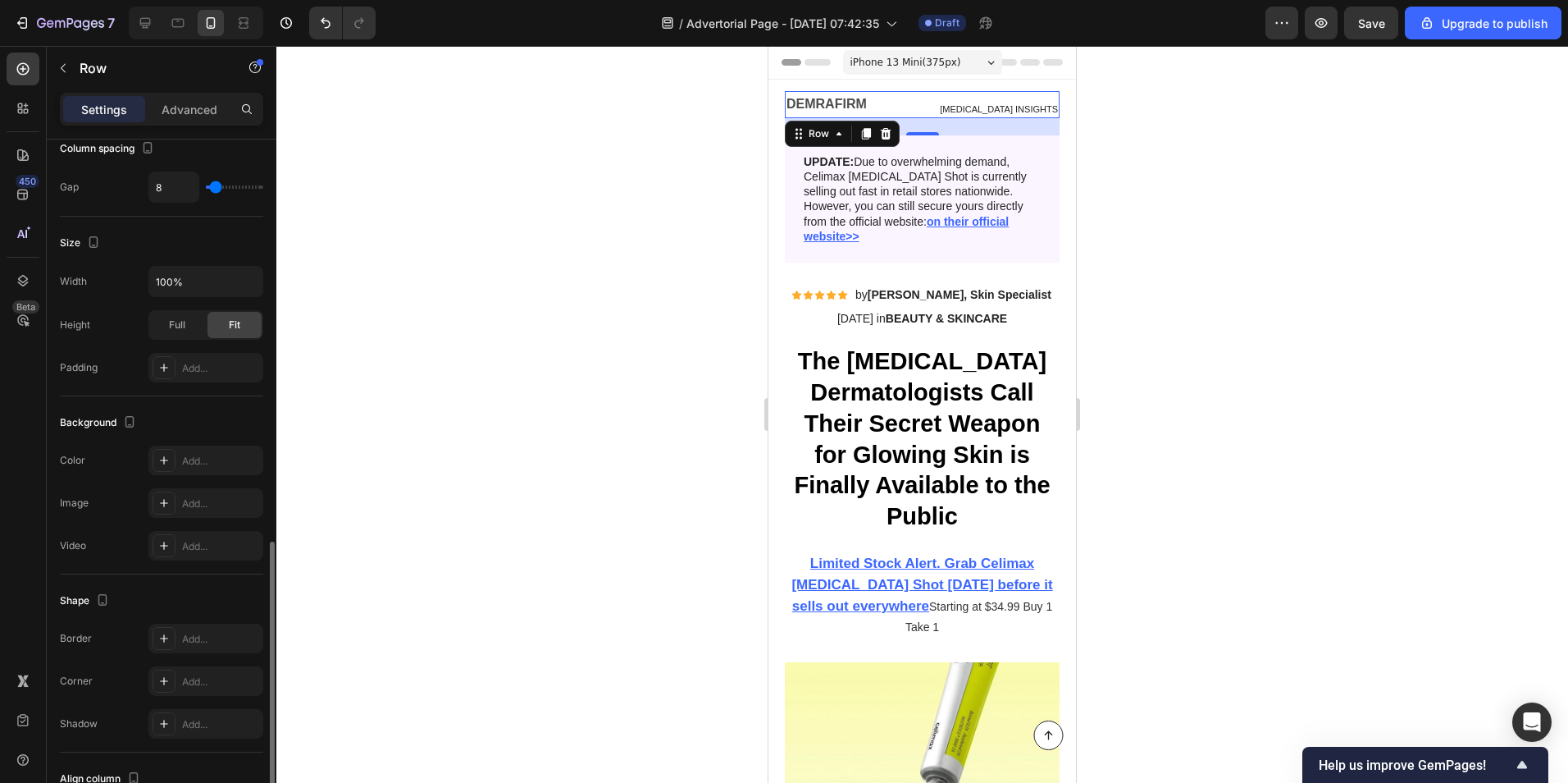
scroll to position [455, 0]
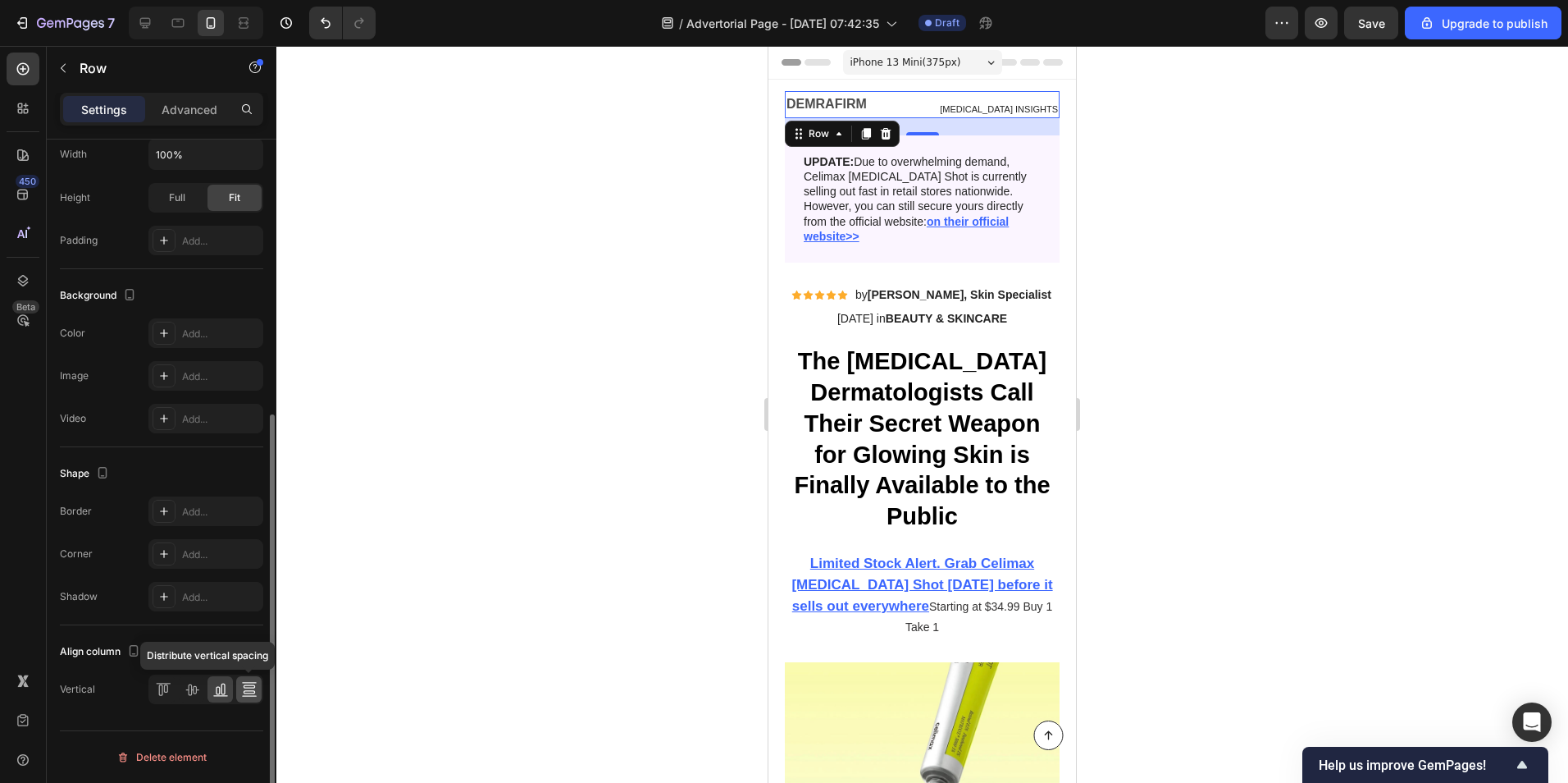
click at [255, 685] on icon at bounding box center [249, 689] width 16 height 16
click at [199, 689] on icon at bounding box center [191, 689] width 16 height 16
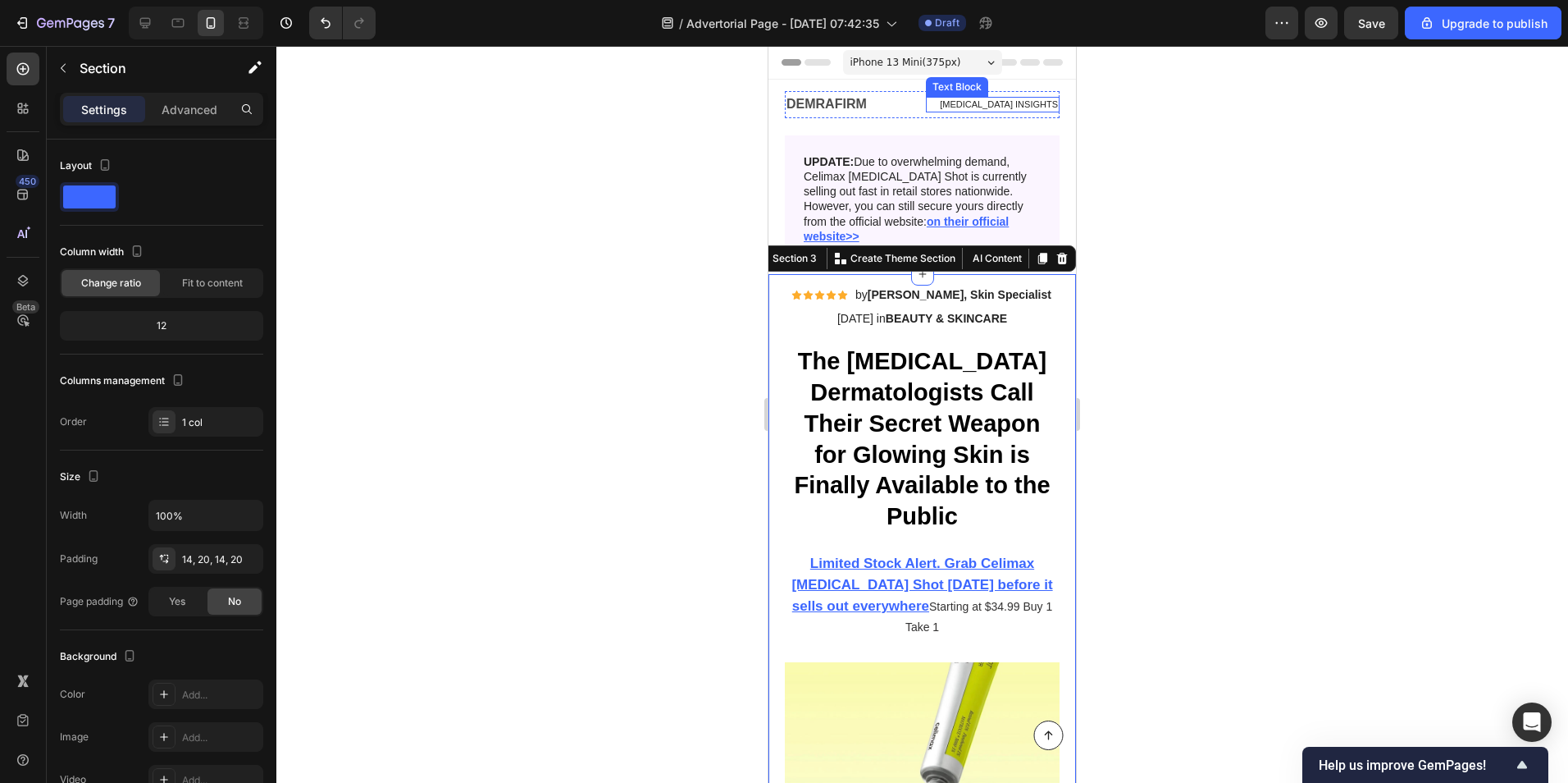
click at [990, 105] on span "[MEDICAL_DATA] INSIGHTS" at bounding box center [999, 104] width 118 height 10
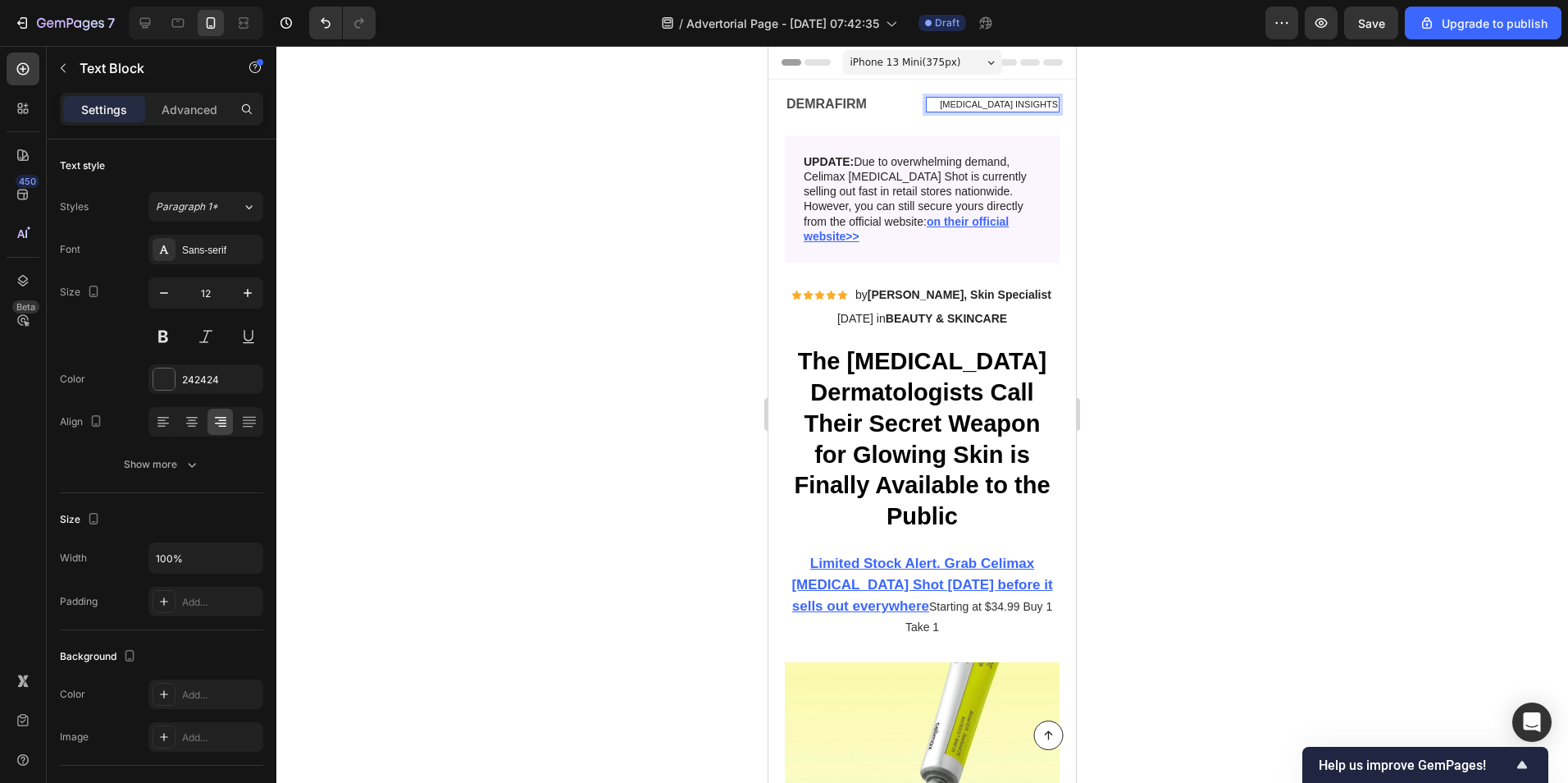
click at [959, 103] on span "[MEDICAL_DATA] INSIGHTS" at bounding box center [999, 104] width 118 height 10
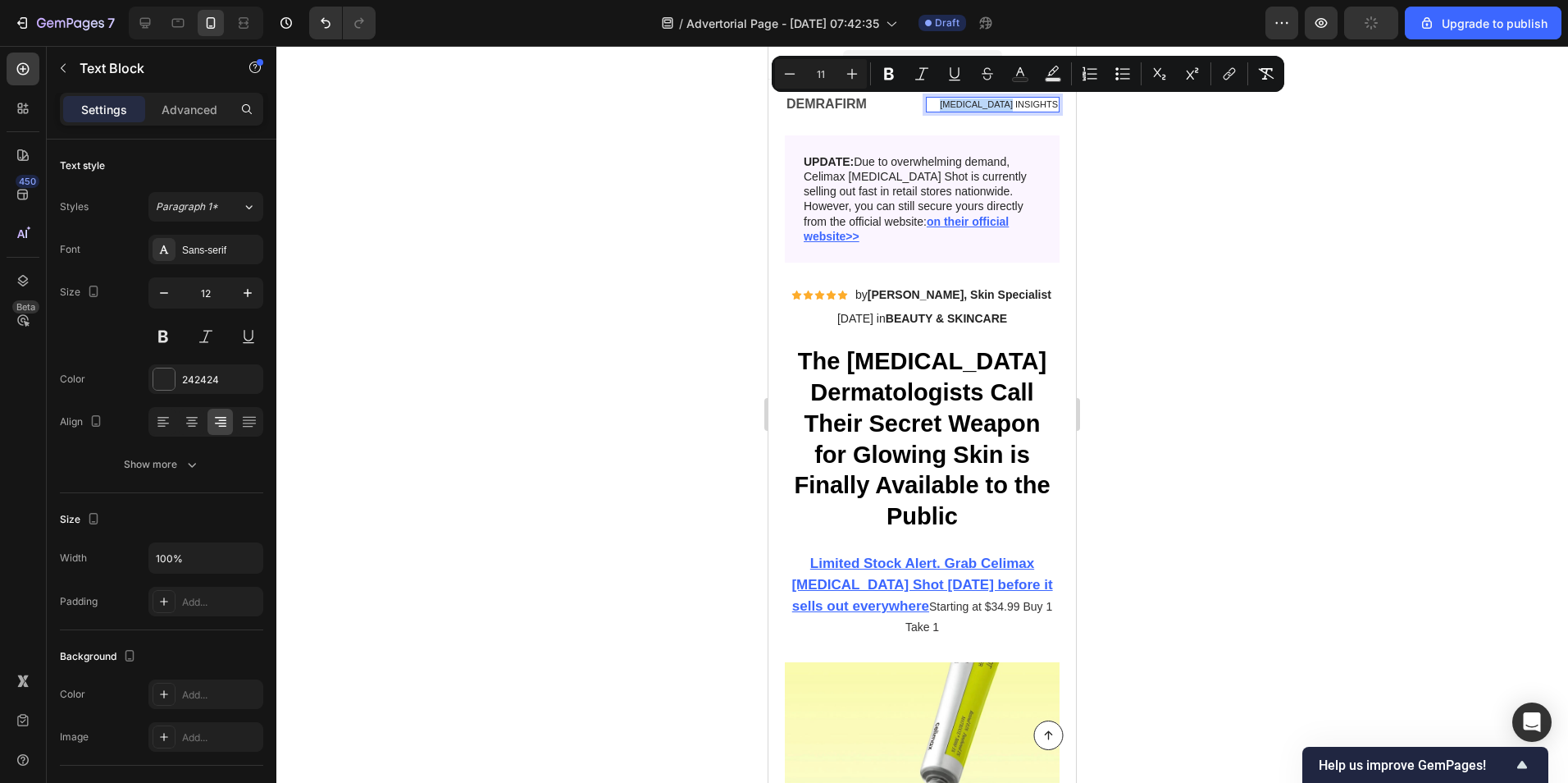
click at [940, 106] on span "[MEDICAL_DATA] INSIGHTS" at bounding box center [999, 104] width 118 height 10
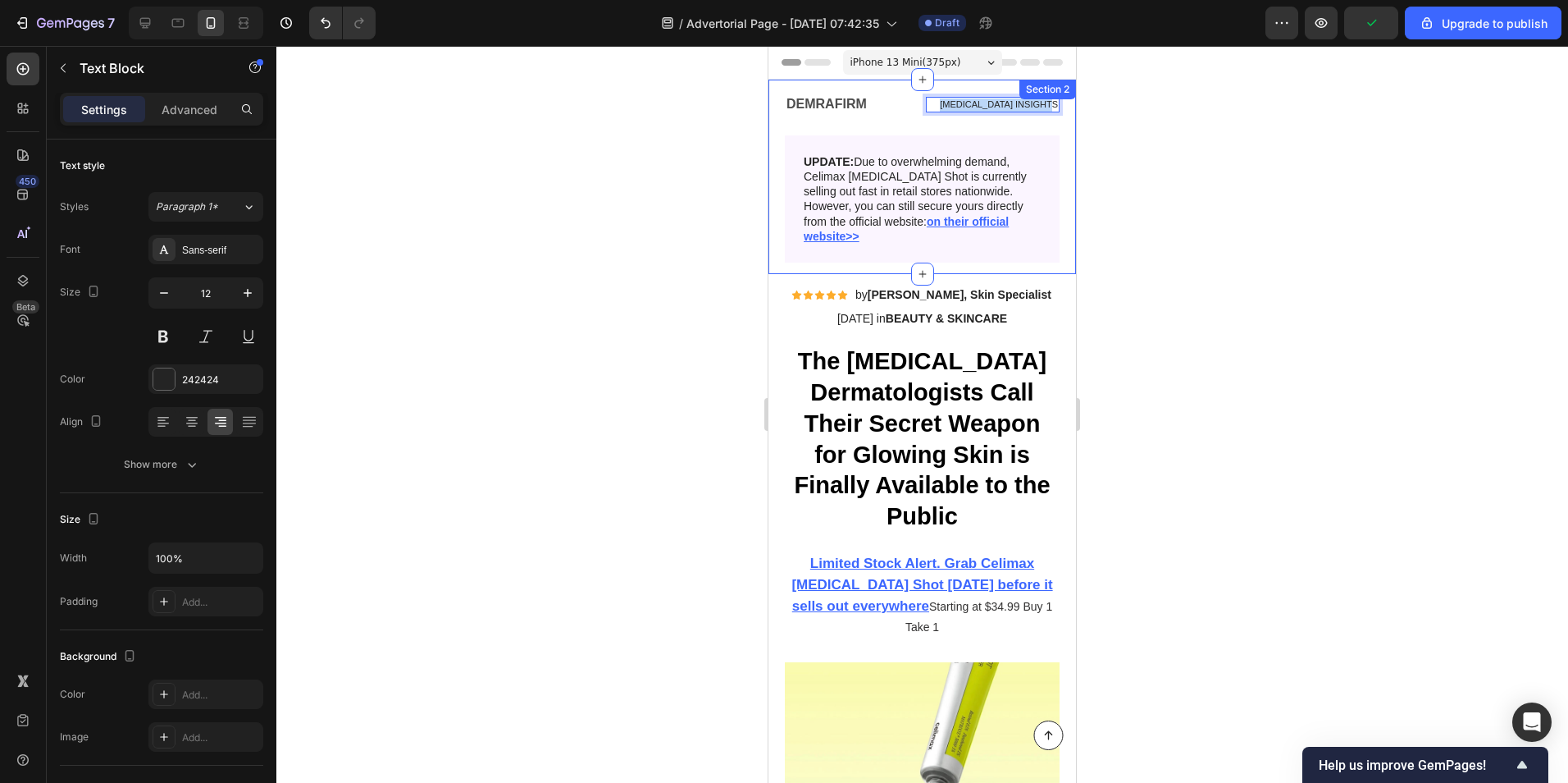
drag, startPoint x: 925, startPoint y: 106, endPoint x: 1057, endPoint y: 109, distance: 132.0
click at [1057, 109] on div "DEMRAFIRM Text Block [MEDICAL_DATA] INSIGHTS Text Block 0 Row Image UPDATE: Due…" at bounding box center [923, 176] width 308 height 195
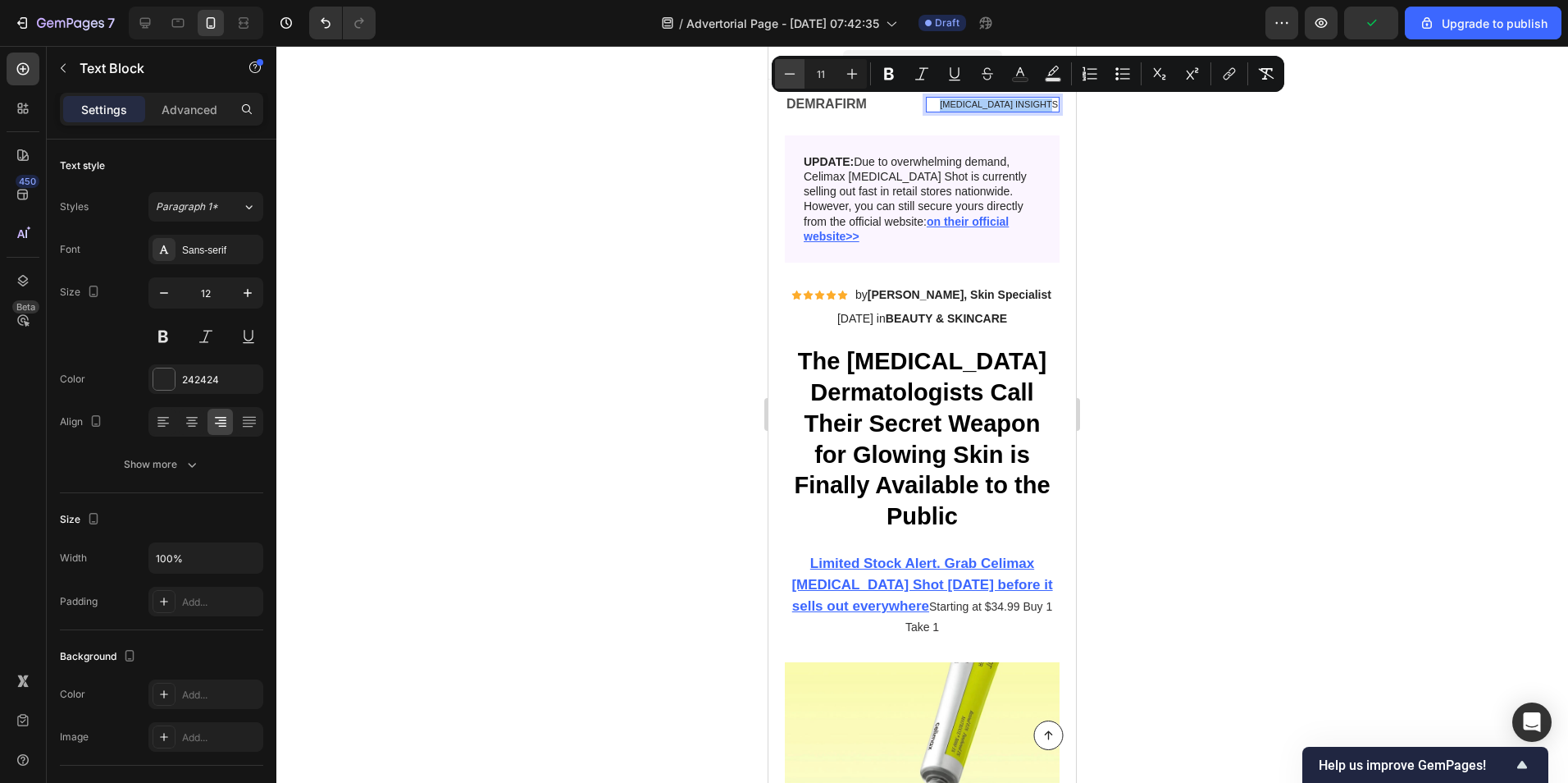
click at [790, 74] on icon "Editor contextual toolbar" at bounding box center [790, 74] width 16 height 16
type input "9"
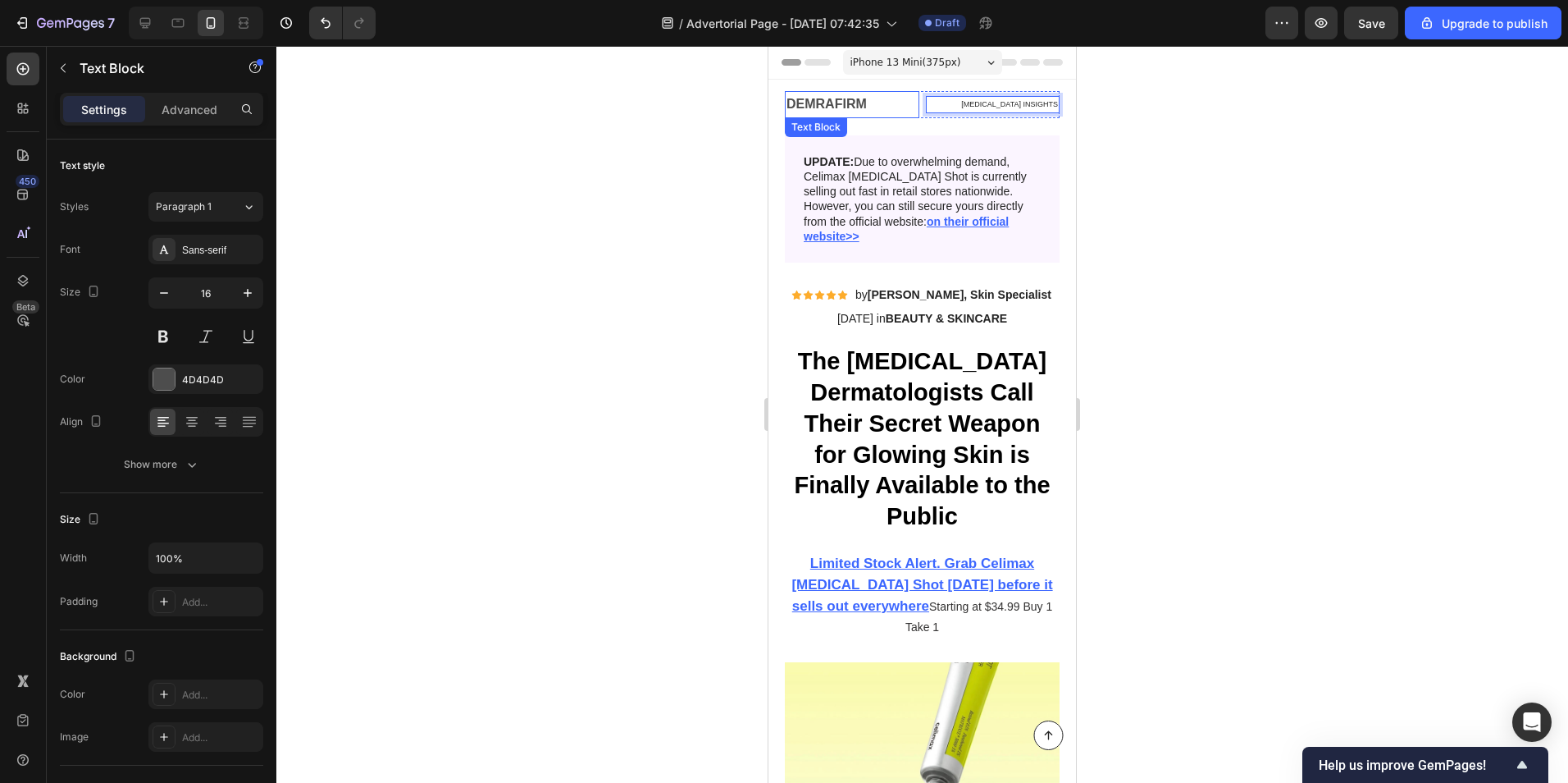
click at [798, 134] on div "Text Block" at bounding box center [816, 126] width 55 height 15
click at [812, 286] on div "Icon Icon Icon Icon Icon Icon List by [PERSON_NAME], Skin Specialist Text Block…" at bounding box center [922, 294] width 262 height 18
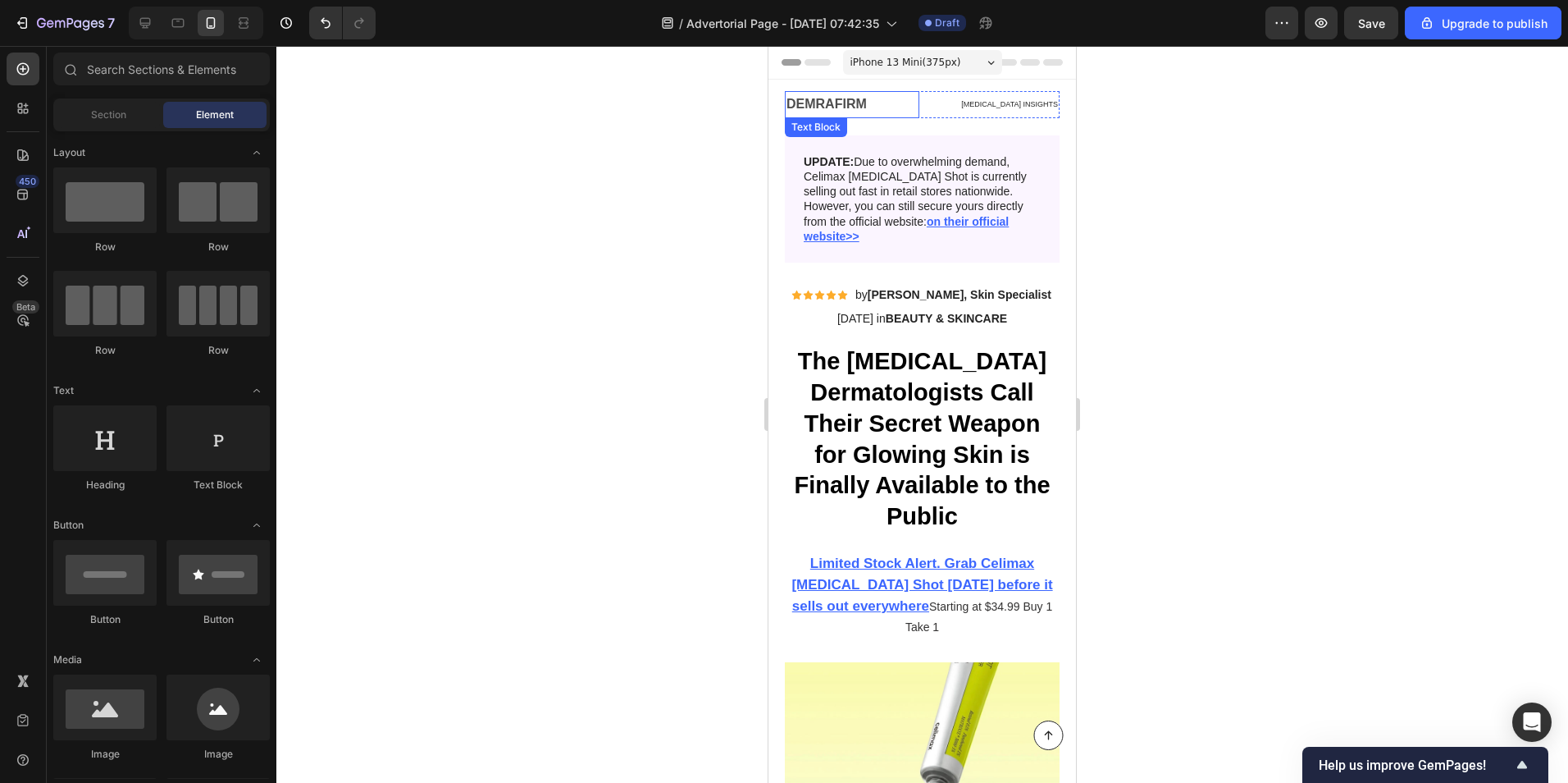
click at [808, 108] on strong "DEMRAFIRM" at bounding box center [826, 104] width 80 height 14
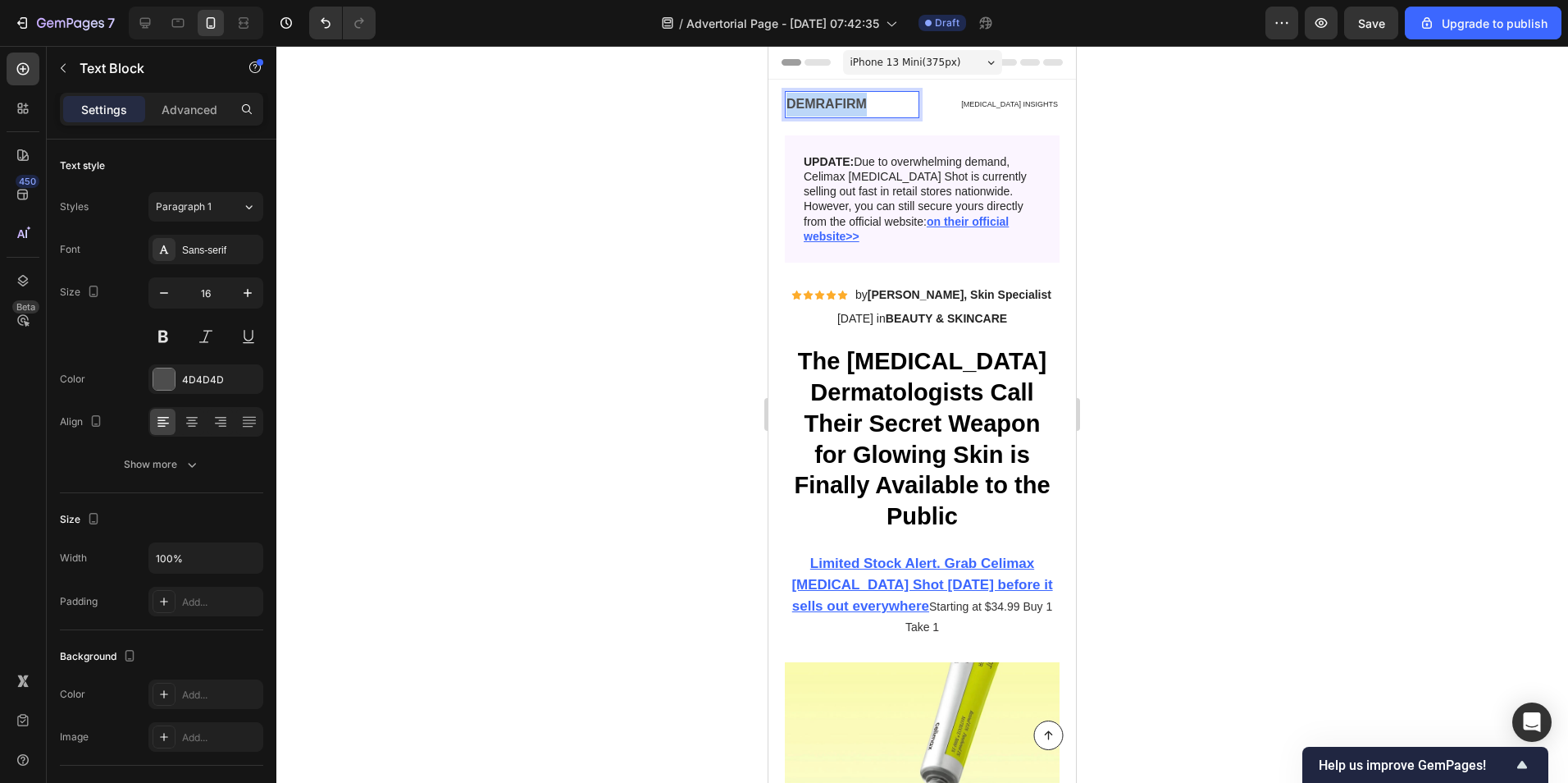
click at [808, 108] on strong "DEMRAFIRM" at bounding box center [826, 104] width 80 height 14
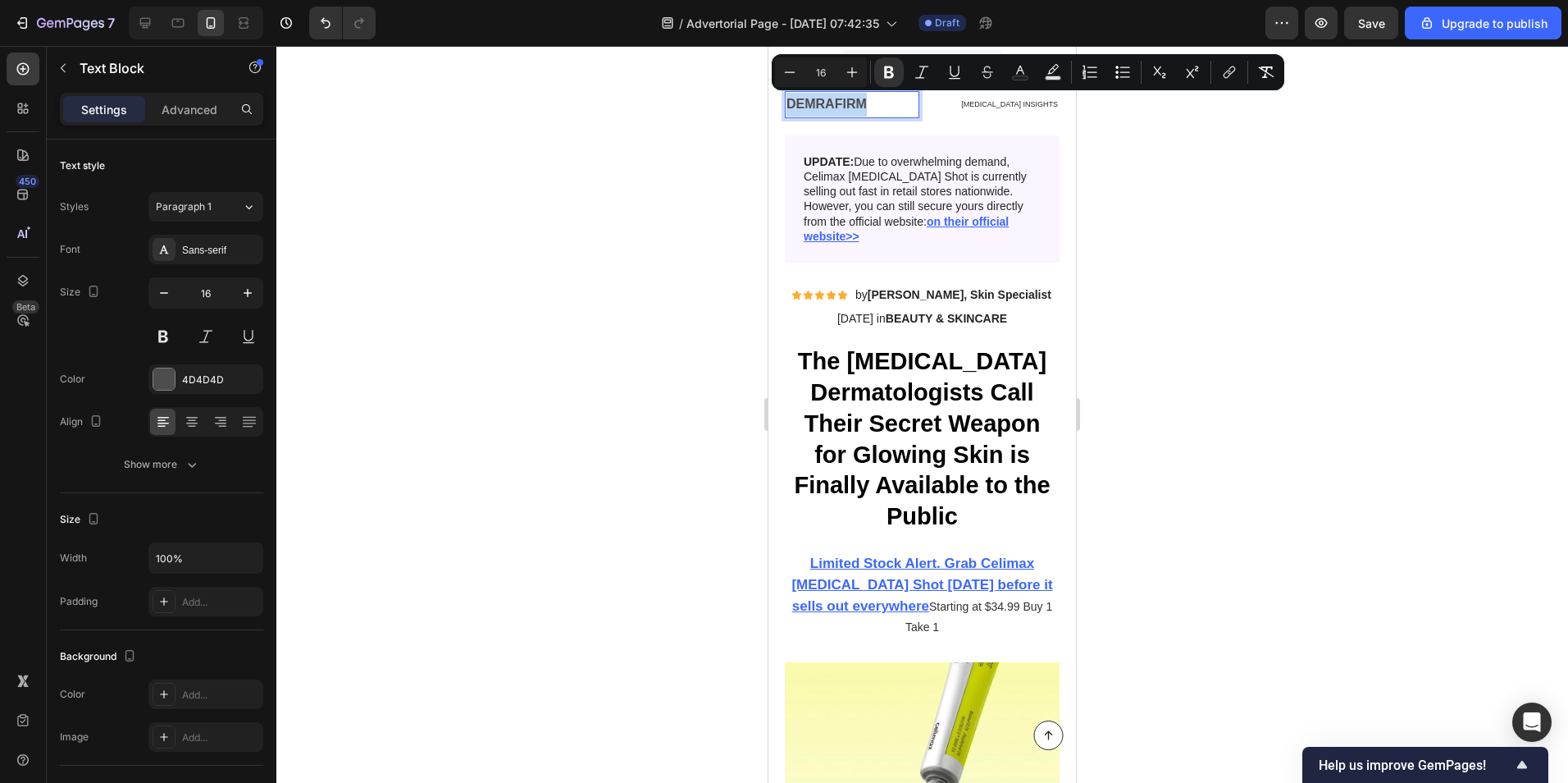
click at [818, 108] on strong "DEMRAFIRM" at bounding box center [826, 104] width 80 height 14
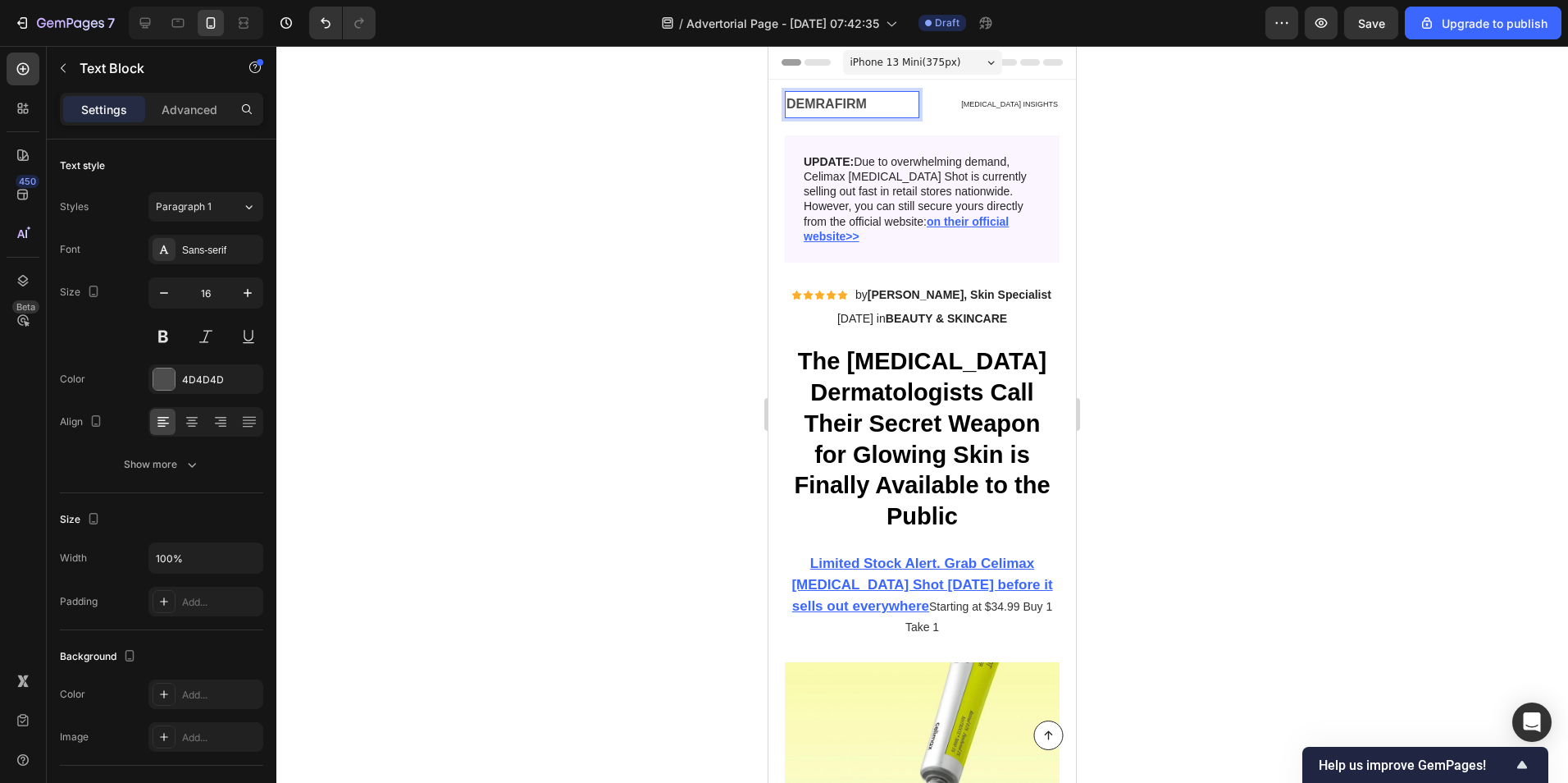
click at [822, 108] on strong "DEMRAFIRM" at bounding box center [826, 104] width 80 height 14
click at [929, 196] on p "UPDATE: Due to overwhelming demand, Celimax [MEDICAL_DATA] Shot is currently se…" at bounding box center [922, 198] width 237 height 89
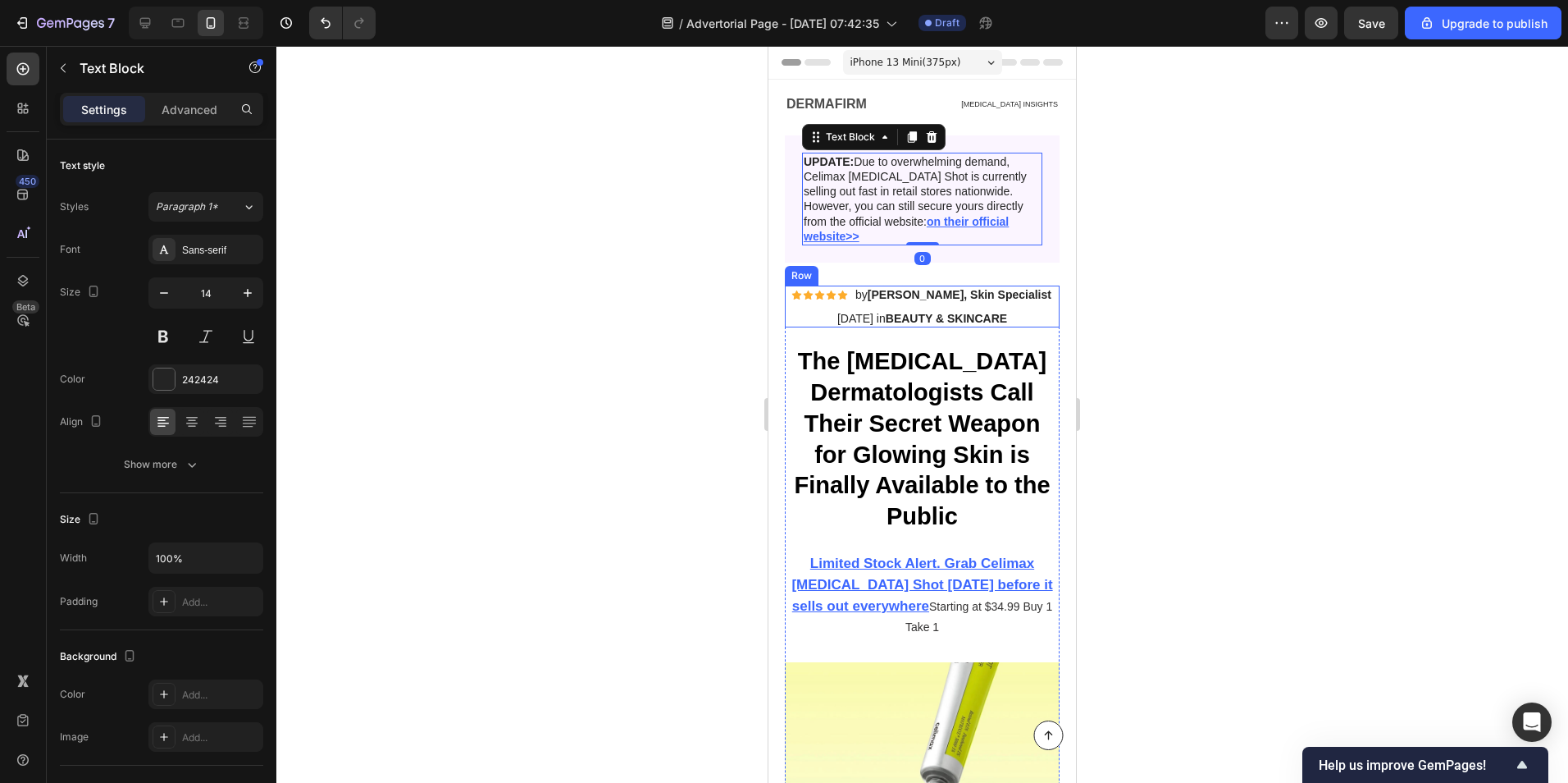
click at [809, 286] on div "Icon Icon Icon Icon Icon Icon List by [PERSON_NAME], Skin Specialist Text Block…" at bounding box center [923, 306] width 275 height 42
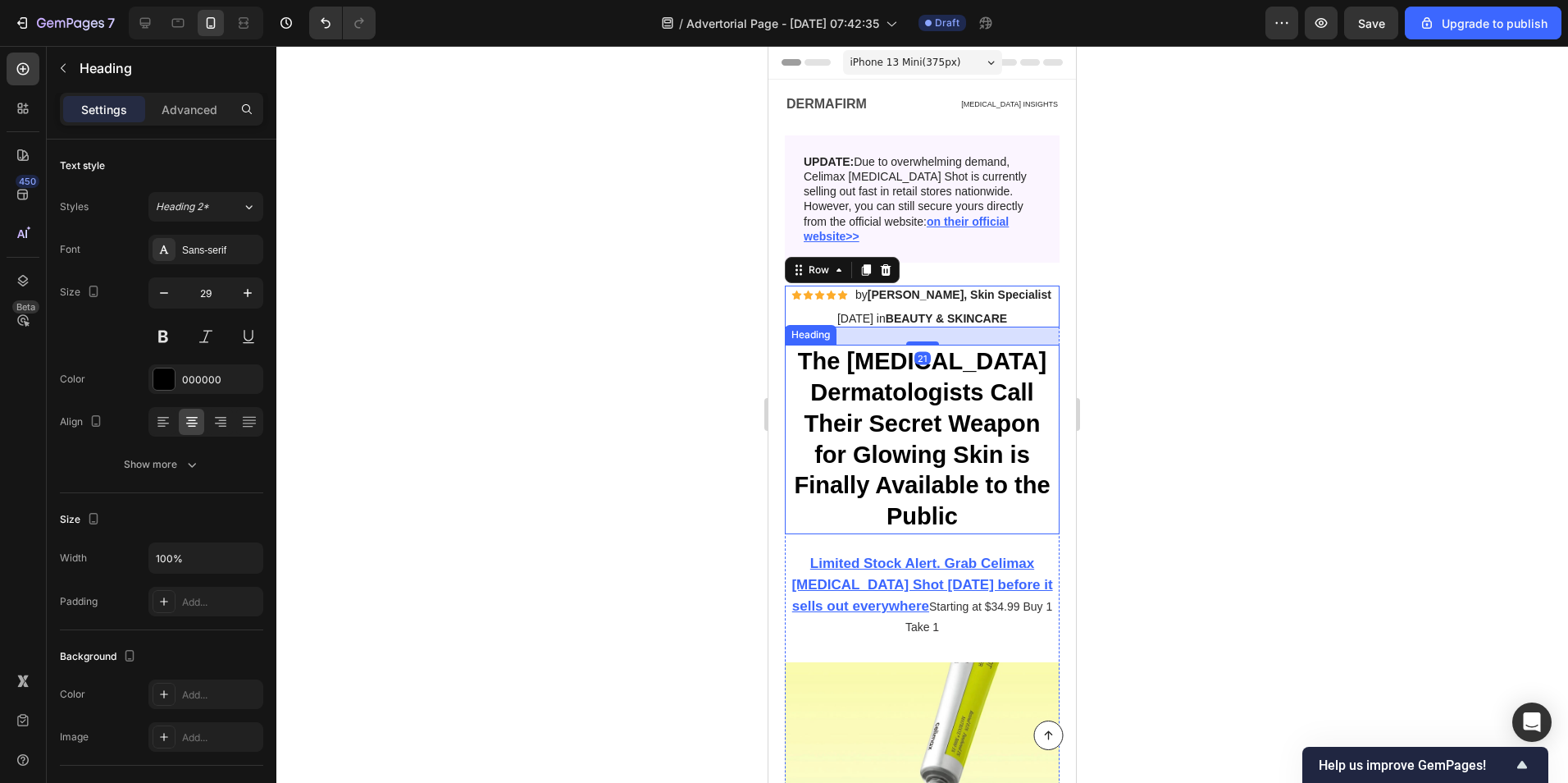
click at [795, 358] on h1 "The [MEDICAL_DATA] Dermatologists Call Their Secret Weapon for Glowing Skin is …" at bounding box center [923, 439] width 275 height 189
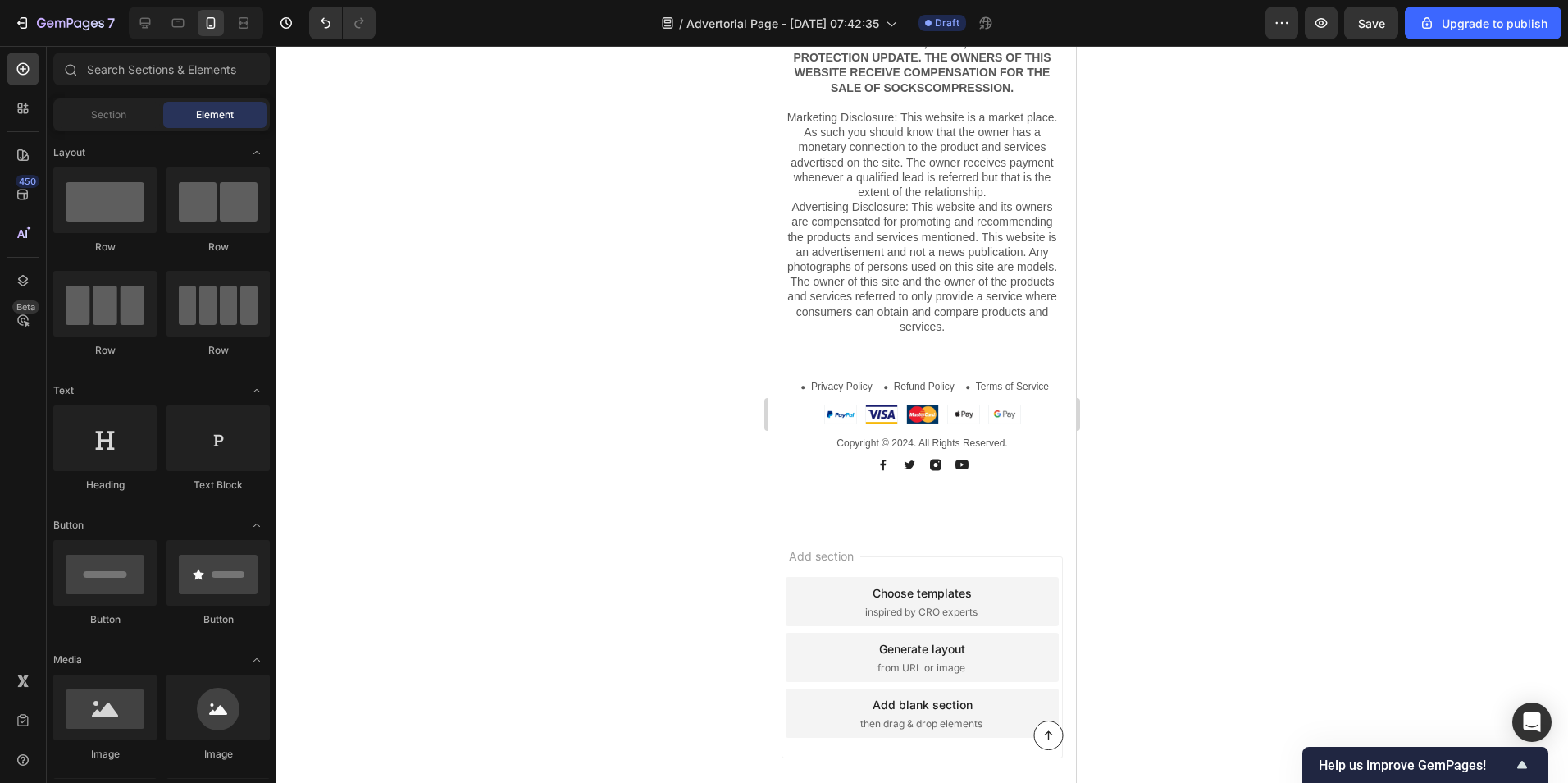
scroll to position [10026, 0]
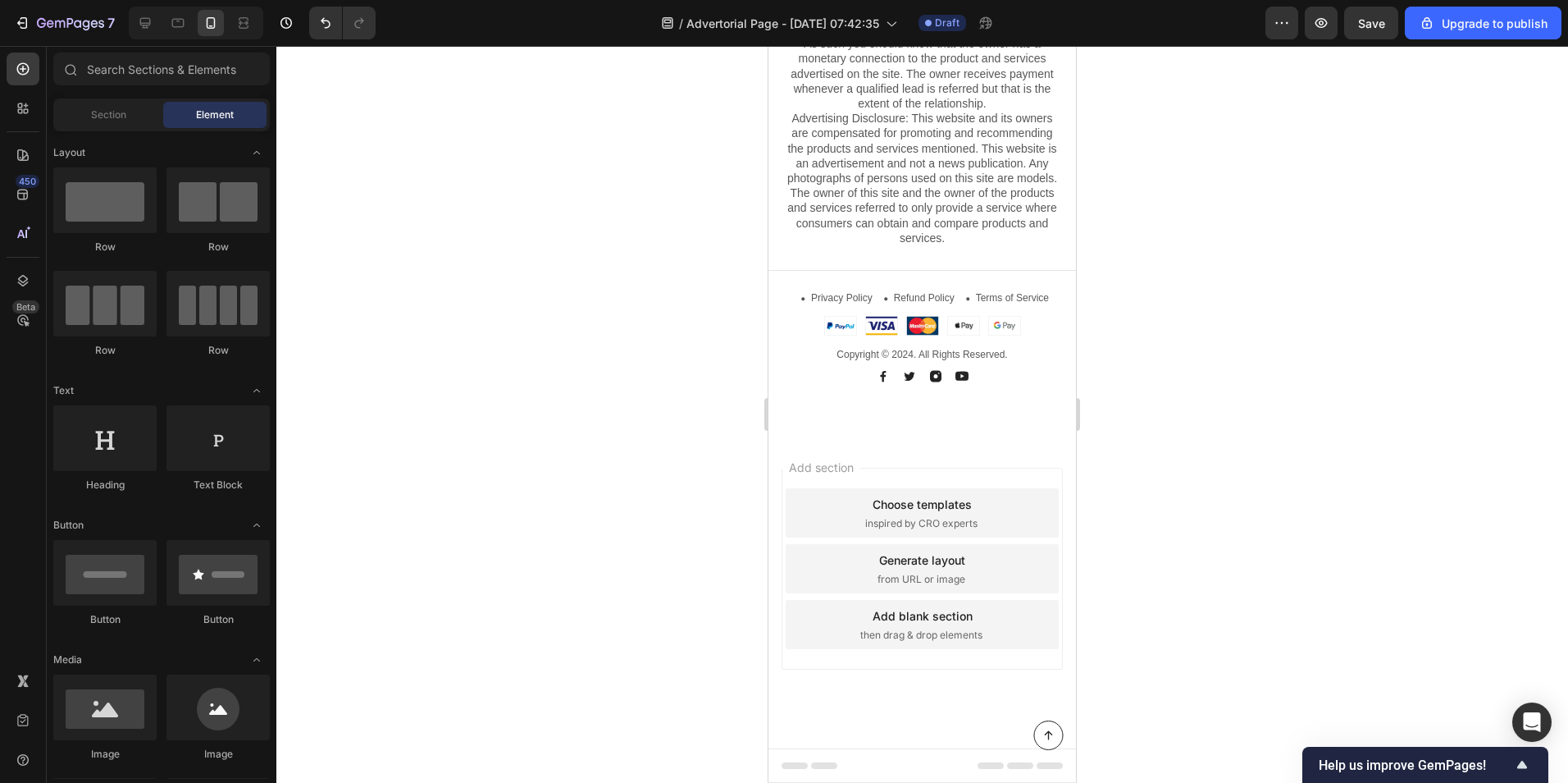
drag, startPoint x: 1066, startPoint y: 80, endPoint x: 1845, endPoint y: 828, distance: 1080.0
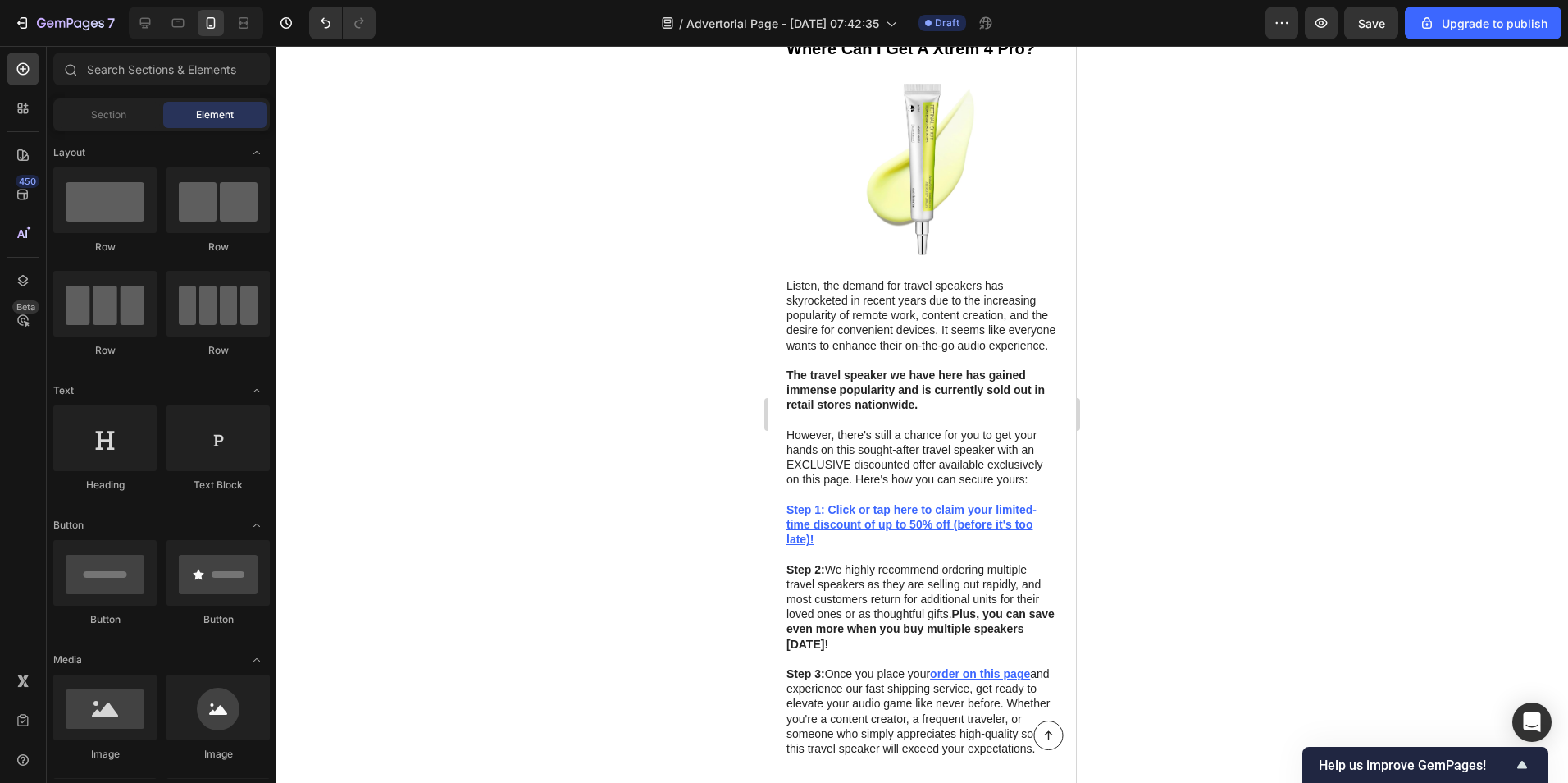
scroll to position [6479, 0]
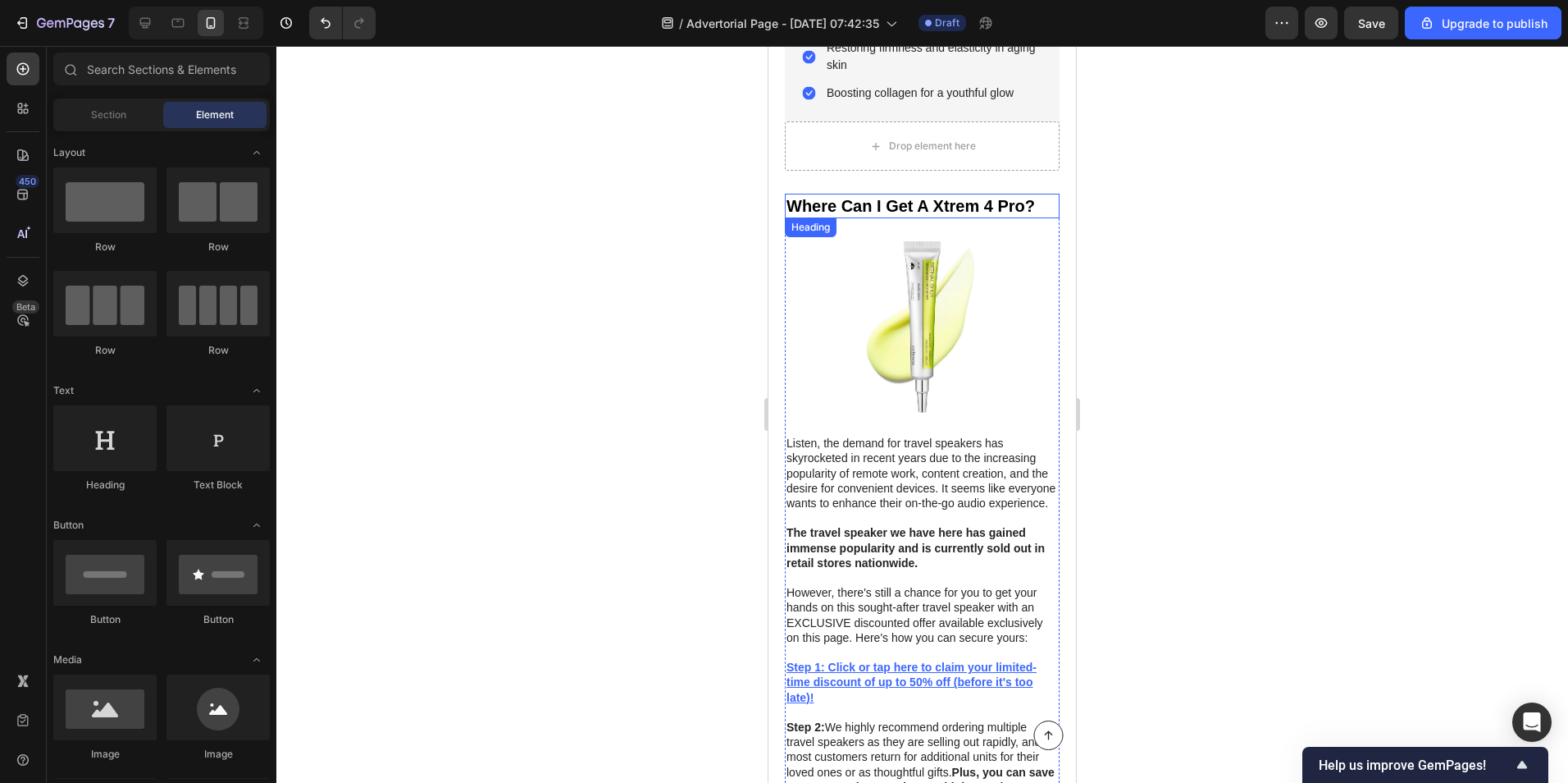
click at [898, 194] on h2 "Where Can I Get A Xtrem 4 Pro?" at bounding box center [923, 206] width 275 height 24
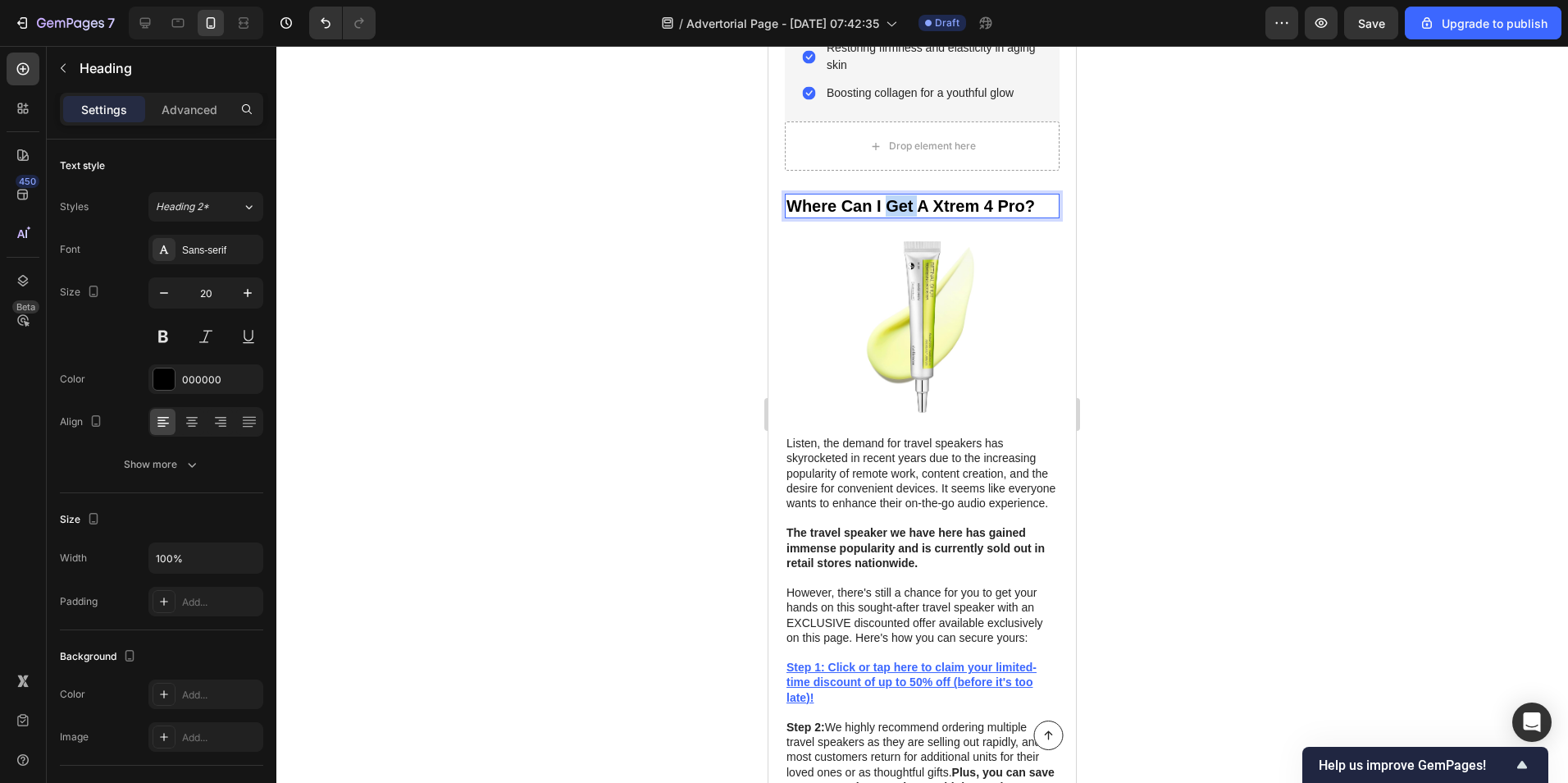
click at [898, 194] on h2 "Where Can I Get A Xtrem 4 Pro?" at bounding box center [923, 206] width 275 height 24
click at [898, 196] on p "Where Can I Get A Xtrem 4 Pro?" at bounding box center [922, 206] width 272 height 22
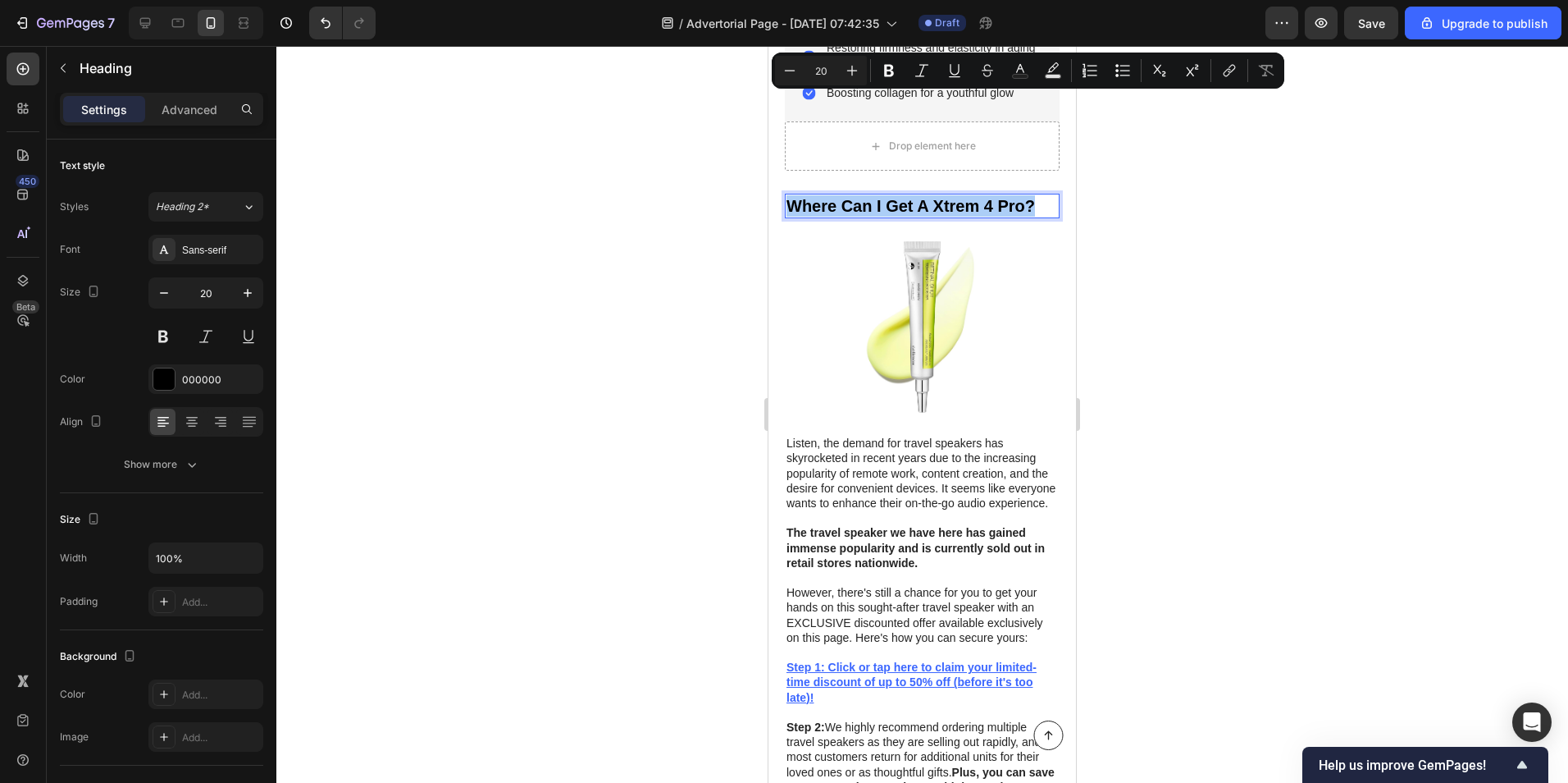
click at [607, 112] on div at bounding box center [923, 414] width 1292 height 737
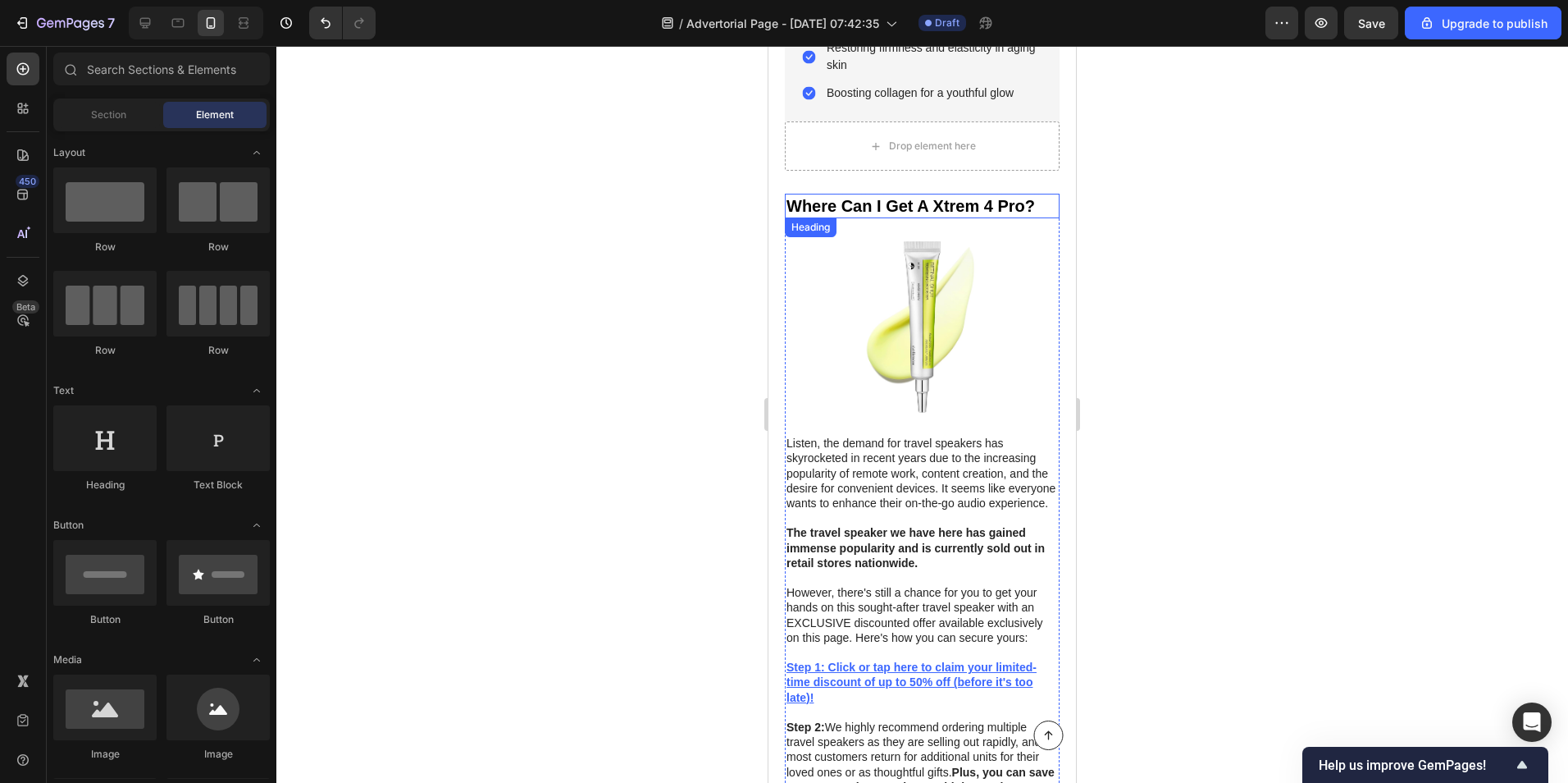
click at [821, 196] on p "Where Can I Get A Xtrem 4 Pro?" at bounding box center [922, 206] width 272 height 22
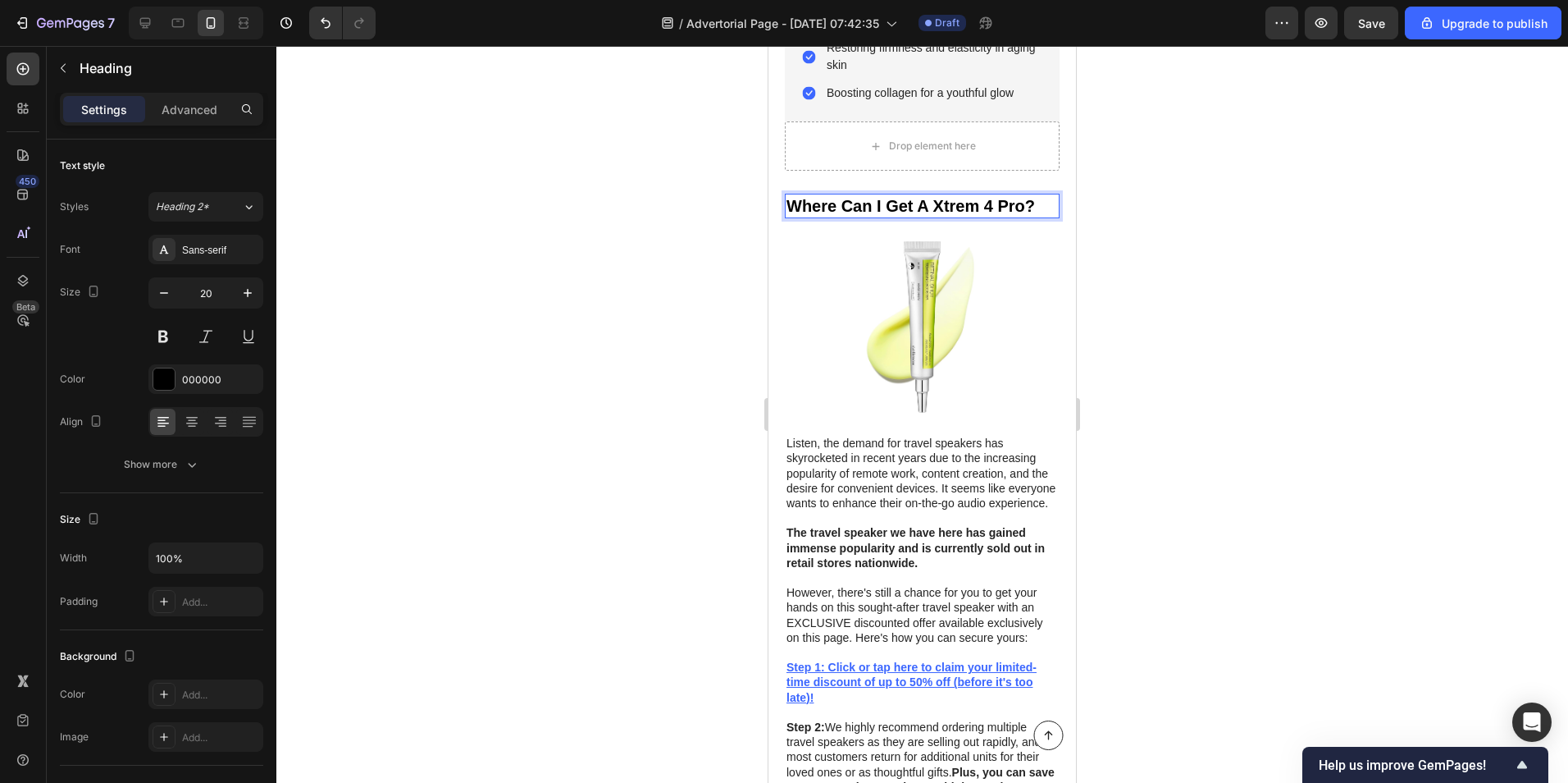
click at [821, 196] on p "Where Can I Get A Xtrem 4 Pro?" at bounding box center [922, 206] width 272 height 22
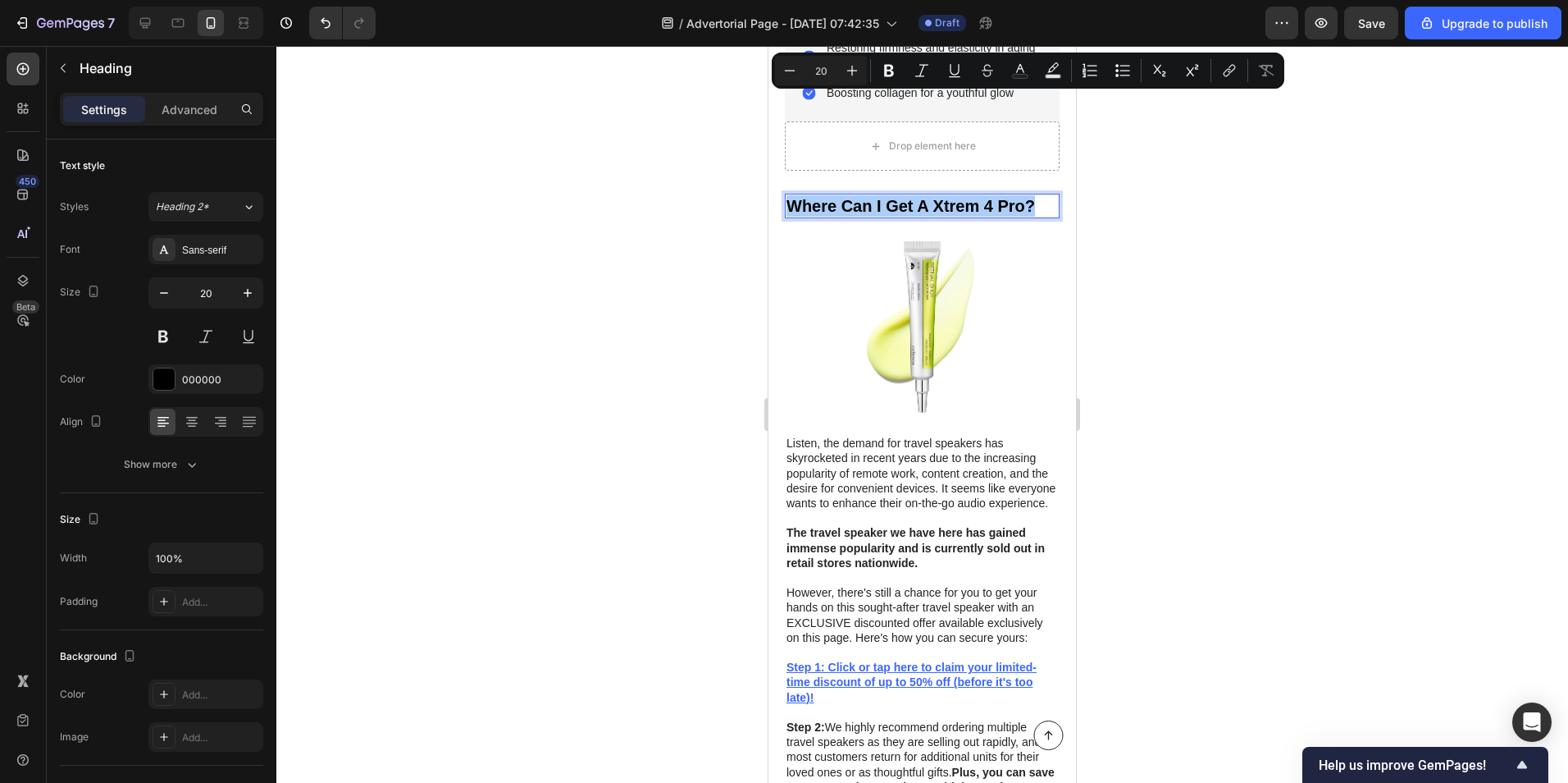
click at [633, 146] on div at bounding box center [923, 414] width 1292 height 737
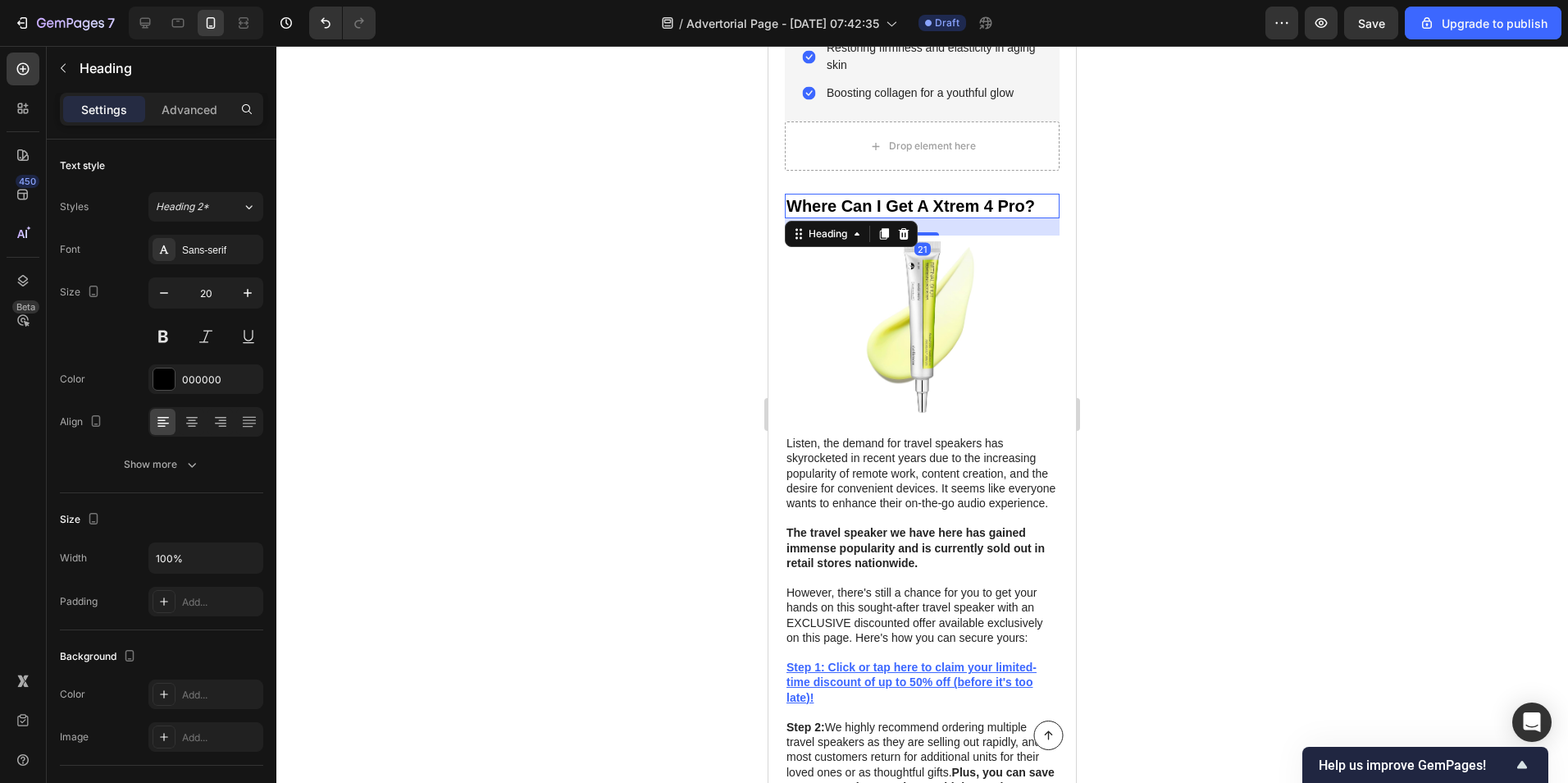
click at [850, 196] on p "Where Can I Get A Xtrem 4 Pro?" at bounding box center [922, 206] width 272 height 22
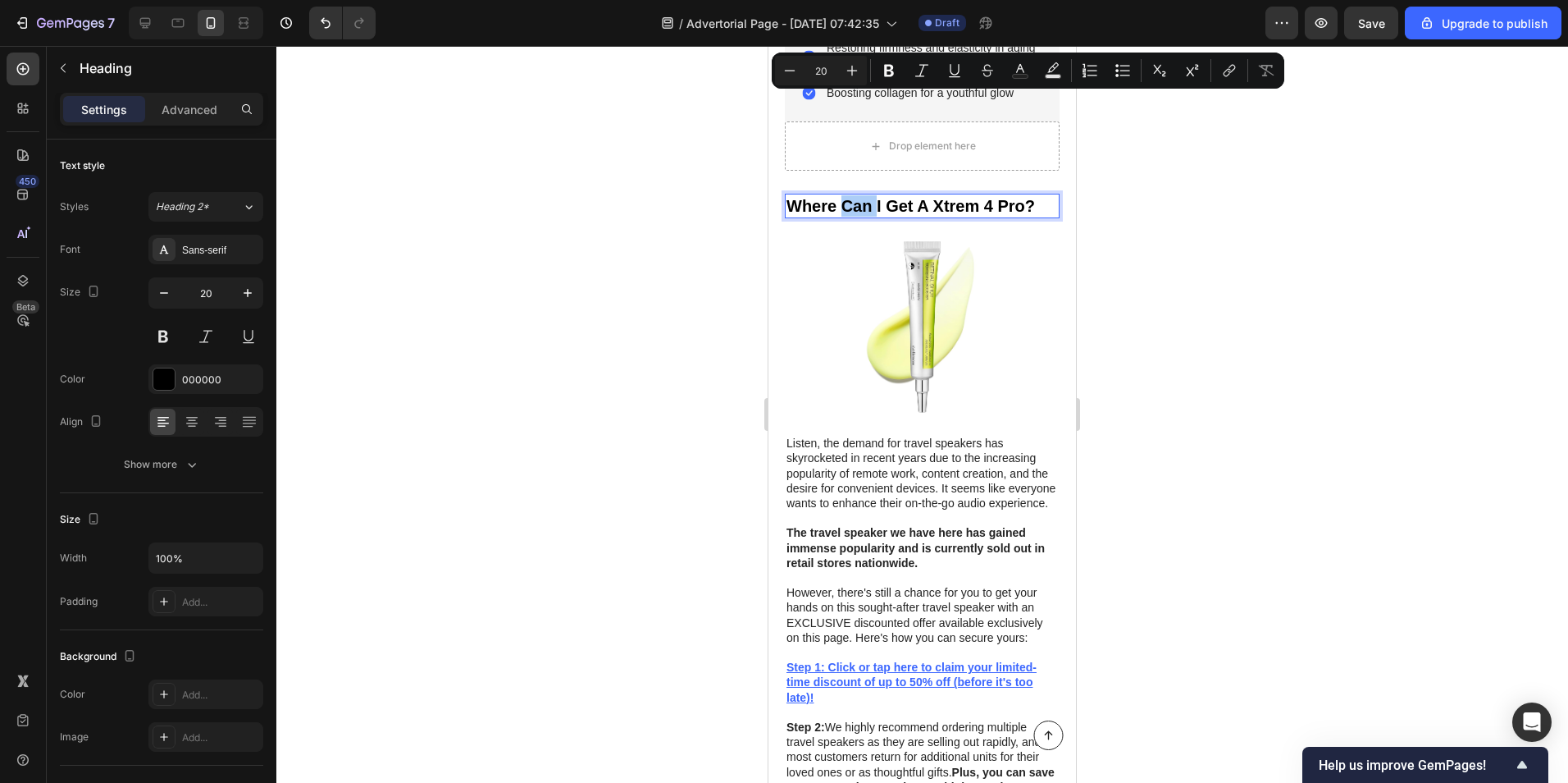
click at [850, 74] on icon "Editor contextual toolbar" at bounding box center [852, 70] width 16 height 16
click at [794, 74] on icon "Editor contextual toolbar" at bounding box center [790, 70] width 16 height 16
type input "20"
click at [723, 101] on div at bounding box center [923, 414] width 1292 height 737
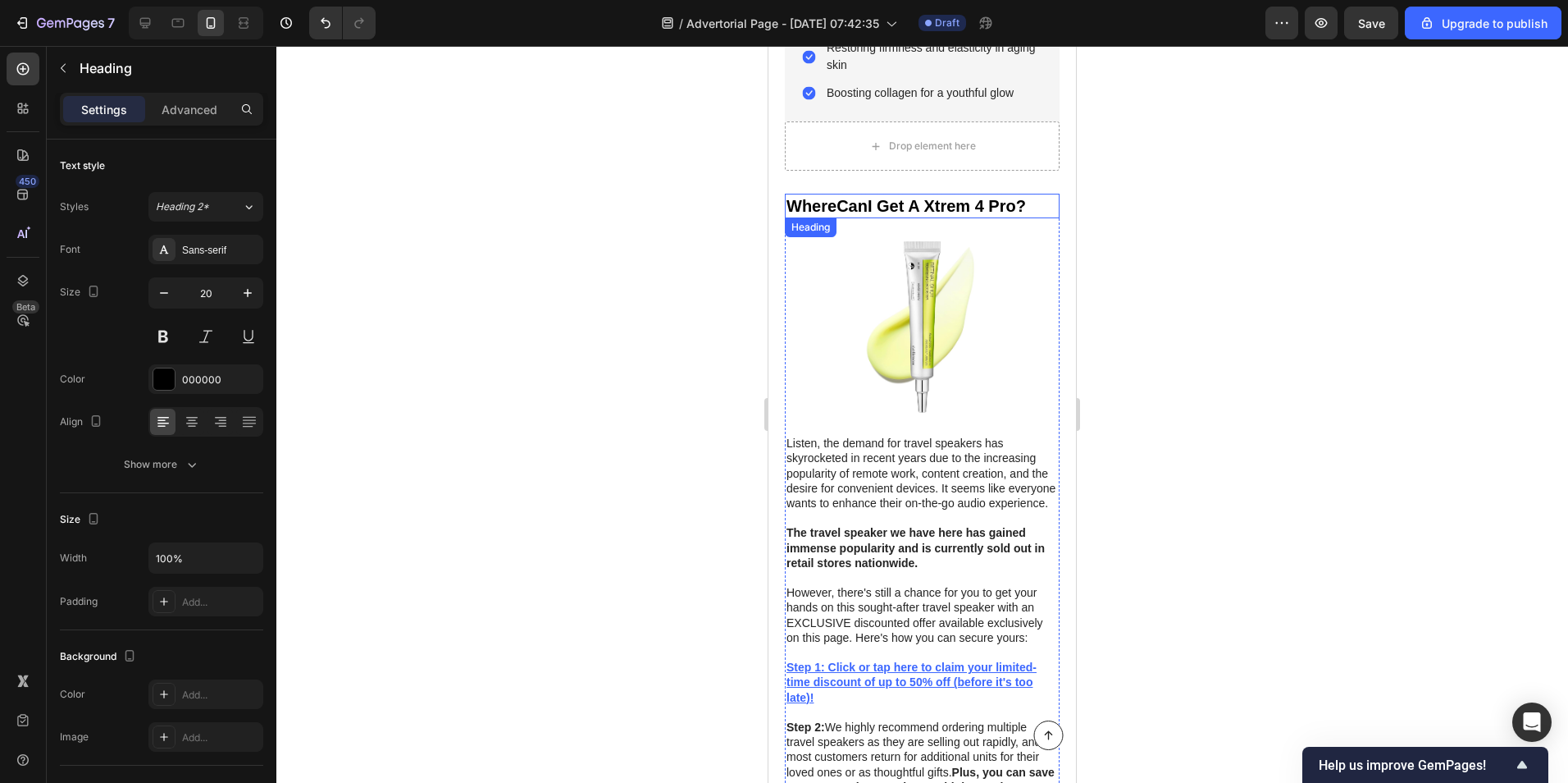
click at [1040, 196] on p "Where Can I Get A Xtrem 4 Pro?" at bounding box center [922, 206] width 272 height 22
click at [1036, 196] on p "Where Can I Get A Xtrem 4 Pro?" at bounding box center [922, 206] width 272 height 22
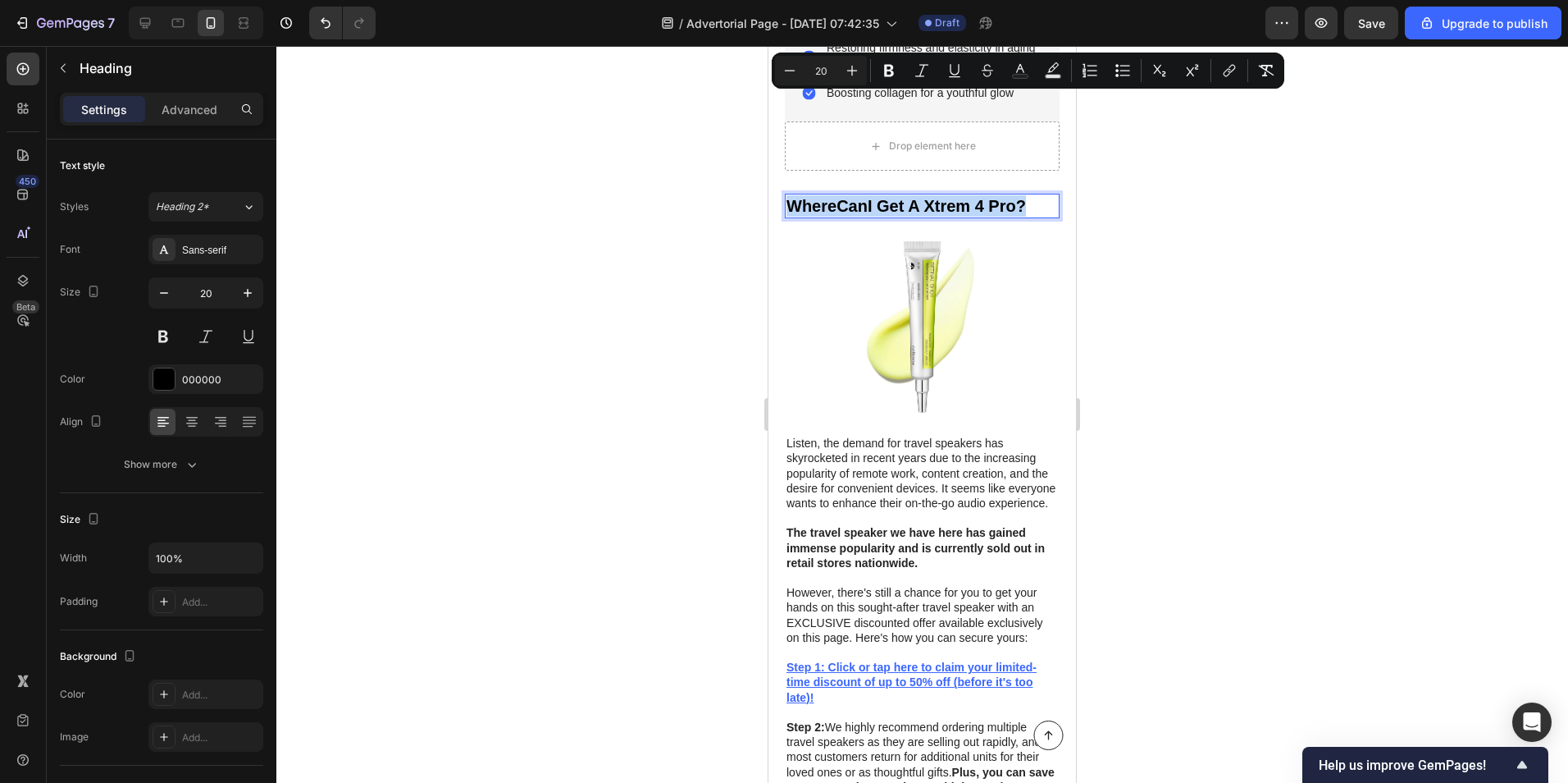
drag, startPoint x: 1036, startPoint y: 76, endPoint x: 1509, endPoint y: 112, distance: 474.4
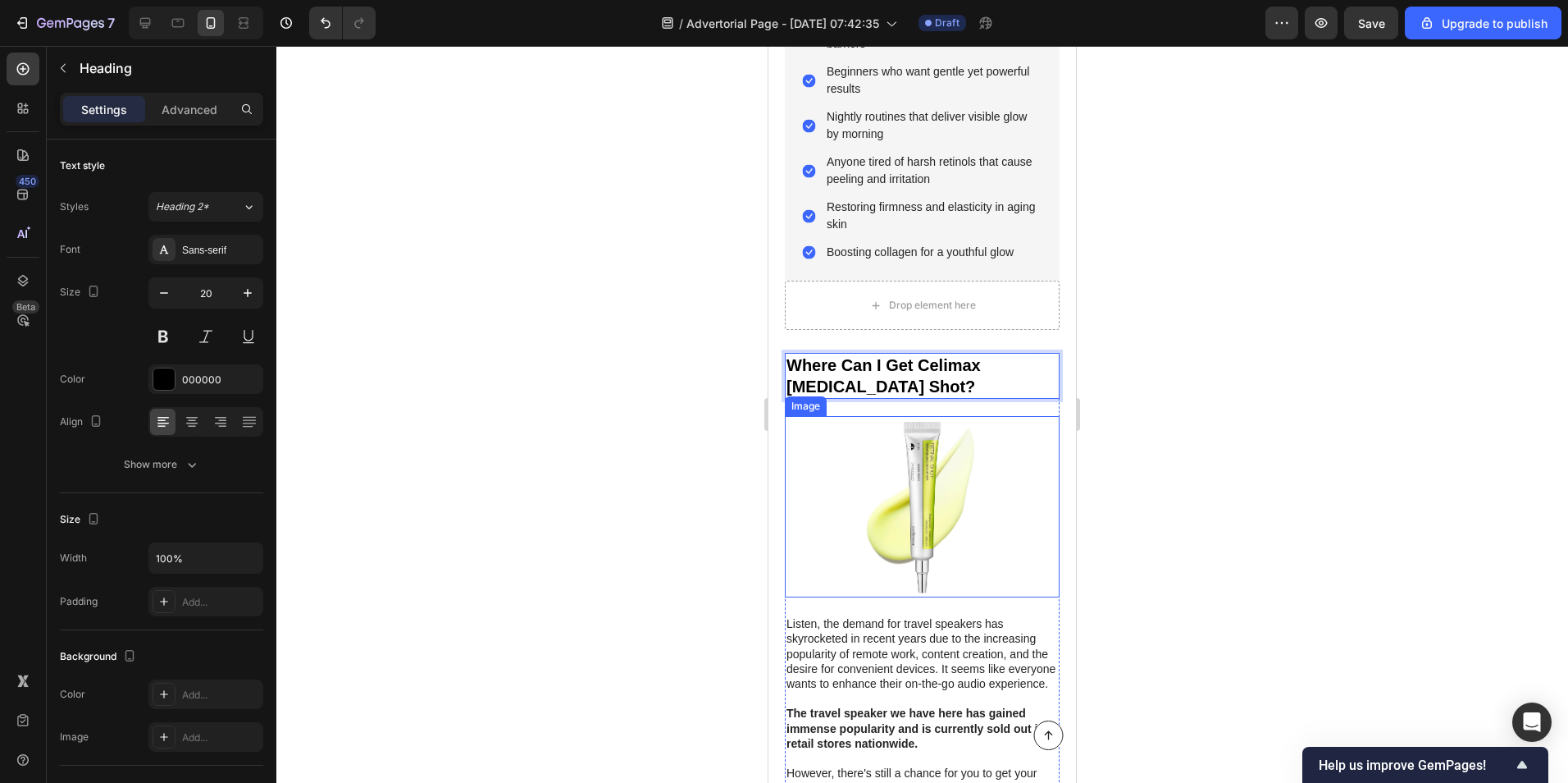
scroll to position [6315, 0]
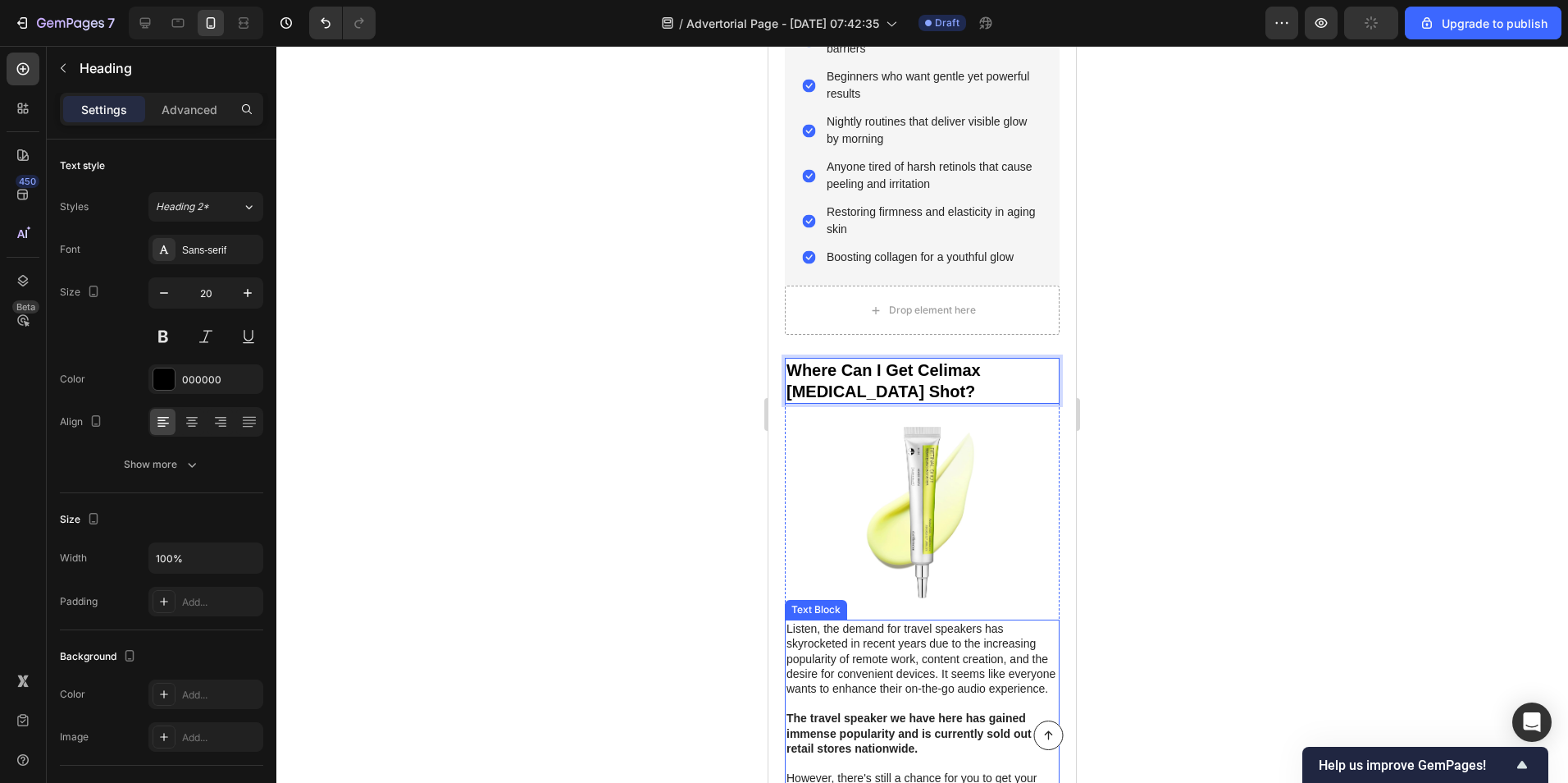
click at [832, 621] on p "Listen, the demand for travel speakers has skyrocketed in recent years due to t…" at bounding box center [922, 658] width 272 height 74
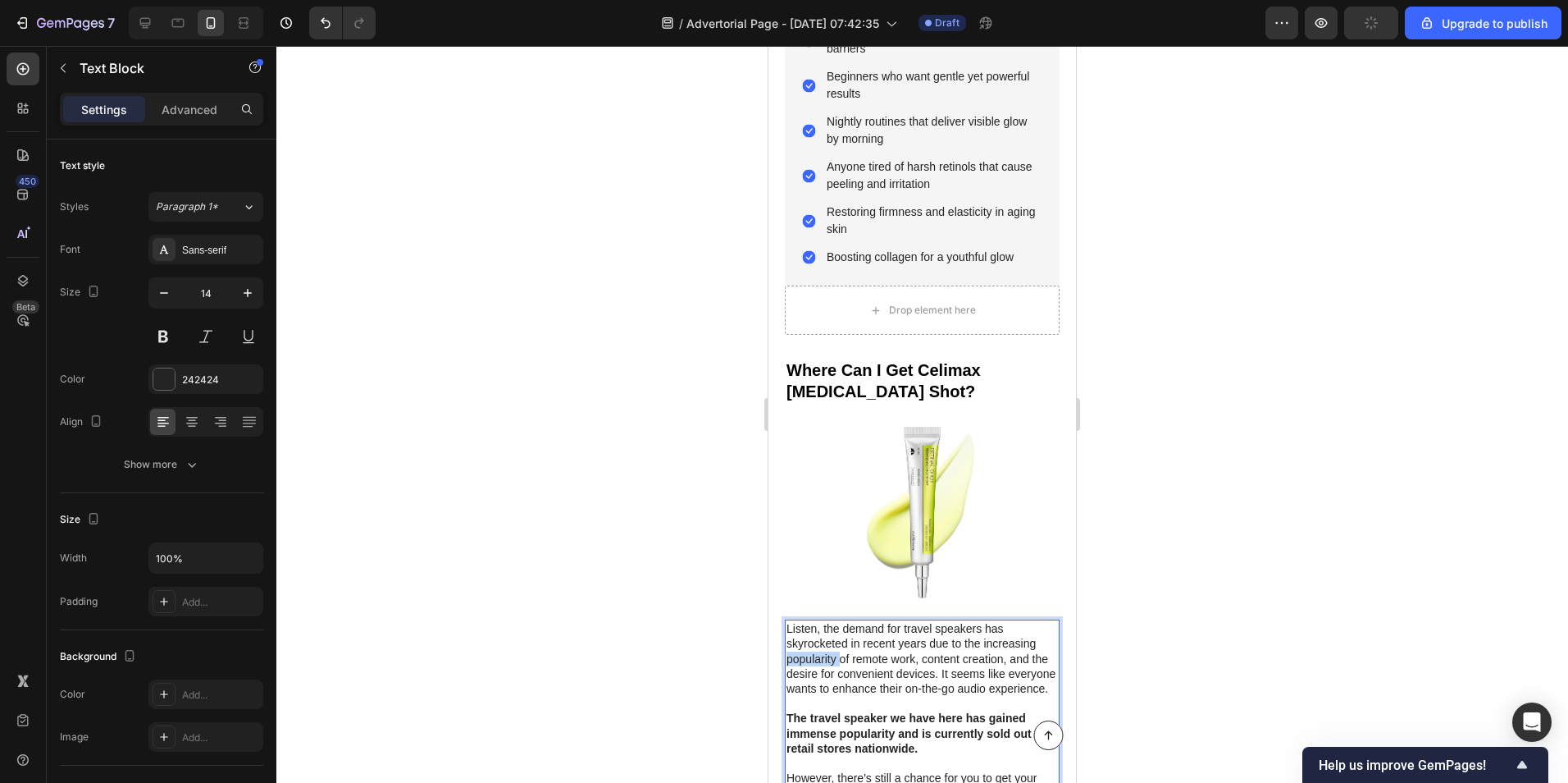
click at [832, 621] on p "Listen, the demand for travel speakers has skyrocketed in recent years due to t…" at bounding box center [922, 658] width 272 height 74
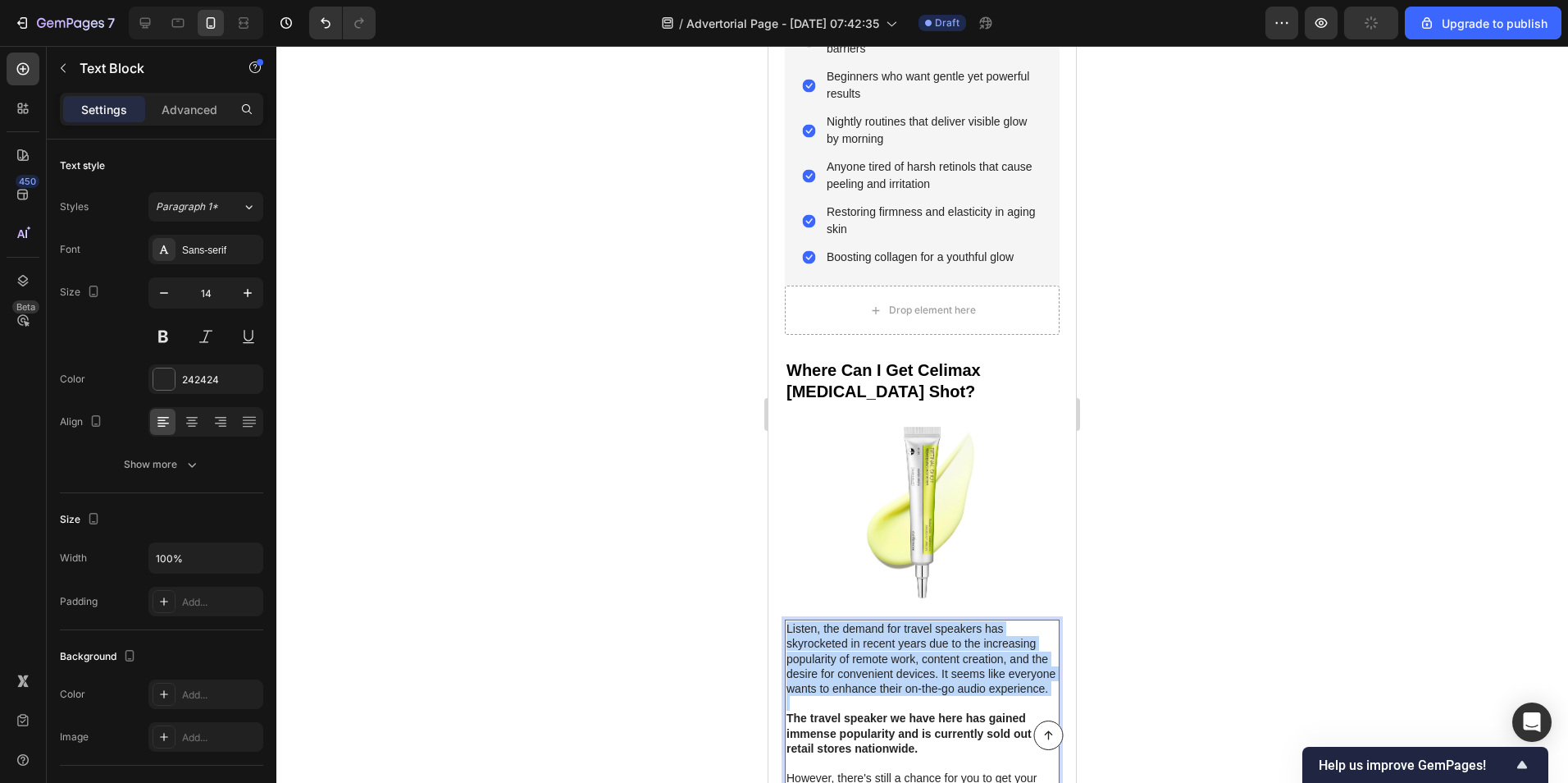
click at [832, 621] on p "Listen, the demand for travel speakers has skyrocketed in recent years due to t…" at bounding box center [922, 658] width 272 height 74
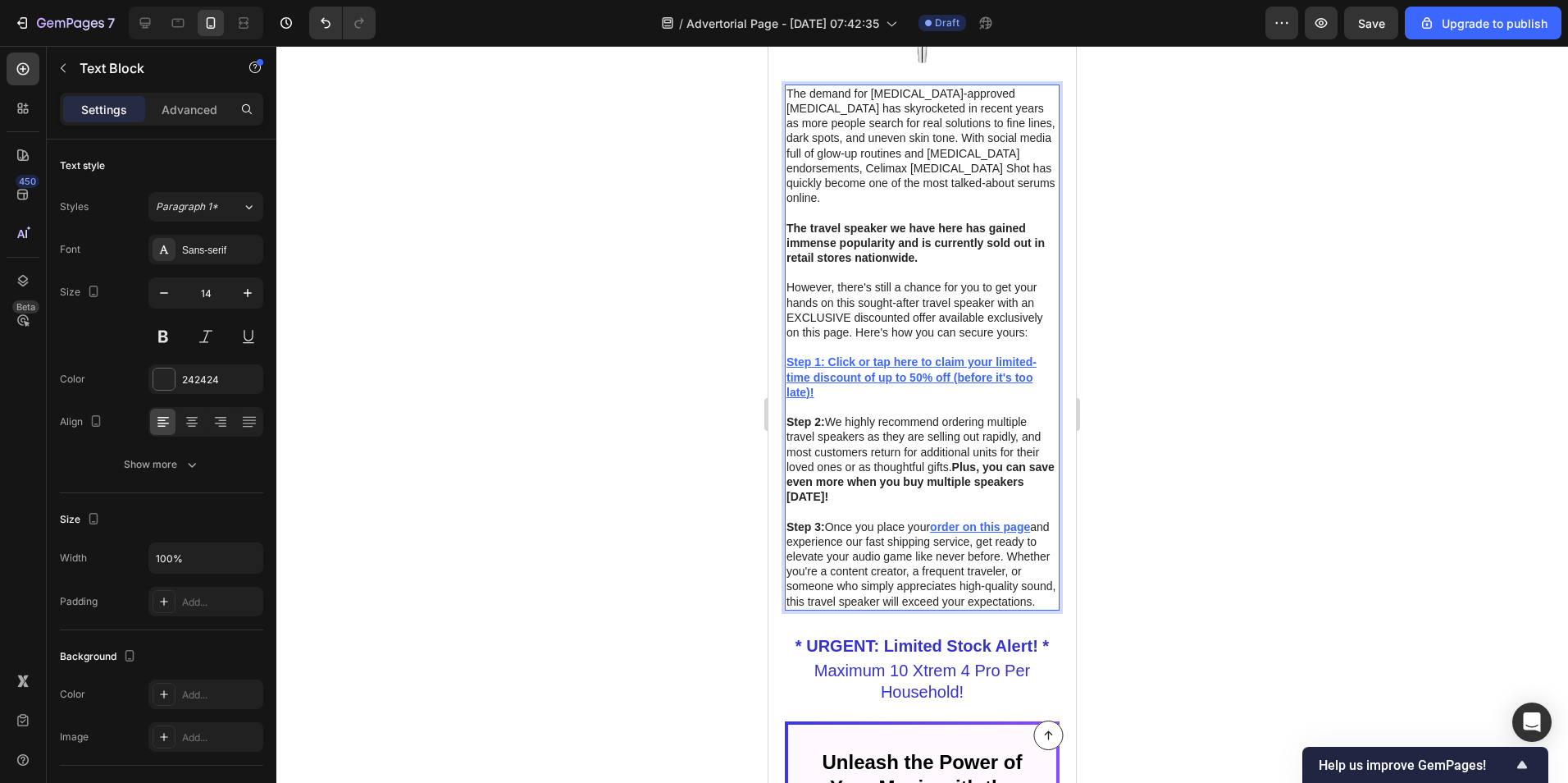
scroll to position [6725, 0]
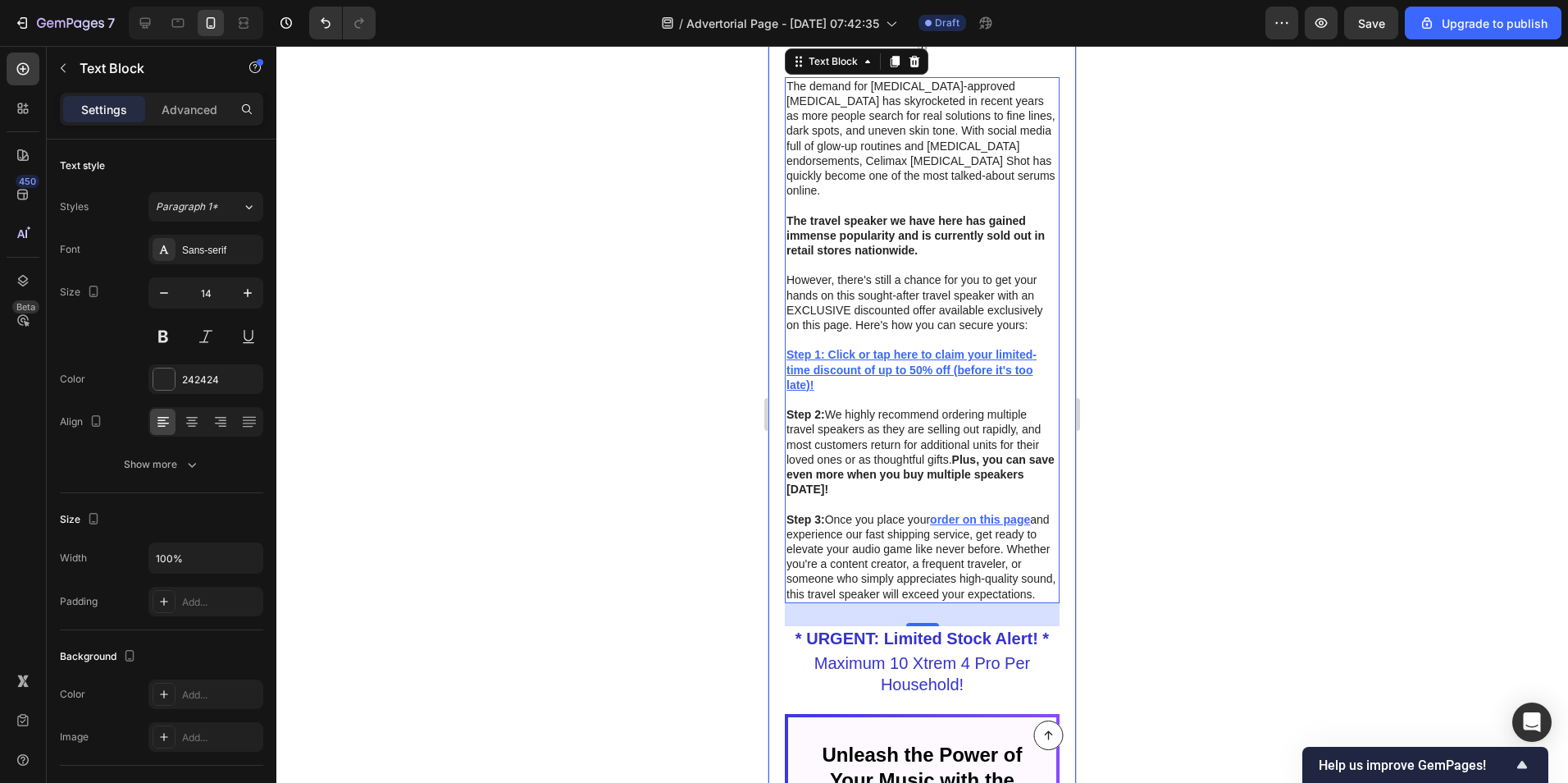
click at [643, 540] on div at bounding box center [923, 414] width 1292 height 737
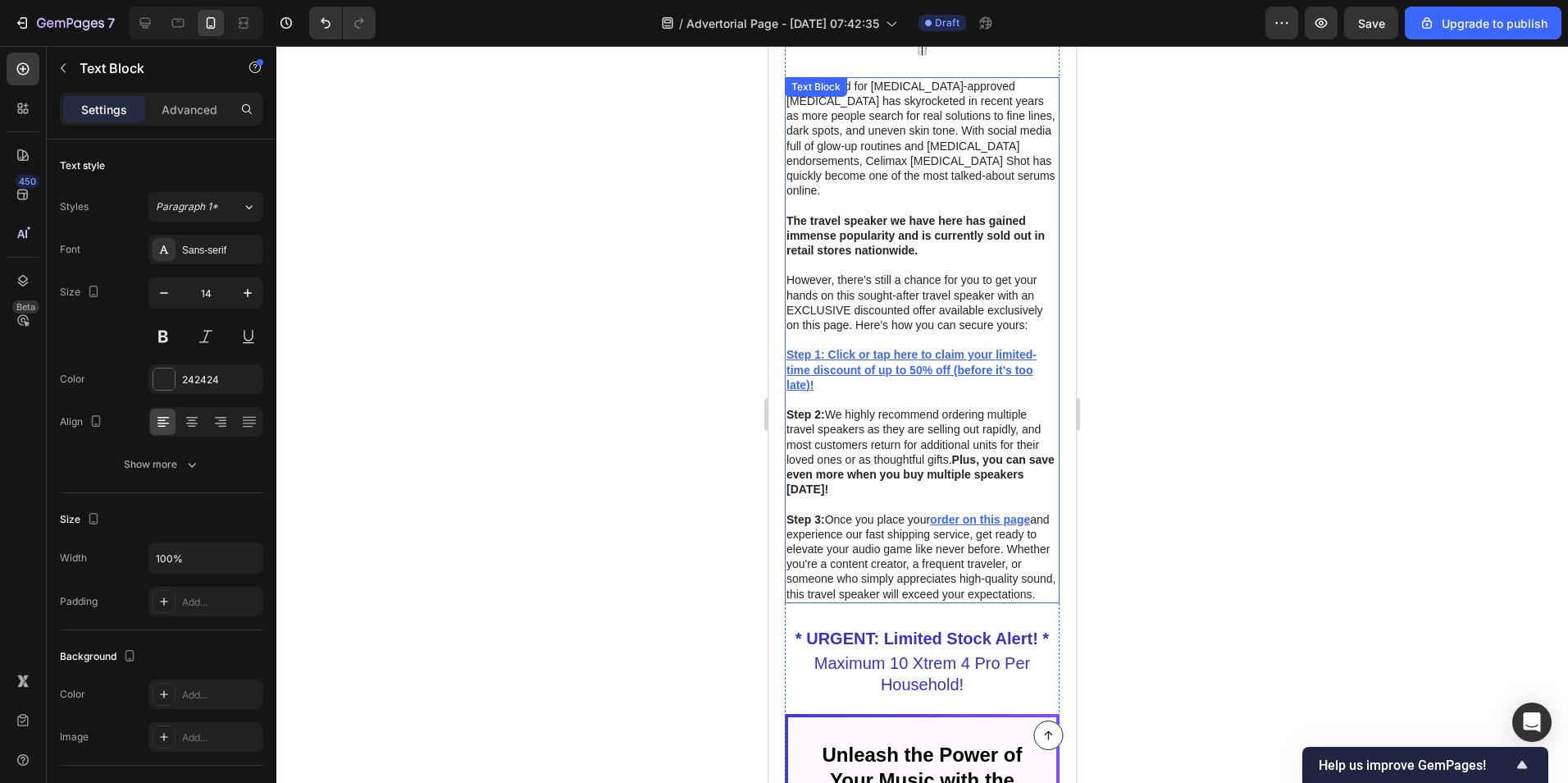
click at [819, 226] on strong "The travel speaker we have here has gained immense popularity and is currently …" at bounding box center [915, 235] width 259 height 42
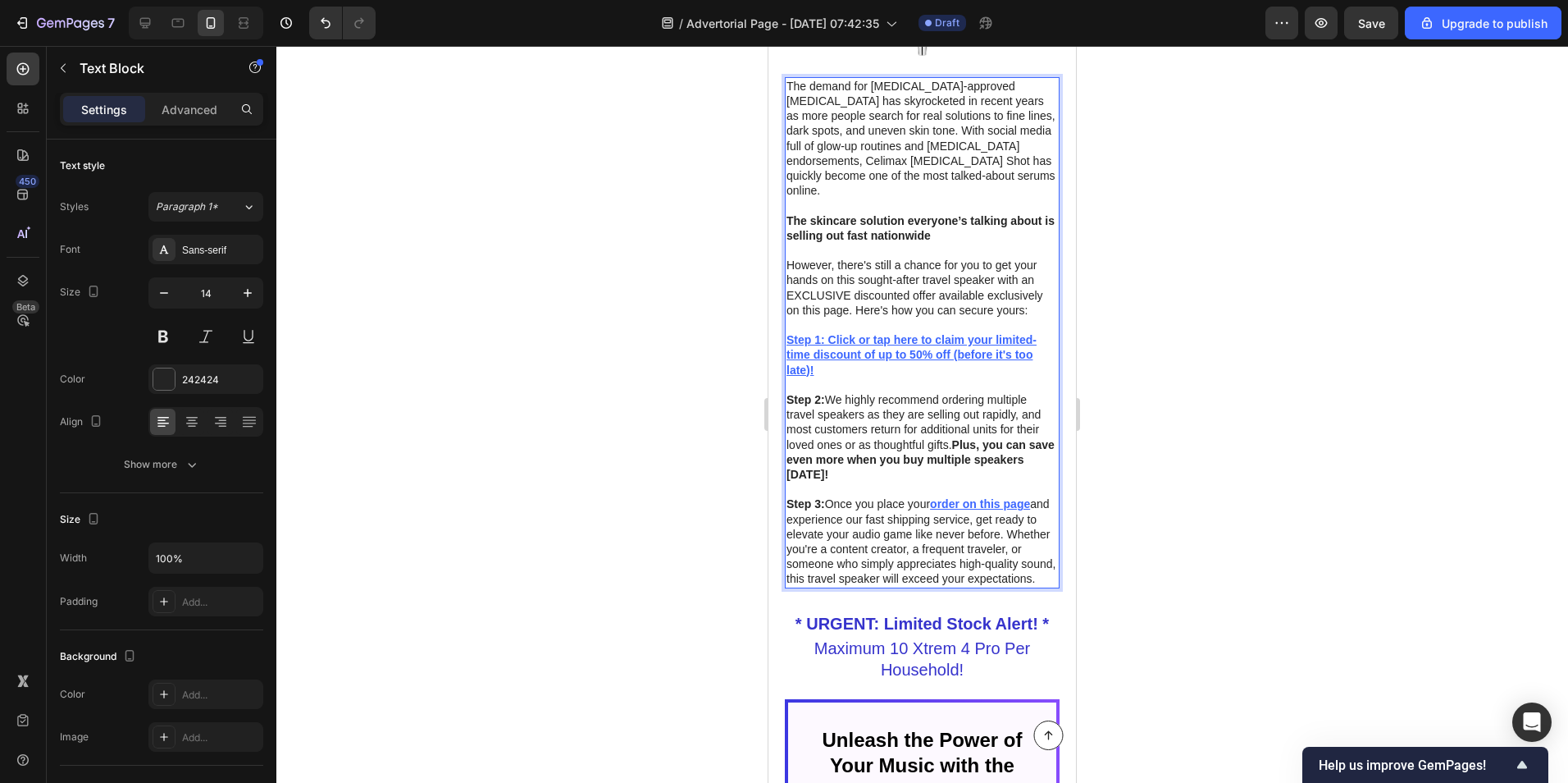
click at [794, 258] on p "However, there's still a chance for you to get your hands on this sought-after …" at bounding box center [922, 287] width 272 height 60
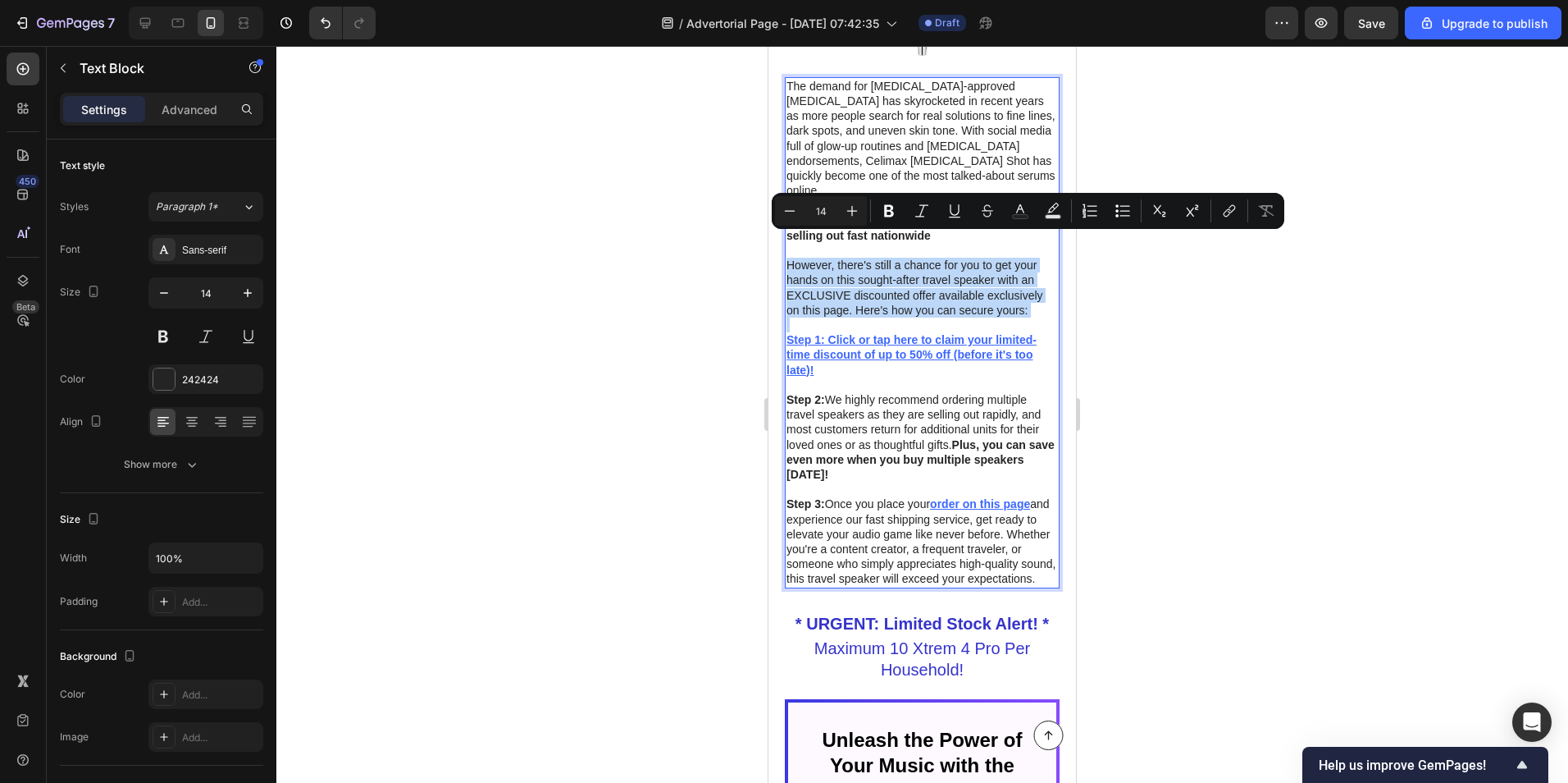
drag, startPoint x: 790, startPoint y: 242, endPoint x: 1032, endPoint y: 295, distance: 247.7
click at [1032, 295] on div "The demand for [MEDICAL_DATA]-approved [MEDICAL_DATA] has skyrocketed in recent…" at bounding box center [923, 332] width 275 height 511
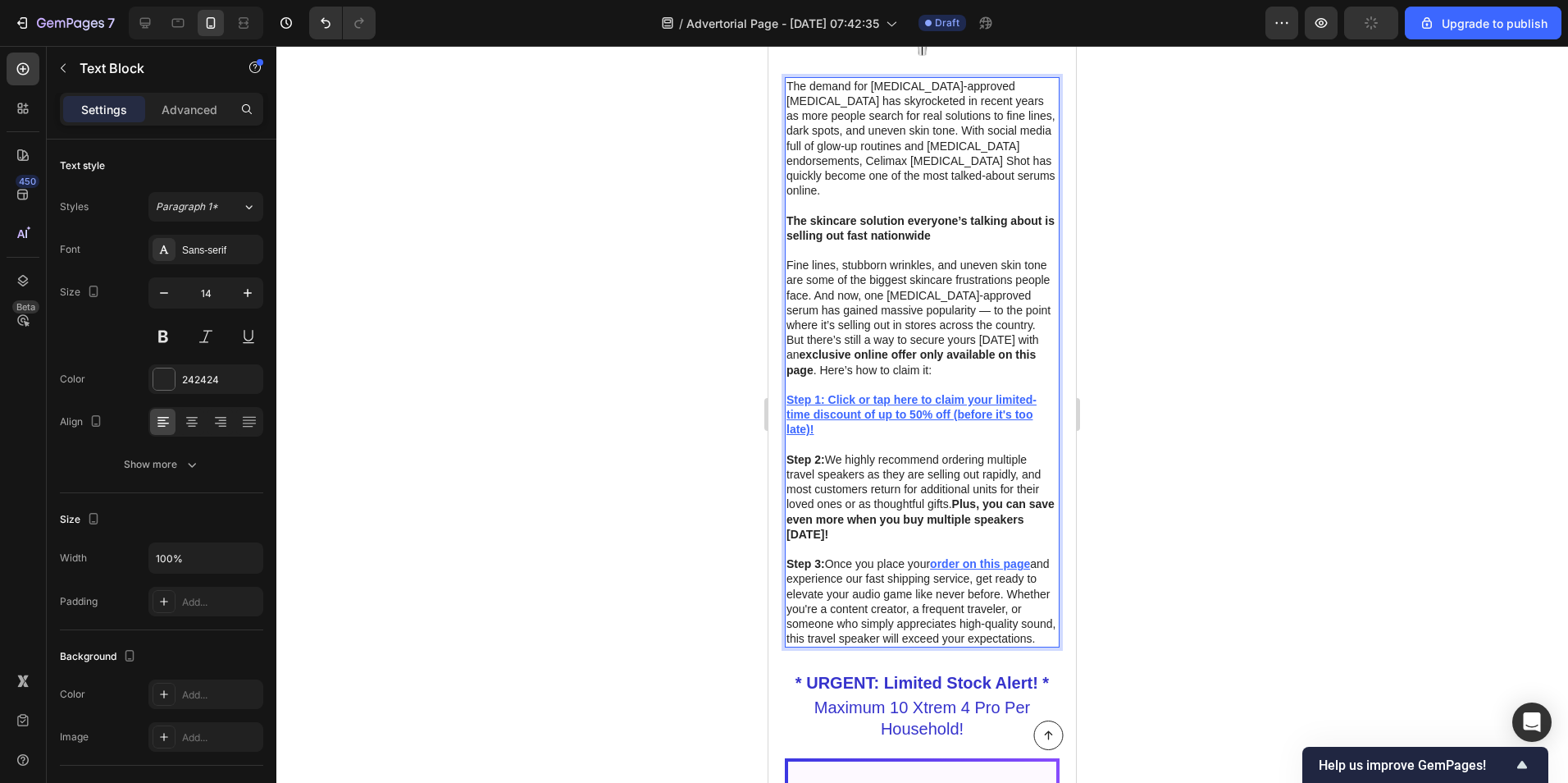
click at [973, 315] on p "Fine lines, stubborn wrinkles, and uneven skin tone are some of the biggest ski…" at bounding box center [922, 295] width 272 height 74
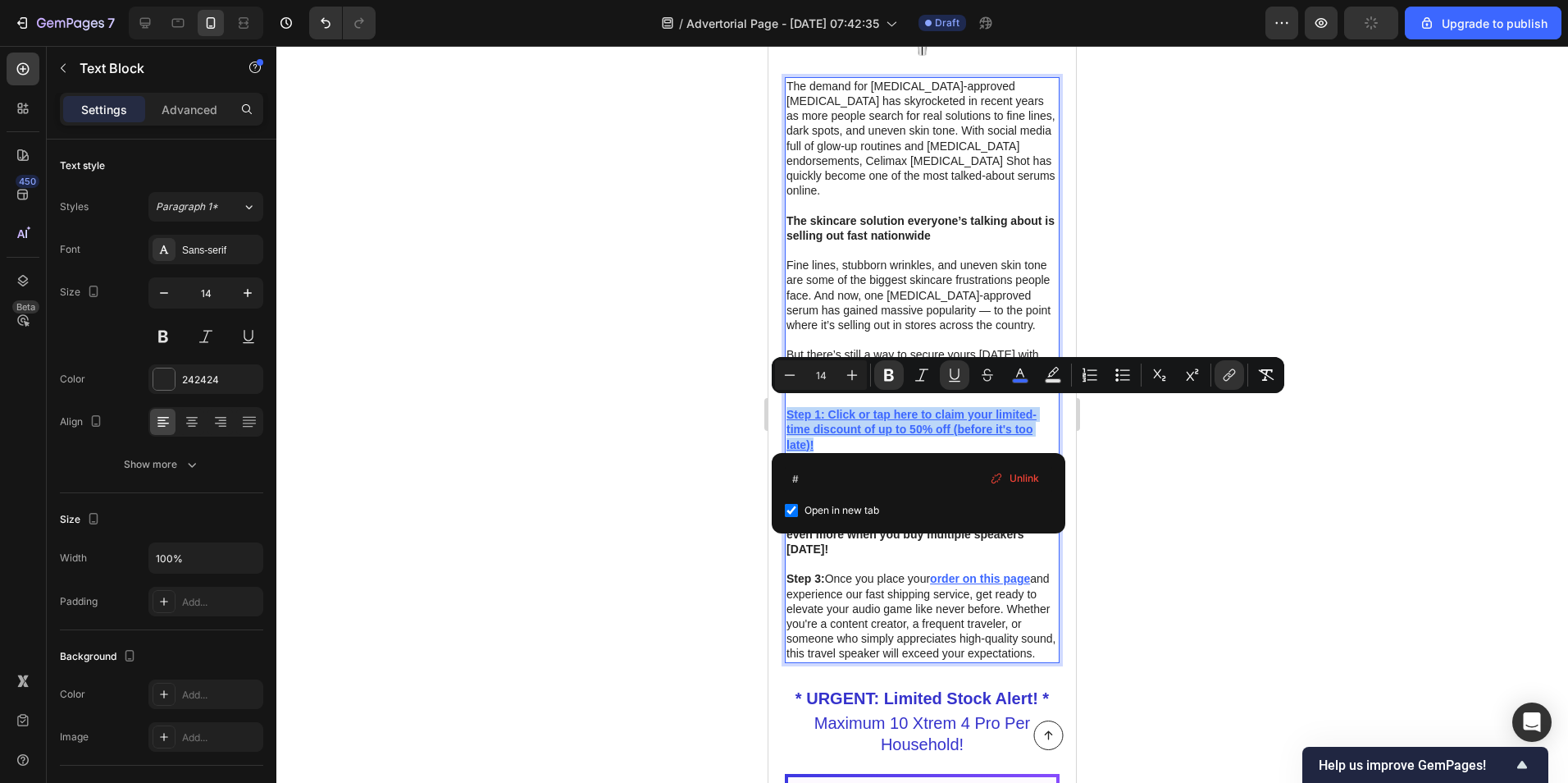
drag, startPoint x: 843, startPoint y: 436, endPoint x: 790, endPoint y: 408, distance: 59.9
click at [790, 408] on p "Step 1: Click or tap here to claim your limited-time discount of up to 50% off …" at bounding box center [922, 429] width 272 height 45
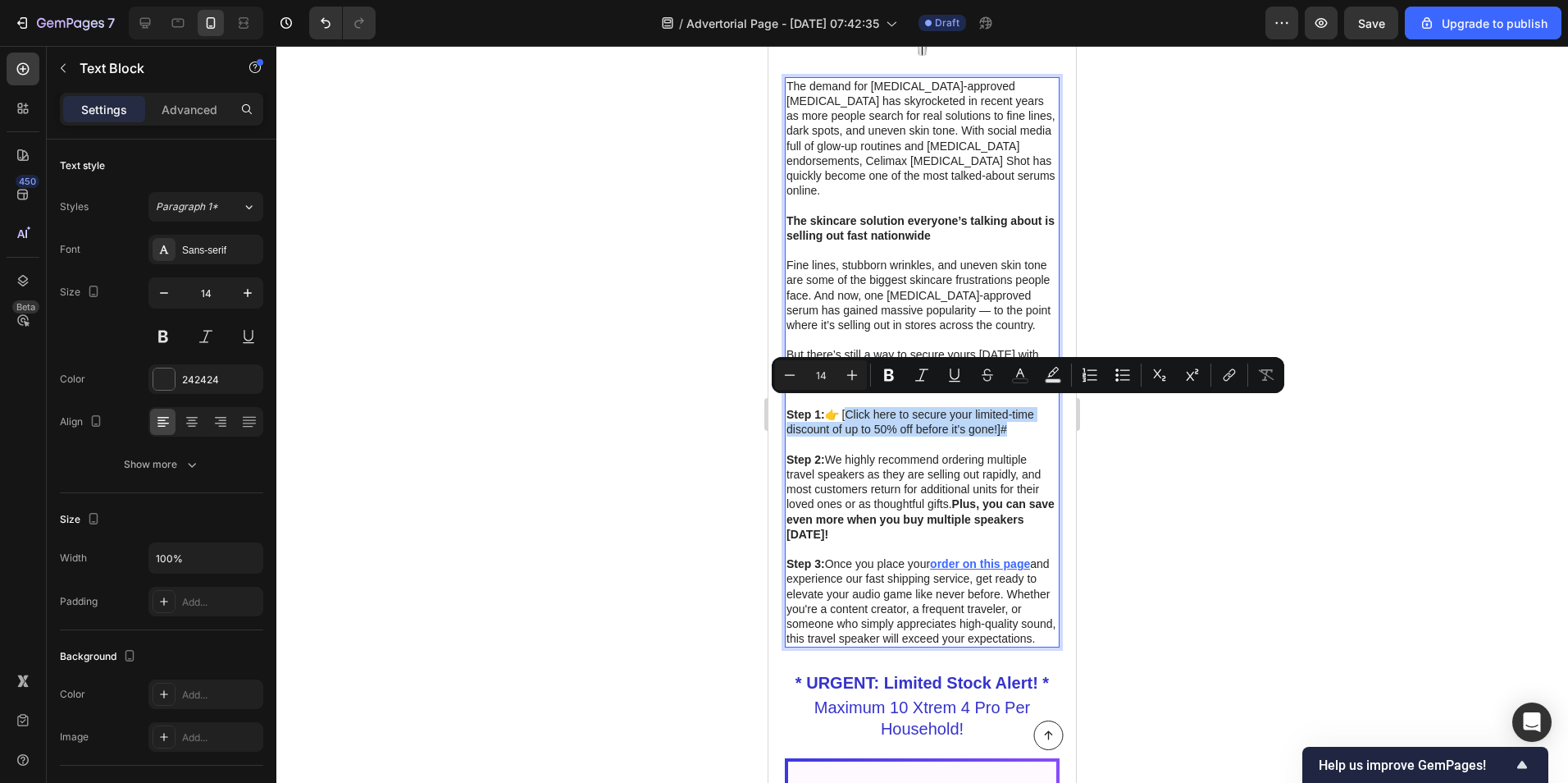
drag, startPoint x: 1008, startPoint y: 421, endPoint x: 848, endPoint y: 405, distance: 160.8
click at [1024, 381] on icon "Editor contextual toolbar" at bounding box center [1020, 375] width 16 height 16
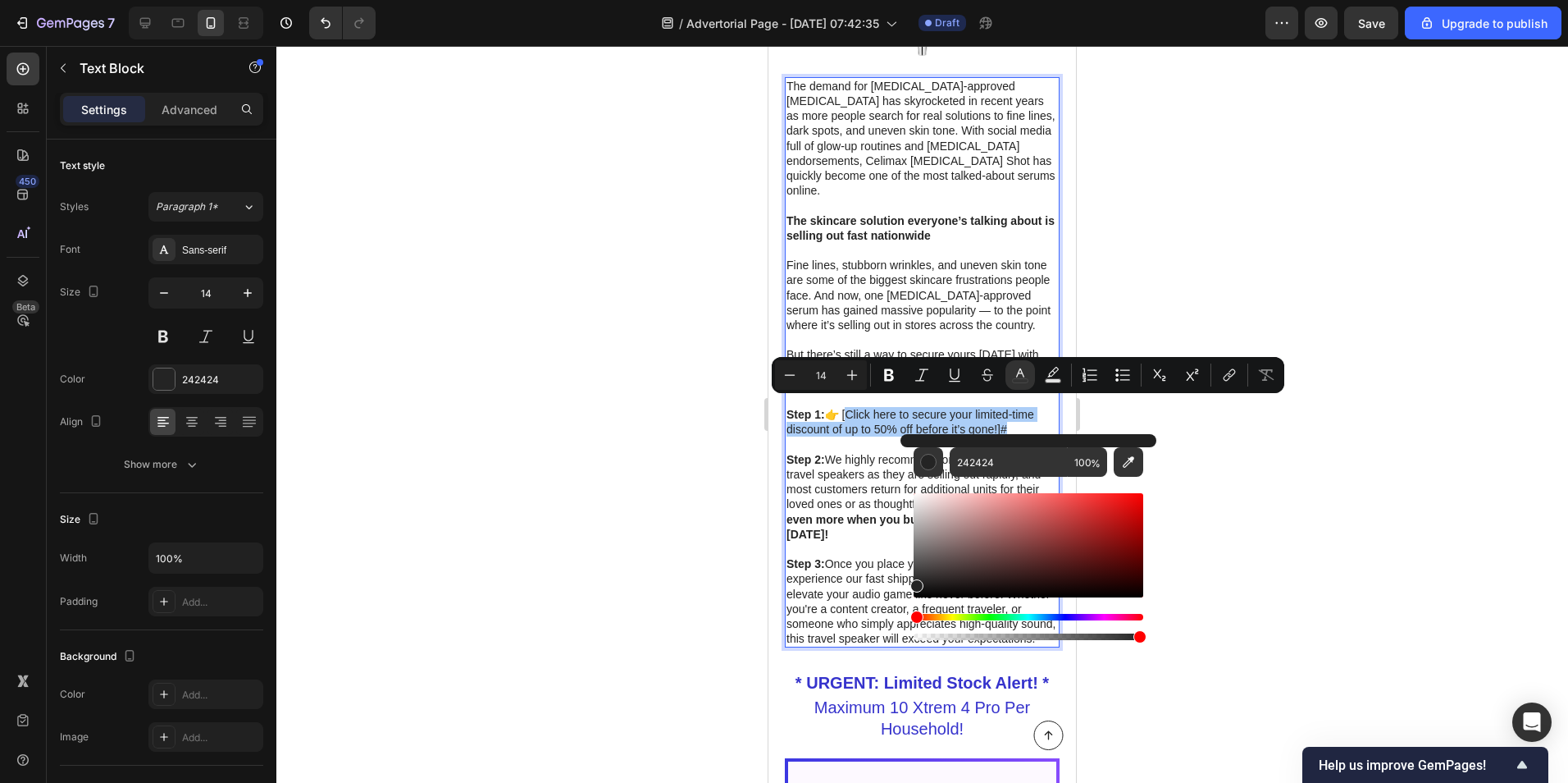
click at [1048, 618] on div "Hue" at bounding box center [1028, 617] width 230 height 7
click at [1058, 616] on div "Hue" at bounding box center [1028, 617] width 230 height 7
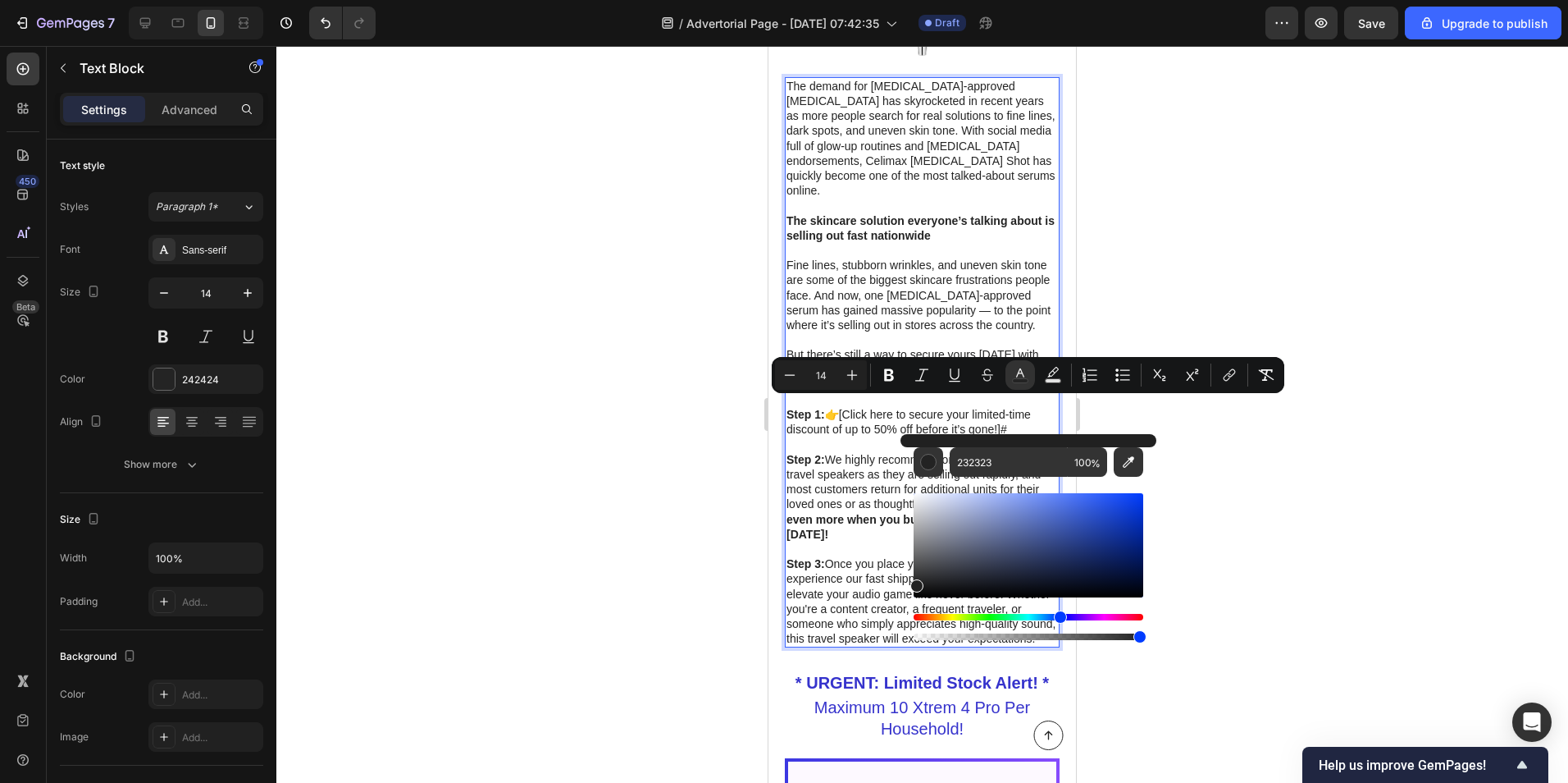
type input "222222"
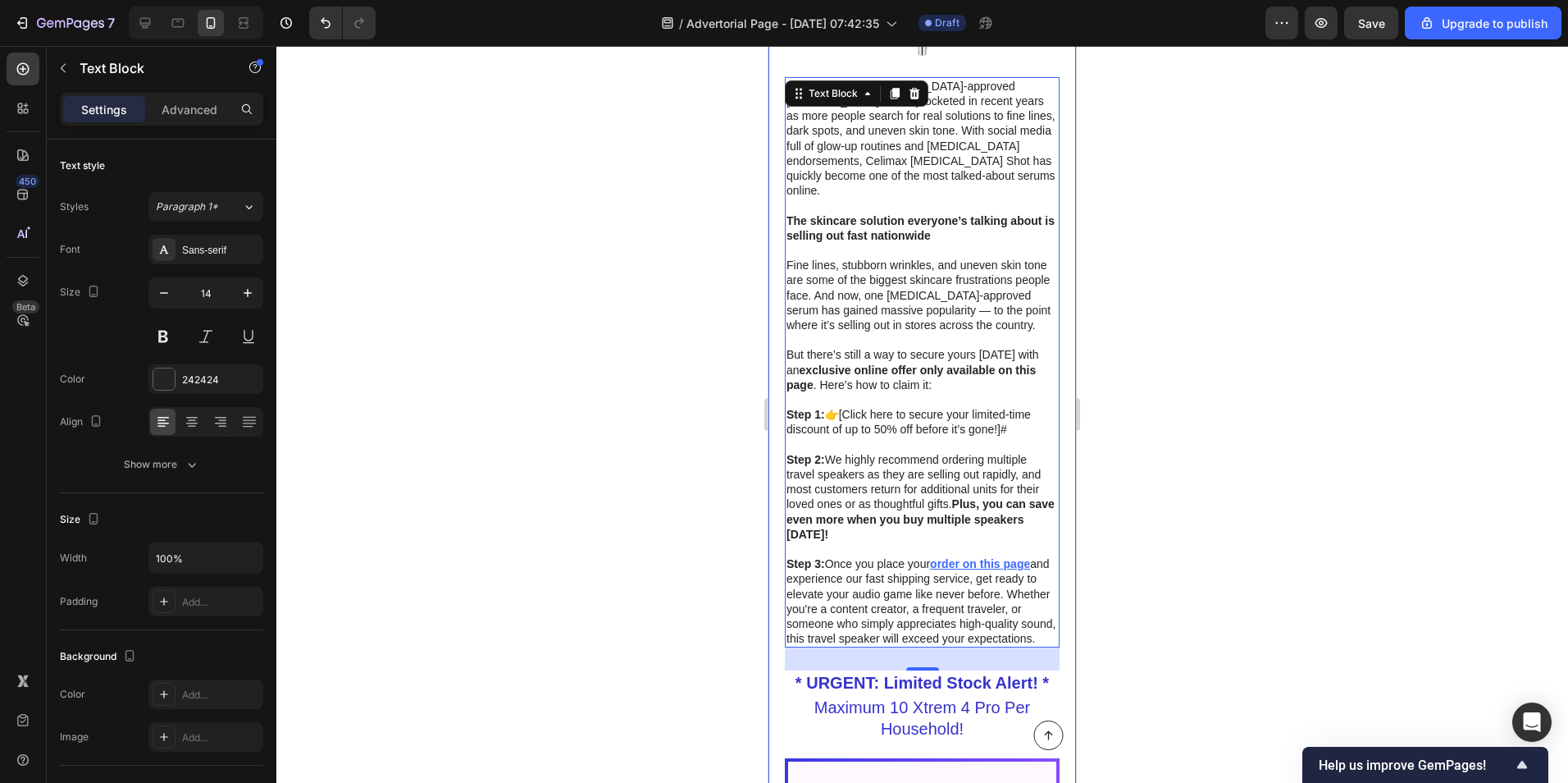
drag, startPoint x: 1690, startPoint y: 658, endPoint x: 1051, endPoint y: 613, distance: 640.6
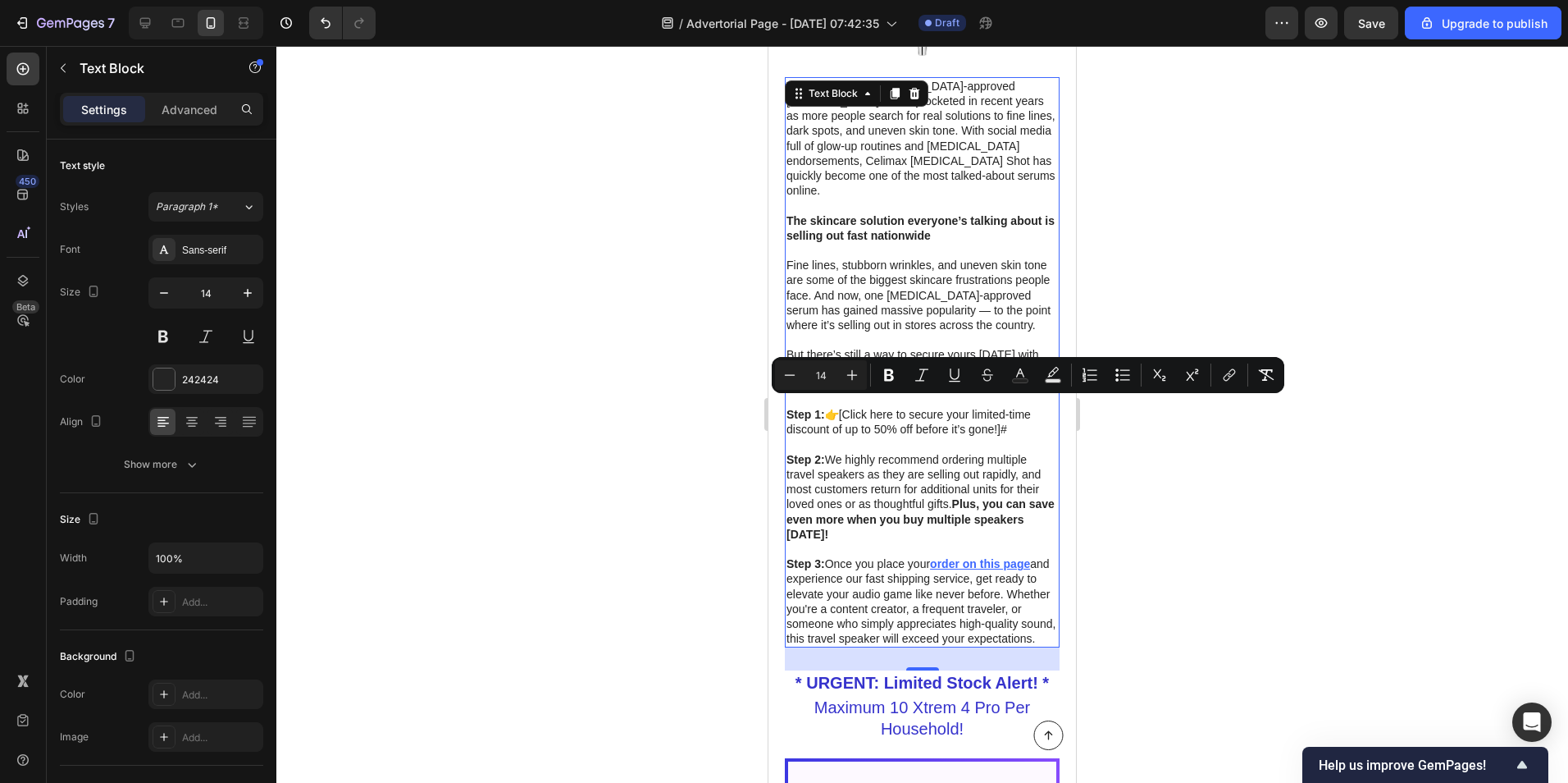
click at [965, 421] on span "[Click here to secure your limited-time discount of up to 50% off before it’s g…" at bounding box center [908, 421] width 245 height 28
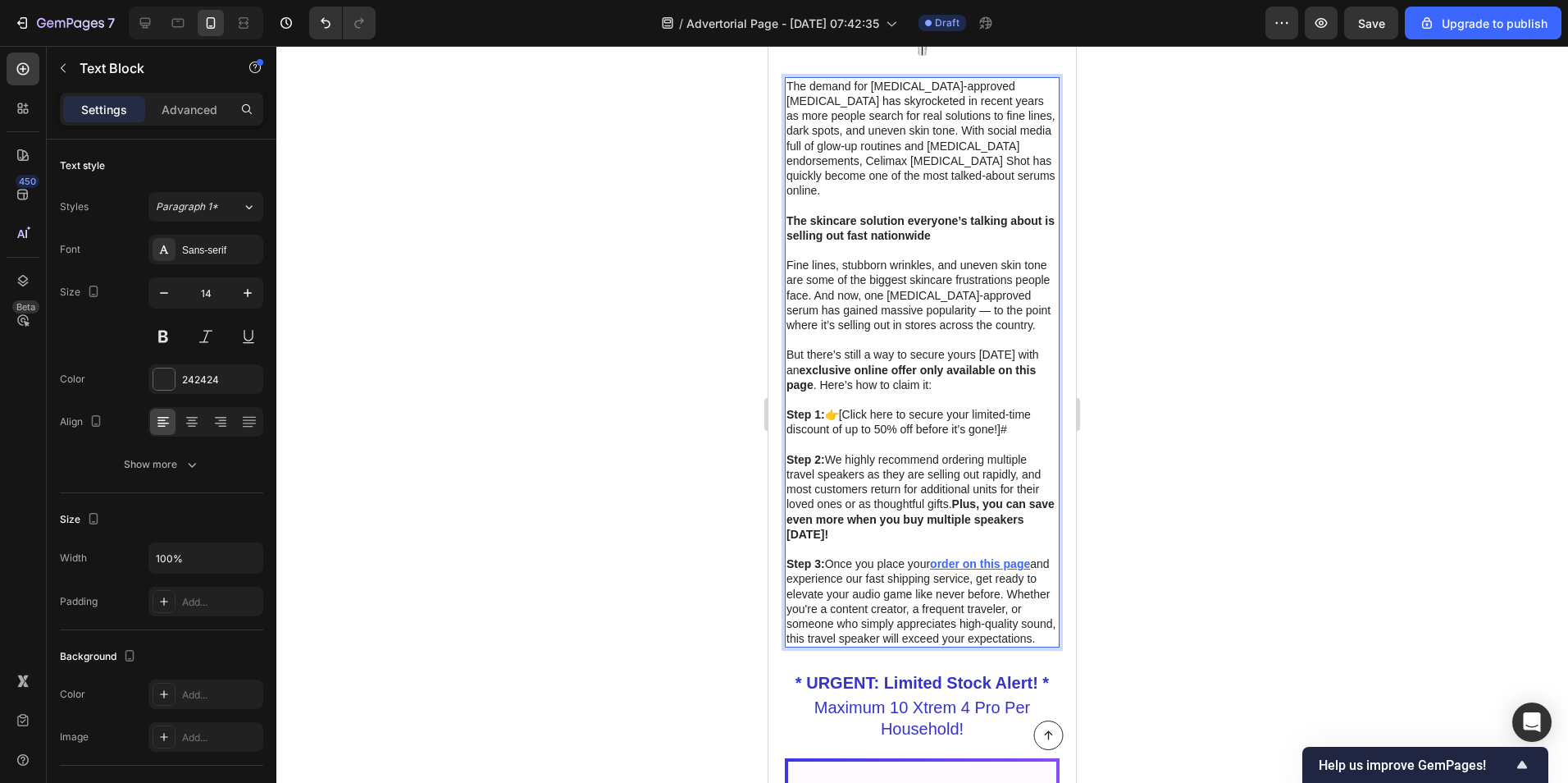
click at [1013, 419] on p "Step 1: 👉 [Click here to secure your limited-time discount of up to 50% off bef…" at bounding box center [922, 421] width 272 height 29
click at [981, 411] on span "[Click here to secure your limited-time discount of up to 50% off before it’s g…" at bounding box center [908, 421] width 245 height 28
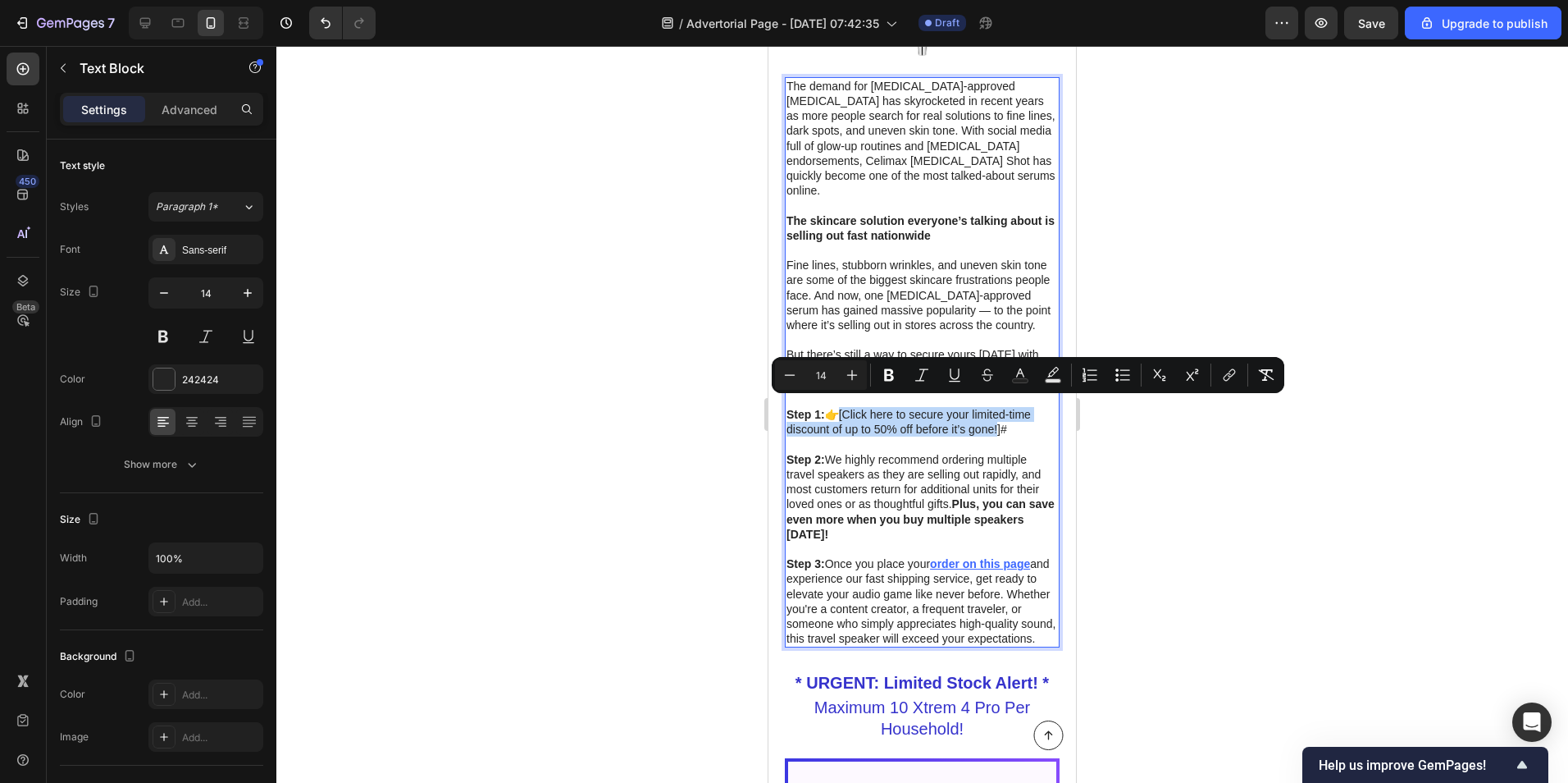
drag, startPoint x: 848, startPoint y: 405, endPoint x: 996, endPoint y: 426, distance: 149.5
click at [996, 426] on span "[Click here to secure your limited-time discount of up to 50% off before it’s g…" at bounding box center [908, 421] width 245 height 28
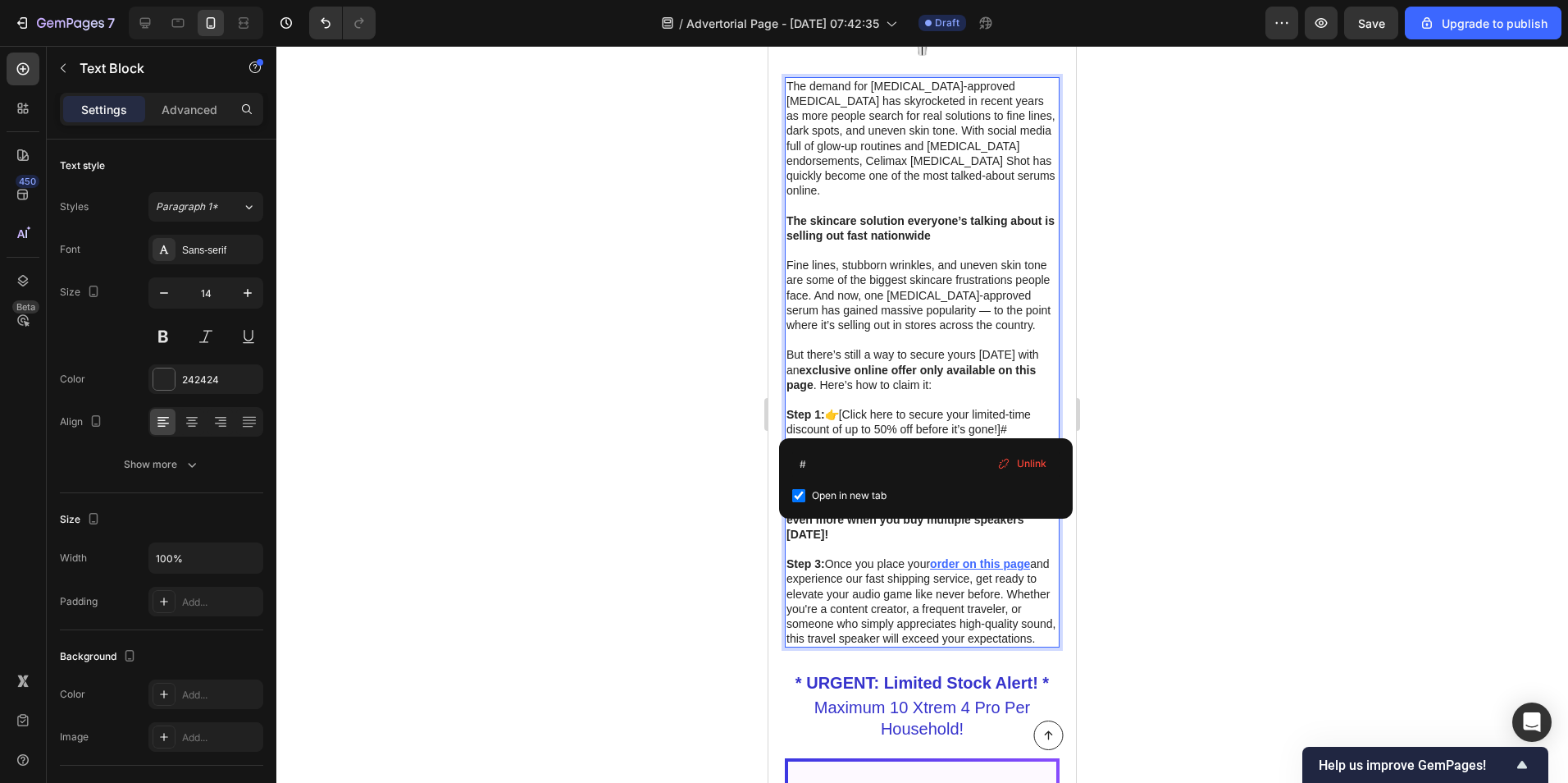
click at [1004, 422] on span "#" at bounding box center [1004, 428] width 7 height 13
click at [1022, 454] on div "Unlink" at bounding box center [1022, 464] width 62 height 22
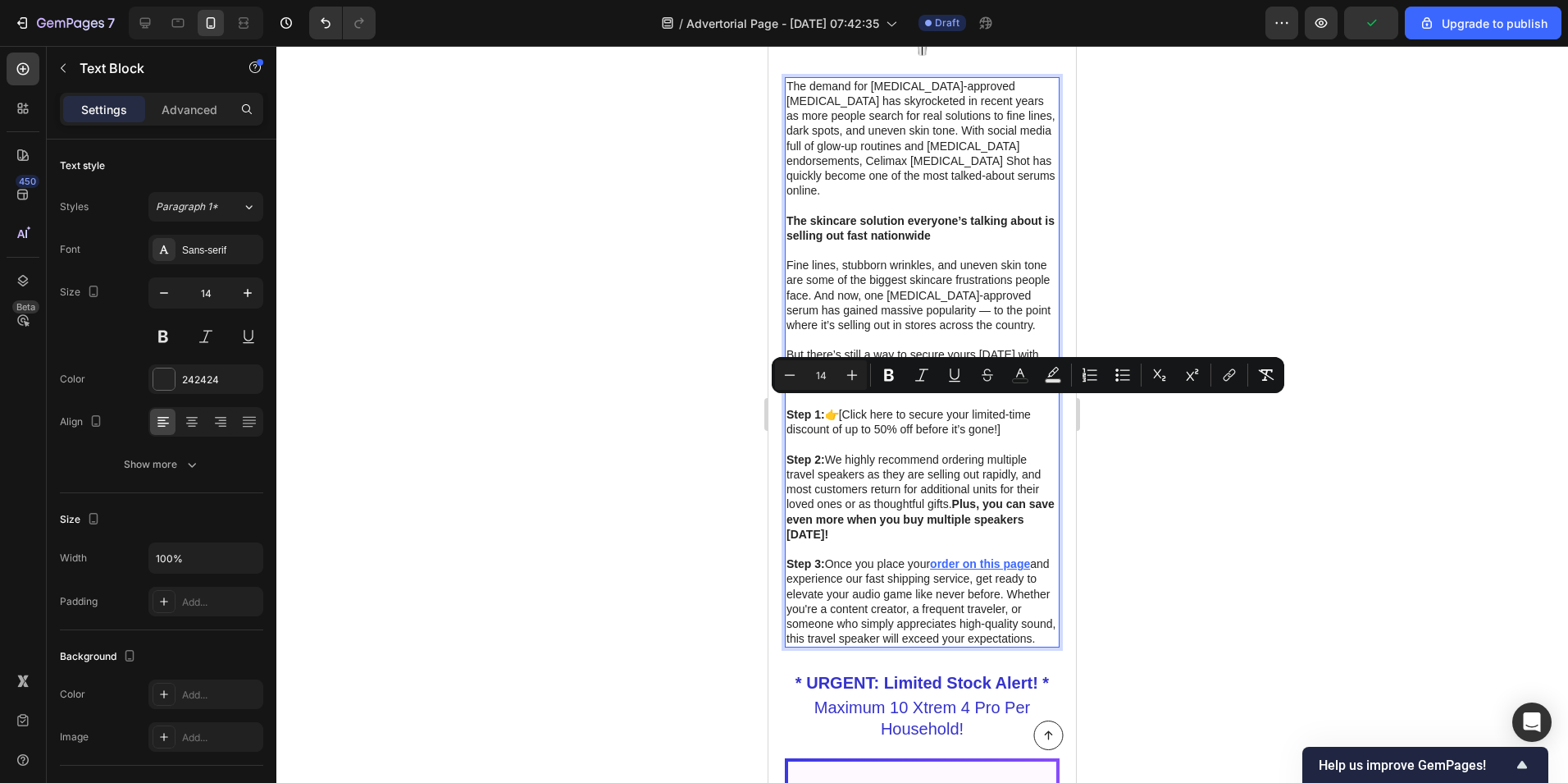
drag, startPoint x: 1019, startPoint y: 423, endPoint x: 843, endPoint y: 414, distance: 176.2
click at [843, 414] on p "Step 1: 👉 [Click here to secure your limited-time discount of up to 50% off bef…" at bounding box center [922, 421] width 272 height 29
click at [1016, 379] on rect "Editor contextual toolbar" at bounding box center [1021, 381] width 16 height 4
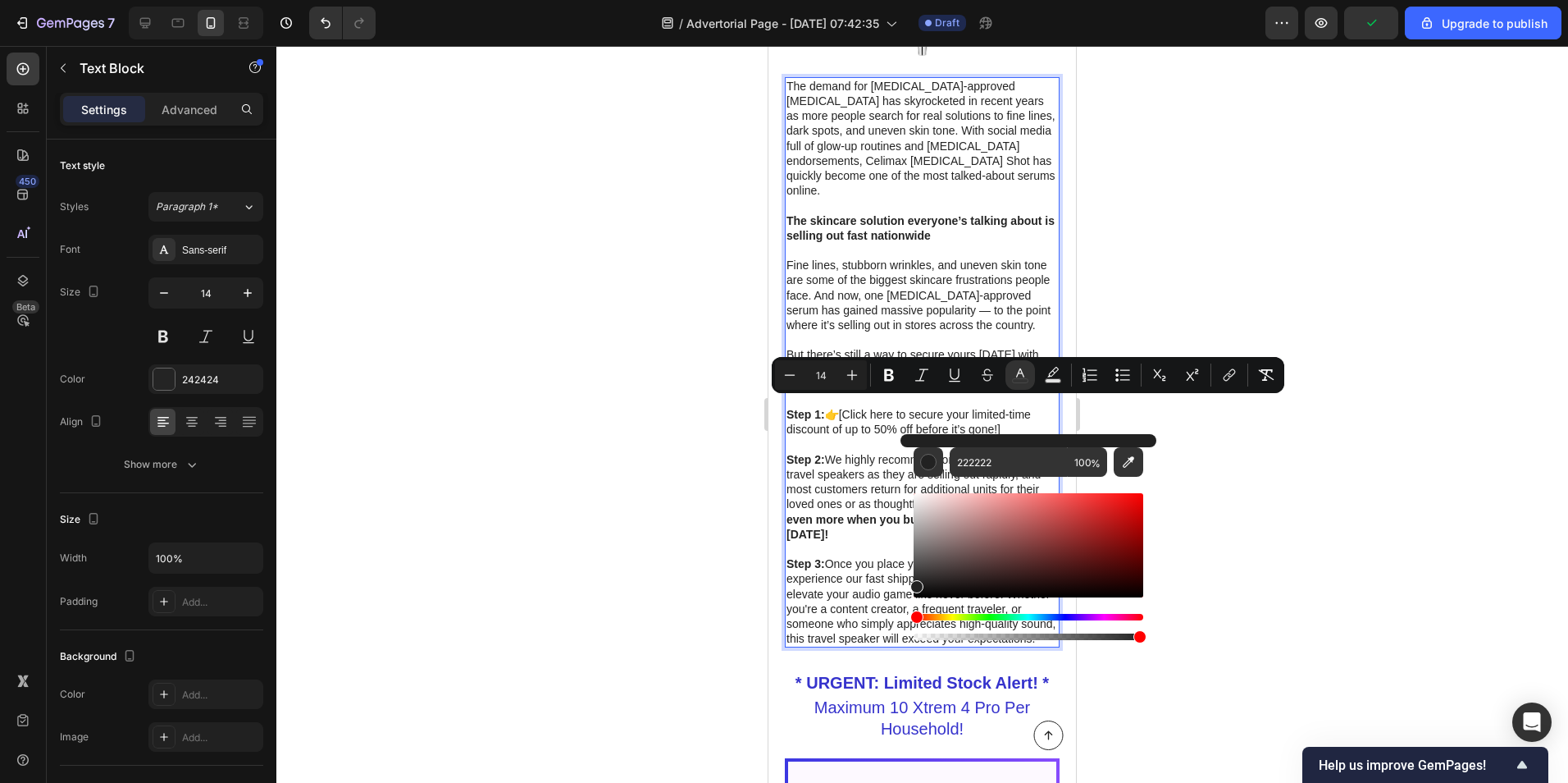
click at [1043, 613] on div "Editor contextual toolbar" at bounding box center [1028, 566] width 230 height 153
click at [1053, 614] on div "Hue" at bounding box center [1028, 617] width 230 height 7
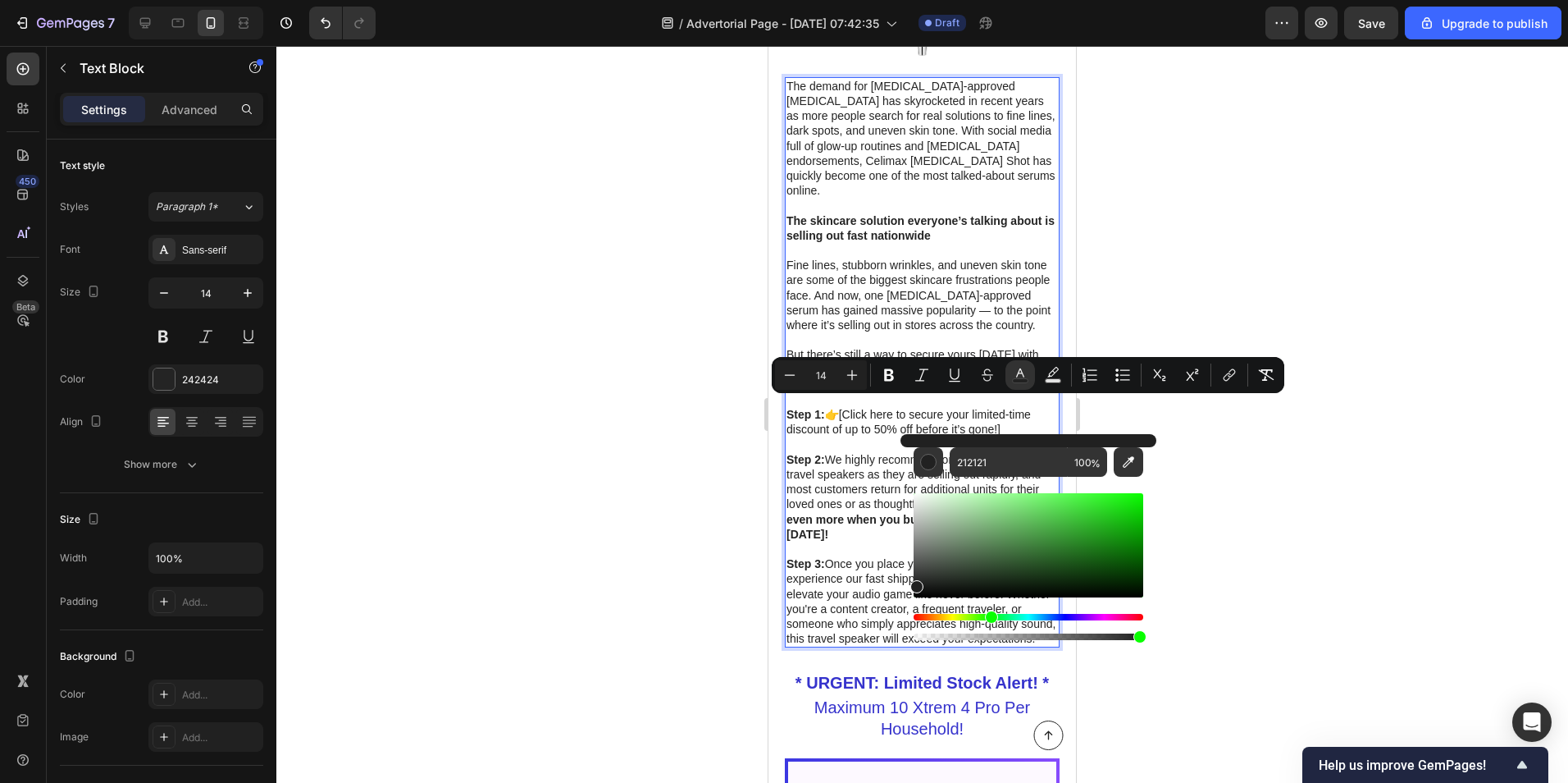
drag, startPoint x: 918, startPoint y: 617, endPoint x: 989, endPoint y: 617, distance: 71.0
click at [989, 617] on div "Hue" at bounding box center [991, 617] width 13 height 13
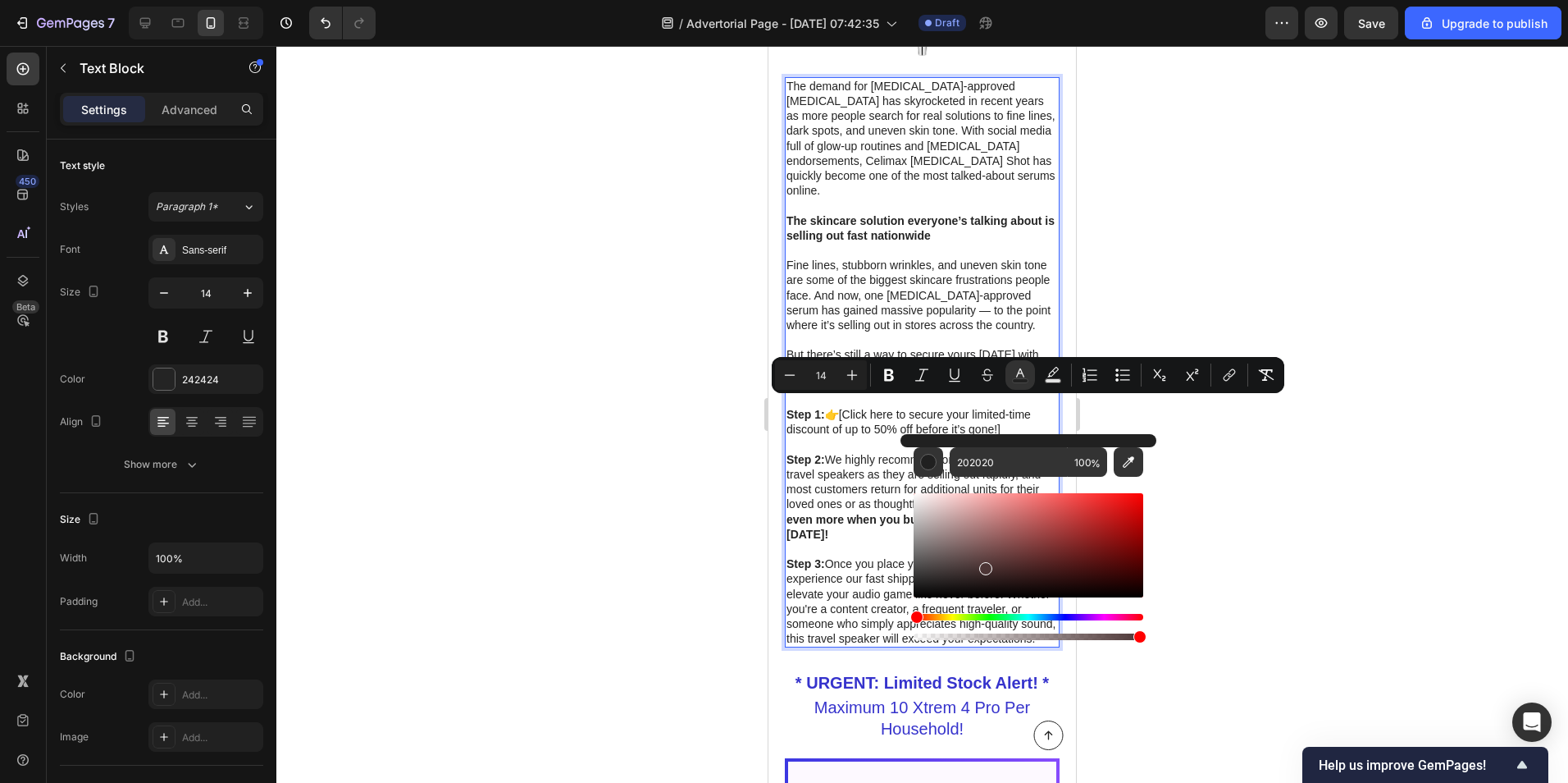
drag, startPoint x: 983, startPoint y: 566, endPoint x: 1091, endPoint y: 522, distance: 116.6
click at [1098, 521] on div "Editor contextual toolbar" at bounding box center [1028, 545] width 230 height 104
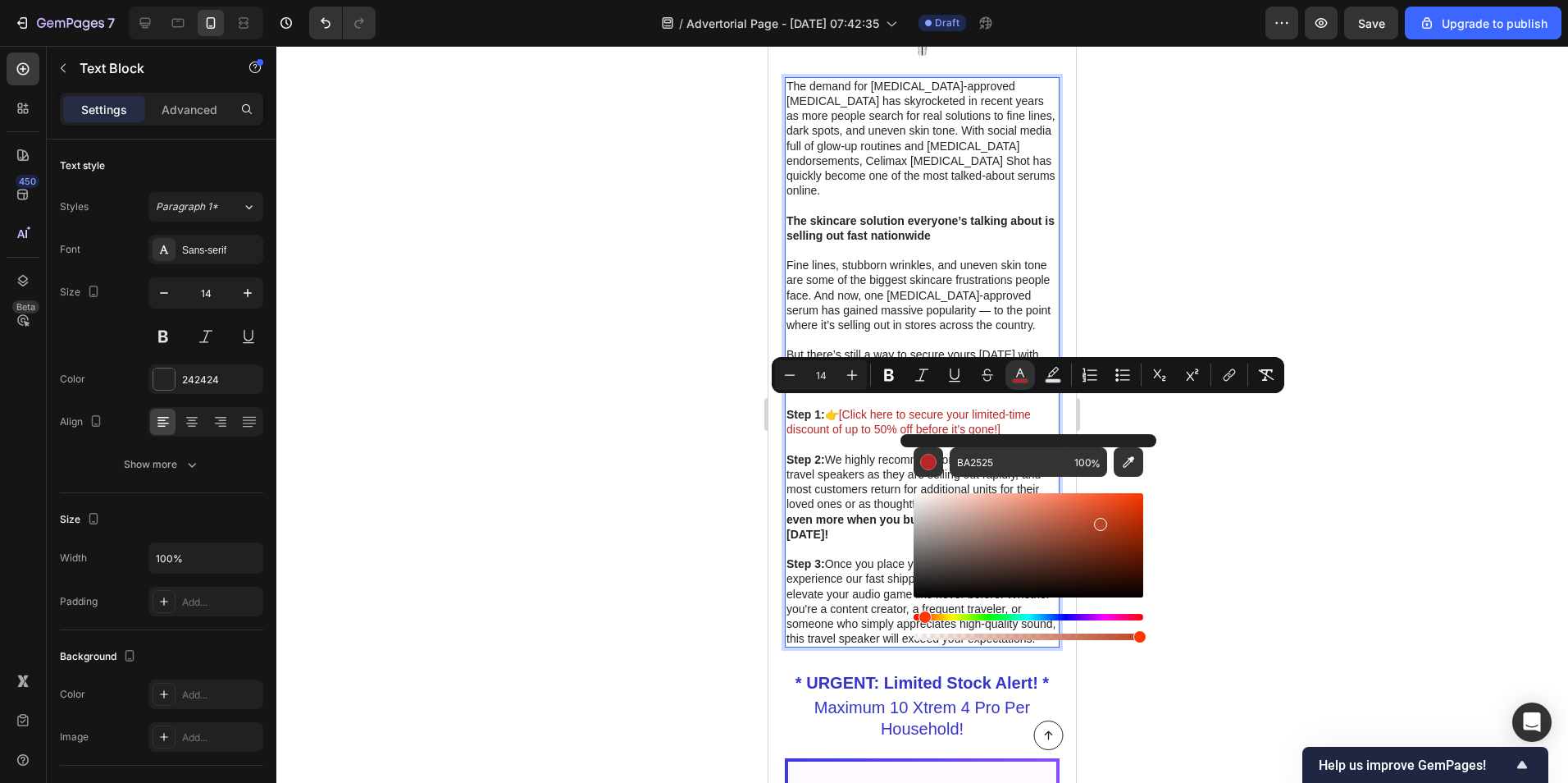
drag, startPoint x: 921, startPoint y: 614, endPoint x: 1018, endPoint y: 615, distance: 97.0
click at [931, 615] on div "Hue" at bounding box center [925, 617] width 13 height 13
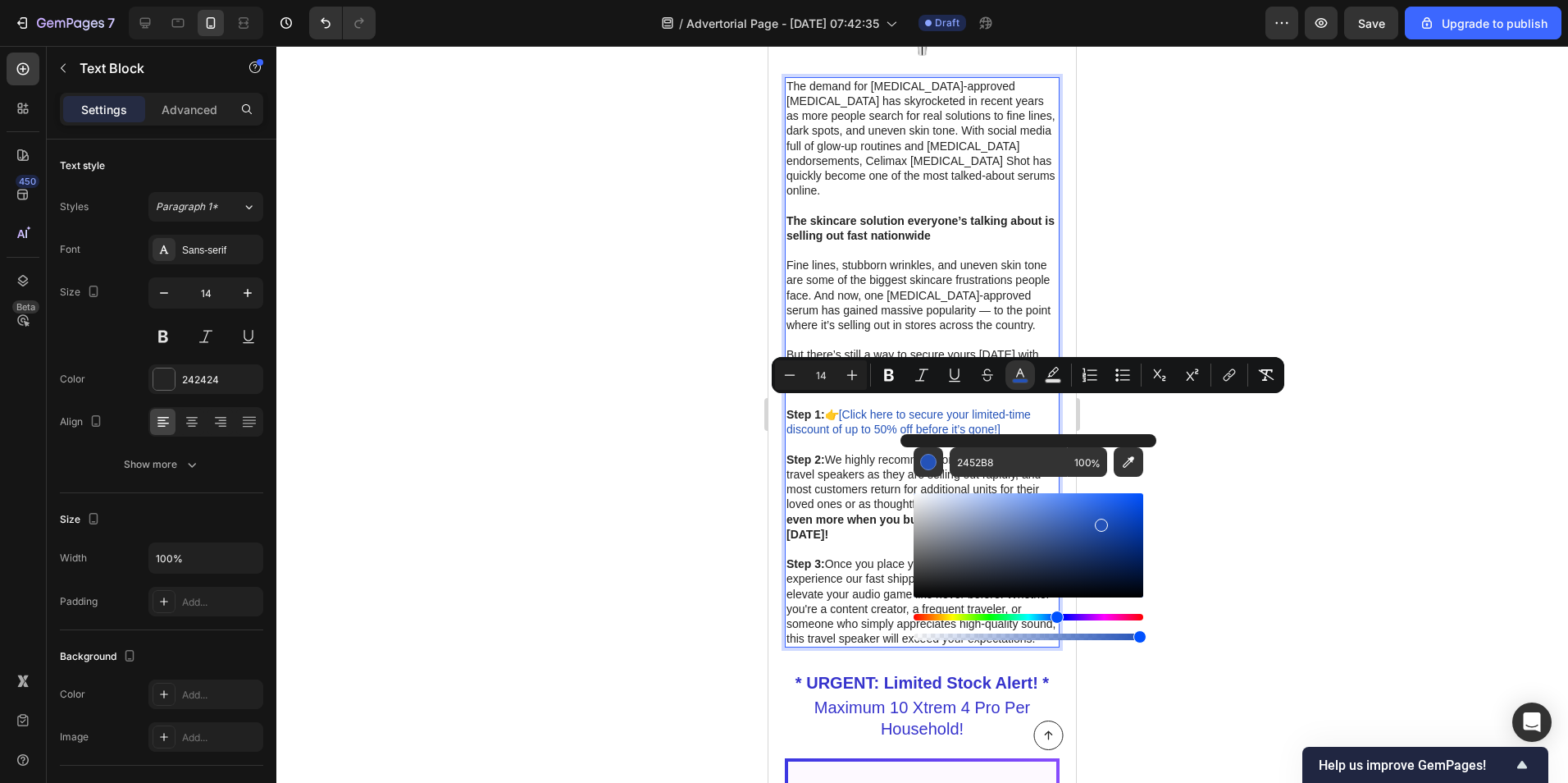
drag, startPoint x: 1027, startPoint y: 616, endPoint x: 1055, endPoint y: 616, distance: 28.0
click at [1055, 616] on div "Hue" at bounding box center [1057, 617] width 13 height 13
type input "0E4DD3"
drag, startPoint x: 1104, startPoint y: 527, endPoint x: 1129, endPoint y: 510, distance: 30.2
click at [1129, 510] on div "Editor contextual toolbar" at bounding box center [1130, 513] width 13 height 13
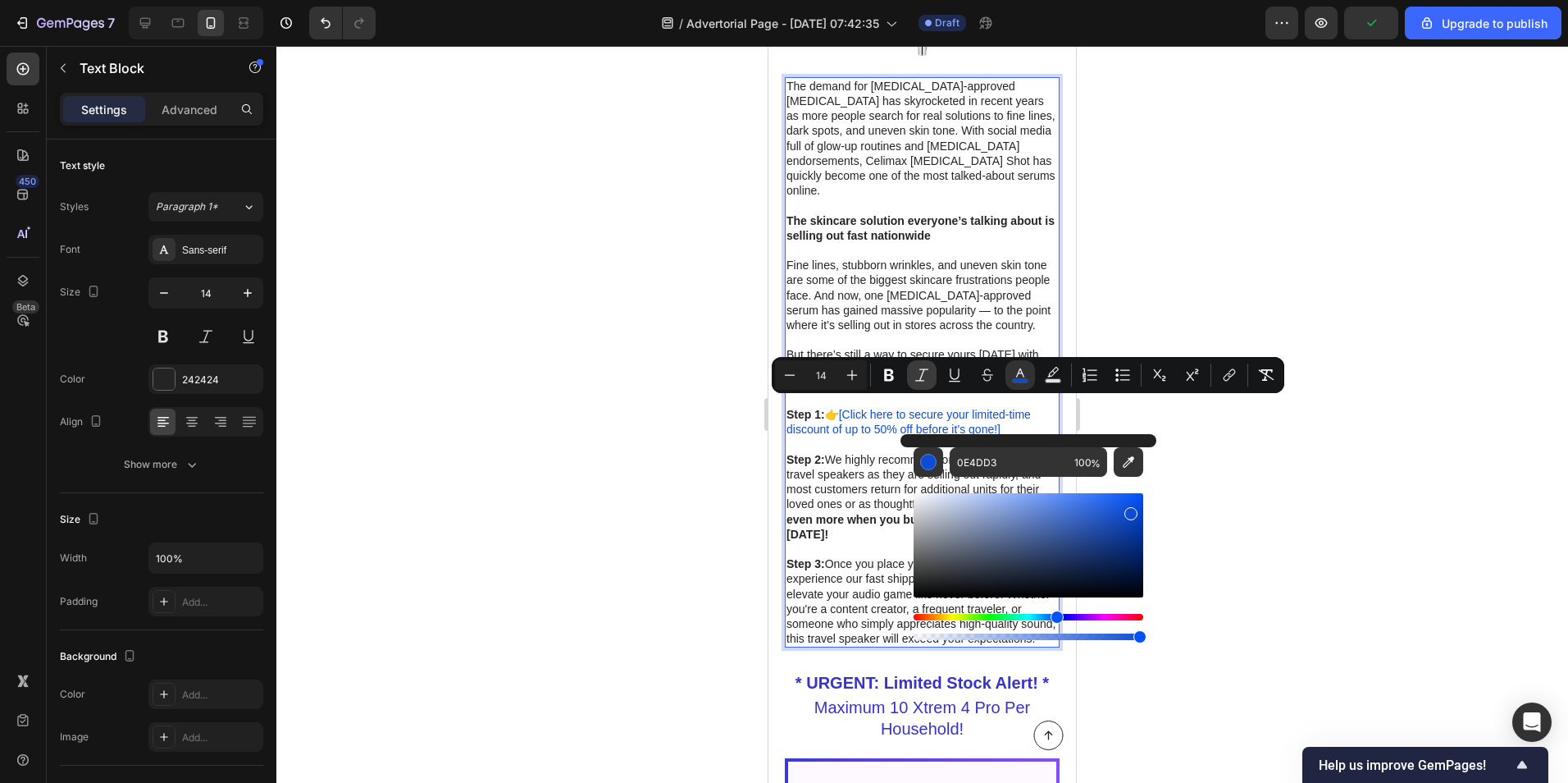
click at [913, 370] on icon "Editor contextual toolbar" at bounding box center [921, 375] width 16 height 16
click at [946, 383] on button "Underline" at bounding box center [955, 375] width 29 height 29
click at [925, 384] on button "Italic" at bounding box center [922, 375] width 29 height 29
click at [1224, 381] on icon "Editor contextual toolbar" at bounding box center [1229, 375] width 16 height 16
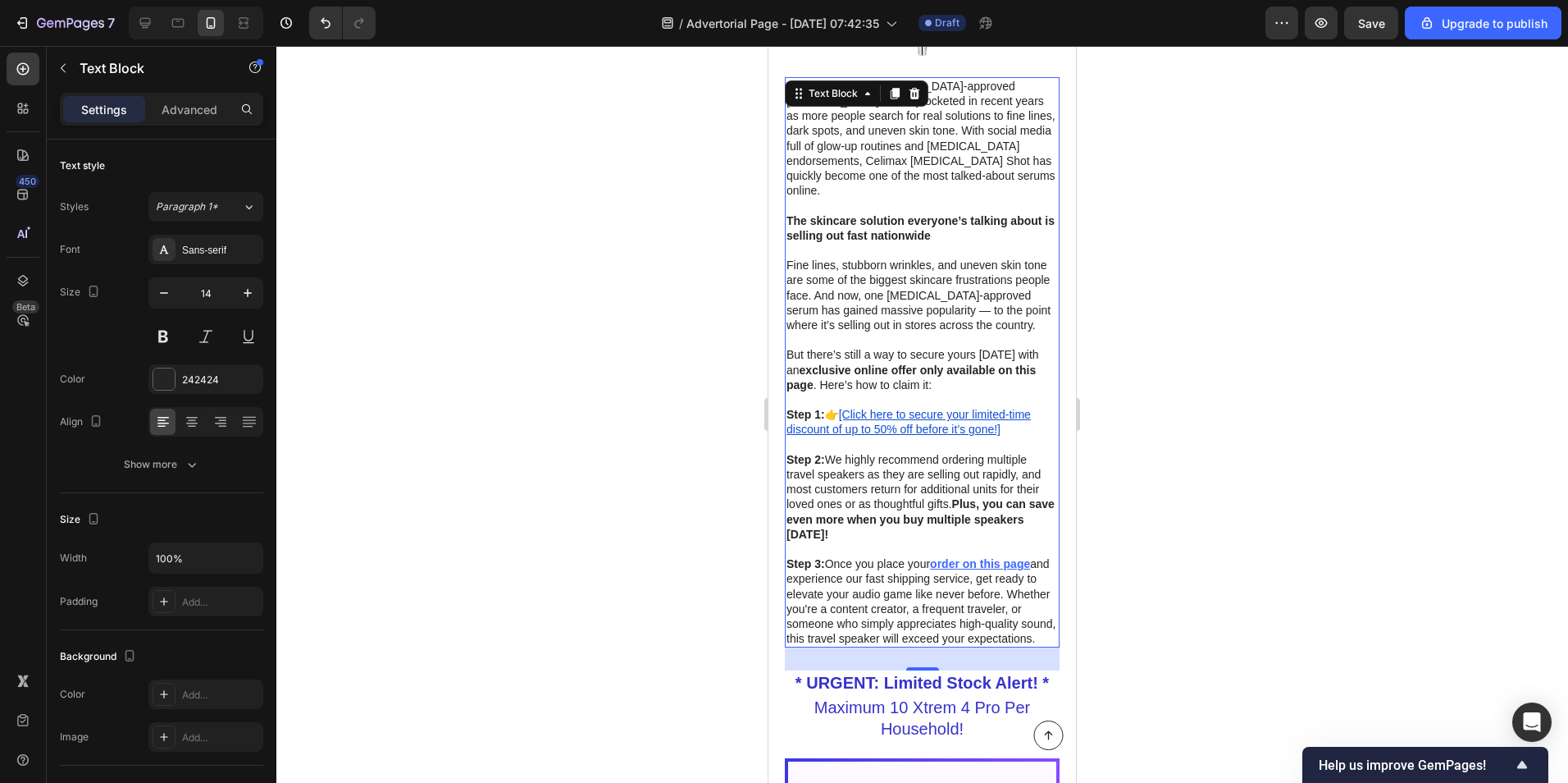
click at [903, 419] on u "[Click here to secure your limited-time discount of up to 50% off before it’s g…" at bounding box center [908, 421] width 245 height 28
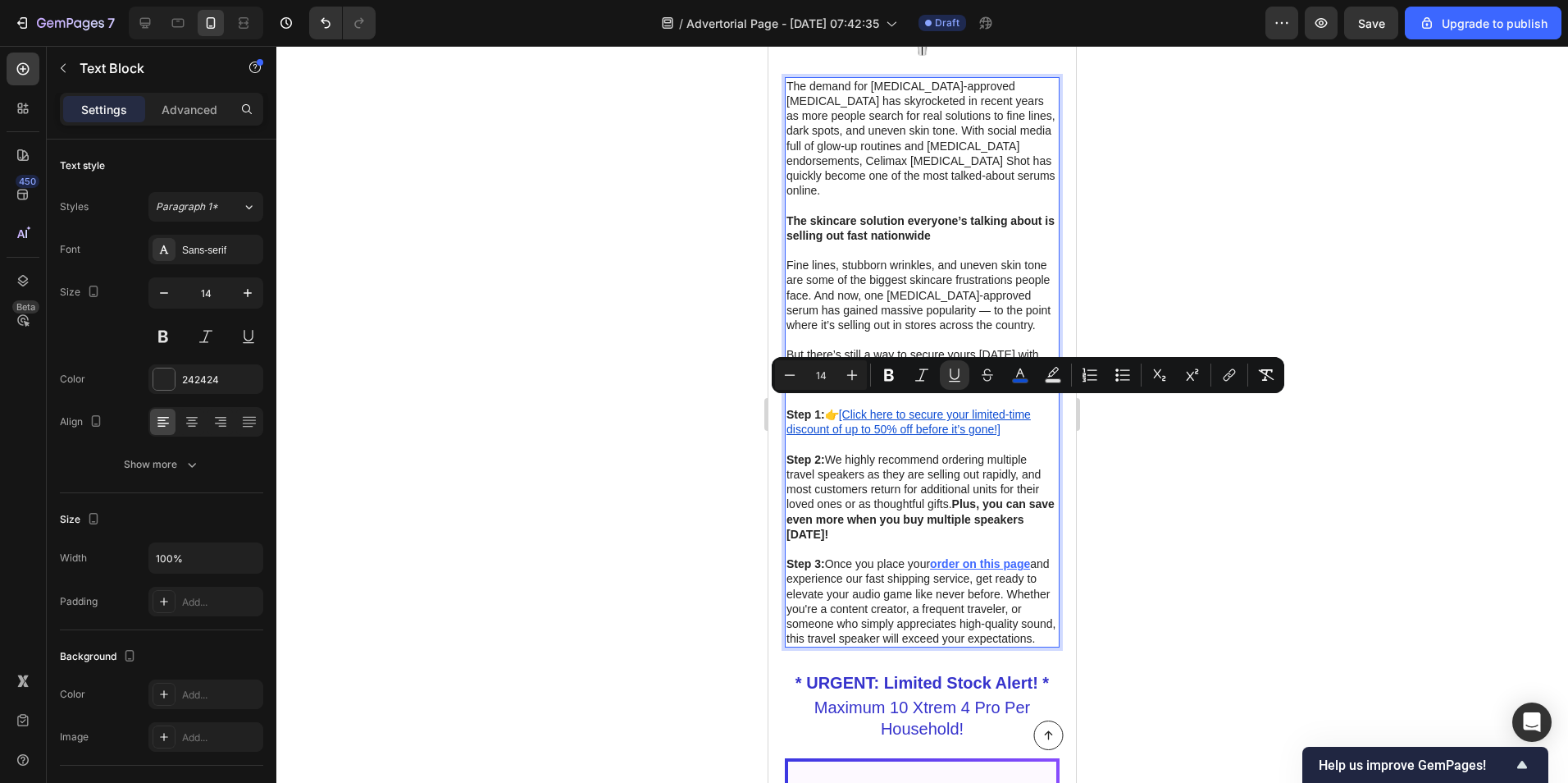
drag, startPoint x: 848, startPoint y: 404, endPoint x: 1002, endPoint y: 425, distance: 155.4
click at [1002, 425] on p "Step 1: 👉 [Click here to secure your limited-time discount of up to 50% off bef…" at bounding box center [922, 421] width 272 height 29
click at [1236, 387] on button "link" at bounding box center [1230, 375] width 29 height 29
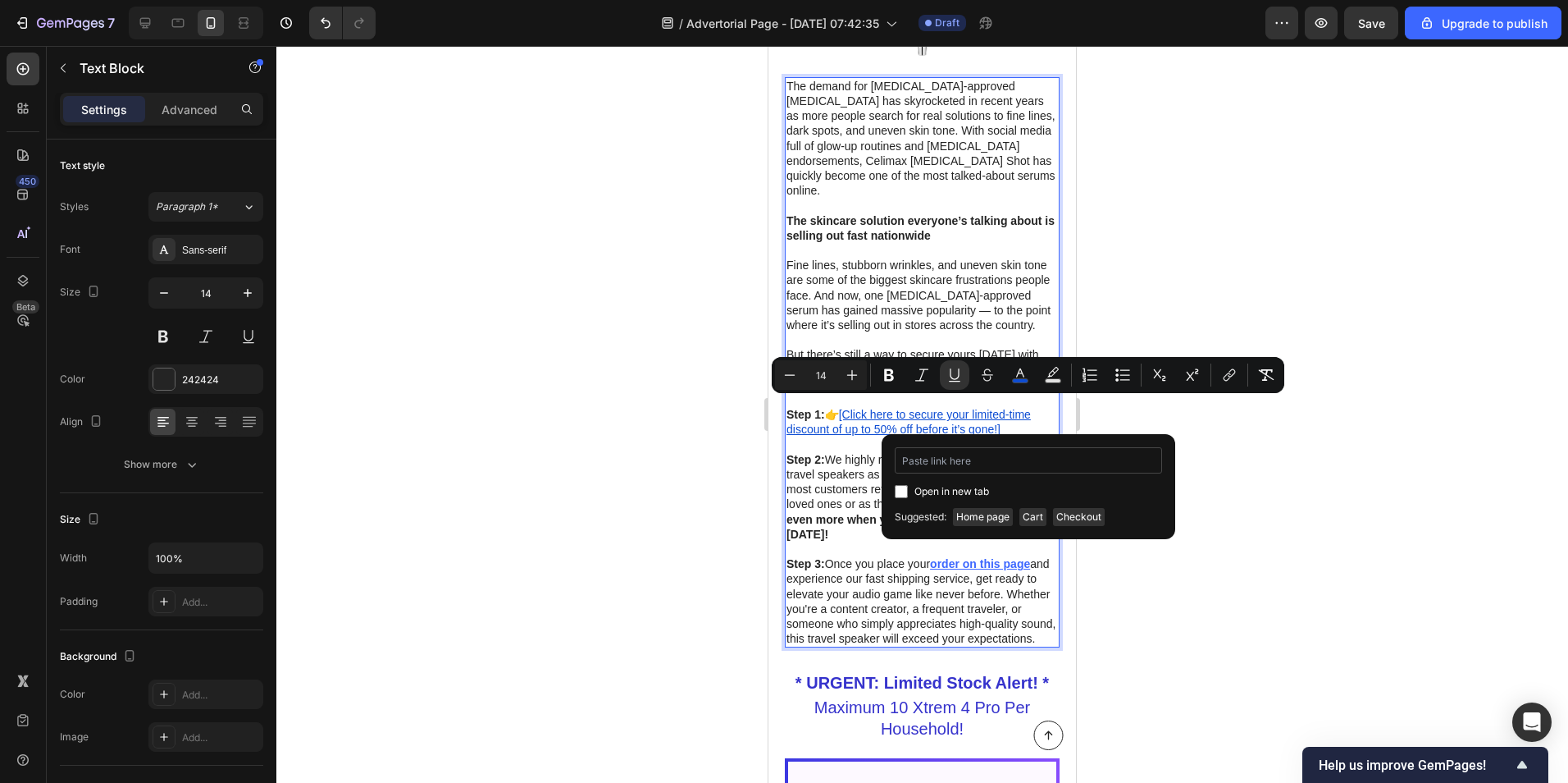
type input "[URL][DOMAIN_NAME]"
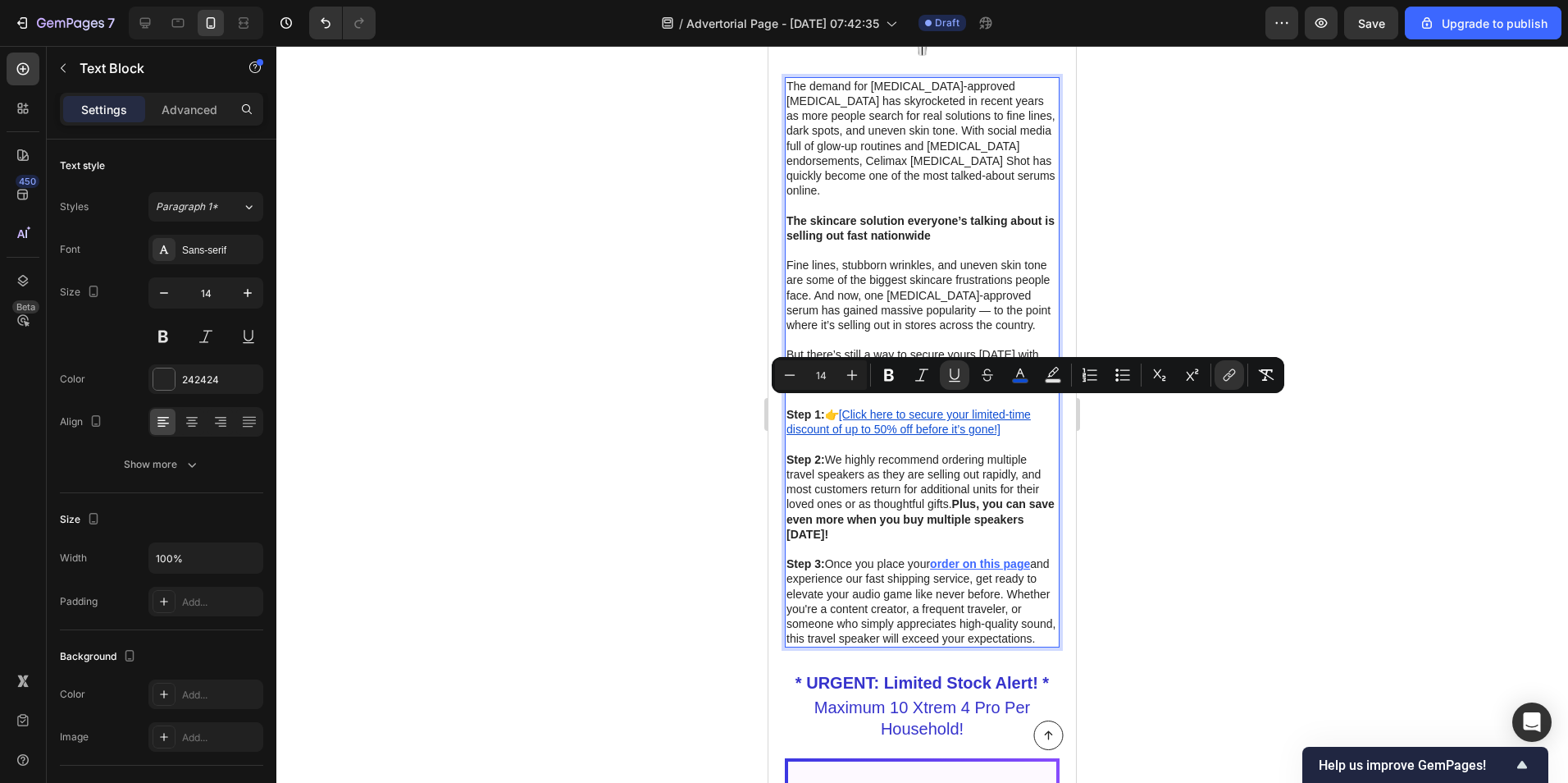
click at [1226, 469] on div at bounding box center [923, 414] width 1292 height 737
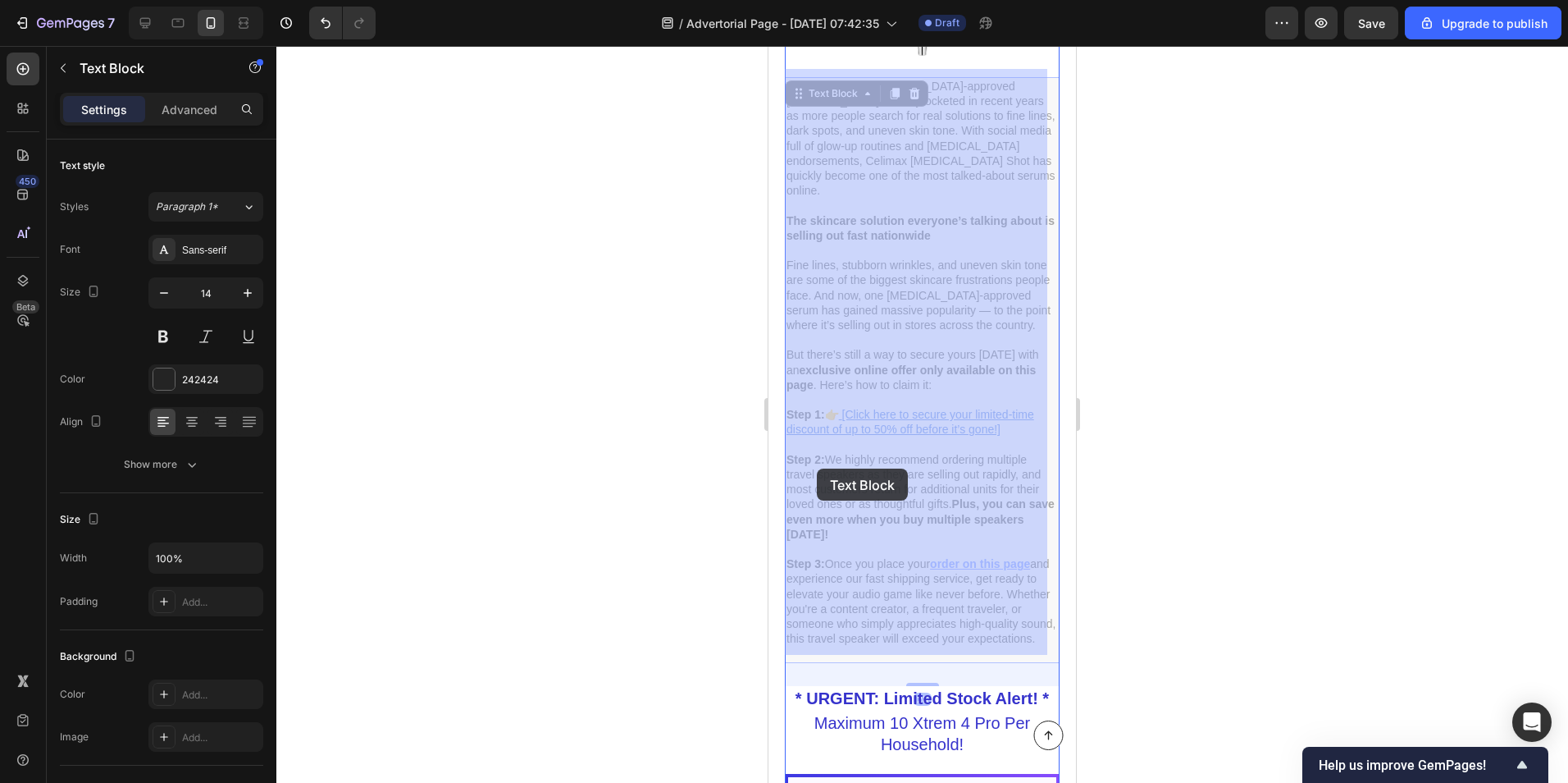
drag, startPoint x: 878, startPoint y: 524, endPoint x: 821, endPoint y: 475, distance: 75.2
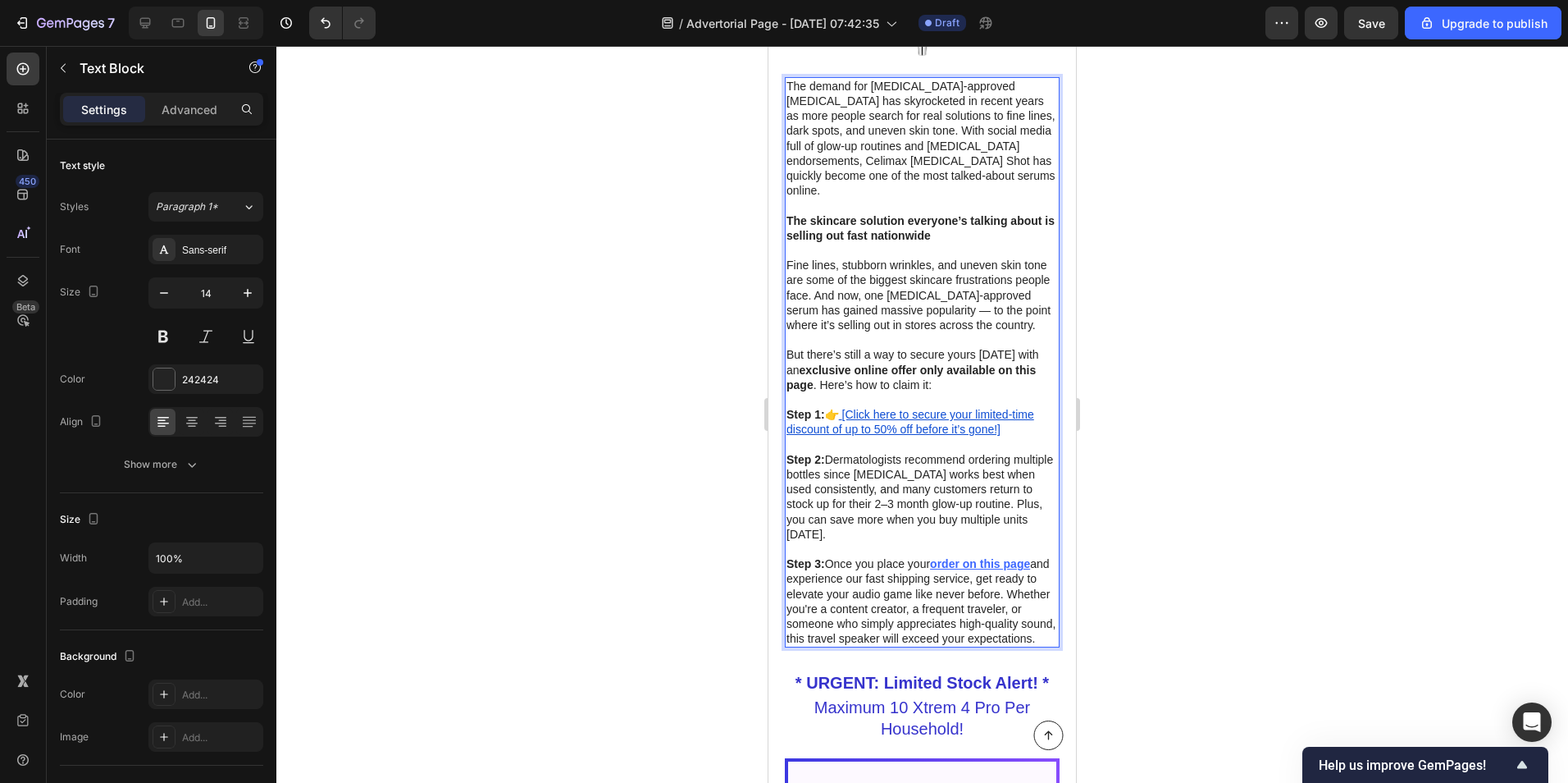
click at [850, 497] on p "Step 2: Dermatologists recommend ordering multiple bottles since [MEDICAL_DATA]…" at bounding box center [922, 497] width 272 height 89
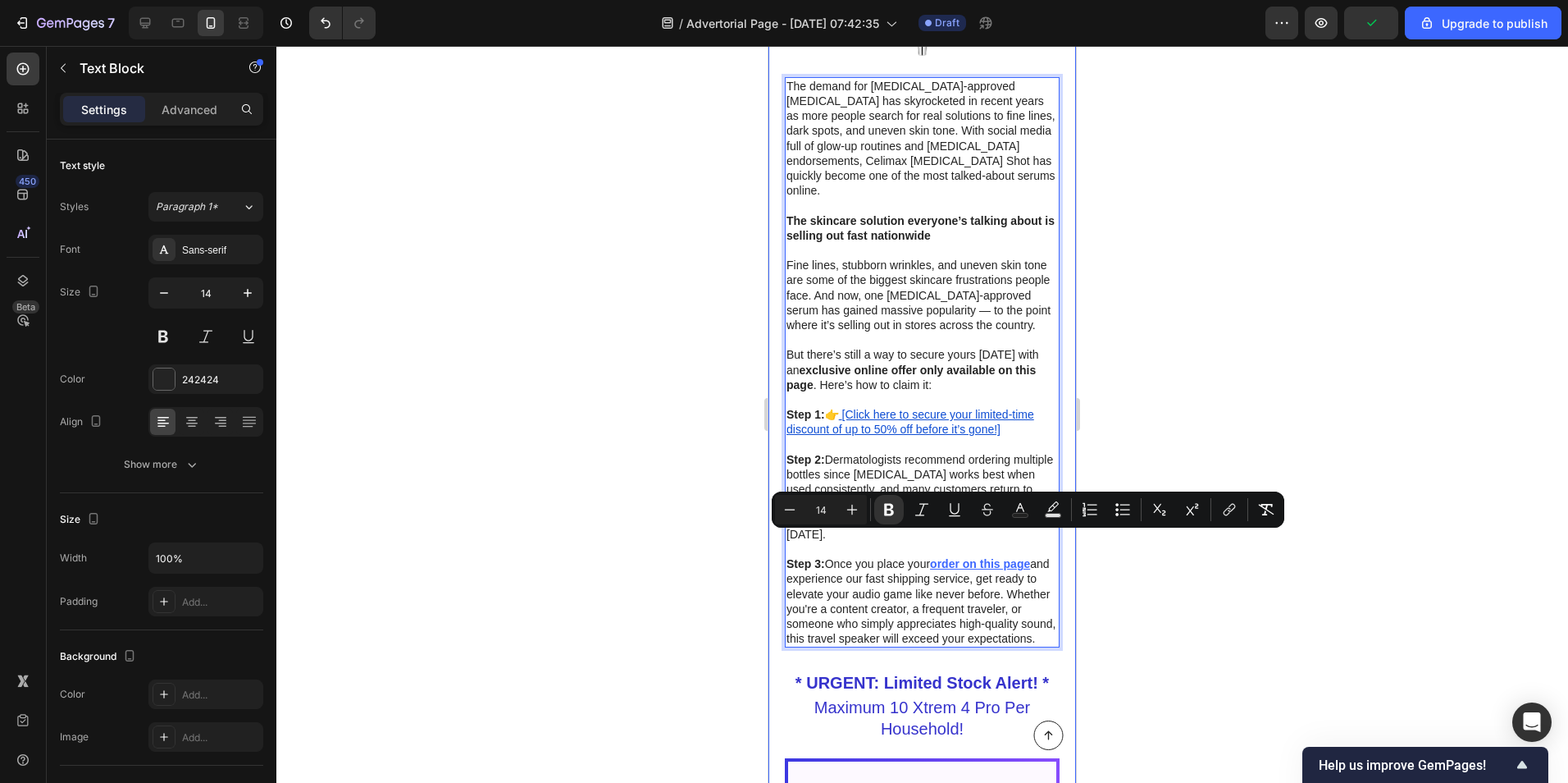
drag, startPoint x: 947, startPoint y: 625, endPoint x: 784, endPoint y: 546, distance: 181.1
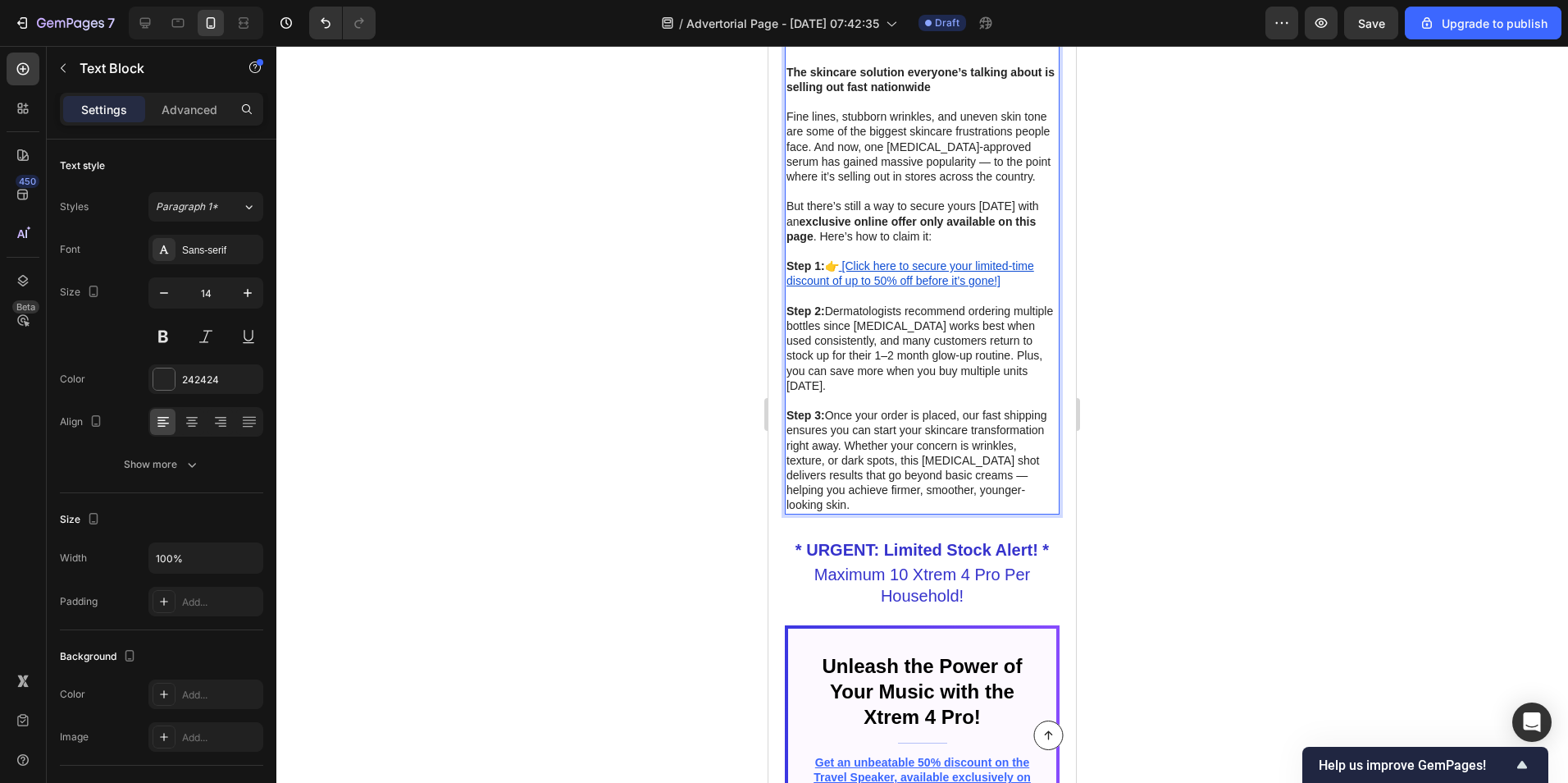
scroll to position [6971, 0]
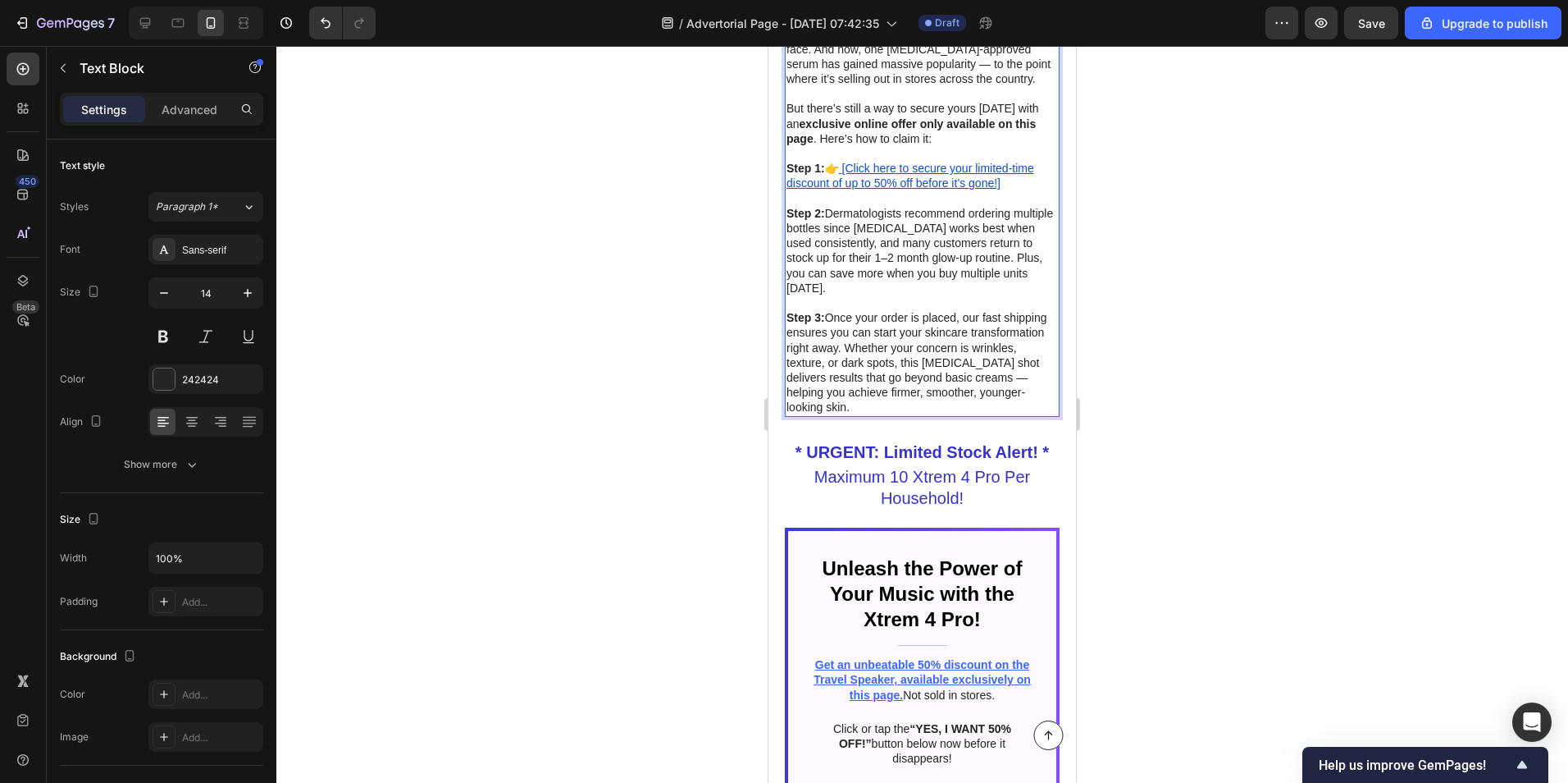
click at [1251, 455] on div at bounding box center [923, 414] width 1292 height 737
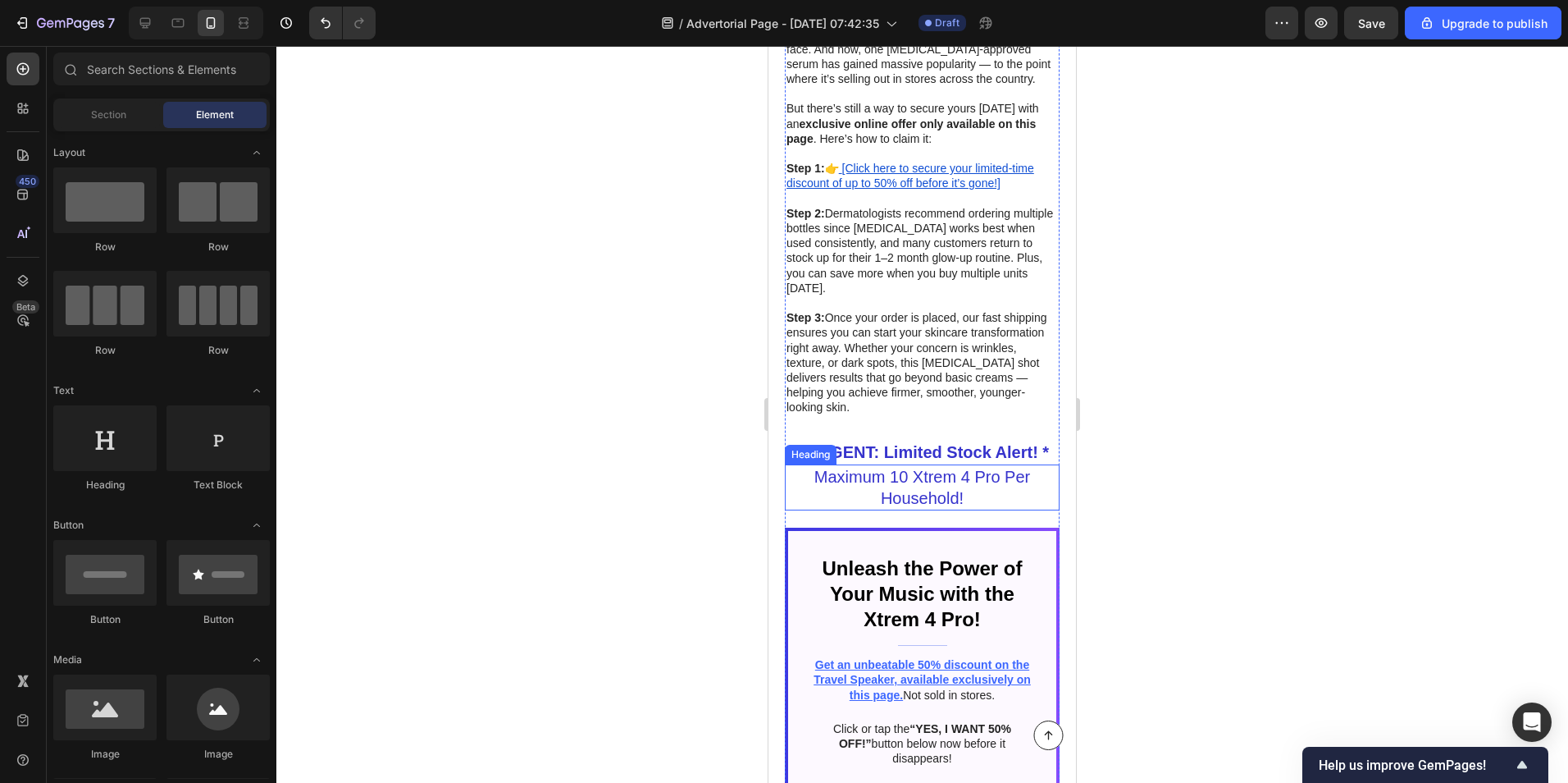
click at [913, 465] on h2 "Maximum 10 Xtrem 4 Pro Per Household!" at bounding box center [923, 487] width 275 height 46
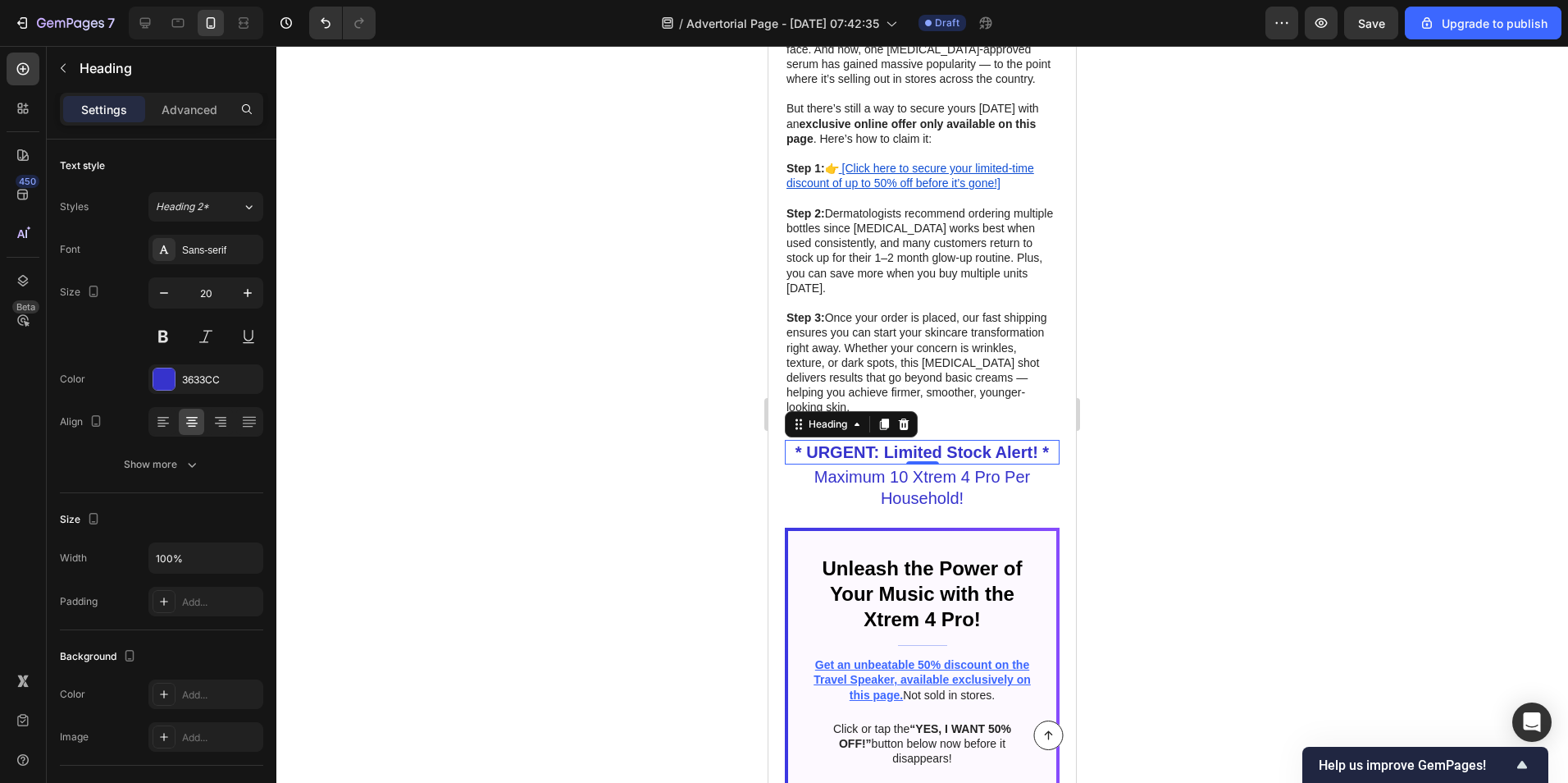
click at [973, 440] on h2 "* URGENT: Limited Stock Alert! *" at bounding box center [923, 452] width 275 height 24
click at [899, 440] on h2 "* URGENT: Limited Stock Alert! *" at bounding box center [923, 452] width 275 height 24
click at [899, 441] on p "* URGENT: Limited Stock Alert! *" at bounding box center [923, 452] width 275 height 22
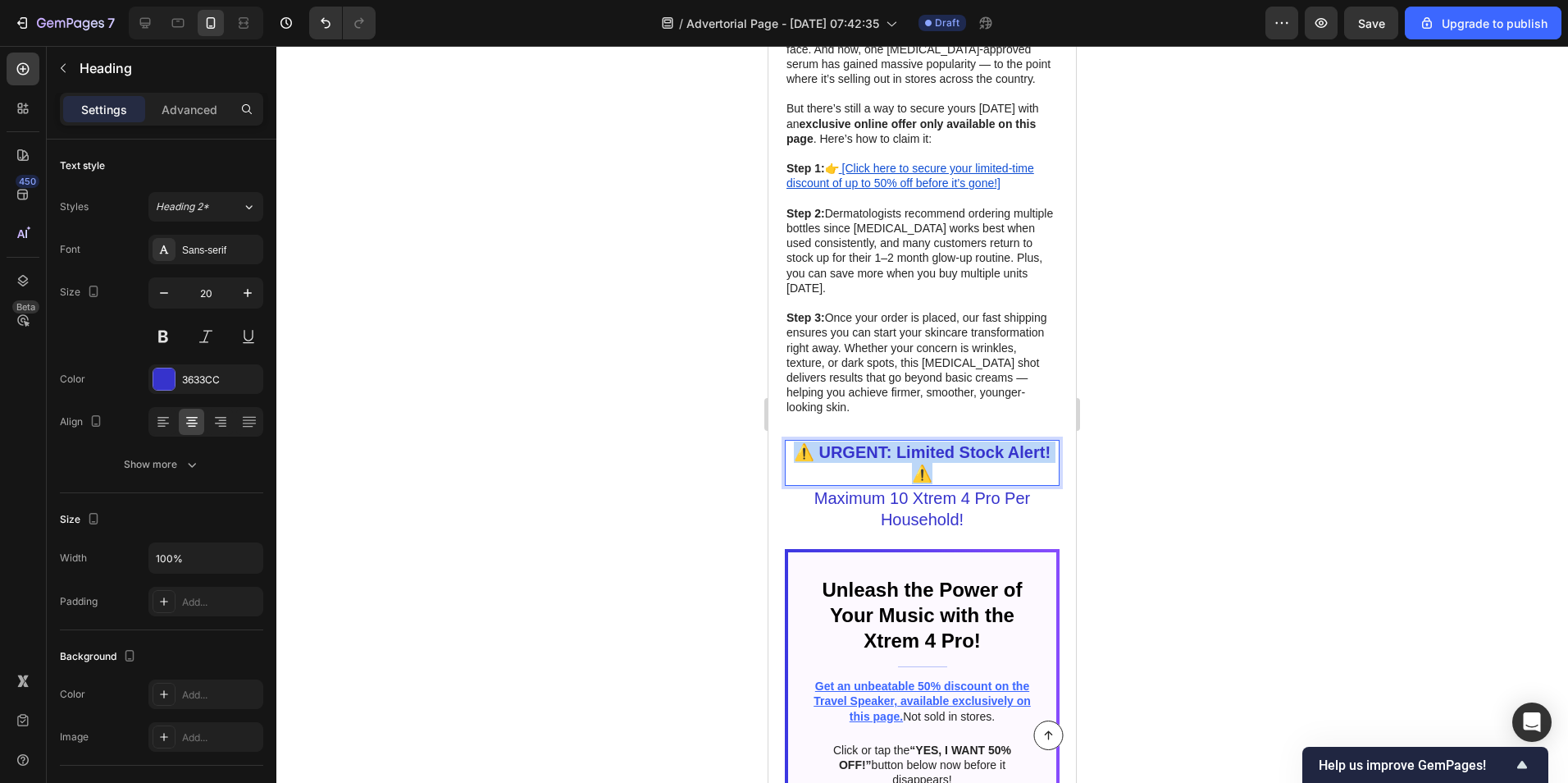
drag, startPoint x: 933, startPoint y: 449, endPoint x: 792, endPoint y: 434, distance: 141.8
click at [792, 441] on p "⚠️ URGENT: Limited Stock Alert! ⚠️" at bounding box center [923, 462] width 275 height 42
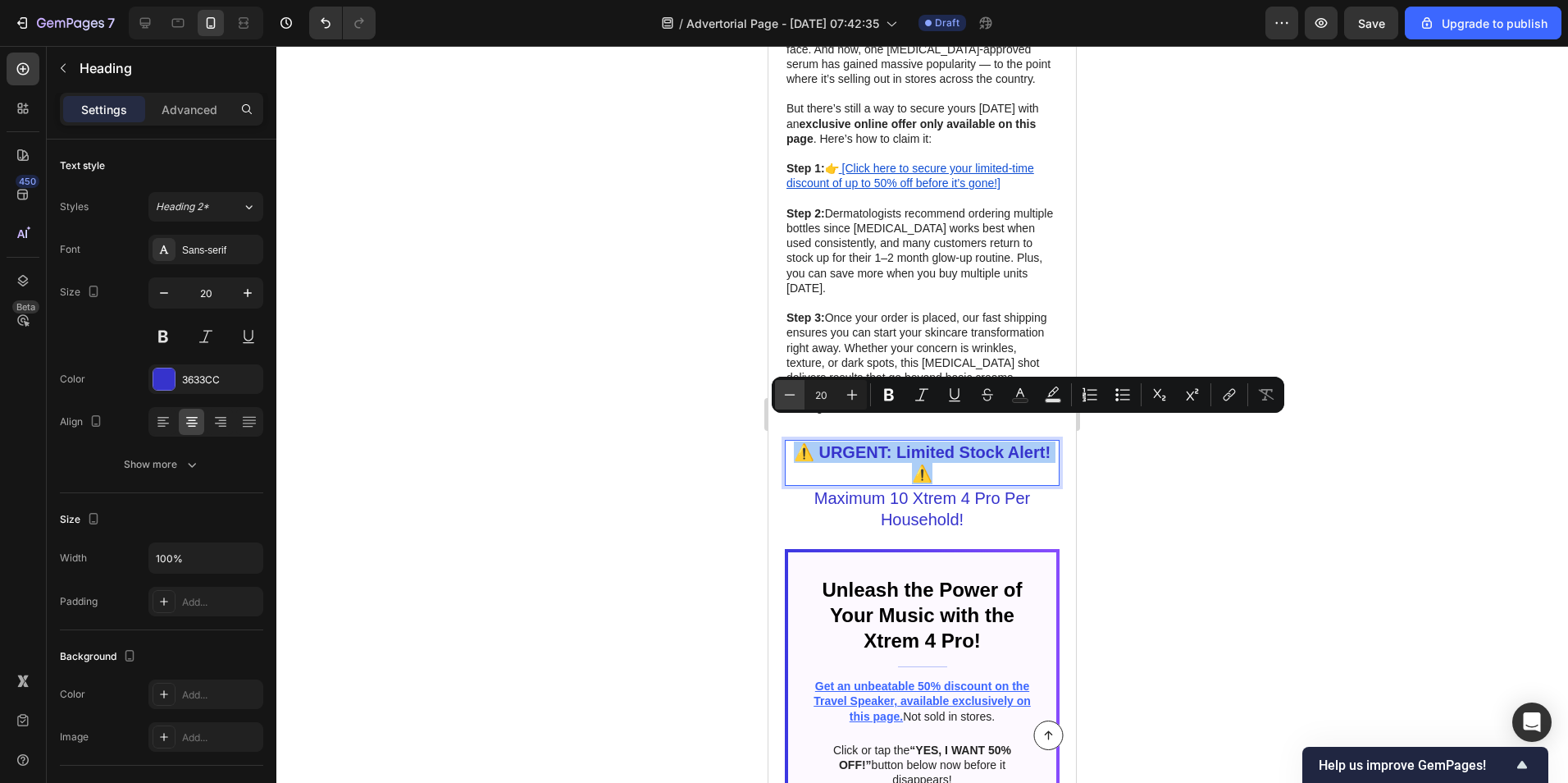
click at [797, 399] on icon "Editor contextual toolbar" at bounding box center [790, 395] width 16 height 16
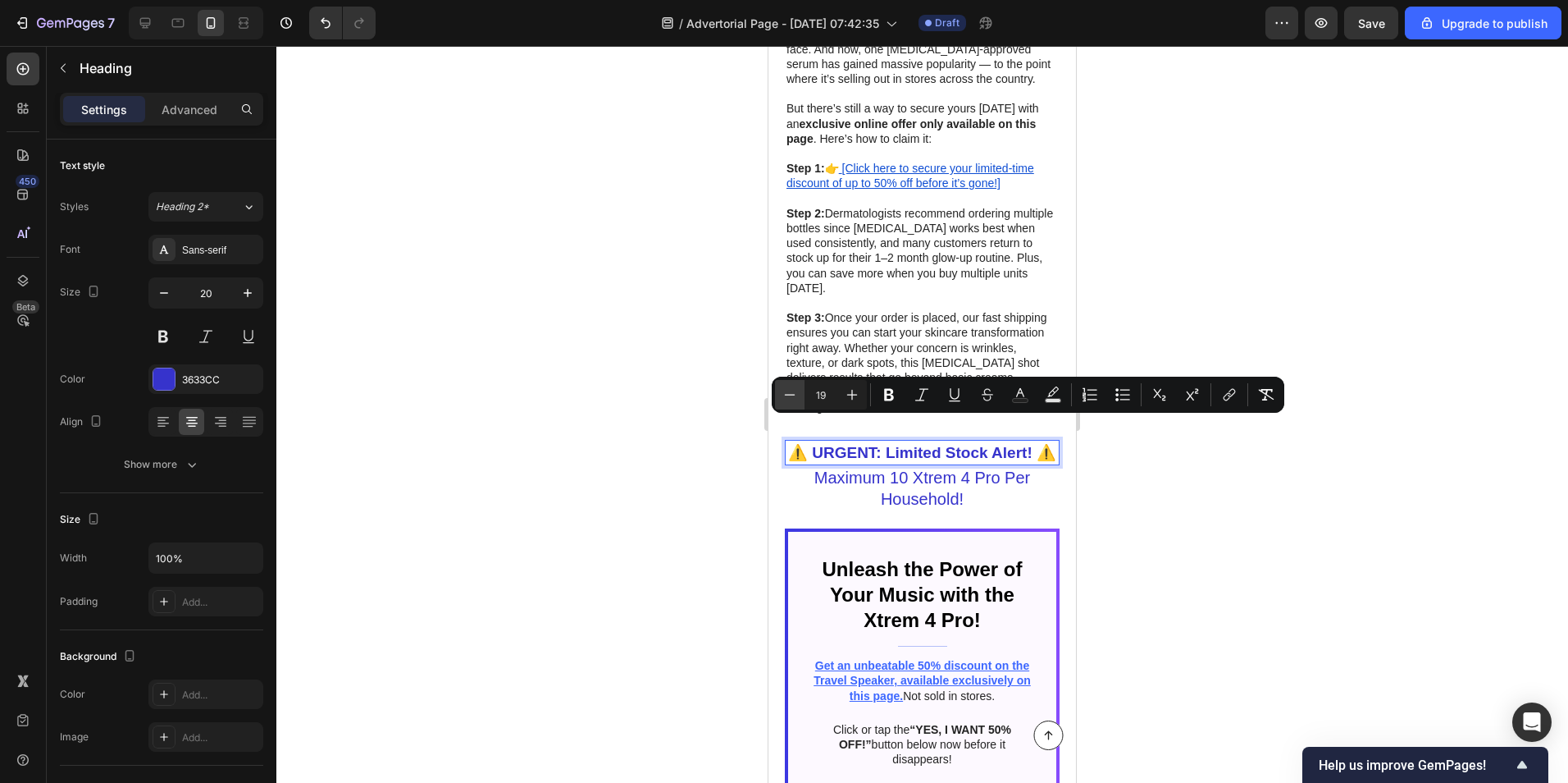
click at [797, 399] on icon "Editor contextual toolbar" at bounding box center [790, 395] width 16 height 16
type input "18"
click at [1208, 547] on div at bounding box center [923, 414] width 1292 height 737
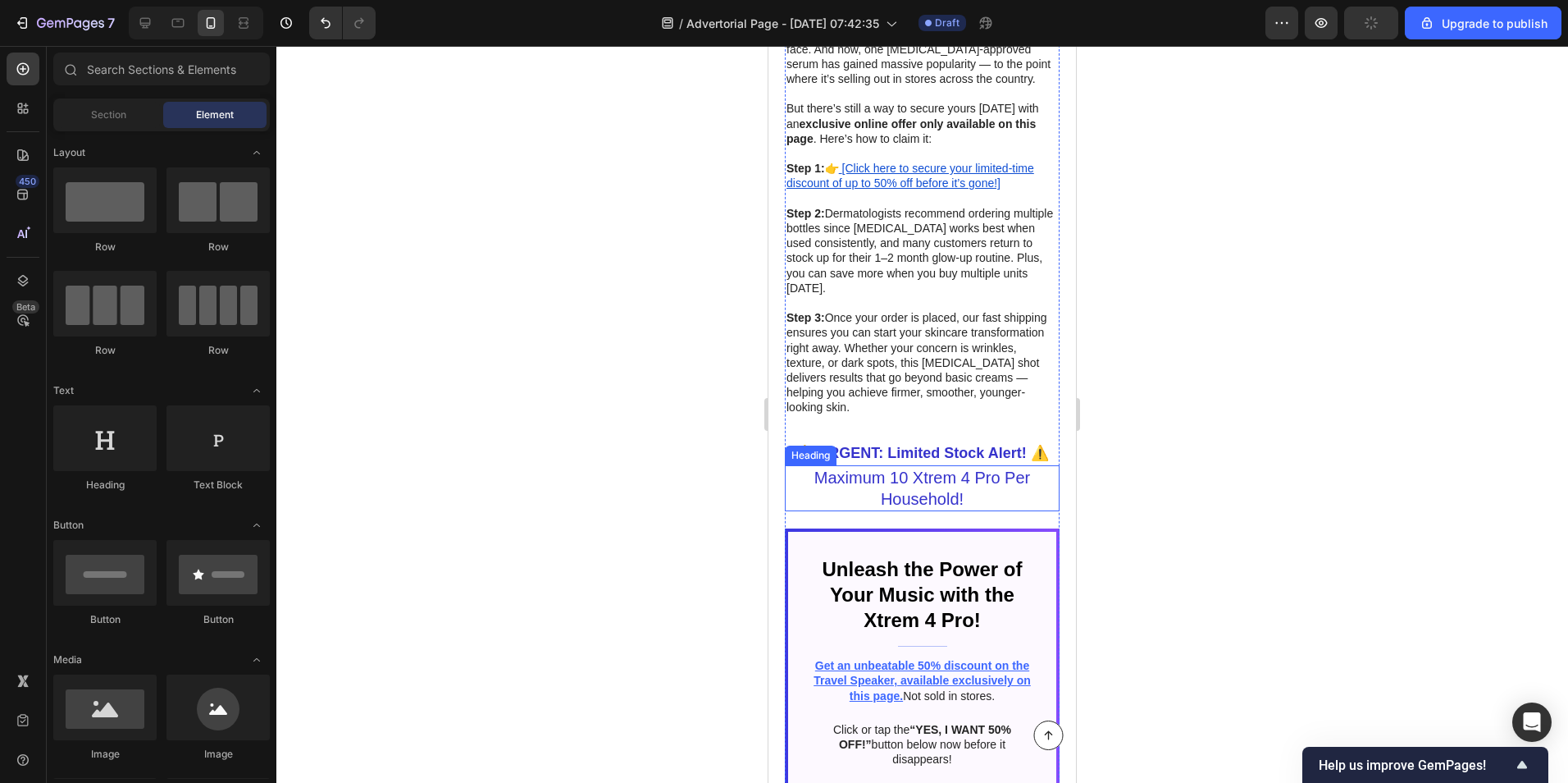
click at [923, 465] on h2 "Maximum 10 Xtrem 4 Pro Per Household!" at bounding box center [923, 488] width 275 height 46
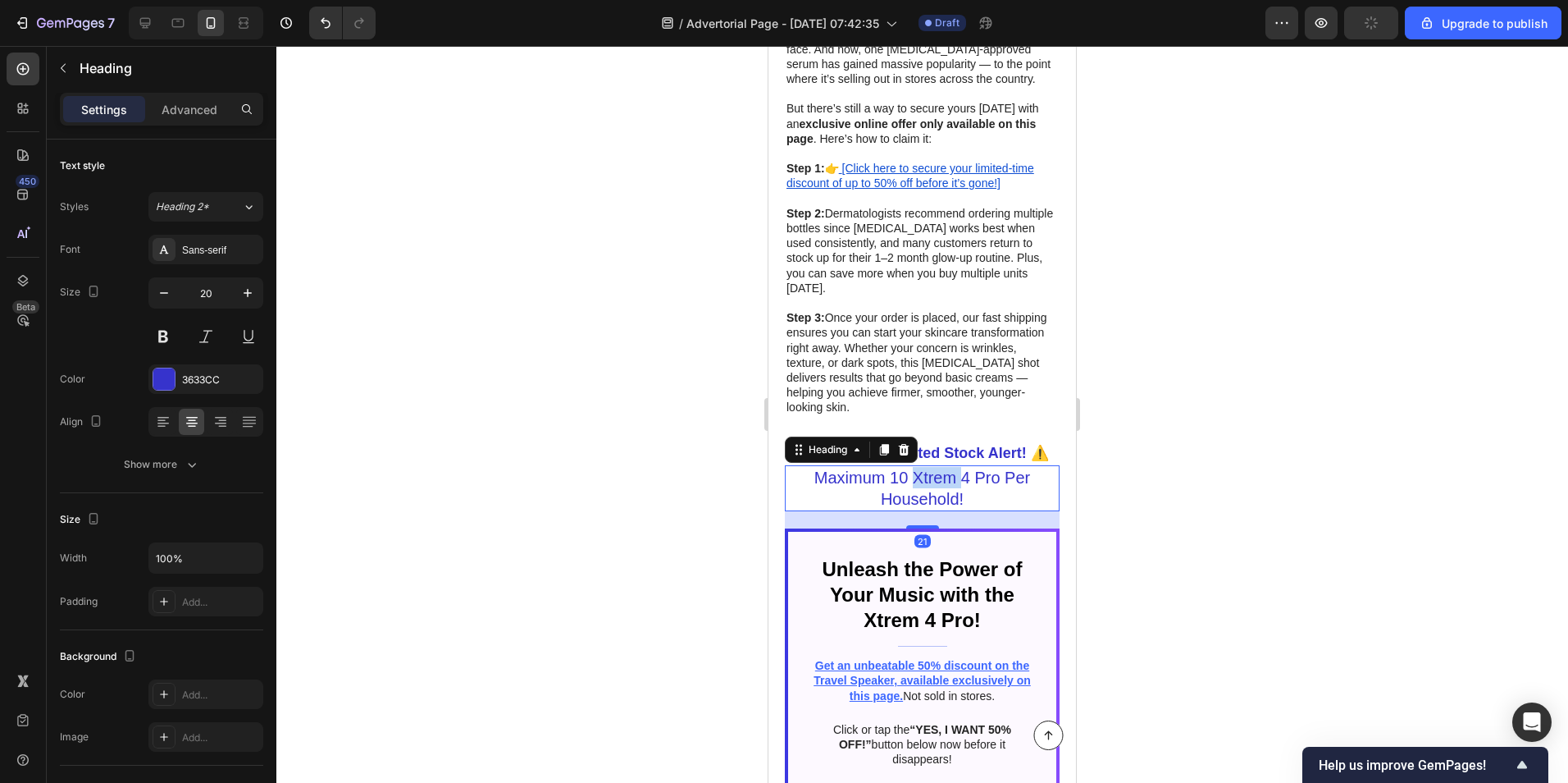
click at [923, 465] on h2 "Maximum 10 Xtrem 4 Pro Per Household!" at bounding box center [923, 488] width 275 height 46
click at [923, 467] on p "Maximum 10 Xtrem 4 Pro Per Household!" at bounding box center [922, 488] width 272 height 42
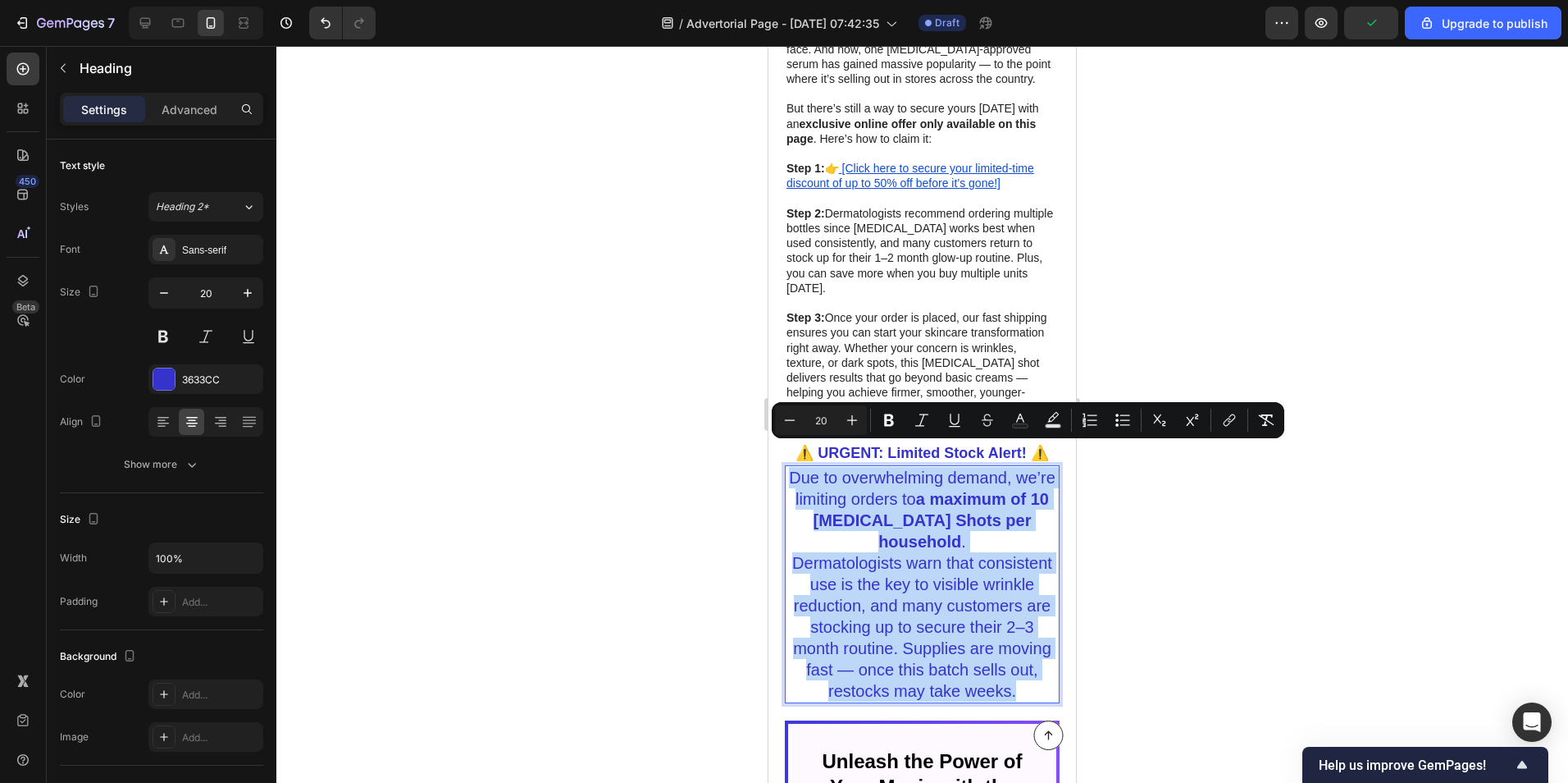
drag, startPoint x: 797, startPoint y: 452, endPoint x: 1015, endPoint y: 690, distance: 322.8
click at [1018, 694] on h2 "Due to overwhelming demand, we’re limiting orders to a maximum of 10 Retinol Sh…" at bounding box center [923, 584] width 275 height 238
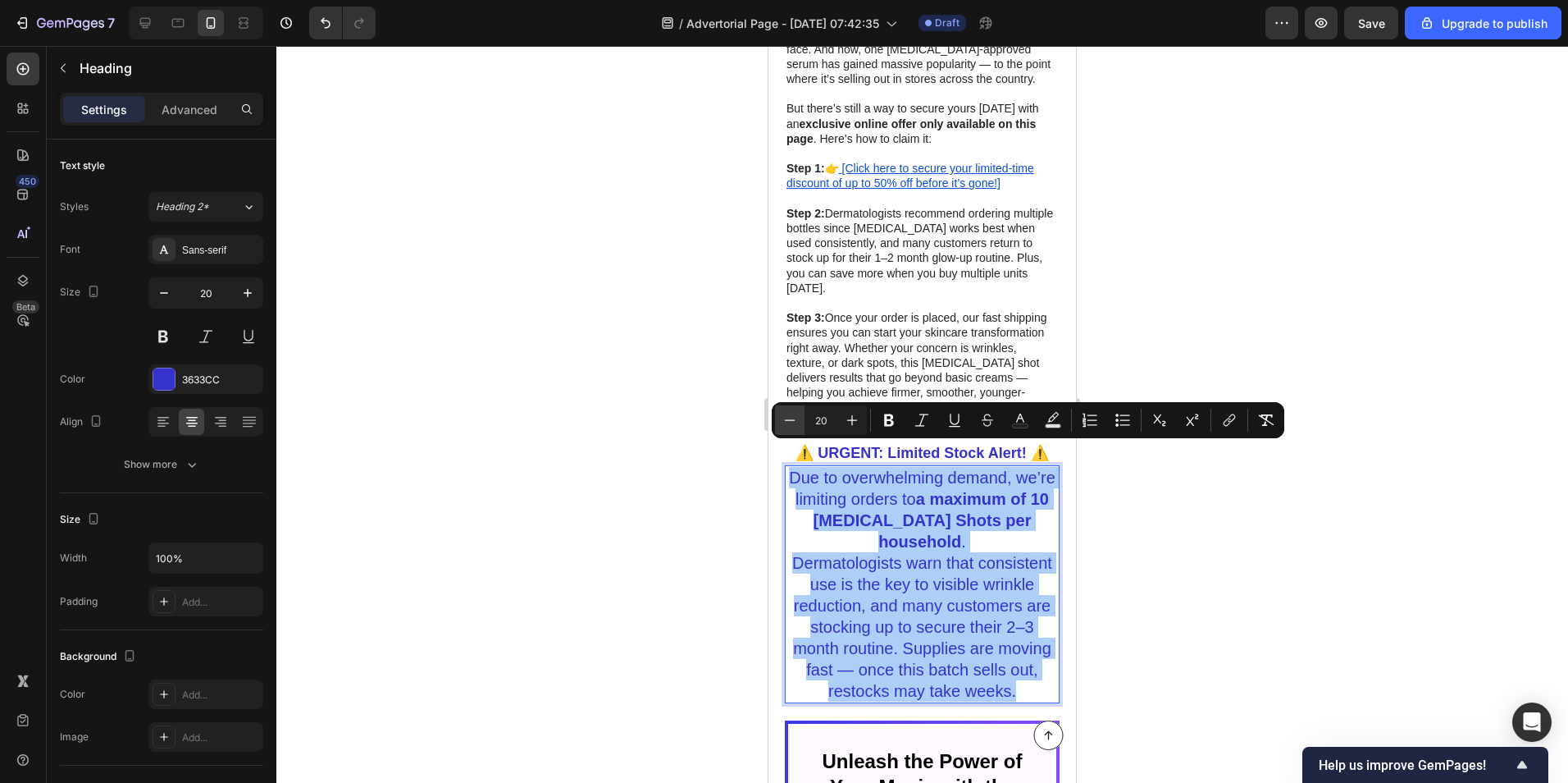
click at [785, 418] on icon "Editor contextual toolbar" at bounding box center [790, 420] width 16 height 16
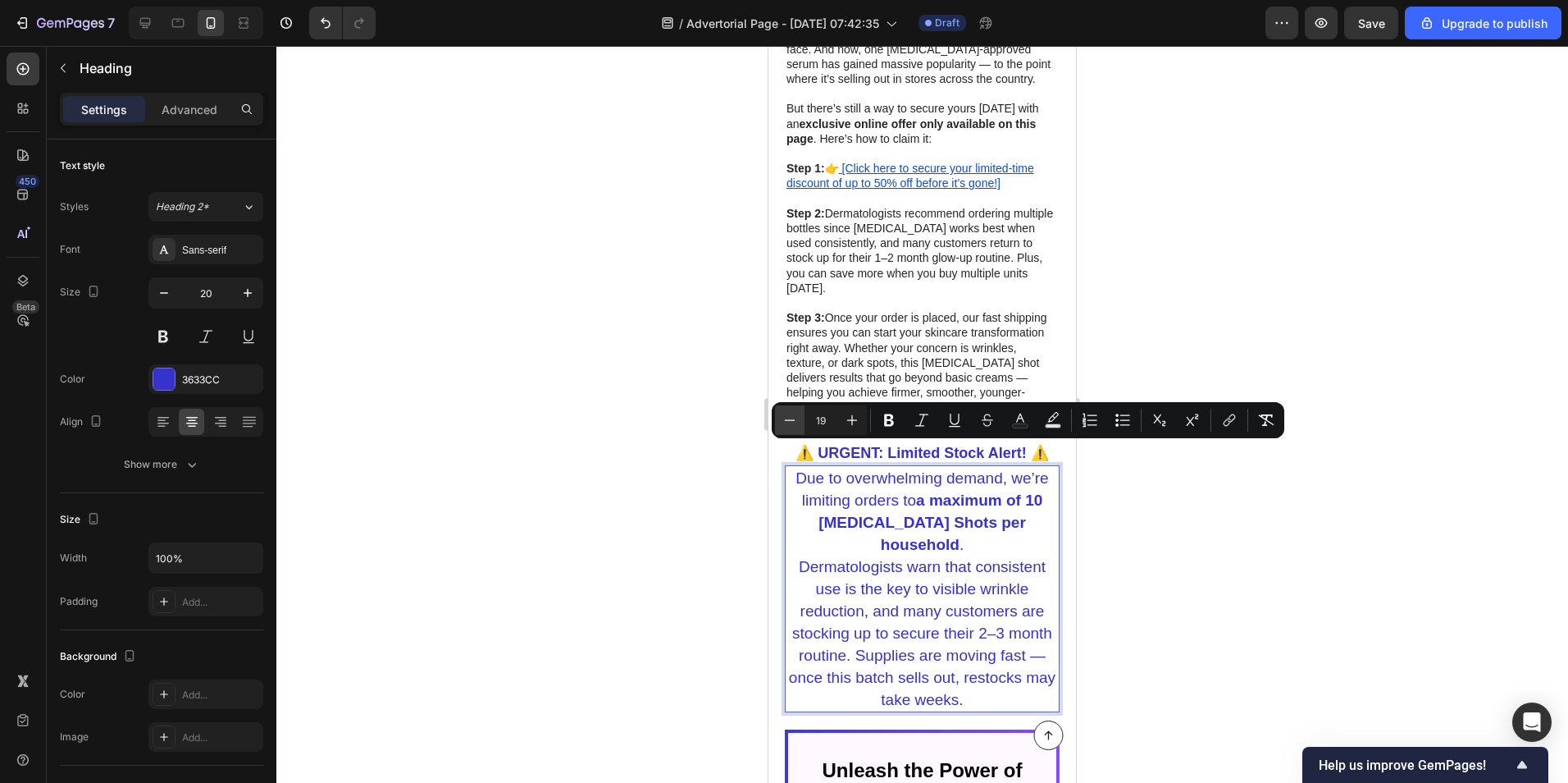
click at [785, 418] on icon "Editor contextual toolbar" at bounding box center [790, 420] width 16 height 16
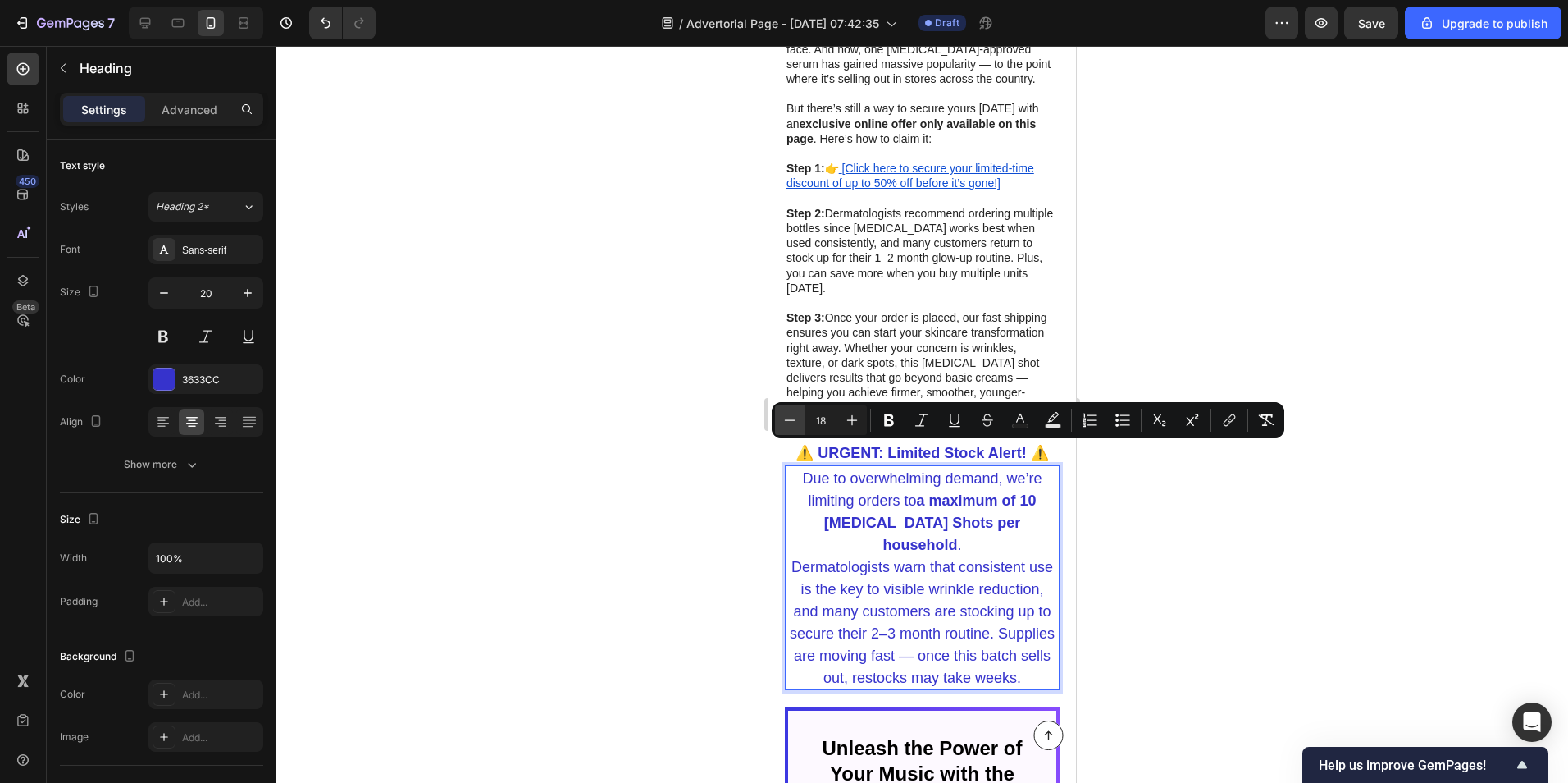
click at [785, 418] on icon "Editor contextual toolbar" at bounding box center [790, 420] width 16 height 16
type input "17"
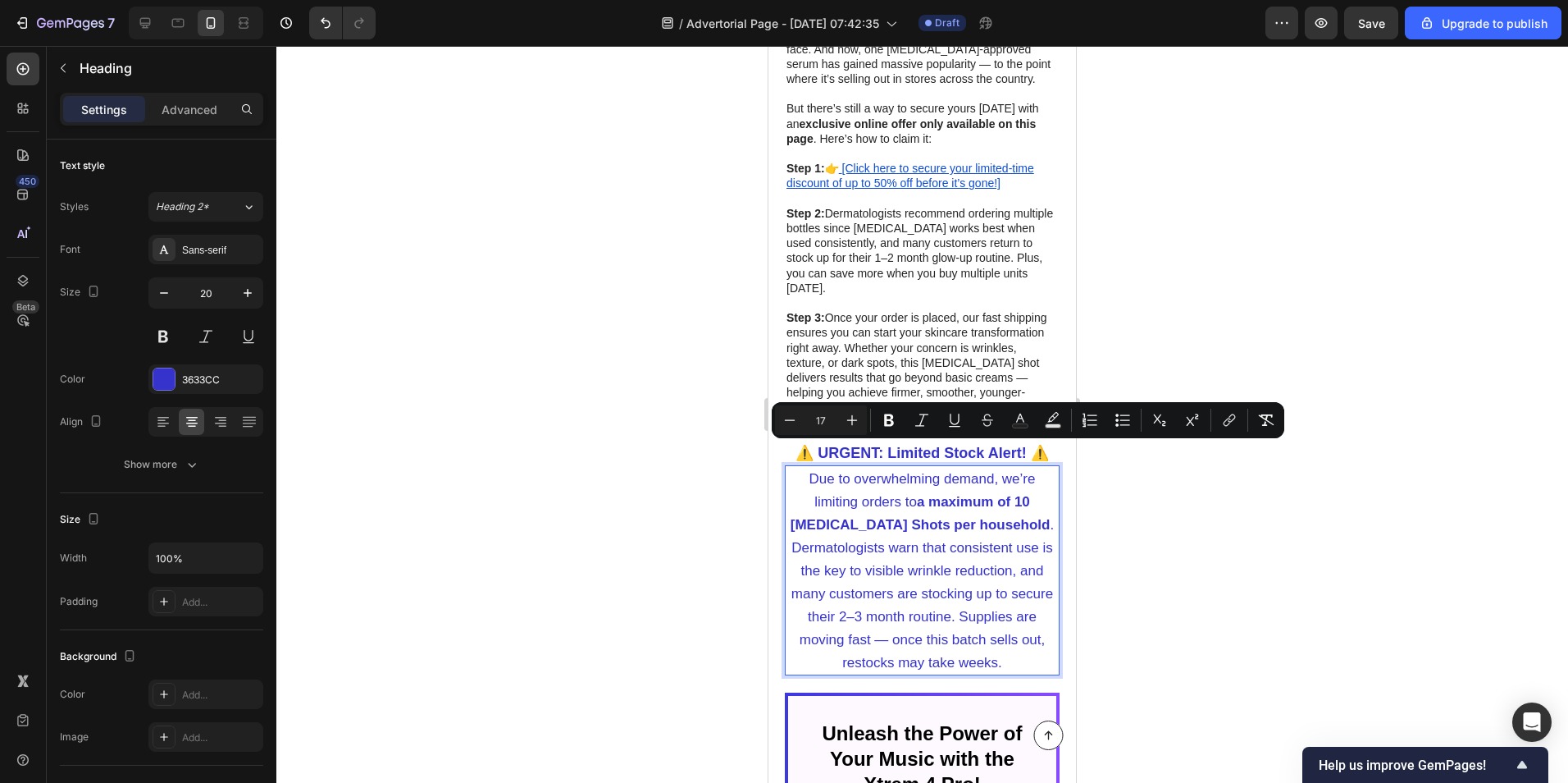
click at [1323, 664] on div at bounding box center [923, 414] width 1292 height 737
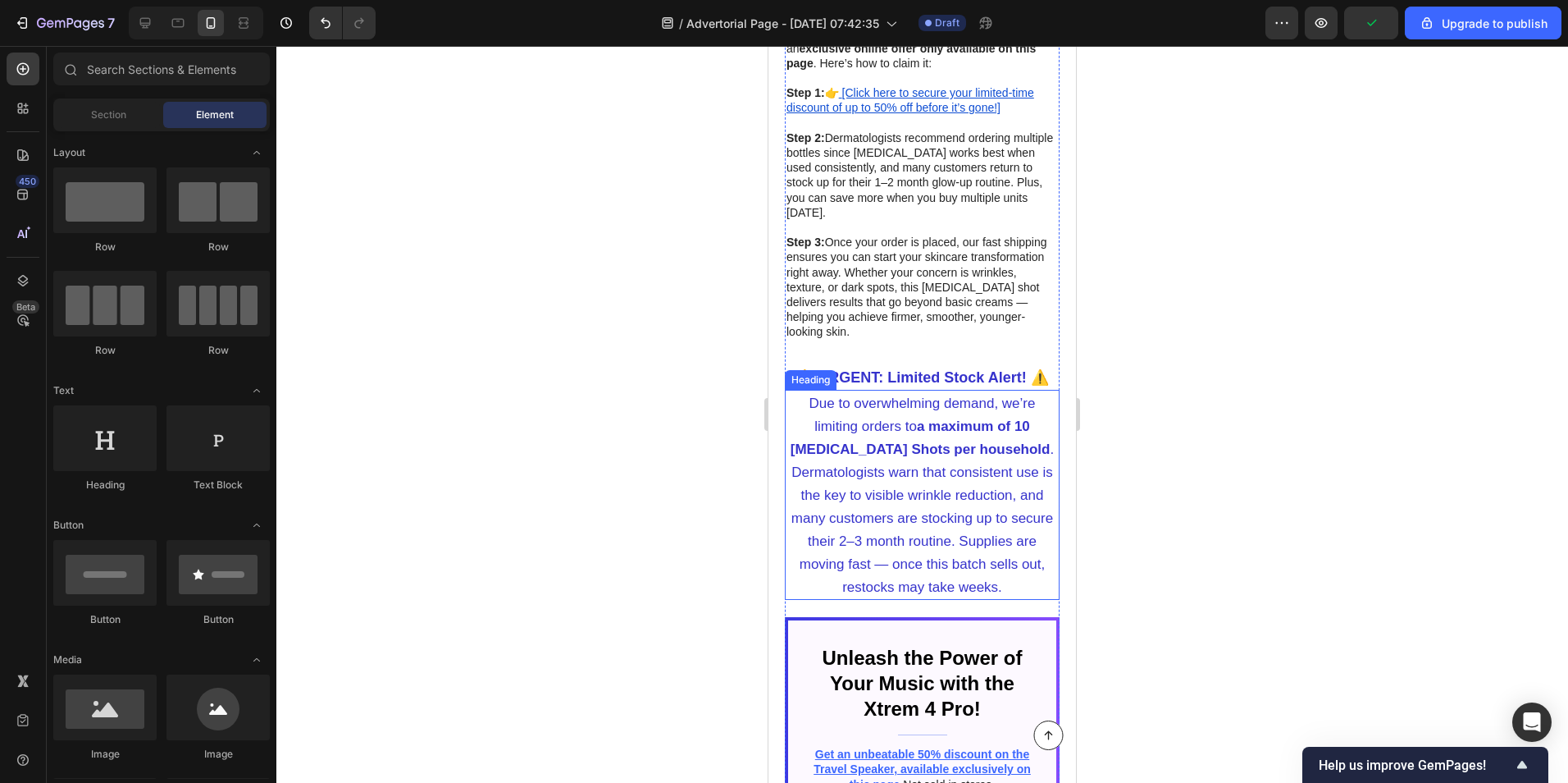
scroll to position [7053, 0]
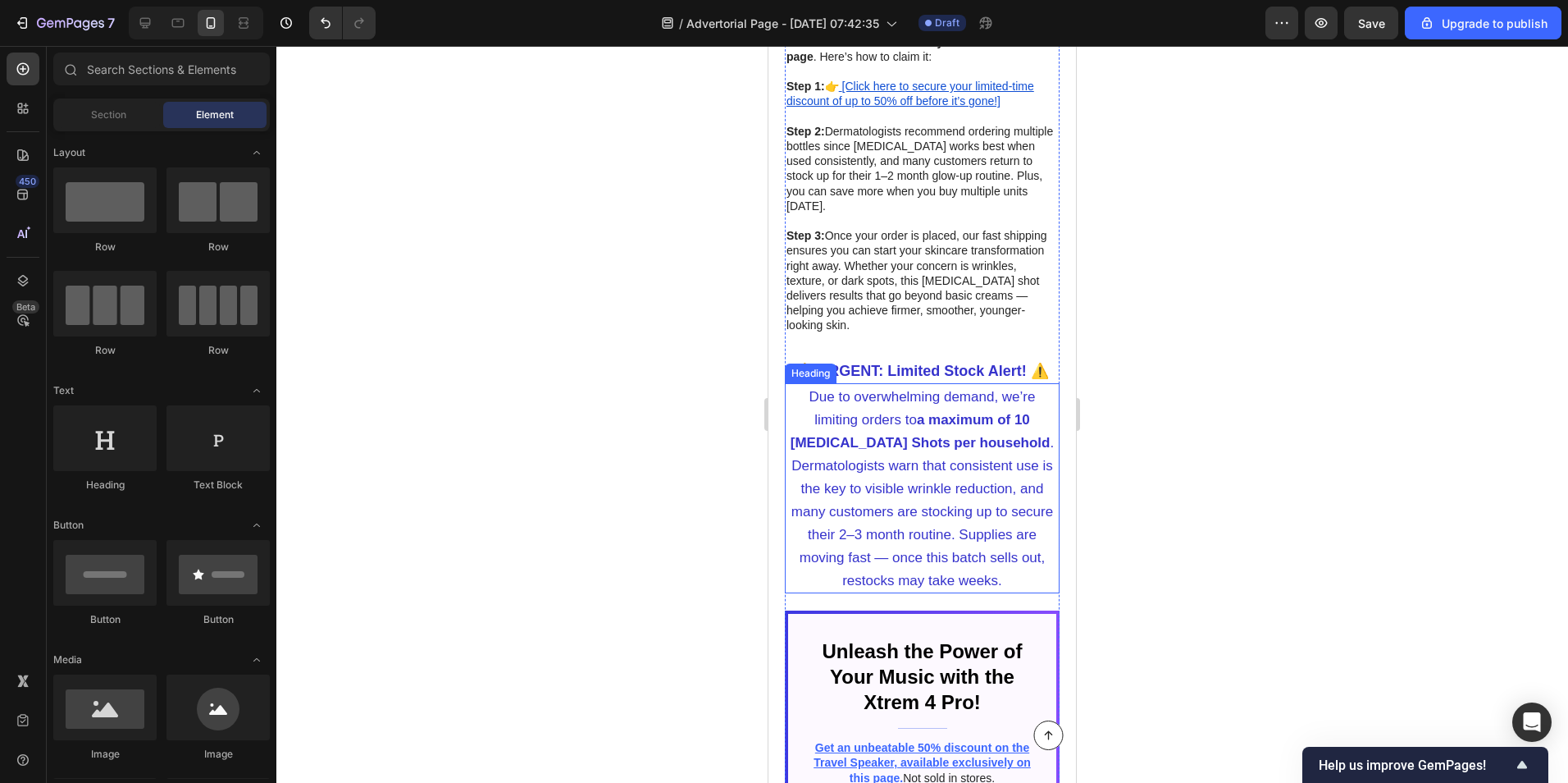
click at [872, 513] on span "Dermatologists warn that consistent use is the key to visible wrinkle reduction…" at bounding box center [922, 523] width 262 height 131
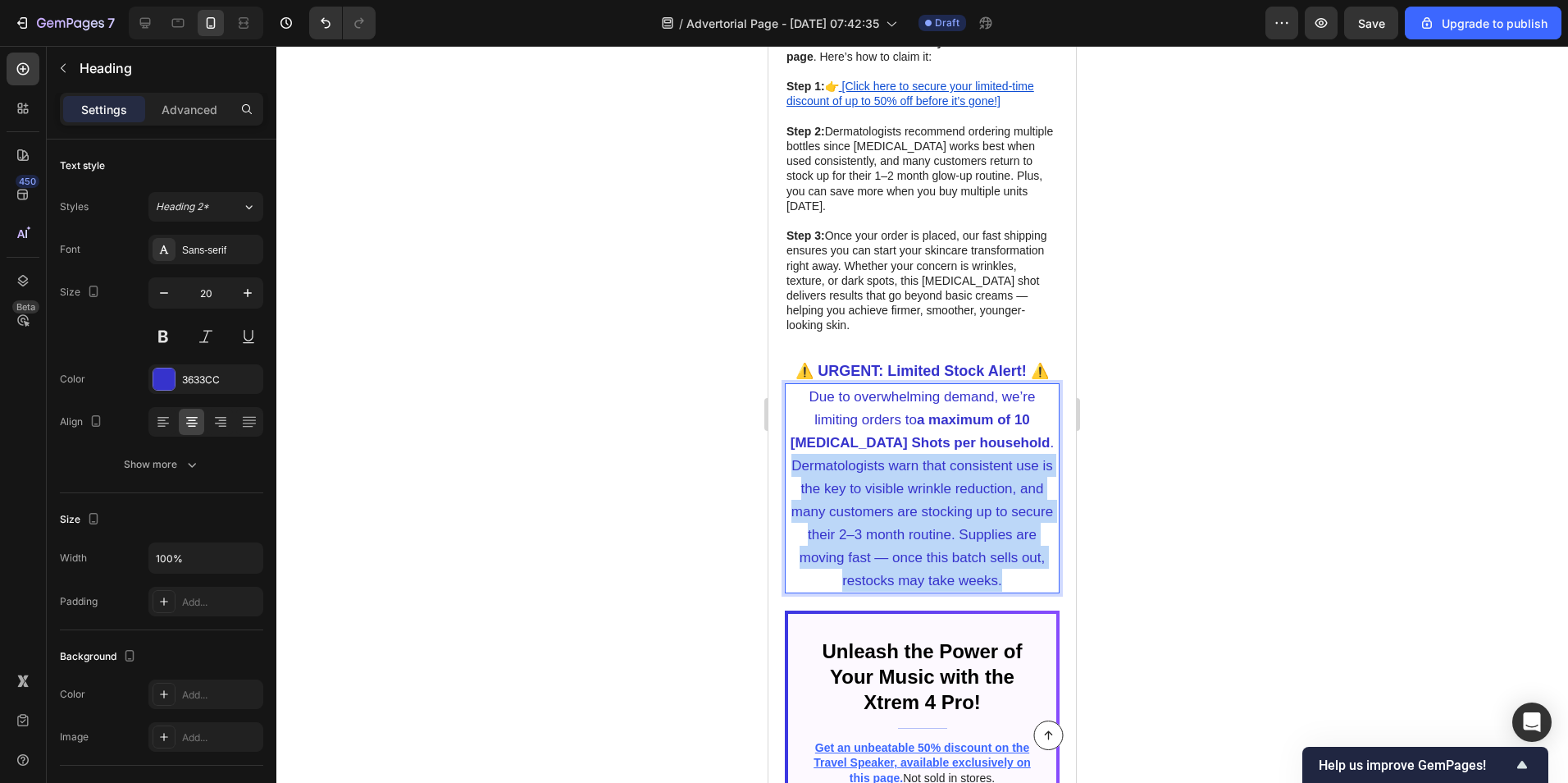
click at [872, 513] on span "Dermatologists warn that consistent use is the key to visible wrinkle reduction…" at bounding box center [922, 523] width 262 height 131
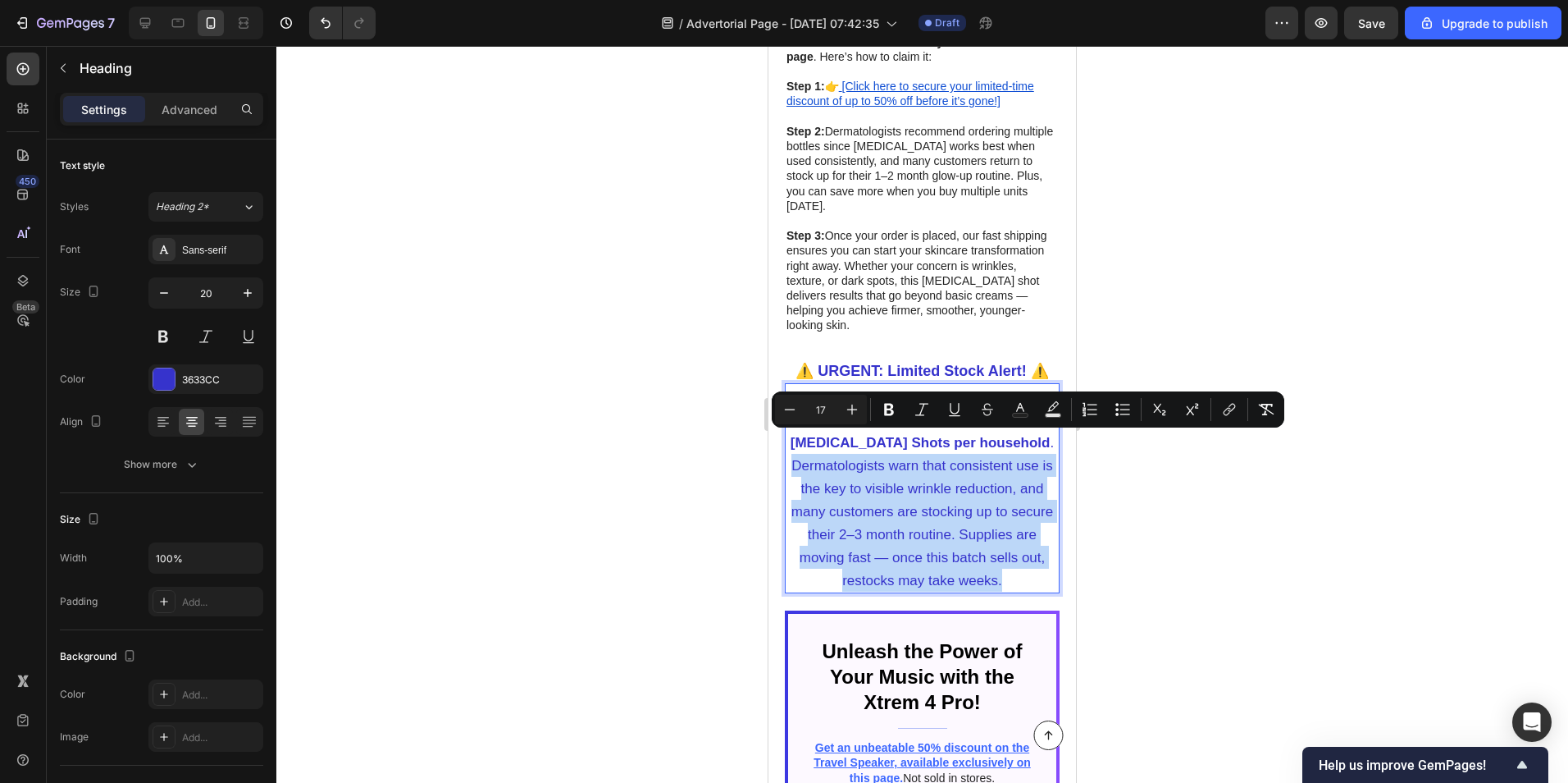
click at [872, 513] on span "Dermatologists warn that consistent use is the key to visible wrinkle reduction…" at bounding box center [922, 523] width 262 height 131
click at [872, 514] on span "Dermatologists warn that consistent use is the key to visible wrinkle reduction…" at bounding box center [922, 523] width 262 height 131
click at [874, 514] on span "Dermatologists warn that consistent use is the key to visible wrinkle reduction…" at bounding box center [922, 523] width 262 height 131
click at [878, 514] on span "Dermatologists warn that consistent use is the key to visible wrinkle reduction…" at bounding box center [922, 523] width 262 height 131
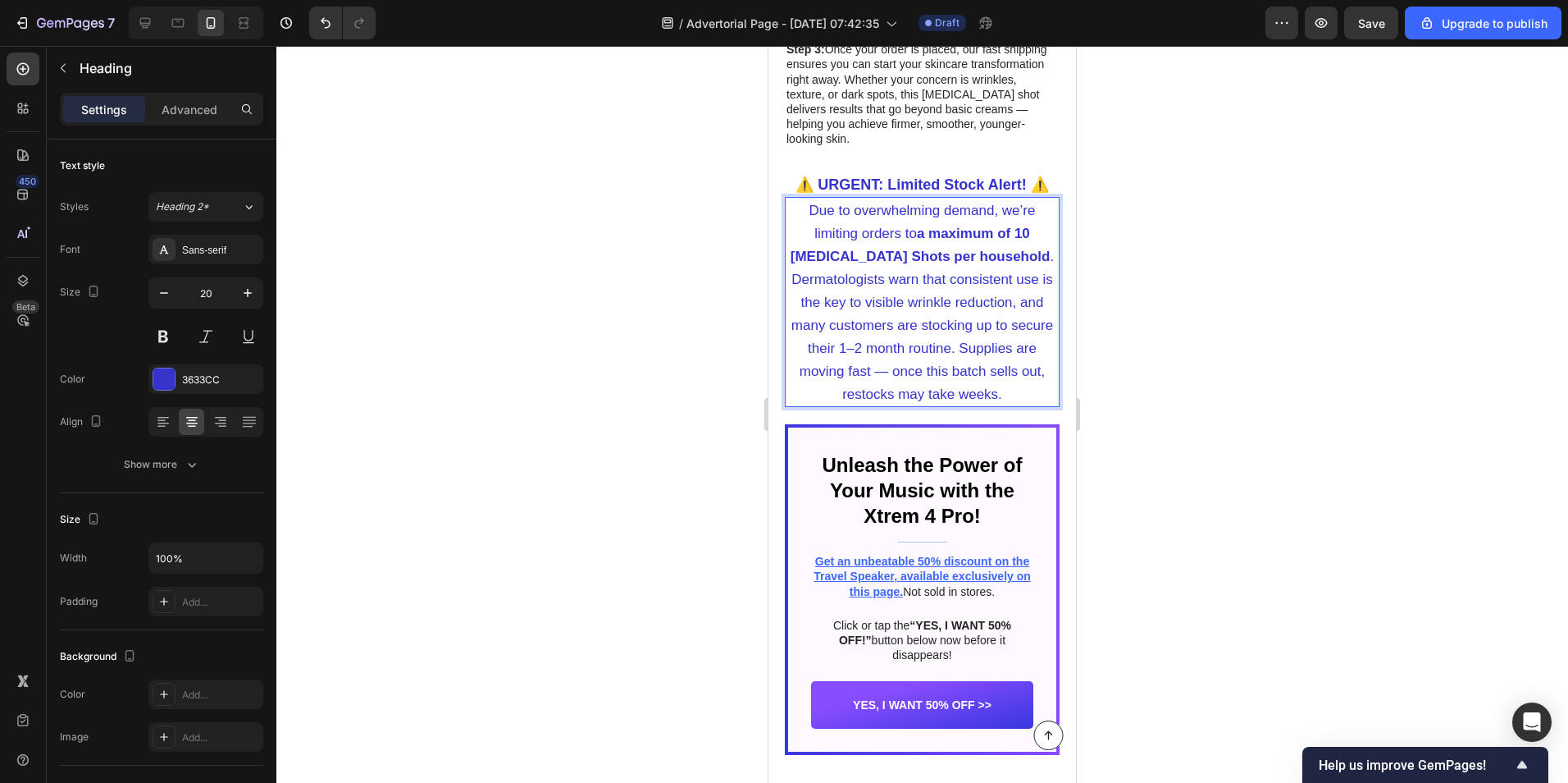
scroll to position [7300, 0]
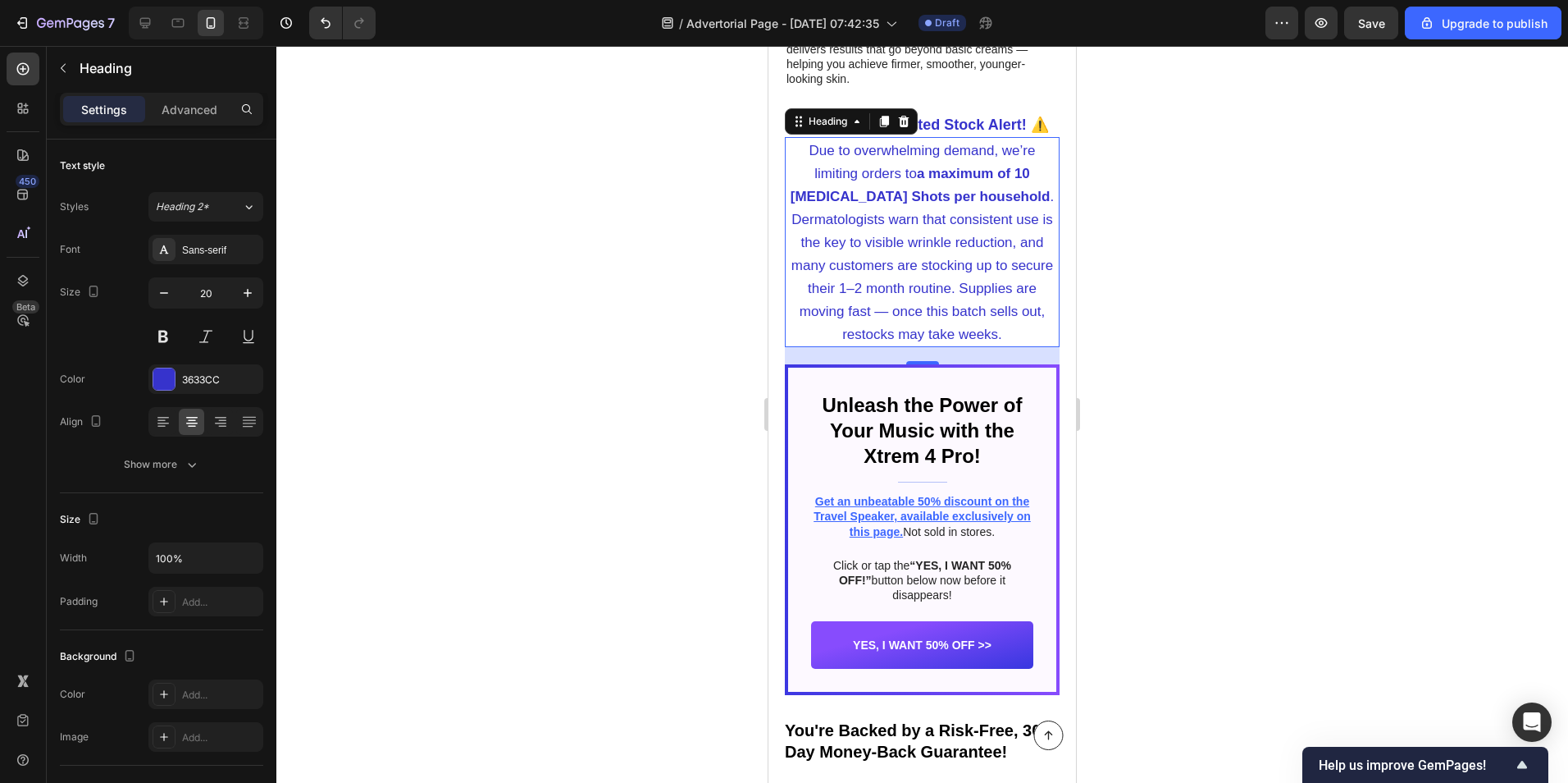
click at [555, 504] on div at bounding box center [923, 414] width 1292 height 737
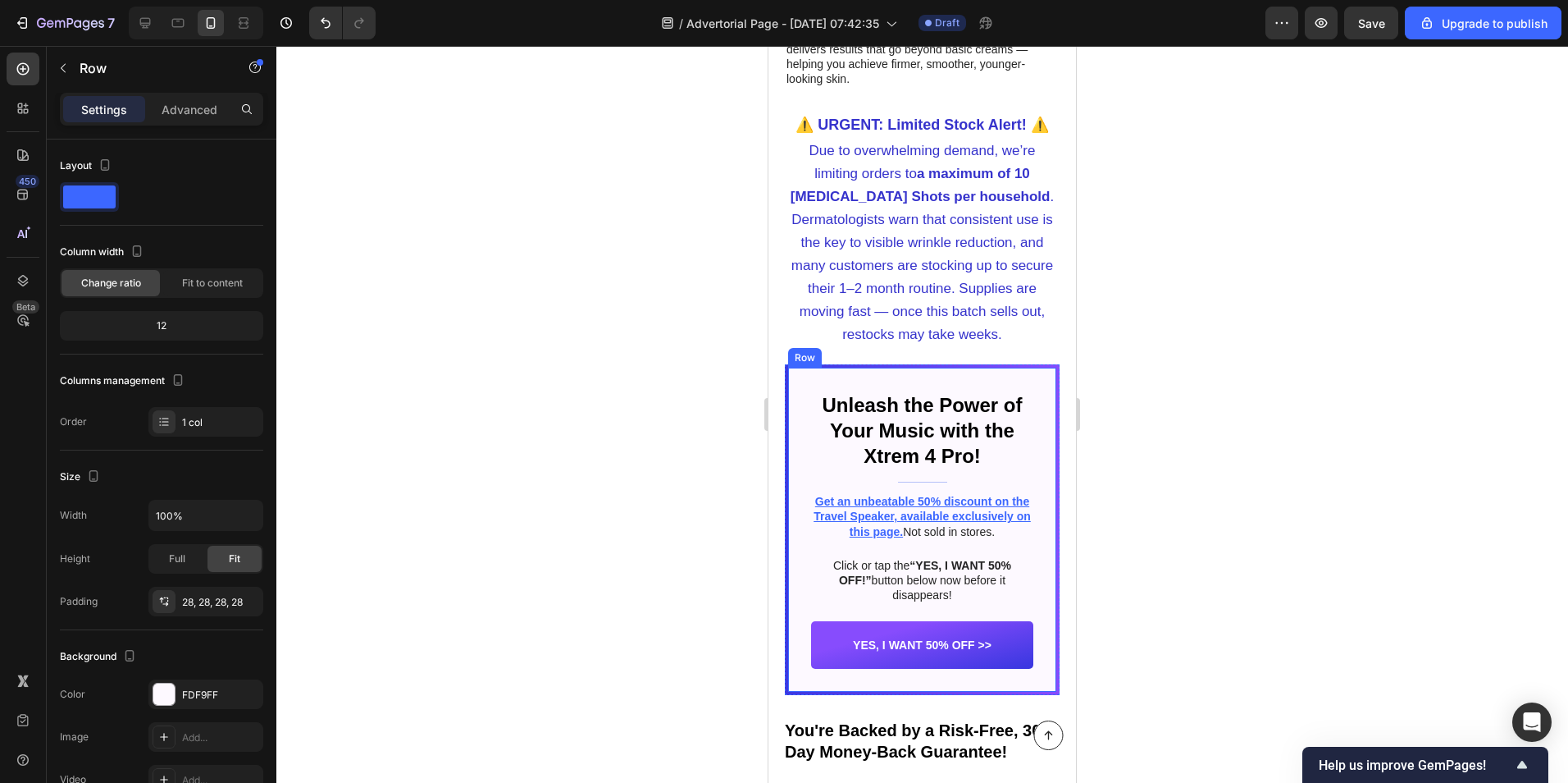
click at [800, 426] on div "Unleash the Power of Your Music with the Xtrem 4 Pro! Heading Title Line Get an…" at bounding box center [922, 530] width 268 height 325
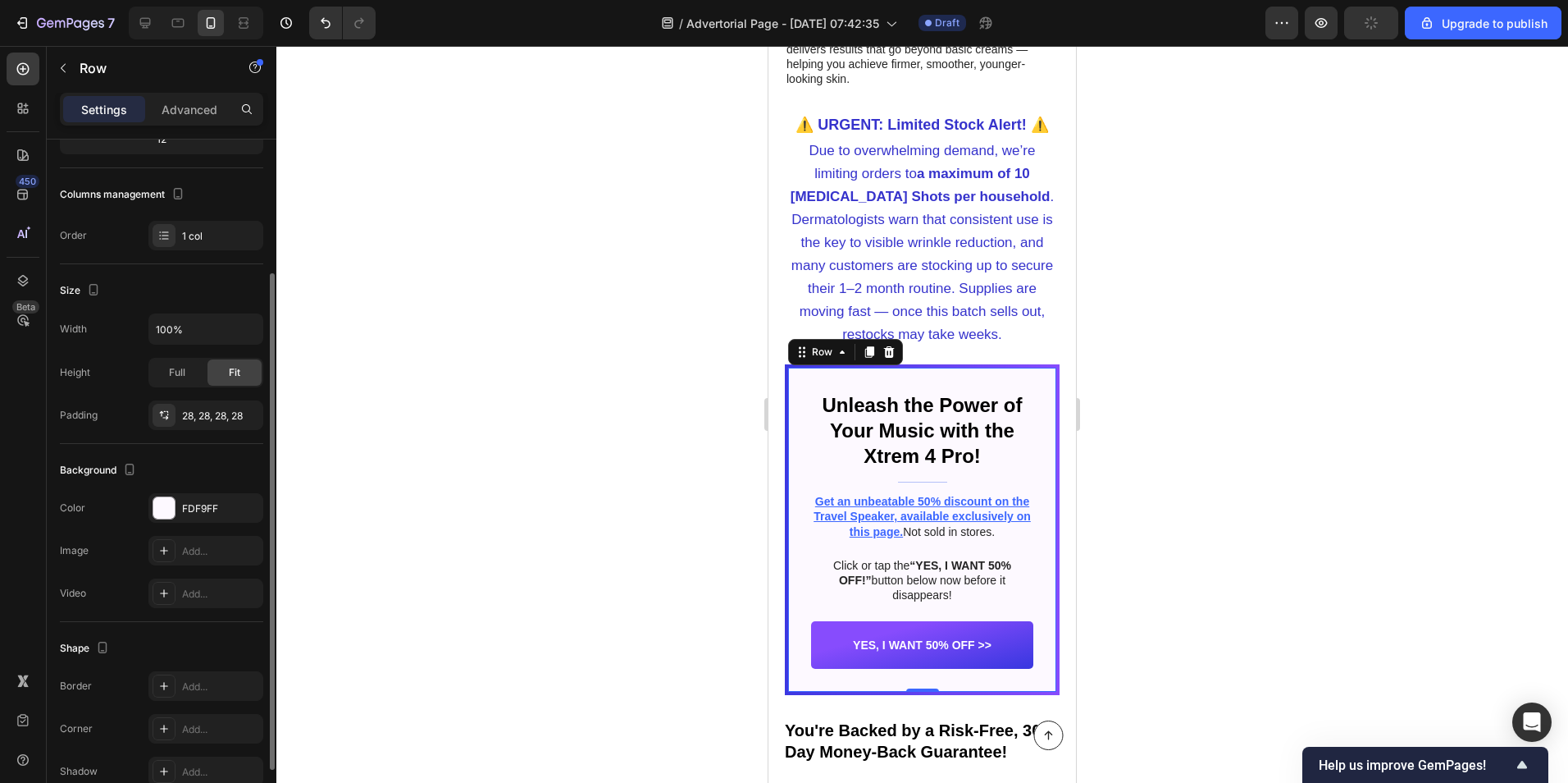
scroll to position [22, 0]
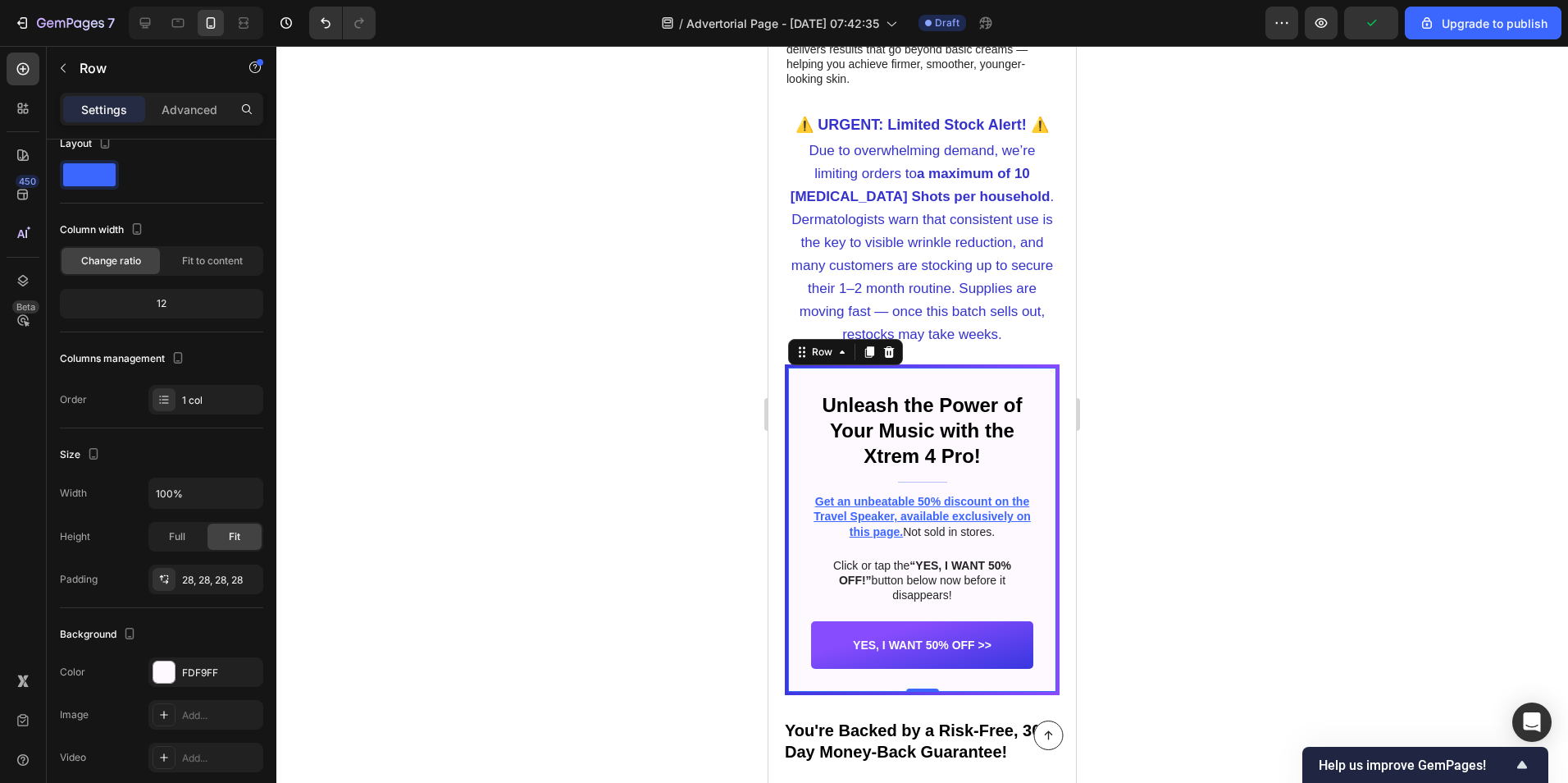
click at [788, 452] on div "Unleash the Power of Your Music with the Xtrem 4 Pro! Heading Title Line Get an…" at bounding box center [922, 530] width 268 height 325
click at [788, 452] on div "Unleash the Power of Your Music with the Xtrem 4 Pro! Heading Title Line Get an…" at bounding box center [922, 530] width 268 height 325
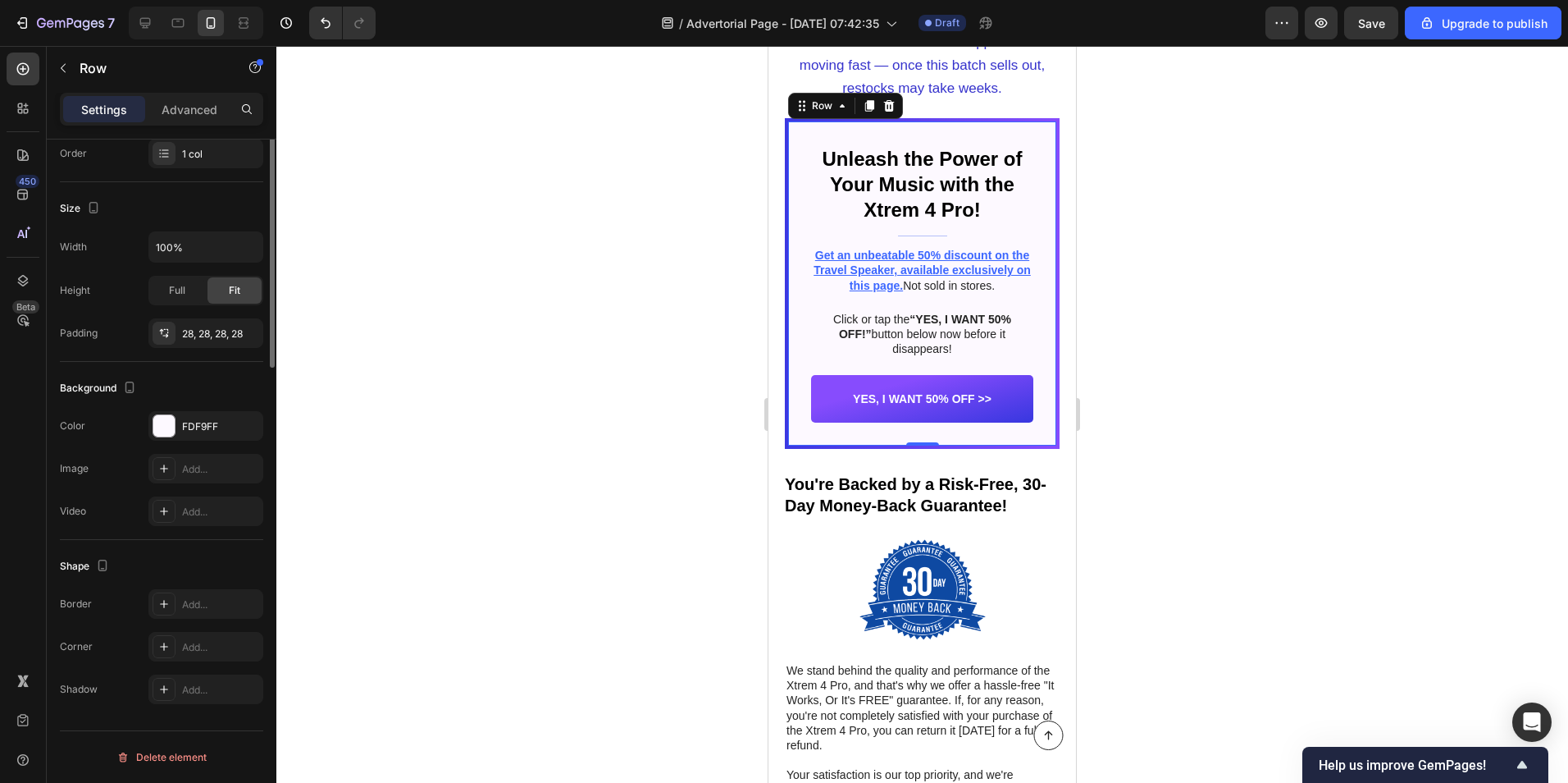
scroll to position [0, 0]
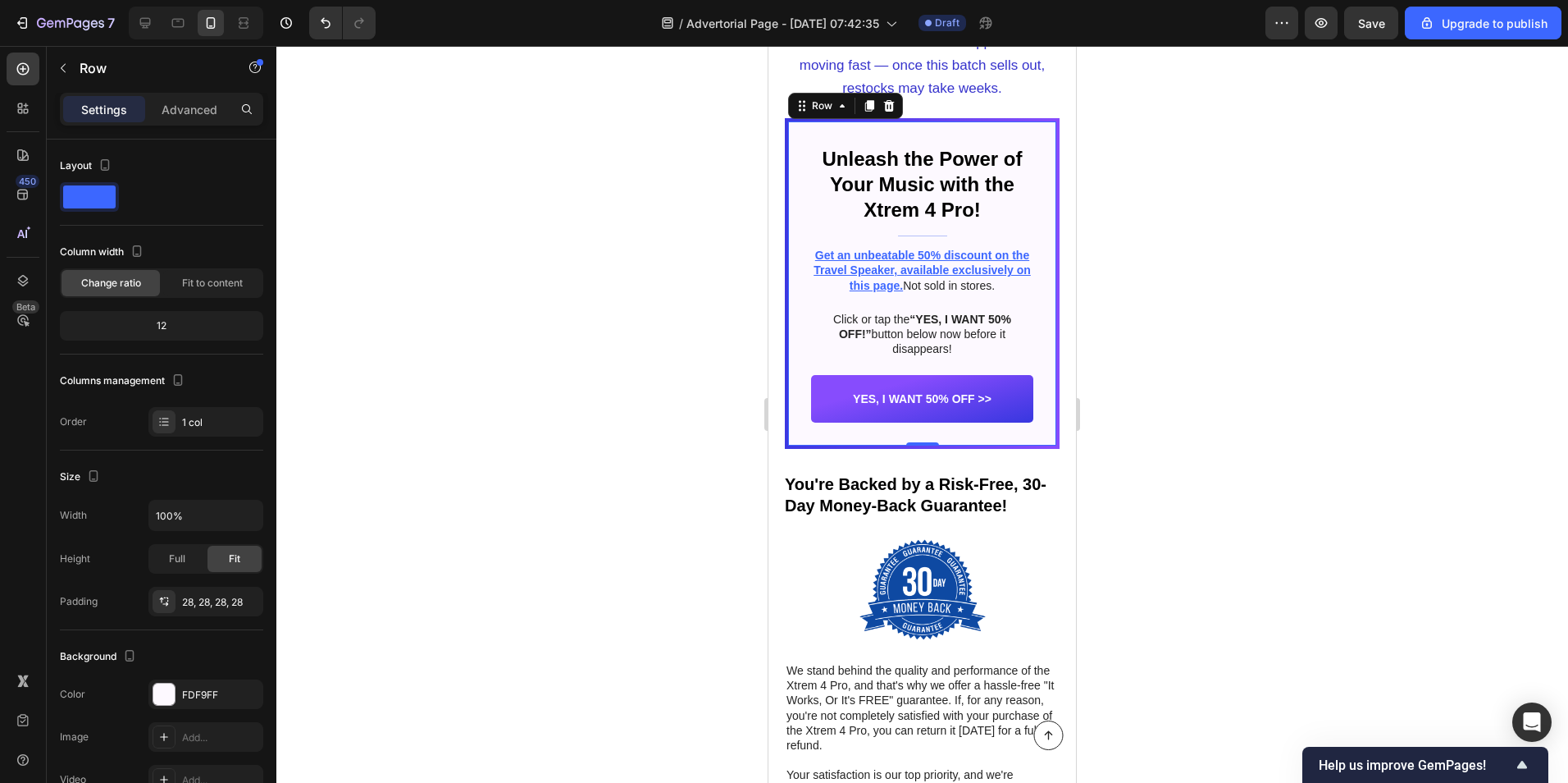
click at [809, 163] on div "Unleash the Power of Your Music with the Xtrem 4 Pro! Heading Title Line Get an…" at bounding box center [922, 284] width 268 height 325
click at [899, 159] on h2 "Unleash the Power of Your Music with the Xtrem 4 Pro!" at bounding box center [922, 184] width 222 height 80
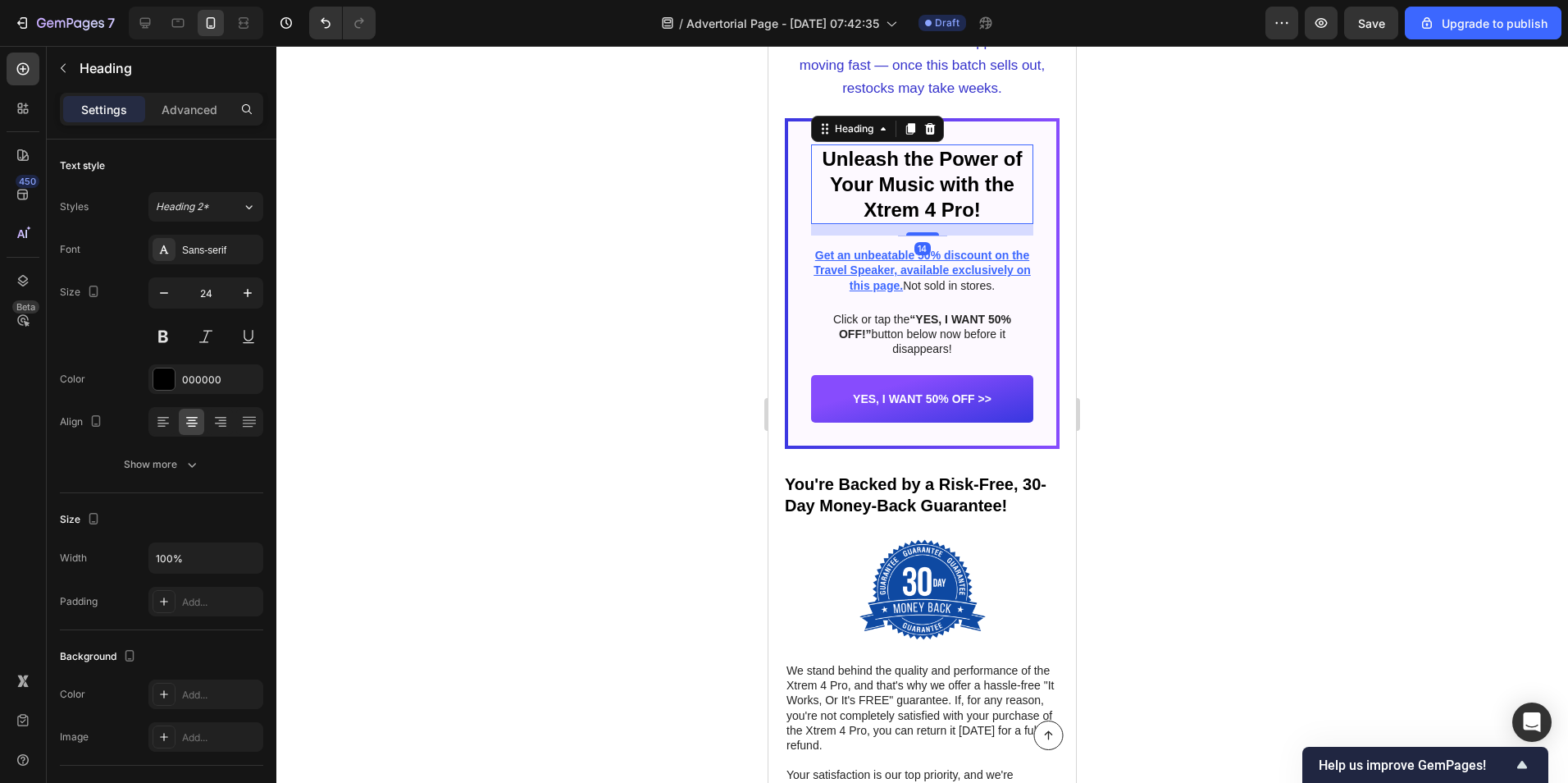
click at [899, 159] on h2 "Unleash the Power of Your Music with the Xtrem 4 Pro!" at bounding box center [922, 184] width 222 height 80
click at [899, 159] on p "Unleash the Power of Your Music with the Xtrem 4 Pro!" at bounding box center [922, 184] width 219 height 77
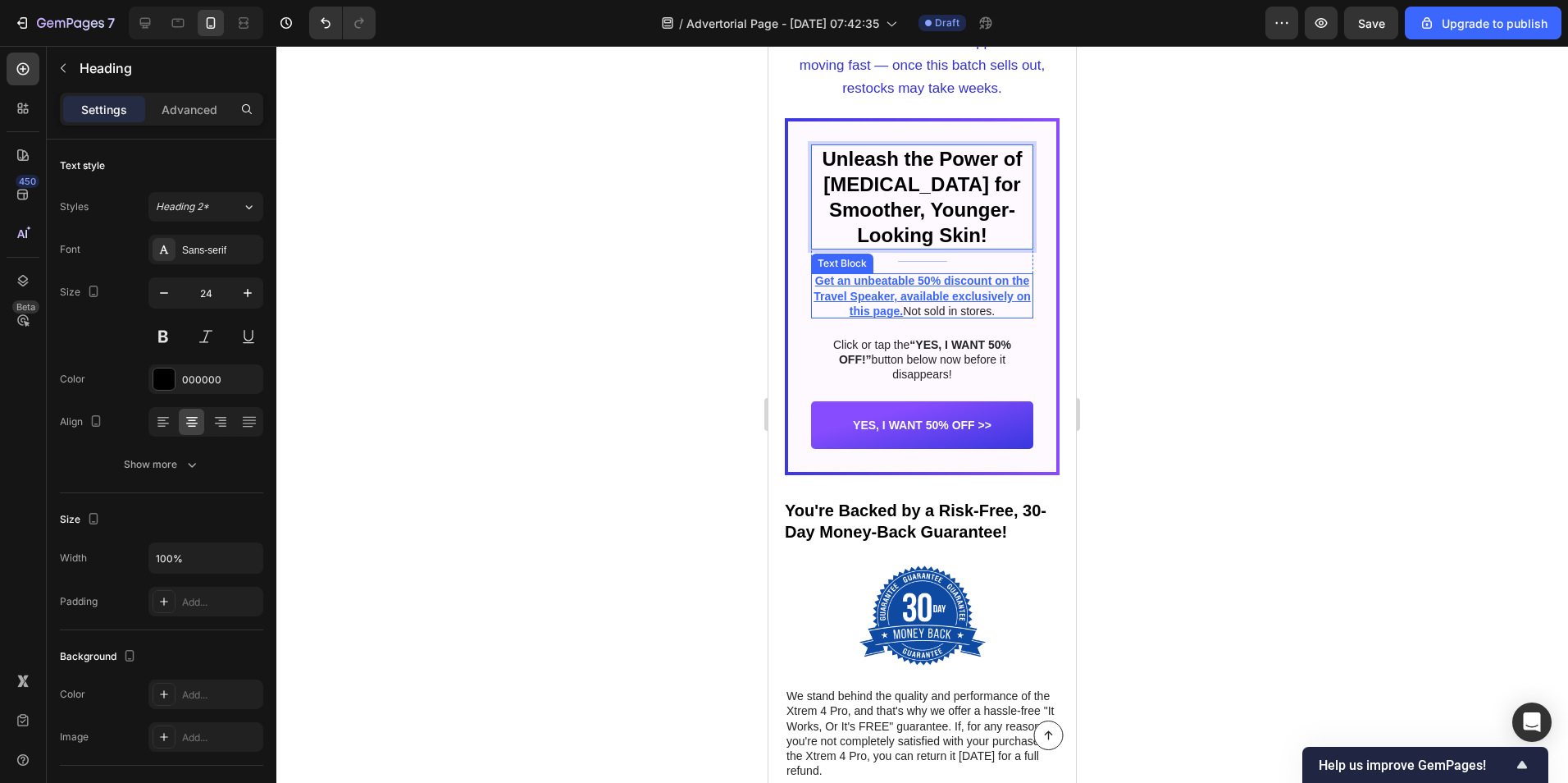
click at [933, 305] on p "Get an unbeatable 50% discount on the Travel Speaker, available exclusively on …" at bounding box center [922, 296] width 222 height 45
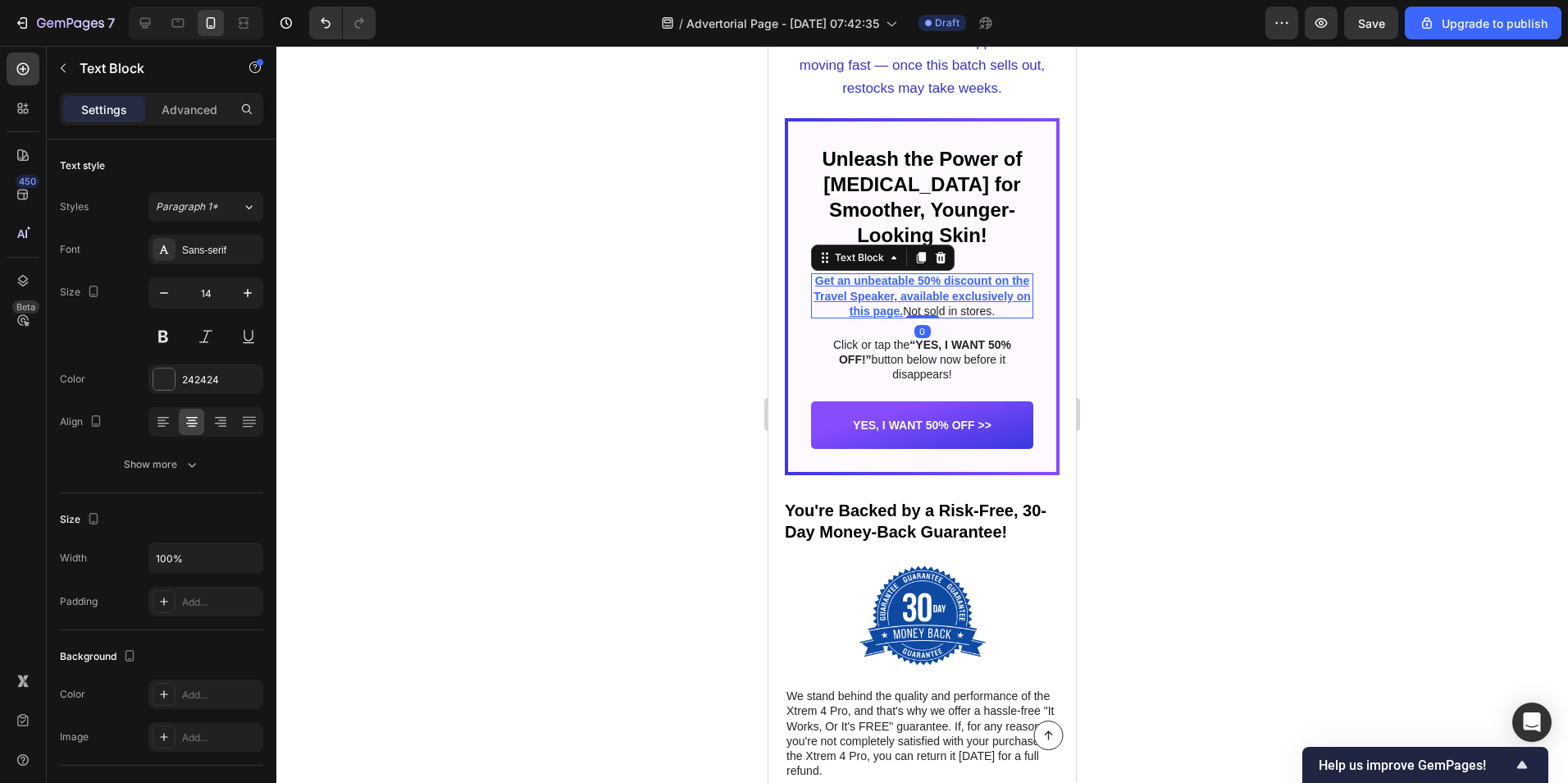
click at [933, 305] on p "Get an unbeatable 50% discount on the Travel Speaker, available exclusively on …" at bounding box center [922, 296] width 222 height 45
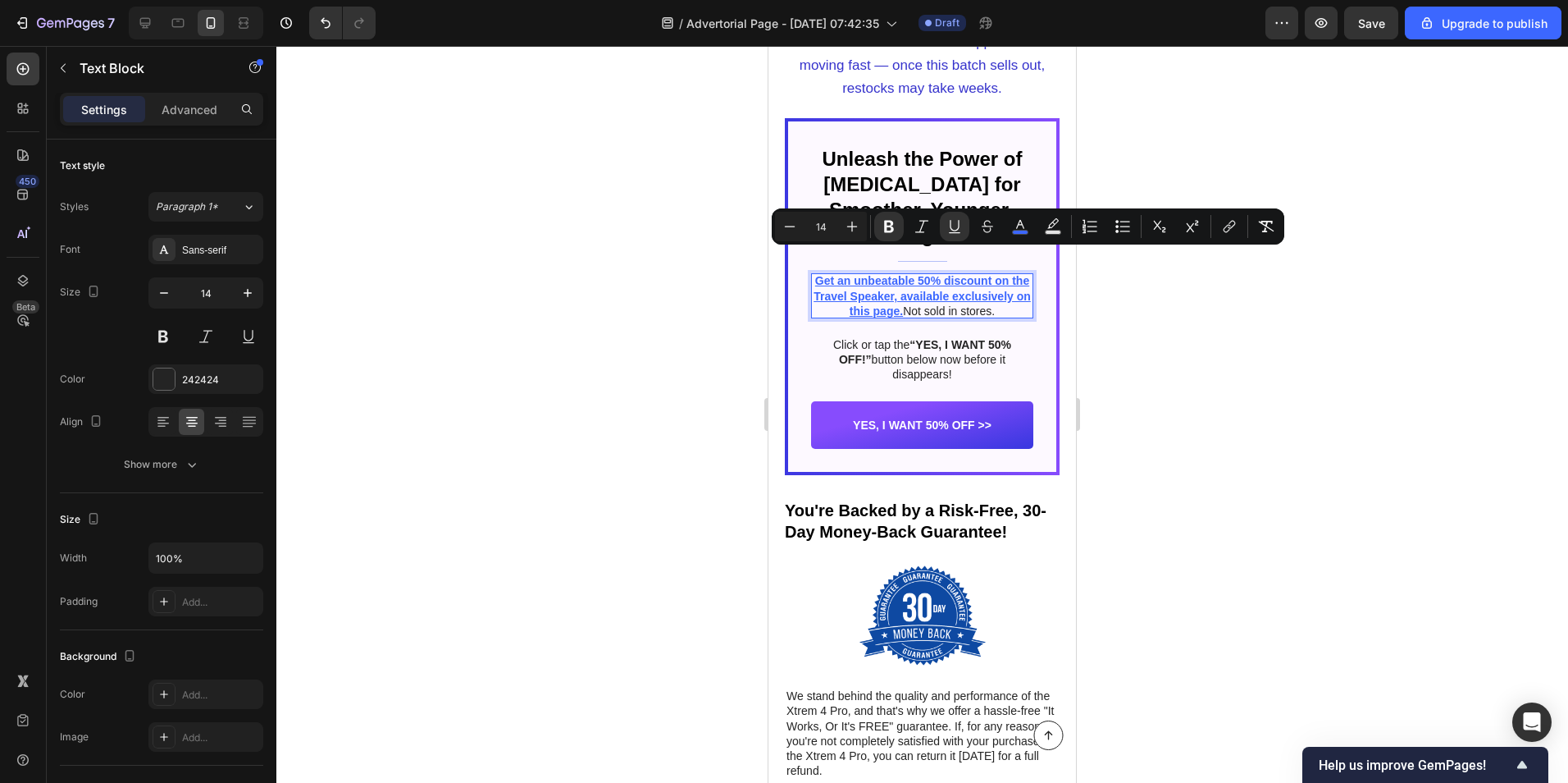
drag, startPoint x: 935, startPoint y: 305, endPoint x: 847, endPoint y: 279, distance: 91.8
click at [847, 279] on p "Get an unbeatable 50% discount on the Travel Speaker, available exclusively on …" at bounding box center [922, 296] width 222 height 45
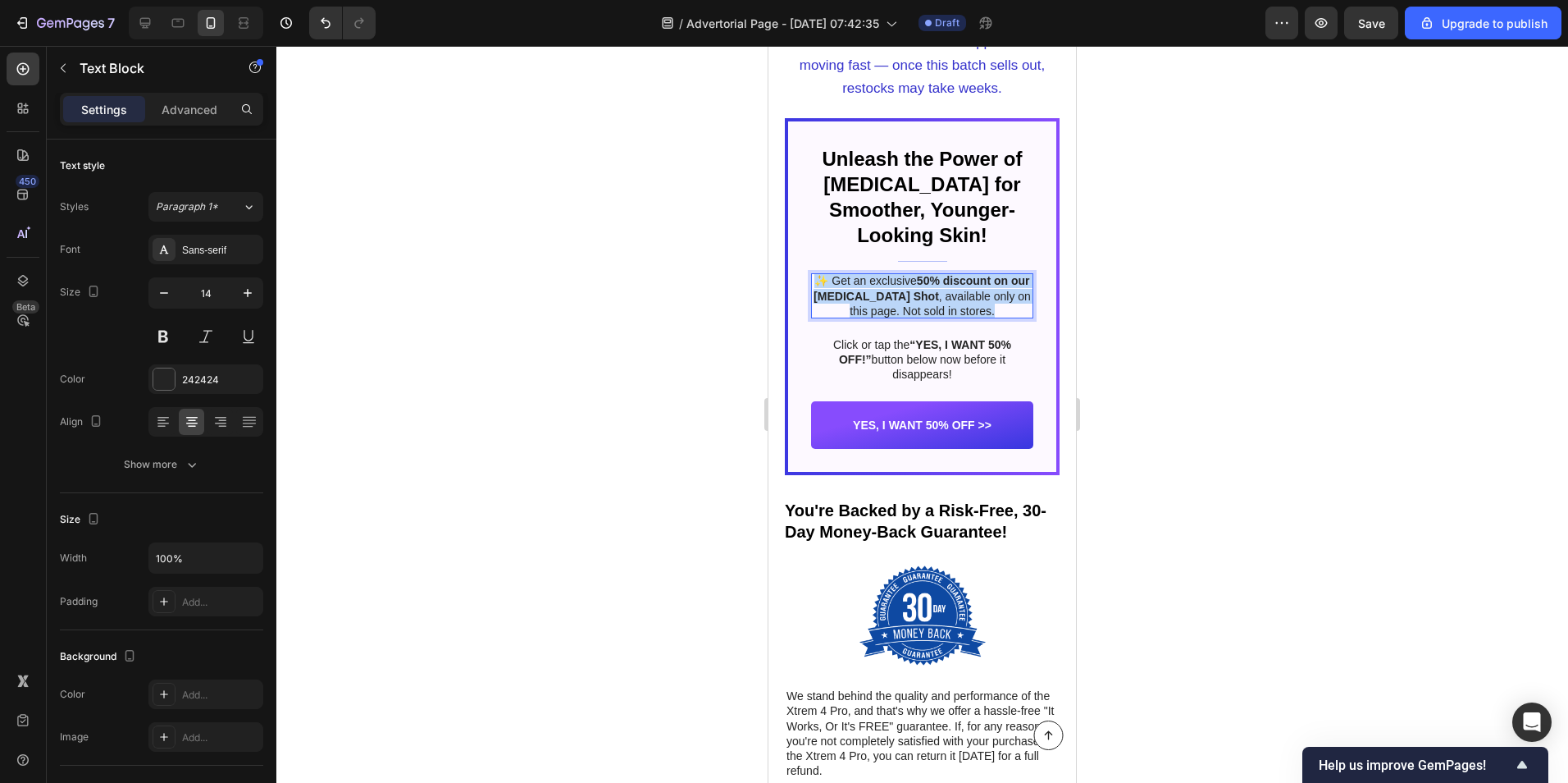
drag, startPoint x: 984, startPoint y: 286, endPoint x: 823, endPoint y: 259, distance: 163.2
click at [823, 273] on p "✨ Get an exclusive 50% discount on our Retinol Shot , available only on this pa…" at bounding box center [922, 296] width 222 height 45
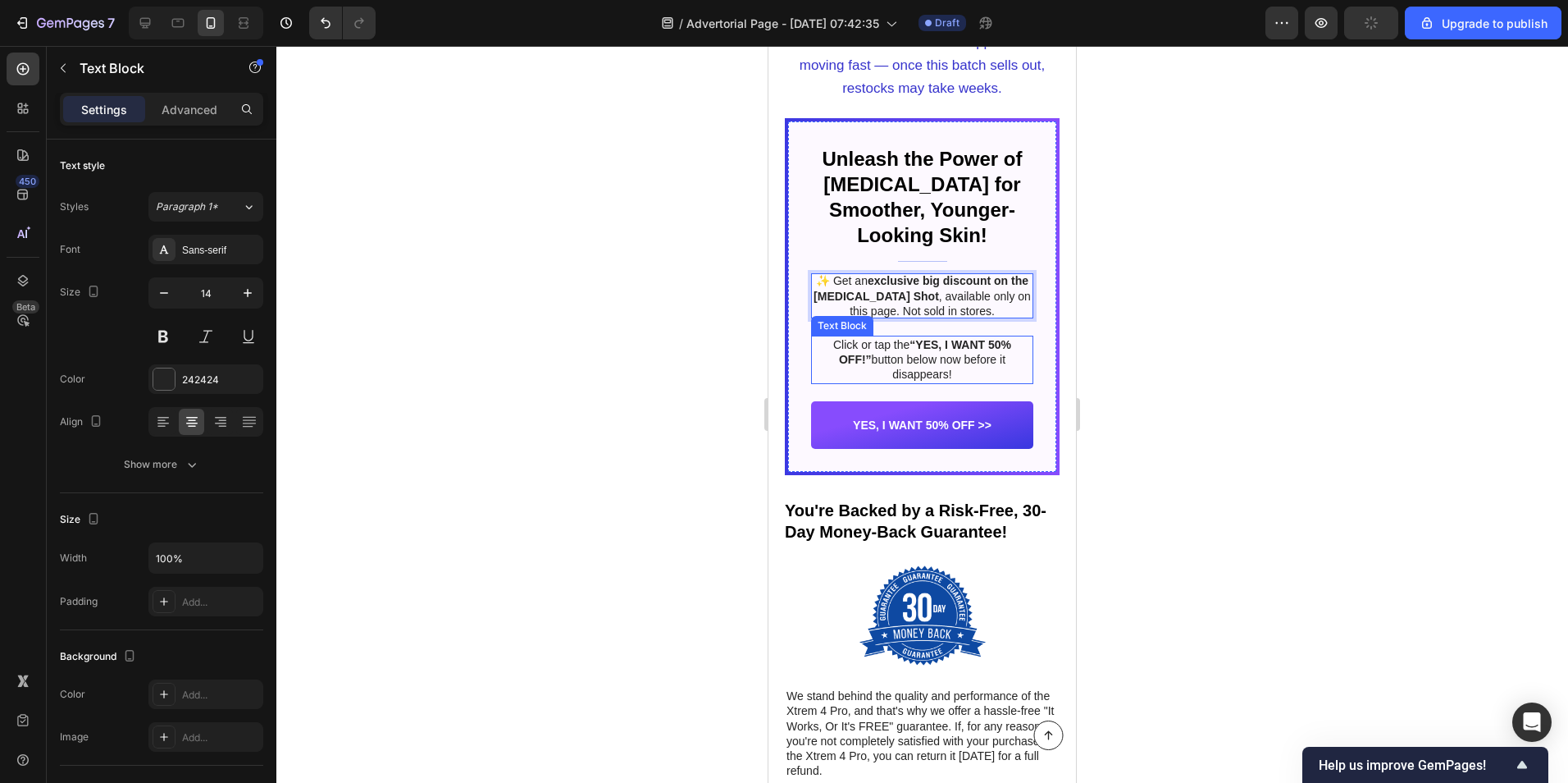
click at [899, 337] on p "Click or tap the “YES, I WANT 50% OFF!” button below now before it disappears!" at bounding box center [922, 360] width 219 height 45
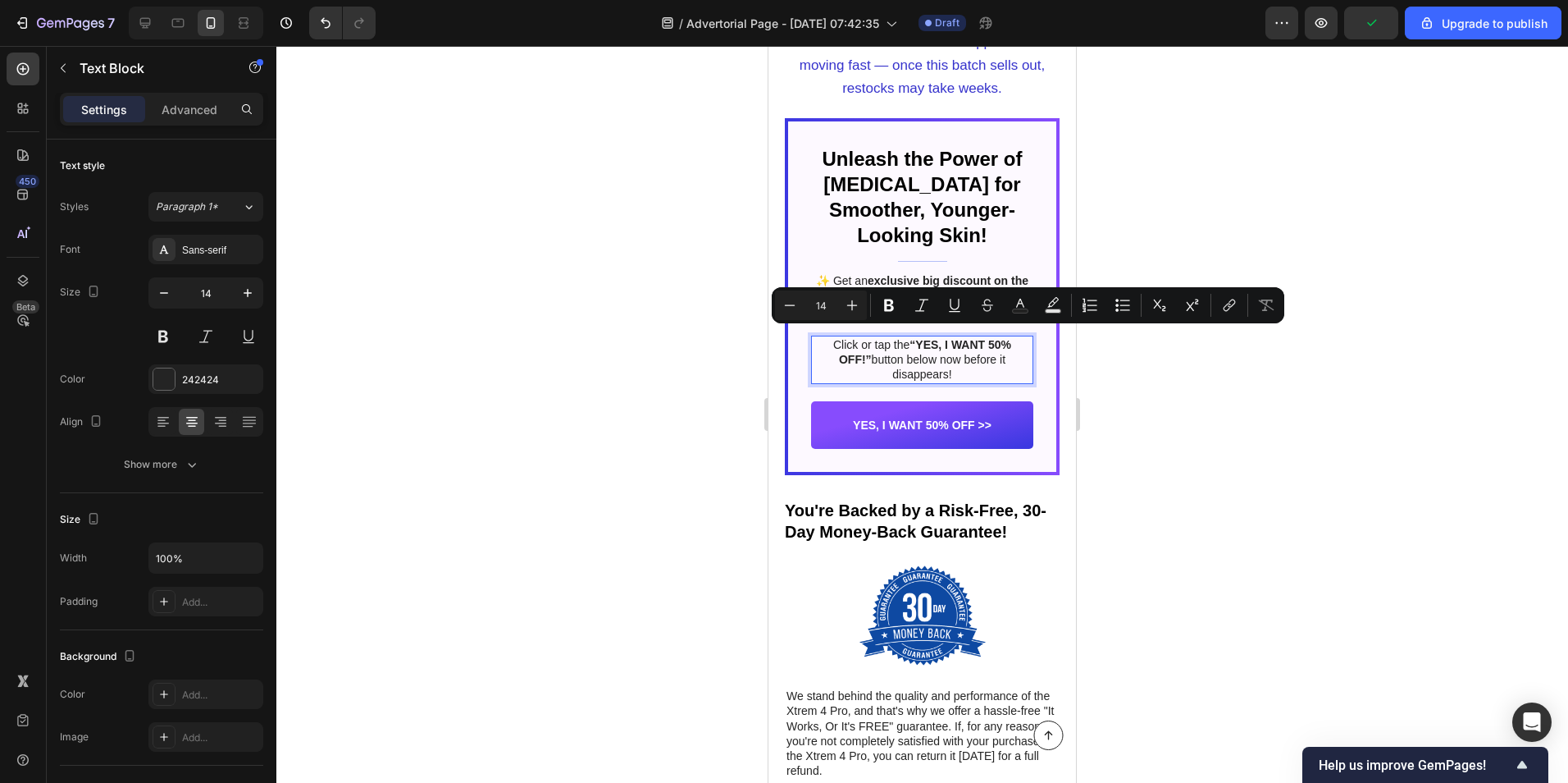
click at [951, 348] on p "Click or tap the “YES, I WANT 50% OFF!” button below now before it disappears!" at bounding box center [922, 360] width 219 height 45
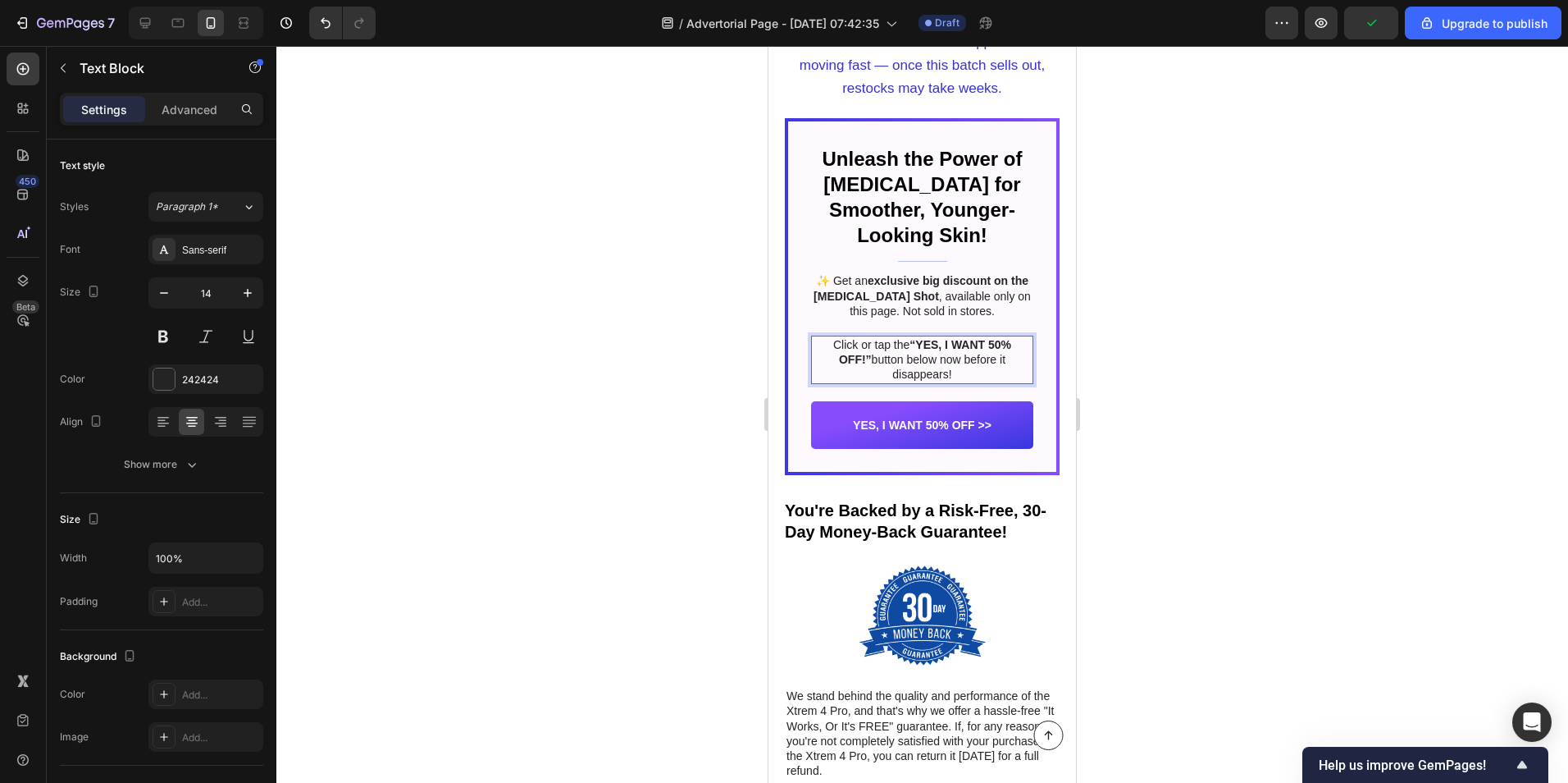
drag, startPoint x: 951, startPoint y: 348, endPoint x: 822, endPoint y: 325, distance: 131.0
click at [822, 337] on p "Click or tap the “YES, I WANT 50% OFF!” button below now before it disappears!" at bounding box center [922, 360] width 219 height 45
click at [954, 418] on p "YES, I WANT 50% OFF >>" at bounding box center [922, 425] width 138 height 15
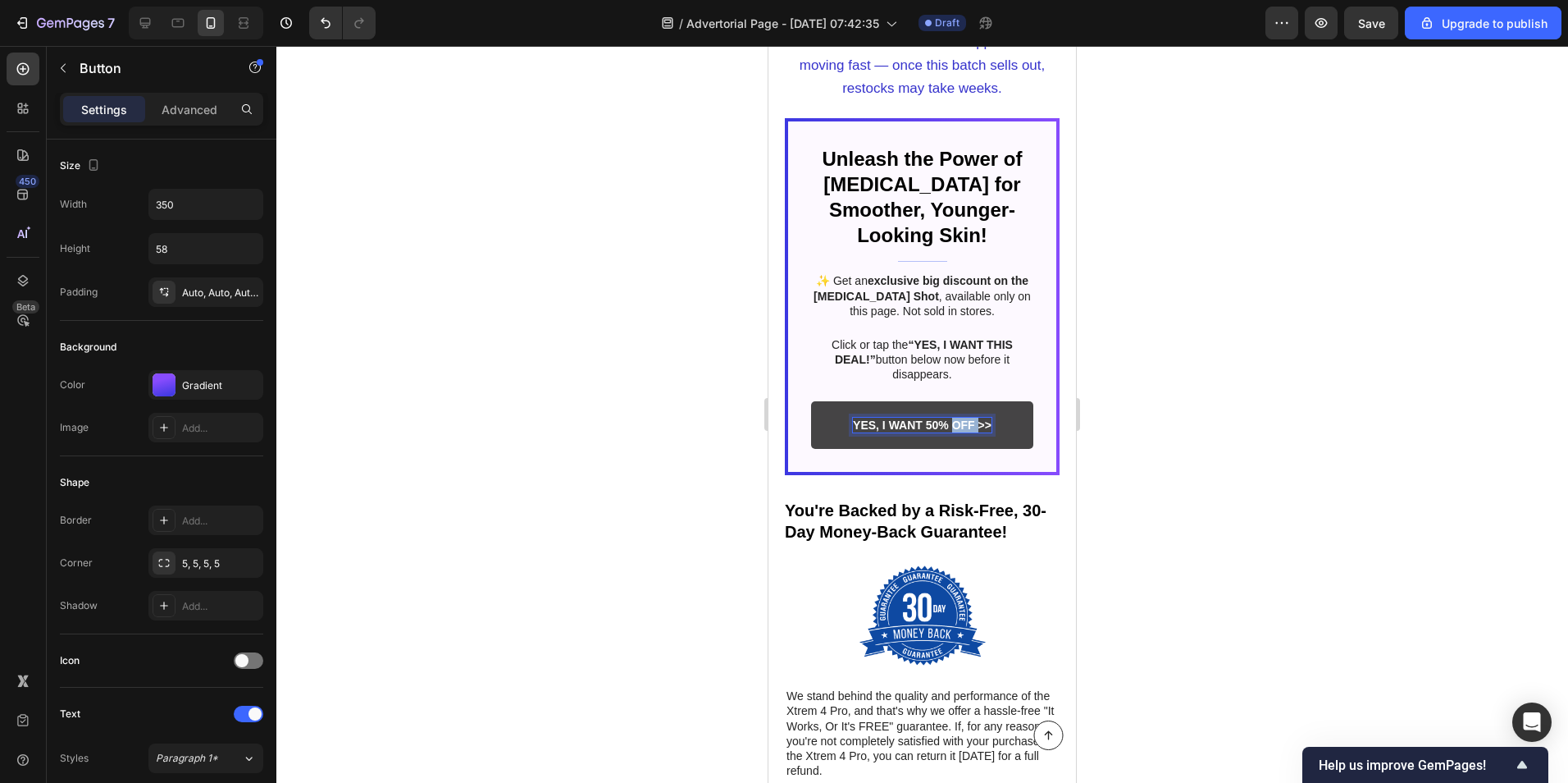
click at [954, 418] on p "YES, I WANT 50% OFF >>" at bounding box center [922, 425] width 138 height 15
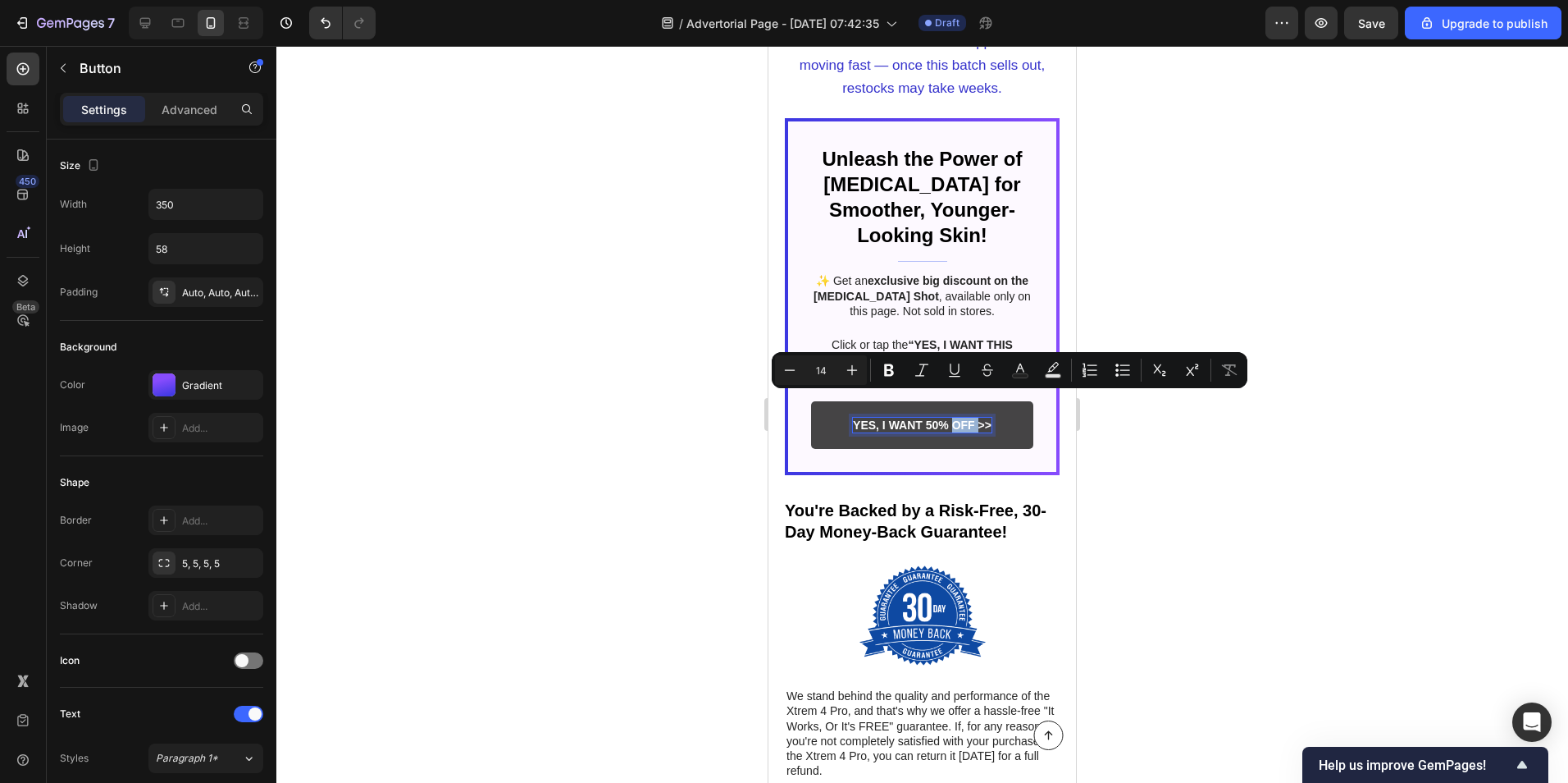
click at [954, 418] on p "YES, I WANT 50% OFF >>" at bounding box center [922, 425] width 138 height 15
drag, startPoint x: 982, startPoint y: 398, endPoint x: 733, endPoint y: 410, distance: 249.3
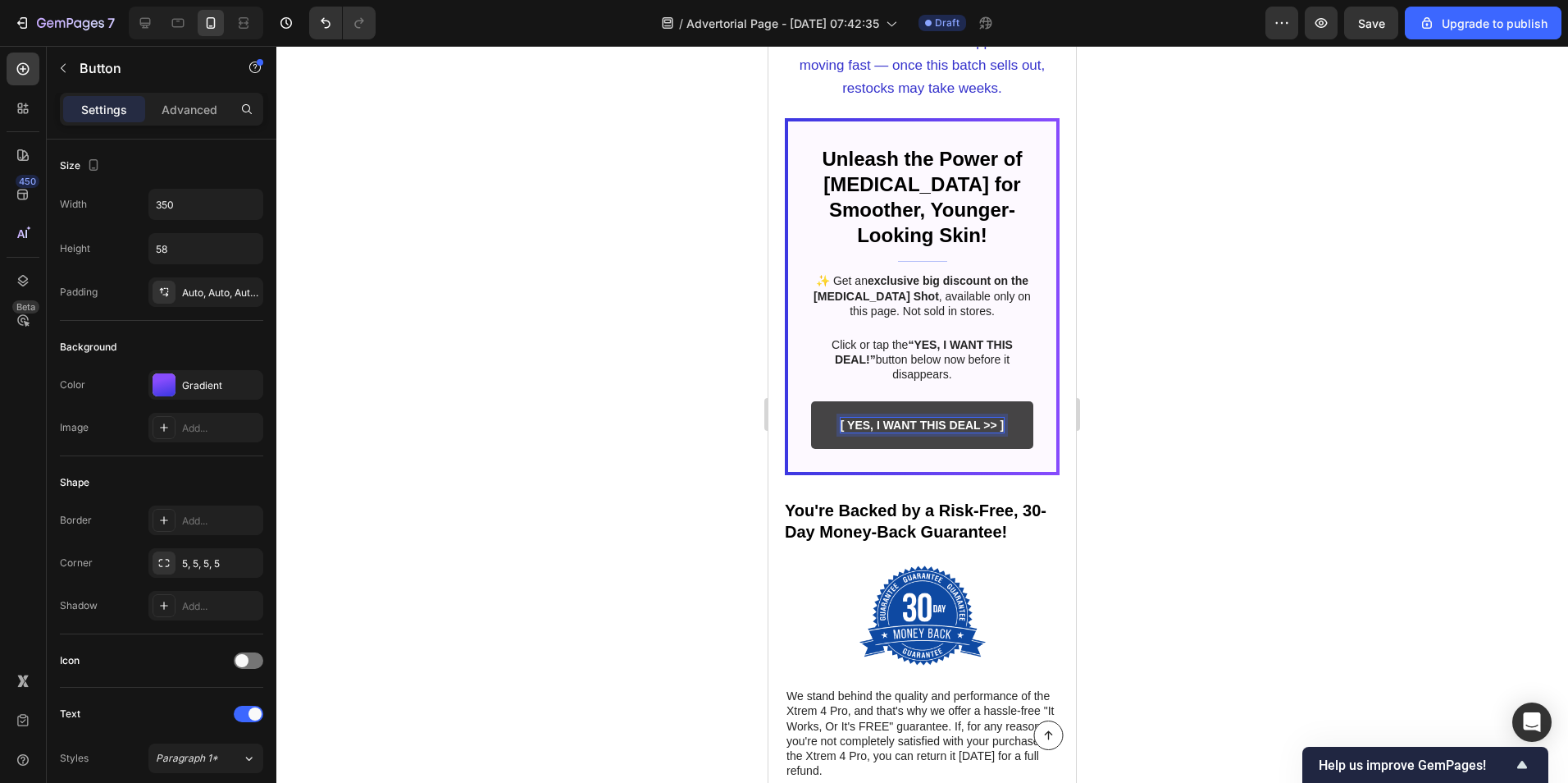
click at [817, 403] on link "[ YES, I WANT THIS DEAL >> ]" at bounding box center [922, 425] width 222 height 48
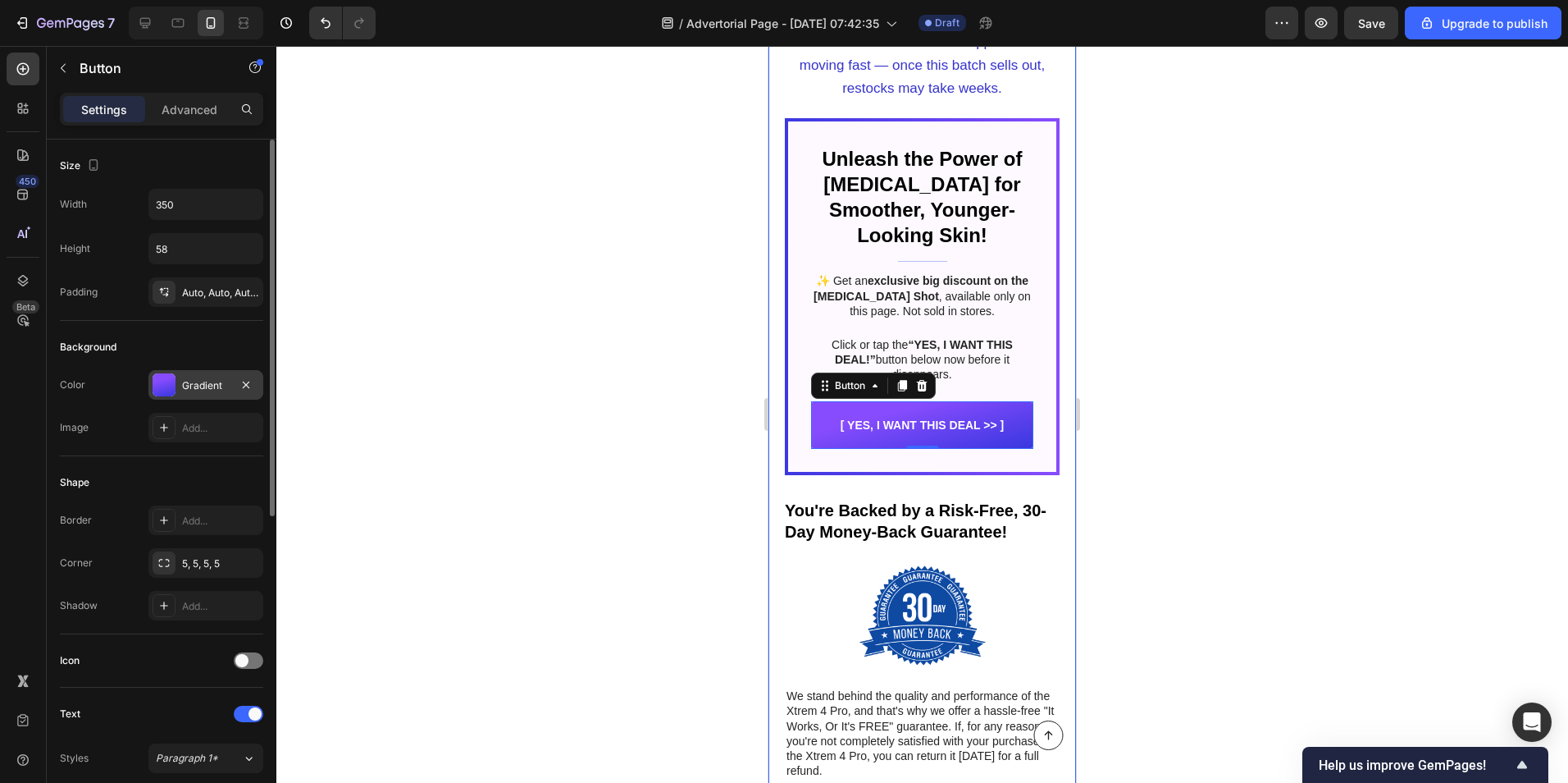
click at [189, 385] on div "Gradient" at bounding box center [206, 385] width 48 height 15
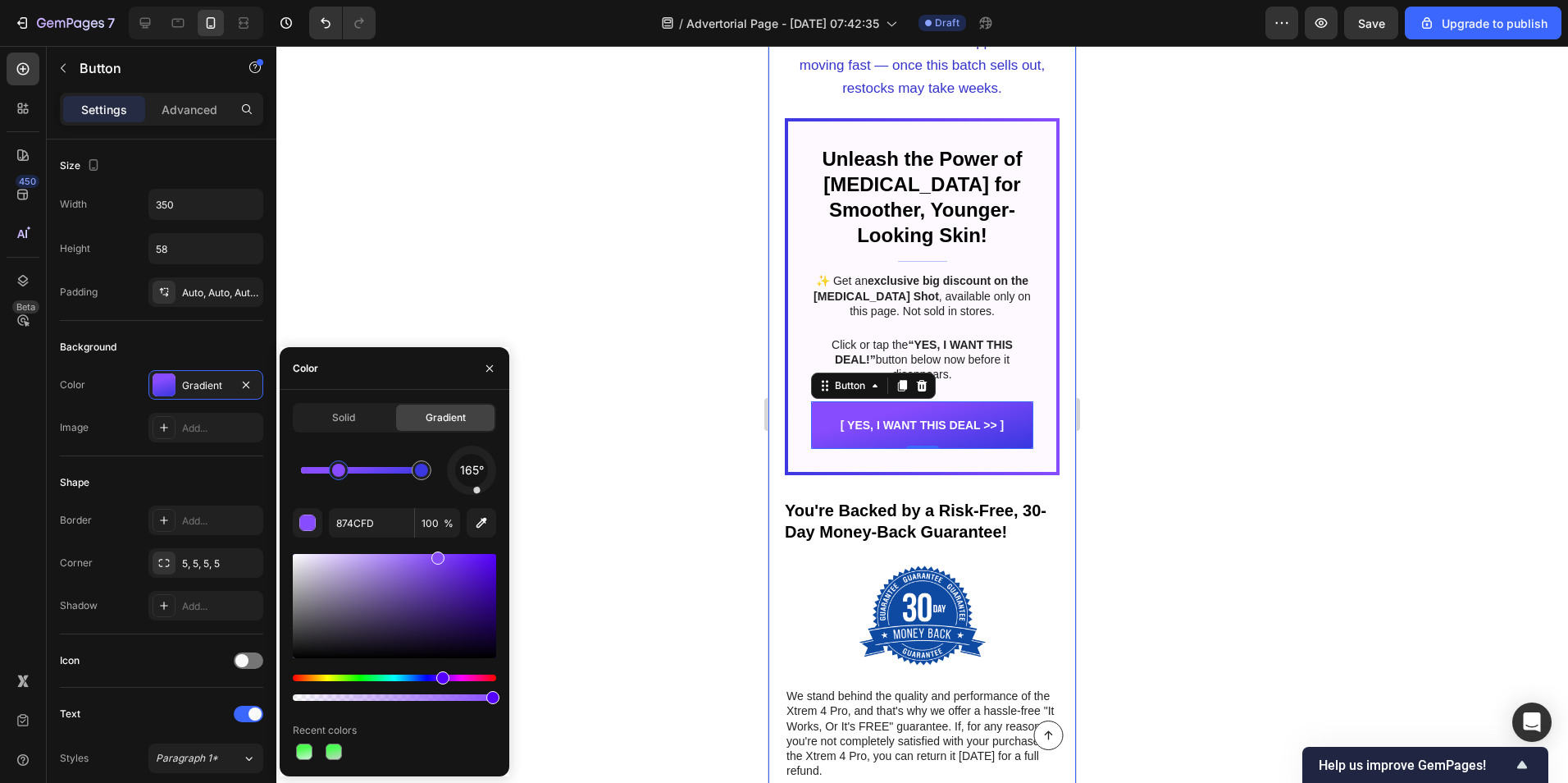
click at [343, 469] on div at bounding box center [338, 470] width 13 height 13
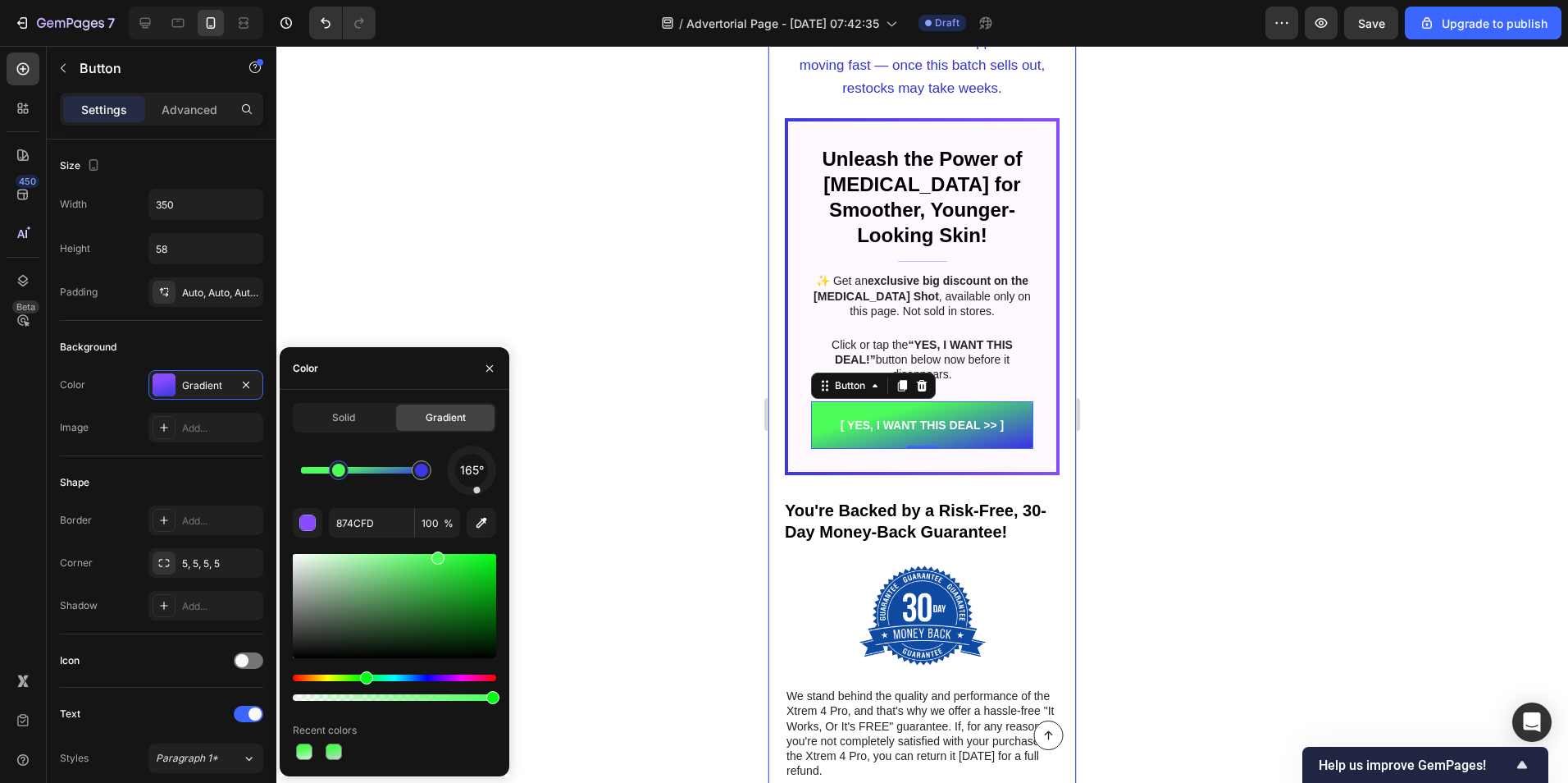
click at [364, 675] on div "Hue" at bounding box center [394, 678] width 203 height 7
click at [469, 567] on div at bounding box center [394, 606] width 203 height 104
click at [476, 562] on div at bounding box center [394, 606] width 203 height 104
click at [416, 468] on div at bounding box center [421, 470] width 13 height 13
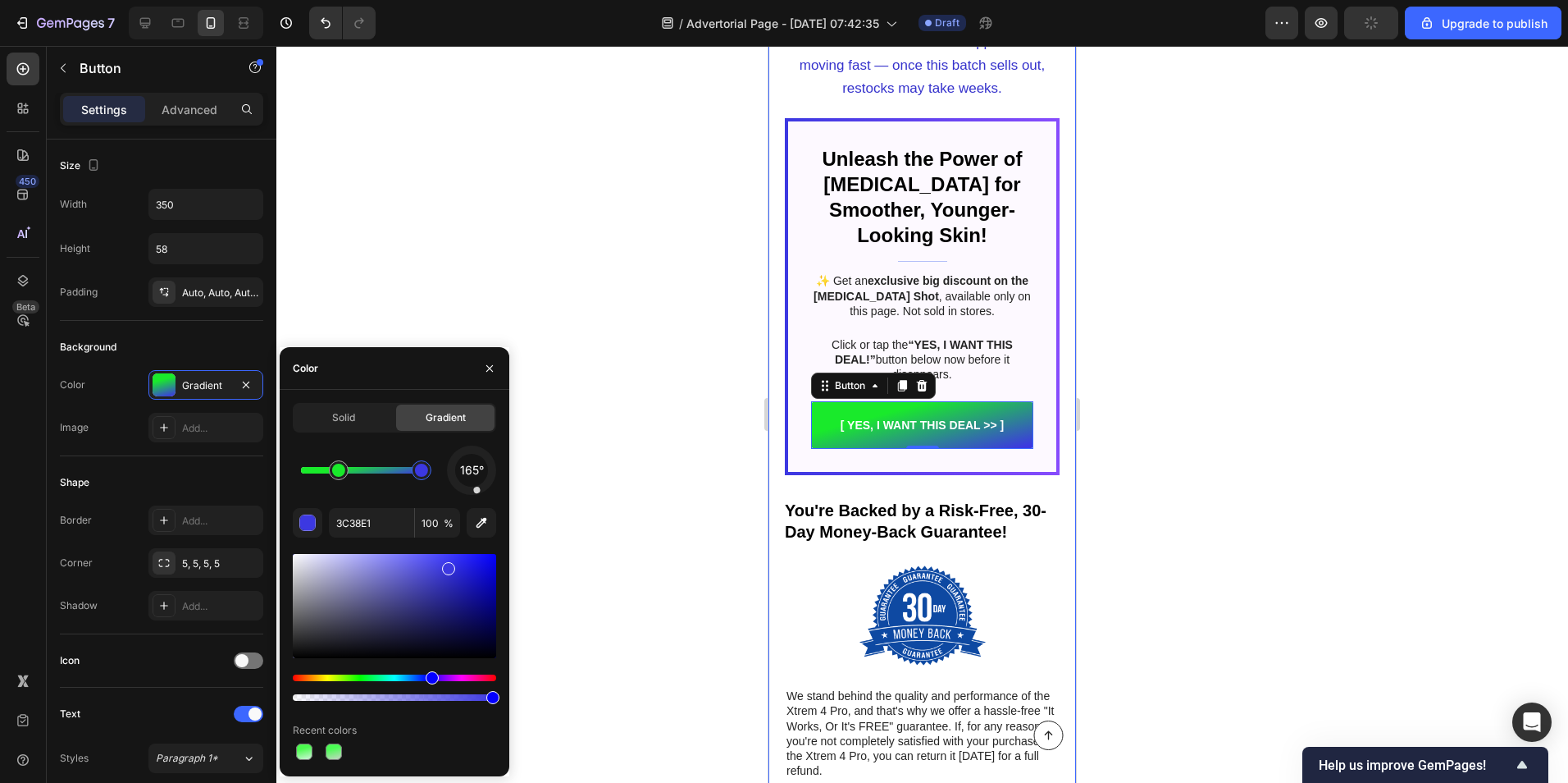
click at [374, 675] on div "Hue" at bounding box center [394, 678] width 203 height 7
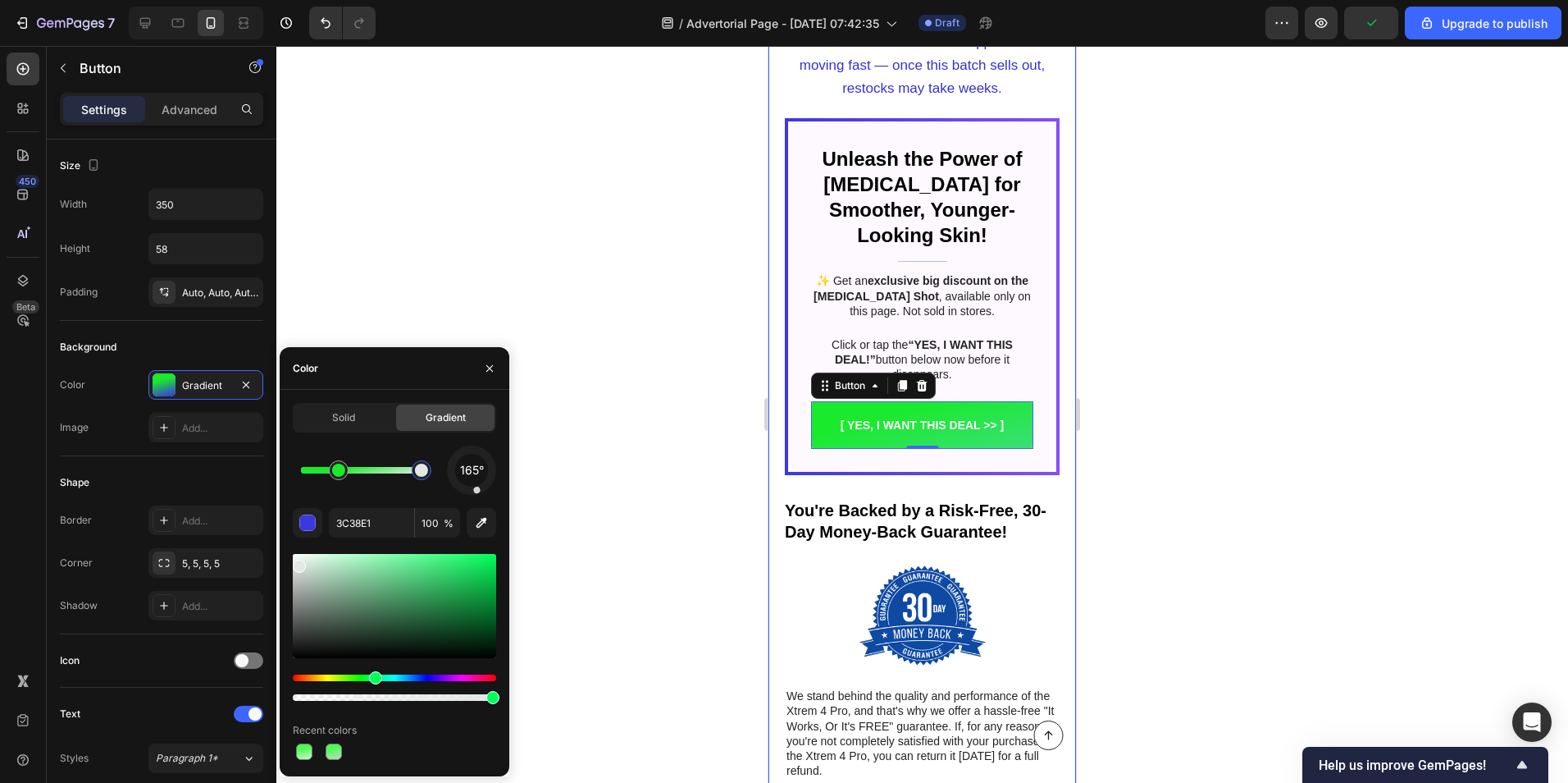
type input "E3E8E5"
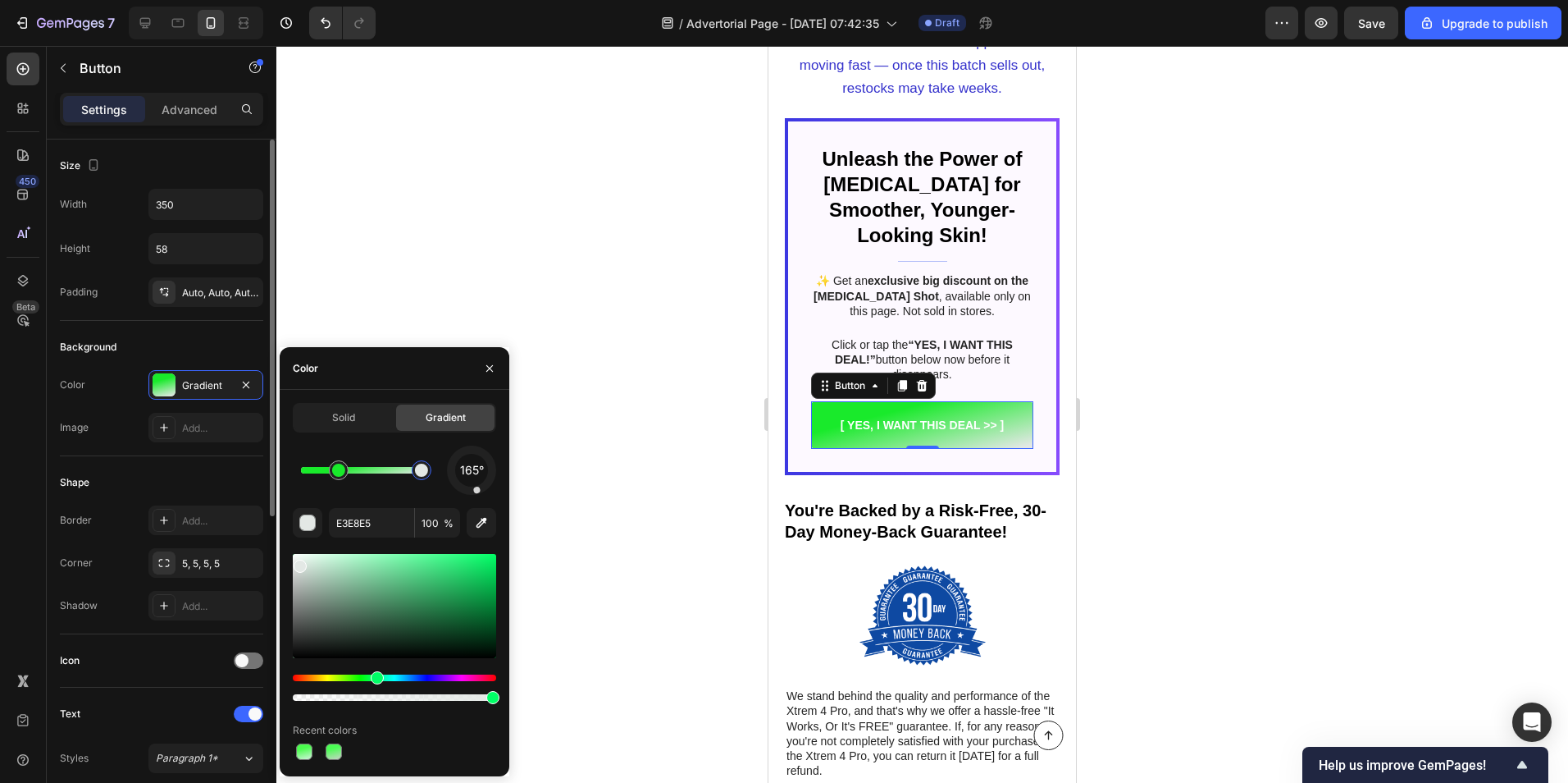
scroll to position [328, 0]
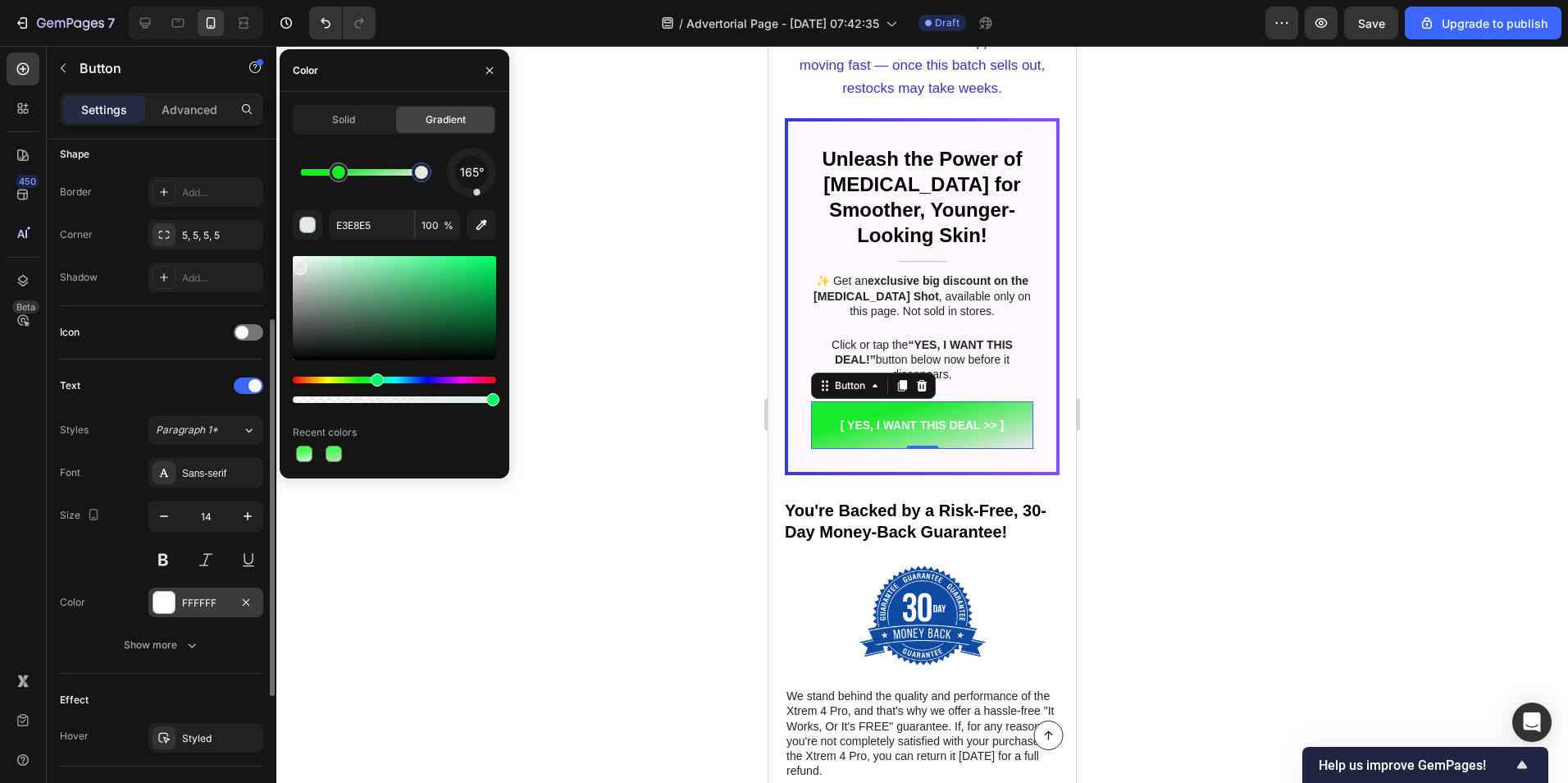
click at [191, 601] on div "FFFFFF" at bounding box center [206, 603] width 48 height 15
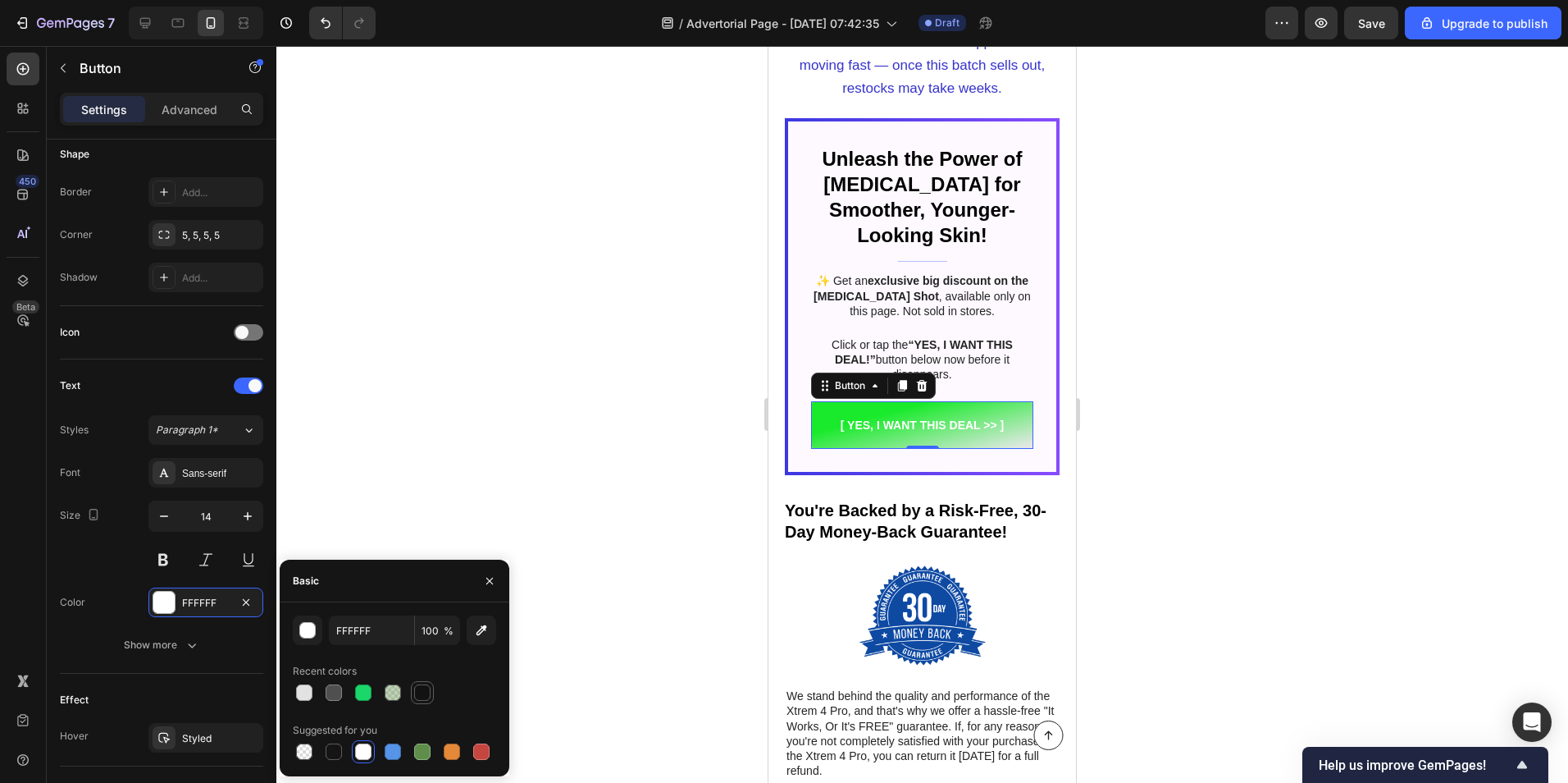
click at [421, 691] on div at bounding box center [422, 692] width 16 height 16
type input "121212"
click at [484, 393] on div at bounding box center [923, 414] width 1292 height 737
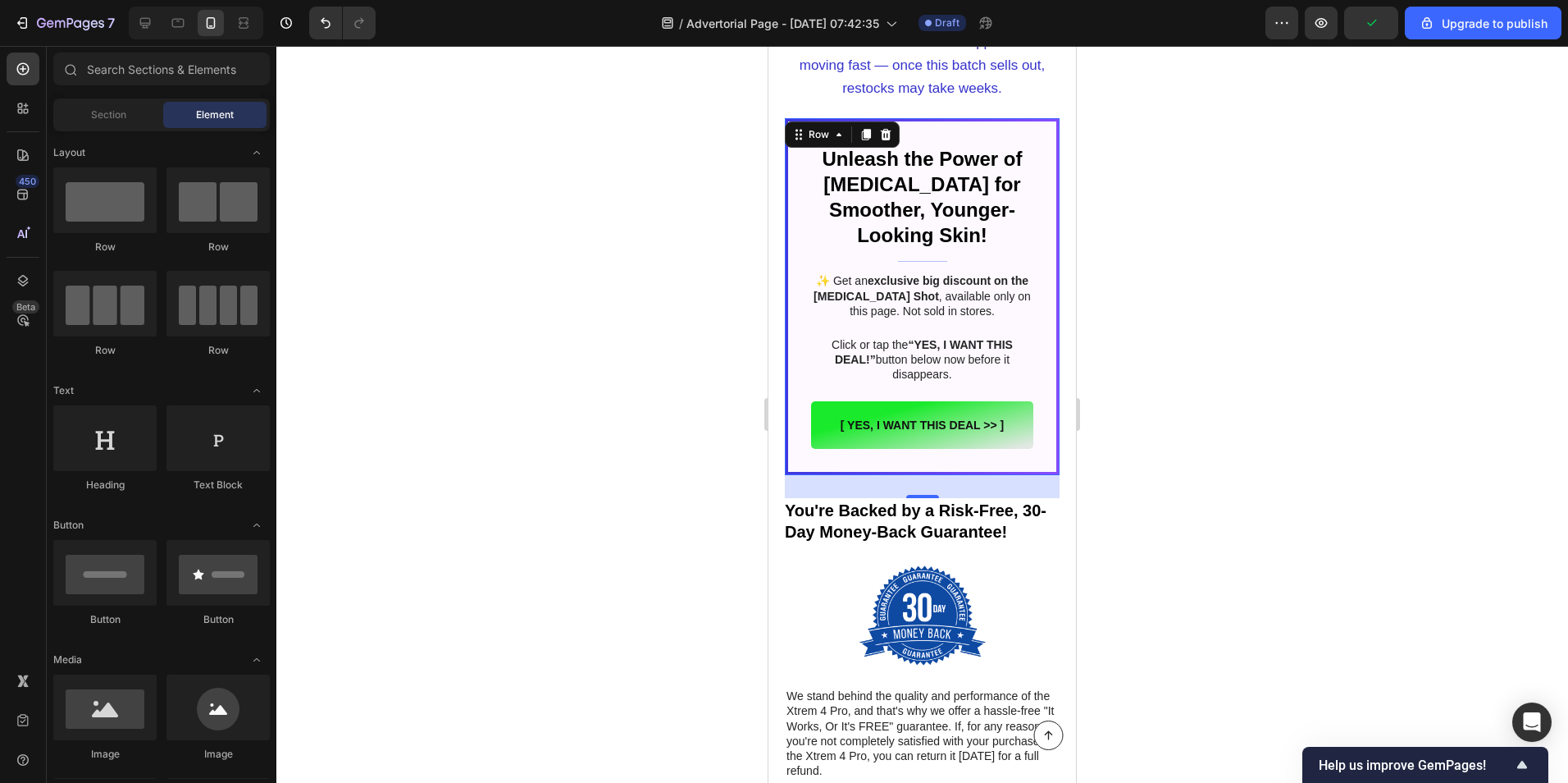
click at [786, 415] on div "Unleash the Power of Retinol for Smoother, Younger-Looking Skin! Heading Title …" at bounding box center [923, 297] width 275 height 357
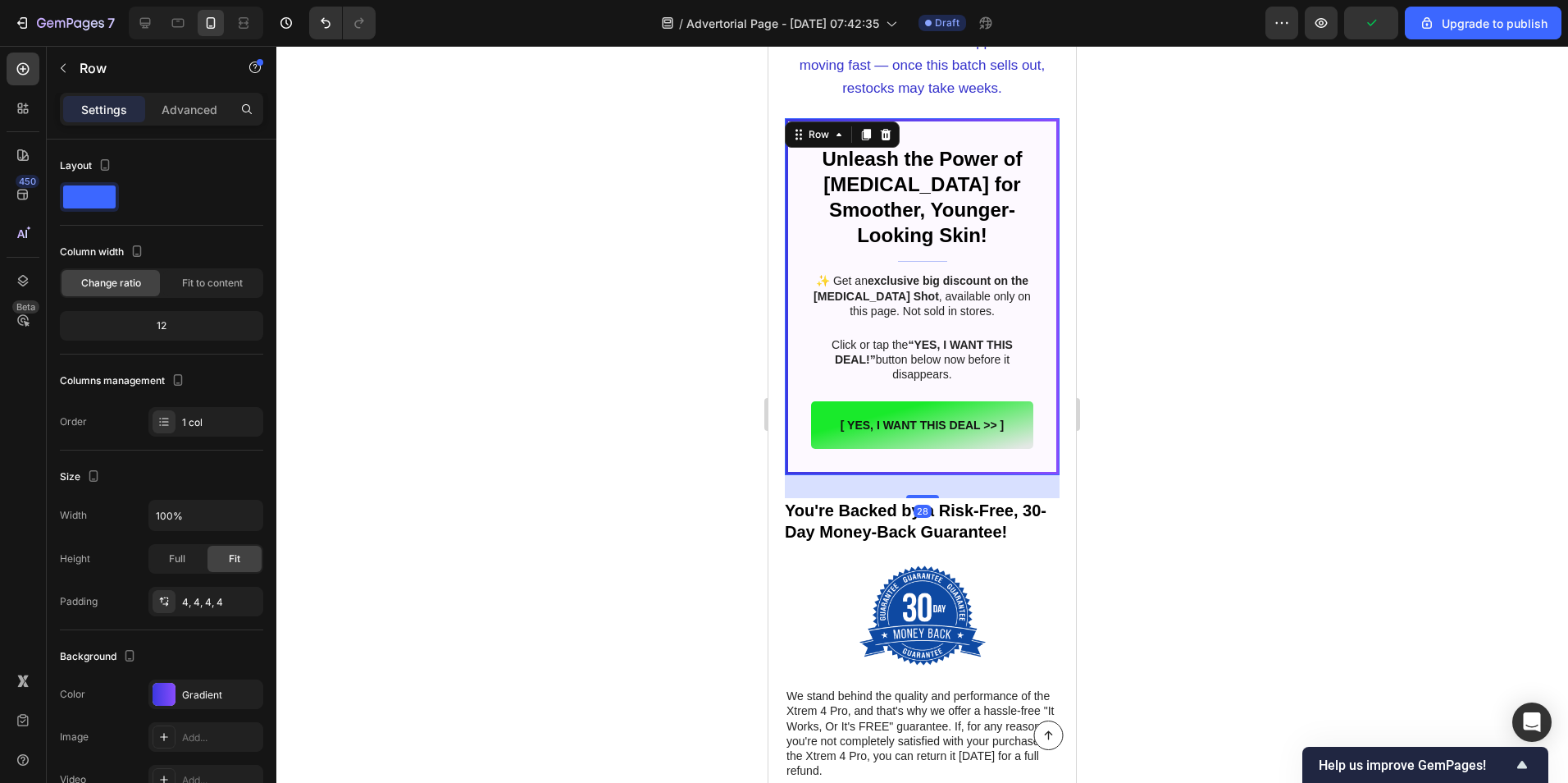
click at [786, 409] on div "Unleash the Power of Retinol for Smoother, Younger-Looking Skin! Heading Title …" at bounding box center [923, 297] width 275 height 357
click at [791, 388] on div "Unleash the Power of Retinol for Smoother, Younger-Looking Skin! Heading Title …" at bounding box center [922, 296] width 268 height 350
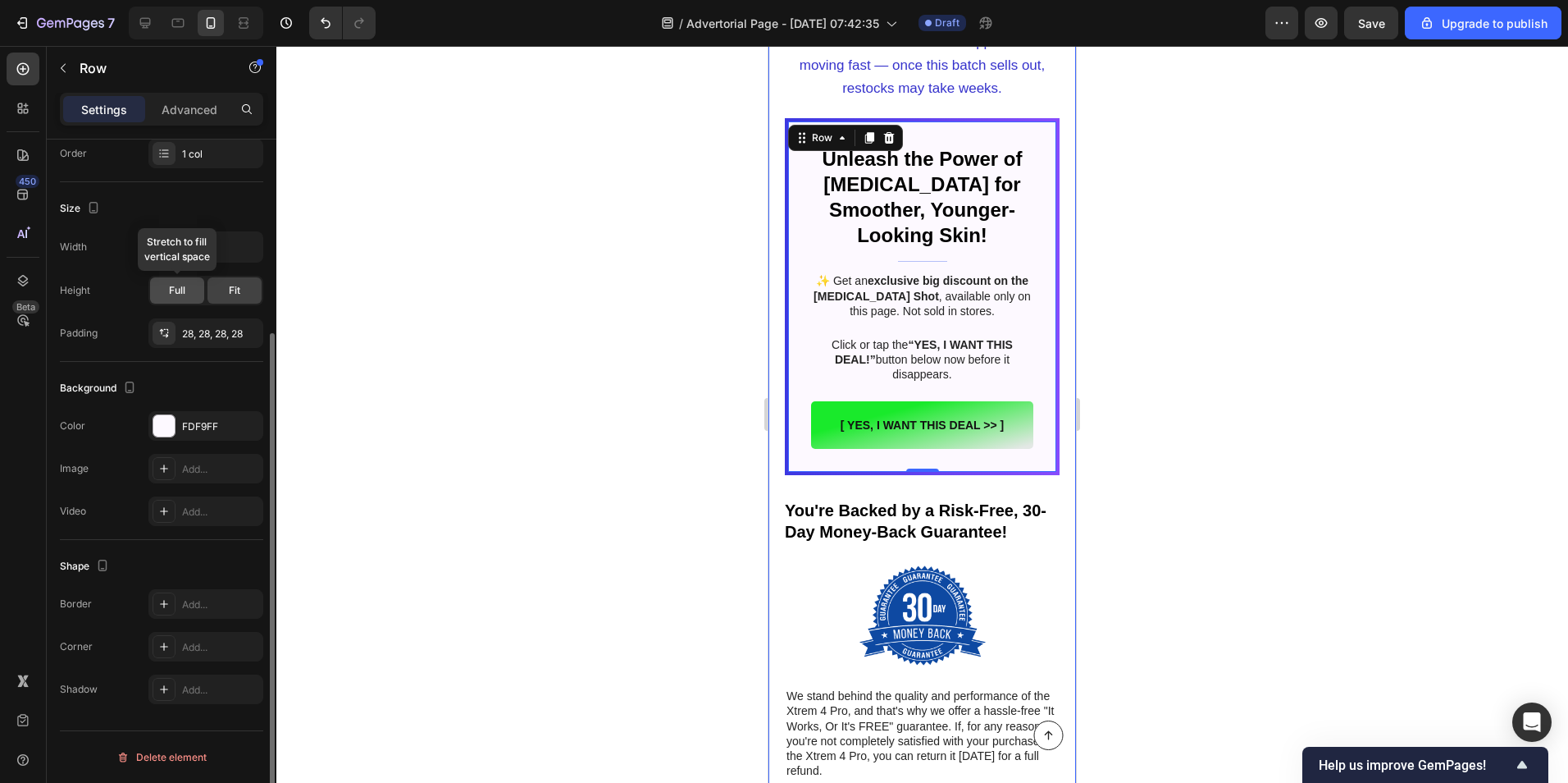
scroll to position [0, 0]
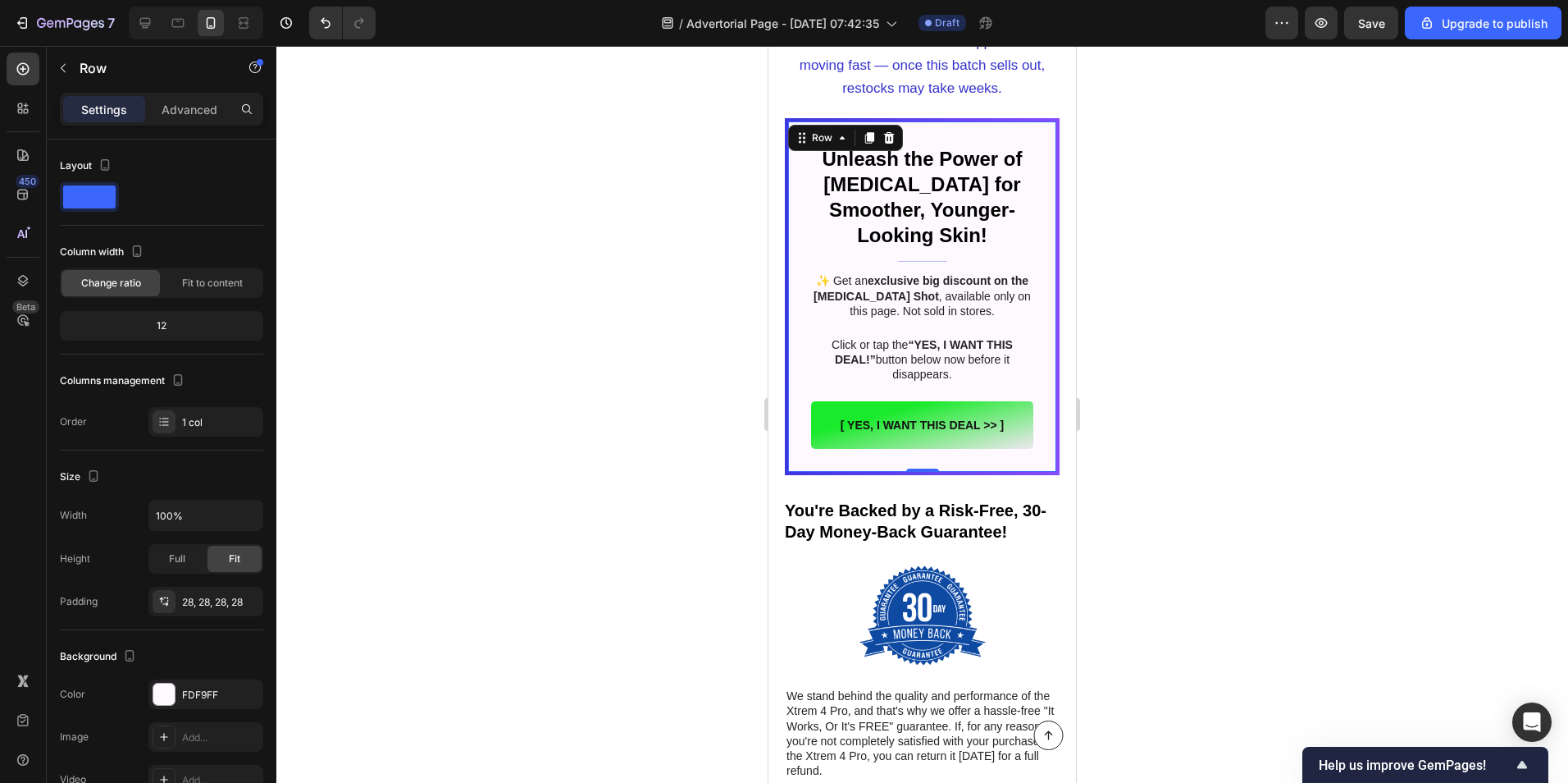
click at [546, 421] on div at bounding box center [923, 414] width 1292 height 737
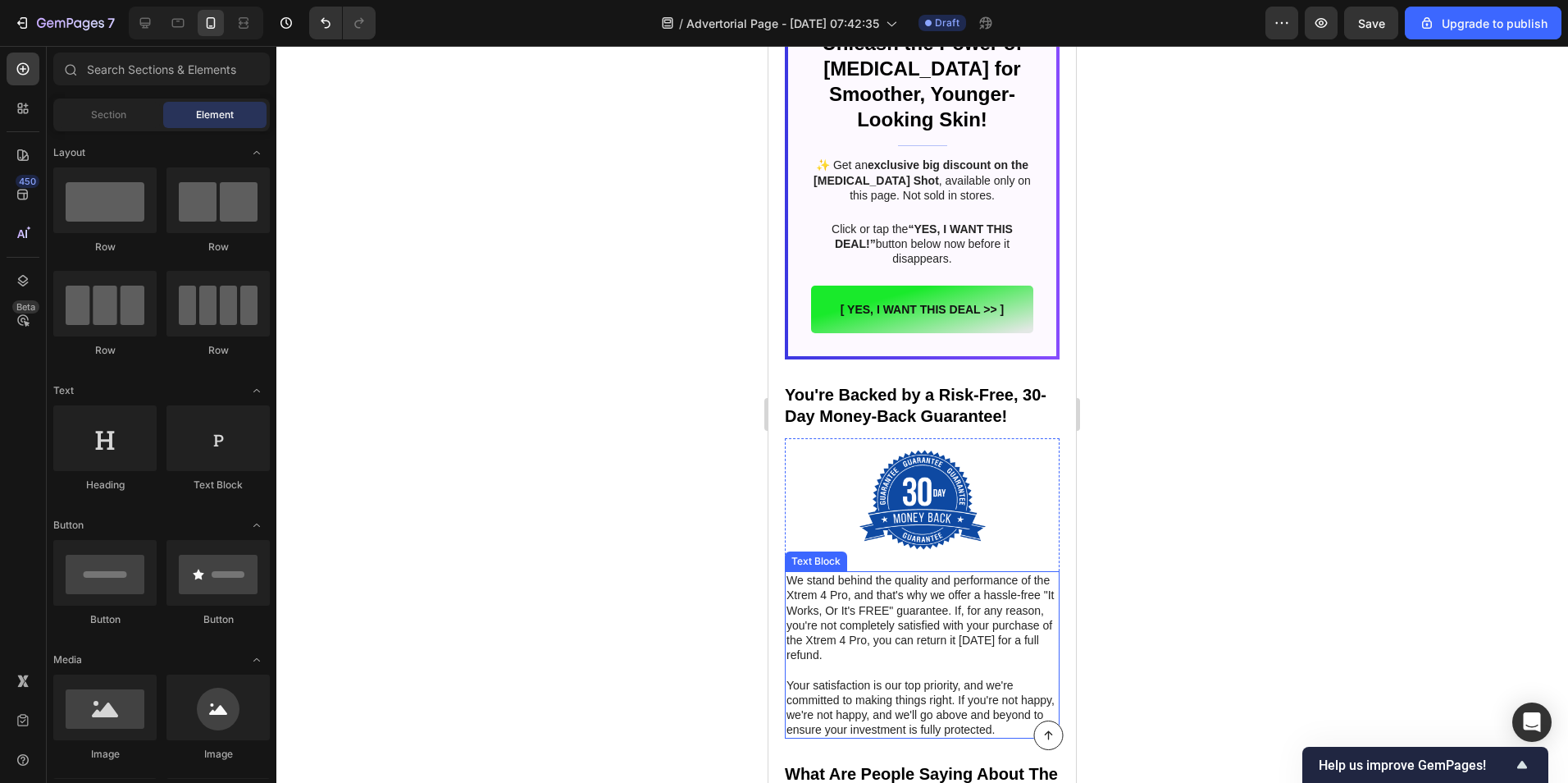
scroll to position [7792, 0]
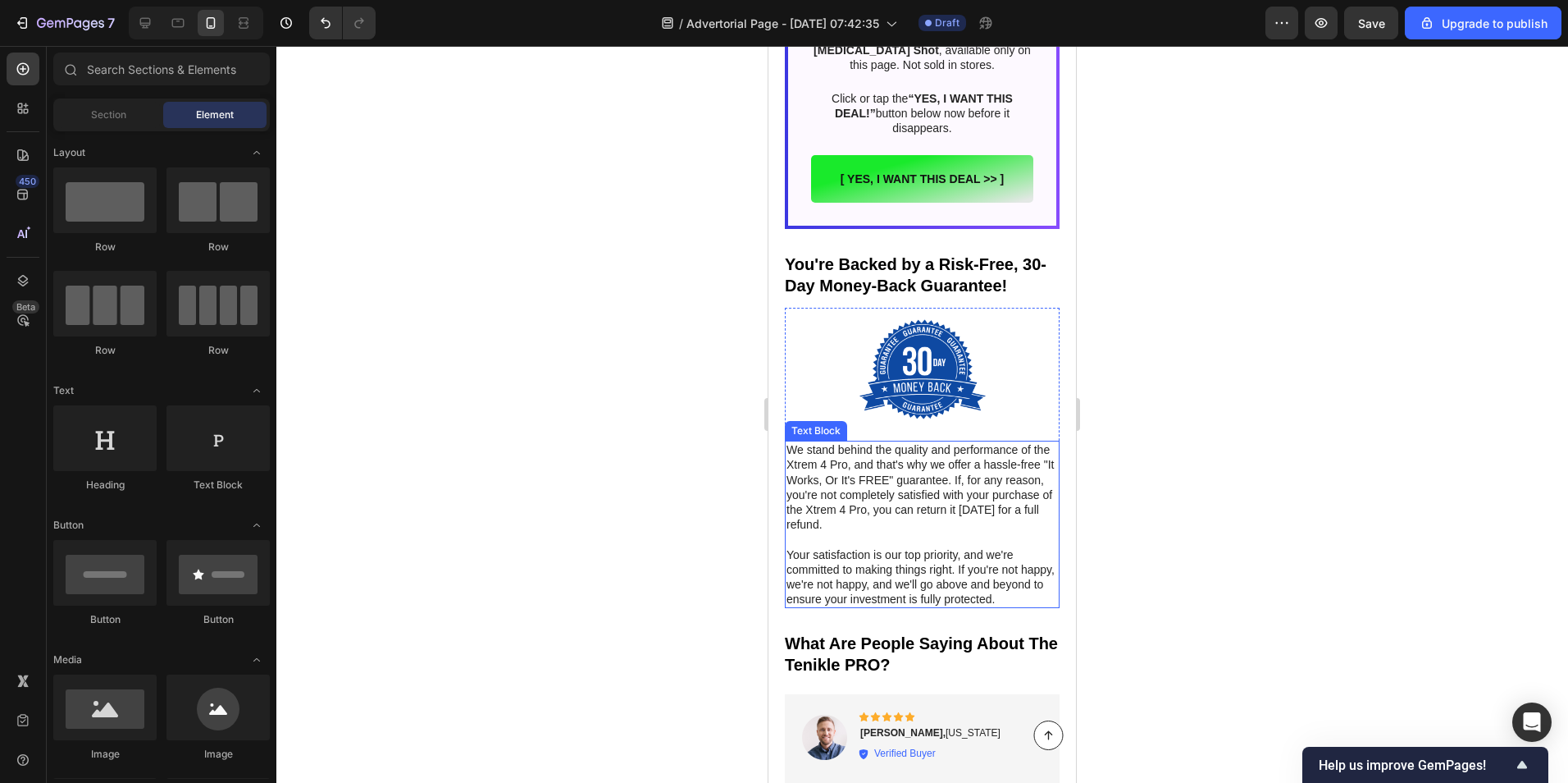
click at [851, 497] on p "We stand behind the quality and performance of the Xtrem 4 Pro, and that's why …" at bounding box center [922, 486] width 272 height 89
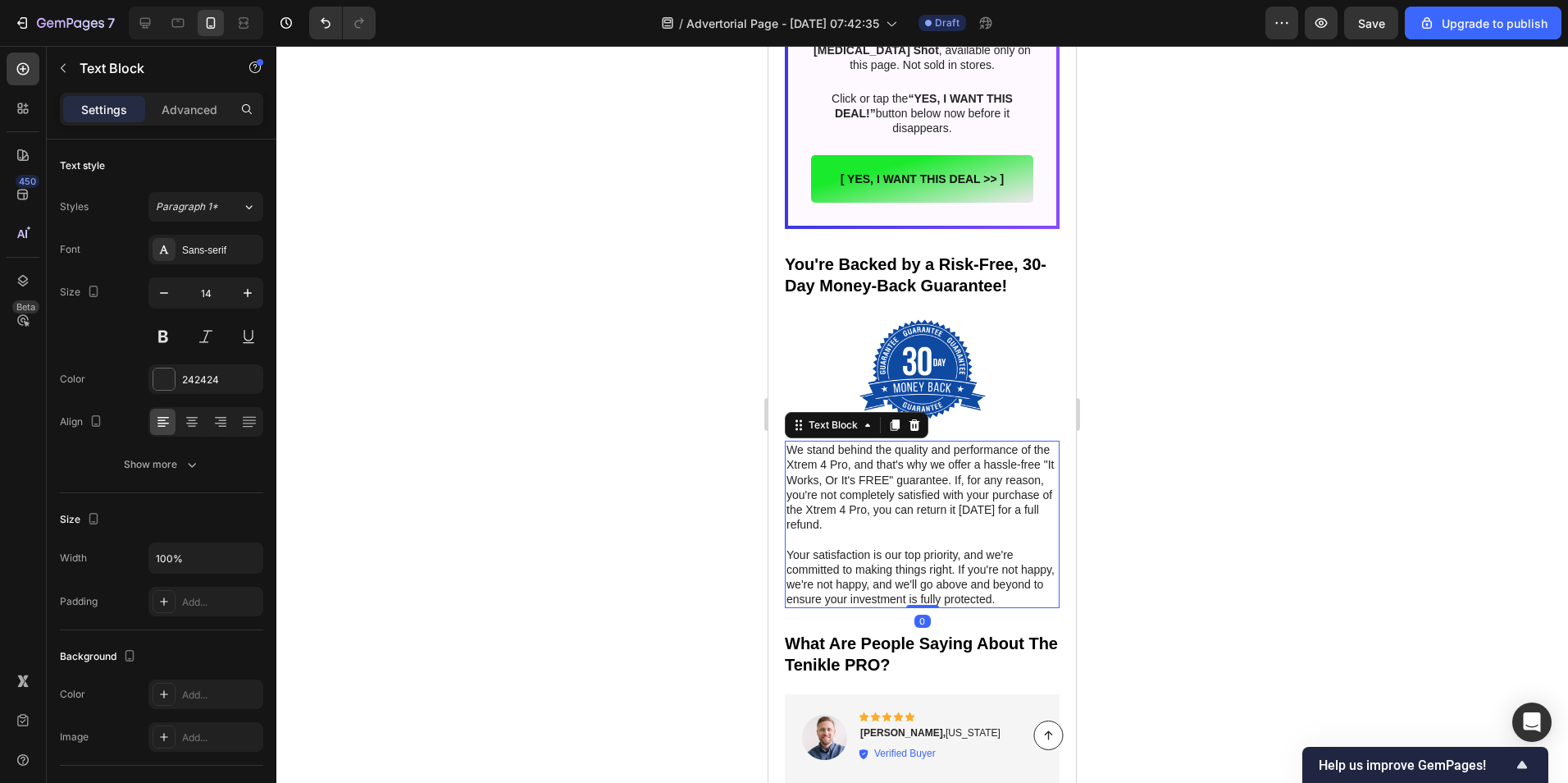
click at [851, 497] on p "We stand behind the quality and performance of the Xtrem 4 Pro, and that's why …" at bounding box center [922, 486] width 272 height 89
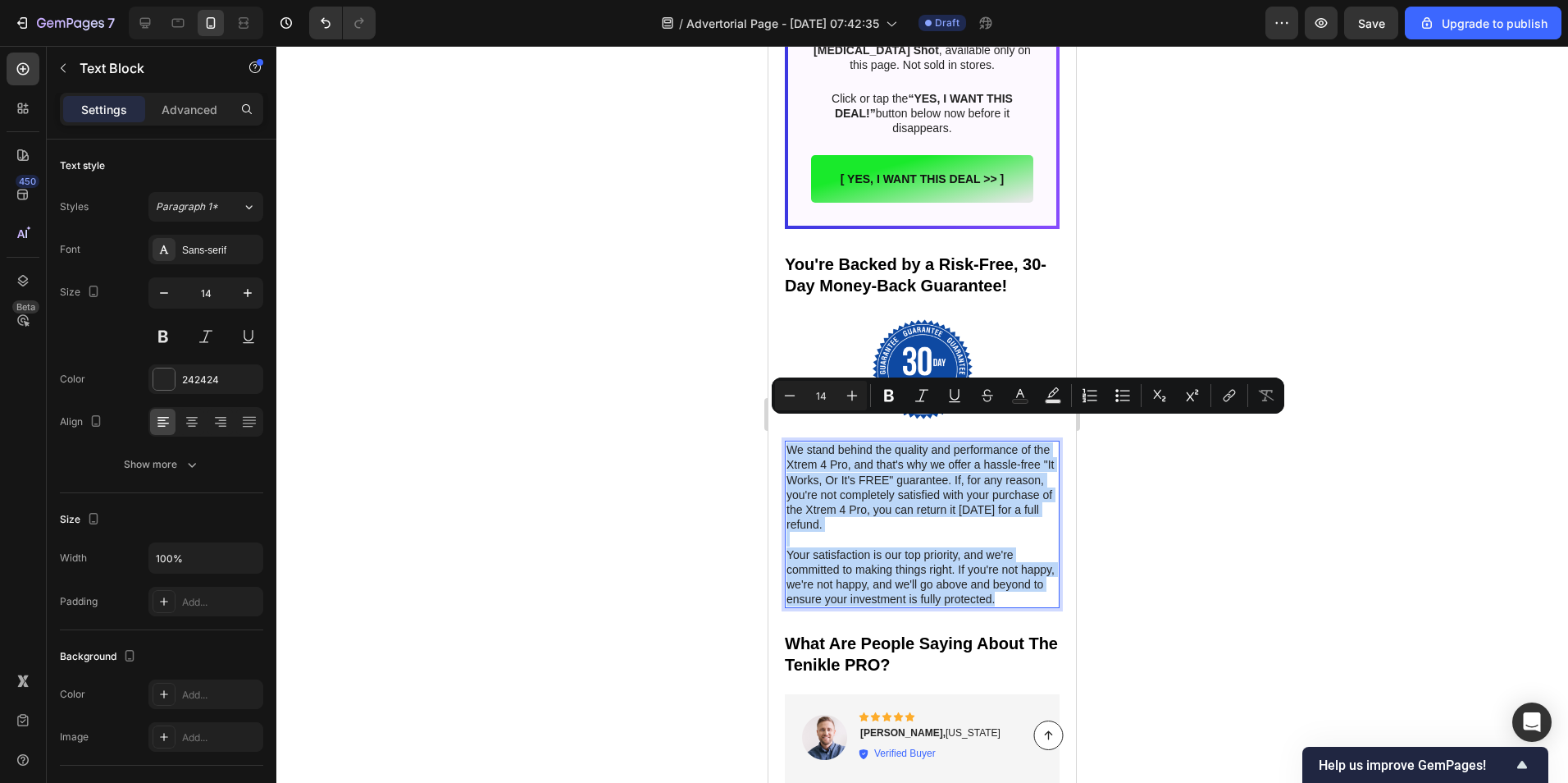
drag, startPoint x: 853, startPoint y: 592, endPoint x: 786, endPoint y: 423, distance: 181.8
click at [786, 440] on div "We stand behind the quality and performance of the Xtrem 4 Pro, and that's why …" at bounding box center [923, 523] width 275 height 167
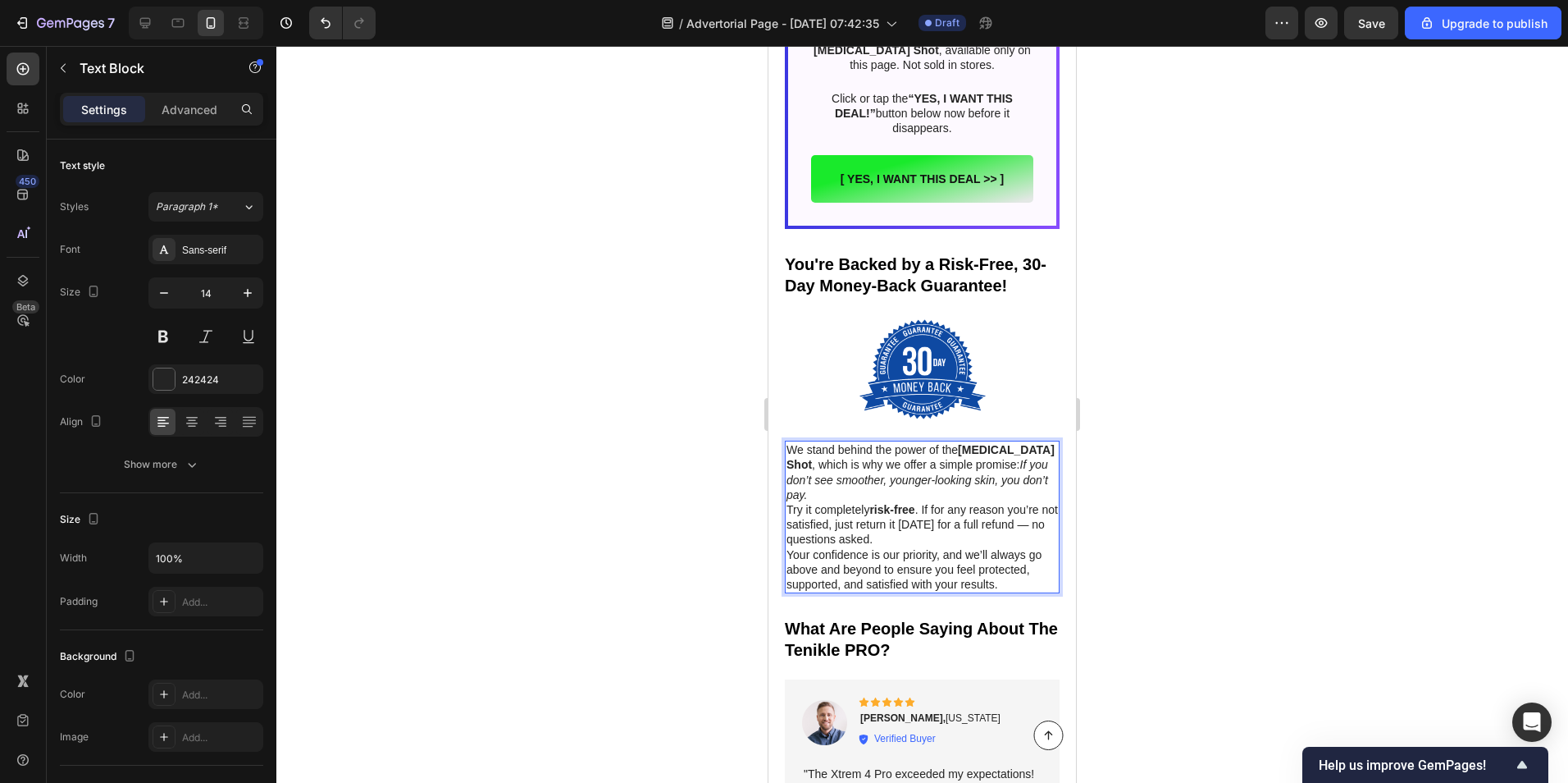
click at [848, 474] on p "We stand behind the power of the Retinol Shot , which is why we offer a simple …" at bounding box center [922, 472] width 272 height 60
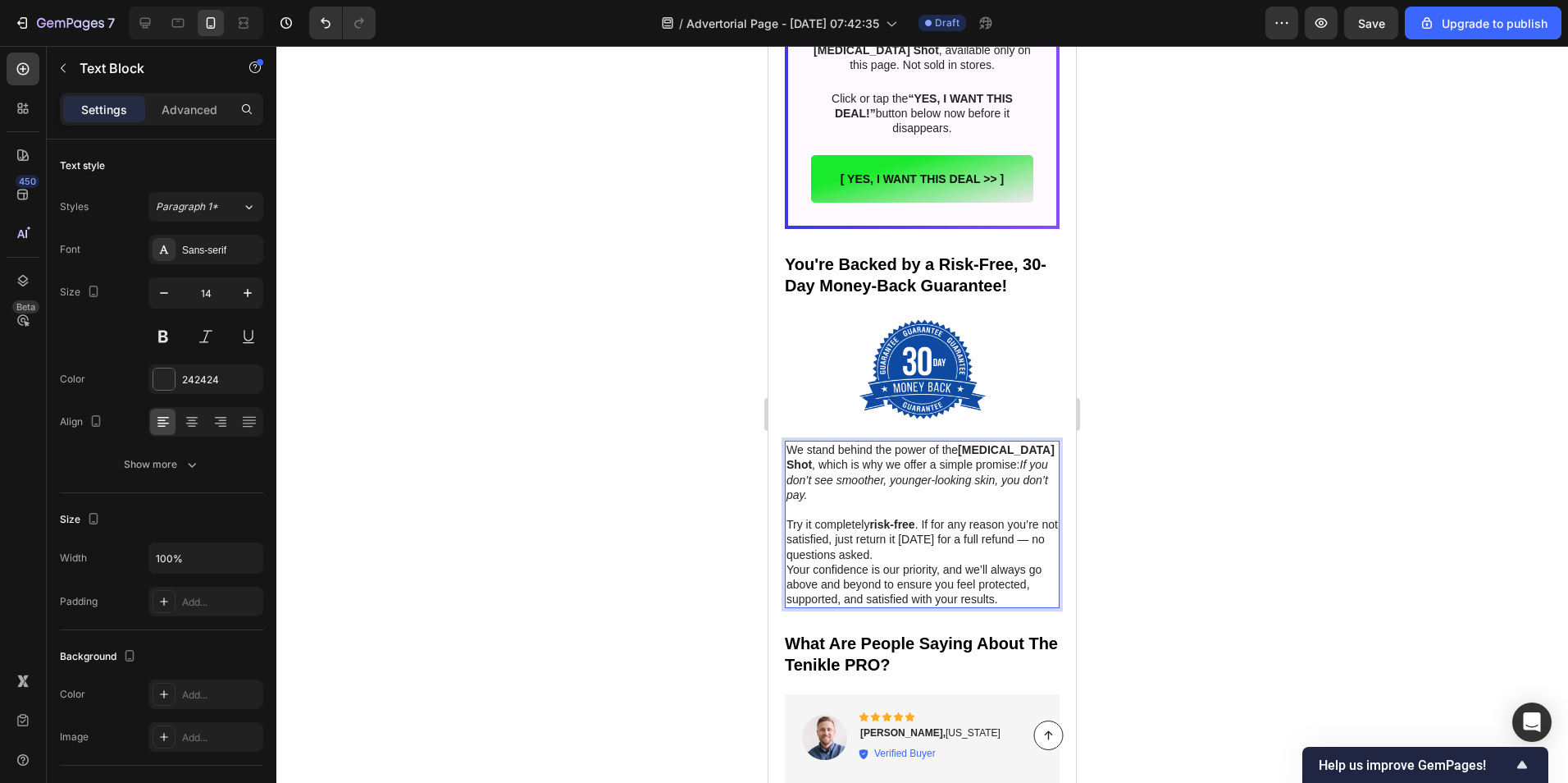
click at [969, 535] on p "Try it completely risk-free . If for any reason you’re not satisfied, just retu…" at bounding box center [922, 539] width 272 height 45
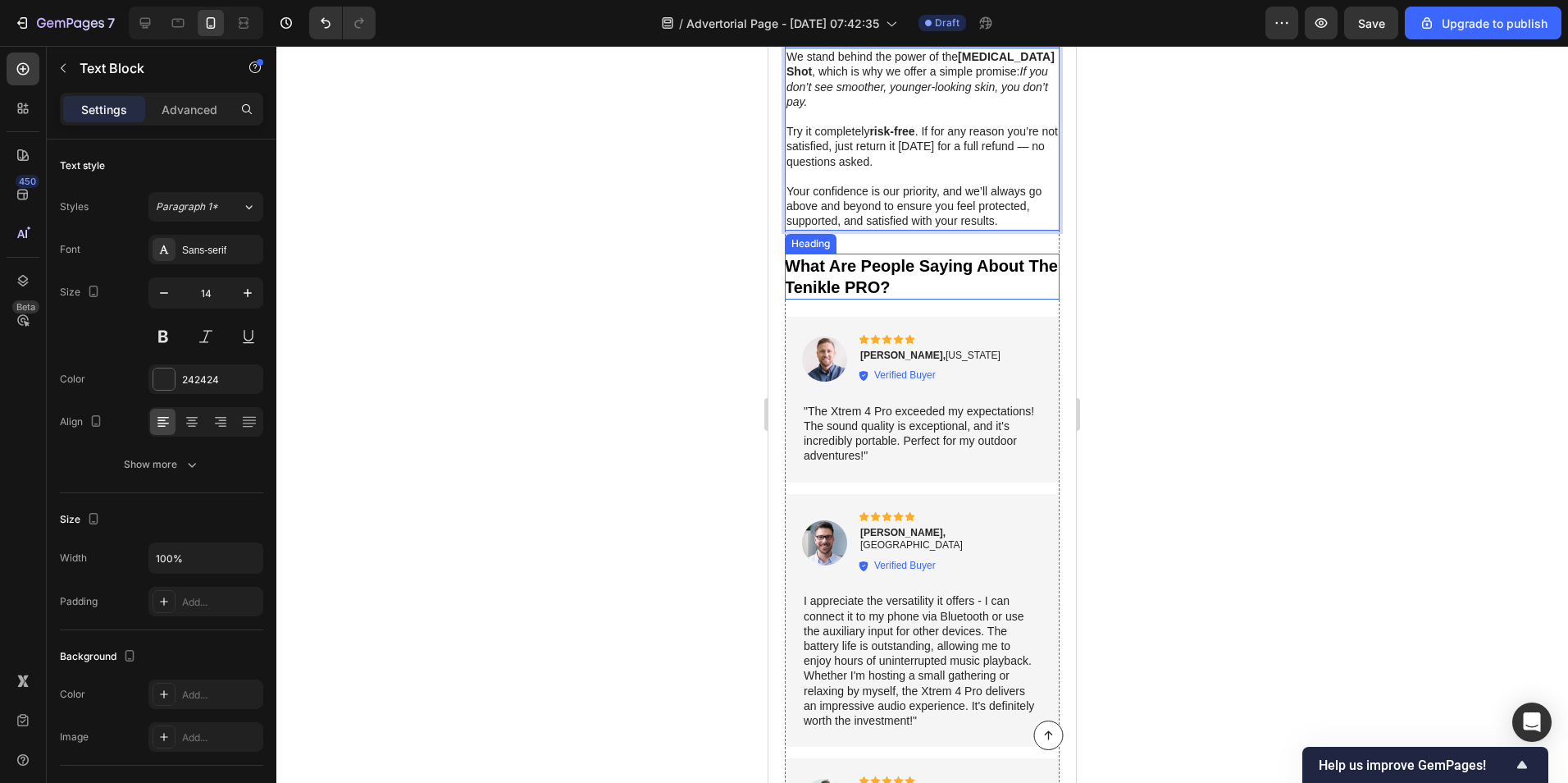
scroll to position [8202, 0]
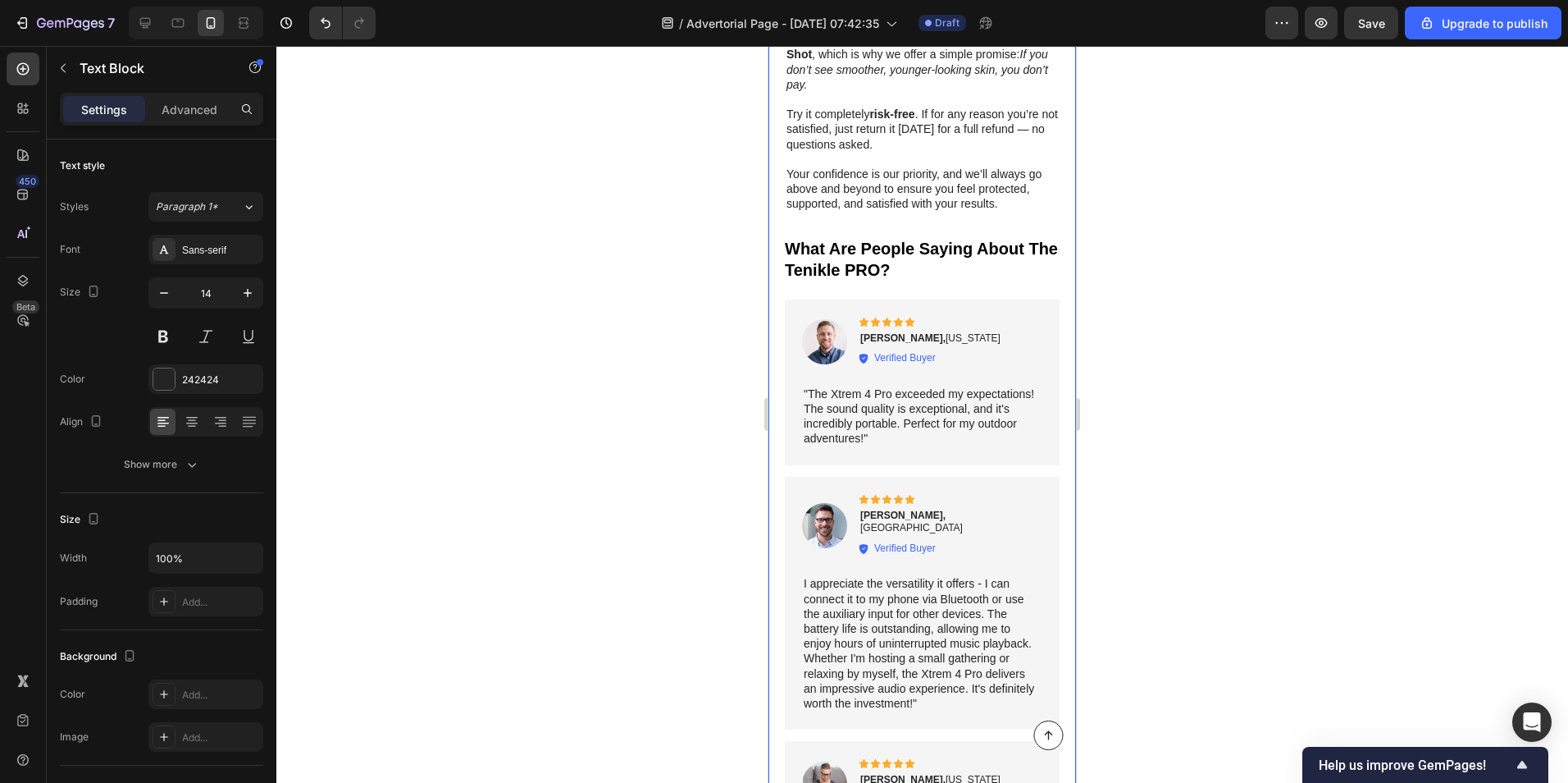
click at [773, 411] on div "Where Can I Get Celimax Retinol Shot? Heading Image The demand for dermatologis…" at bounding box center [923, 115] width 308 height 3577
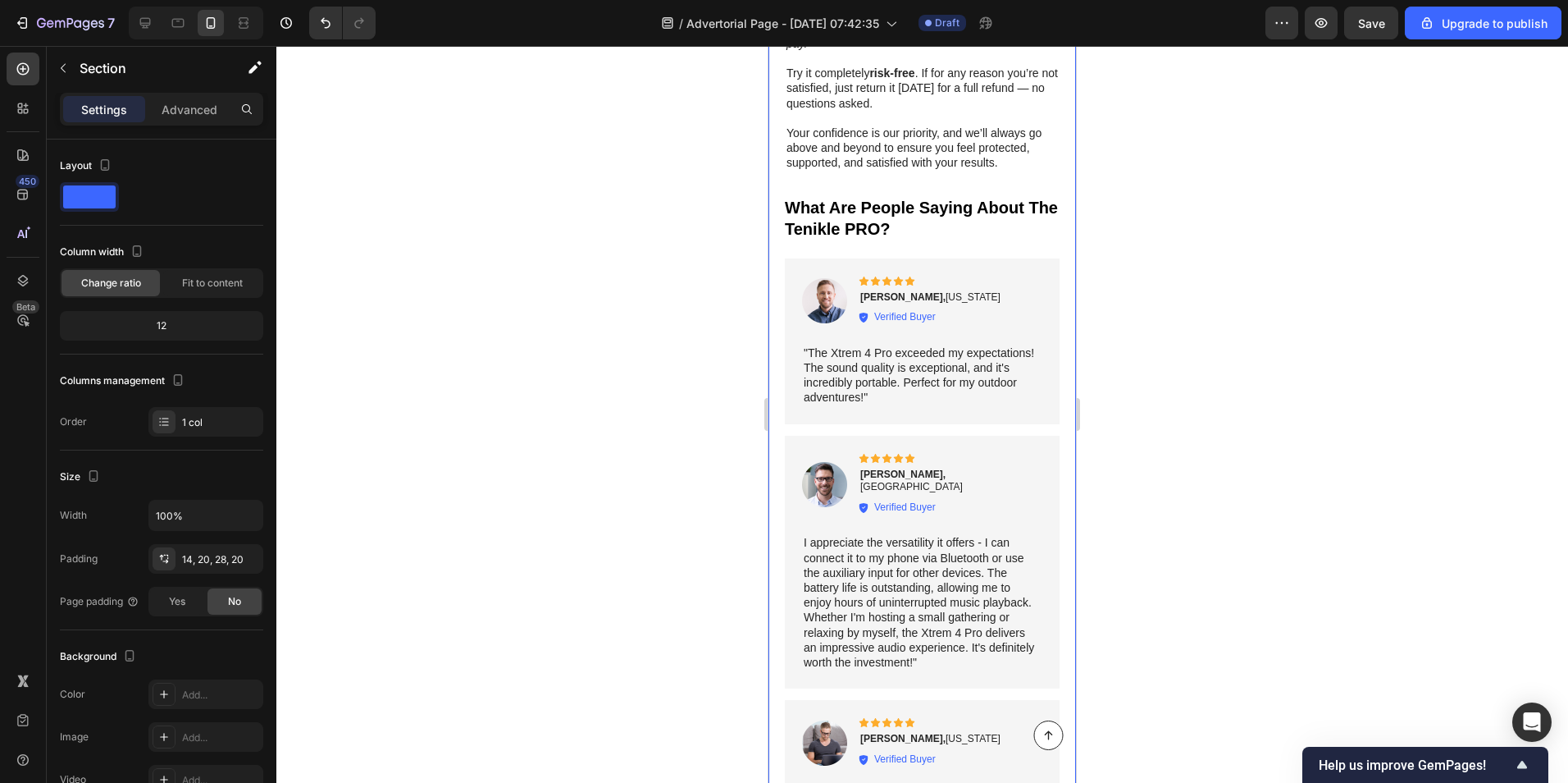
scroll to position [8284, 0]
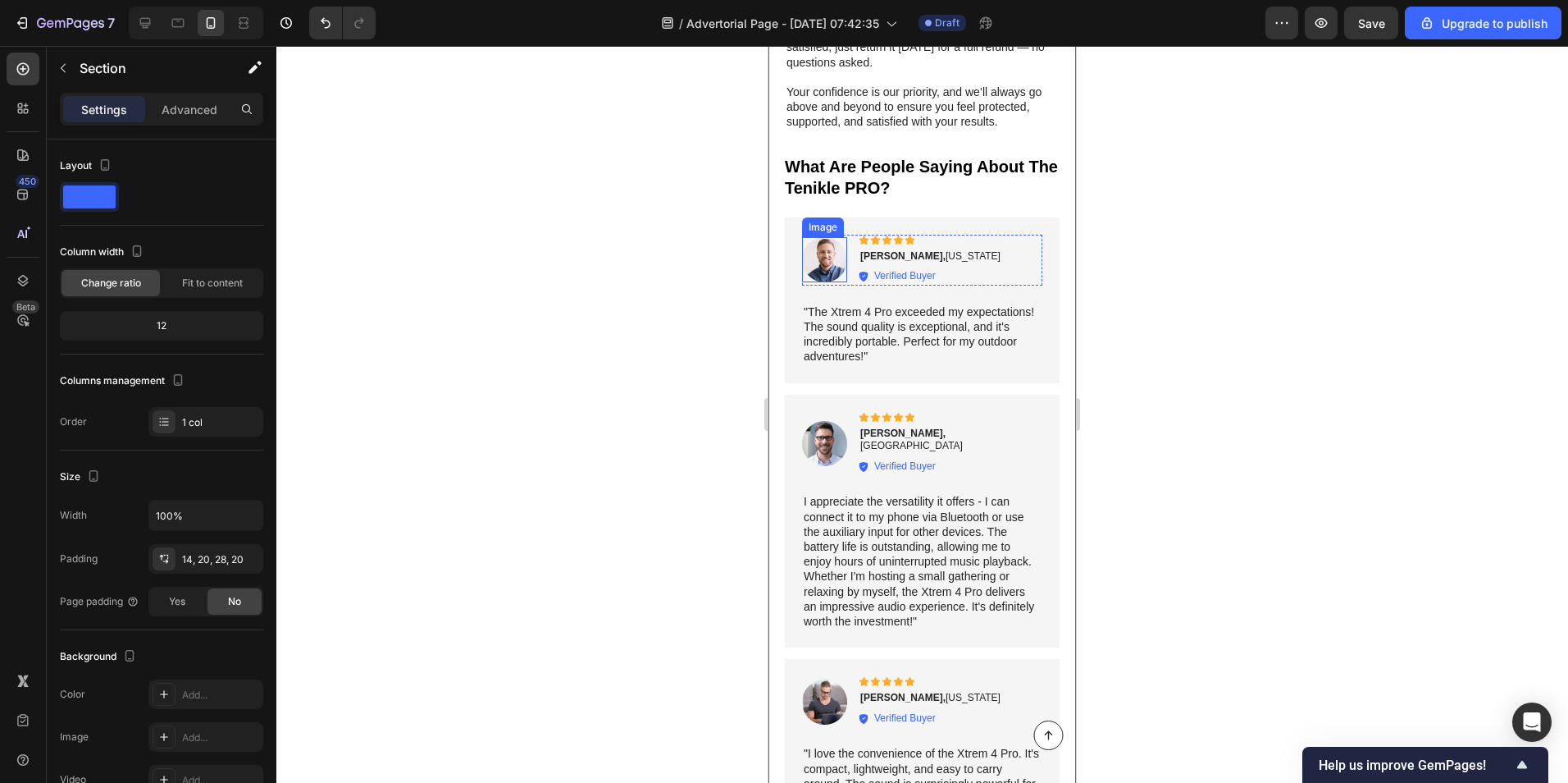
click at [818, 237] on img at bounding box center [825, 260] width 45 height 45
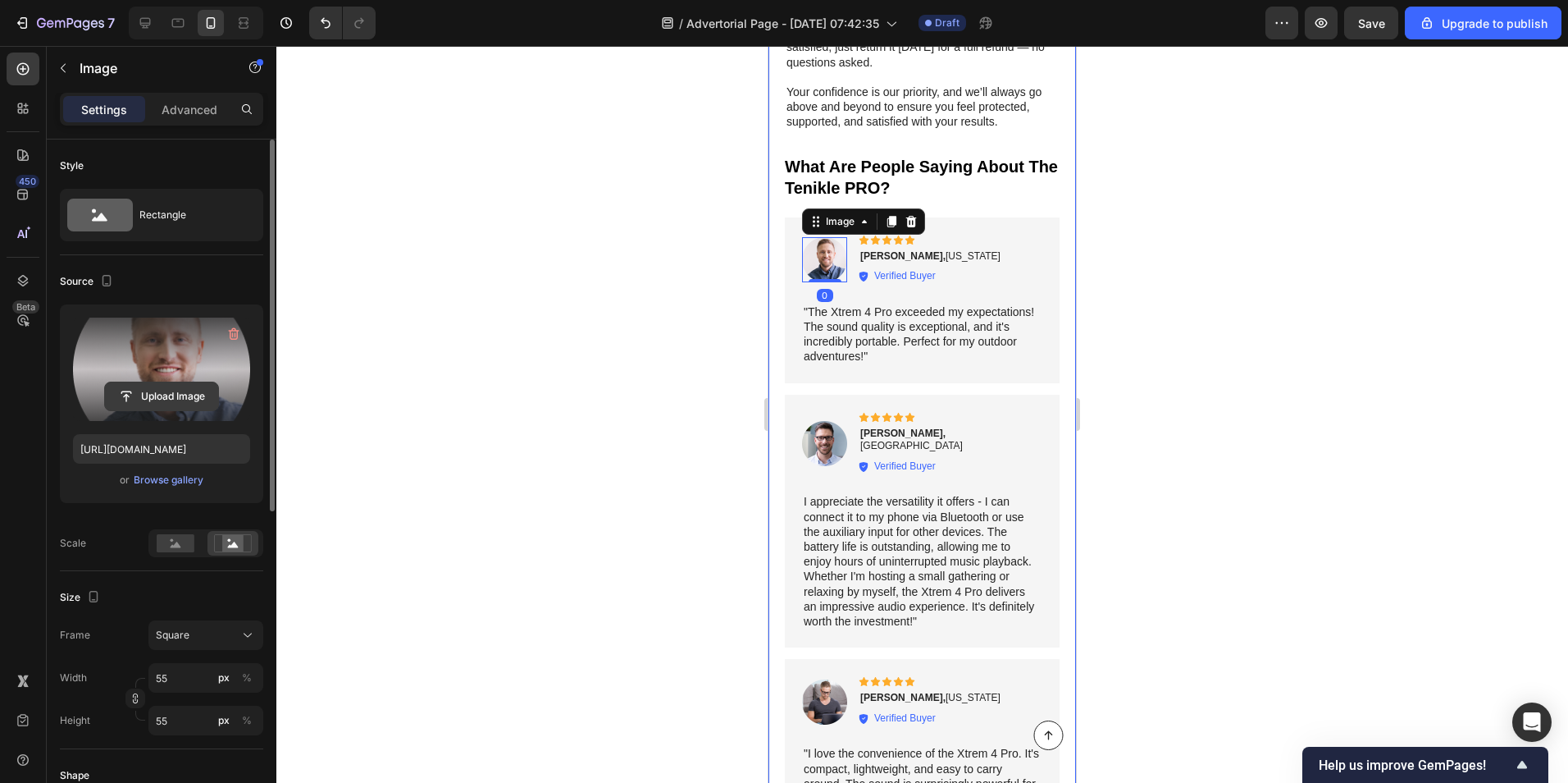
click at [169, 387] on input "file" at bounding box center [161, 396] width 113 height 28
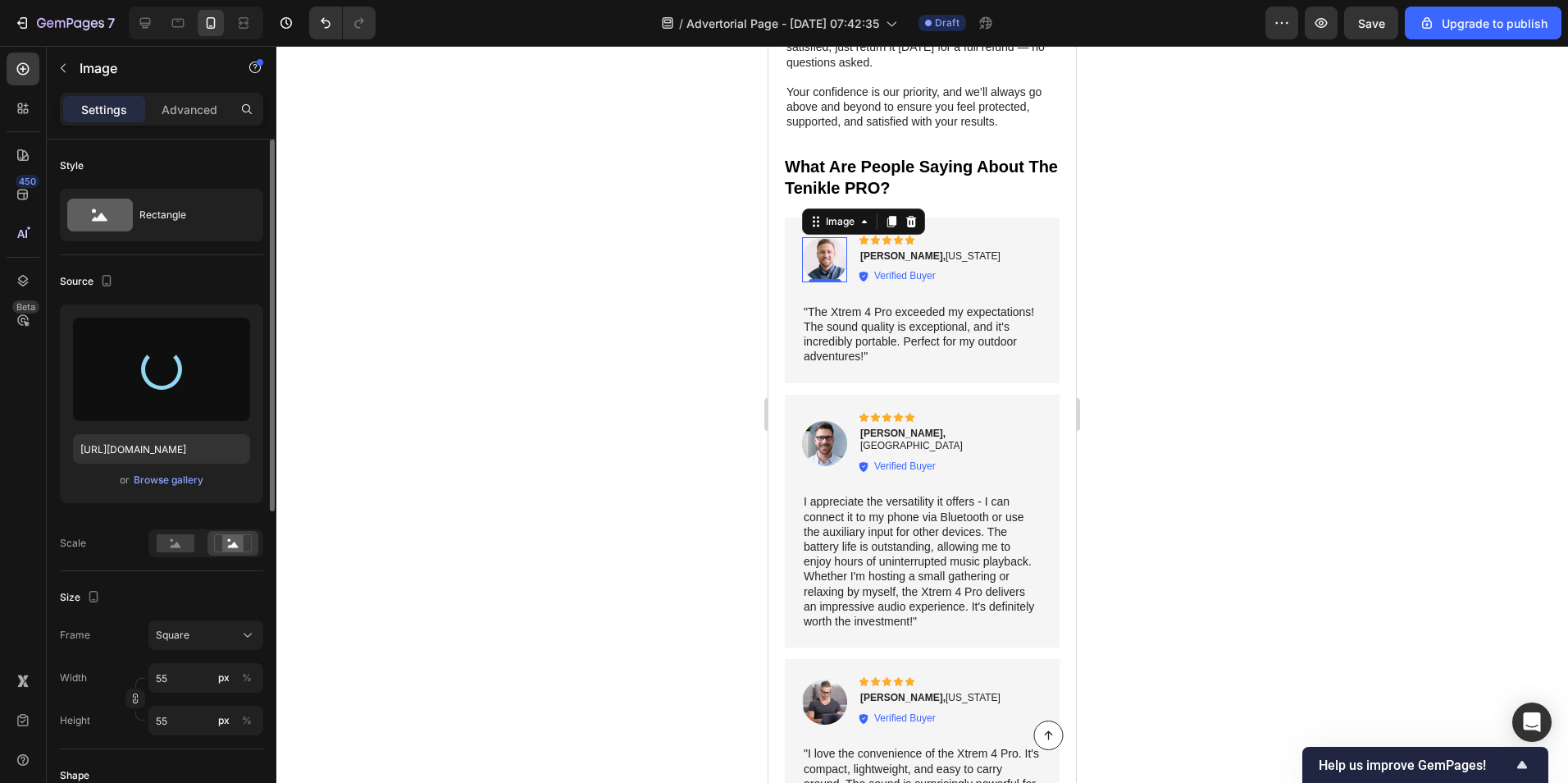
type input "https://cdn.shopify.com/s/files/1/0581/0621/6530/files/gempages_585863262243914…"
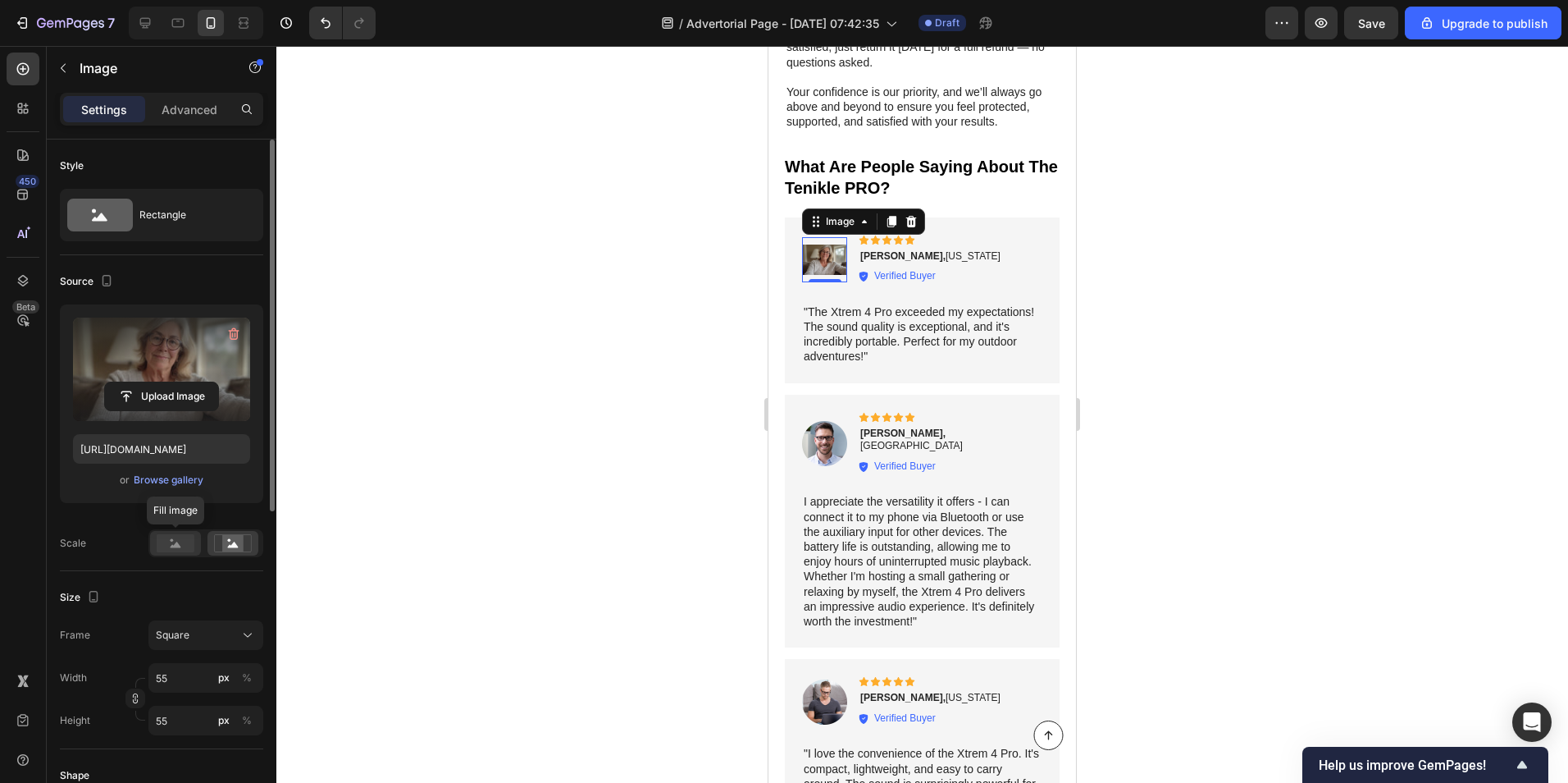
click at [164, 549] on rect at bounding box center [176, 542] width 38 height 18
click at [197, 630] on div "Square" at bounding box center [195, 635] width 80 height 15
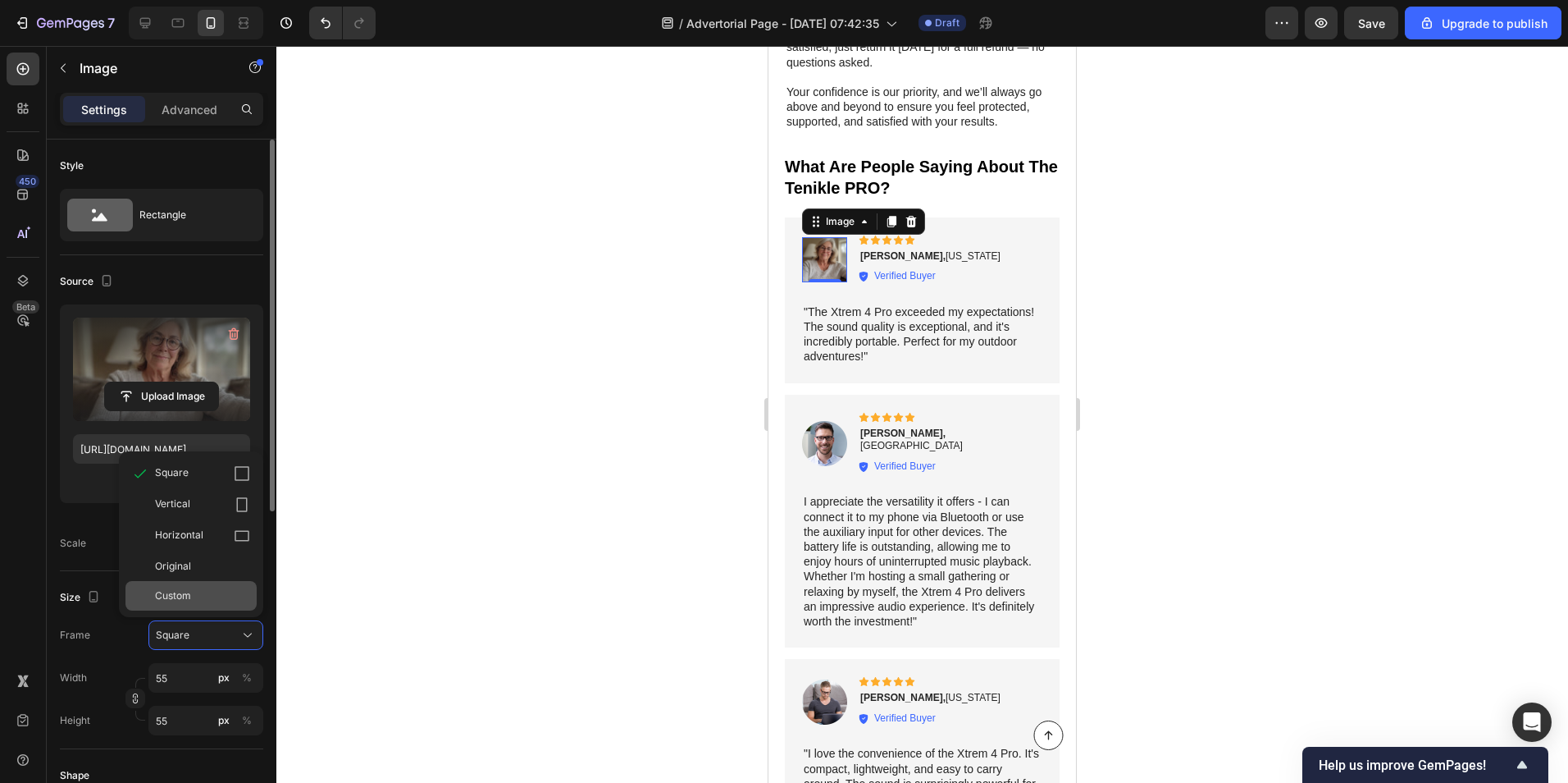
click at [178, 587] on div "Custom" at bounding box center [191, 595] width 131 height 29
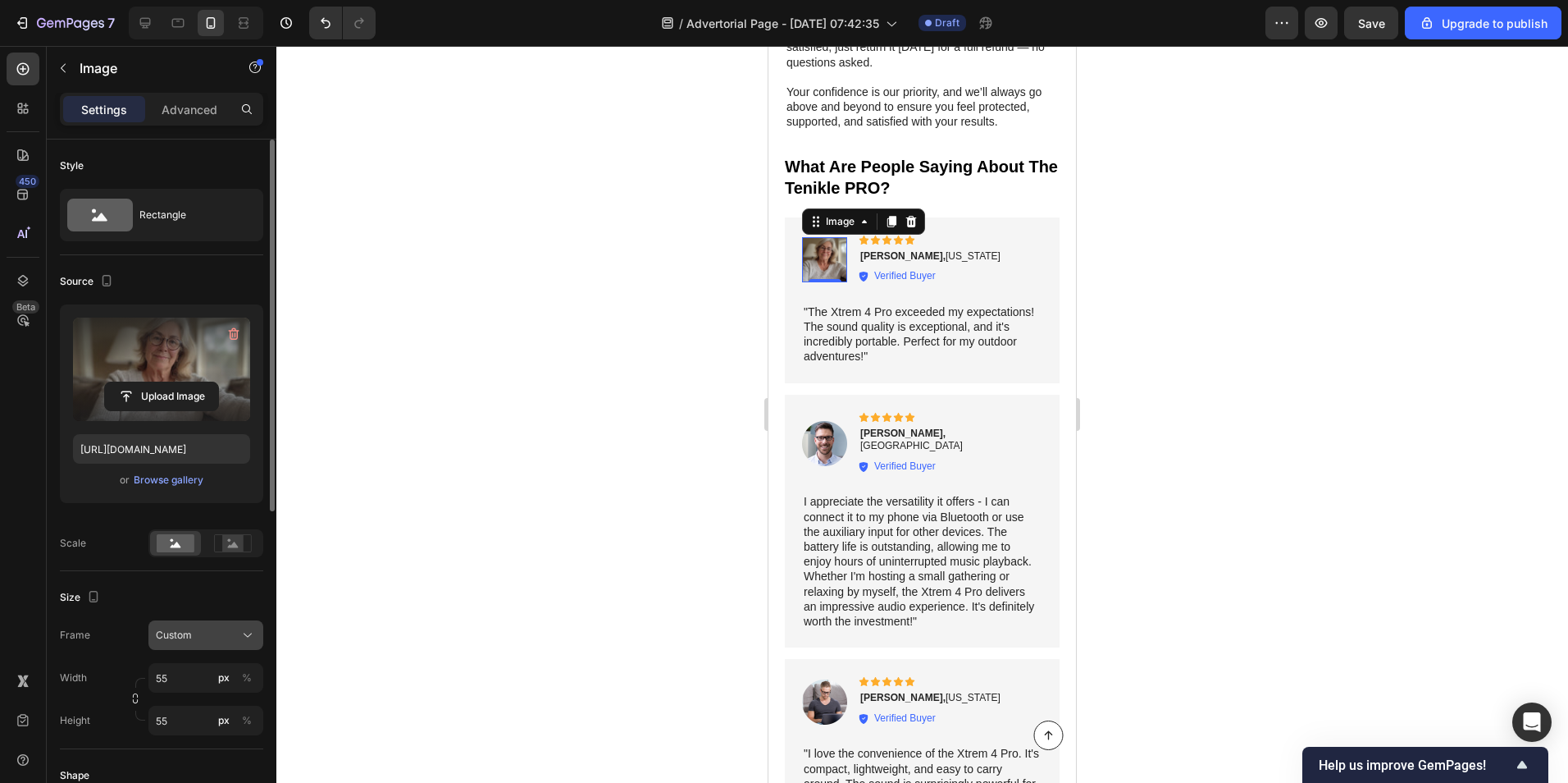
click at [204, 638] on div "Custom" at bounding box center [195, 635] width 80 height 15
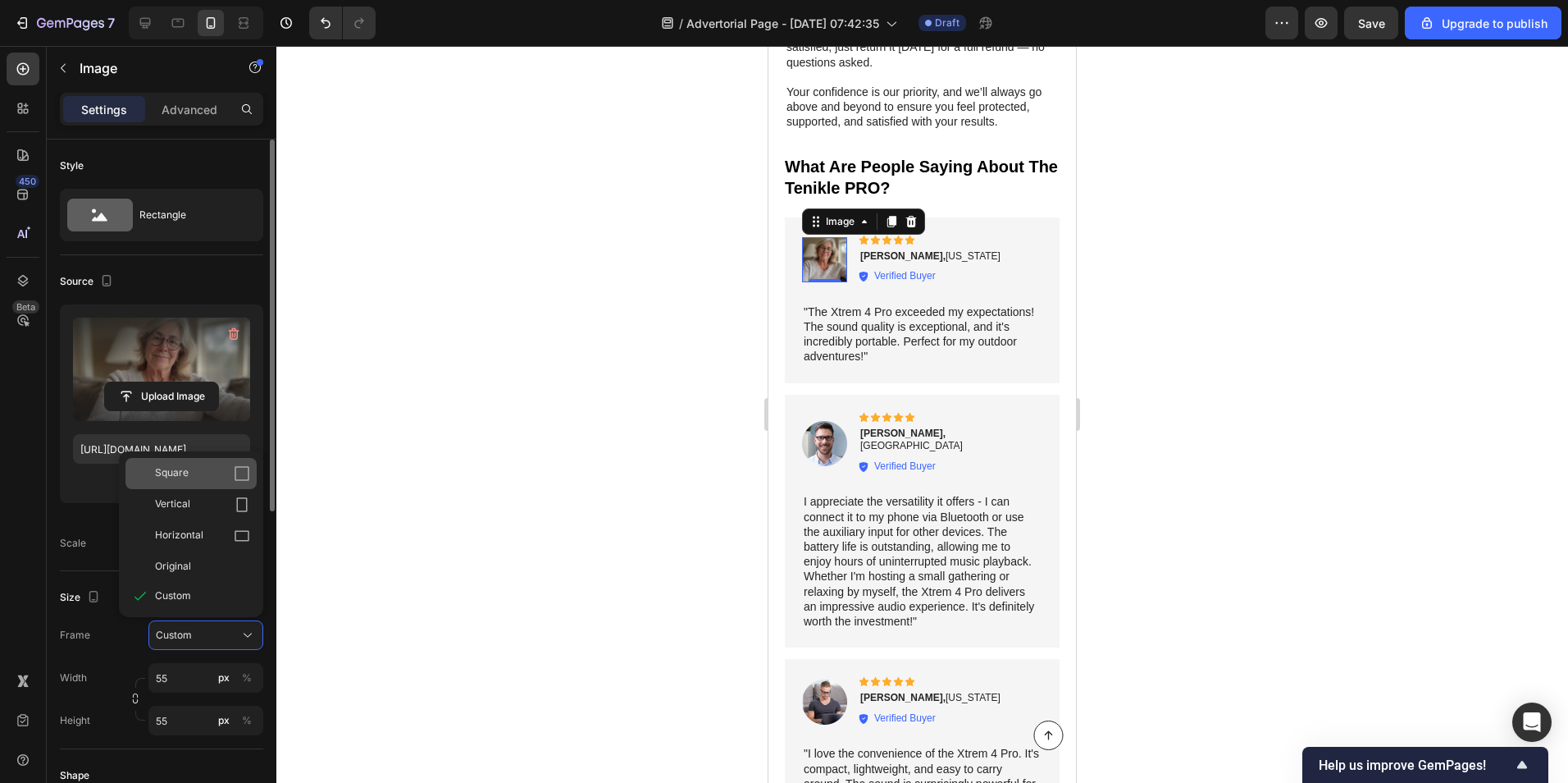
click at [208, 481] on div "Square" at bounding box center [202, 473] width 95 height 16
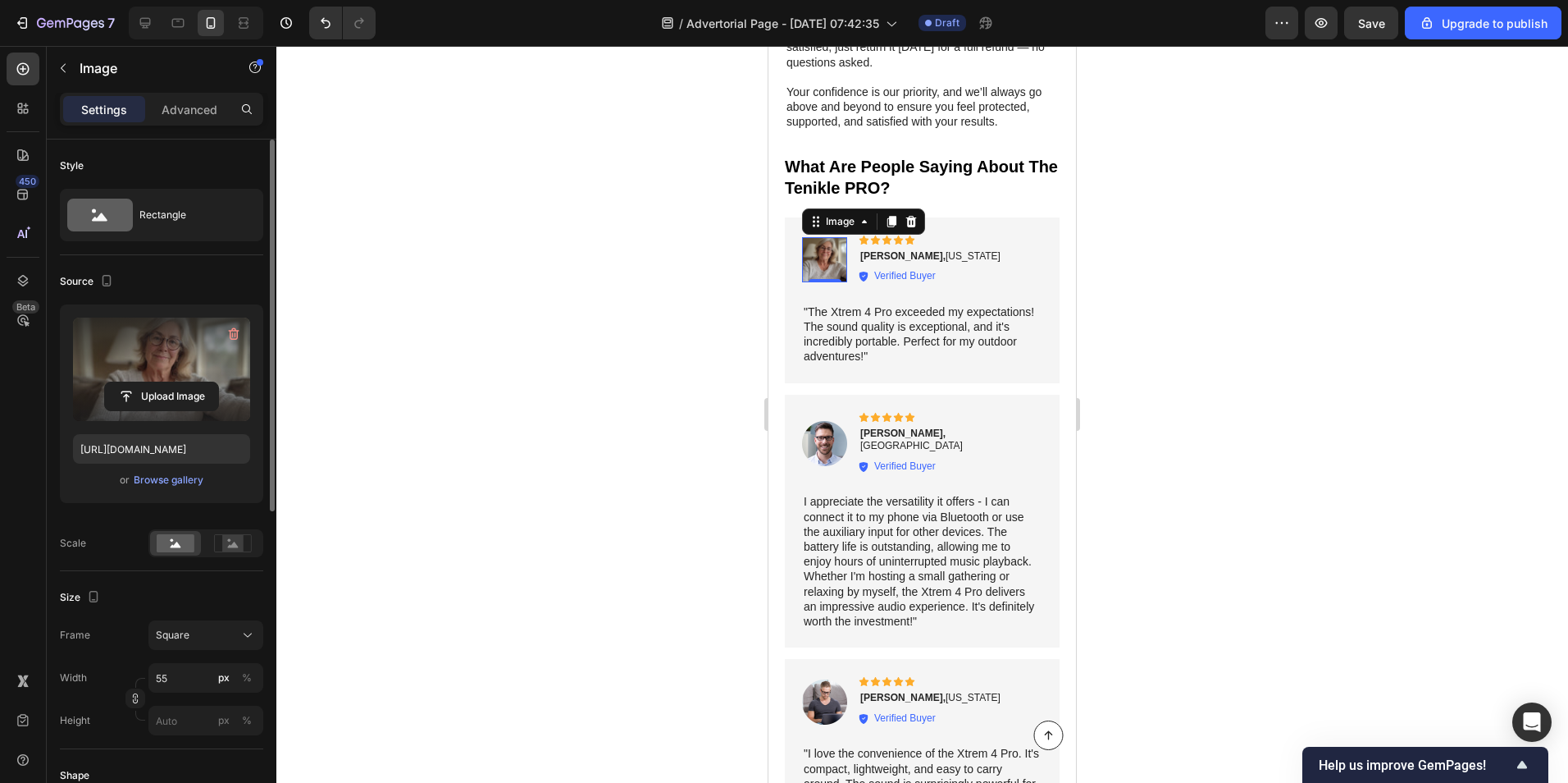
click at [567, 395] on div at bounding box center [923, 414] width 1292 height 737
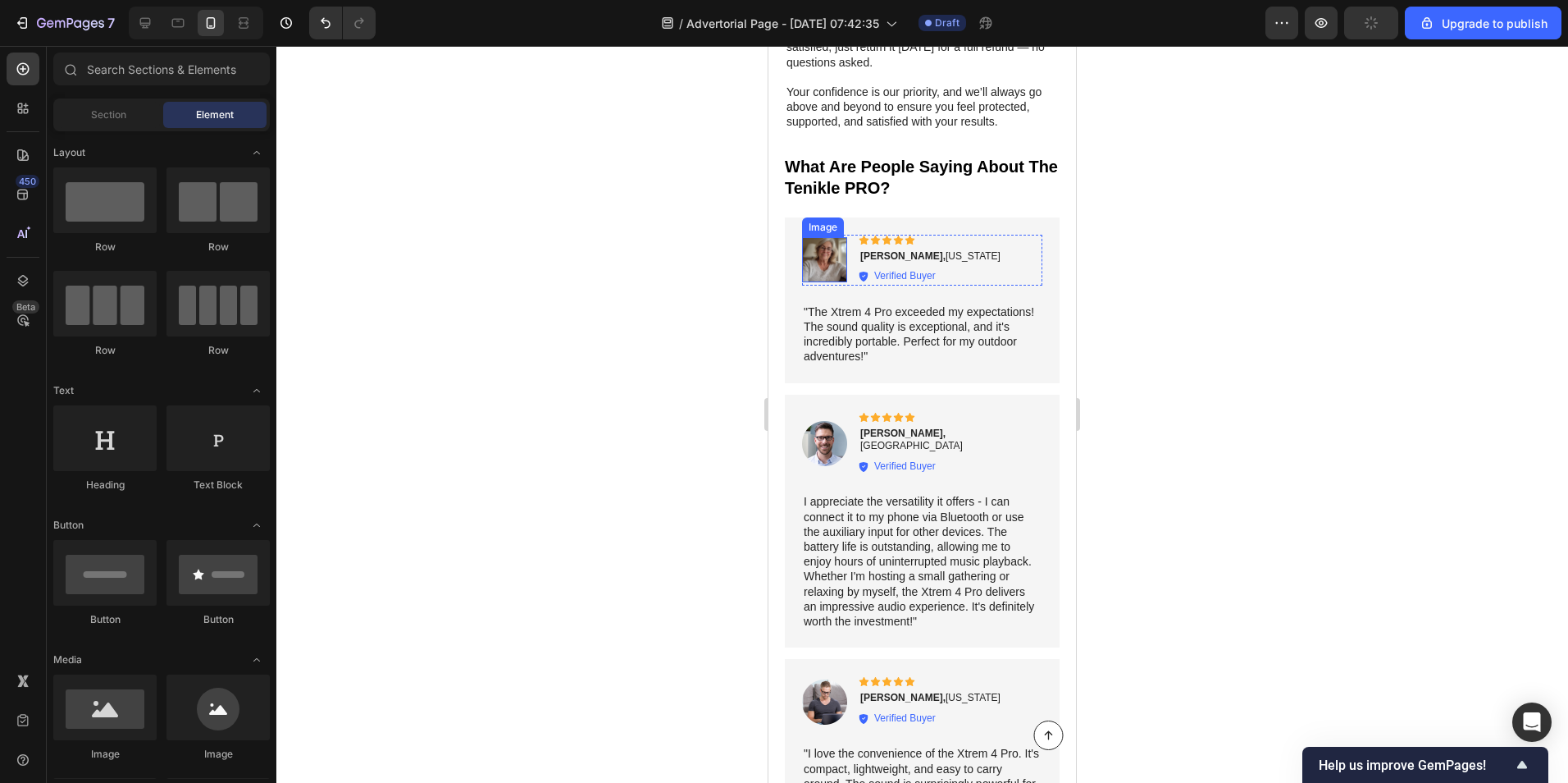
click at [829, 243] on img at bounding box center [825, 260] width 45 height 45
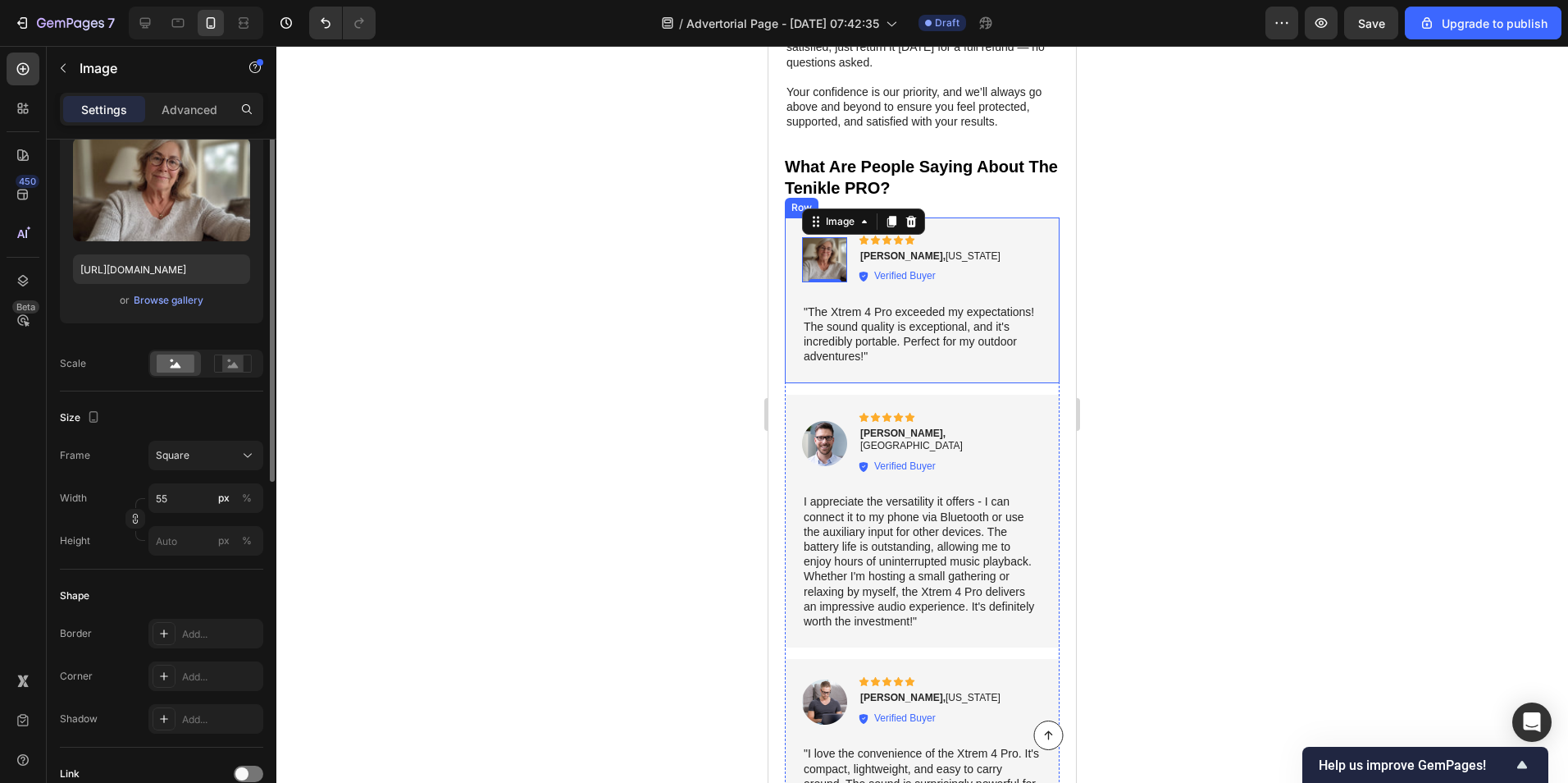
scroll to position [98, 0]
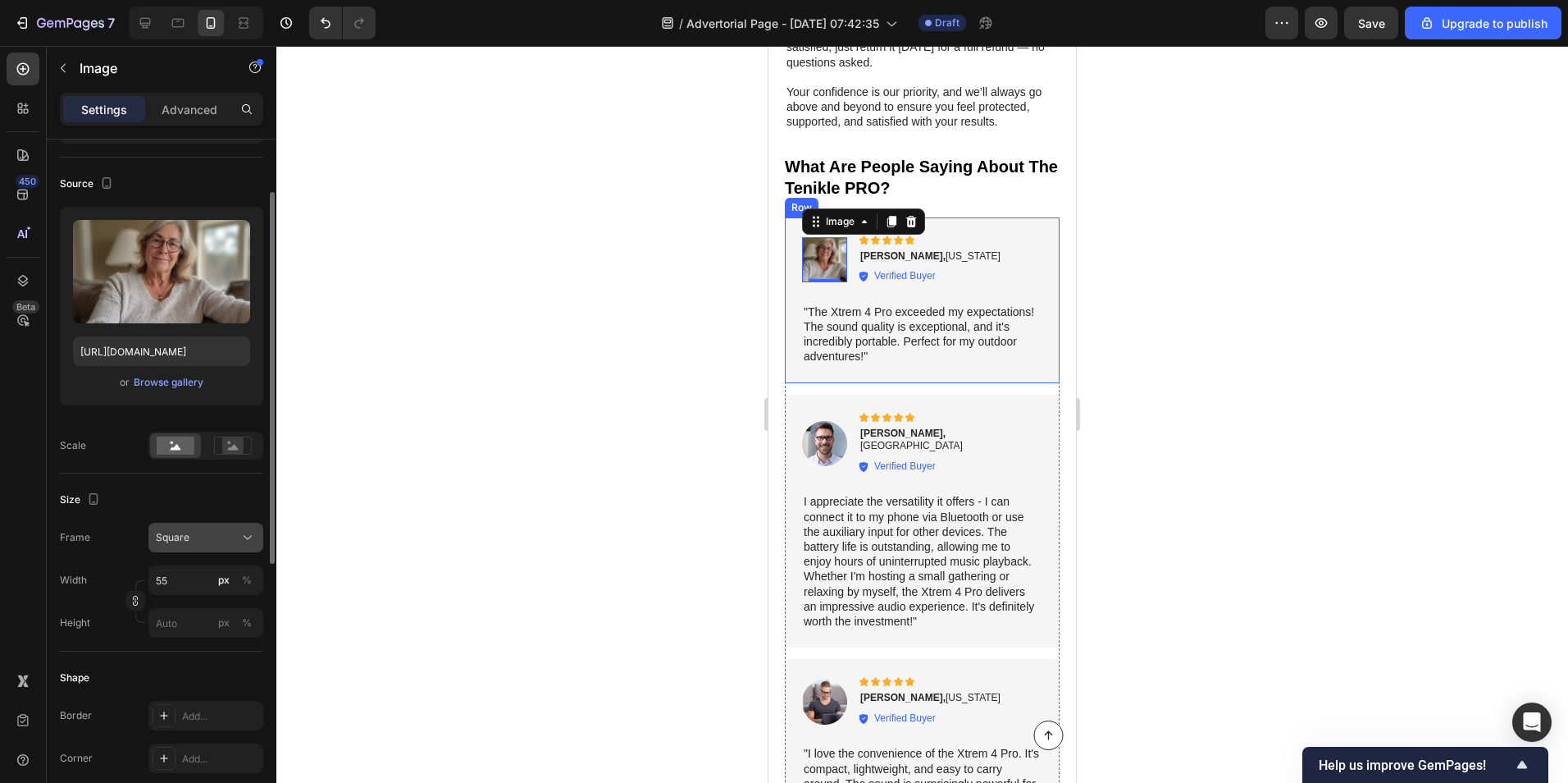
click at [206, 534] on div "Square" at bounding box center [195, 537] width 80 height 15
click at [173, 681] on div "Original" at bounding box center [191, 671] width 131 height 29
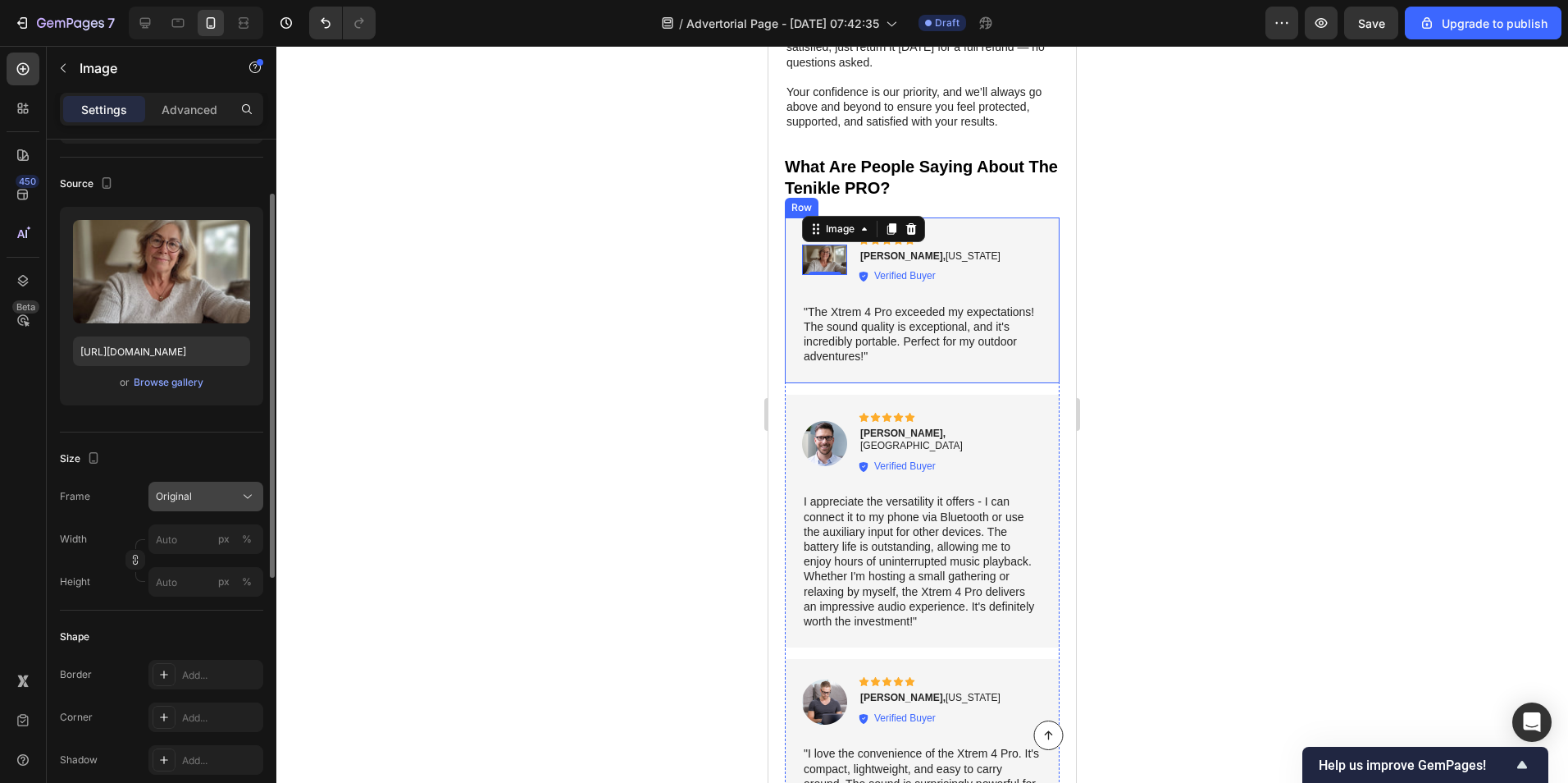
click at [199, 505] on button "Original" at bounding box center [206, 497] width 115 height 29
click at [534, 462] on div at bounding box center [923, 414] width 1292 height 737
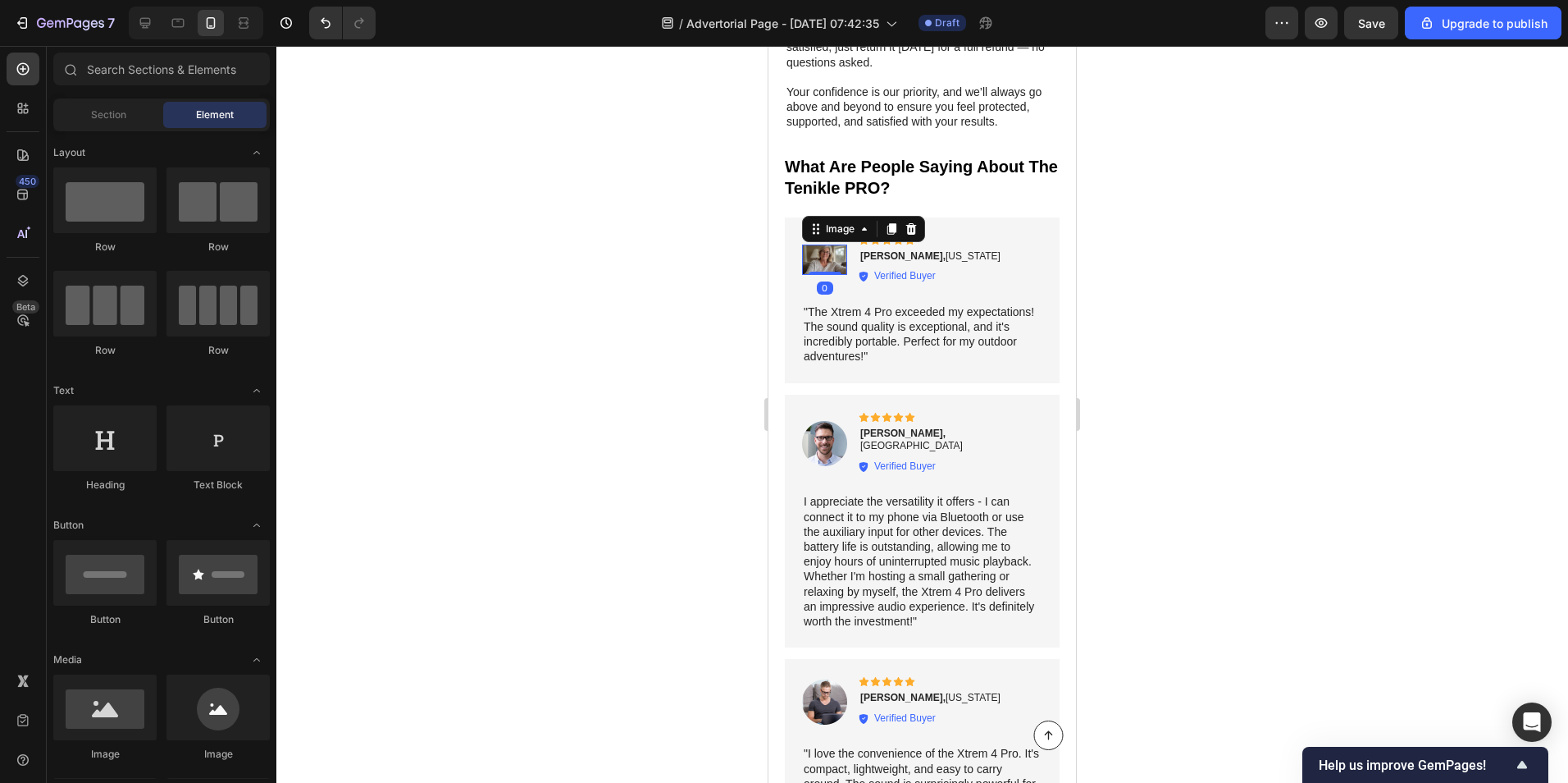
drag, startPoint x: 812, startPoint y: 240, endPoint x: 1462, endPoint y: 354, distance: 659.9
click at [812, 245] on img at bounding box center [825, 260] width 45 height 30
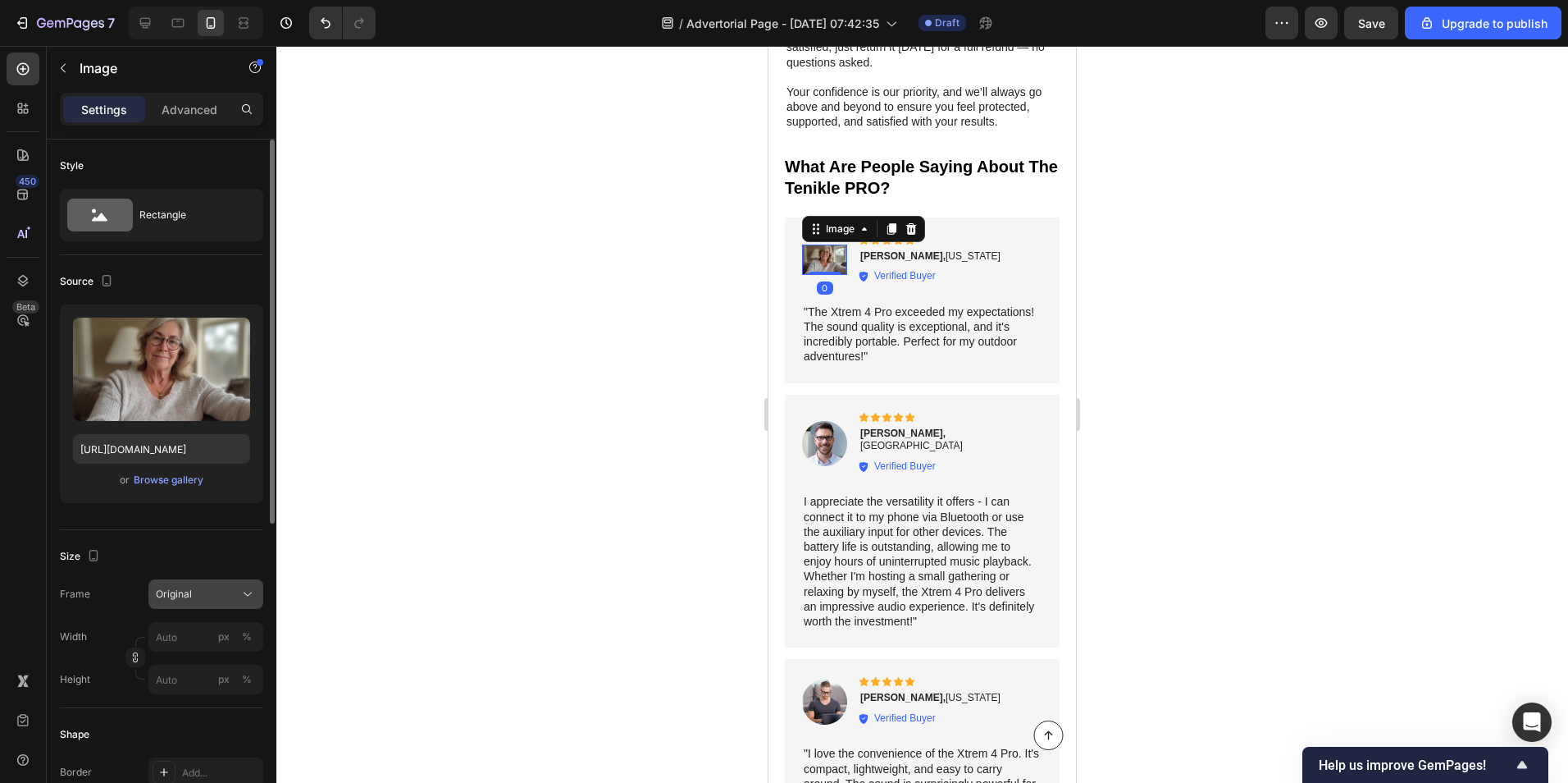
click at [189, 601] on div "Original" at bounding box center [206, 594] width 100 height 16
click at [180, 750] on span "Custom" at bounding box center [173, 756] width 36 height 15
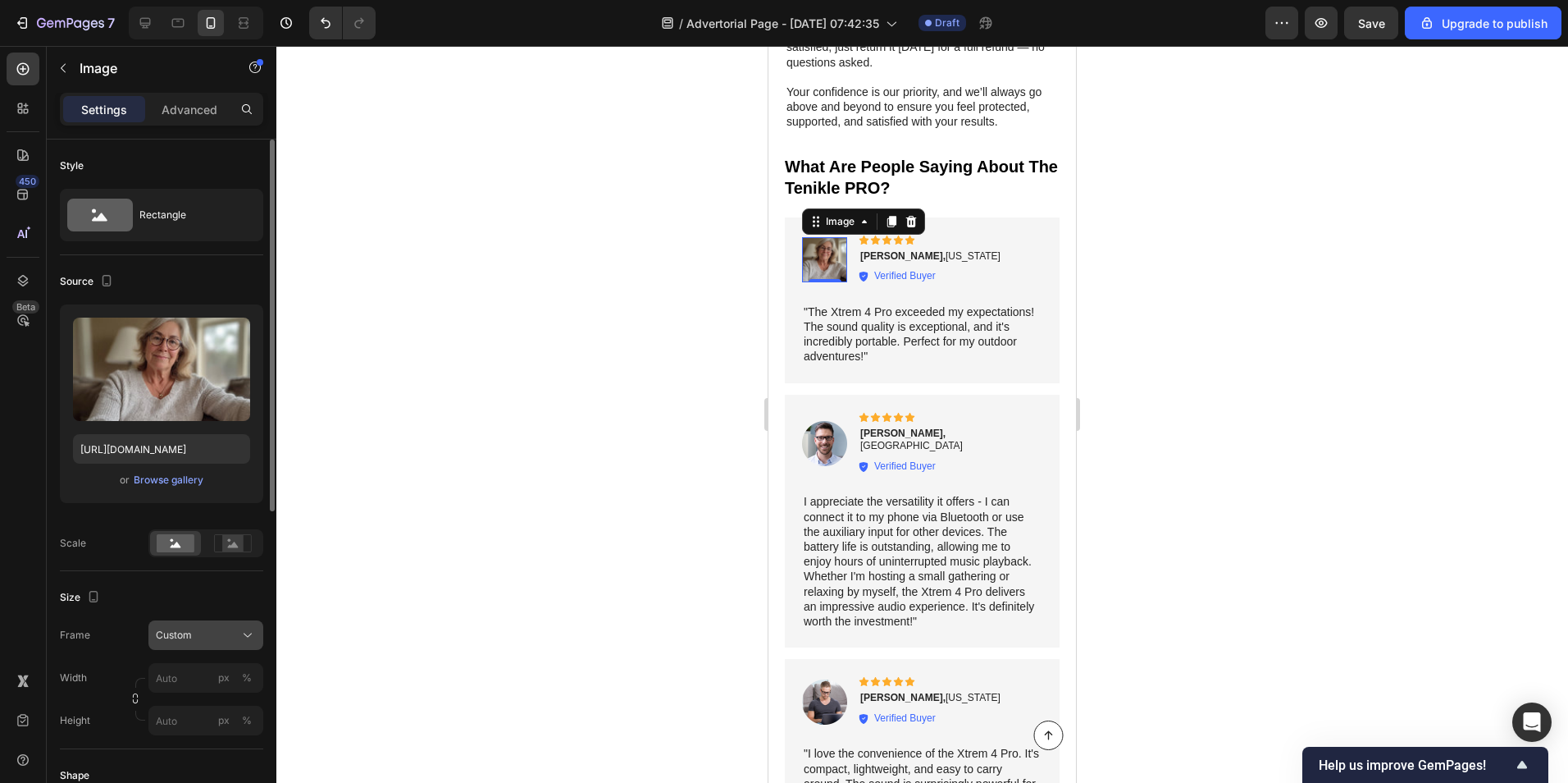
click at [199, 636] on div "Custom" at bounding box center [195, 635] width 80 height 15
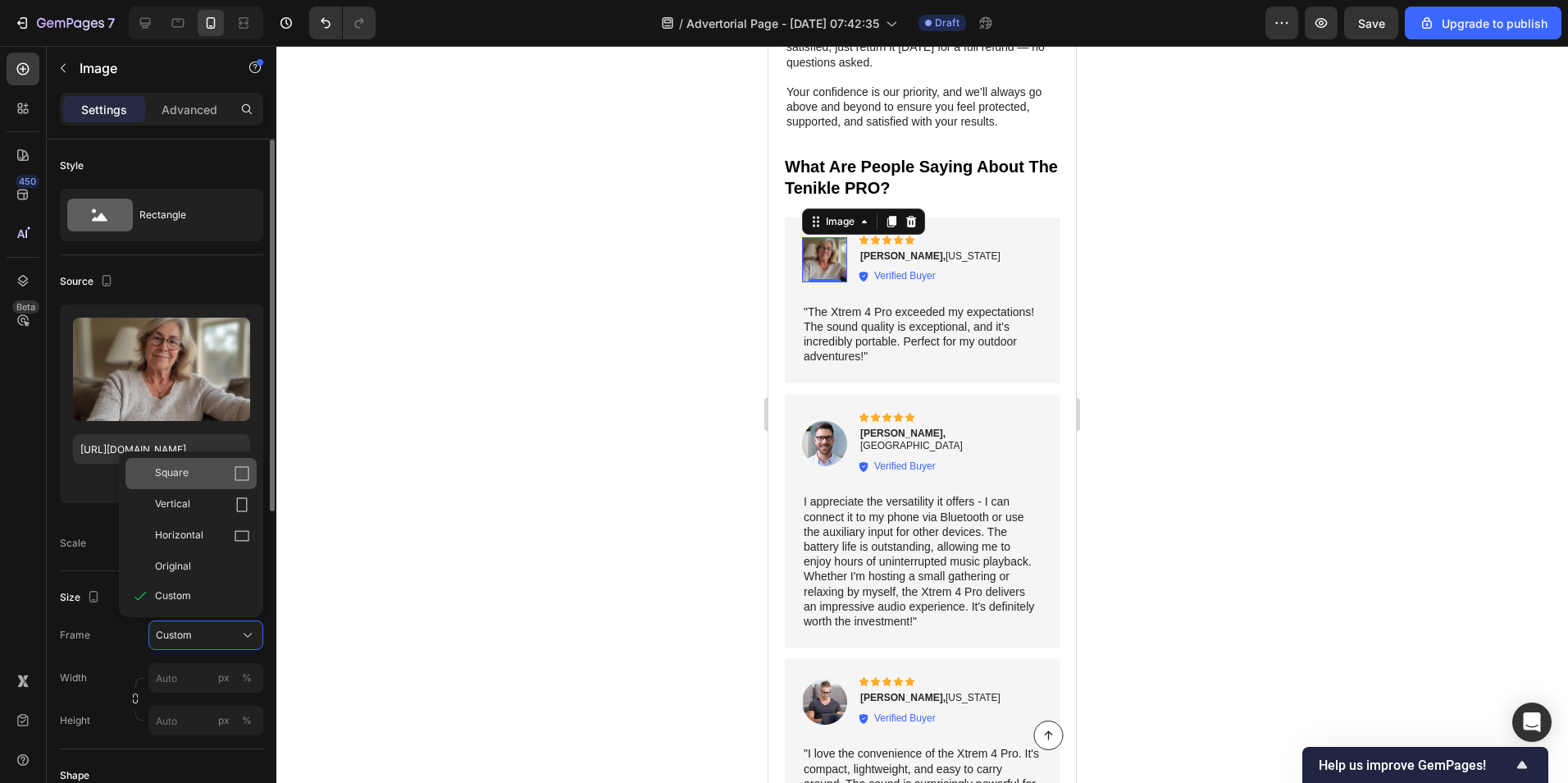
click at [206, 485] on div "Square" at bounding box center [191, 473] width 131 height 31
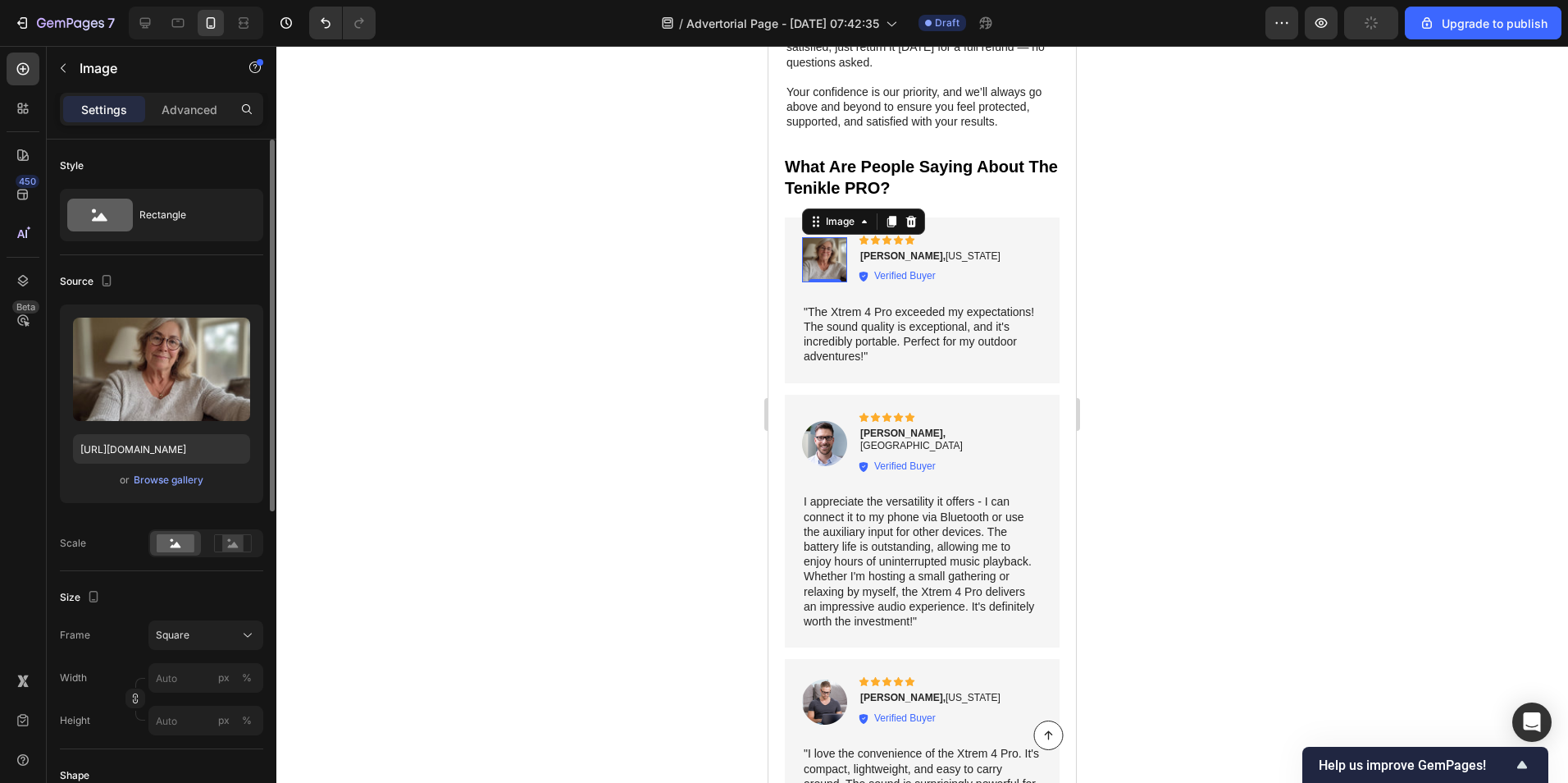
click at [617, 385] on div at bounding box center [923, 414] width 1292 height 737
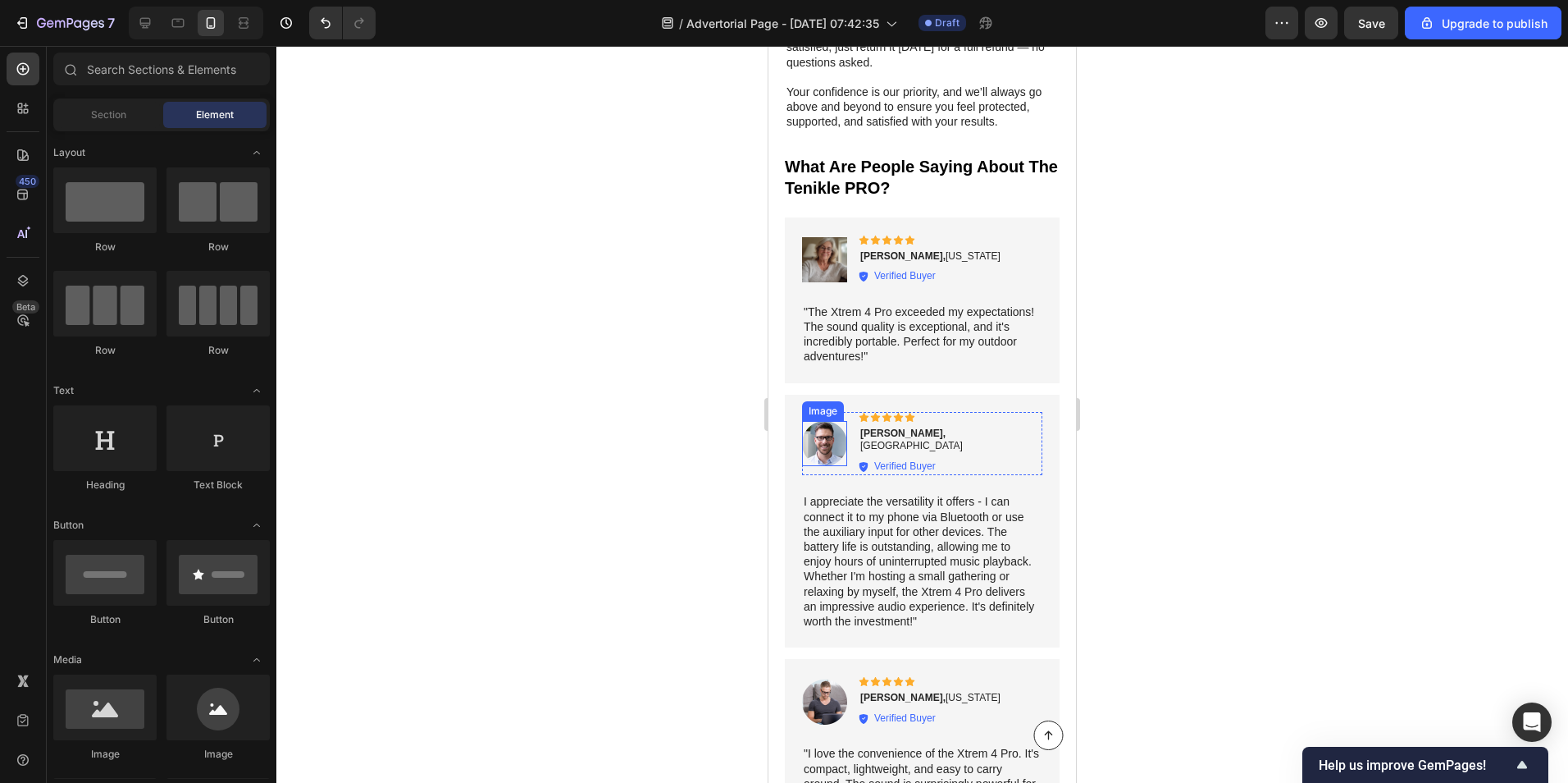
click at [822, 427] on img at bounding box center [825, 444] width 45 height 45
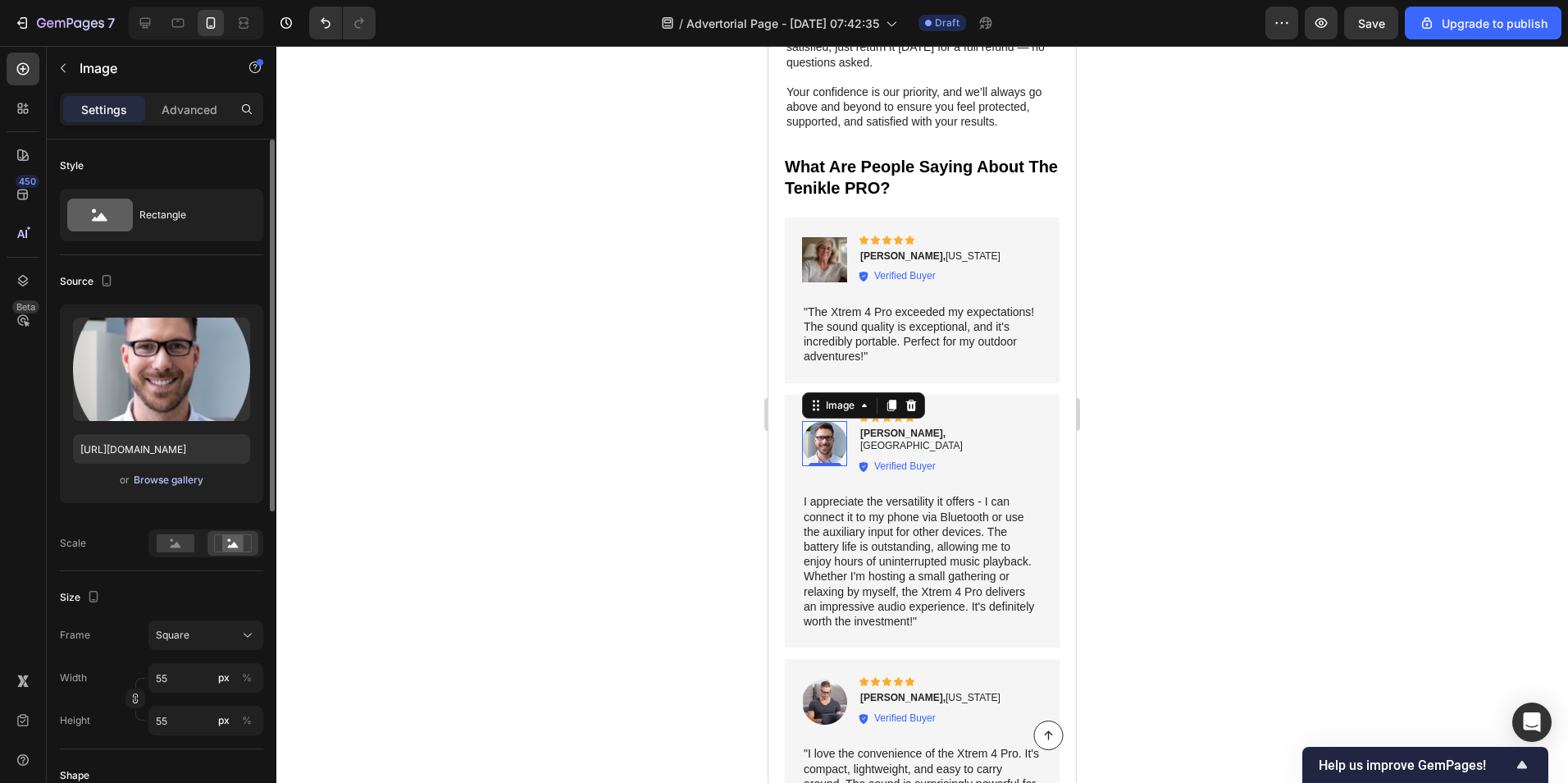
click at [174, 485] on div "Browse gallery" at bounding box center [169, 479] width 70 height 15
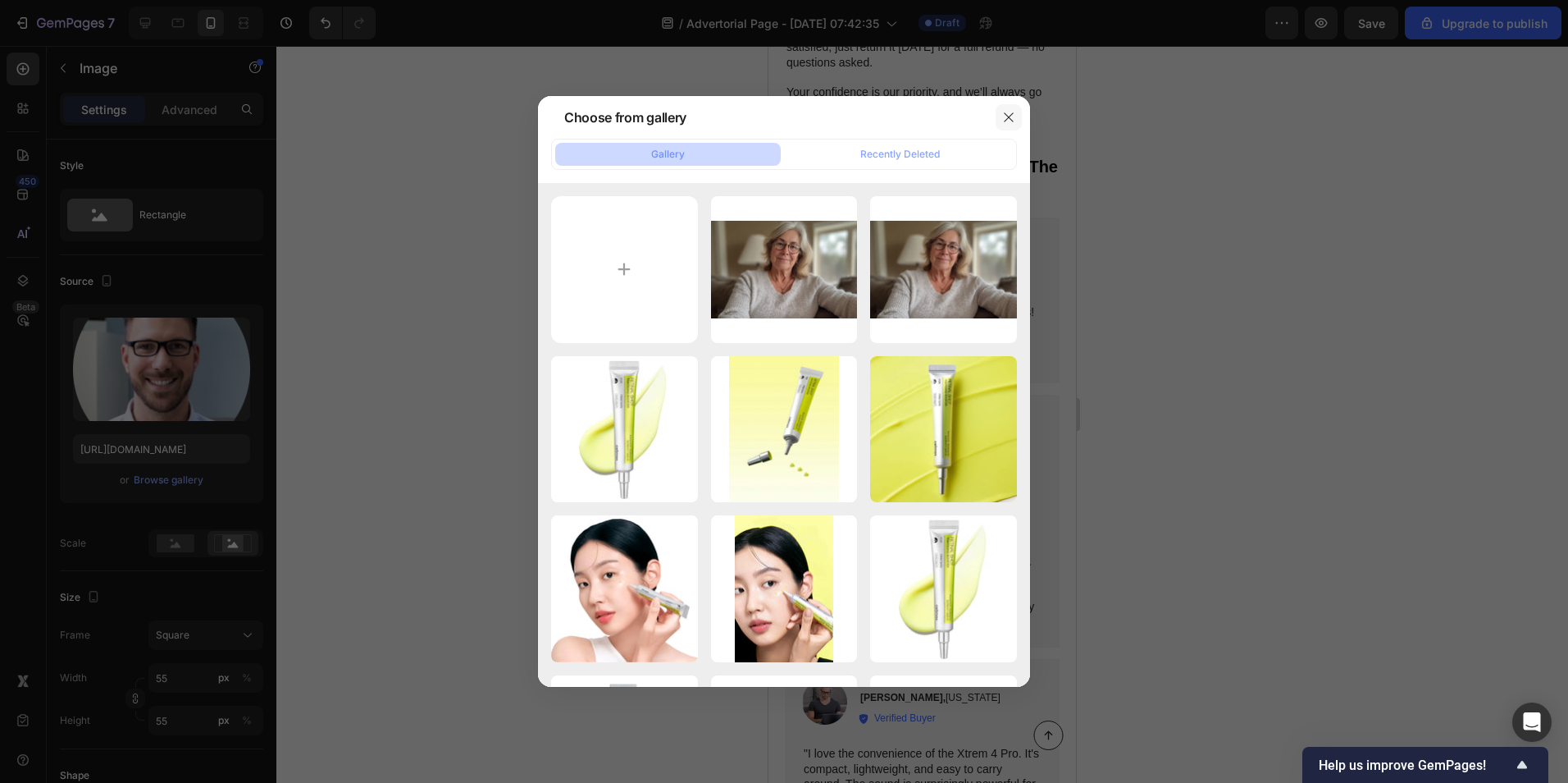
click at [1007, 122] on icon "button" at bounding box center [1008, 117] width 13 height 13
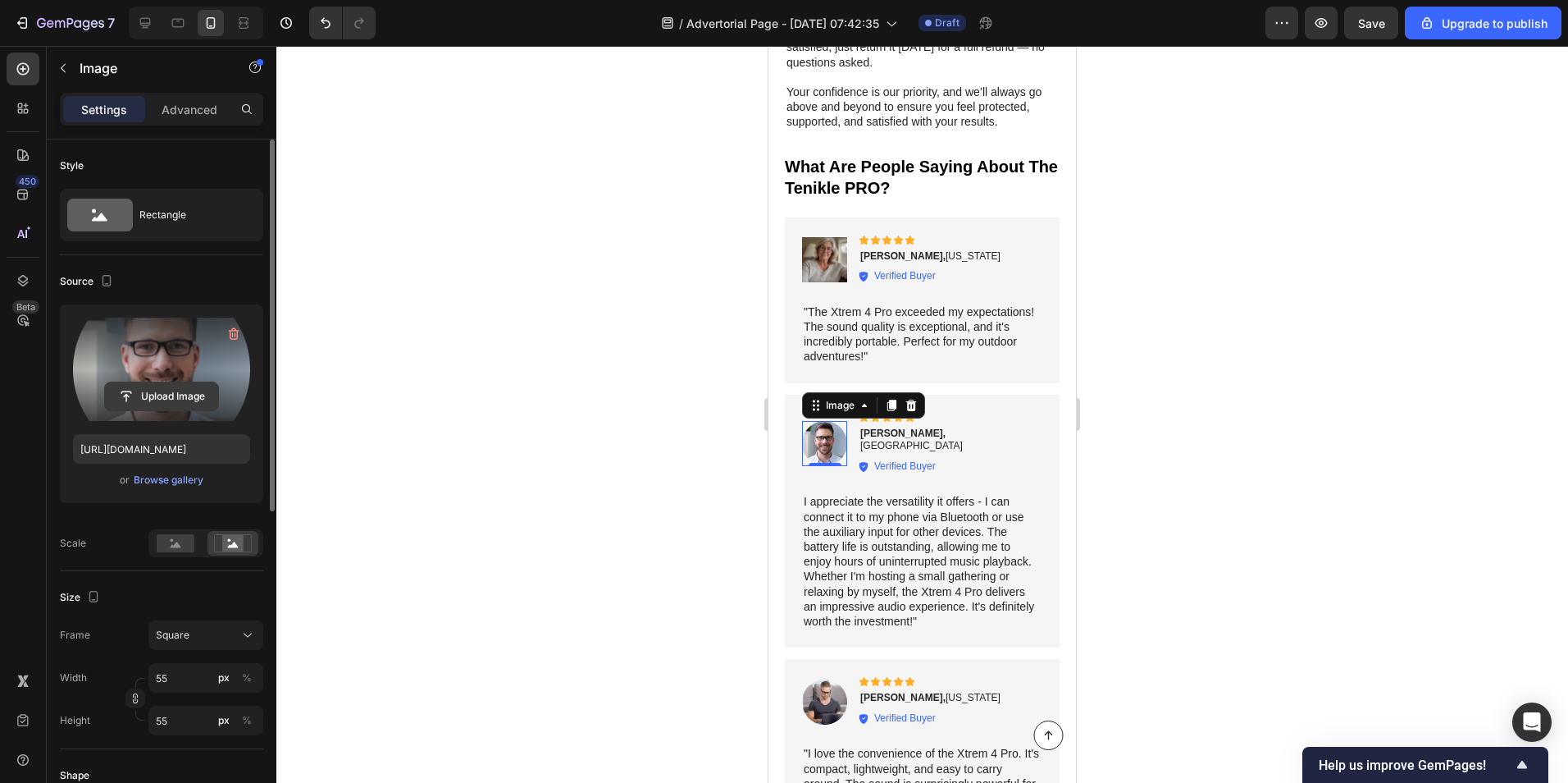
click at [189, 401] on input "file" at bounding box center [161, 396] width 113 height 28
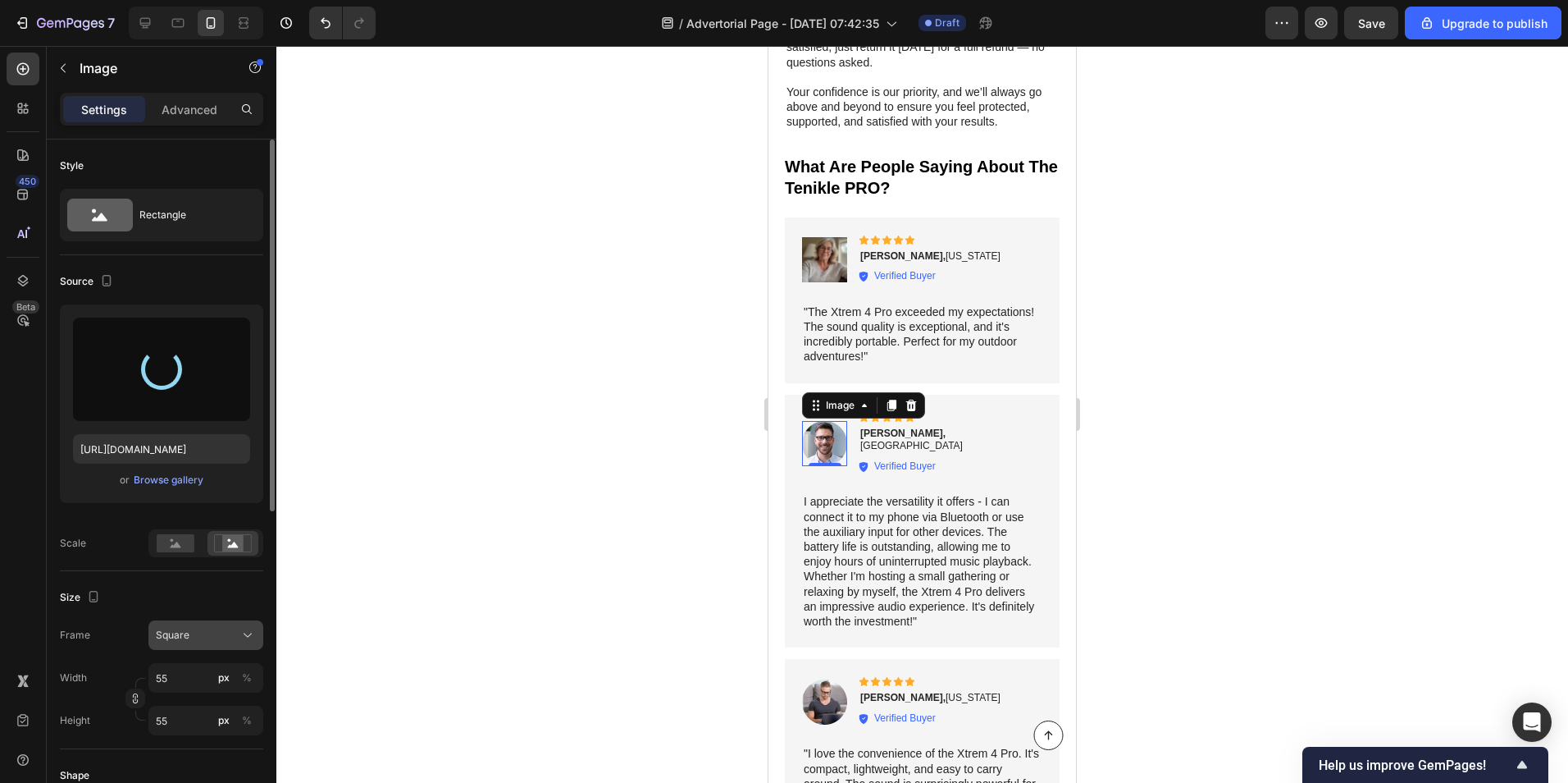
type input "https://cdn.shopify.com/s/files/1/0581/0621/6530/files/gempages_585863262243914…"
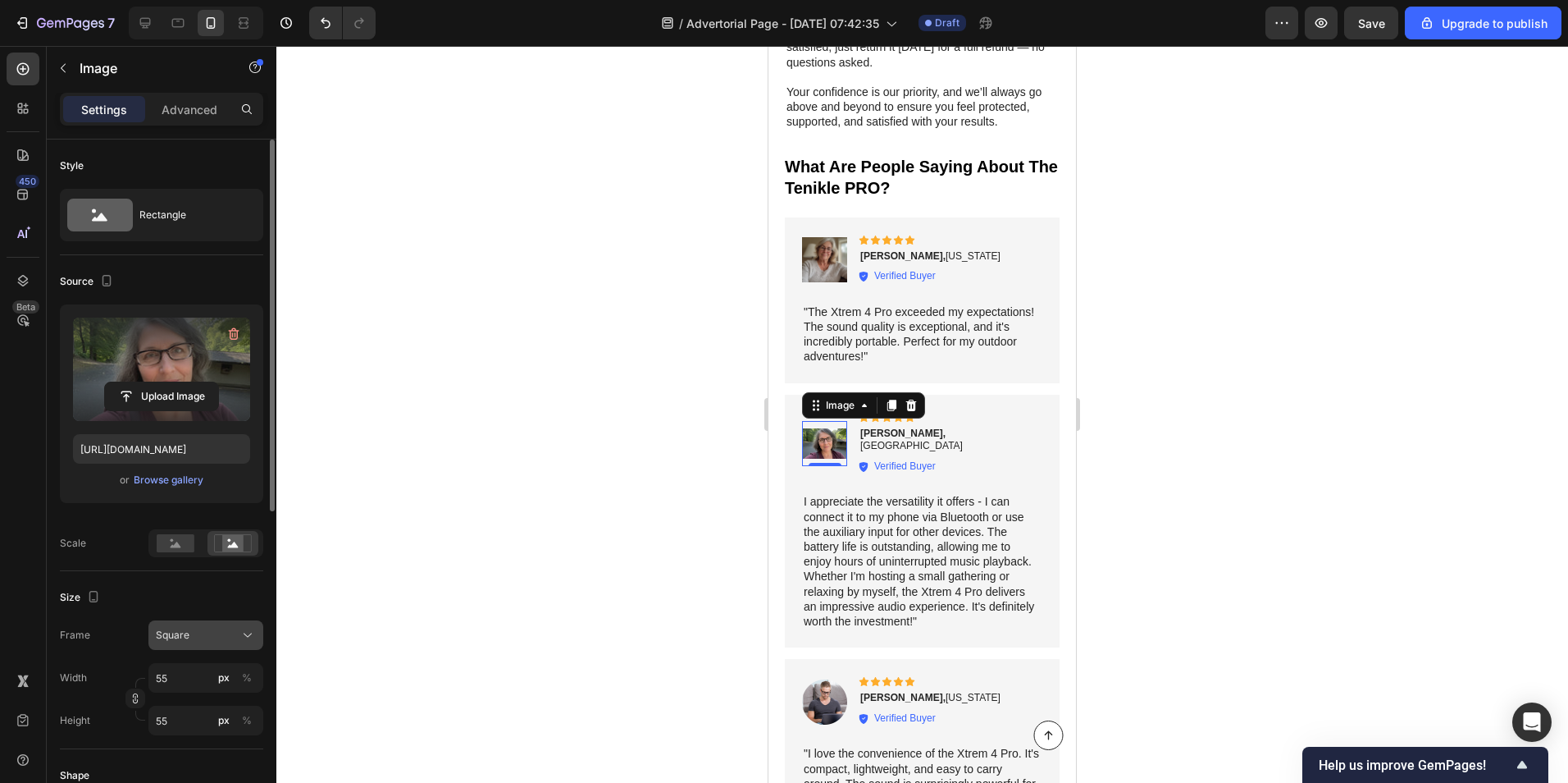
click at [195, 641] on div "Square" at bounding box center [195, 635] width 80 height 15
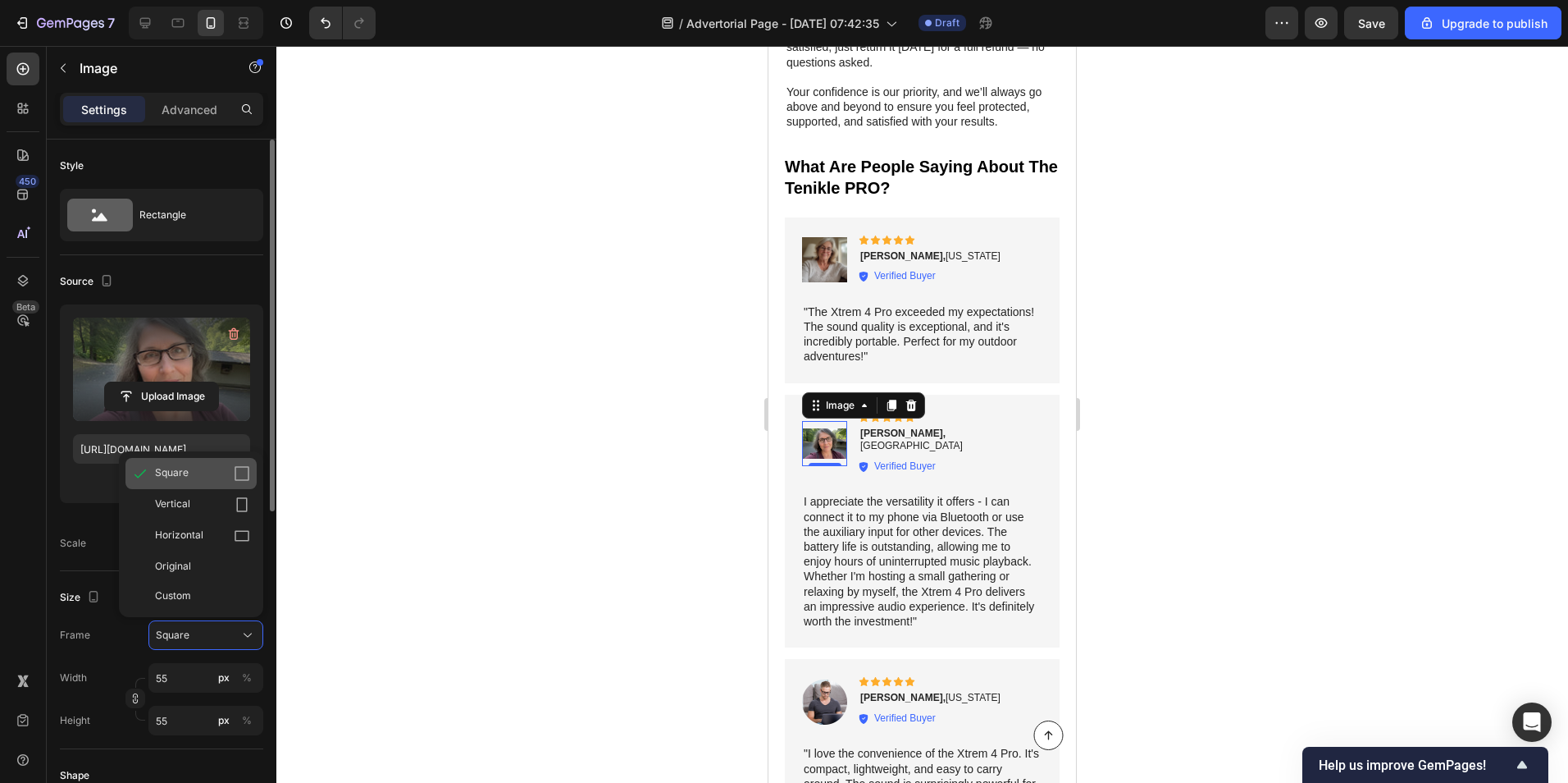
click at [184, 477] on span "Square" at bounding box center [171, 473] width 34 height 16
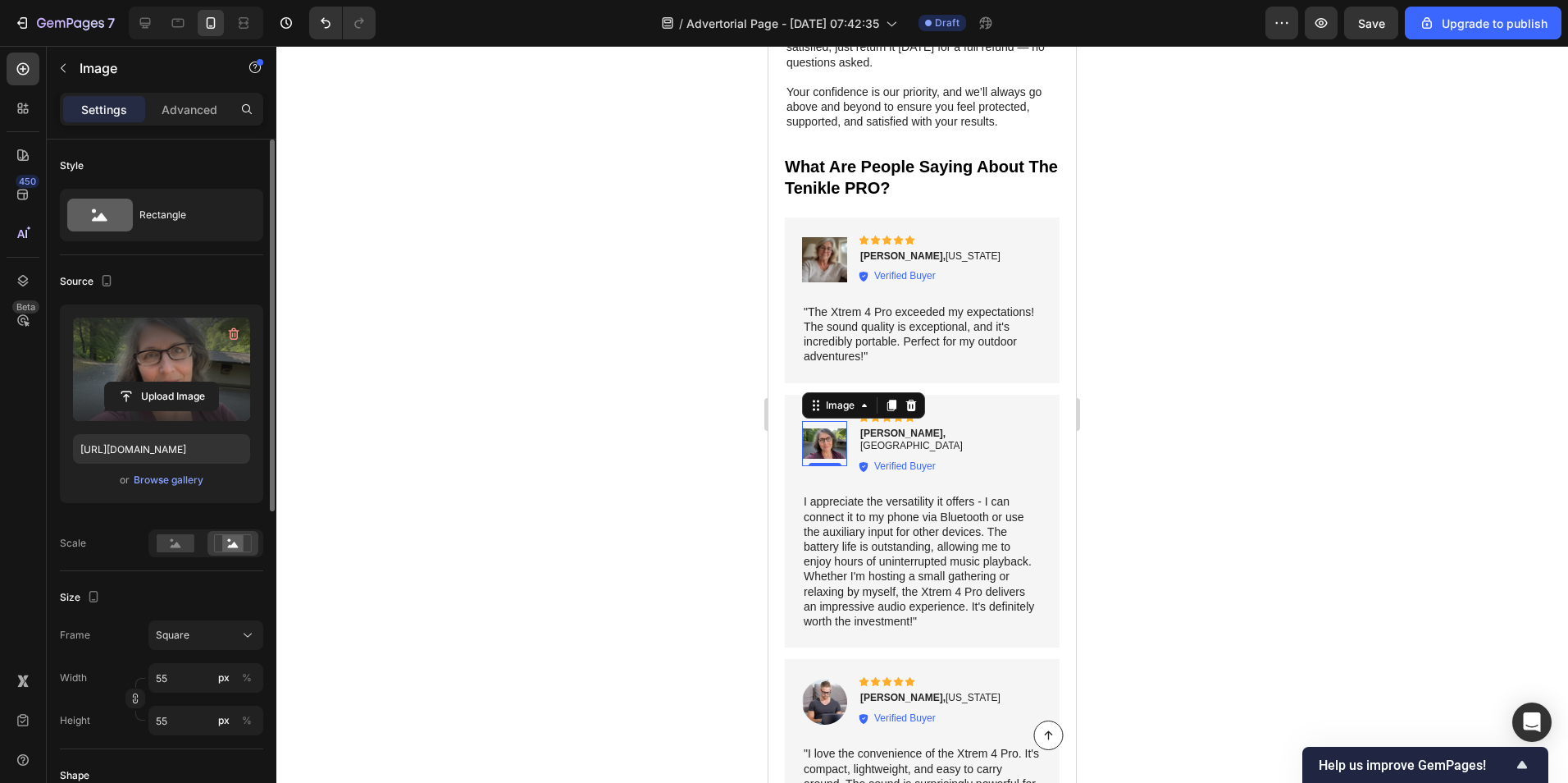
click at [497, 447] on div at bounding box center [923, 414] width 1292 height 737
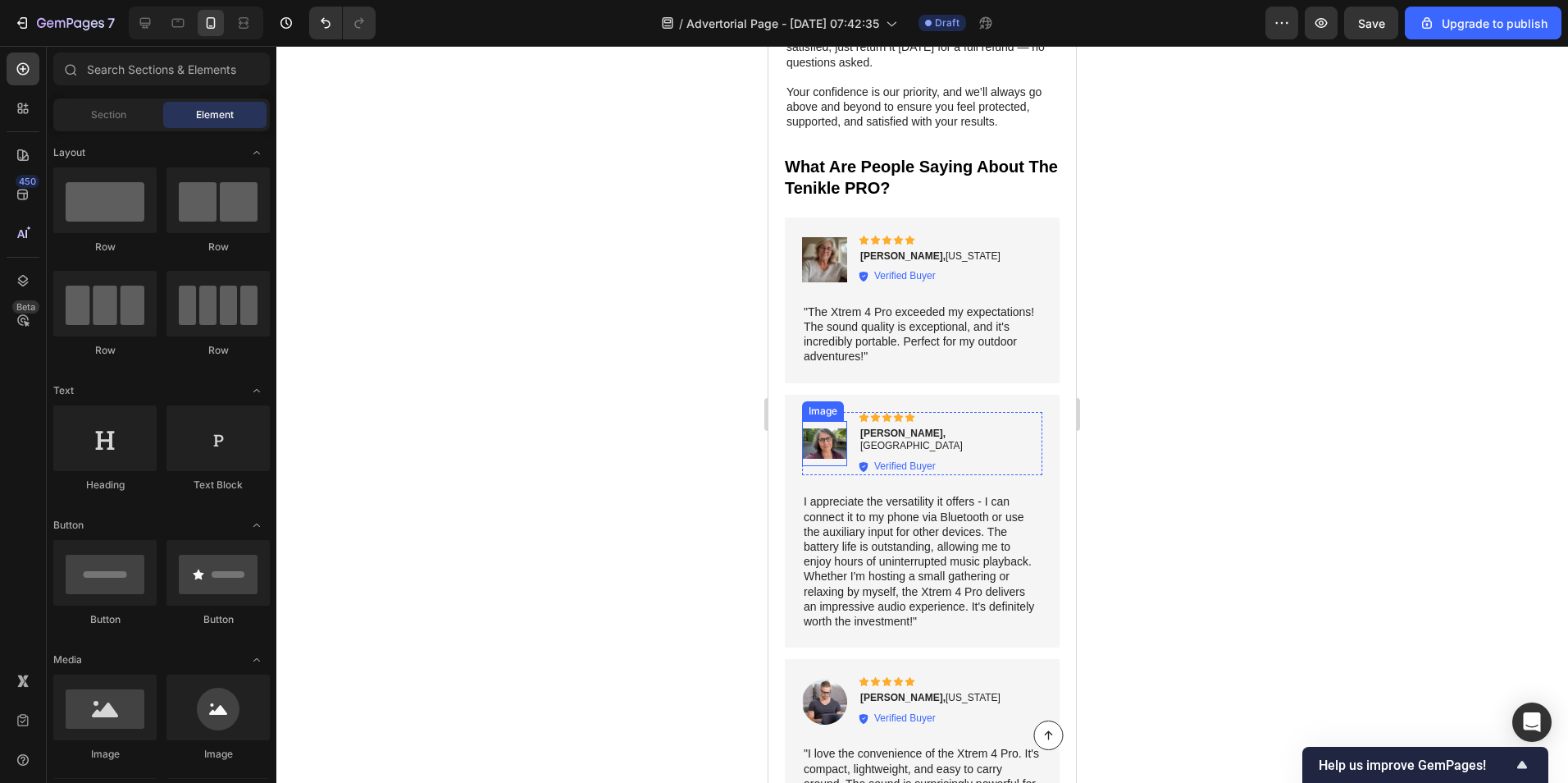
click at [826, 421] on img at bounding box center [825, 444] width 45 height 45
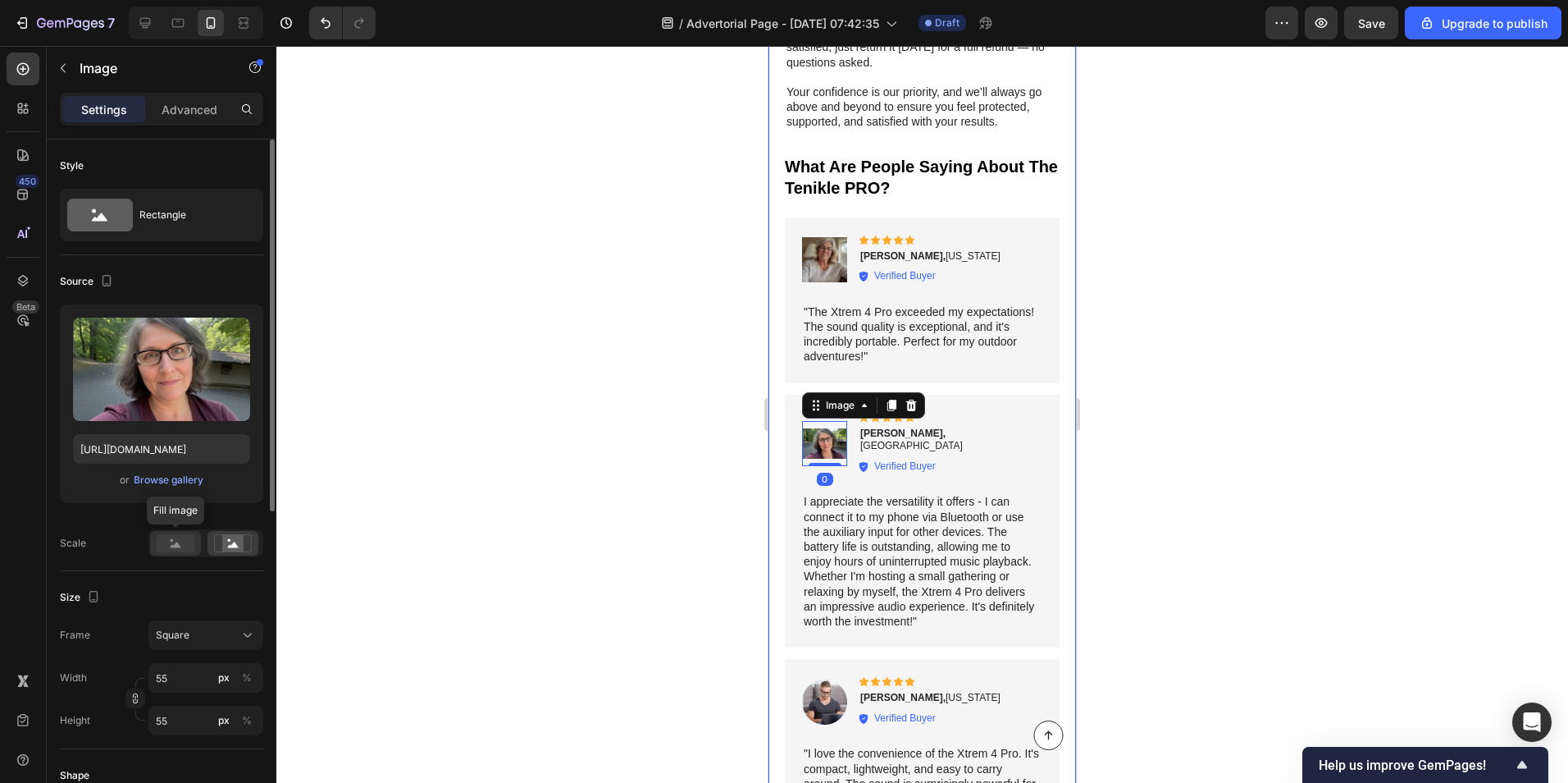
click at [160, 544] on rect at bounding box center [176, 542] width 38 height 18
click at [540, 437] on div at bounding box center [923, 414] width 1292 height 737
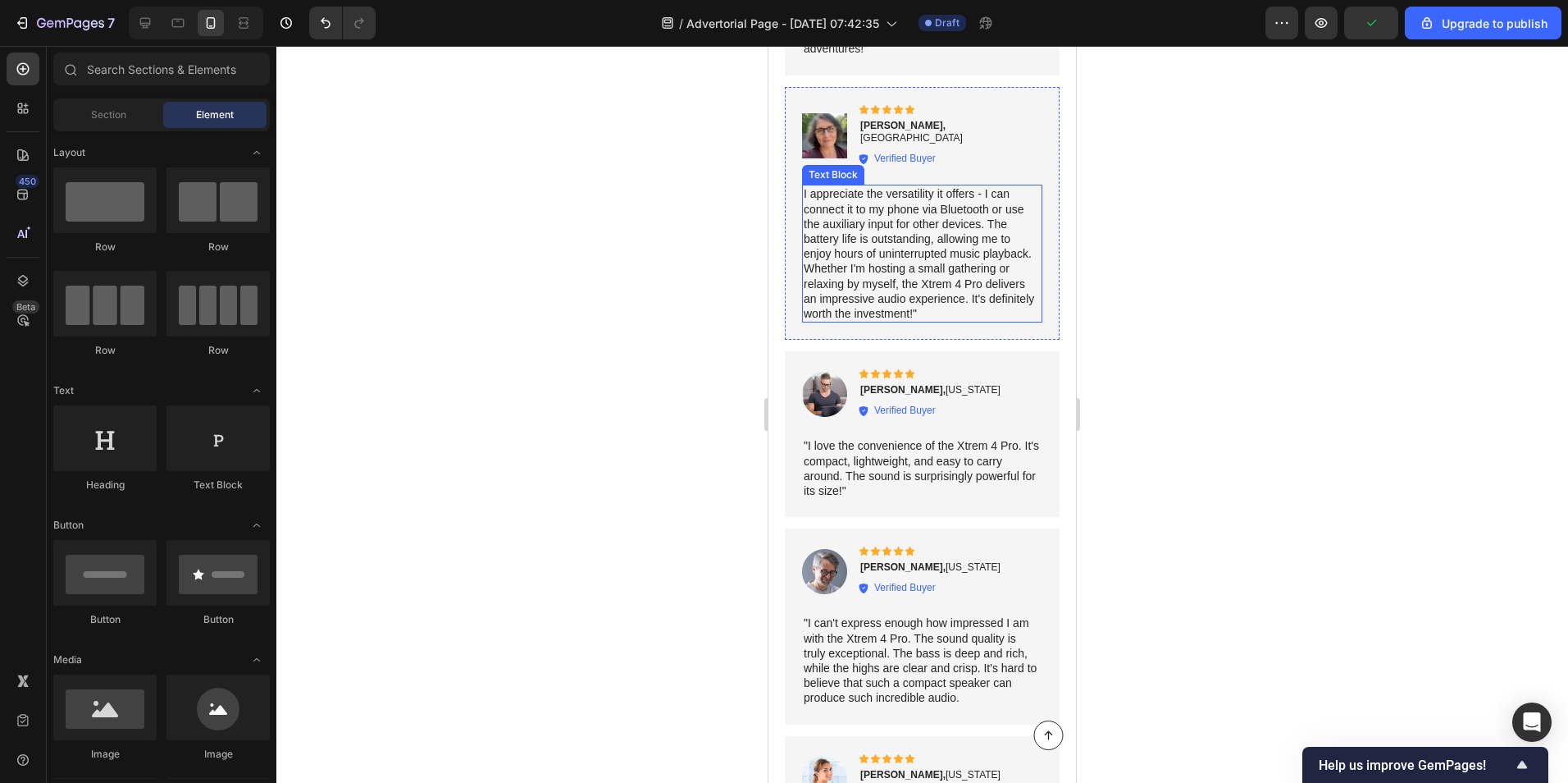
scroll to position [8612, 0]
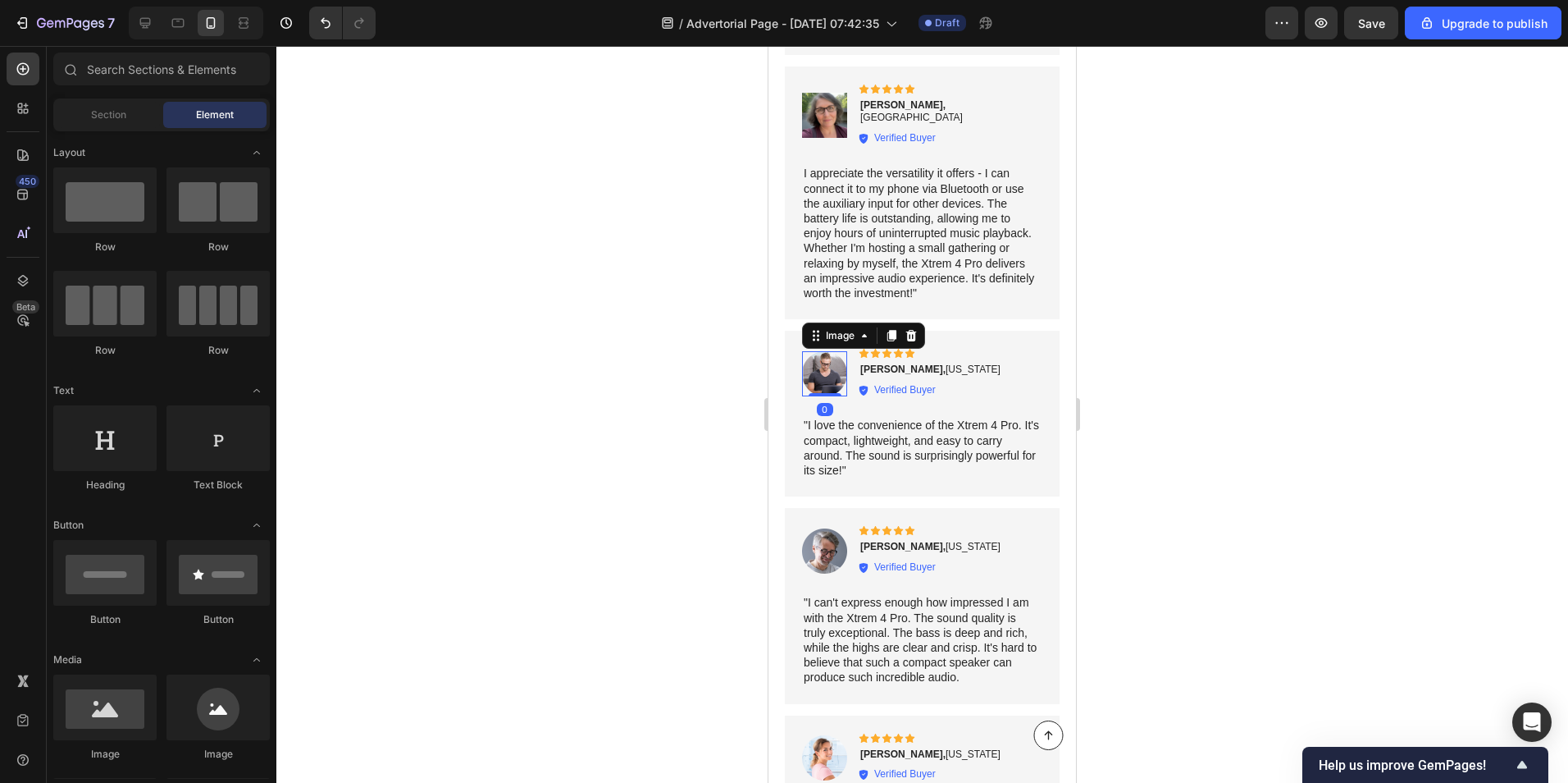
click at [826, 354] on img at bounding box center [825, 374] width 45 height 45
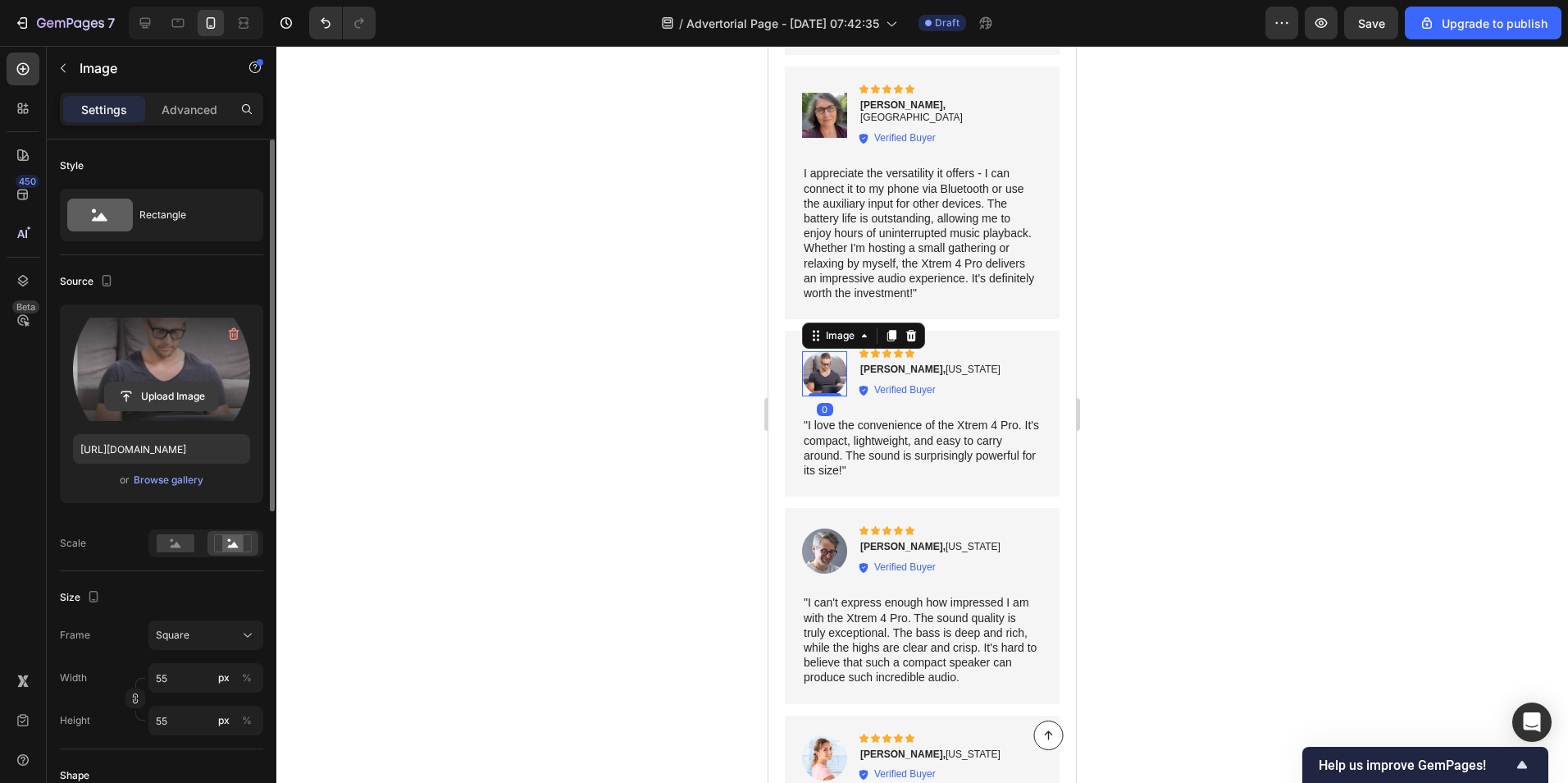
click at [139, 395] on input "file" at bounding box center [161, 396] width 113 height 28
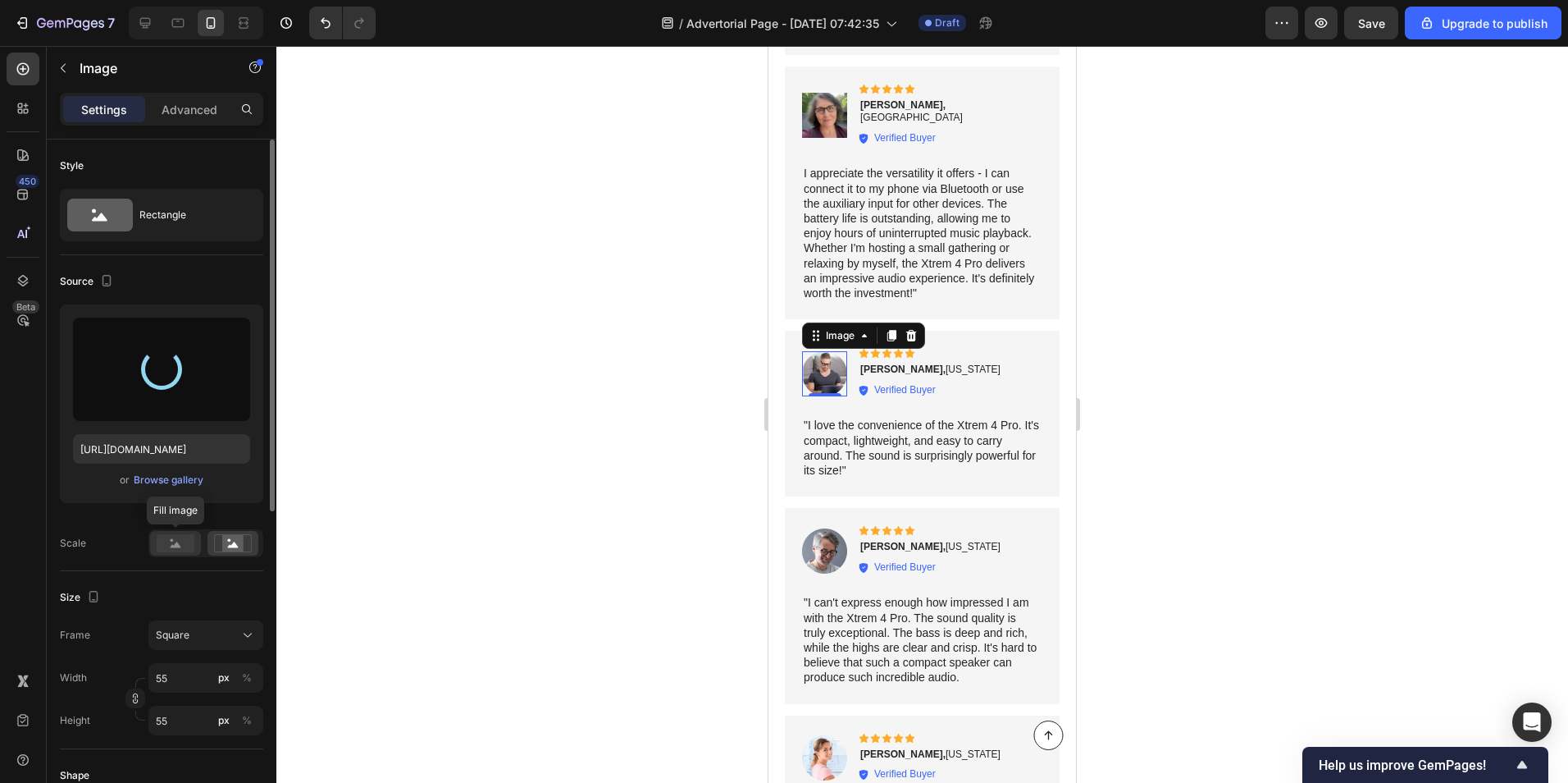
click at [170, 537] on rect at bounding box center [176, 542] width 38 height 18
click at [217, 634] on div "Square" at bounding box center [195, 635] width 80 height 15
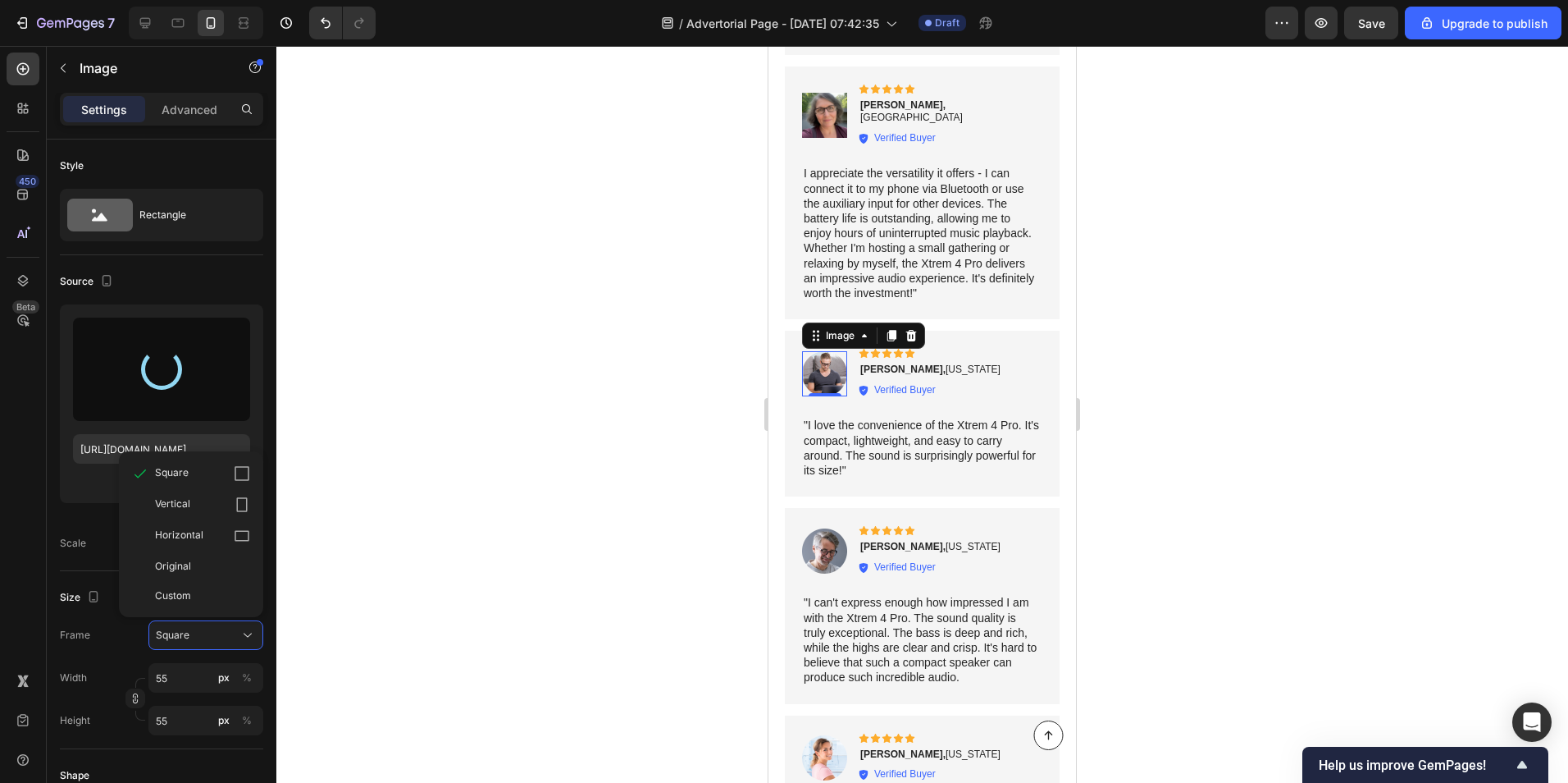
click at [584, 475] on div at bounding box center [923, 414] width 1292 height 737
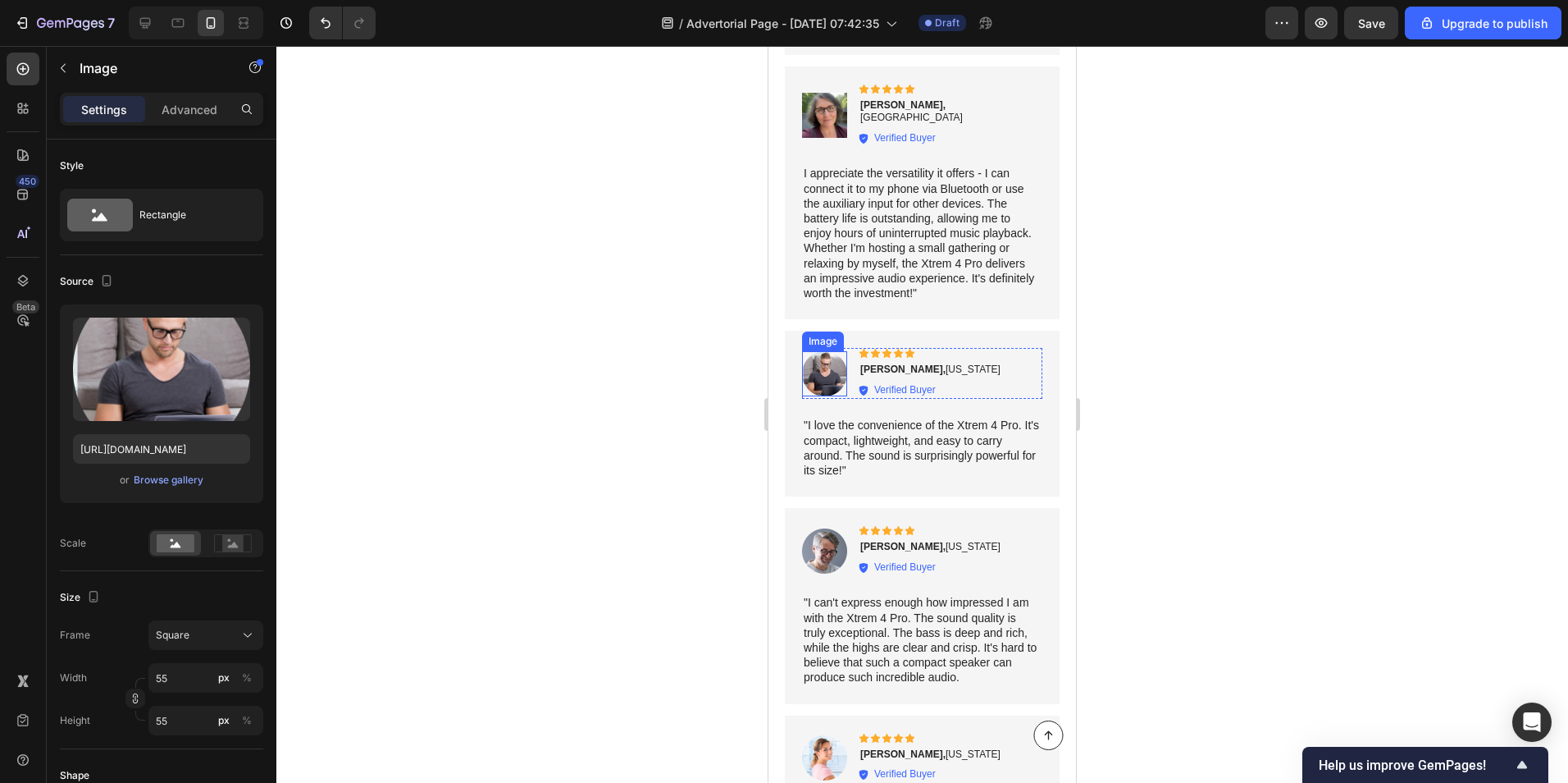
click at [836, 355] on img at bounding box center [825, 374] width 45 height 45
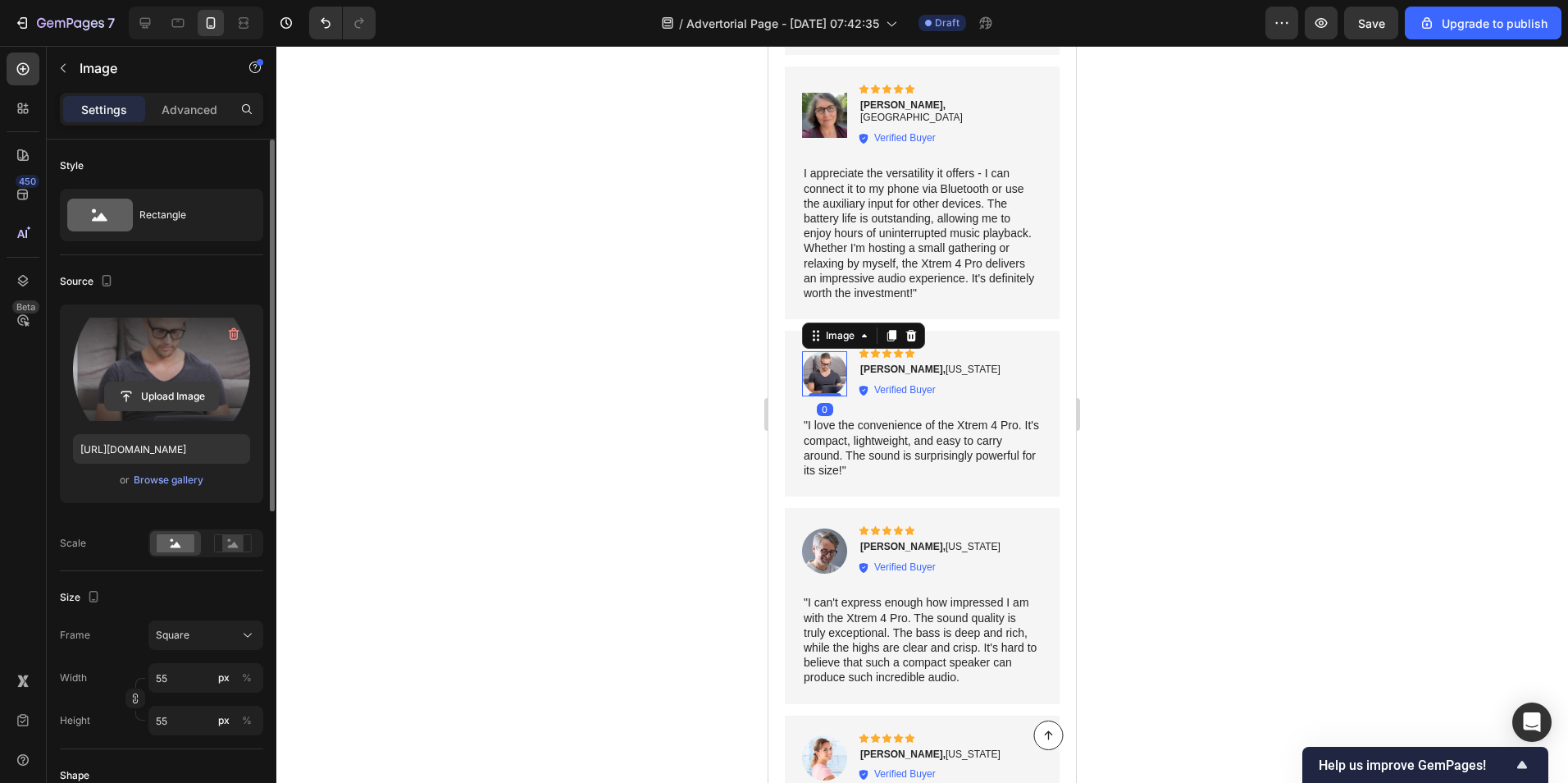
click at [154, 401] on input "file" at bounding box center [161, 396] width 113 height 28
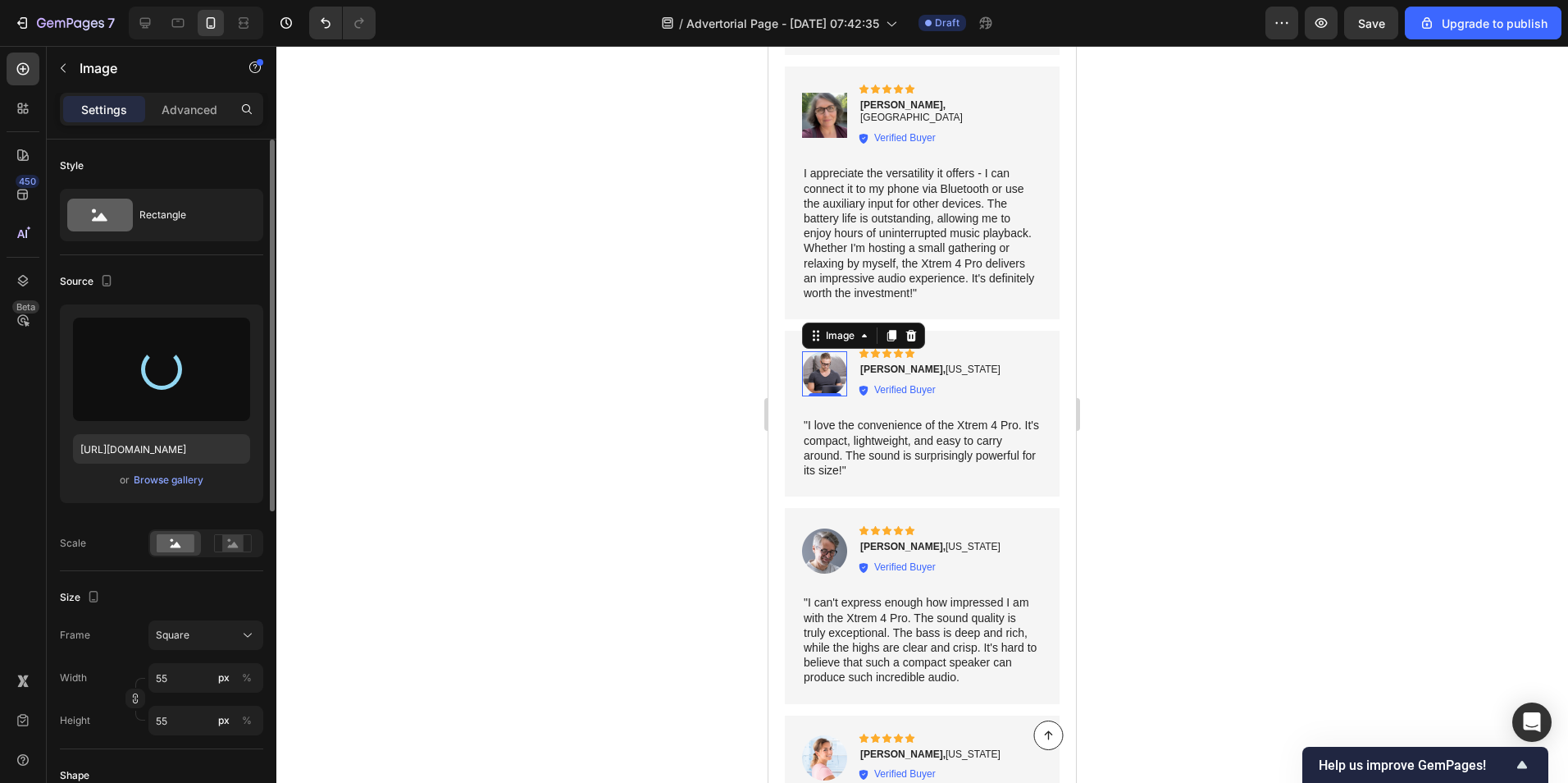
type input "https://cdn.shopify.com/s/files/1/0581/0621/6530/files/gempages_585863262243914…"
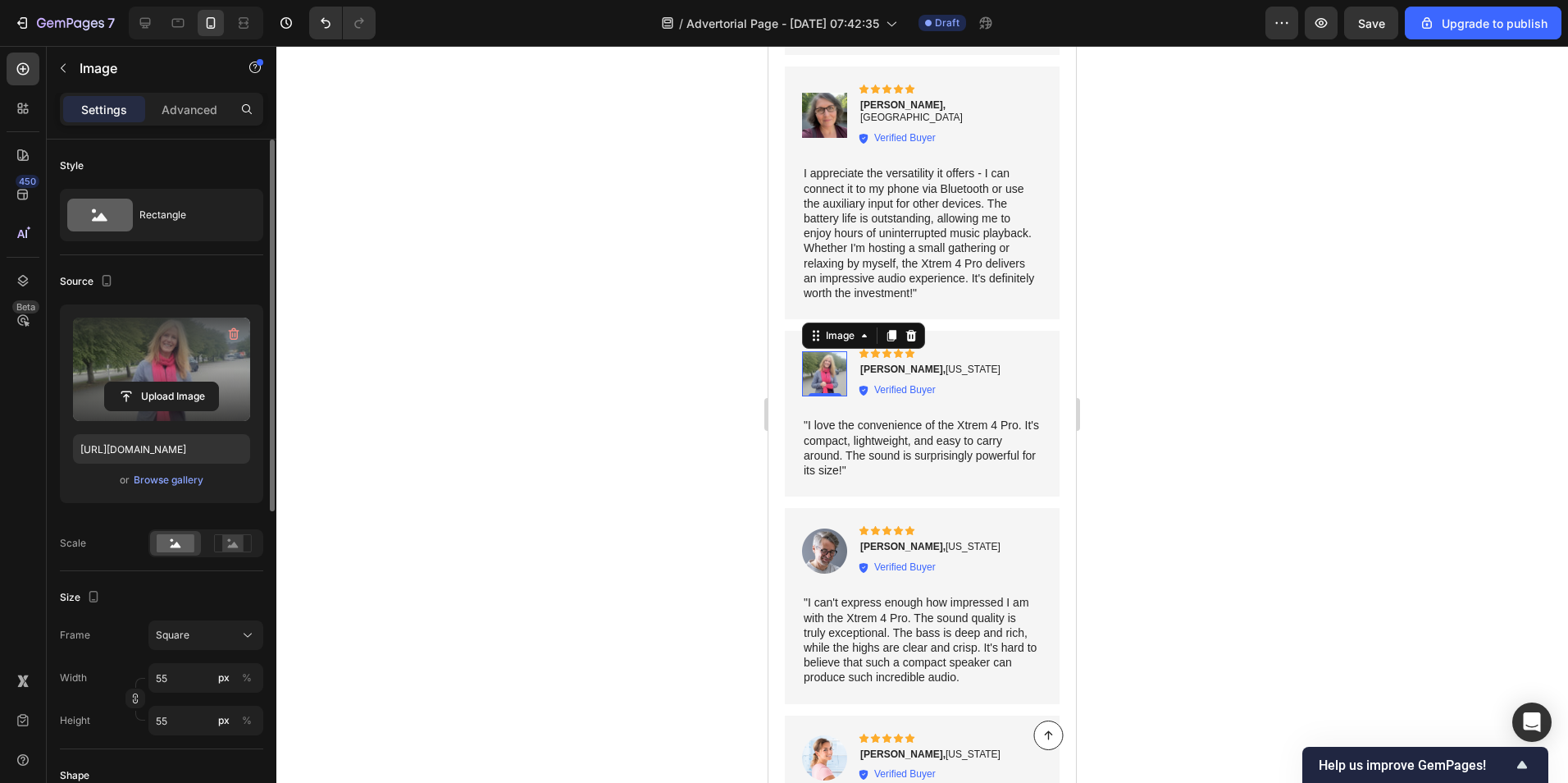
click at [453, 580] on div at bounding box center [923, 414] width 1292 height 737
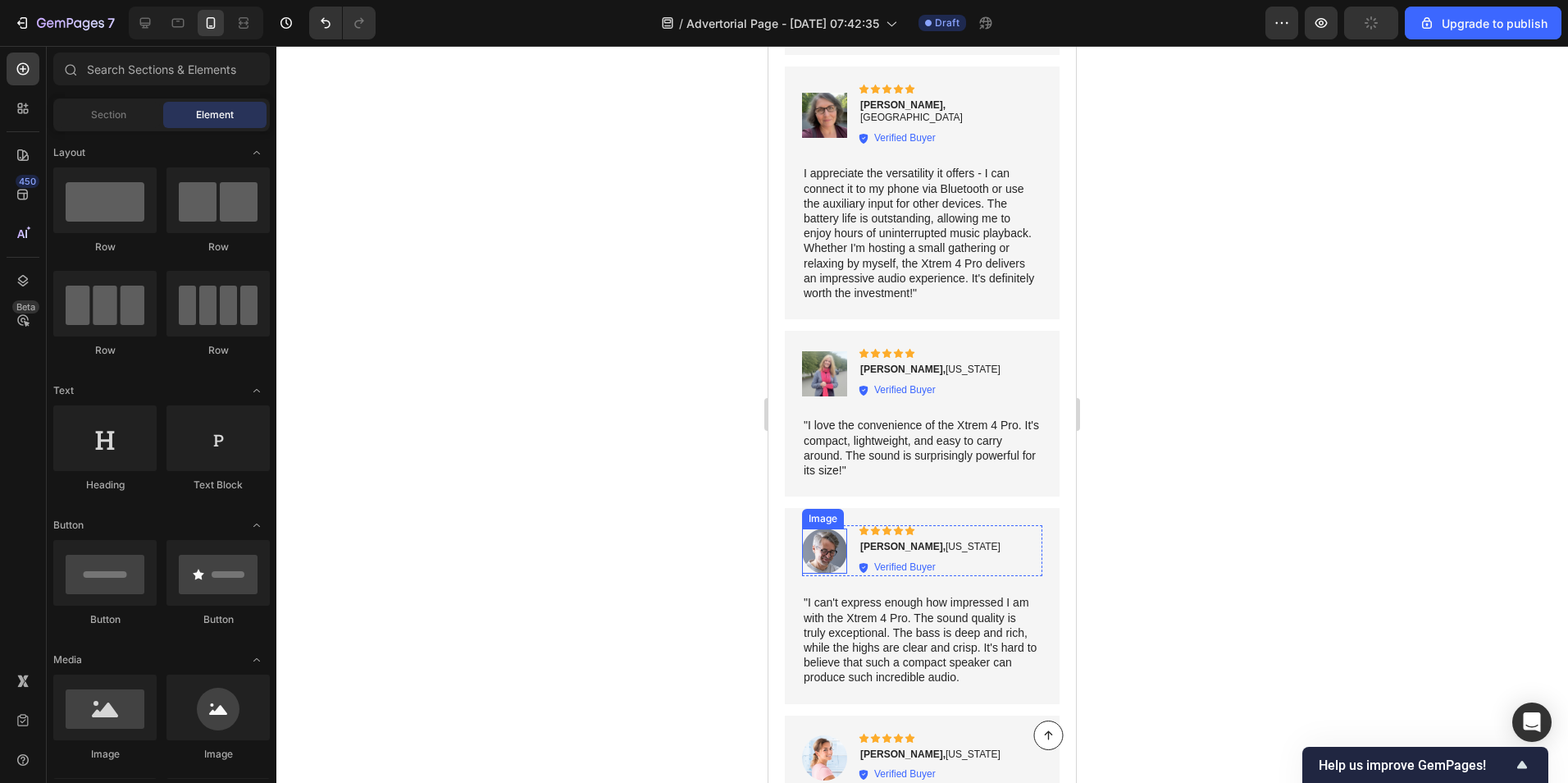
click at [819, 538] on img at bounding box center [825, 551] width 45 height 45
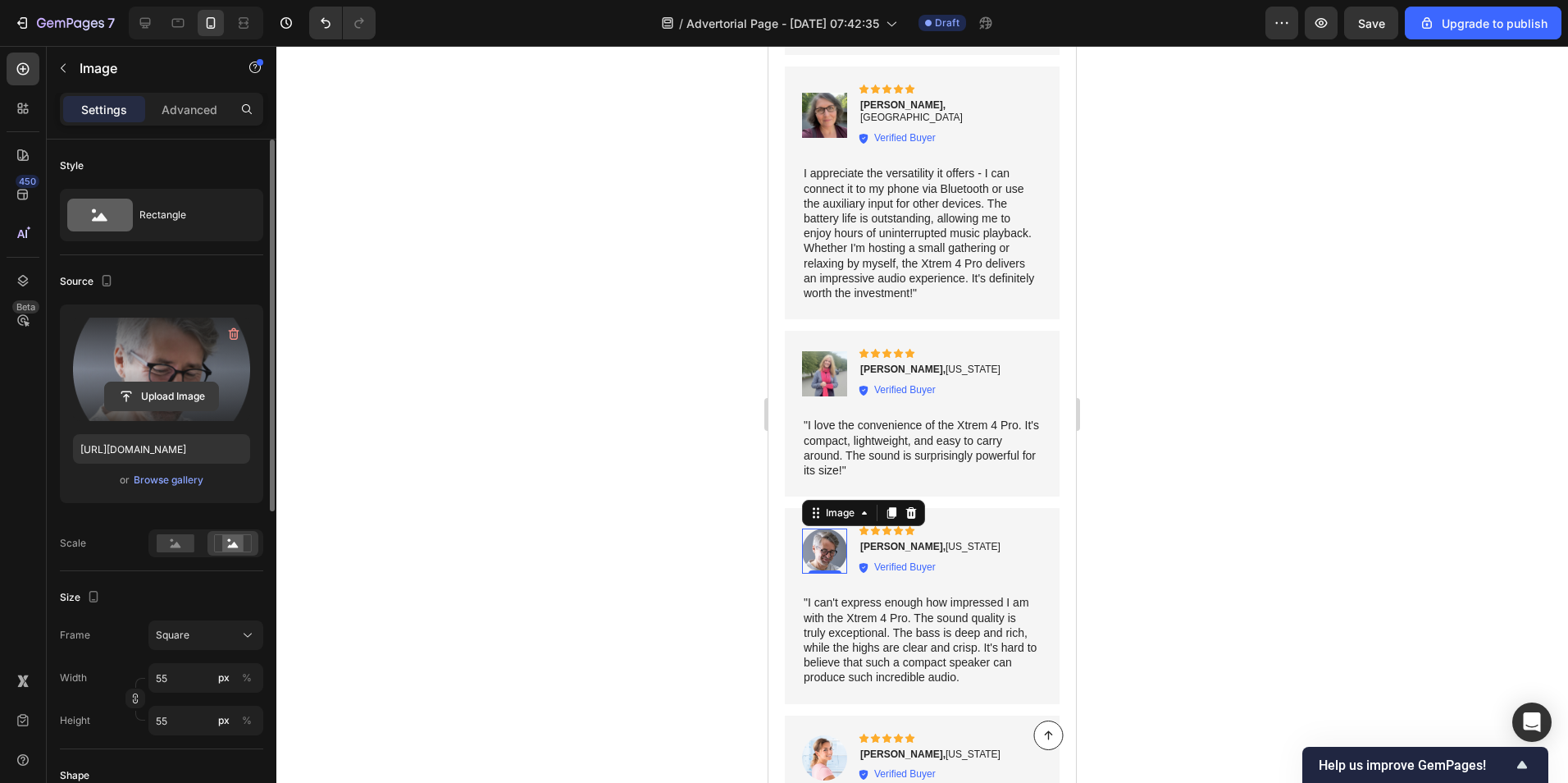
click at [164, 397] on input "file" at bounding box center [161, 396] width 113 height 28
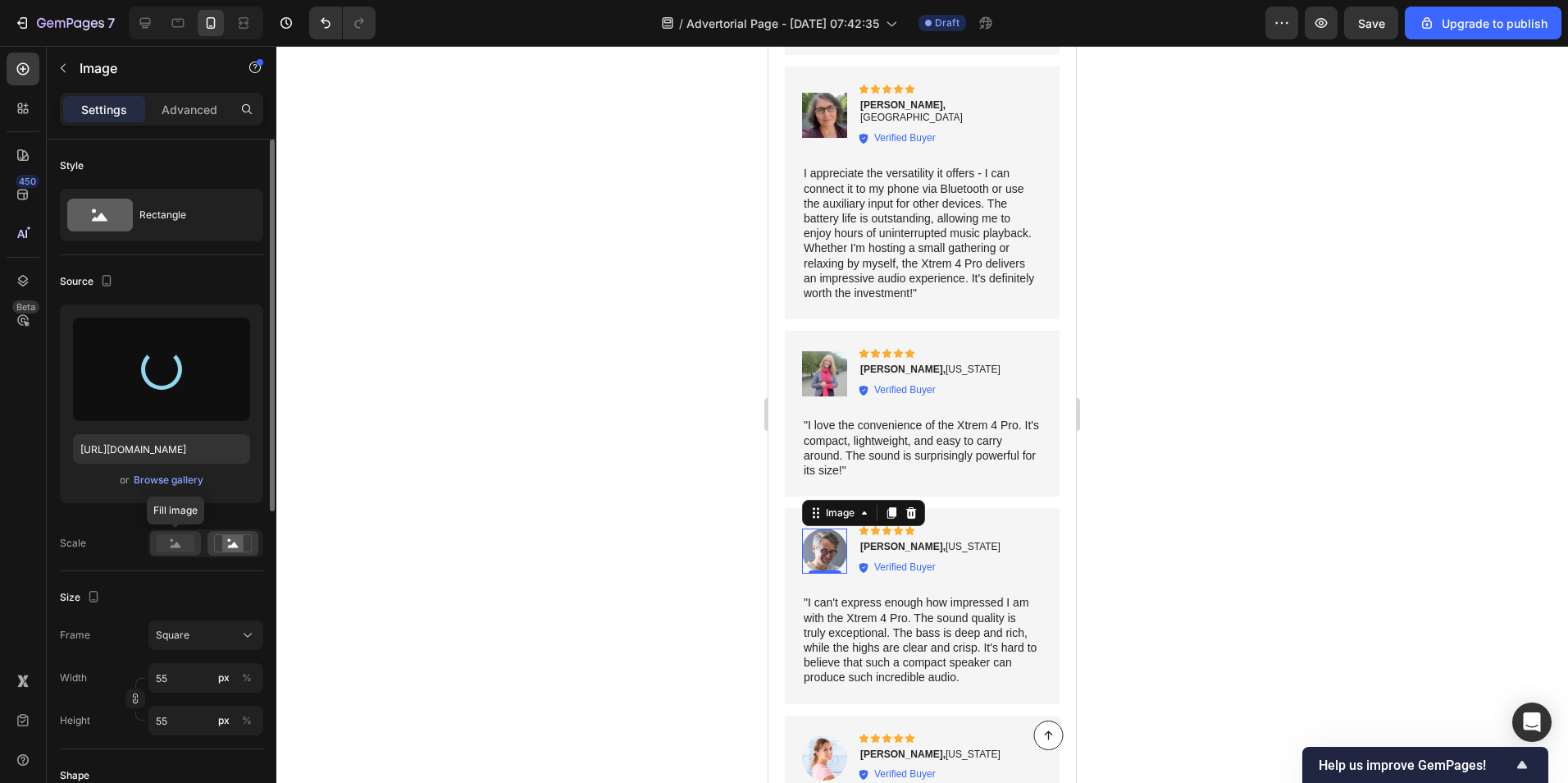
type input "https://cdn.shopify.com/s/files/1/0581/0621/6530/files/gempages_585863262243914…"
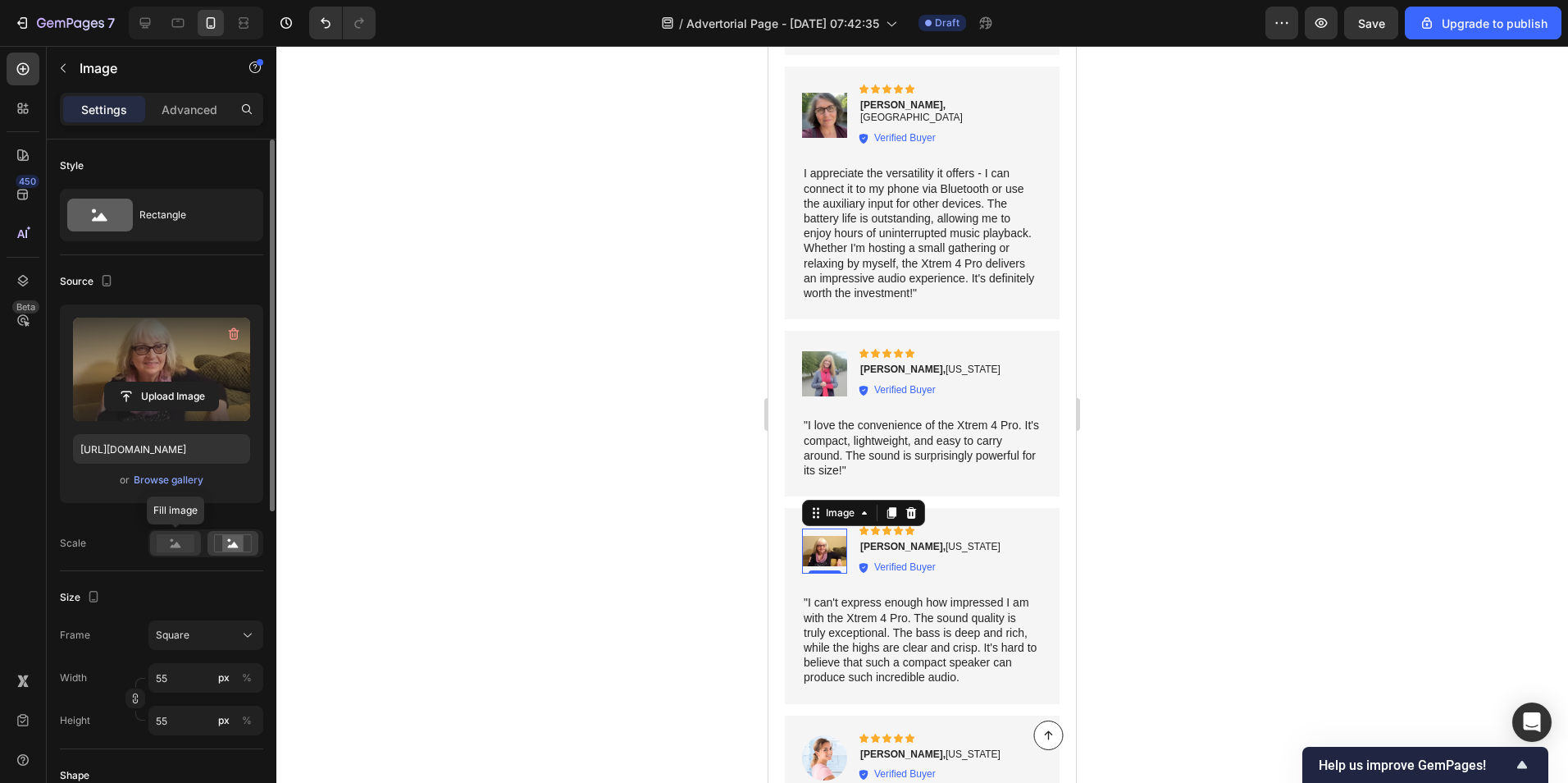
click at [155, 536] on div at bounding box center [176, 543] width 51 height 24
click at [686, 519] on div at bounding box center [923, 414] width 1292 height 737
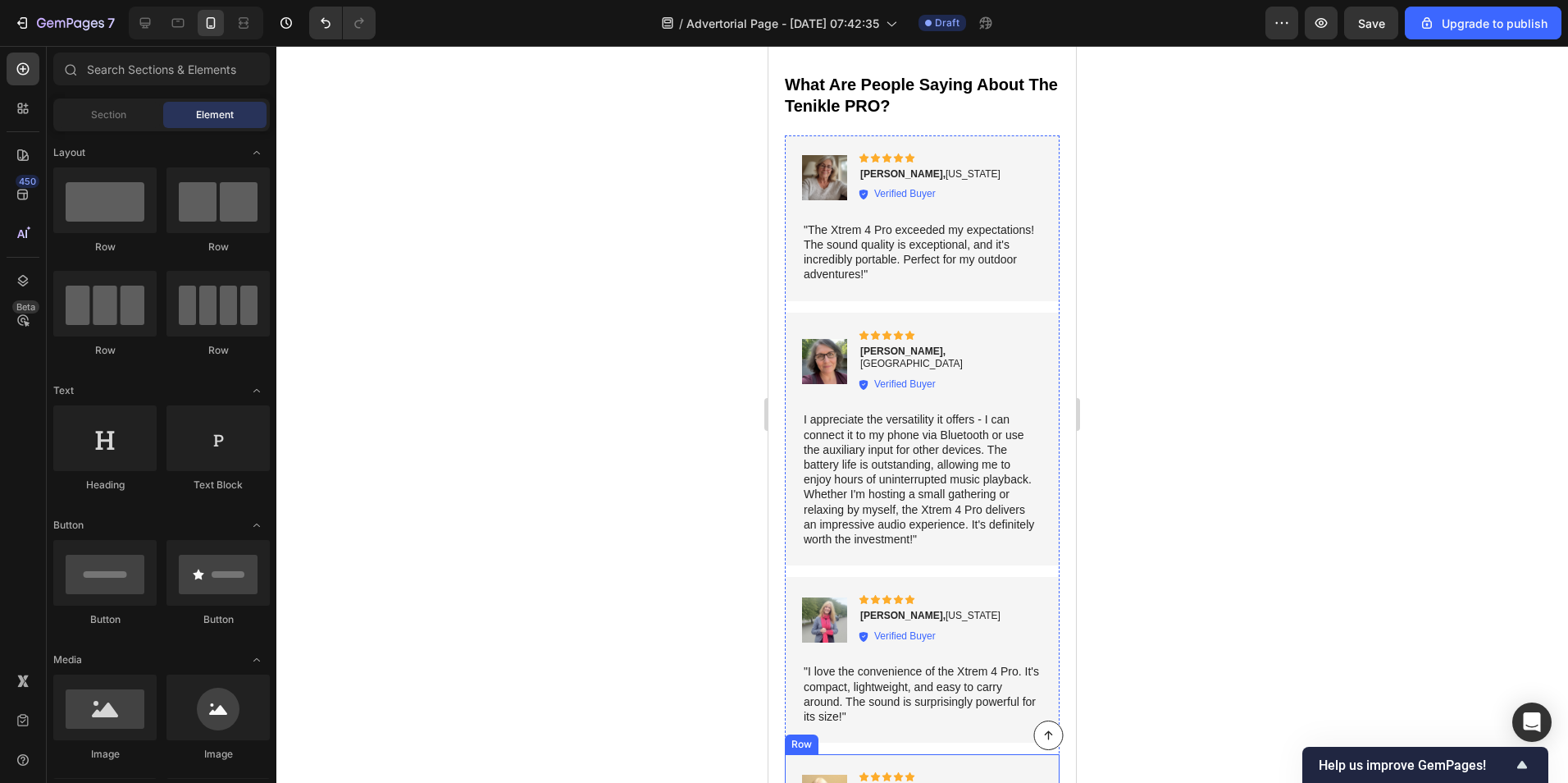
scroll to position [8859, 0]
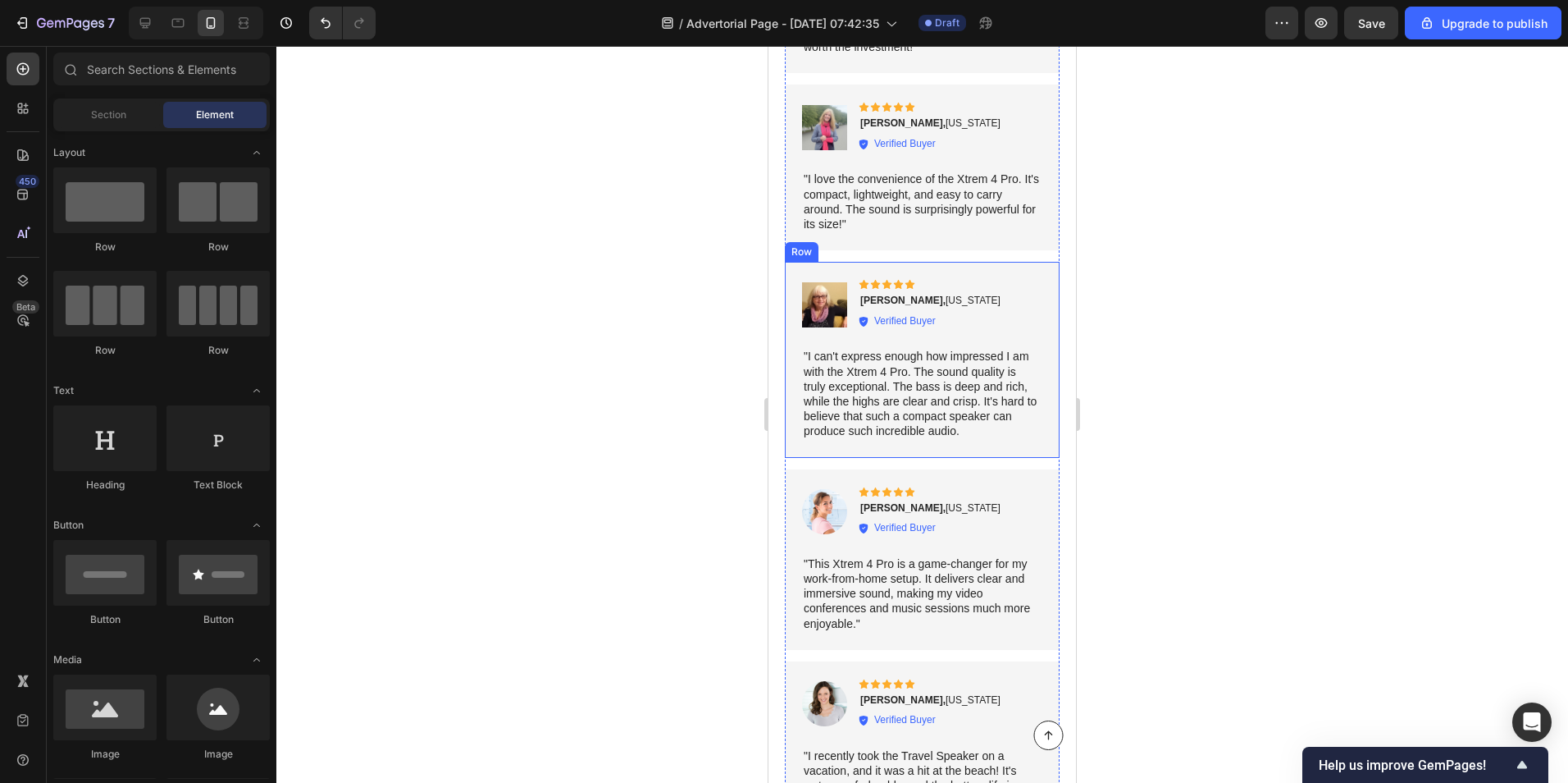
click at [839, 495] on img at bounding box center [825, 511] width 45 height 45
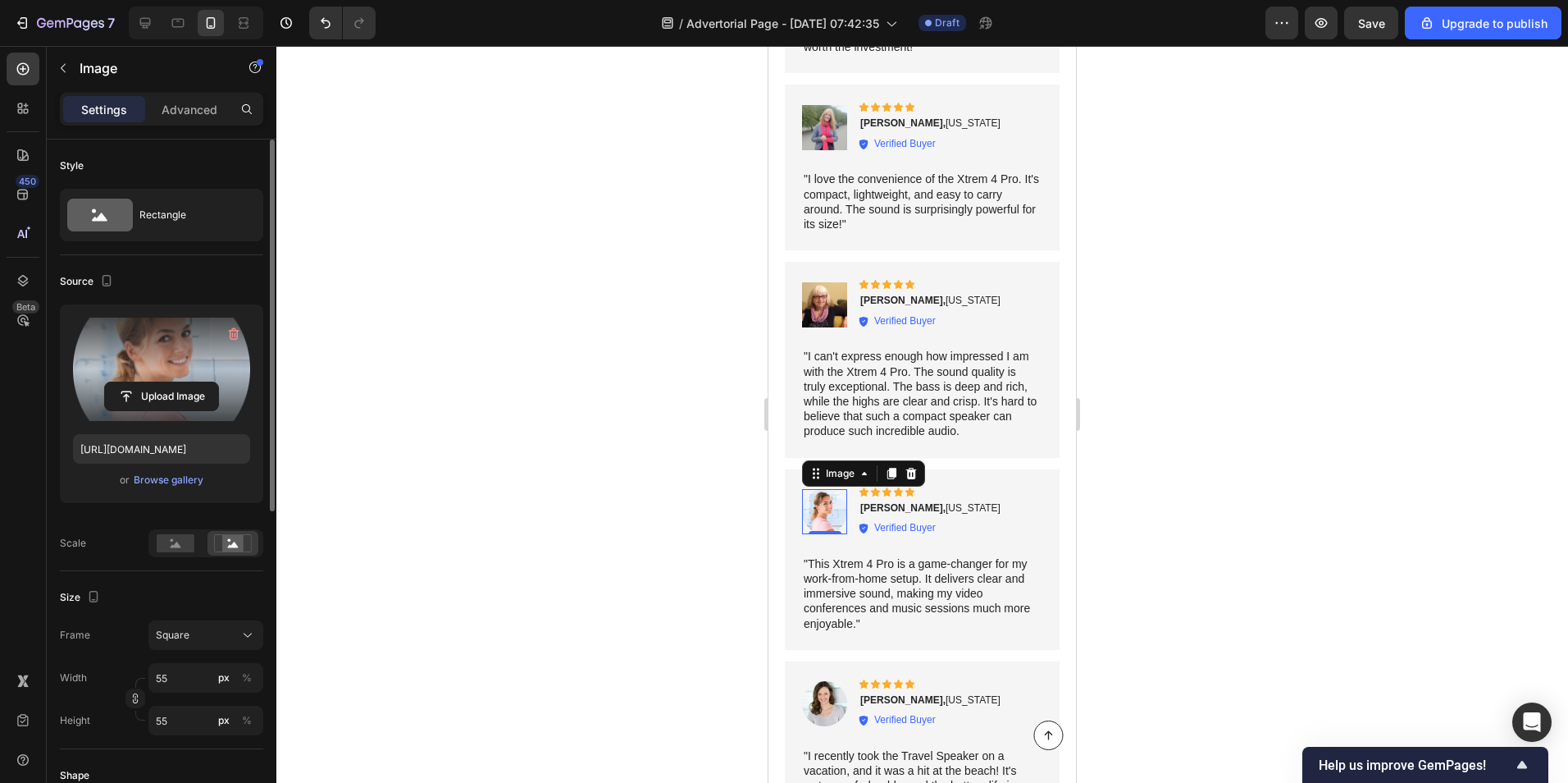
click at [174, 380] on label at bounding box center [161, 369] width 177 height 103
click at [174, 382] on input "file" at bounding box center [161, 396] width 113 height 28
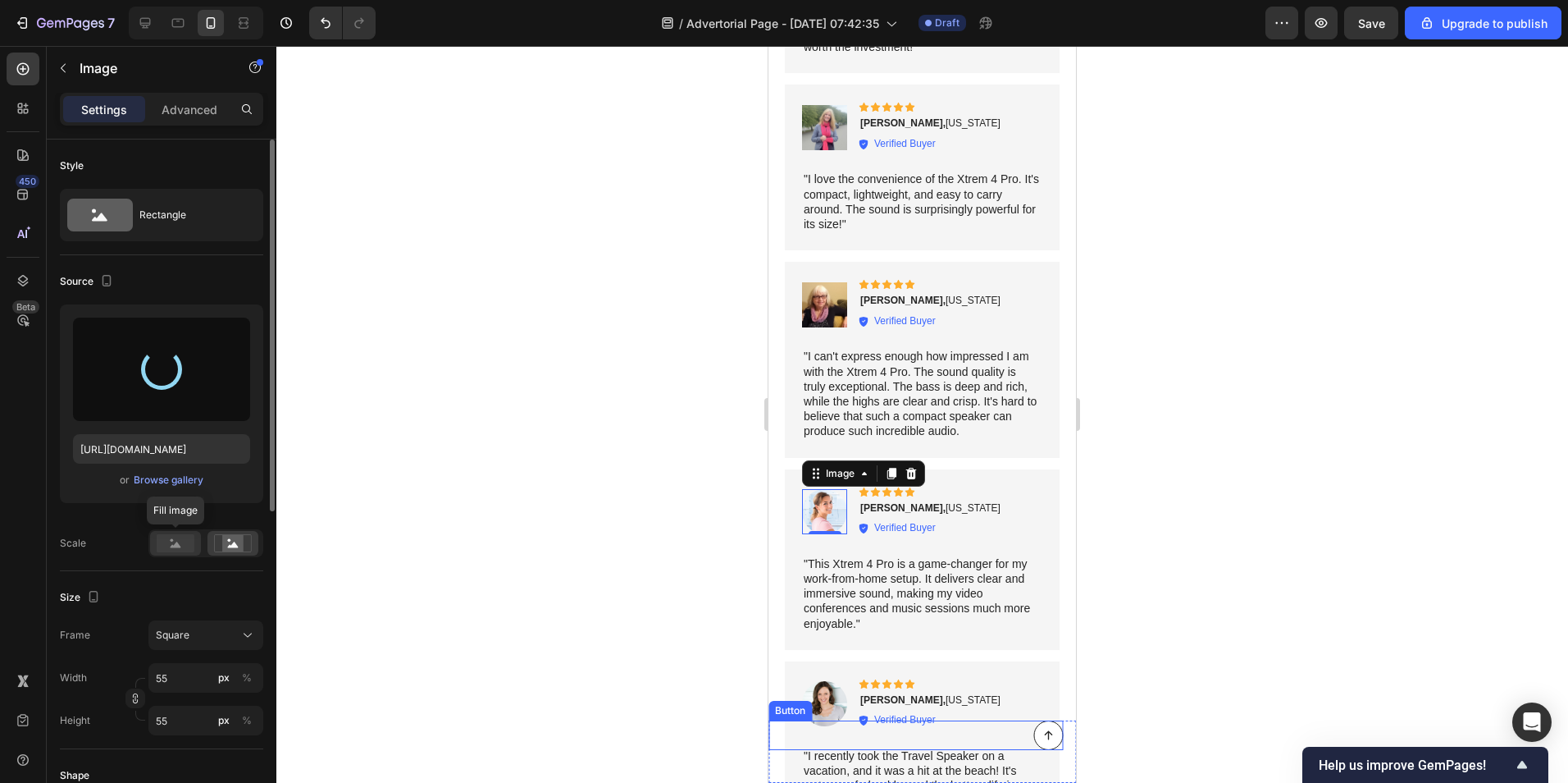
click at [161, 535] on rect at bounding box center [176, 542] width 38 height 18
type input "https://cdn.shopify.com/s/files/1/0581/0621/6530/files/gempages_585863262243914…"
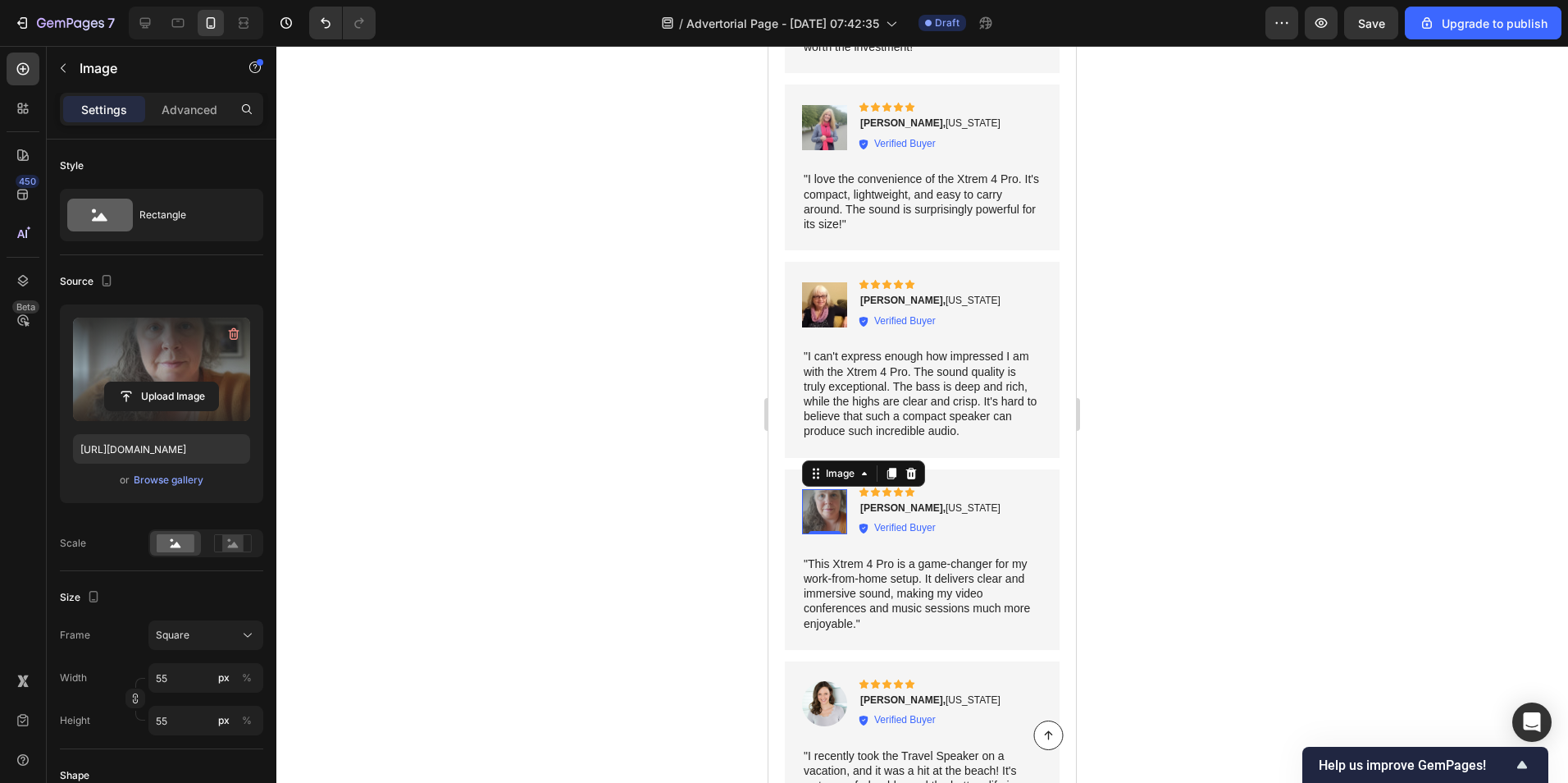
click at [746, 542] on div at bounding box center [923, 414] width 1292 height 737
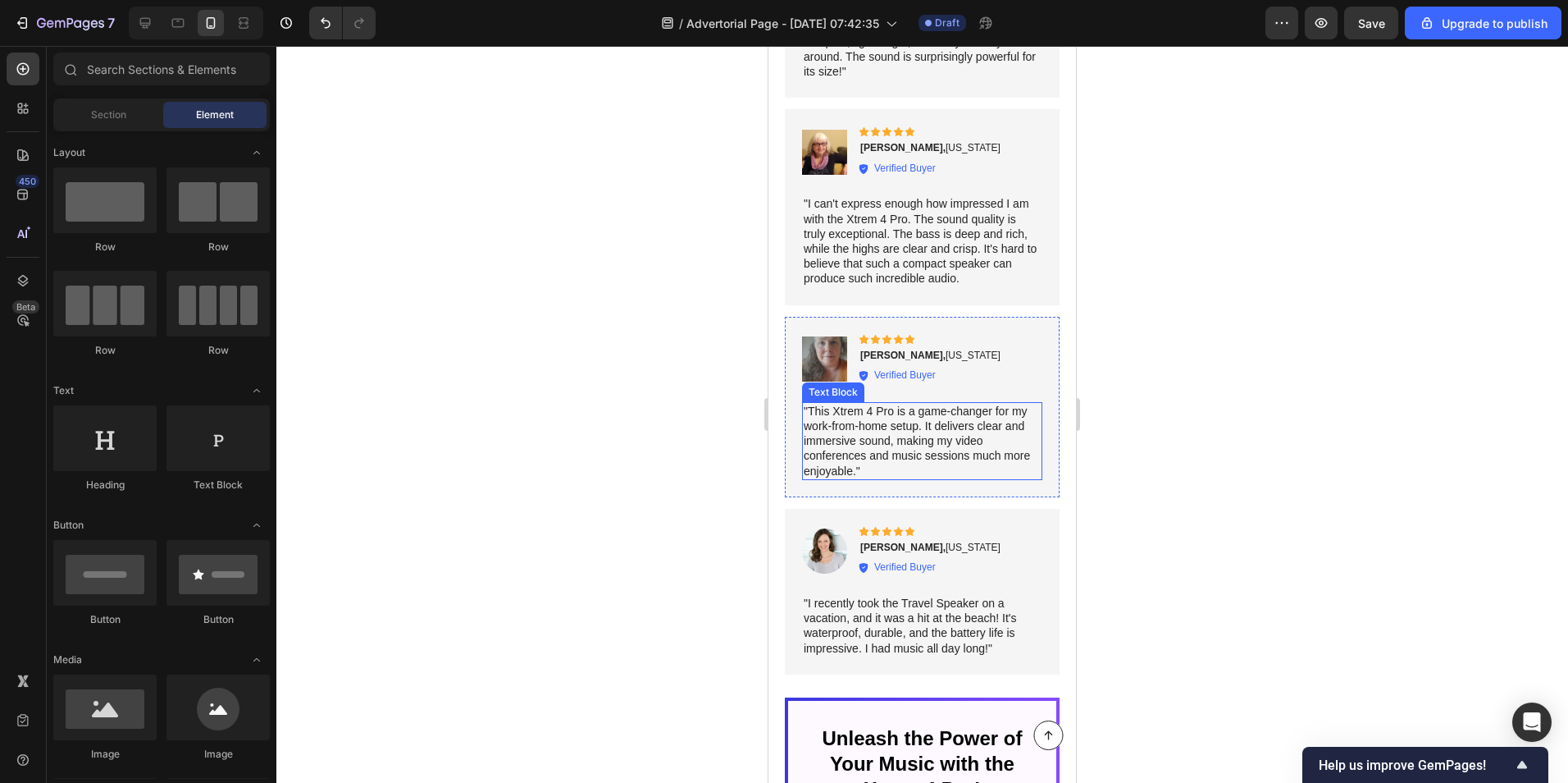
scroll to position [9022, 0]
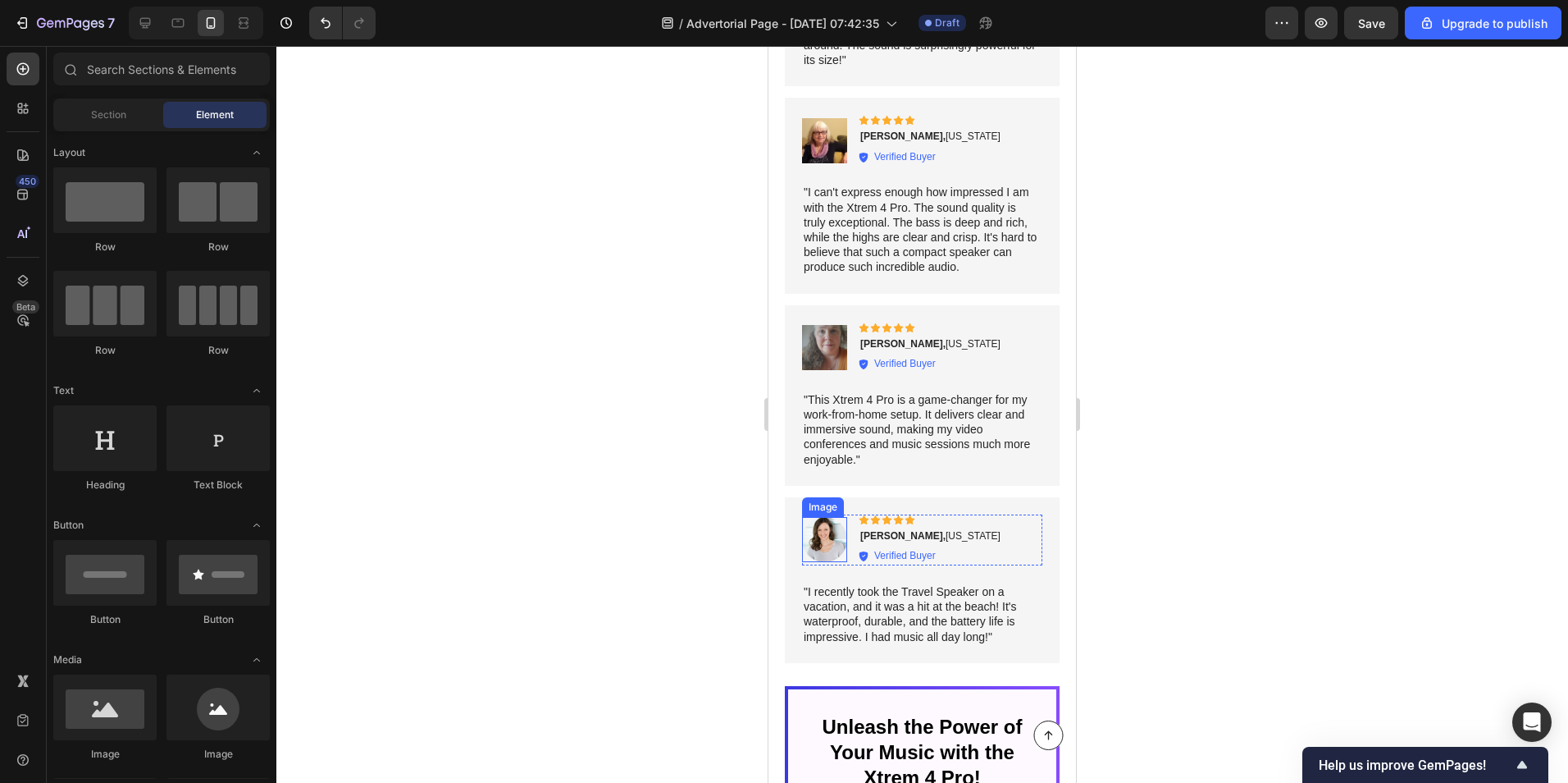
click at [830, 529] on img at bounding box center [825, 539] width 45 height 45
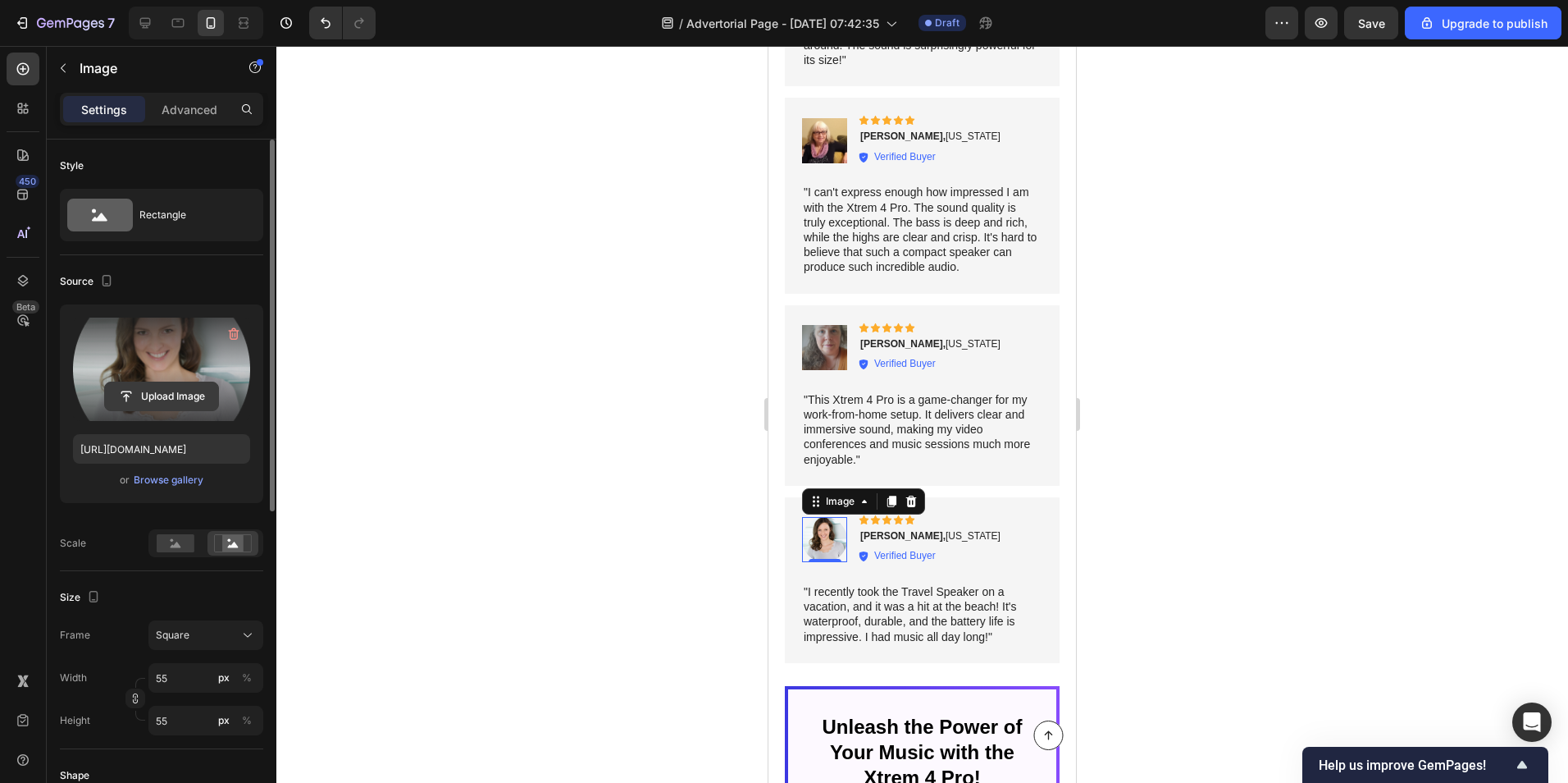
click at [163, 403] on input "file" at bounding box center [161, 396] width 113 height 28
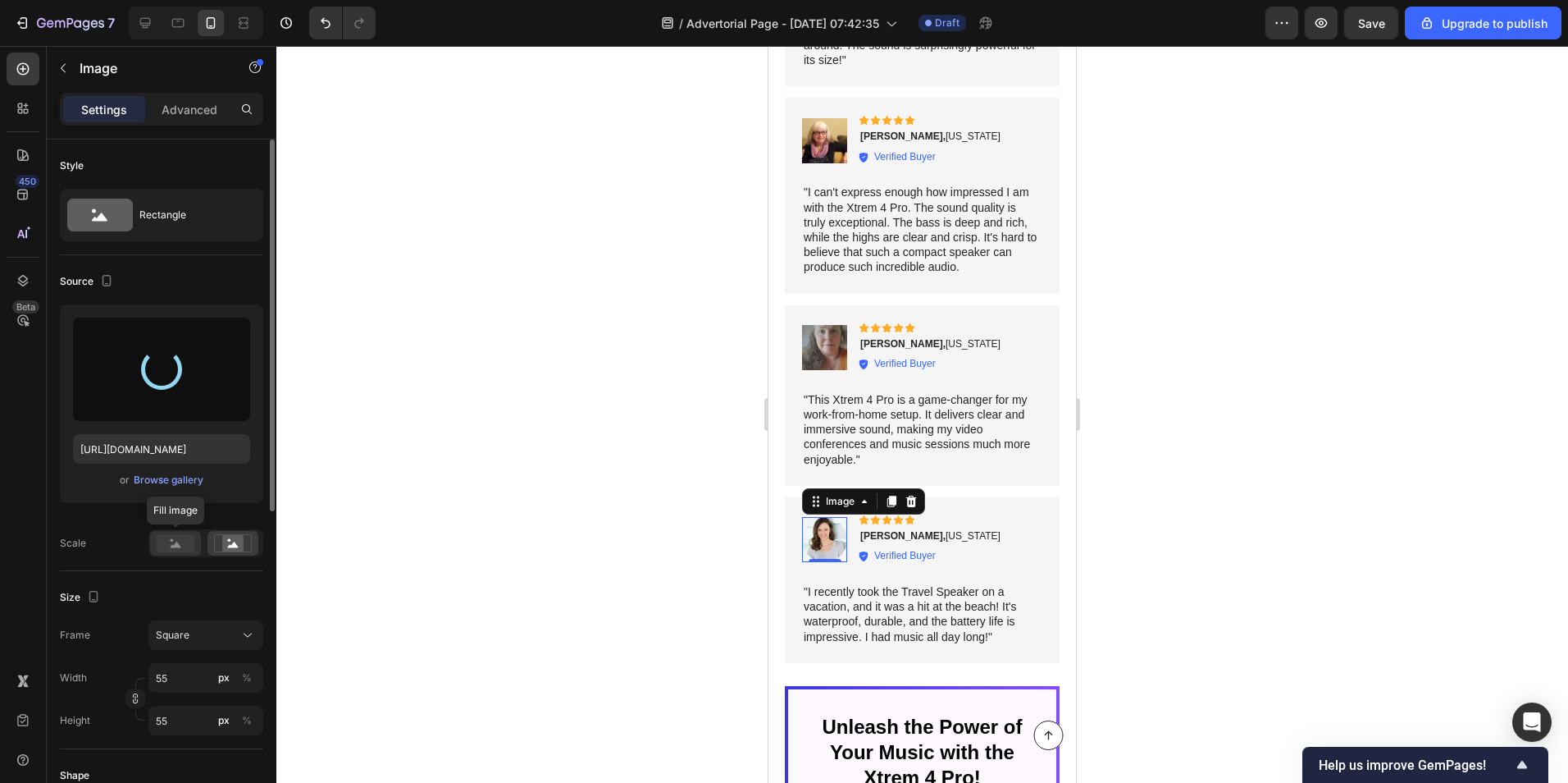
click at [170, 542] on rect at bounding box center [176, 542] width 38 height 18
type input "https://cdn.shopify.com/s/files/1/0581/0621/6530/files/gempages_585863262243914…"
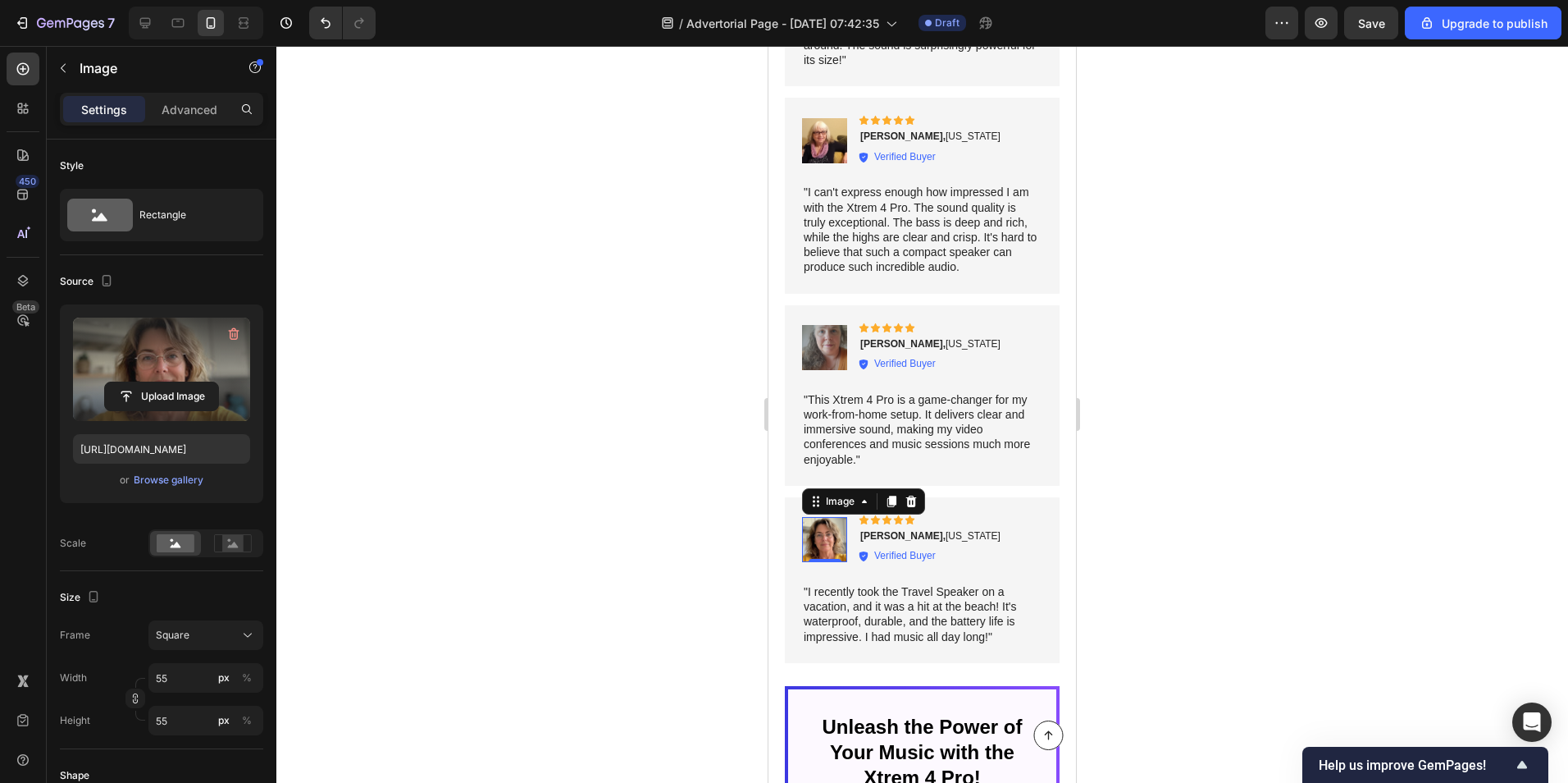
click at [586, 445] on div at bounding box center [923, 414] width 1292 height 737
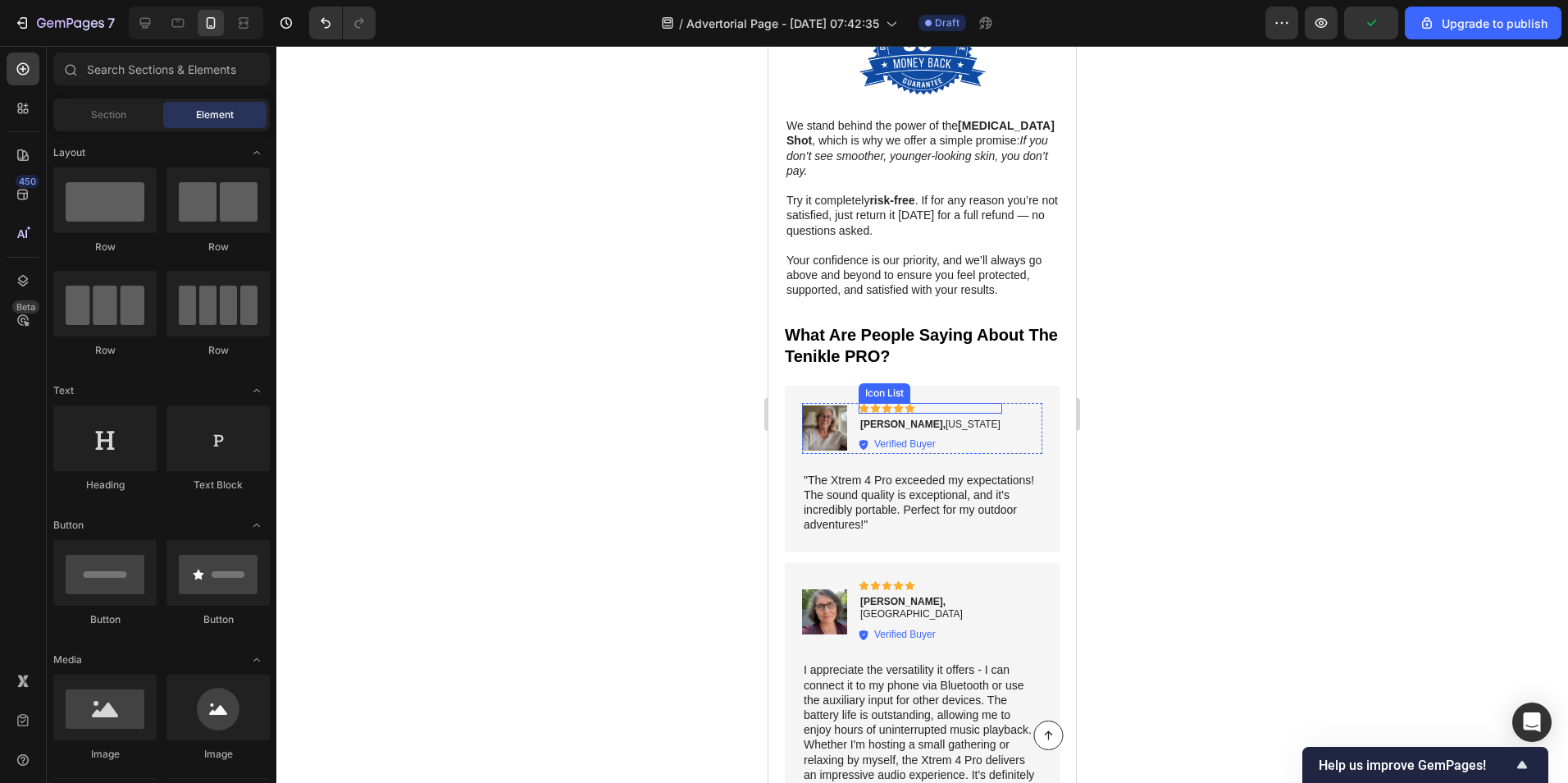
scroll to position [8120, 0]
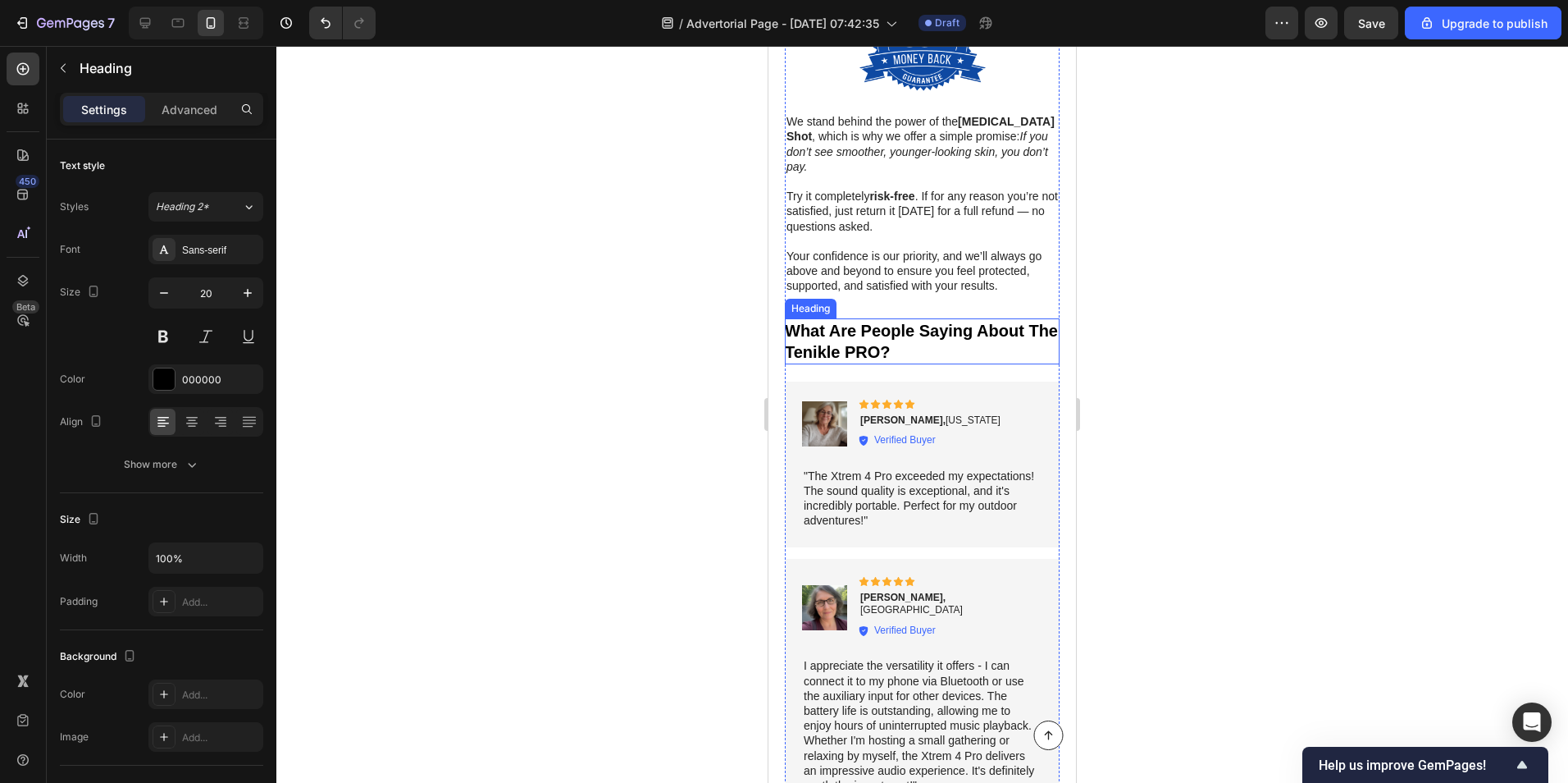
click at [882, 318] on h2 "What Are People Saying About The Tenikle PRO?" at bounding box center [923, 341] width 275 height 46
click at [882, 320] on p "What Are People Saying About The Tenikle PRO?" at bounding box center [923, 341] width 275 height 42
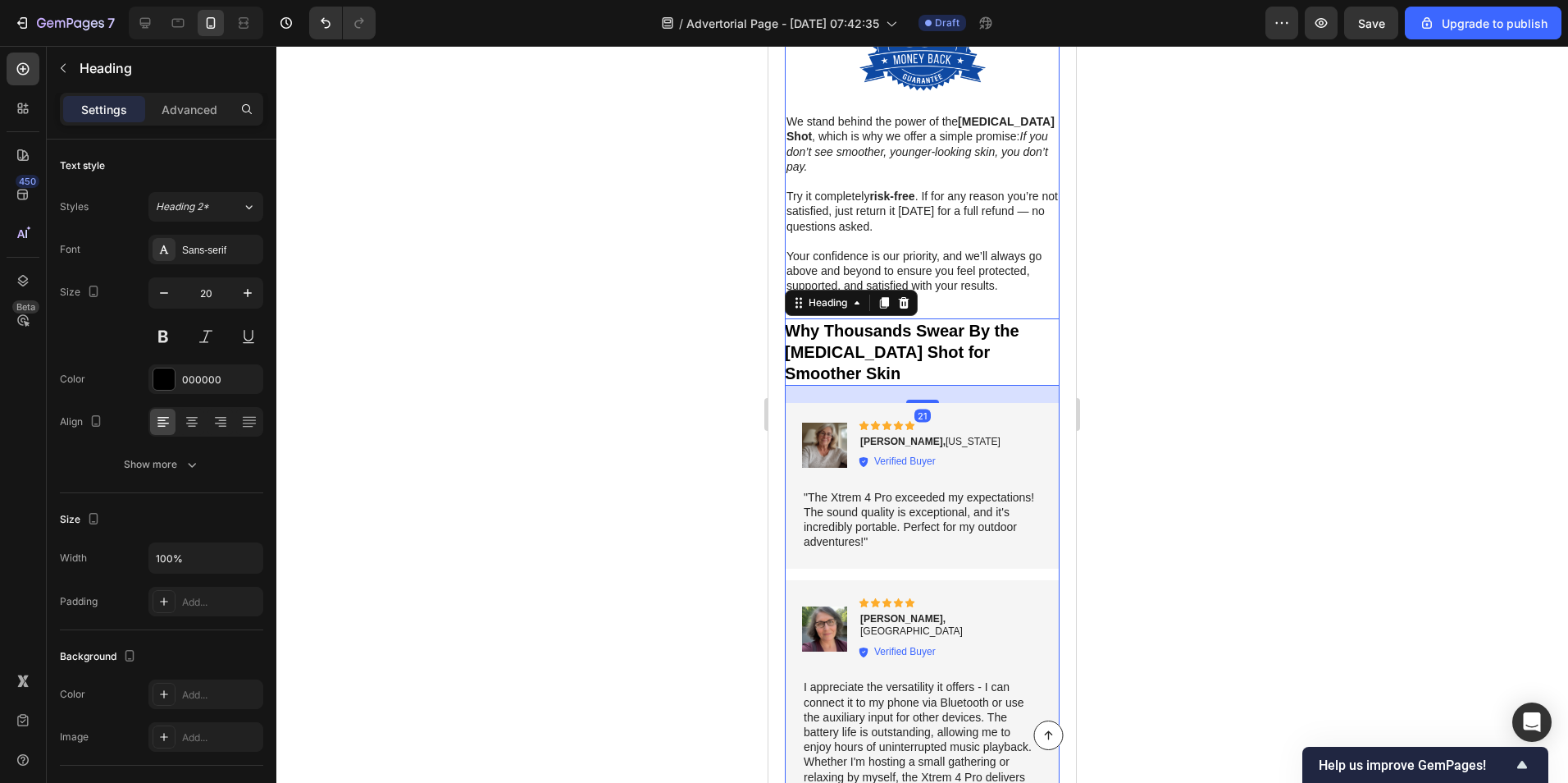
click at [623, 359] on div at bounding box center [923, 414] width 1292 height 737
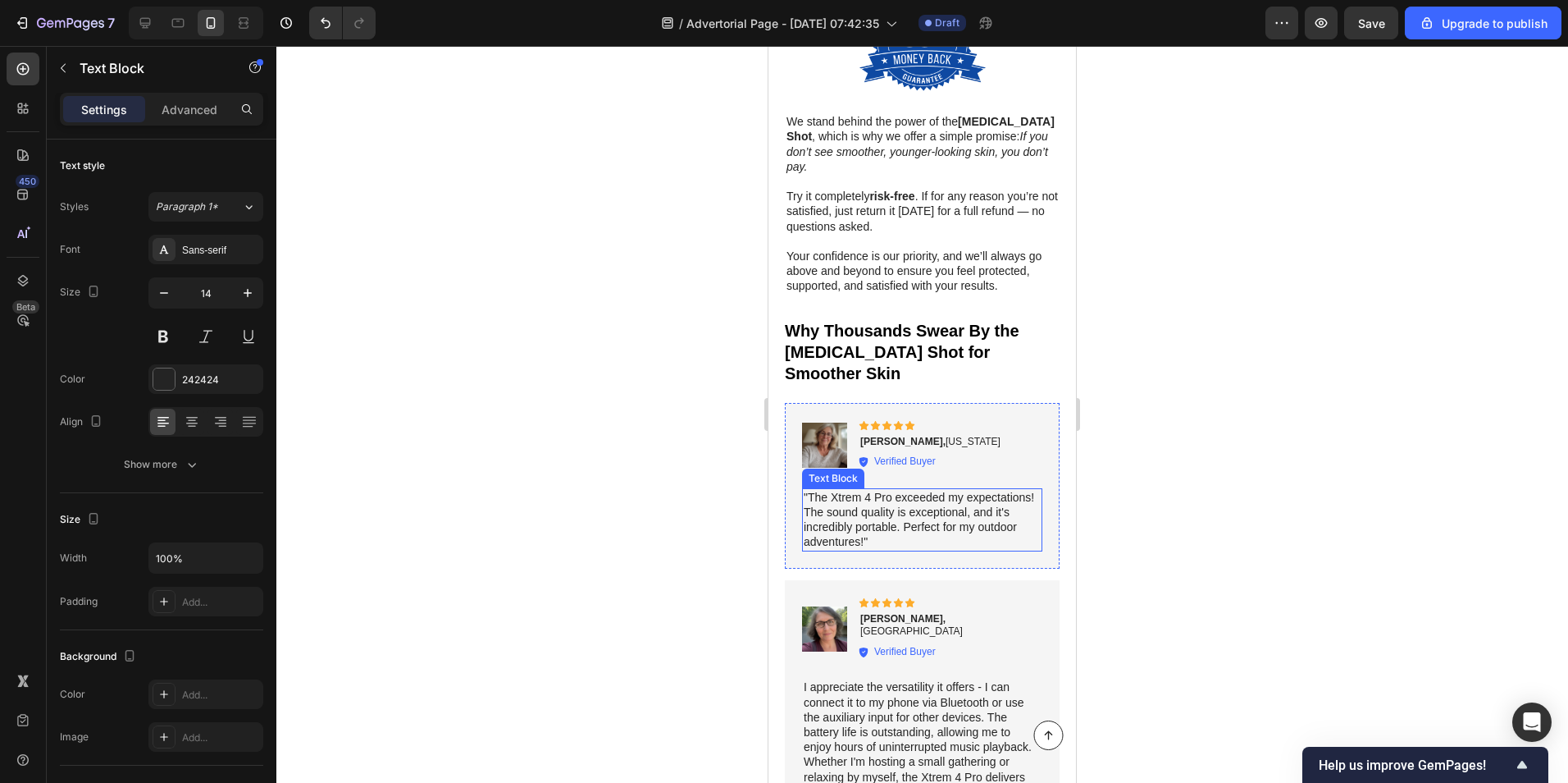
click at [1014, 490] on p ""The Xtrem 4 Pro exceeded my expectations! The sound quality is exceptional, an…" at bounding box center [922, 519] width 237 height 60
click at [1008, 420] on div "Image Icon Icon Icon Icon Icon Icon List Donna B., Michigan Text Block Verified…" at bounding box center [923, 446] width 240 height 51
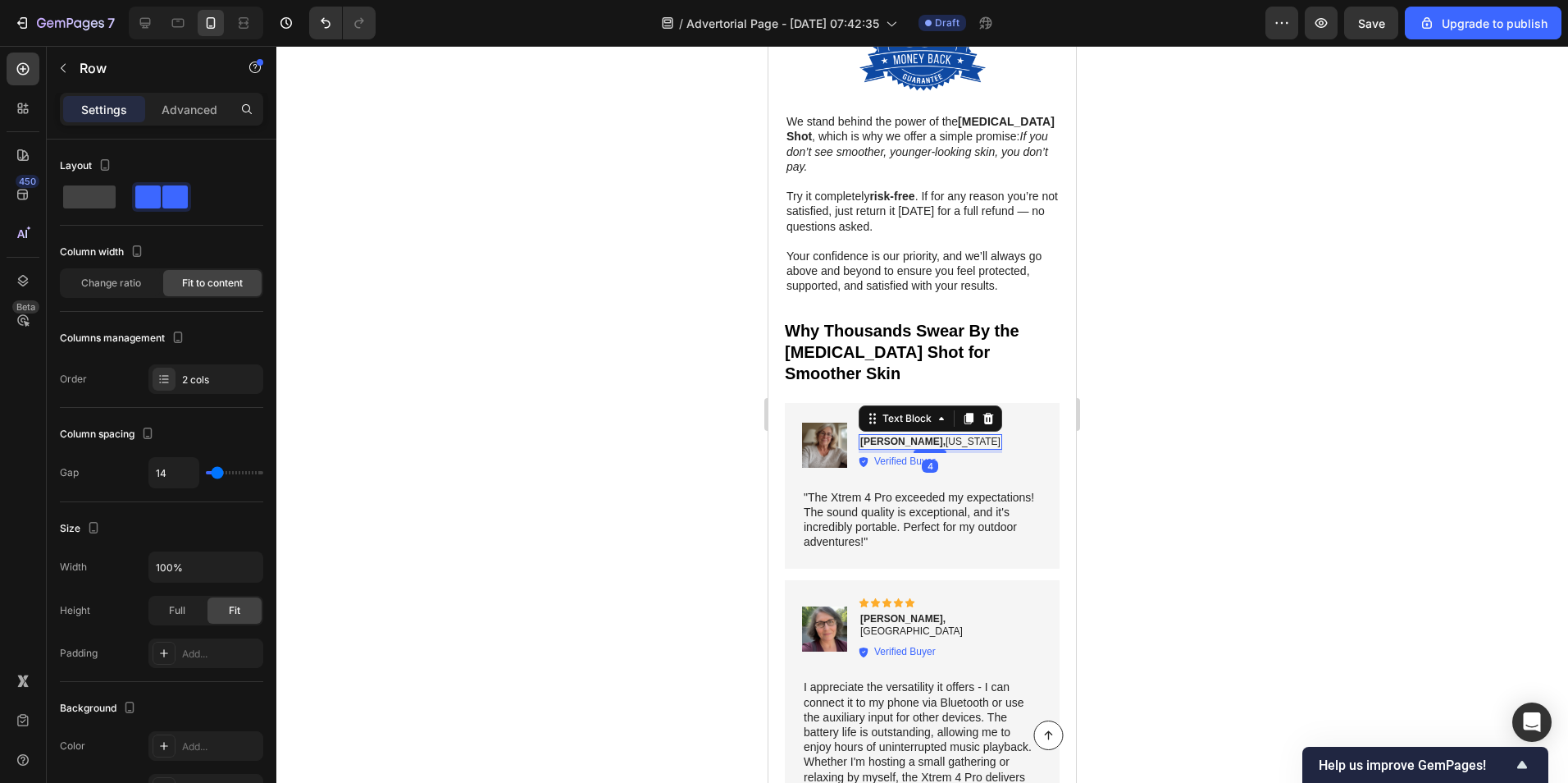
click at [930, 436] on p "Donna B., Michigan" at bounding box center [931, 442] width 140 height 13
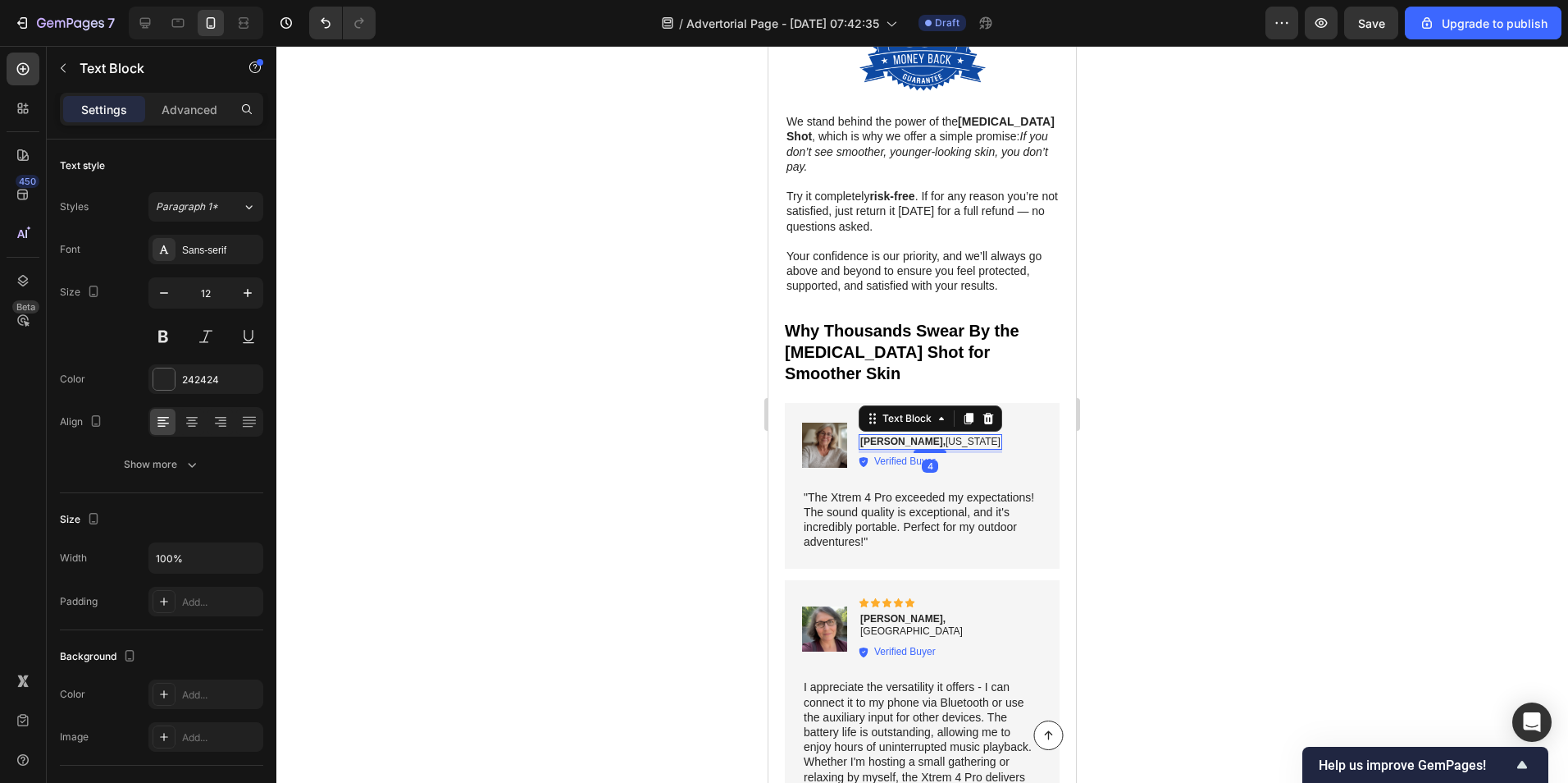
click at [930, 436] on p "Donna B., Michigan" at bounding box center [931, 442] width 140 height 13
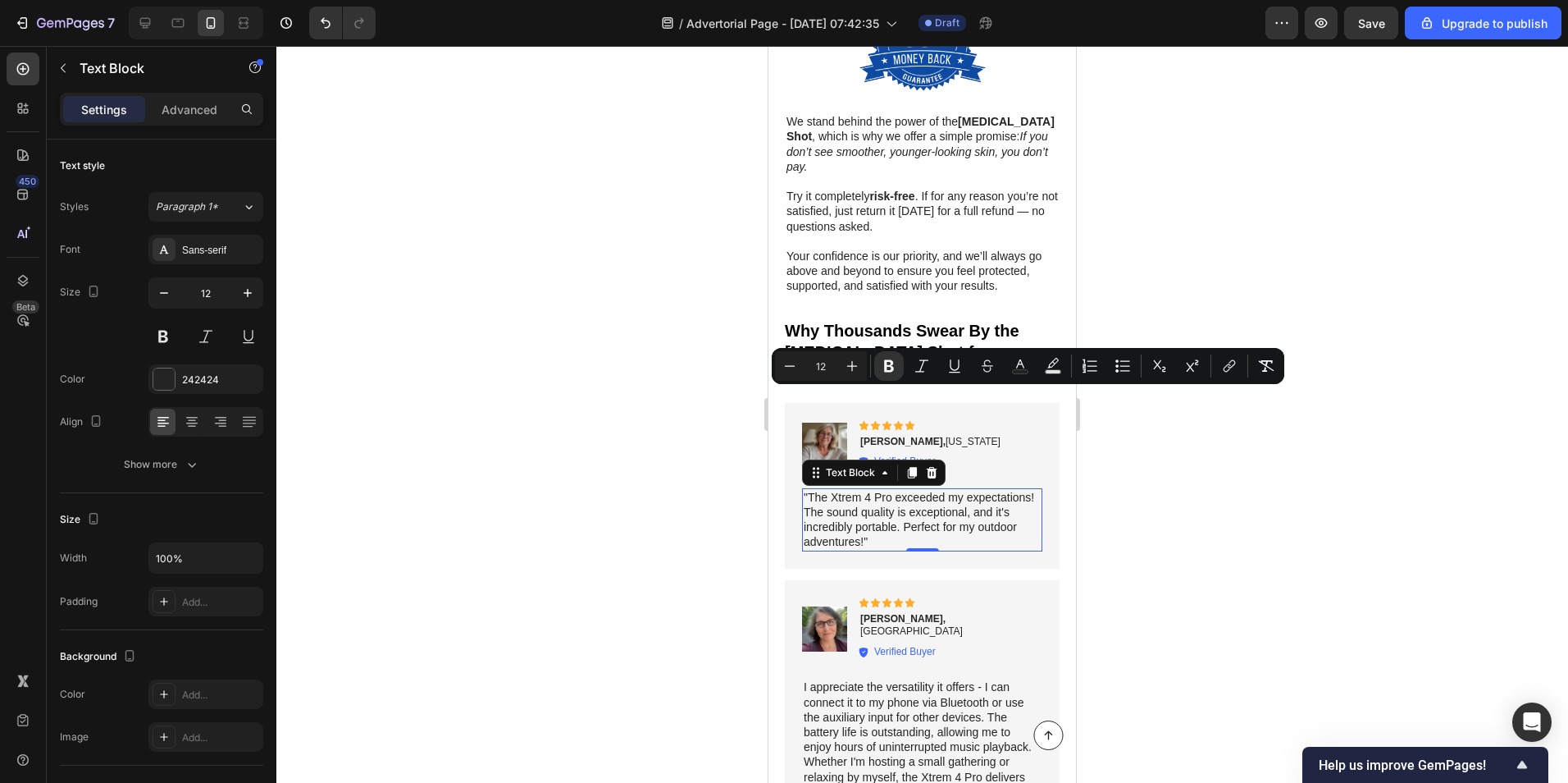
click at [920, 490] on p ""The Xtrem 4 Pro exceeded my expectations! The sound quality is exceptional, an…" at bounding box center [922, 519] width 237 height 60
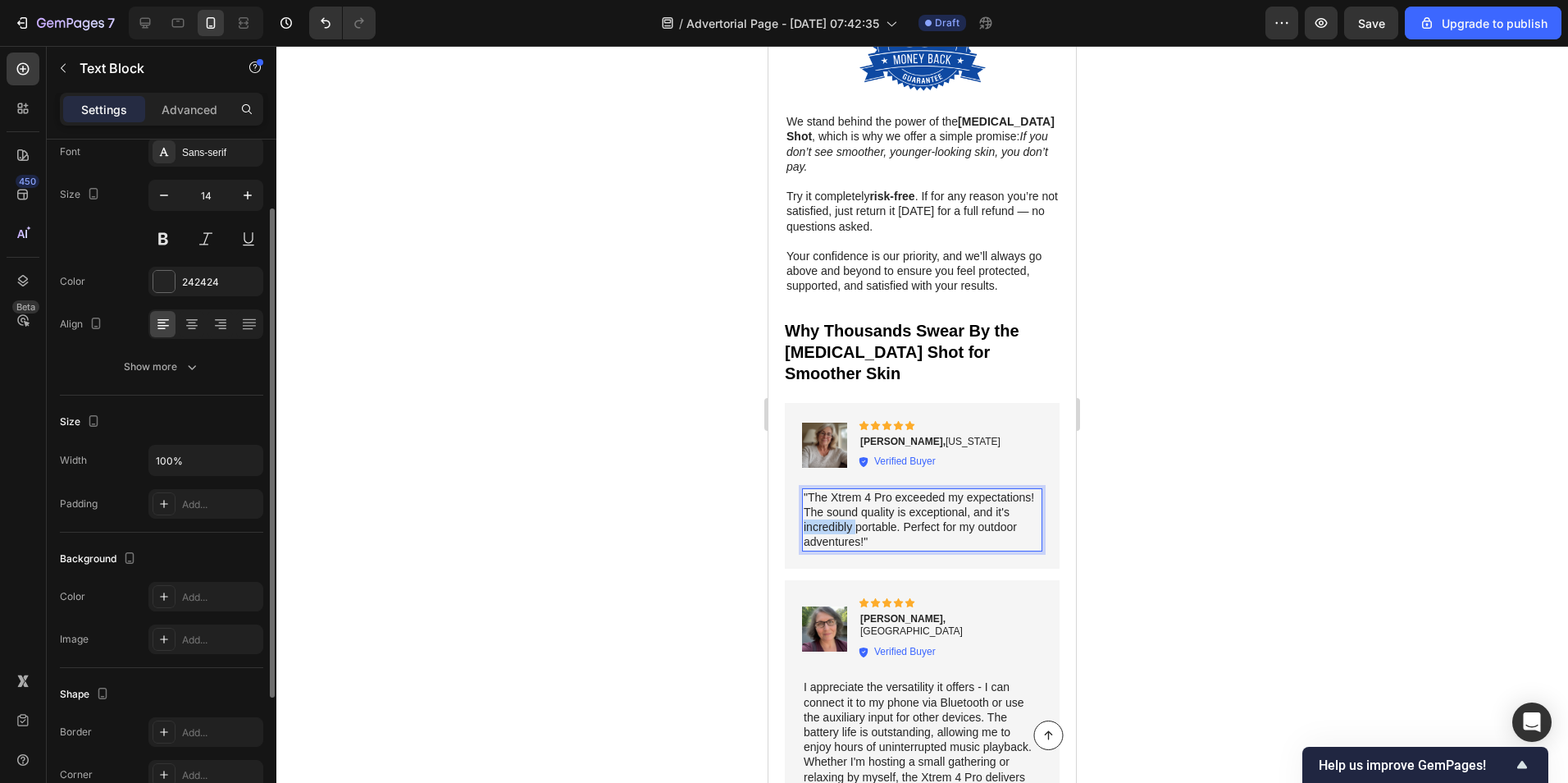
click at [920, 490] on p ""The Xtrem 4 Pro exceeded my expectations! The sound quality is exceptional, an…" at bounding box center [922, 519] width 237 height 60
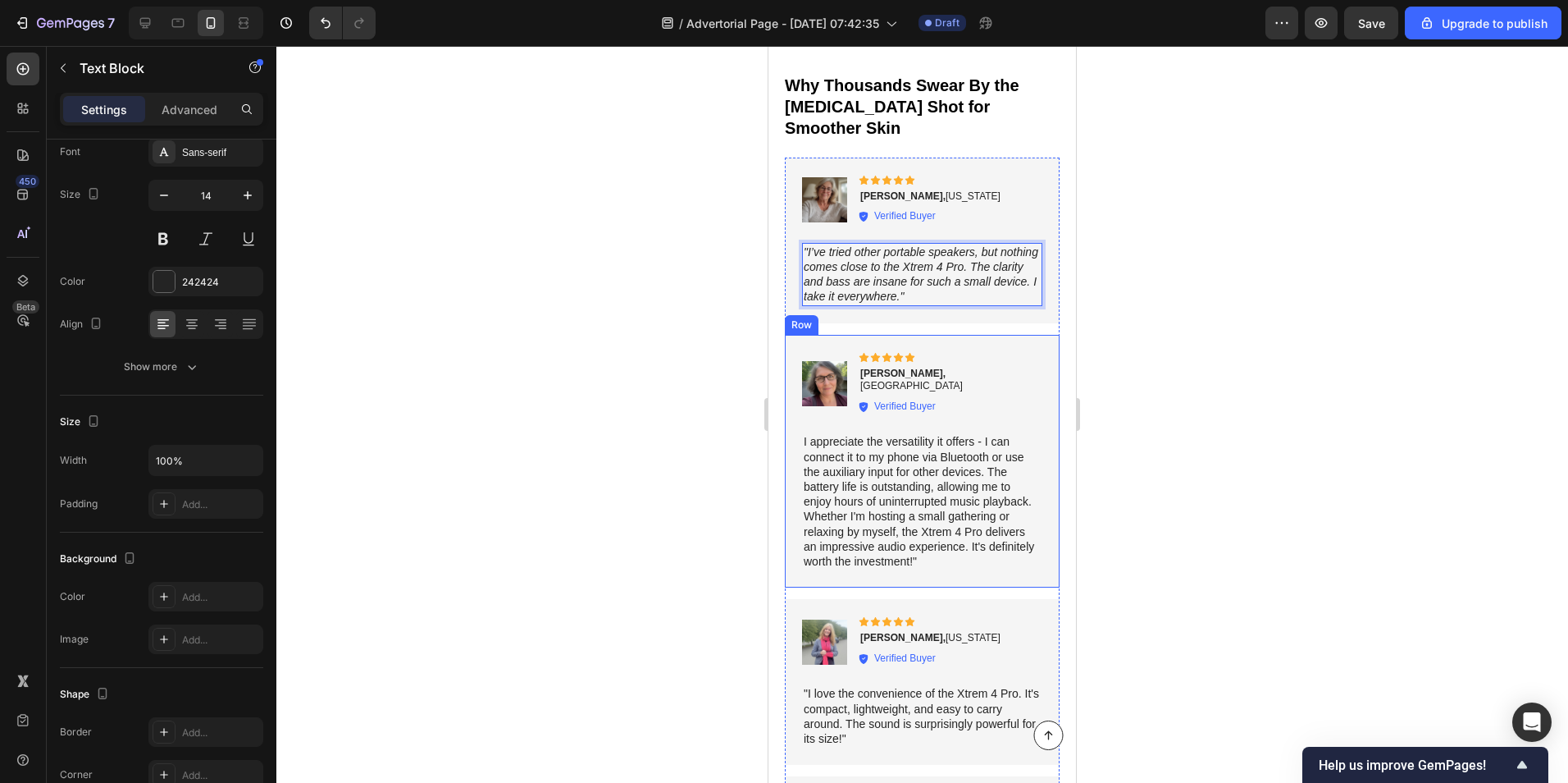
scroll to position [8366, 0]
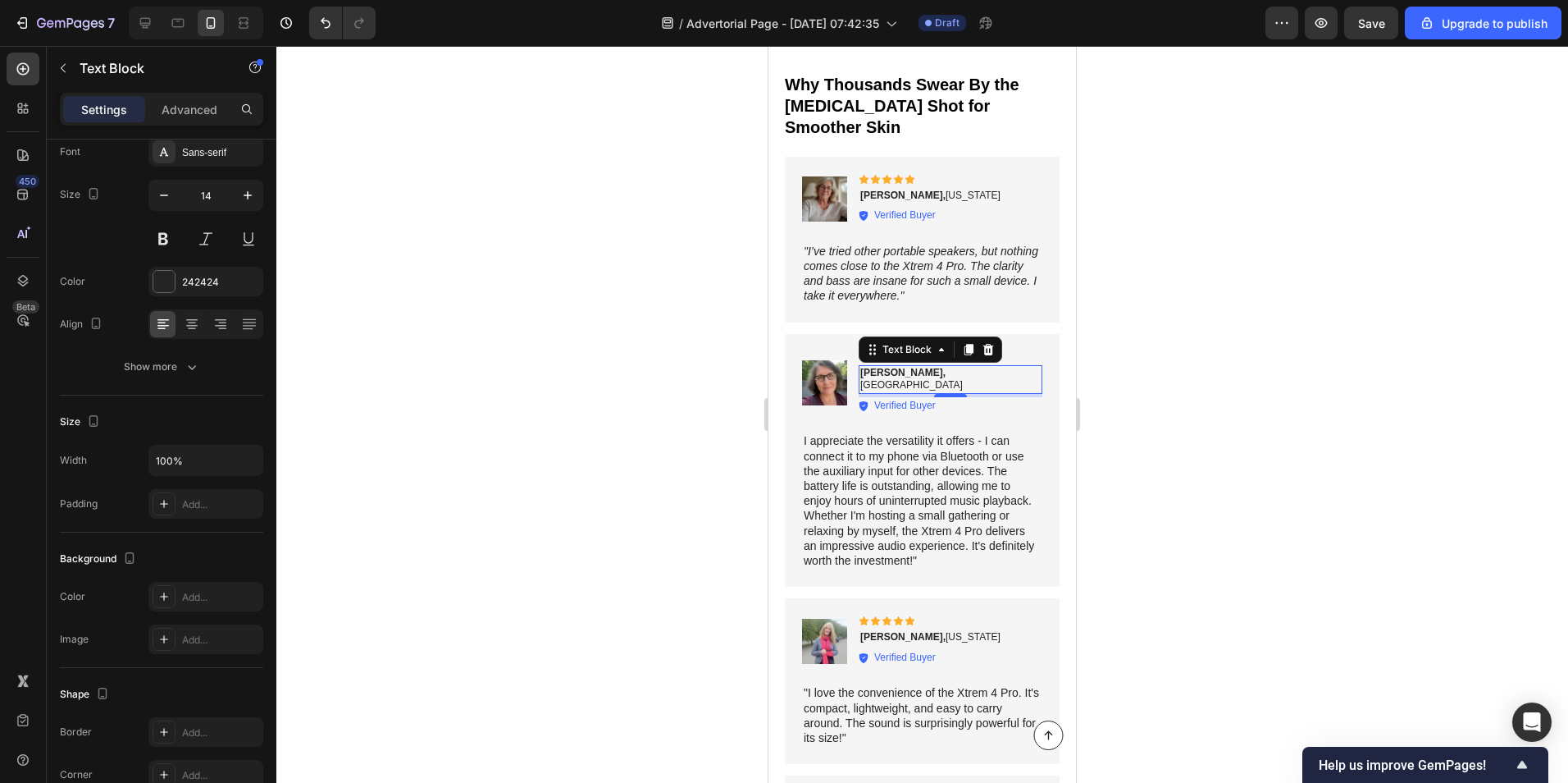
click at [913, 367] on p "Ken K., Tokyo" at bounding box center [950, 379] width 181 height 25
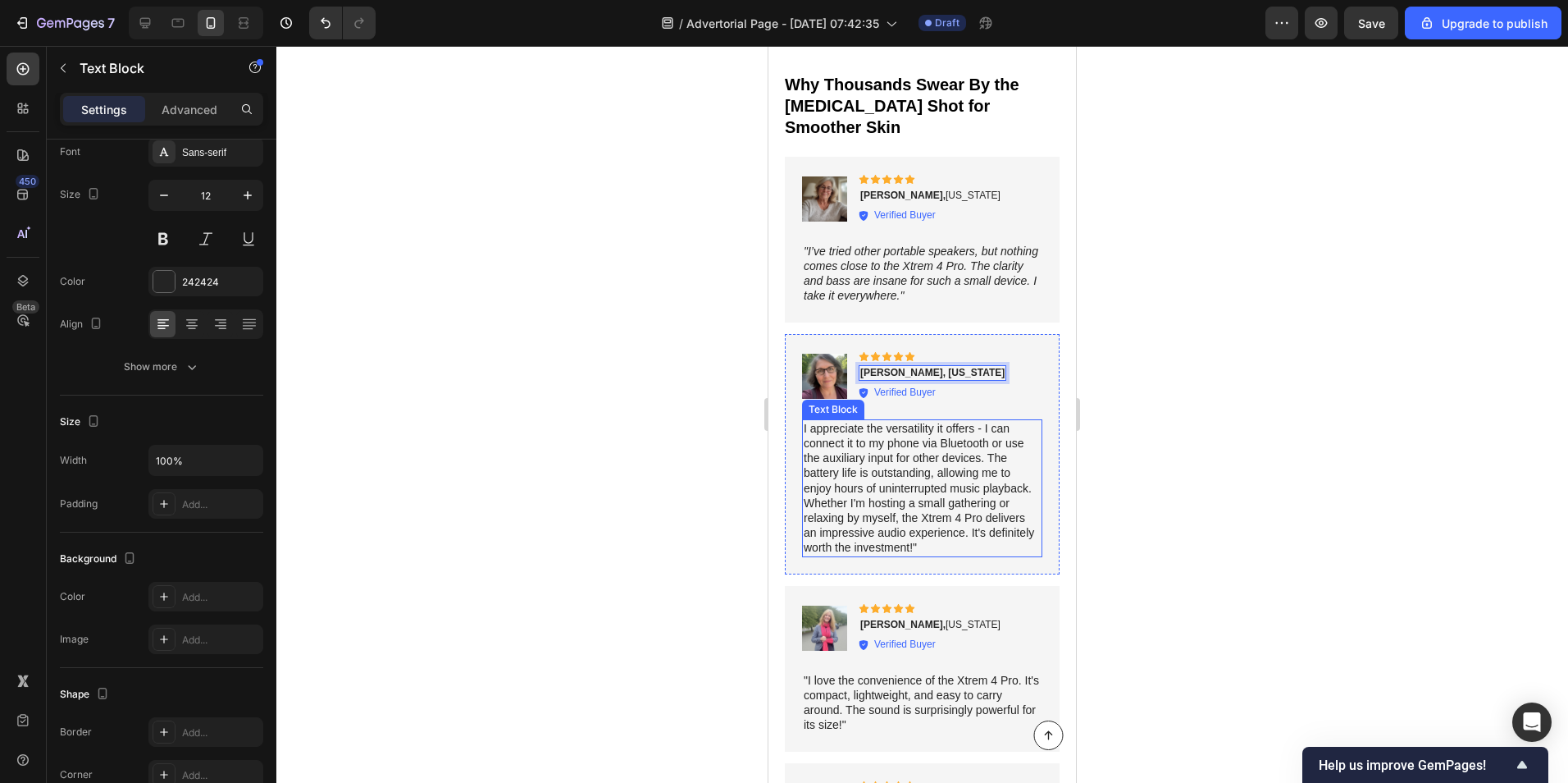
click at [815, 449] on p "I appreciate the versatility it offers - I can connect it to my phone via Bluet…" at bounding box center [922, 489] width 237 height 135
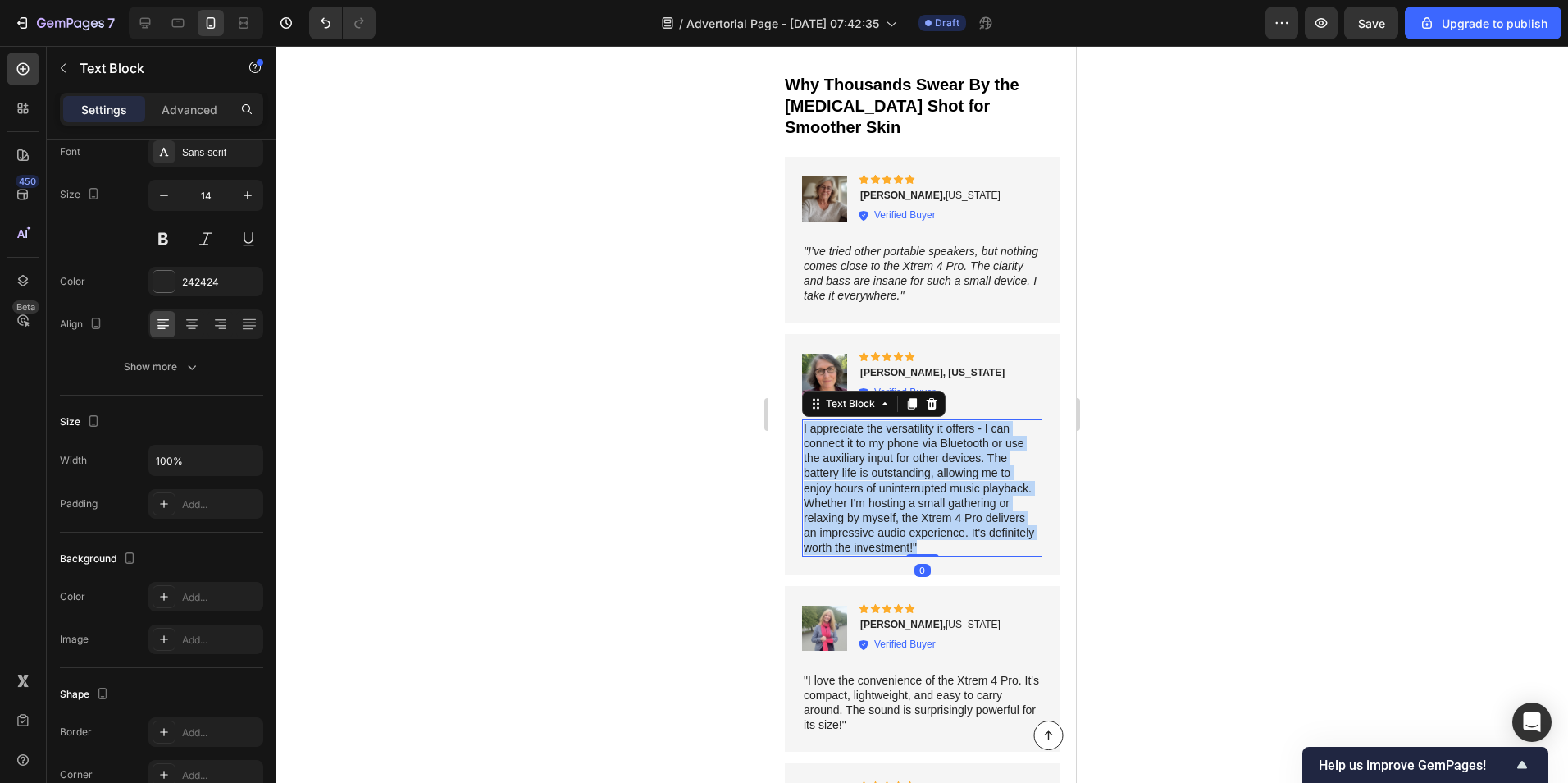
click at [815, 448] on p "I appreciate the versatility it offers - I can connect it to my phone via Bluet…" at bounding box center [922, 489] width 237 height 135
click at [815, 447] on p "I appreciate the versatility it offers - I can connect it to my phone via Bluet…" at bounding box center [922, 489] width 237 height 135
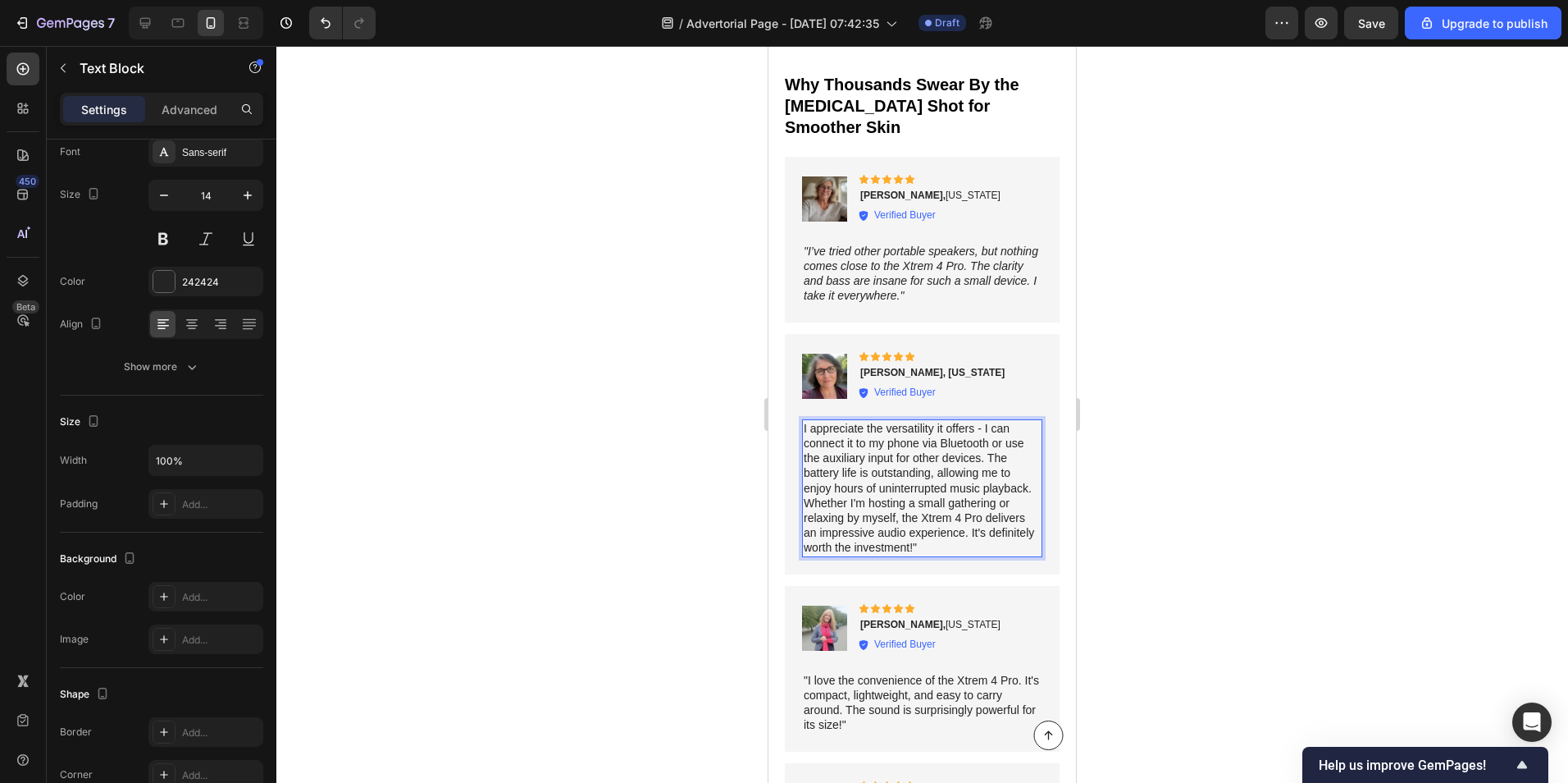
click at [874, 488] on p "I appreciate the versatility it offers - I can connect it to my phone via Bluet…" at bounding box center [922, 489] width 237 height 135
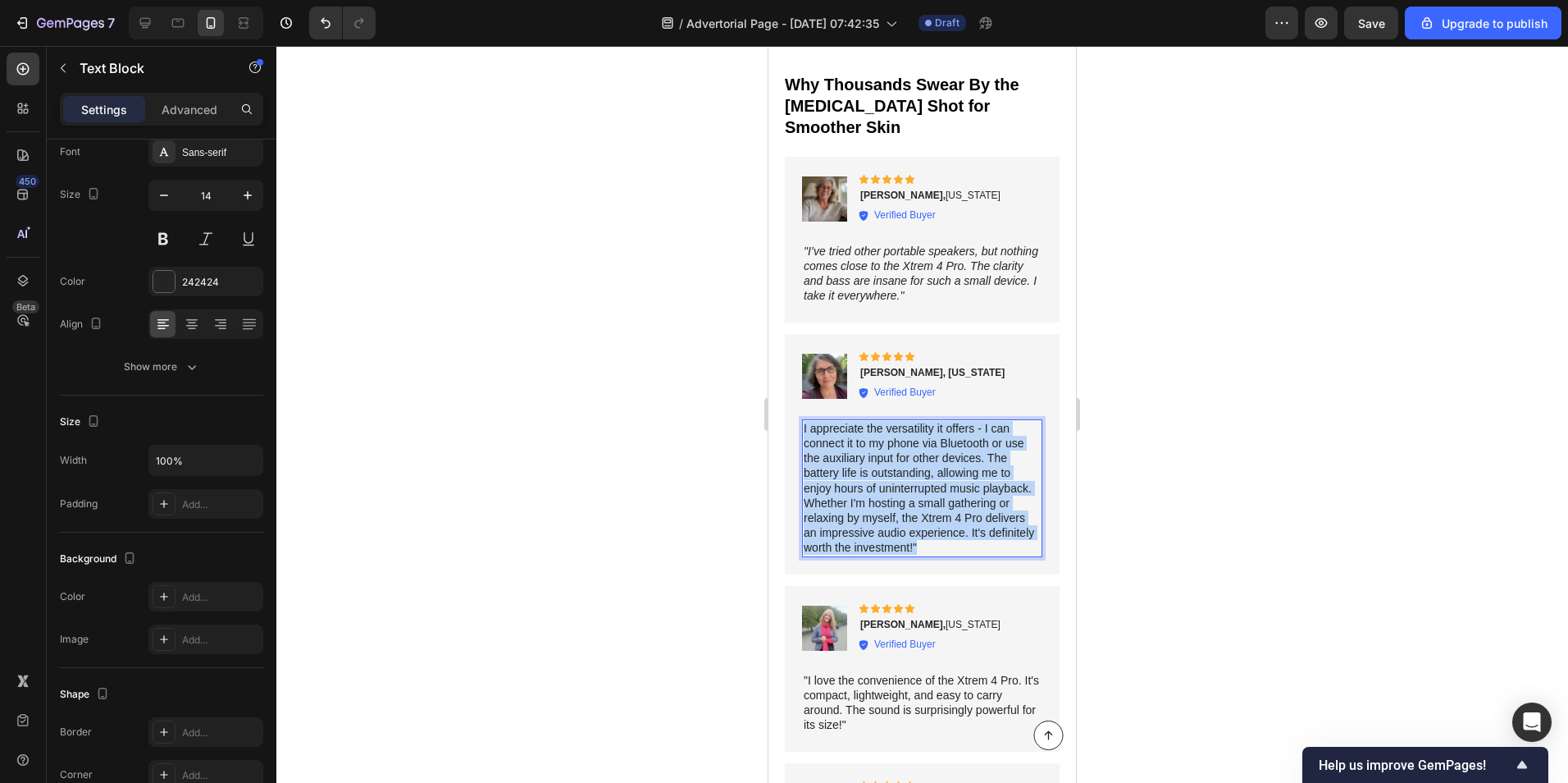
click at [874, 488] on p "I appreciate the versatility it offers - I can connect it to my phone via Bluet…" at bounding box center [922, 489] width 237 height 135
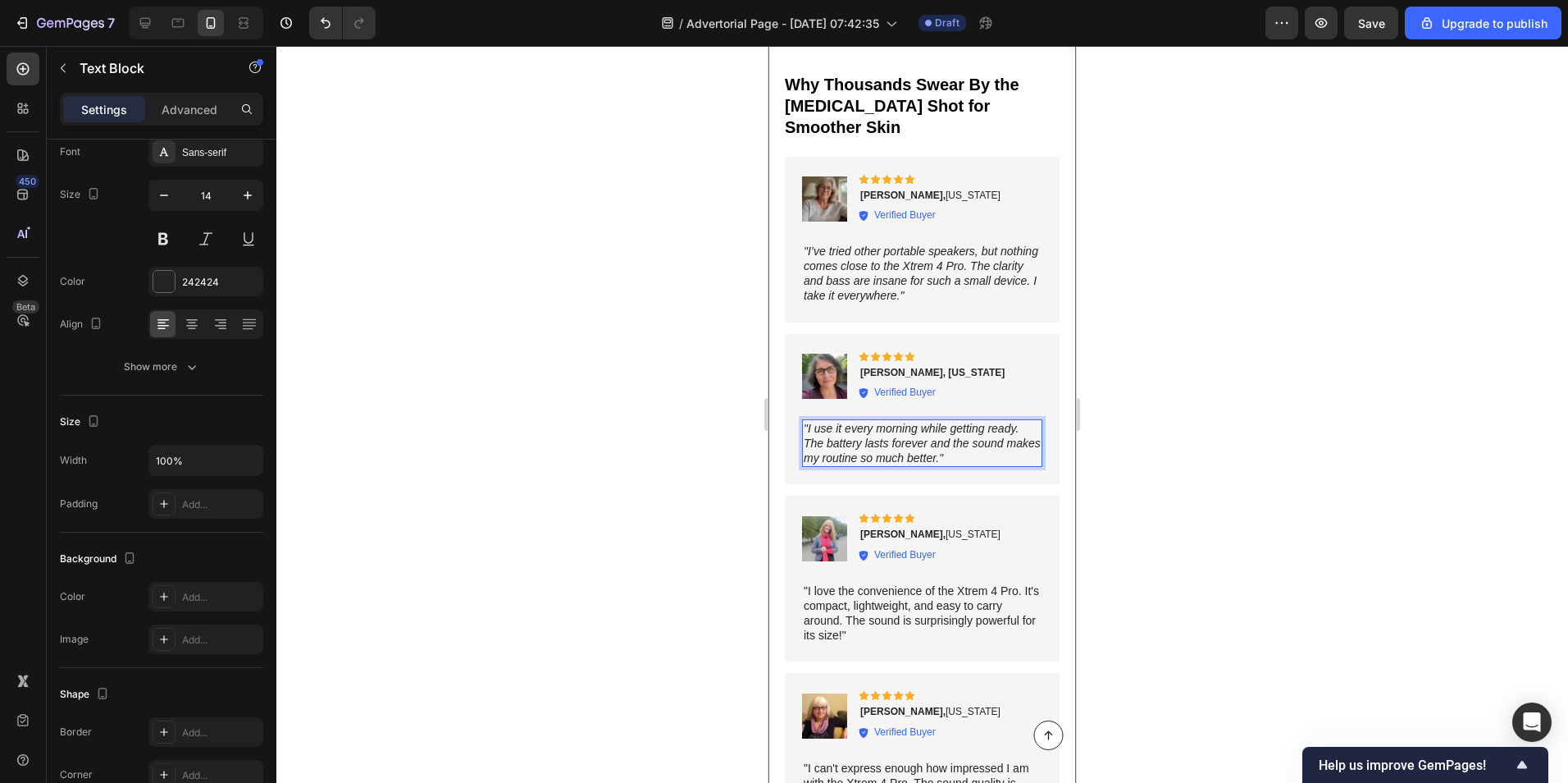
click at [647, 447] on div at bounding box center [923, 414] width 1292 height 737
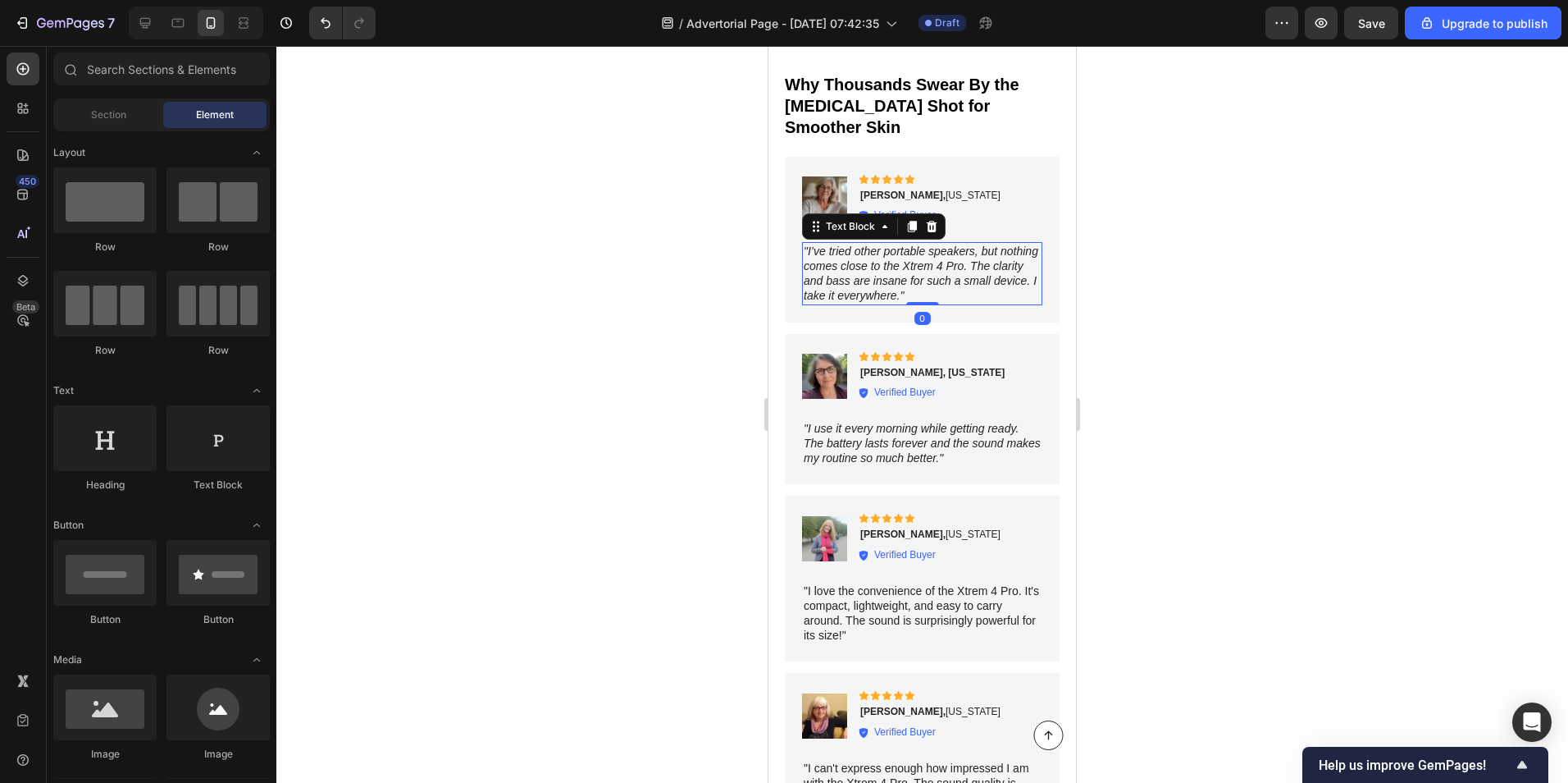
click at [888, 245] on icon ""I’ve tried other portable speakers, but nothing comes close to the Xtrem 4 Pro…" at bounding box center [920, 273] width 234 height 58
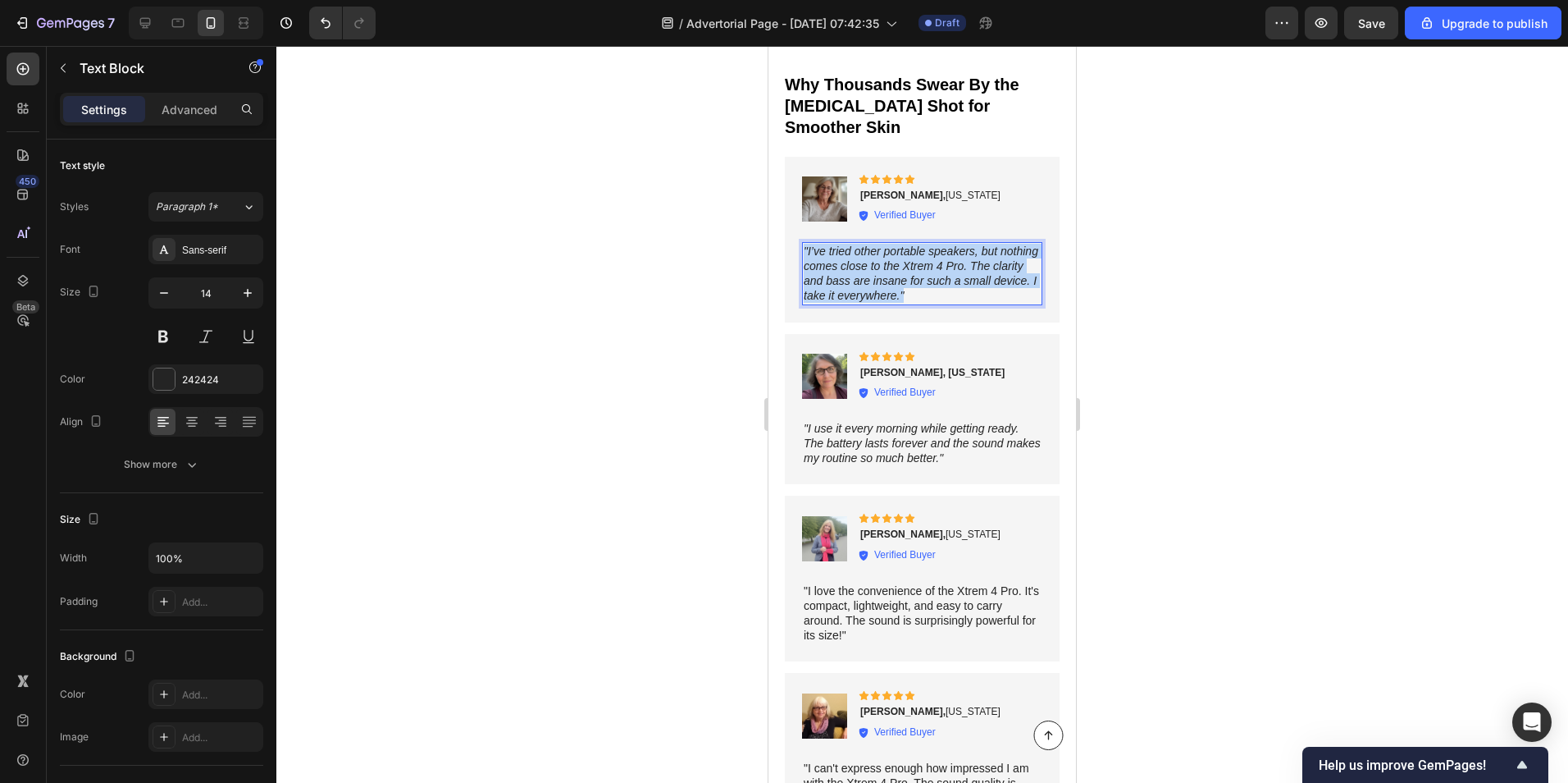
click at [888, 245] on icon ""I’ve tried other portable speakers, but nothing comes close to the Xtrem 4 Pro…" at bounding box center [920, 273] width 234 height 58
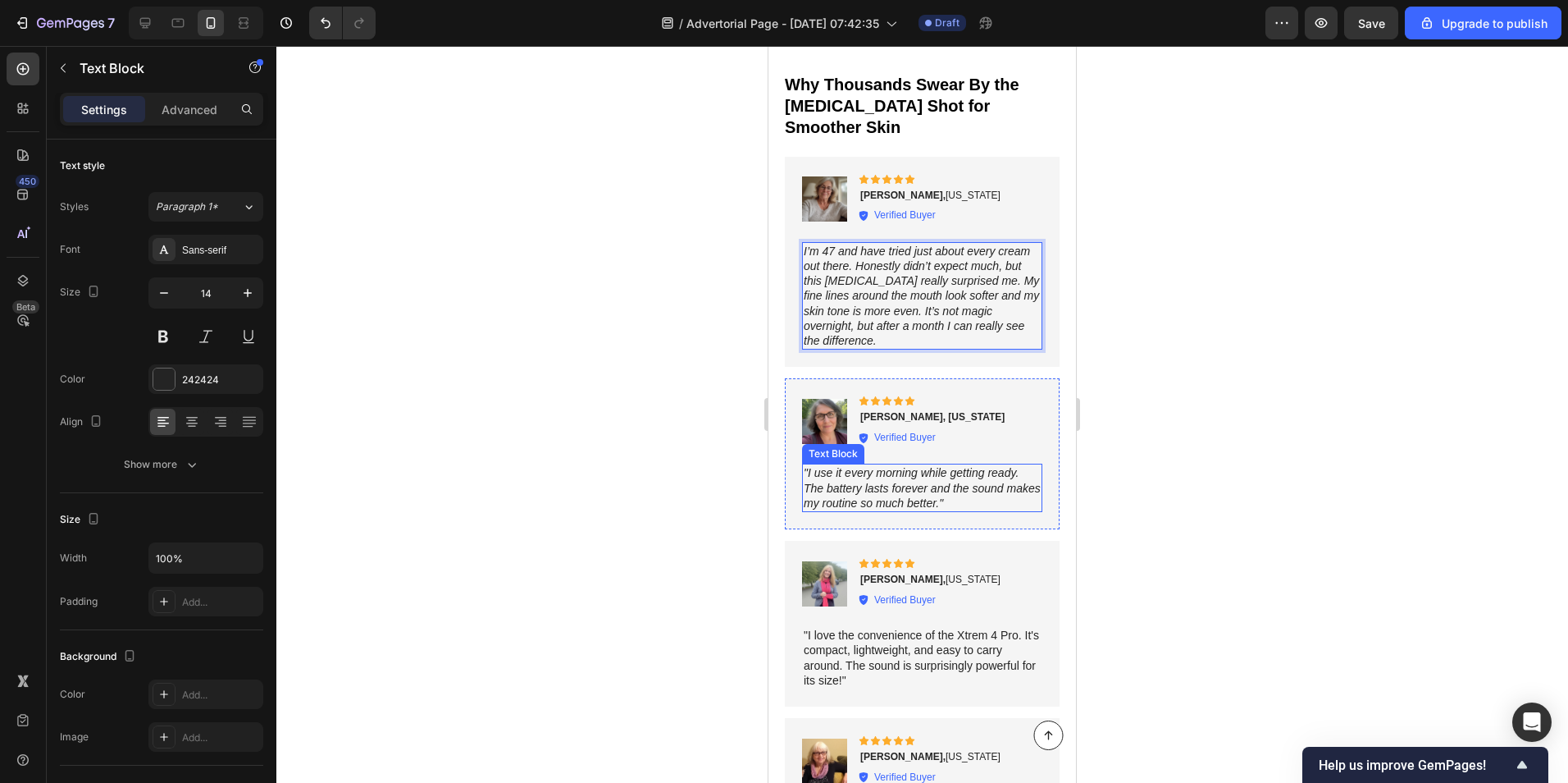
click at [819, 466] on icon ""I use it every morning while getting ready. The battery lasts forever and the …" at bounding box center [922, 487] width 237 height 42
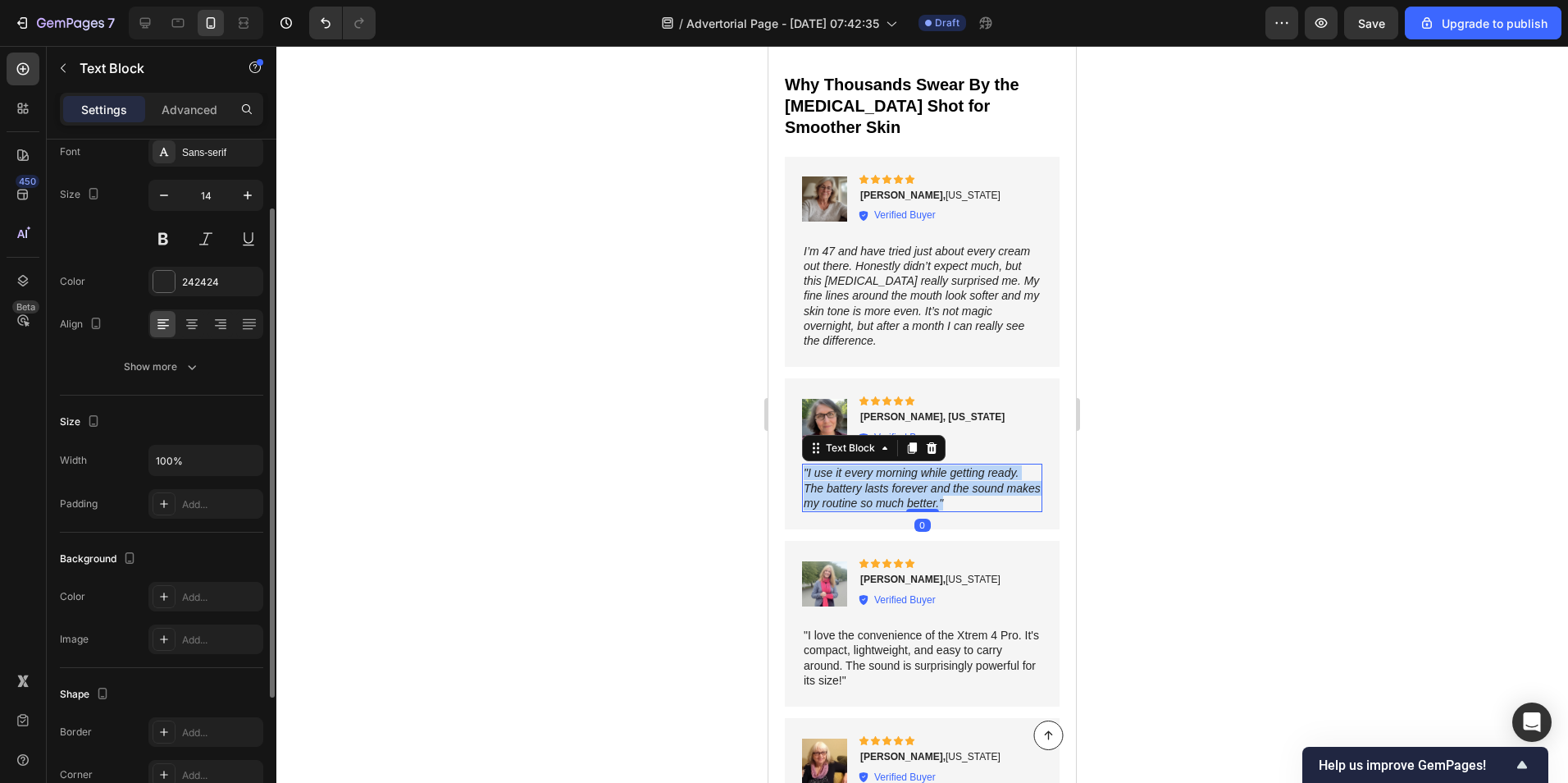
click at [819, 466] on icon ""I use it every morning while getting ready. The battery lasts forever and the …" at bounding box center [922, 487] width 237 height 42
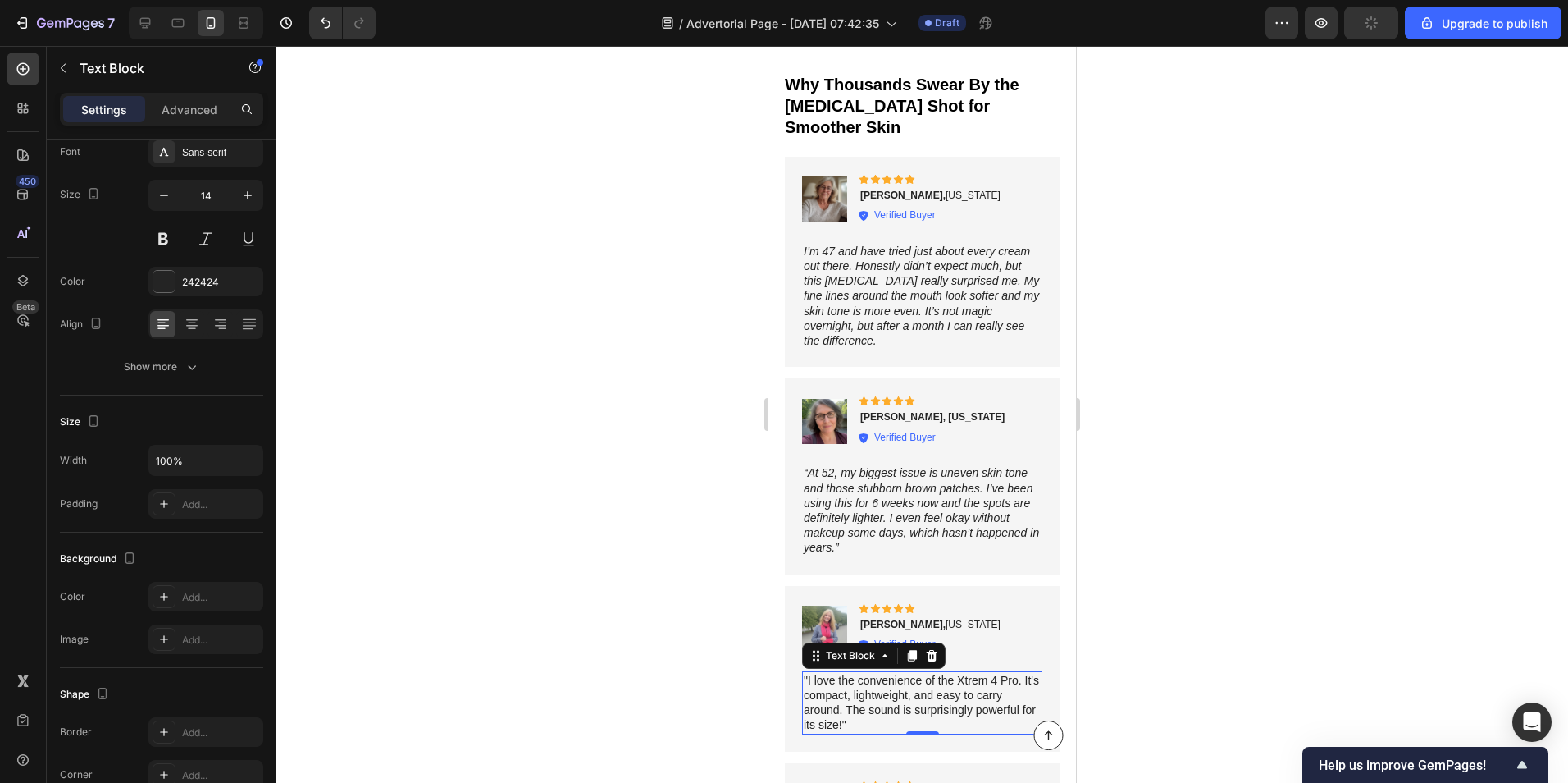
click at [883, 673] on p ""I love the convenience of the Xtrem 4 Pro. It's compact, lightweight, and easy…" at bounding box center [921, 703] width 236 height 60
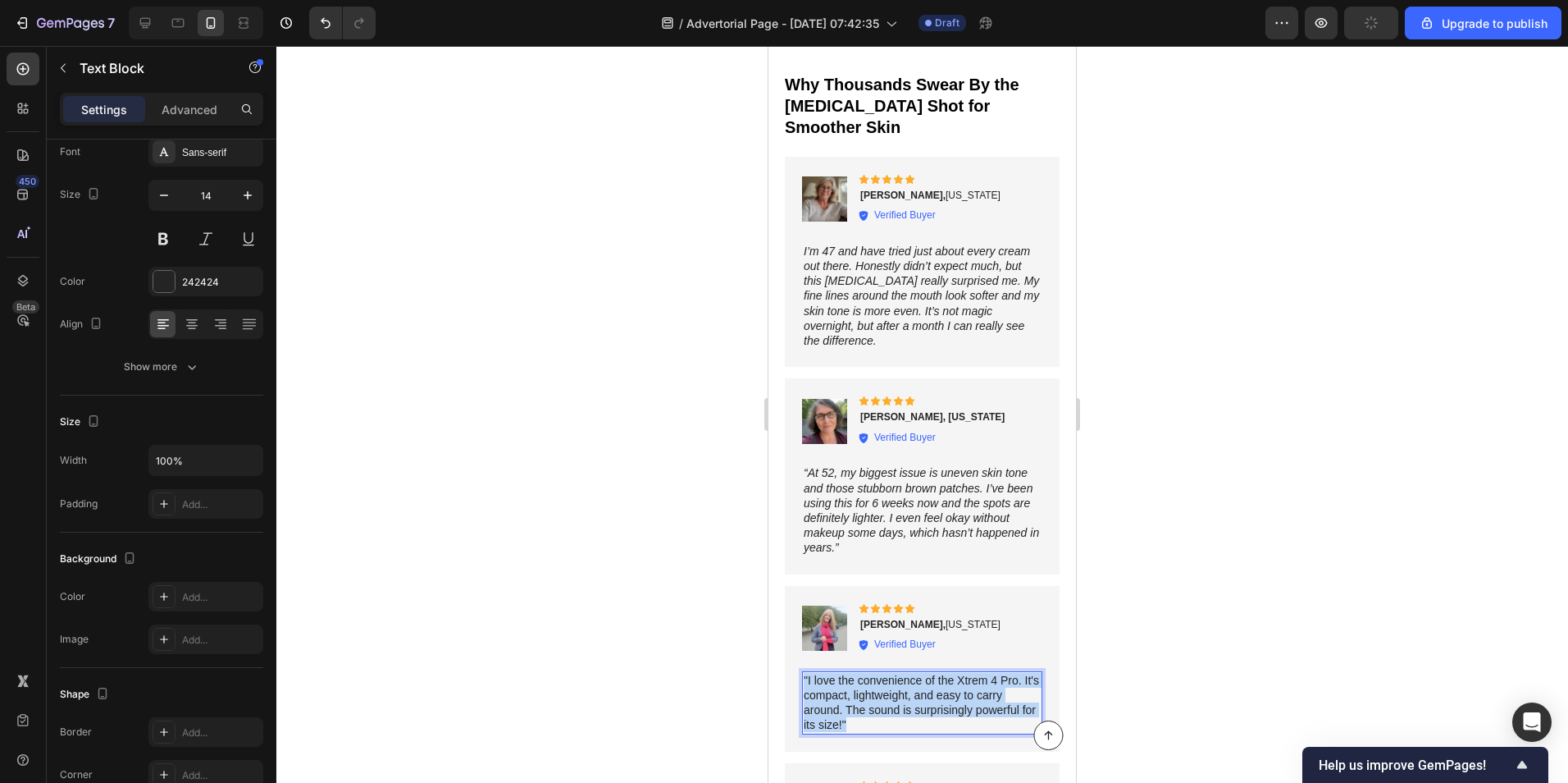
click at [883, 673] on p ""I love the convenience of the Xtrem 4 Pro. It's compact, lightweight, and easy…" at bounding box center [921, 703] width 236 height 60
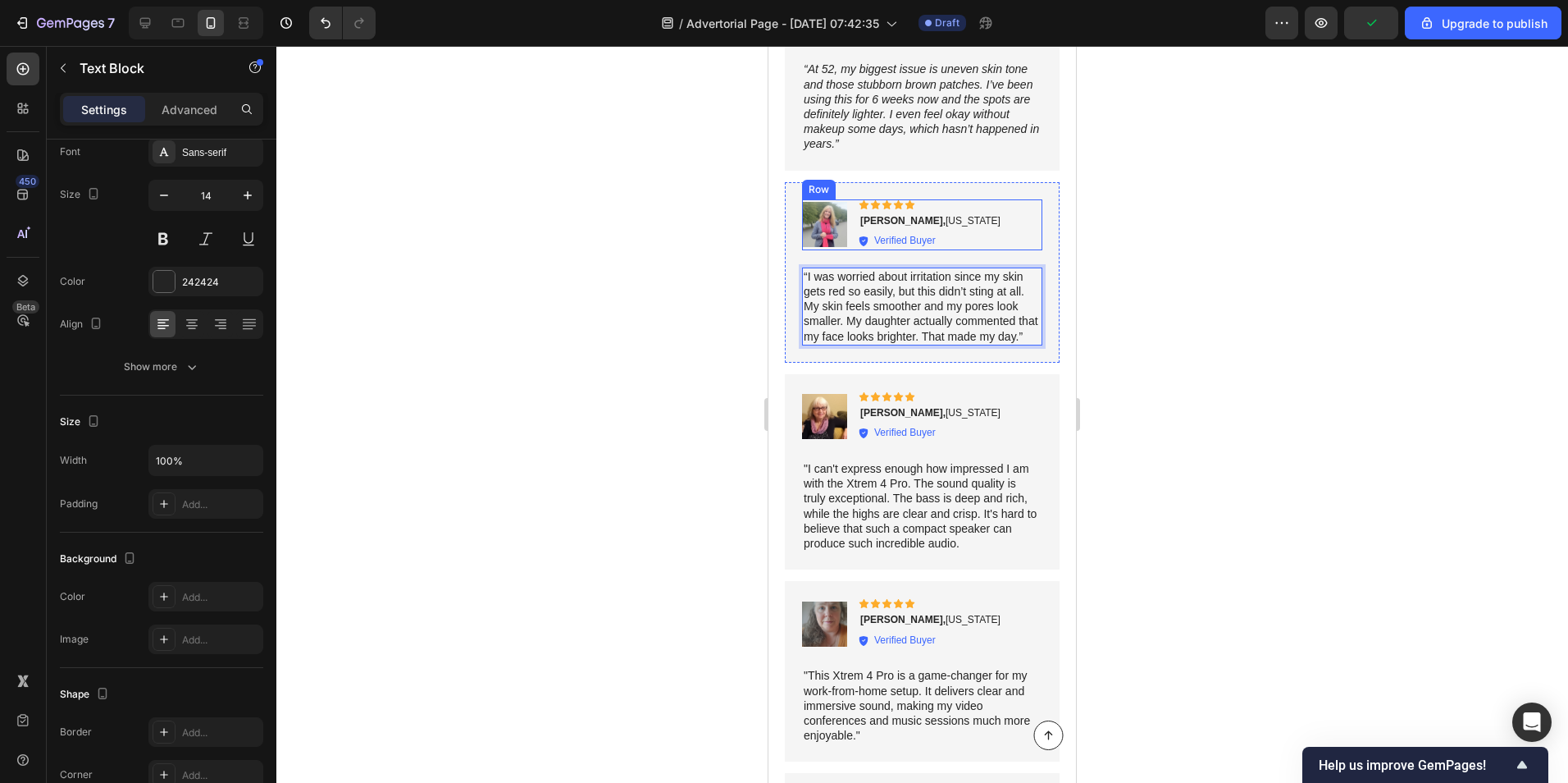
scroll to position [8777, 0]
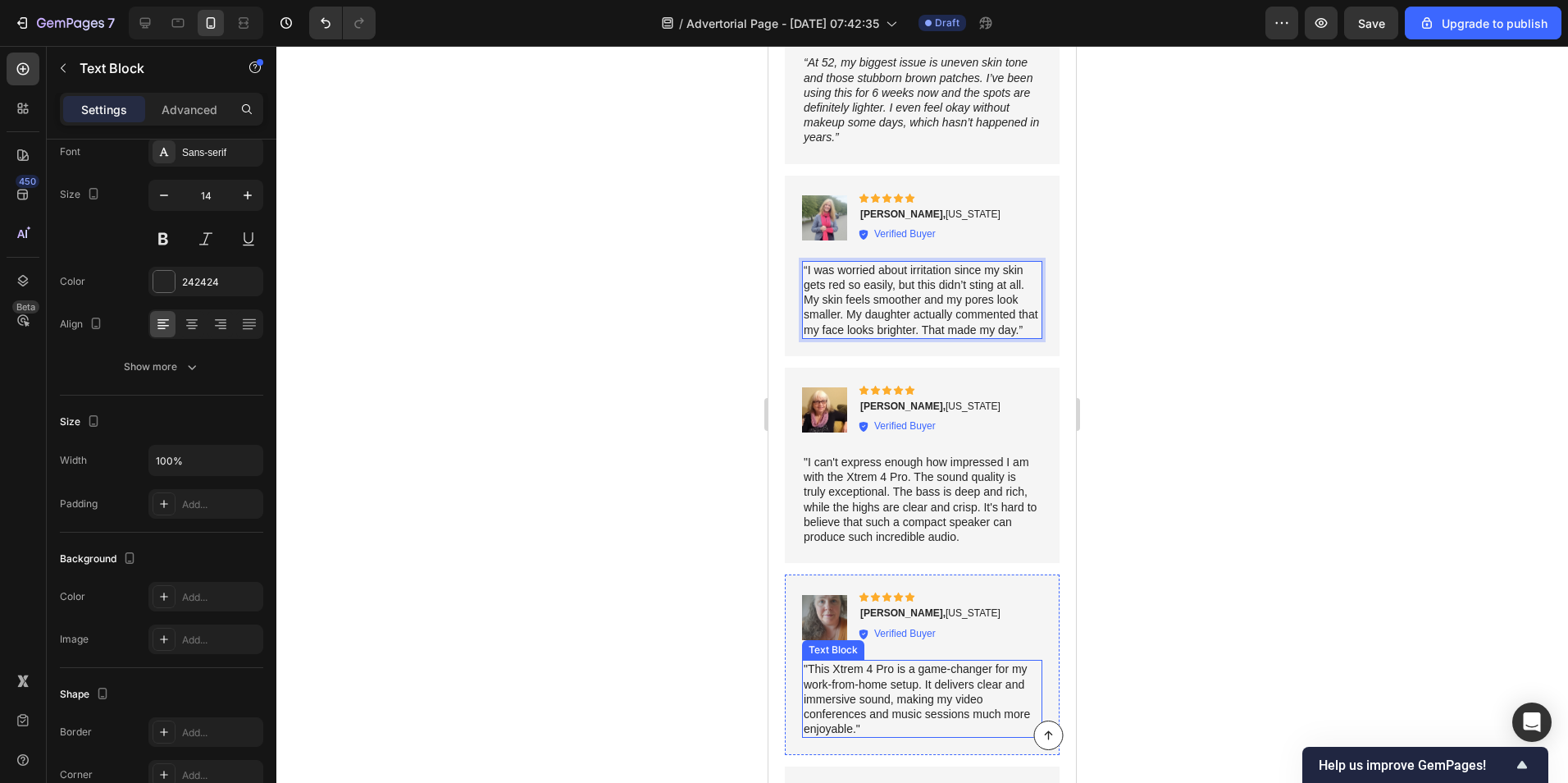
click at [903, 661] on p ""This Xtrem 4 Pro is a game-changer for my work-from-home setup. It delivers cl…" at bounding box center [922, 698] width 237 height 74
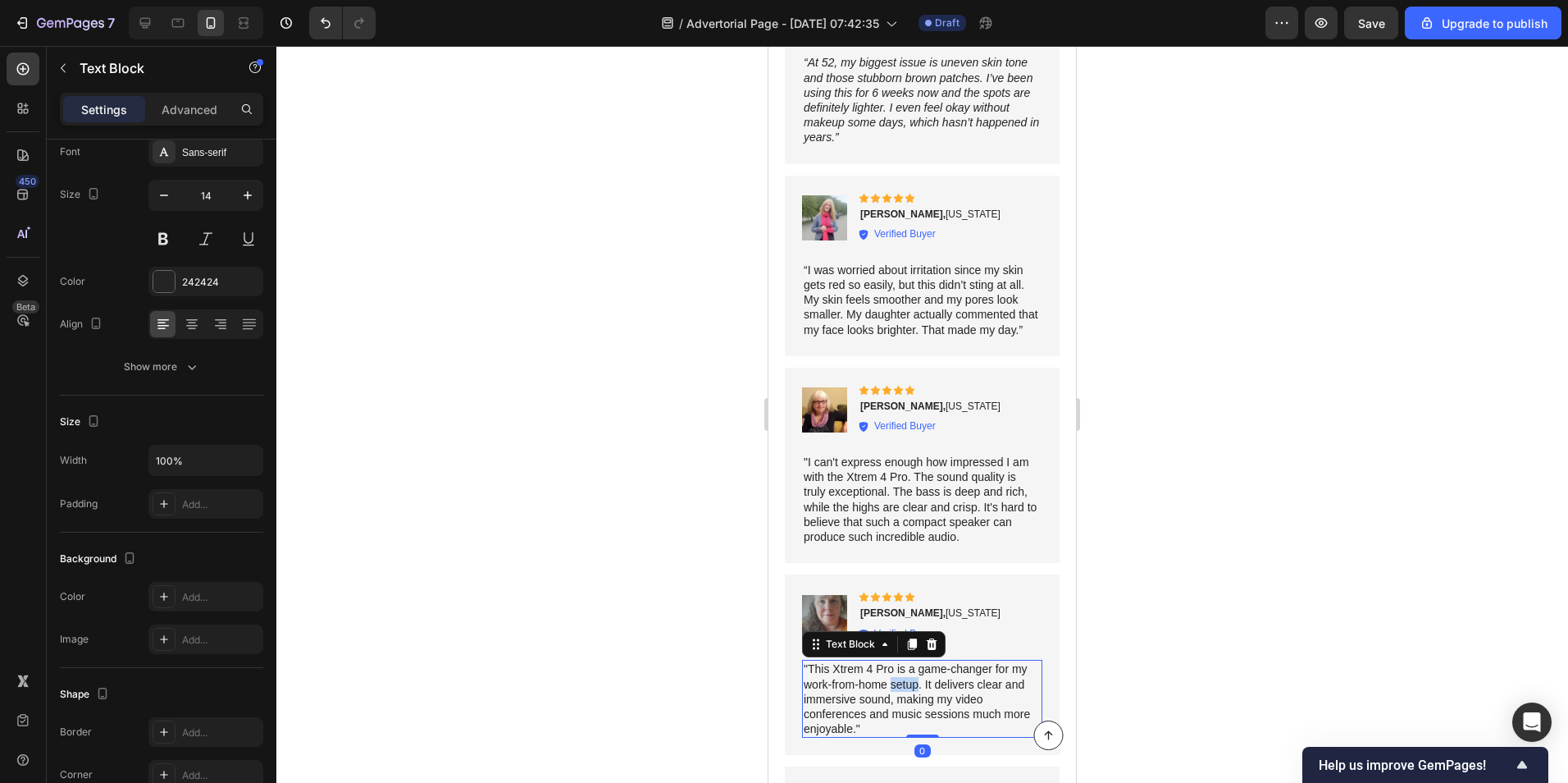
click at [903, 661] on p ""This Xtrem 4 Pro is a game-changer for my work-from-home setup. It delivers cl…" at bounding box center [922, 698] width 237 height 74
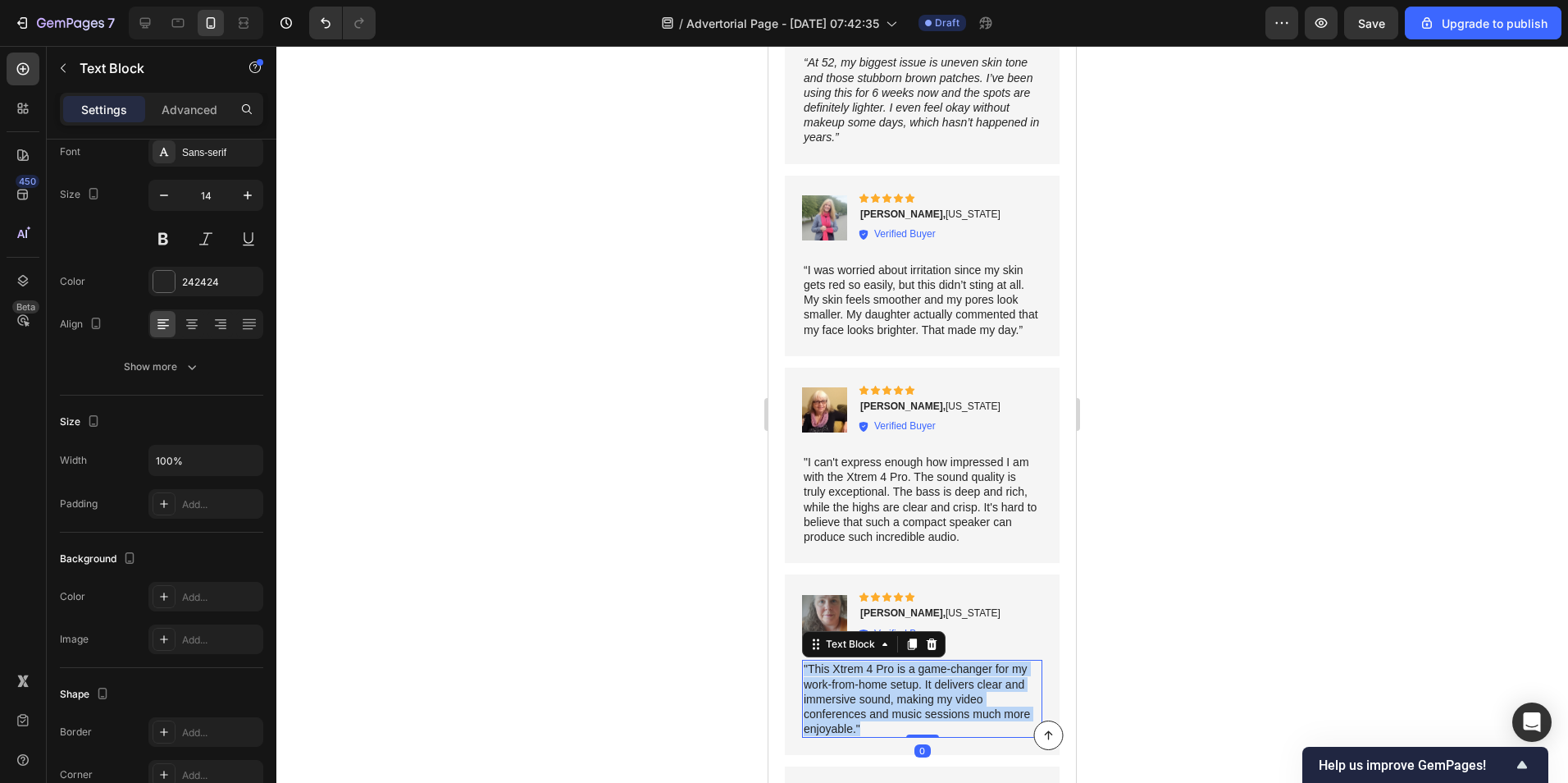
click at [903, 661] on p ""This Xtrem 4 Pro is a game-changer for my work-from-home setup. It delivers cl…" at bounding box center [922, 698] width 237 height 74
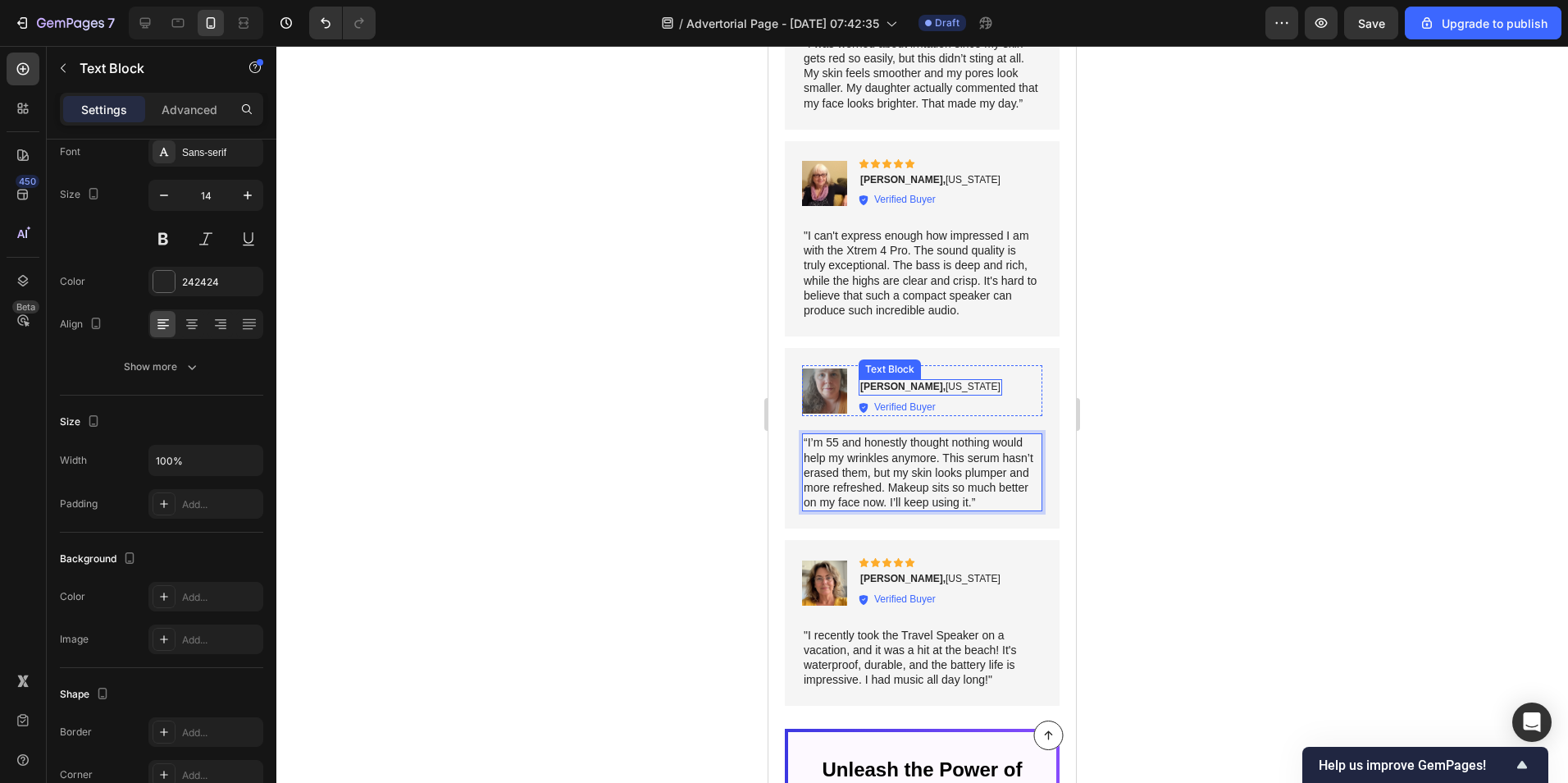
scroll to position [9022, 0]
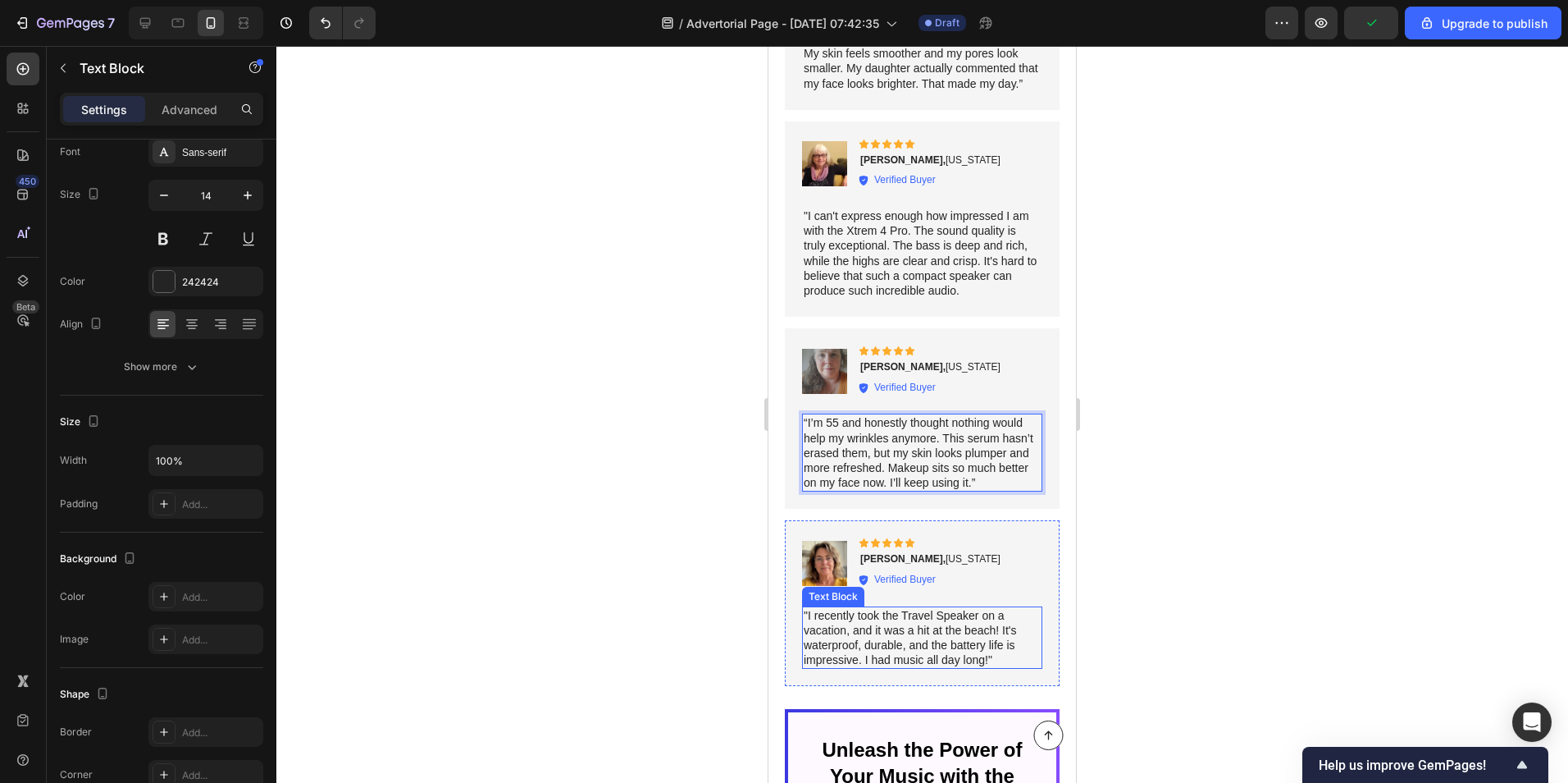
click at [853, 608] on p ""I recently took the Travel Speaker on a vacation, and it was a hit at the beac…" at bounding box center [922, 638] width 237 height 60
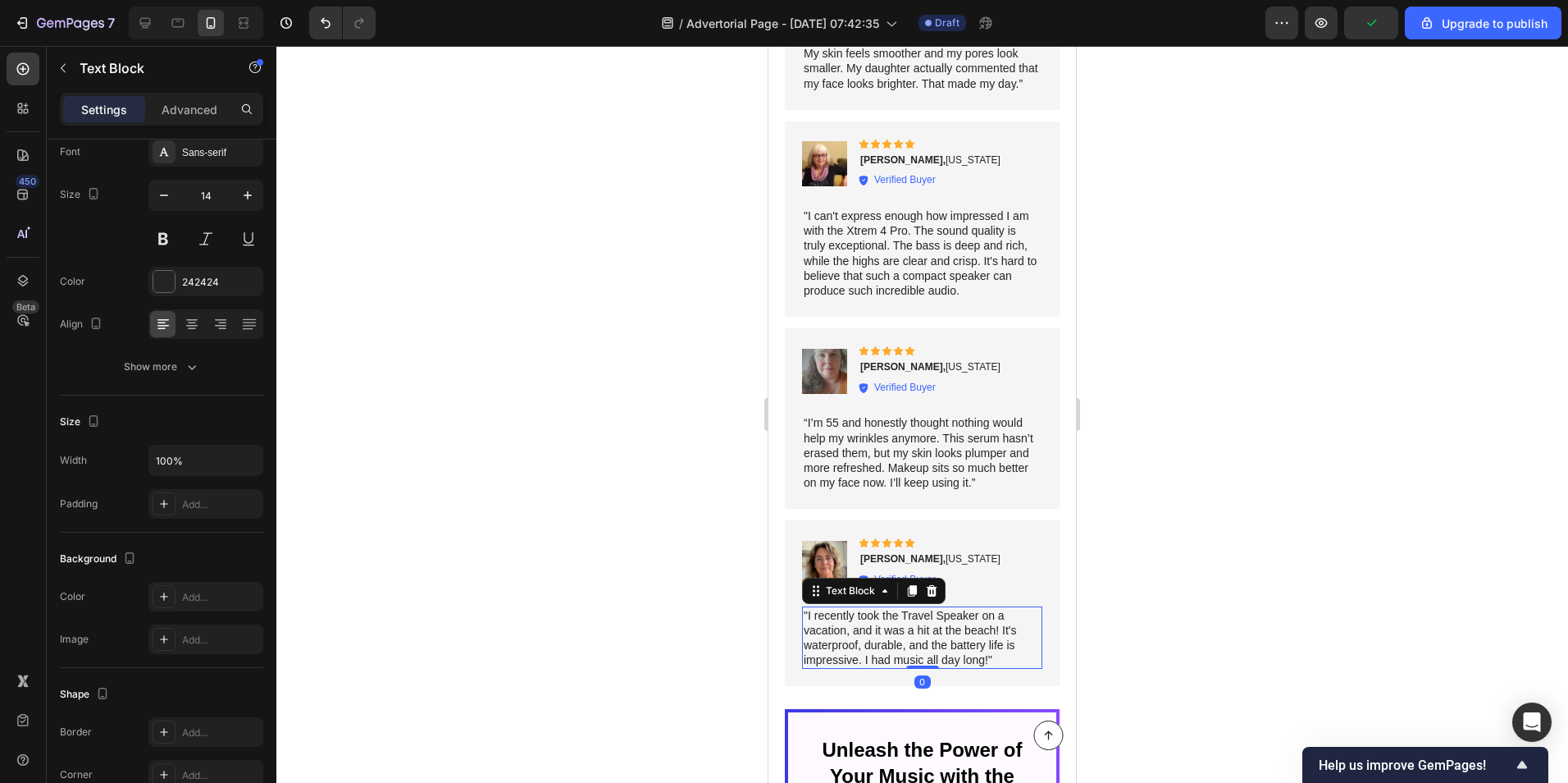
click at [853, 608] on p ""I recently took the Travel Speaker on a vacation, and it was a hit at the beac…" at bounding box center [922, 638] width 237 height 60
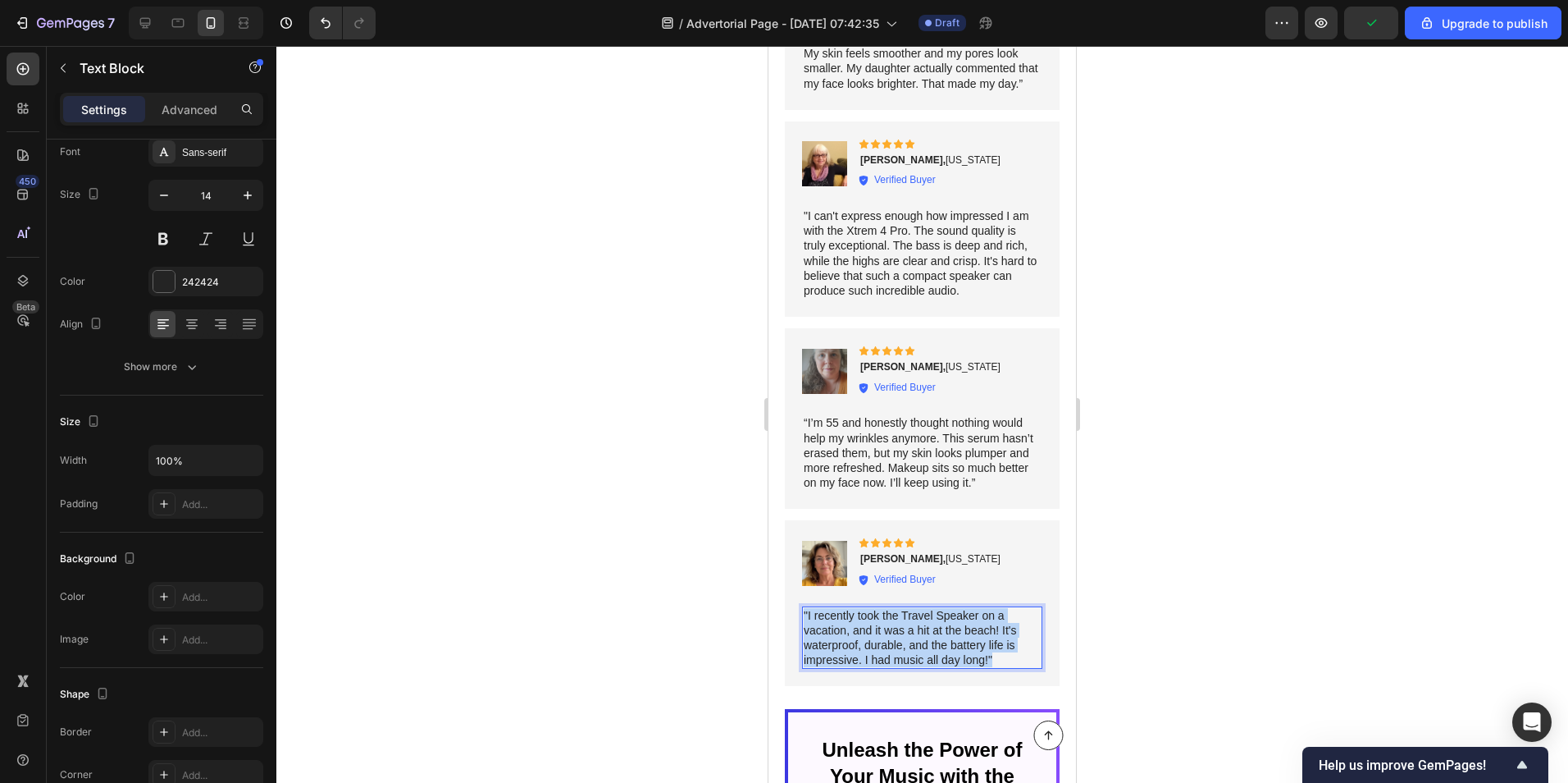
click at [853, 608] on p ""I recently took the Travel Speaker on a vacation, and it was a hit at the beac…" at bounding box center [922, 638] width 237 height 60
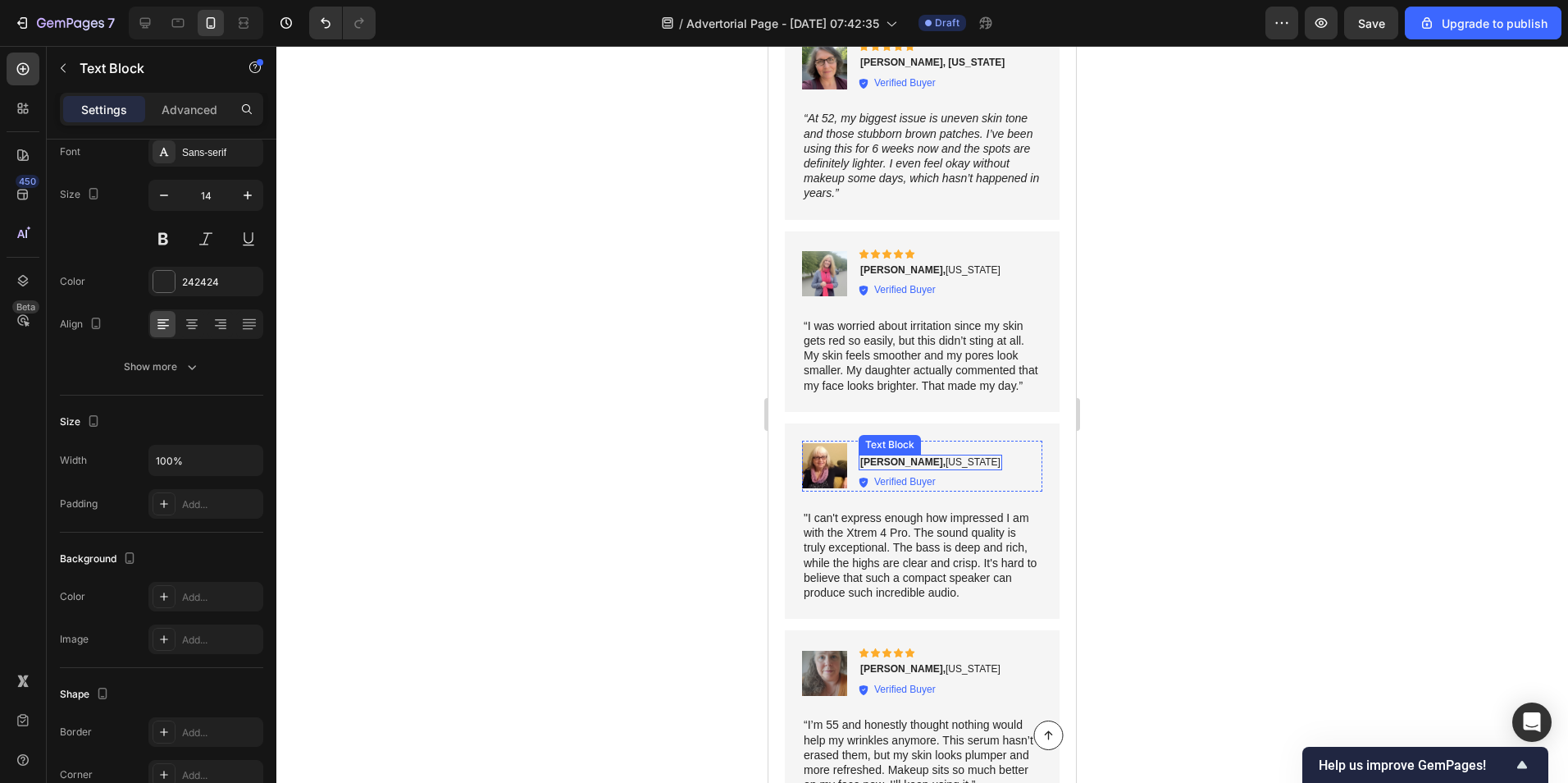
scroll to position [8694, 0]
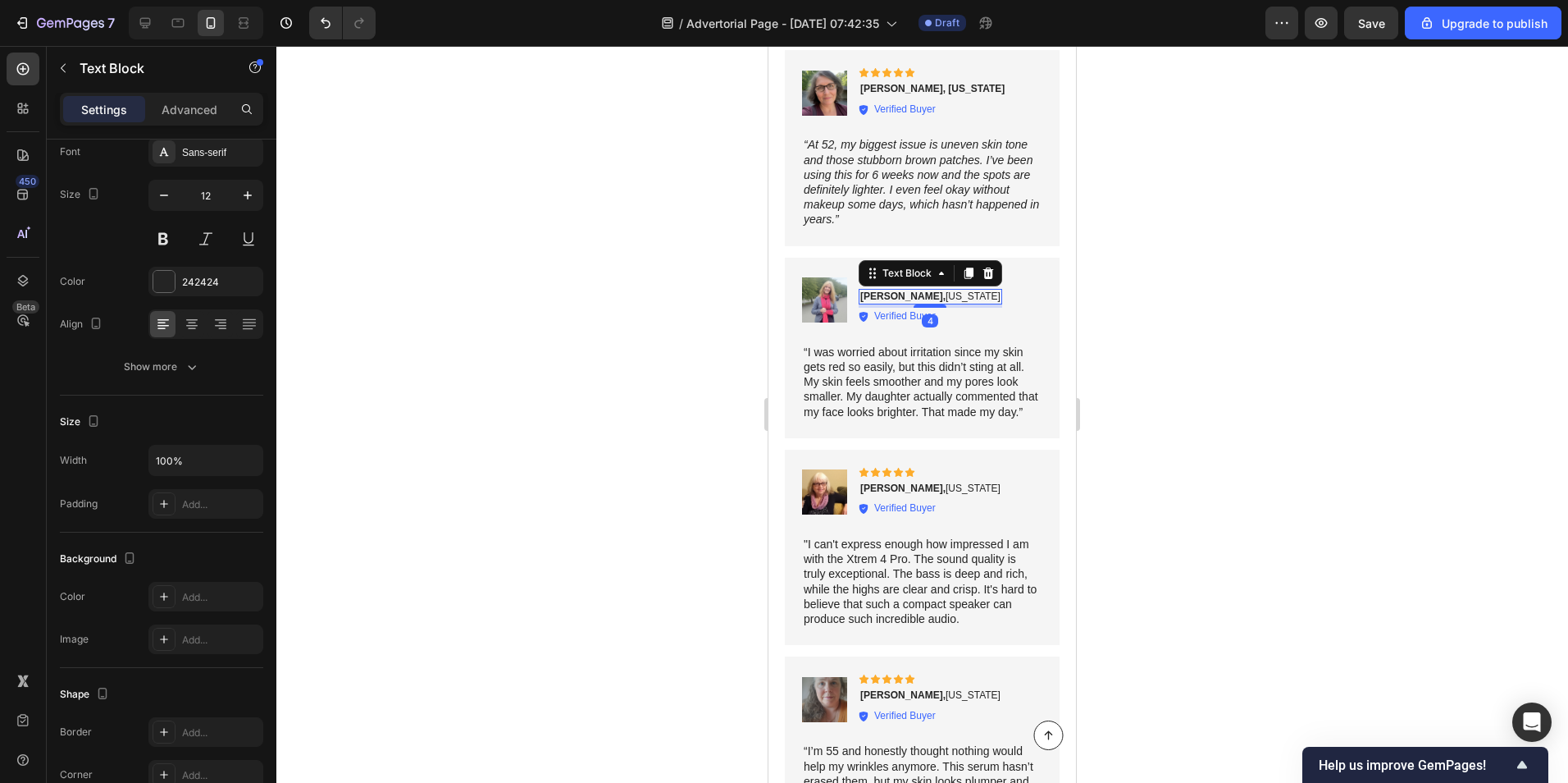
click at [867, 291] on strong "[PERSON_NAME]," at bounding box center [903, 296] width 86 height 11
click at [755, 278] on div at bounding box center [923, 414] width 1292 height 737
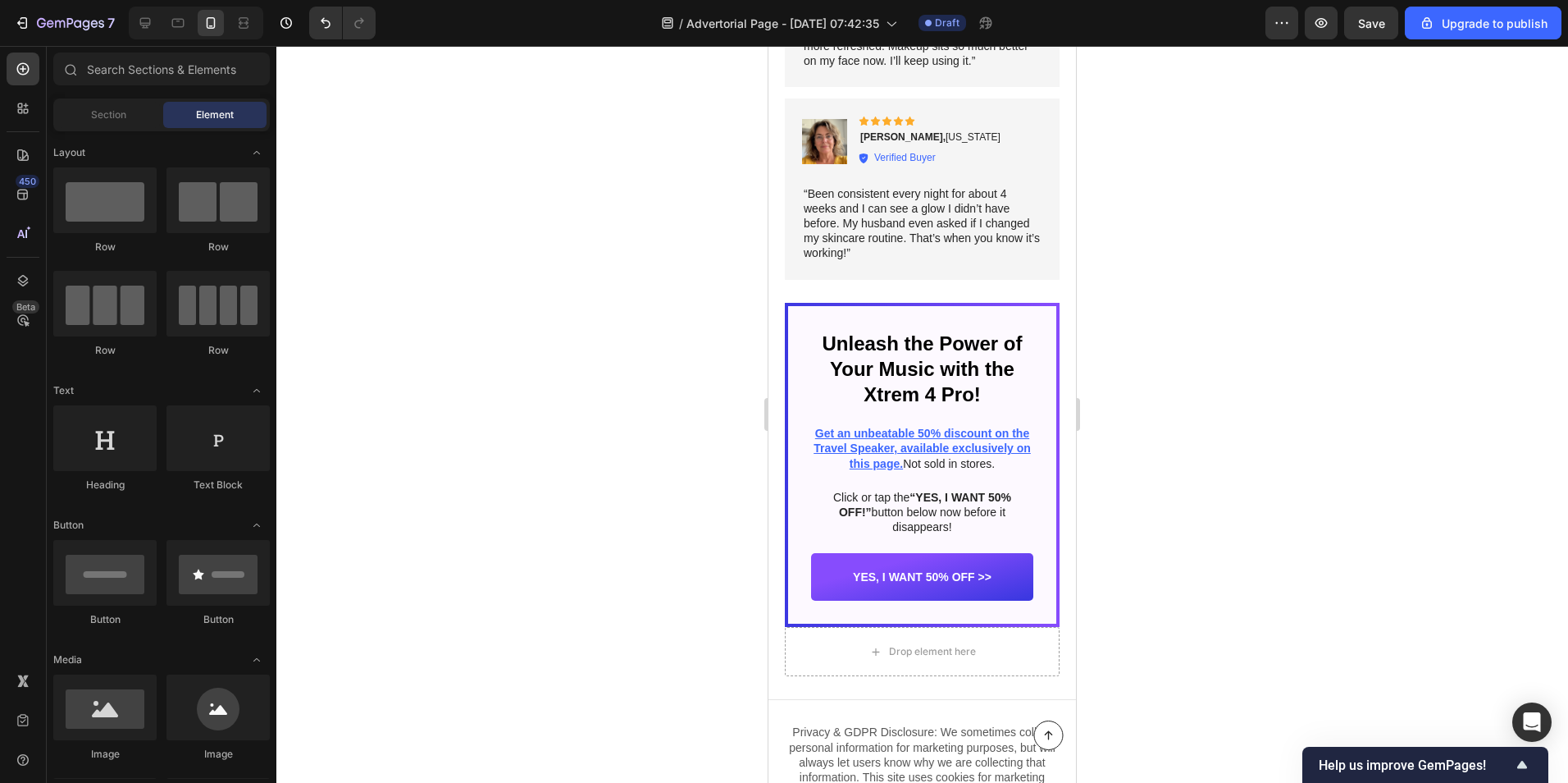
scroll to position [9433, 0]
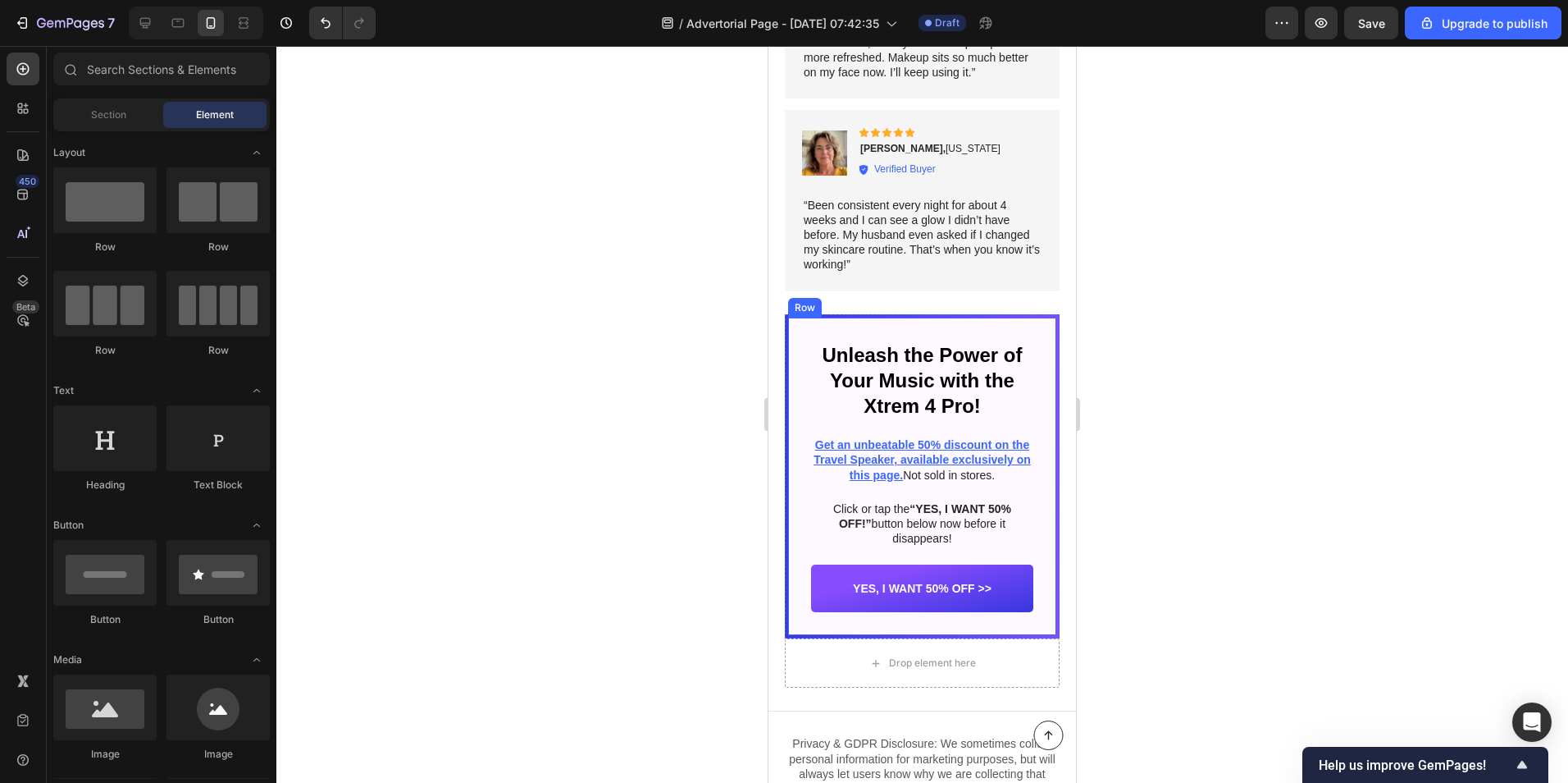
click at [810, 357] on div "Unleash the Power of Your Music with the Xtrem 4 Pro! Heading Get an unbeatable…" at bounding box center [922, 477] width 268 height 318
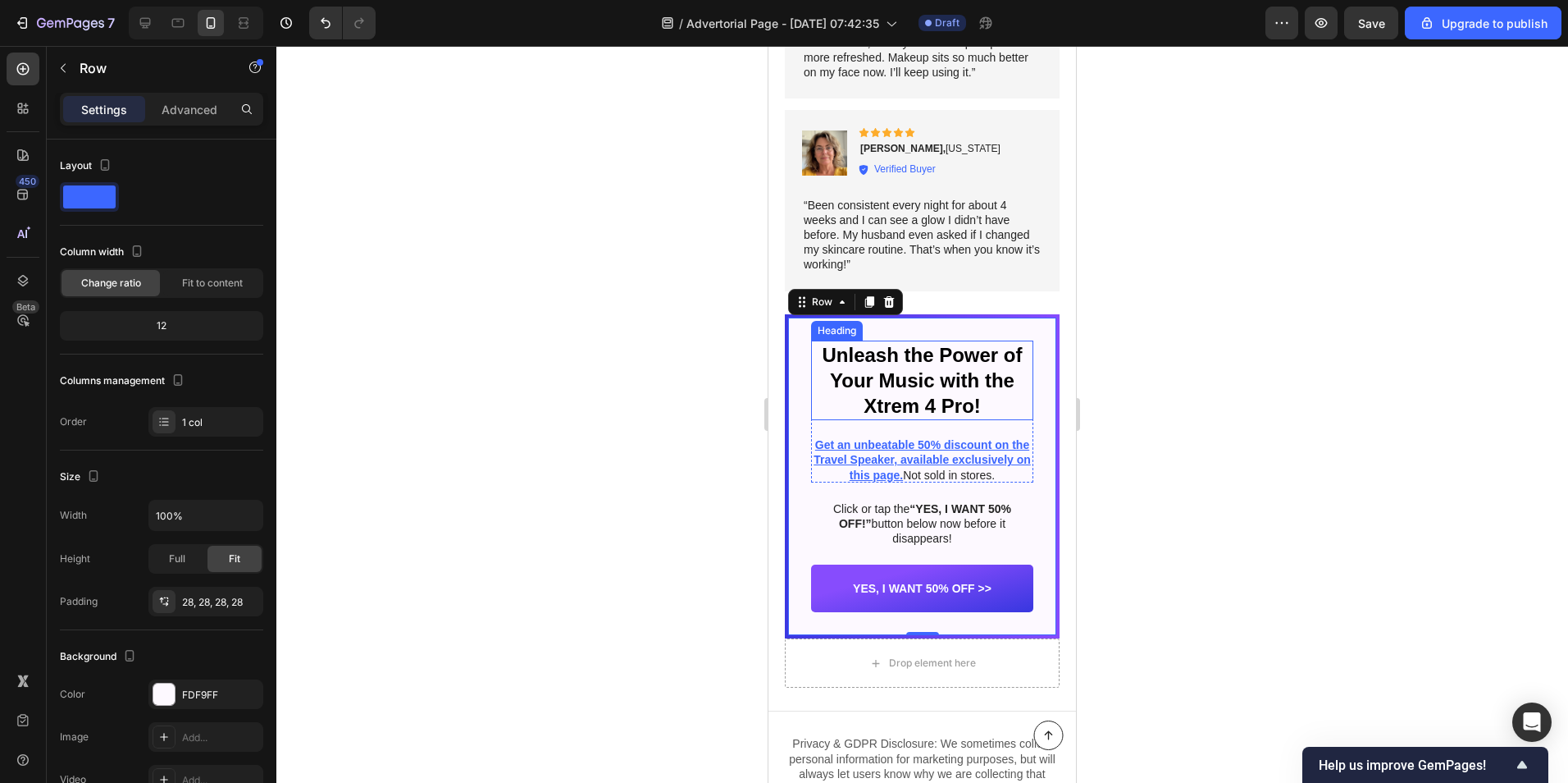
click at [912, 362] on h2 "Unleash the Power of Your Music with the Xtrem 4 Pro!" at bounding box center [922, 381] width 222 height 80
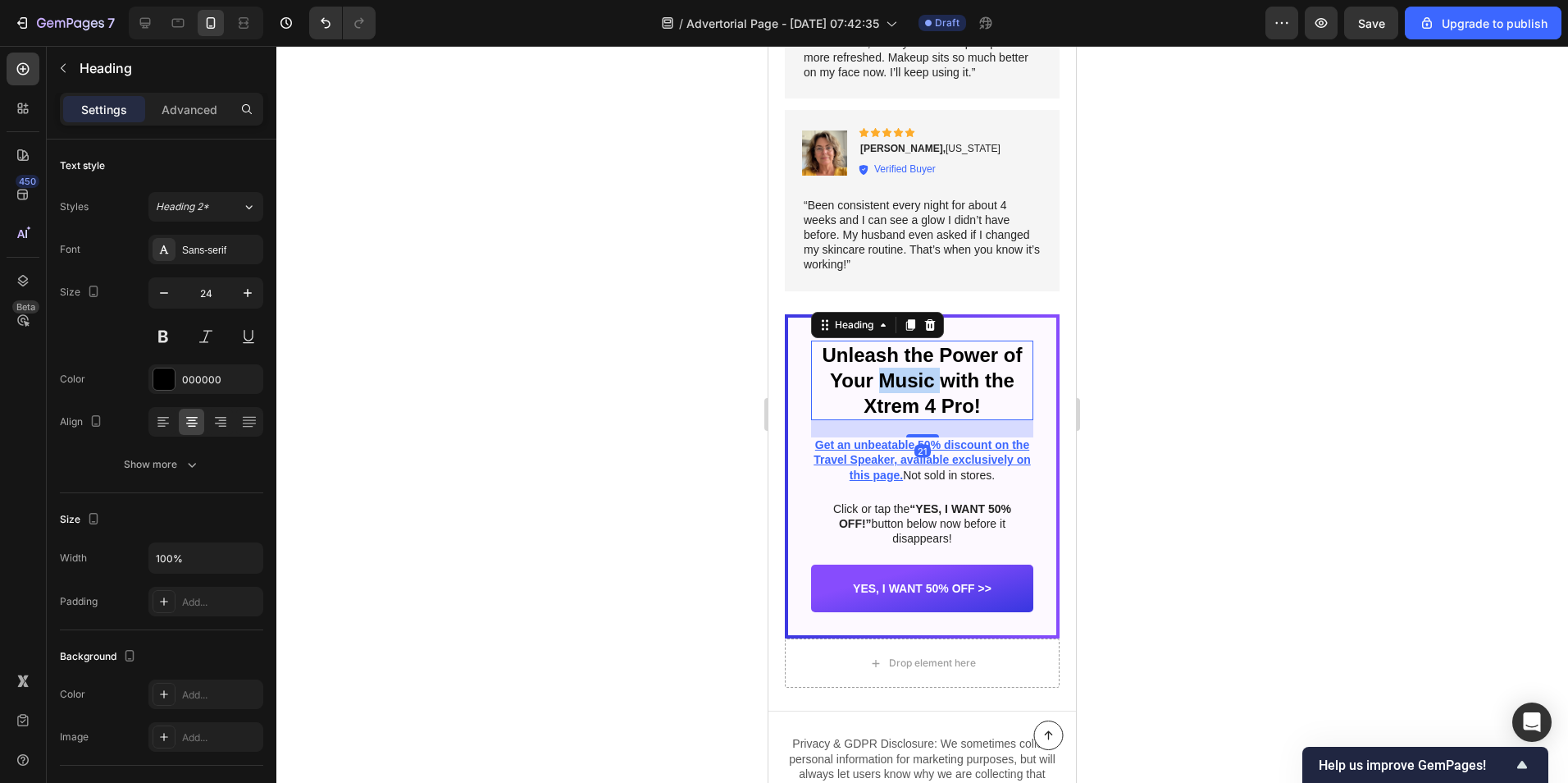
click at [912, 362] on h2 "Unleash the Power of Your Music with the Xtrem 4 Pro!" at bounding box center [922, 381] width 222 height 80
click at [912, 362] on p "Unleash the Power of Your Music with the Xtrem 4 Pro!" at bounding box center [922, 380] width 219 height 77
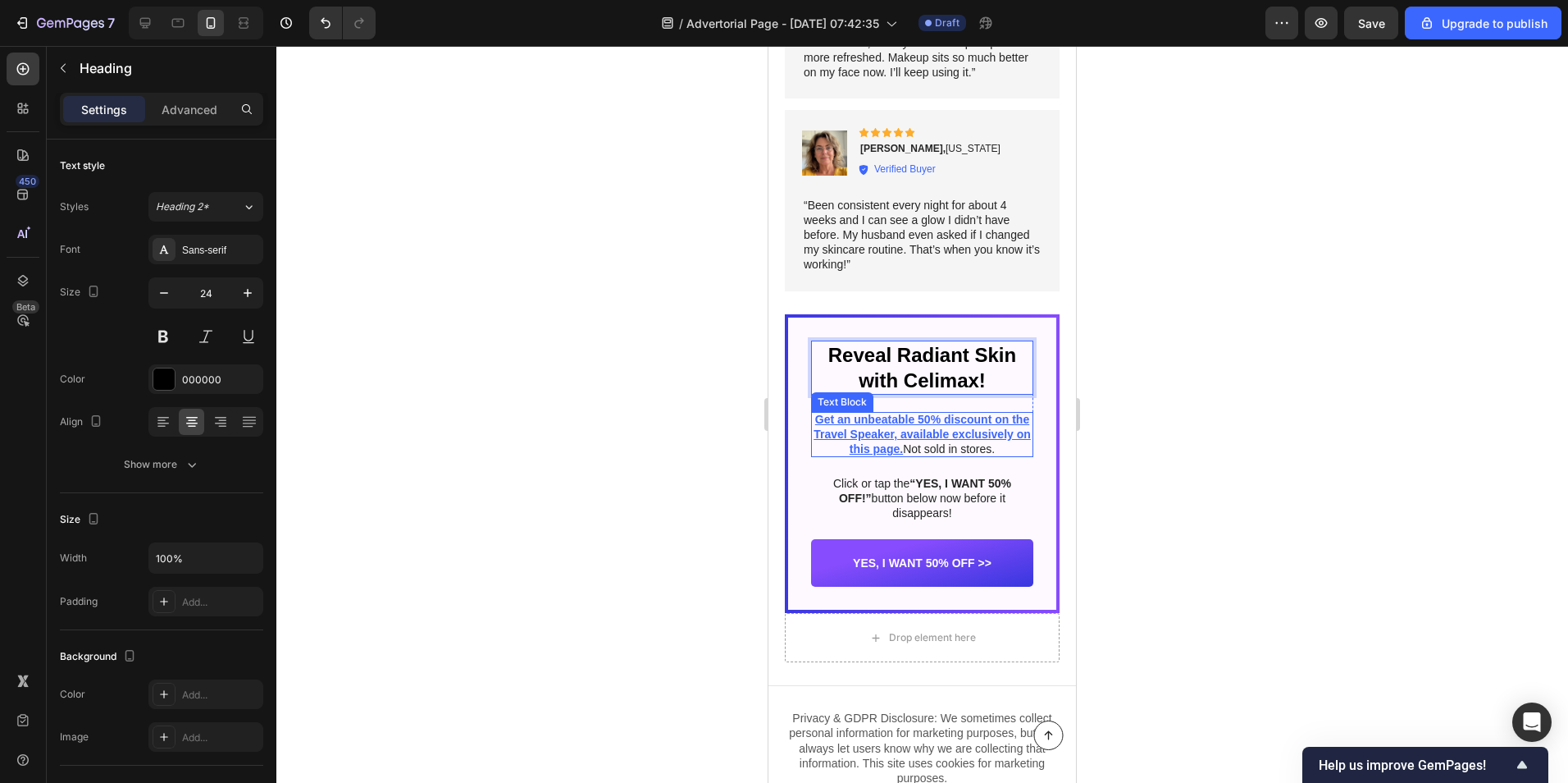
click at [854, 428] on u "Get an unbeatable 50% discount on the Travel Speaker, available exclusively on …" at bounding box center [922, 433] width 217 height 42
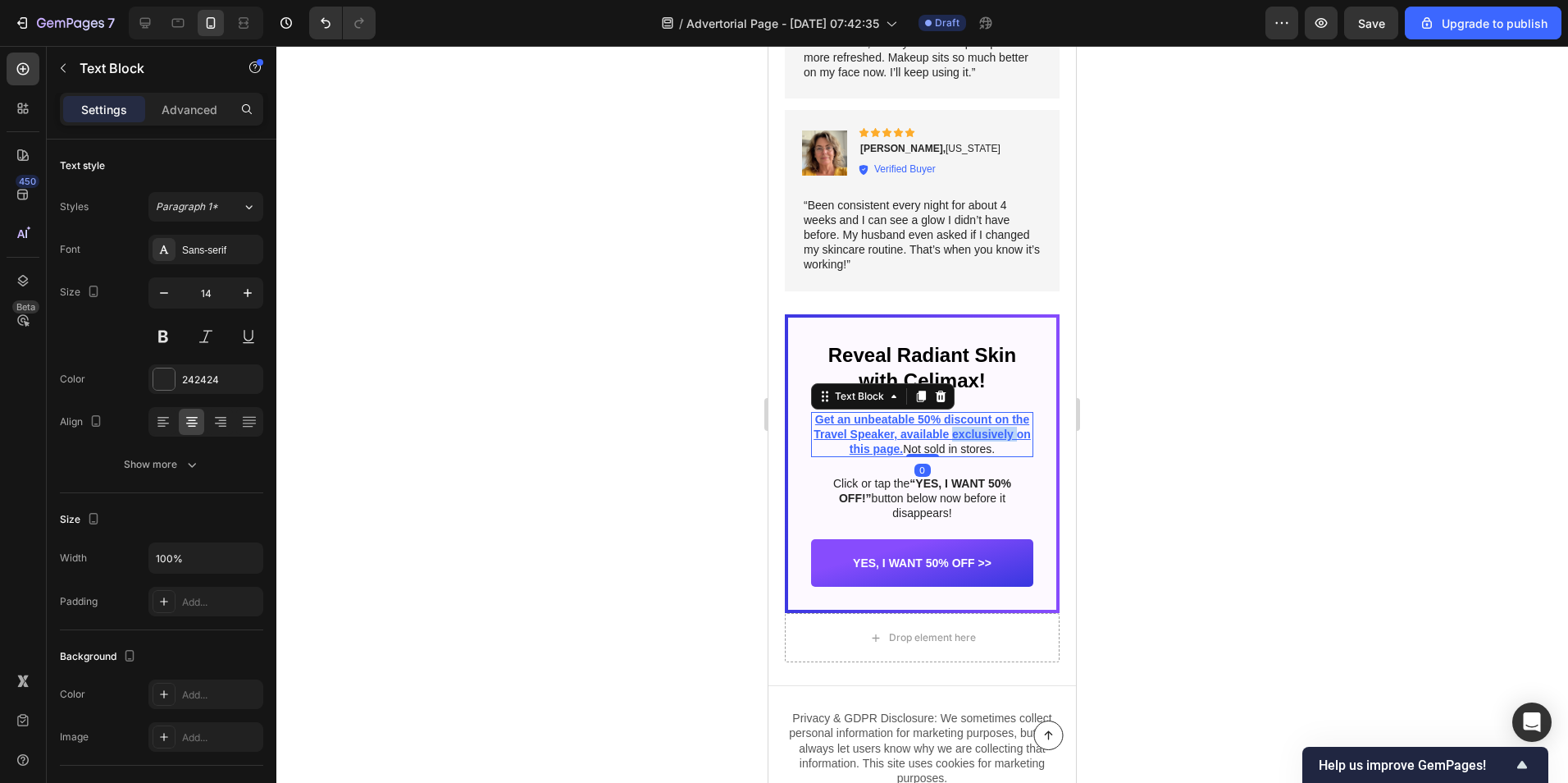
click at [854, 428] on u "Get an unbeatable 50% discount on the Travel Speaker, available exclusively on …" at bounding box center [922, 433] width 217 height 42
click at [951, 447] on p "Get an unbeatable 50% discount on the Travel Speaker, available exclusively on …" at bounding box center [922, 434] width 222 height 45
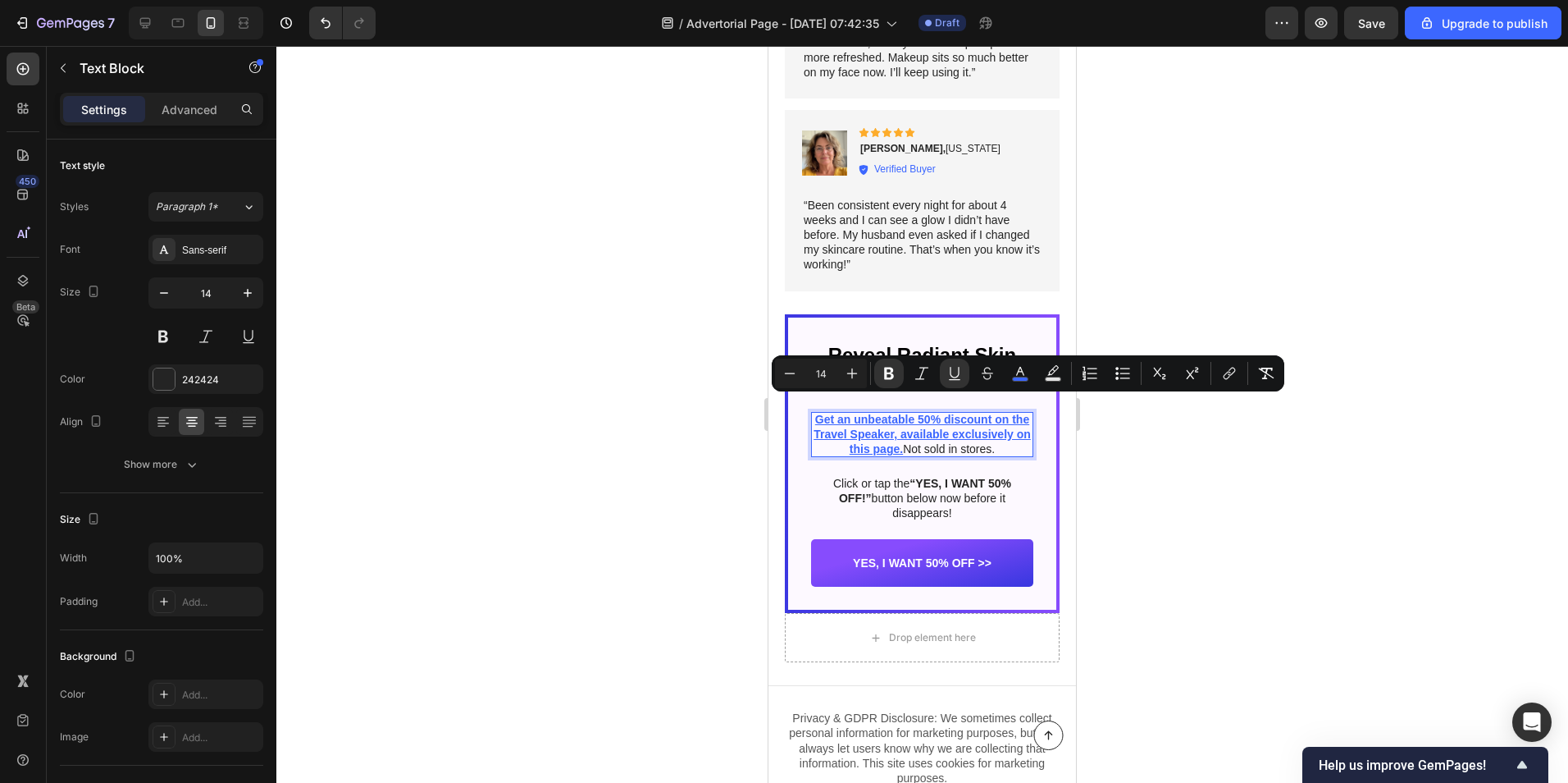
drag, startPoint x: 951, startPoint y: 447, endPoint x: 821, endPoint y: 406, distance: 136.3
click at [821, 412] on p "Get an unbeatable 50% discount on the Travel Speaker, available exclusively on …" at bounding box center [922, 434] width 222 height 45
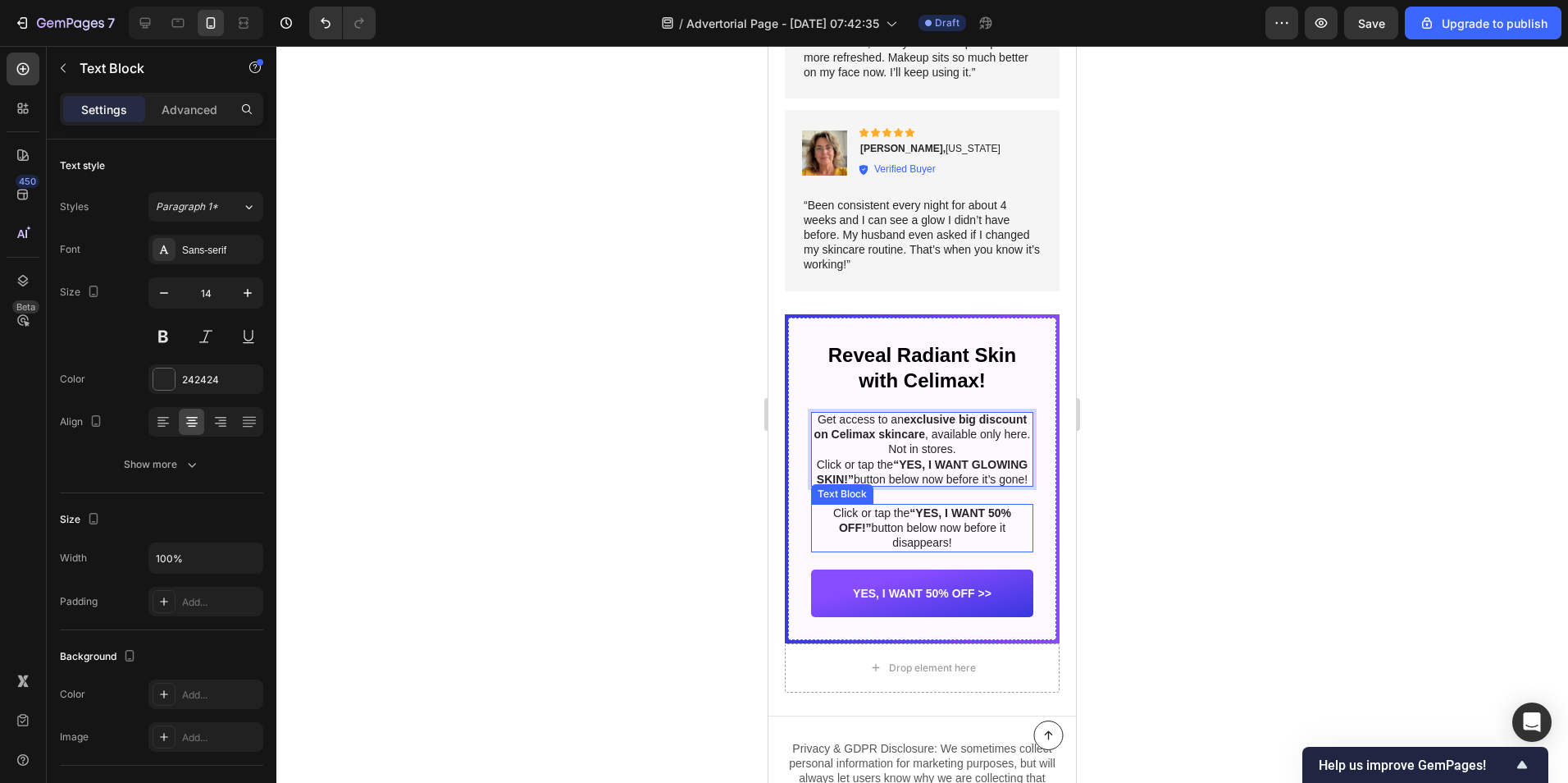
click at [932, 513] on strong "“YES, I WANT 50% OFF!”" at bounding box center [925, 520] width 172 height 28
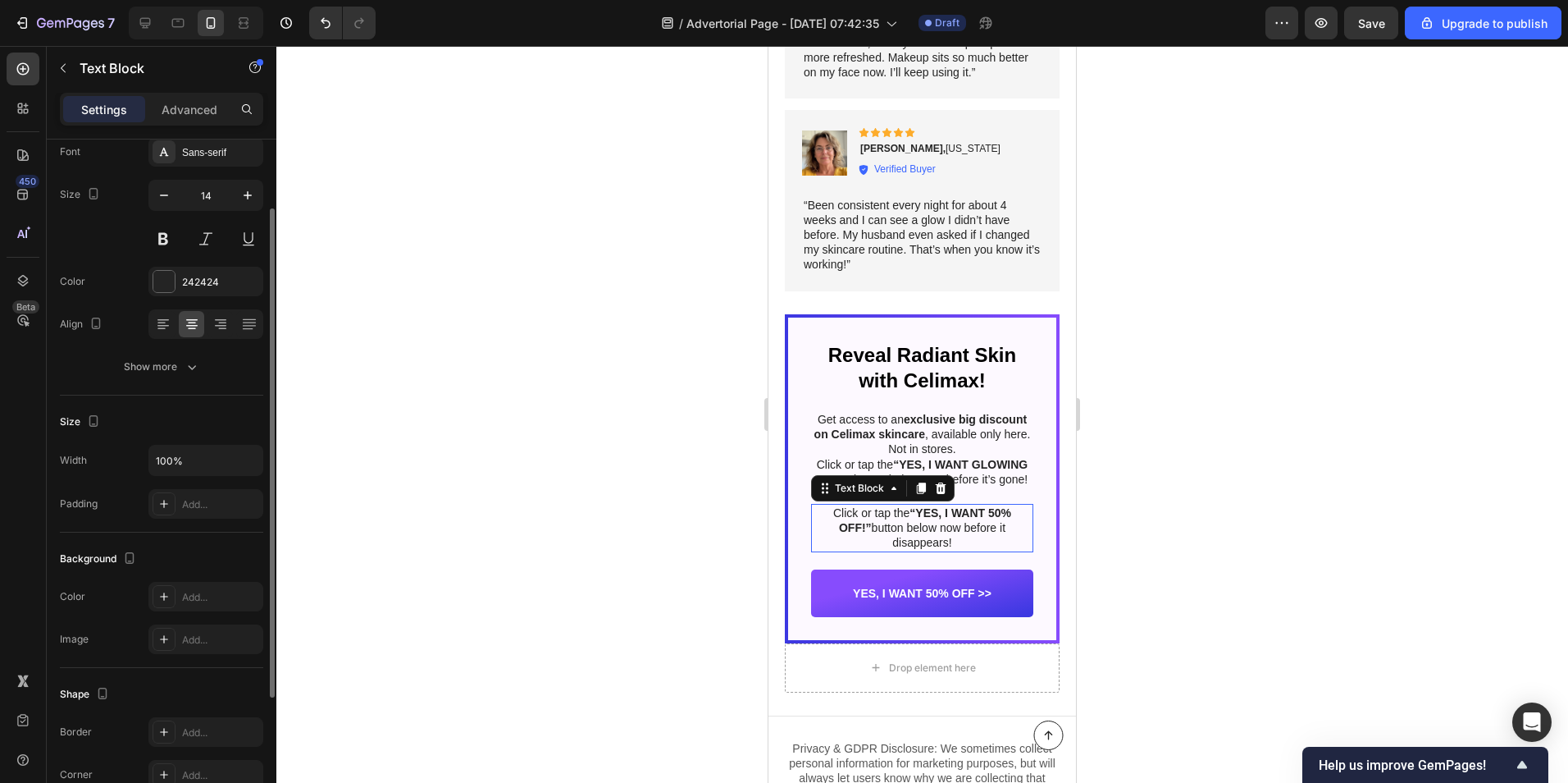
click at [932, 513] on strong "“YES, I WANT 50% OFF!”" at bounding box center [925, 520] width 172 height 28
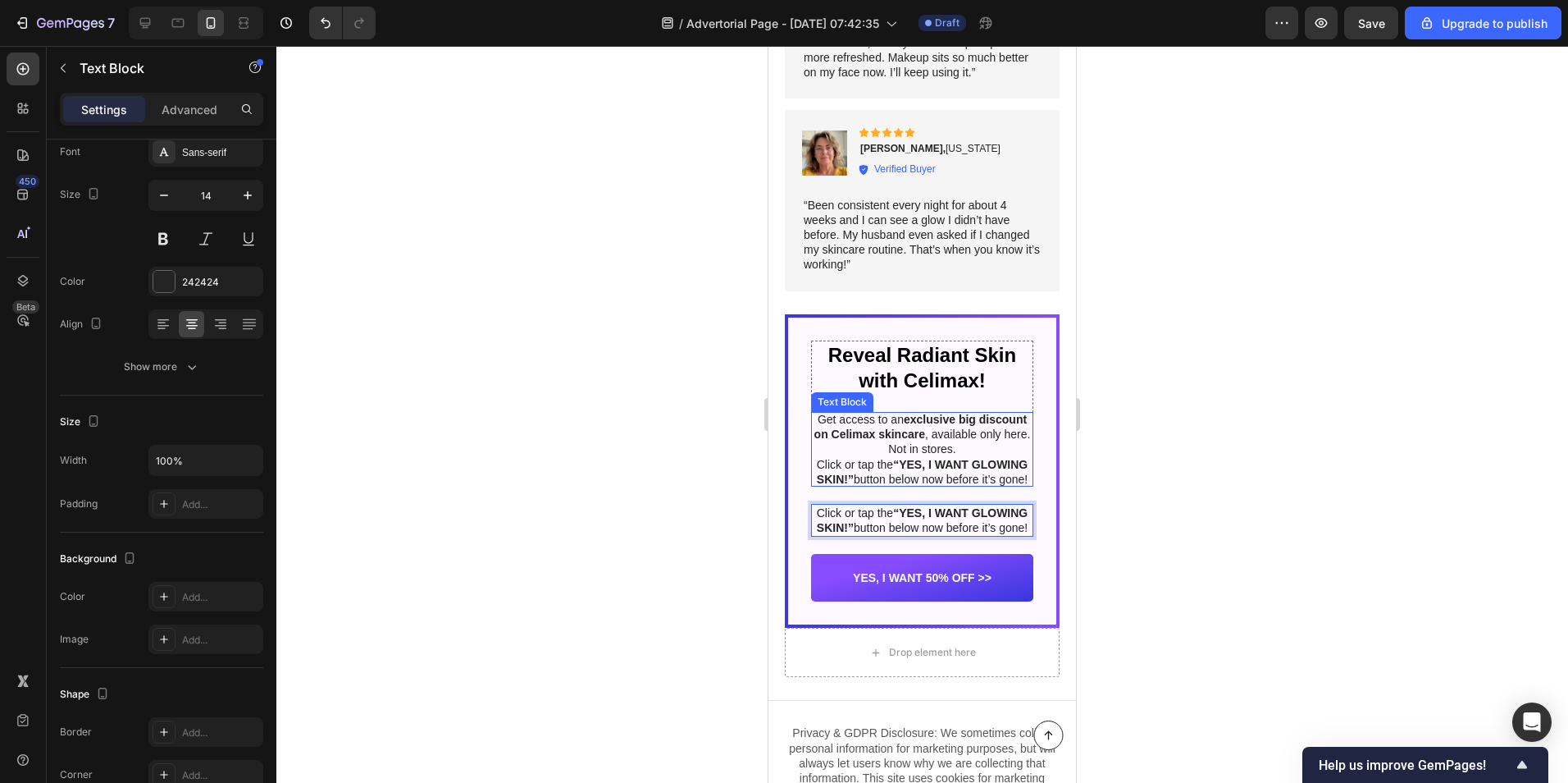
click at [879, 462] on strong "“YES, I WANT GLOWING SKIN!”" at bounding box center [923, 472] width 211 height 28
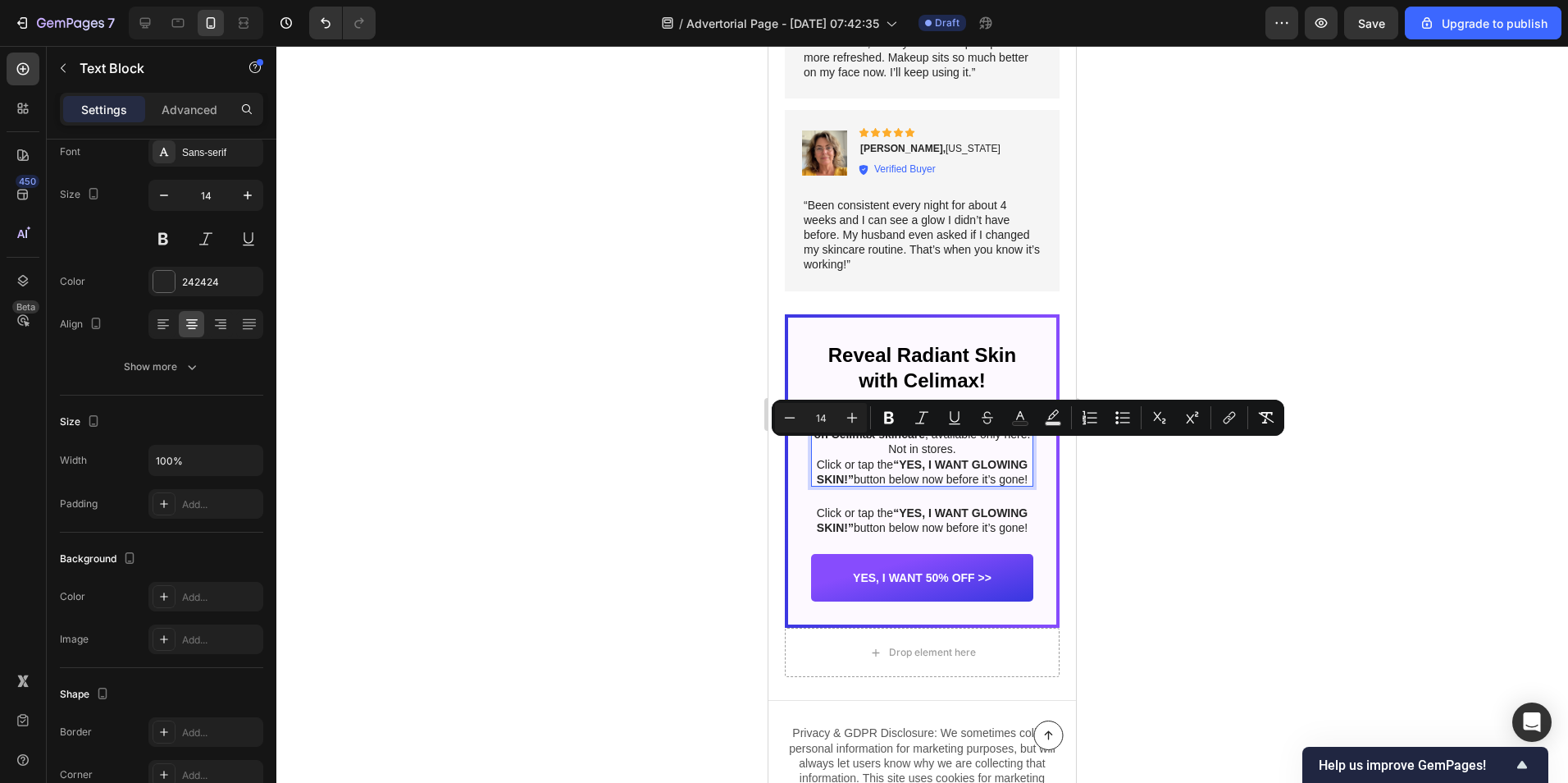
drag, startPoint x: 837, startPoint y: 449, endPoint x: 1005, endPoint y: 473, distance: 169.7
click at [1005, 473] on p "Click or tap the “YES, I WANT GLOWING SKIN!” button below now before it’s gone!" at bounding box center [922, 472] width 222 height 29
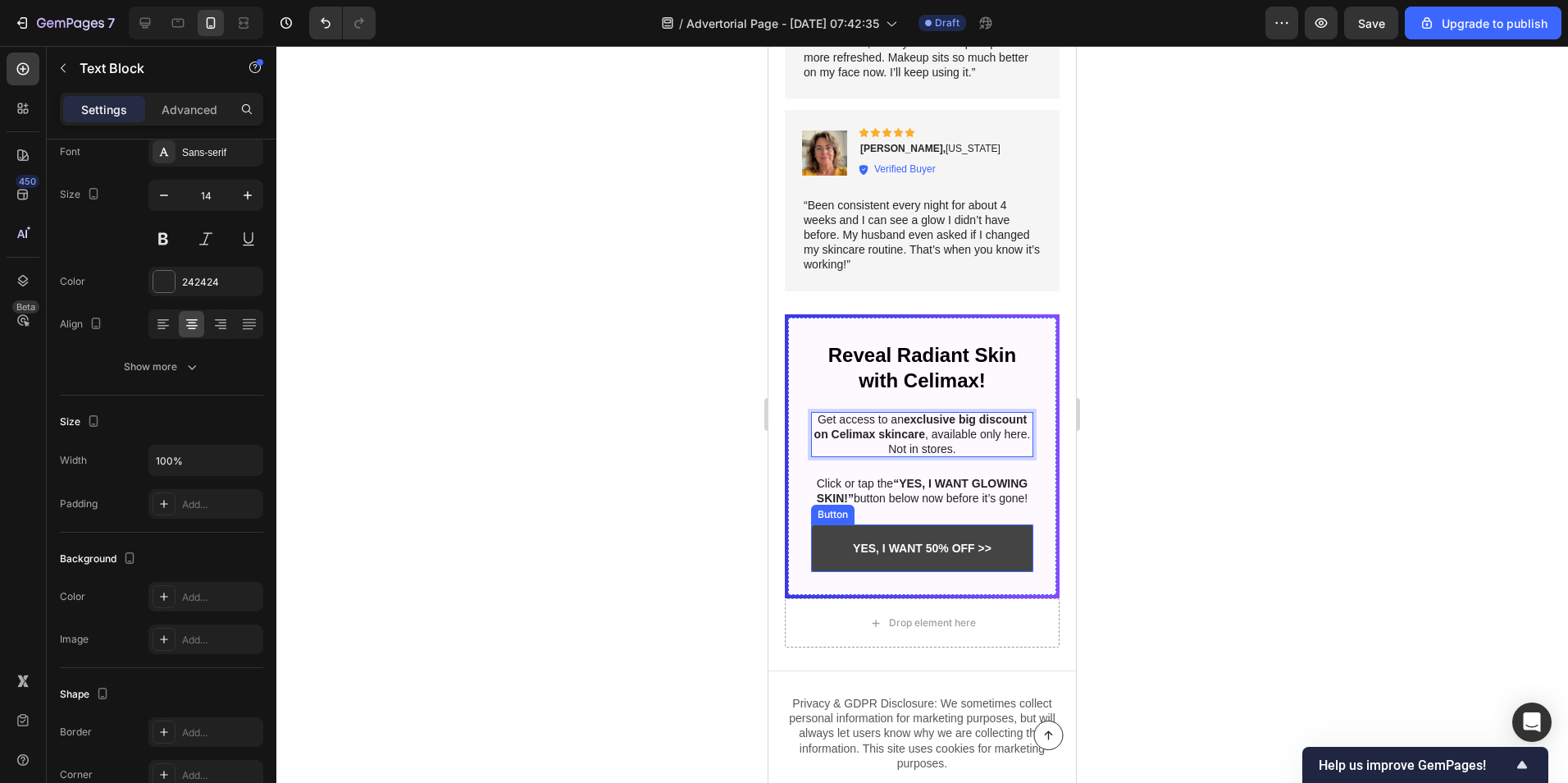
click at [816, 553] on link "YES, I WANT 50% OFF >>" at bounding box center [922, 548] width 222 height 48
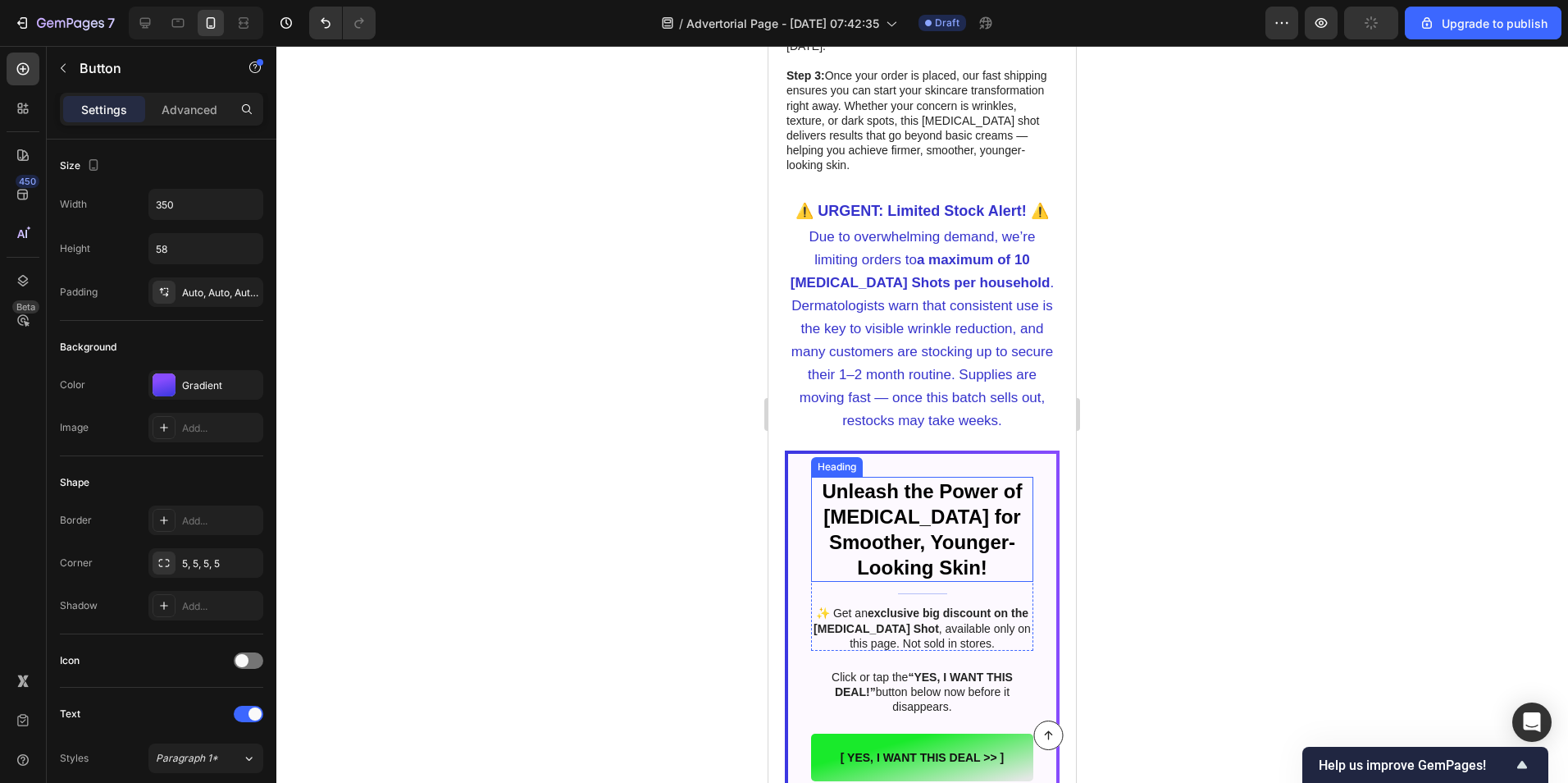
scroll to position [7628, 0]
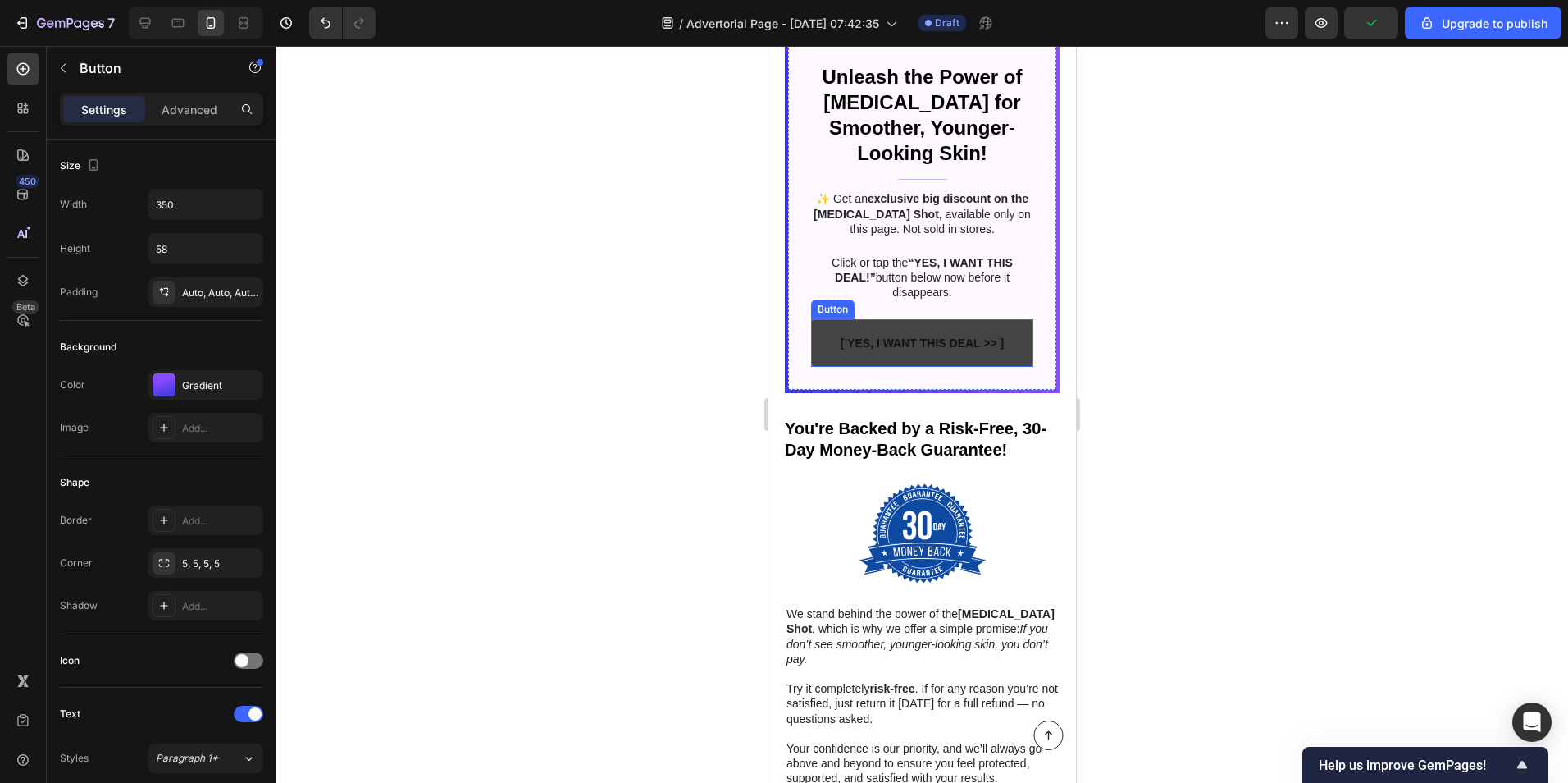
click at [829, 319] on link "[ YES, I WANT THIS DEAL >> ]" at bounding box center [922, 343] width 222 height 48
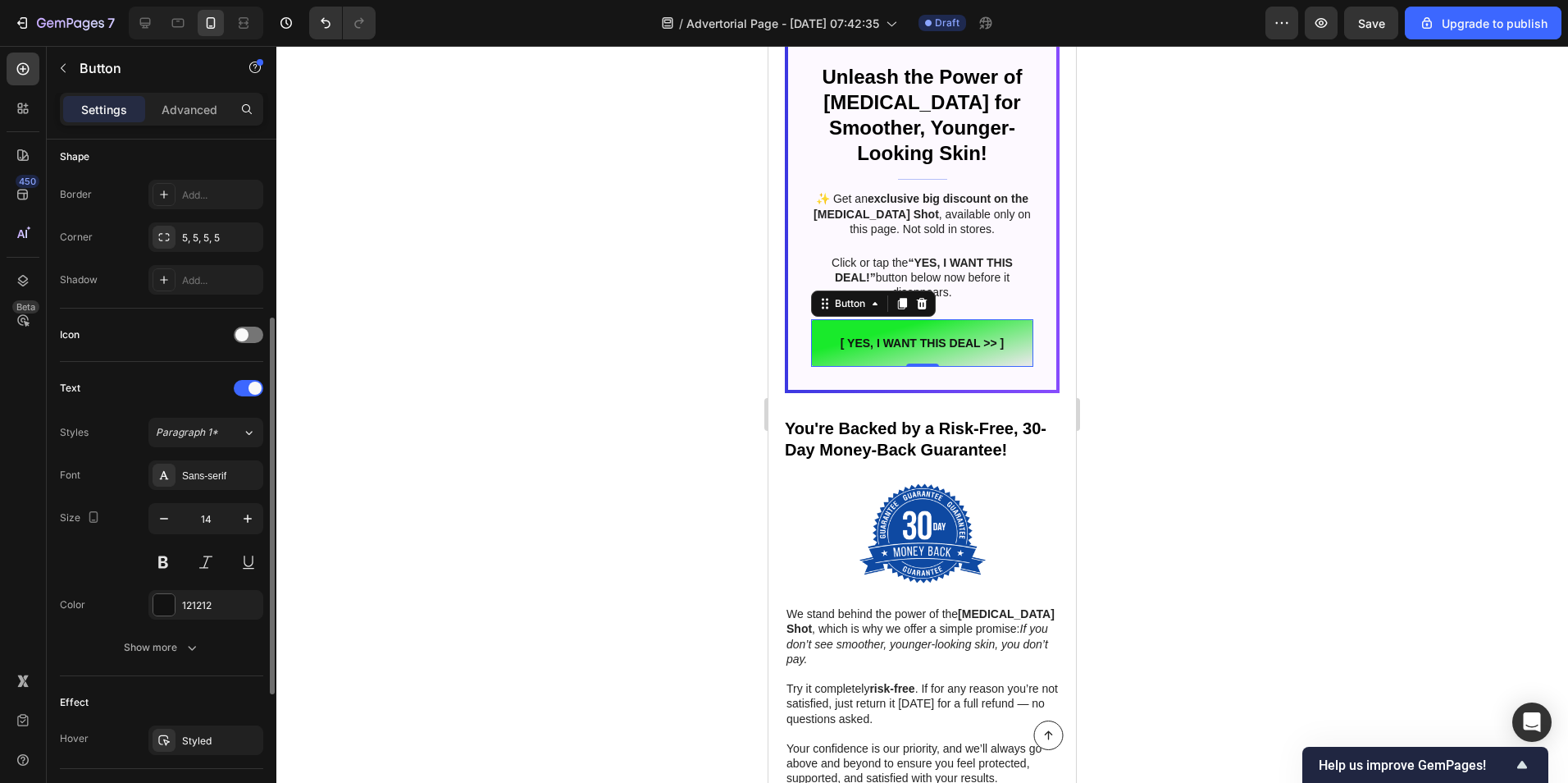
scroll to position [572, 0]
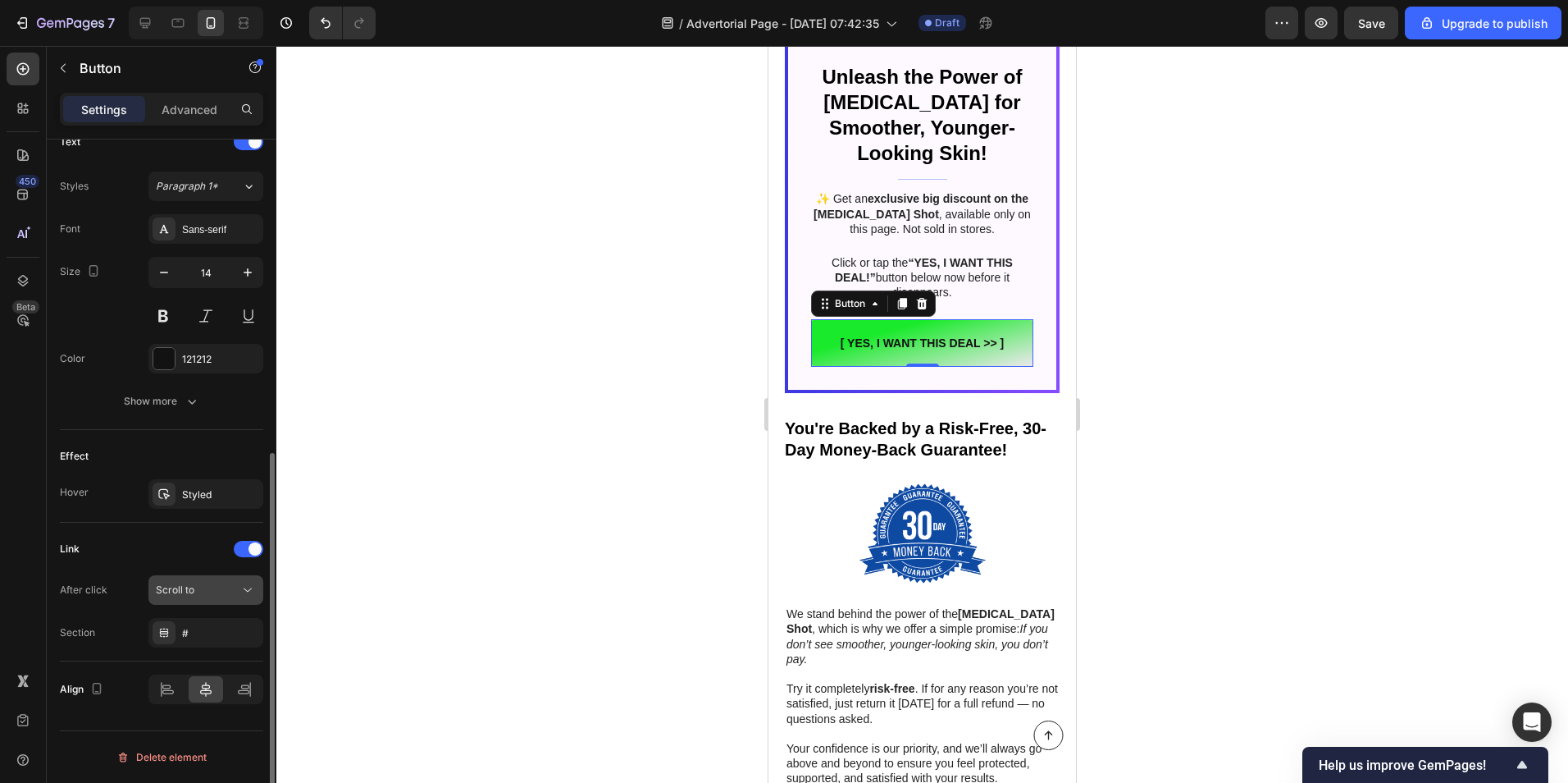
click at [207, 595] on div "Scroll to" at bounding box center [197, 589] width 84 height 15
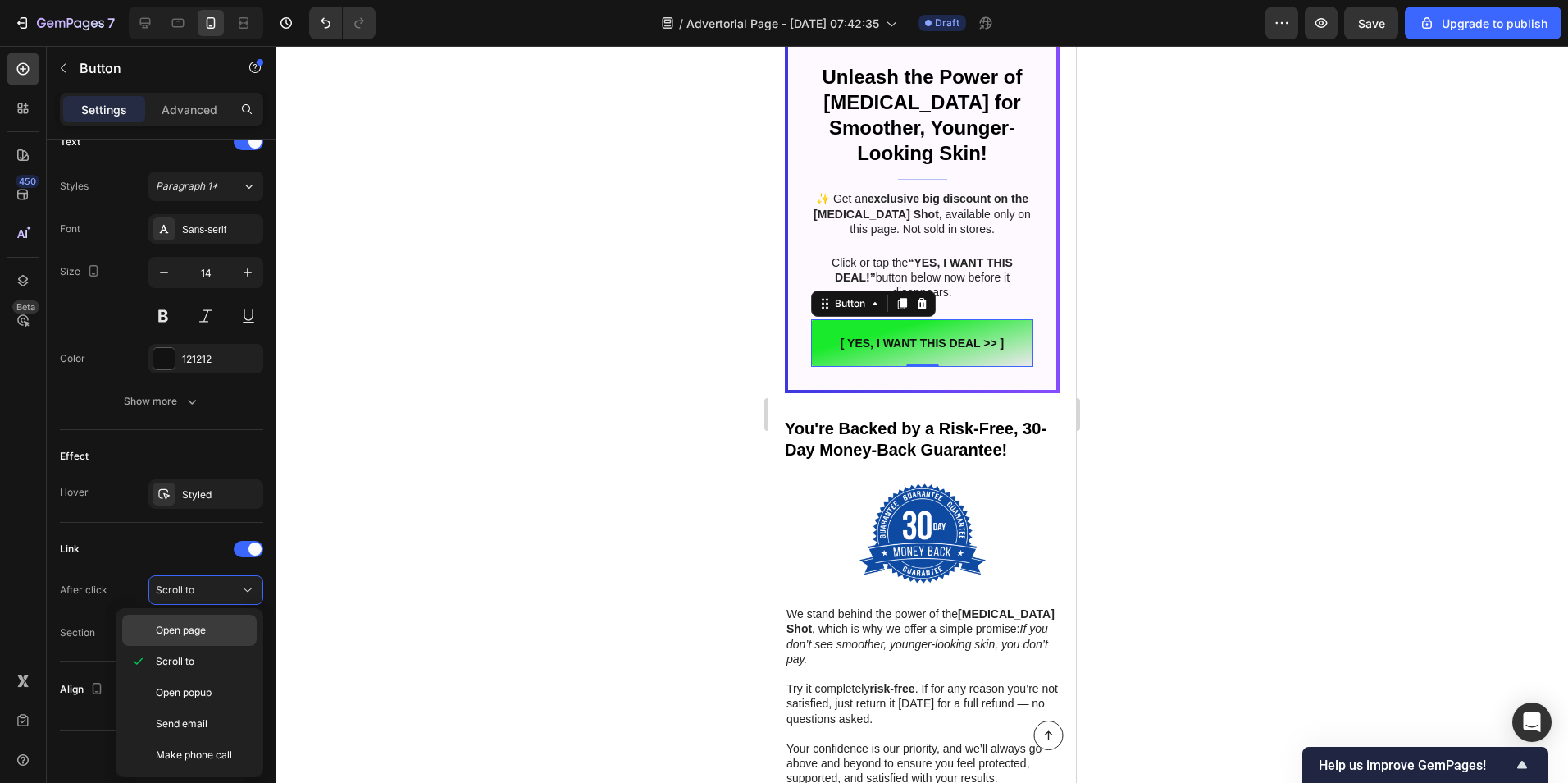
click at [208, 638] on div "Open page" at bounding box center [189, 630] width 135 height 31
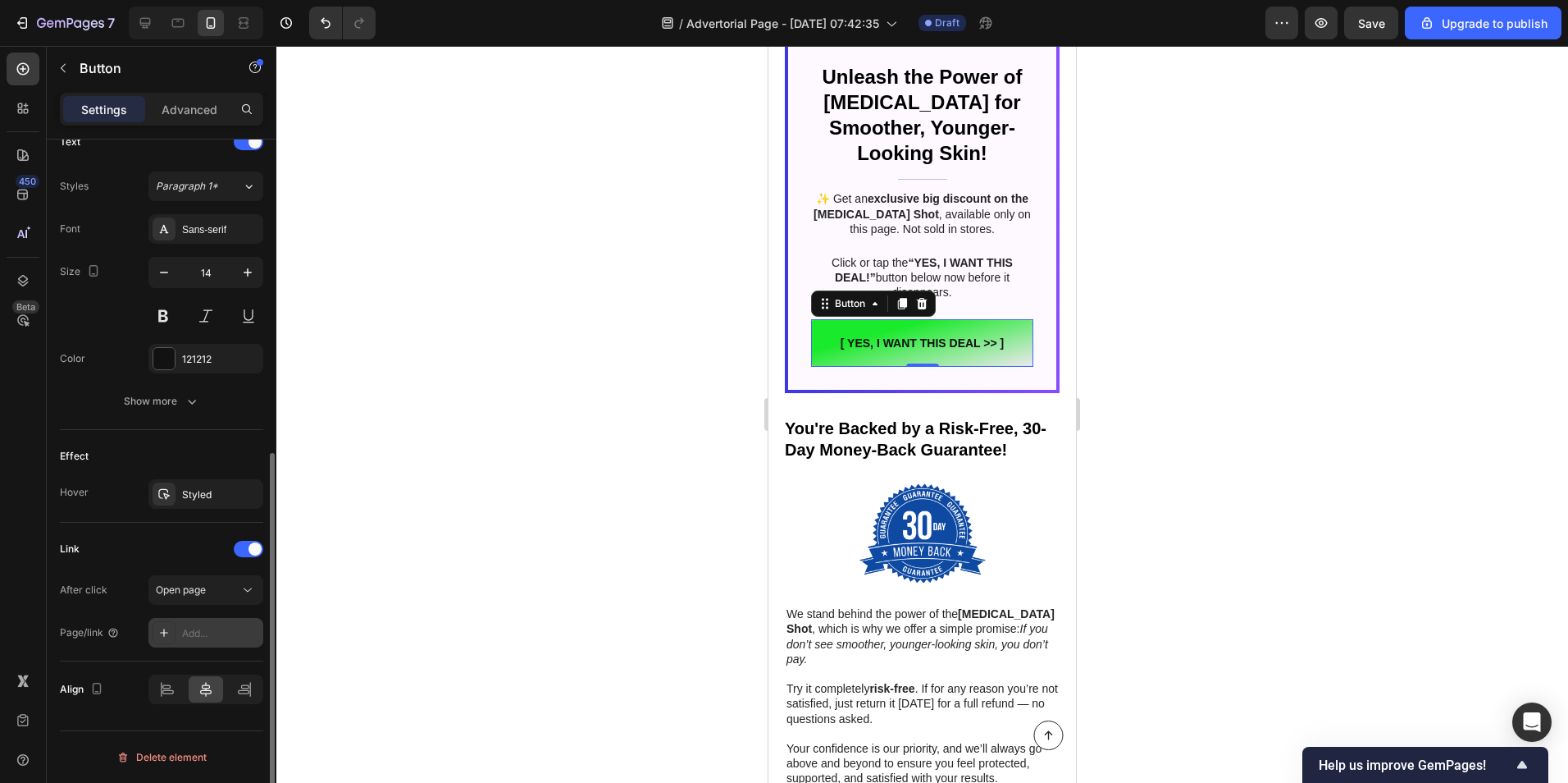
click at [209, 623] on div "Add..." at bounding box center [206, 632] width 115 height 29
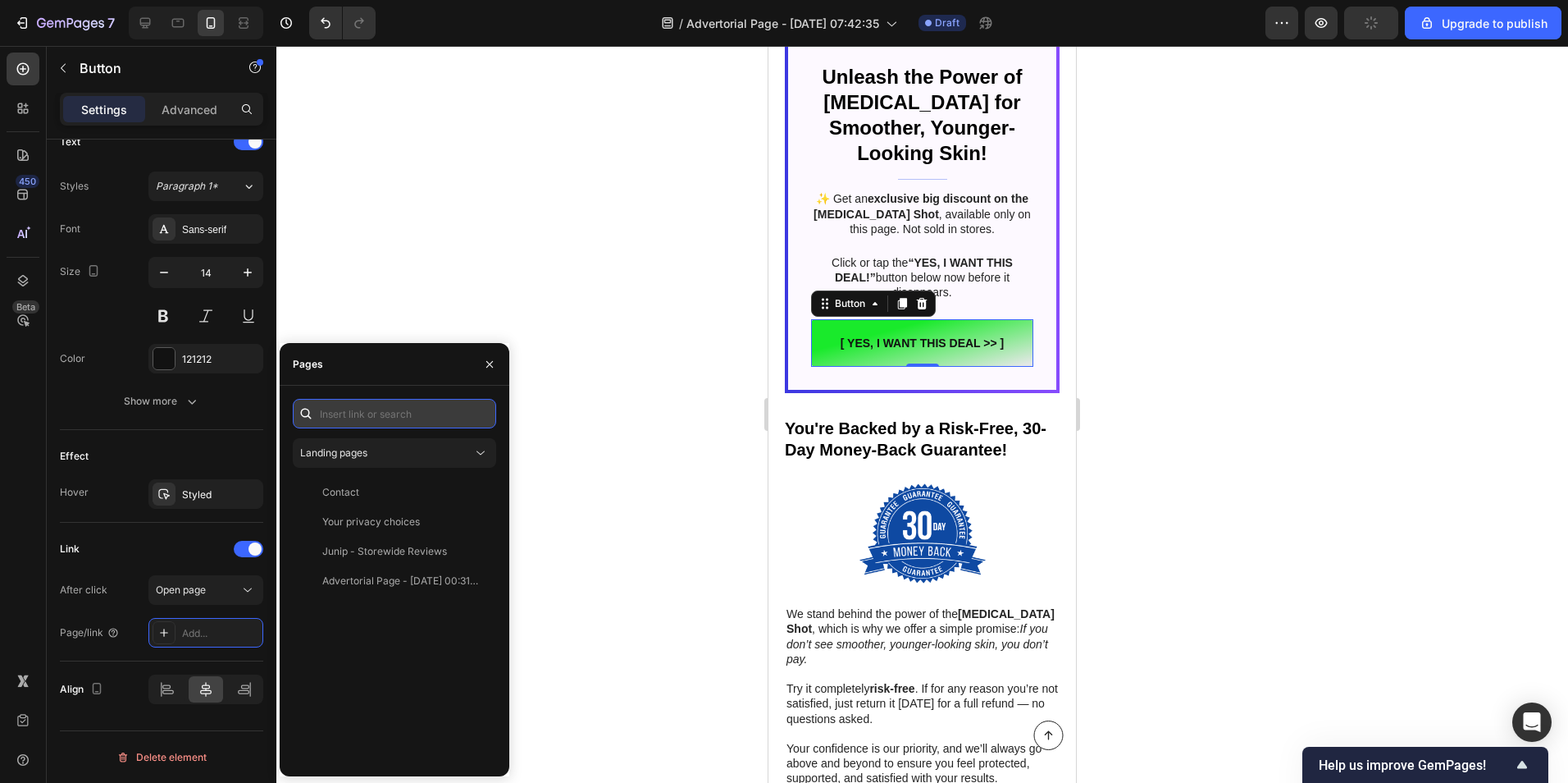
click at [427, 415] on input "text" at bounding box center [394, 414] width 203 height 29
paste input "[URL][DOMAIN_NAME]"
type input "[URL][DOMAIN_NAME]"
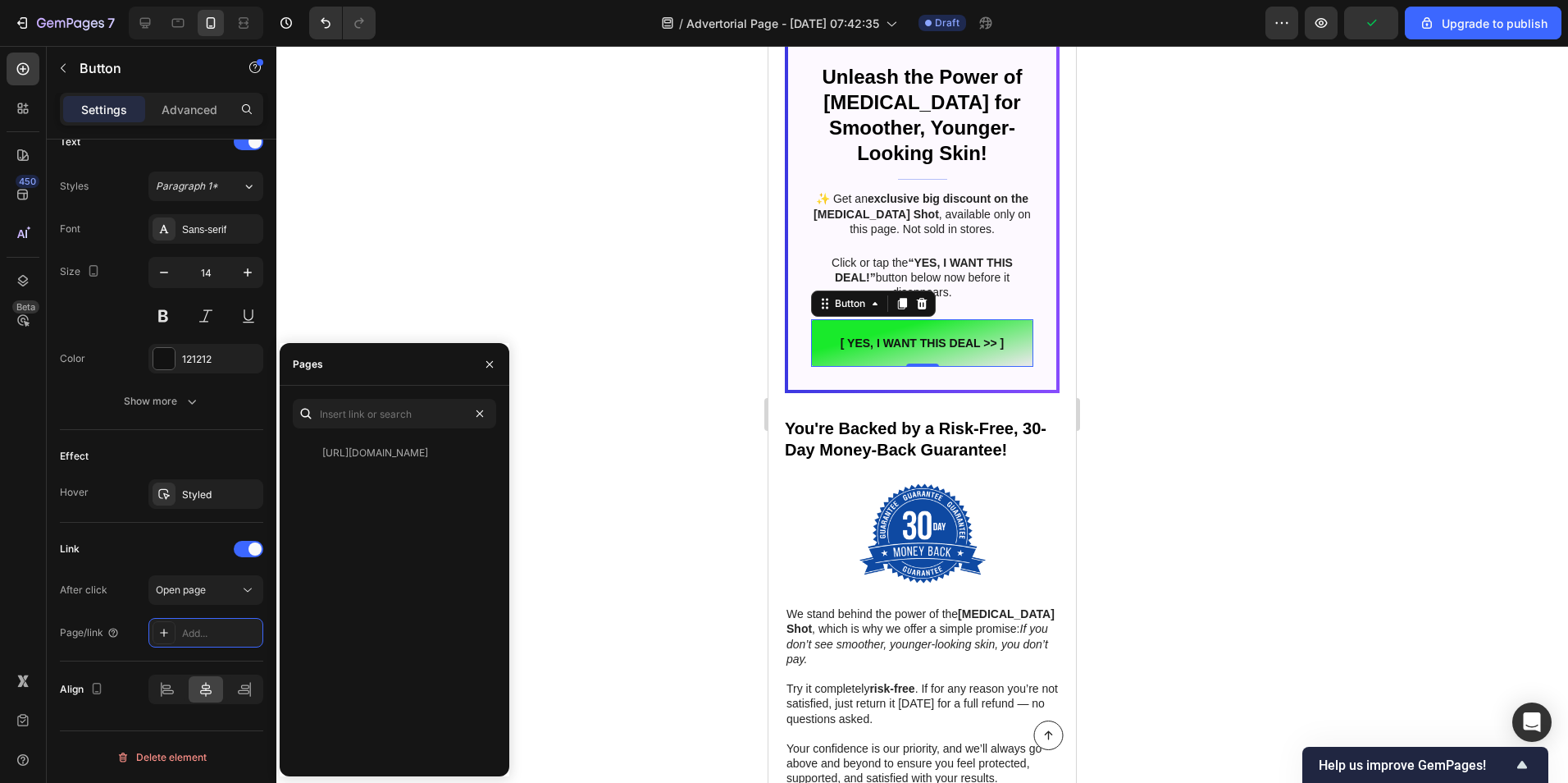
scroll to position [0, 0]
click at [575, 398] on div at bounding box center [923, 414] width 1292 height 737
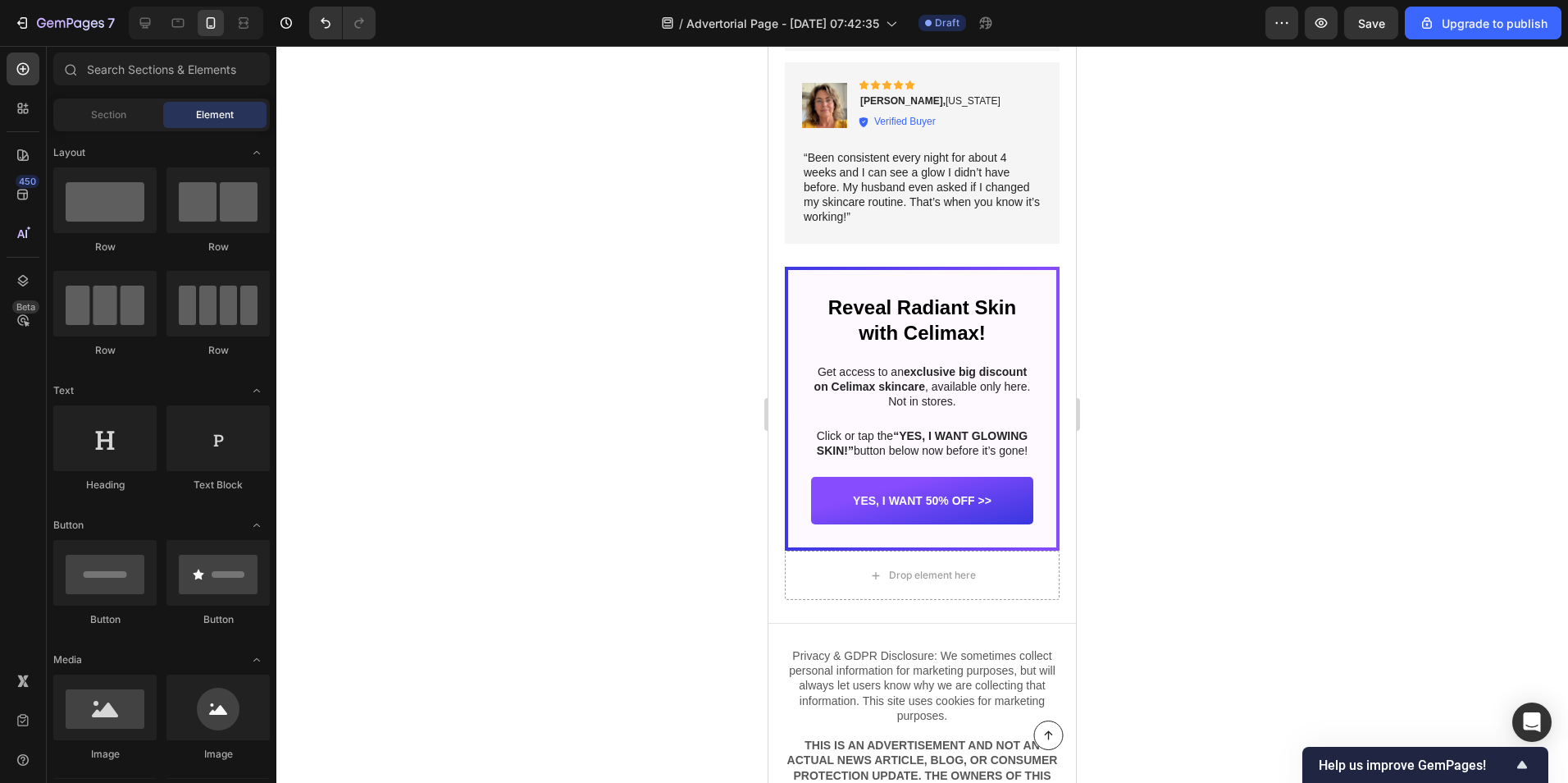
scroll to position [9515, 0]
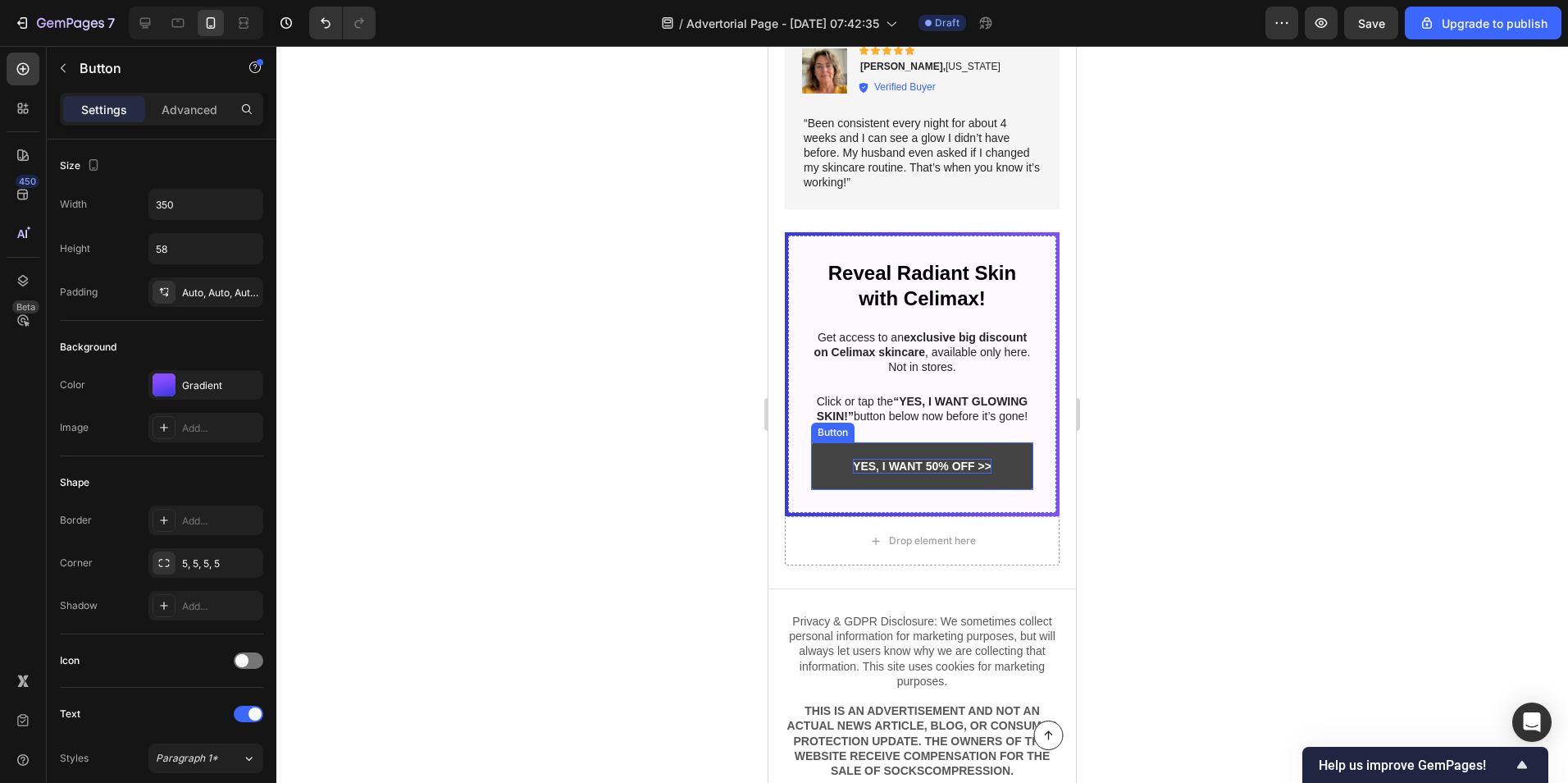
click at [923, 462] on p "YES, I WANT 50% OFF >>" at bounding box center [922, 465] width 138 height 15
click at [898, 464] on p "YES, I WANT 50% OFF >>" at bounding box center [922, 465] width 138 height 15
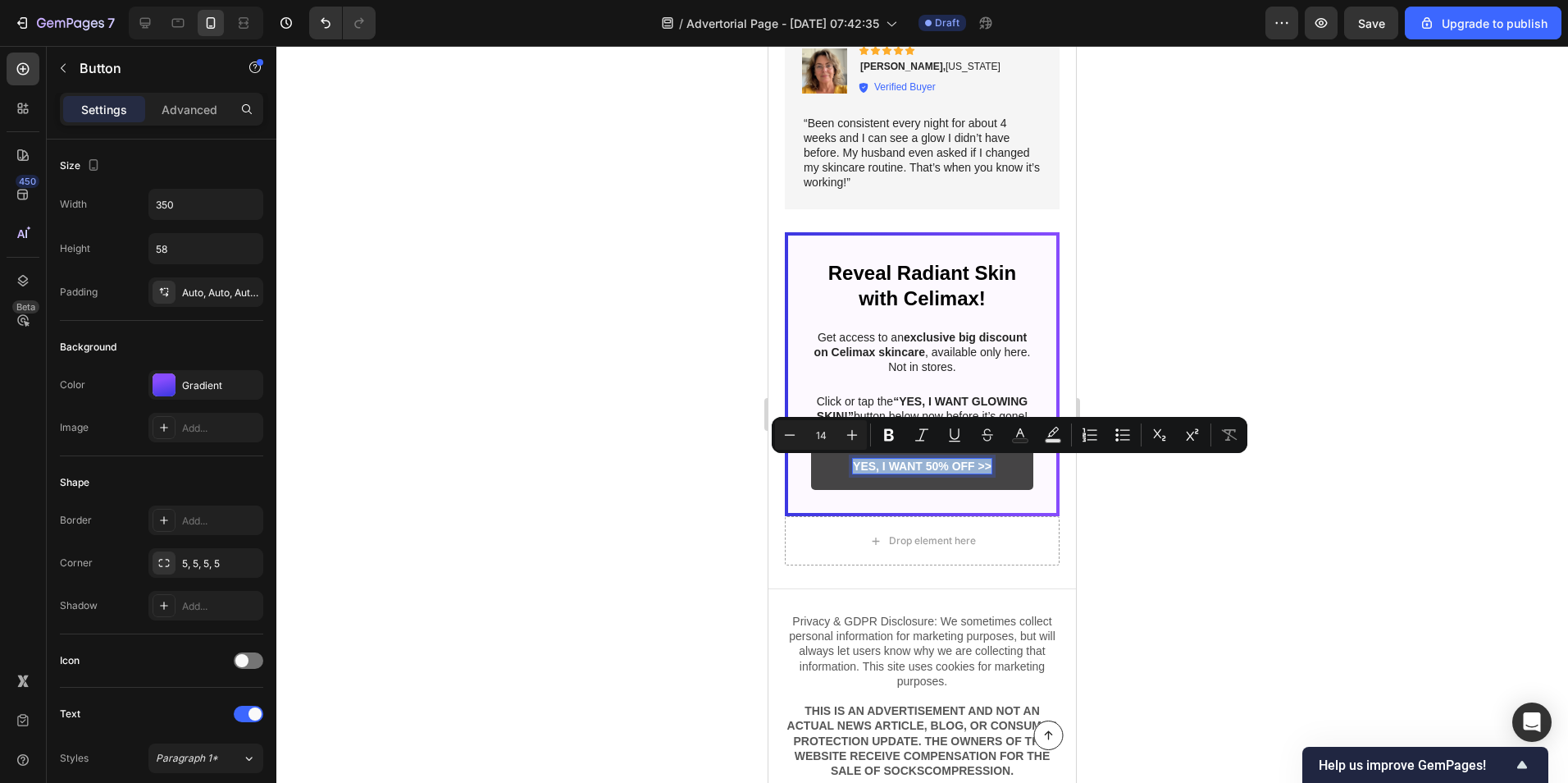
drag, startPoint x: 848, startPoint y: 465, endPoint x: 993, endPoint y: 471, distance: 145.1
click at [993, 471] on link "YES, I WANT 50% OFF >>" at bounding box center [922, 465] width 222 height 48
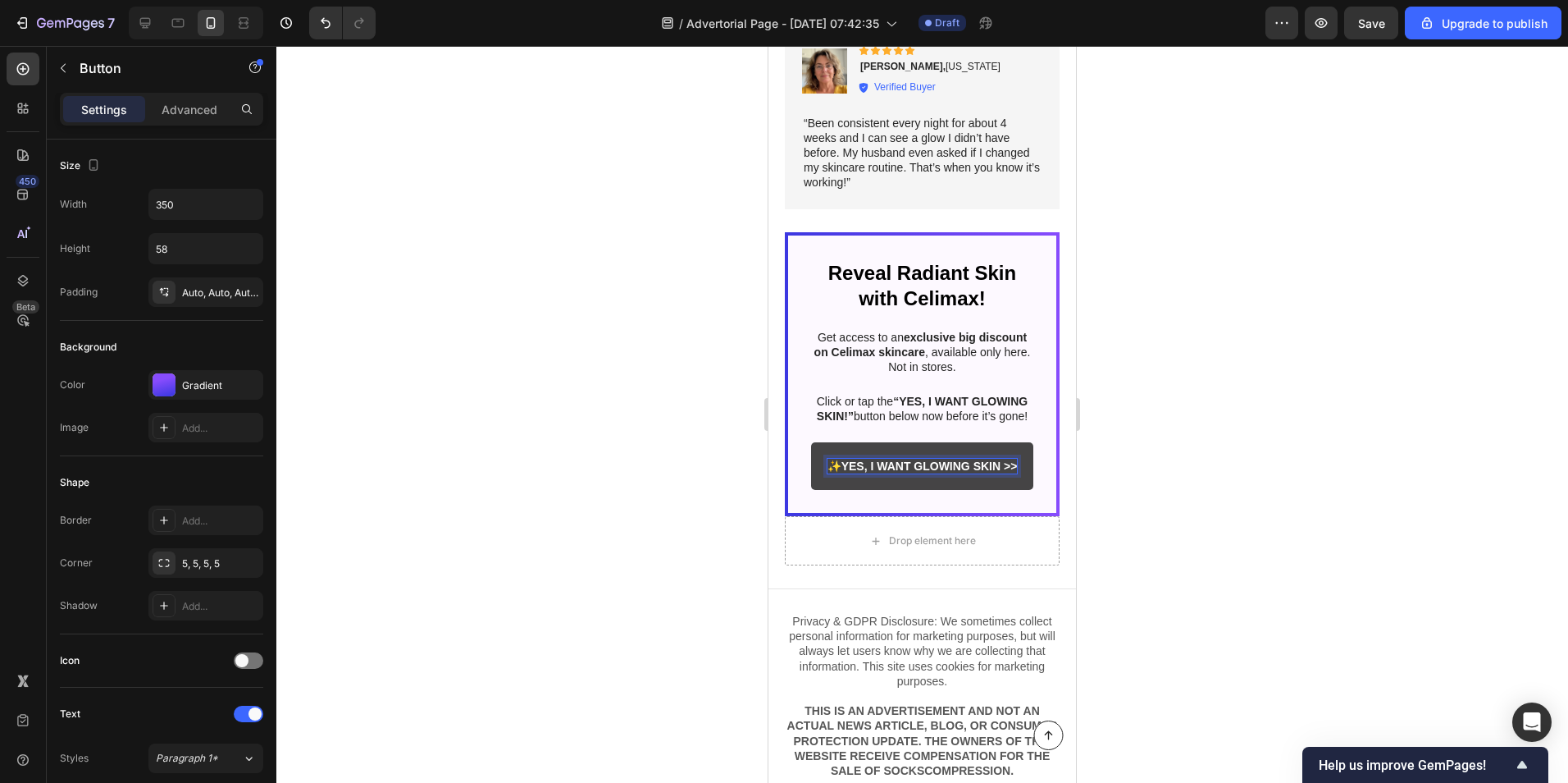
click at [822, 478] on link "✨ YES, I WANT GLOWING SKIN >>" at bounding box center [922, 465] width 222 height 48
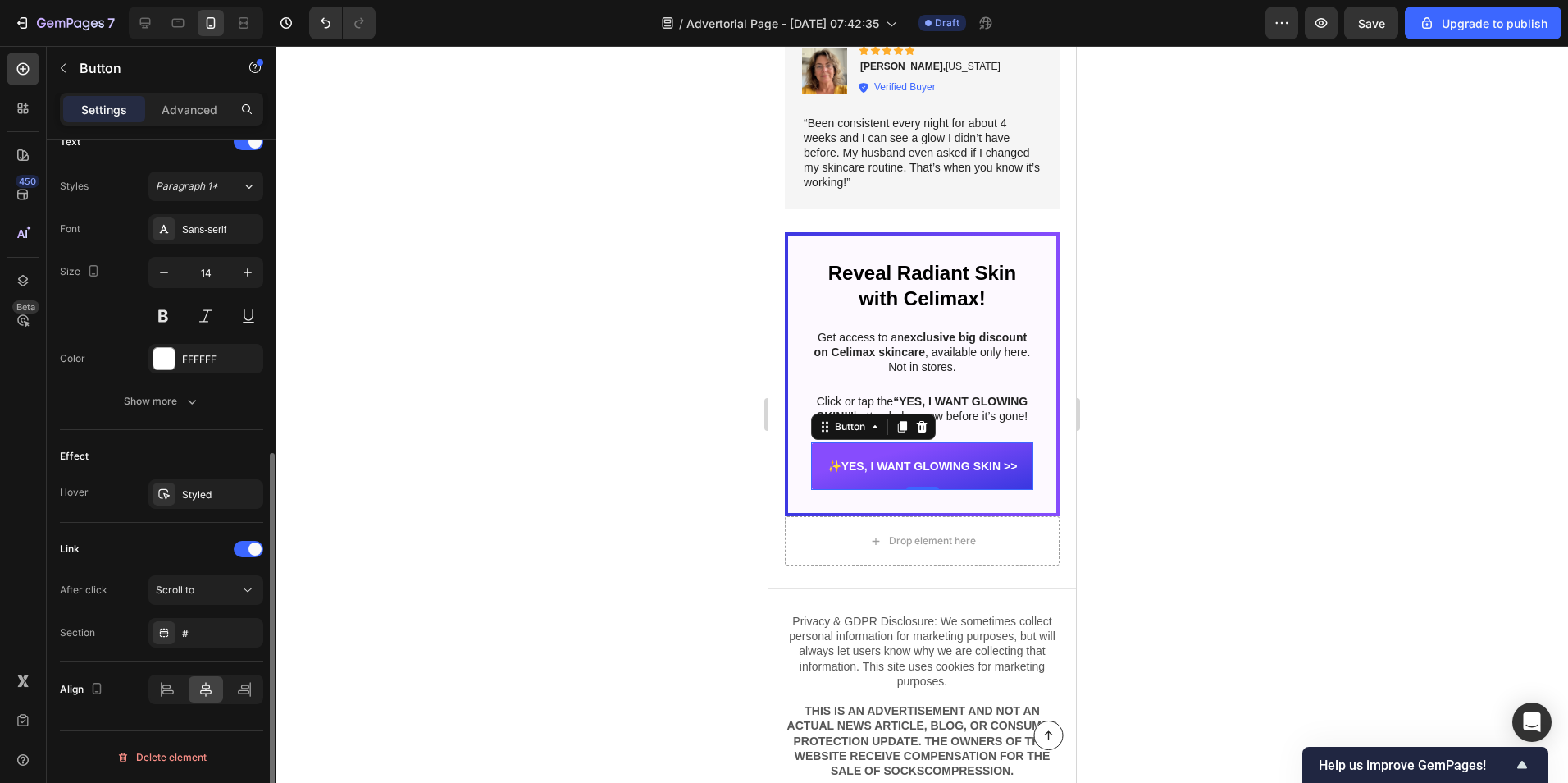
scroll to position [80, 0]
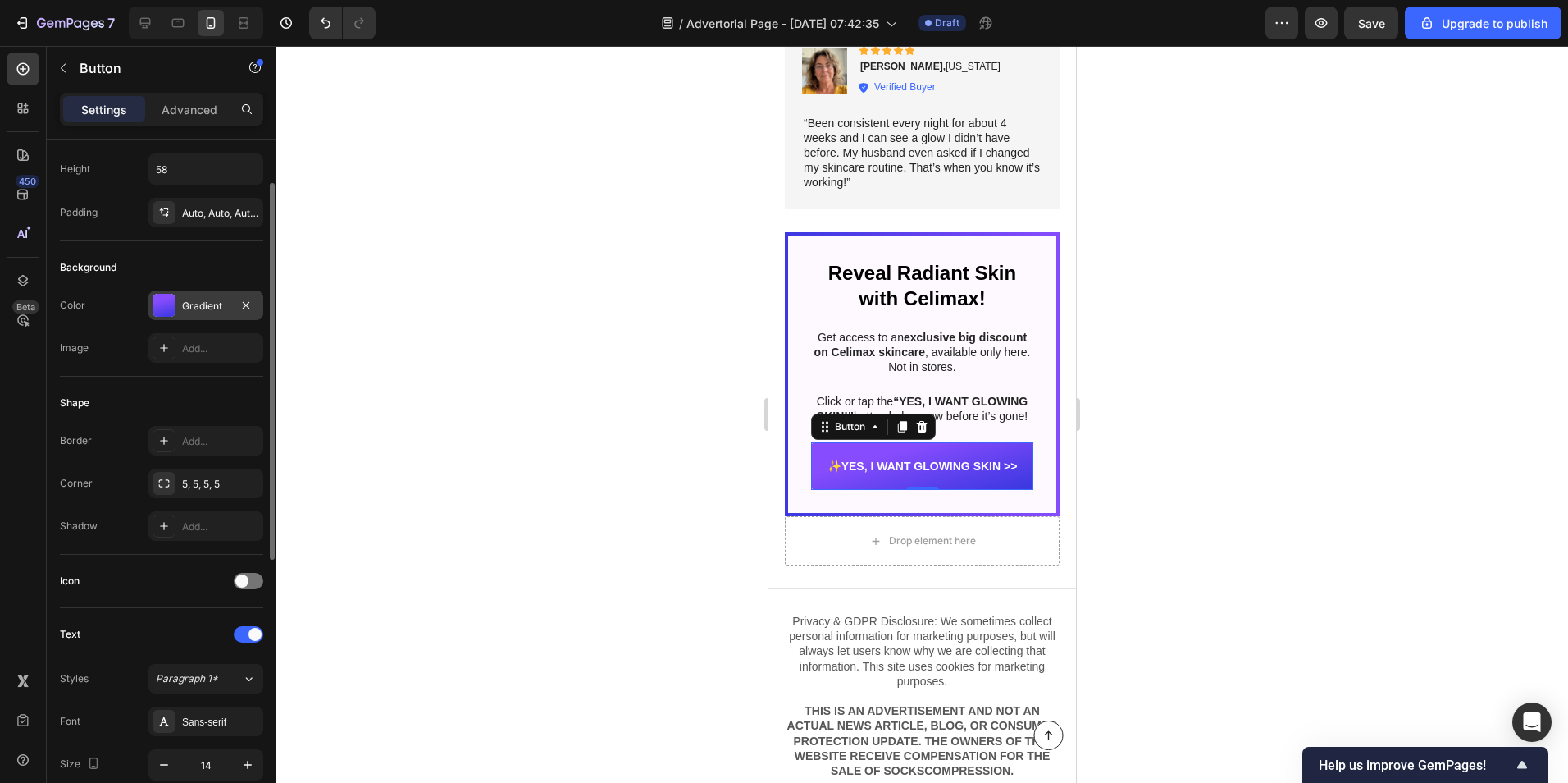
click at [189, 298] on div "Gradient" at bounding box center [206, 305] width 48 height 15
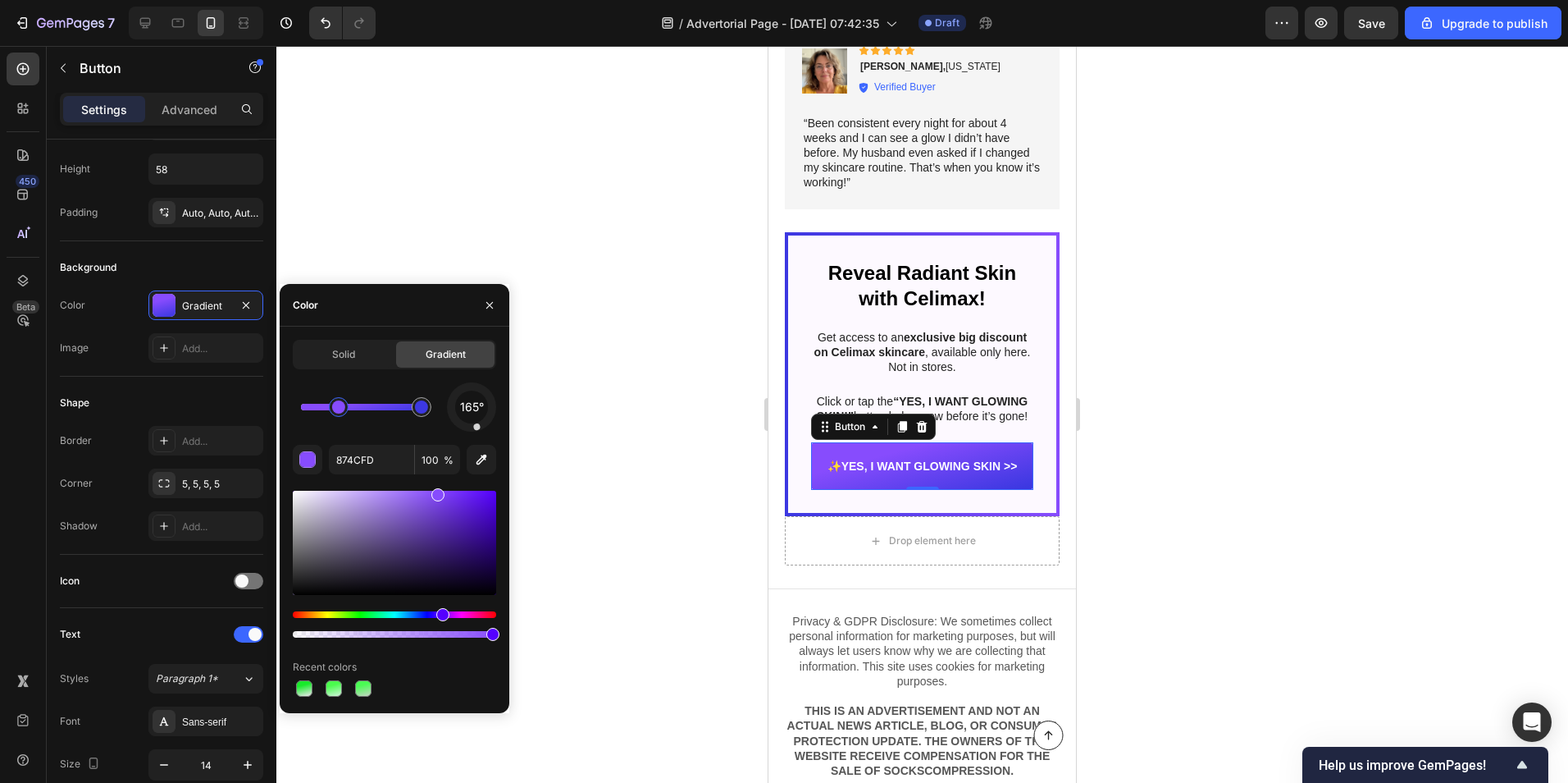
click at [355, 618] on div at bounding box center [394, 625] width 203 height 26
click at [356, 614] on div "Hue" at bounding box center [394, 615] width 203 height 7
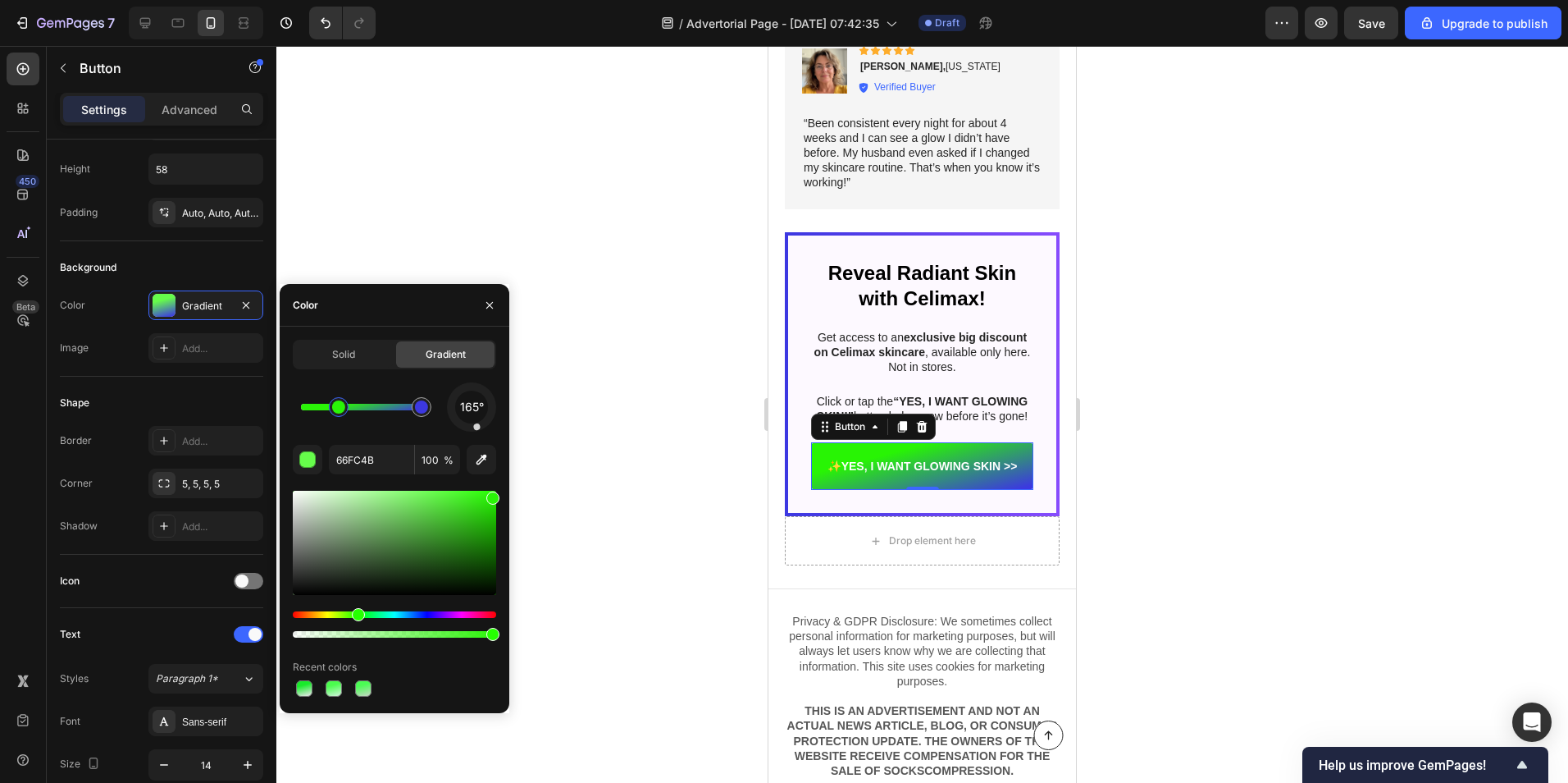
click at [493, 494] on div at bounding box center [394, 542] width 203 height 104
click at [414, 402] on div at bounding box center [421, 407] width 20 height 20
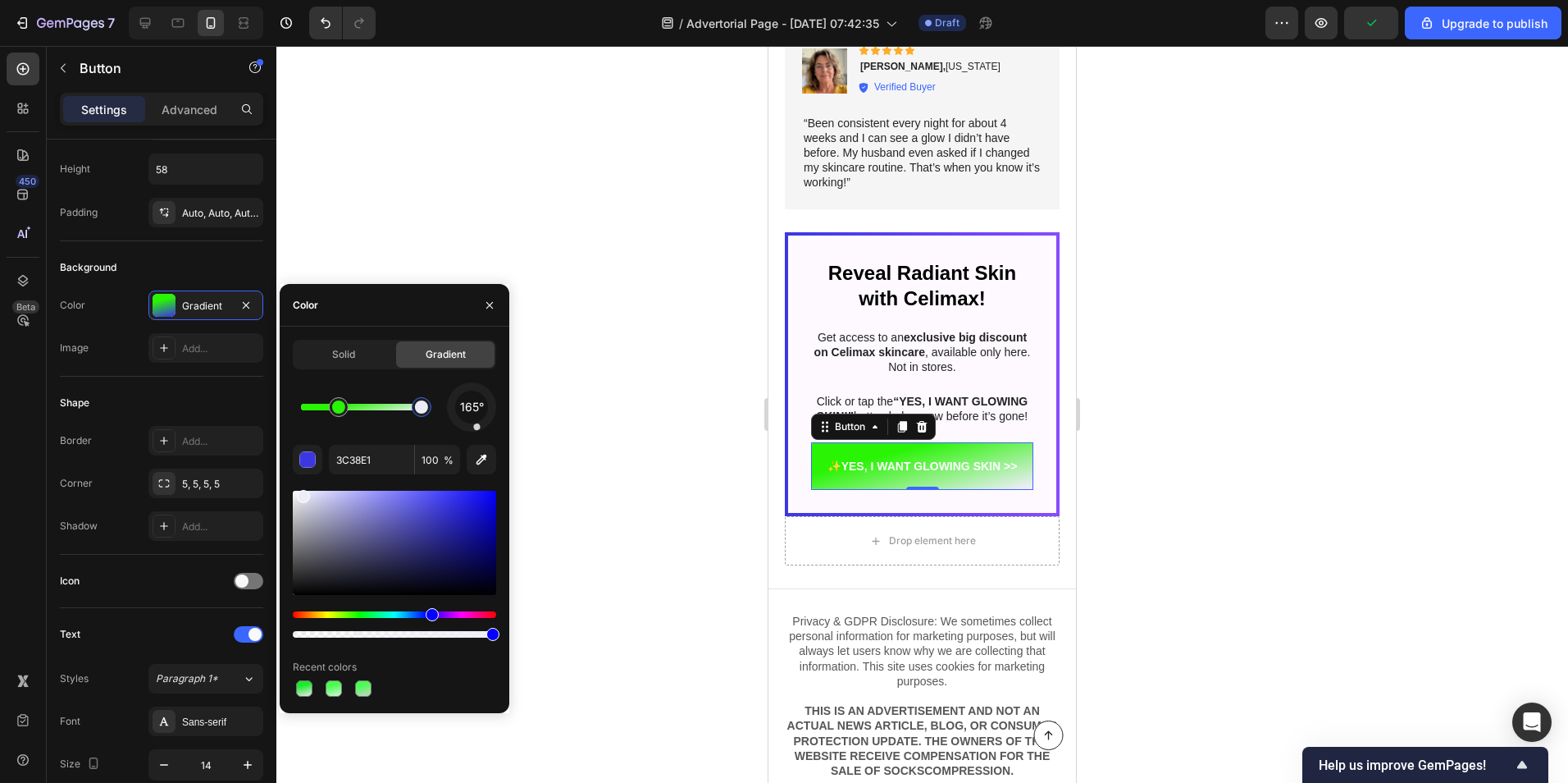
click at [301, 493] on div at bounding box center [394, 542] width 203 height 104
click at [348, 504] on div at bounding box center [394, 542] width 203 height 104
click at [364, 612] on div "Hue" at bounding box center [394, 615] width 203 height 7
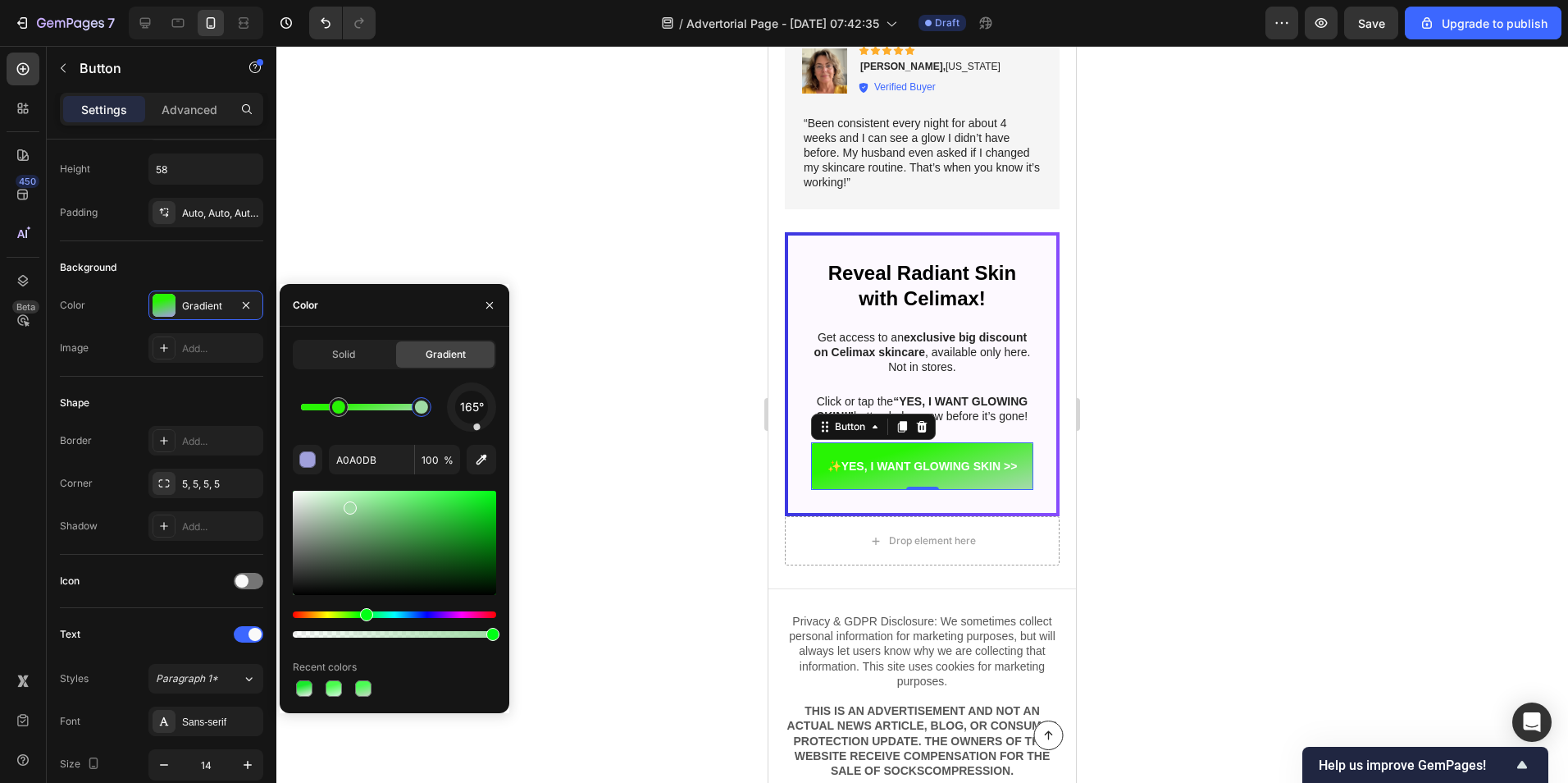
type input "A0DBA5"
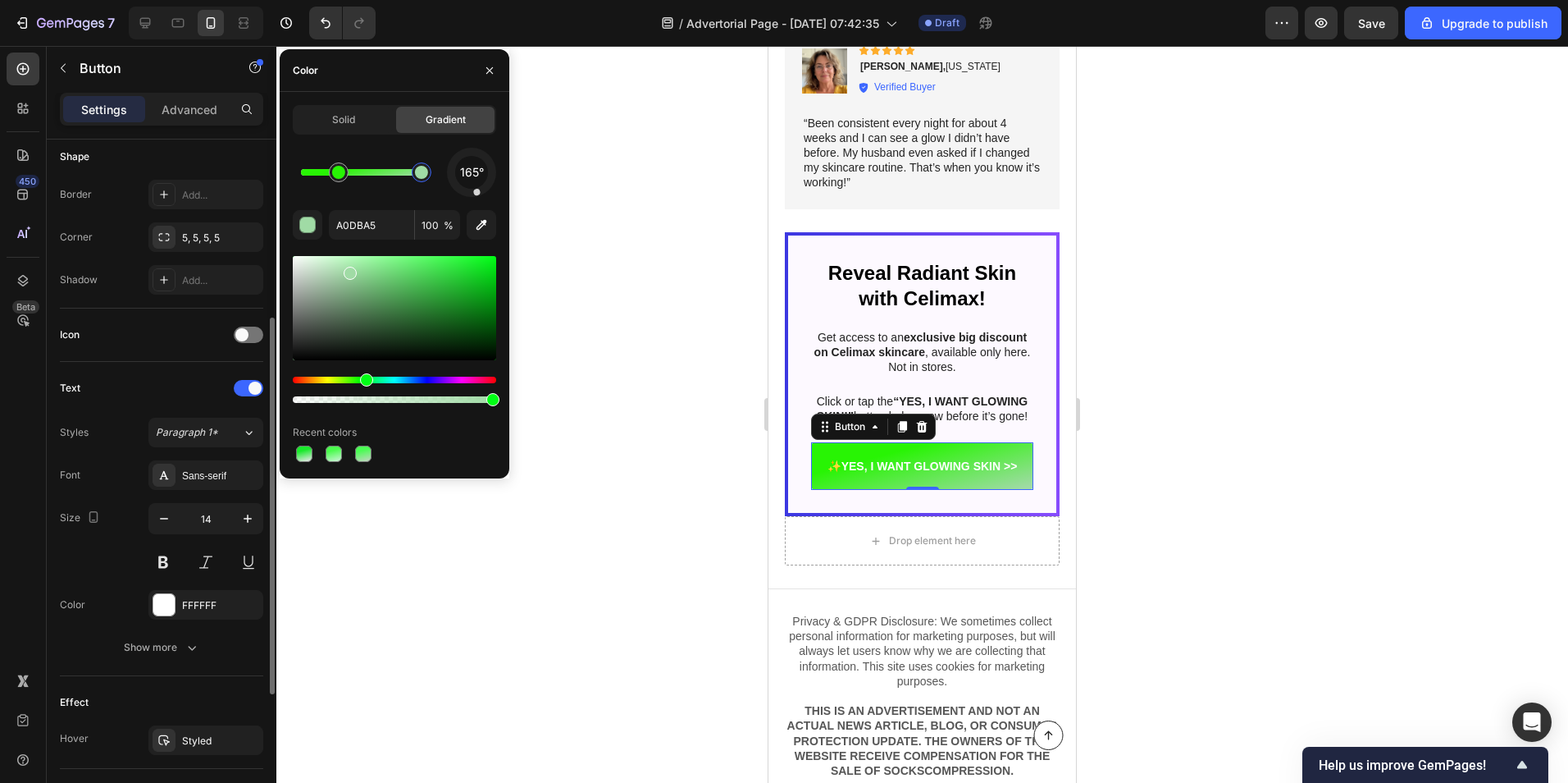
scroll to position [408, 0]
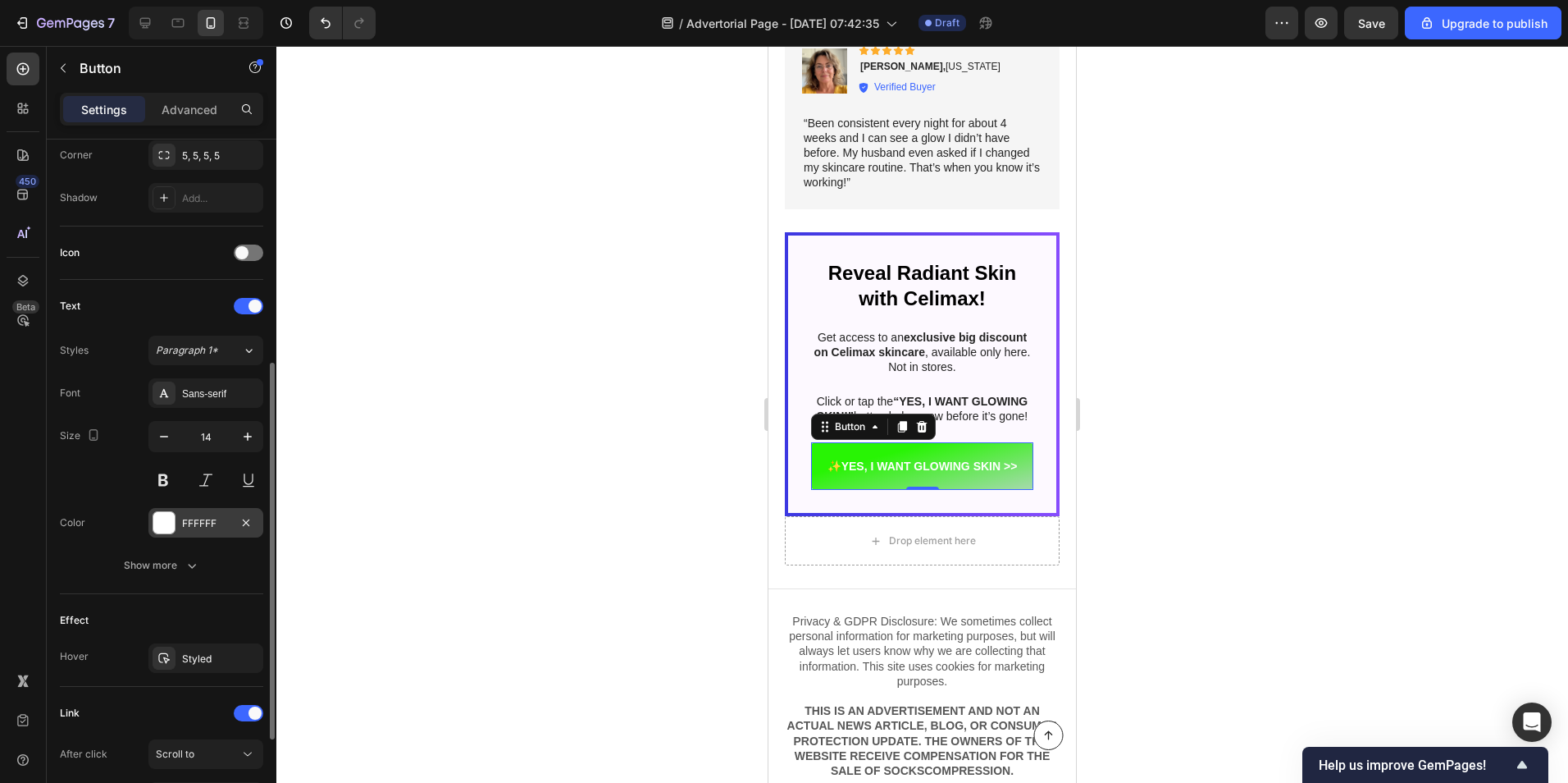
click at [187, 528] on div "FFFFFF" at bounding box center [206, 523] width 48 height 15
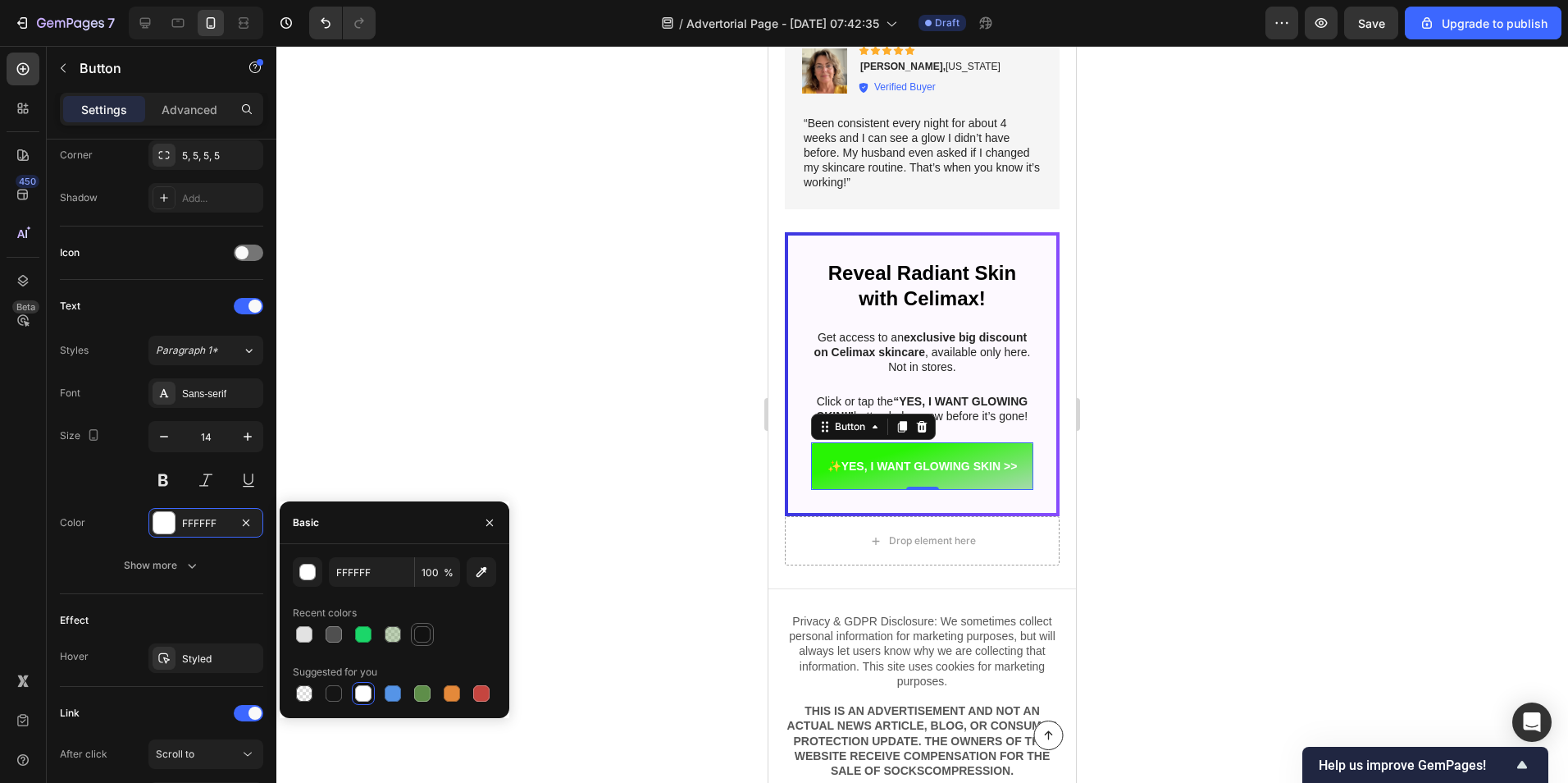
click at [419, 636] on div at bounding box center [422, 634] width 16 height 16
type input "121212"
click at [575, 414] on div at bounding box center [923, 414] width 1292 height 737
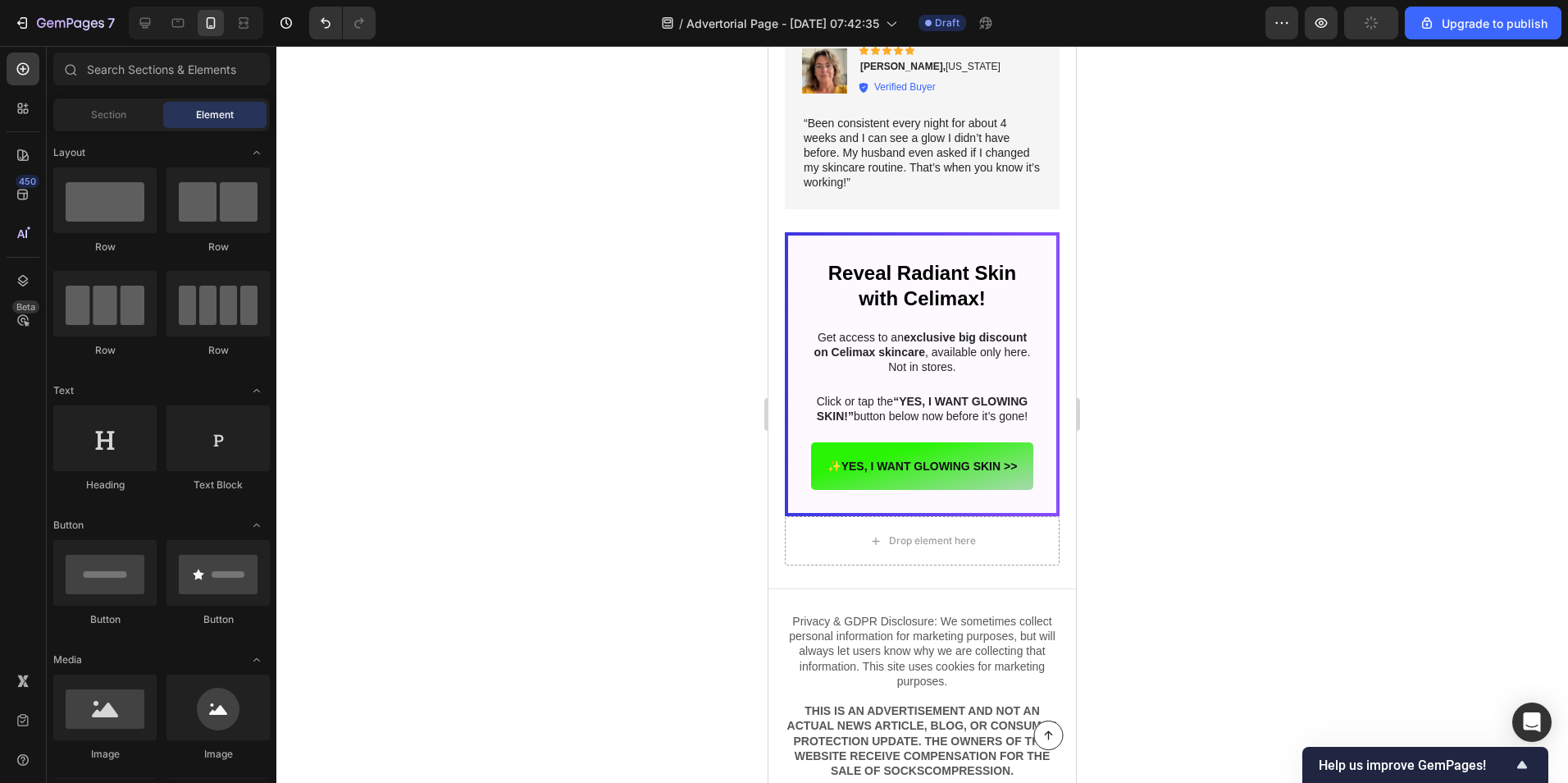
click at [575, 414] on div at bounding box center [923, 414] width 1292 height 737
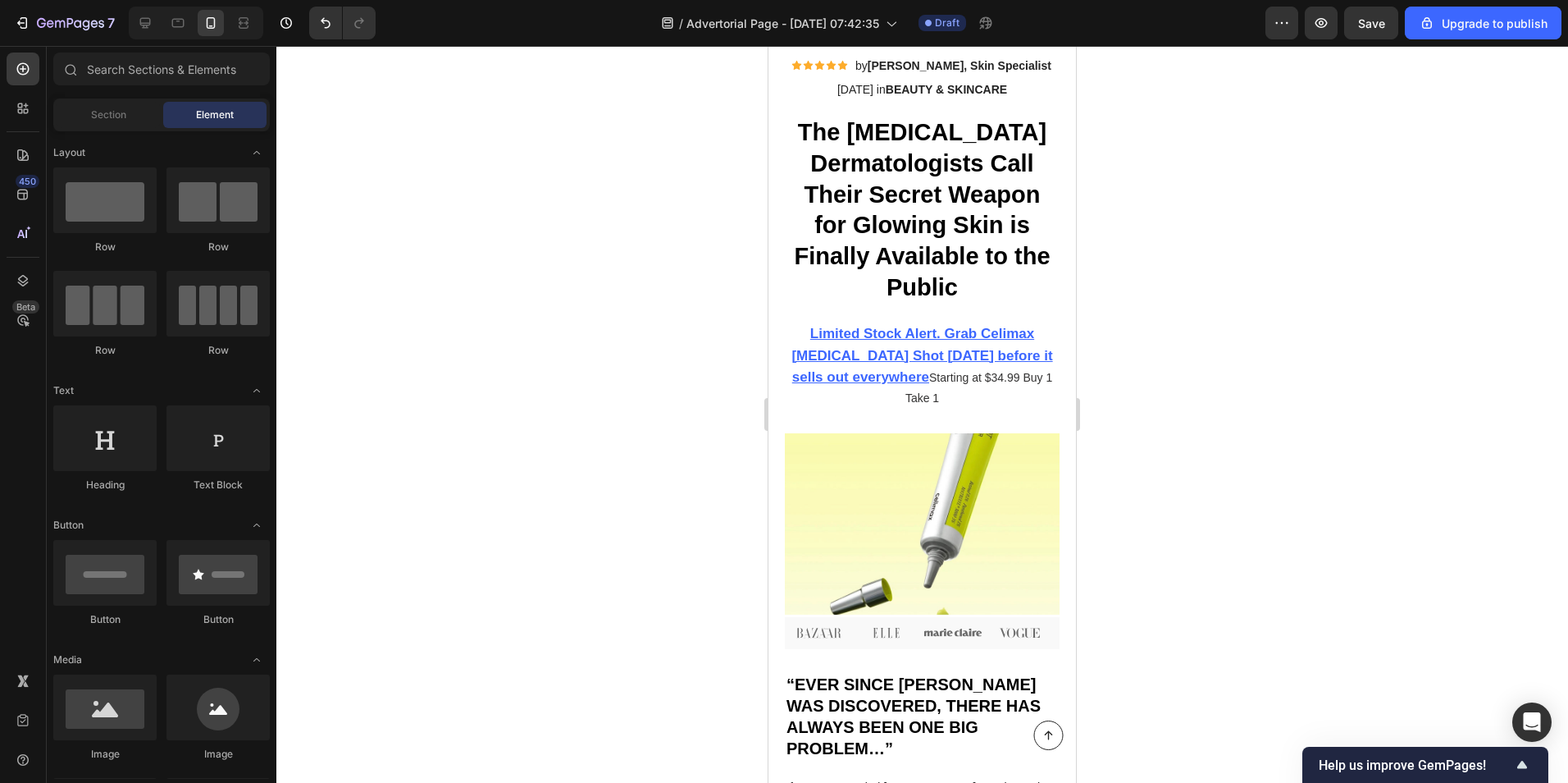
scroll to position [0, 0]
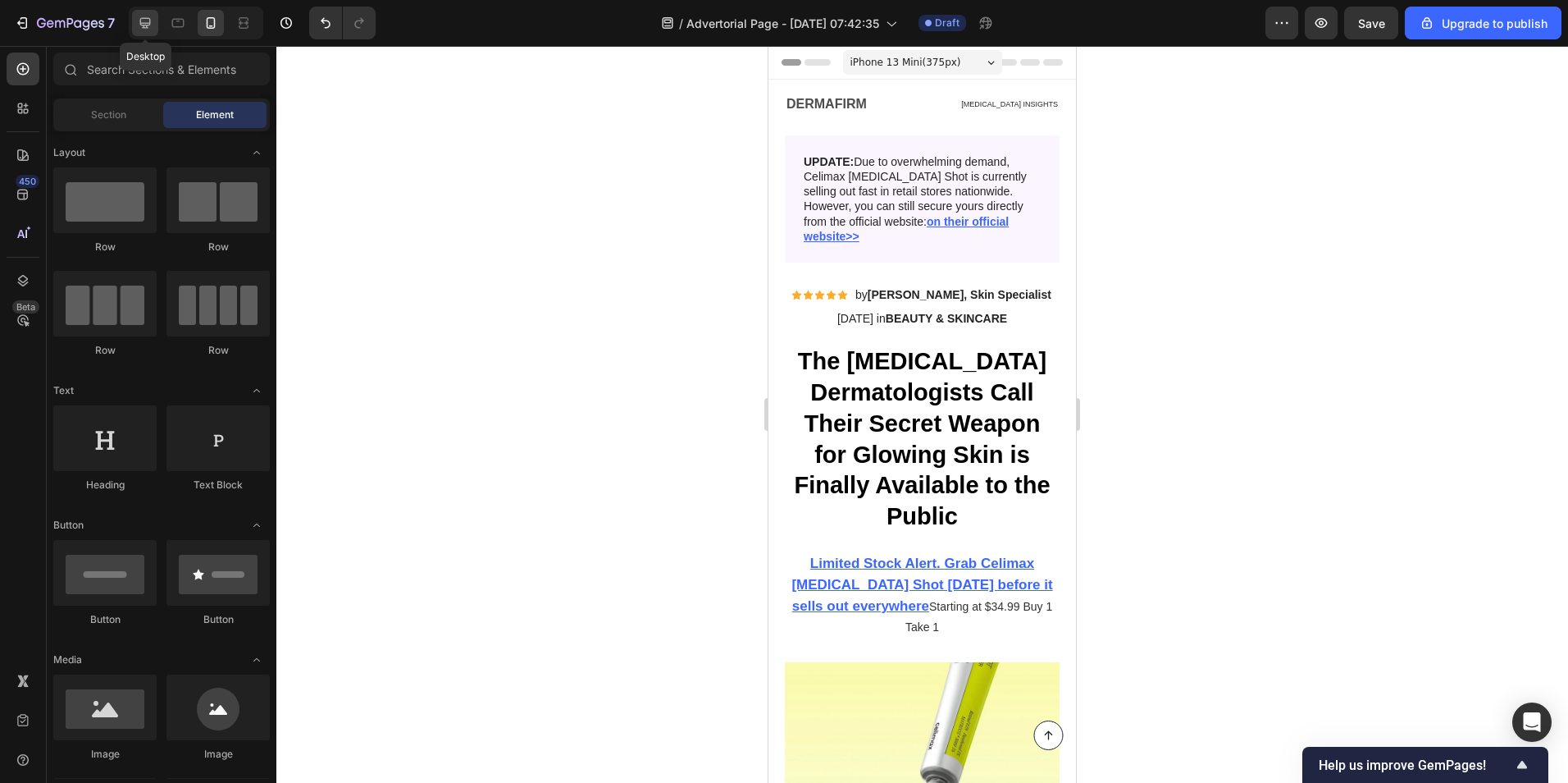
click at [154, 23] on div at bounding box center [145, 22] width 26 height 26
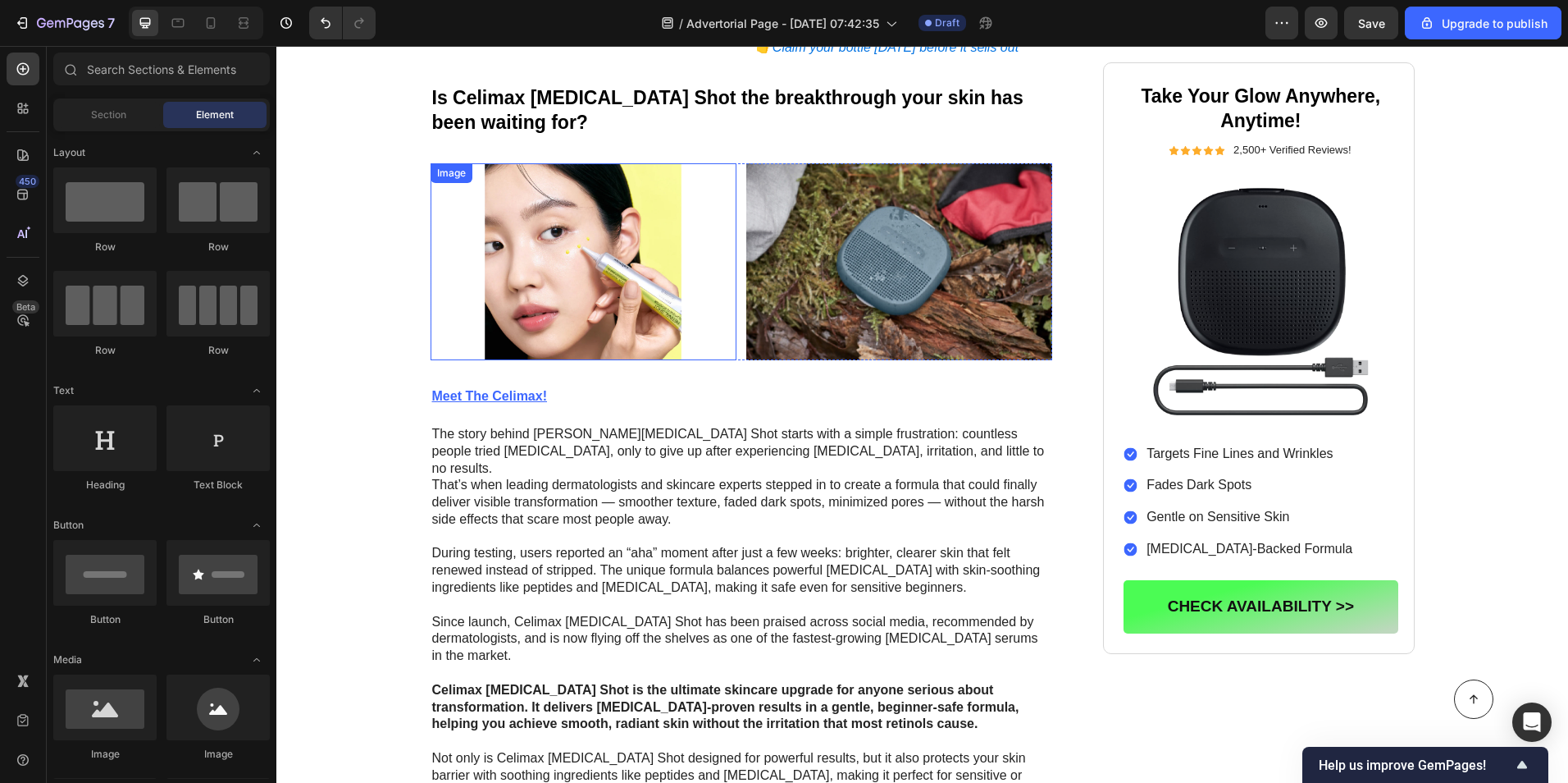
scroll to position [985, 0]
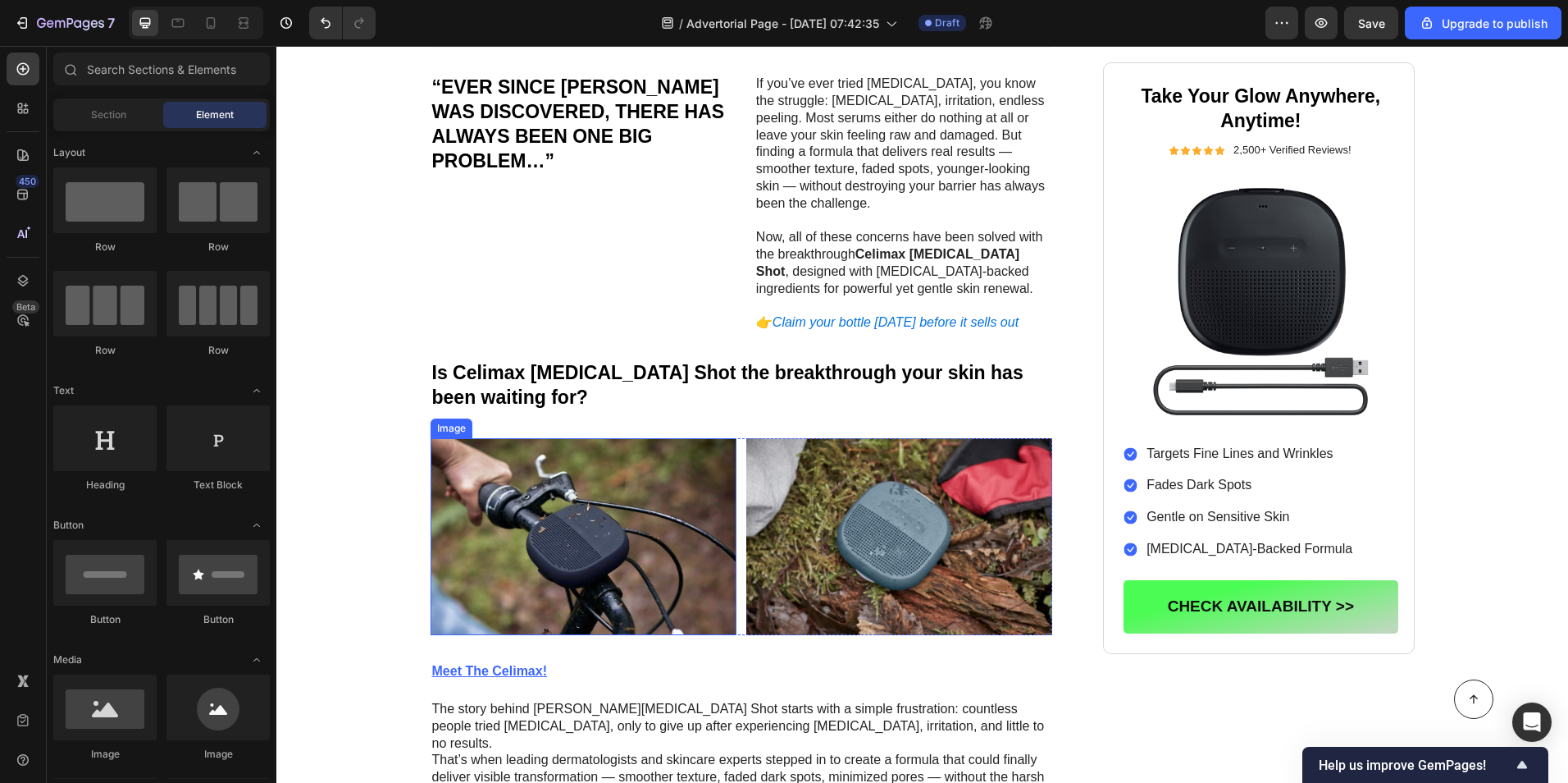
click at [532, 501] on img at bounding box center [584, 536] width 306 height 197
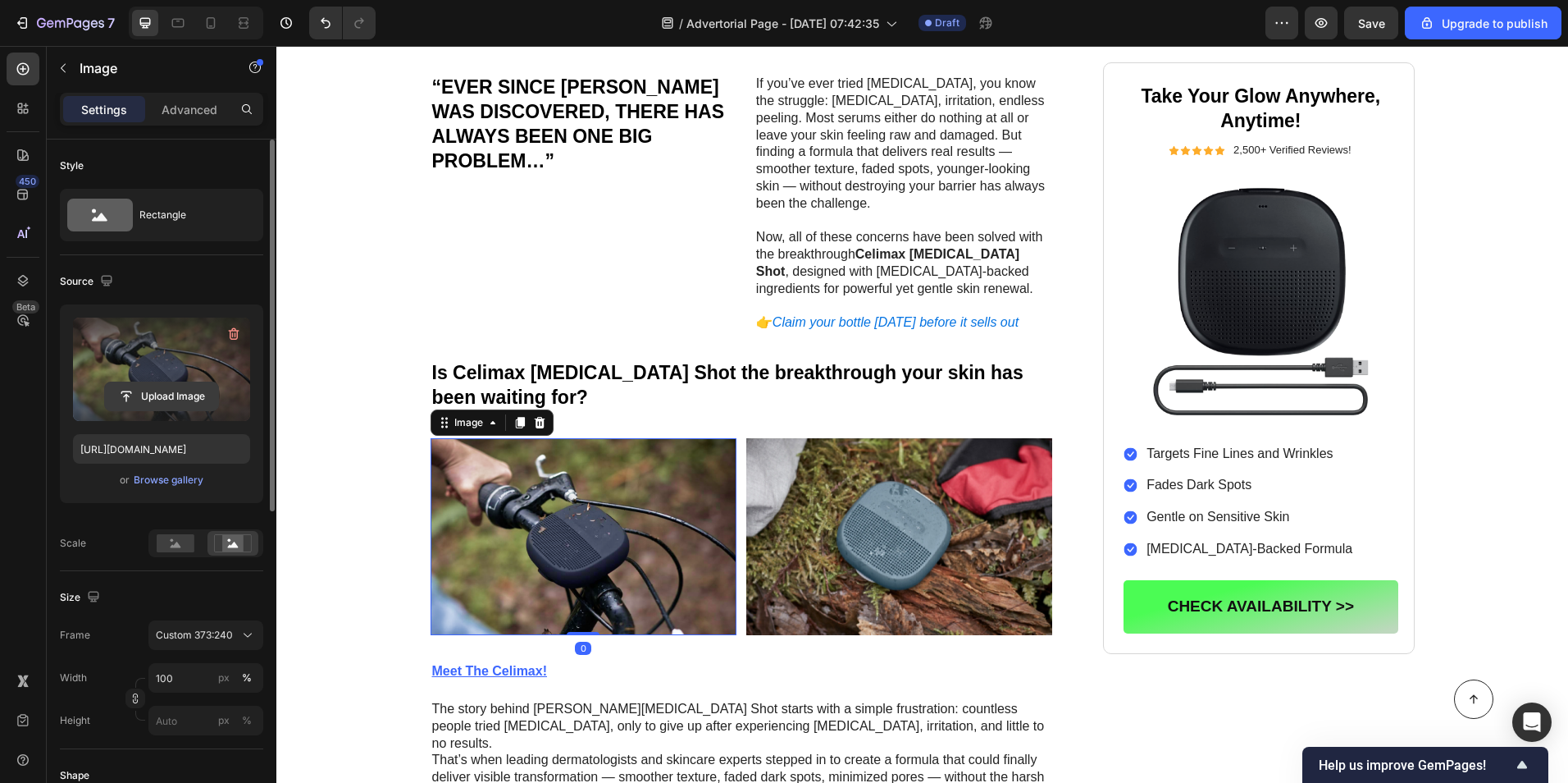
click at [176, 410] on button "Upload Image" at bounding box center [161, 396] width 115 height 29
click at [170, 390] on input "file" at bounding box center [161, 396] width 113 height 28
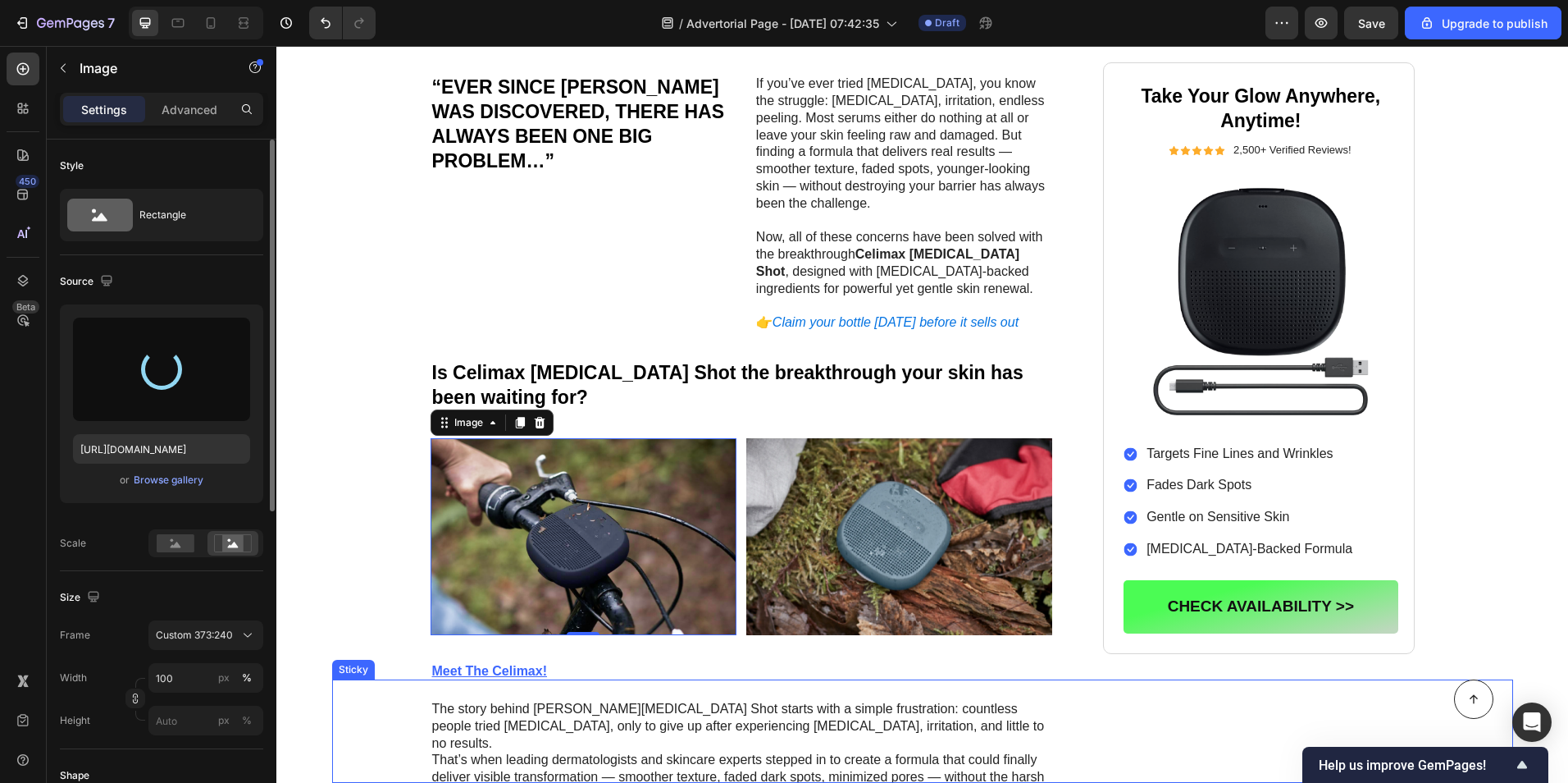
type input "[URL][DOMAIN_NAME]"
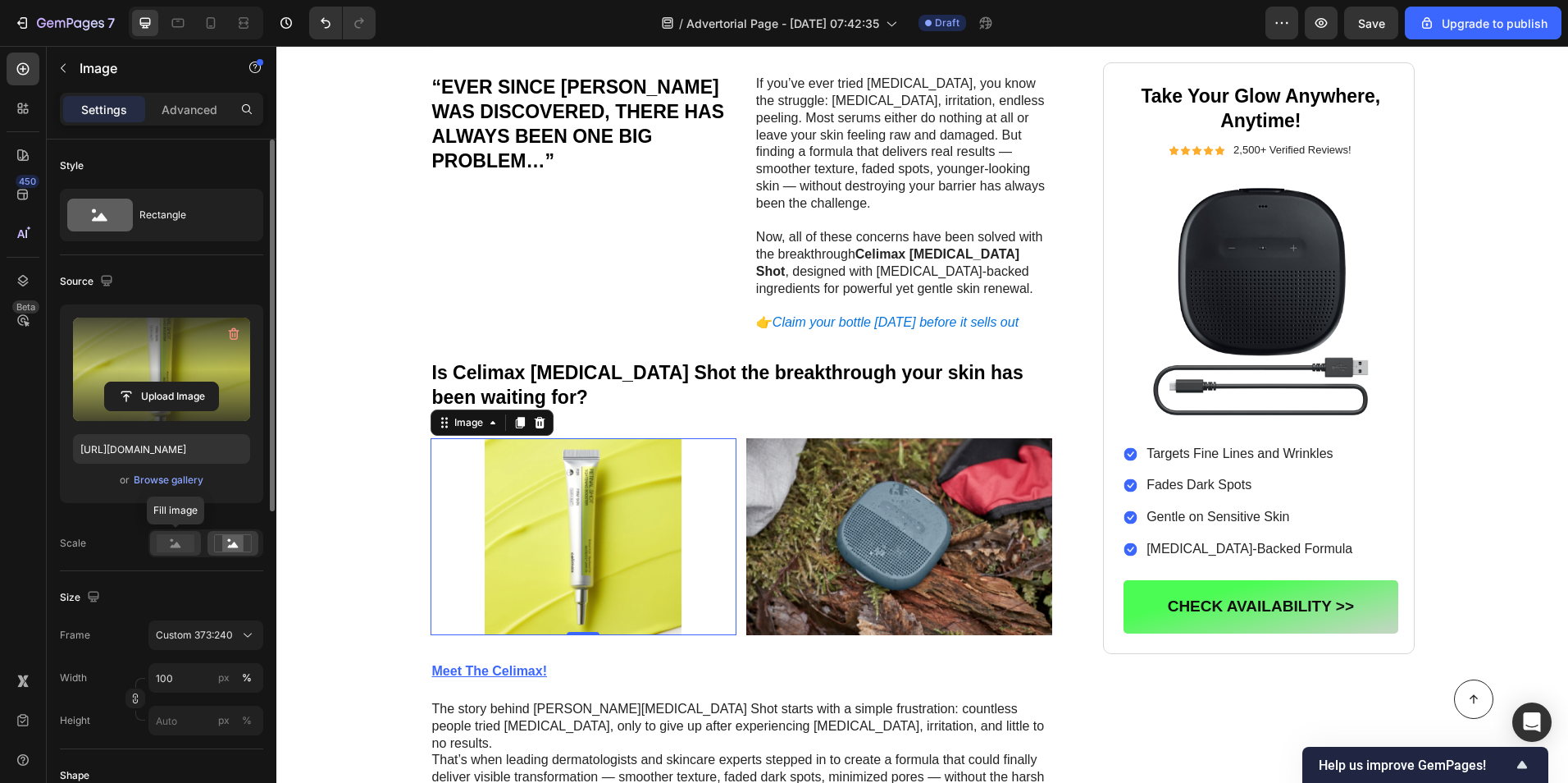
click at [182, 542] on rect at bounding box center [176, 542] width 38 height 18
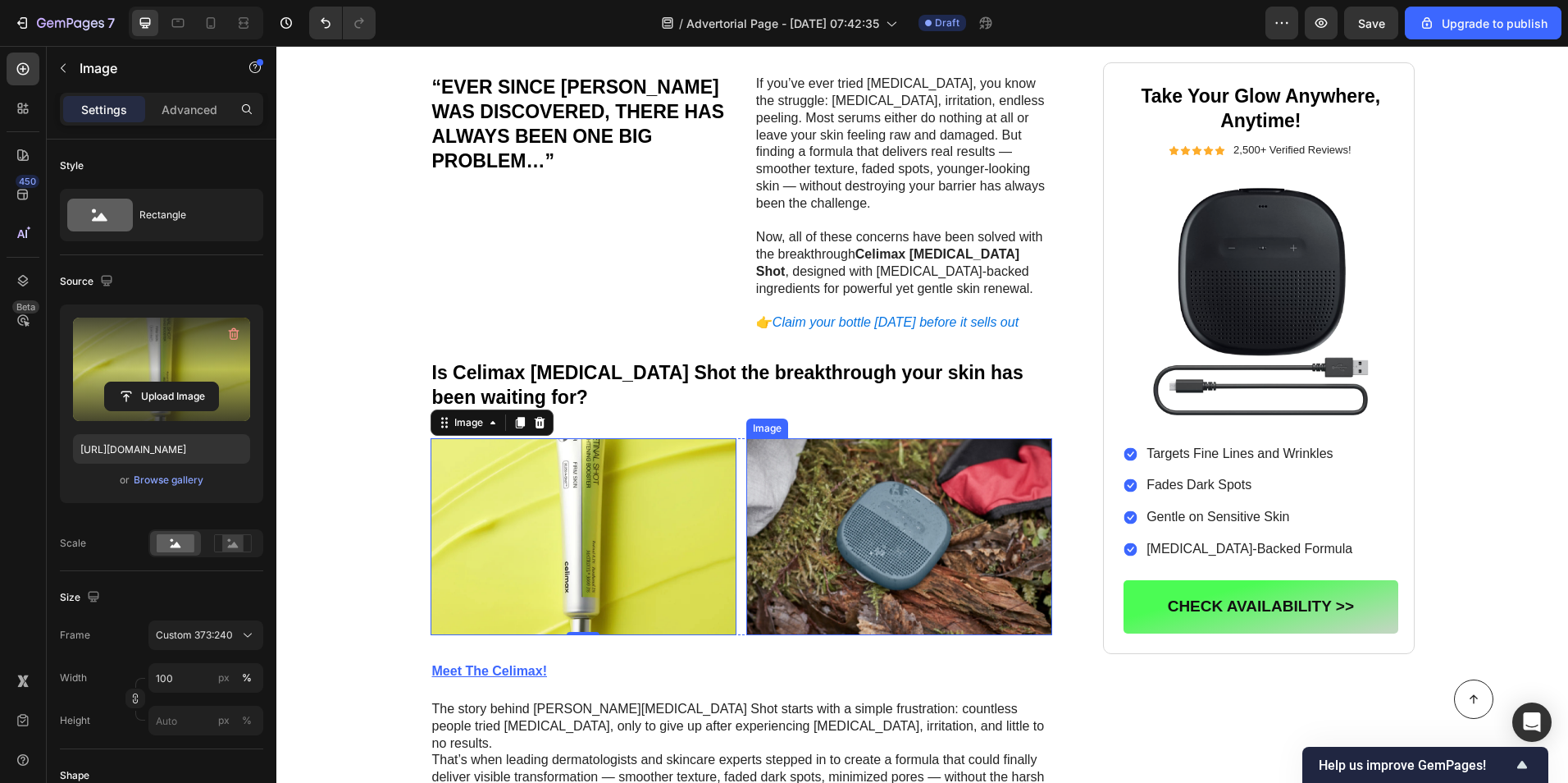
click at [906, 533] on img at bounding box center [899, 536] width 306 height 197
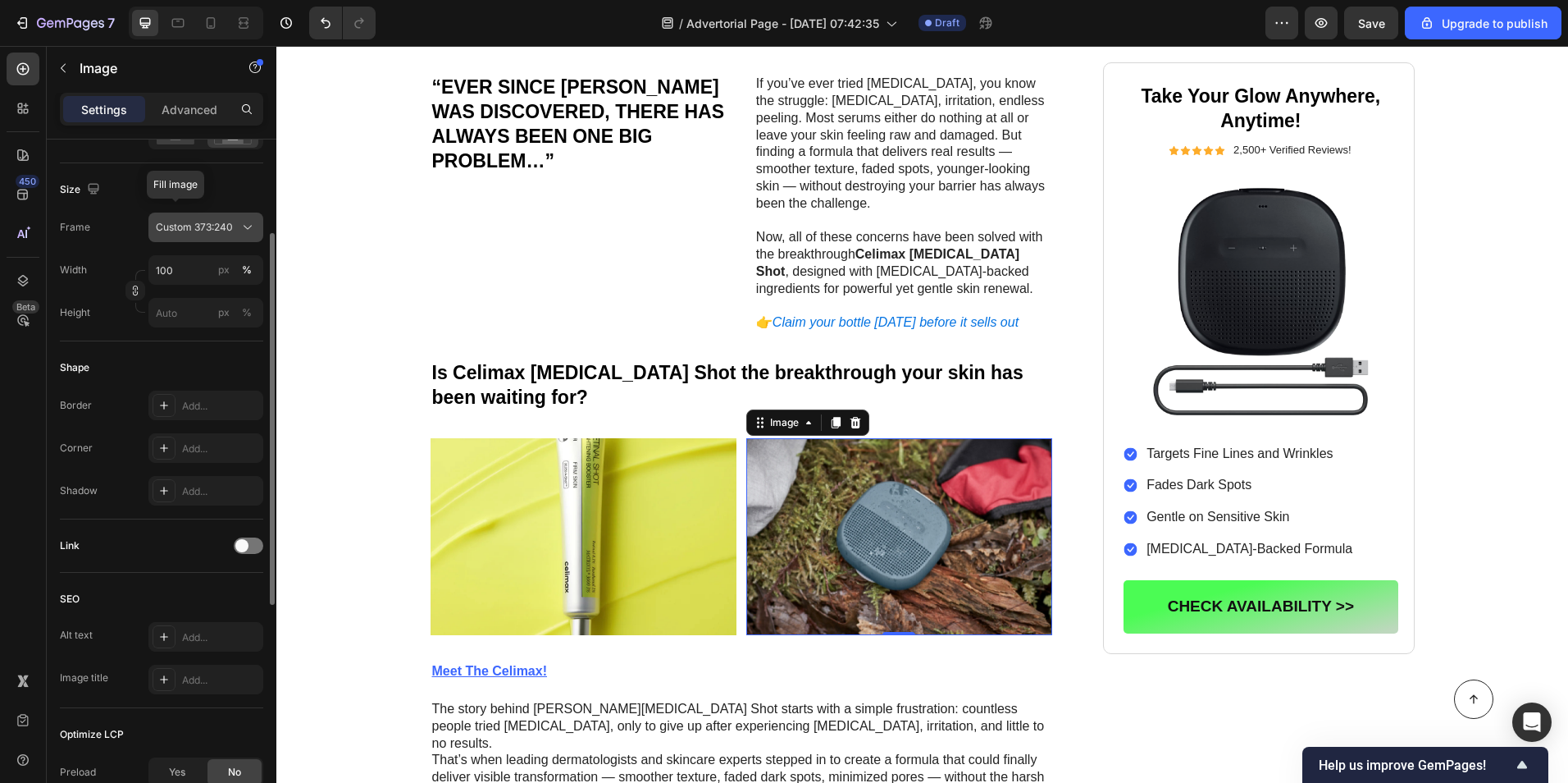
scroll to position [162, 0]
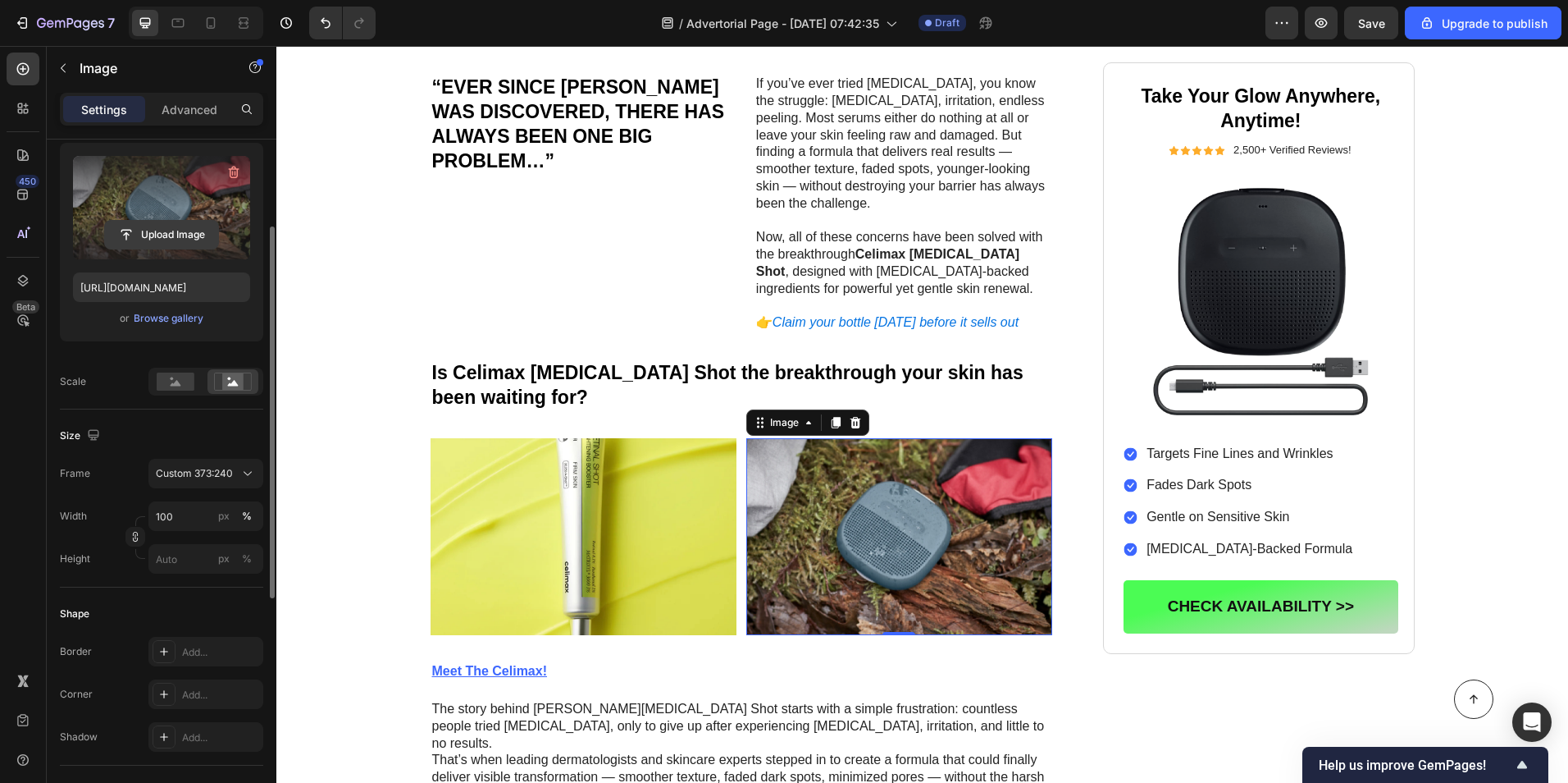
click at [173, 225] on input "file" at bounding box center [161, 234] width 113 height 28
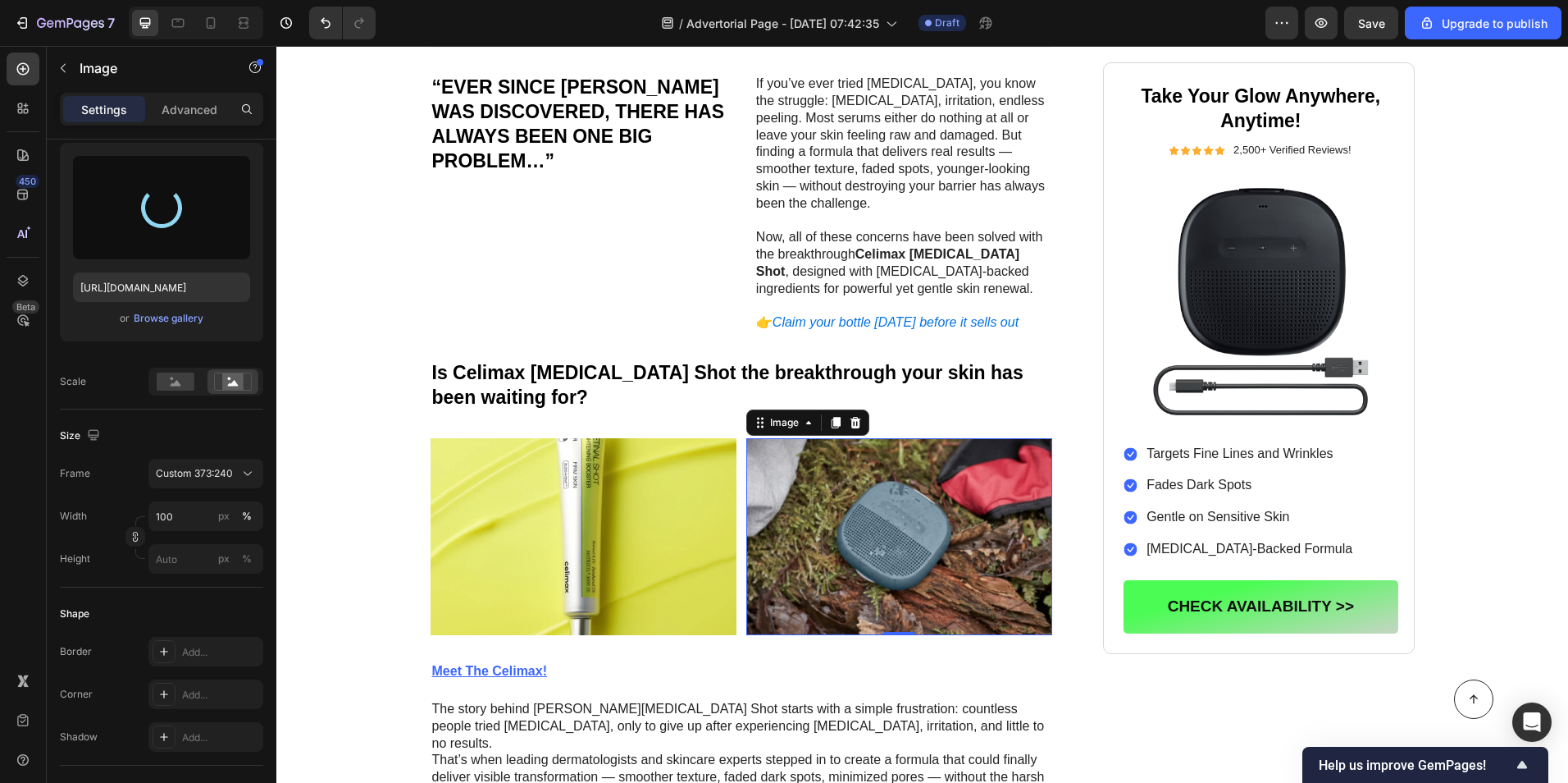
type input "[URL][DOMAIN_NAME]"
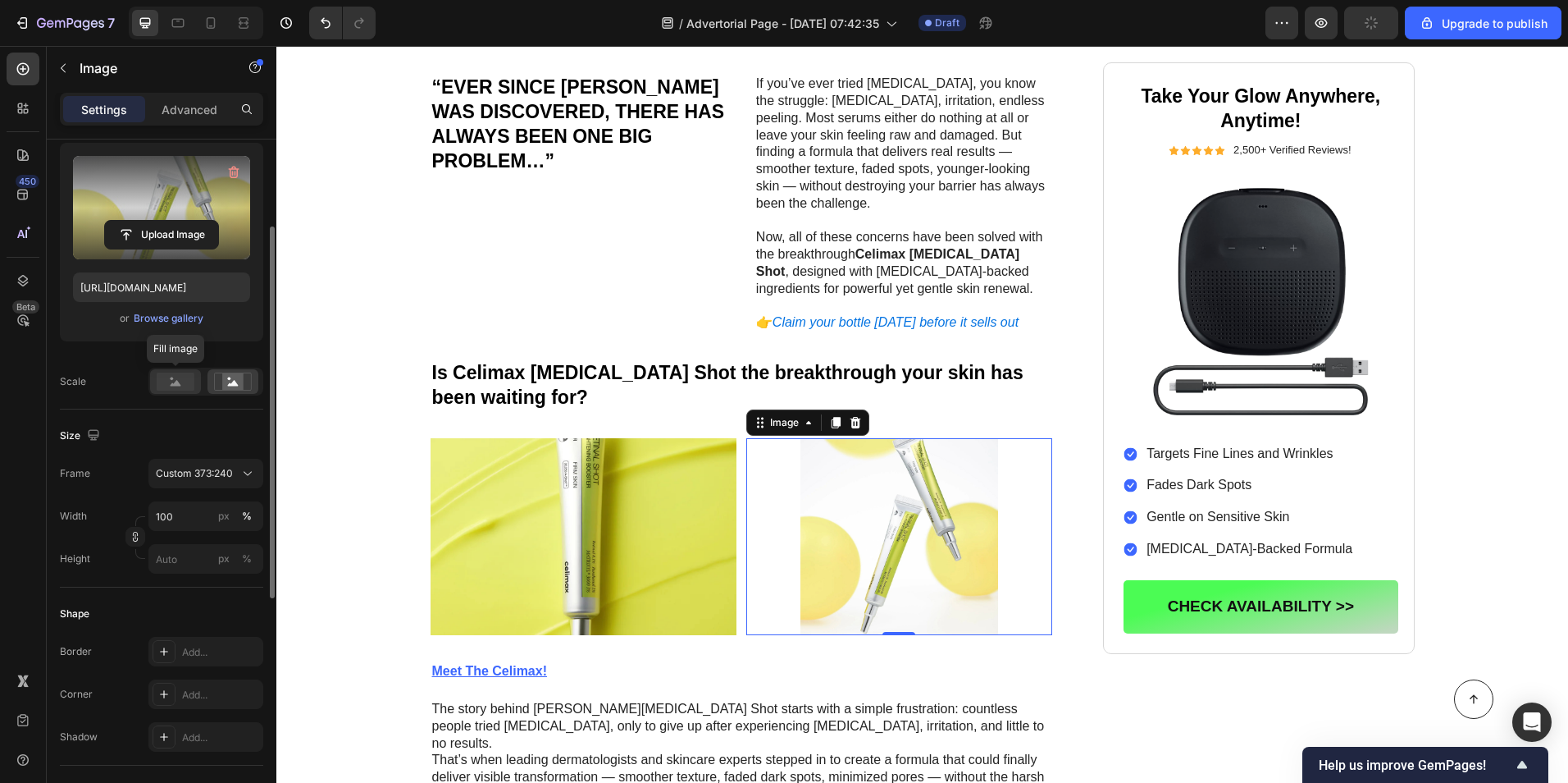
click at [167, 376] on rect at bounding box center [176, 382] width 38 height 18
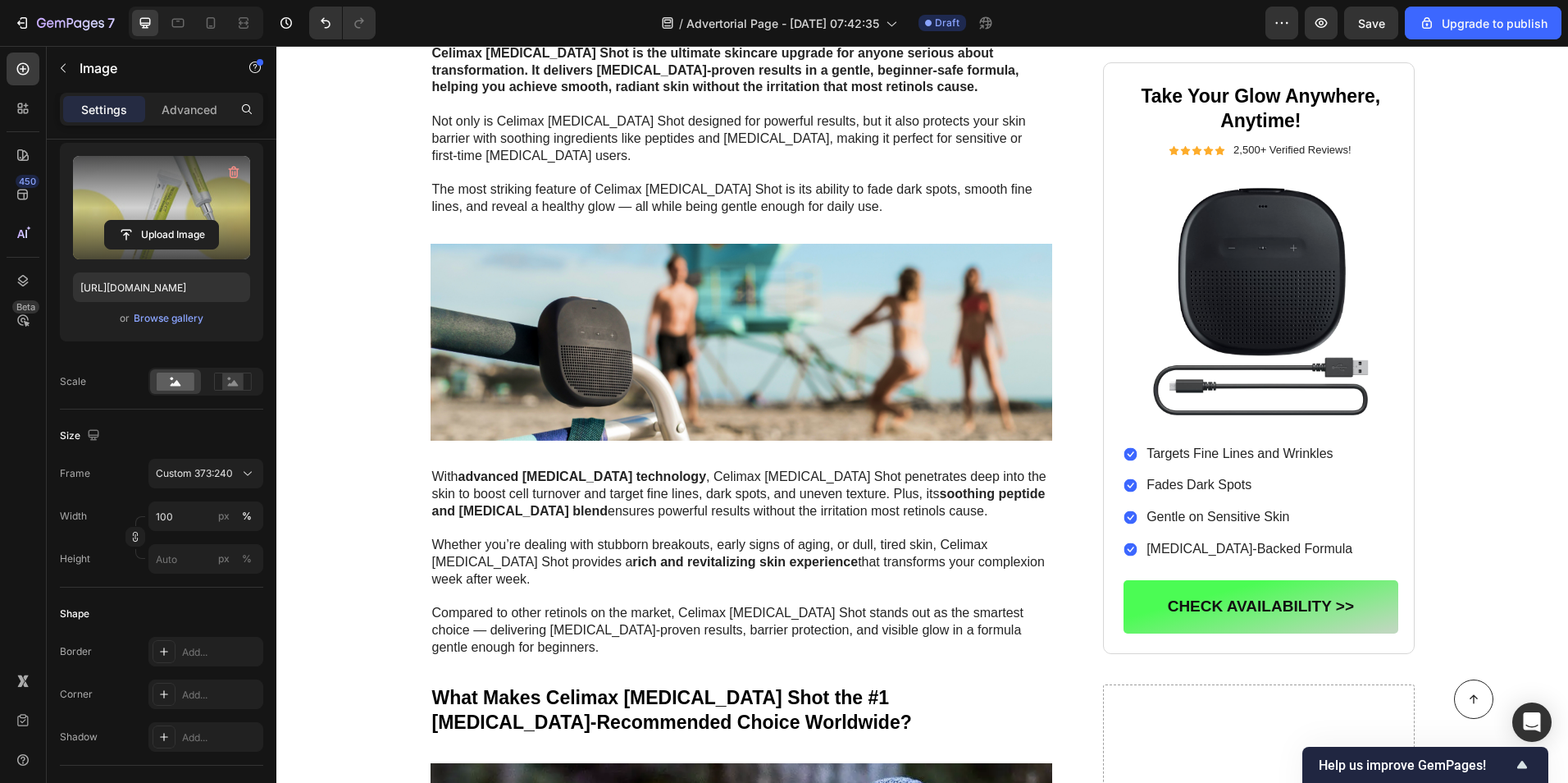
scroll to position [1887, 0]
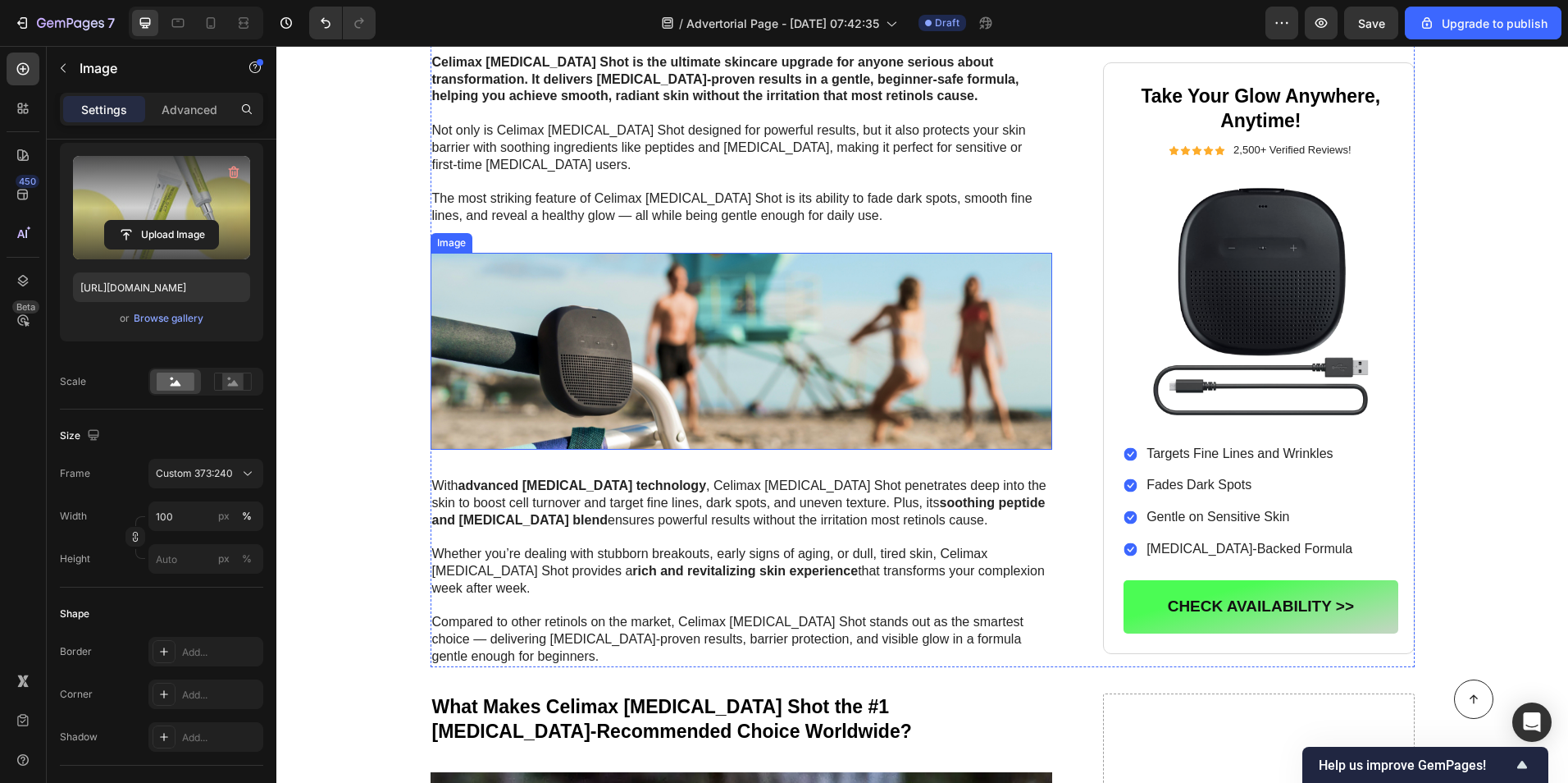
click at [522, 321] on img at bounding box center [742, 351] width 623 height 197
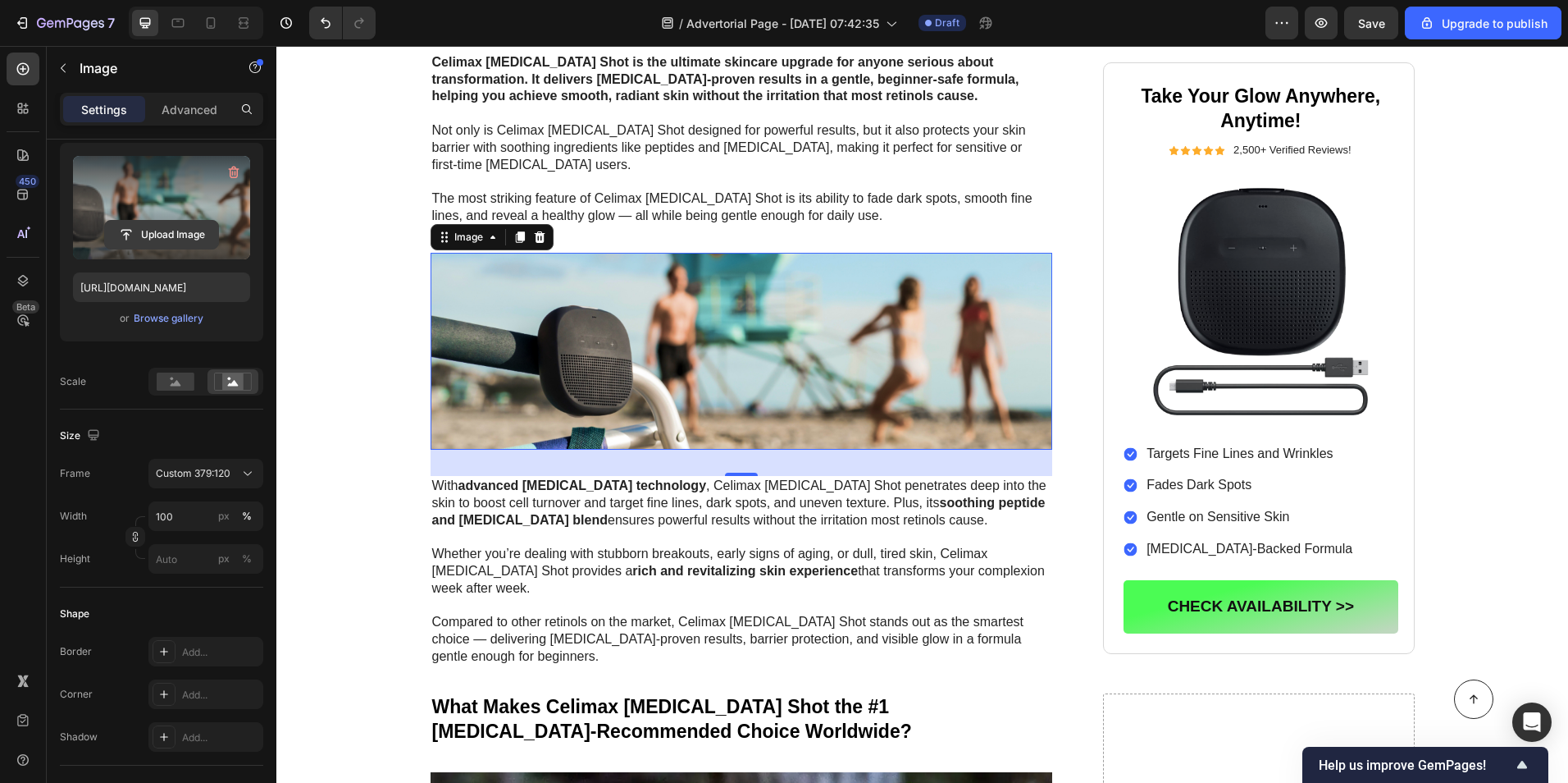
click at [129, 230] on input "file" at bounding box center [161, 234] width 113 height 28
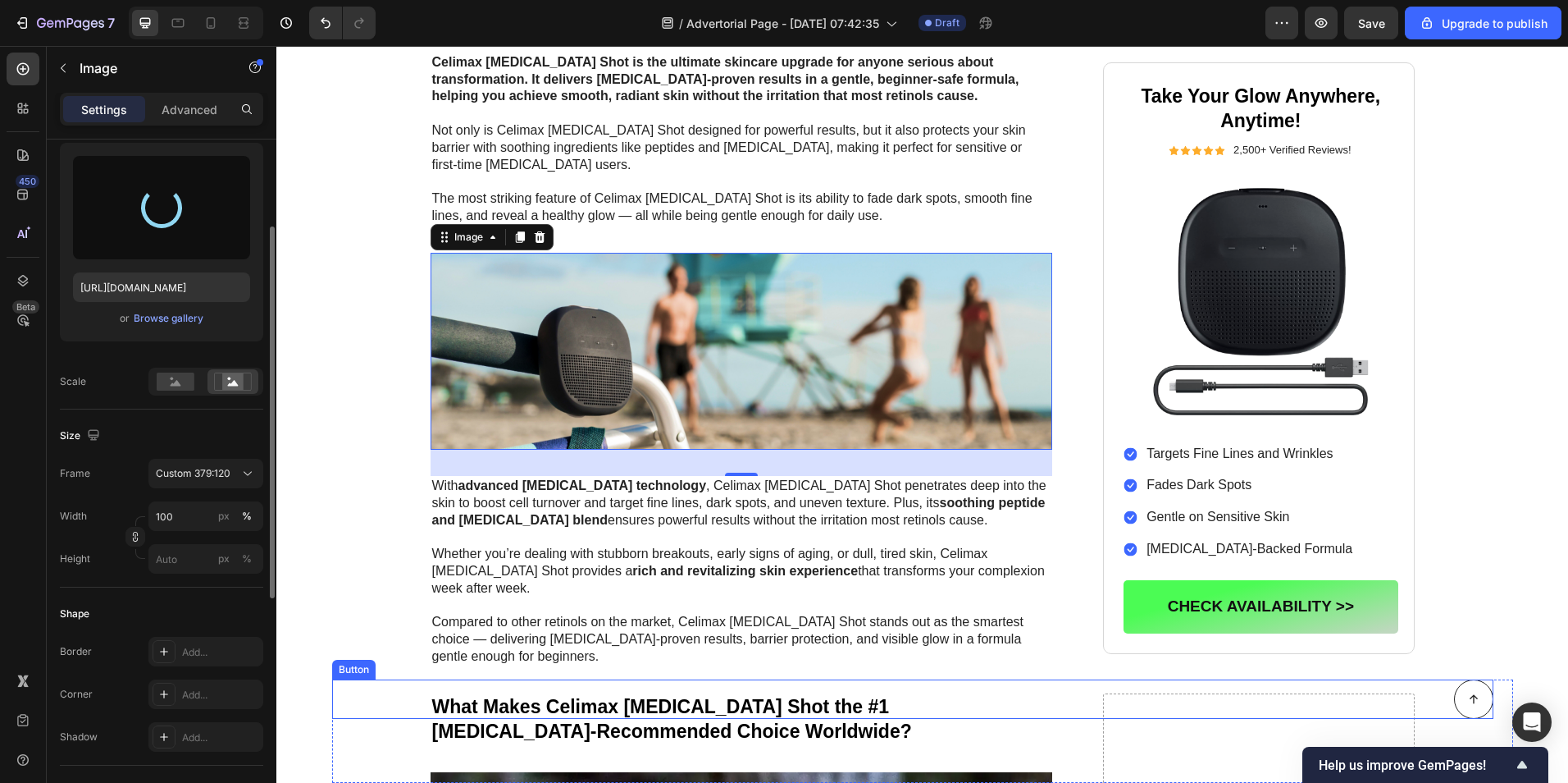
type input "[URL][DOMAIN_NAME]"
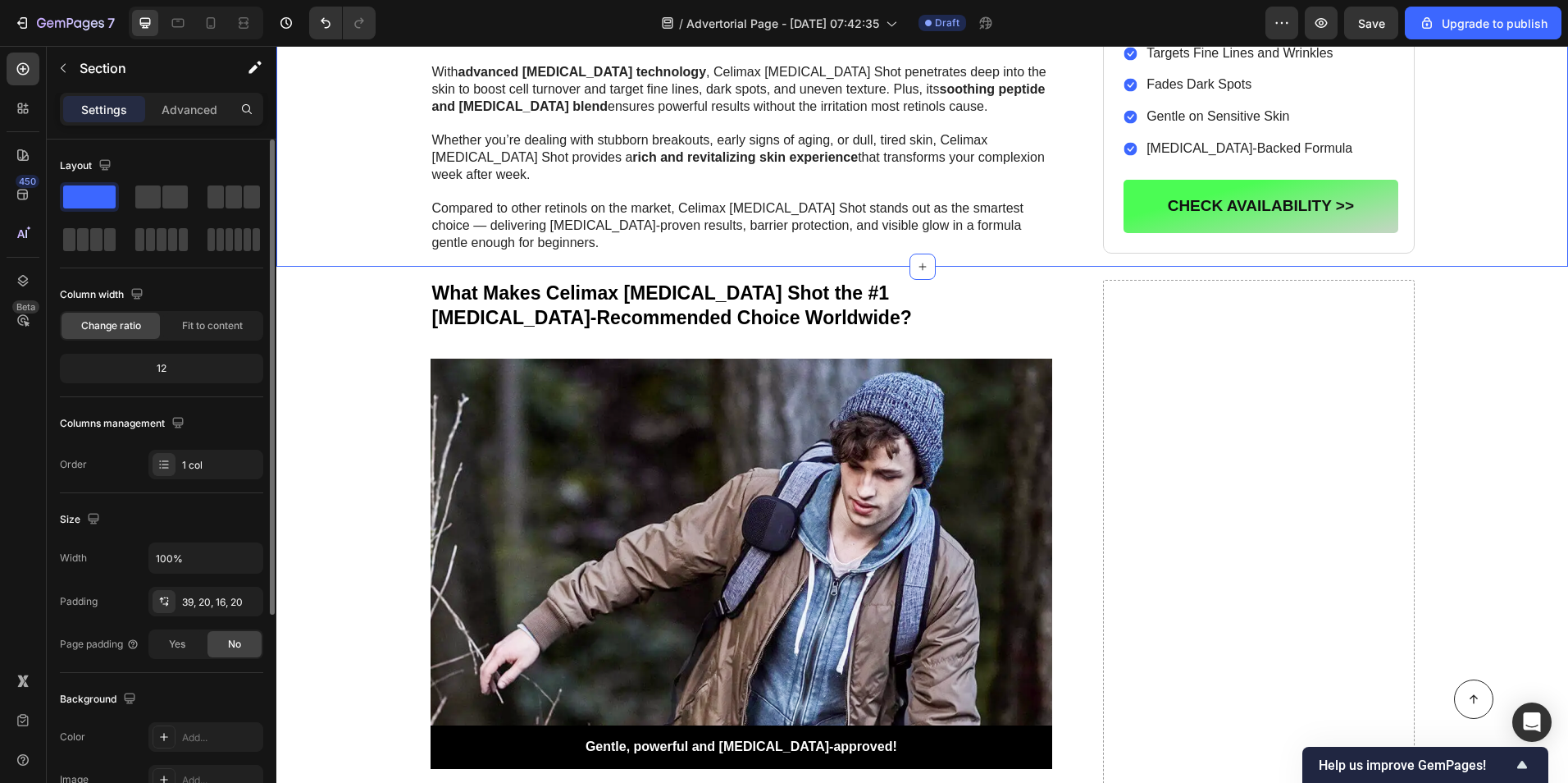
scroll to position [2461, 0]
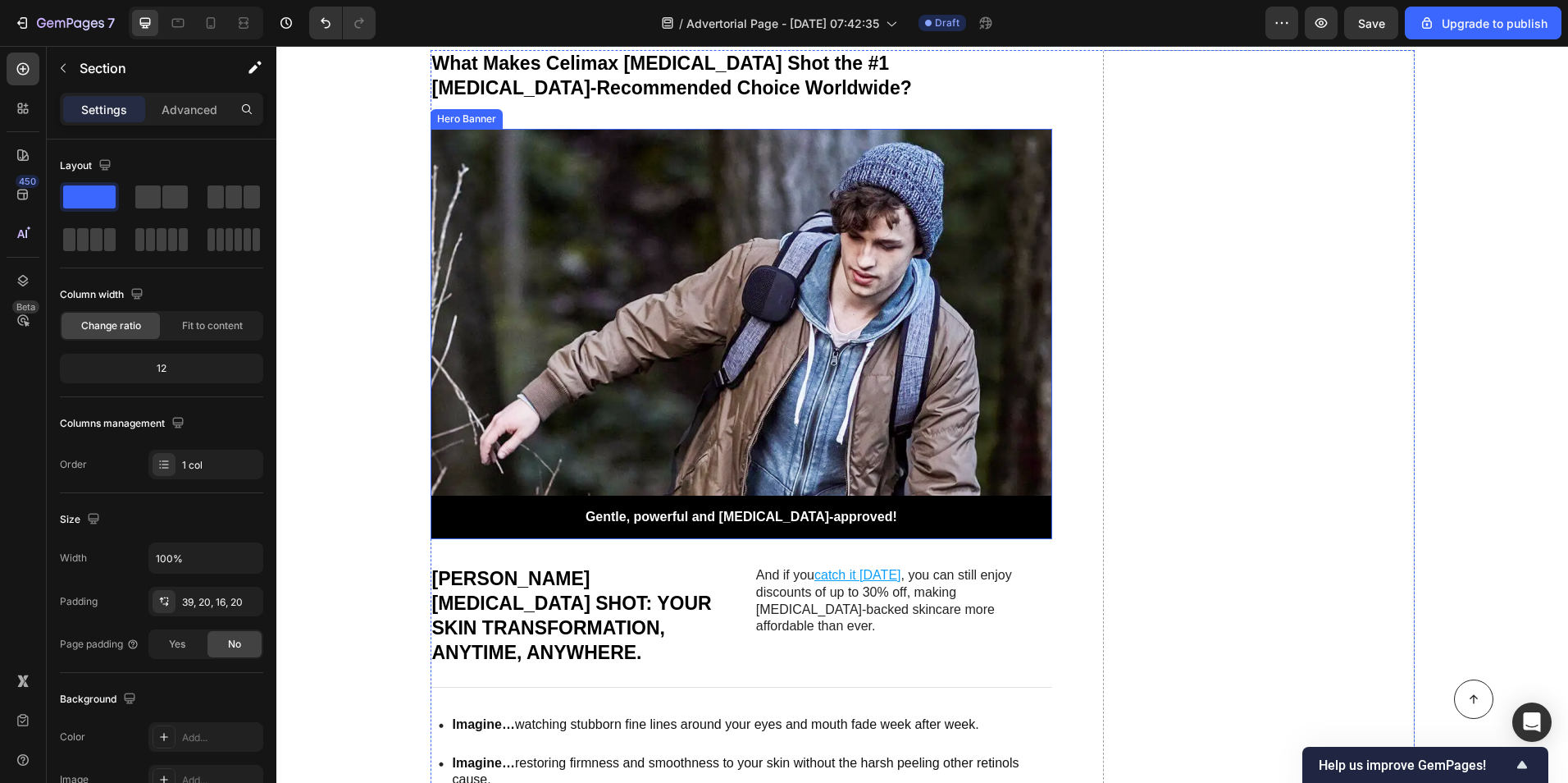
click at [500, 348] on div "Background Image" at bounding box center [742, 334] width 623 height 410
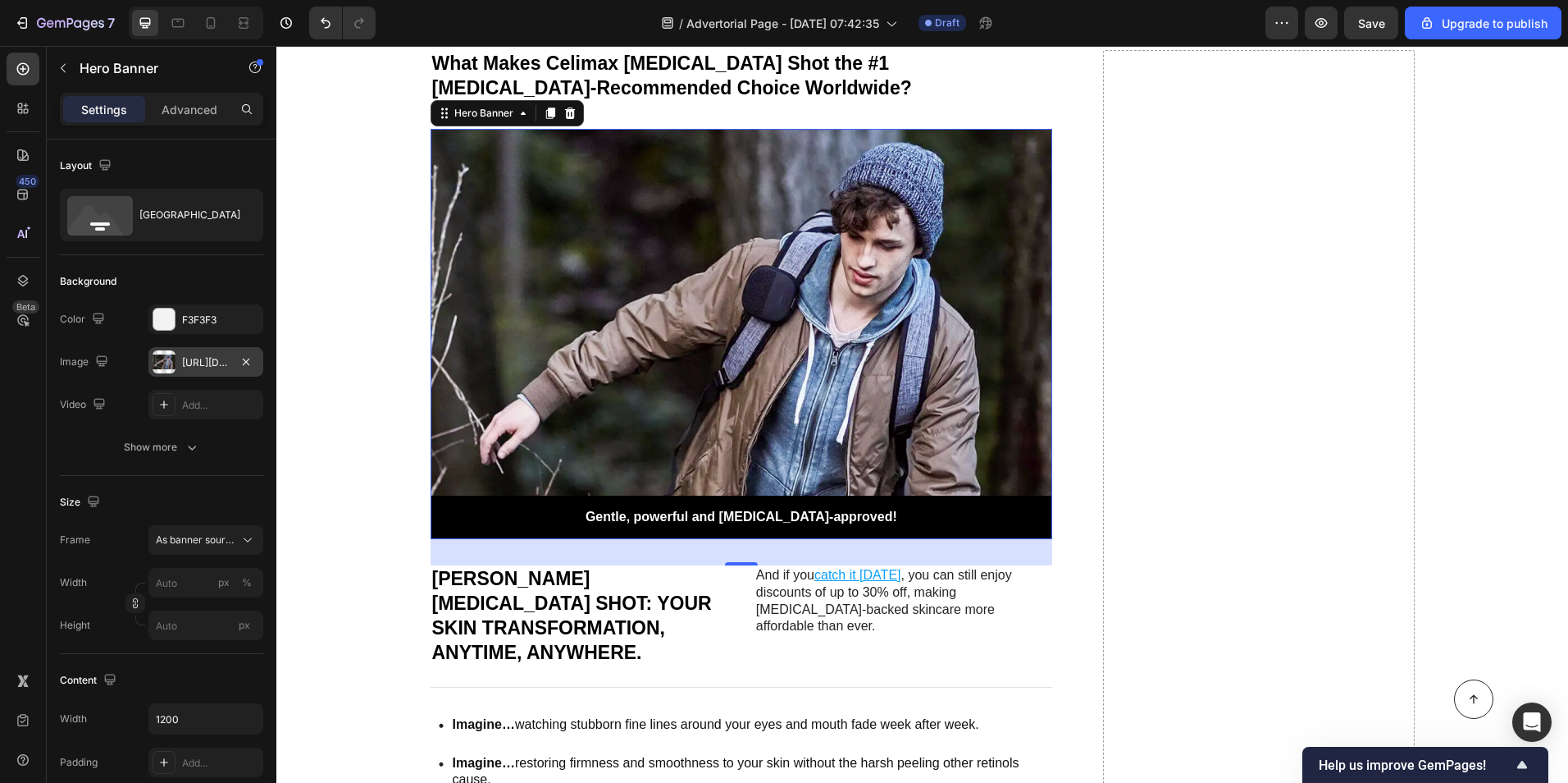
click at [183, 363] on div "[URL][DOMAIN_NAME]" at bounding box center [206, 363] width 48 height 15
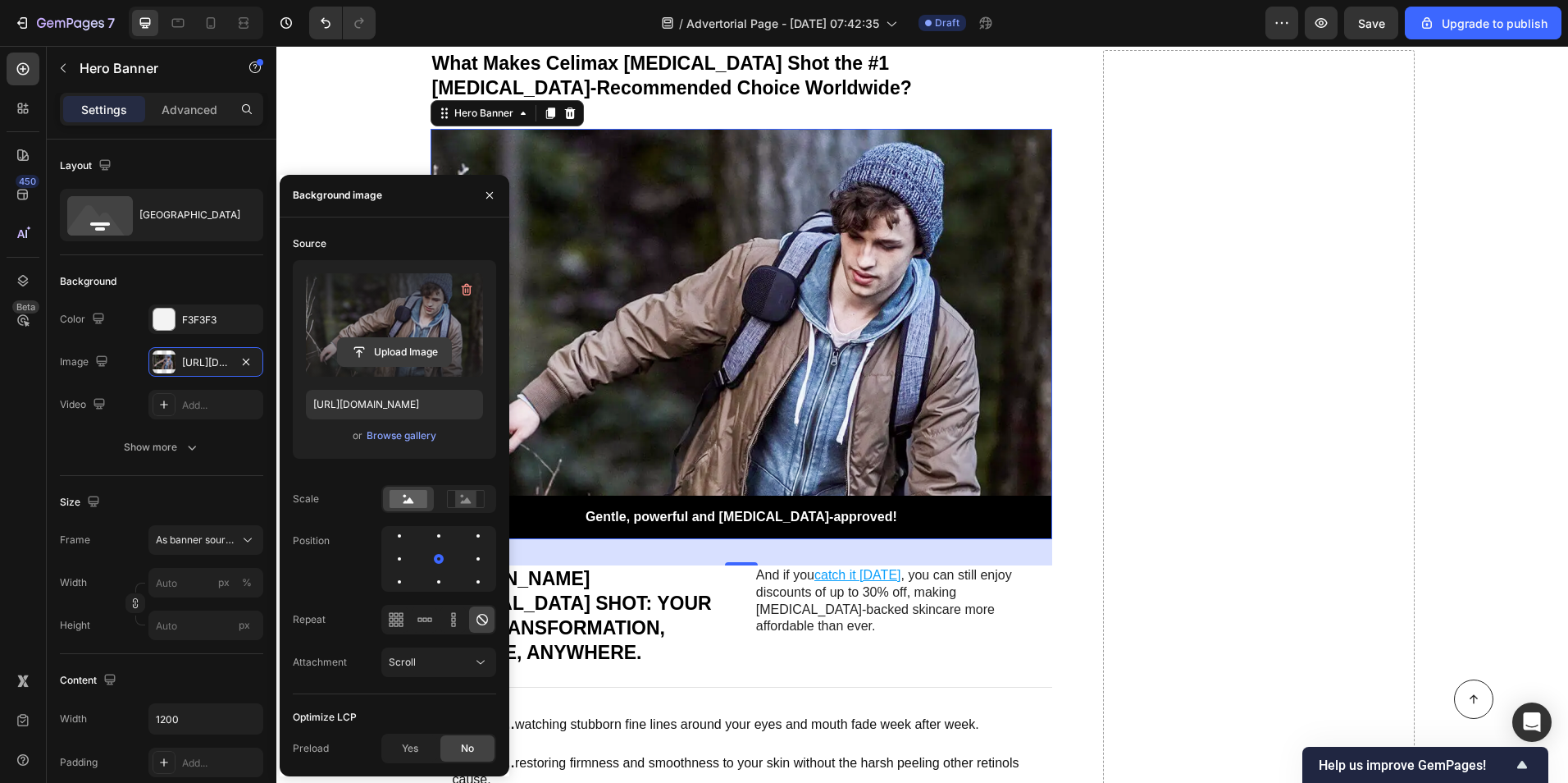
click at [374, 345] on input "file" at bounding box center [394, 352] width 113 height 28
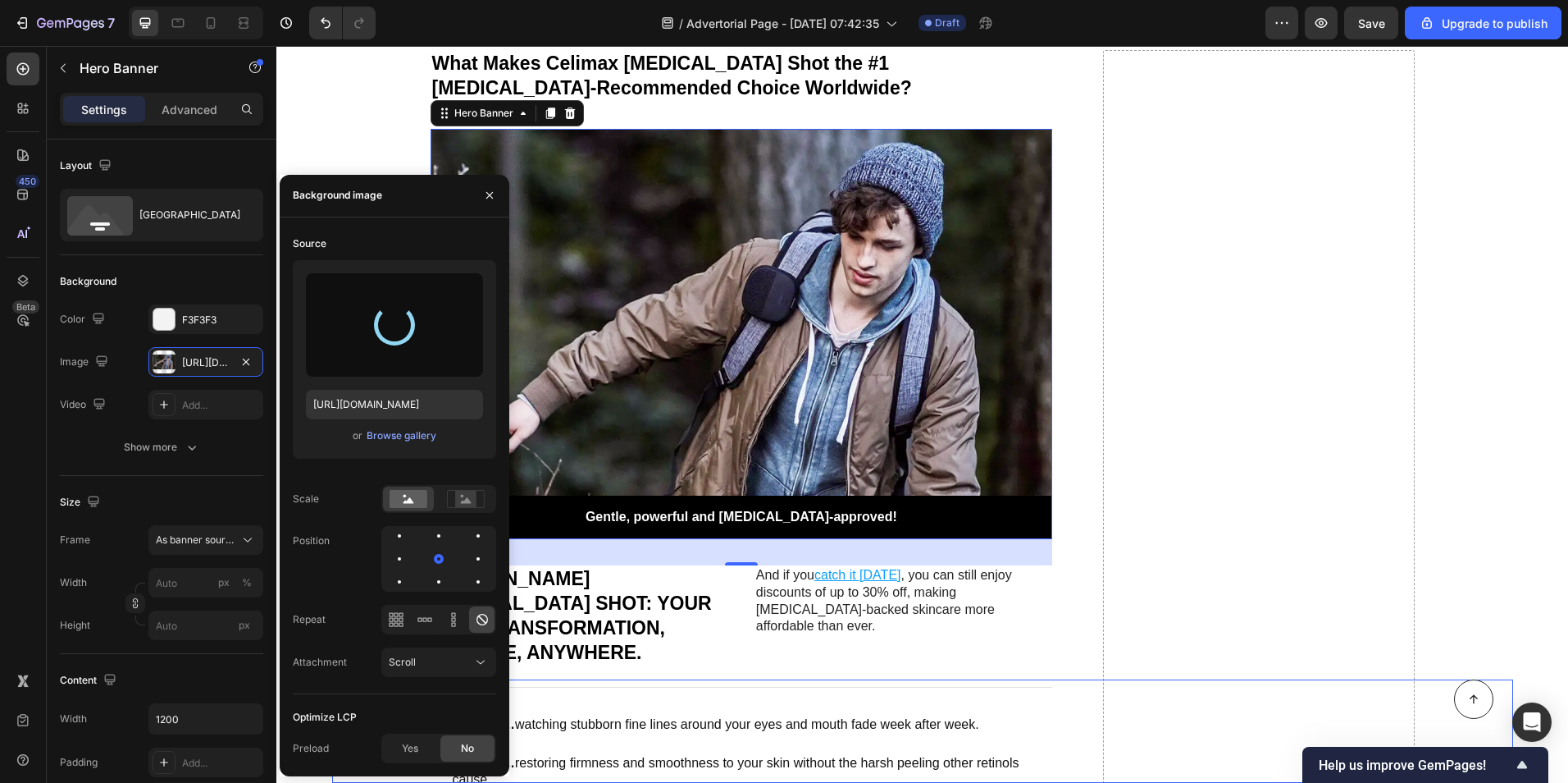
type input "[URL][DOMAIN_NAME]"
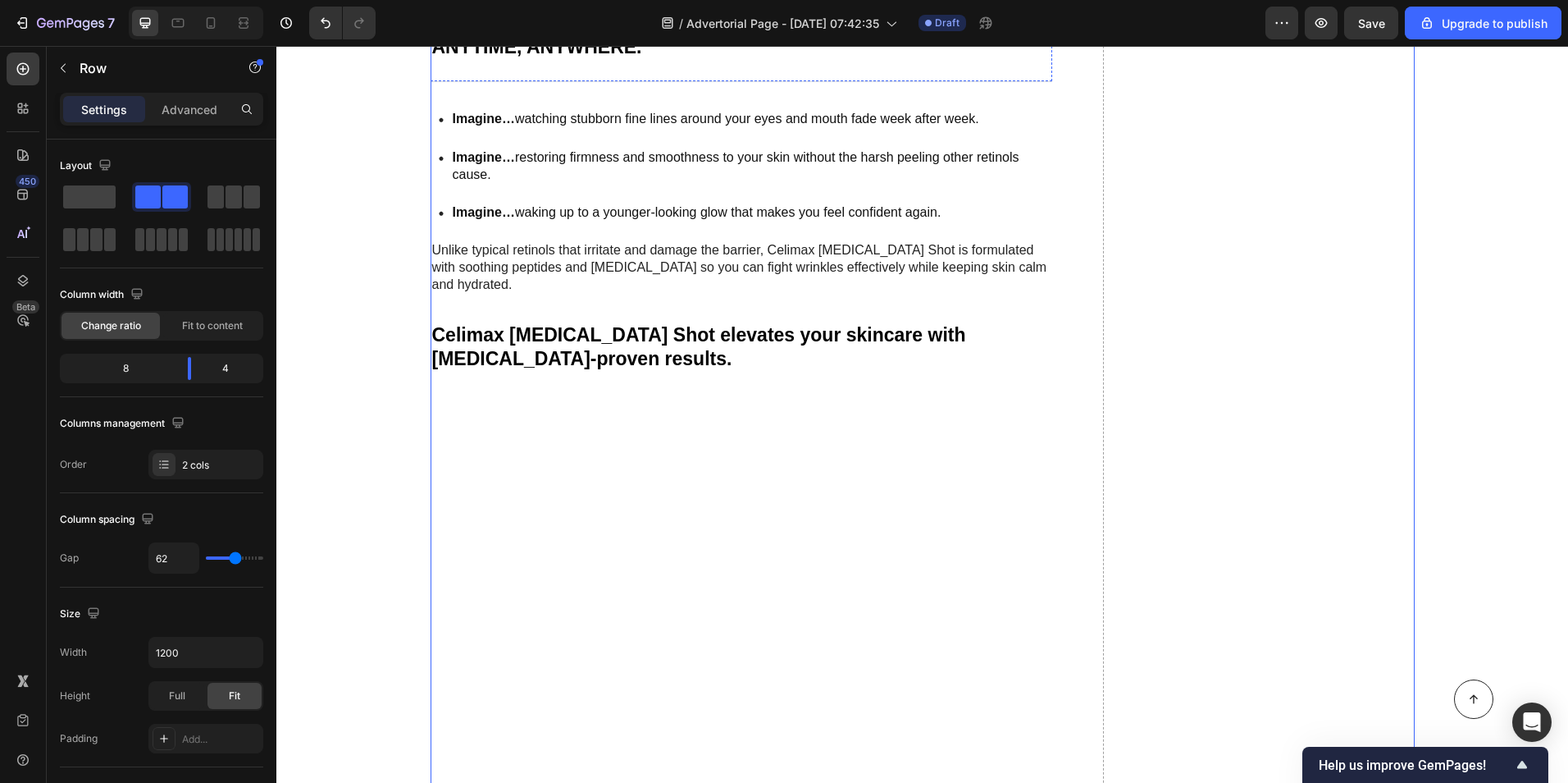
scroll to position [3283, 0]
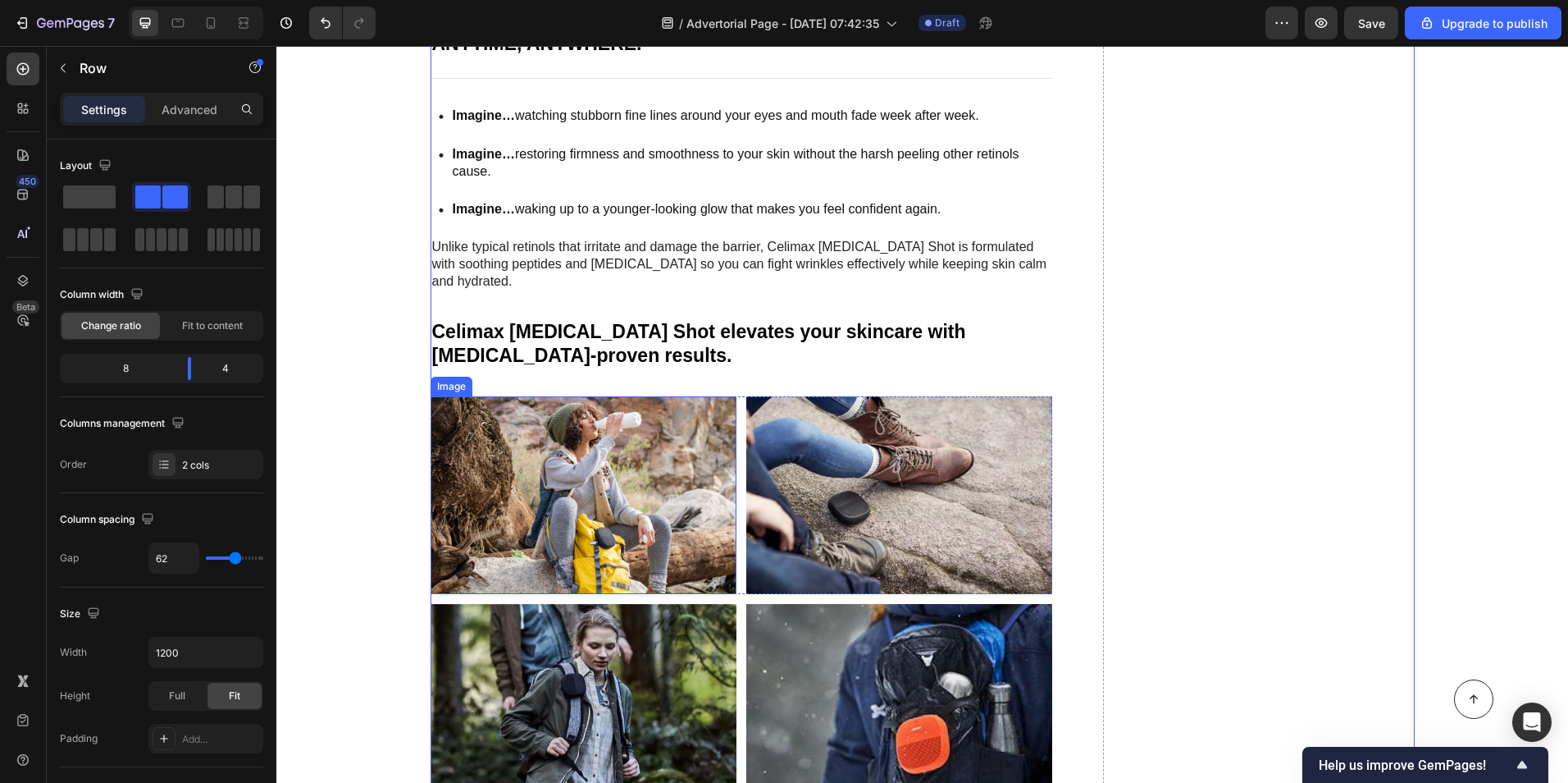
click at [607, 404] on img at bounding box center [584, 495] width 306 height 197
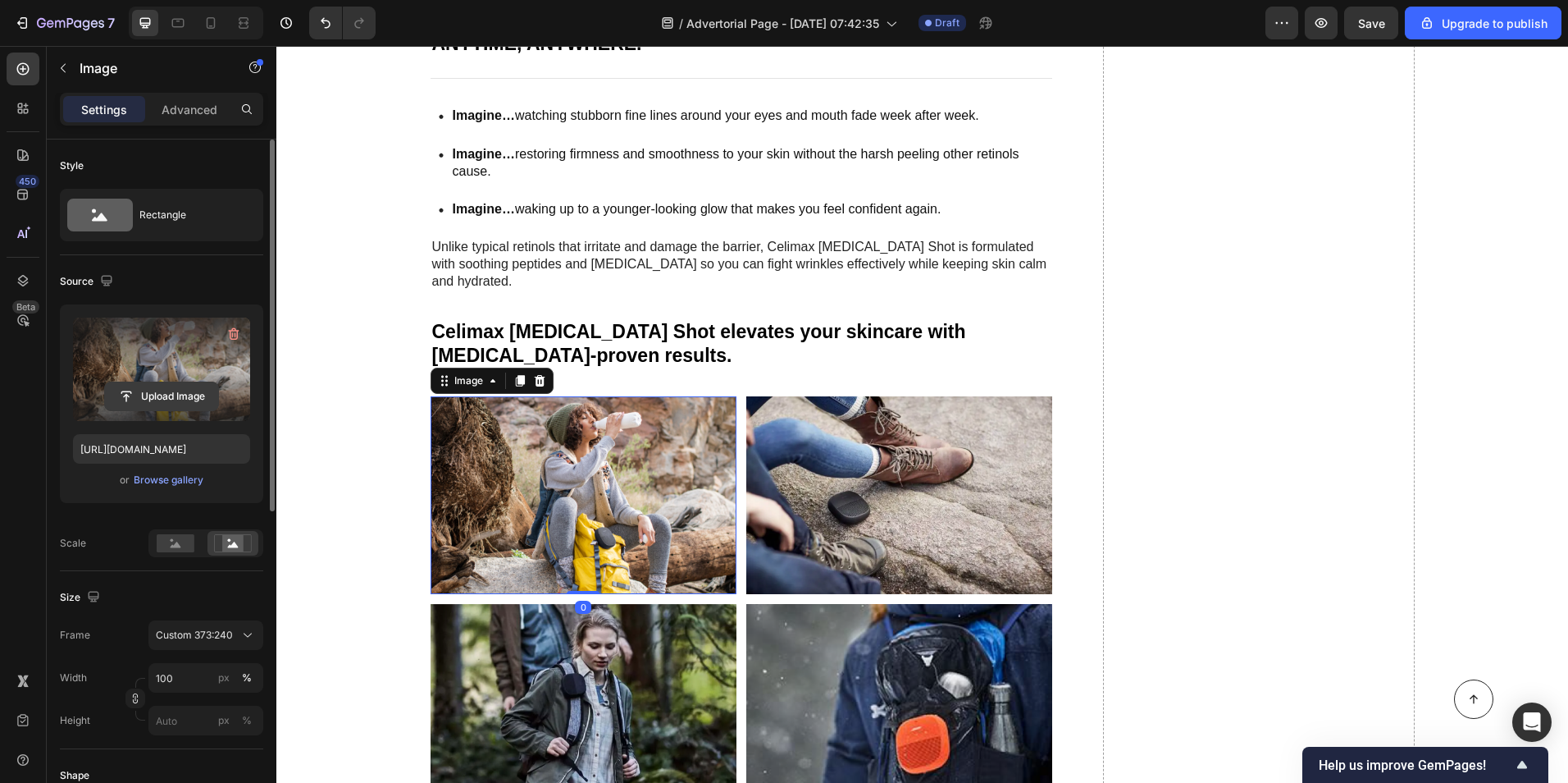
click at [135, 388] on input "file" at bounding box center [161, 396] width 113 height 28
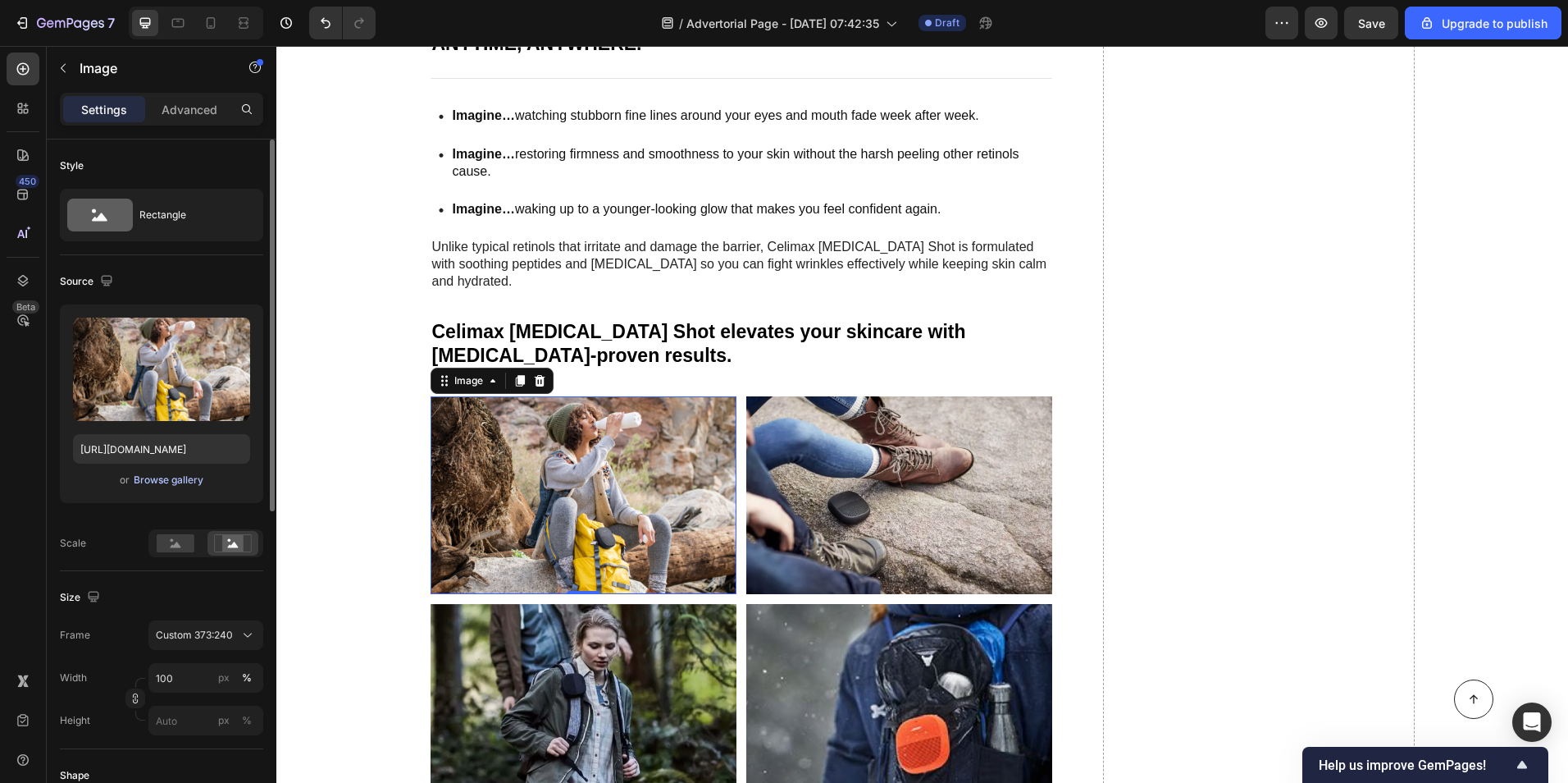
click at [147, 483] on div "Browse gallery" at bounding box center [169, 479] width 70 height 15
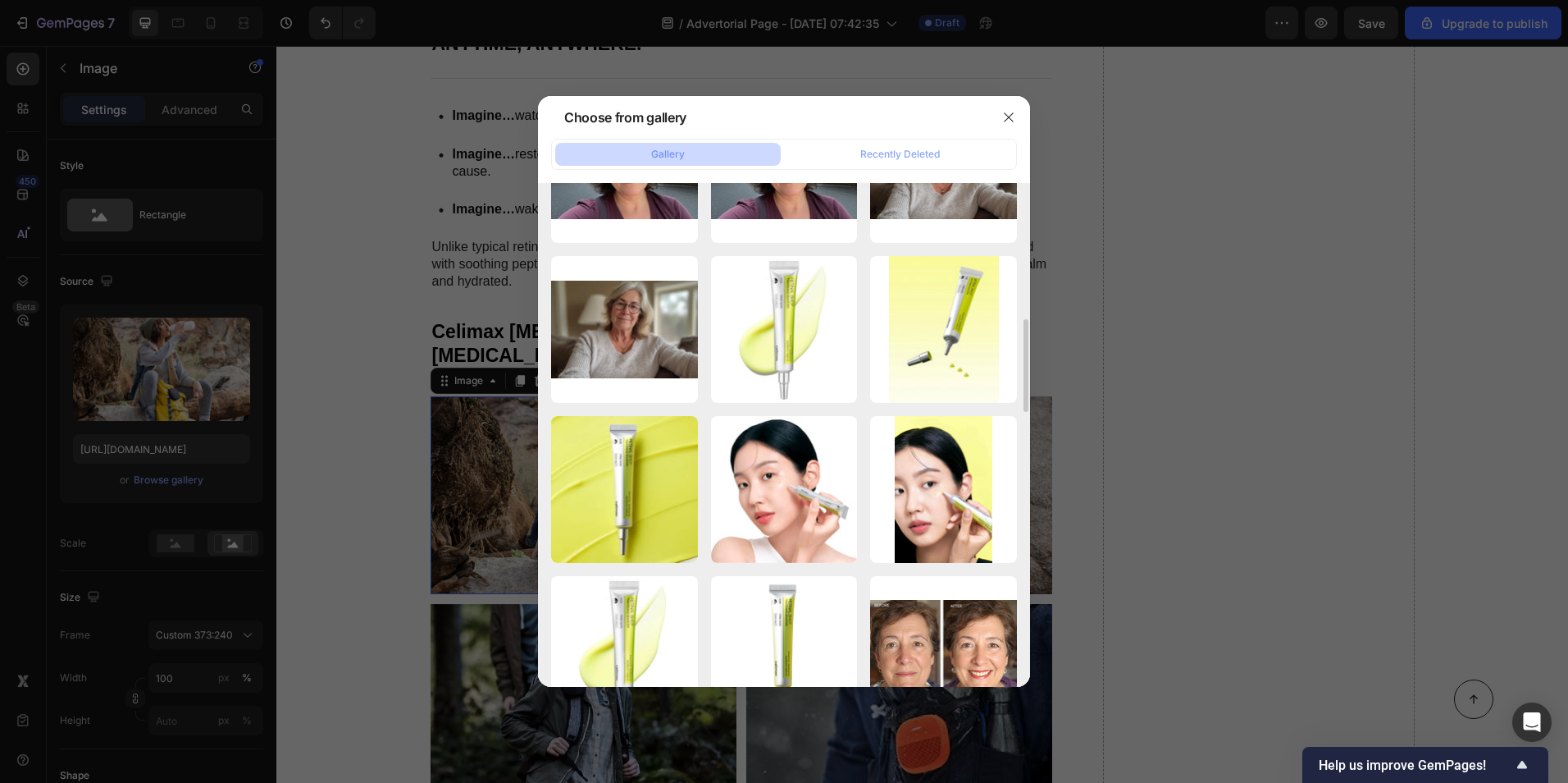
scroll to position [985, 0]
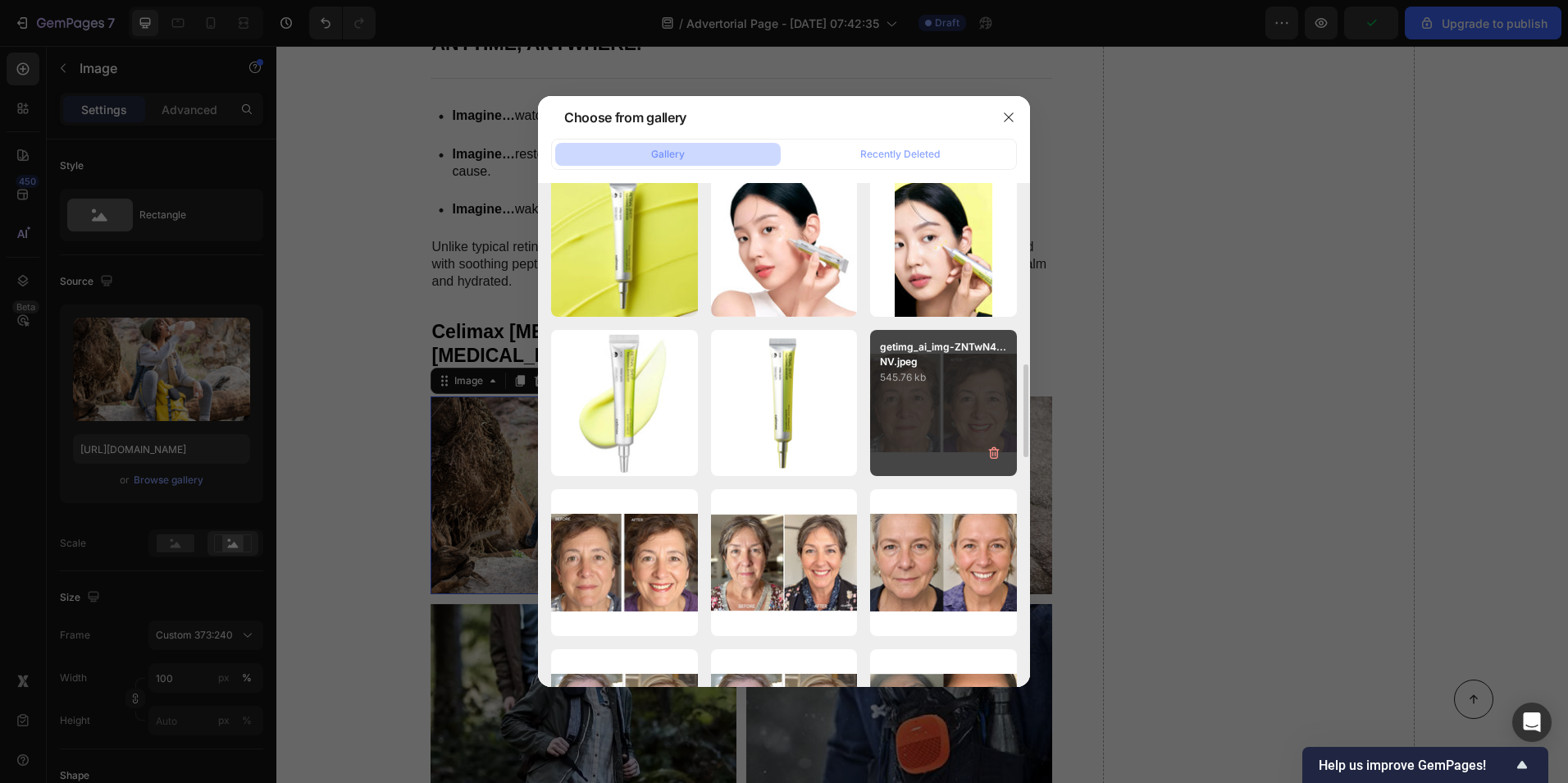
click at [902, 382] on p "545.76 kb" at bounding box center [944, 377] width 127 height 16
type input "[URL][DOMAIN_NAME]"
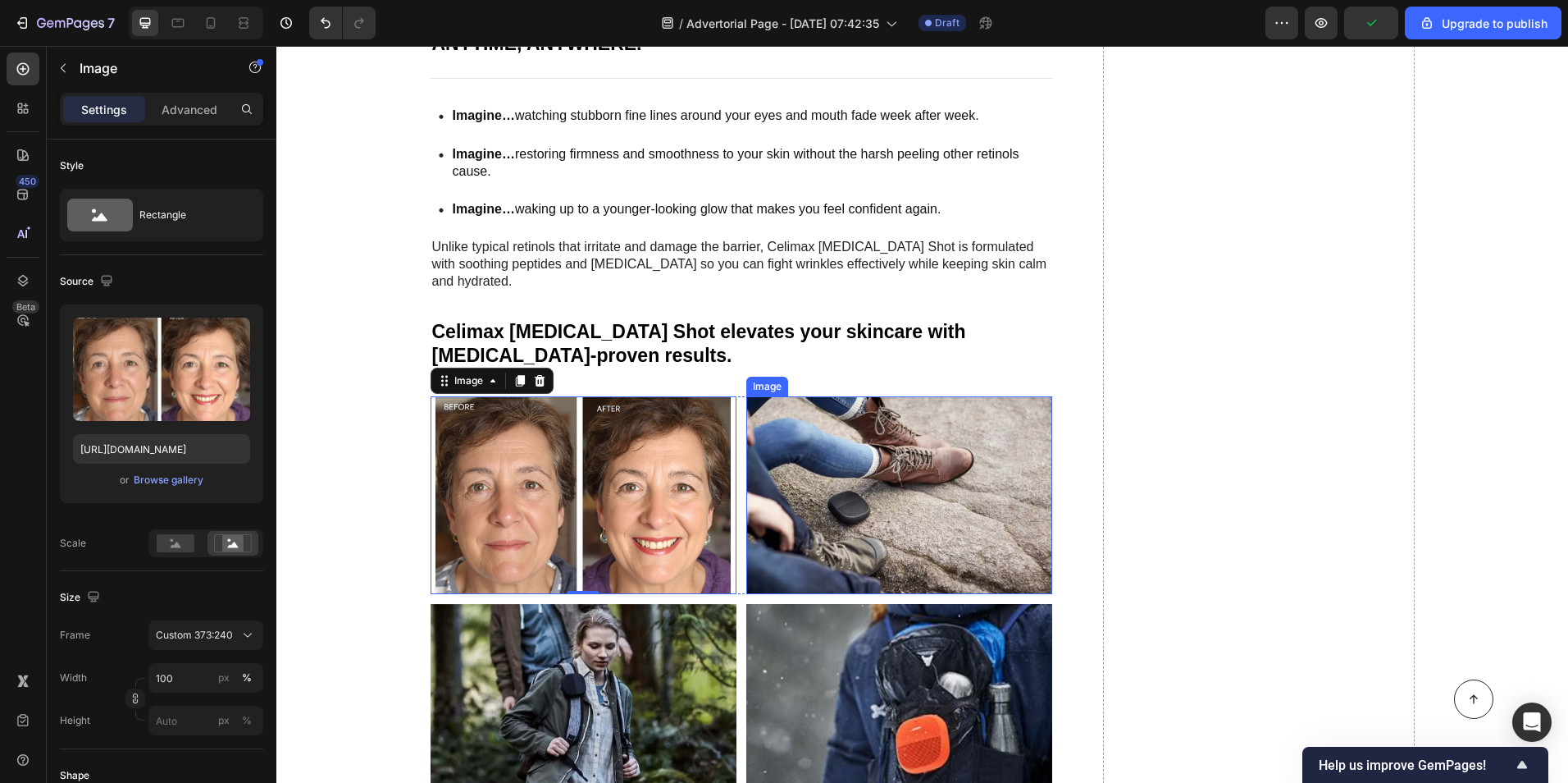
click at [837, 439] on img at bounding box center [899, 495] width 306 height 197
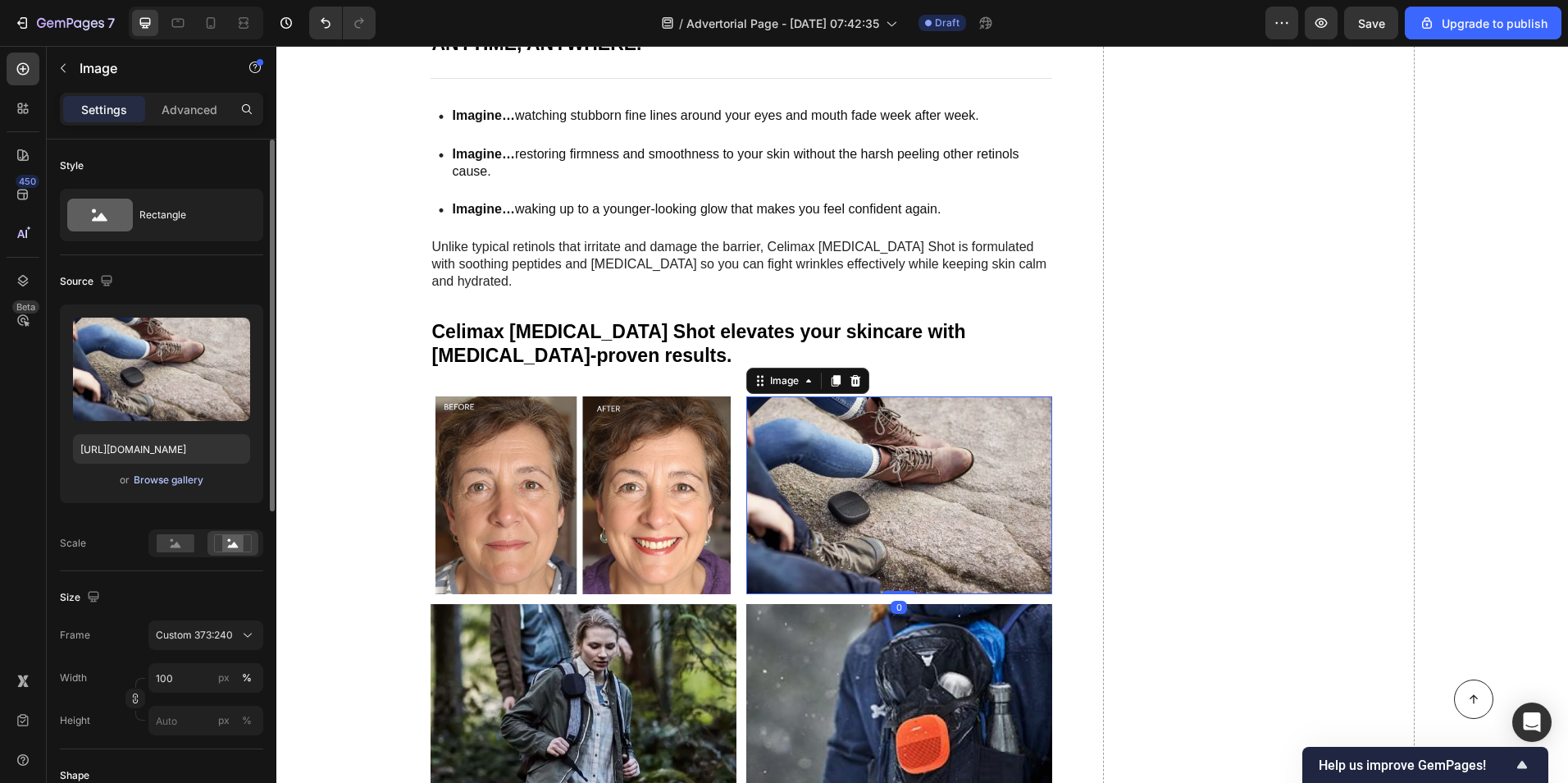
click at [163, 476] on div "Browse gallery" at bounding box center [169, 479] width 70 height 15
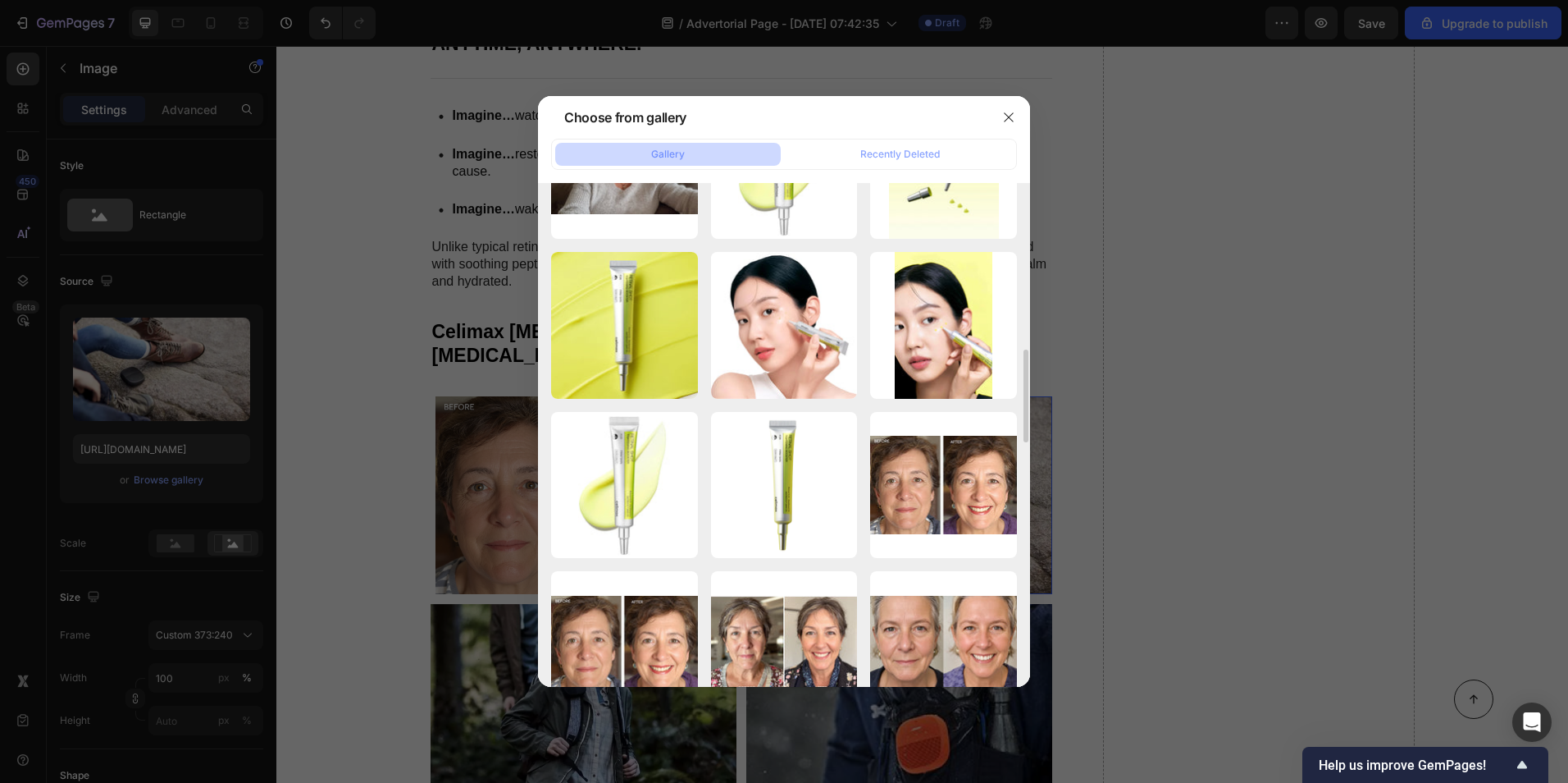
scroll to position [1067, 0]
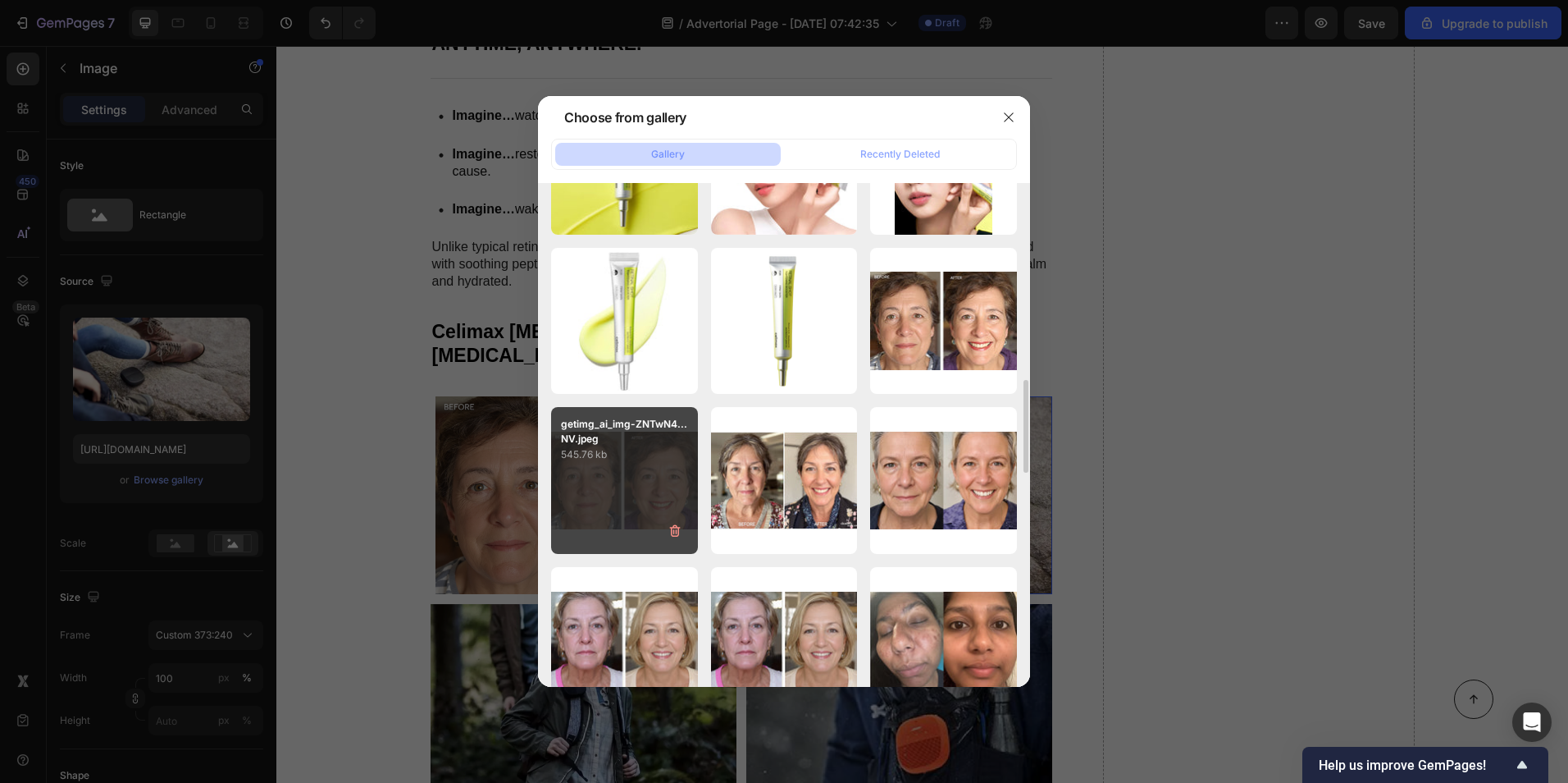
click at [610, 485] on div "getimg_ai_img-ZNTwN4...NV.jpeg 545.76 kb" at bounding box center [624, 480] width 147 height 147
type input "[URL][DOMAIN_NAME]"
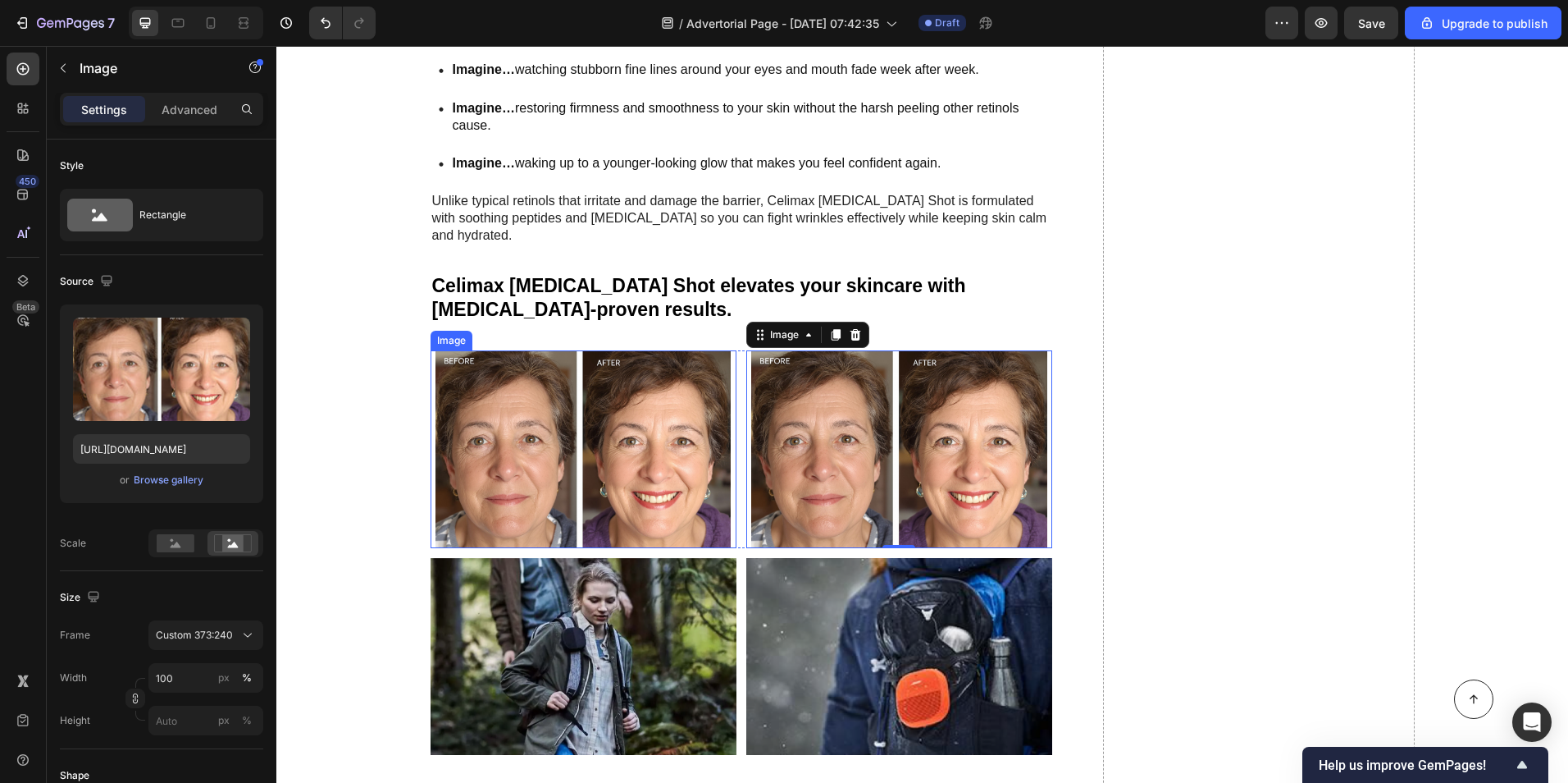
scroll to position [3364, 0]
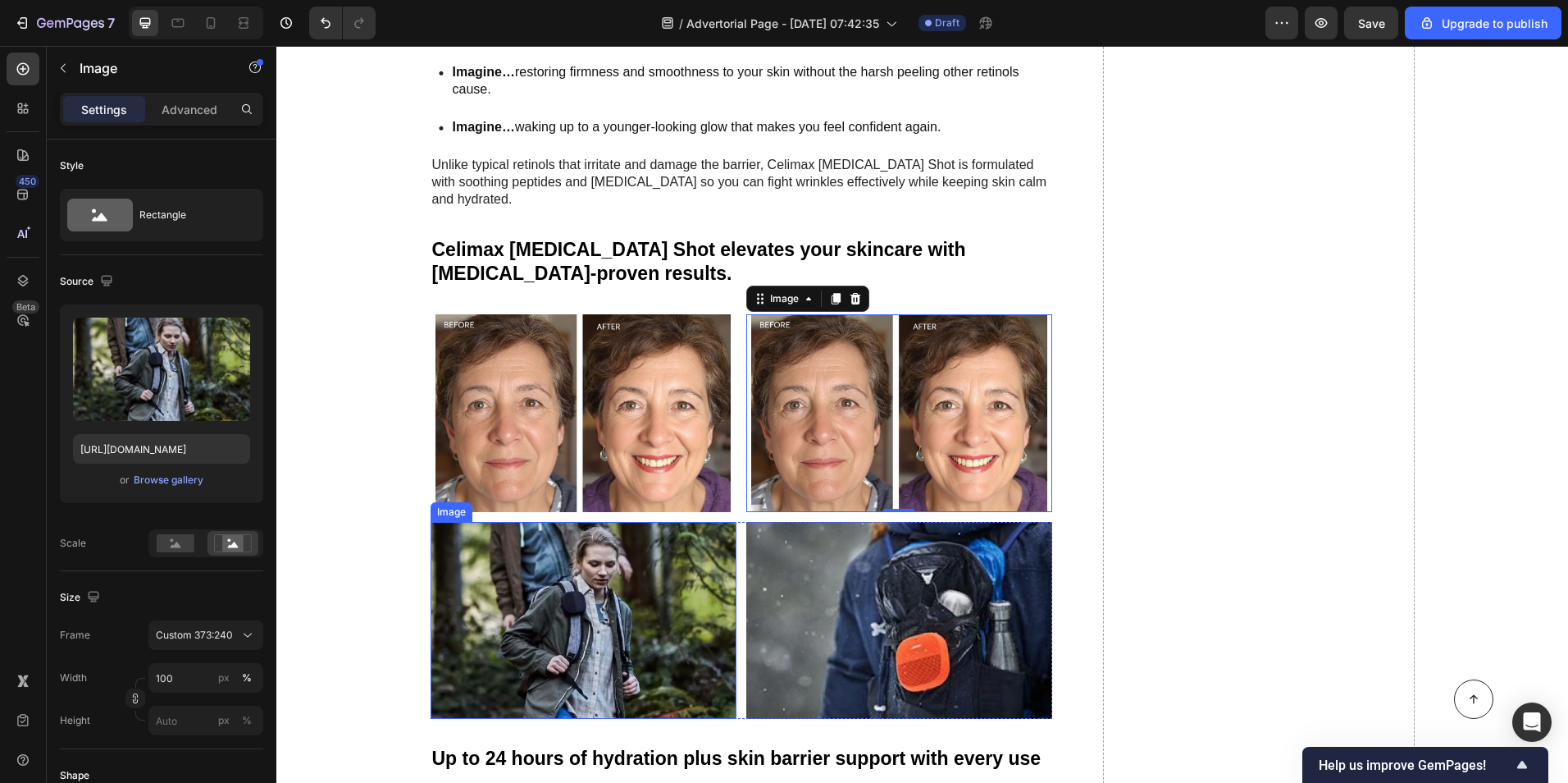
click at [577, 522] on img at bounding box center [584, 620] width 306 height 197
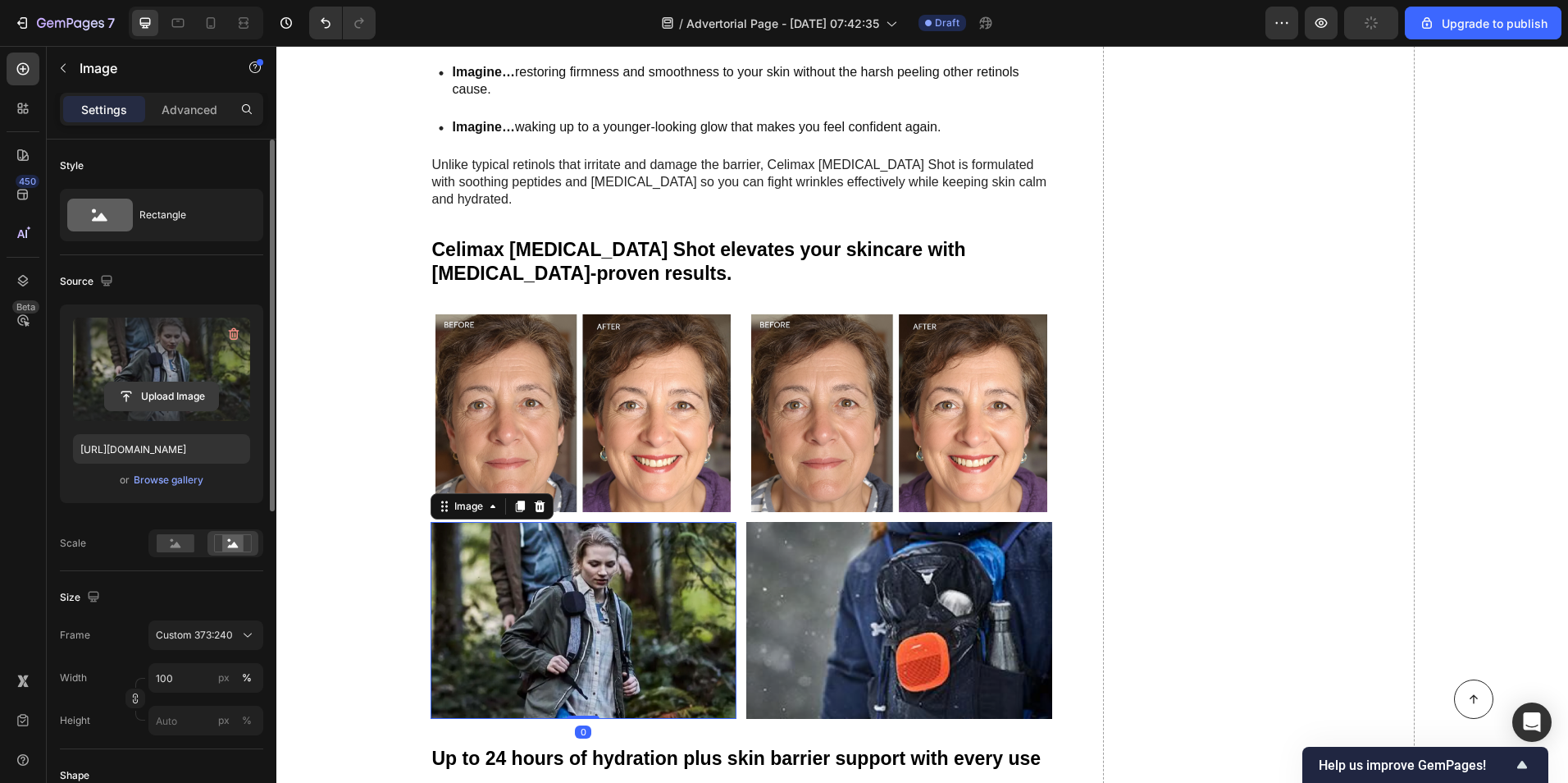
click at [131, 404] on input "file" at bounding box center [161, 396] width 113 height 28
click at [176, 485] on div "Browse gallery" at bounding box center [169, 479] width 70 height 15
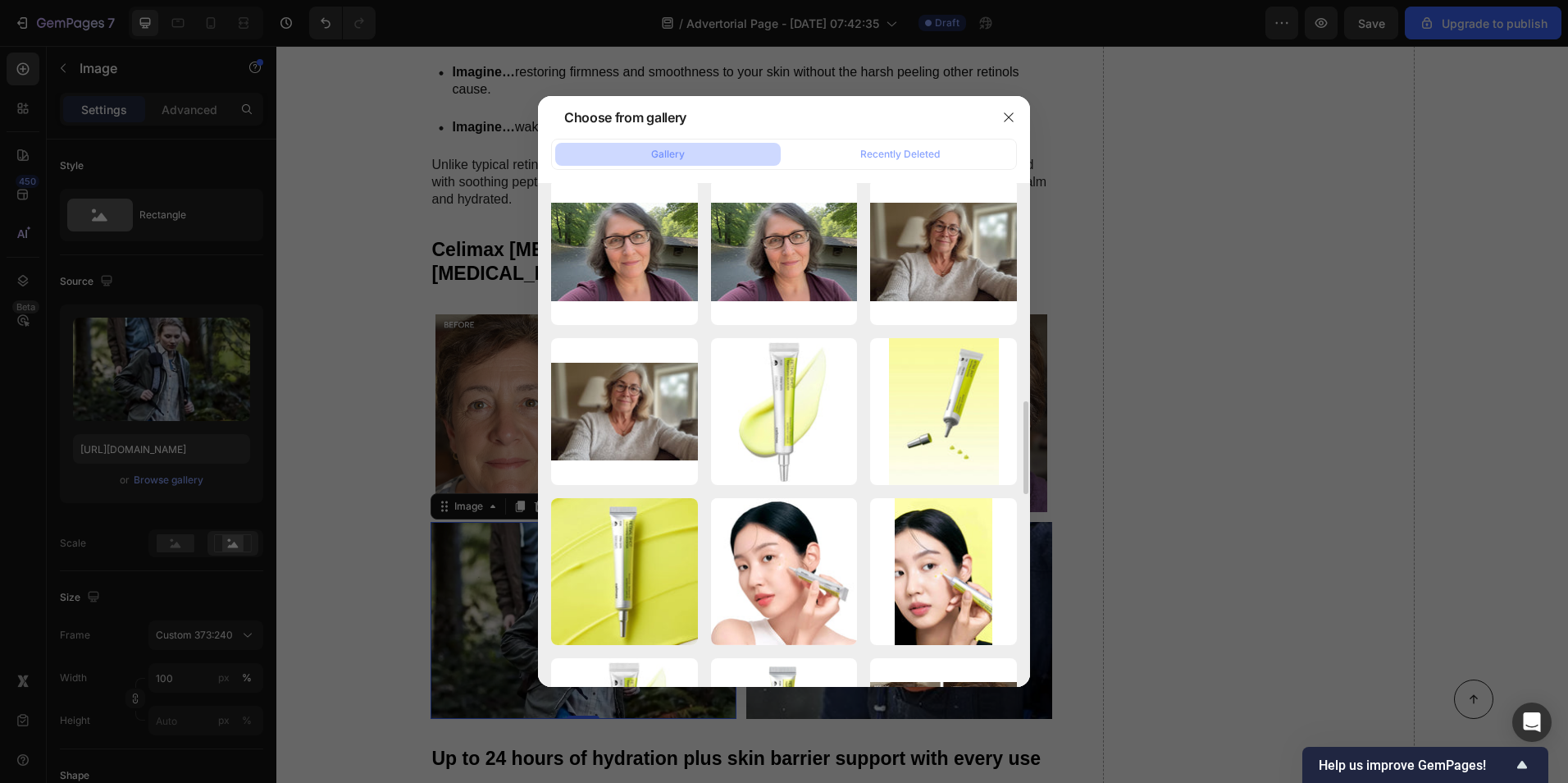
scroll to position [985, 0]
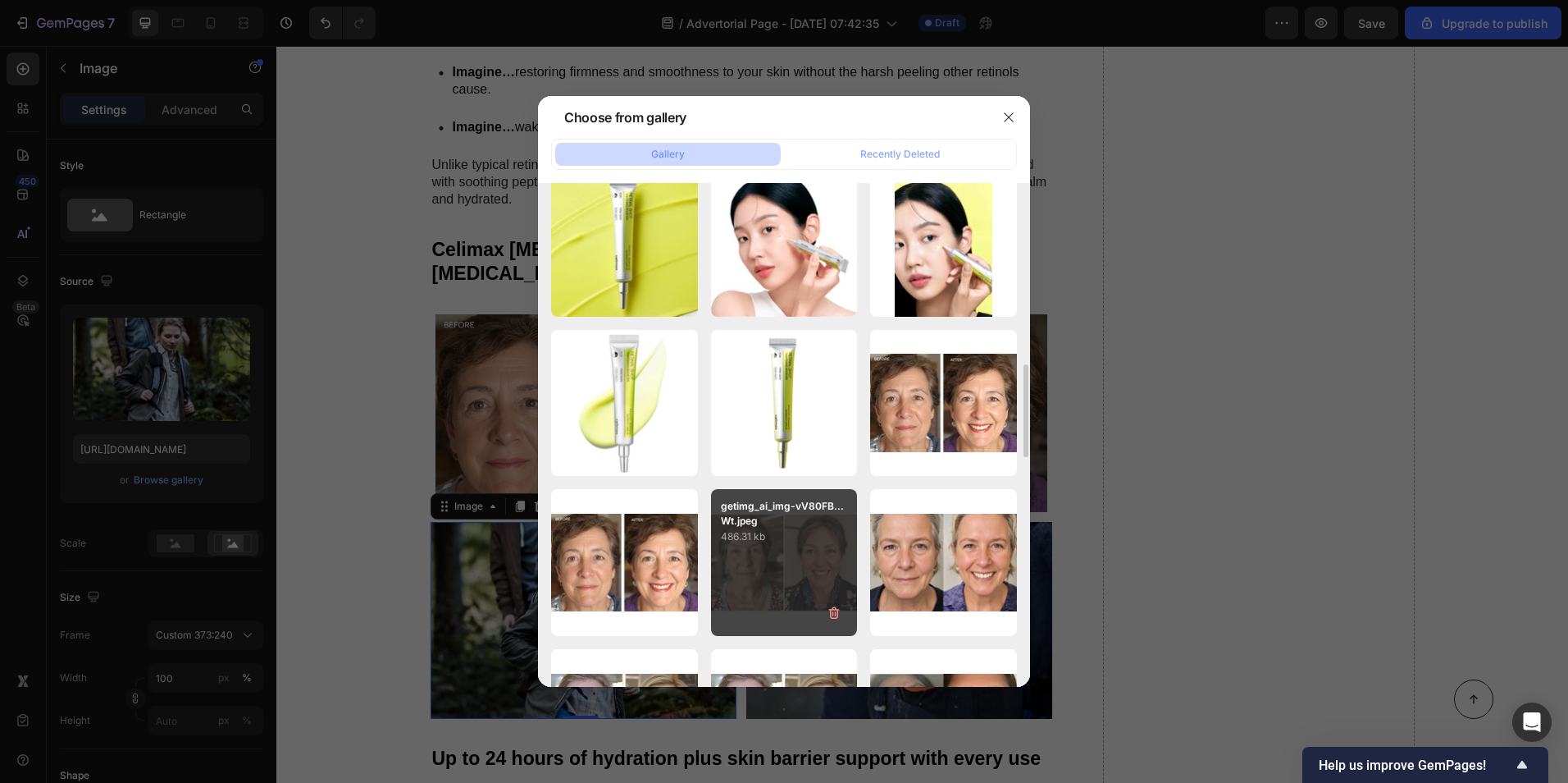
click at [765, 563] on div "getimg_ai_img-vV80FB...Wt.jpeg 486.31 kb" at bounding box center [784, 562] width 147 height 147
type input "[URL][DOMAIN_NAME]"
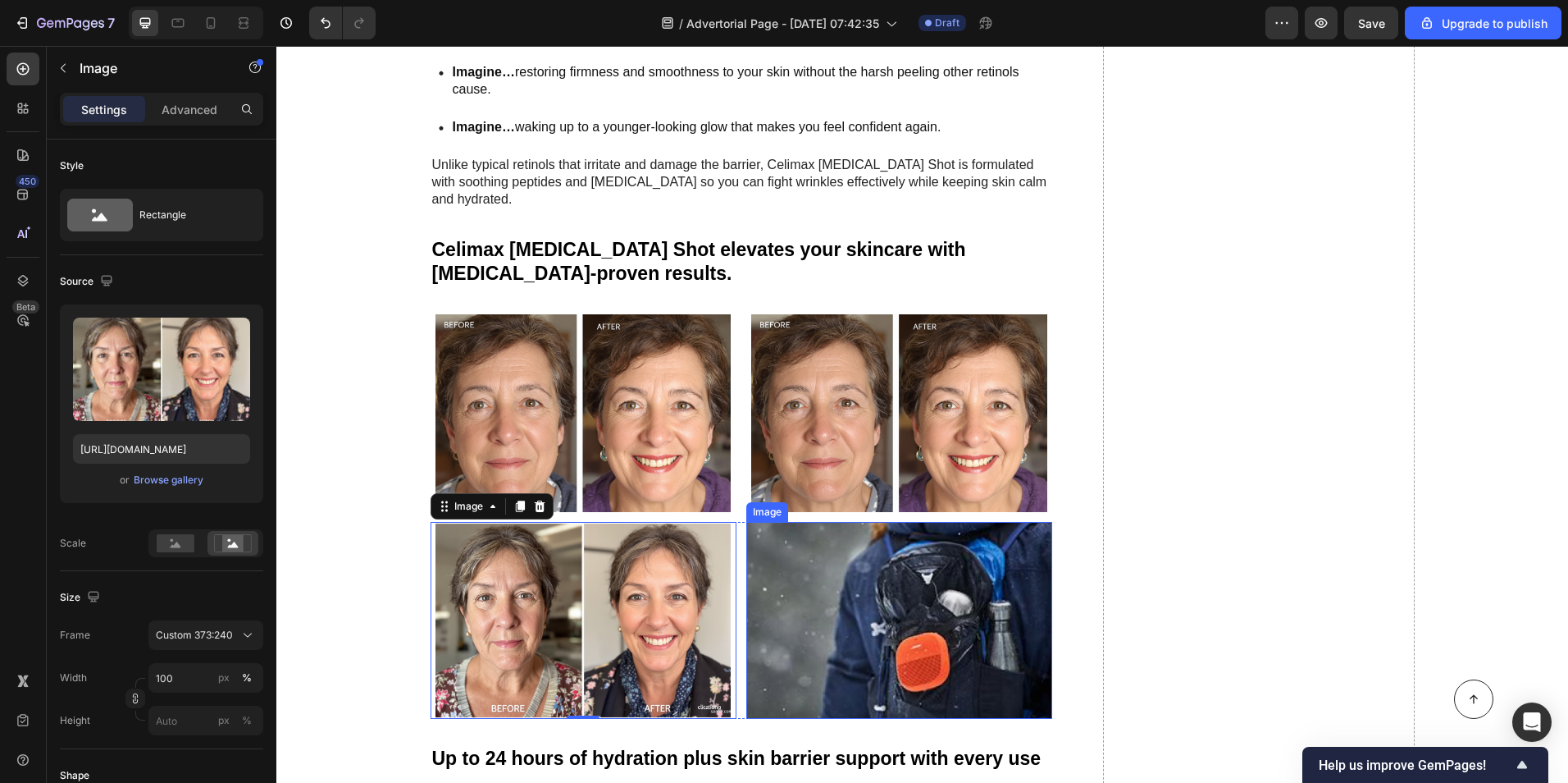
click at [872, 608] on img at bounding box center [899, 620] width 306 height 197
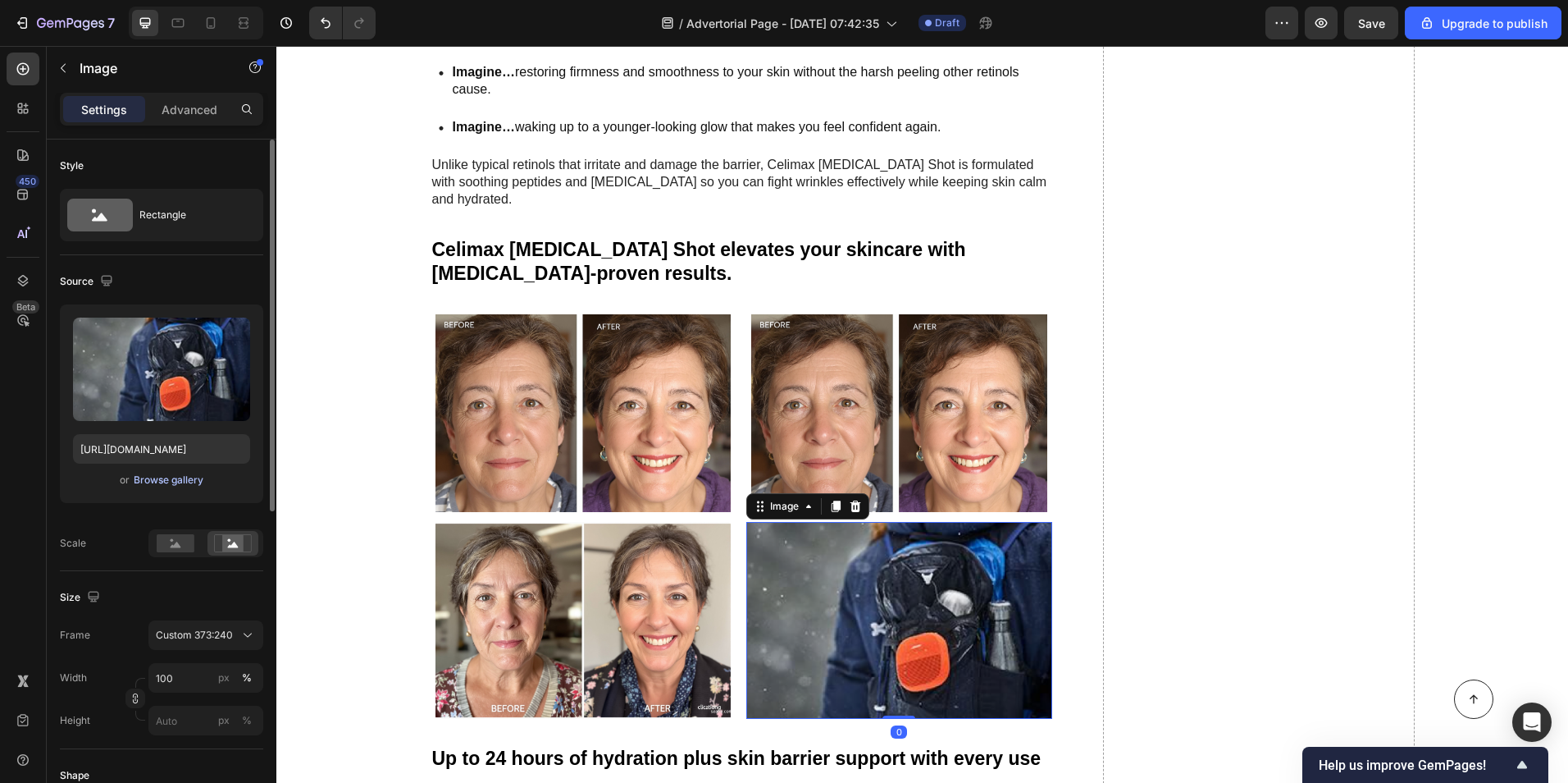
click at [150, 474] on div "Browse gallery" at bounding box center [169, 479] width 70 height 15
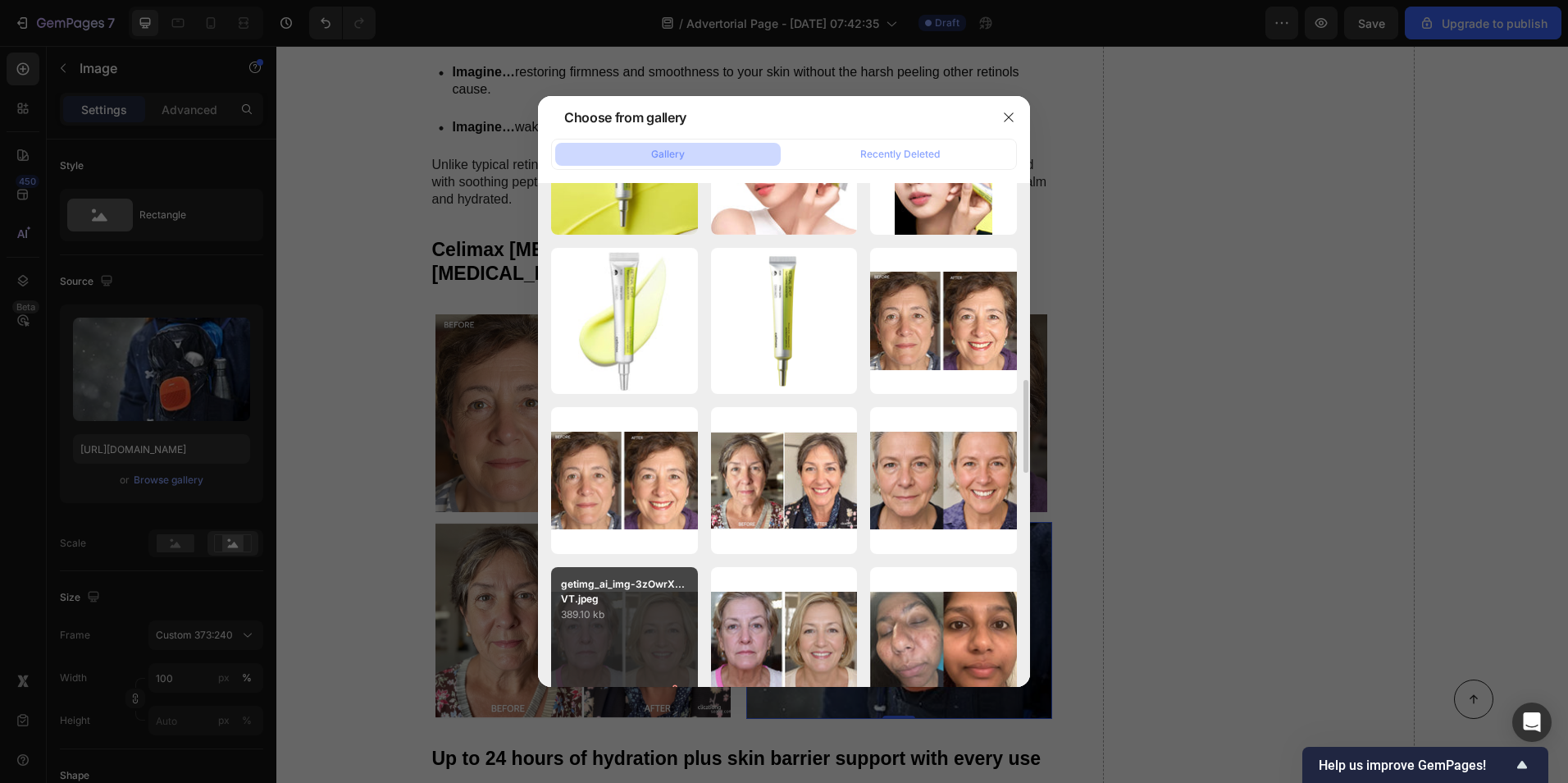
scroll to position [1149, 0]
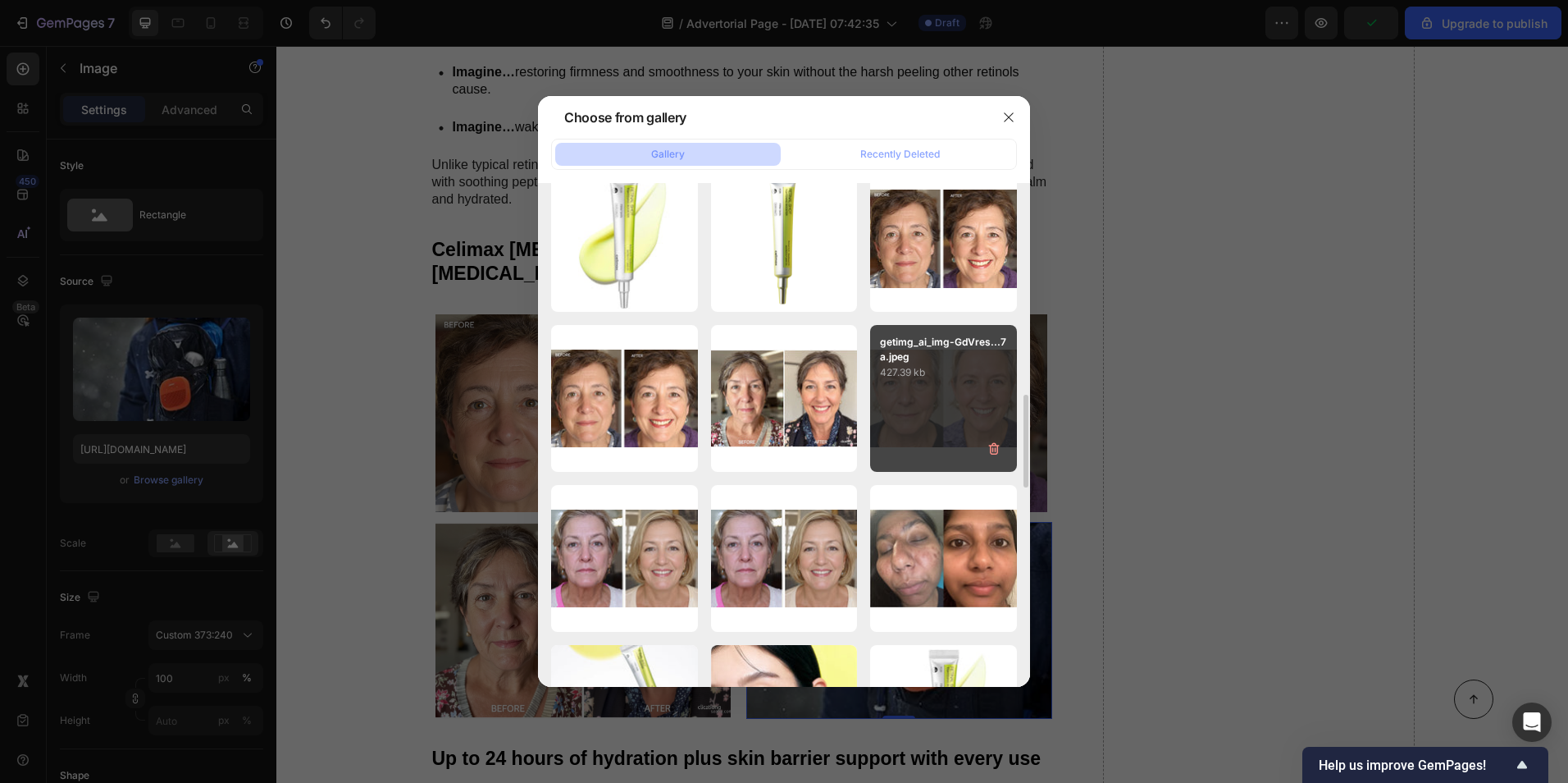
click at [951, 389] on div "getimg_ai_img-GdVres...7a.jpeg 427.39 kb" at bounding box center [944, 399] width 147 height 147
type input "[URL][DOMAIN_NAME]"
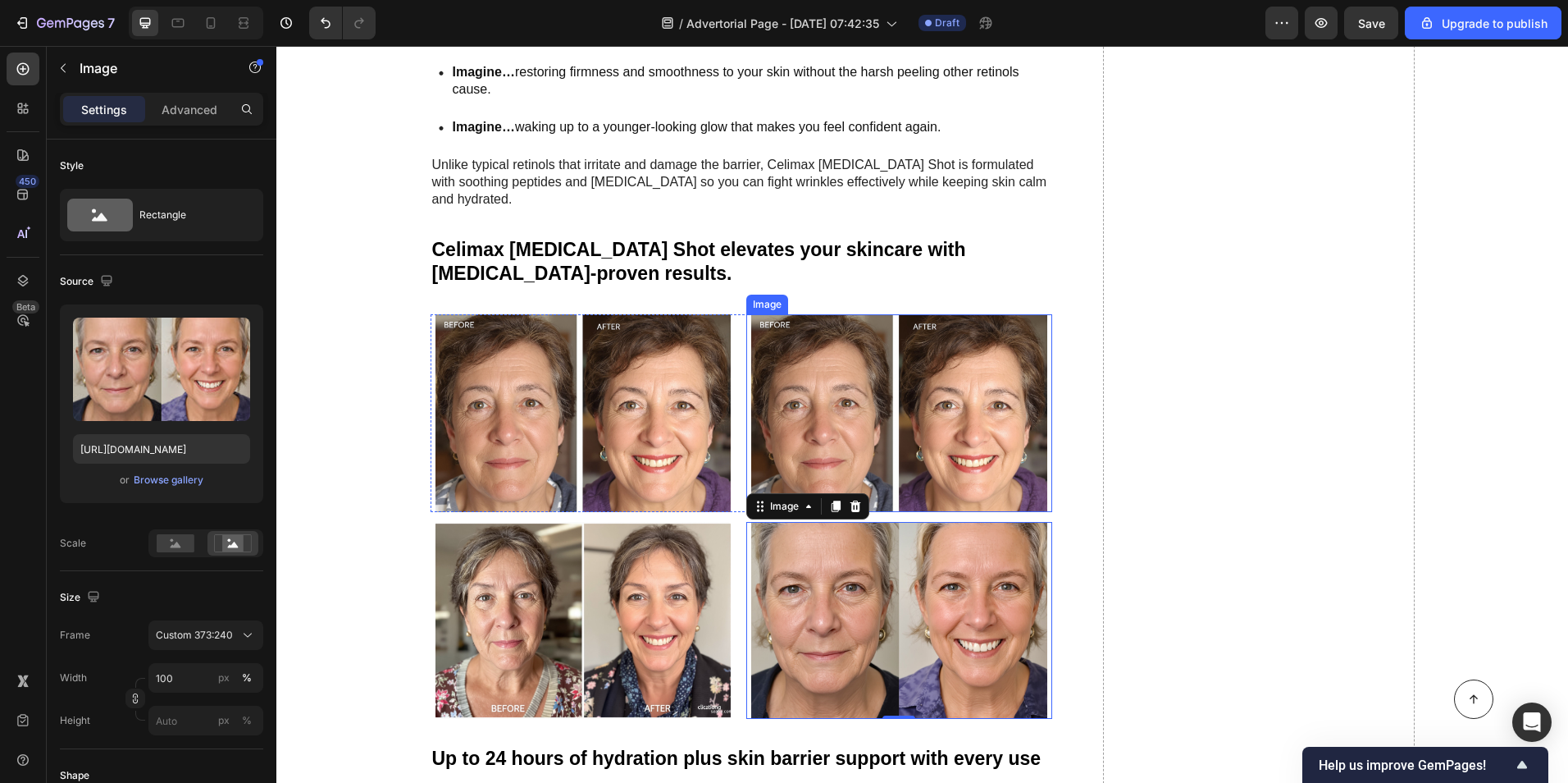
click at [848, 372] on img at bounding box center [899, 413] width 306 height 197
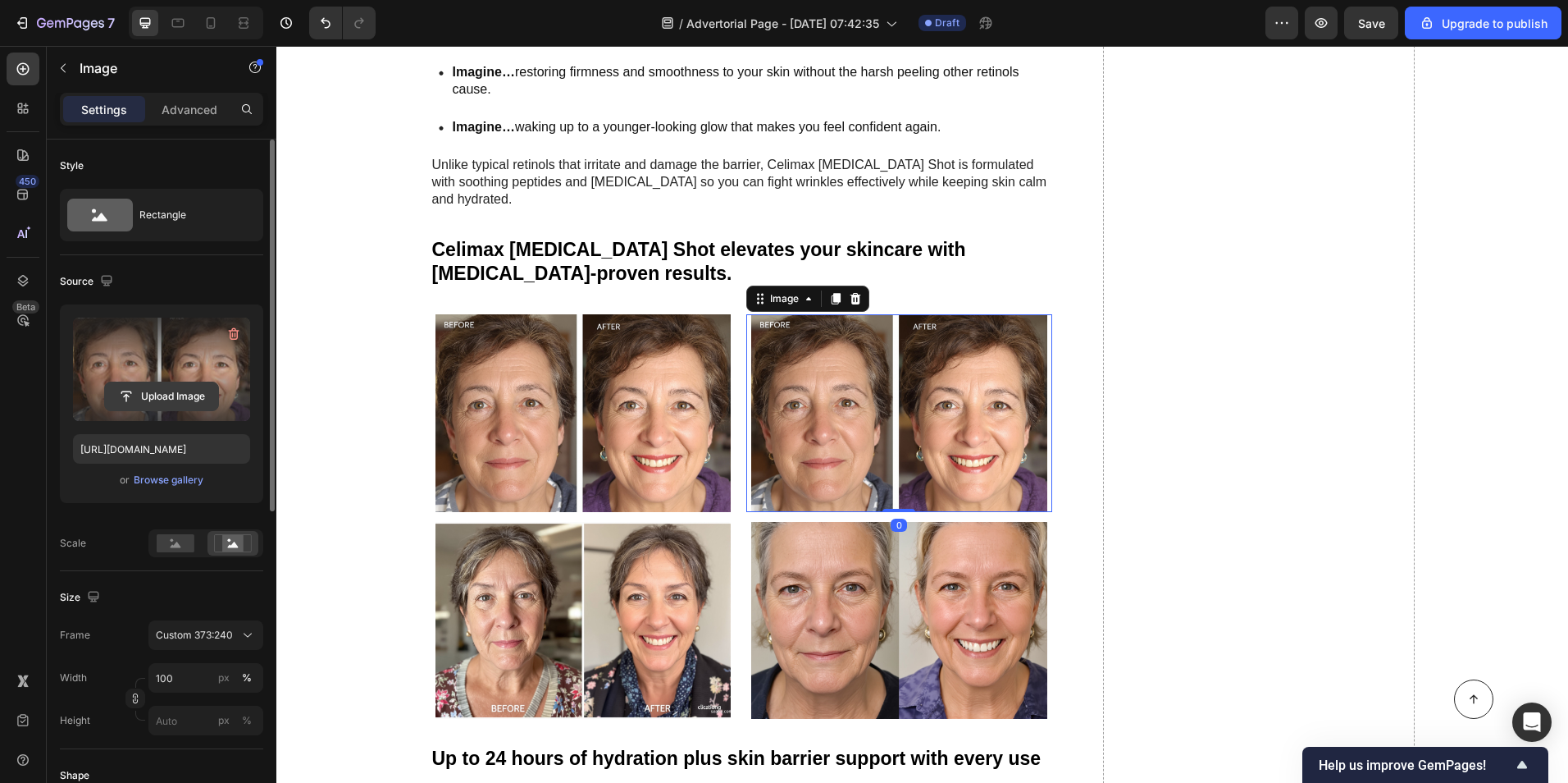
click at [202, 398] on input "file" at bounding box center [161, 396] width 113 height 28
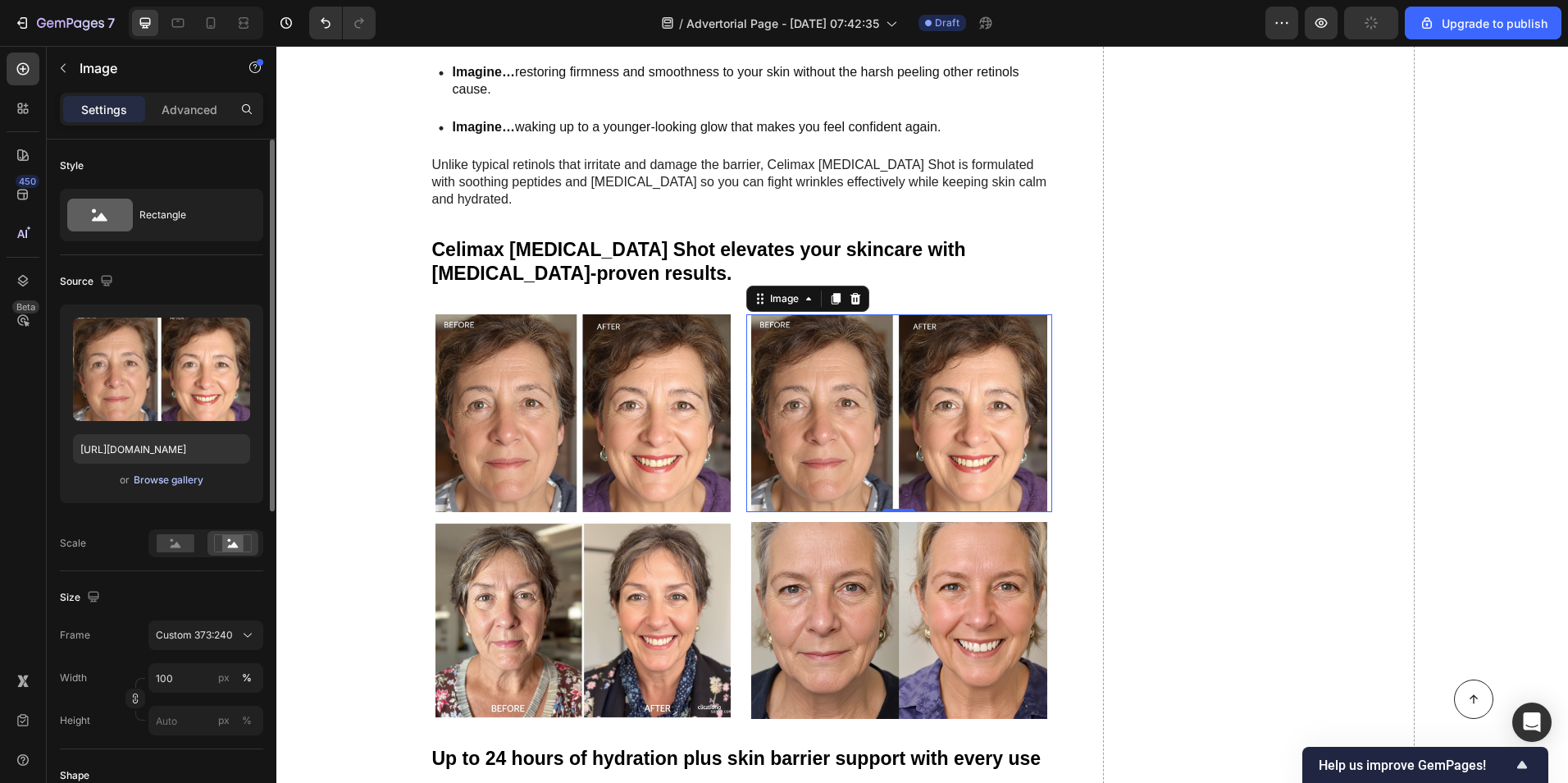
click at [149, 481] on div "Browse gallery" at bounding box center [169, 479] width 70 height 15
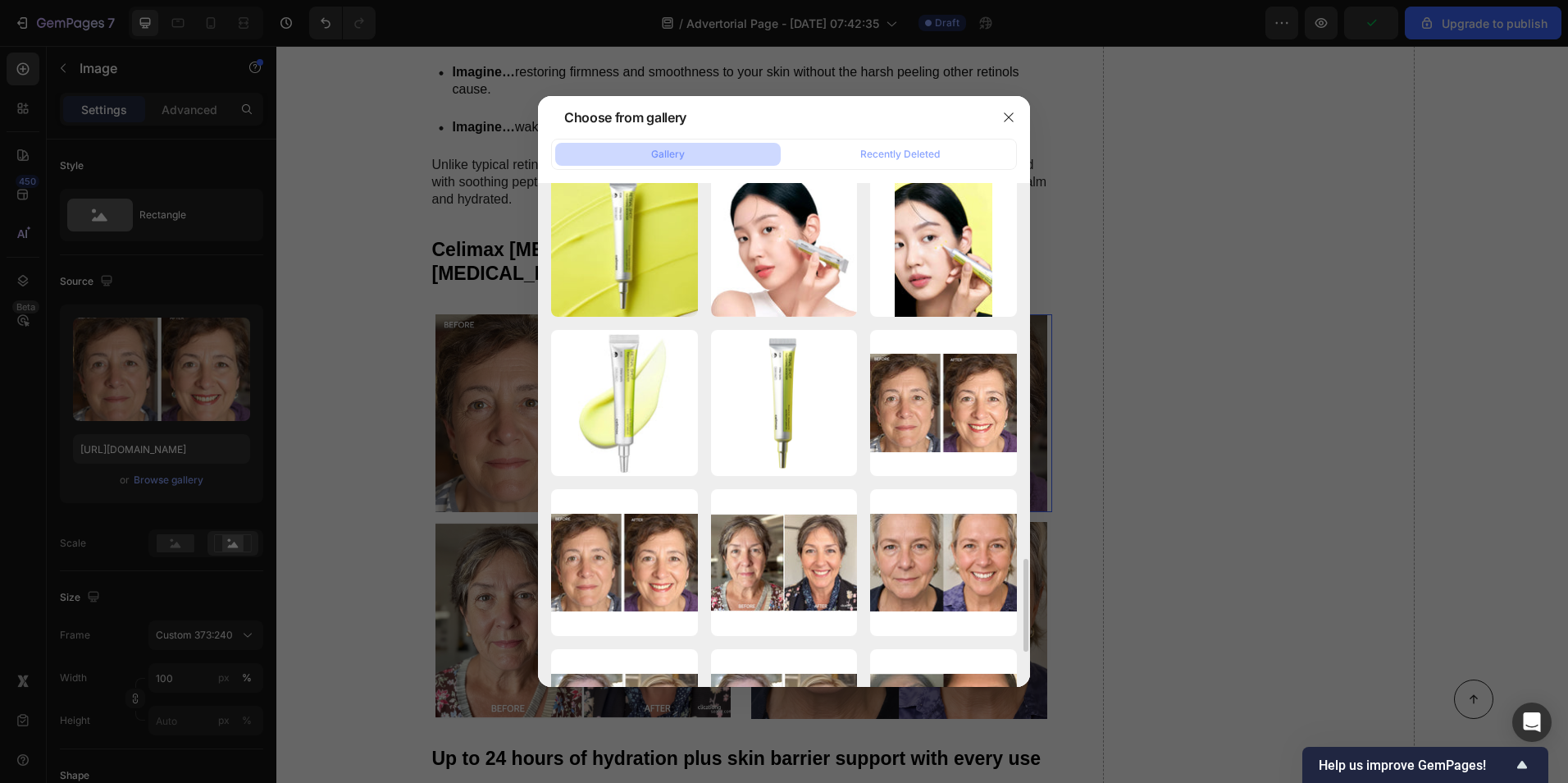
scroll to position [1231, 0]
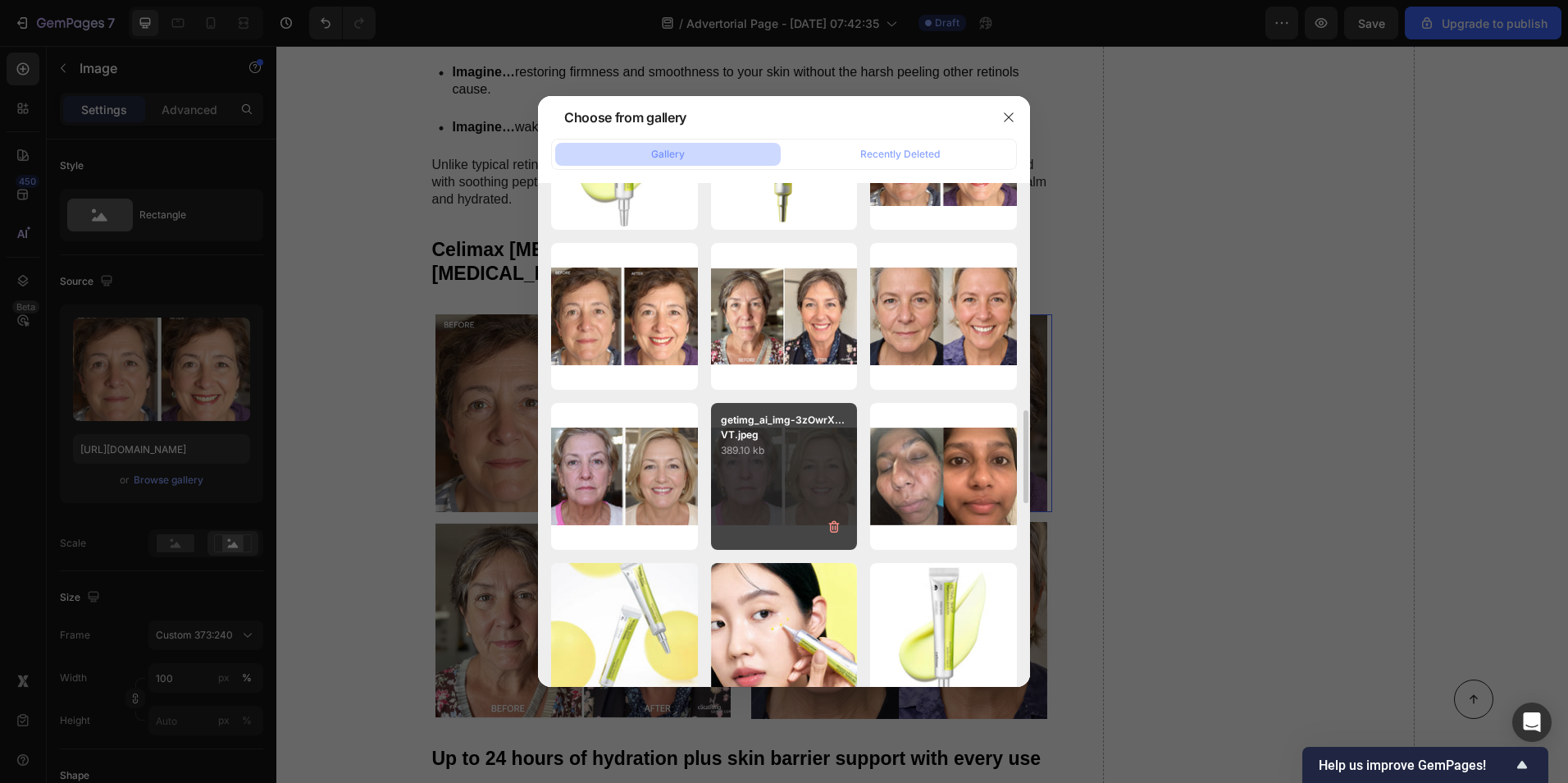
click at [803, 424] on p "getimg_ai_img-3zOwrX...VT.jpeg" at bounding box center [784, 427] width 127 height 29
type input "[URL][DOMAIN_NAME]"
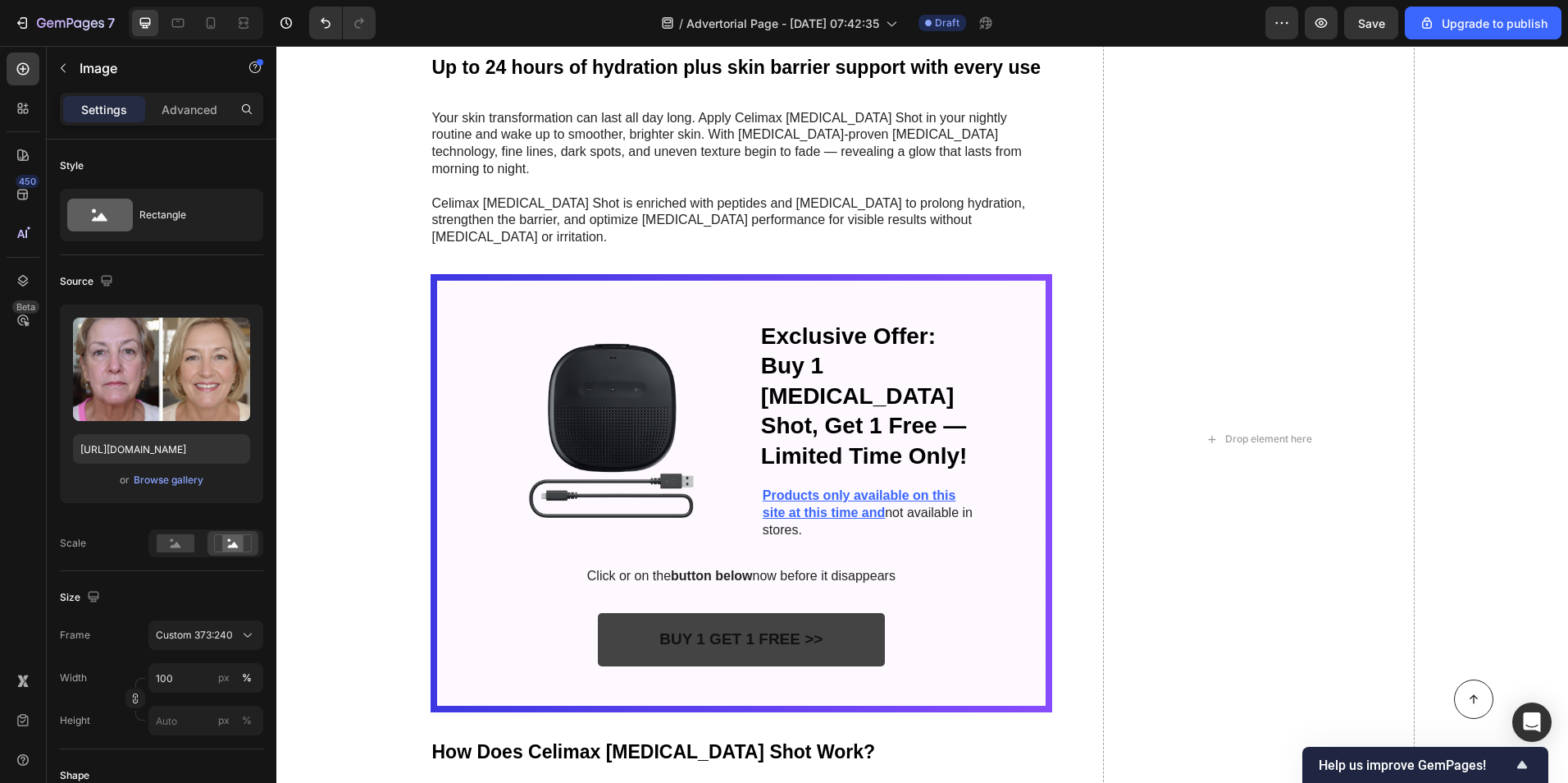
scroll to position [4103, 0]
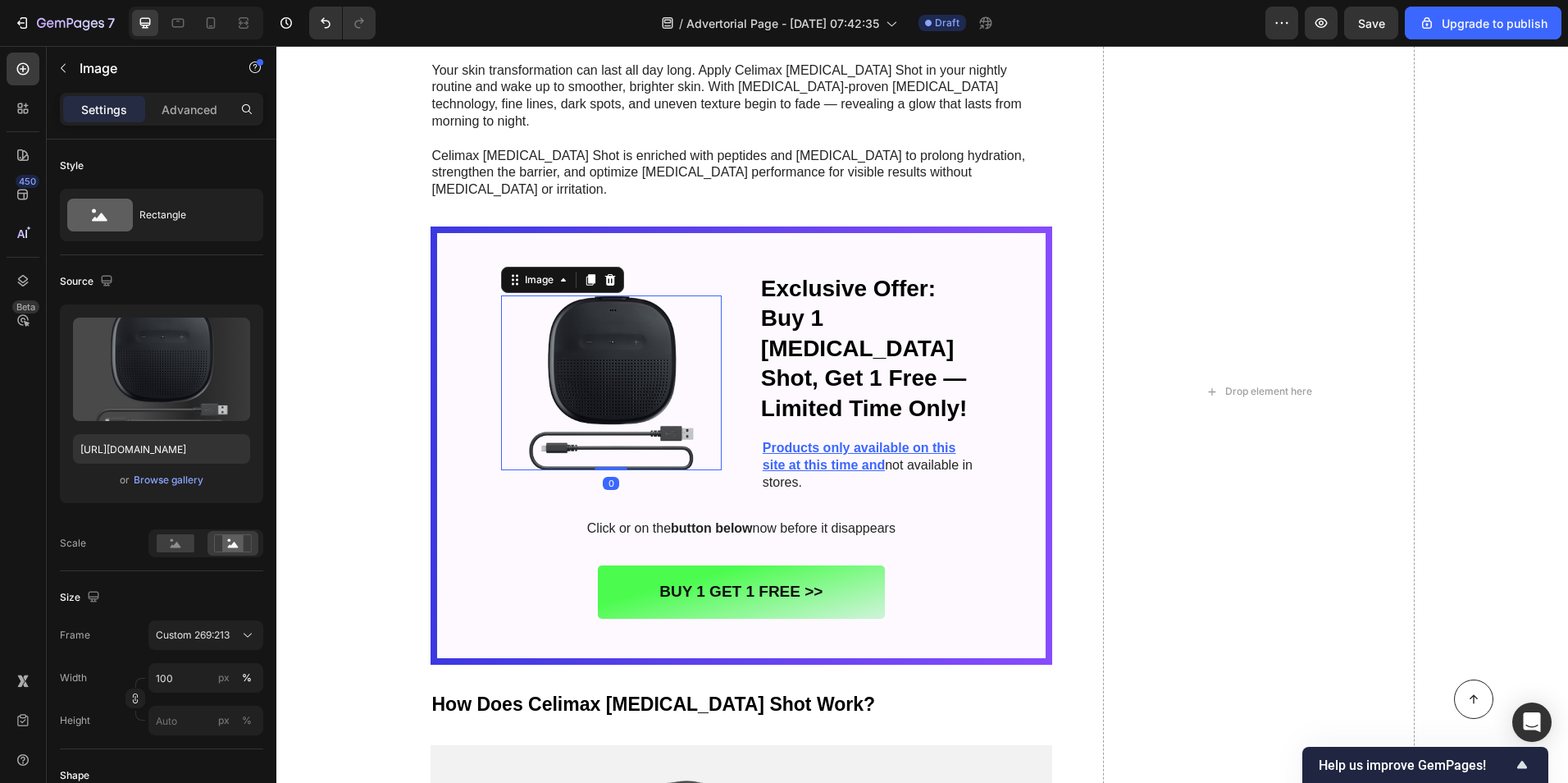
click at [628, 318] on img at bounding box center [611, 382] width 221 height 175
click at [181, 482] on div "Browse gallery" at bounding box center [169, 479] width 70 height 15
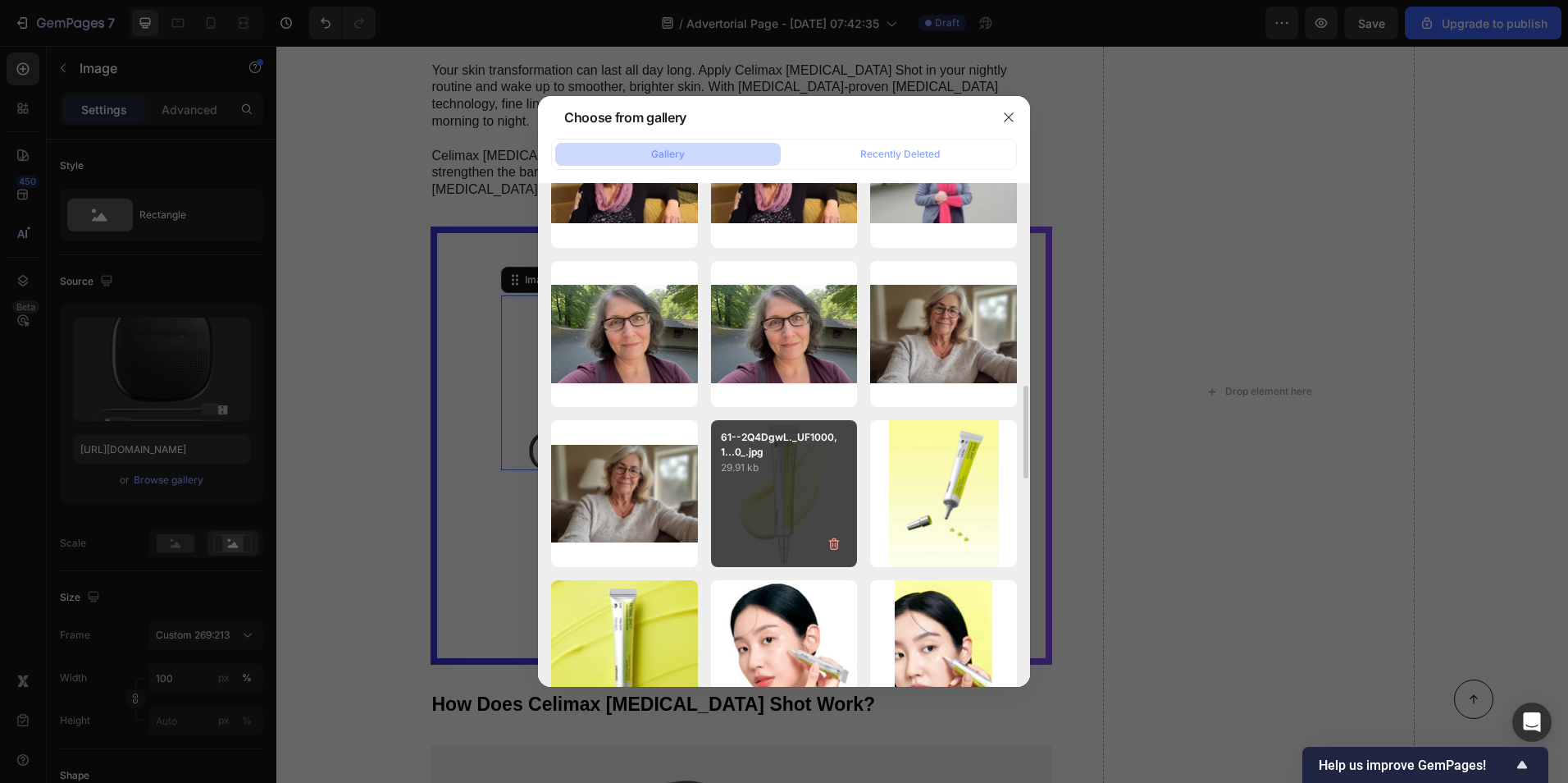
scroll to position [657, 0]
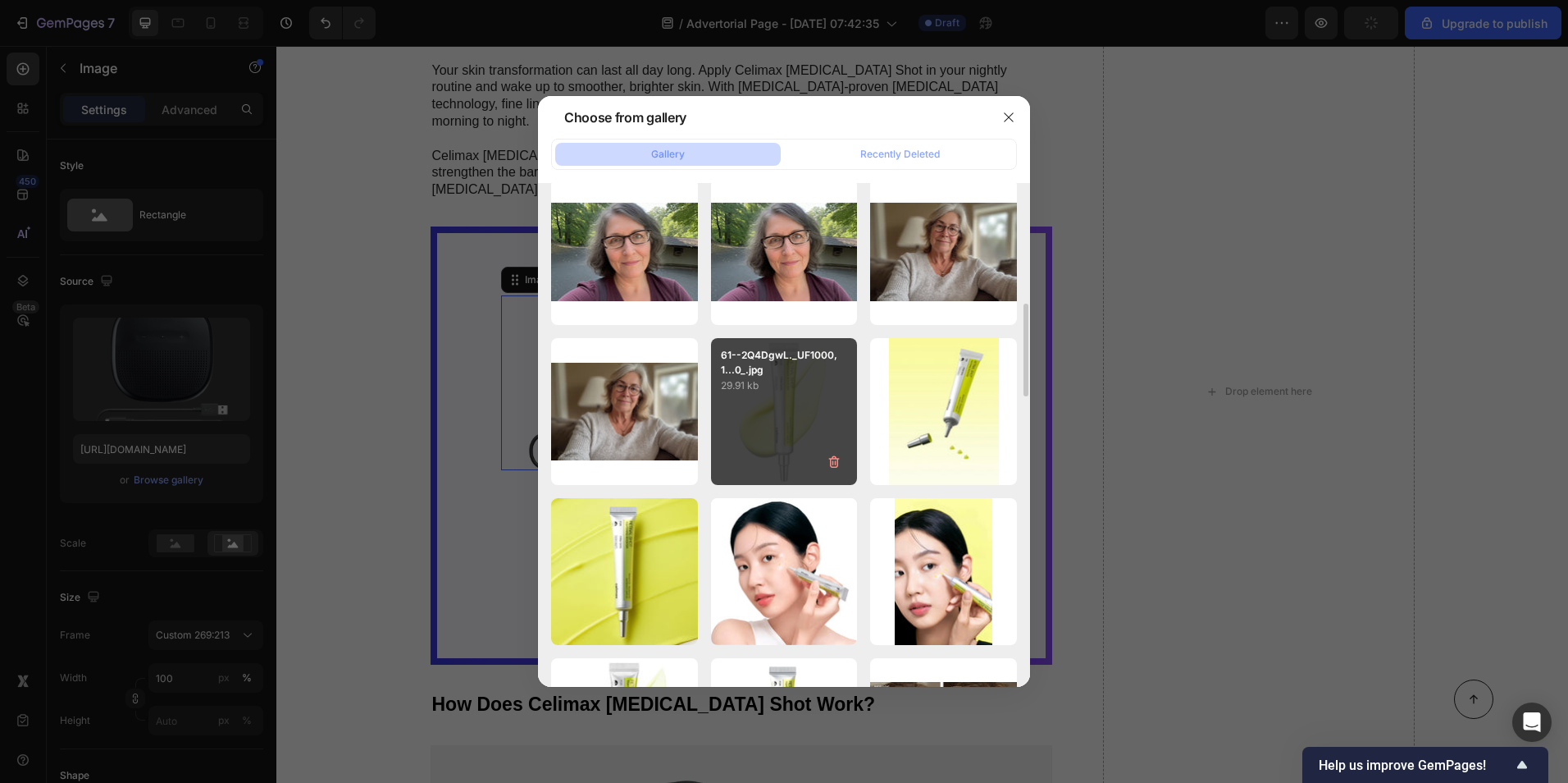
click at [726, 382] on p "29.91 kb" at bounding box center [784, 385] width 127 height 16
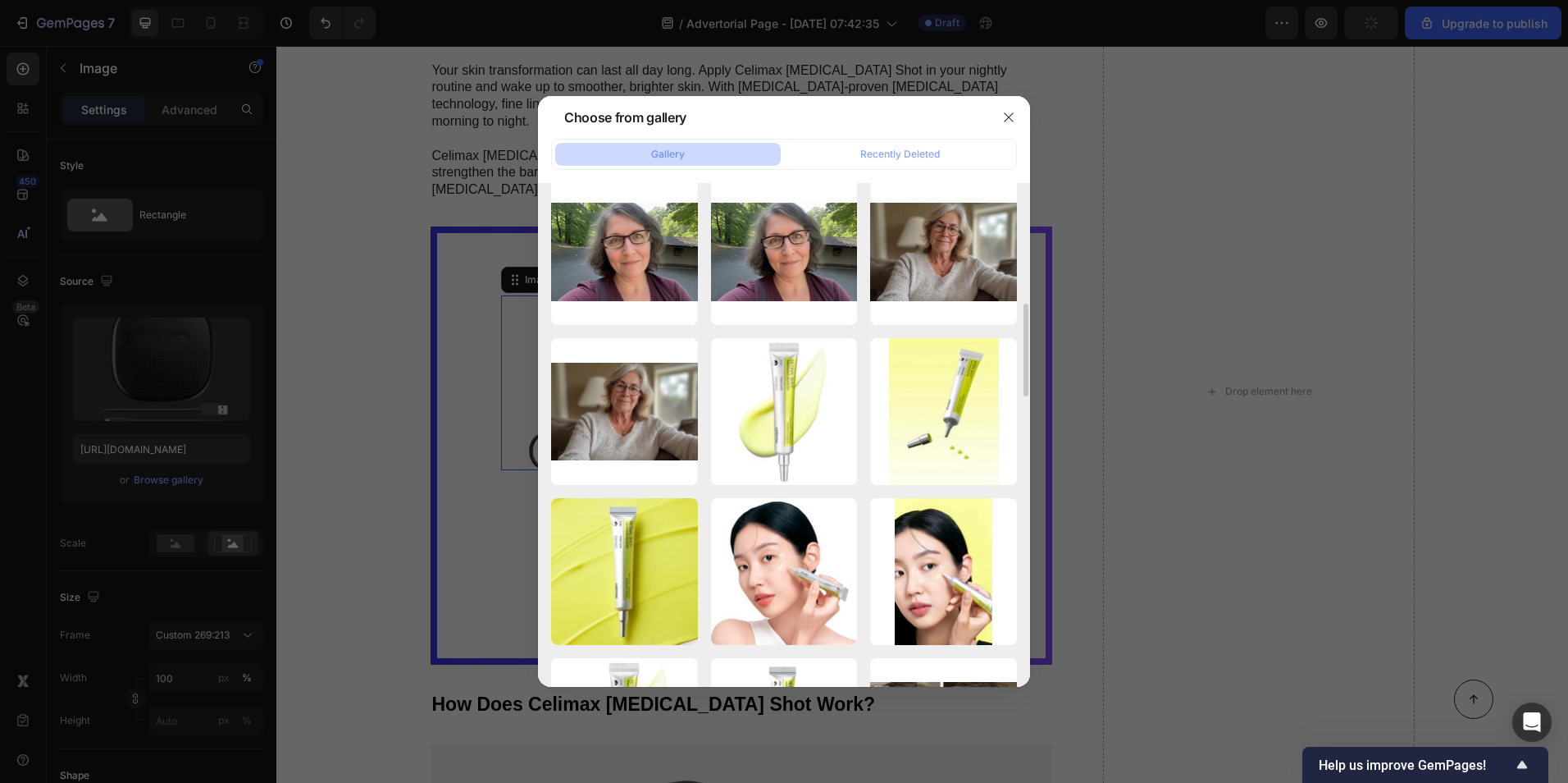
type input "[URL][DOMAIN_NAME]"
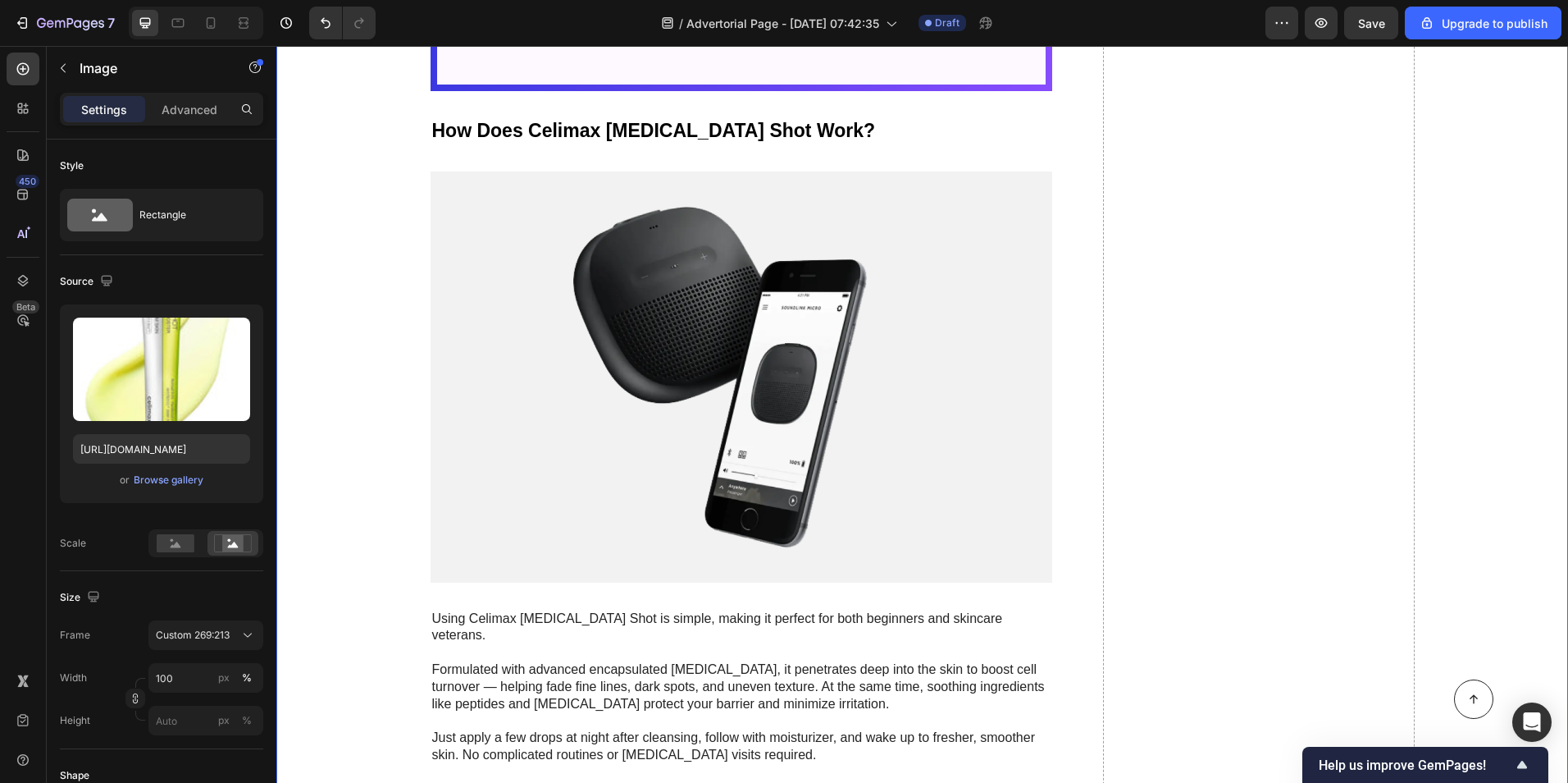
scroll to position [4677, 0]
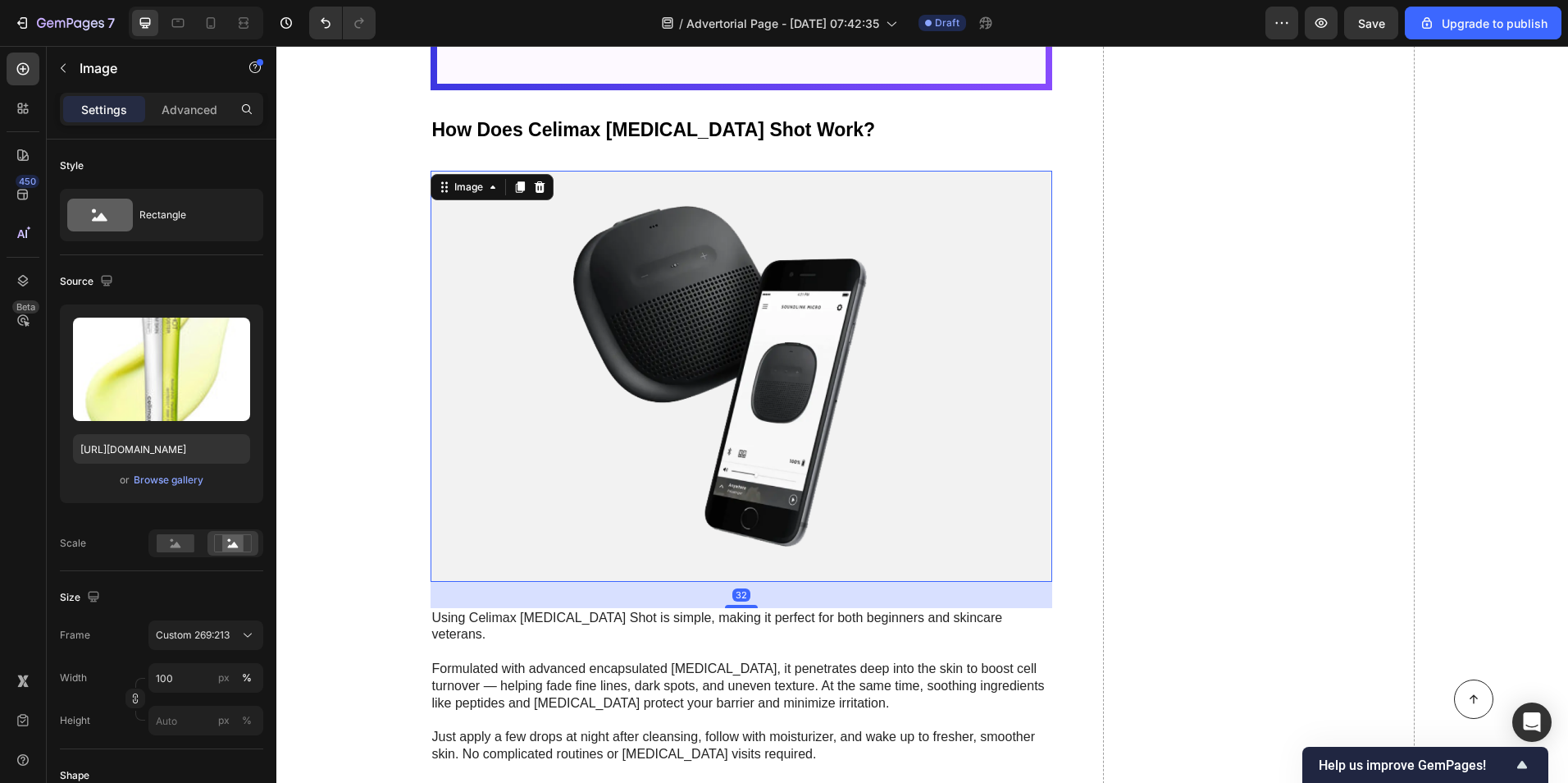
click at [512, 324] on img at bounding box center [742, 375] width 623 height 410
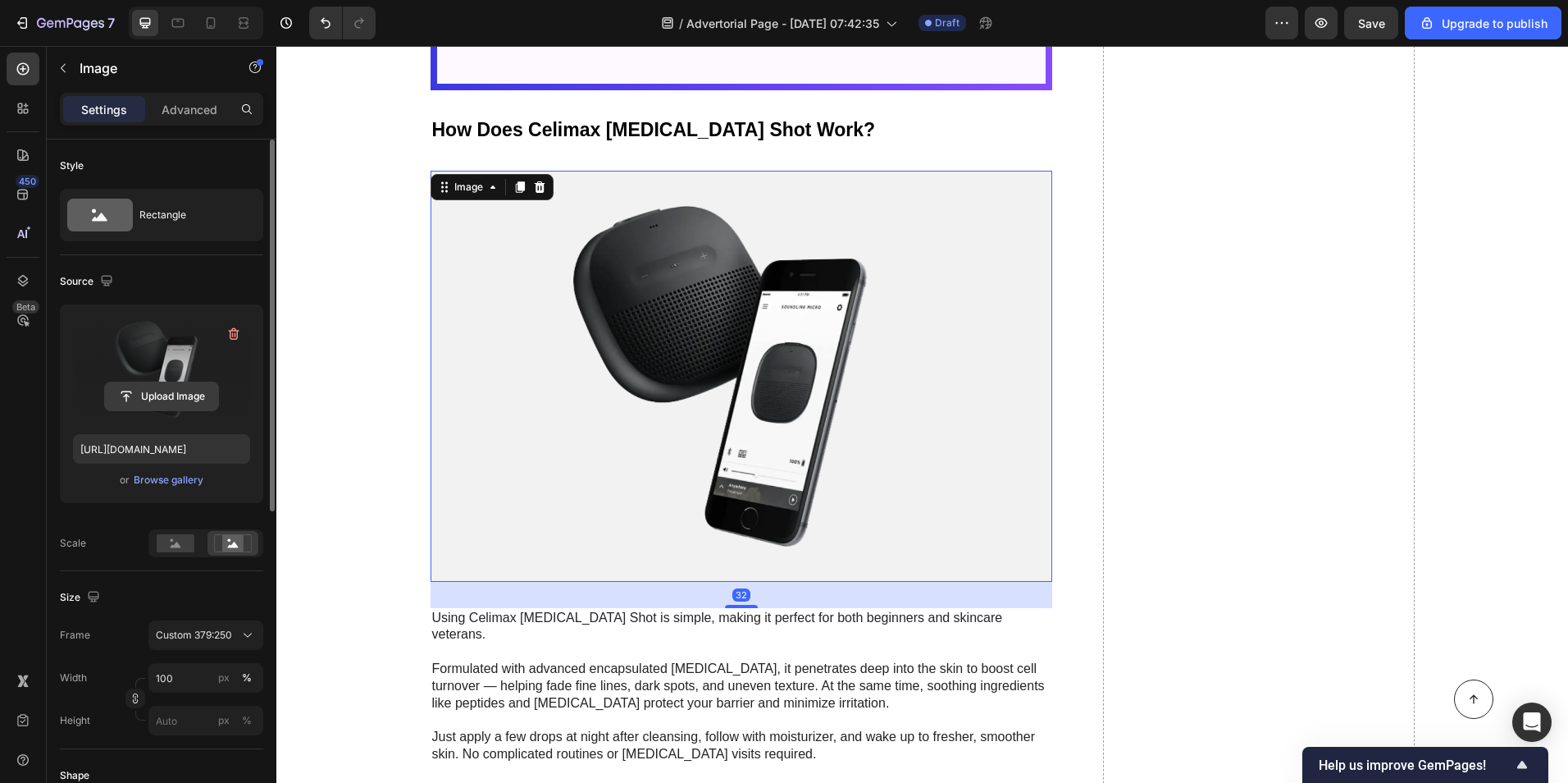
click at [128, 393] on input "file" at bounding box center [161, 396] width 113 height 28
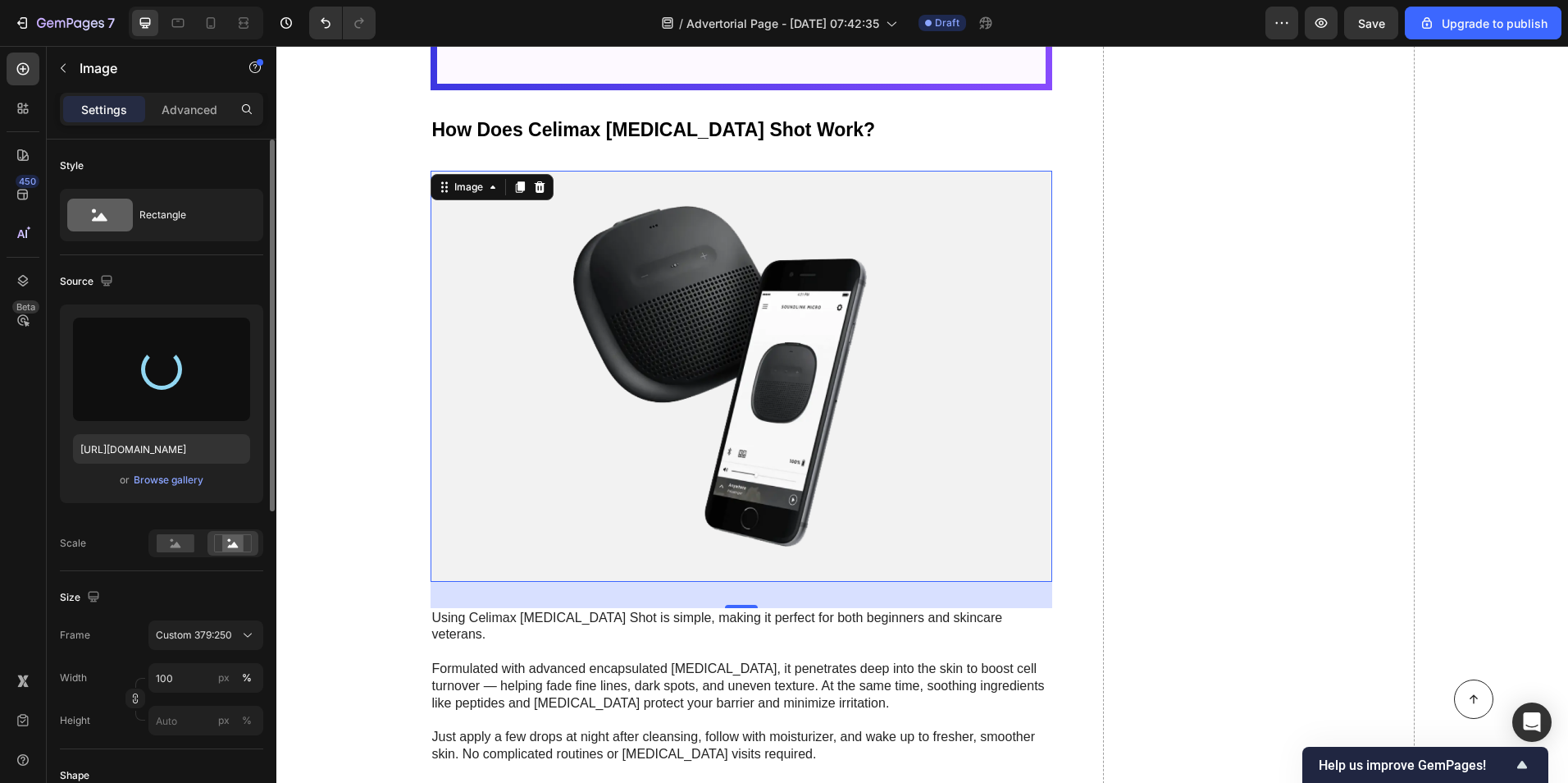
type input "[URL][DOMAIN_NAME]"
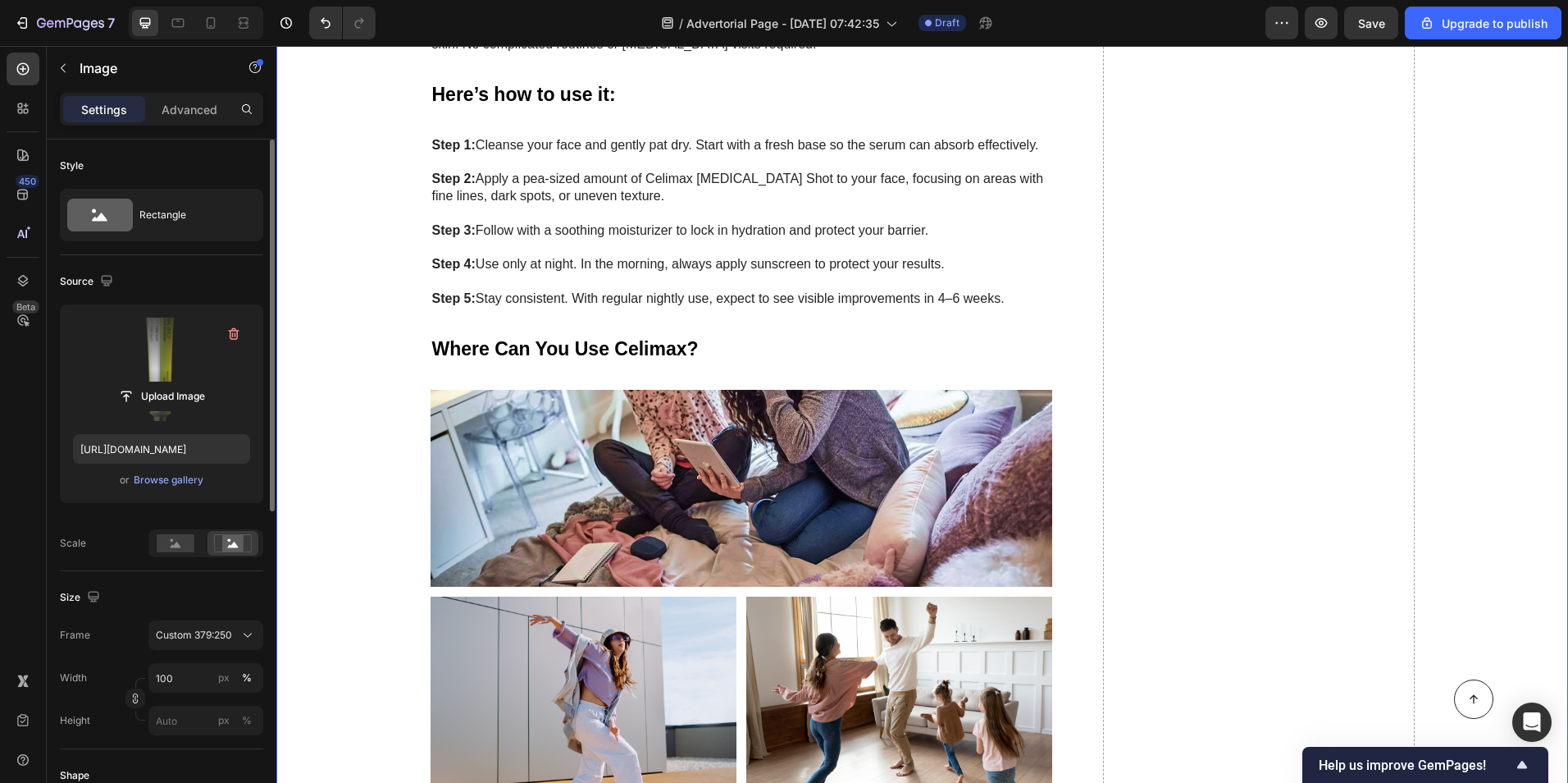
scroll to position [5415, 0]
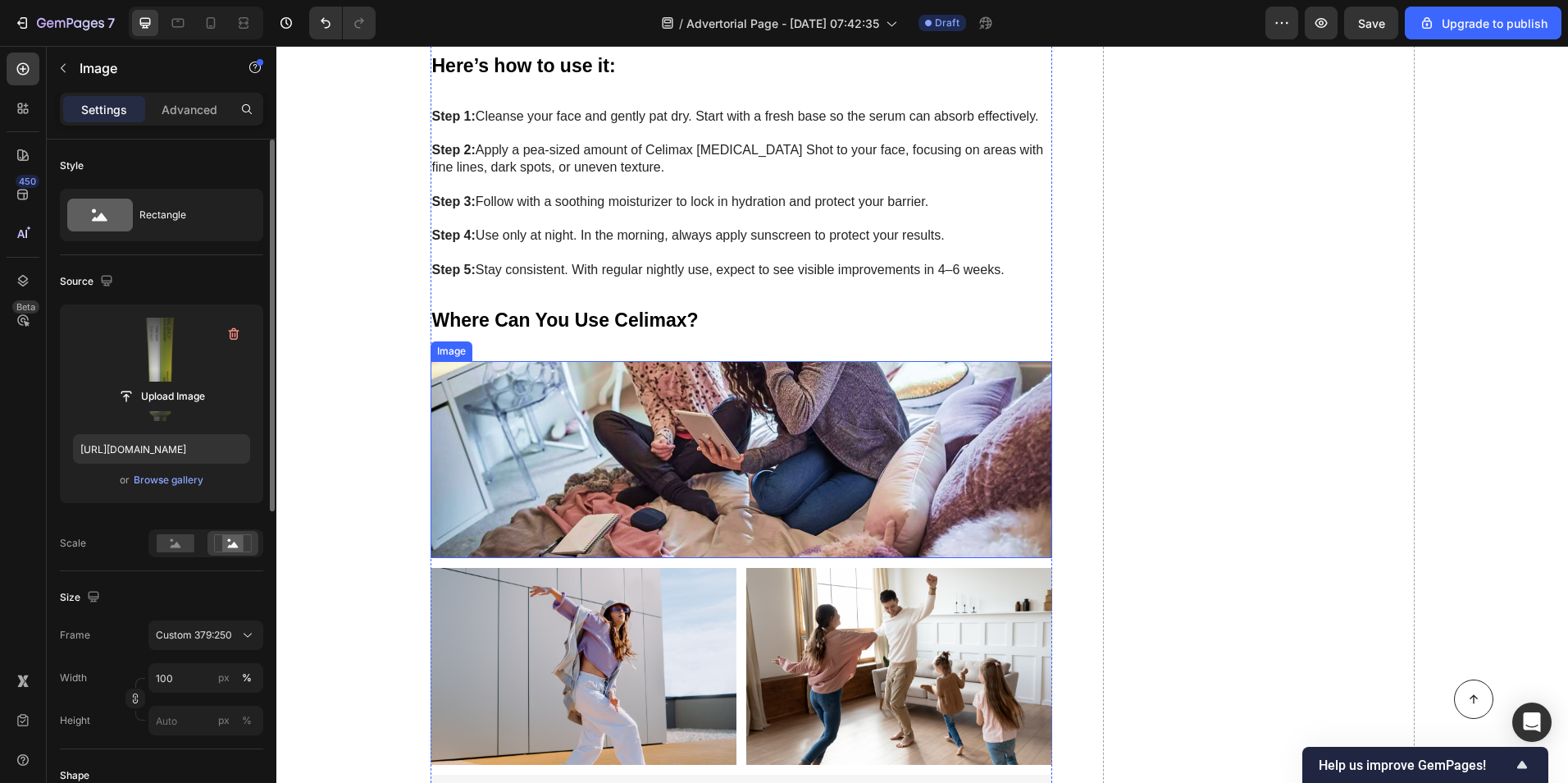
click at [624, 361] on img at bounding box center [742, 459] width 623 height 197
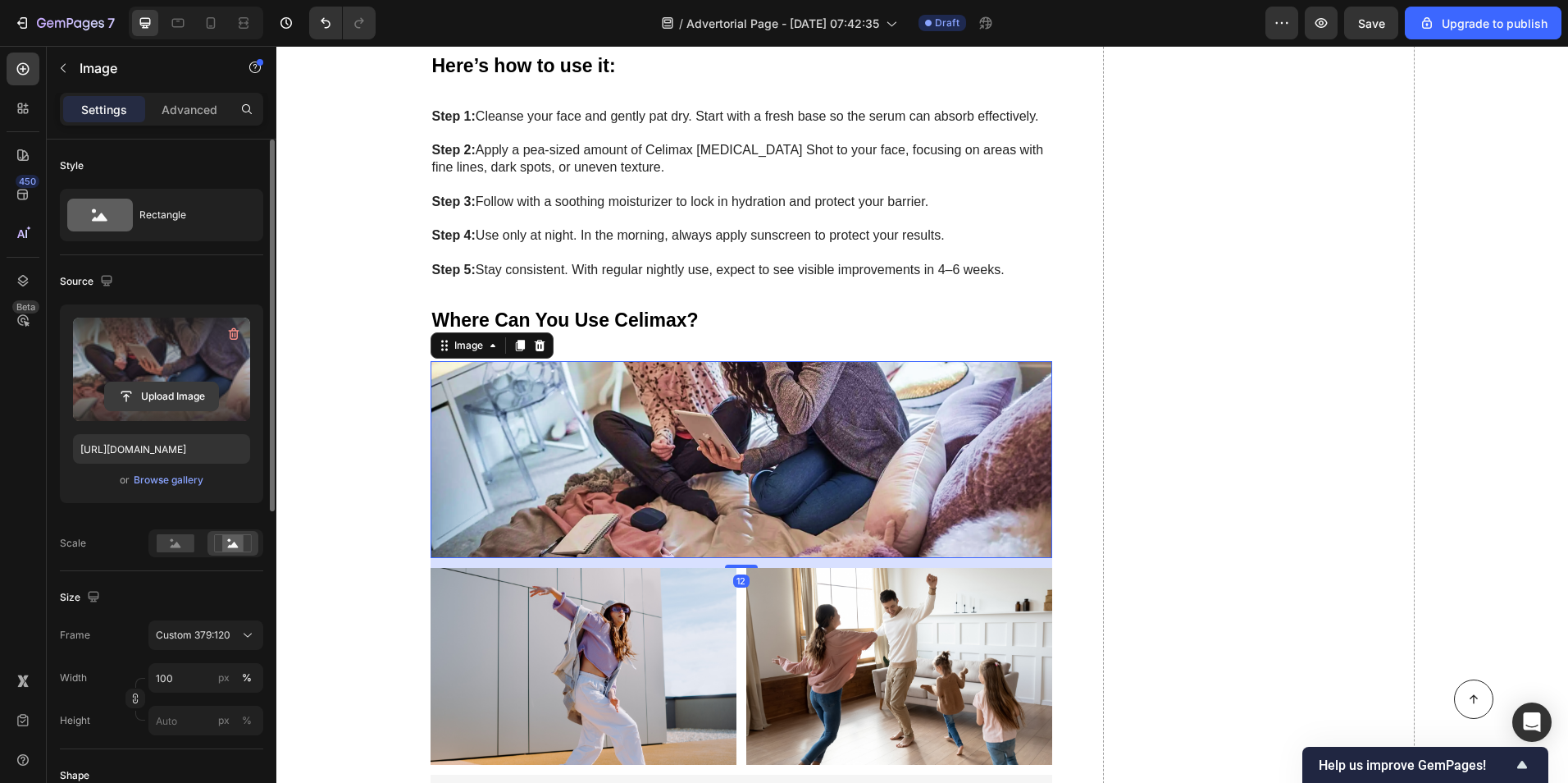
click at [132, 400] on input "file" at bounding box center [161, 396] width 113 height 28
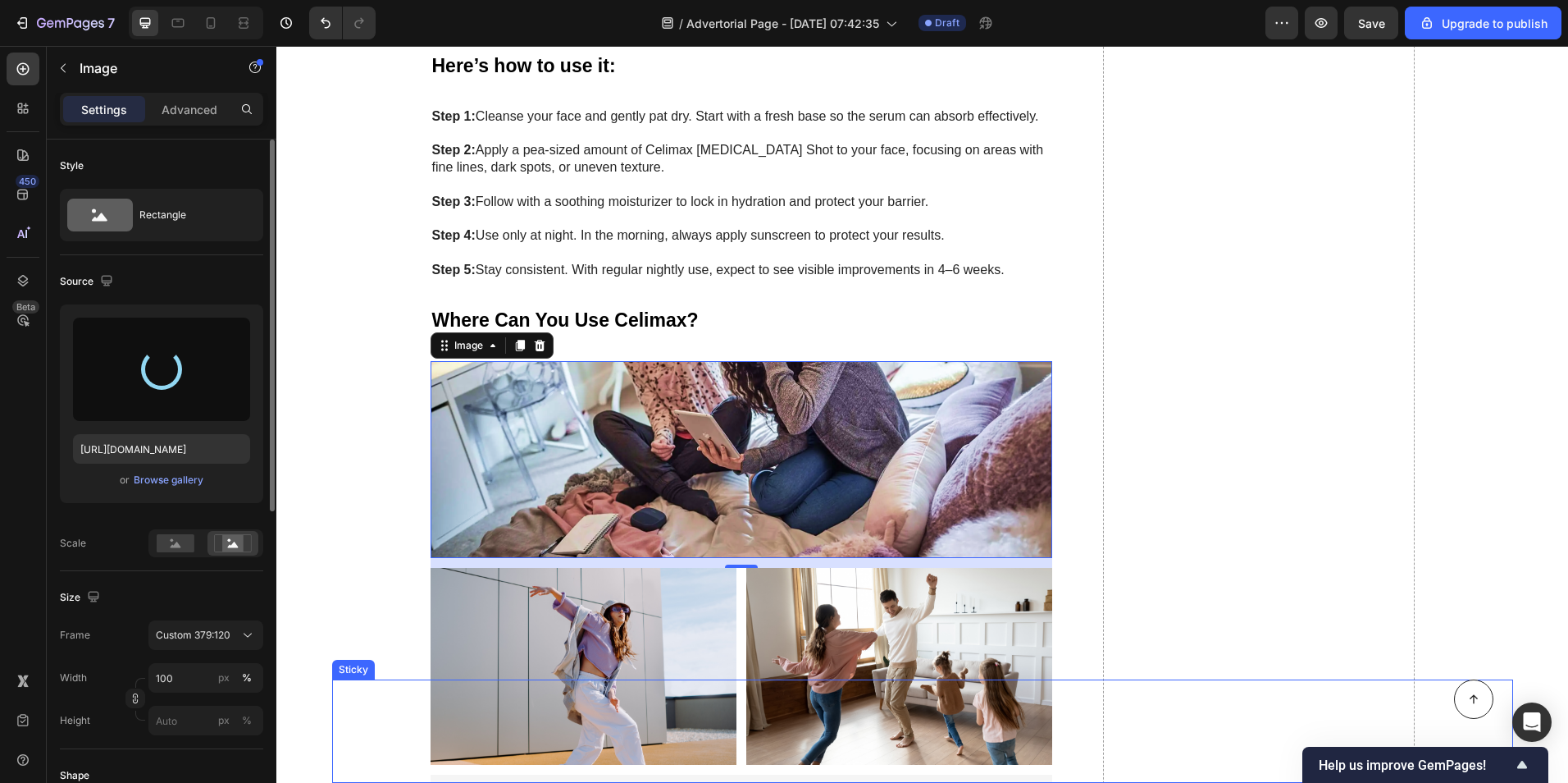
type input "[URL][DOMAIN_NAME]"
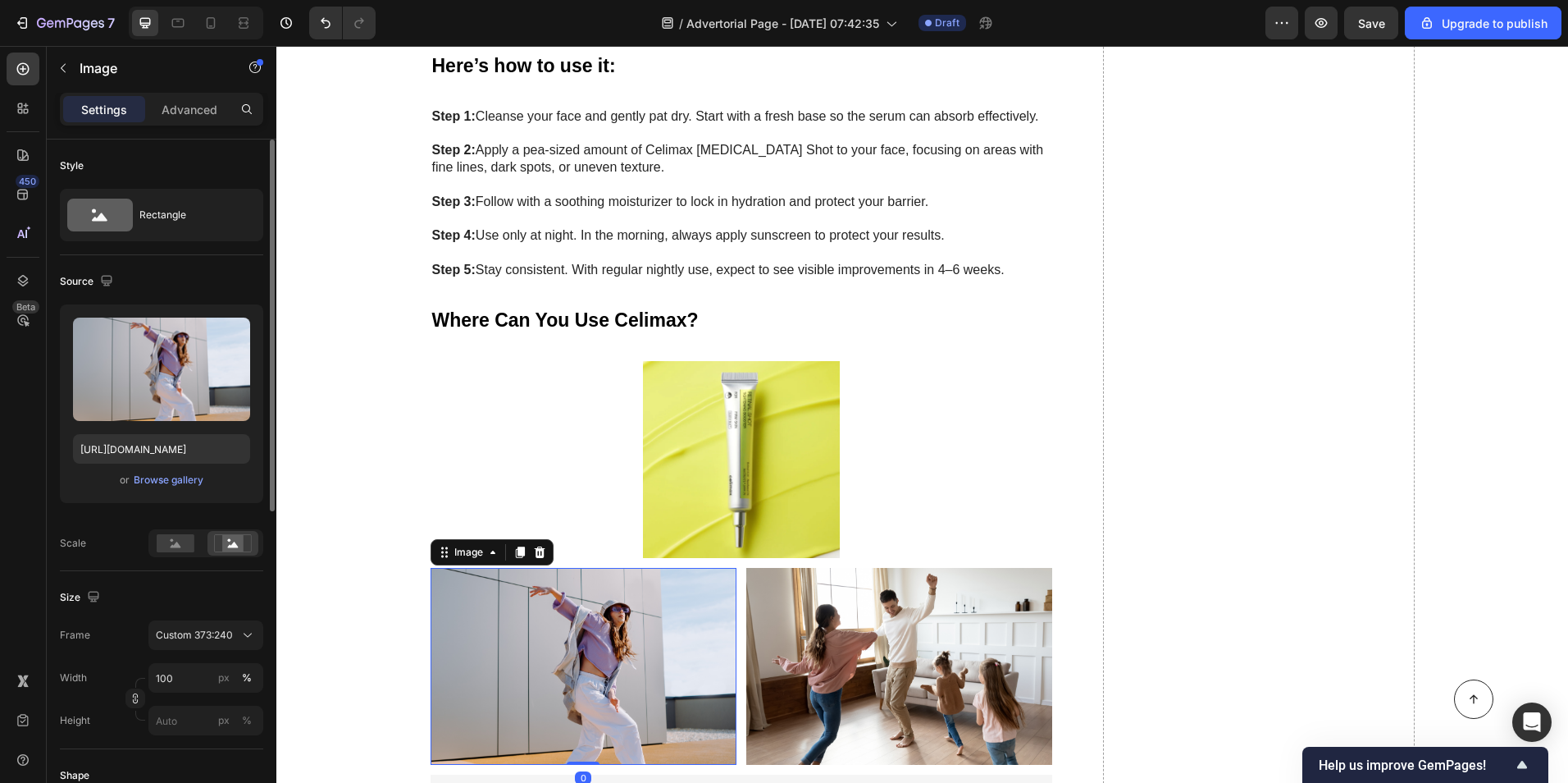
drag, startPoint x: 623, startPoint y: 580, endPoint x: 460, endPoint y: 588, distance: 163.2
click at [622, 580] on img at bounding box center [584, 666] width 306 height 197
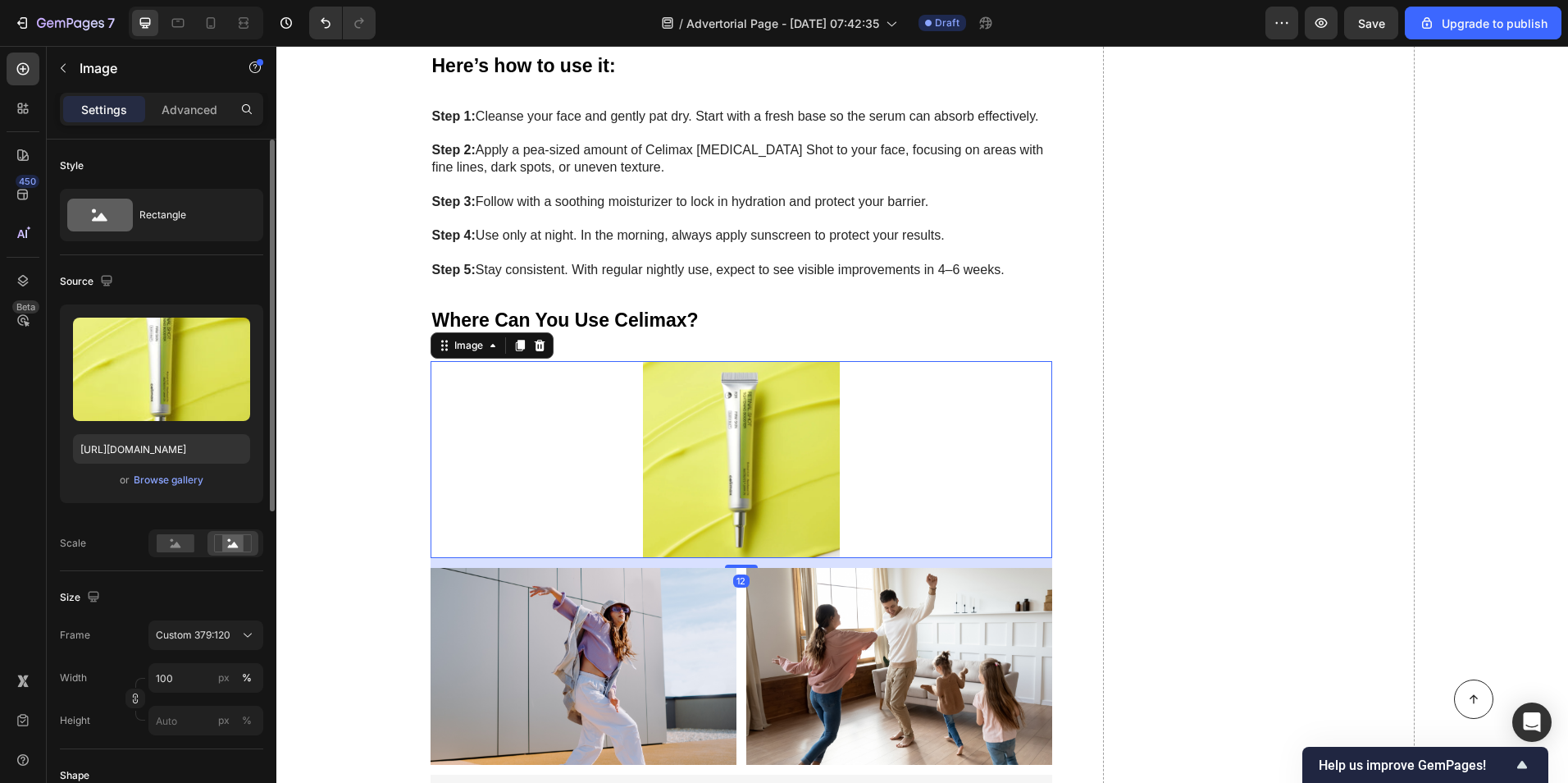
click at [611, 372] on img at bounding box center [742, 459] width 623 height 197
click at [157, 550] on rect at bounding box center [176, 542] width 38 height 18
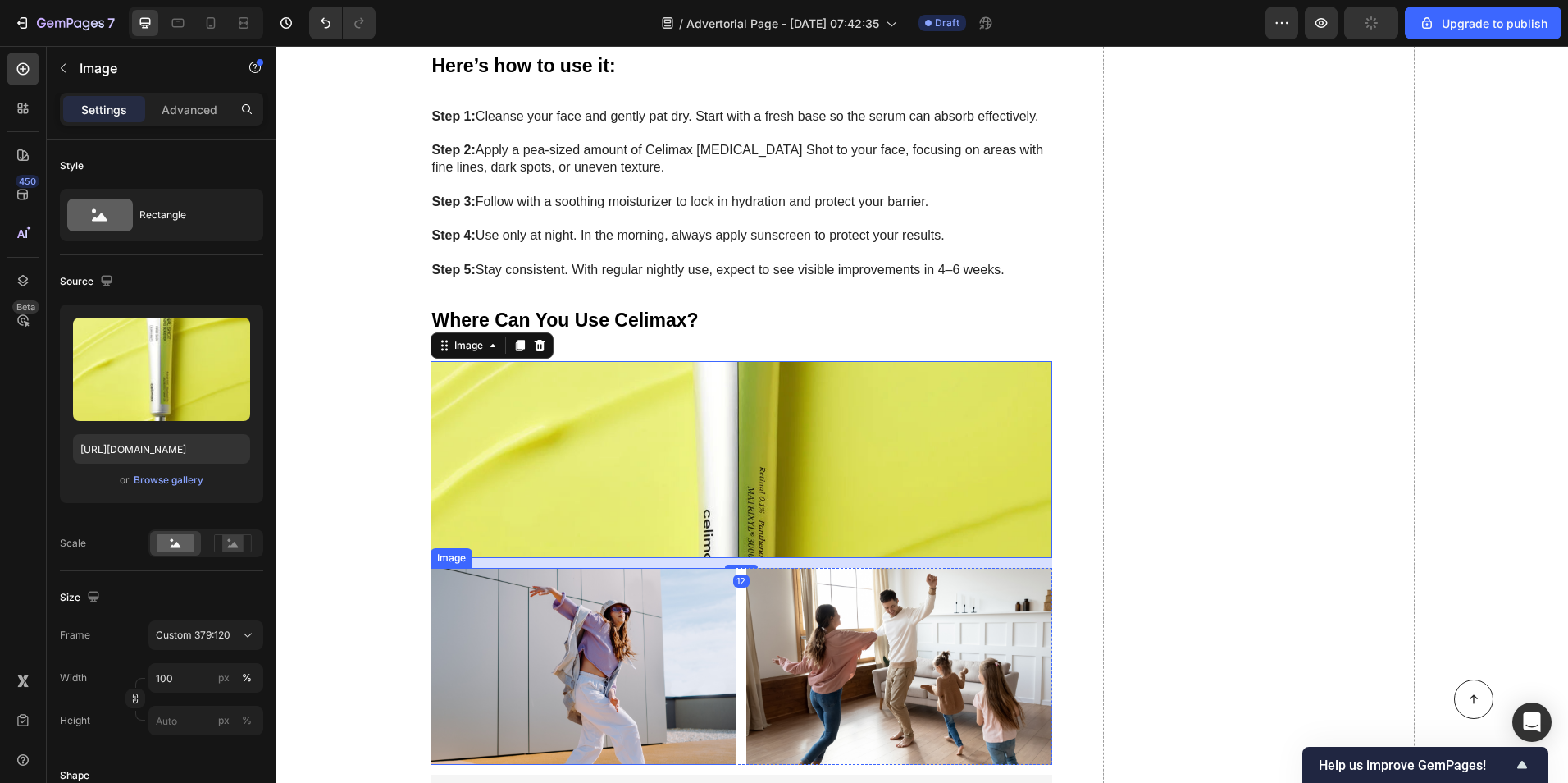
click at [526, 596] on img at bounding box center [584, 666] width 306 height 197
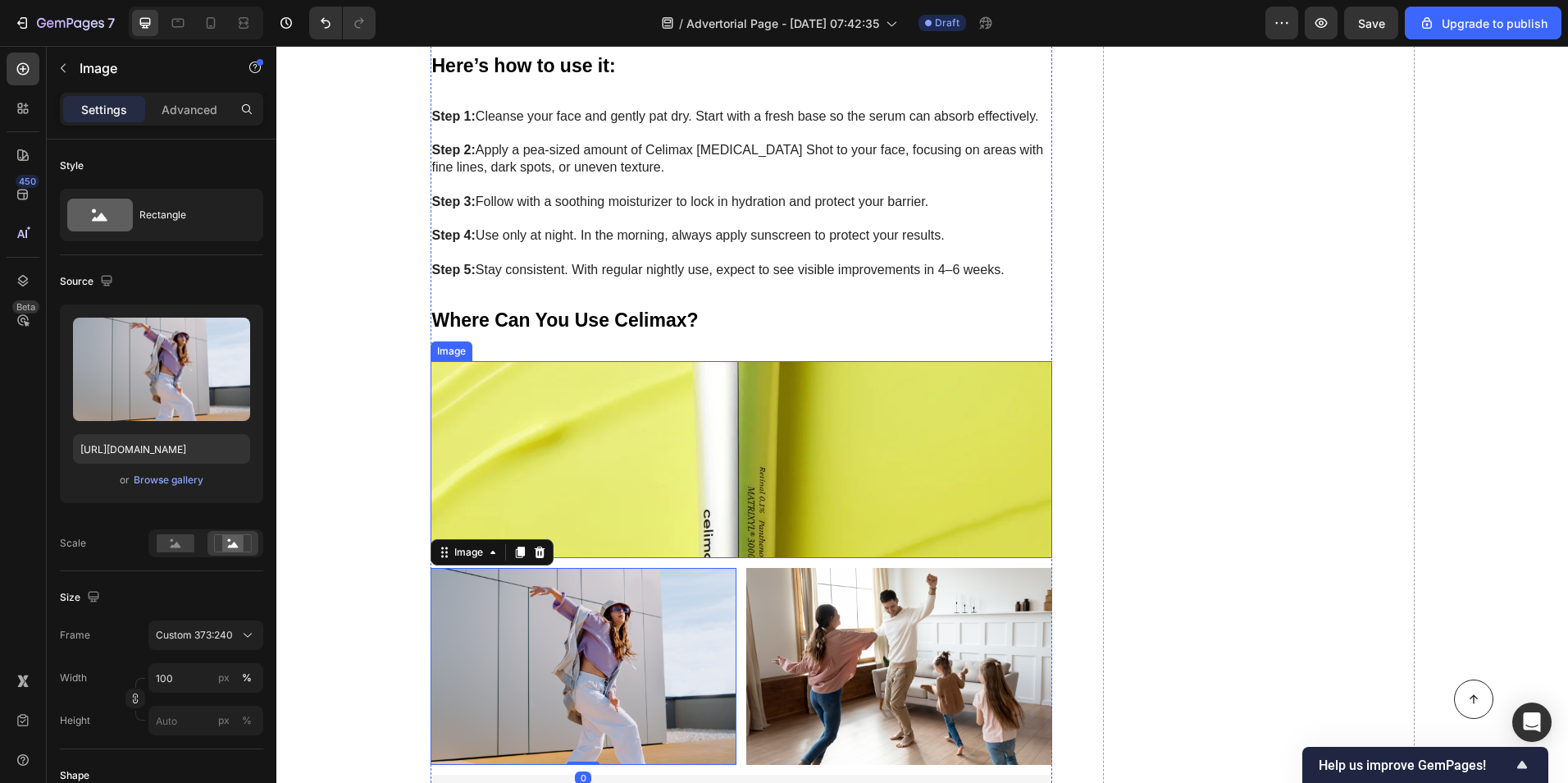
click at [701, 361] on img at bounding box center [742, 459] width 623 height 197
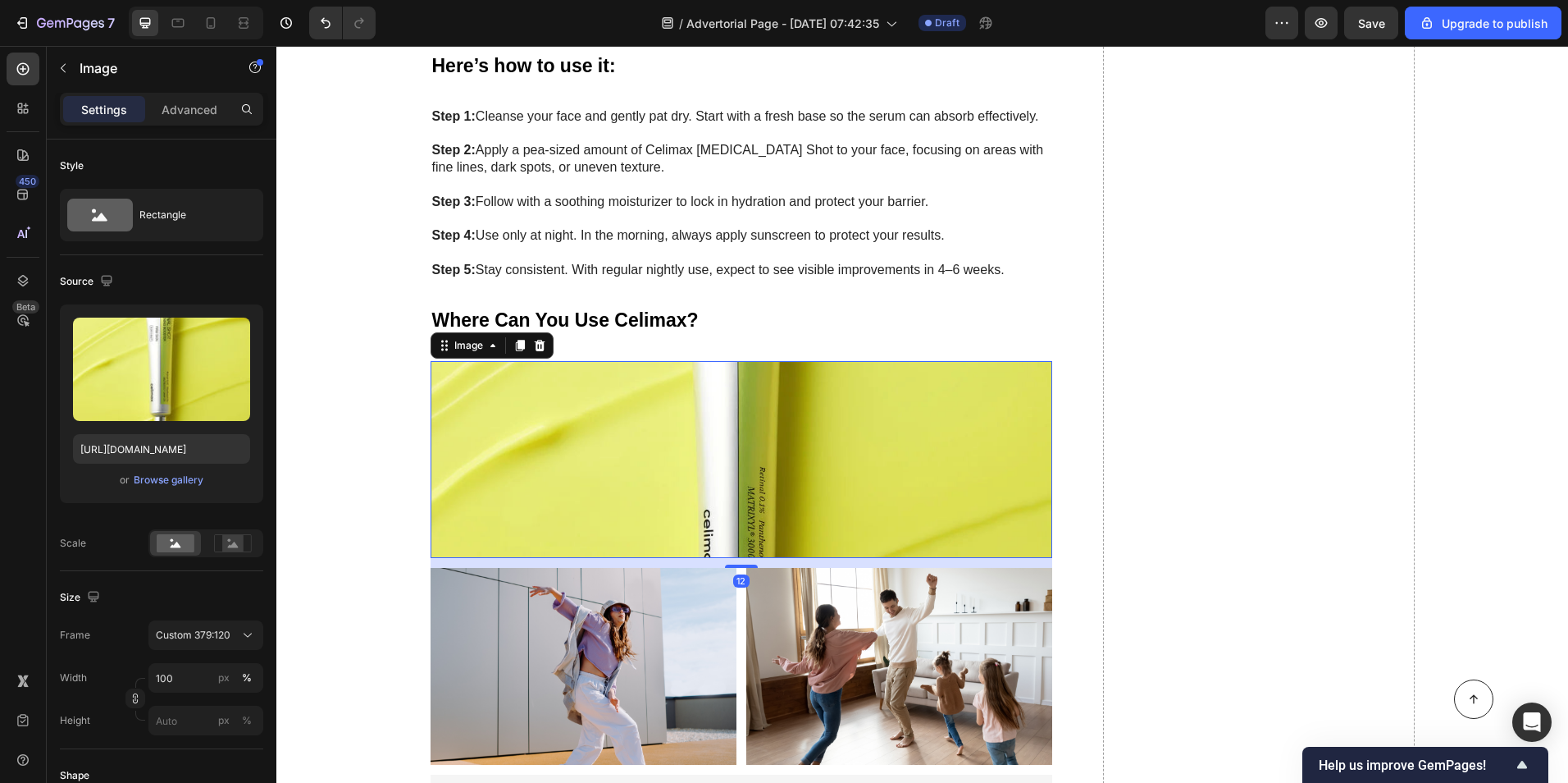
click at [701, 361] on img at bounding box center [742, 459] width 623 height 197
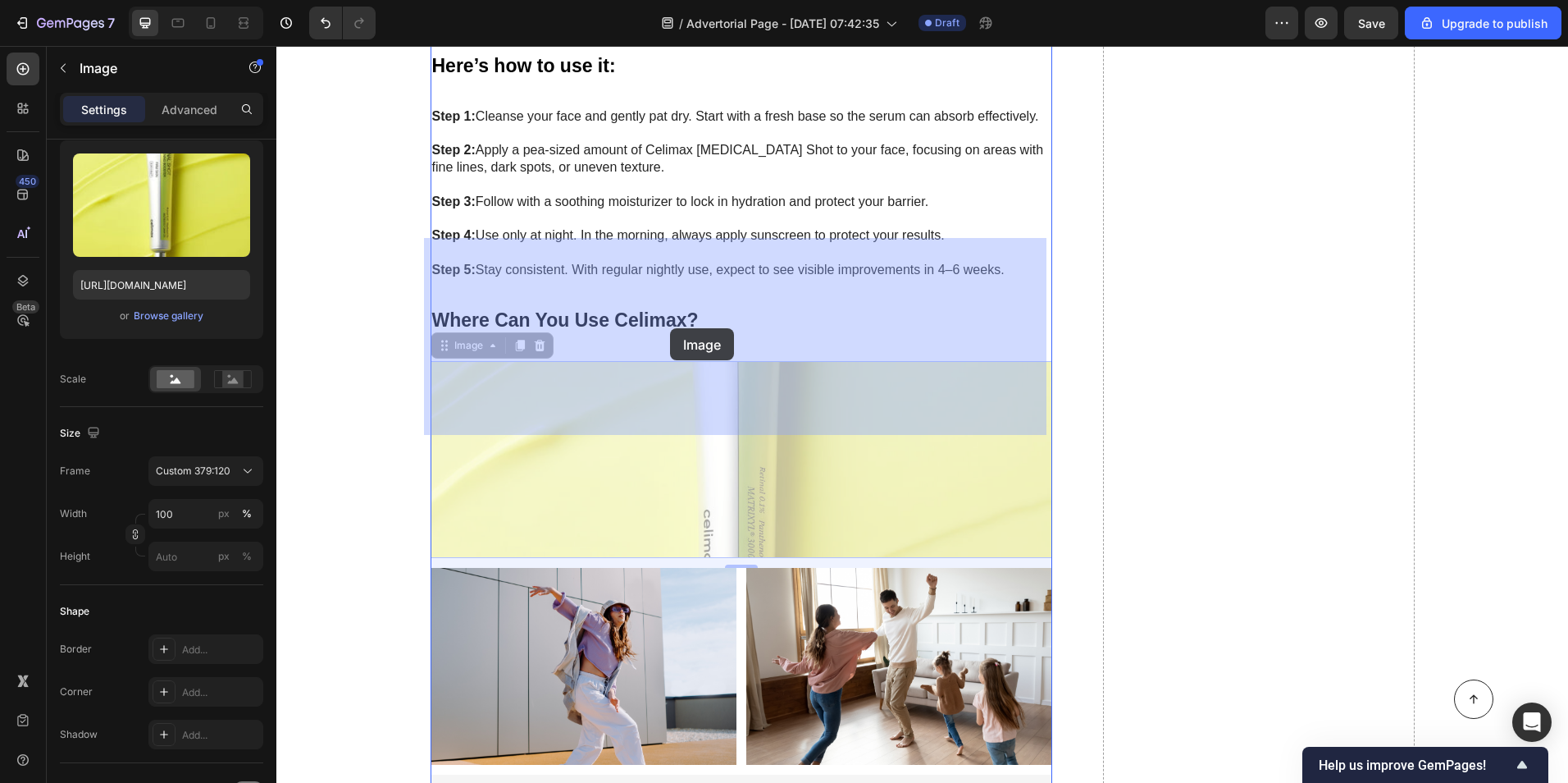
drag, startPoint x: 672, startPoint y: 366, endPoint x: 670, endPoint y: 328, distance: 38.1
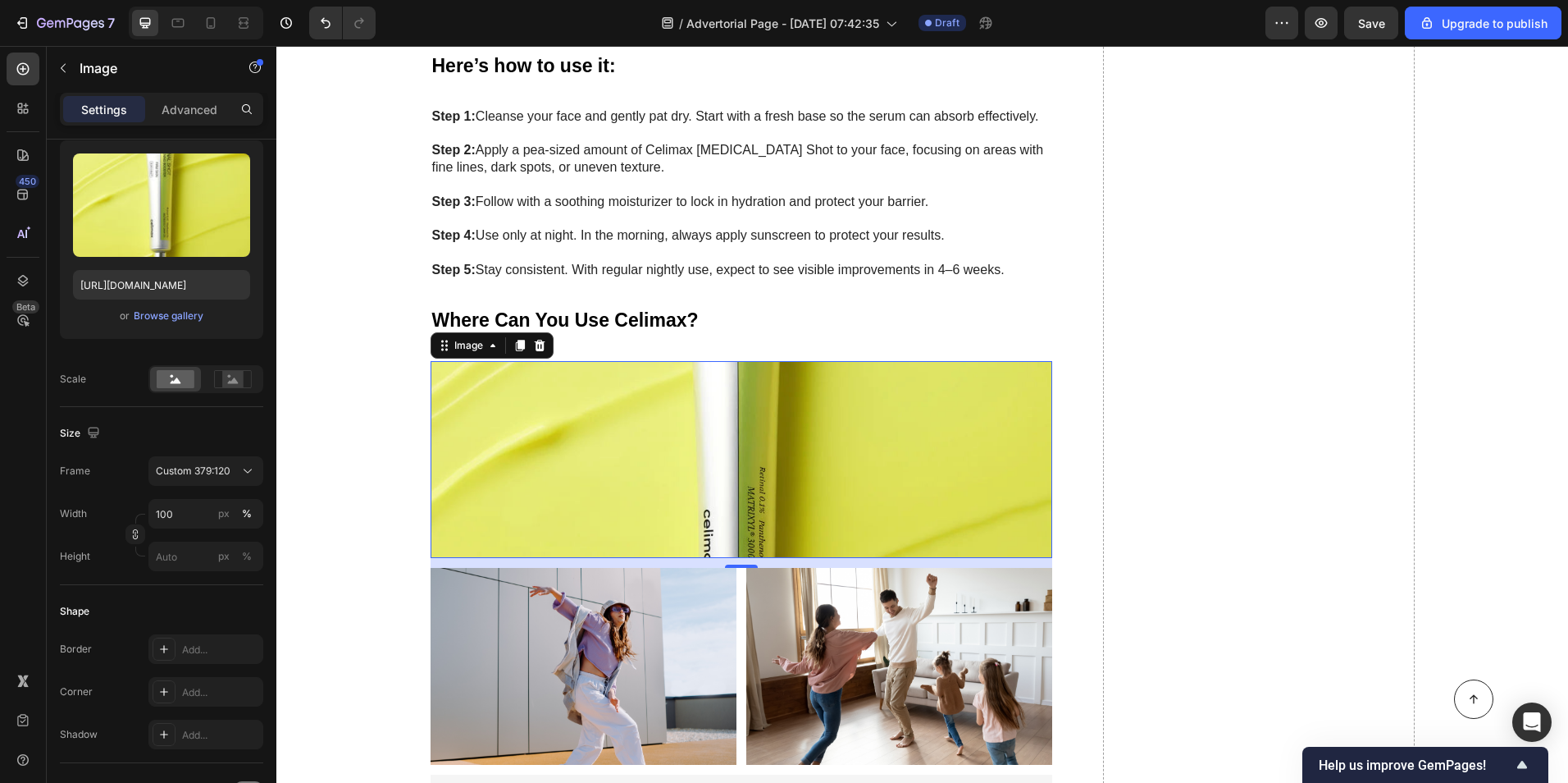
click at [659, 361] on img at bounding box center [742, 459] width 623 height 197
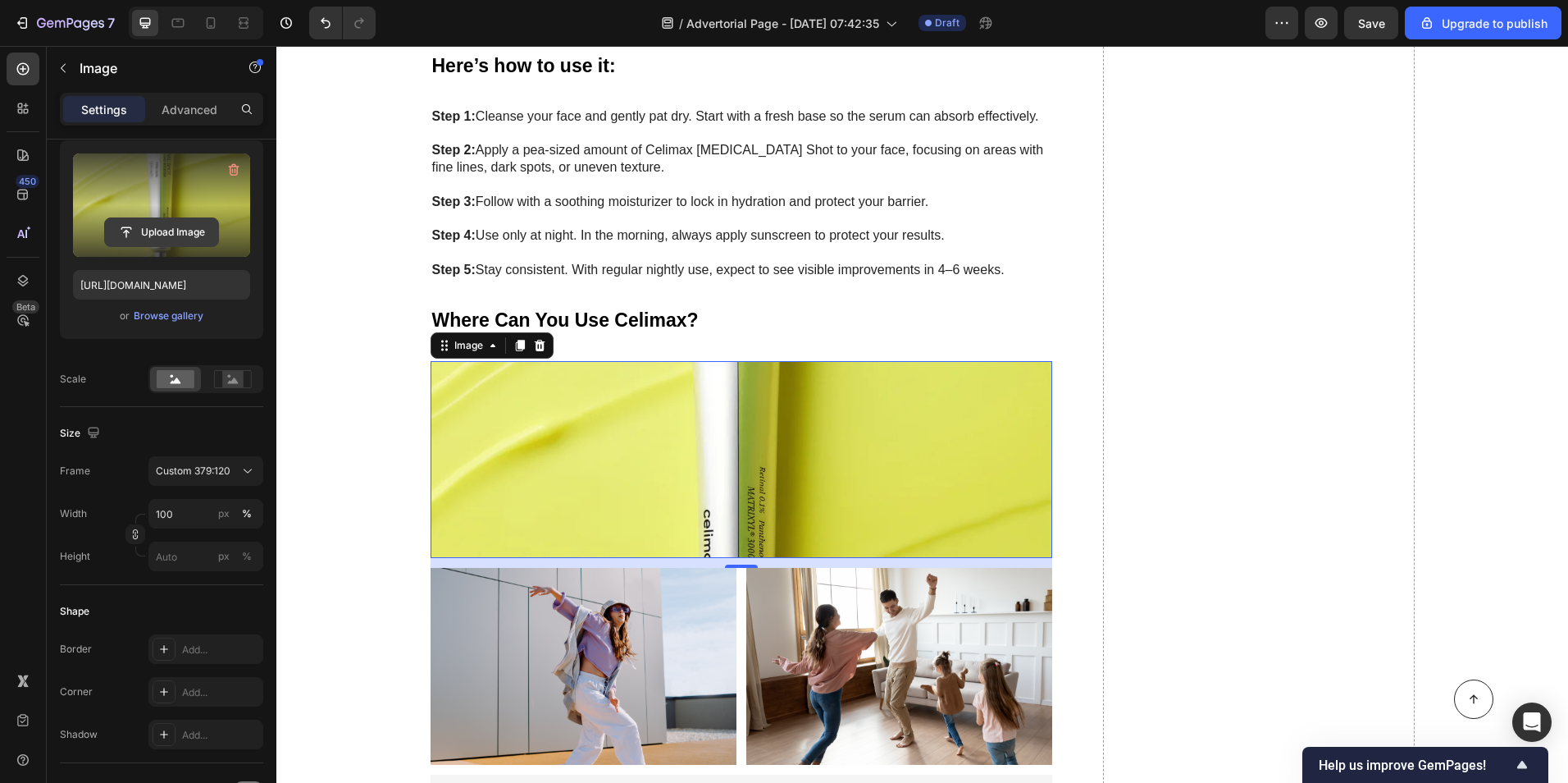
scroll to position [0, 0]
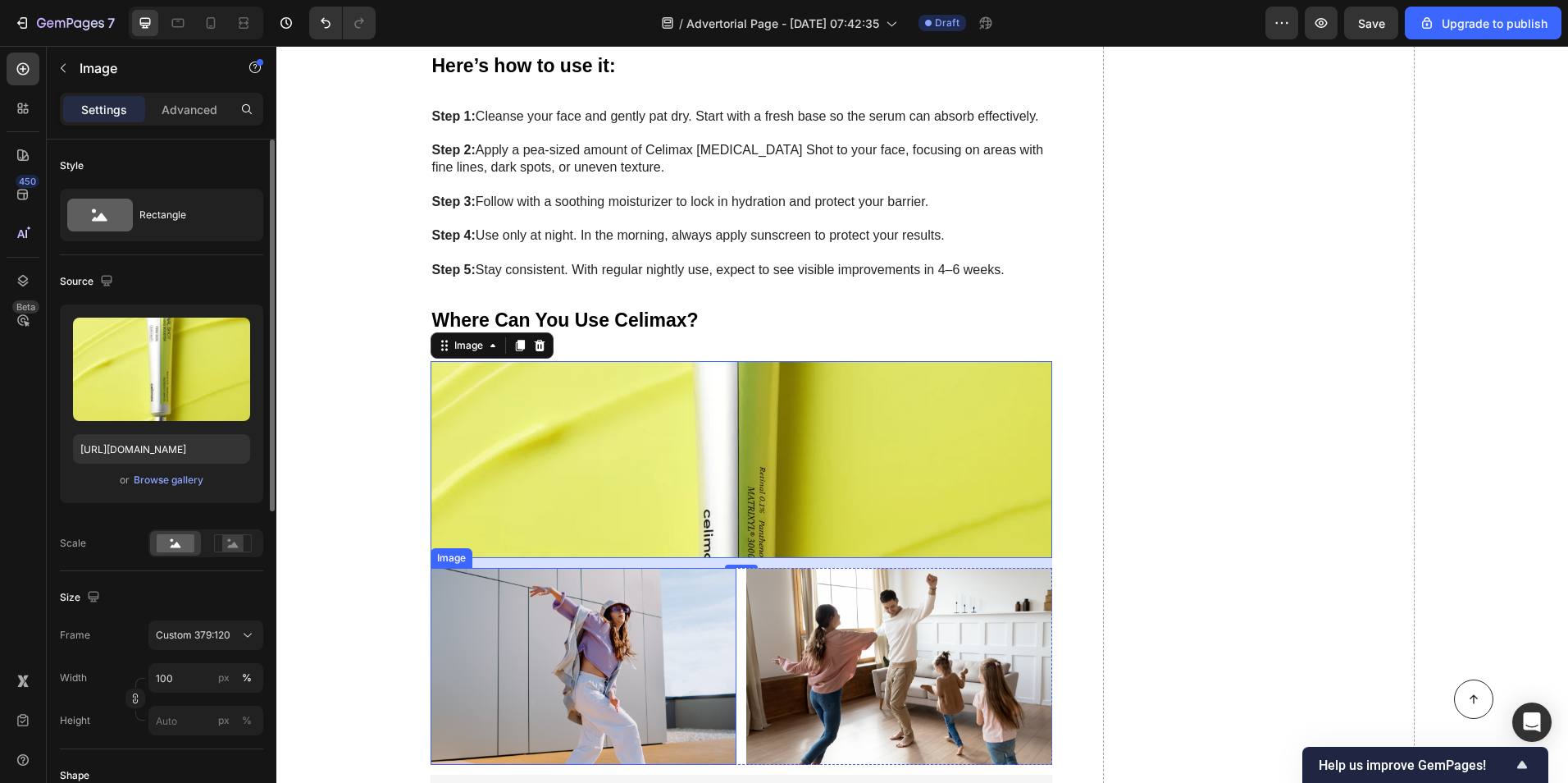
click at [529, 580] on img at bounding box center [584, 666] width 306 height 197
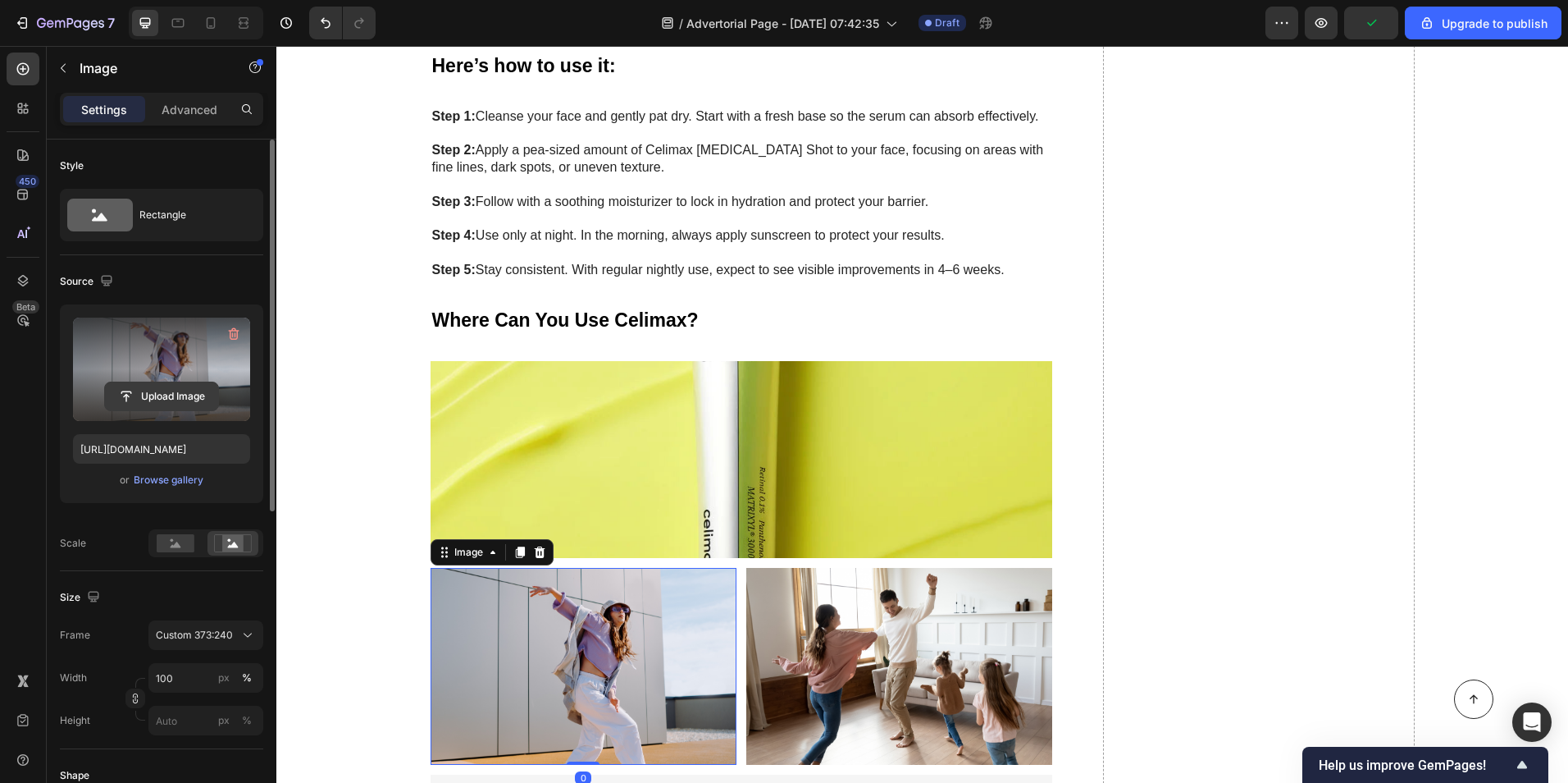
click at [146, 388] on input "file" at bounding box center [161, 396] width 113 height 28
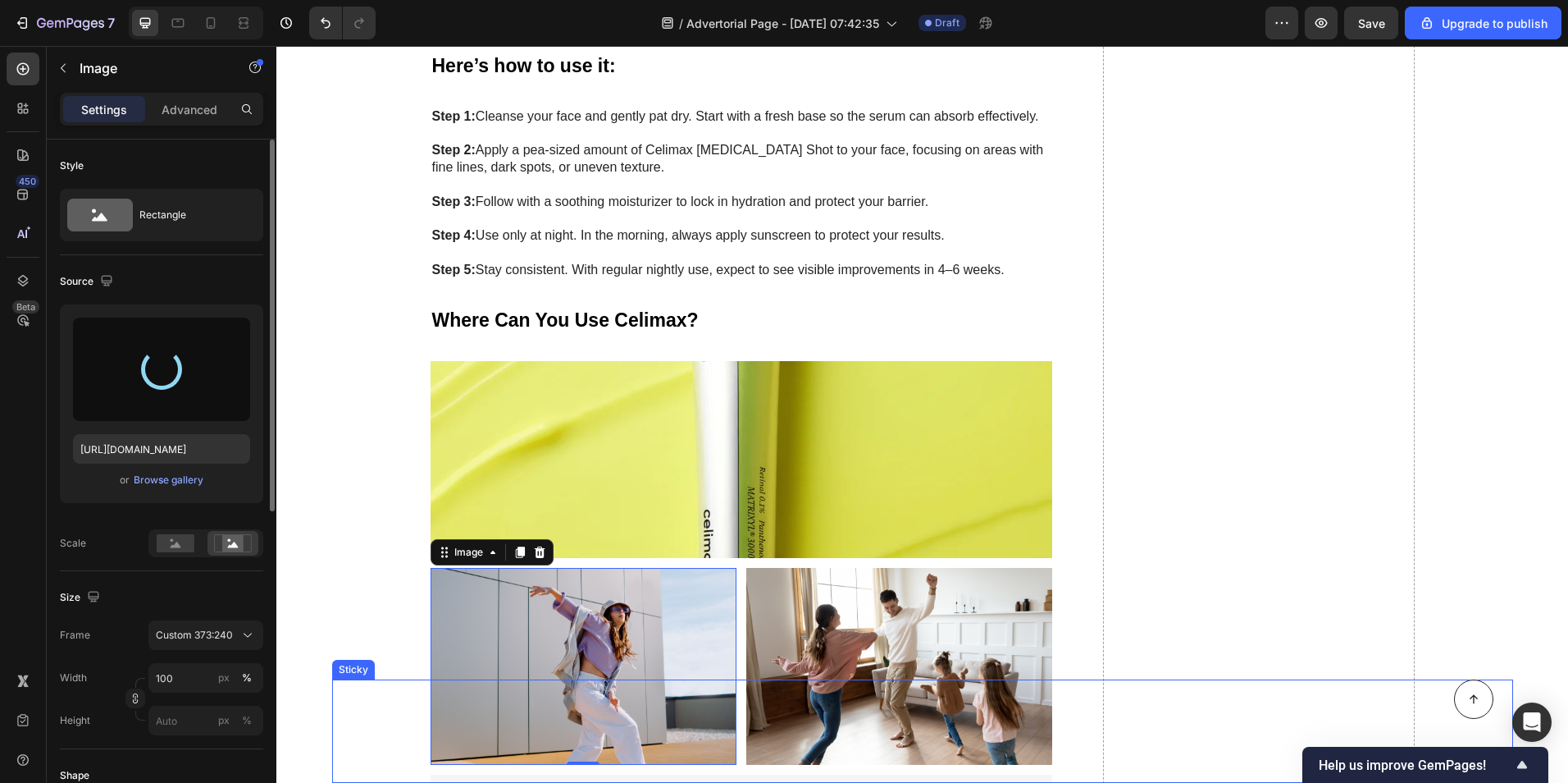
type input "[URL][DOMAIN_NAME]"
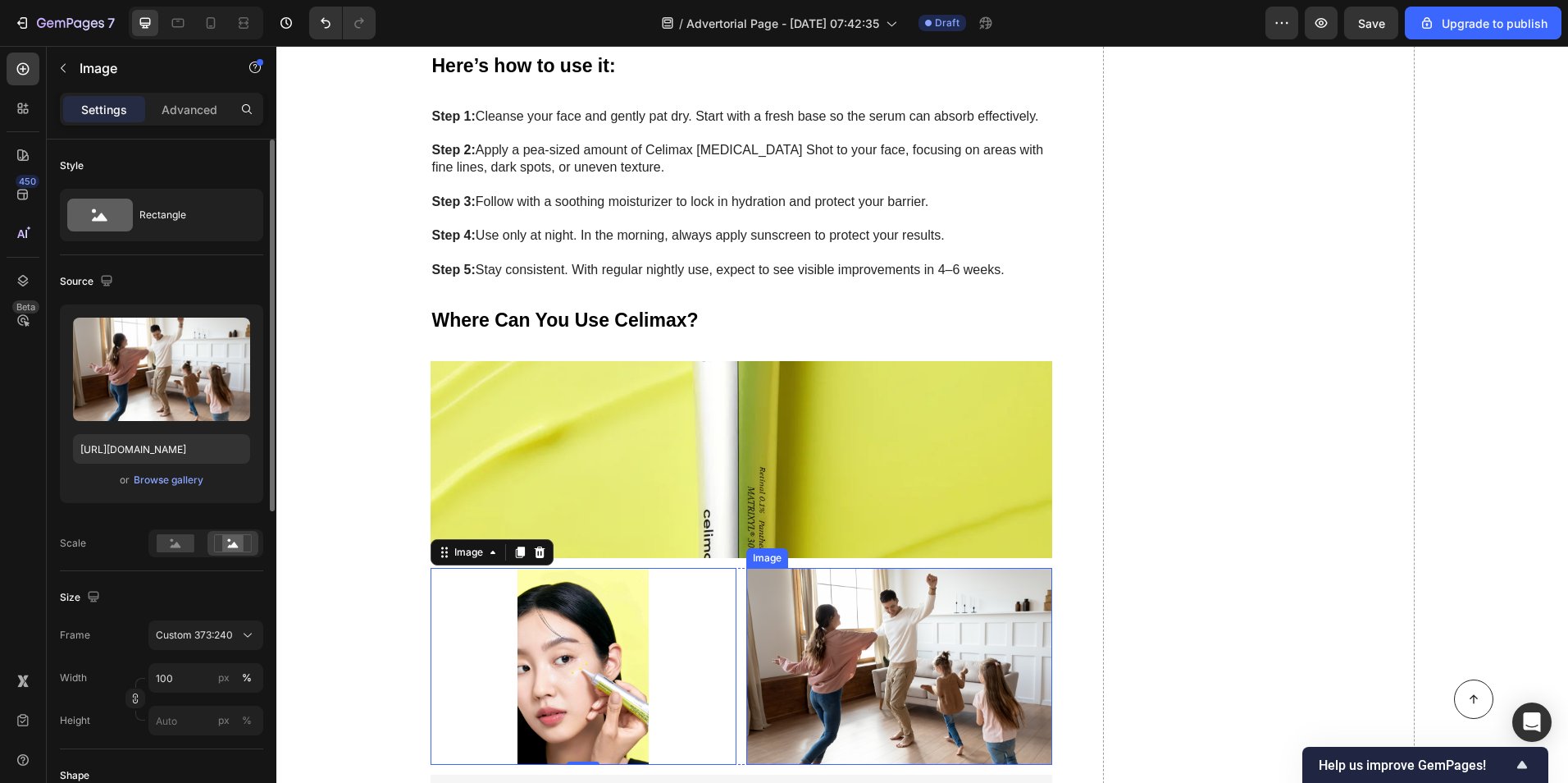
click at [934, 577] on img at bounding box center [899, 666] width 306 height 197
click at [502, 568] on img at bounding box center [584, 666] width 306 height 197
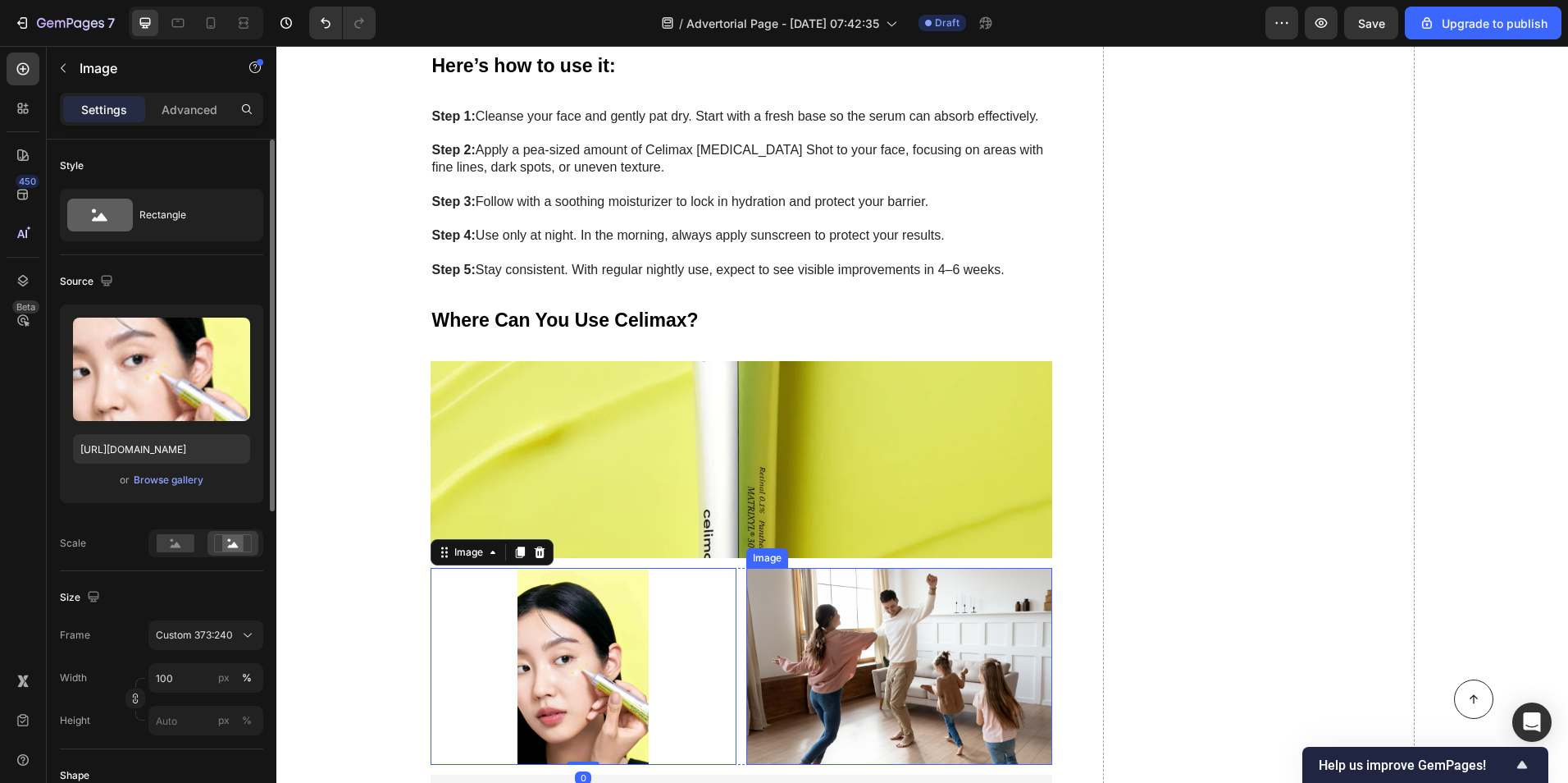
click at [803, 568] on img at bounding box center [899, 666] width 306 height 197
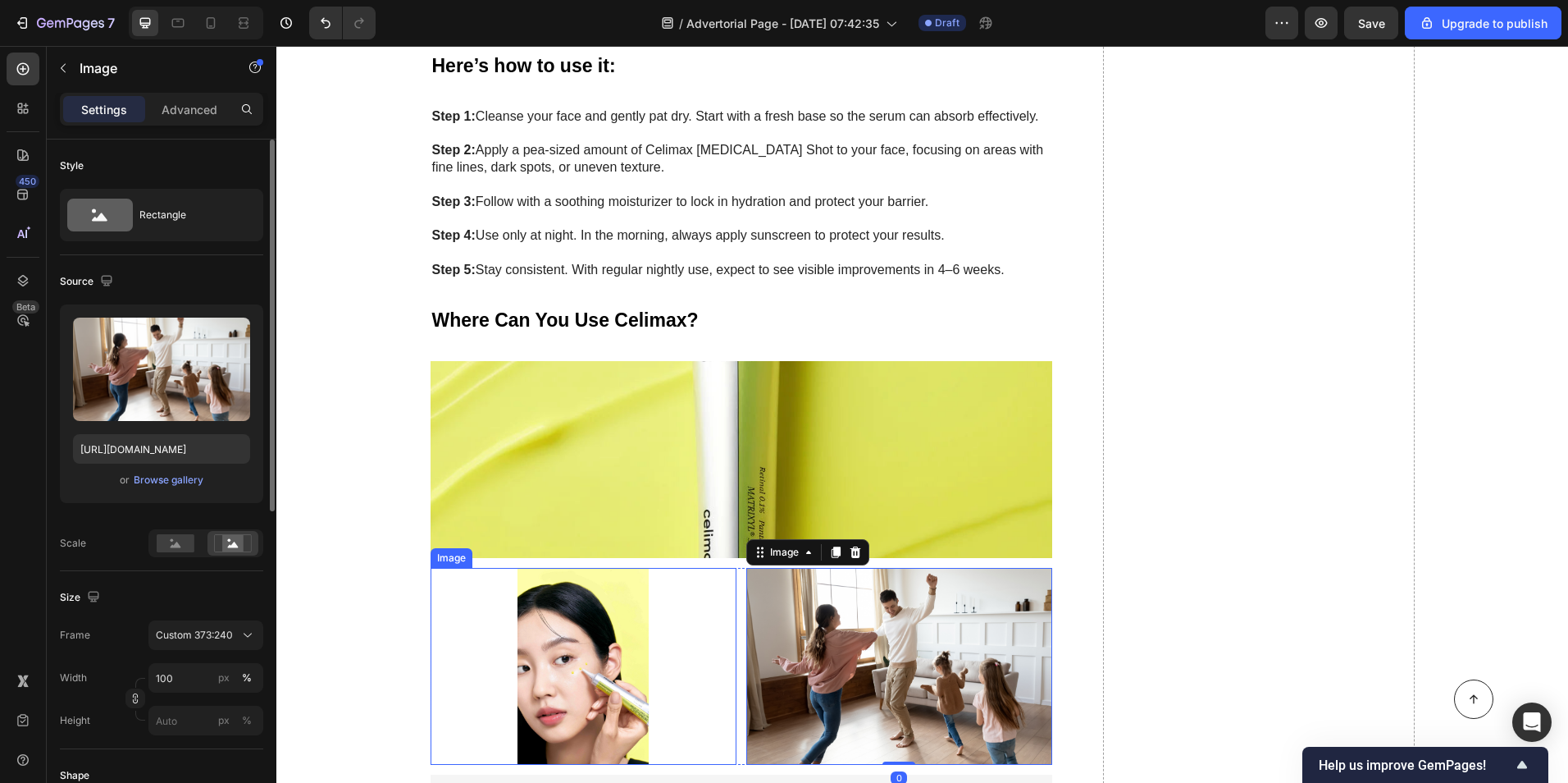
click at [473, 568] on img at bounding box center [584, 666] width 306 height 197
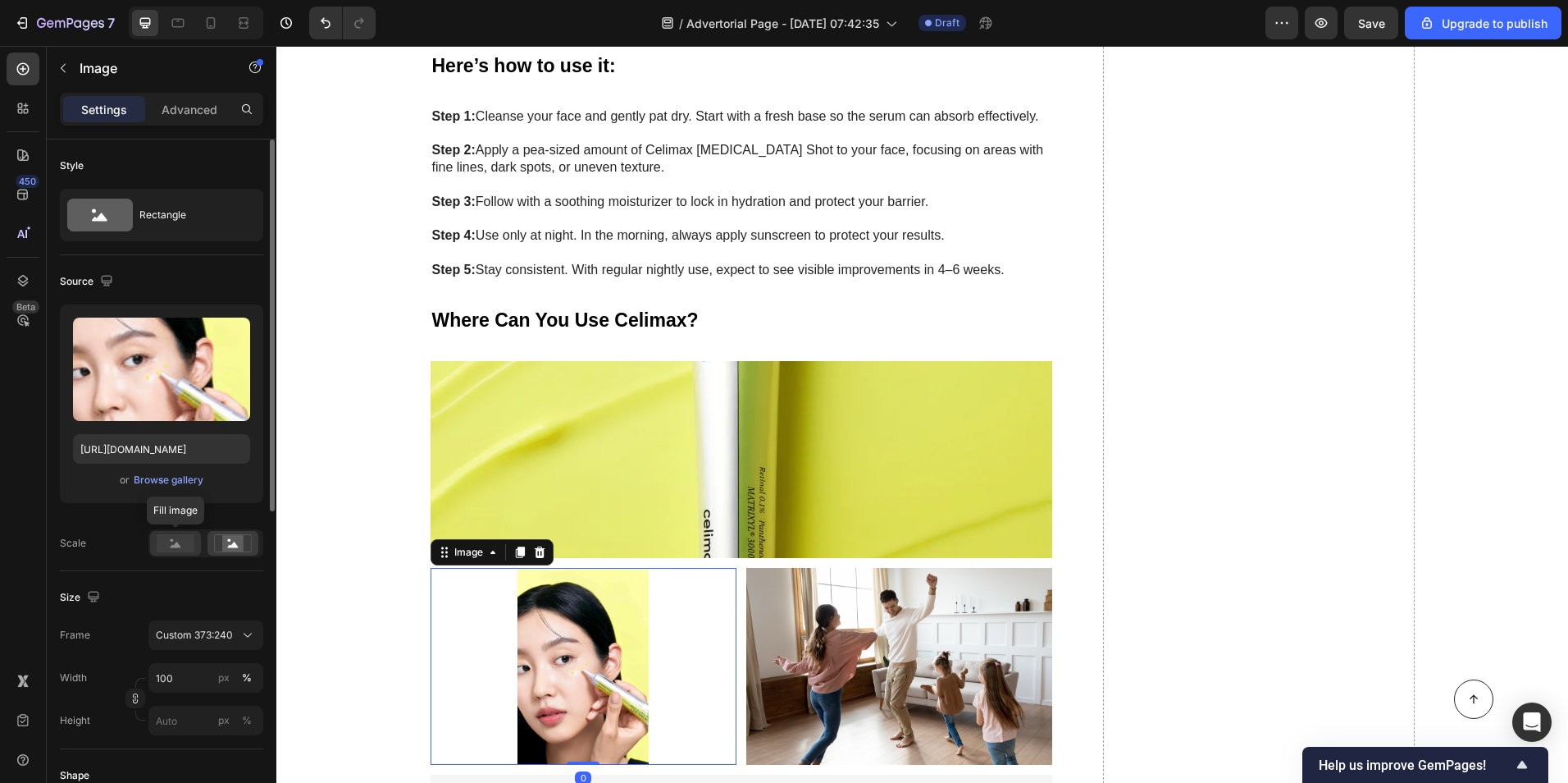
click at [185, 540] on rect at bounding box center [176, 542] width 38 height 18
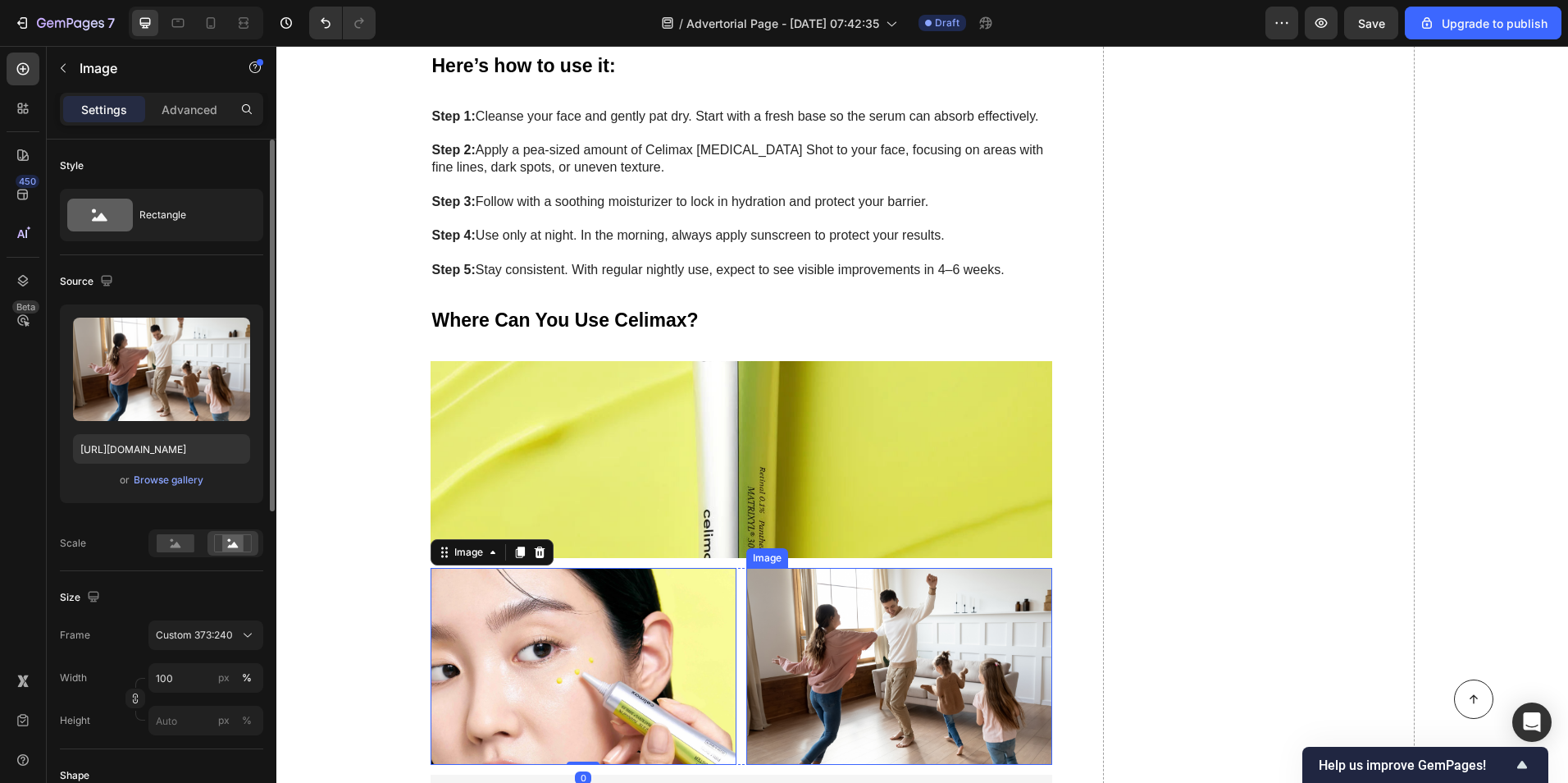
click at [902, 568] on img at bounding box center [899, 666] width 306 height 197
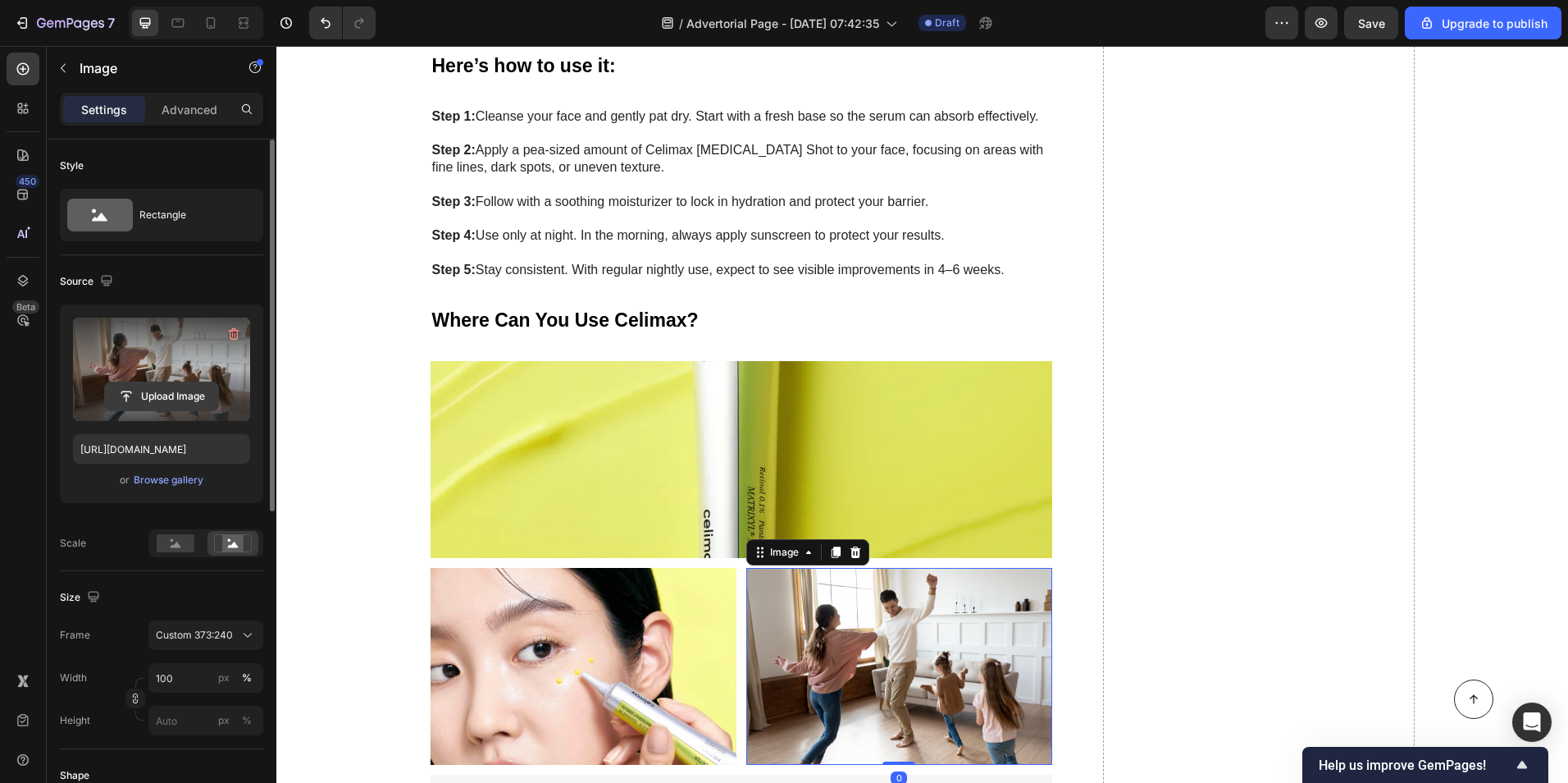
click at [176, 405] on input "file" at bounding box center [161, 396] width 113 height 28
type input "C:\fakepath\3_86559ef1-d7f1-4f1c-a221-d1c39793497c_300x300.avif"
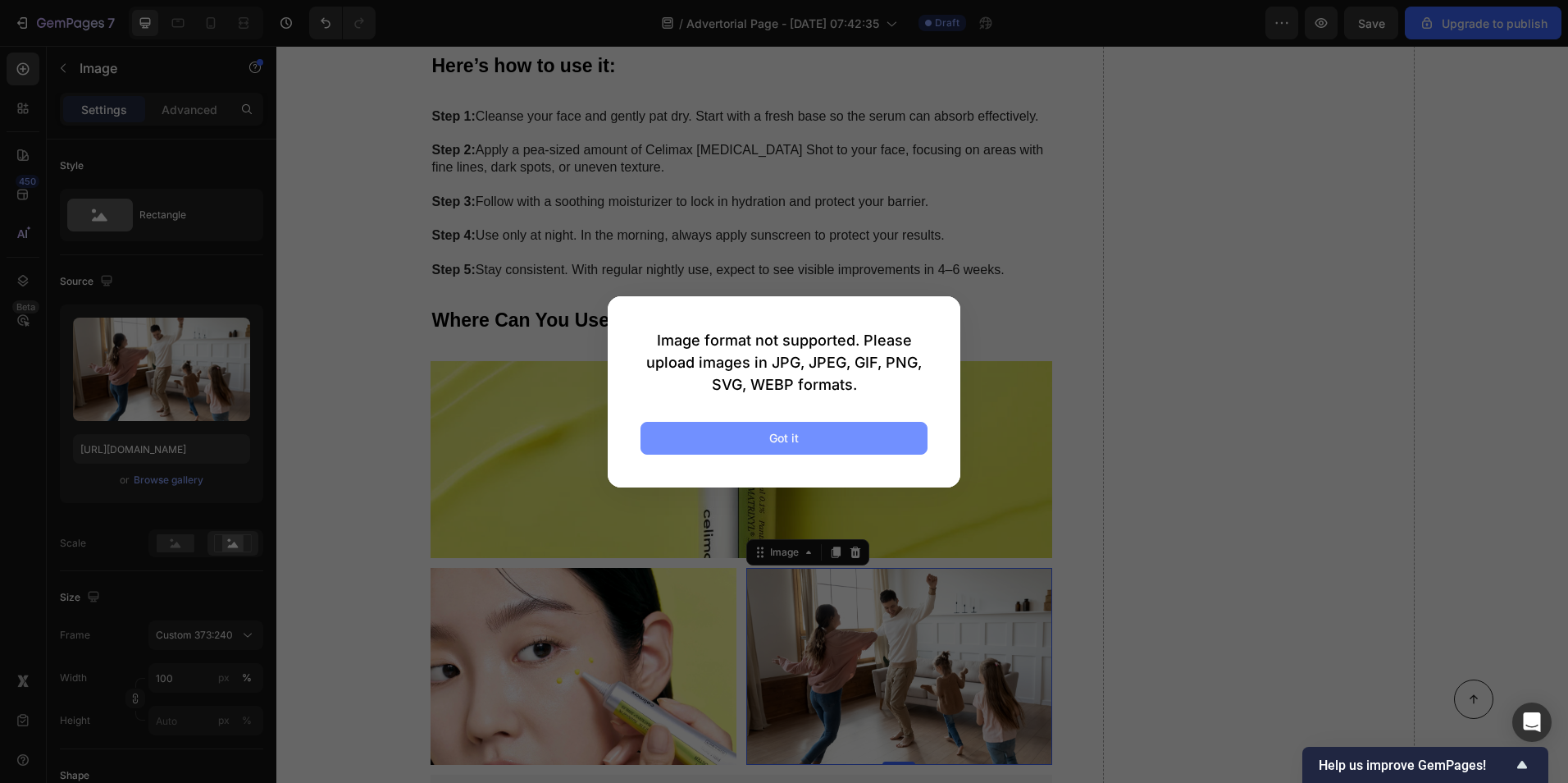
click at [693, 448] on button "Got it" at bounding box center [784, 438] width 287 height 33
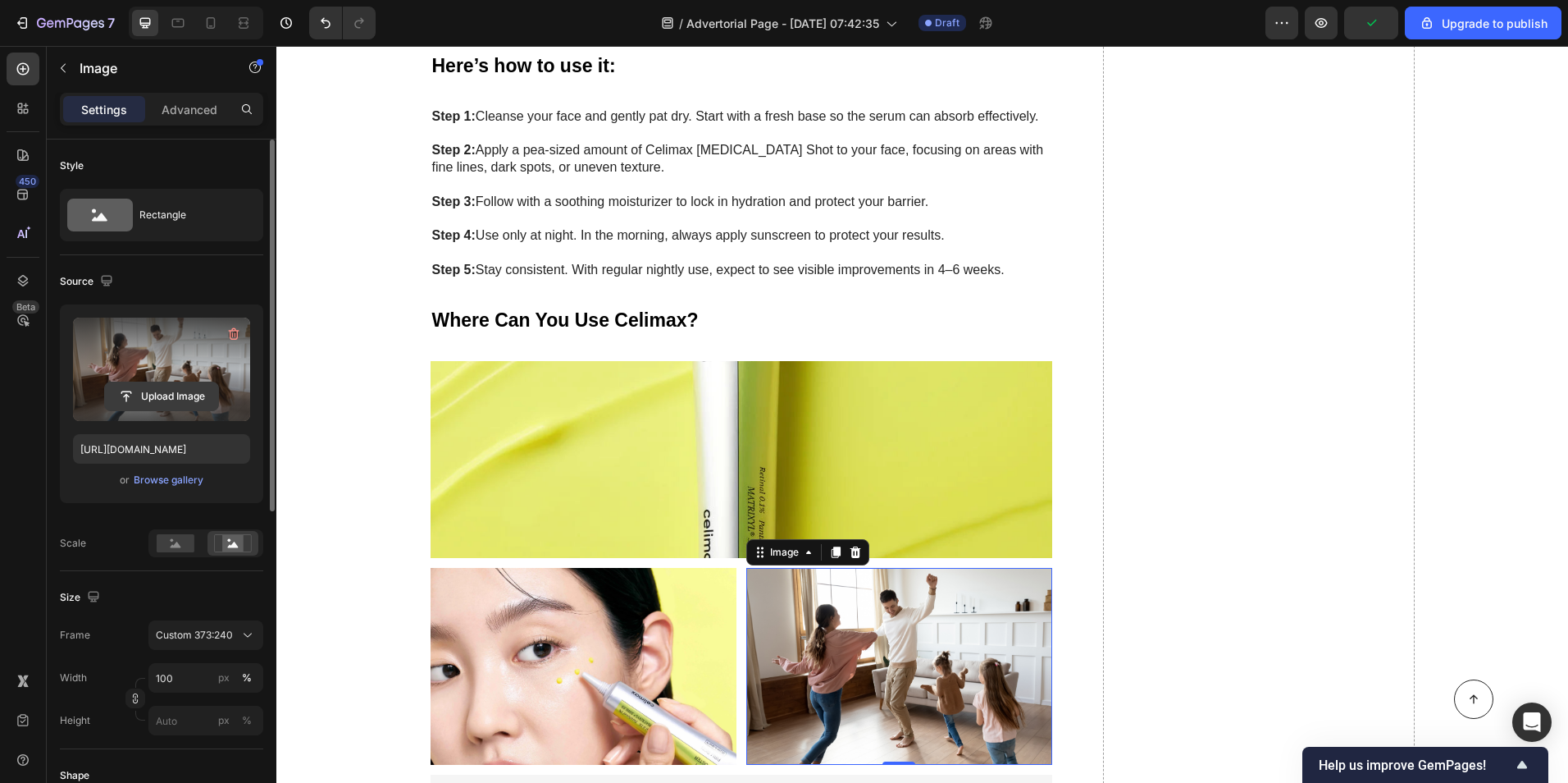
click at [155, 395] on input "file" at bounding box center [161, 396] width 113 height 28
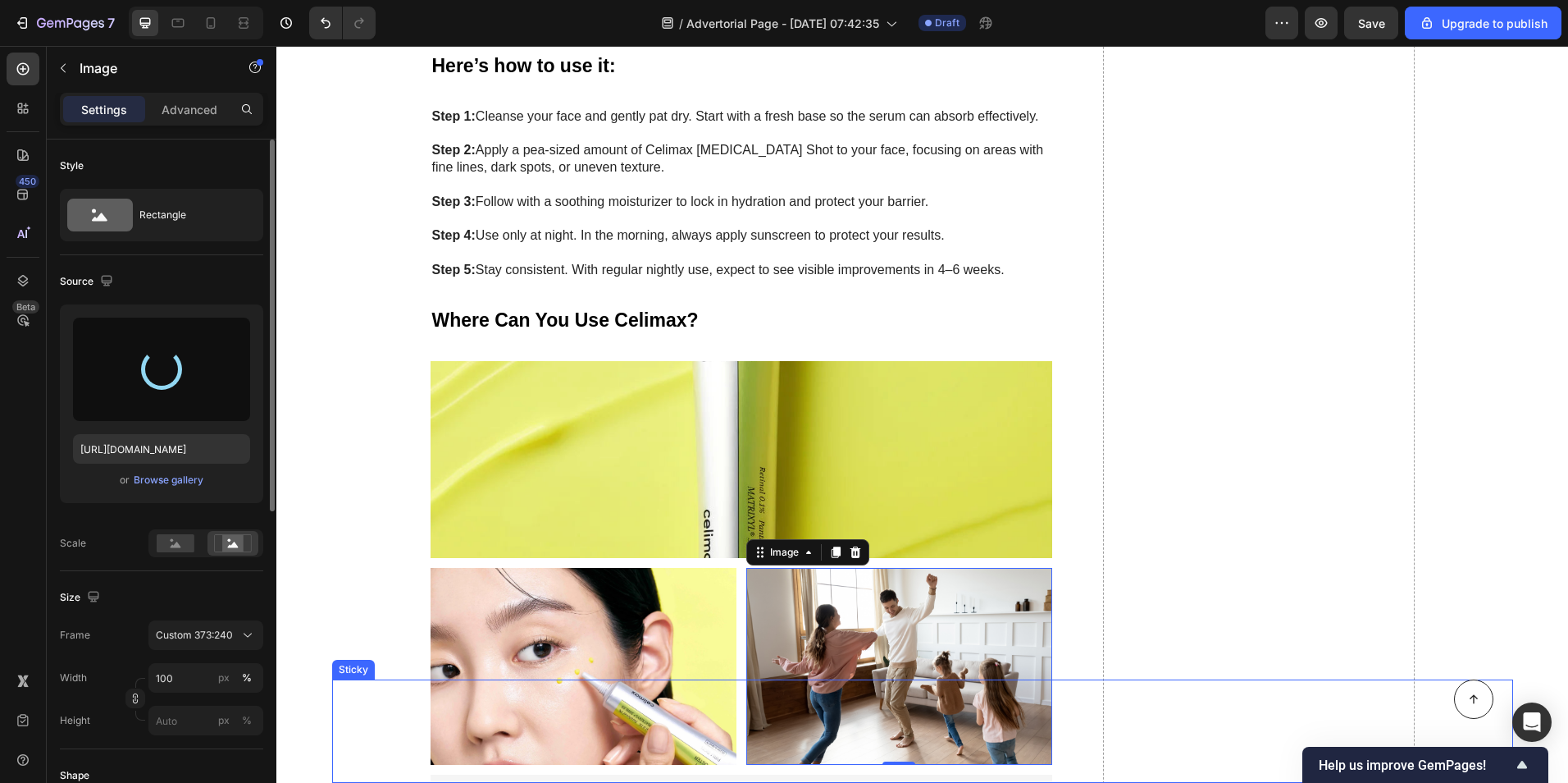
type input "[URL][DOMAIN_NAME]"
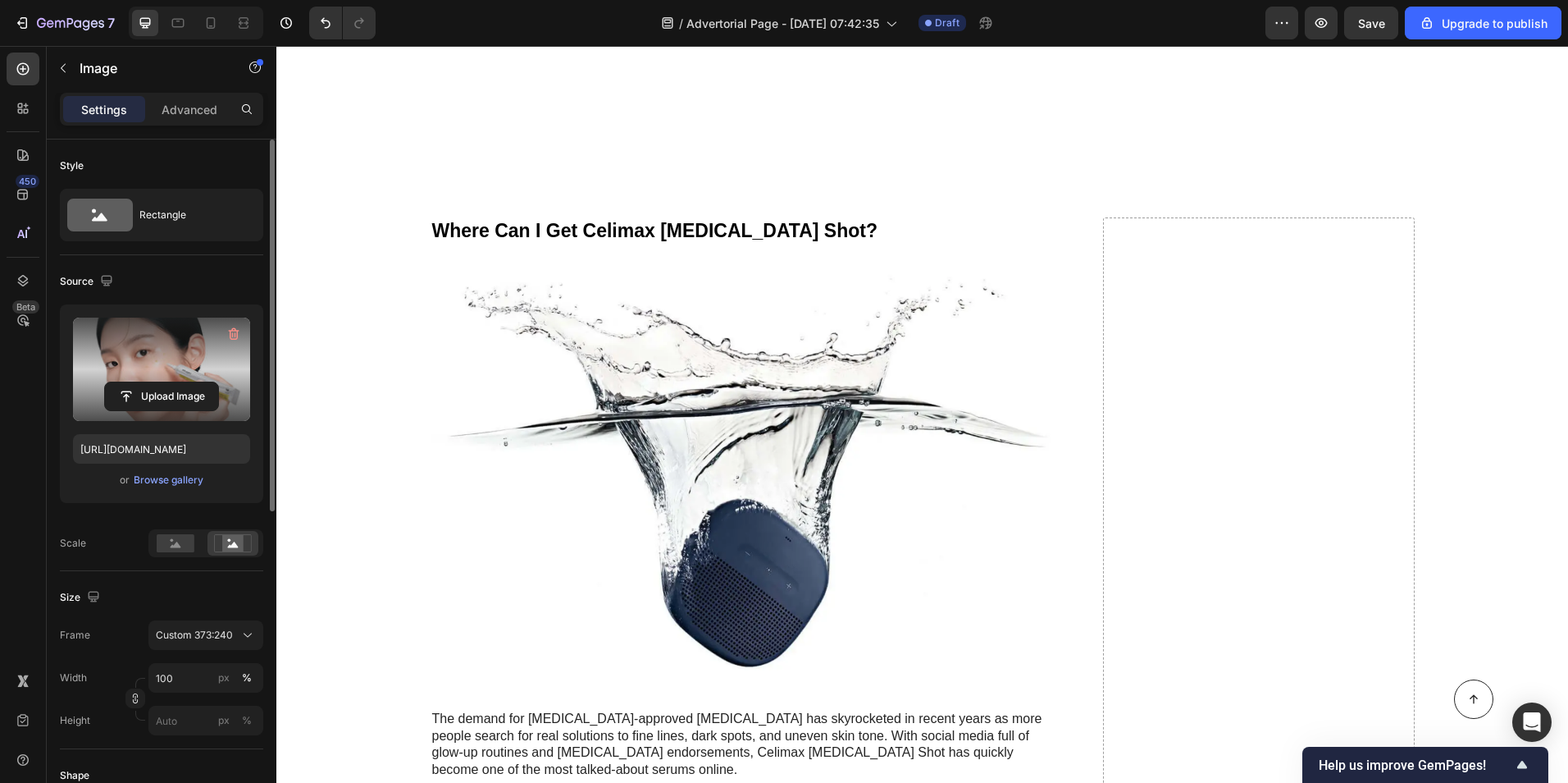
scroll to position [6154, 0]
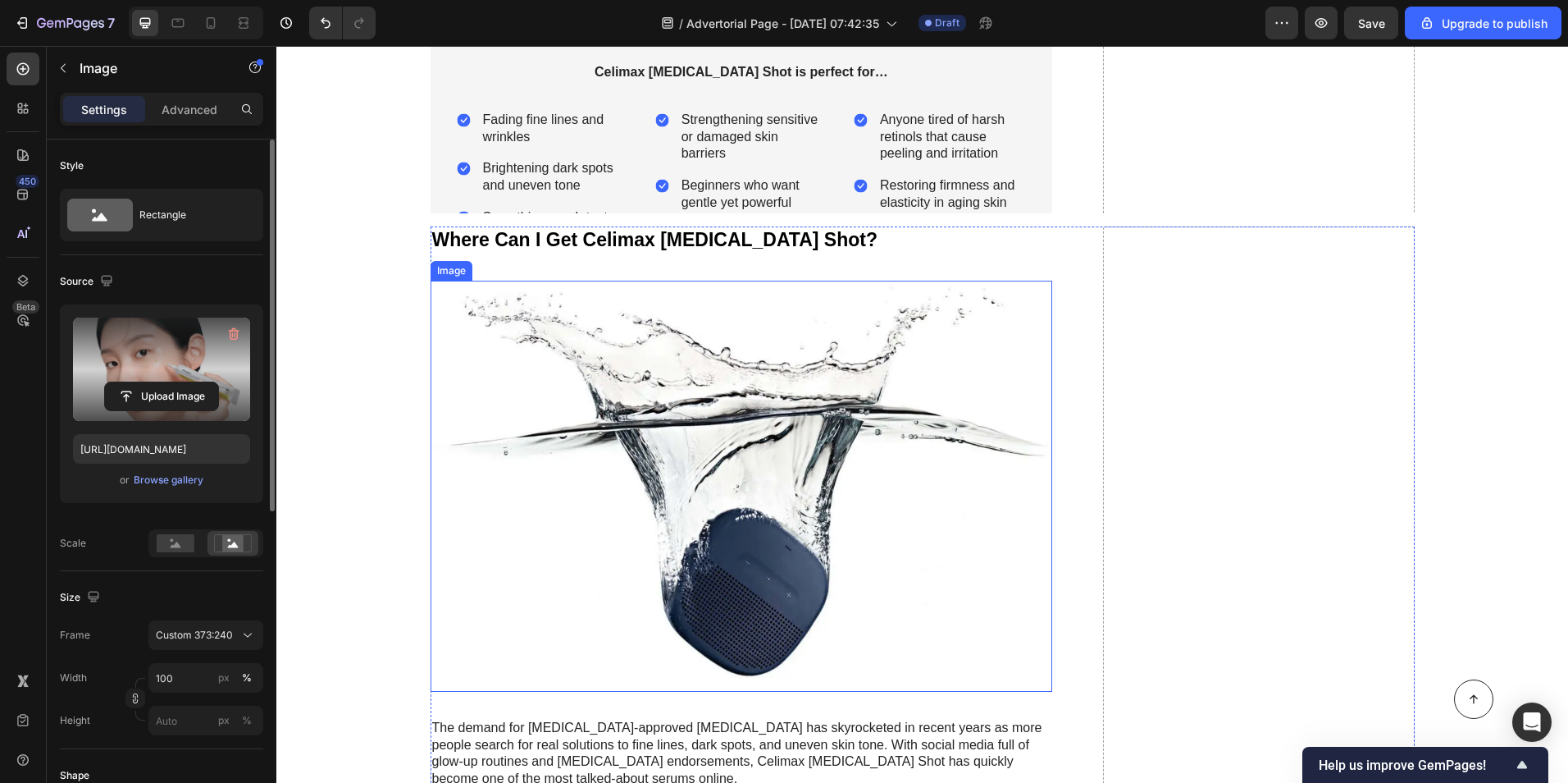
click at [583, 455] on img at bounding box center [742, 485] width 623 height 410
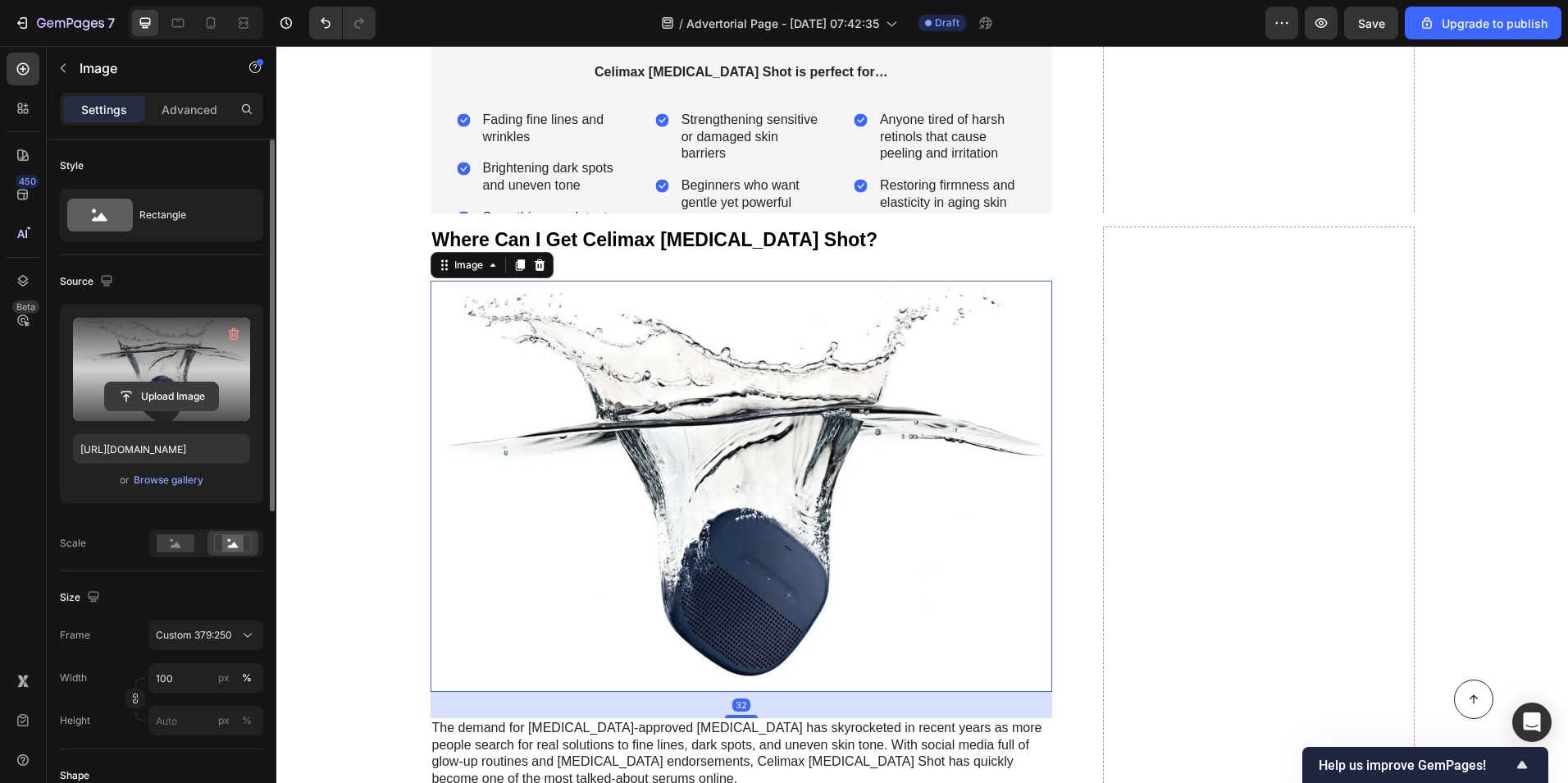
click at [141, 401] on input "file" at bounding box center [161, 396] width 113 height 28
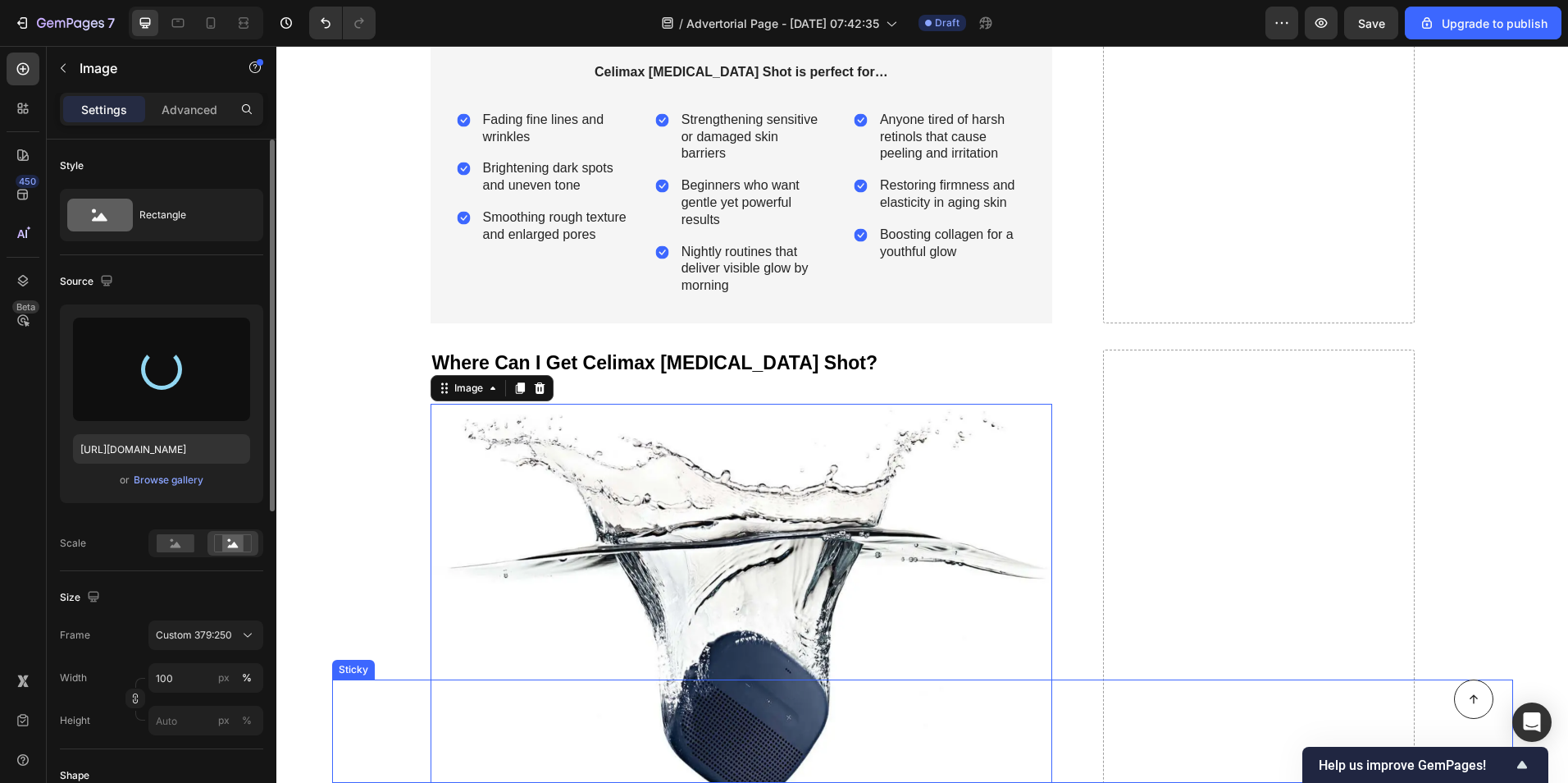
type input "[URL][DOMAIN_NAME]"
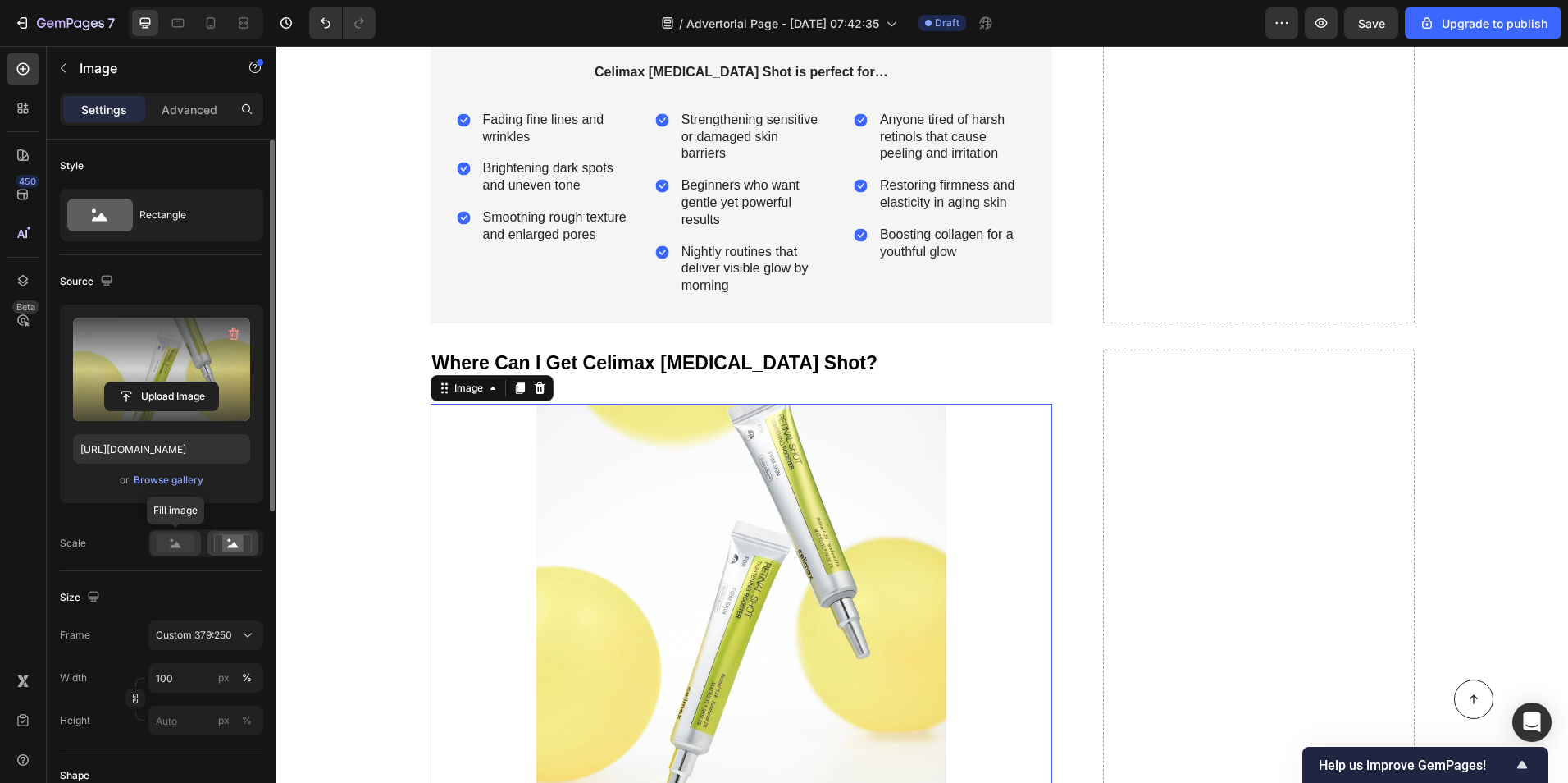
click at [170, 534] on rect at bounding box center [176, 542] width 38 height 18
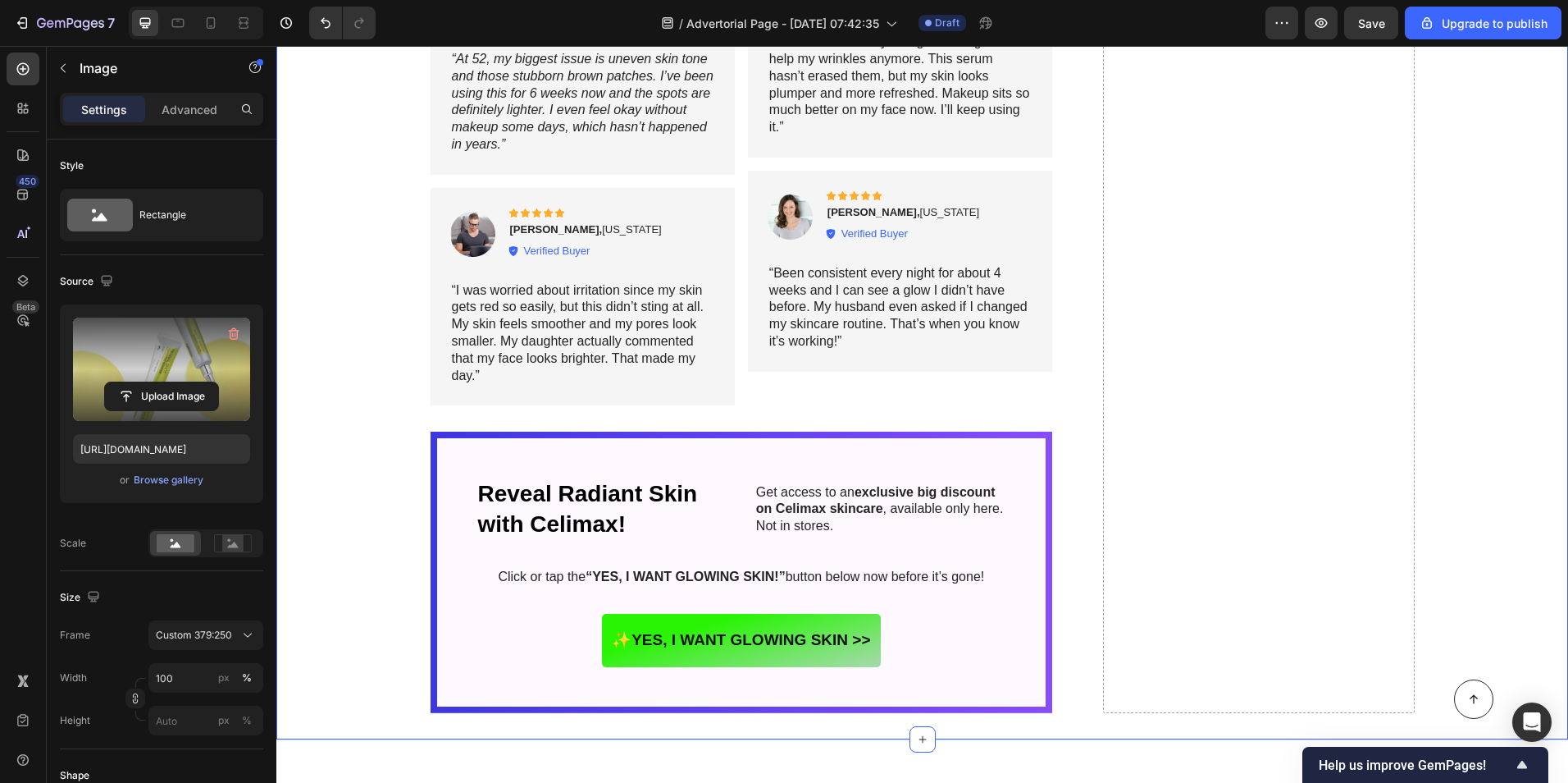
scroll to position [8041, 0]
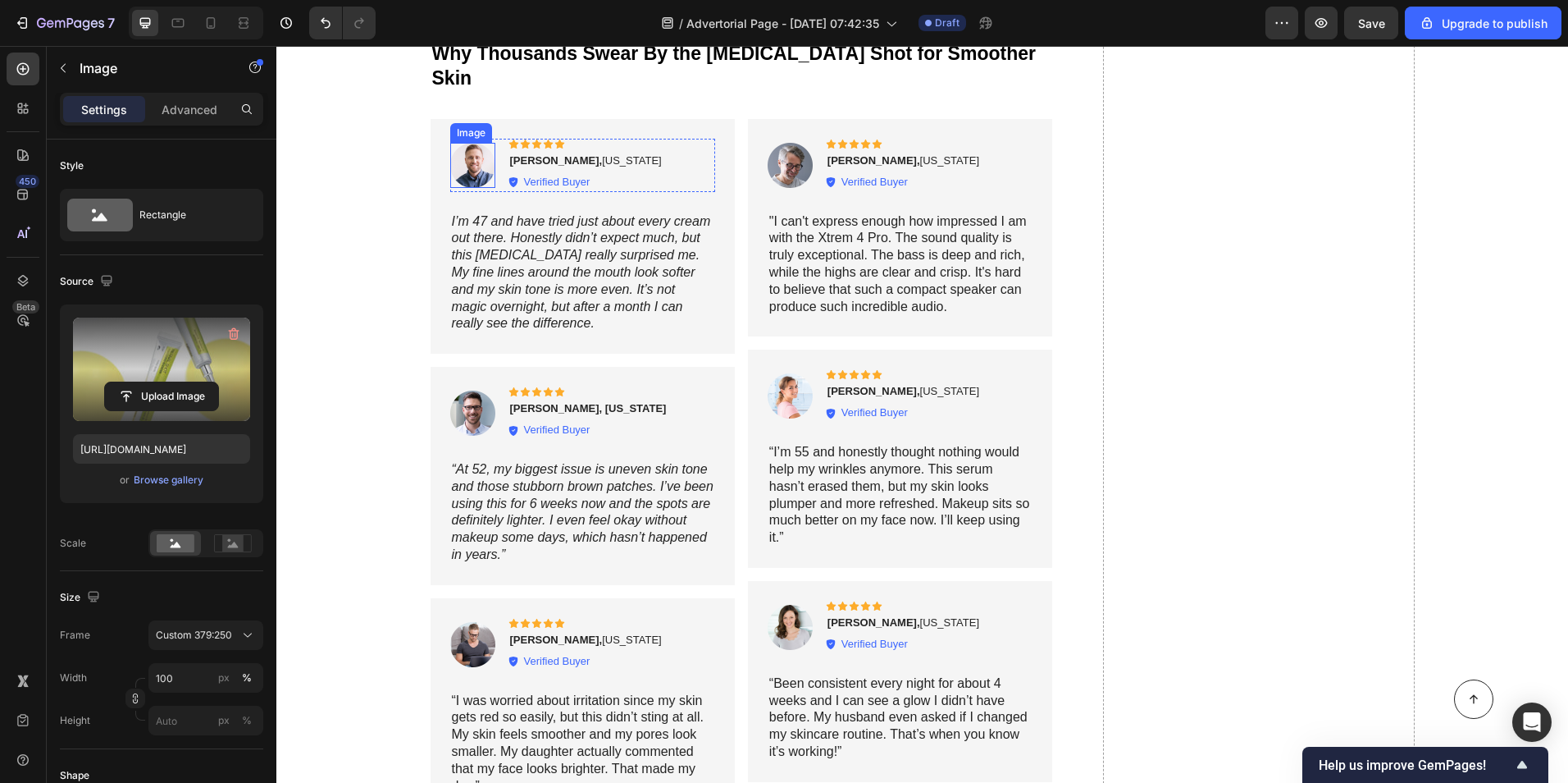
click at [466, 143] on img at bounding box center [473, 165] width 45 height 45
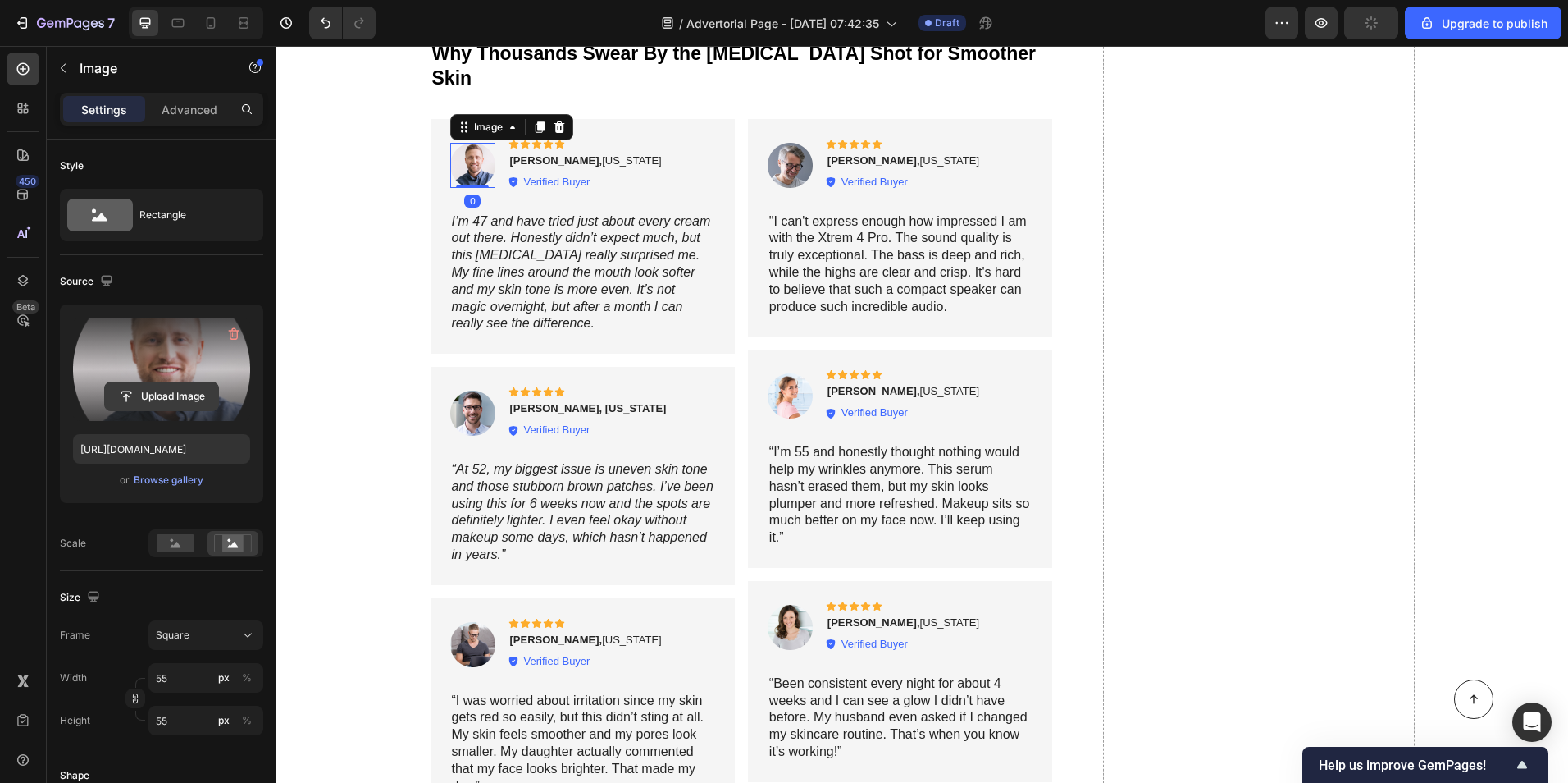
click at [199, 408] on input "file" at bounding box center [161, 396] width 113 height 28
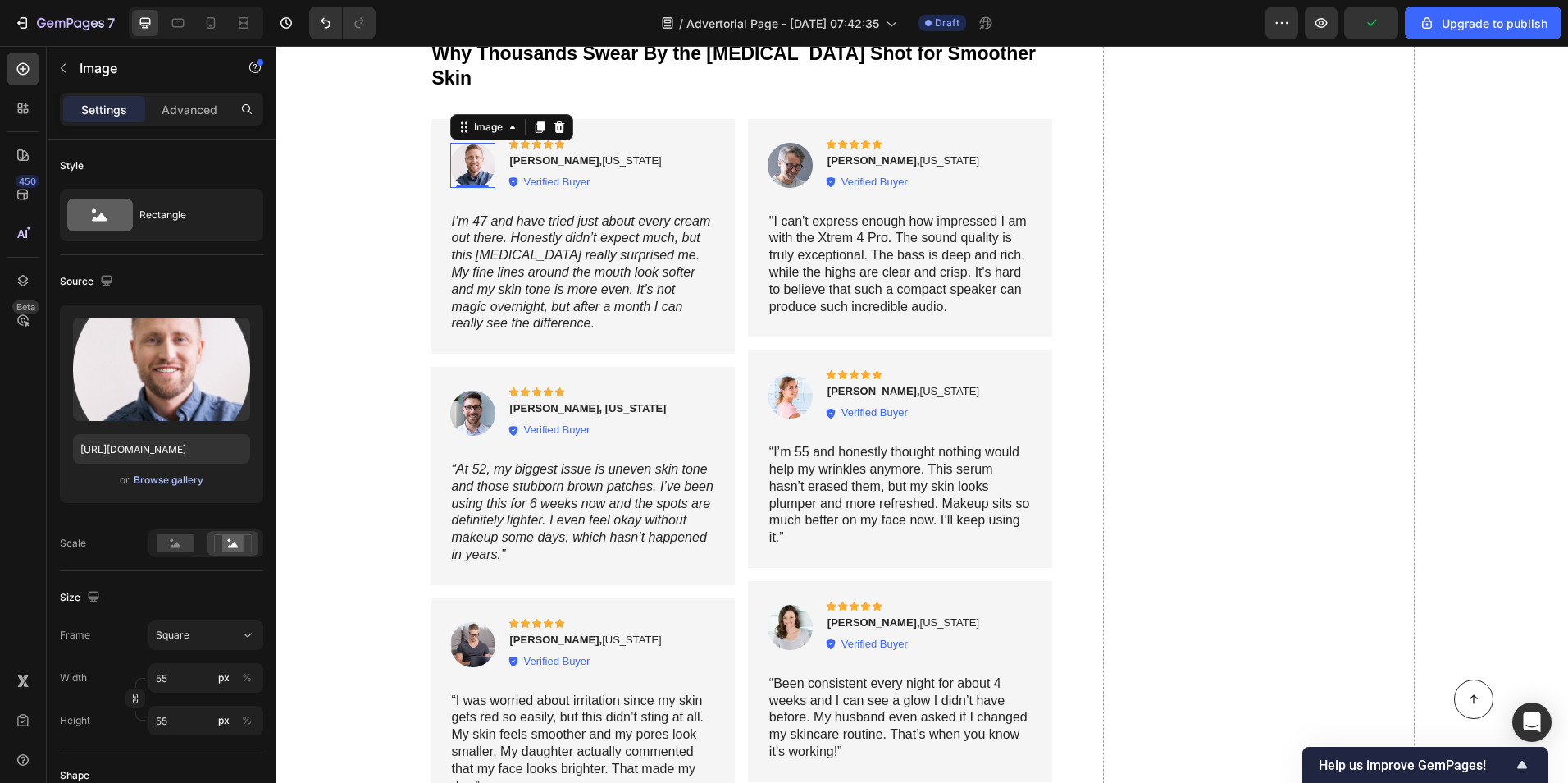
click at [189, 479] on div "Browse gallery" at bounding box center [169, 479] width 70 height 15
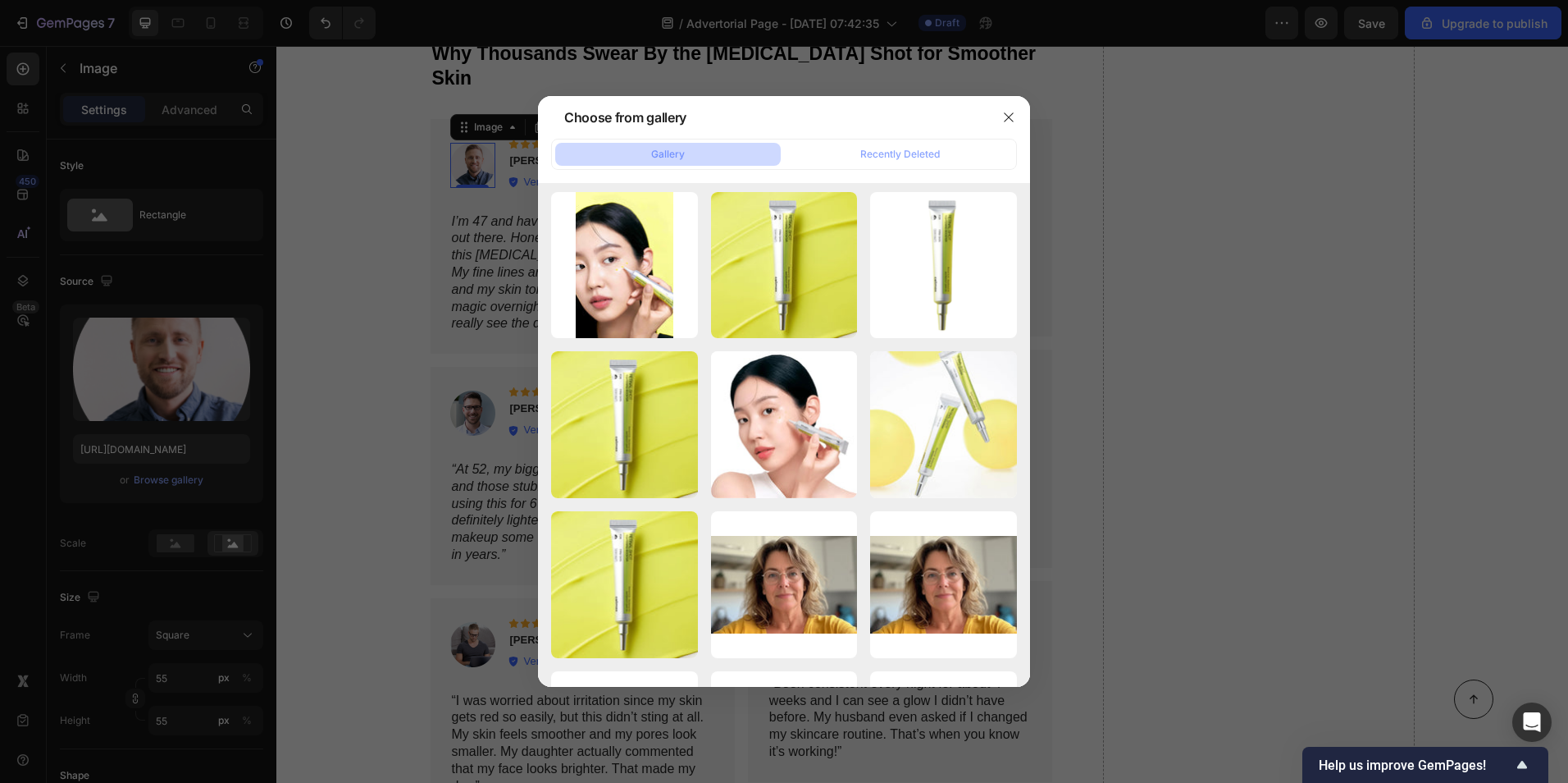
scroll to position [328, 0]
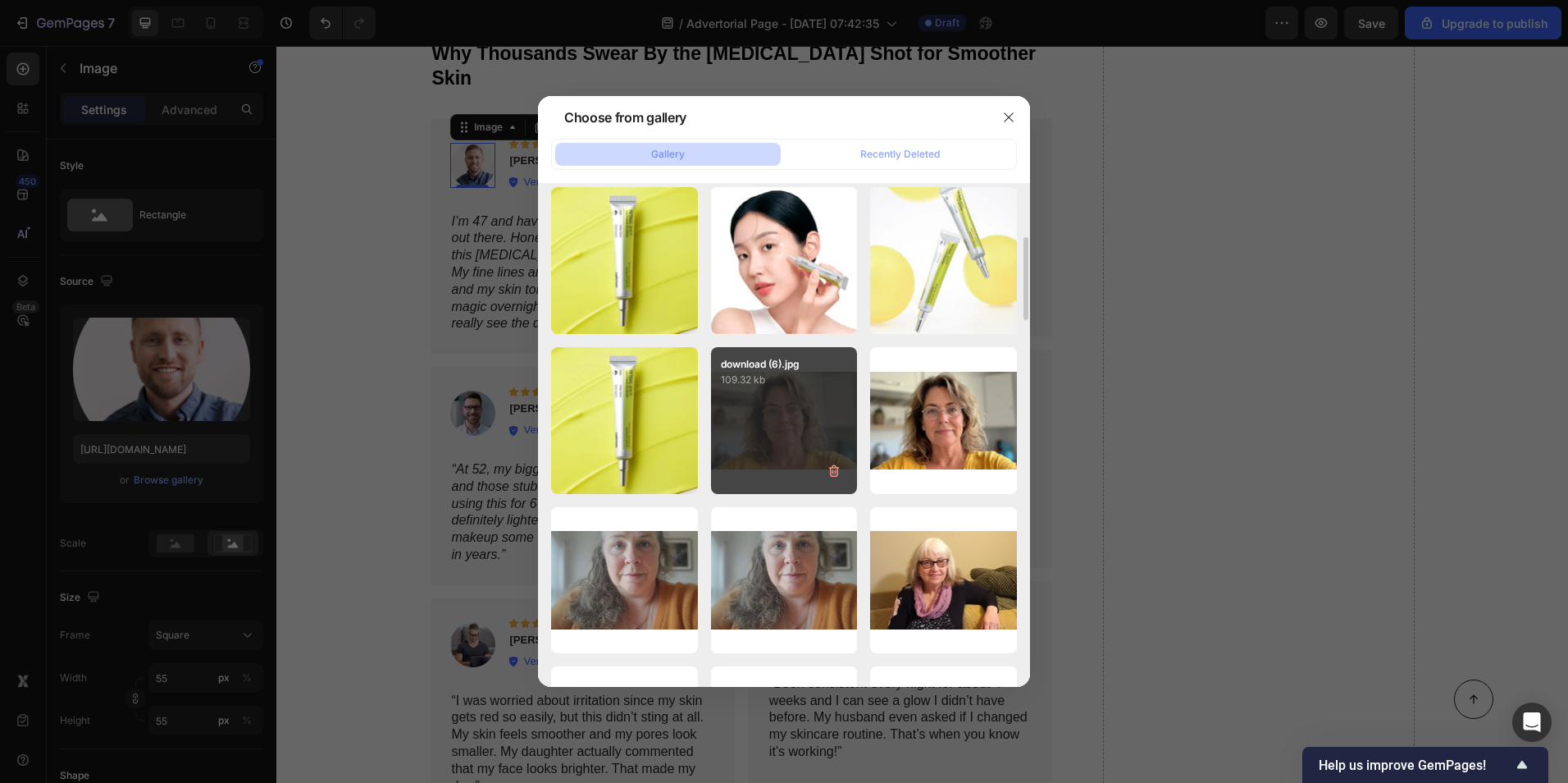
click at [825, 376] on p "109.32 kb" at bounding box center [784, 380] width 127 height 16
type input "https://cdn.shopify.com/s/files/1/0581/0621/6530/files/gempages_585863262243914…"
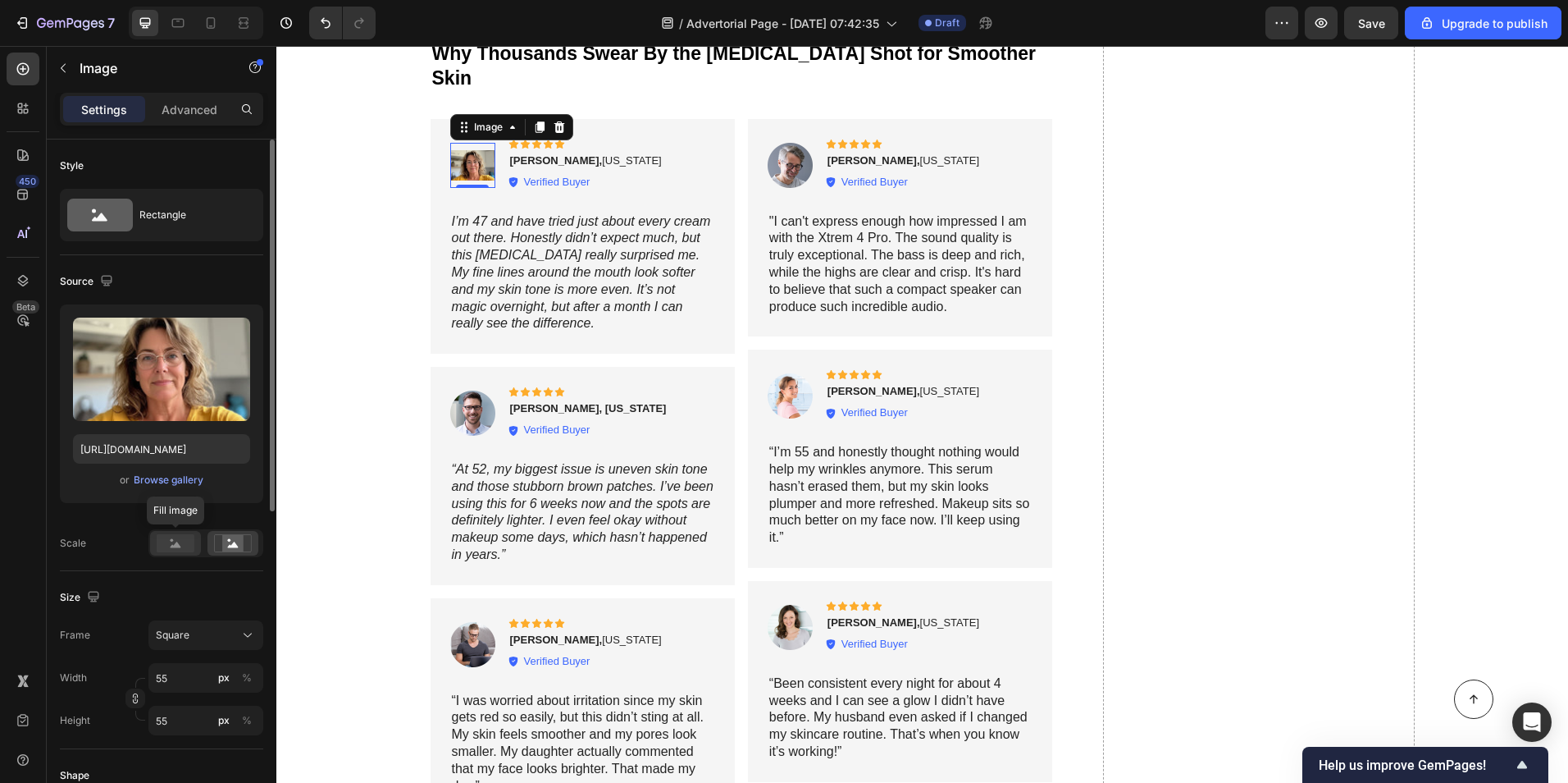
click at [165, 547] on rect at bounding box center [176, 542] width 38 height 18
click at [771, 146] on img at bounding box center [790, 165] width 45 height 45
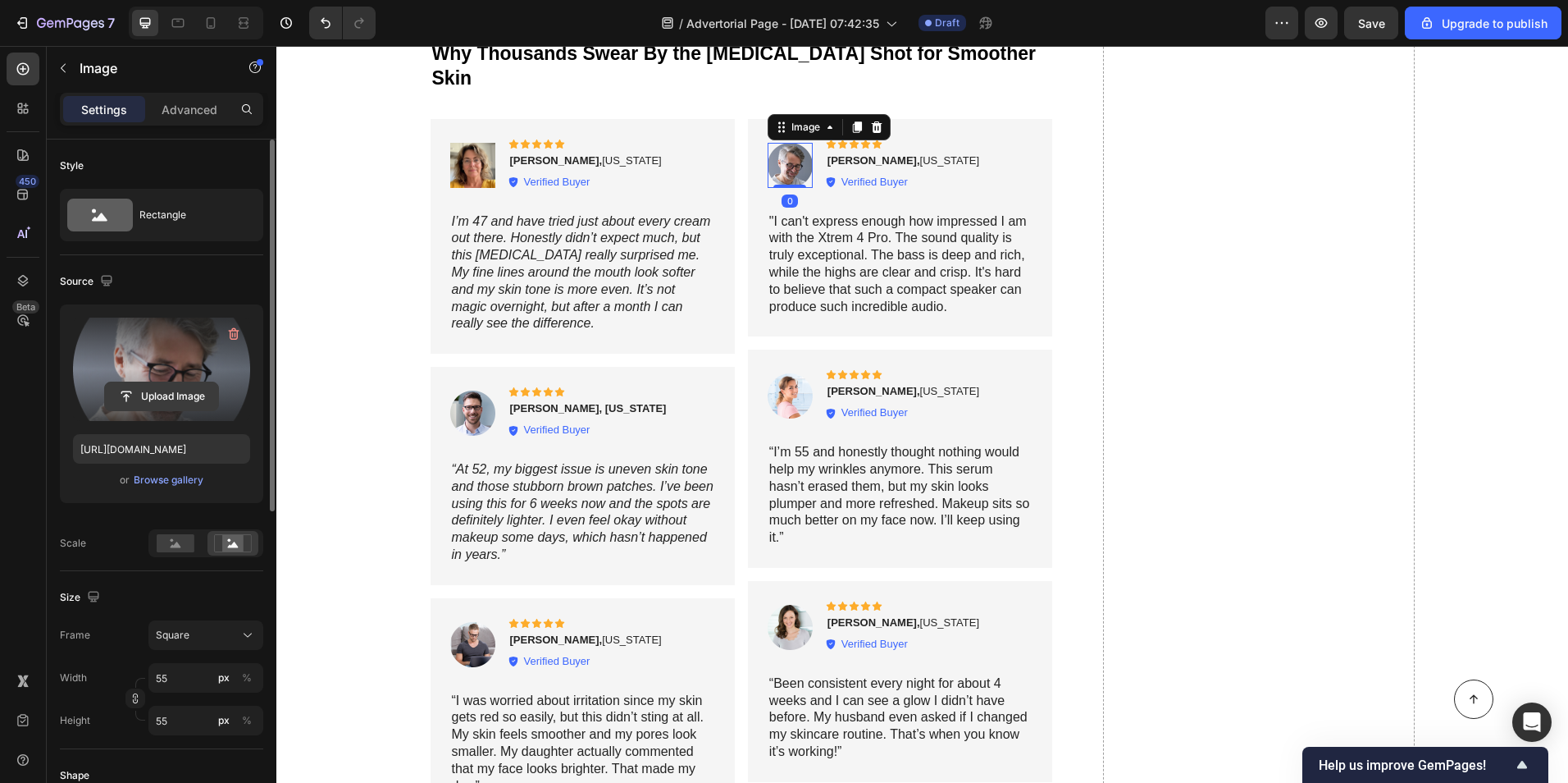
click at [143, 395] on input "file" at bounding box center [161, 396] width 113 height 28
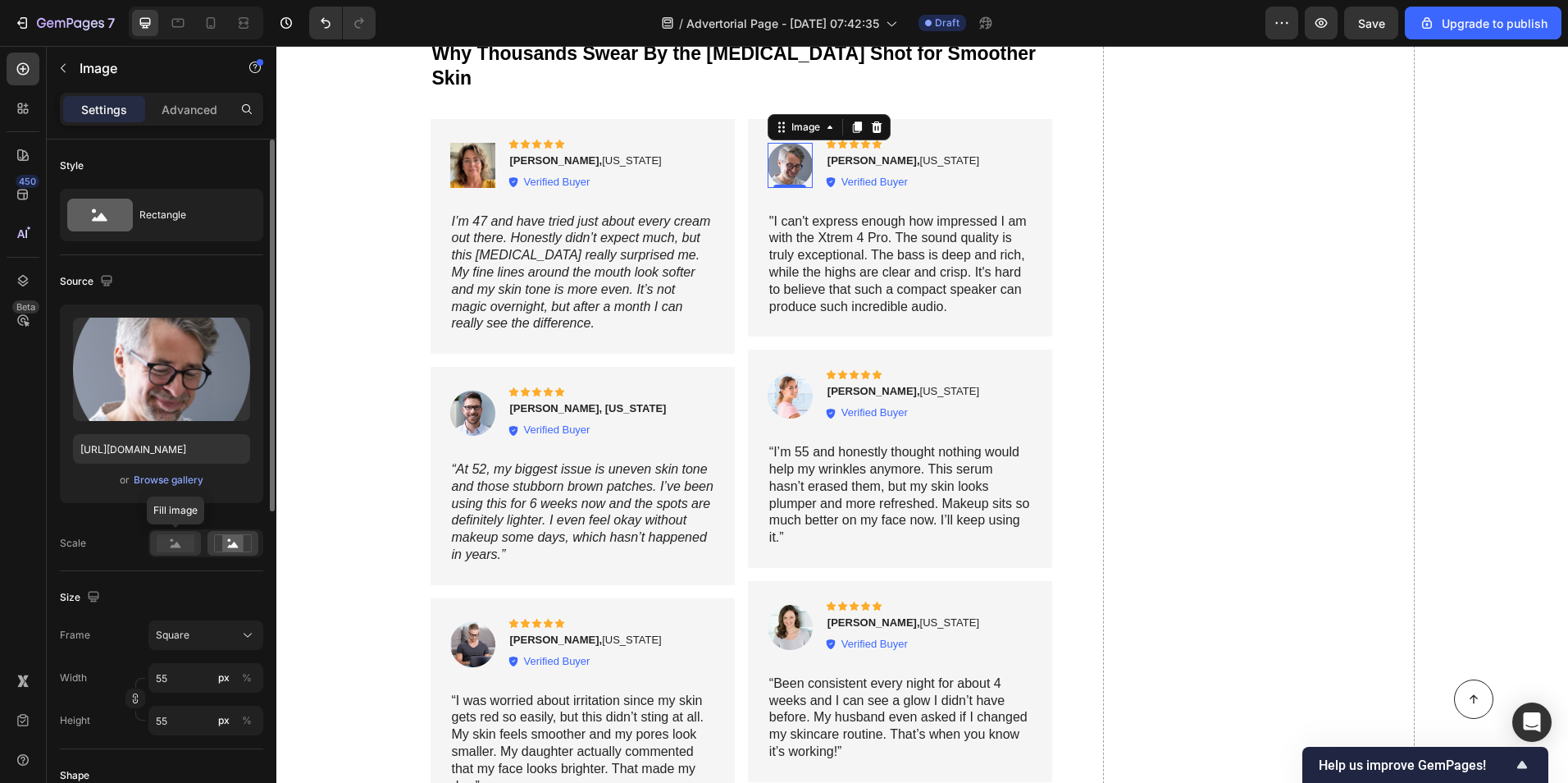
click at [174, 542] on rect at bounding box center [176, 542] width 38 height 18
click at [159, 472] on div "Browse gallery" at bounding box center [169, 479] width 70 height 15
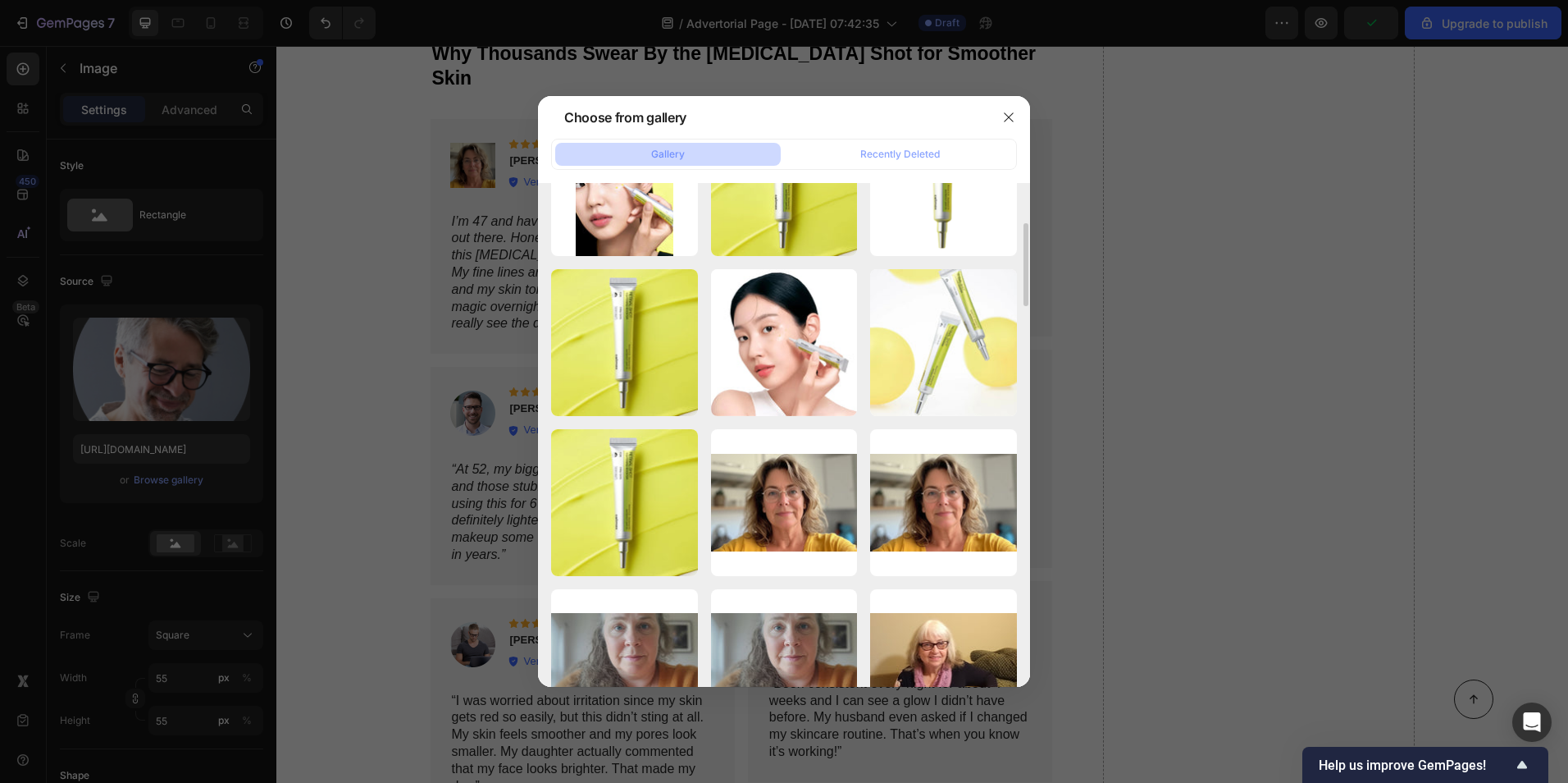
scroll to position [410, 0]
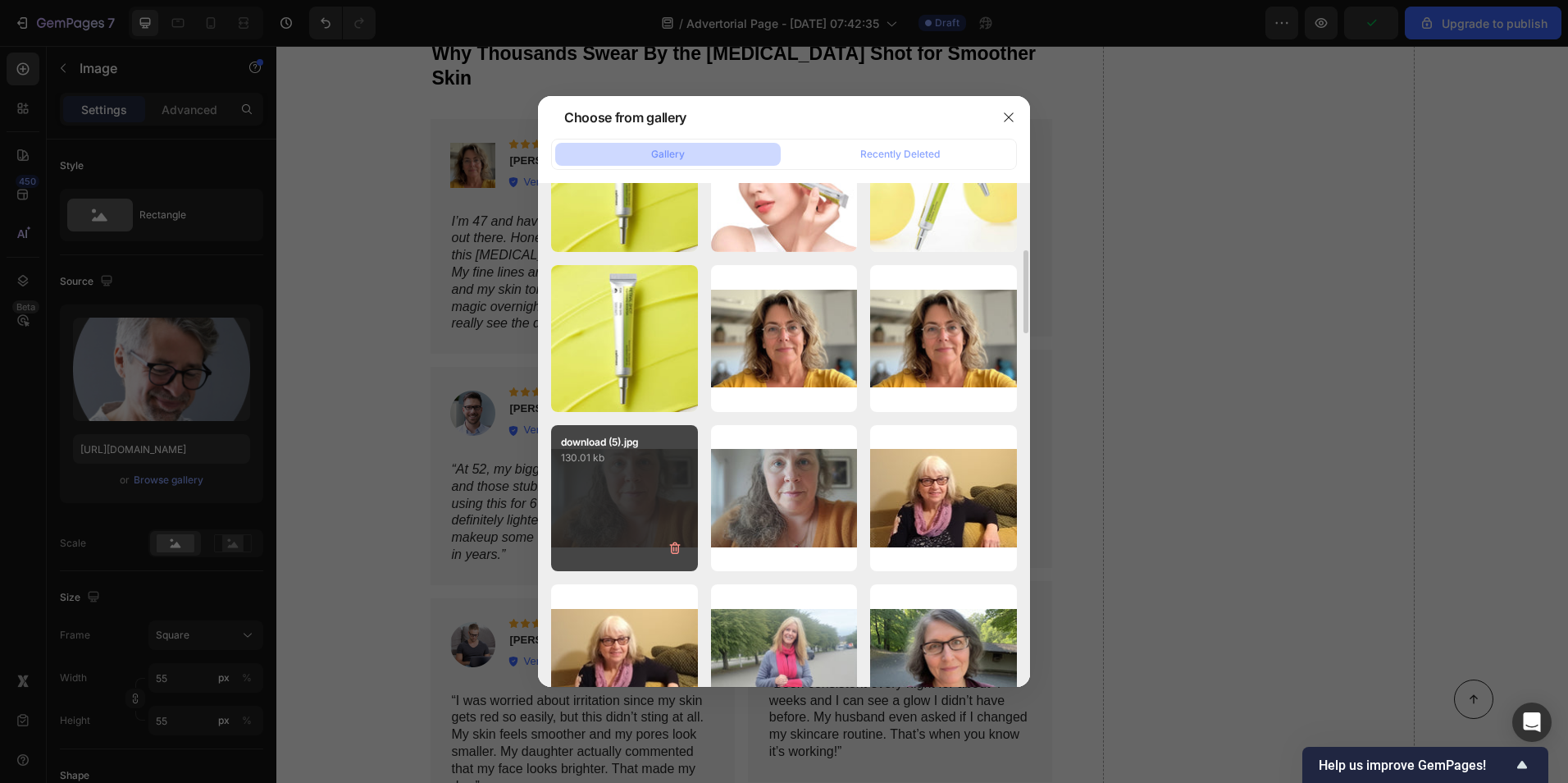
click at [624, 495] on div "download (5).jpg 130.01 kb" at bounding box center [624, 498] width 147 height 147
type input "https://cdn.shopify.com/s/files/1/0581/0621/6530/files/gempages_585863262243914…"
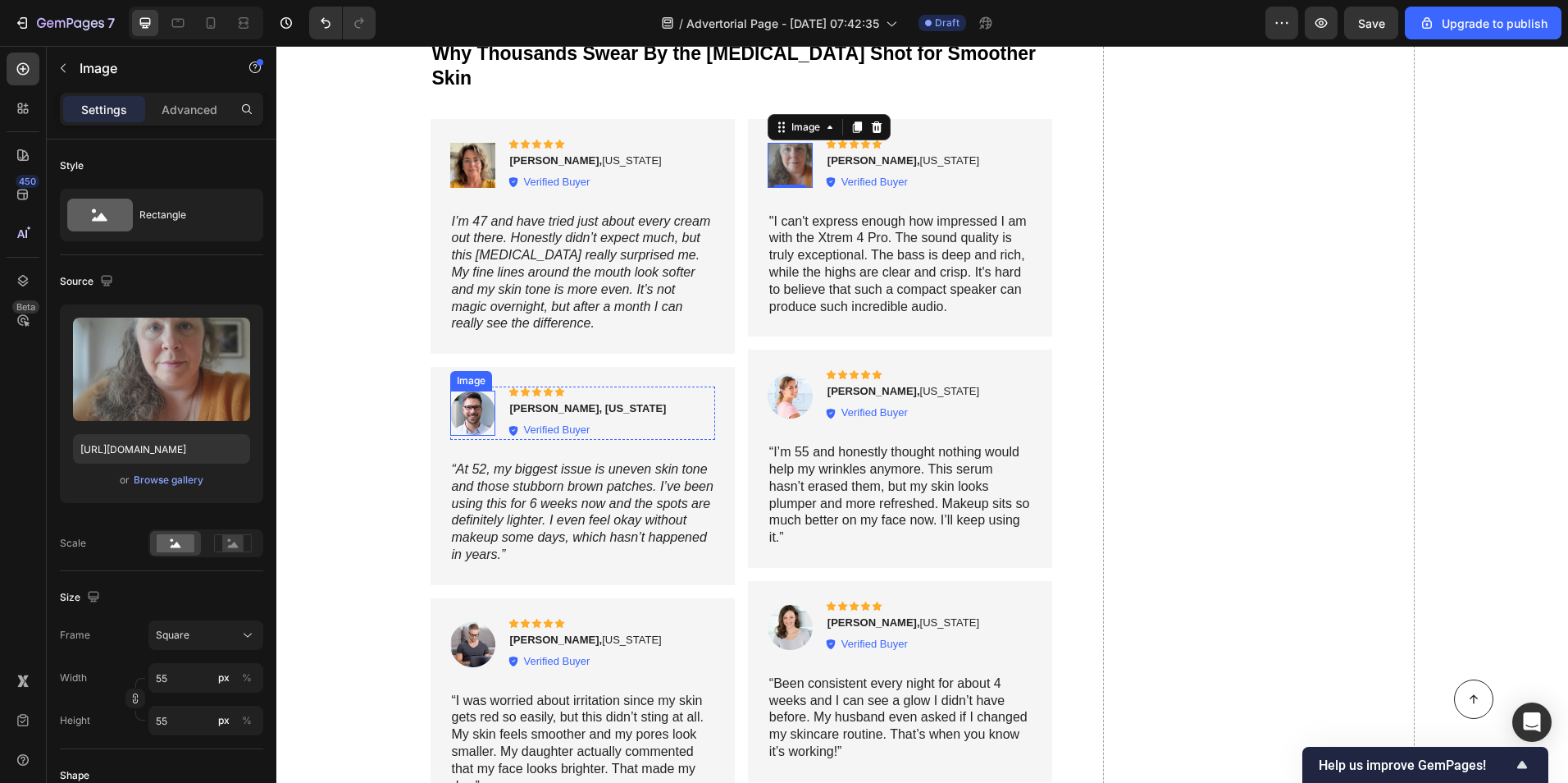
click at [465, 391] on img at bounding box center [473, 413] width 45 height 45
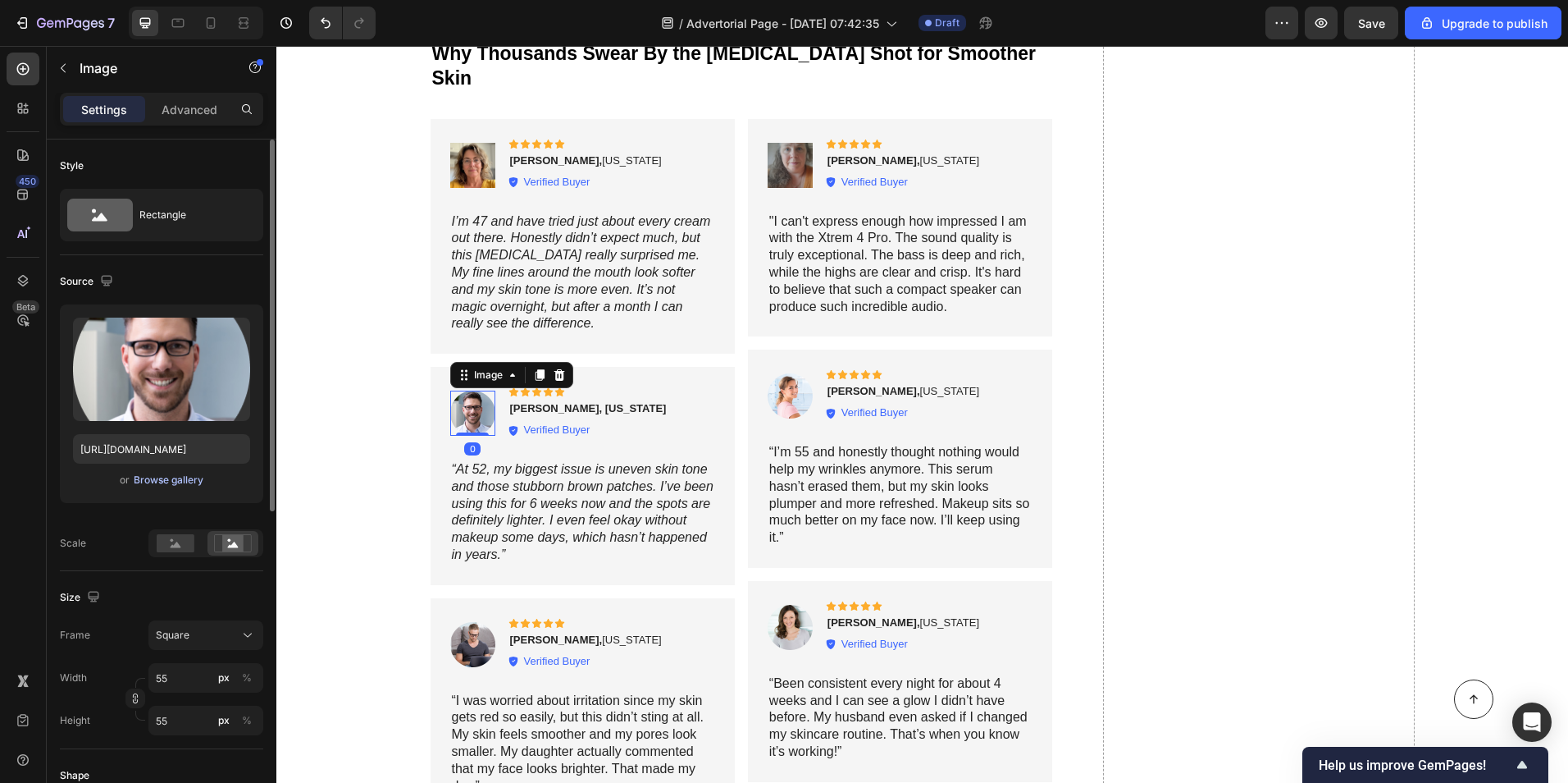
click at [171, 477] on div "Browse gallery" at bounding box center [169, 479] width 70 height 15
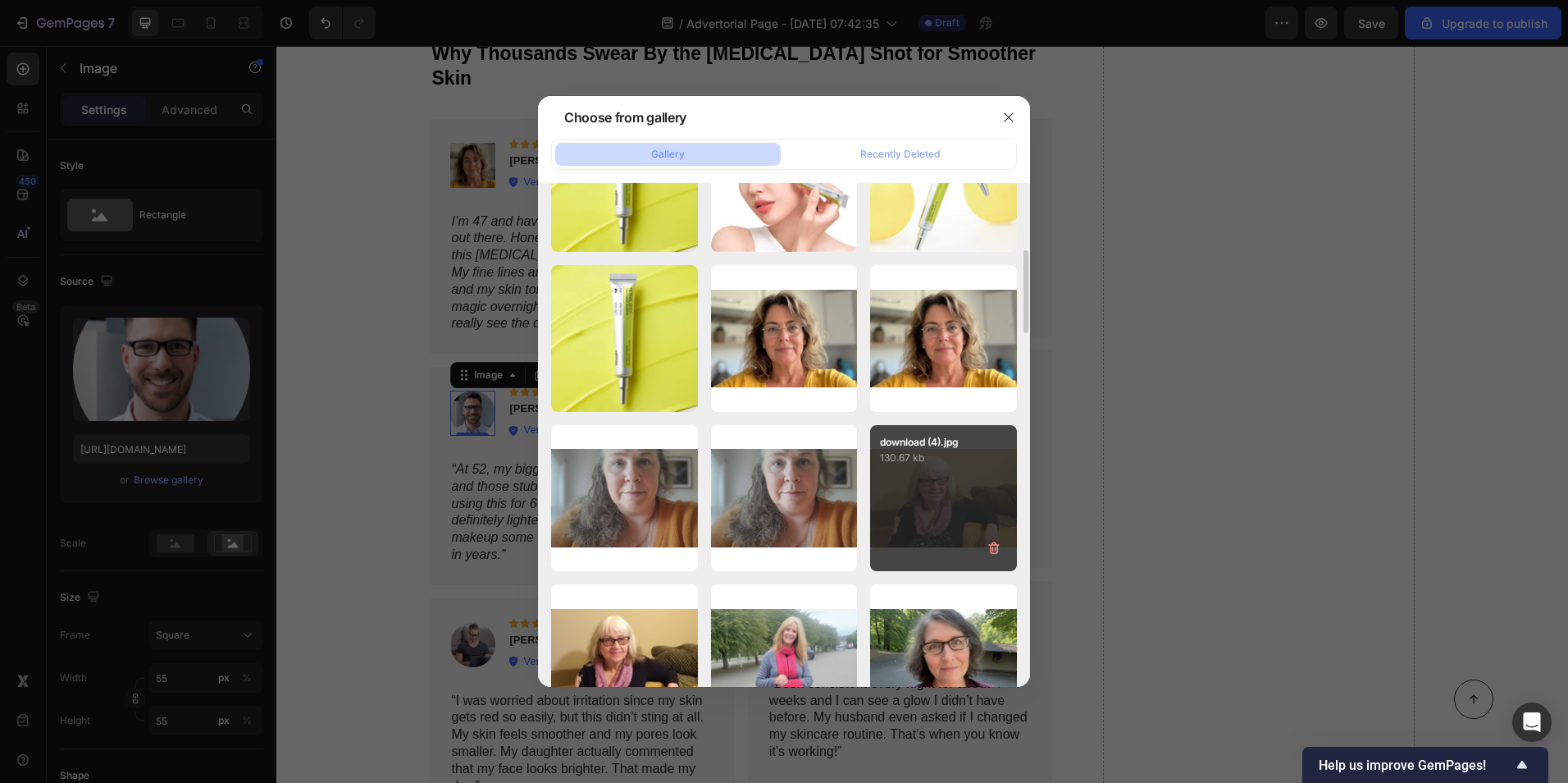
click at [945, 511] on div "download (4).jpg 130.67 kb" at bounding box center [944, 498] width 147 height 147
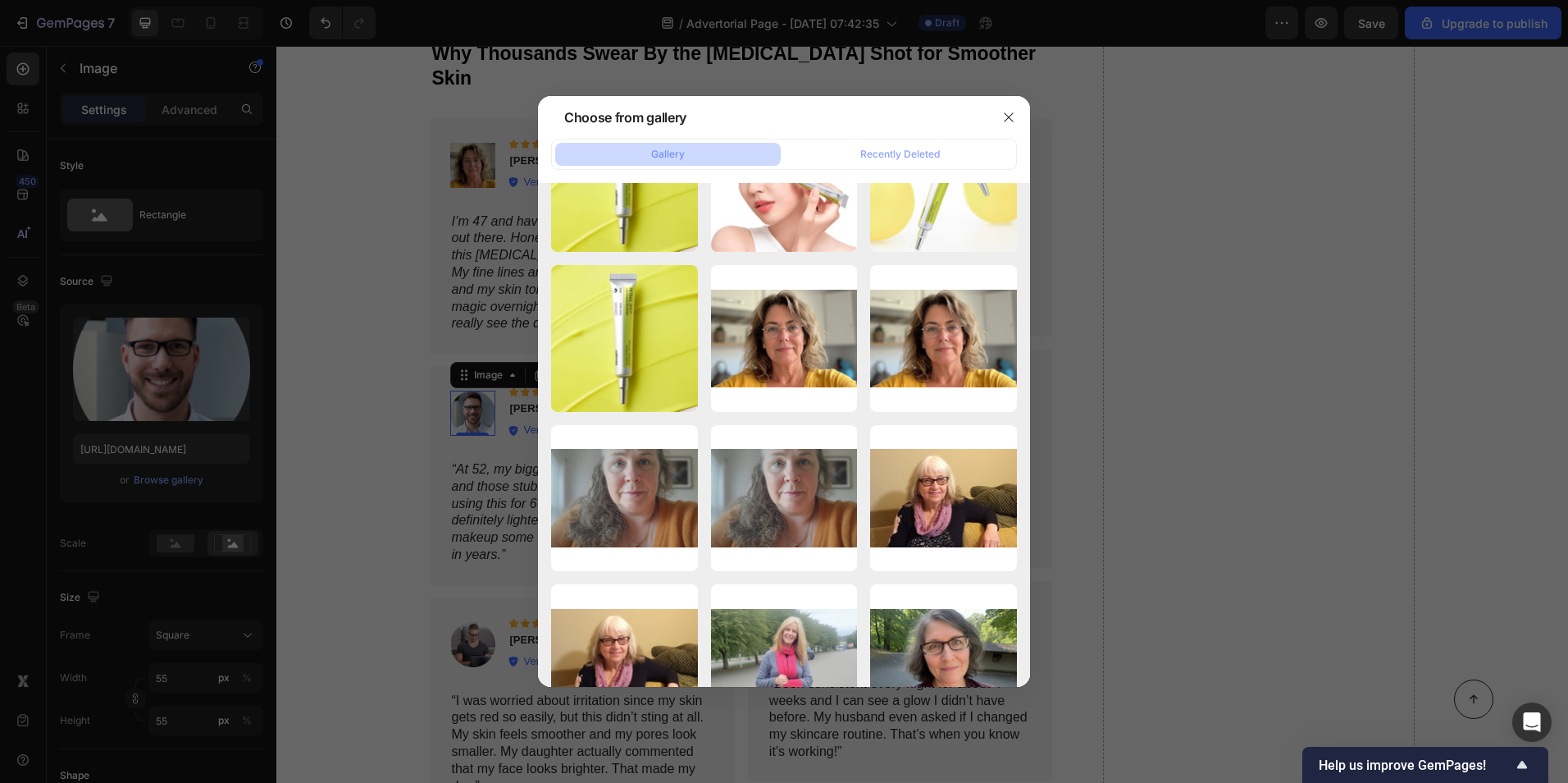
type input "https://cdn.shopify.com/s/files/1/0581/0621/6530/files/gempages_585863262243914…"
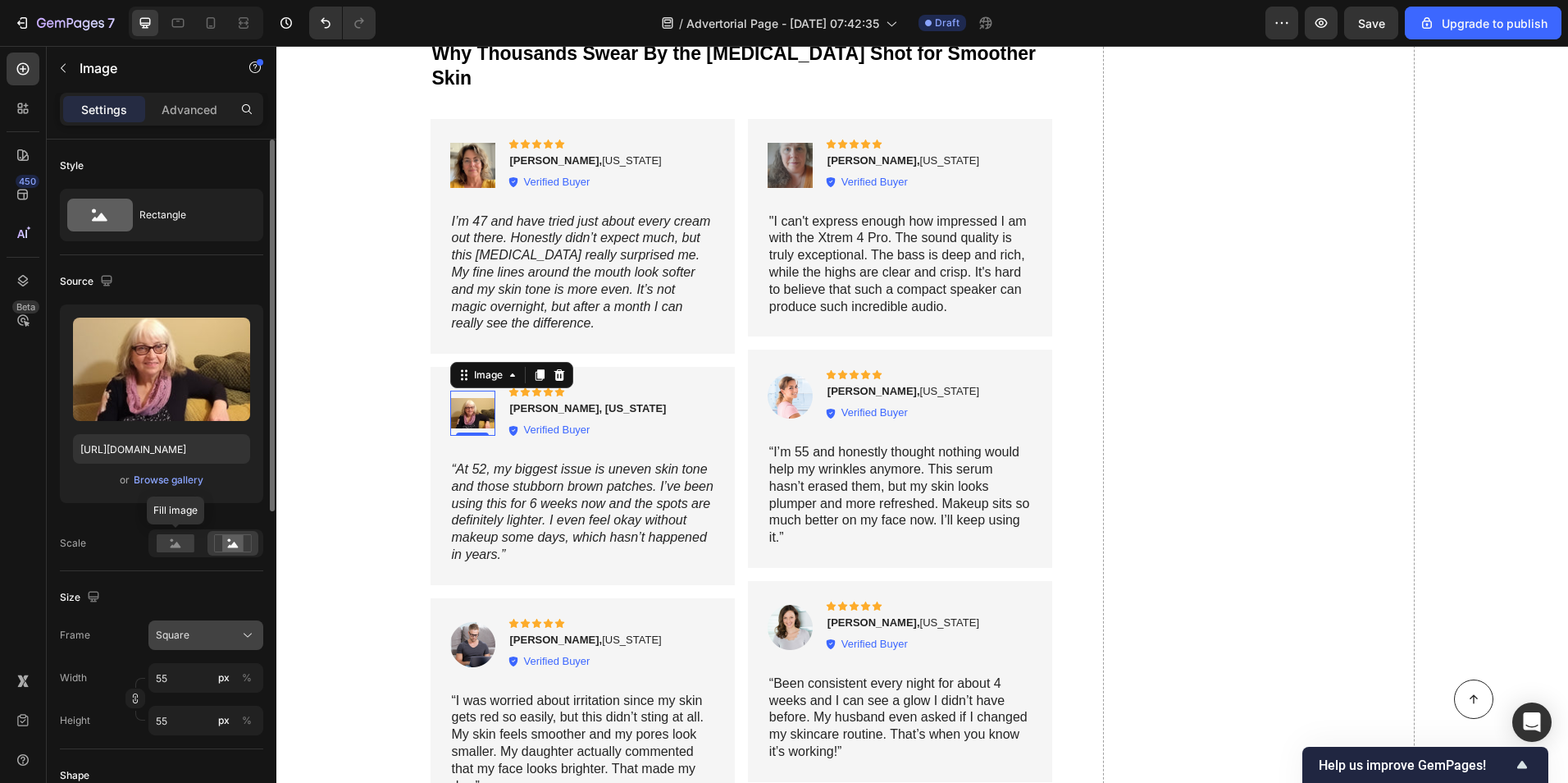
drag, startPoint x: 175, startPoint y: 538, endPoint x: 174, endPoint y: 626, distance: 88.0
click at [176, 539] on rect at bounding box center [176, 542] width 38 height 18
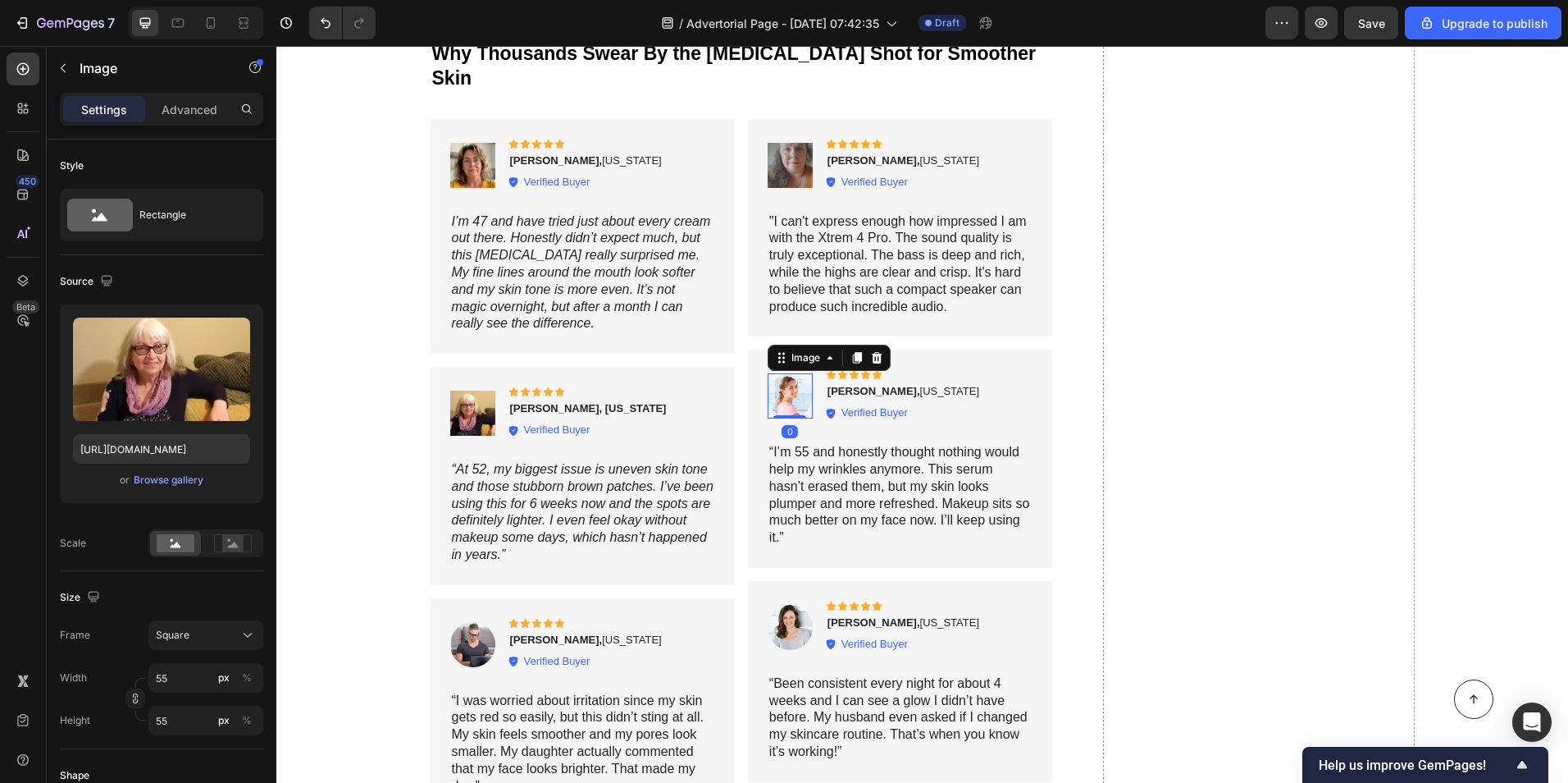
click at [783, 377] on img at bounding box center [790, 396] width 45 height 45
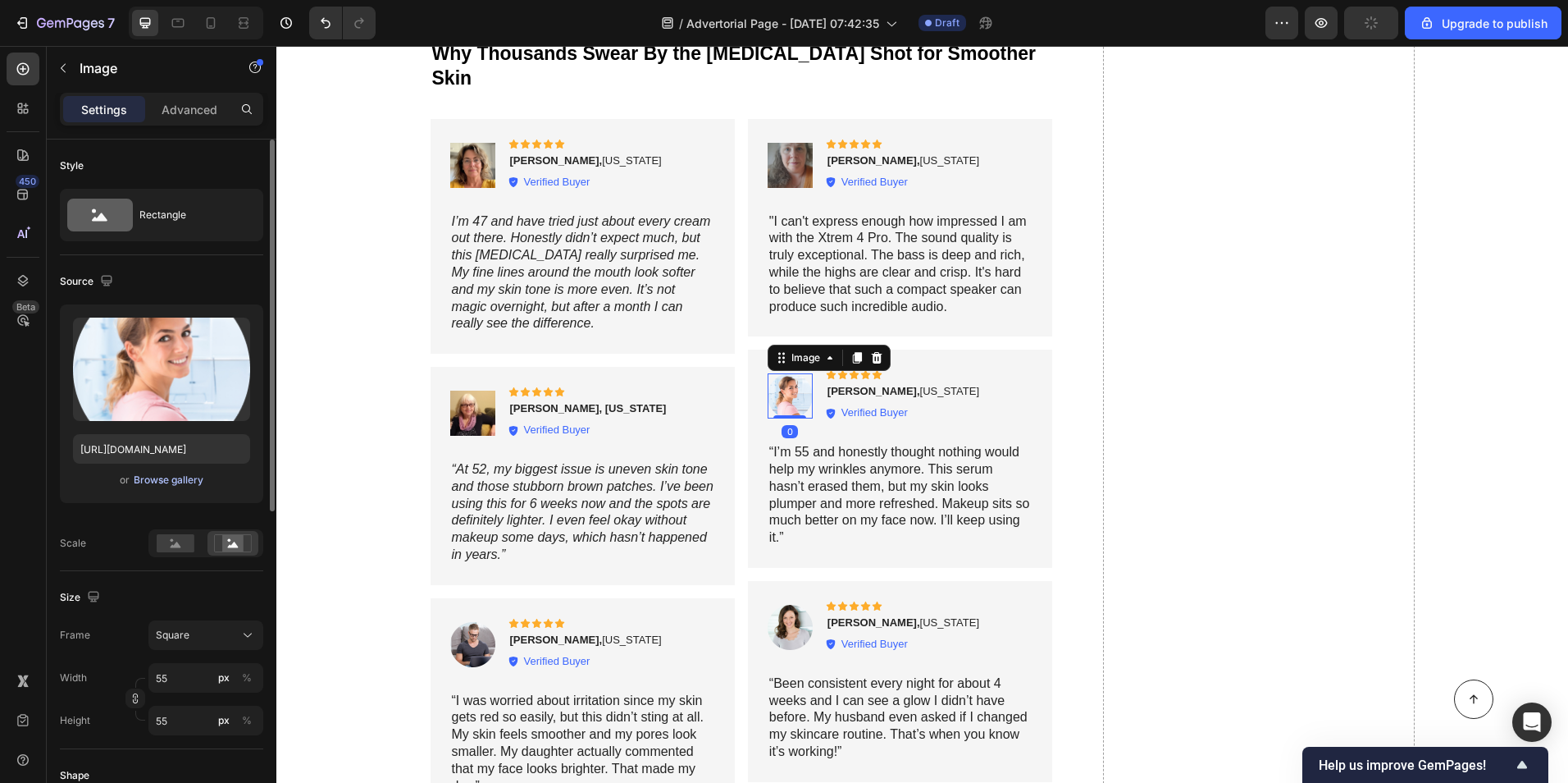
click at [144, 474] on div "Browse gallery" at bounding box center [169, 479] width 70 height 15
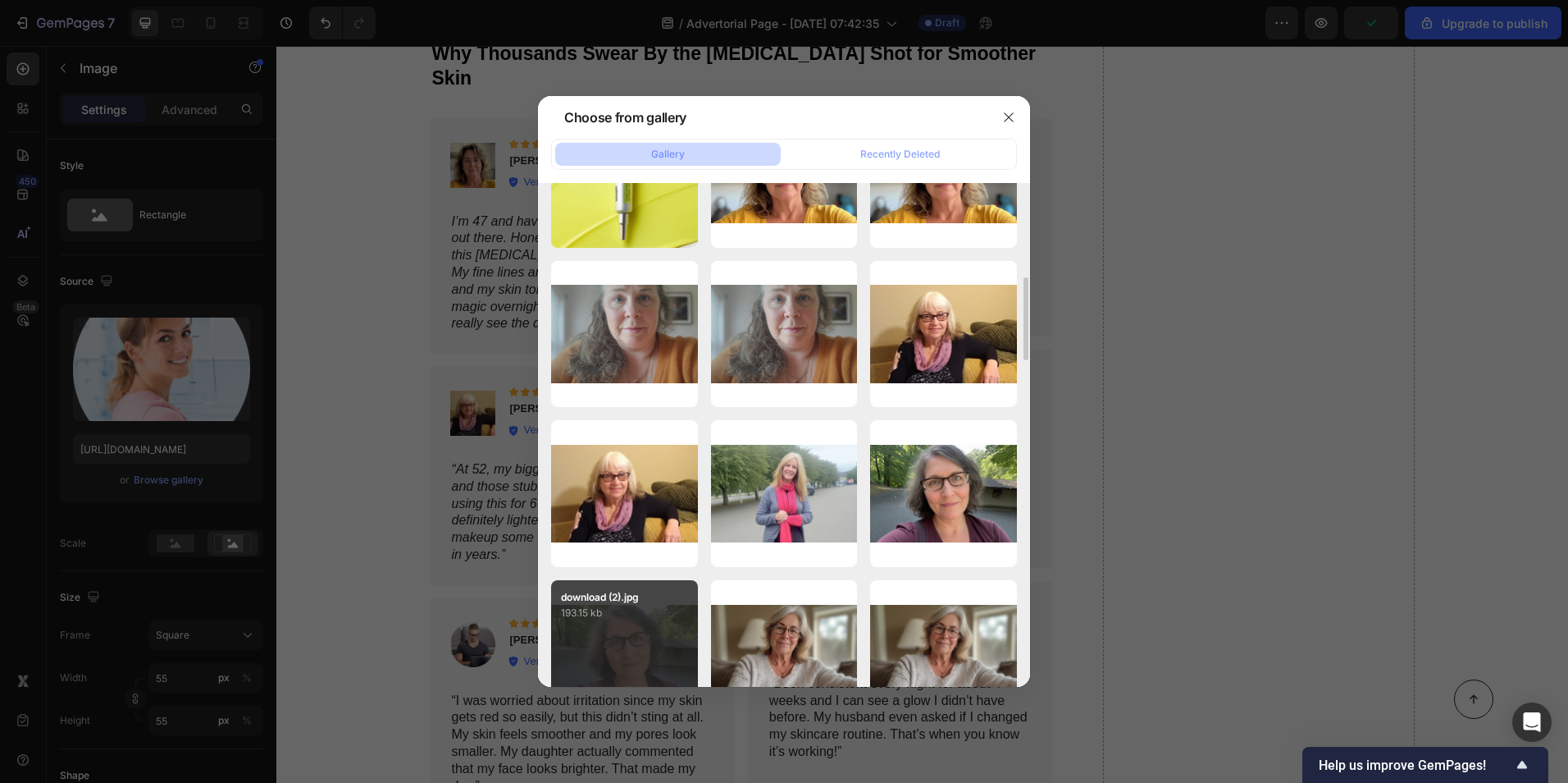
scroll to position [657, 0]
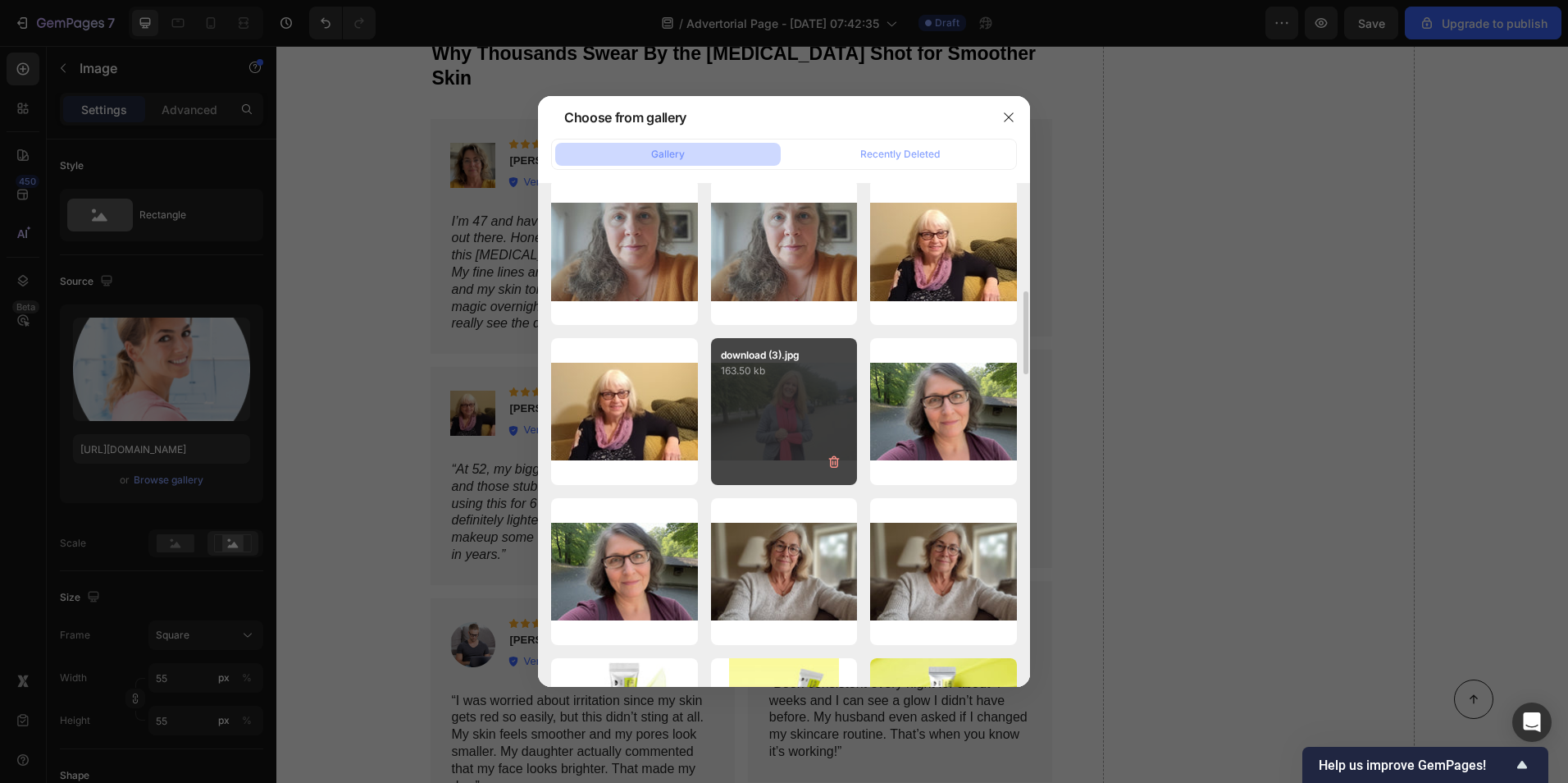
click at [775, 406] on div "download (3).jpg 163.50 kb" at bounding box center [784, 412] width 147 height 147
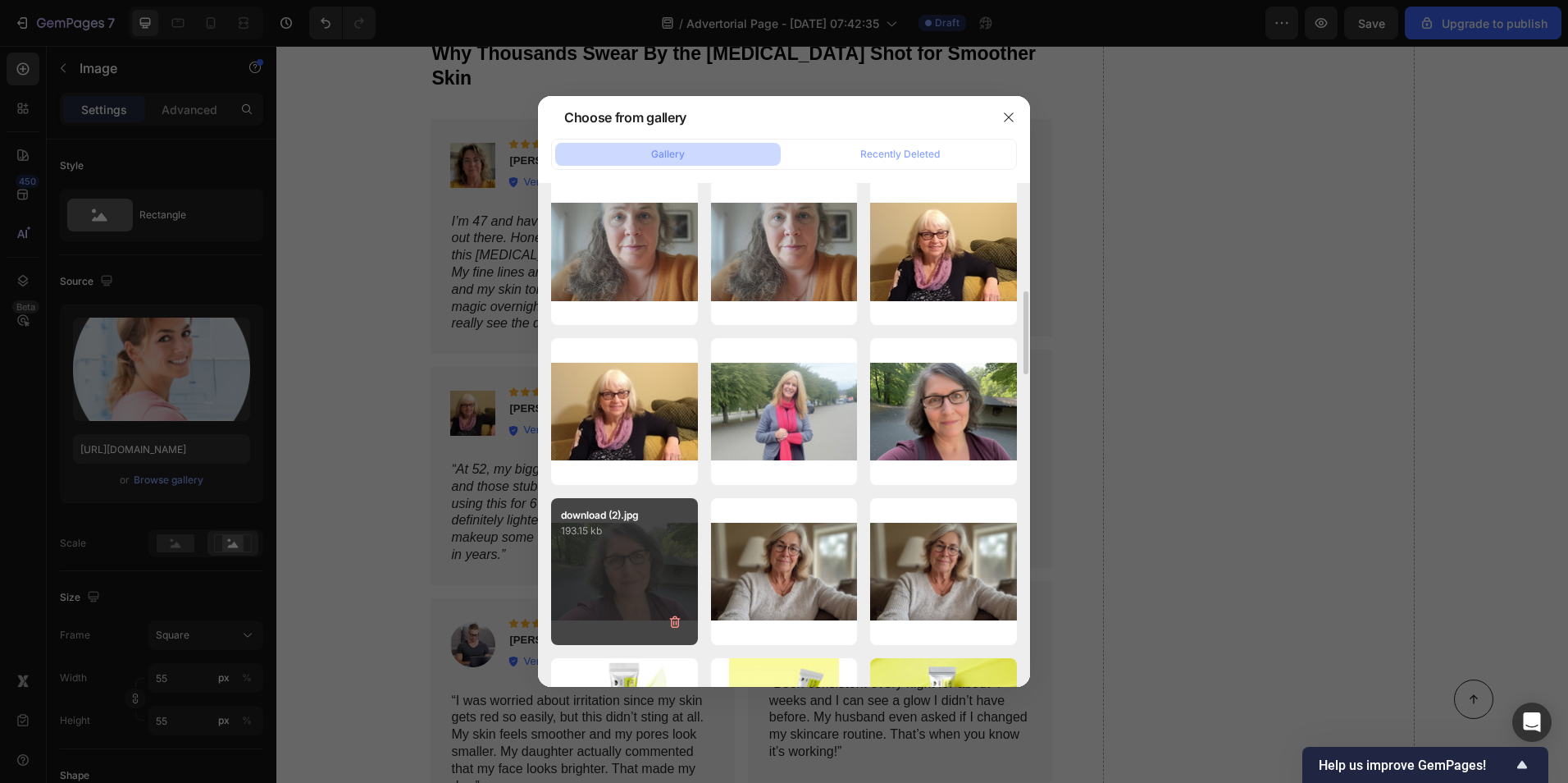
type input "https://cdn.shopify.com/s/files/1/0581/0621/6530/files/gempages_585863262243914…"
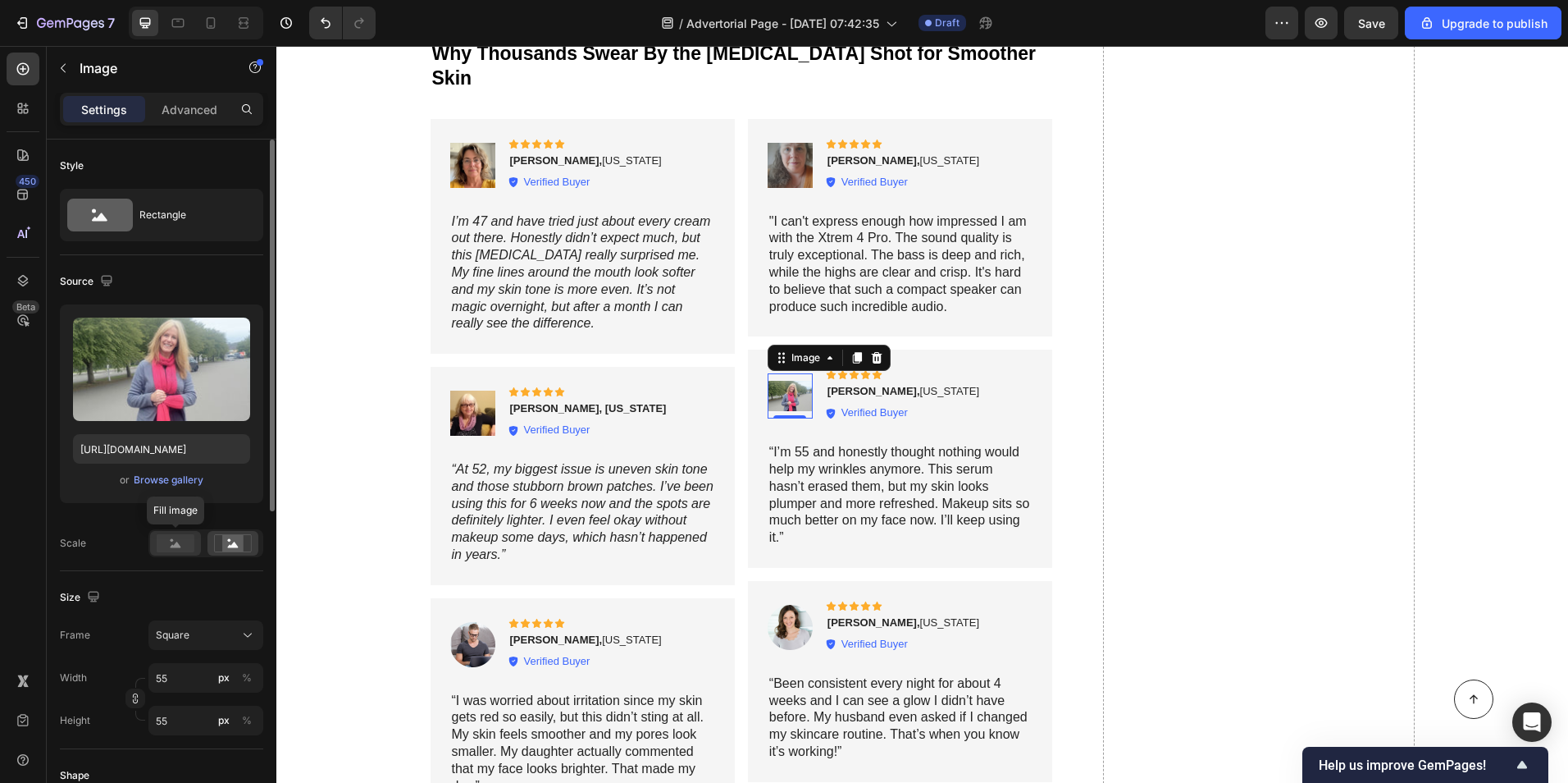
click at [169, 537] on rect at bounding box center [176, 542] width 38 height 18
click at [458, 625] on img at bounding box center [473, 645] width 45 height 45
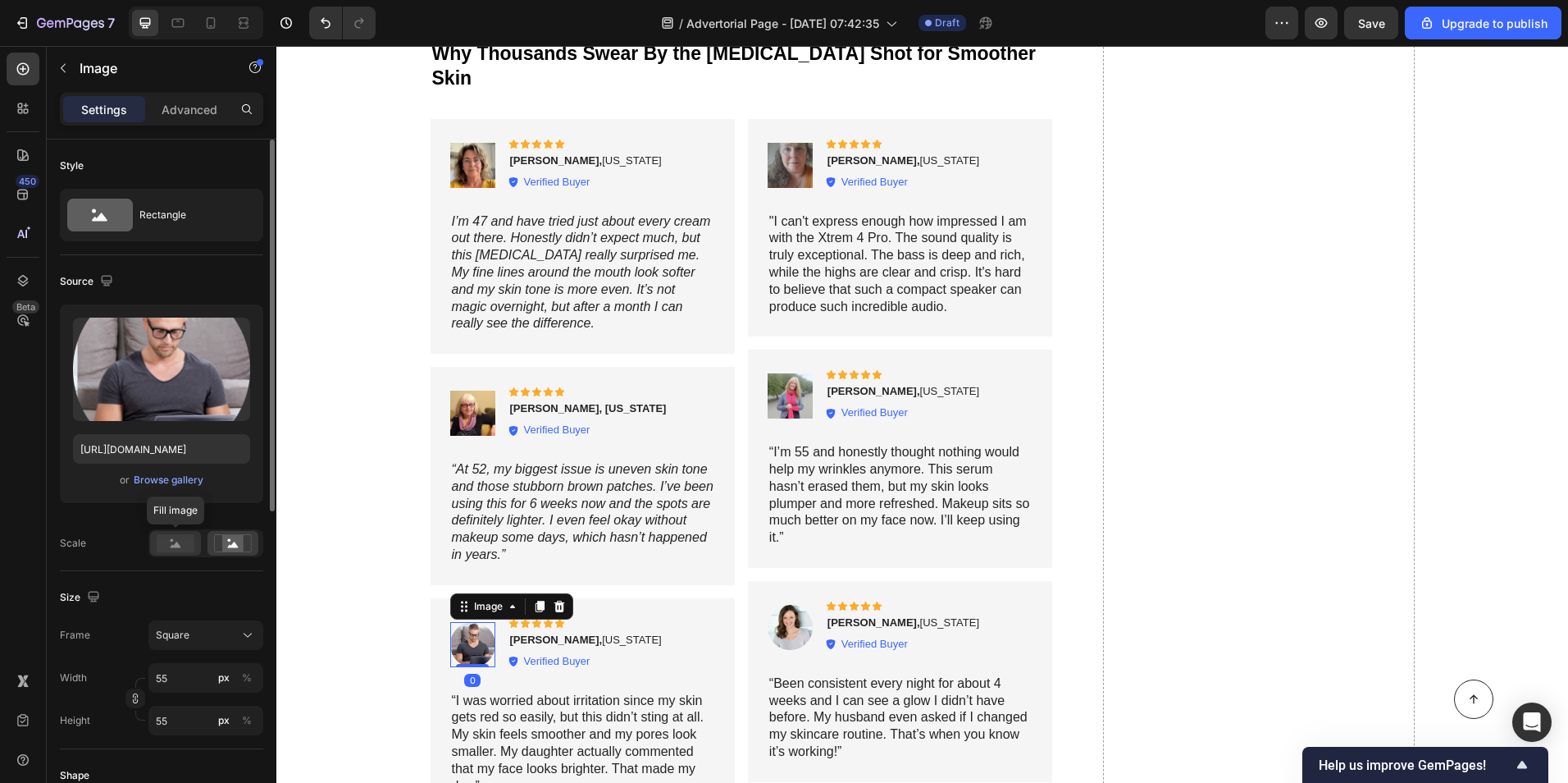
click at [175, 552] on rect at bounding box center [176, 542] width 38 height 18
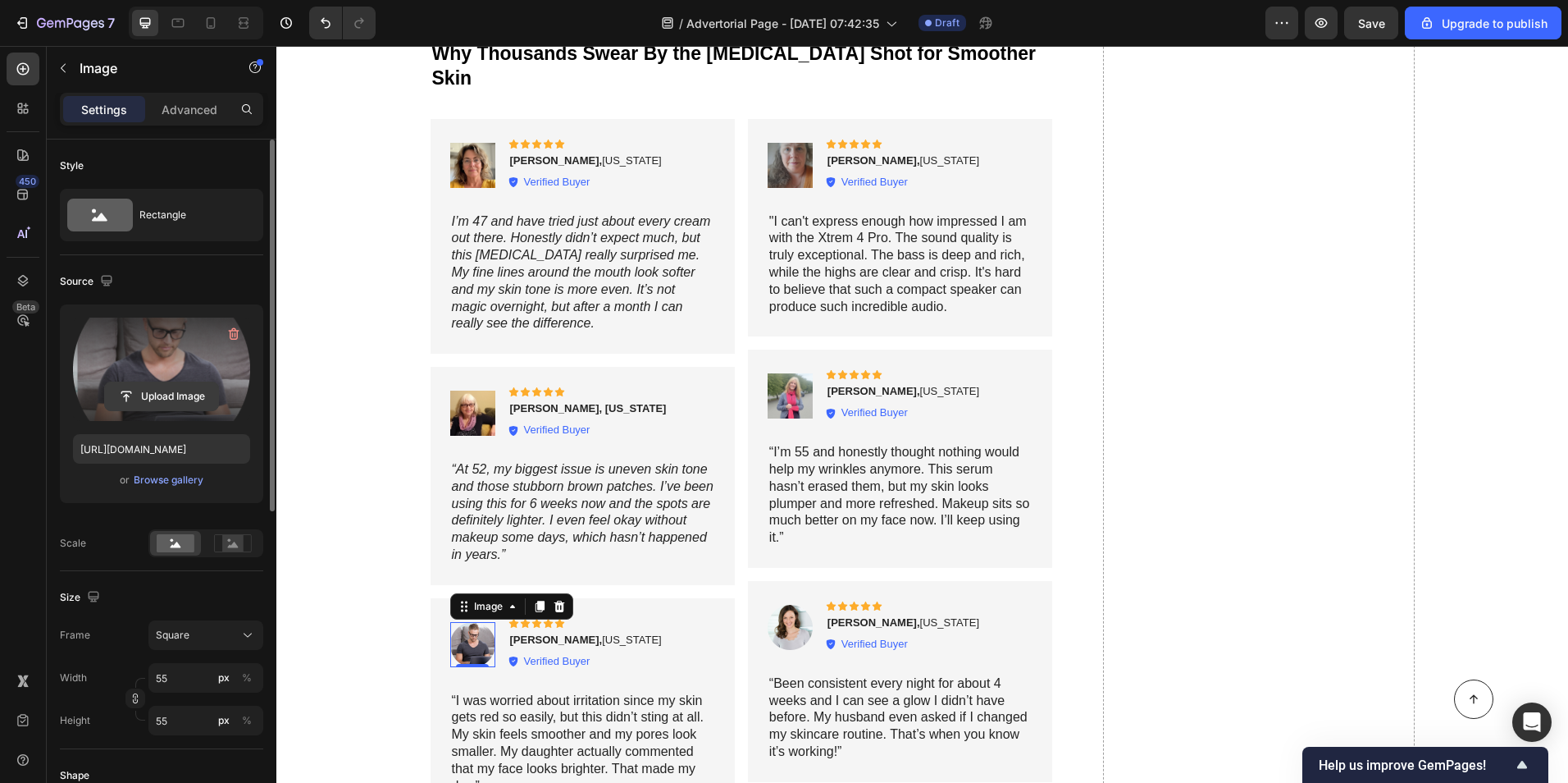
click at [162, 408] on input "file" at bounding box center [161, 396] width 113 height 28
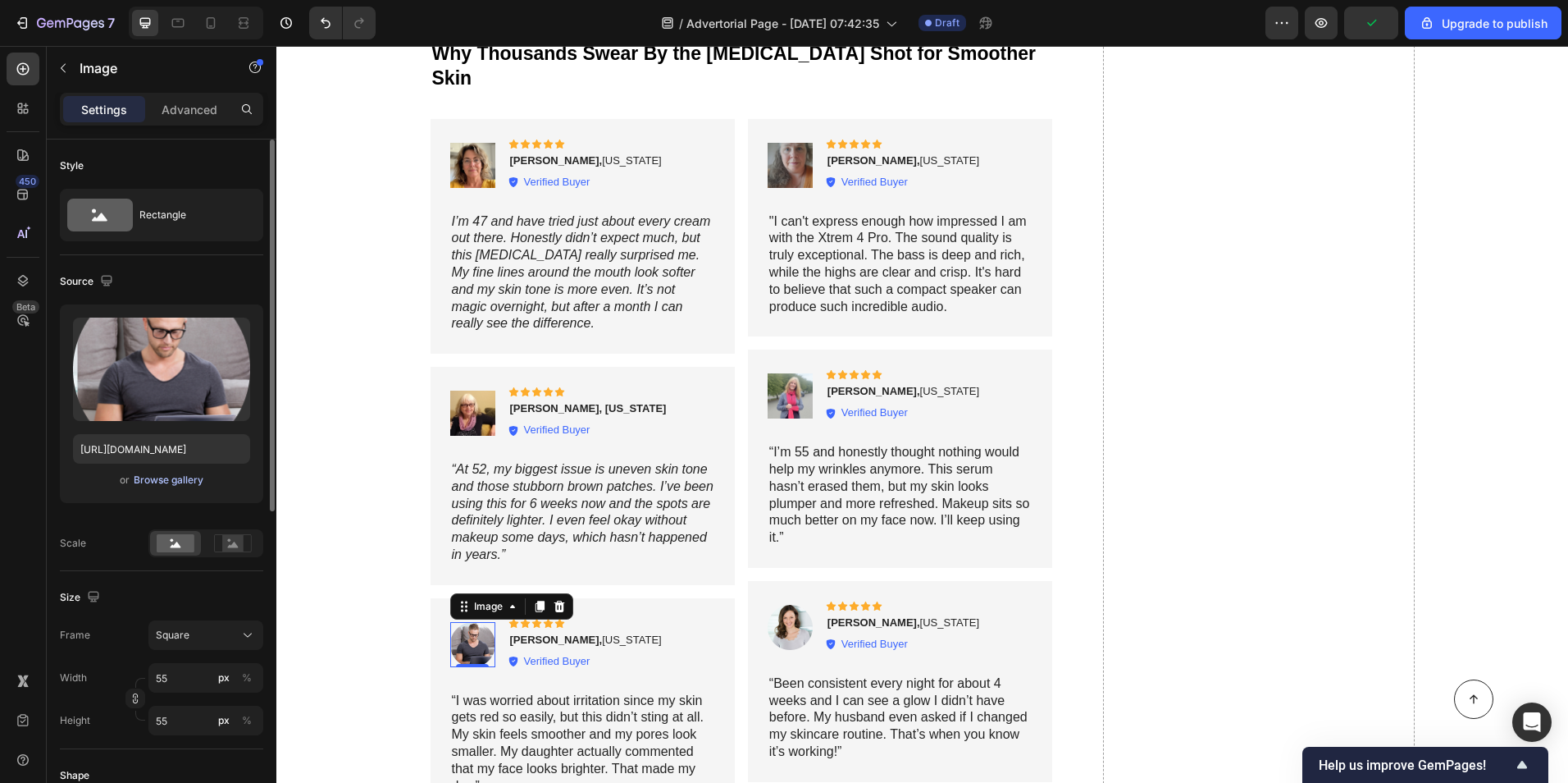
click at [202, 481] on div "Browse gallery" at bounding box center [169, 479] width 70 height 15
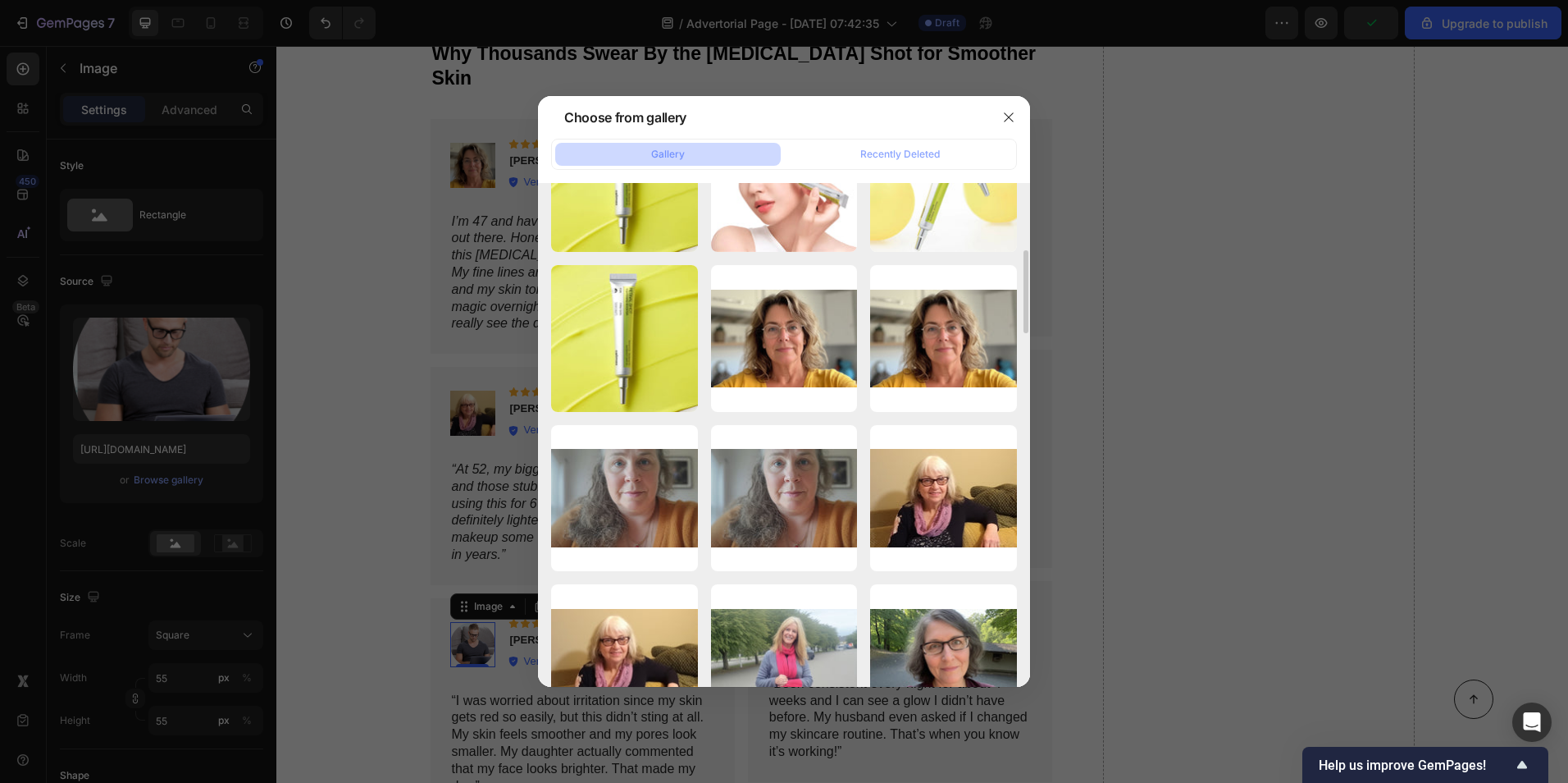
scroll to position [574, 0]
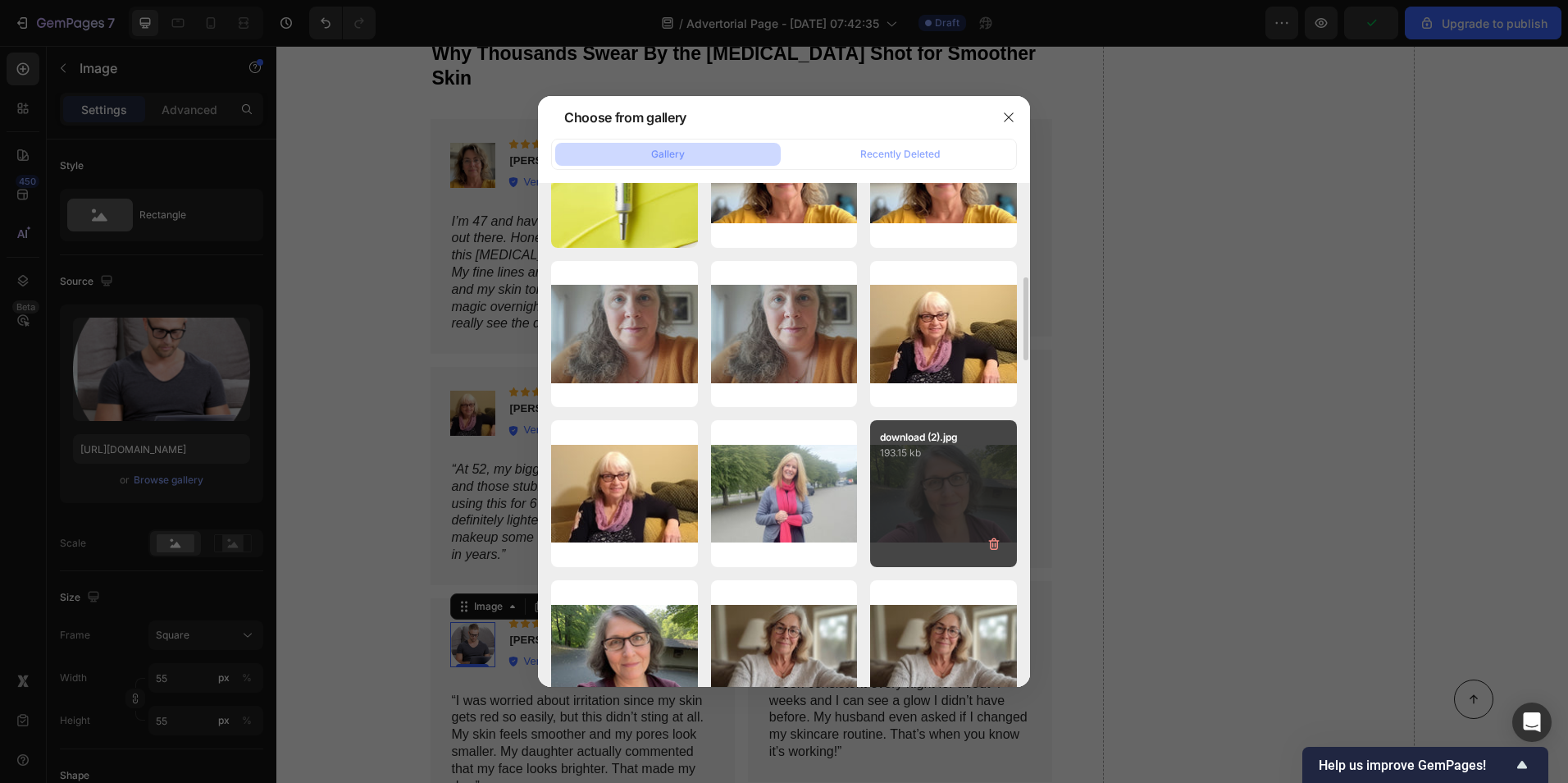
click at [888, 472] on div "download (2).jpg 193.15 kb" at bounding box center [944, 494] width 147 height 147
type input "https://cdn.shopify.com/s/files/1/0581/0621/6530/files/gempages_585863262243914…"
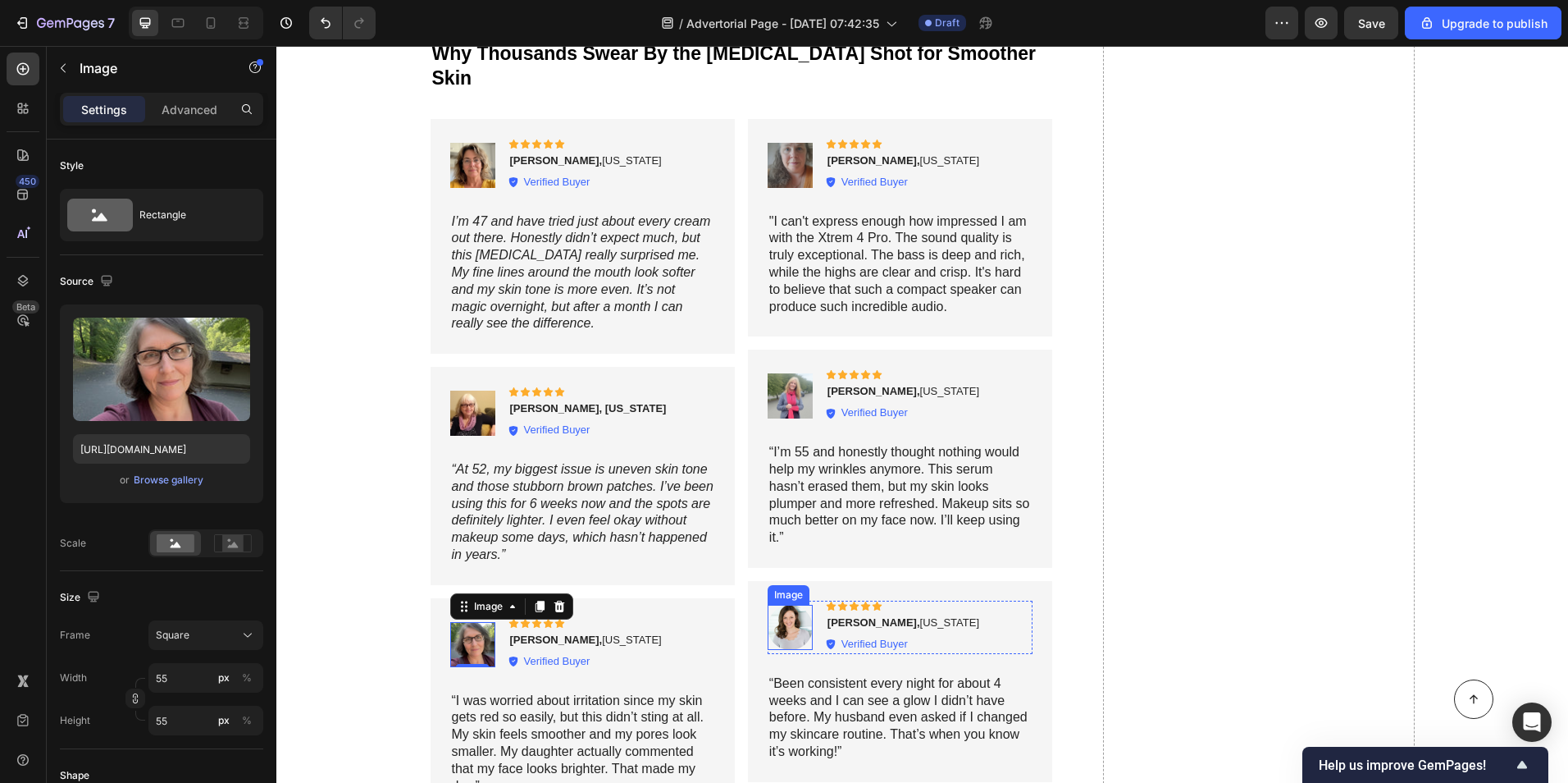
click at [768, 613] on img at bounding box center [790, 627] width 45 height 45
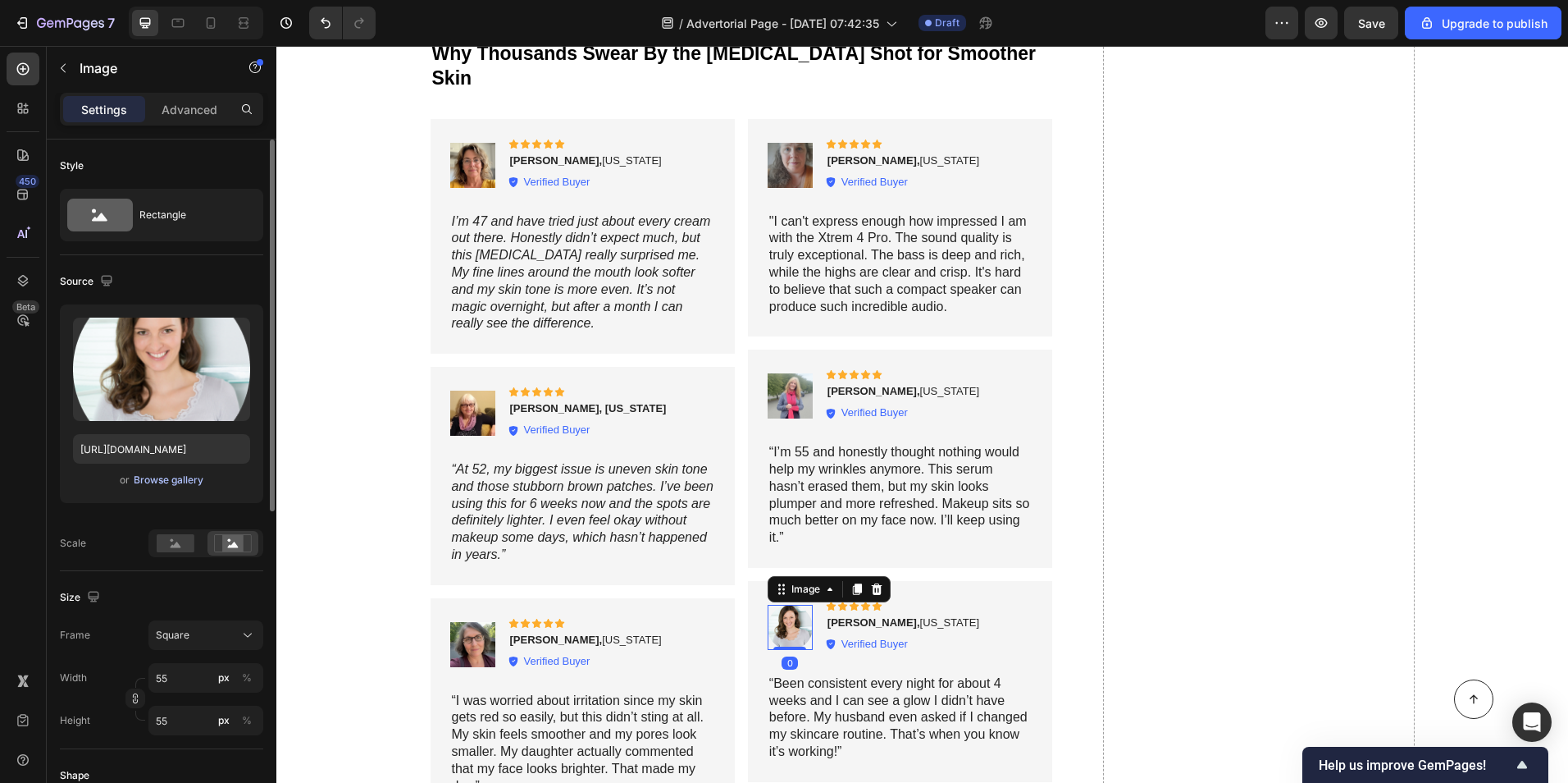
click at [182, 483] on div "Browse gallery" at bounding box center [169, 479] width 70 height 15
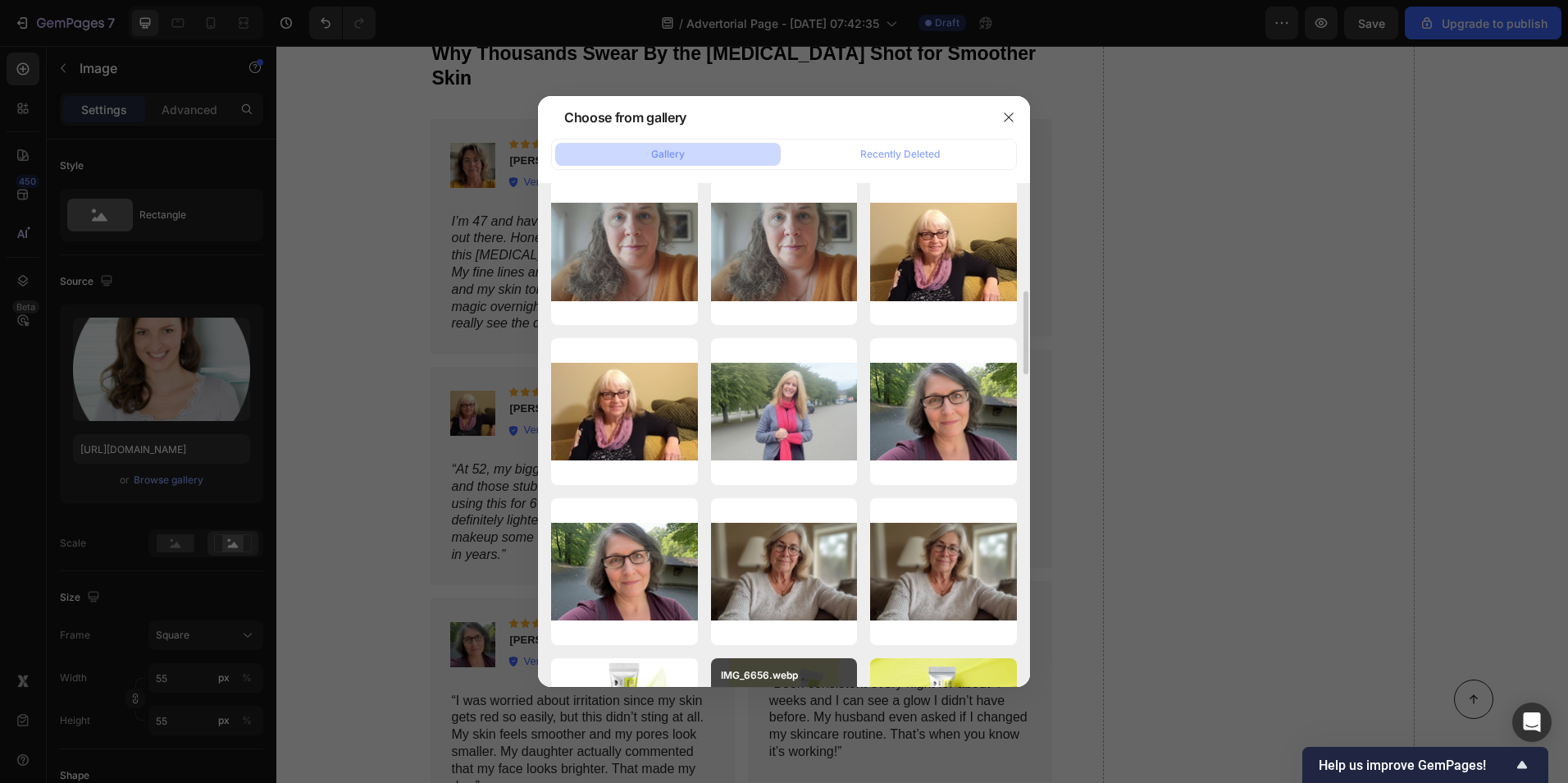
scroll to position [820, 0]
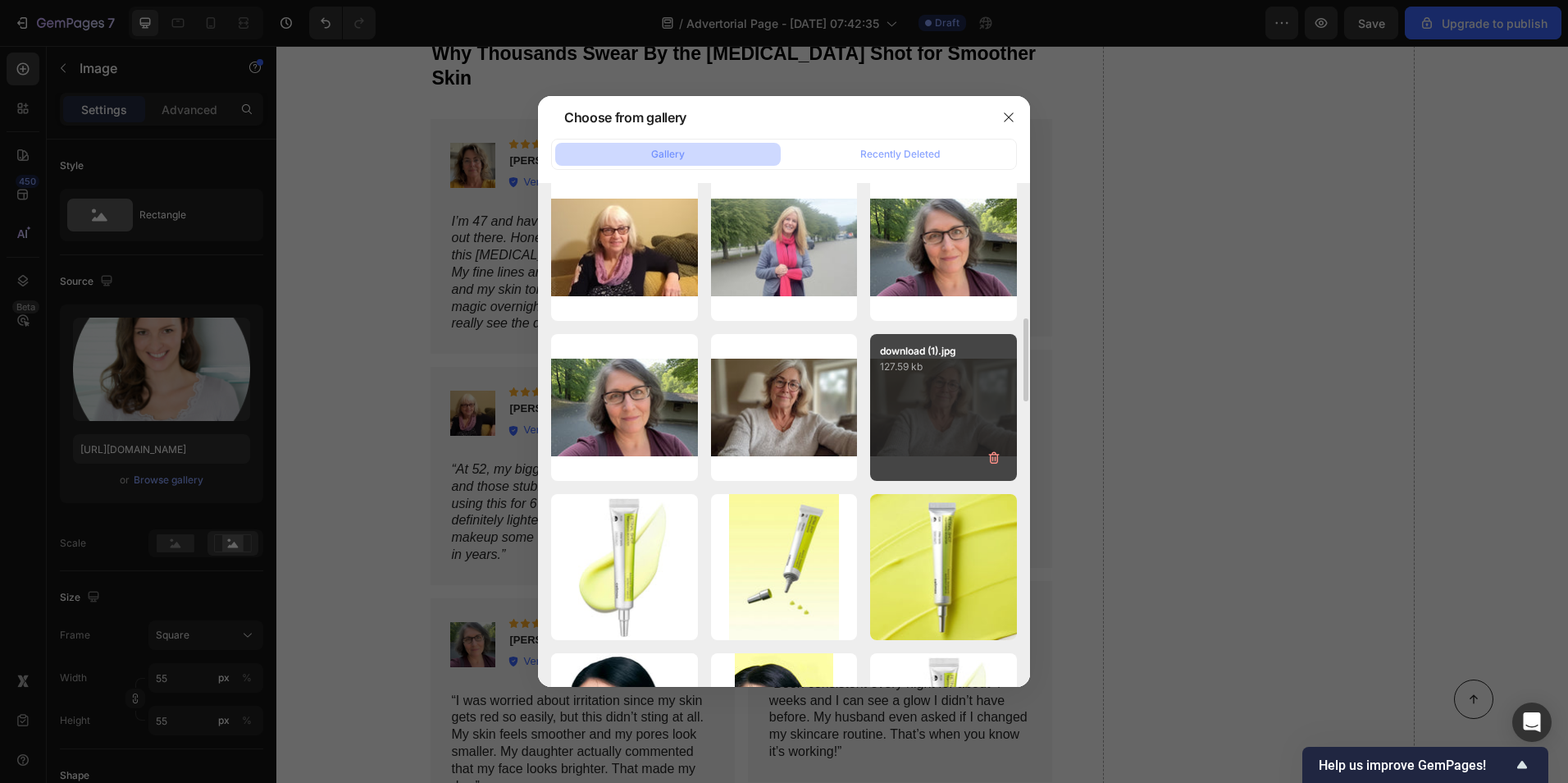
click at [936, 431] on div "download (1).jpg 127.59 kb" at bounding box center [944, 408] width 147 height 147
type input "https://cdn.shopify.com/s/files/1/0581/0621/6530/files/gempages_585863262243914…"
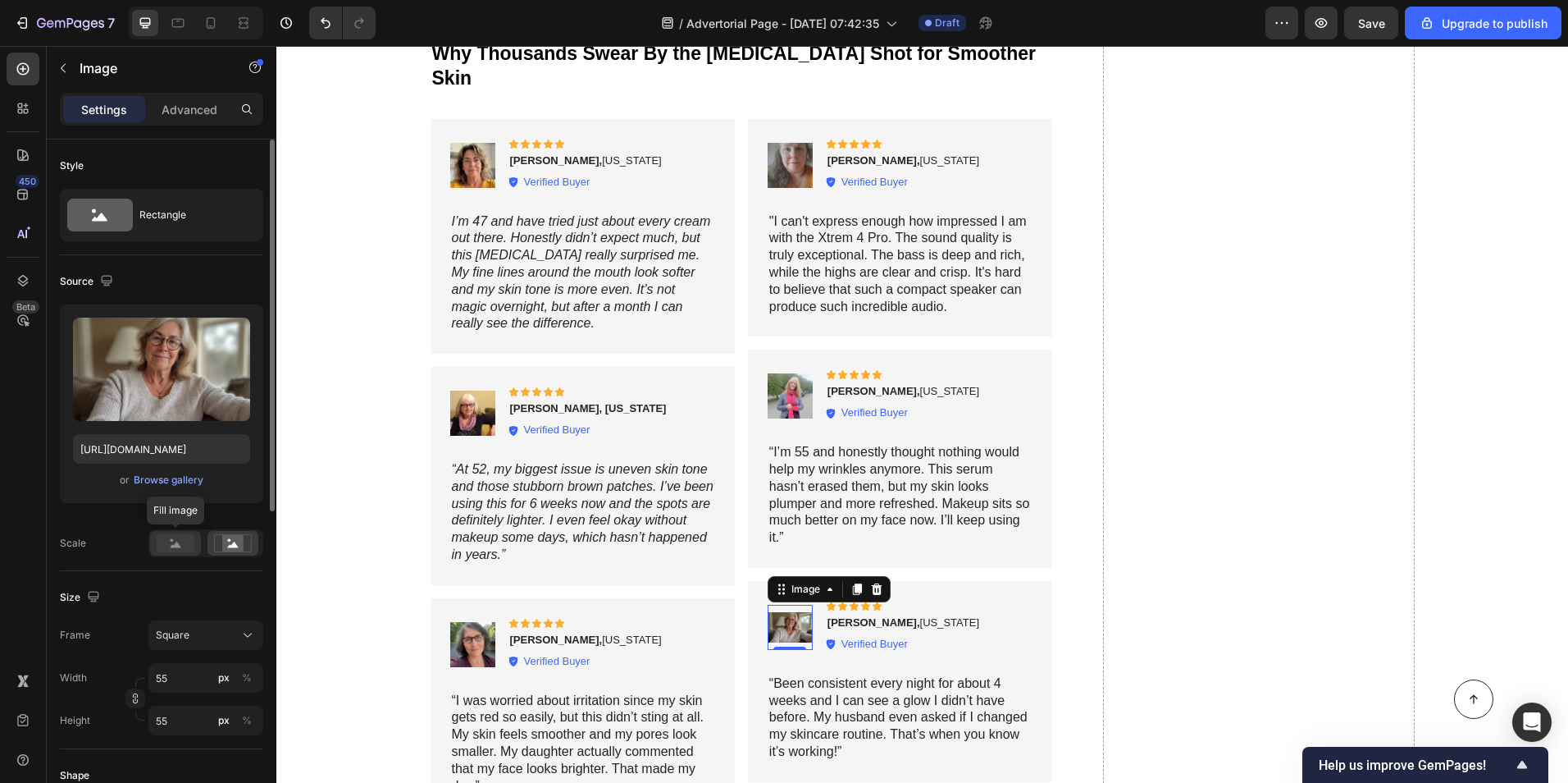
click at [182, 549] on rect at bounding box center [176, 542] width 38 height 18
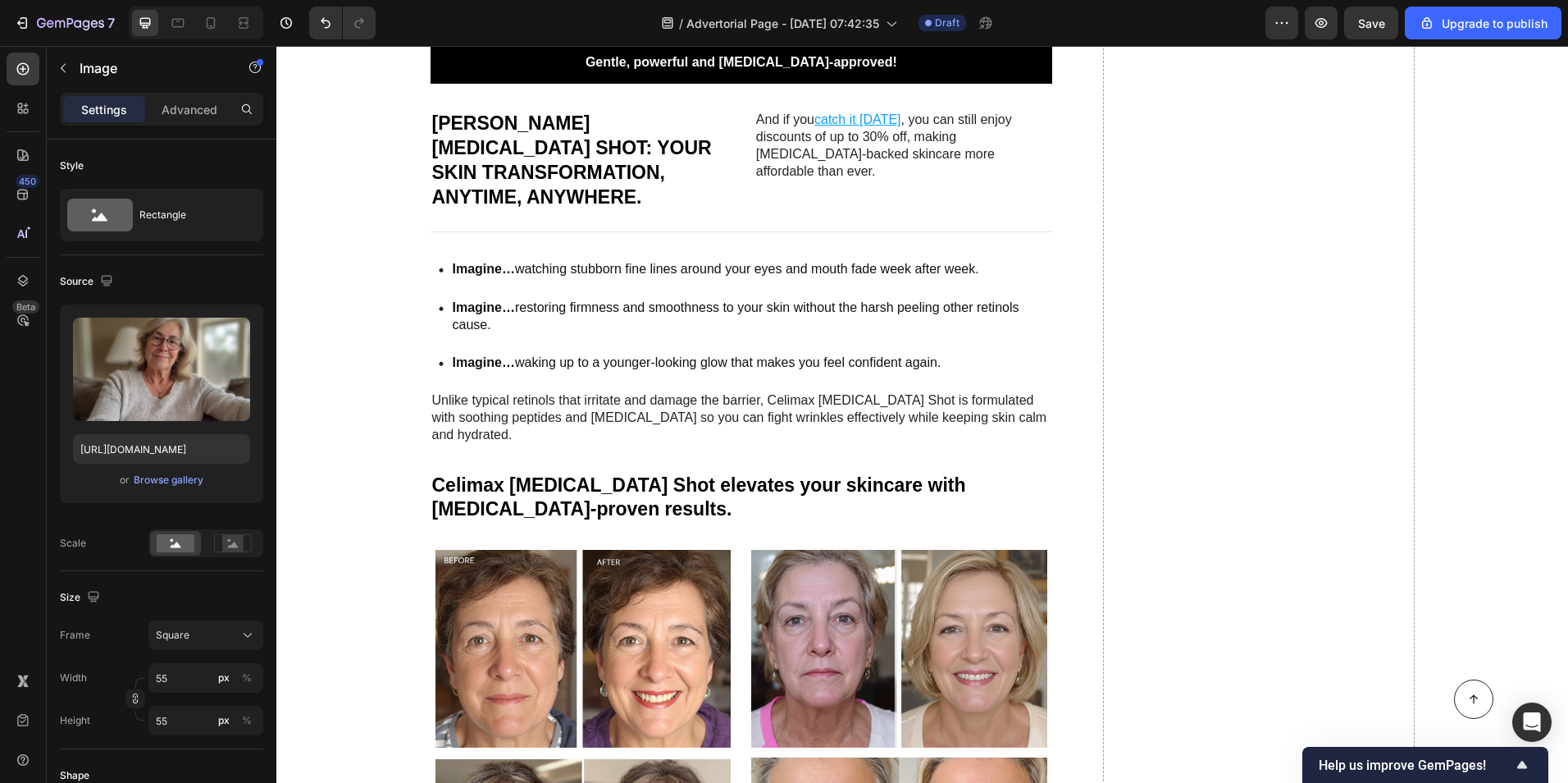
scroll to position [3082, 0]
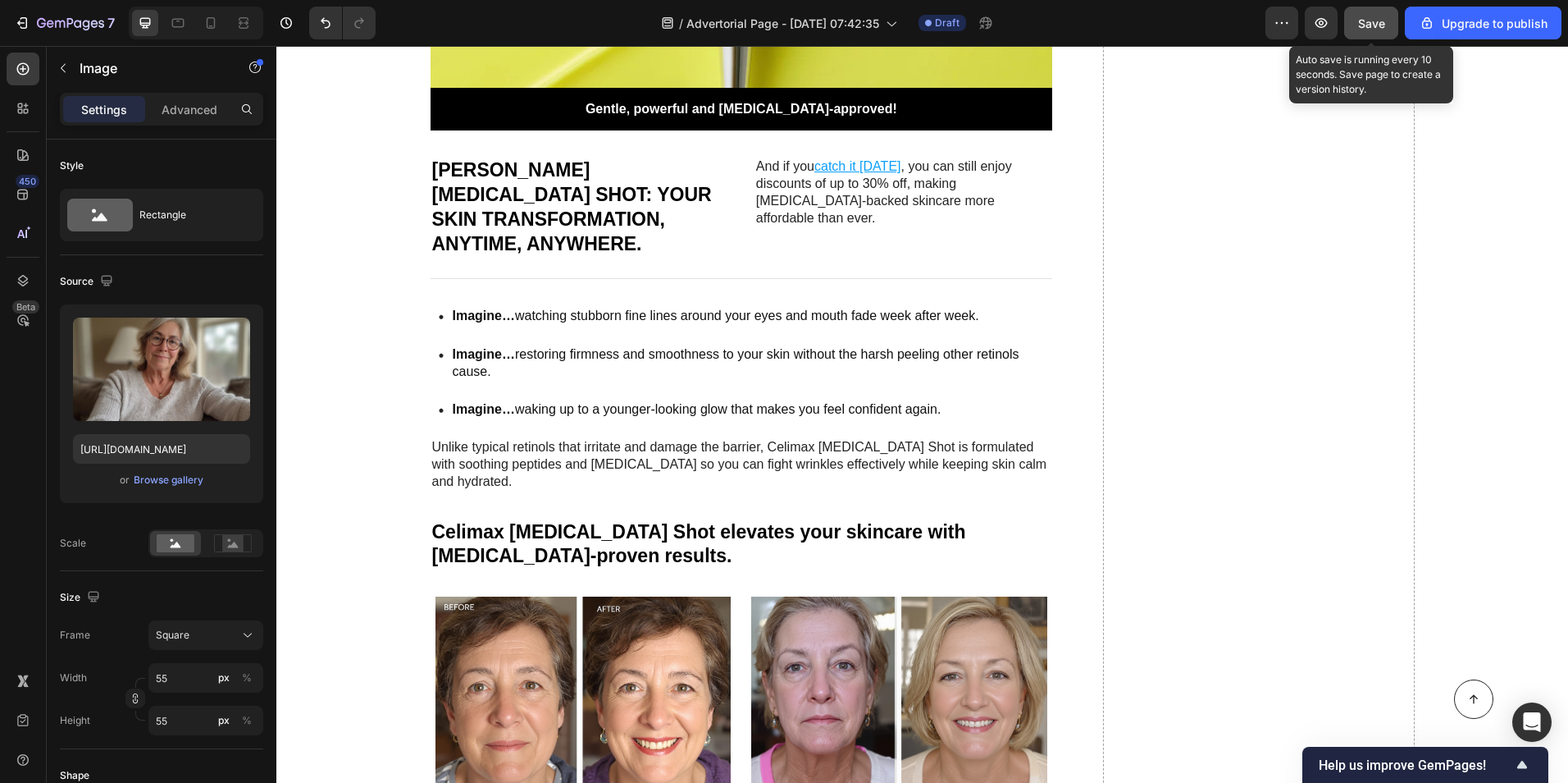
click at [1366, 35] on button "Save" at bounding box center [1371, 23] width 54 height 33
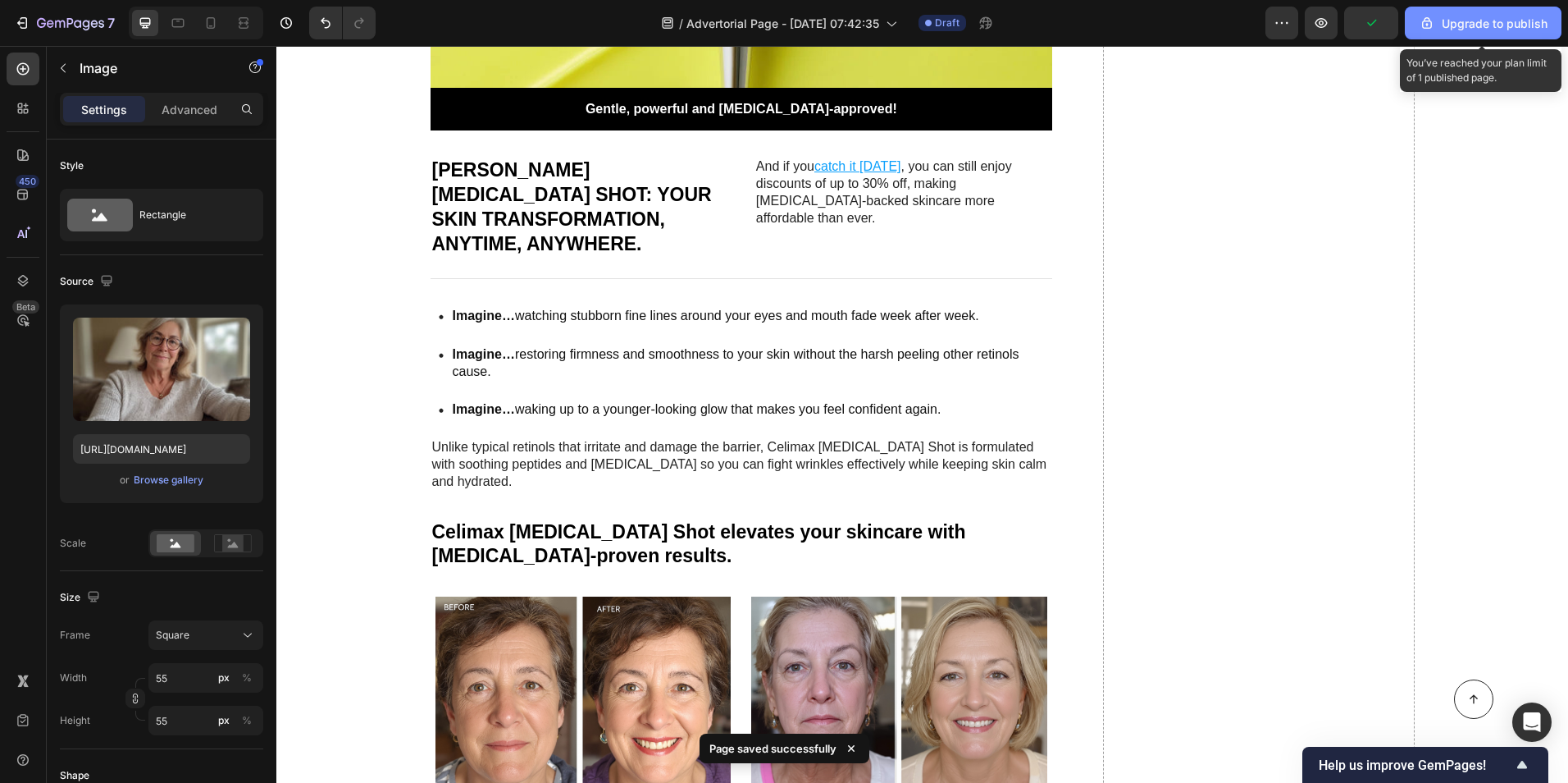
click at [1483, 23] on div "Upgrade to publish" at bounding box center [1483, 23] width 129 height 17
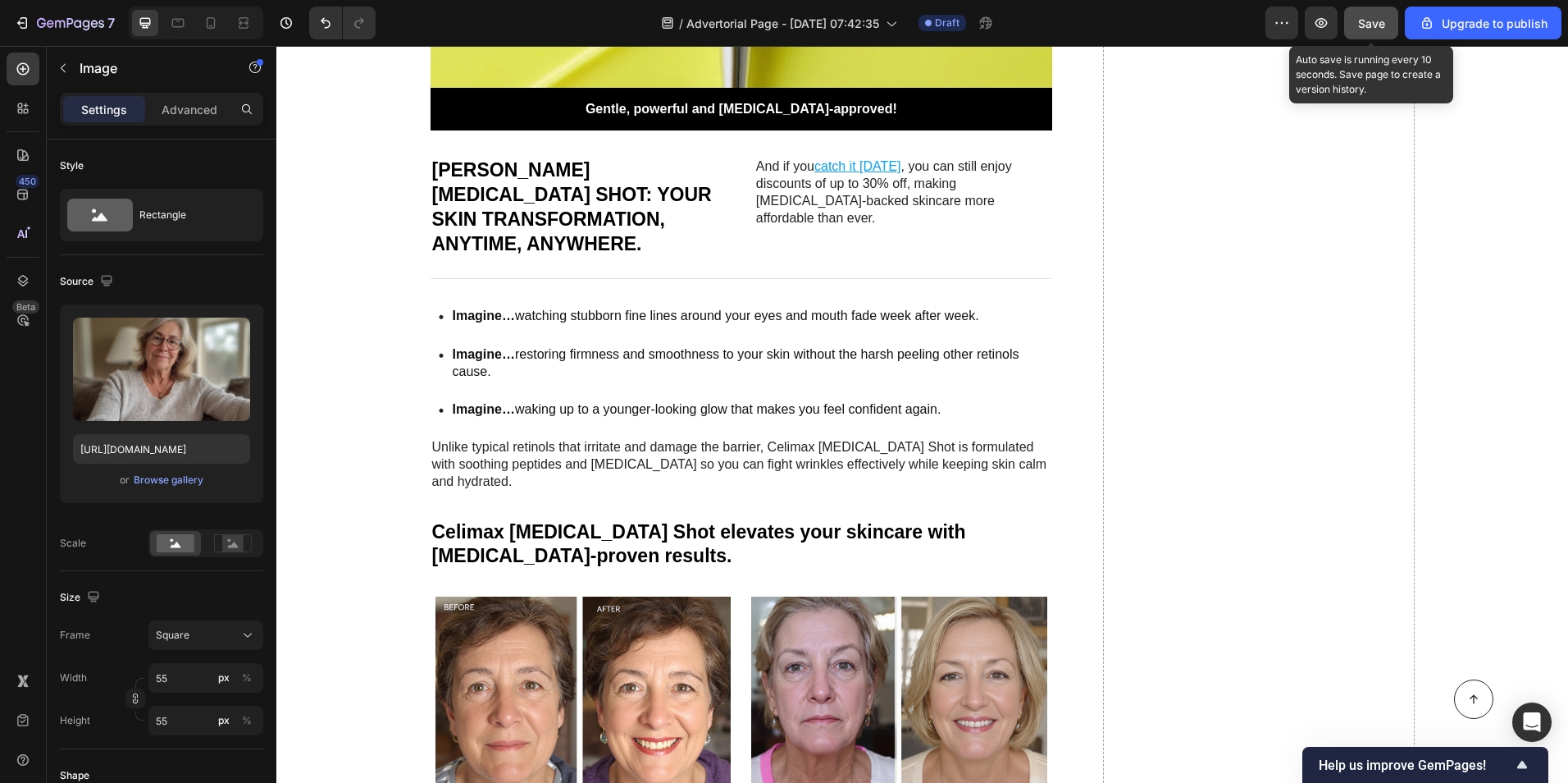
click at [1366, 28] on span "Save" at bounding box center [1372, 23] width 27 height 14
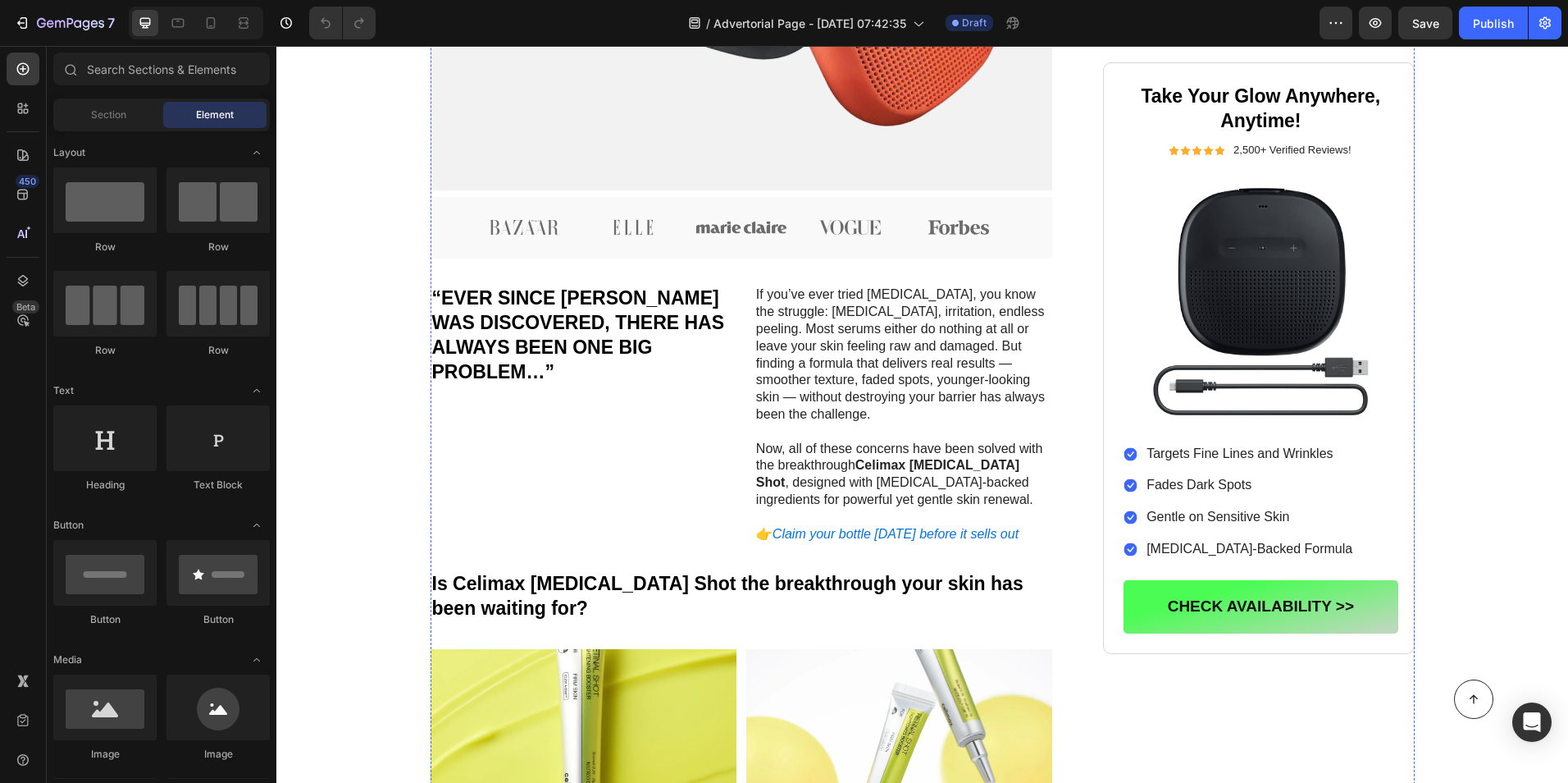
scroll to position [492, 0]
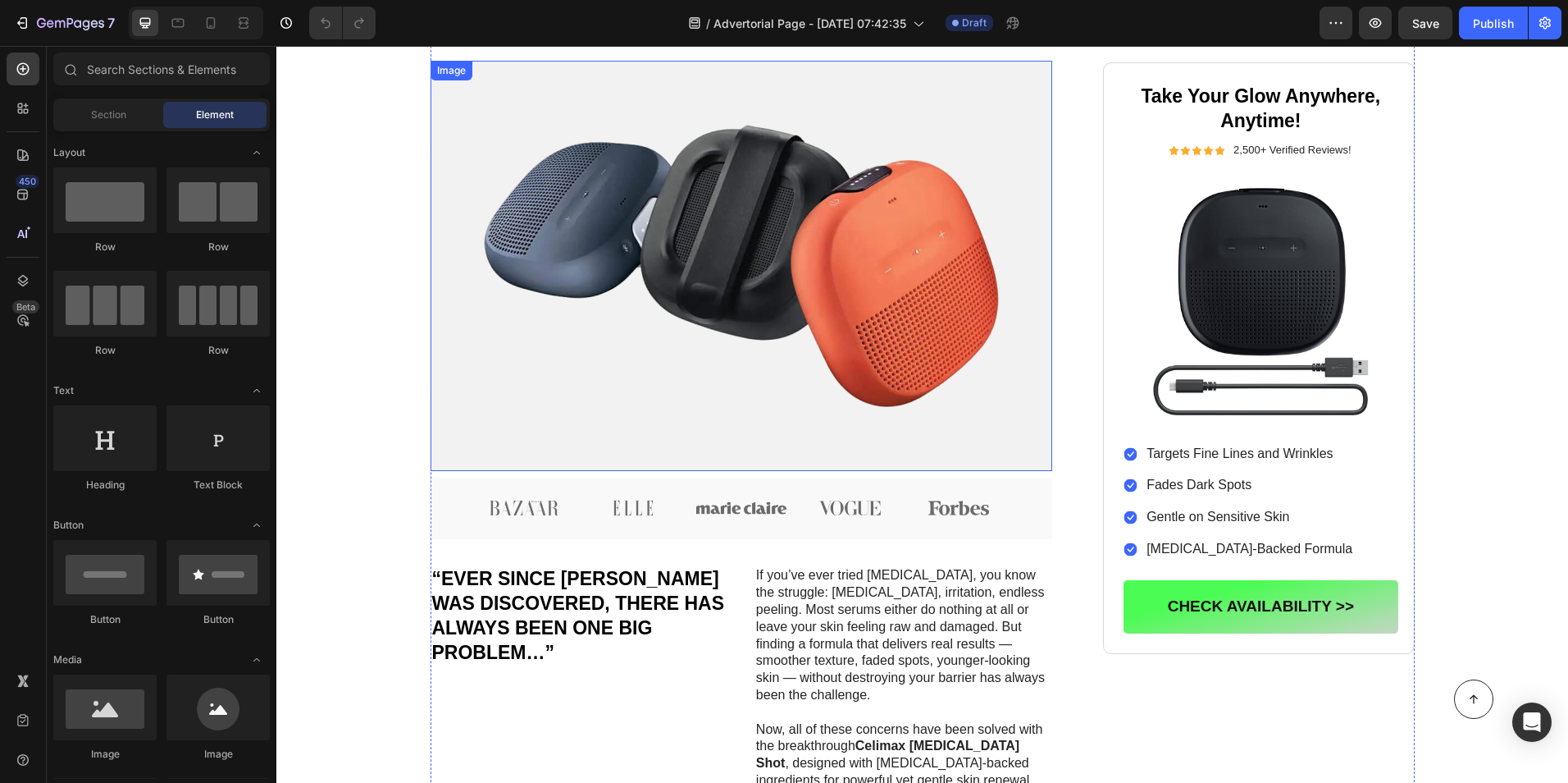
drag, startPoint x: 696, startPoint y: 386, endPoint x: 707, endPoint y: 388, distance: 11.2
click at [696, 386] on img at bounding box center [742, 266] width 623 height 410
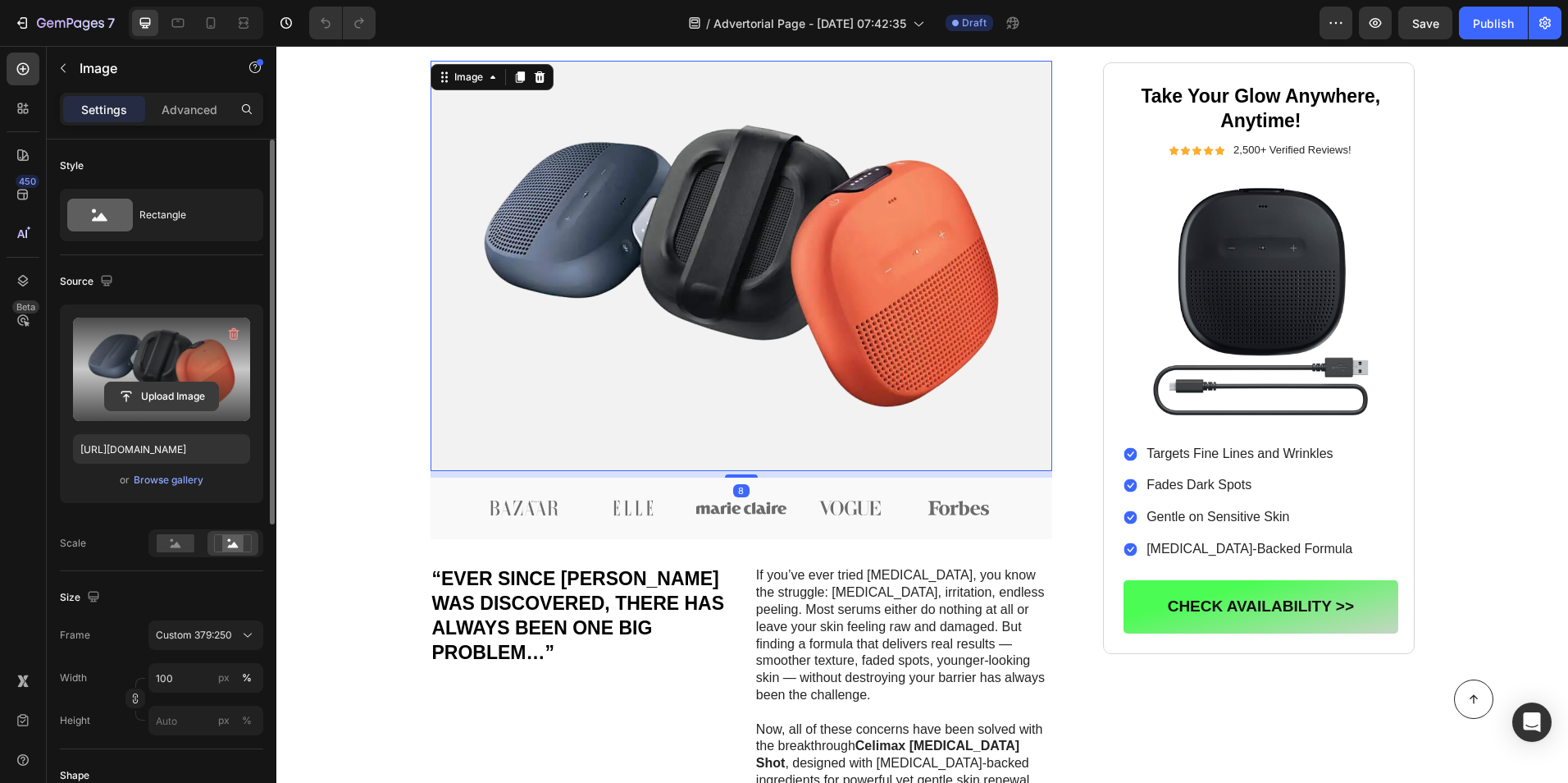
click at [167, 388] on input "file" at bounding box center [161, 396] width 113 height 28
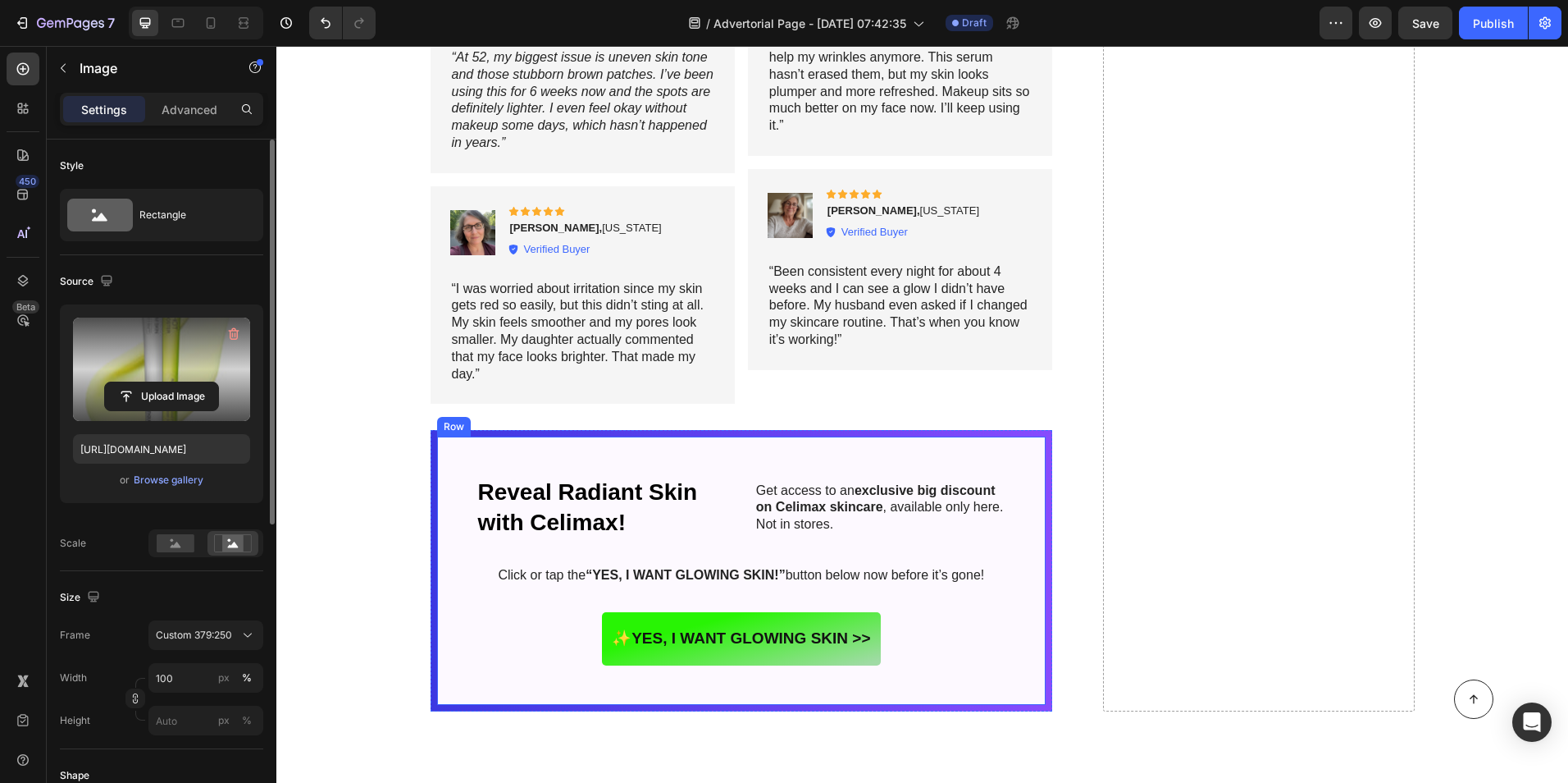
scroll to position [8944, 0]
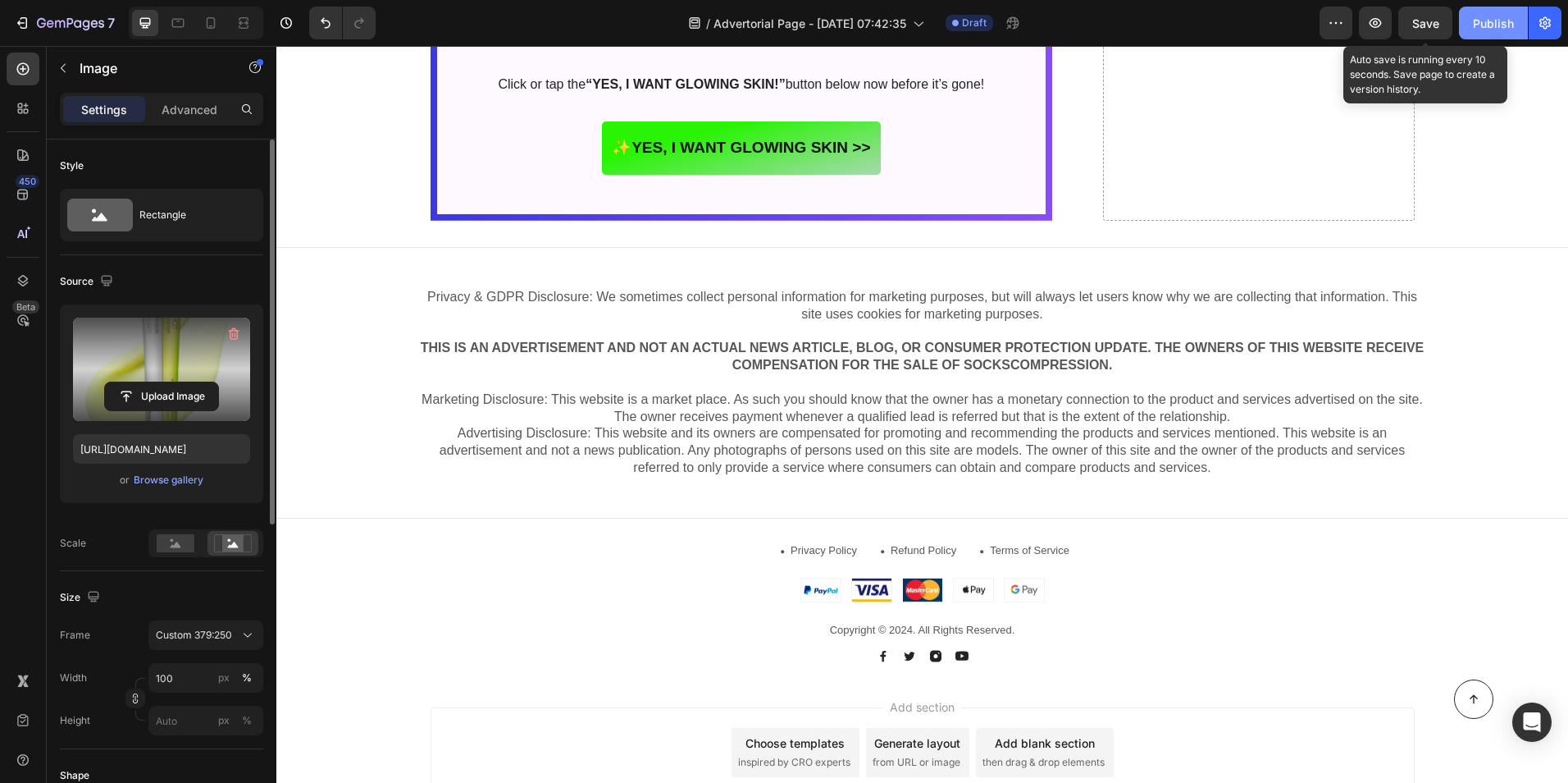
click at [1437, 23] on span "Save" at bounding box center [1425, 23] width 27 height 14
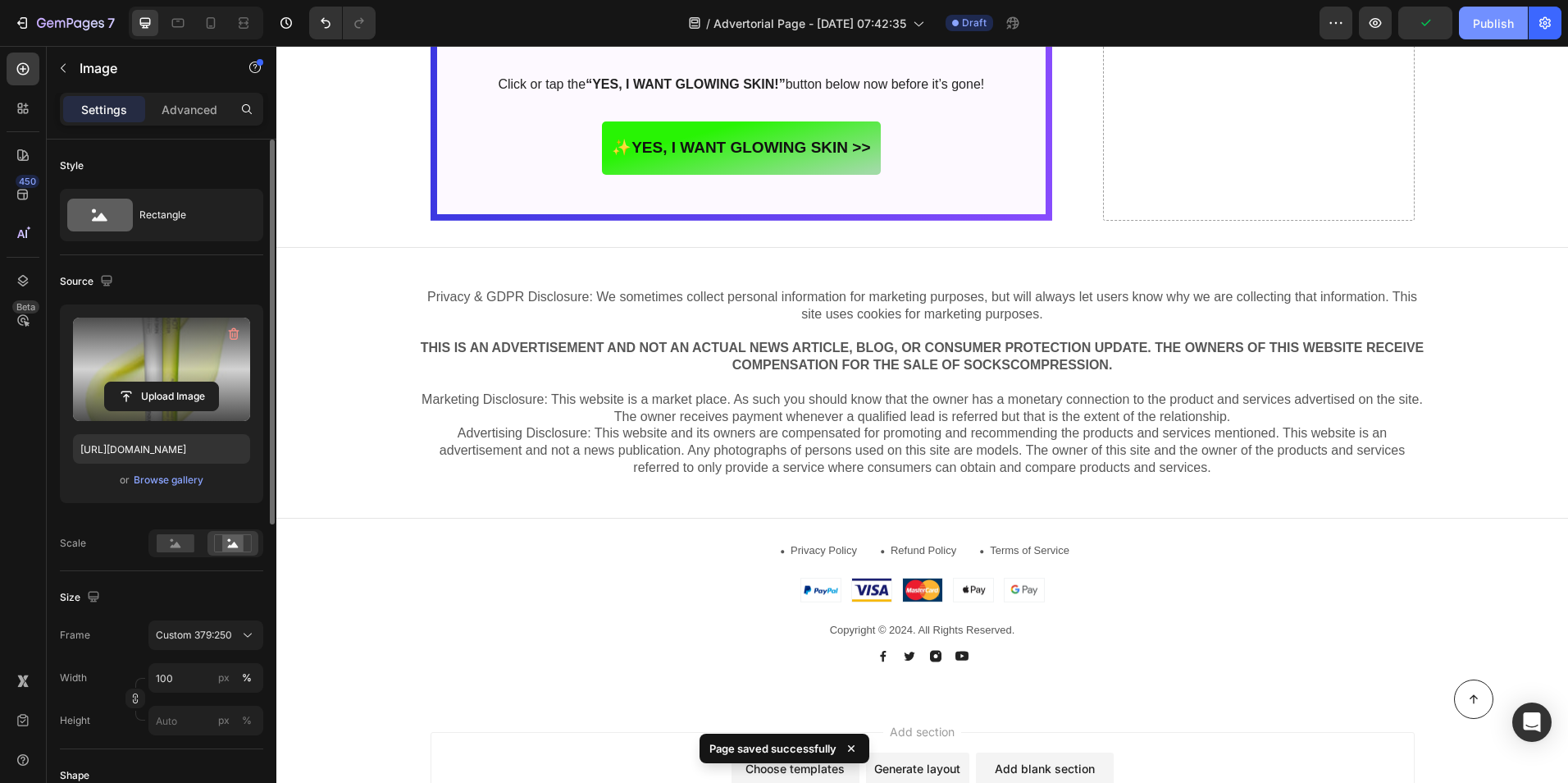
click at [1475, 16] on div "Publish" at bounding box center [1493, 23] width 41 height 17
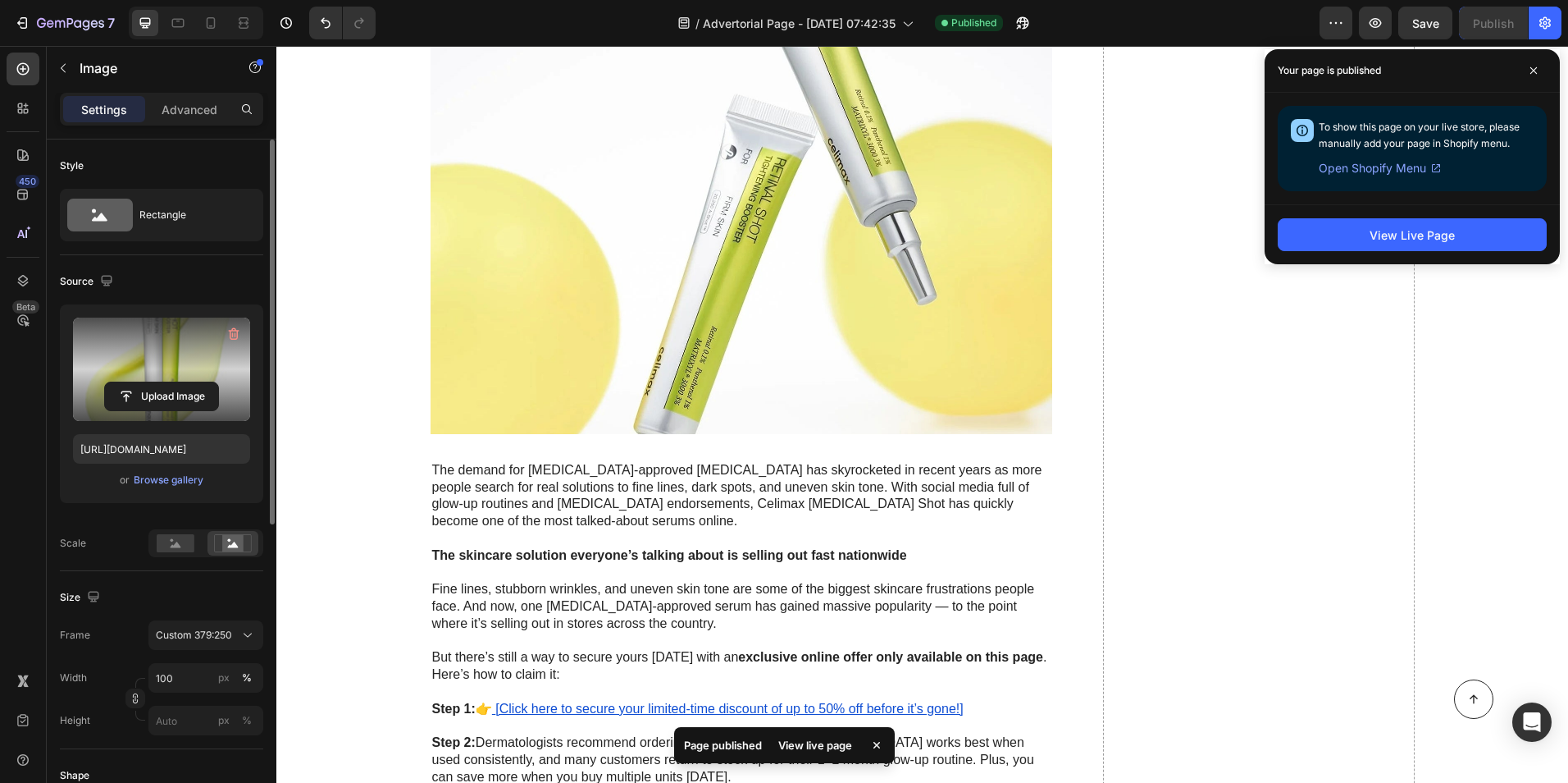
scroll to position [6646, 0]
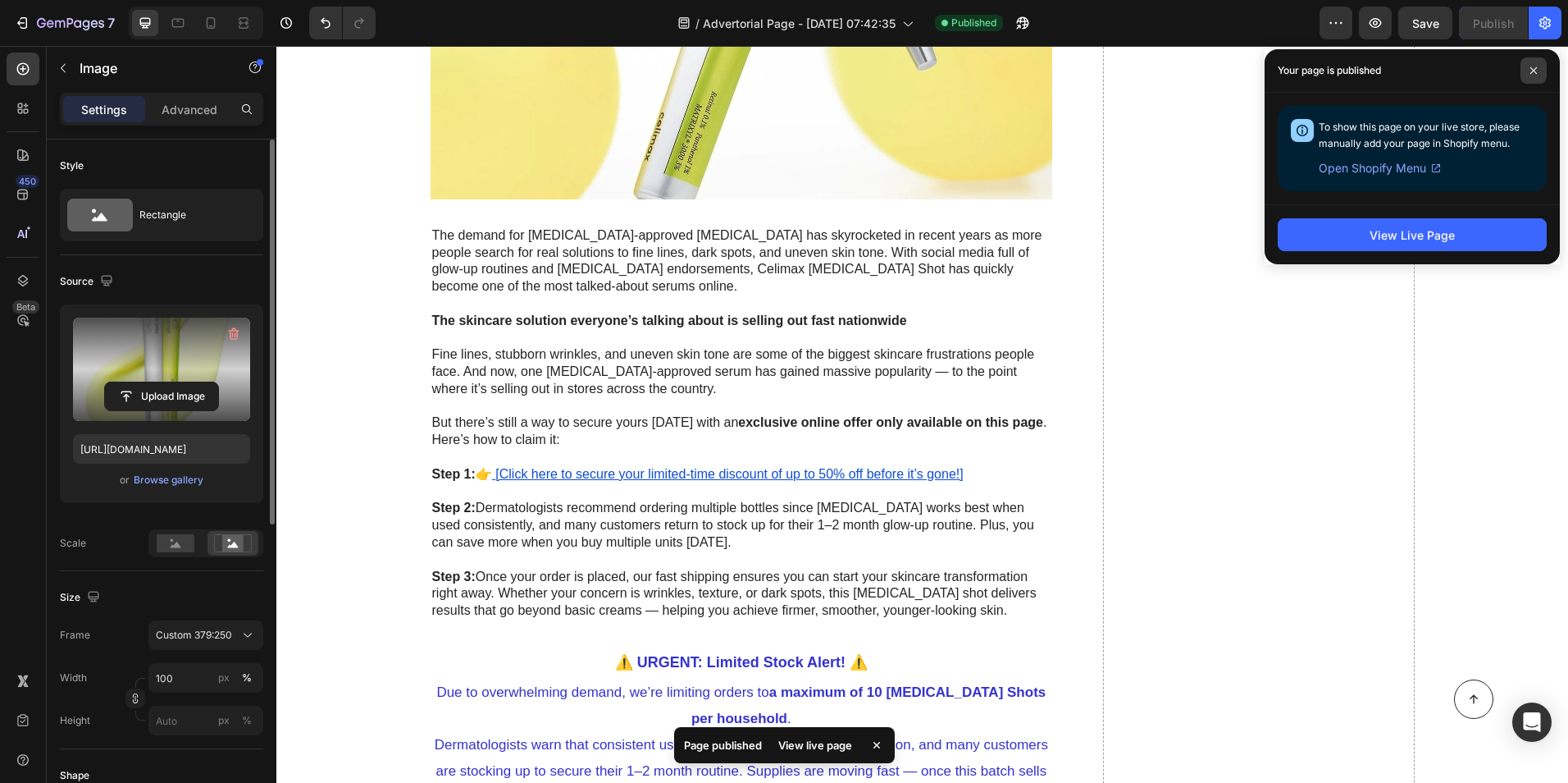
click at [1533, 79] on span at bounding box center [1533, 70] width 26 height 26
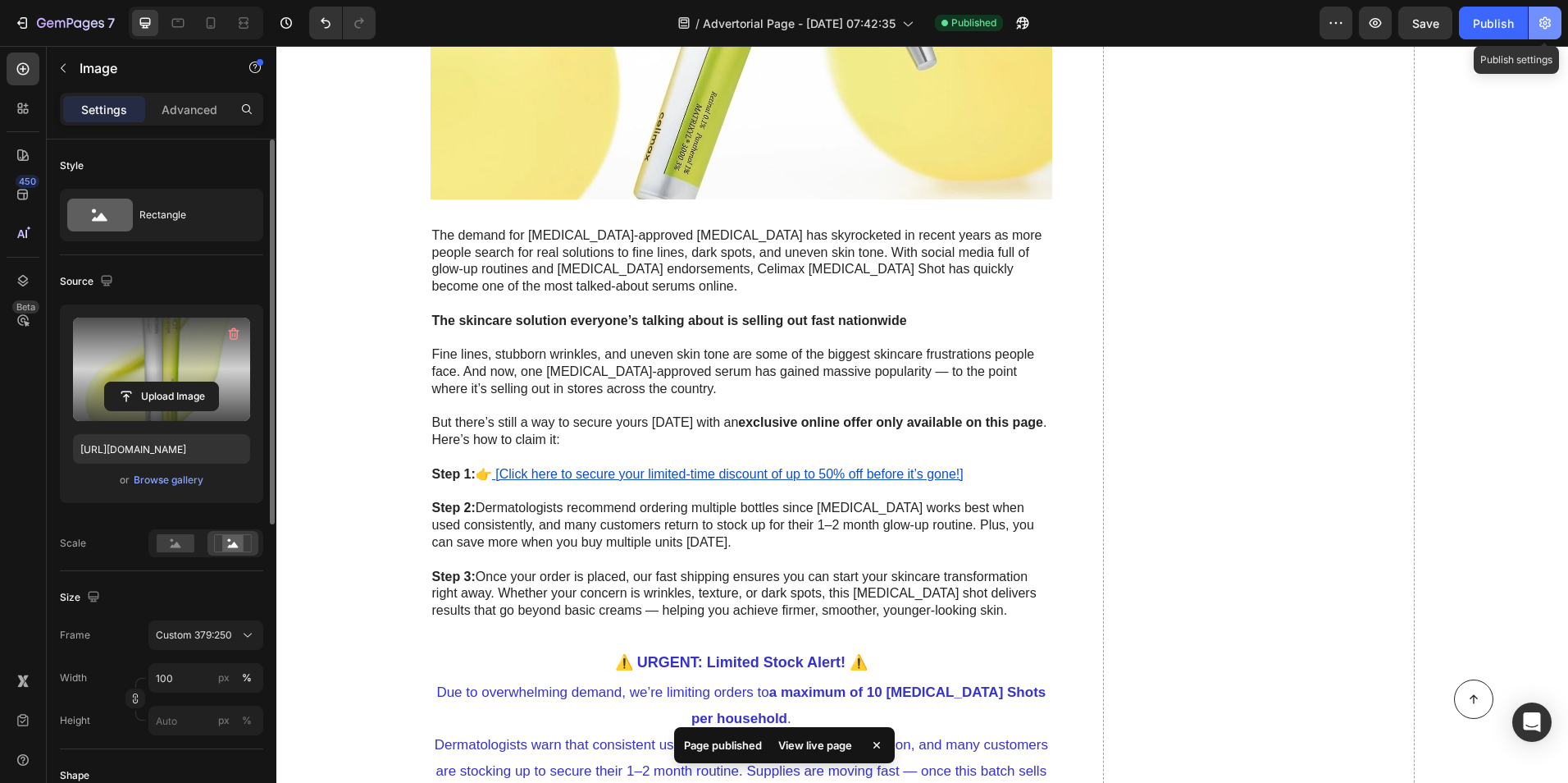
click at [1553, 14] on button "button" at bounding box center [1546, 23] width 33 height 33
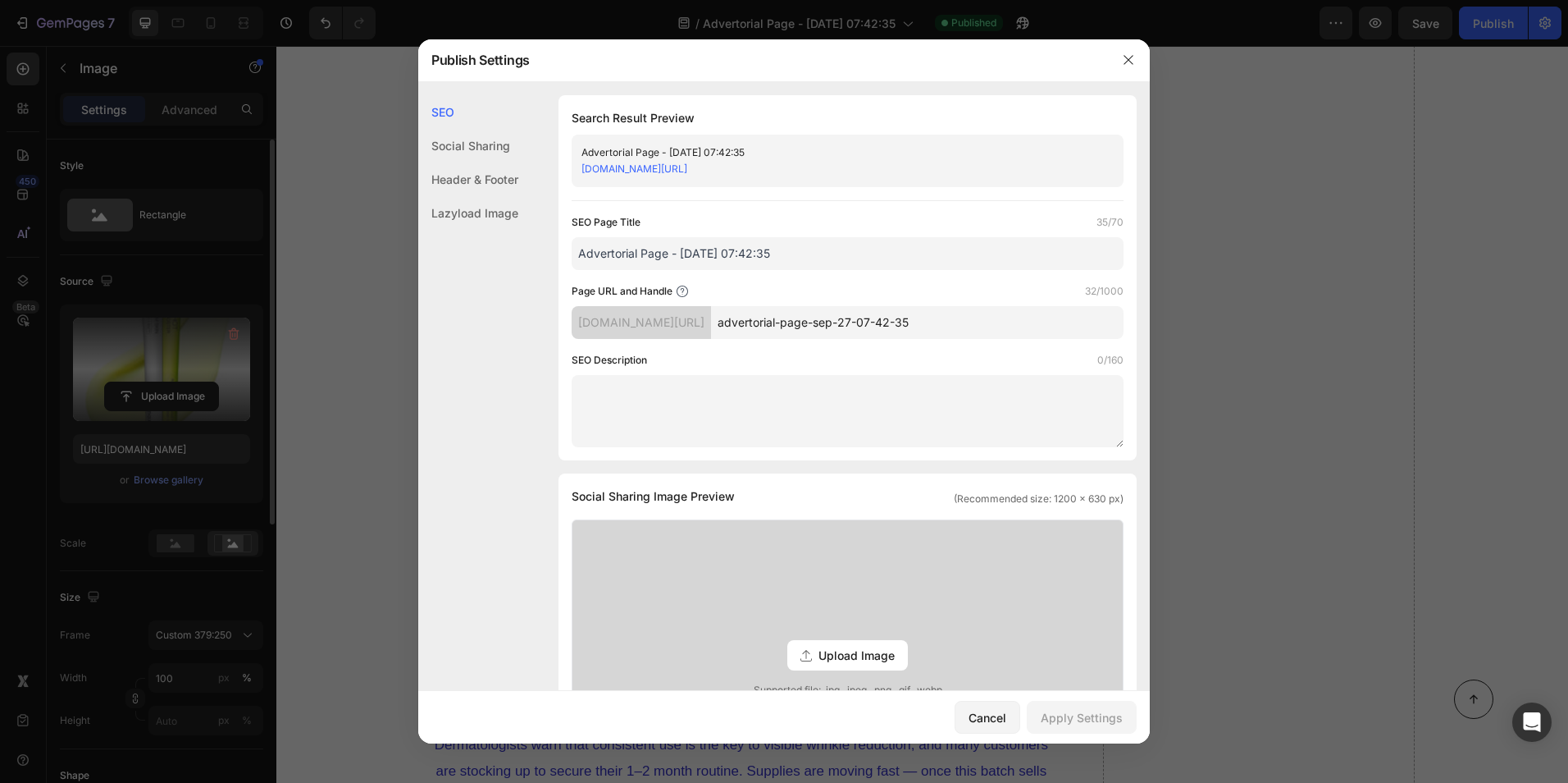
drag, startPoint x: 921, startPoint y: 164, endPoint x: 564, endPoint y: 177, distance: 357.2
click at [564, 177] on div "Search Result Preview Advertorial Page - Sep 27, 07:42:35 fe00mn-q9.myshopify.c…" at bounding box center [848, 278] width 579 height 365
copy link "fe00mn-q9.myshopify.com/pages/advertorial-page-sep-27-07-42-35"
drag, startPoint x: 970, startPoint y: 721, endPoint x: 703, endPoint y: 528, distance: 329.5
click at [970, 721] on div "Cancel" at bounding box center [988, 717] width 38 height 17
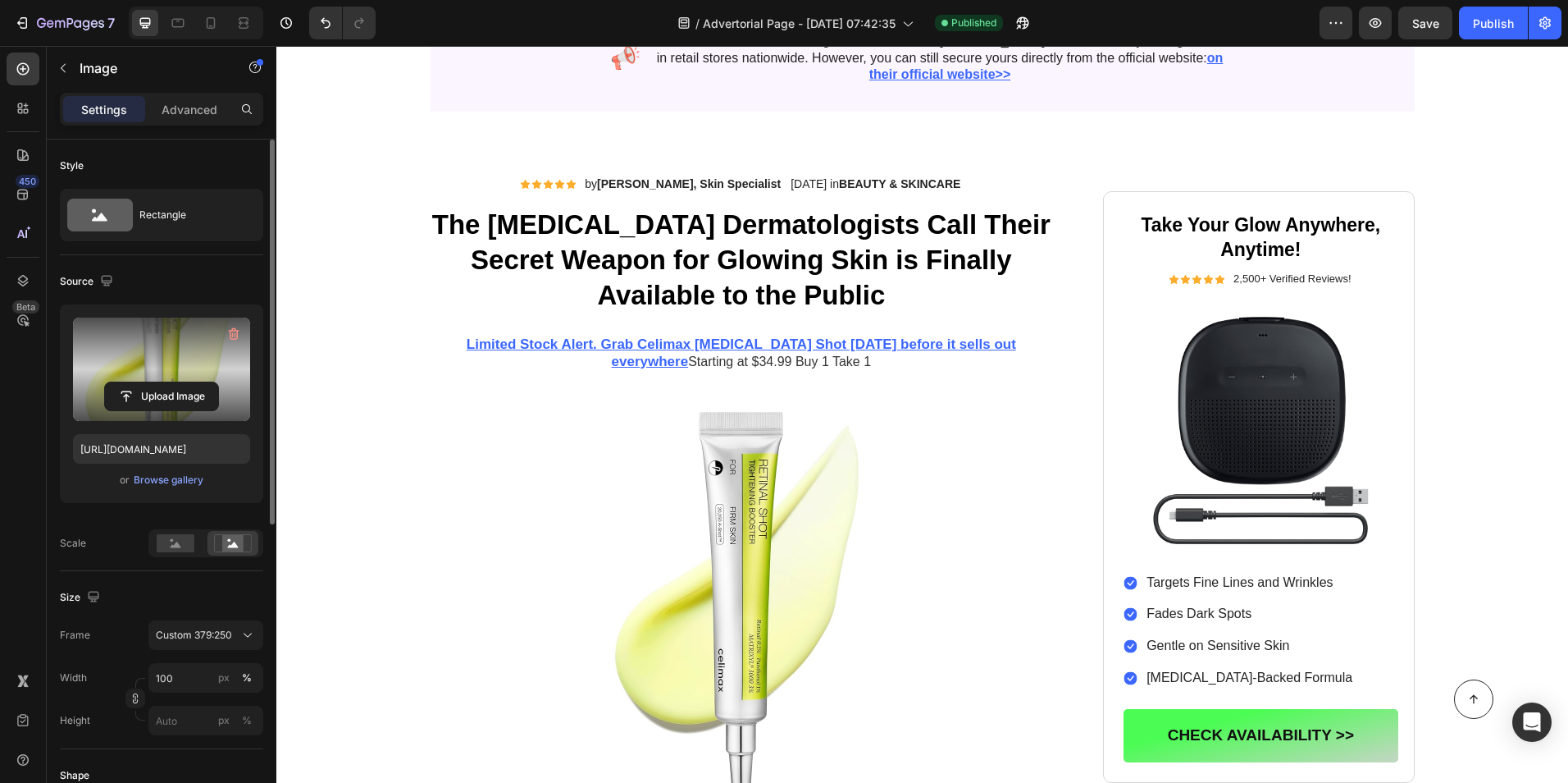
scroll to position [0, 0]
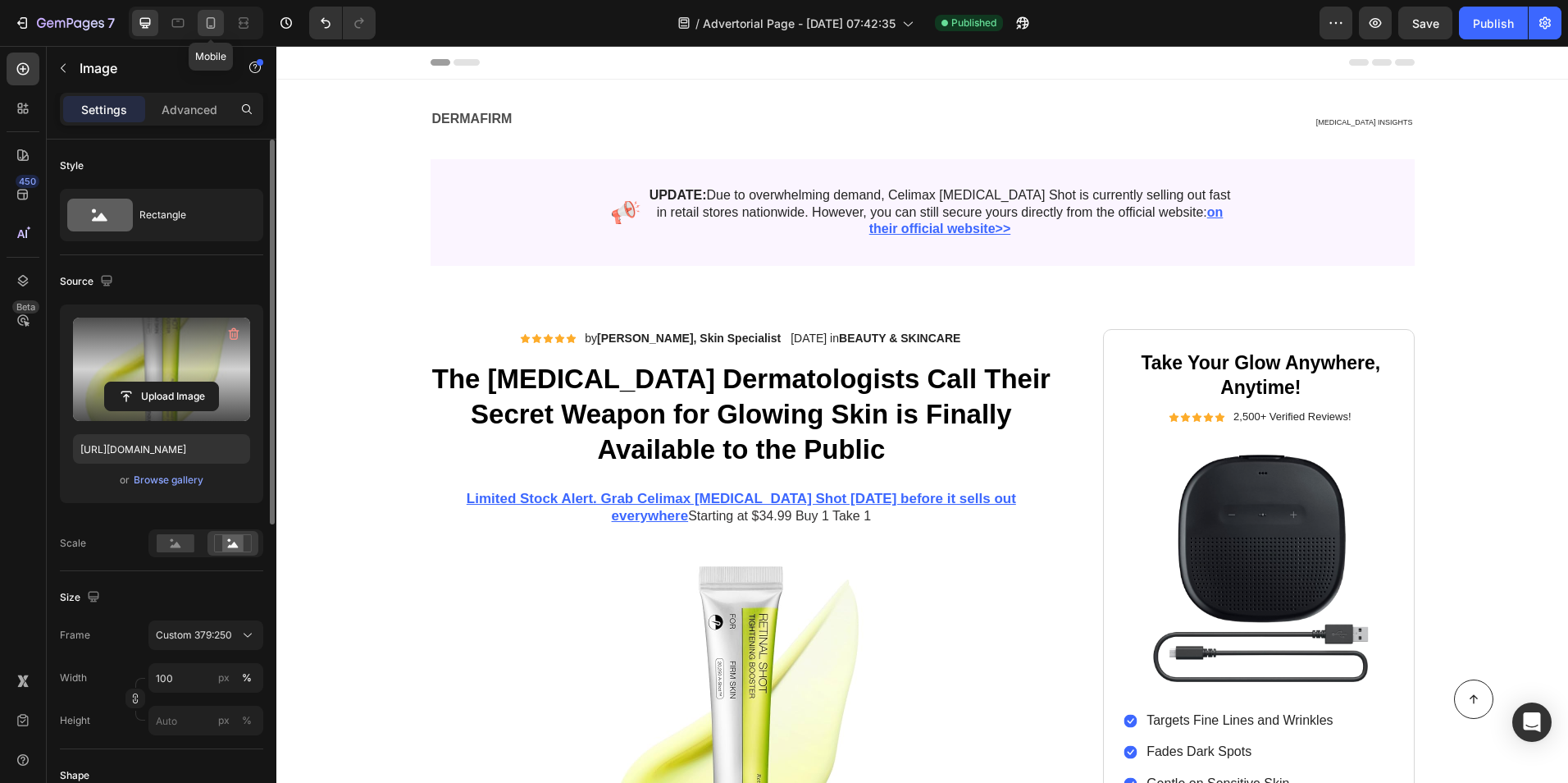
click at [202, 24] on icon at bounding box center [210, 22] width 16 height 16
type input "[URL][DOMAIN_NAME]"
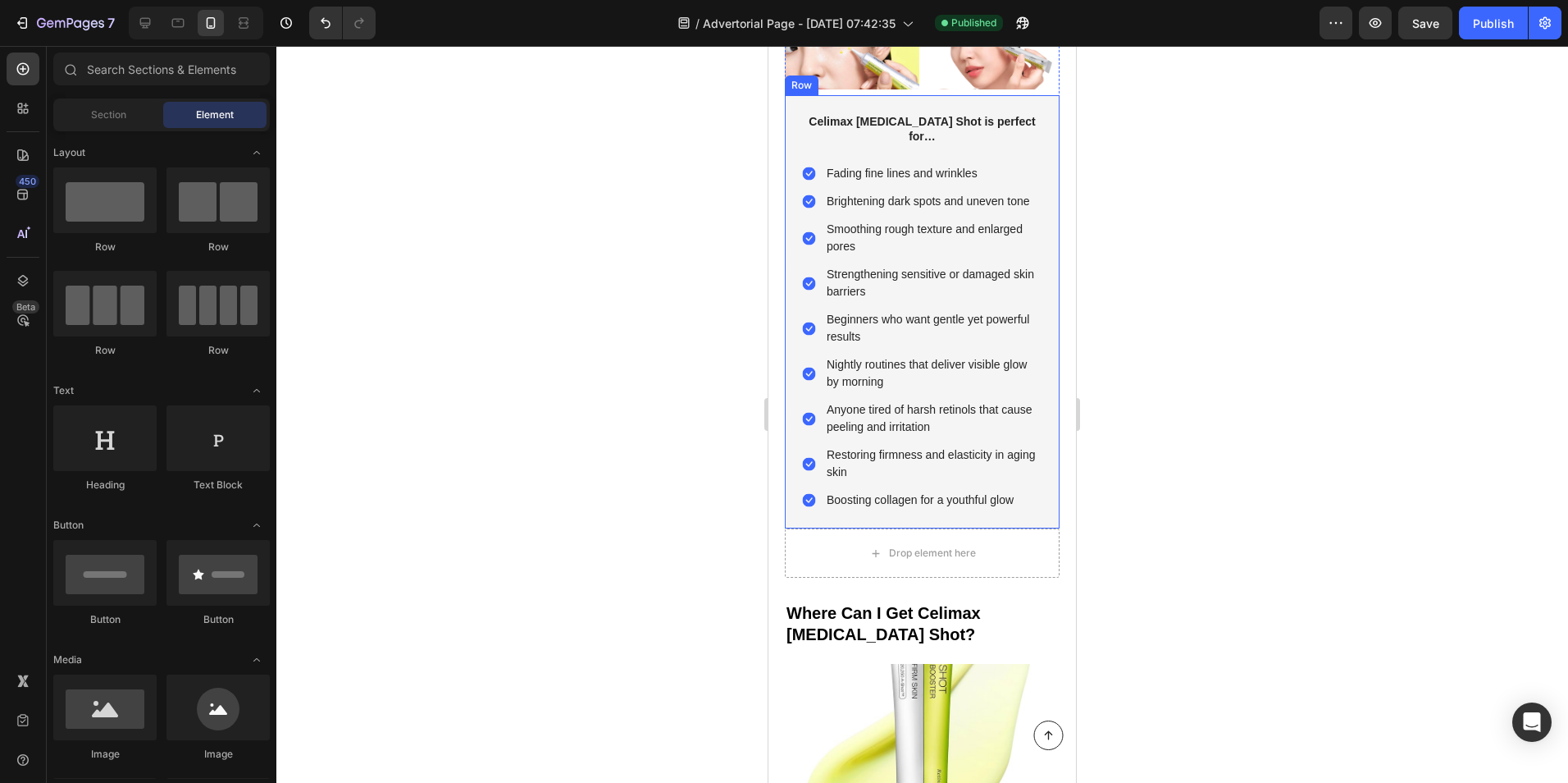
scroll to position [6729, 0]
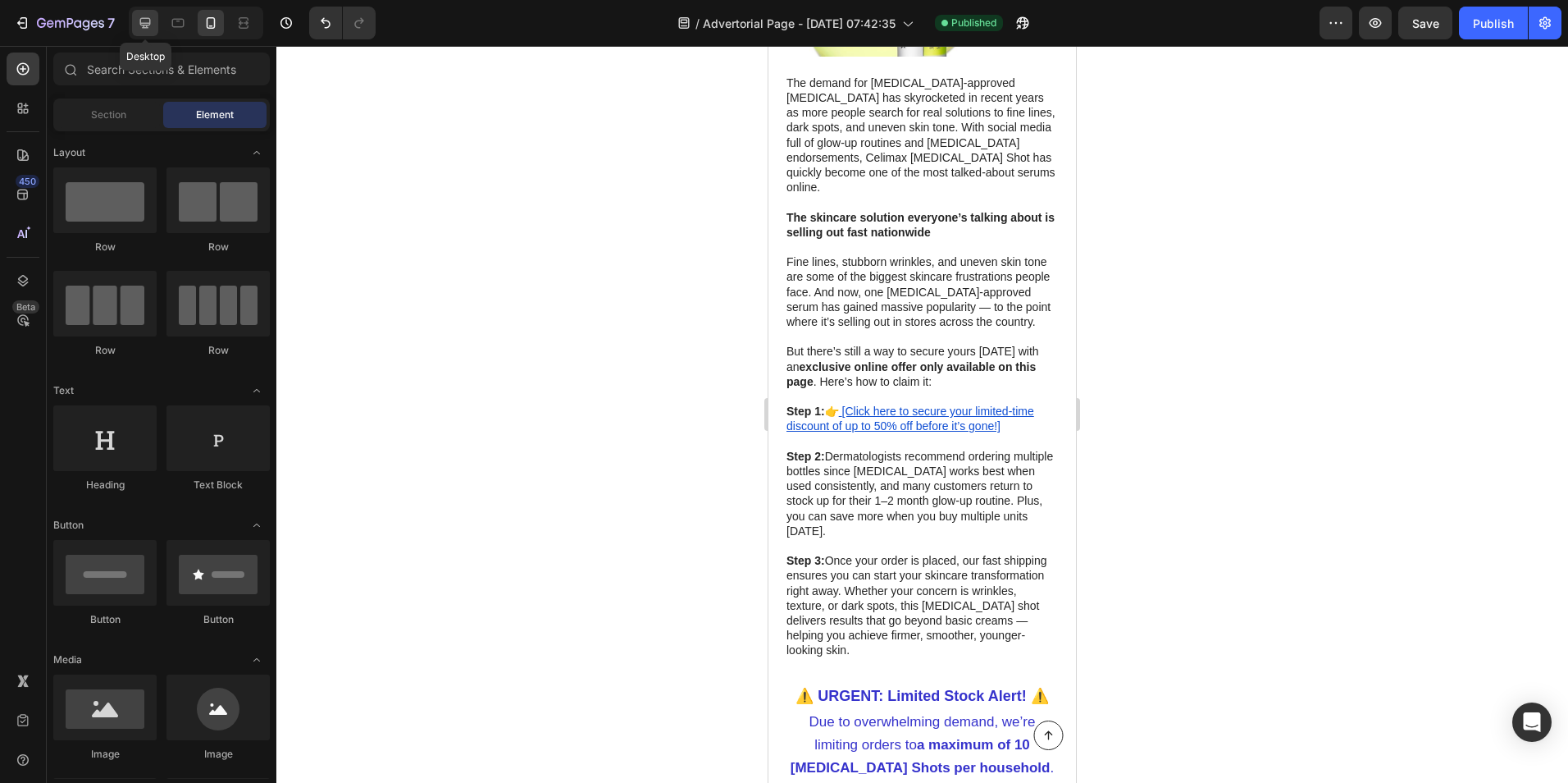
click at [152, 29] on icon at bounding box center [144, 22] width 16 height 16
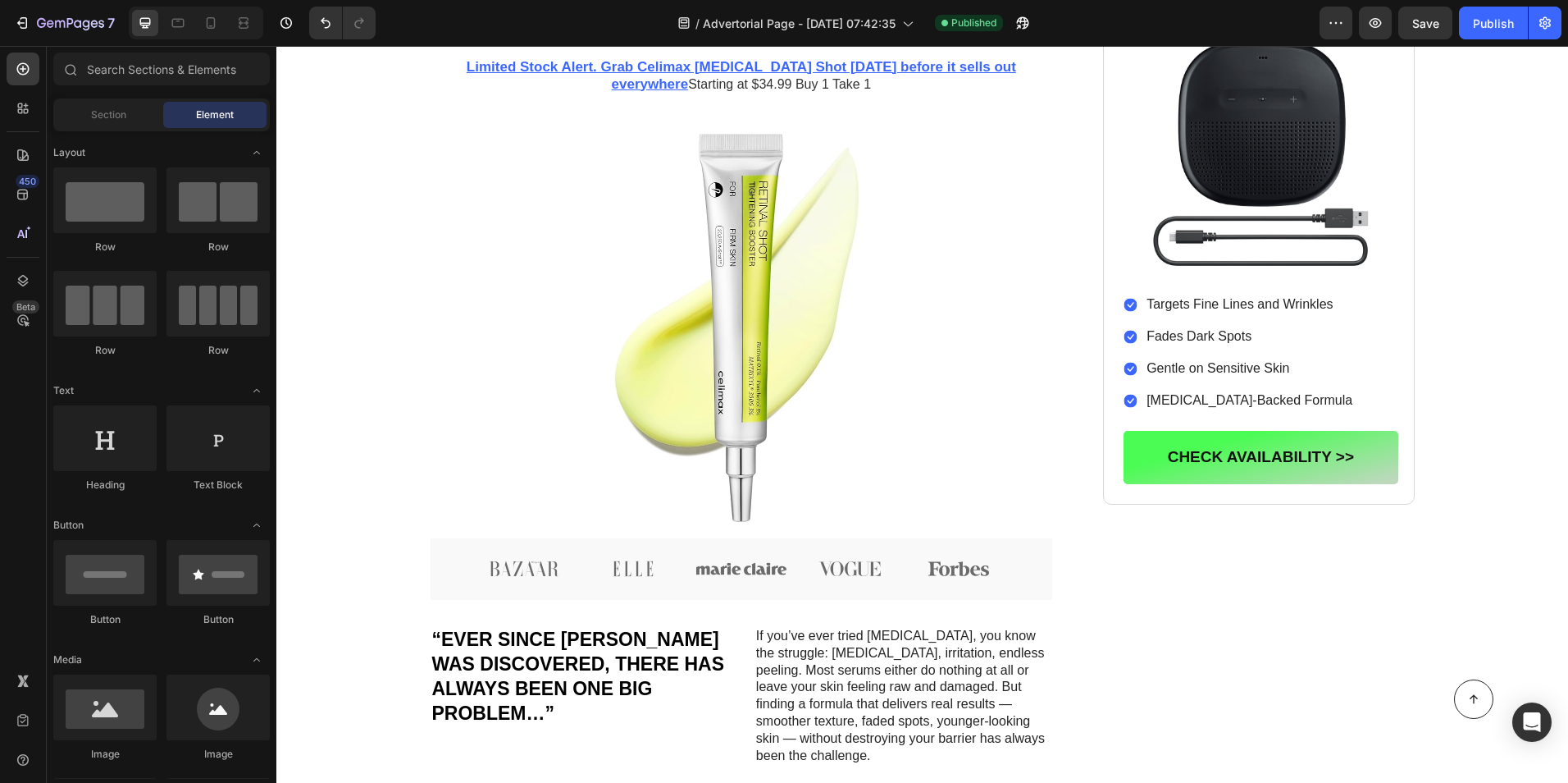
scroll to position [298, 0]
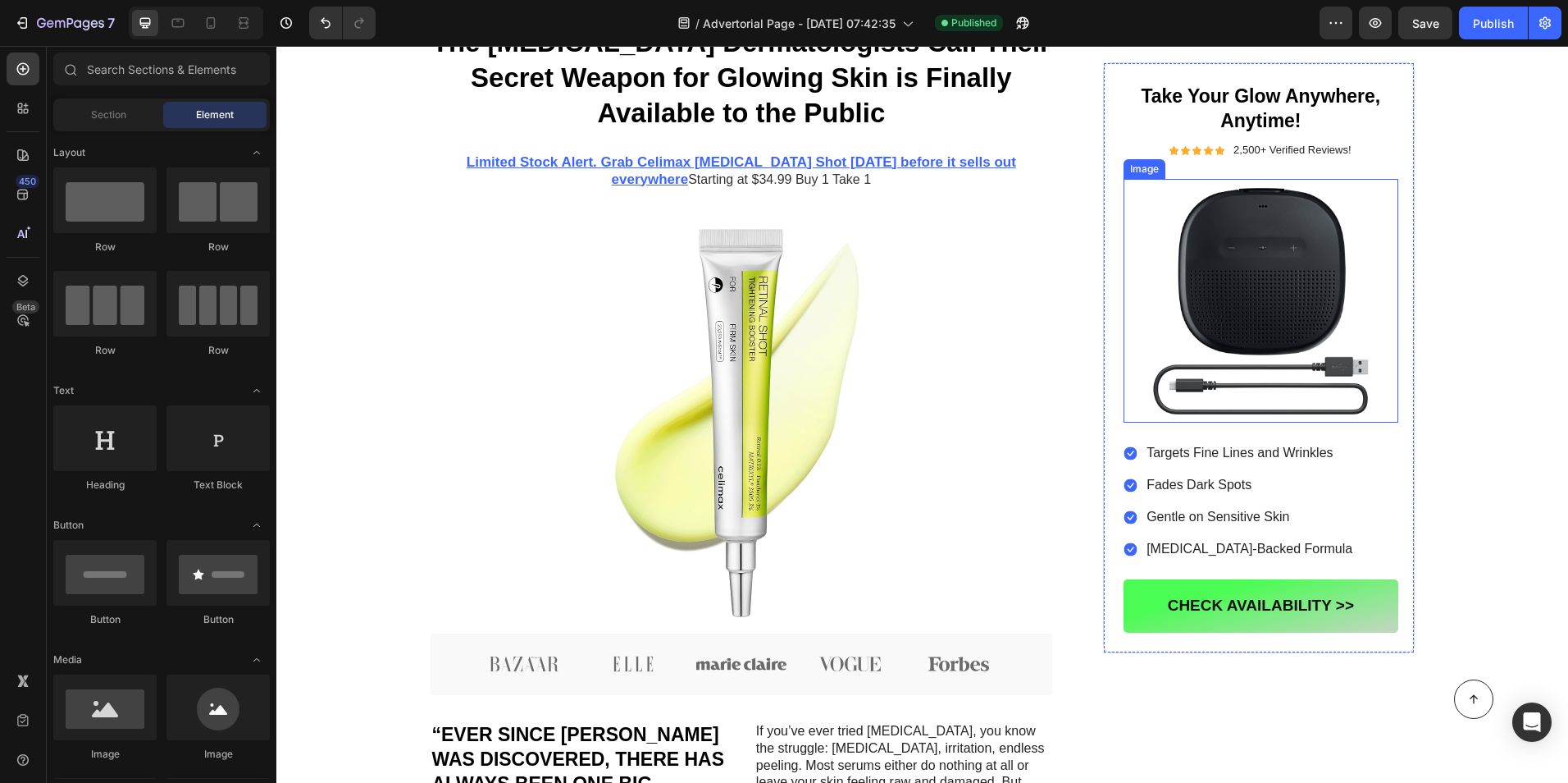
click at [1273, 198] on img at bounding box center [1260, 301] width 274 height 245
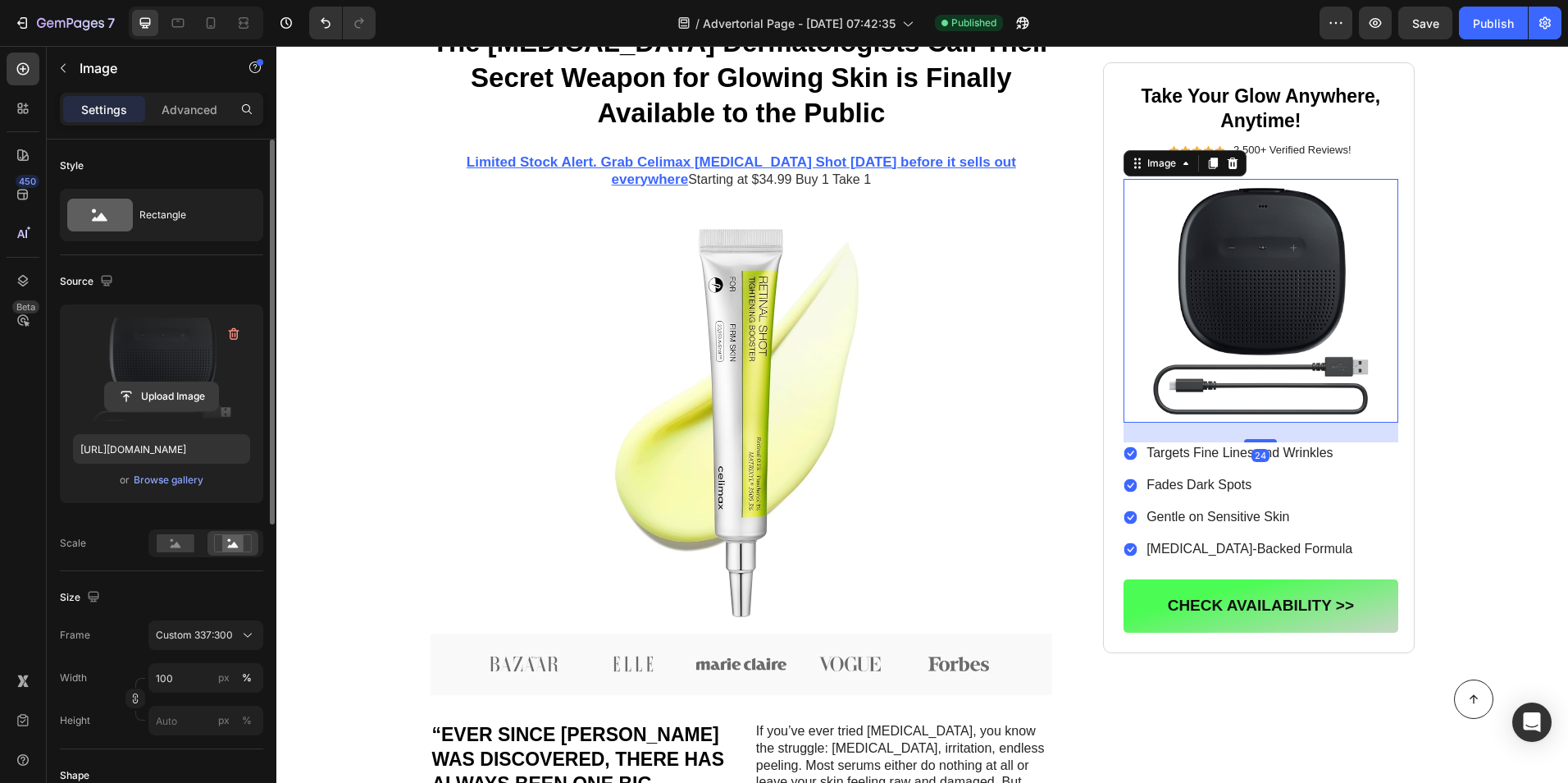
click at [161, 386] on input "file" at bounding box center [161, 396] width 113 height 28
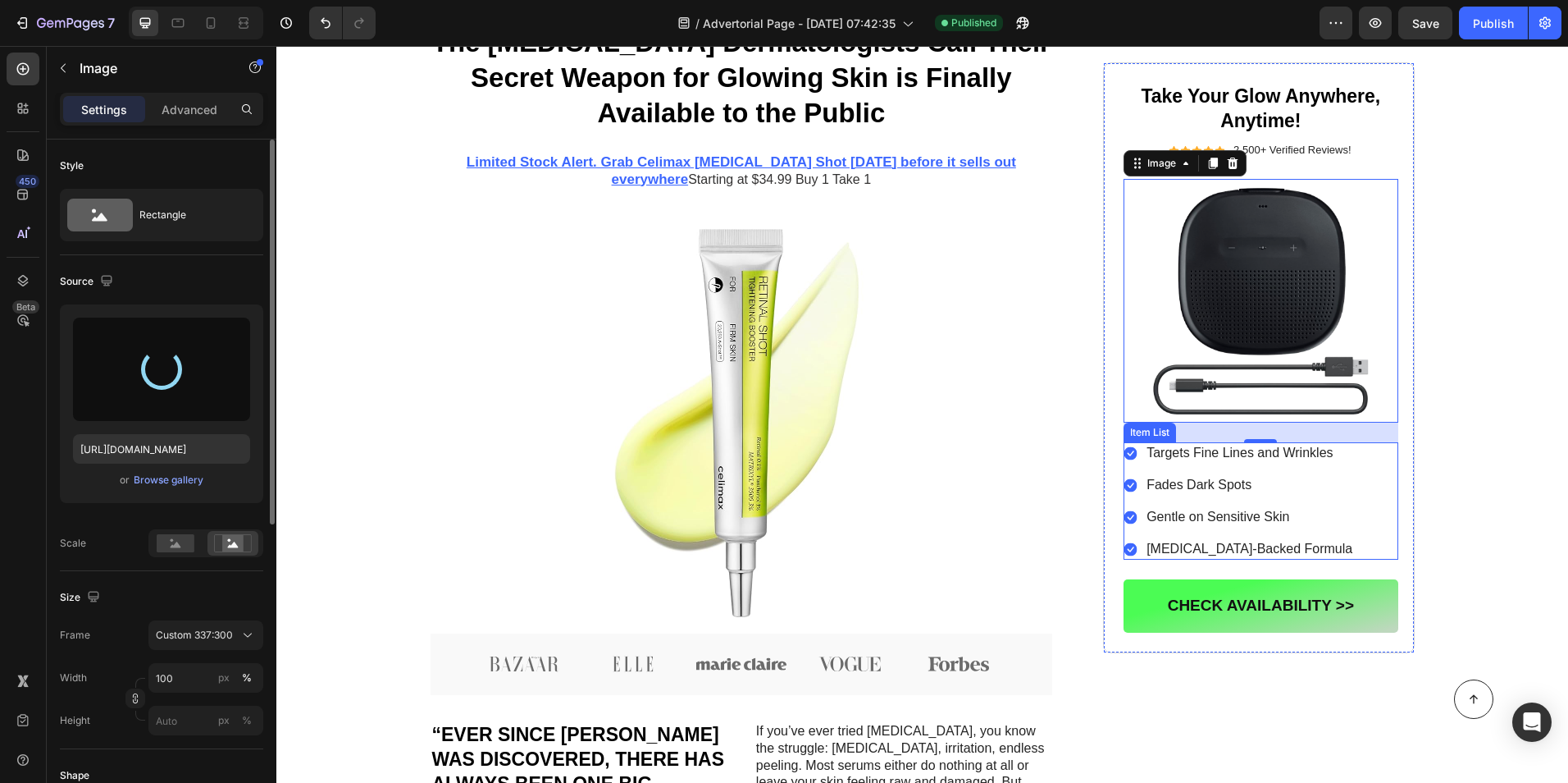
type input "[URL][DOMAIN_NAME]"
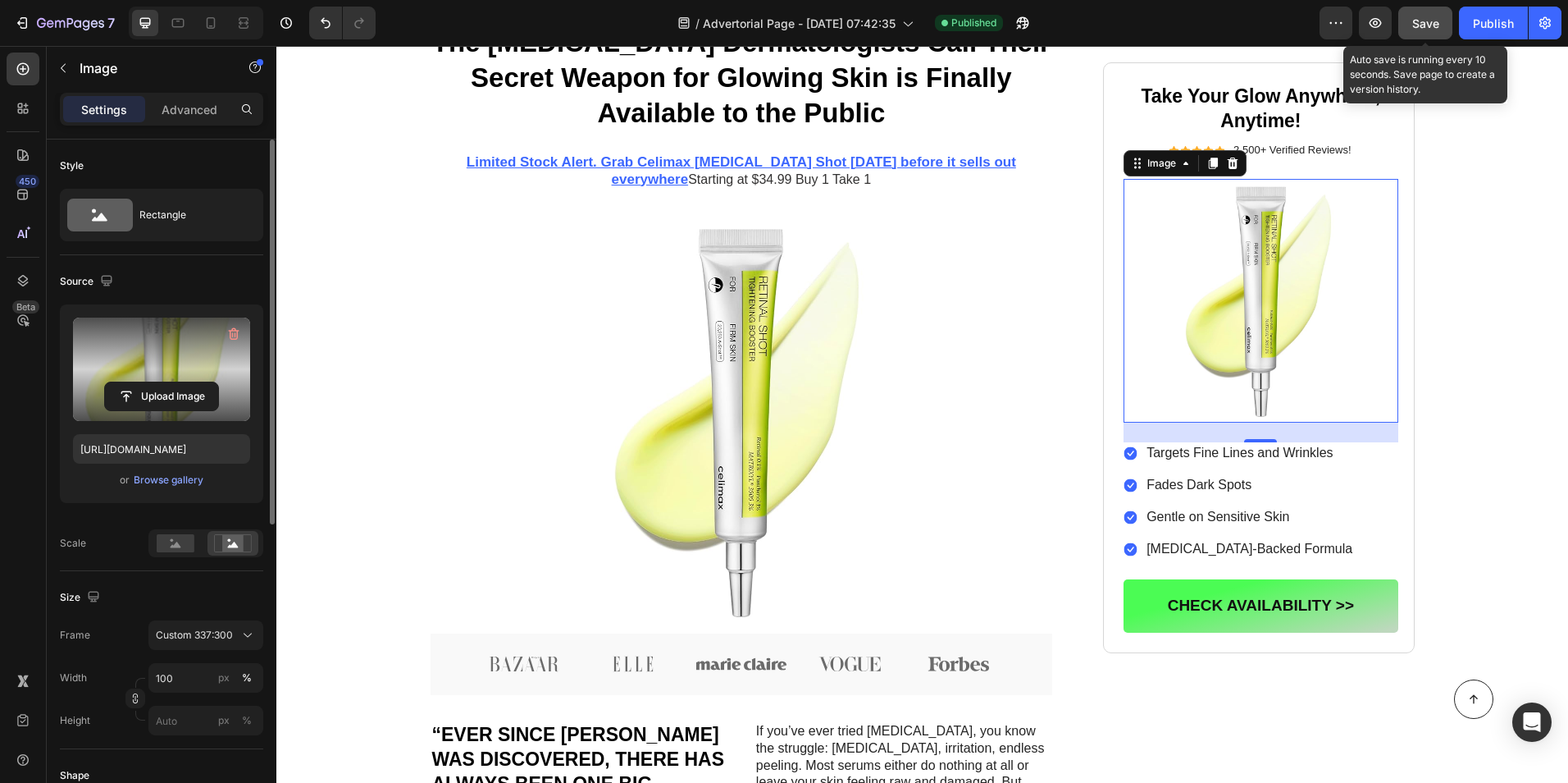
click at [1428, 22] on span "Save" at bounding box center [1425, 23] width 27 height 14
